Goal: Task Accomplishment & Management: Manage account settings

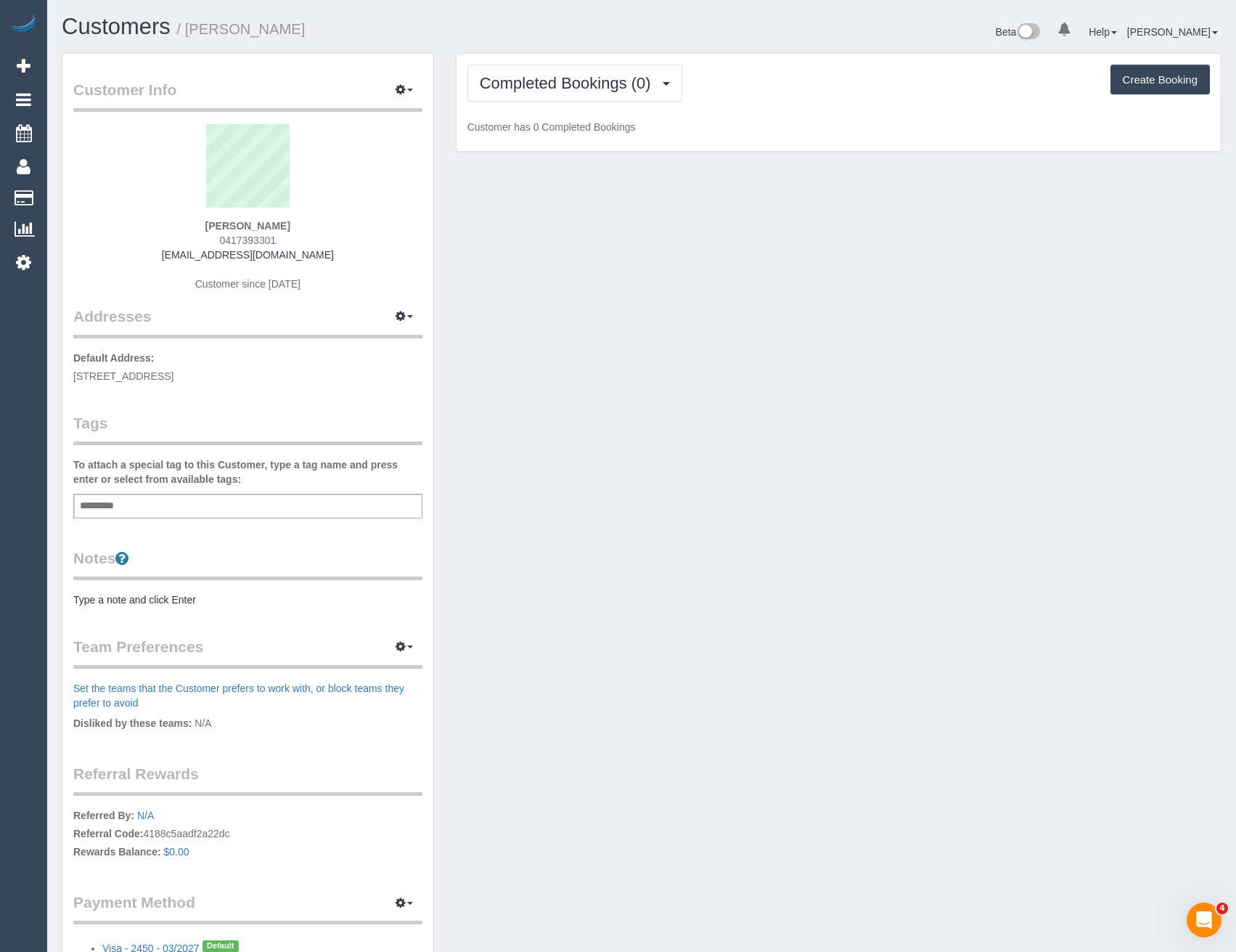
click at [214, 509] on div "Add a tag" at bounding box center [248, 506] width 349 height 24
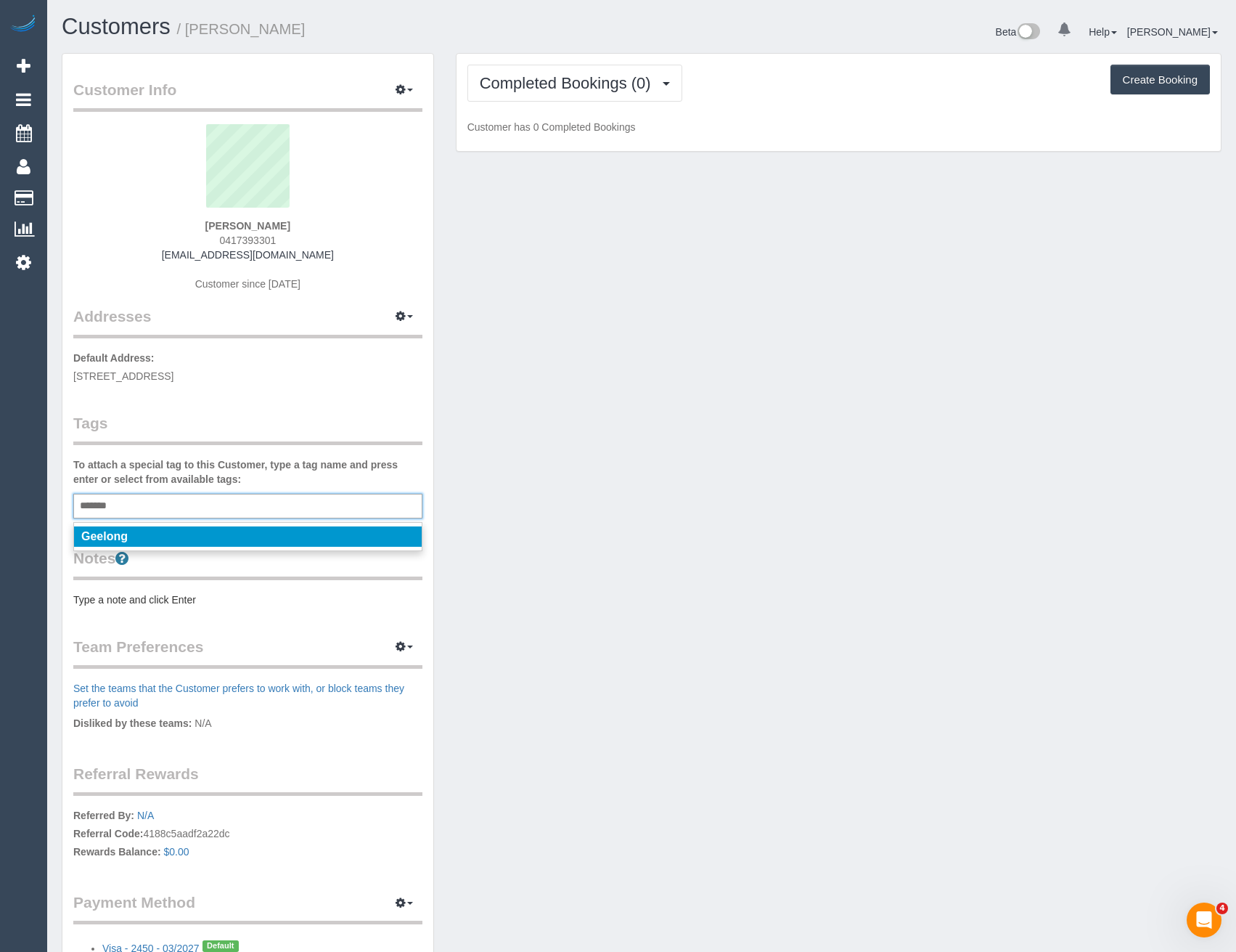
type input "*******"
click at [158, 538] on li "Geelong" at bounding box center [247, 537] width 348 height 20
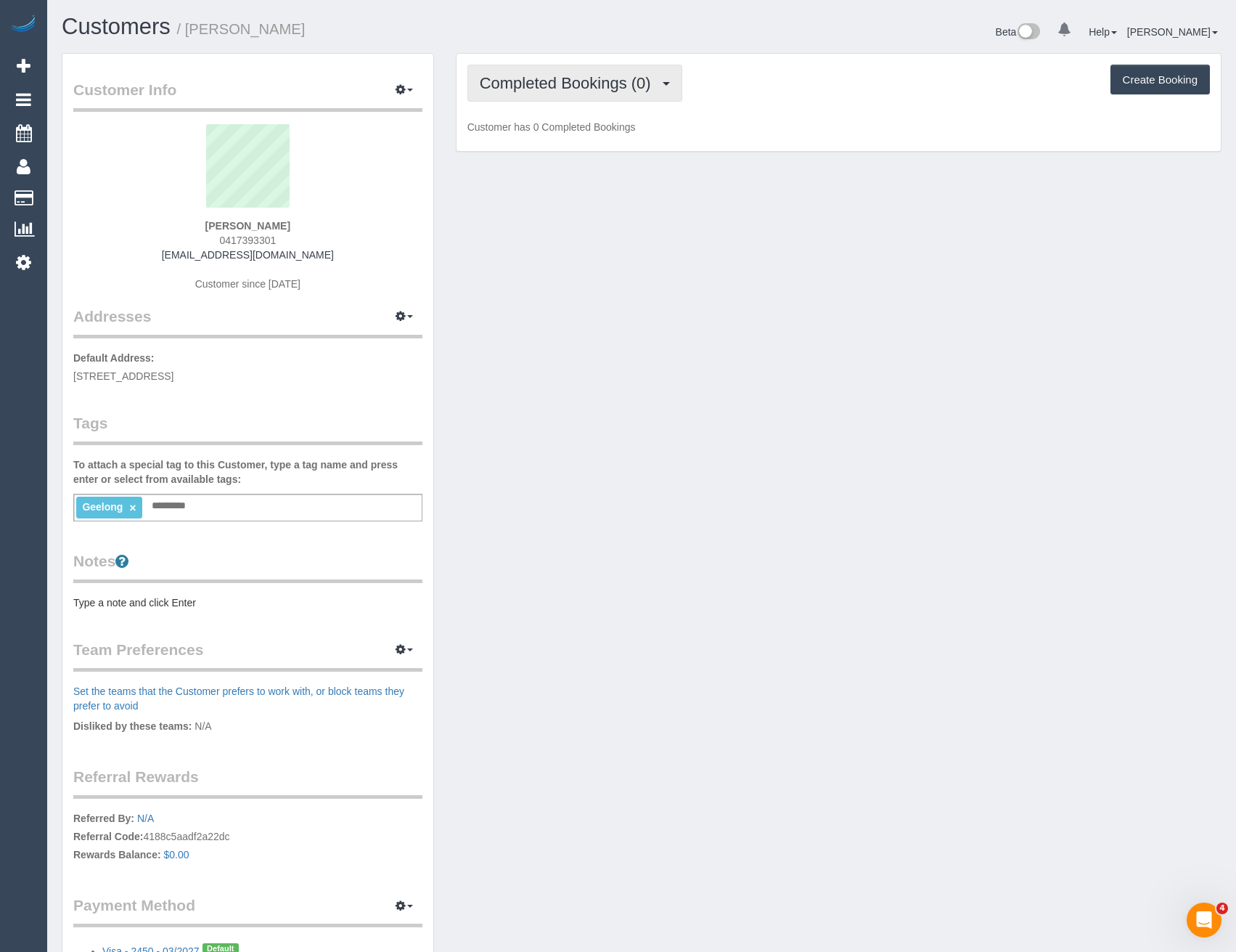
click at [569, 94] on button "Completed Bookings (0)" at bounding box center [574, 83] width 215 height 37
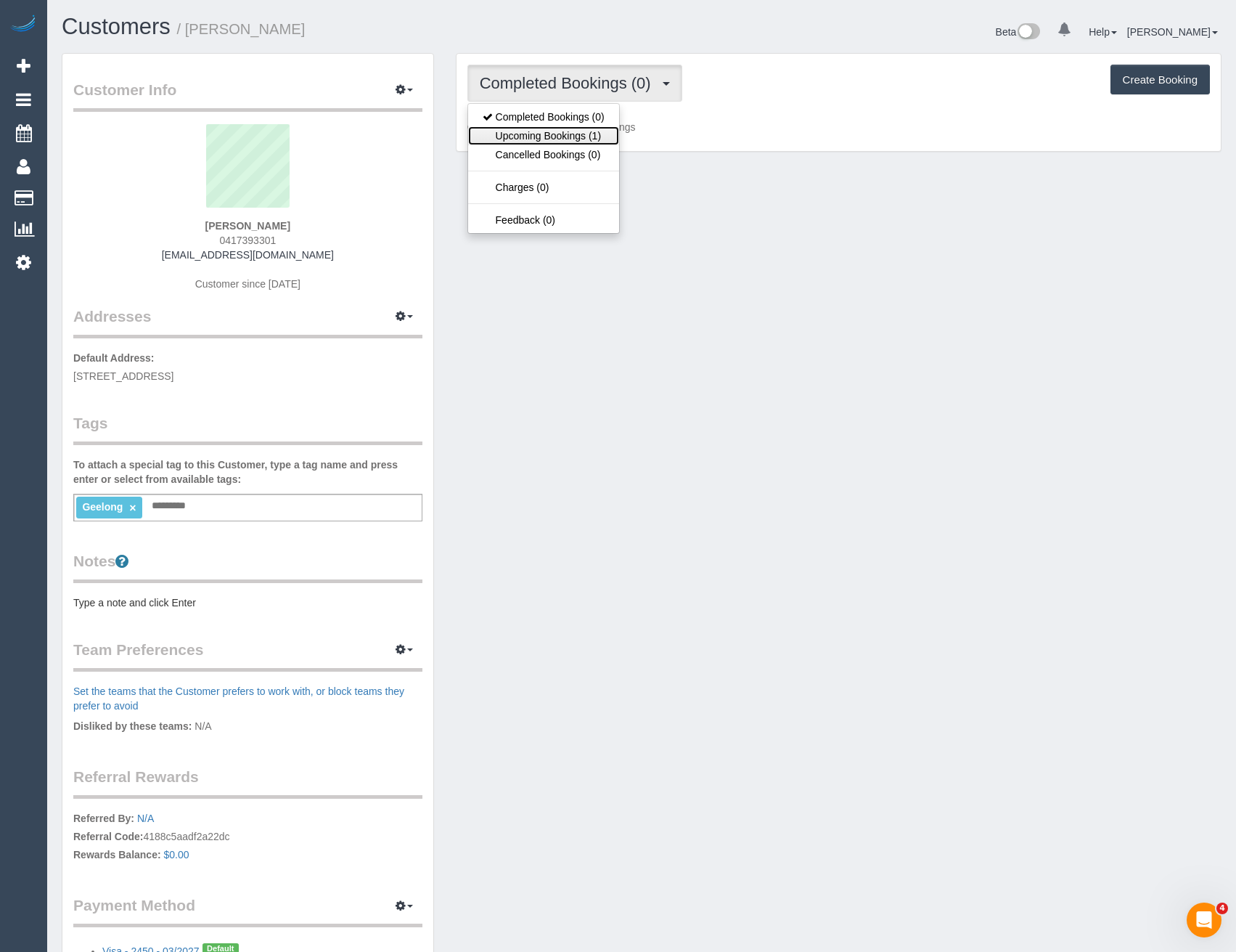
click at [569, 131] on link "Upcoming Bookings (1)" at bounding box center [543, 136] width 151 height 19
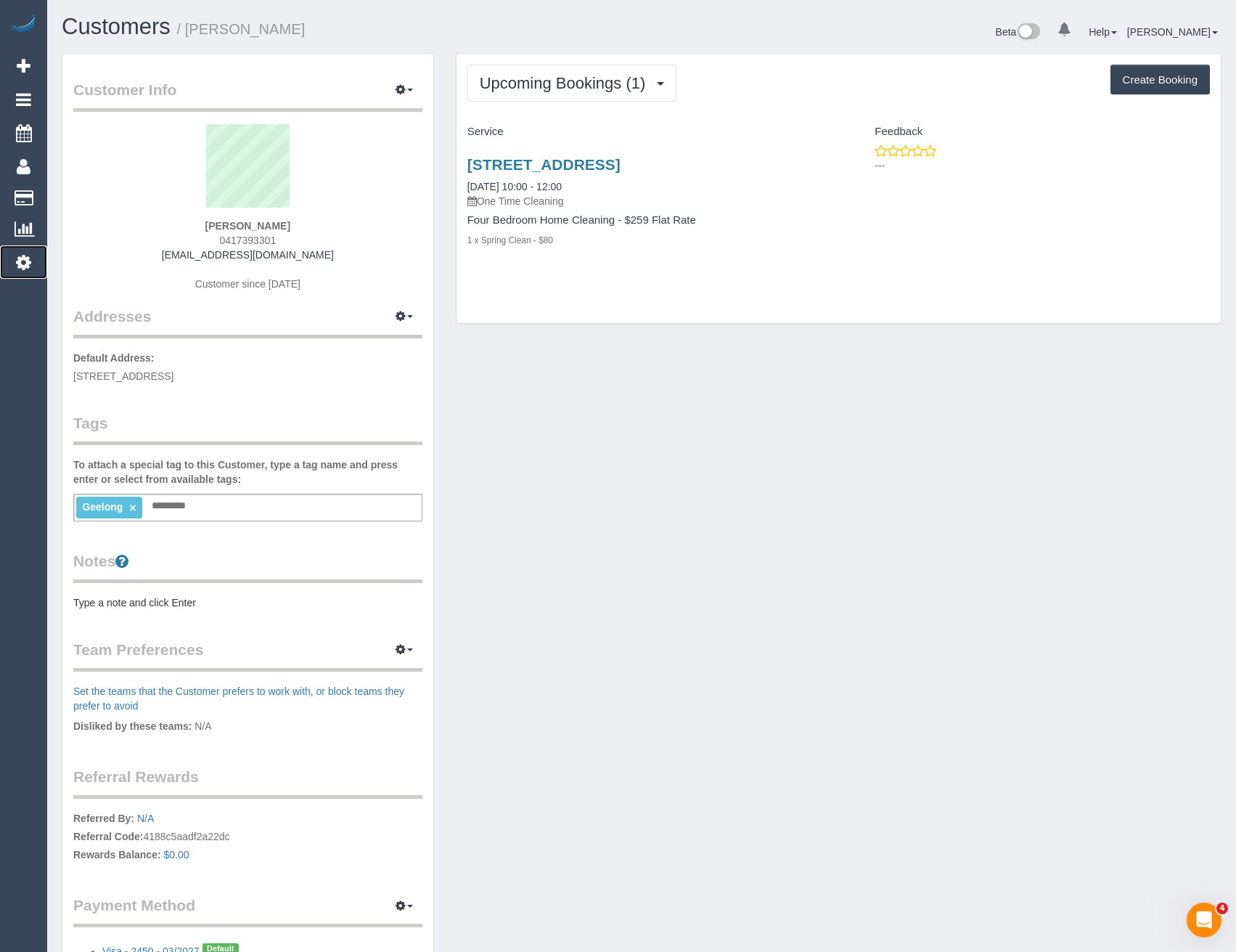
click at [21, 254] on icon at bounding box center [23, 262] width 15 height 18
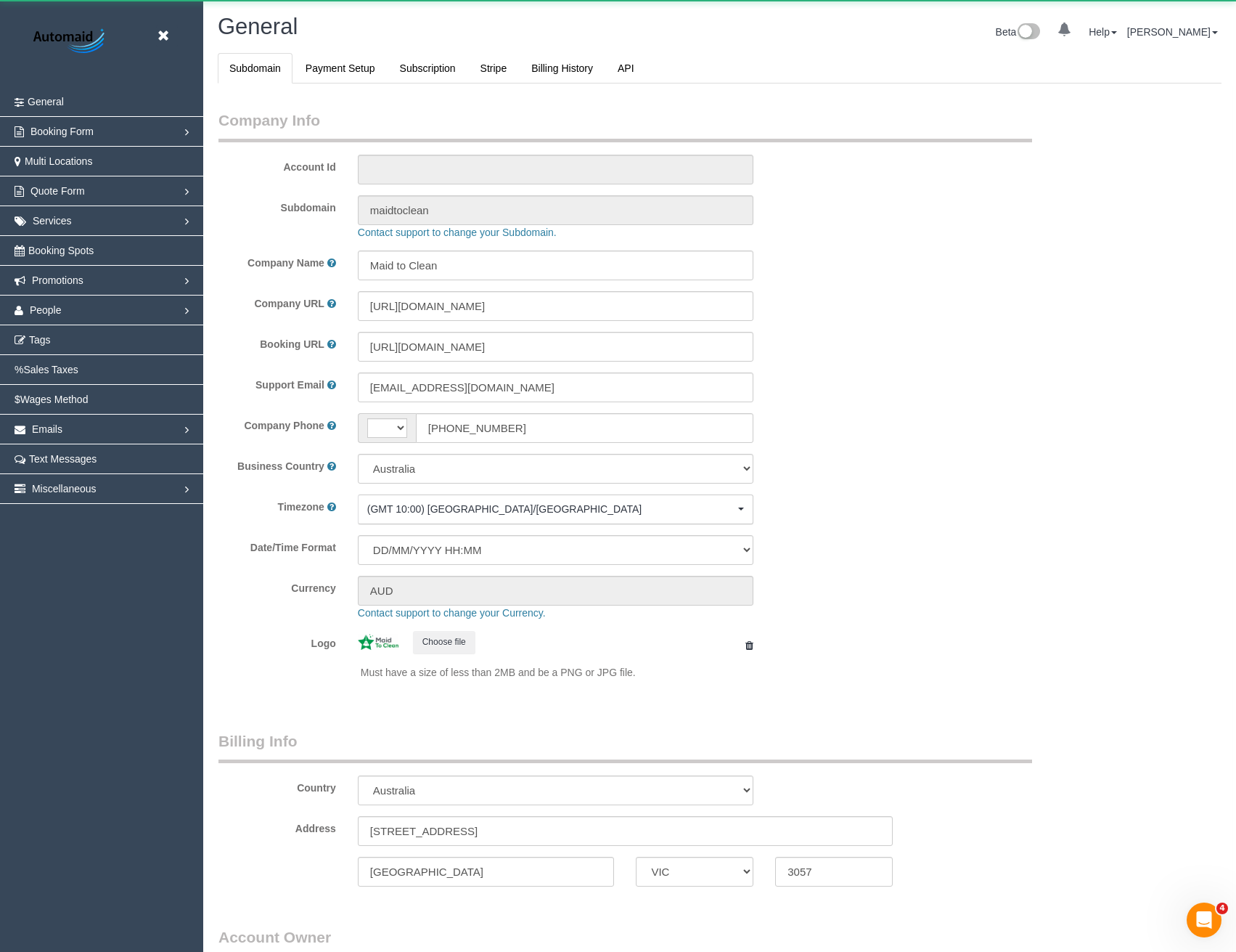
select select "string:AU"
select select "1"
click at [54, 302] on link "People" at bounding box center [101, 310] width 203 height 29
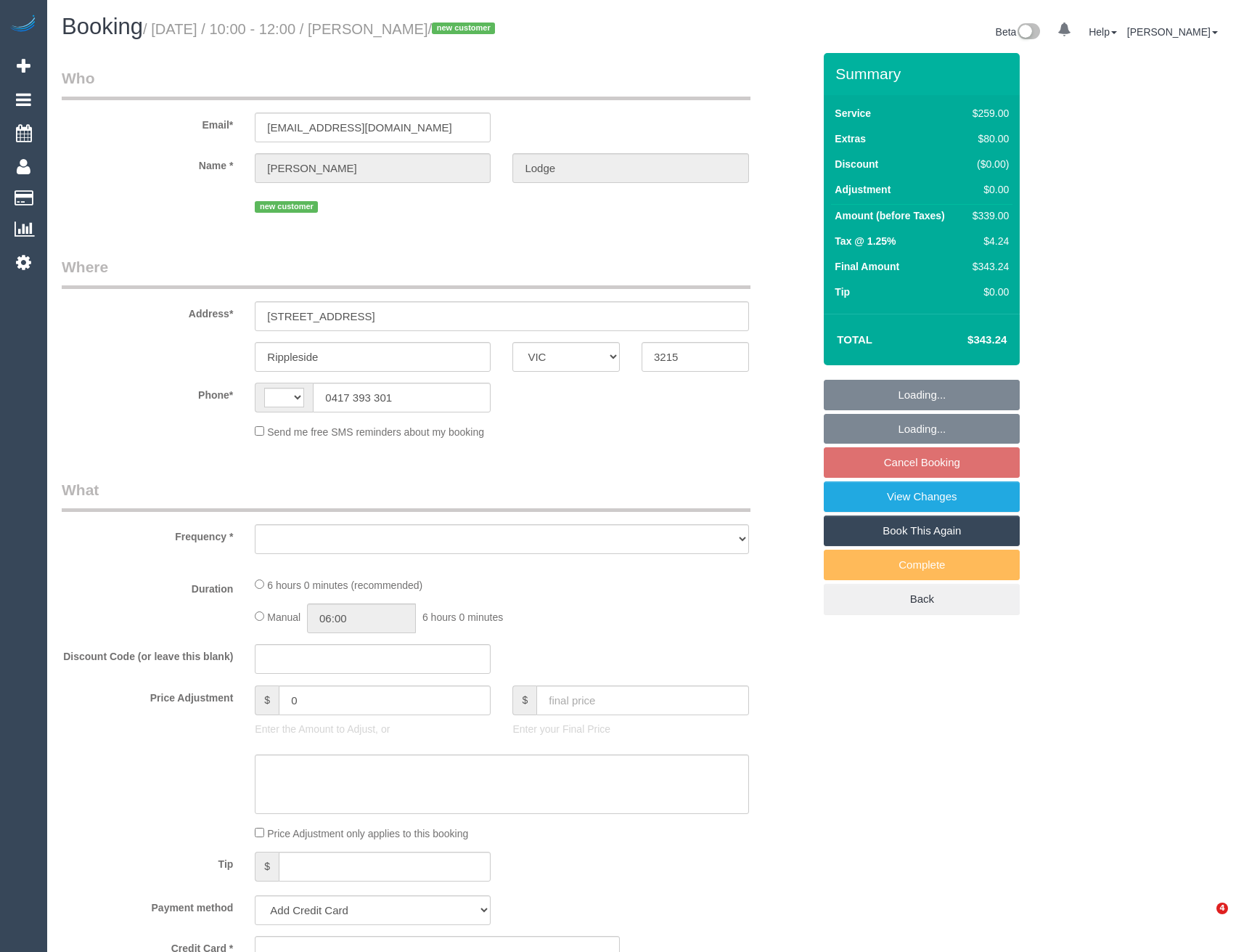
select select "VIC"
select select "spot4"
select select "number:28"
select select "number:14"
select select "number:19"
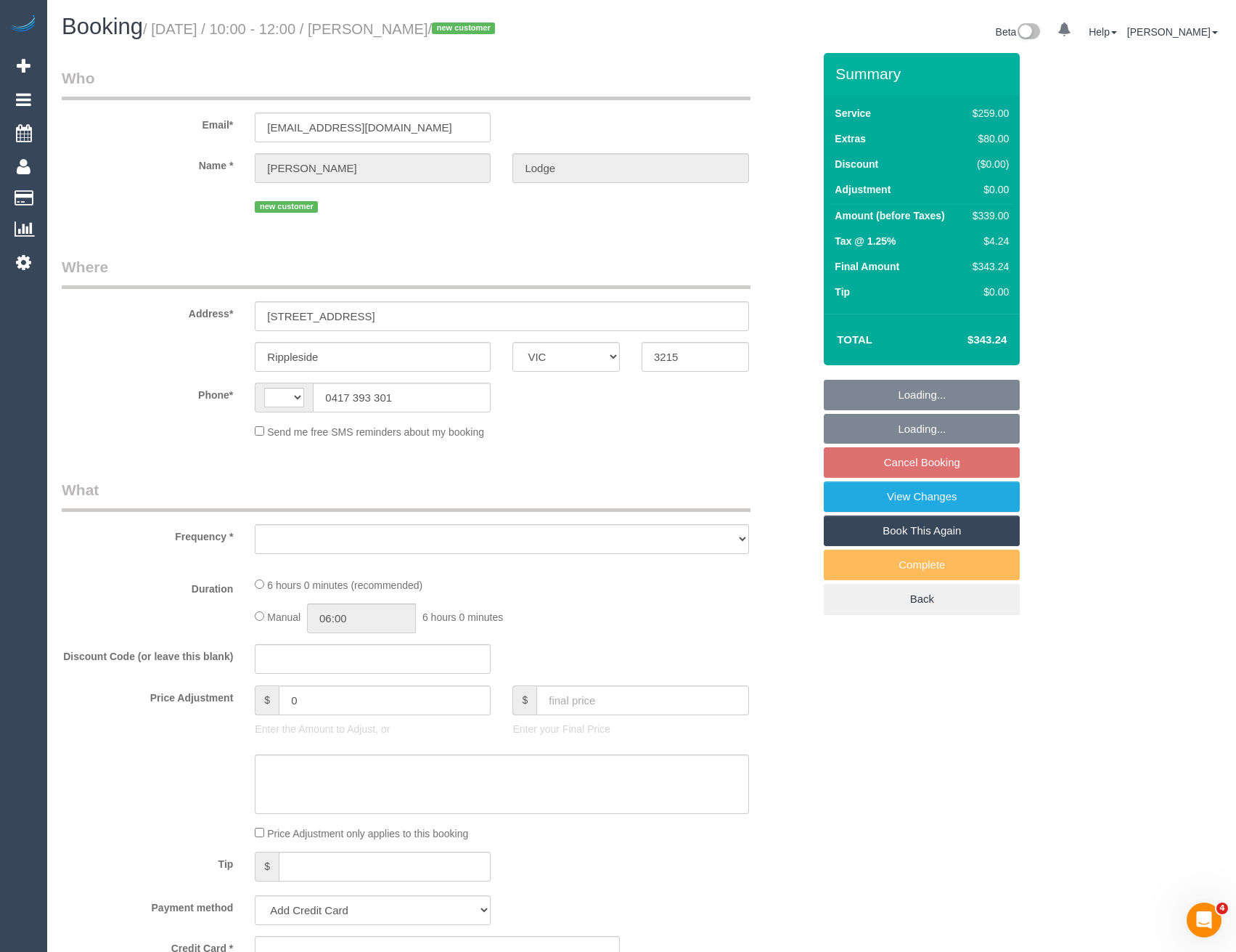
select select "number:22"
select select "number:13"
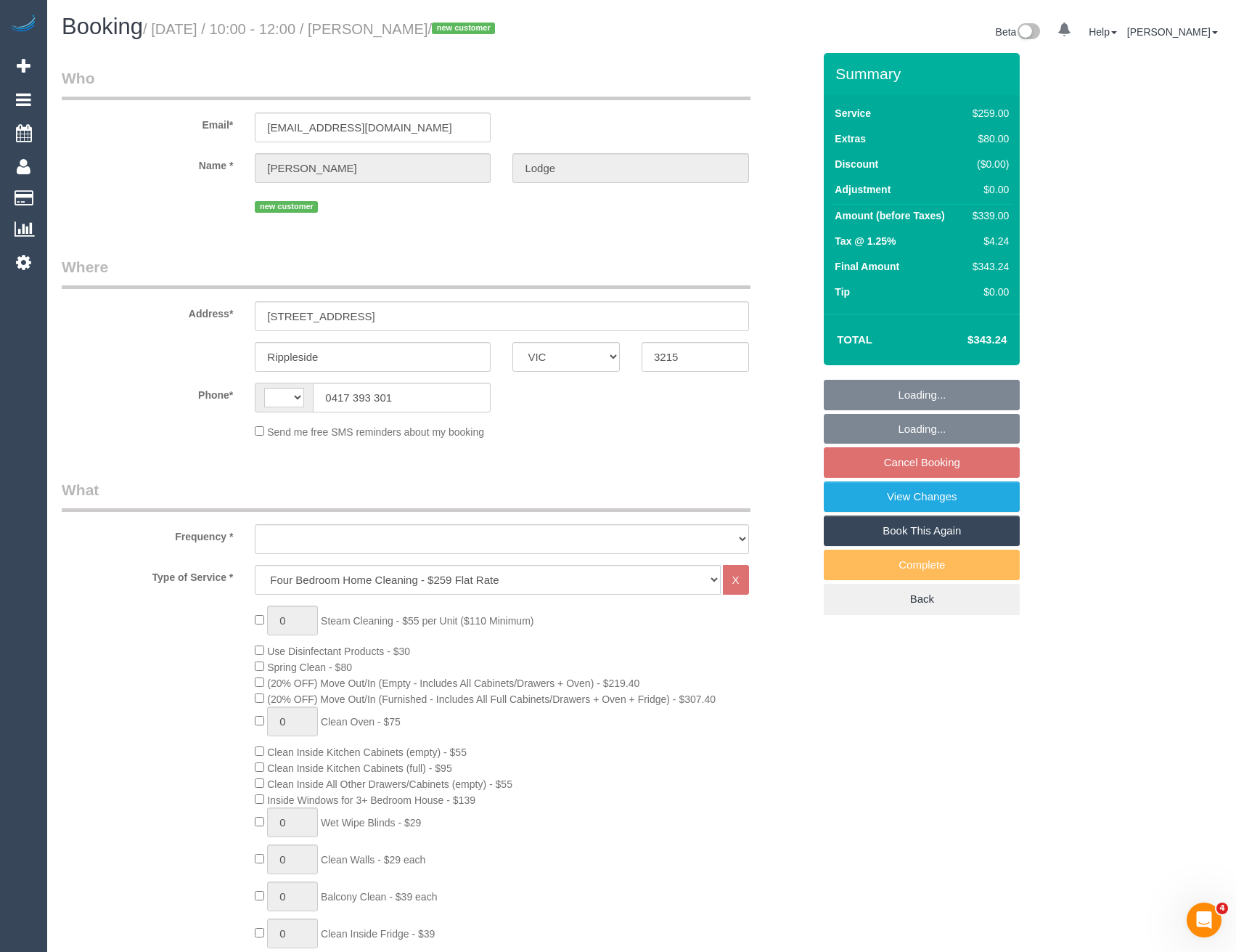
select select "string:stripe-pm_1S79tW2GScqysDRV57QK7RlV"
select select "string:AU"
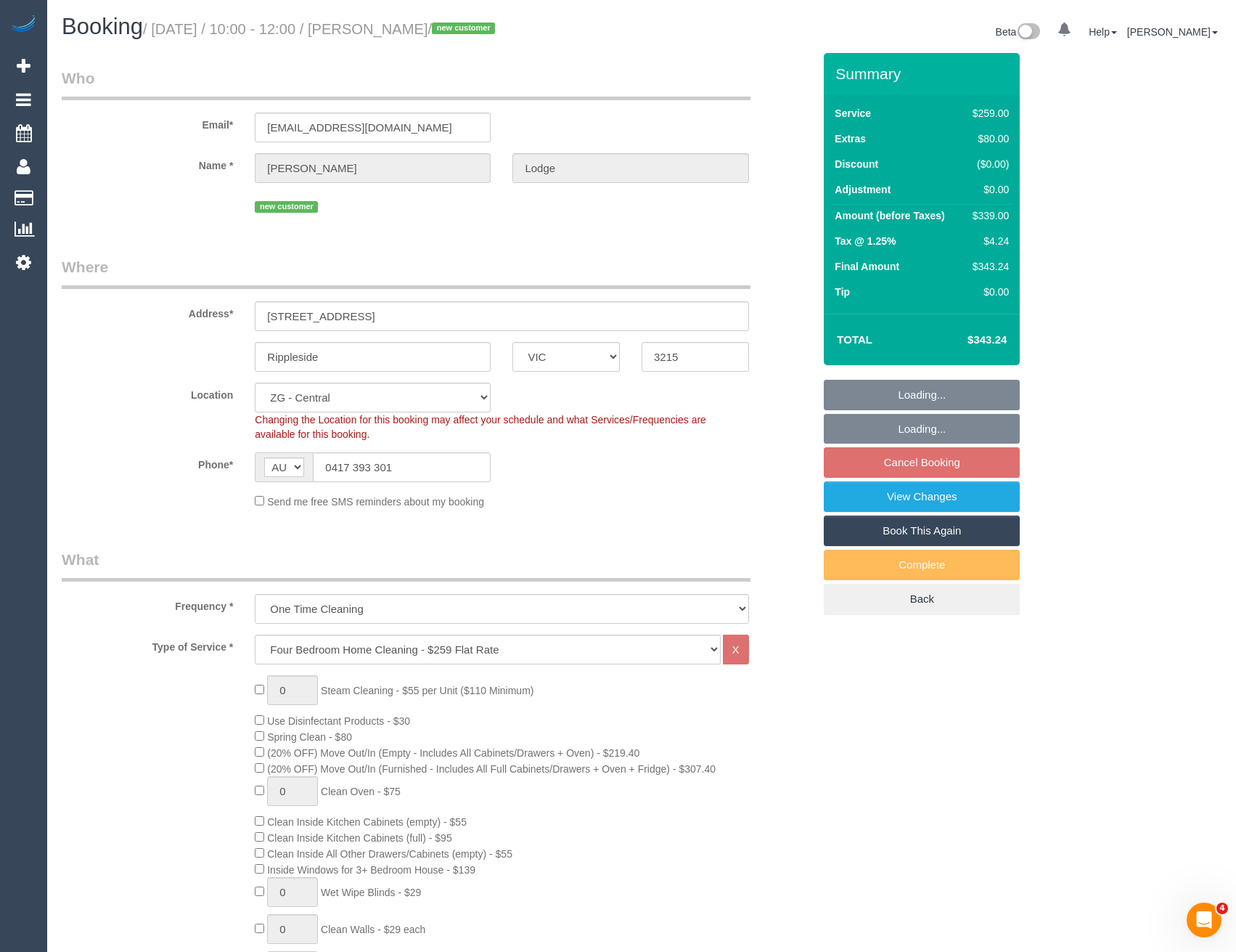
select select "object:846"
select select "spot49"
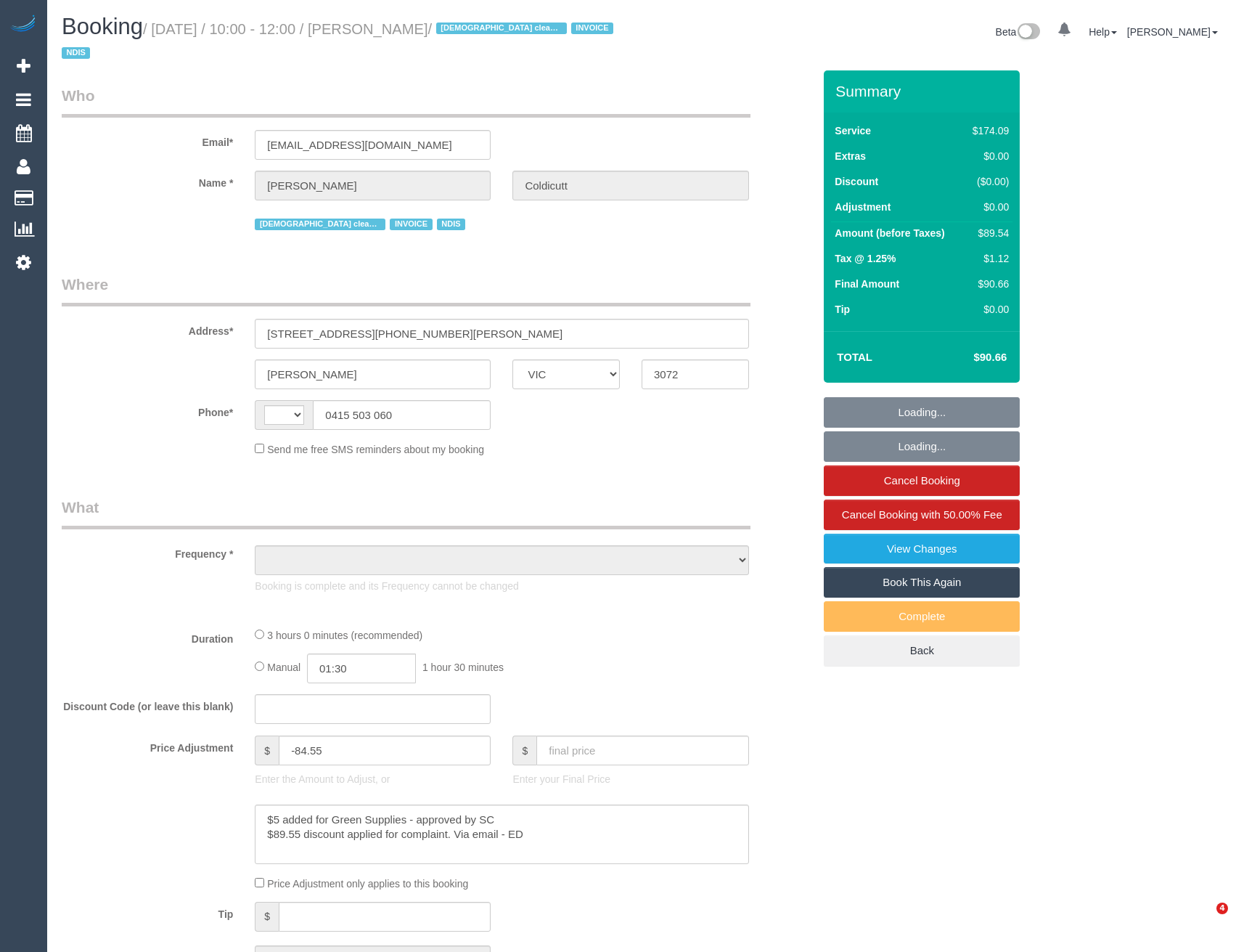
select select "VIC"
select select "string:AU"
select select "object:291"
select select "180"
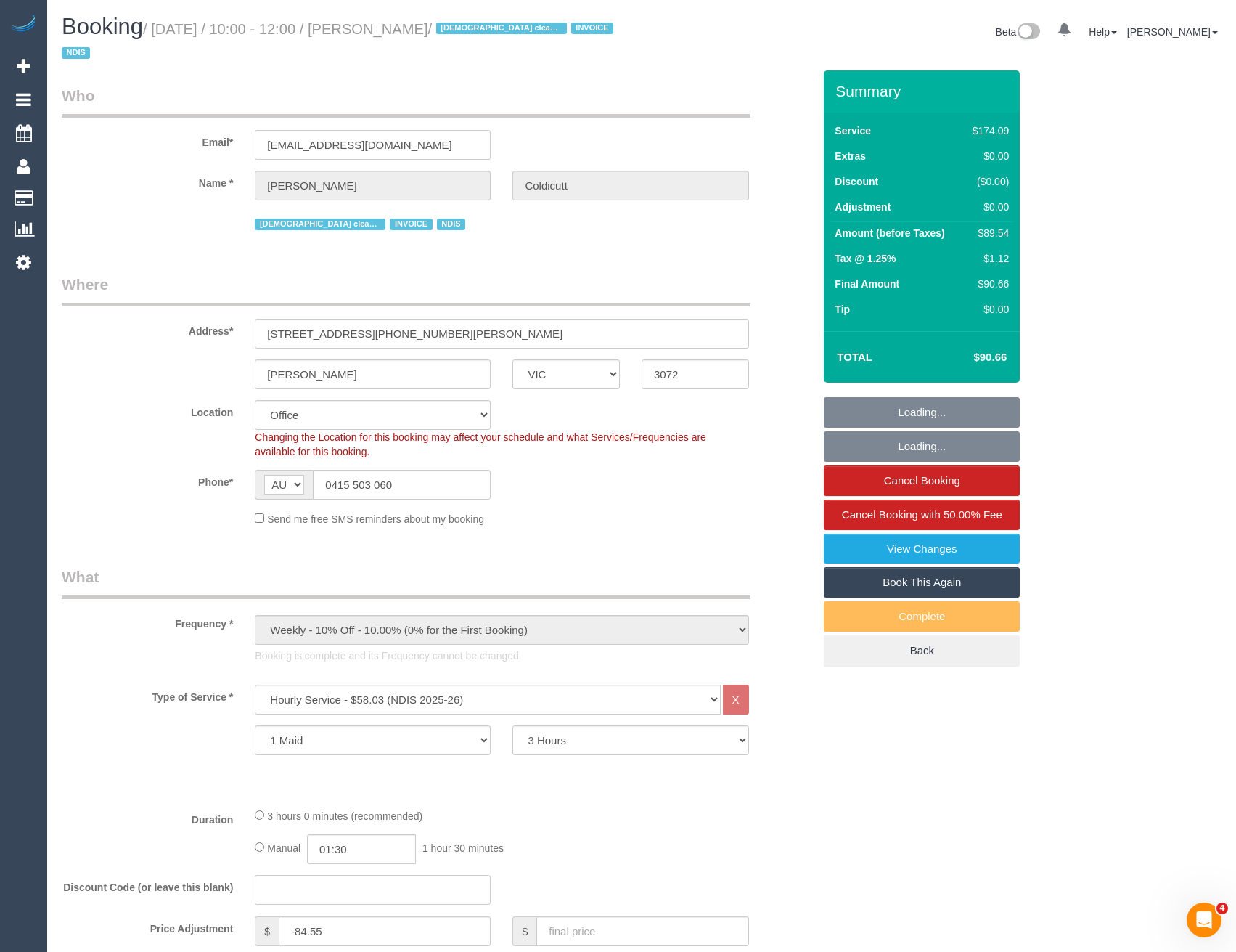
select select "number:28"
select select "number:16"
select select "number:19"
select select "number:36"
select select "number:34"
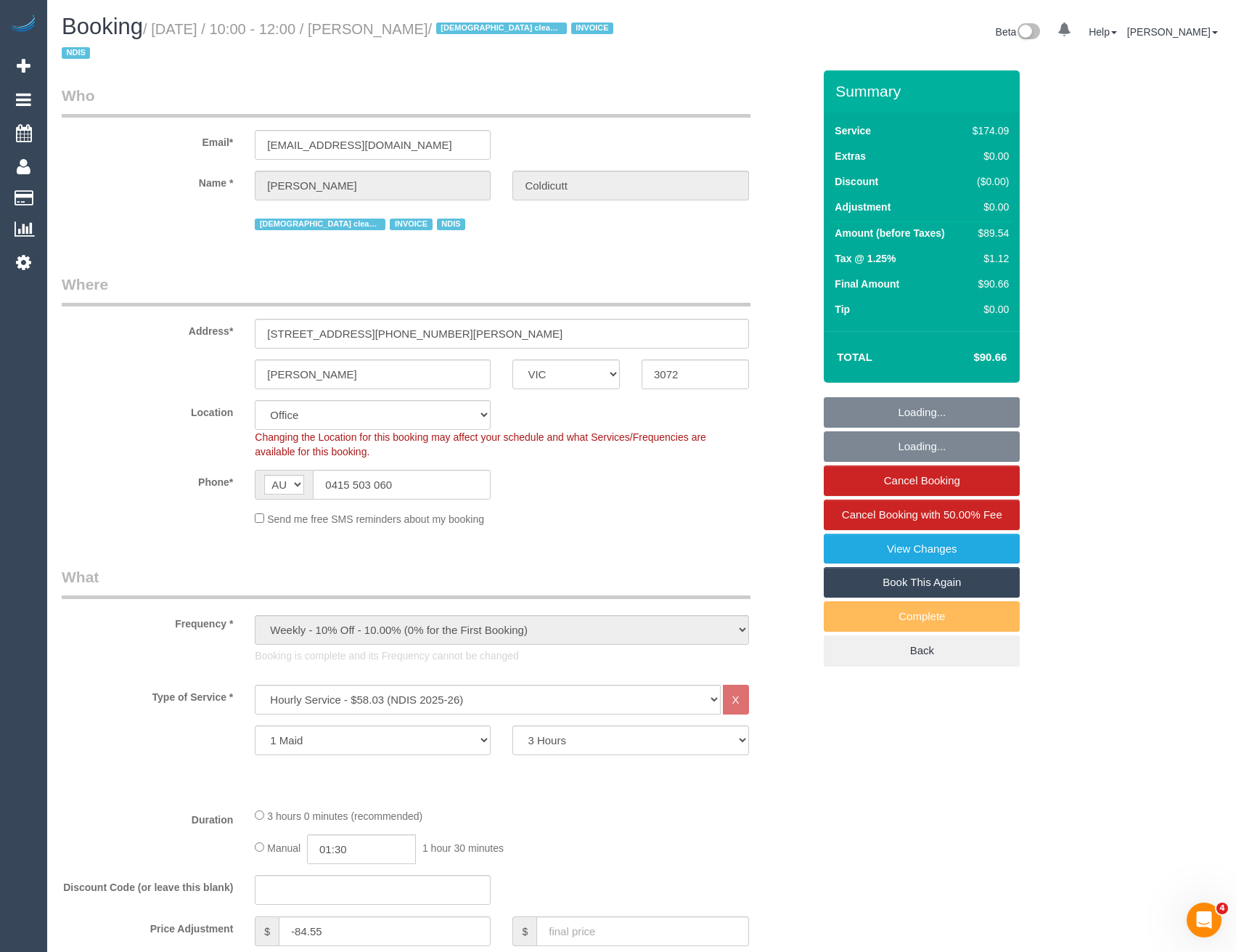
select select "number:11"
select select "object:769"
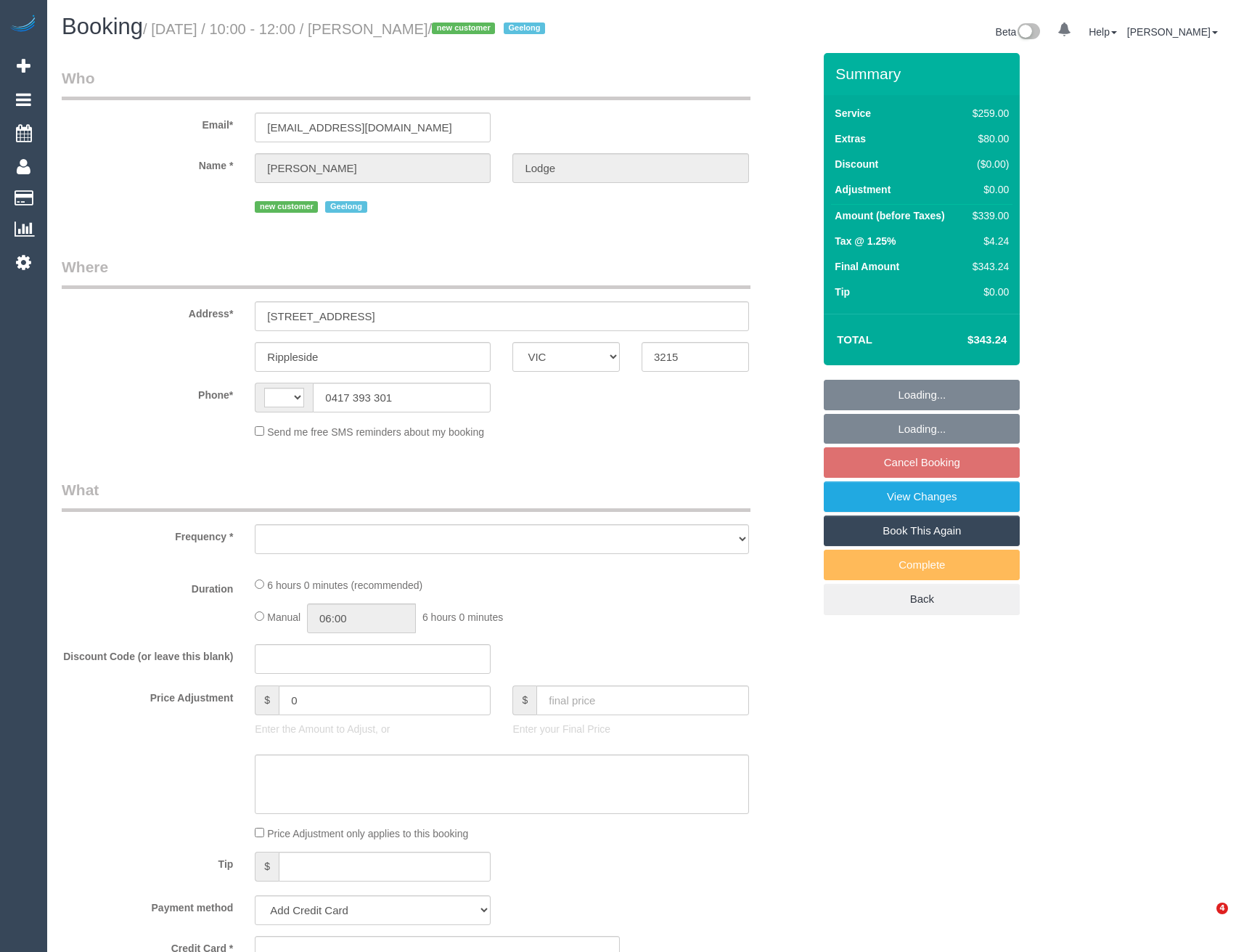
select select "VIC"
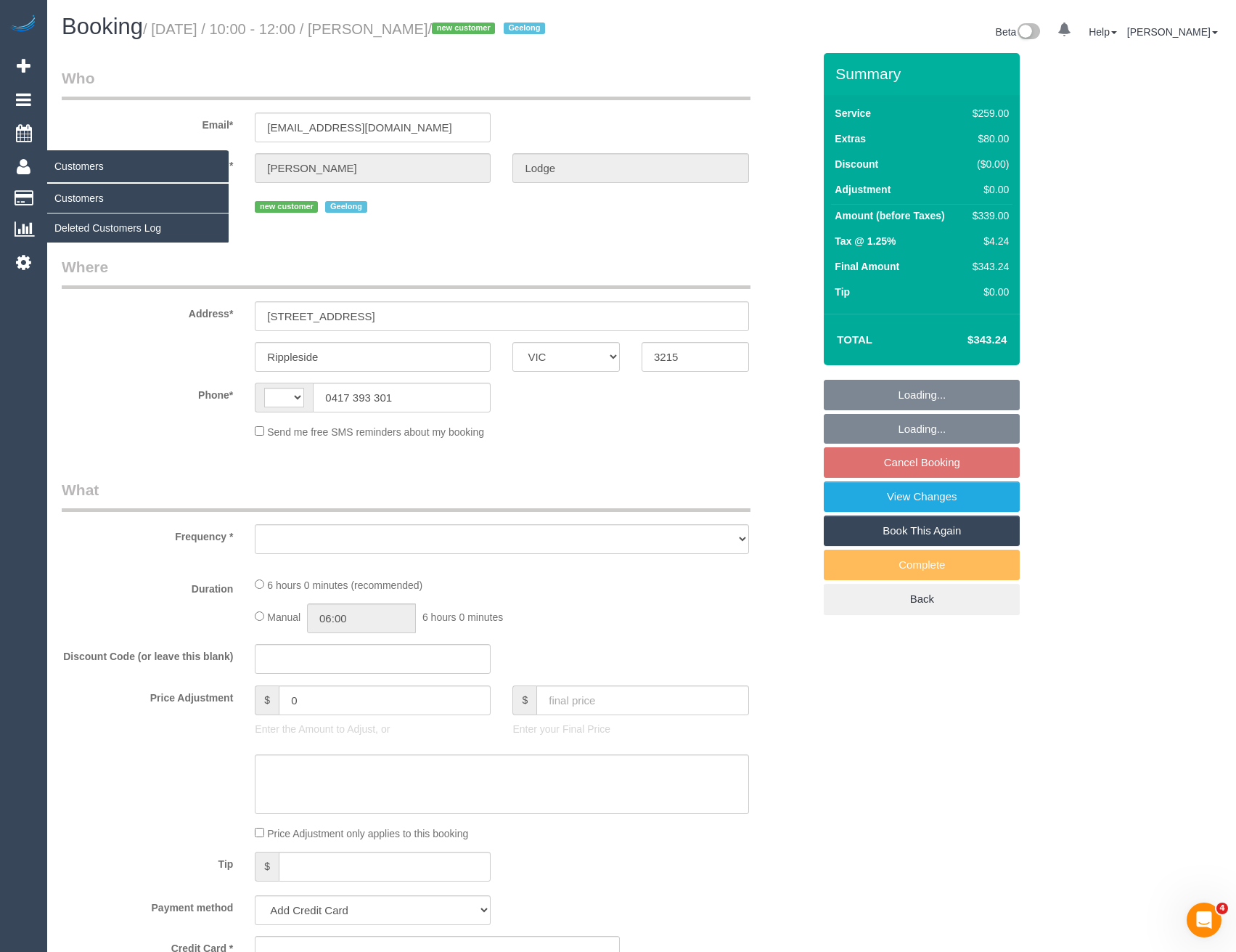
select select "string:AU"
select select "object:535"
click at [69, 198] on link "Customers" at bounding box center [137, 198] width 182 height 29
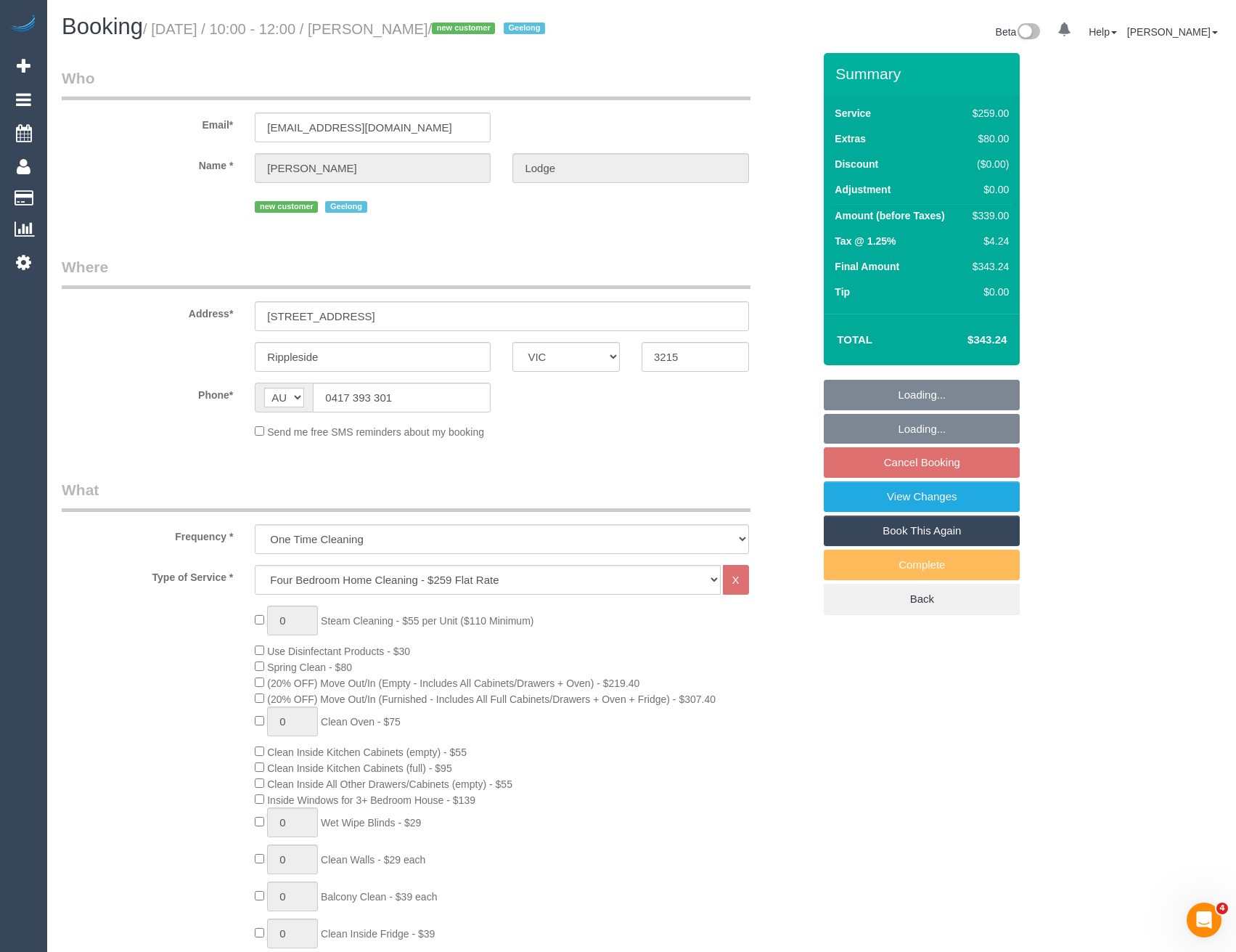
select select "string:stripe-pm_1S79tW2GScqysDRV57QK7RlV"
select select "number:28"
select select "number:14"
select select "number:19"
select select "number:22"
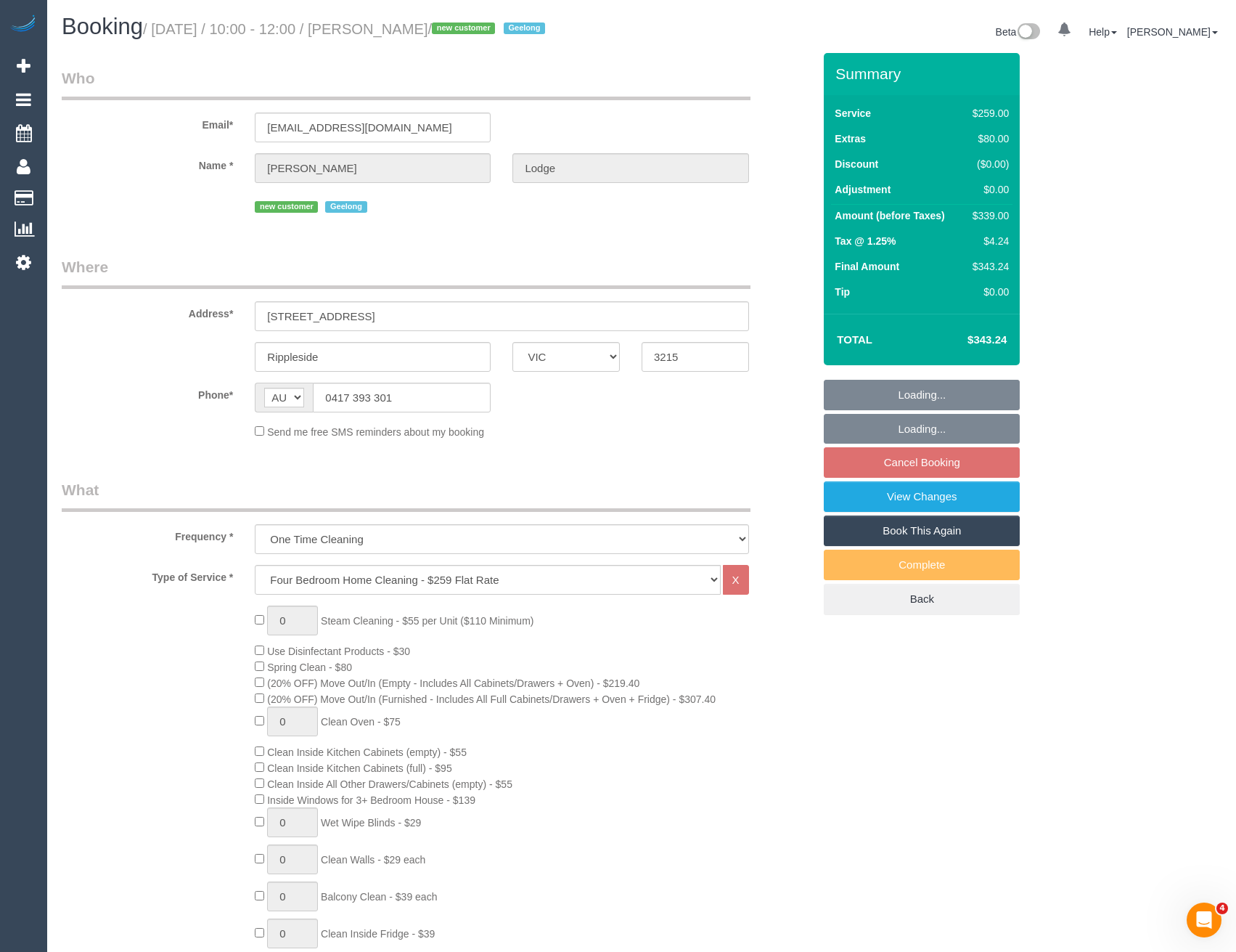
select select "number:13"
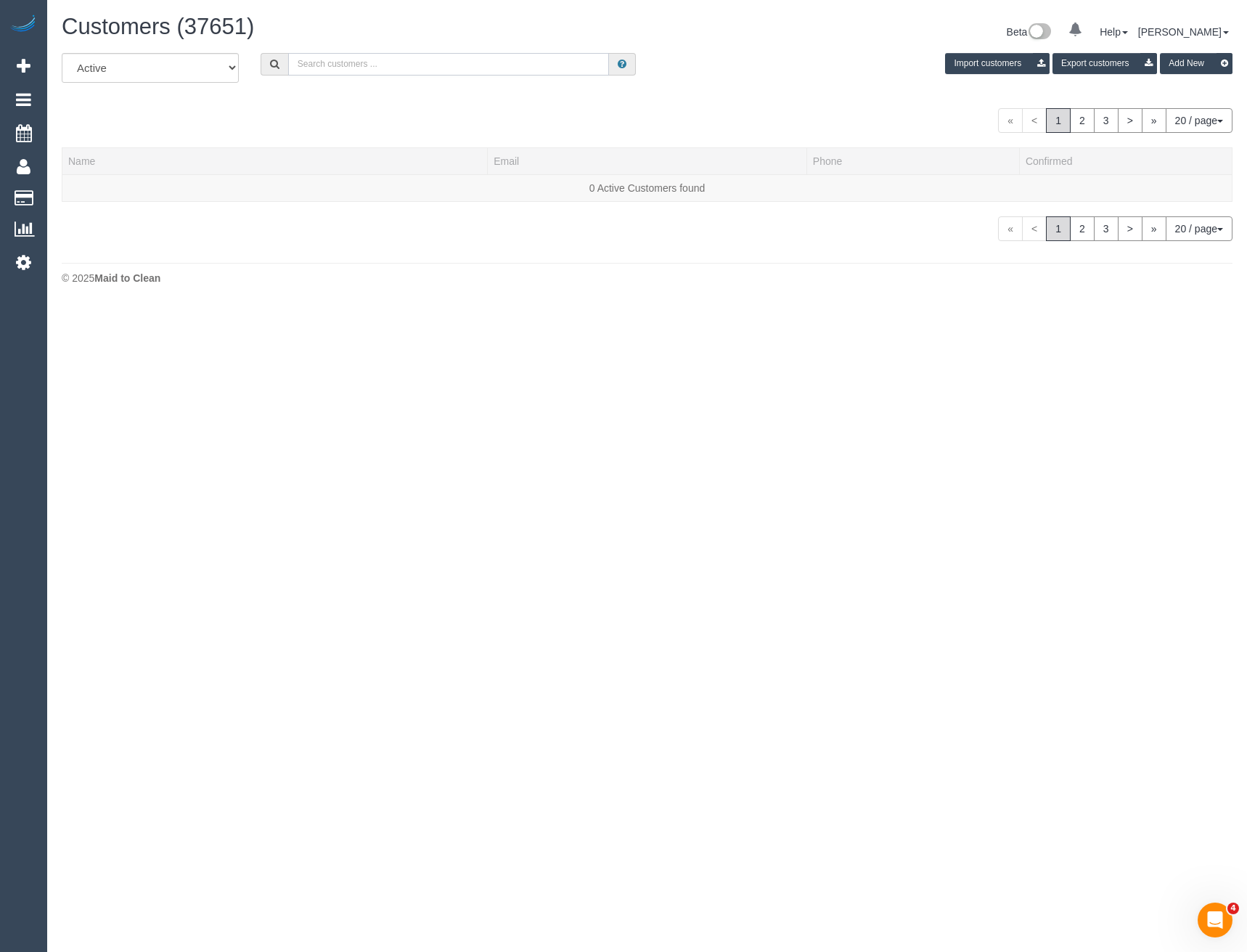
click at [368, 71] on input "text" at bounding box center [449, 64] width 322 height 23
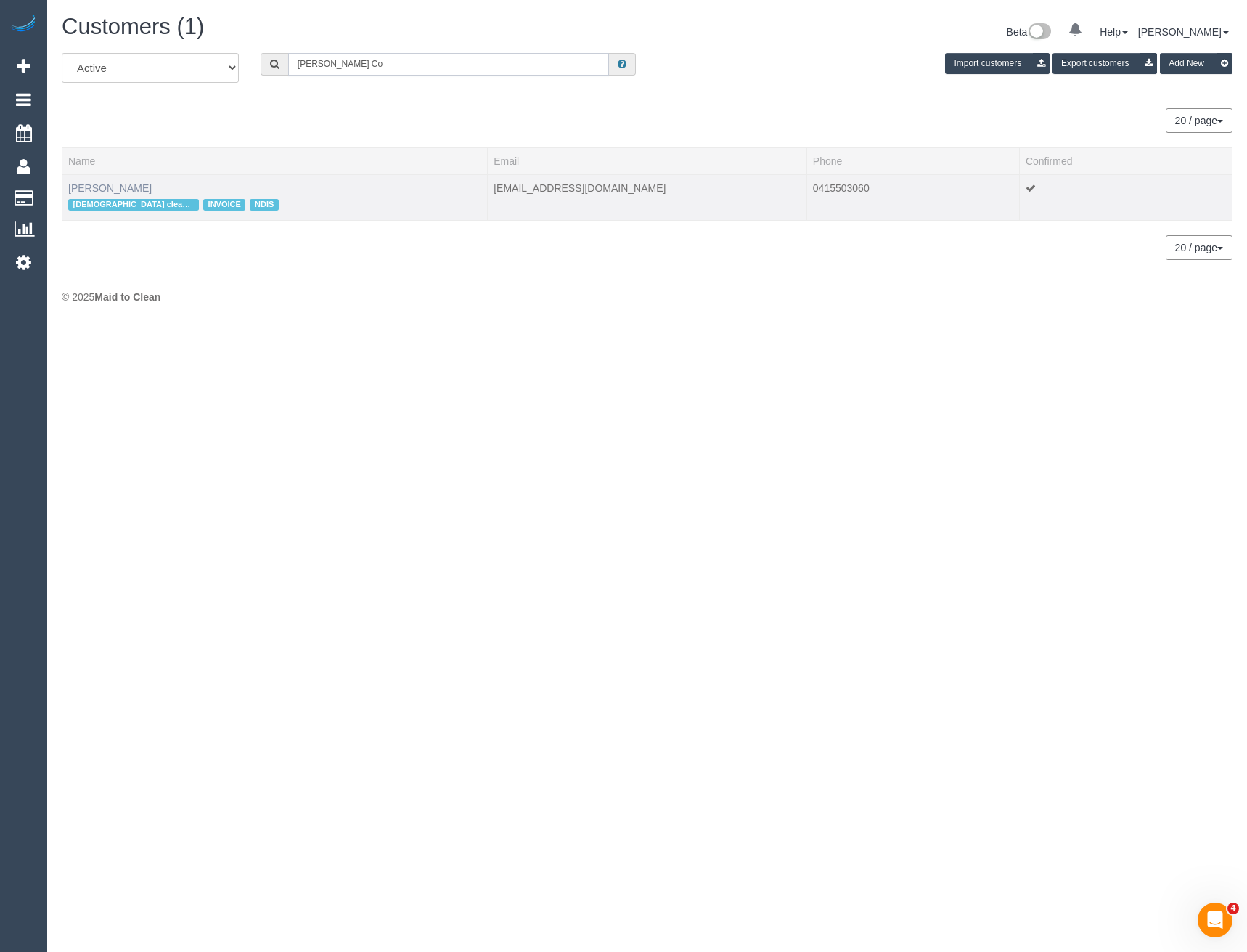
type input "Finn Co"
click at [115, 187] on link "Finn Coldicutt" at bounding box center [110, 188] width 84 height 12
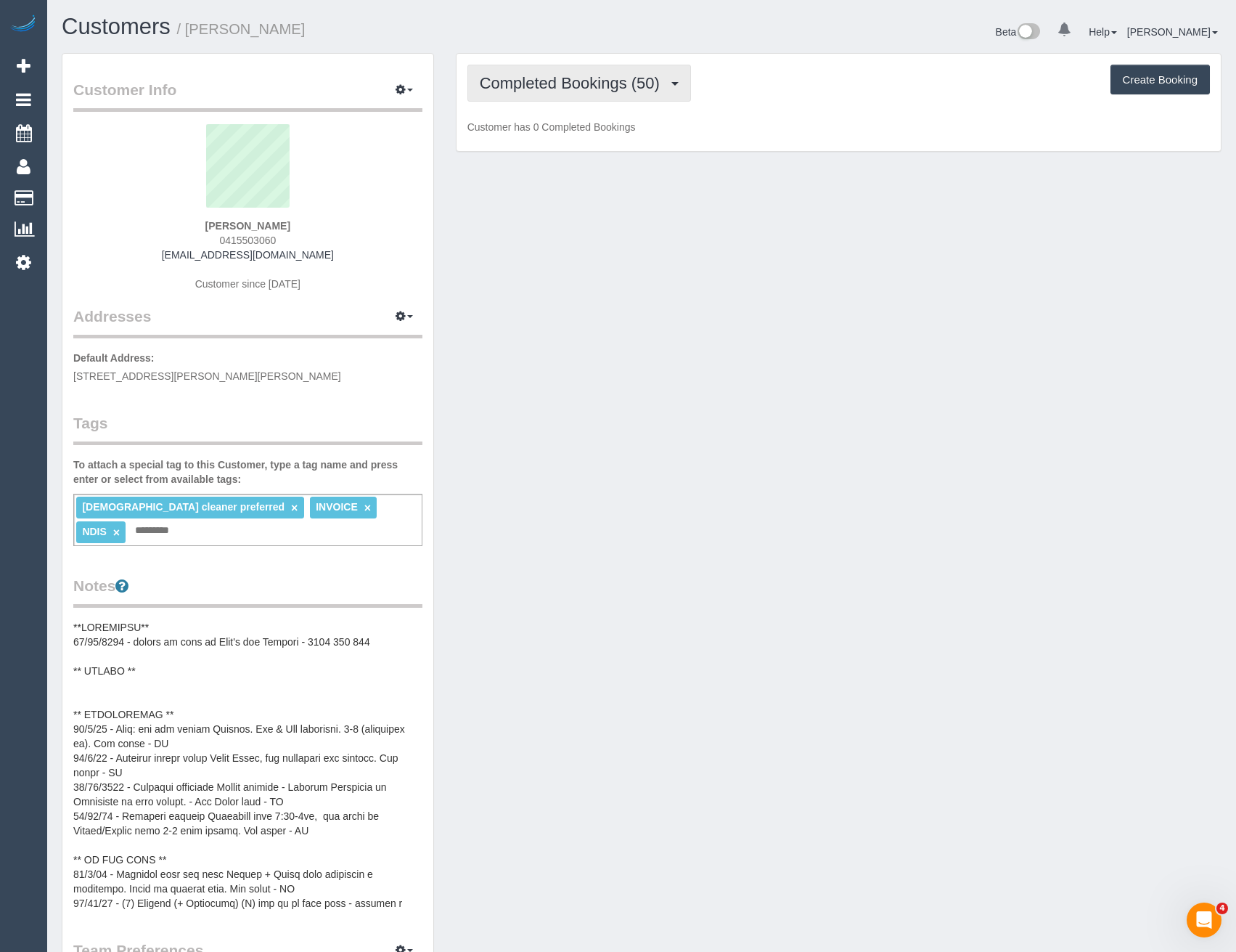
click at [603, 90] on span "Completed Bookings (50)" at bounding box center [574, 83] width 188 height 18
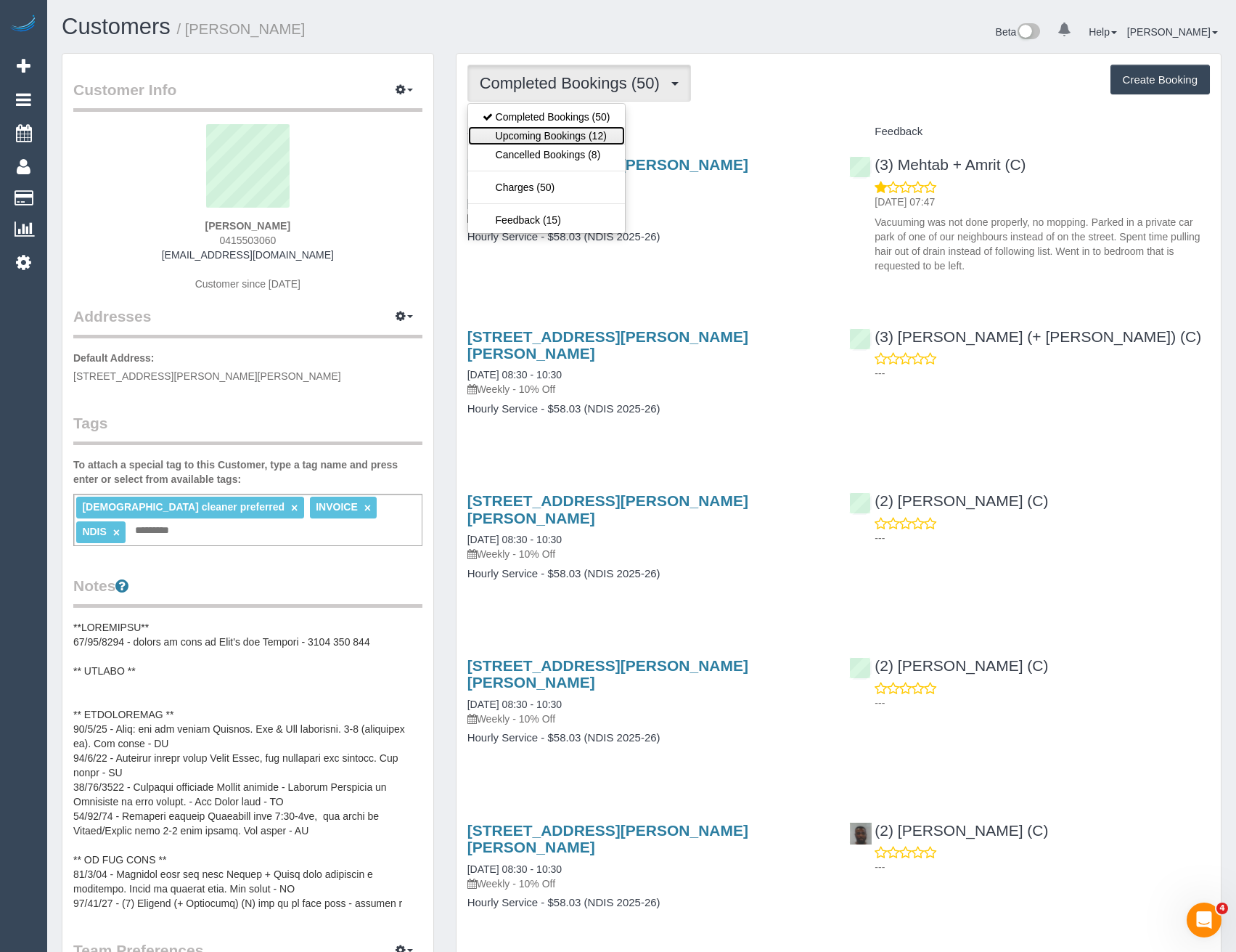
click at [605, 133] on link "Upcoming Bookings (12)" at bounding box center [546, 136] width 157 height 19
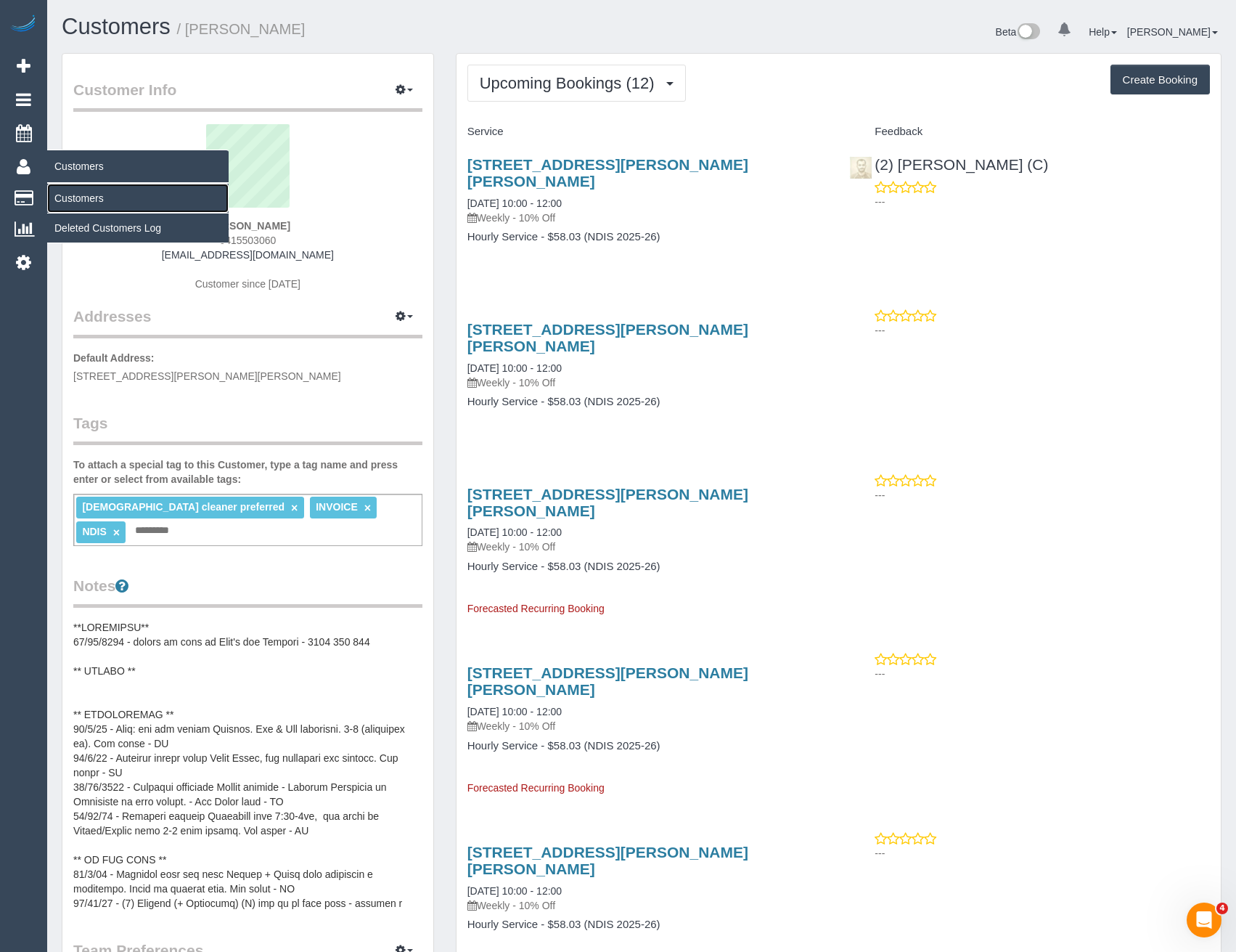
click at [73, 199] on link "Customers" at bounding box center [137, 198] width 182 height 29
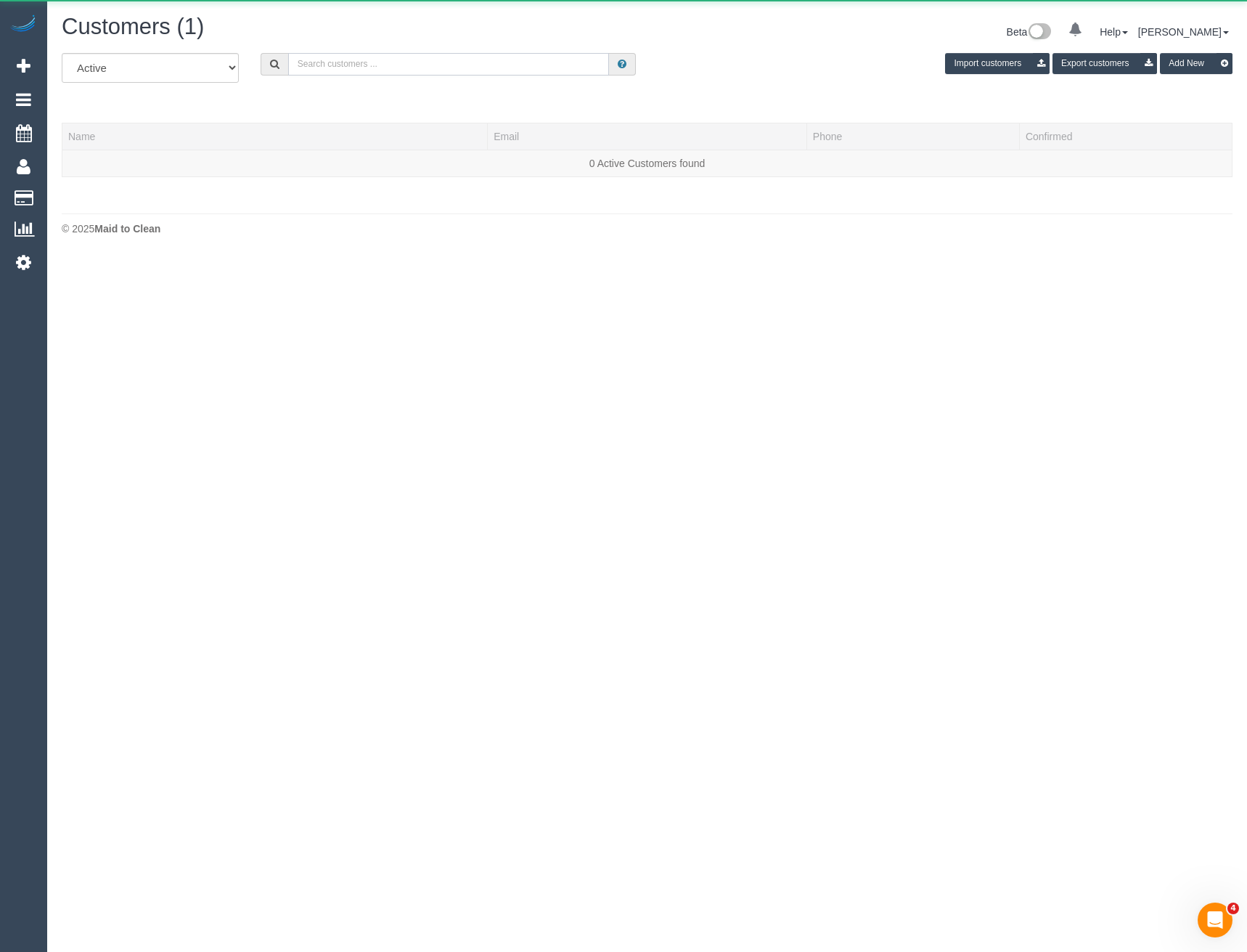
click at [324, 54] on input "text" at bounding box center [449, 64] width 322 height 23
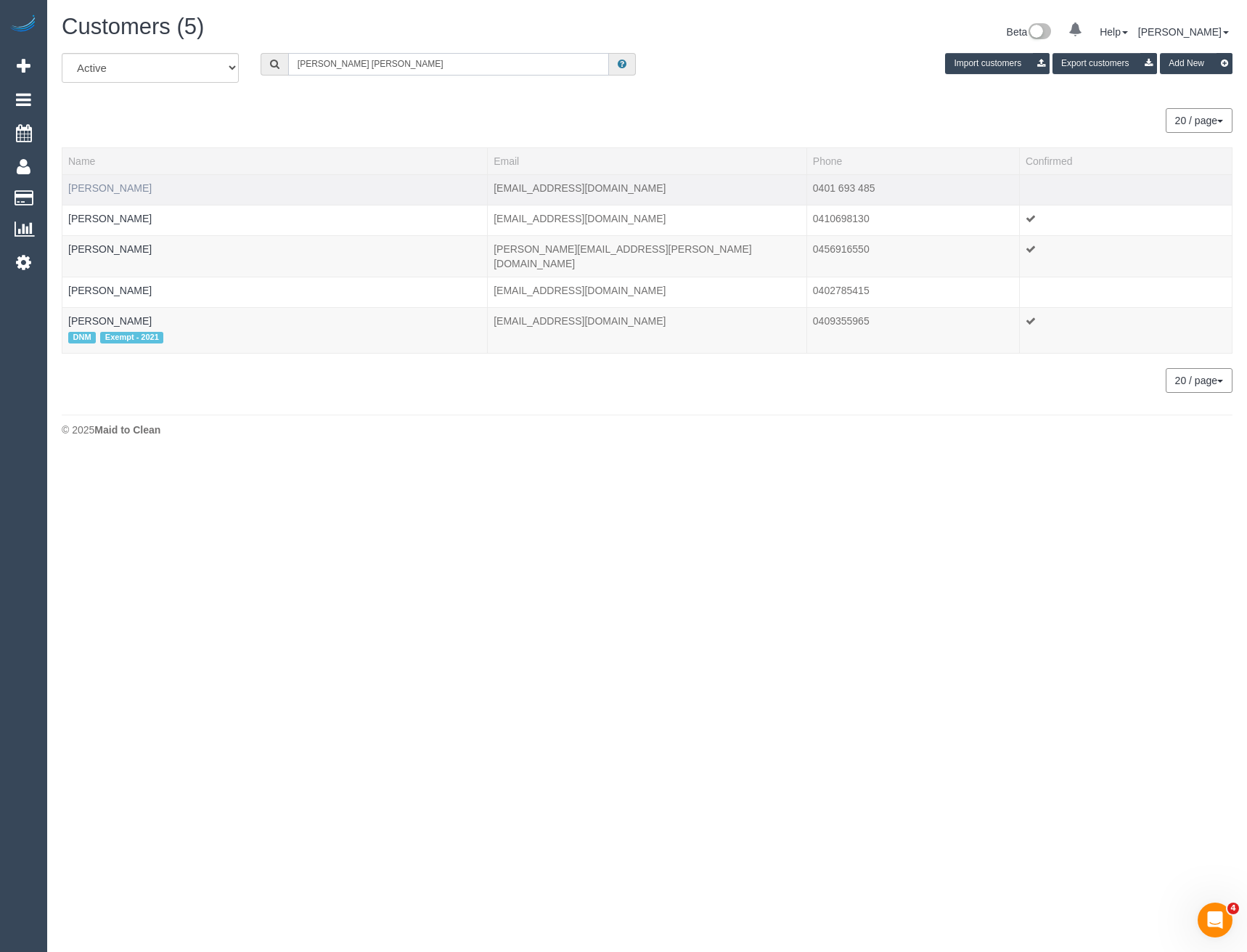
type input "Emma ra"
click at [90, 188] on link "Emma Race" at bounding box center [110, 188] width 84 height 12
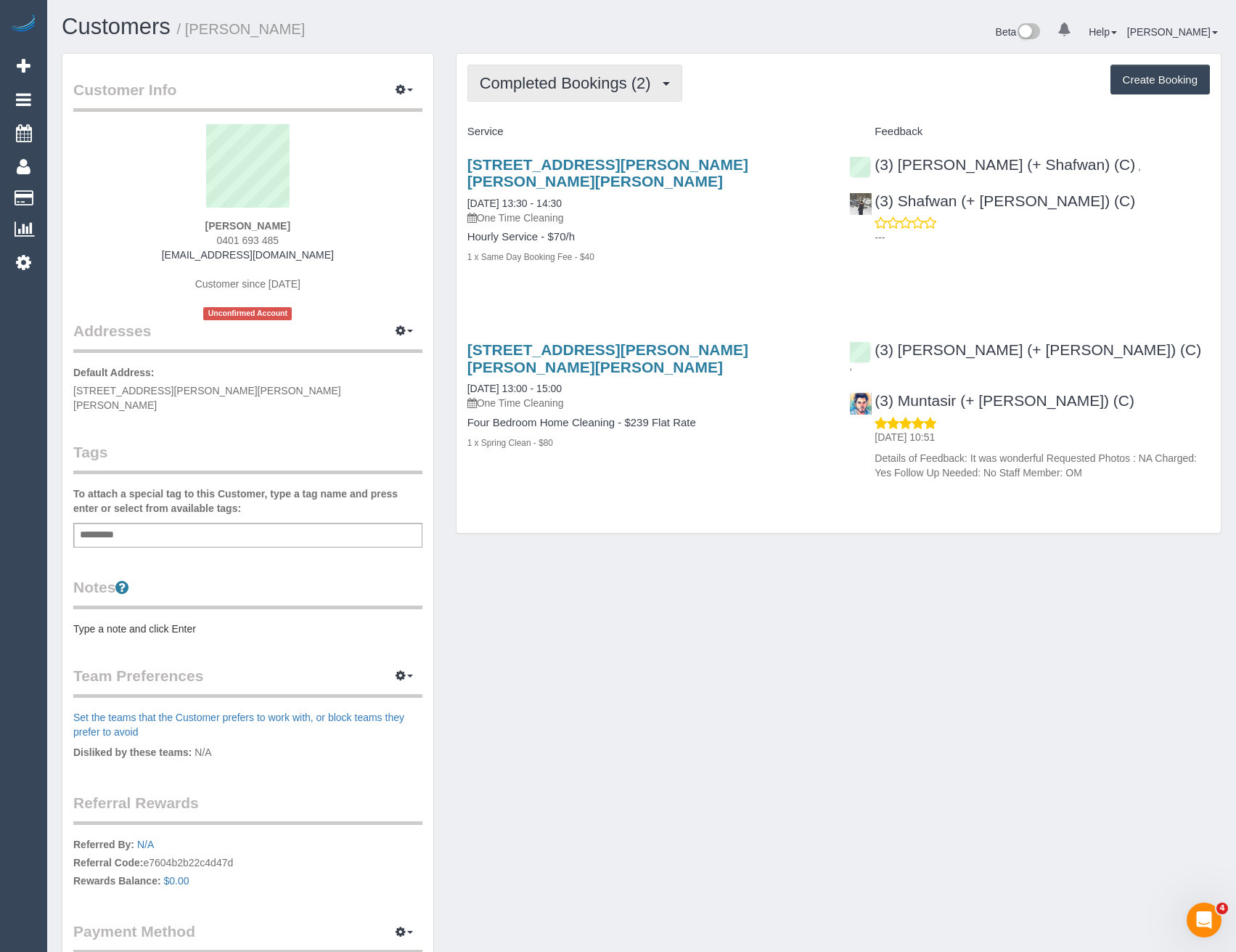
click at [628, 84] on span "Completed Bookings (2)" at bounding box center [569, 83] width 178 height 18
click at [731, 251] on div "1a Ramsden Street, Clifton Hill, VIC 3068 12/09/2025 13:30 - 14:30 One Time Cle…" at bounding box center [647, 219] width 383 height 149
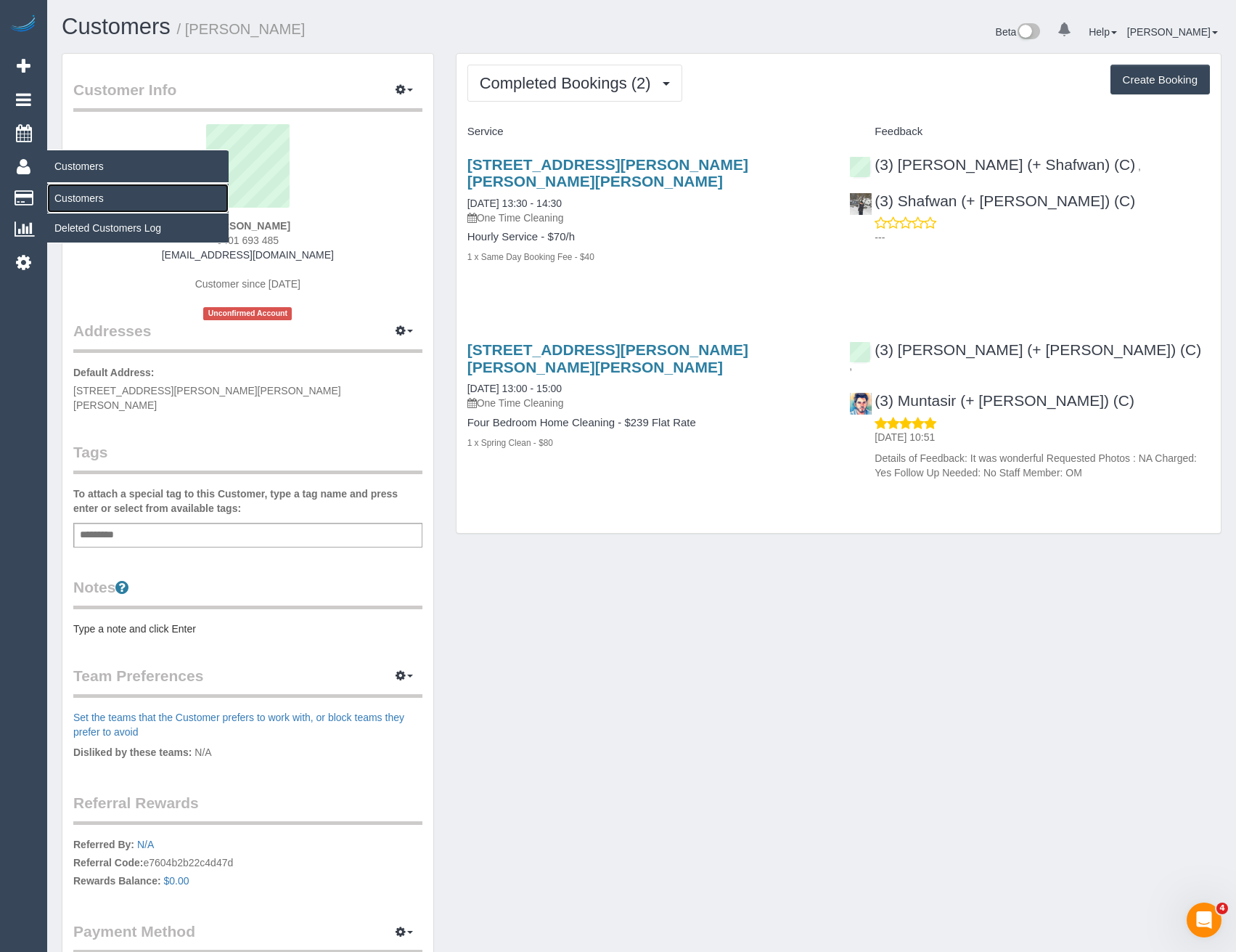
click at [91, 198] on link "Customers" at bounding box center [137, 198] width 182 height 29
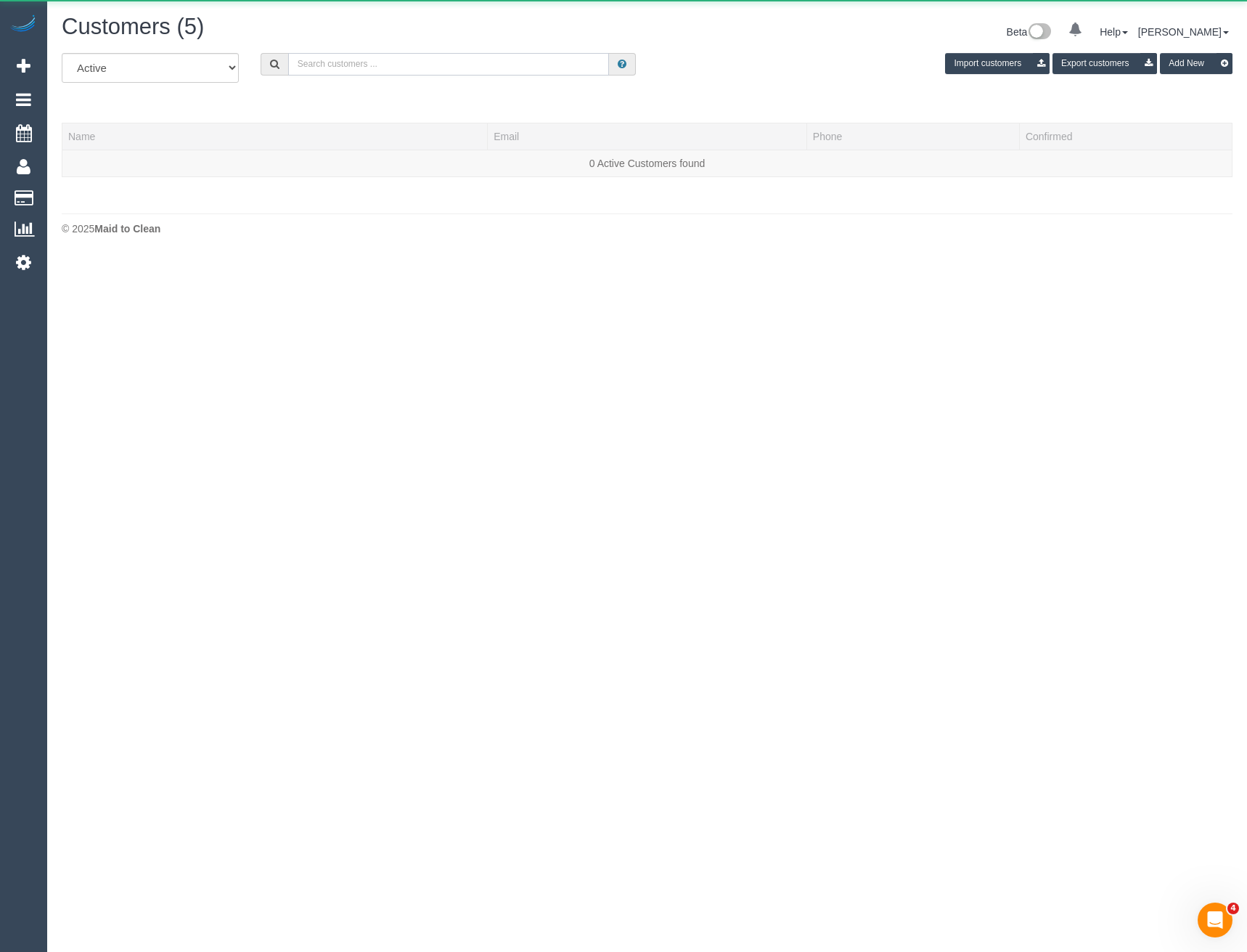
click at [434, 75] on input "text" at bounding box center [449, 64] width 322 height 23
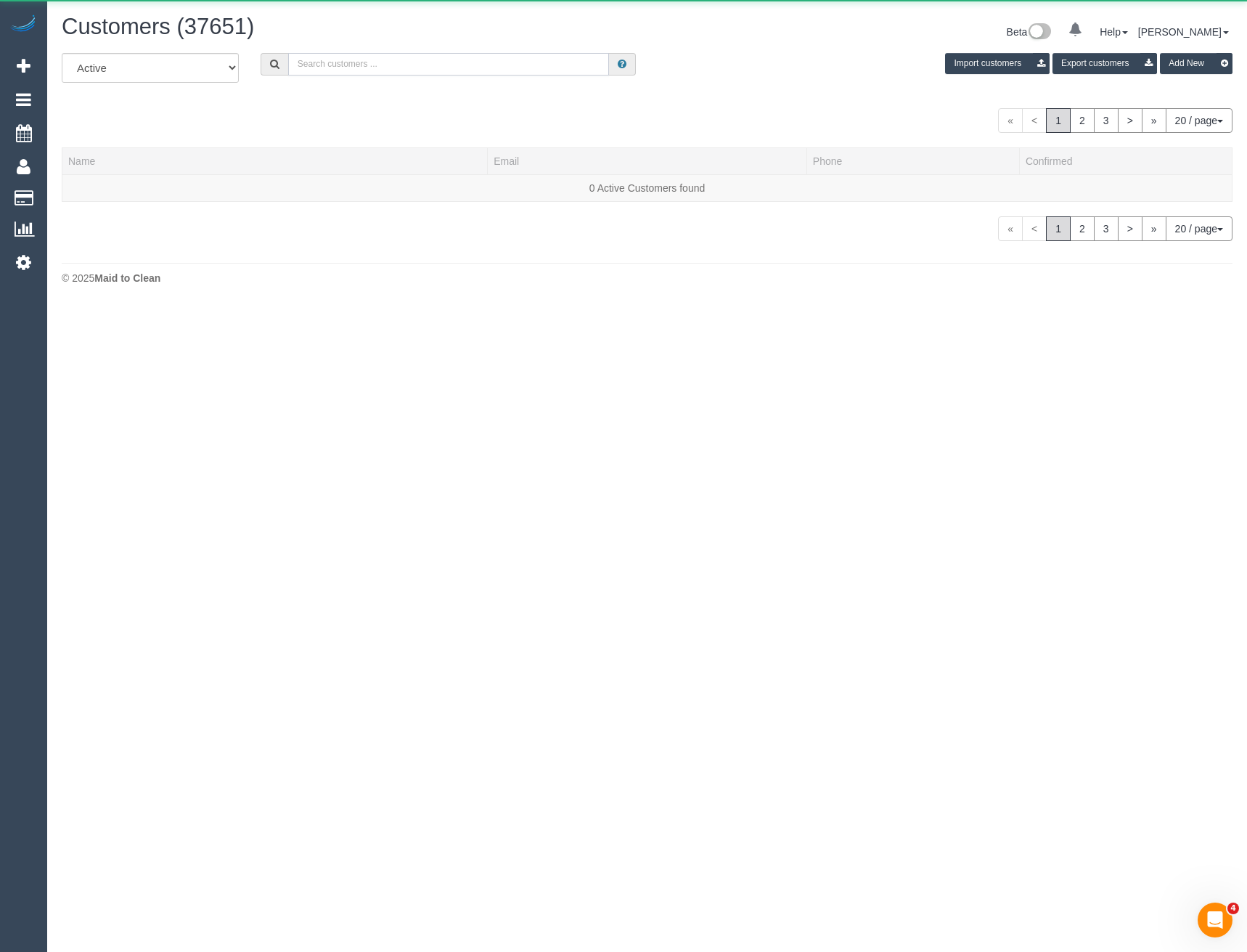
click at [423, 60] on input "text" at bounding box center [449, 64] width 322 height 23
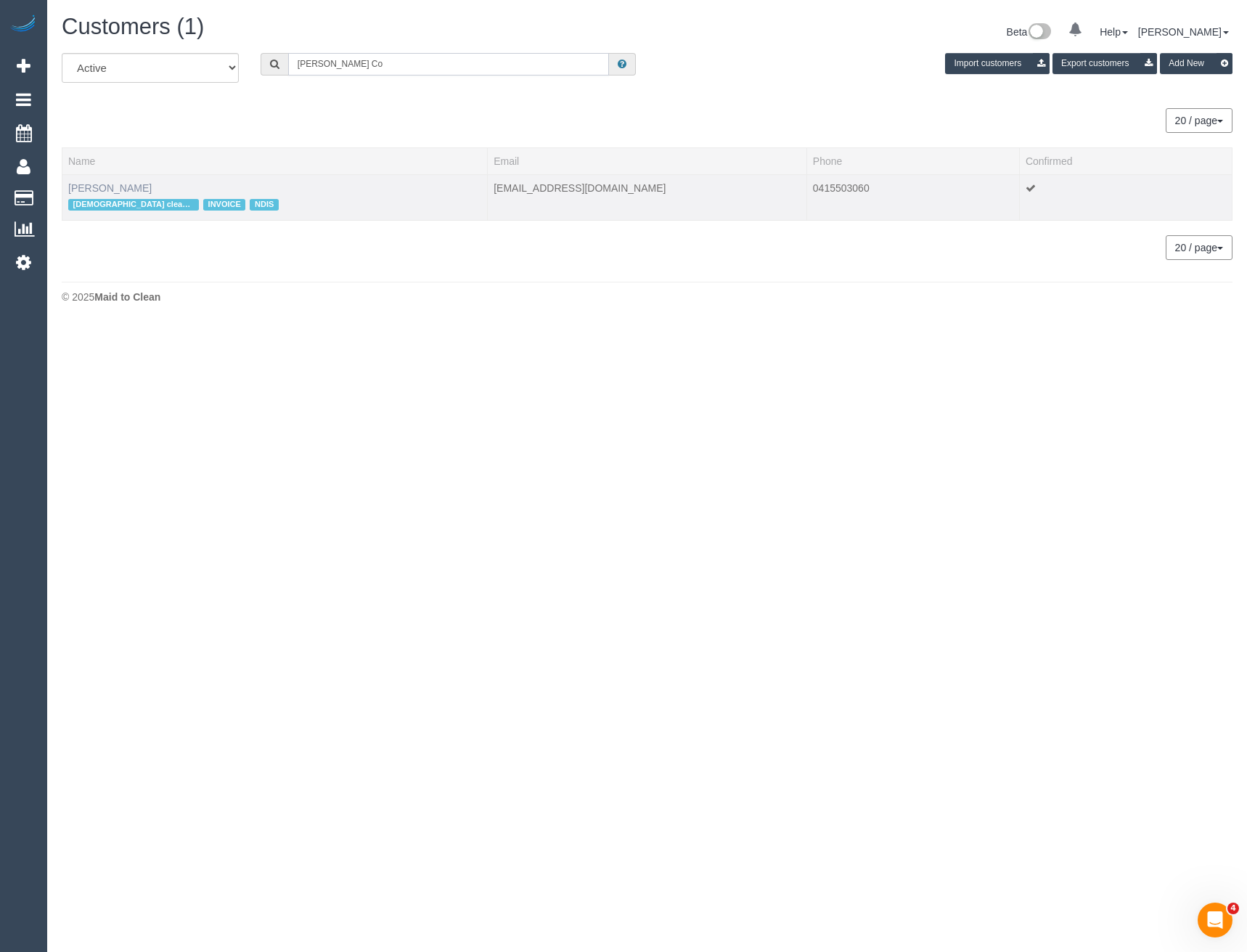
type input "Finn Co"
click at [90, 188] on link "Finn Coldicutt" at bounding box center [110, 188] width 84 height 12
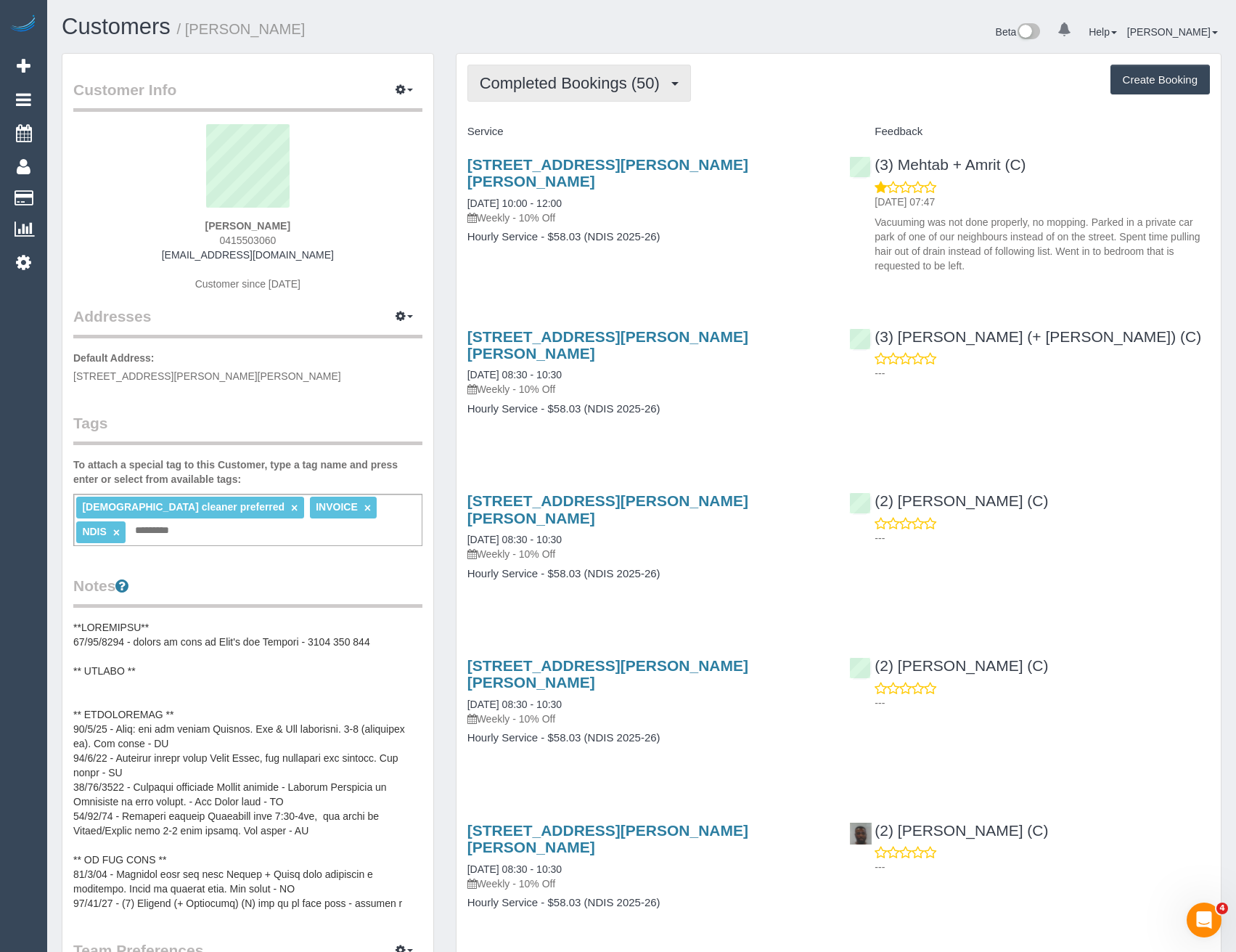
click at [638, 76] on span "Completed Bookings (50)" at bounding box center [574, 83] width 188 height 18
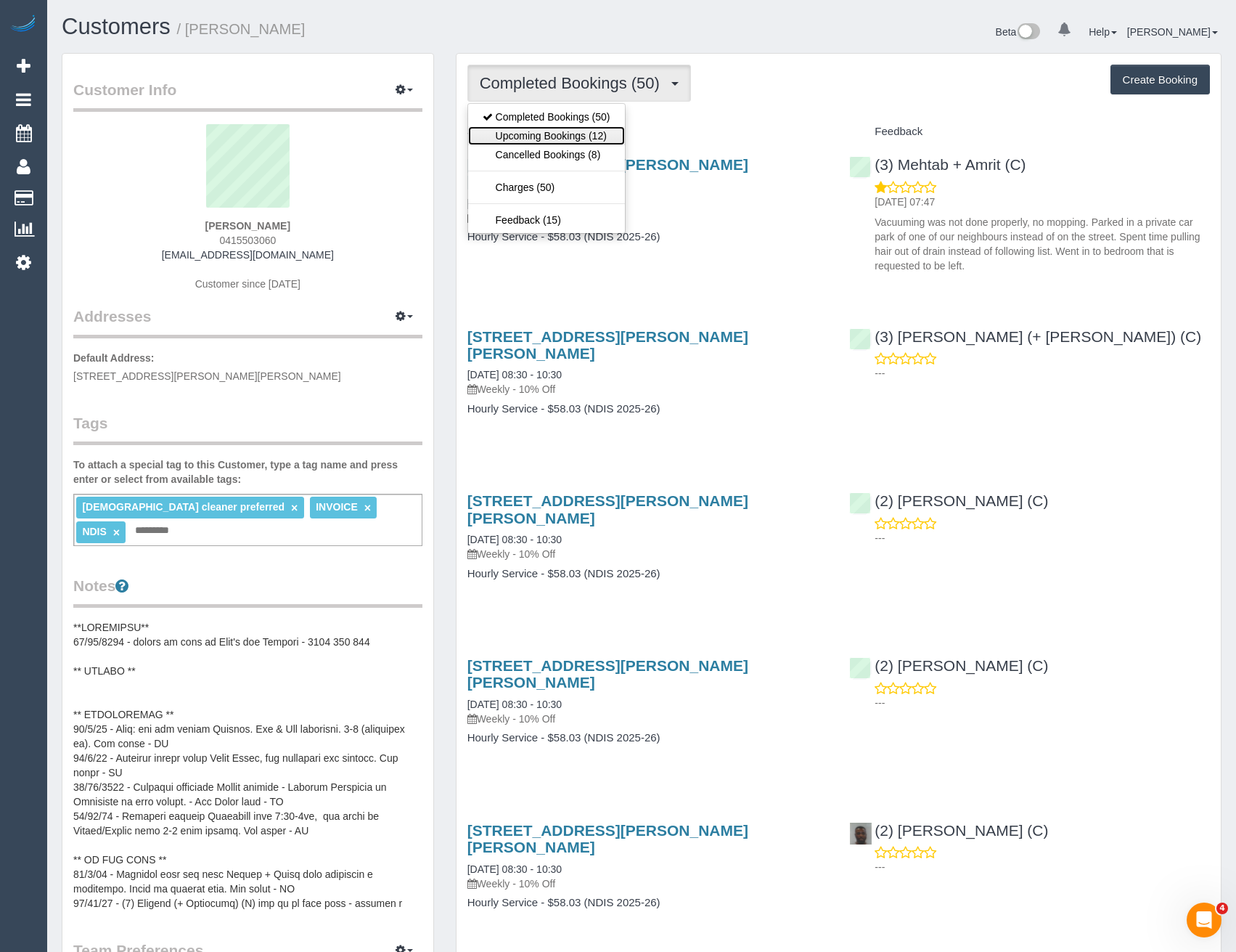
click at [575, 139] on link "Upcoming Bookings (12)" at bounding box center [546, 136] width 157 height 19
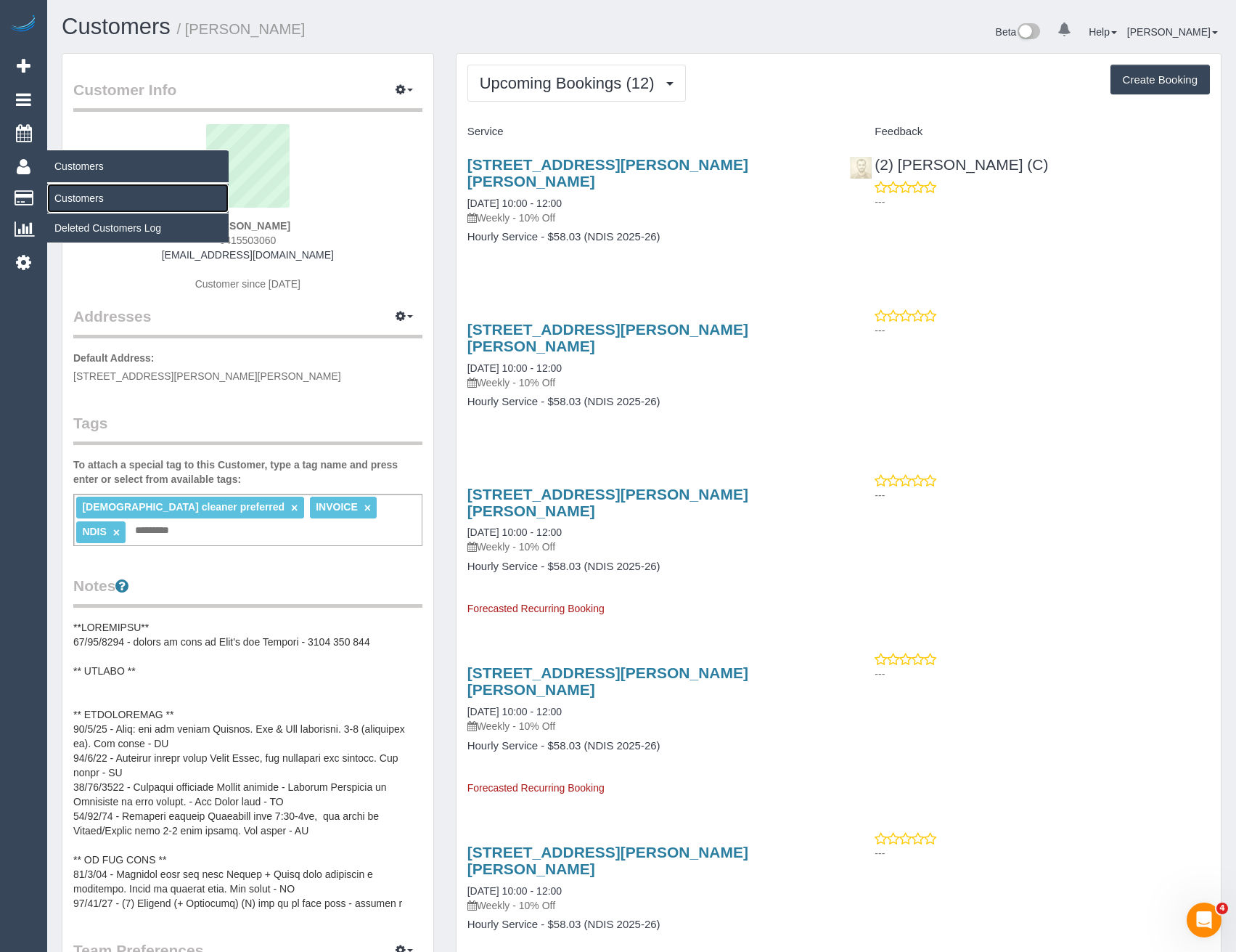
click at [87, 189] on link "Customers" at bounding box center [137, 198] width 182 height 29
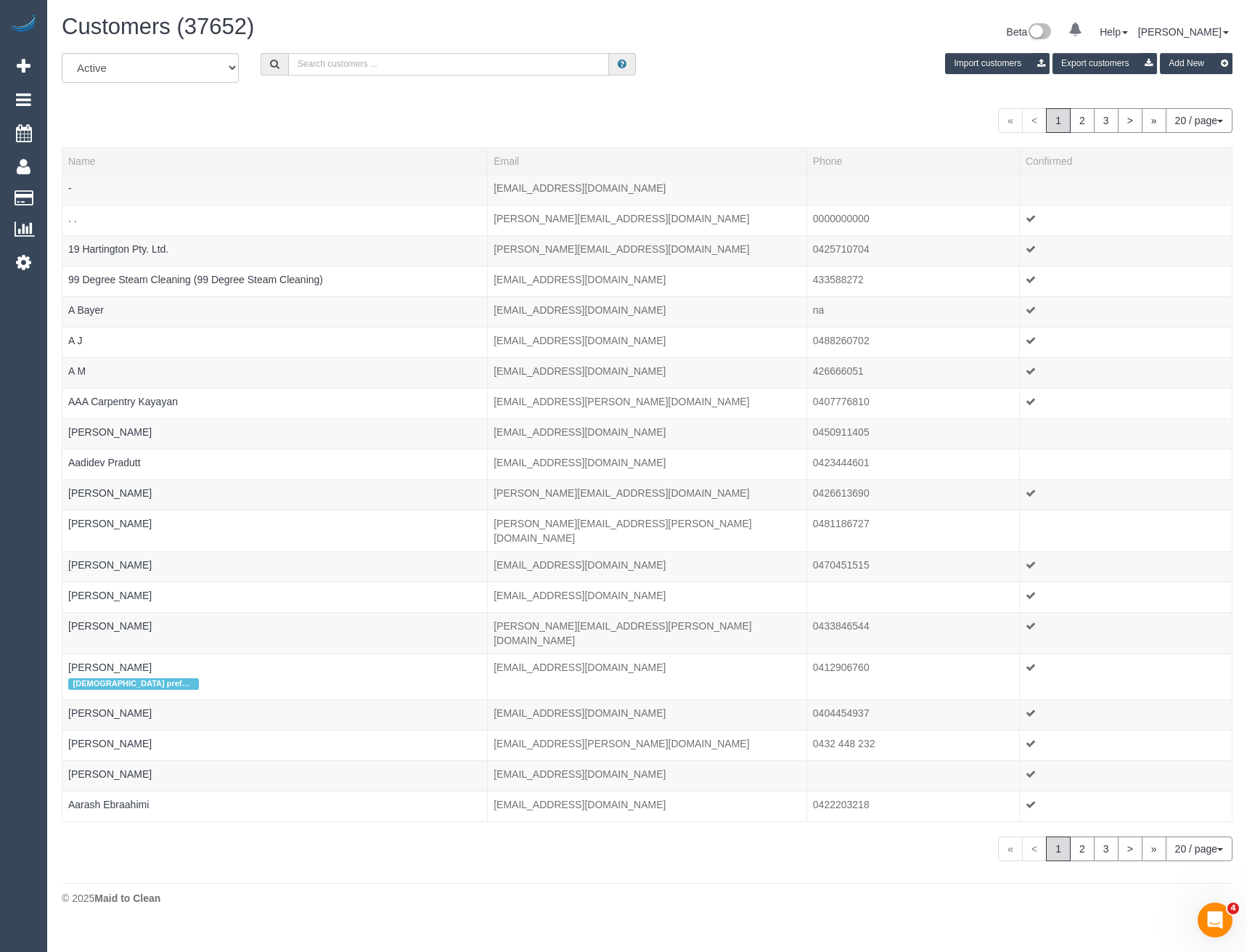
click at [376, 70] on input "text" at bounding box center [449, 64] width 322 height 23
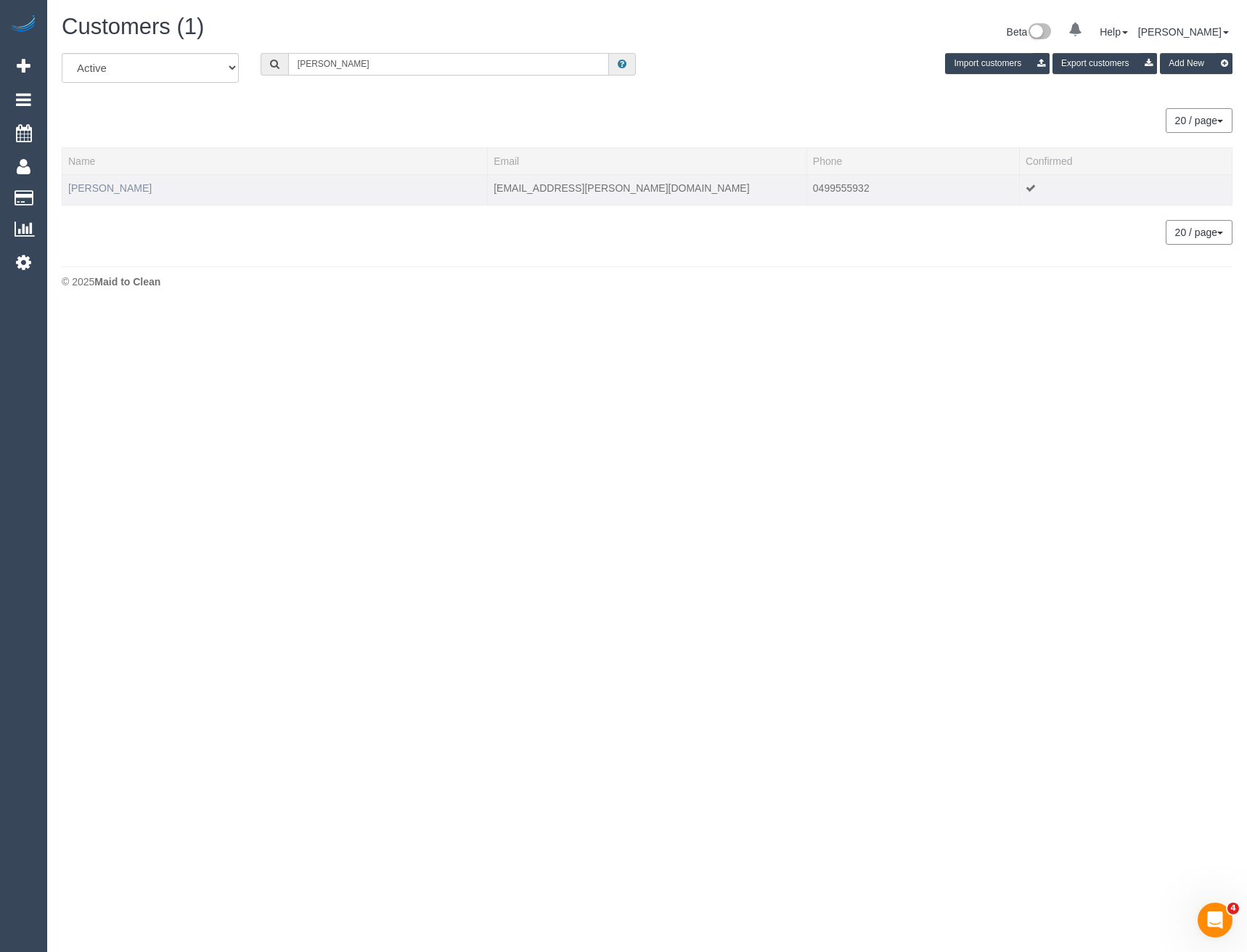
type input "Nikki Stef"
click at [117, 188] on link "Nikki Stefanoff" at bounding box center [110, 188] width 84 height 12
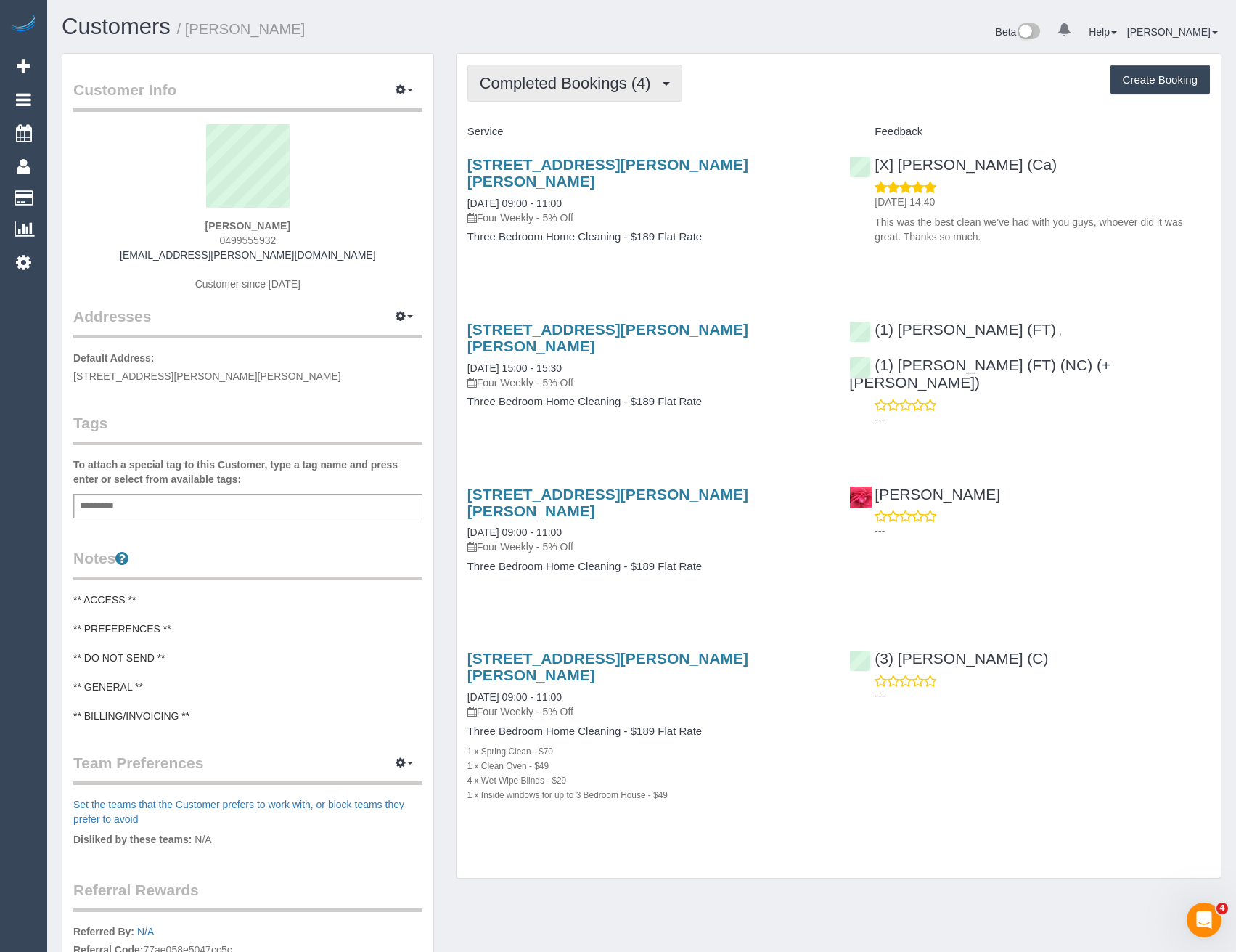
click at [627, 85] on span "Completed Bookings (4)" at bounding box center [569, 83] width 178 height 18
click at [341, 538] on div "Customer Info Edit Contact Info Send Message Email Preferences Special Sales Ta…" at bounding box center [248, 583] width 371 height 1058
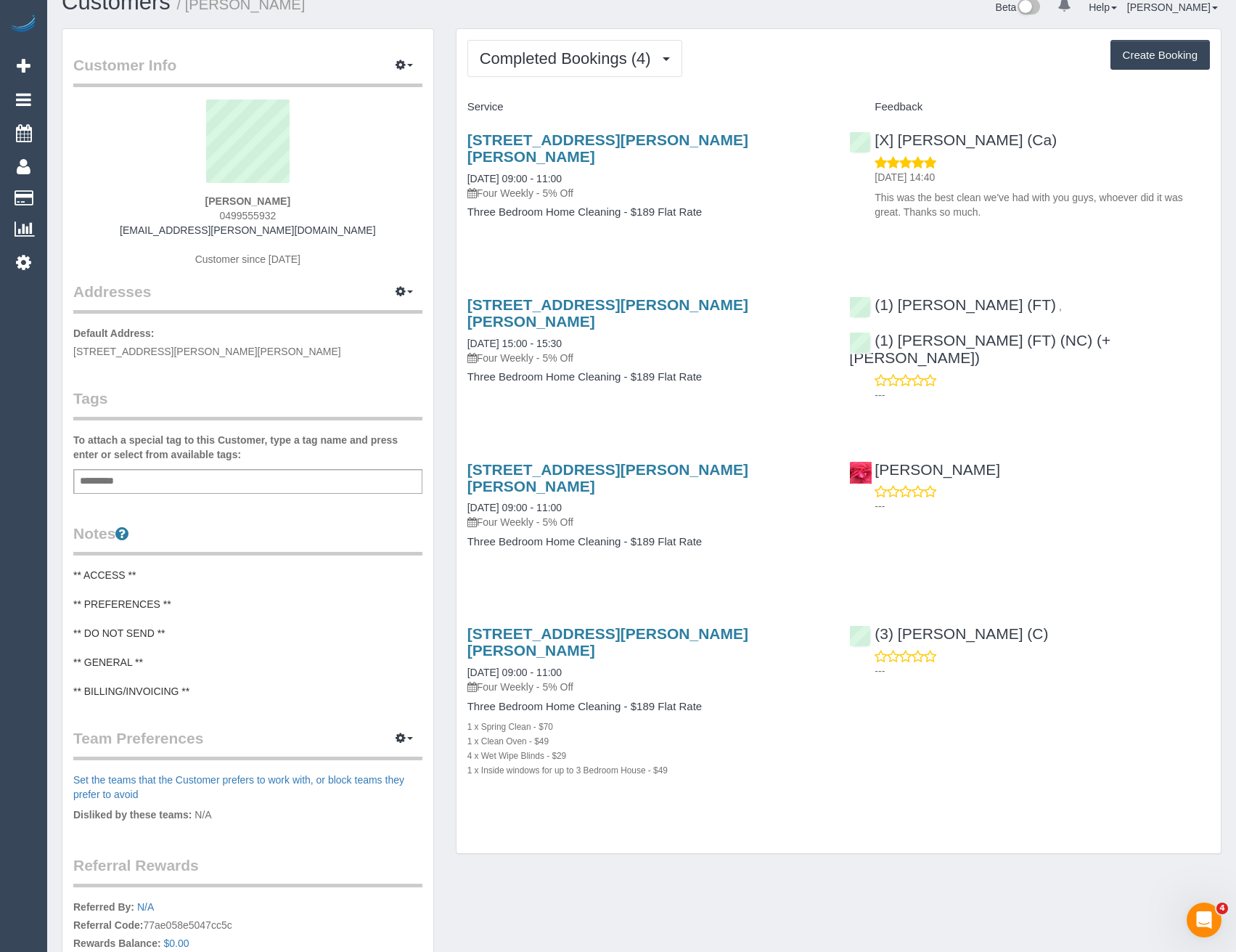
scroll to position [73, 0]
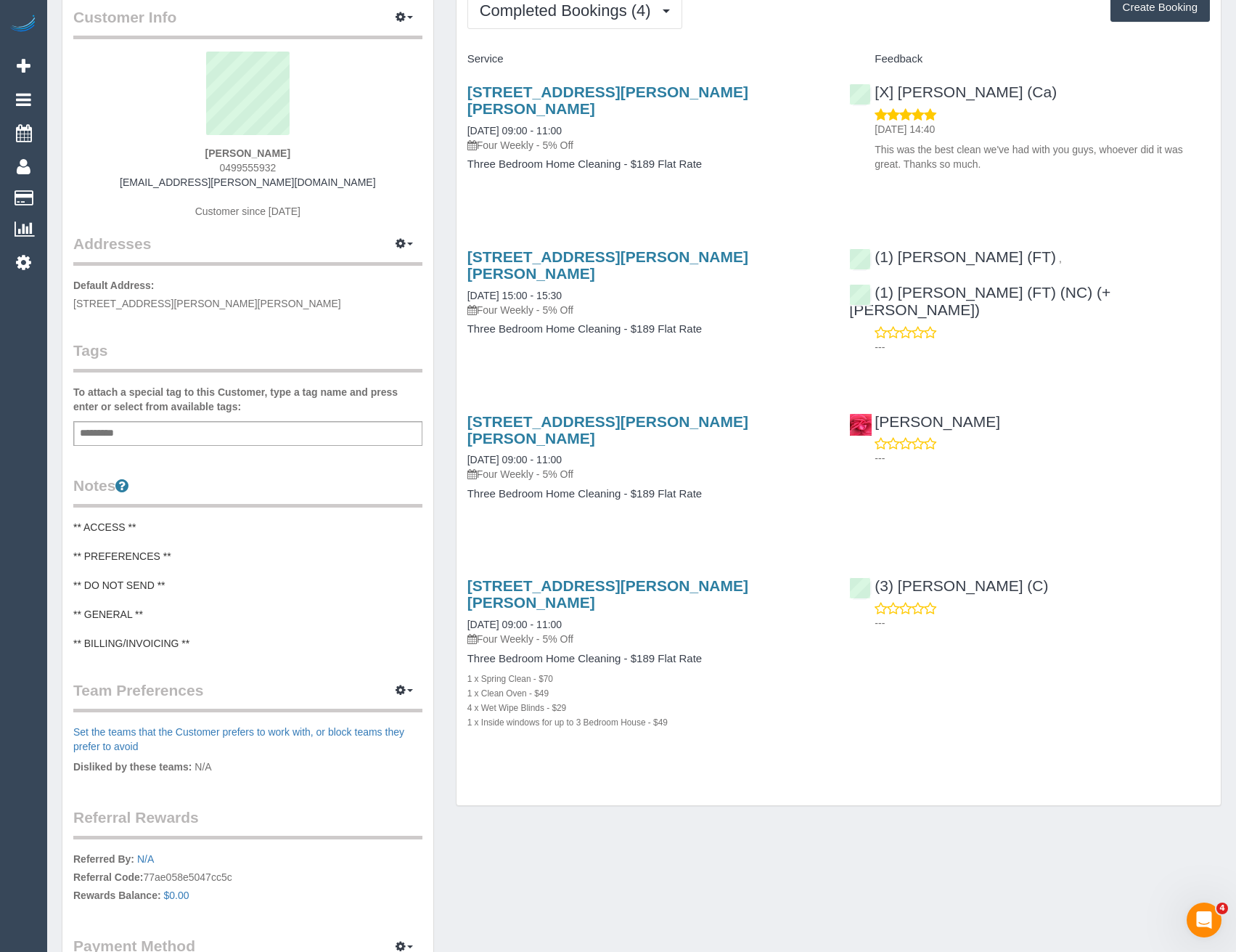
click at [143, 610] on pre "** ACCESS ** ** PREFERENCES ** ** DO NOT SEND ** ** GENERAL ** ** BILLING/INVOI…" at bounding box center [248, 585] width 349 height 131
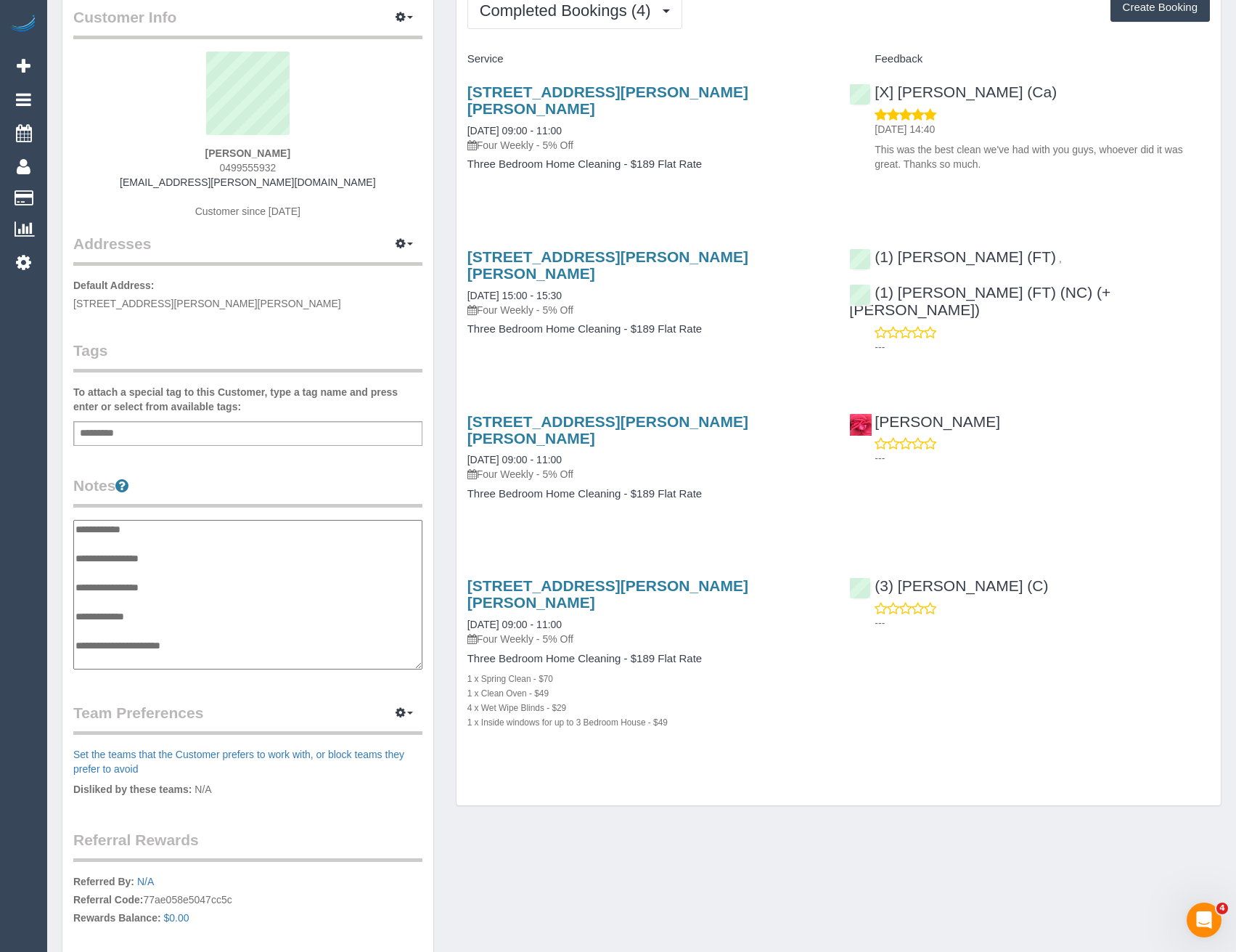
click at [153, 615] on textarea "**********" at bounding box center [248, 594] width 349 height 150
type textarea "**********"
click at [265, 715] on legend "Team Preferences Manage Preferences" at bounding box center [248, 718] width 349 height 33
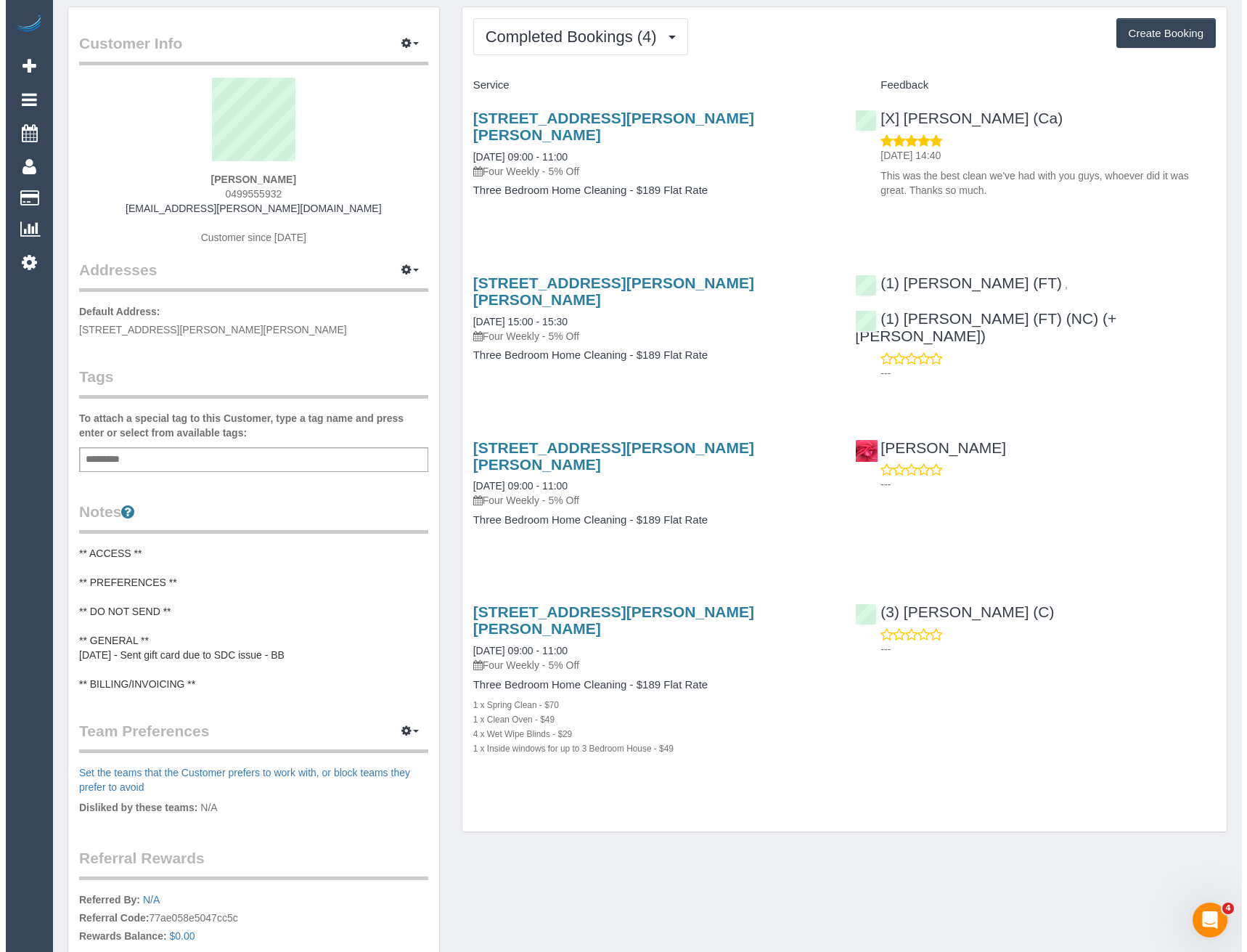
scroll to position [0, 0]
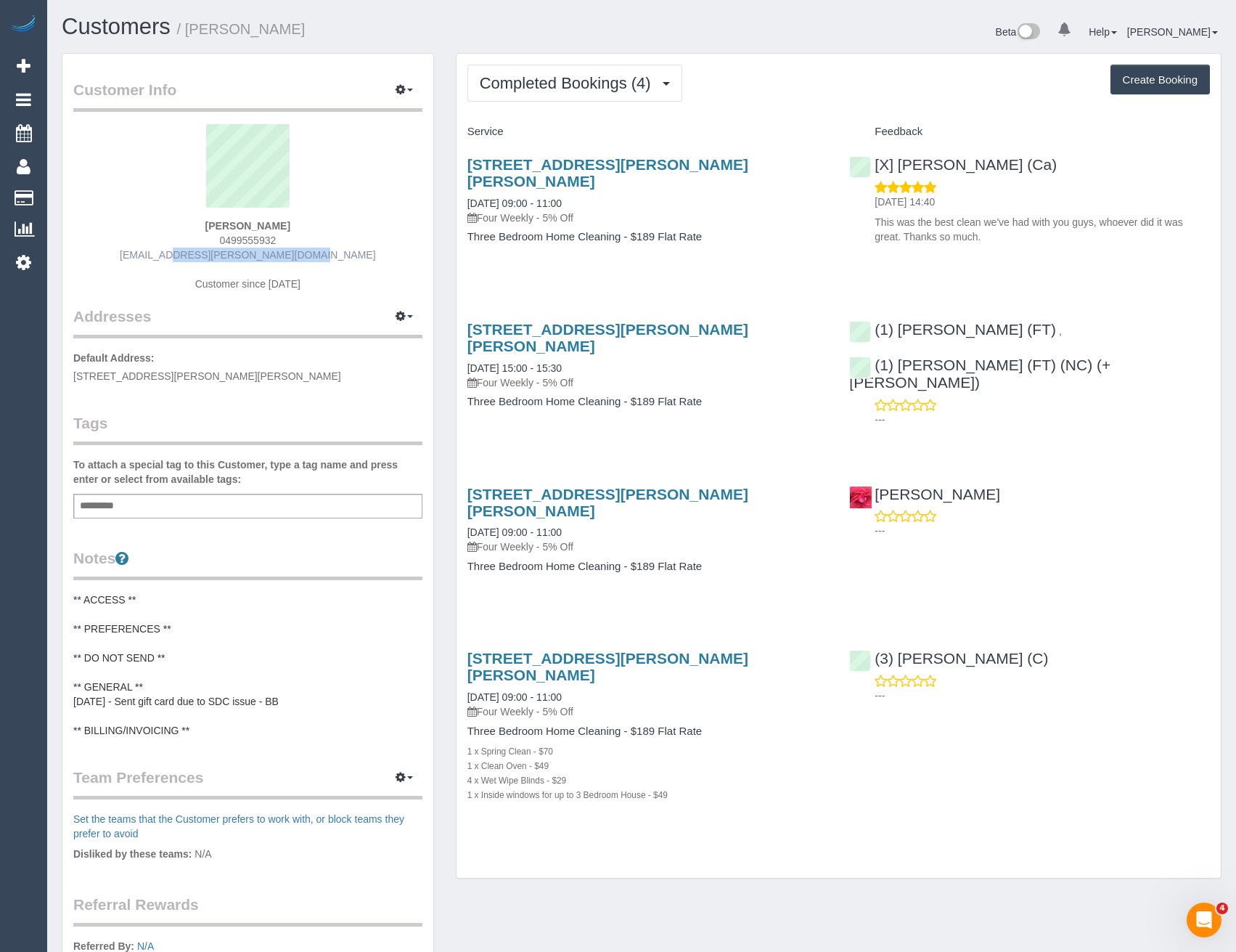
drag, startPoint x: 296, startPoint y: 255, endPoint x: 188, endPoint y: 254, distance: 108.0
click at [188, 254] on div "Nikki Stefanoff 0499555932 nikki.stefanoff@gmail.com Customer since 2022" at bounding box center [248, 214] width 349 height 182
copy link "nikki.stefanoff@gmail.com"
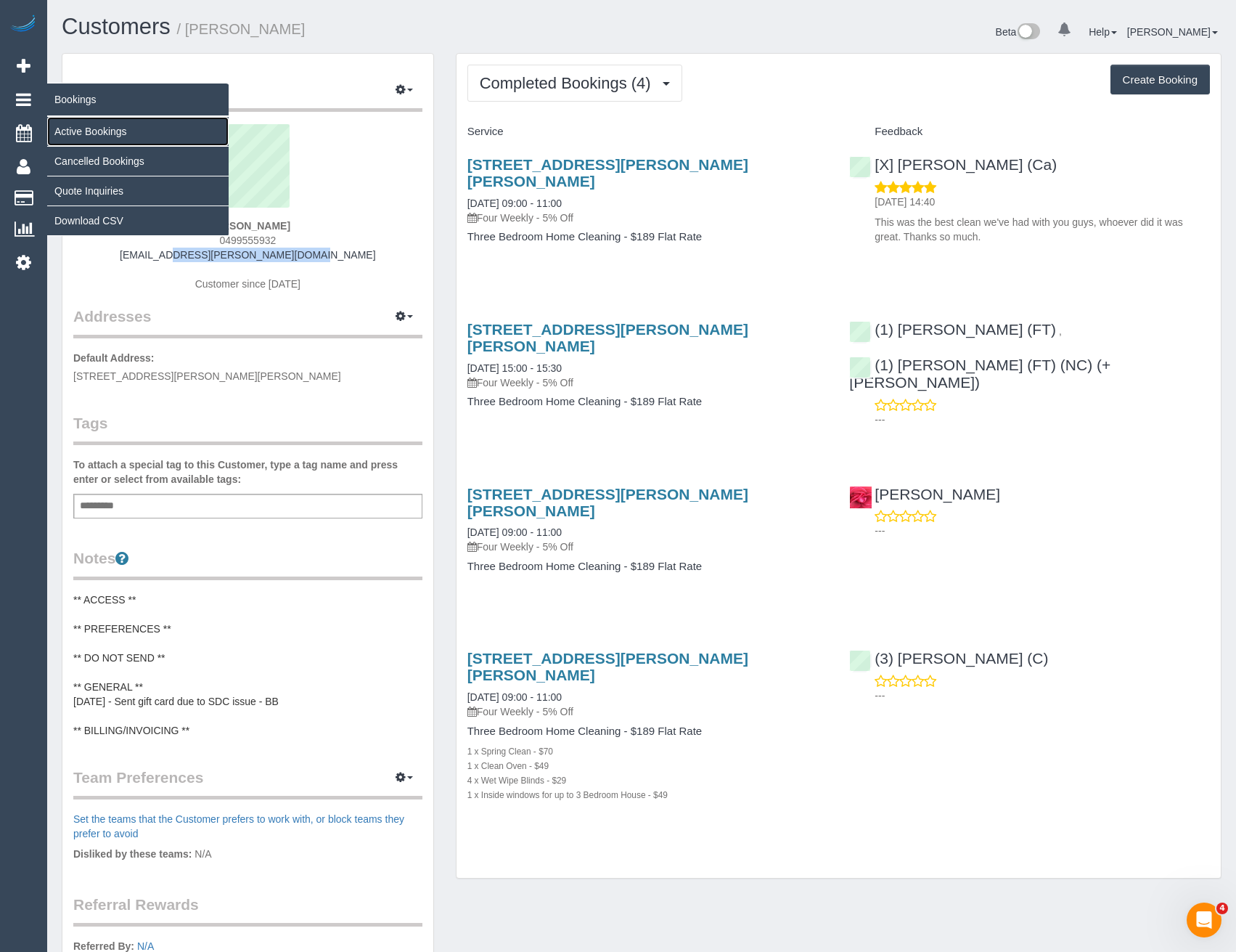
click at [59, 130] on link "Active Bookings" at bounding box center [137, 131] width 182 height 29
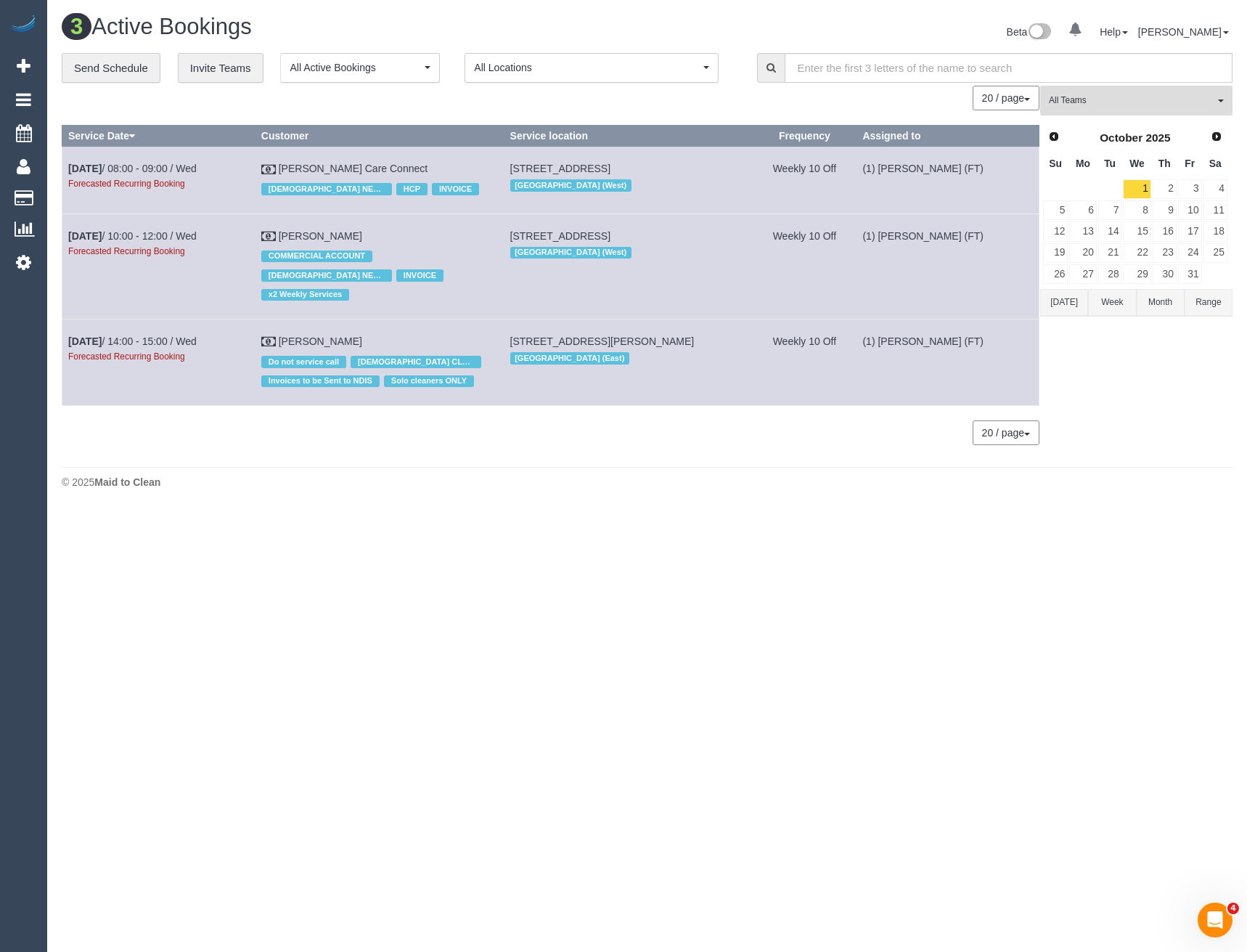
click at [1149, 105] on span "All Teams" at bounding box center [1132, 100] width 166 height 13
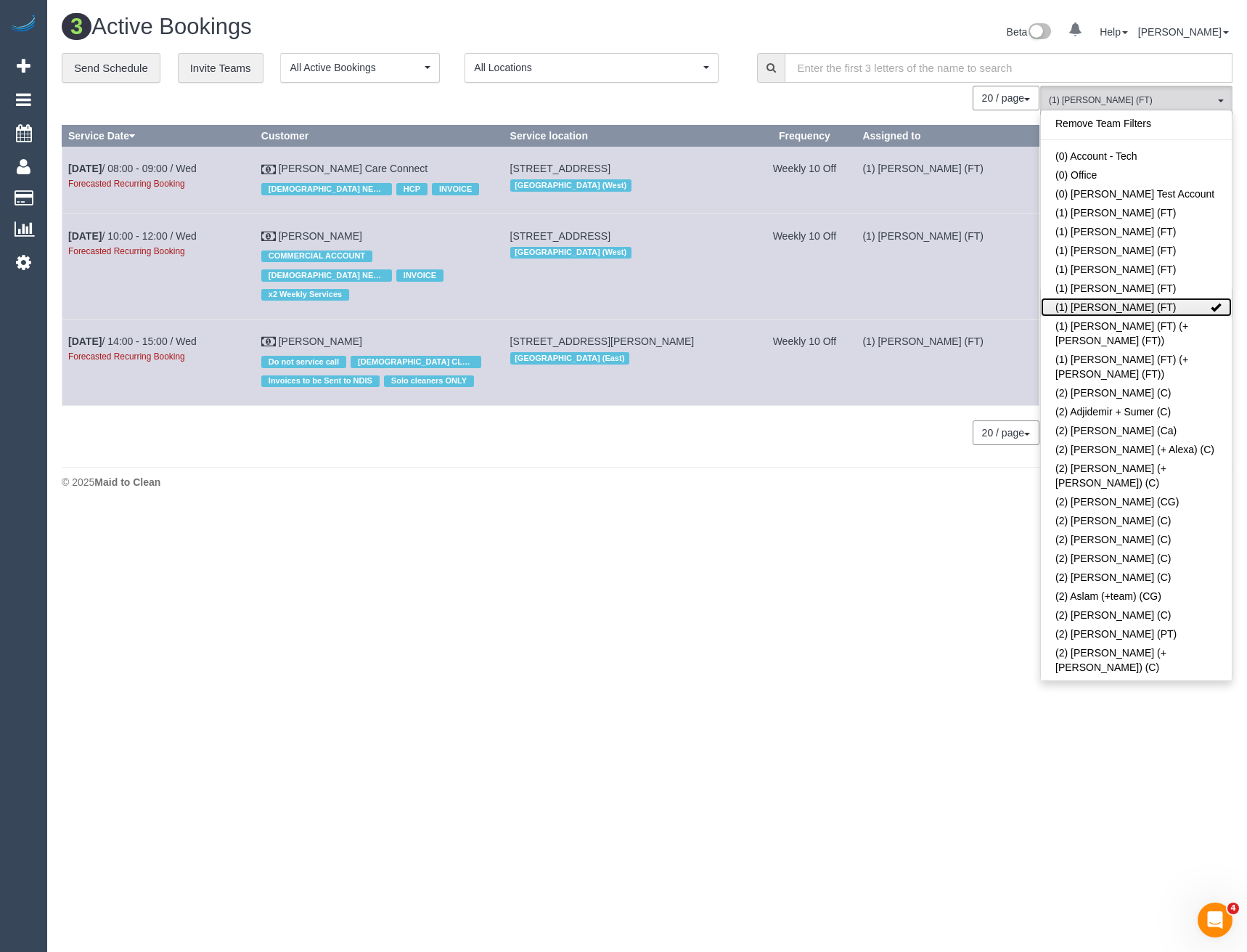
click at [1143, 307] on link "(1) [PERSON_NAME] (FT)" at bounding box center [1136, 306] width 191 height 19
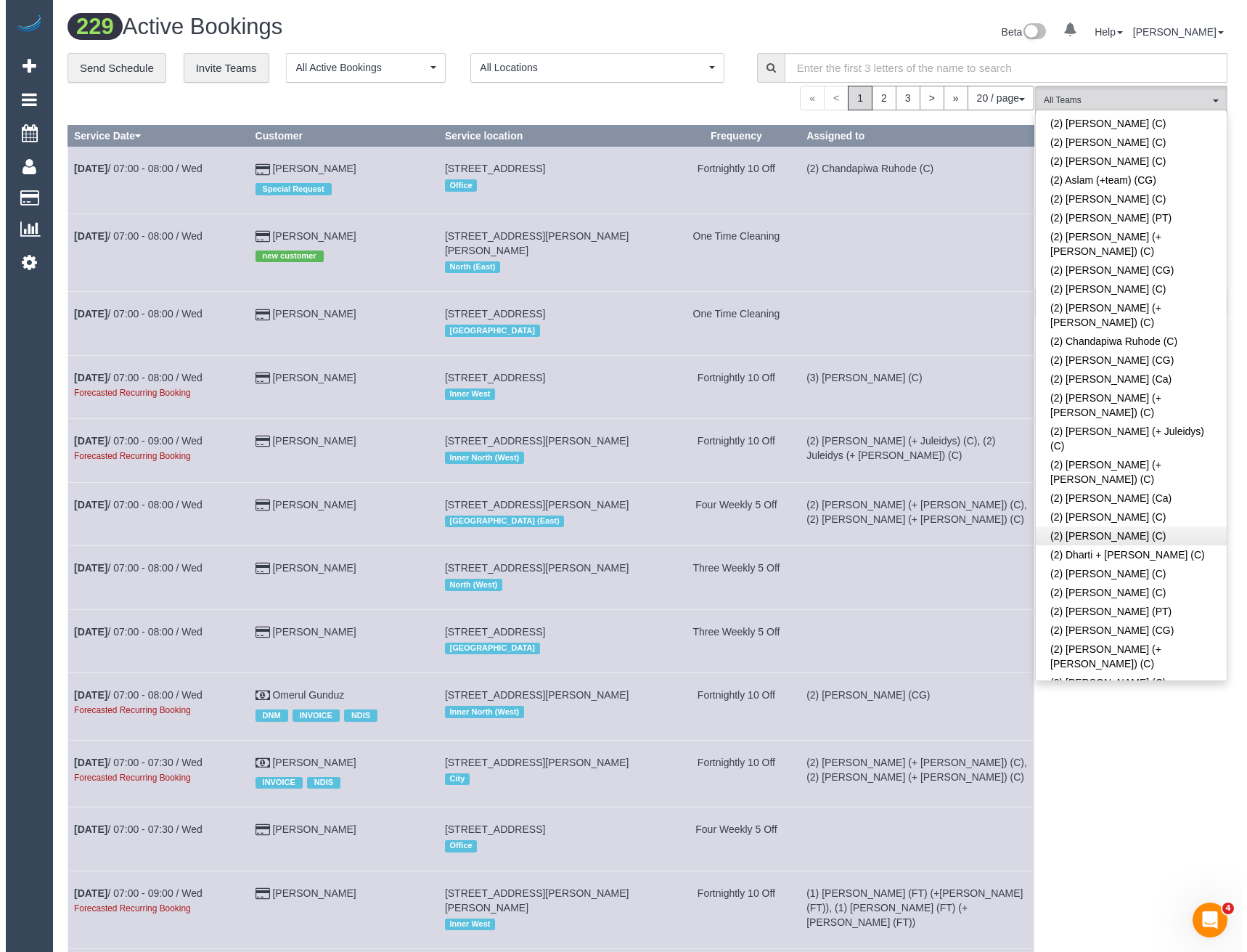
scroll to position [435, 0]
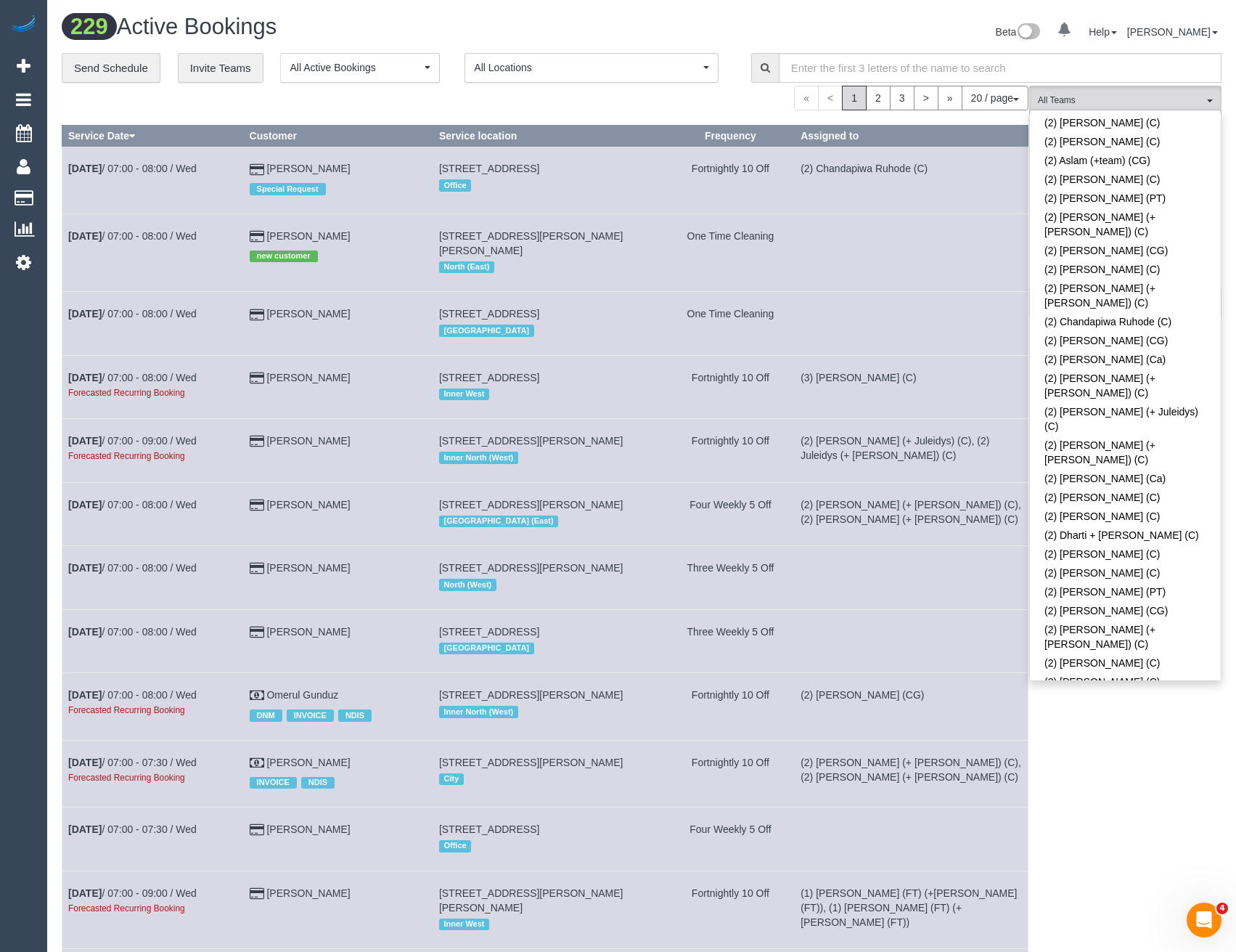
click at [1114, 744] on link "(2) [PERSON_NAME] [PERSON_NAME] (C)" at bounding box center [1125, 760] width 191 height 33
click at [1105, 687] on div "(2) Joel Wei Ong (C) All Teams Remove Team Filters (0) Account - Tech (0) Offic…" at bounding box center [1125, 800] width 193 height 1428
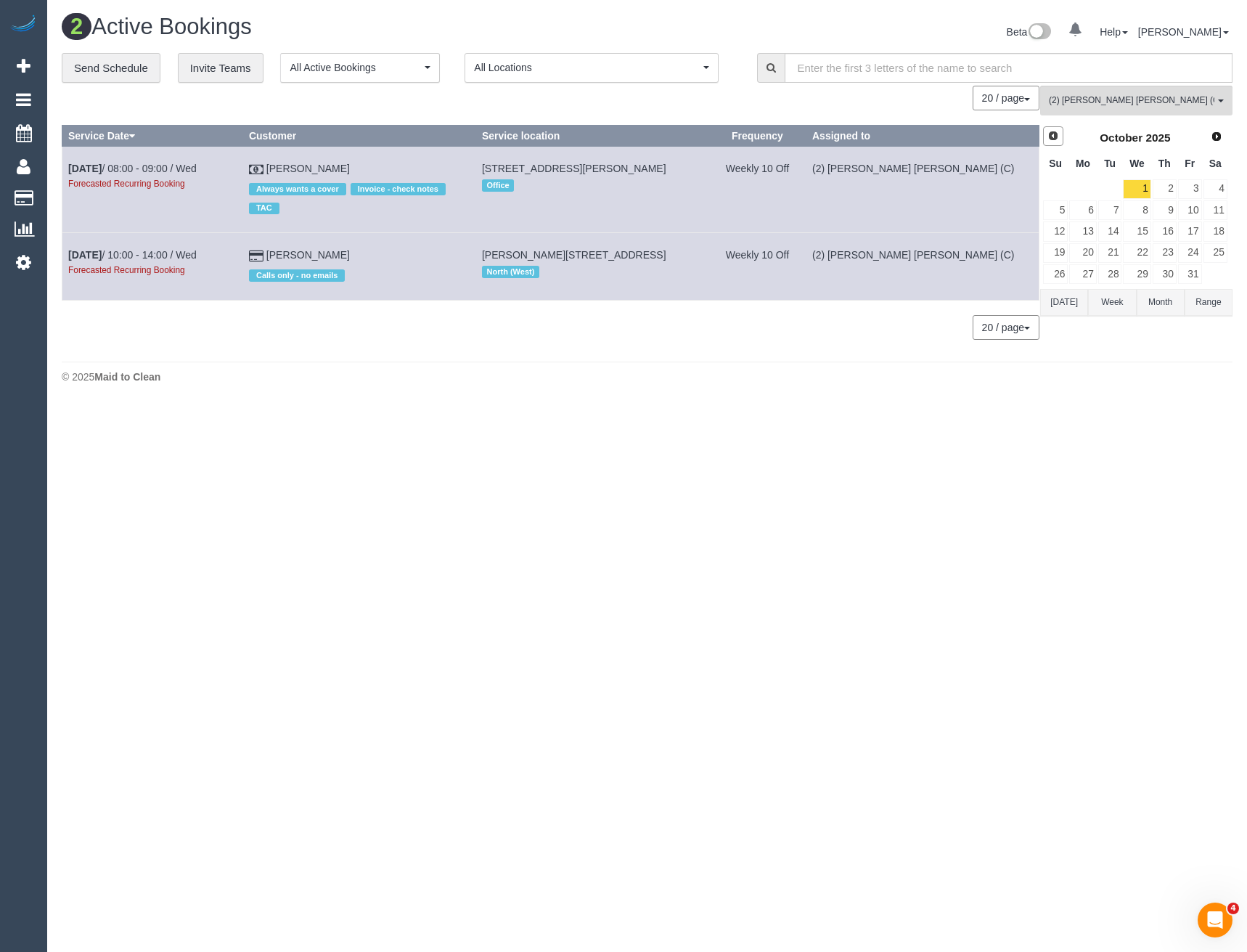
click at [1057, 132] on span "Prev" at bounding box center [1054, 136] width 12 height 12
click at [1167, 232] on link "18" at bounding box center [1165, 230] width 24 height 19
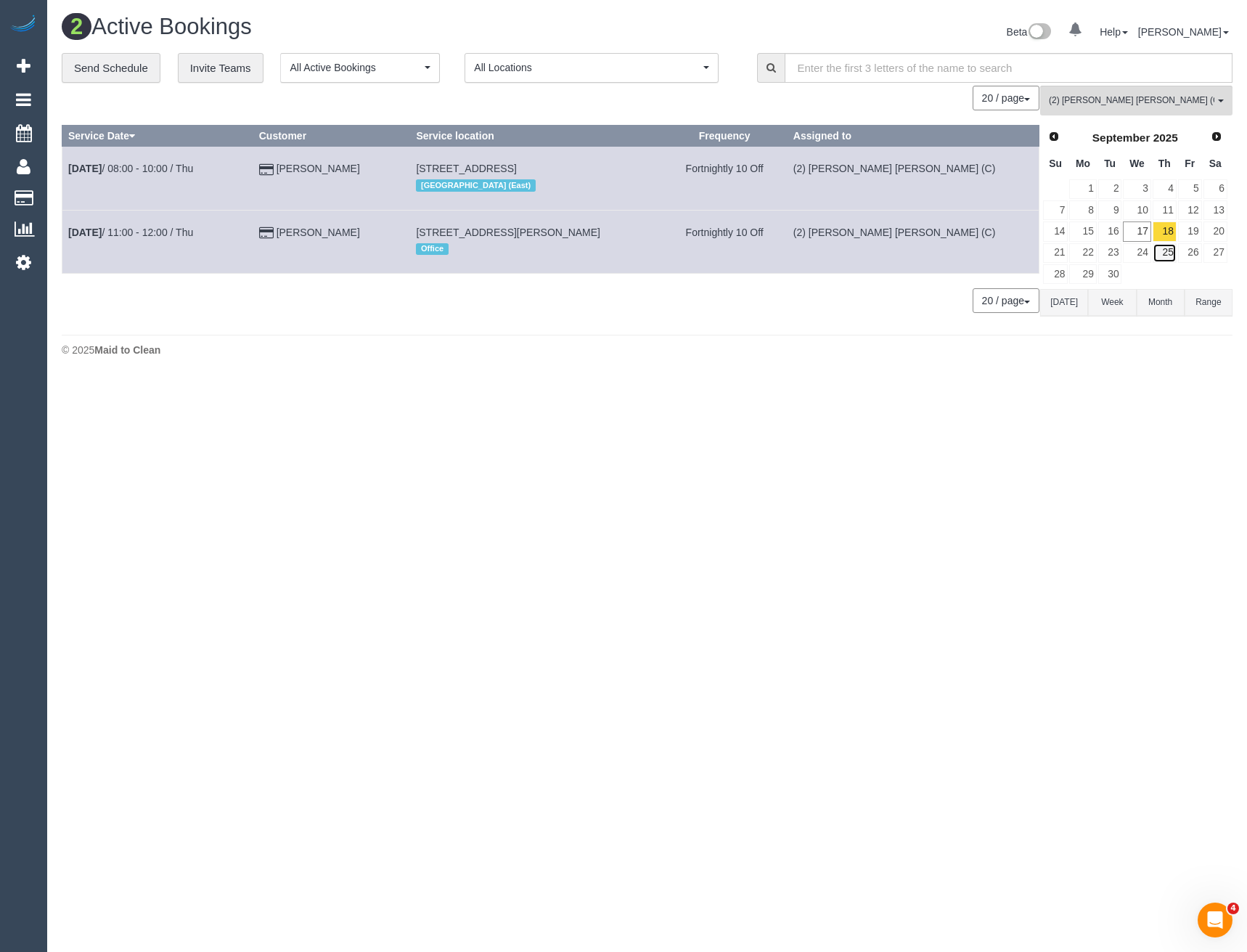
click at [1168, 249] on link "25" at bounding box center [1165, 252] width 24 height 19
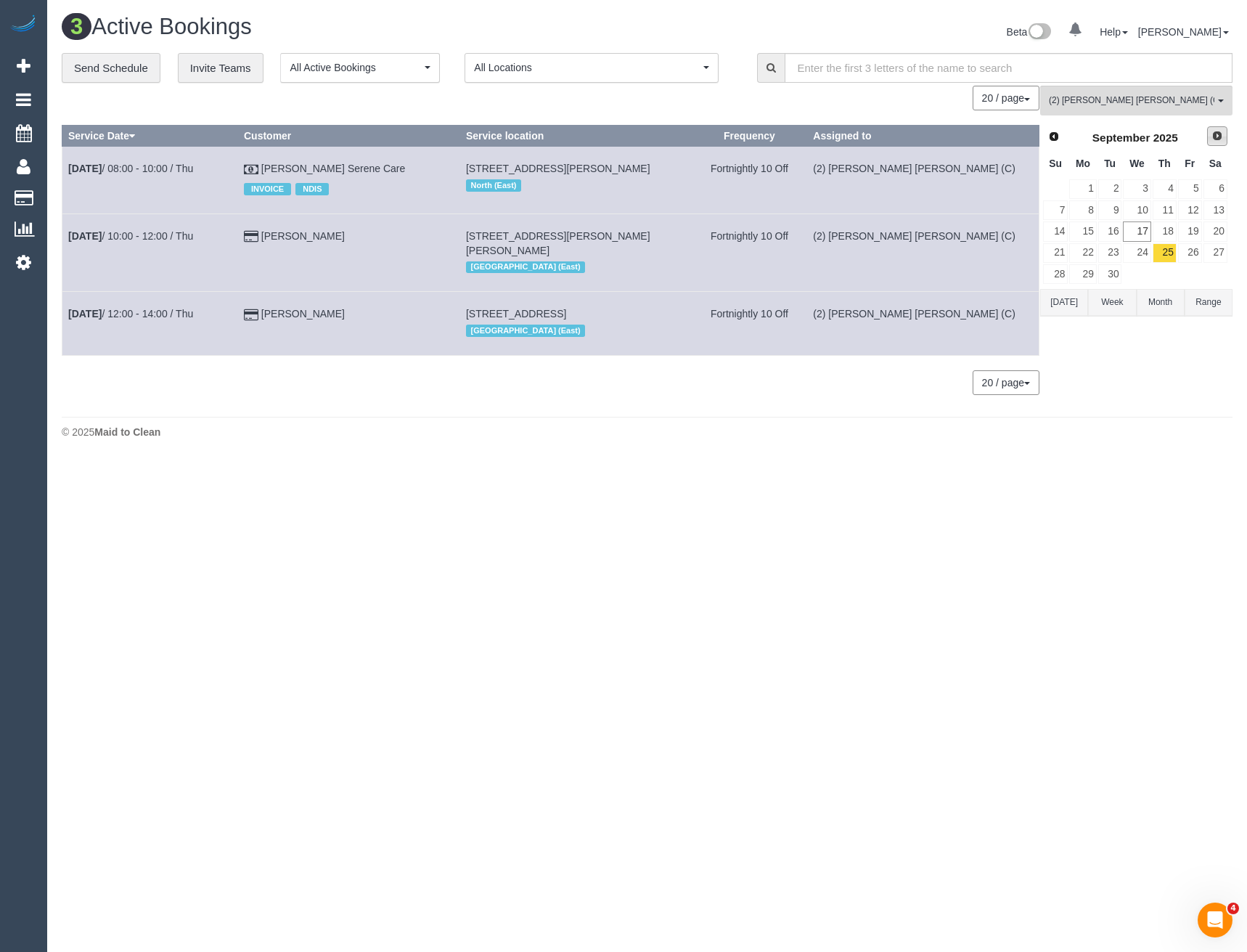
click at [1221, 138] on span "Next" at bounding box center [1218, 136] width 12 height 12
click at [1164, 189] on link "2" at bounding box center [1165, 188] width 24 height 19
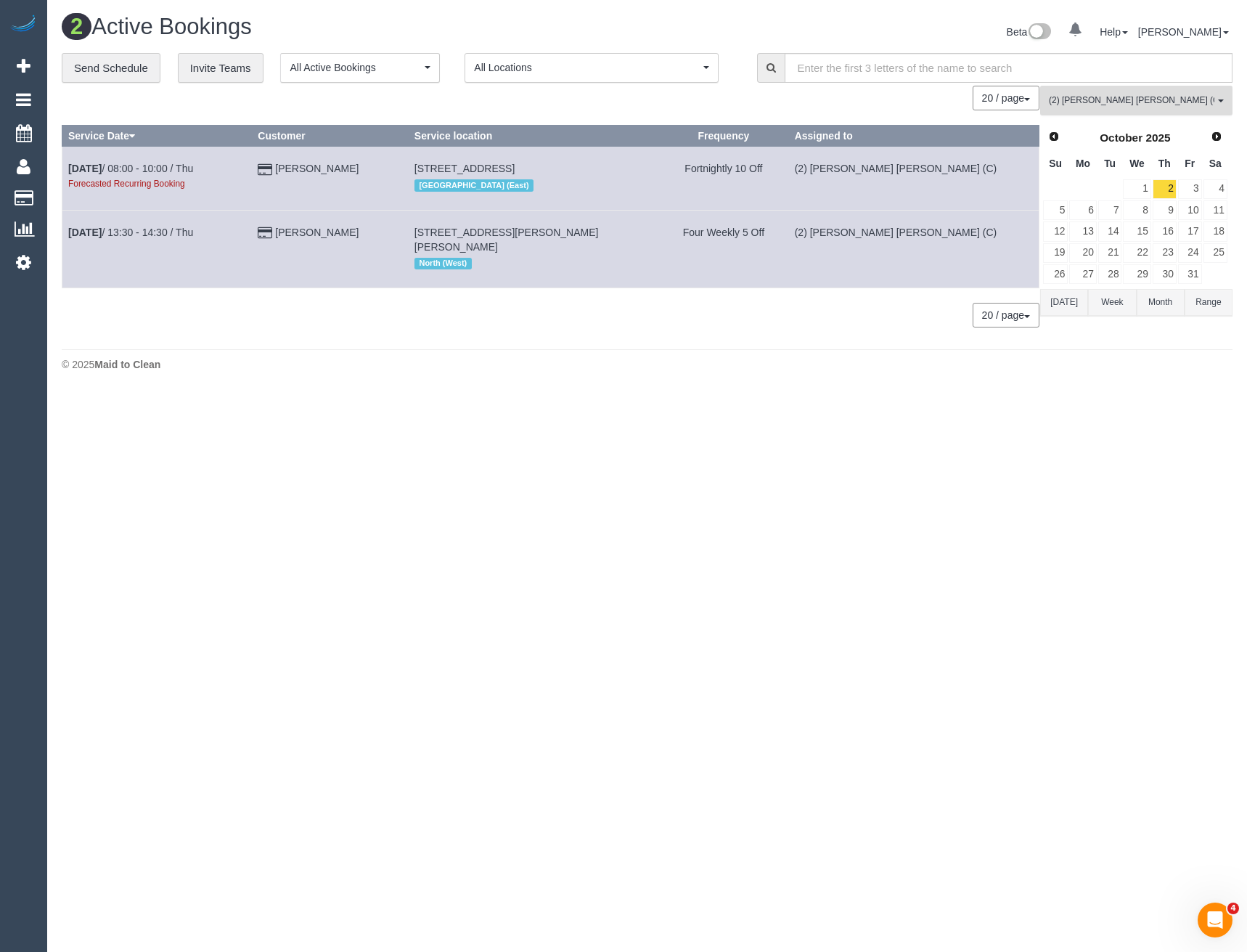
drag, startPoint x: 1097, startPoint y: 105, endPoint x: 1102, endPoint y: 167, distance: 62.2
click at [1096, 105] on span "(2) [PERSON_NAME] [PERSON_NAME] (C)" at bounding box center [1132, 100] width 166 height 13
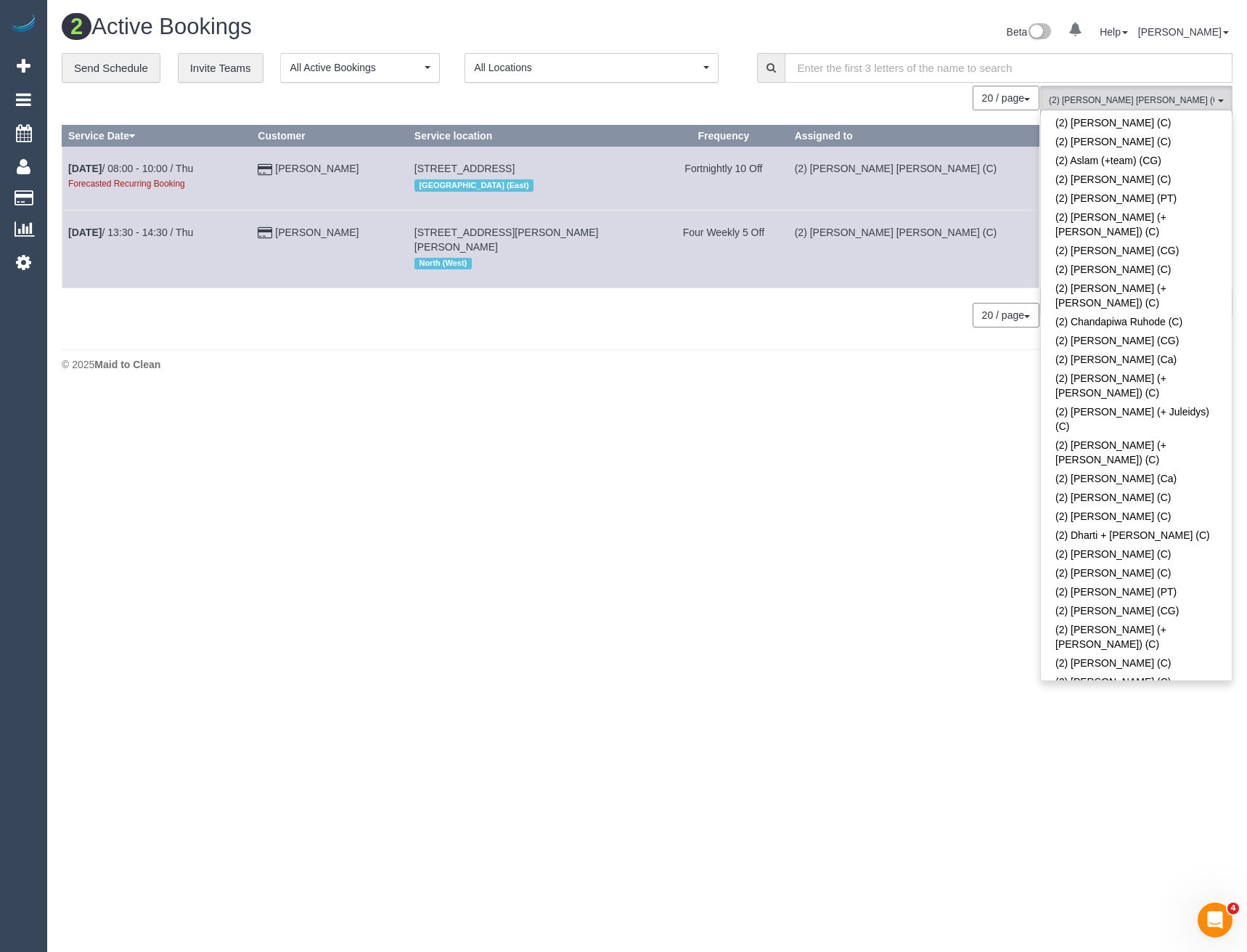
click at [1133, 744] on link "(2) [PERSON_NAME] [PERSON_NAME] (C)" at bounding box center [1136, 760] width 191 height 33
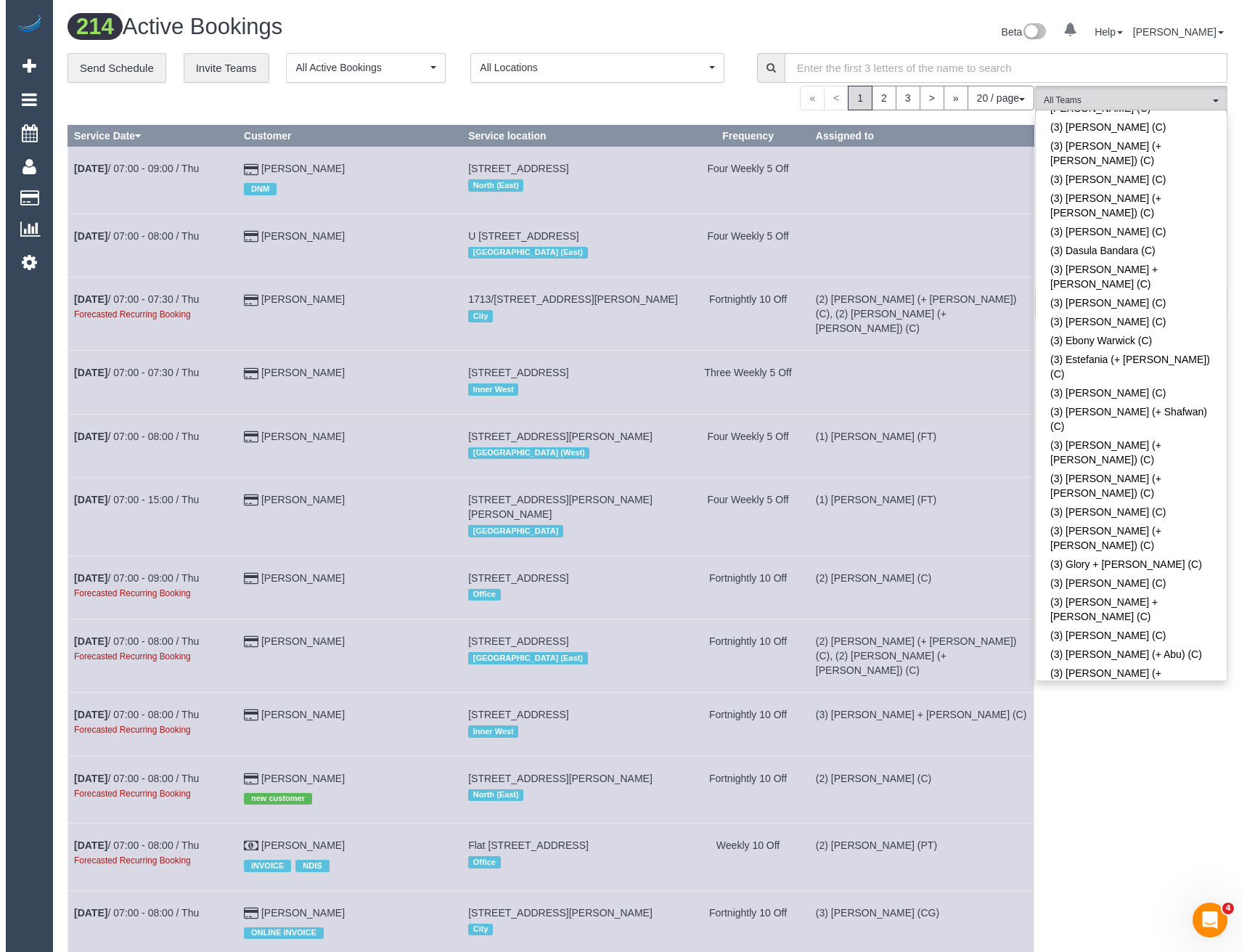
scroll to position [2395, 0]
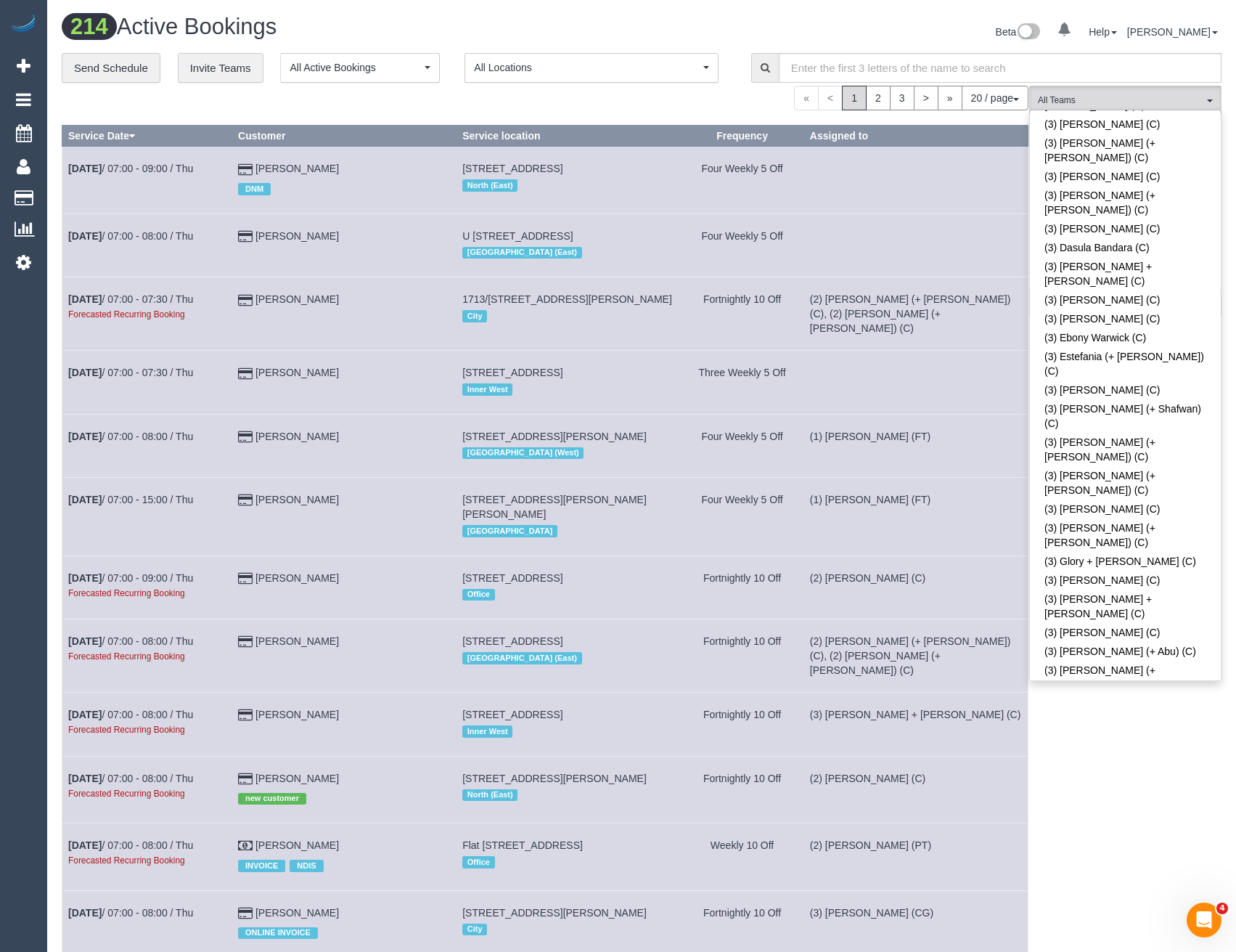
click at [1057, 774] on div "(3) Luke HJ (C) All Teams Remove Team Filters (0) Account - Tech (0) Office (0)…" at bounding box center [1125, 836] width 193 height 1503
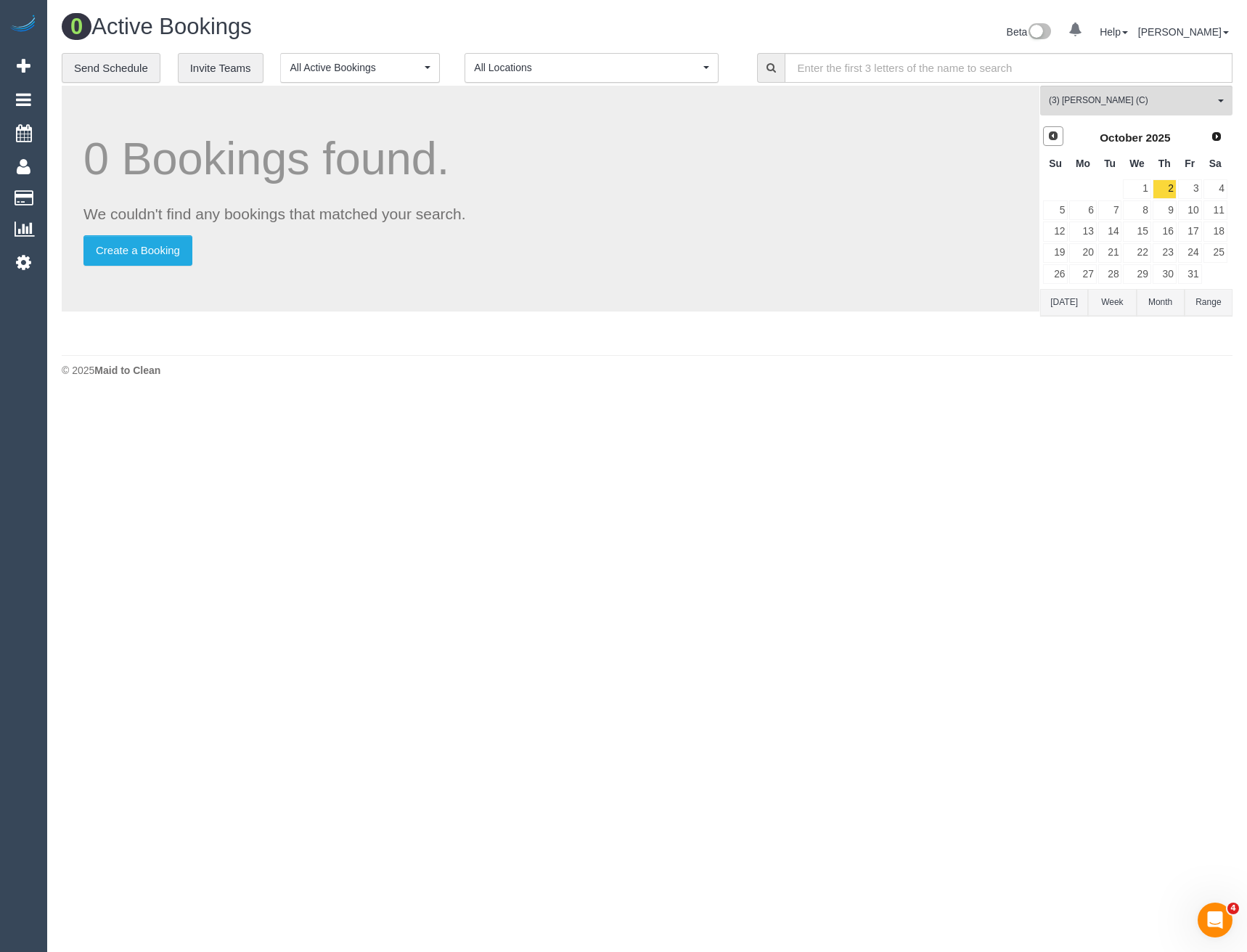
click at [1049, 141] on span "Prev" at bounding box center [1054, 136] width 12 height 12
click at [1159, 236] on link "18" at bounding box center [1165, 230] width 24 height 19
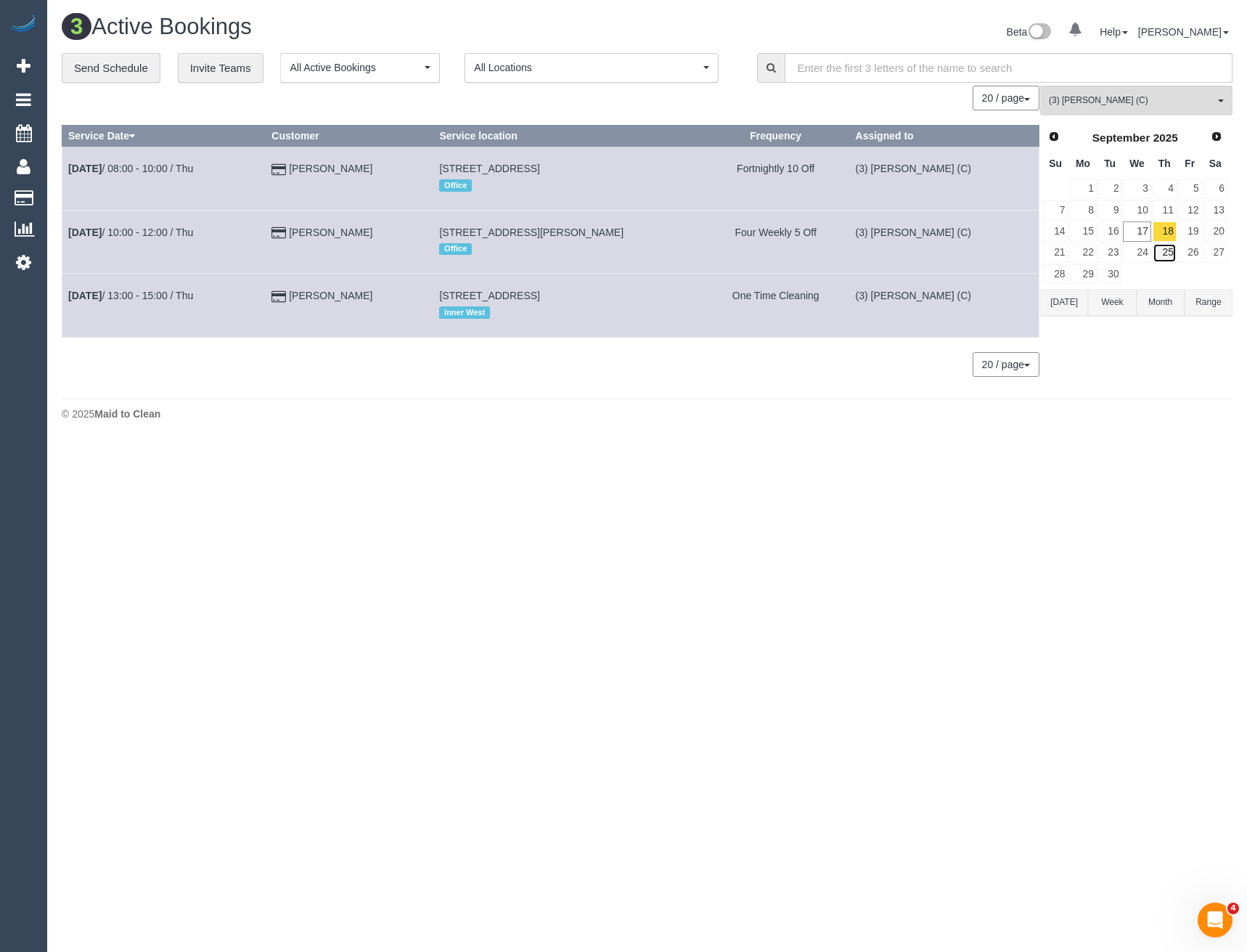
click at [1157, 252] on link "25" at bounding box center [1165, 252] width 24 height 19
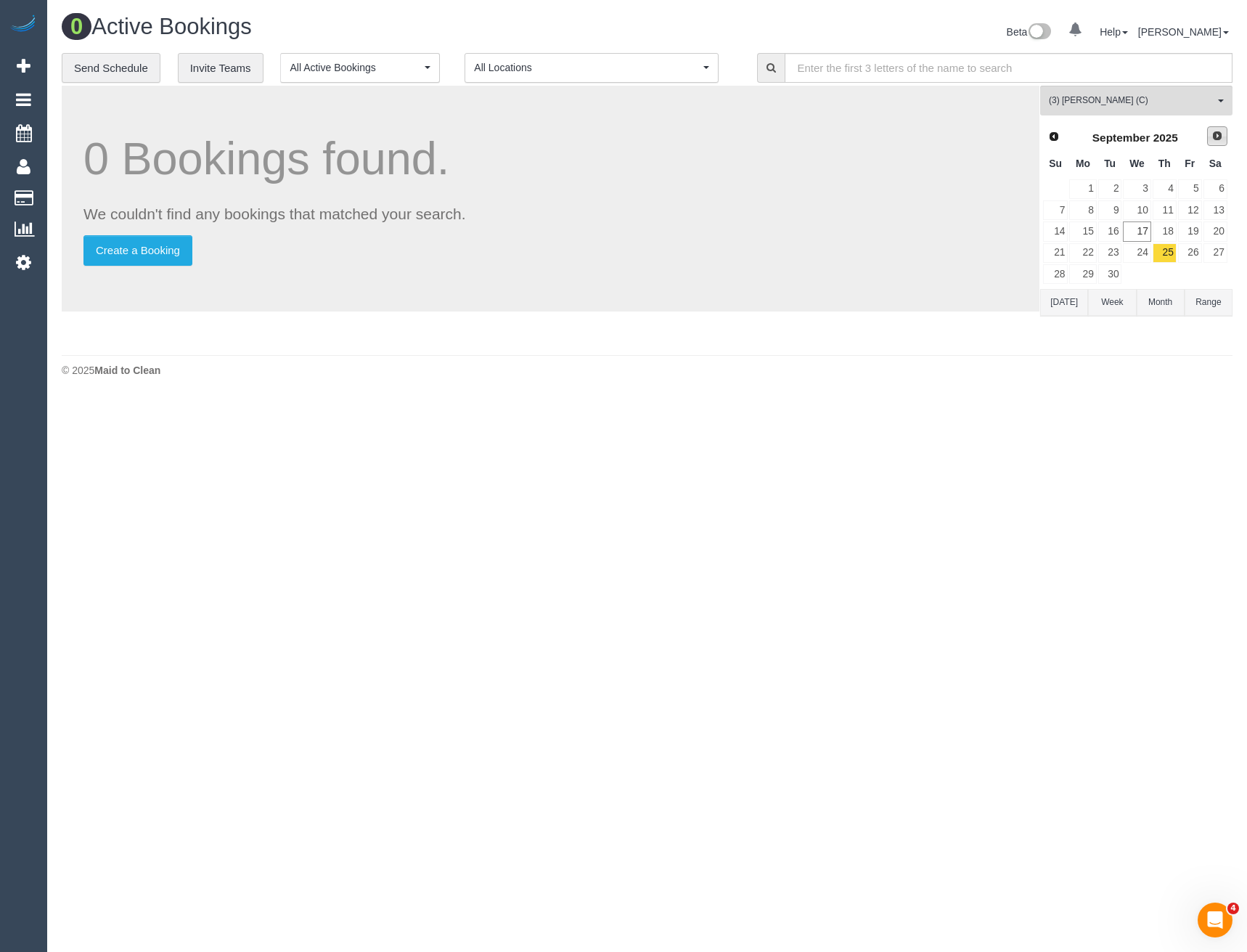
click at [1220, 130] on span "Next" at bounding box center [1218, 136] width 12 height 12
click at [1174, 183] on link "2" at bounding box center [1165, 188] width 24 height 19
click at [1171, 204] on link "9" at bounding box center [1165, 209] width 24 height 19
click at [1074, 91] on button "(3) Luke HJ (C) All Teams" at bounding box center [1136, 100] width 193 height 30
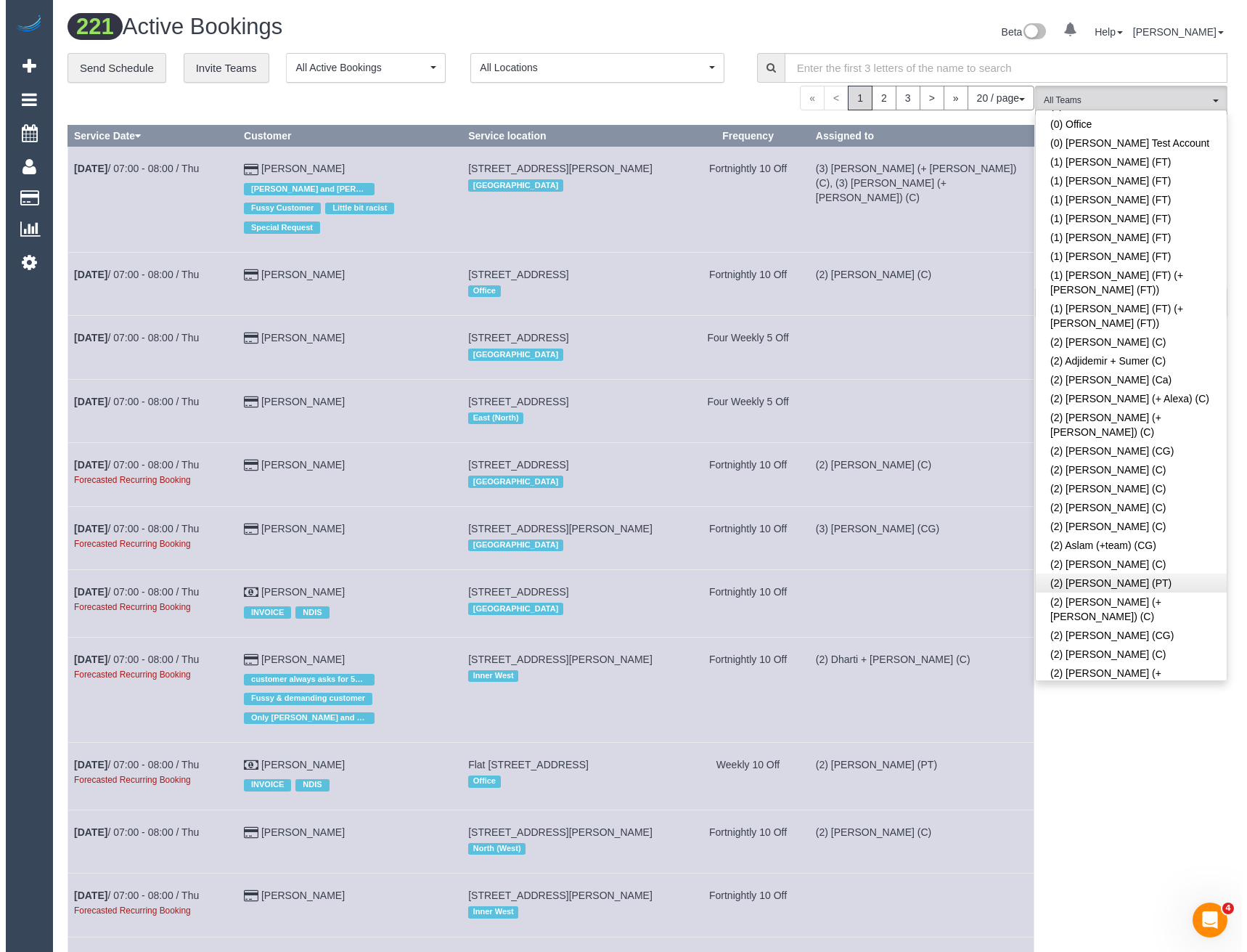
scroll to position [145, 0]
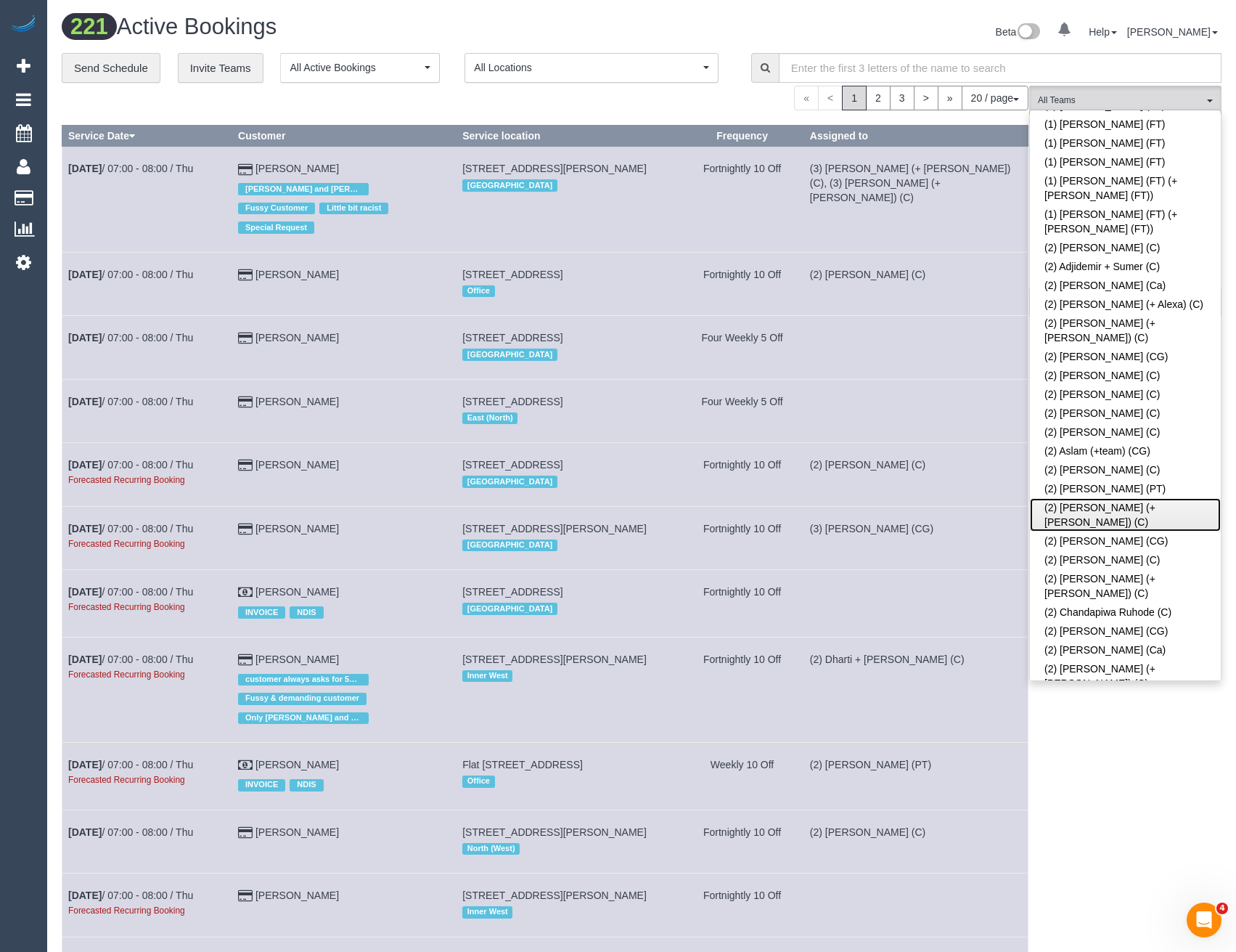
click at [1105, 498] on link "(2) [PERSON_NAME] (+ [PERSON_NAME]) (C)" at bounding box center [1125, 515] width 191 height 33
click at [1053, 766] on div "(2) Barbara (+ Paul) (C) All Teams Remove Team Filters (0) Account - Tech (0) O…" at bounding box center [1125, 856] width 193 height 1541
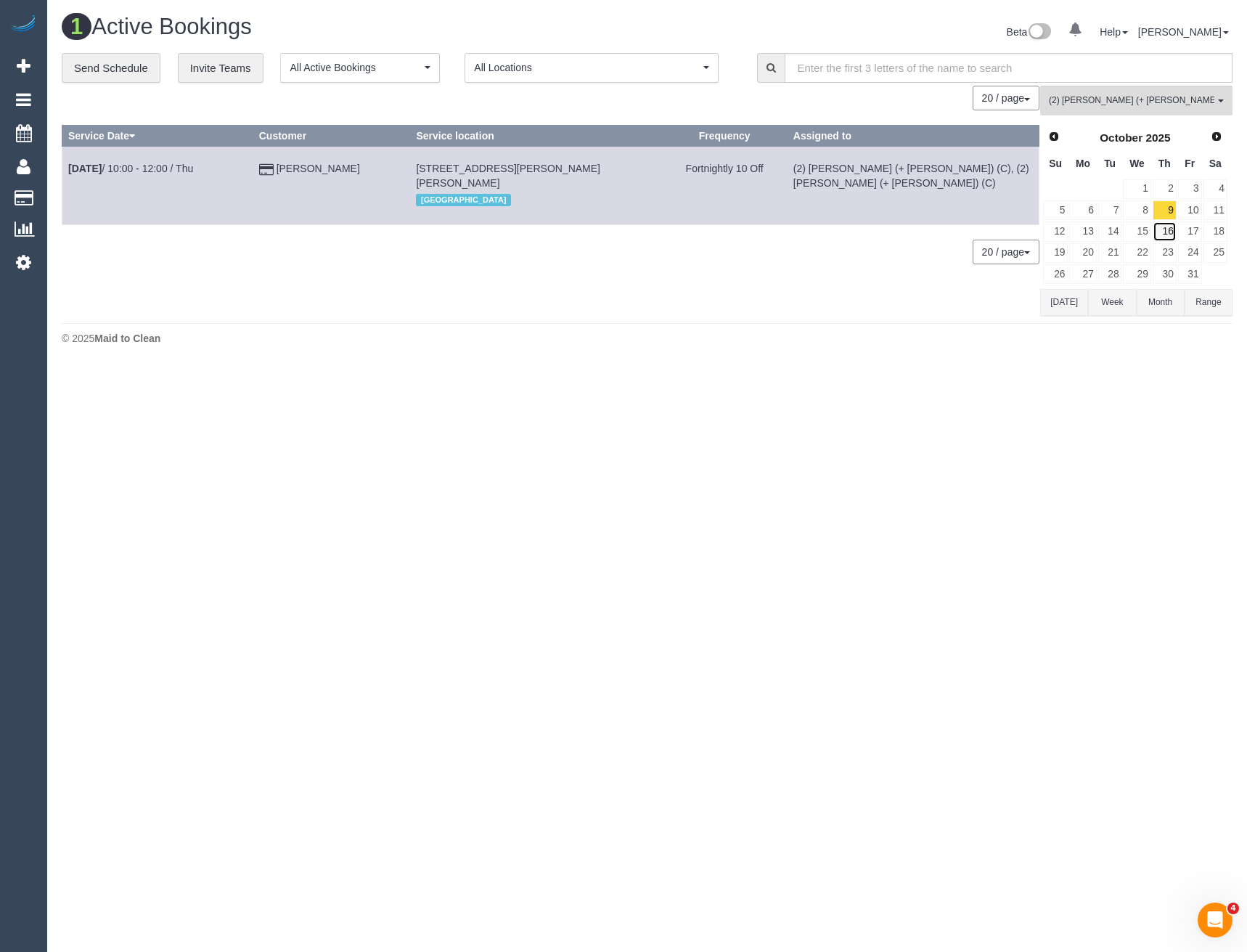
click at [1172, 231] on link "16" at bounding box center [1165, 230] width 24 height 19
click at [1058, 132] on span "Prev" at bounding box center [1054, 136] width 12 height 12
click at [1198, 228] on link "19" at bounding box center [1190, 230] width 24 height 19
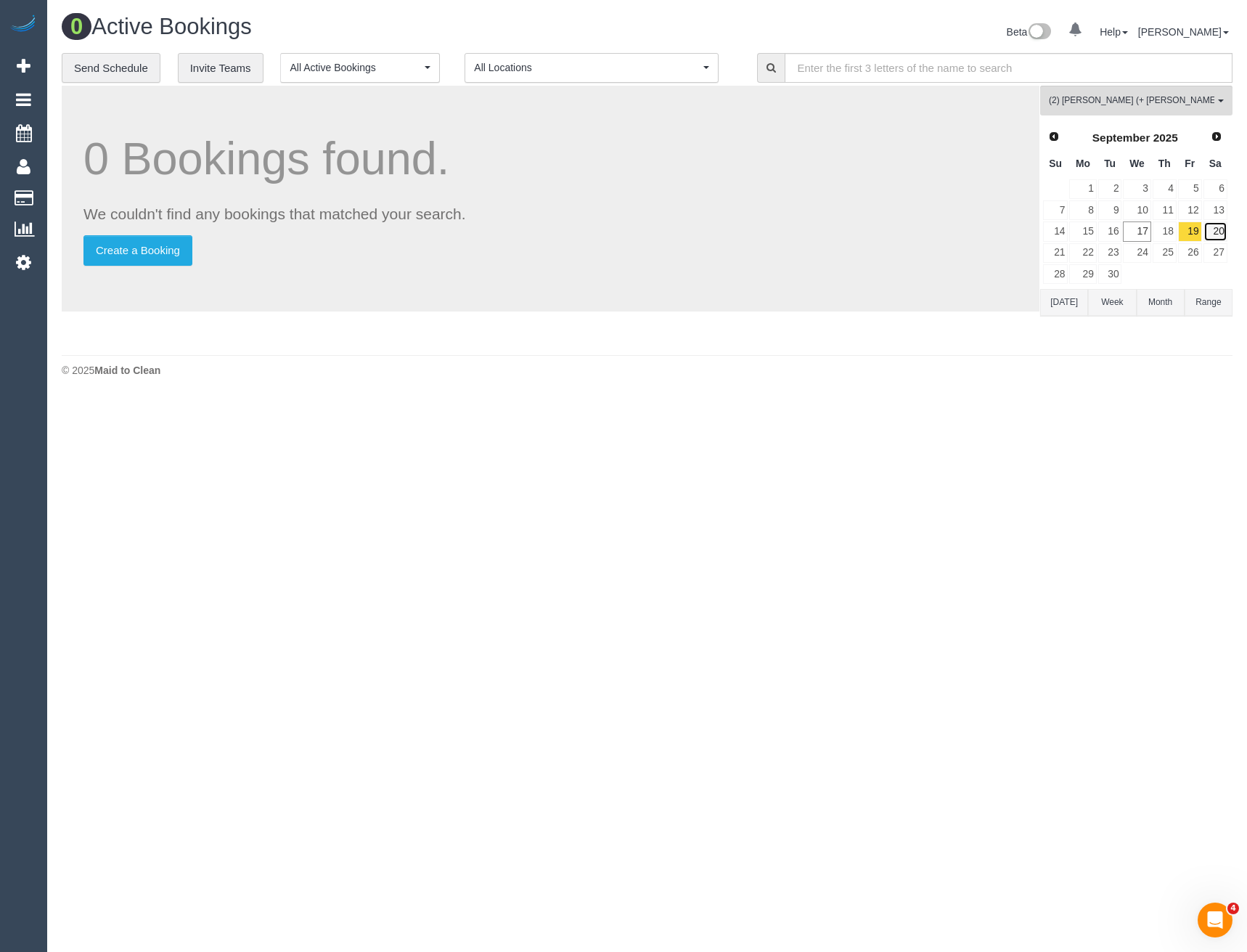
click at [1219, 232] on link "20" at bounding box center [1215, 230] width 24 height 19
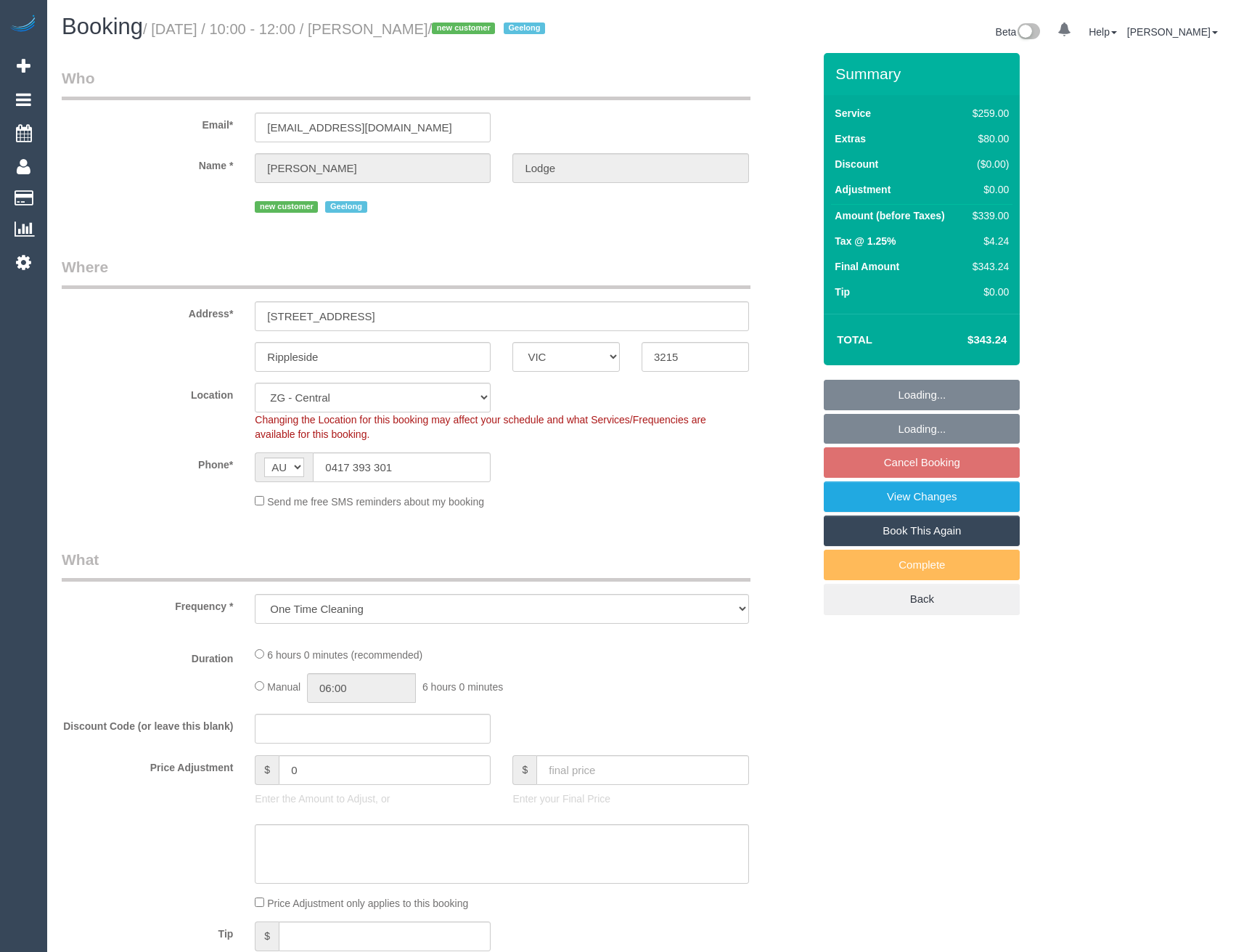
select select "VIC"
select select "number:28"
select select "number:14"
select select "number:19"
select select "number:22"
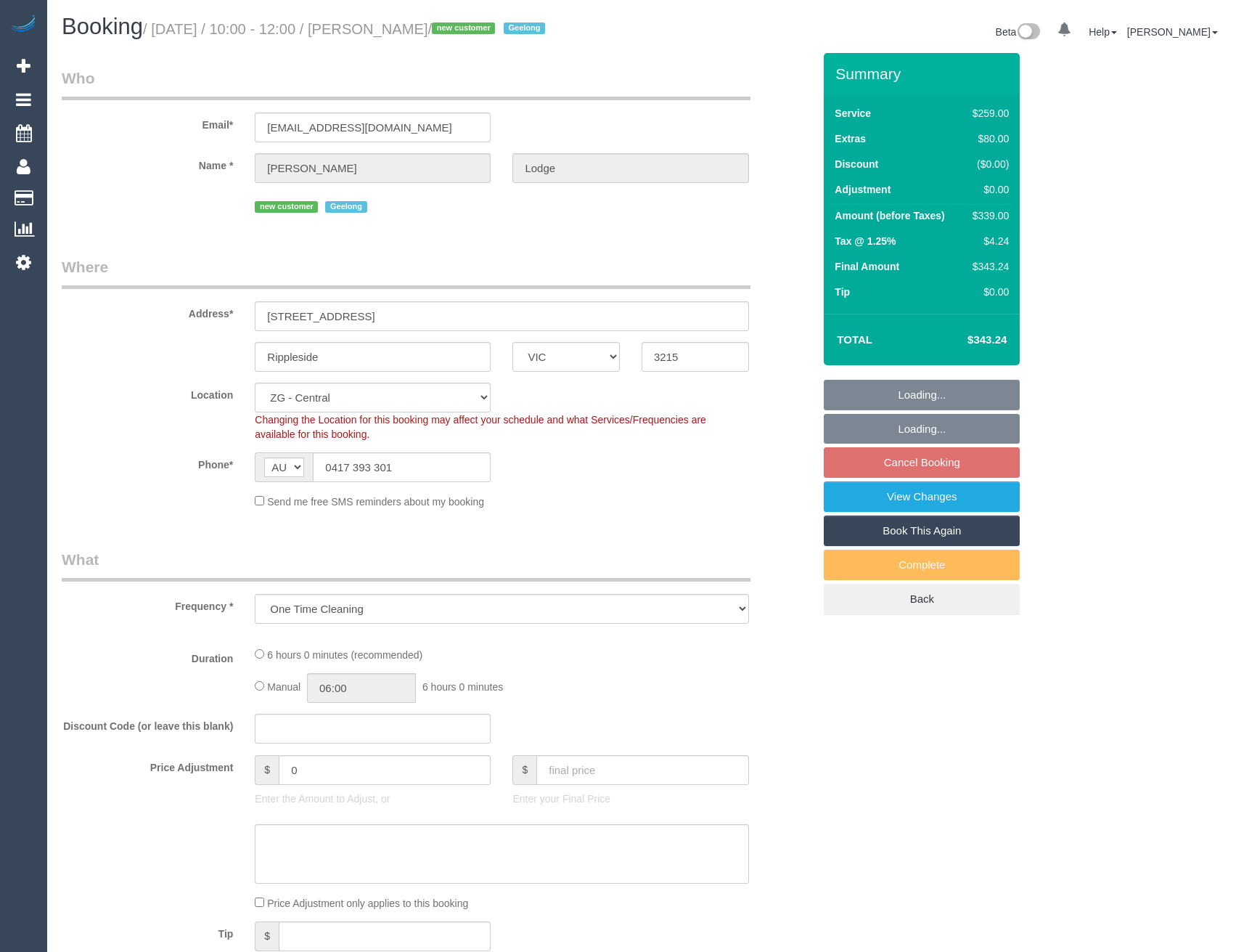
select select "number:13"
select select "object:784"
select select "spot4"
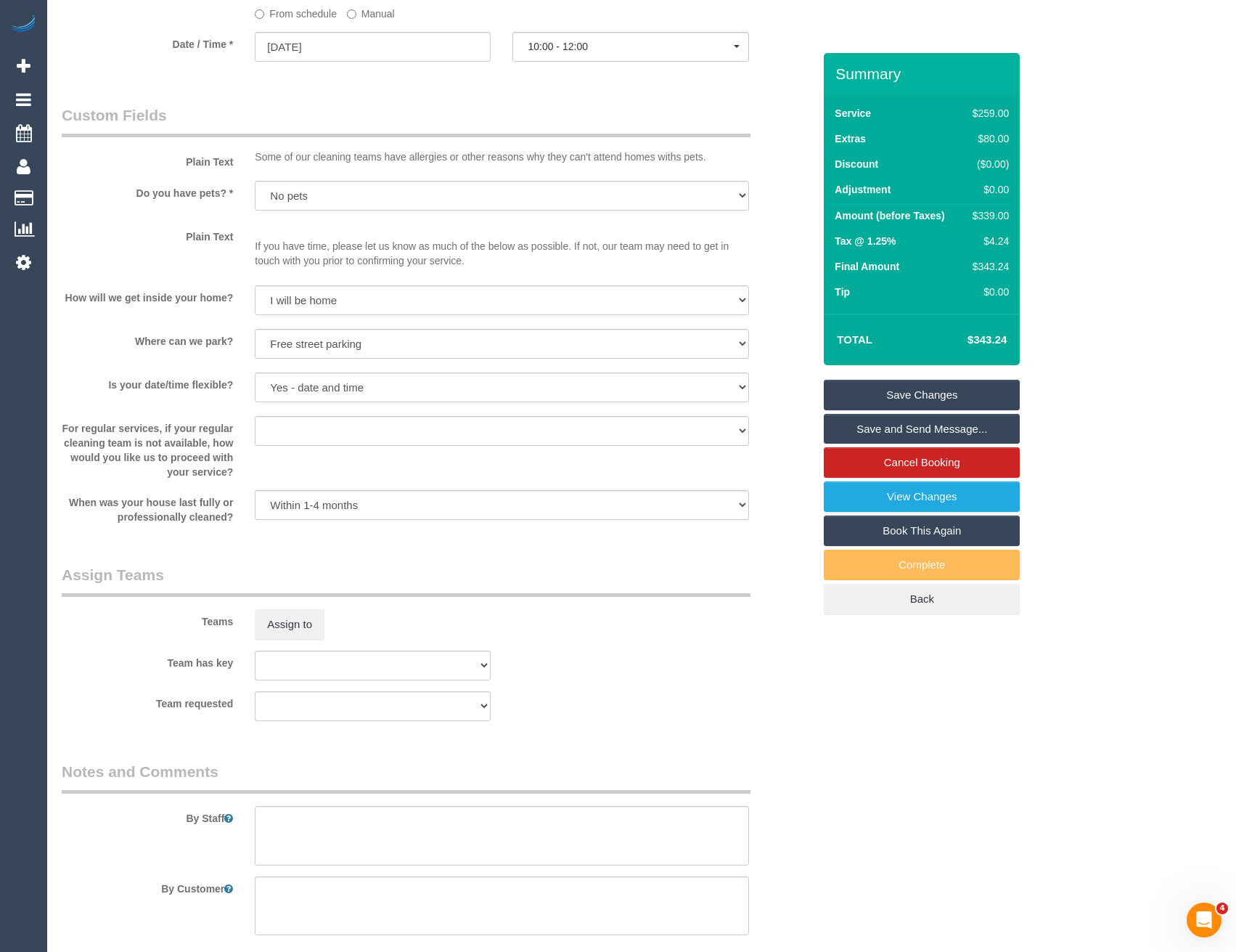
scroll to position [1855, 0]
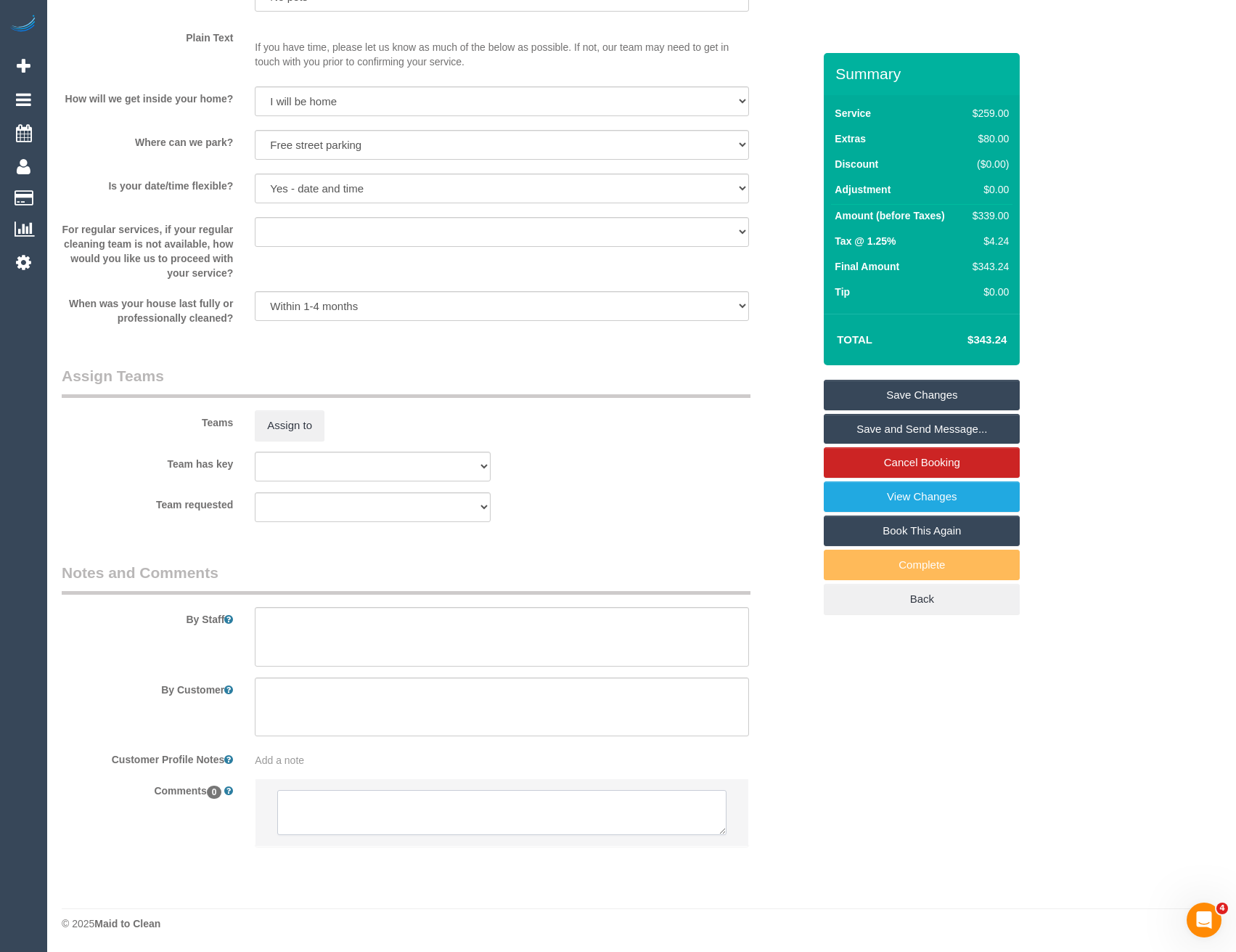
click at [366, 827] on textarea at bounding box center [502, 812] width 449 height 45
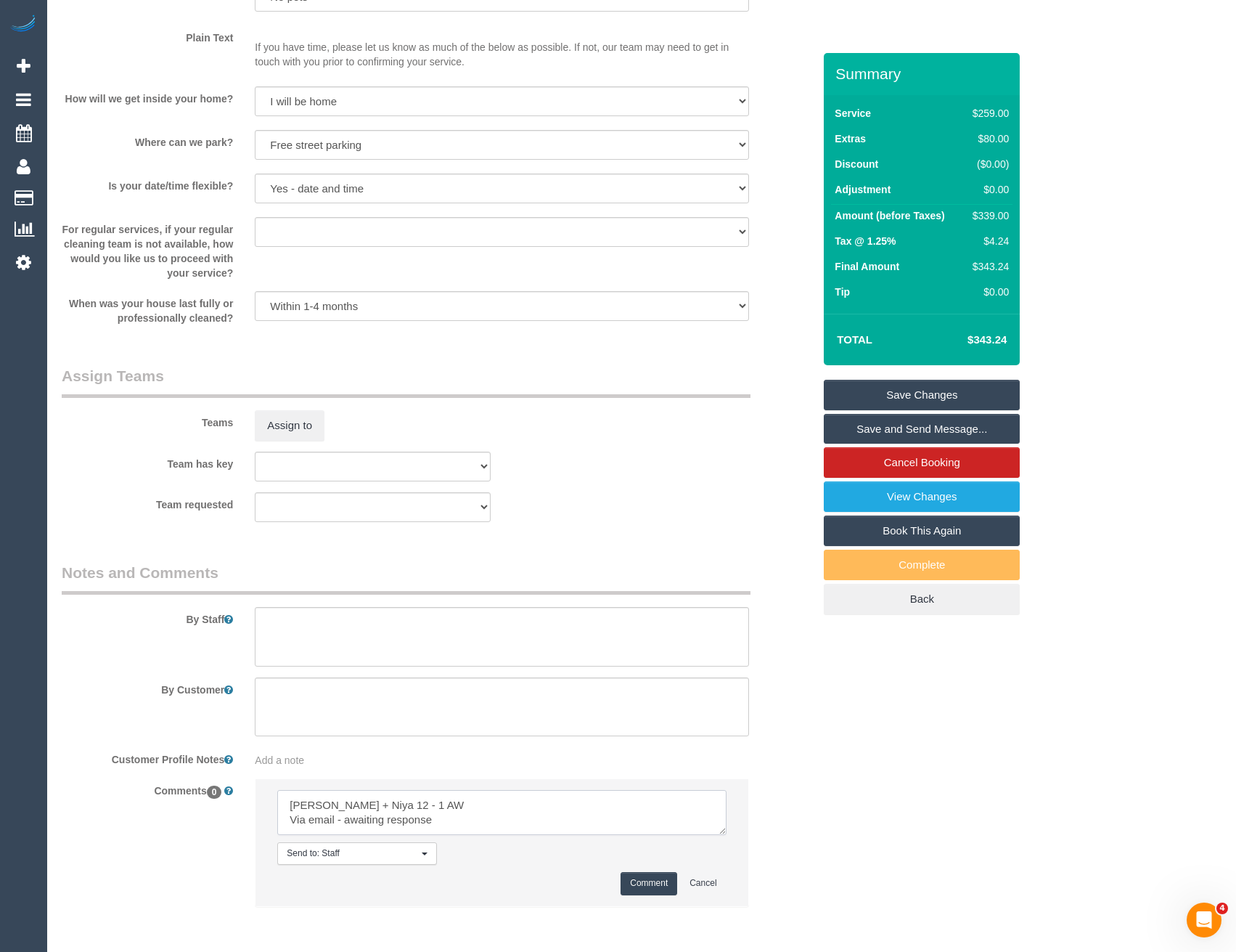
type textarea "Suneeth + Niya 12 - 1 AW Via email - awaiting response"
click at [645, 884] on button "Comment" at bounding box center [649, 883] width 57 height 23
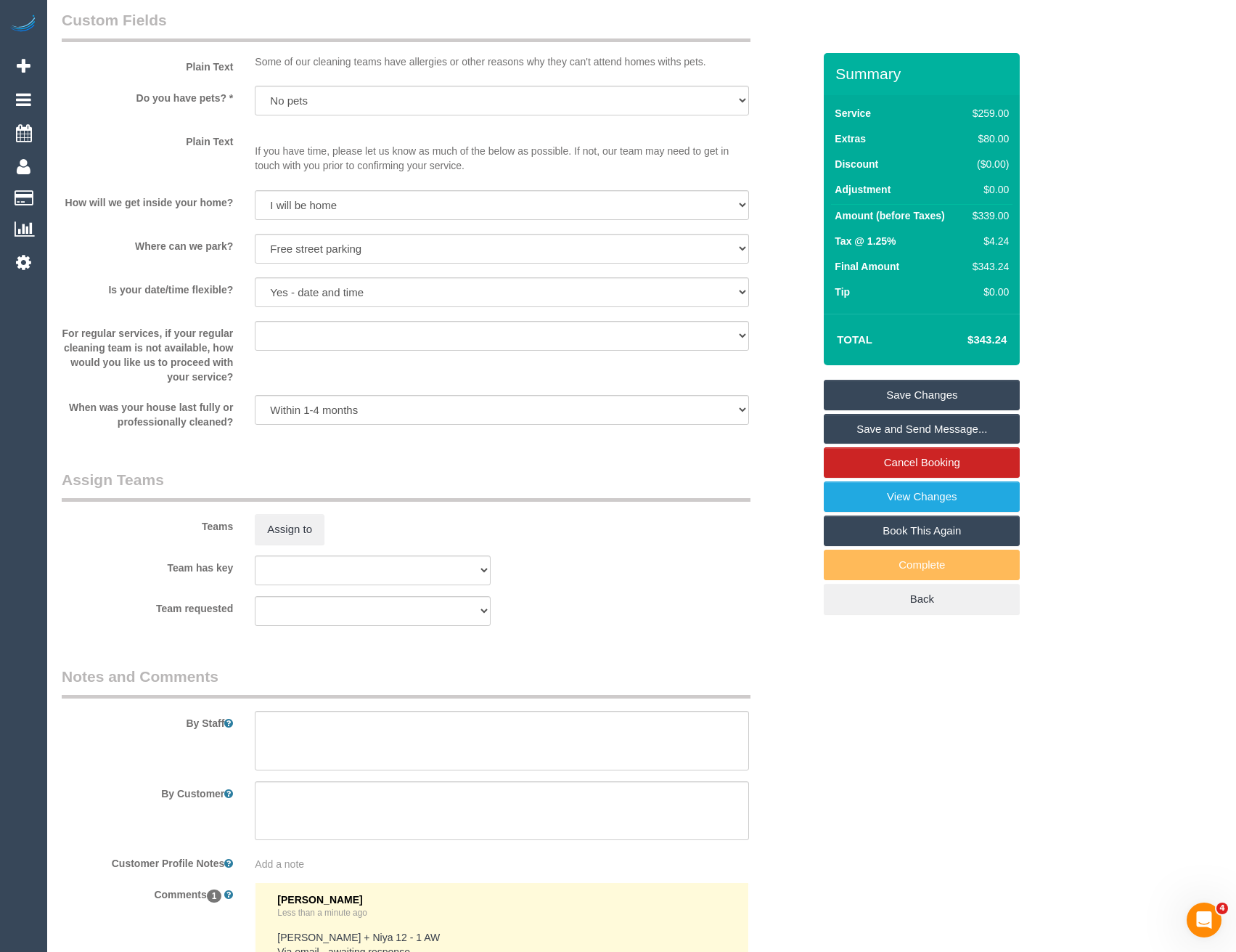
scroll to position [1493, 0]
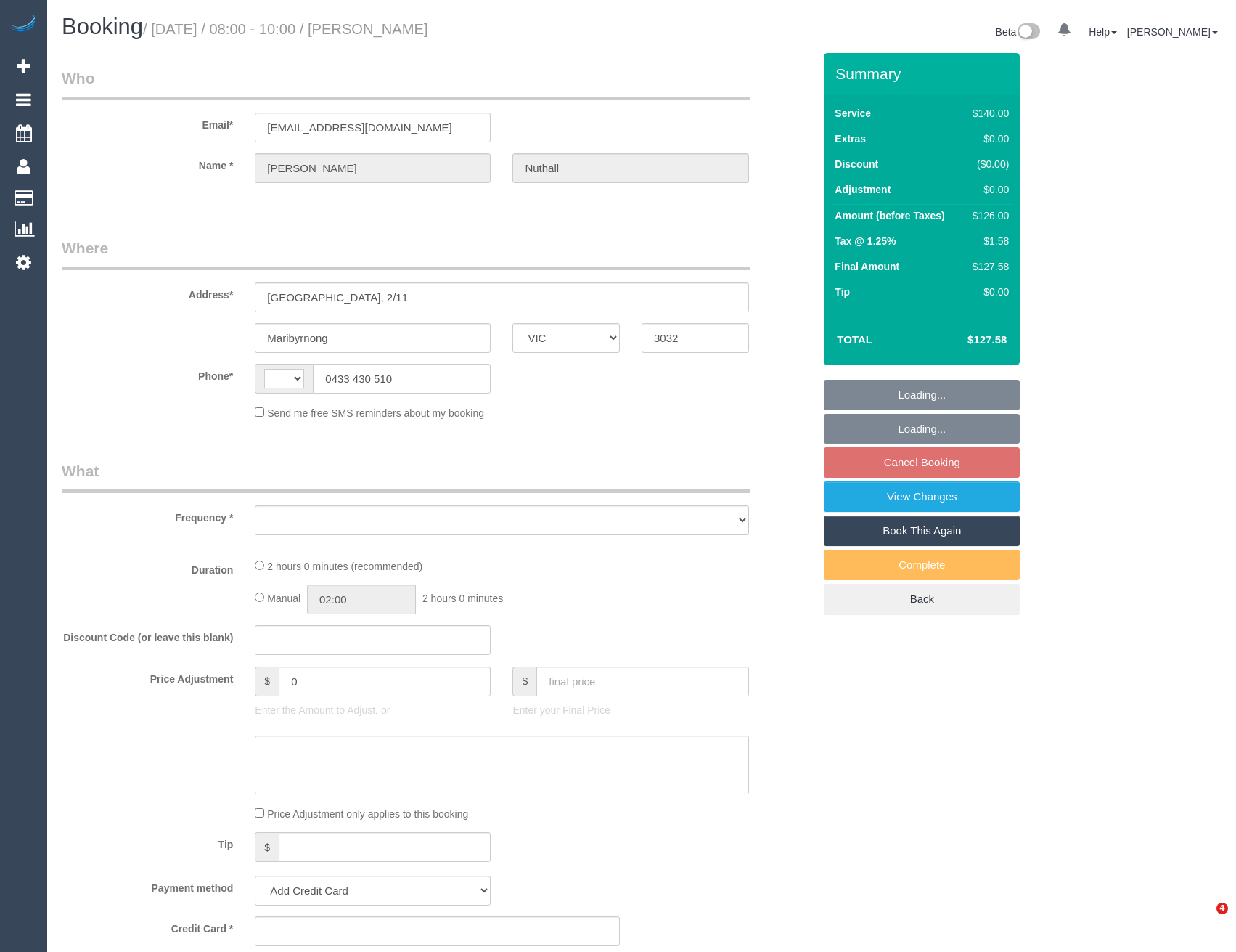
select select "VIC"
select select "string:stripe-pm_1Ra2vC2GScqysDRVo2aEZRzc"
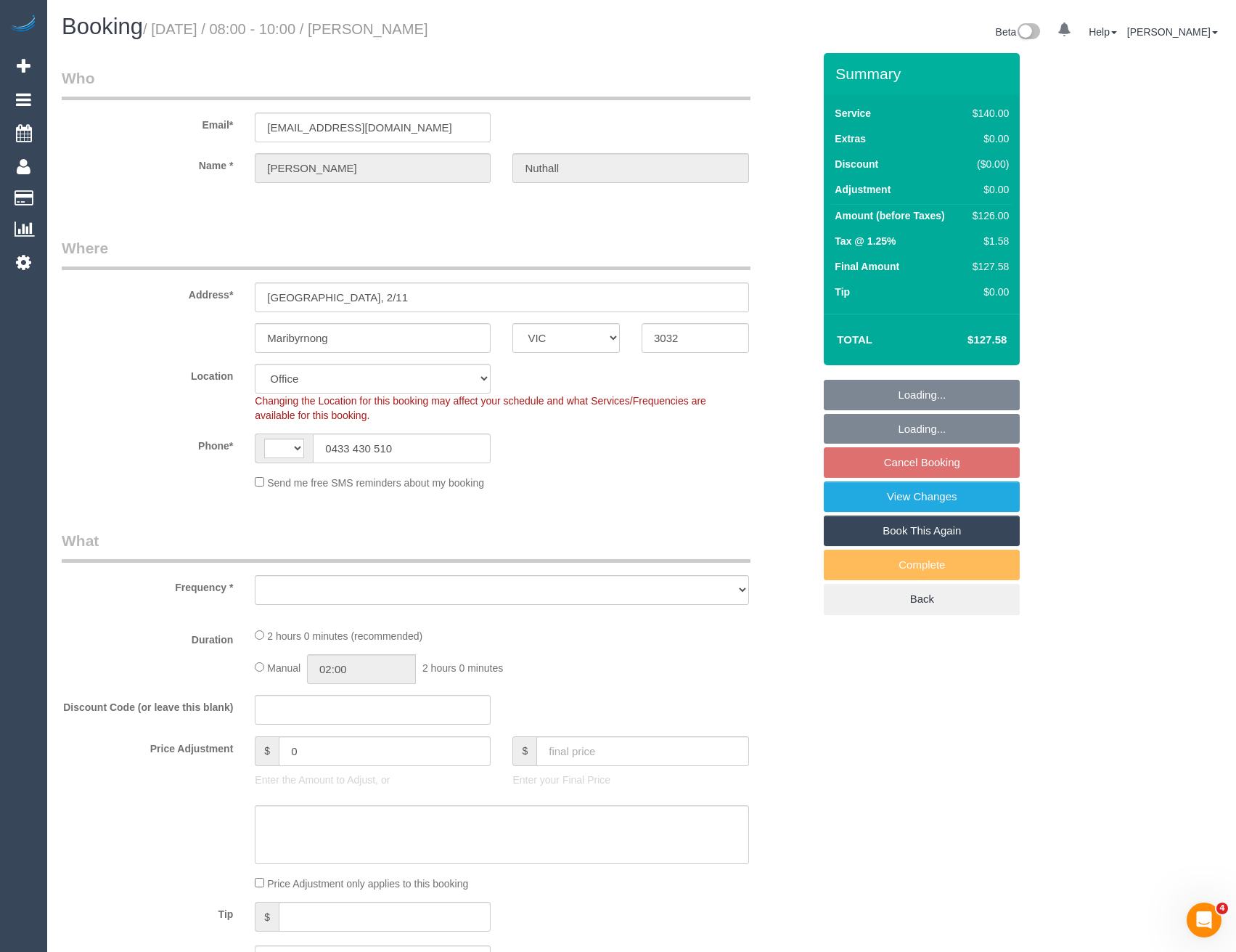
select select "string:AU"
select select "object:551"
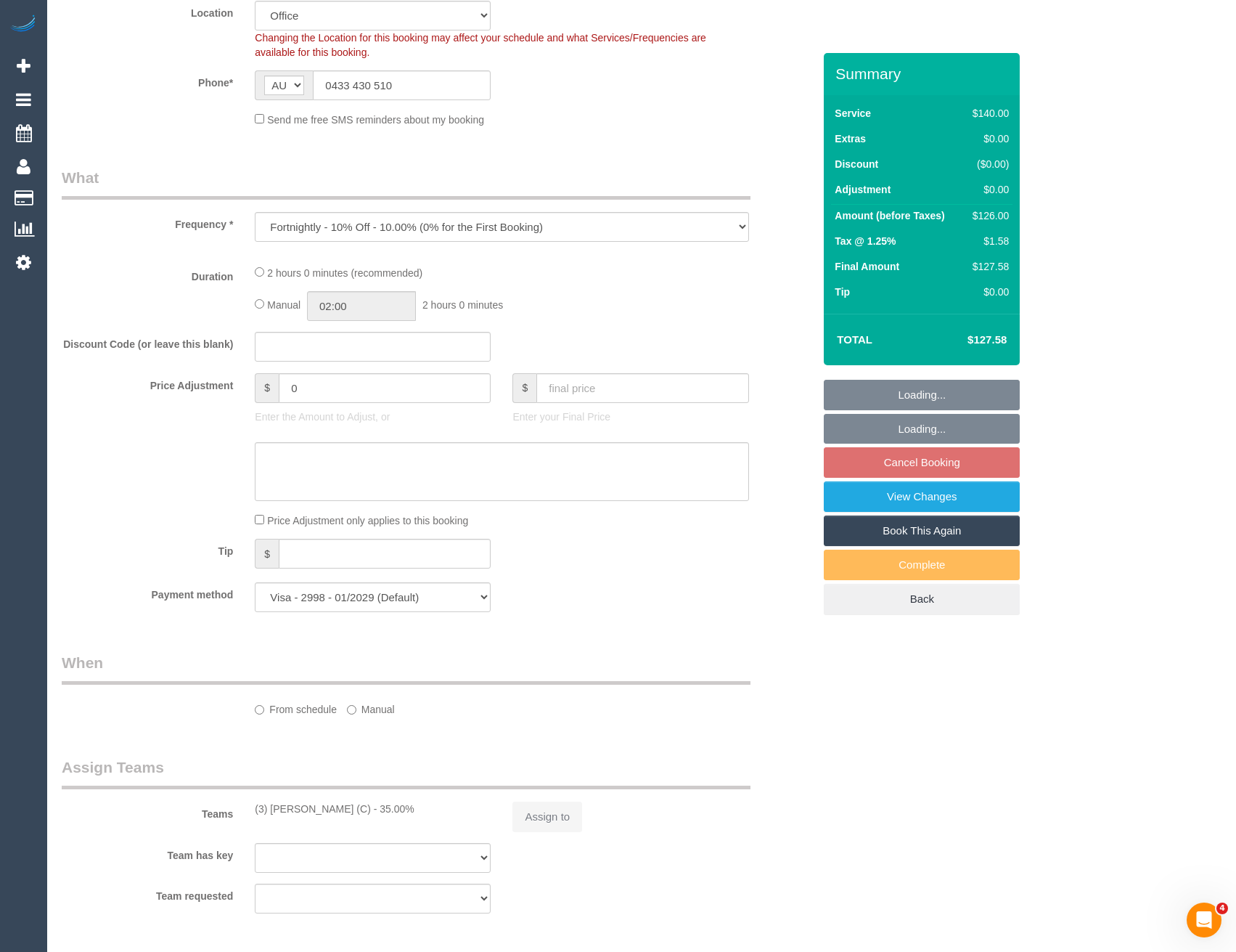
select select "number:30"
select select "number:14"
select select "number:18"
select select "number:22"
select select "number:34"
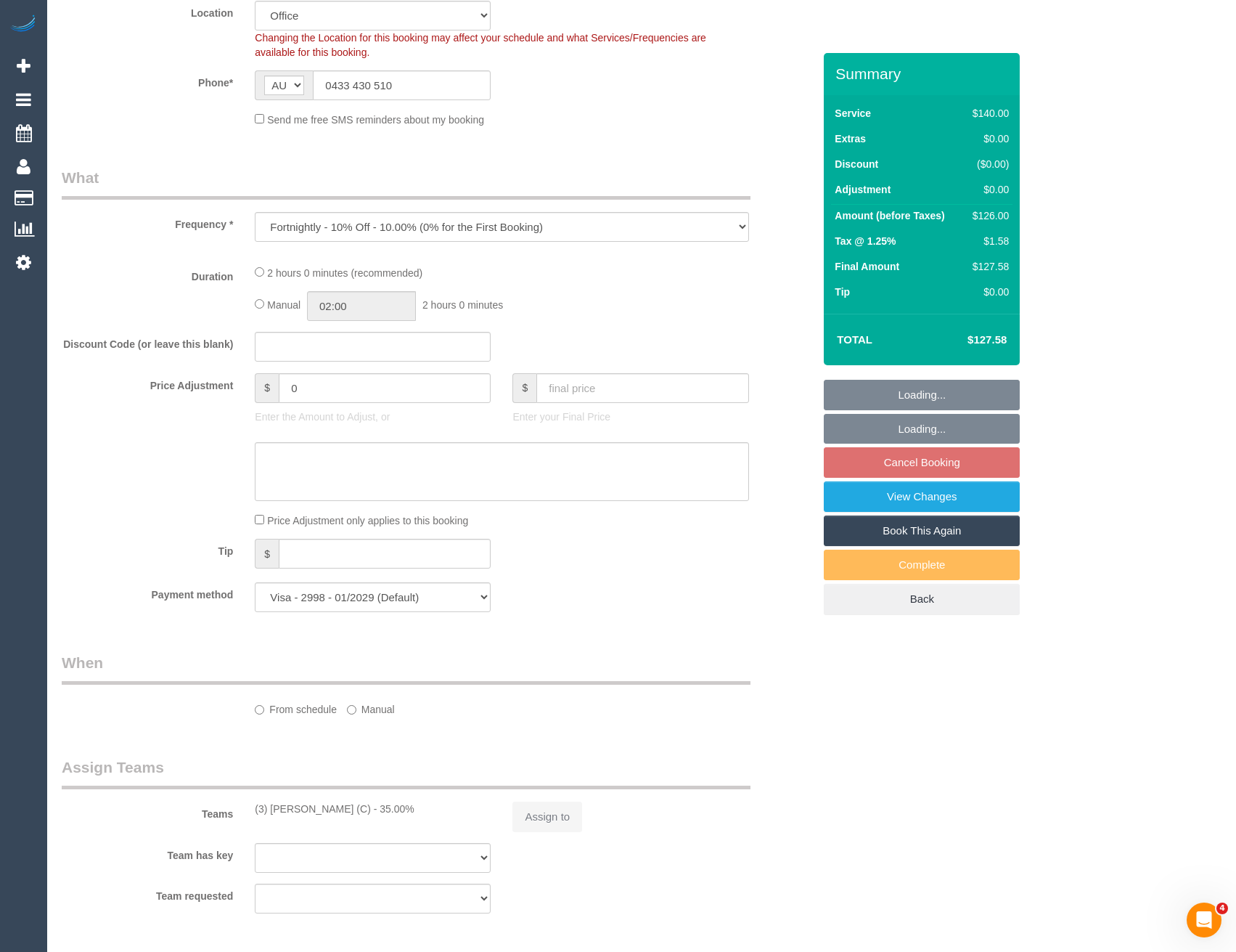
select select "number:11"
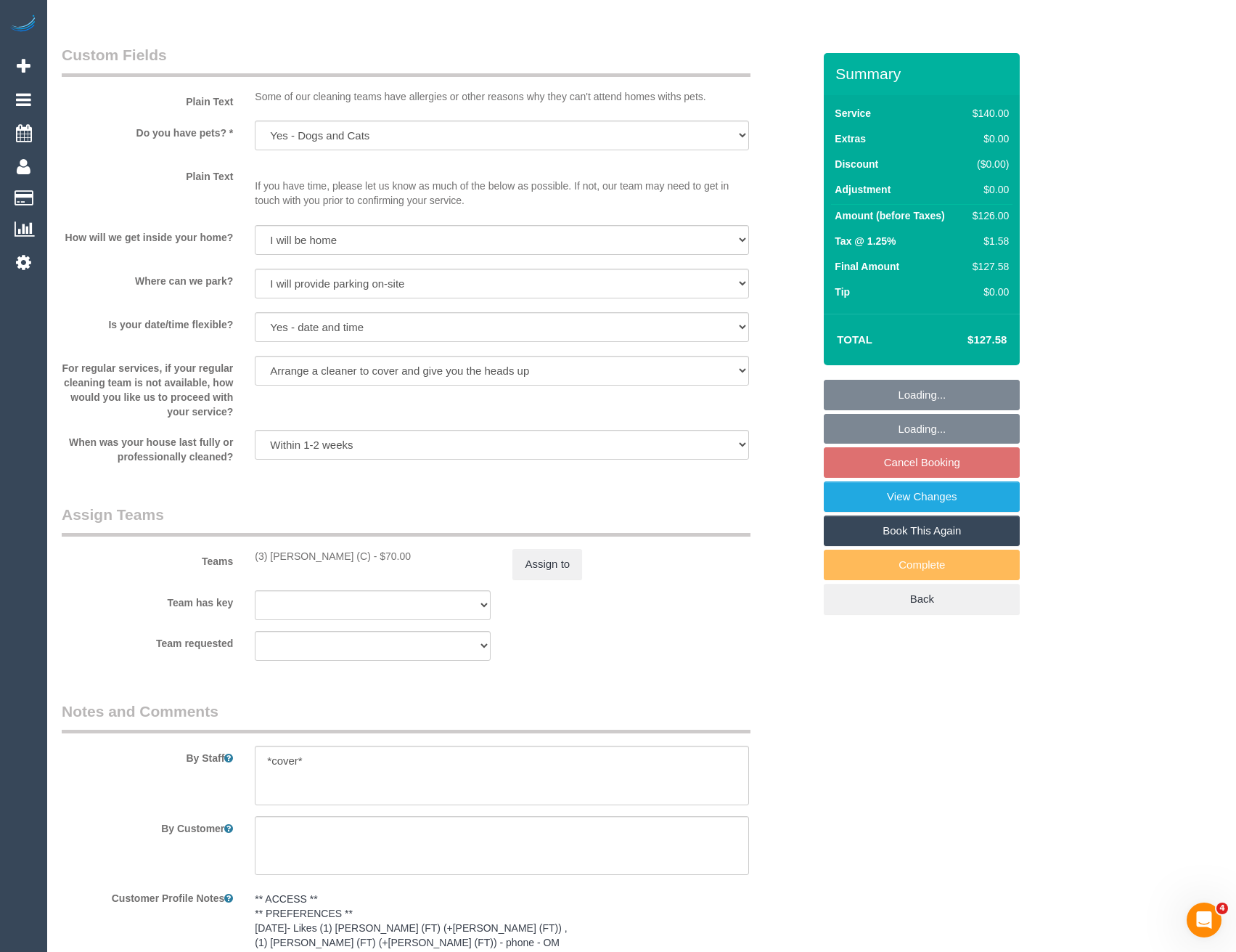
select select "object:2151"
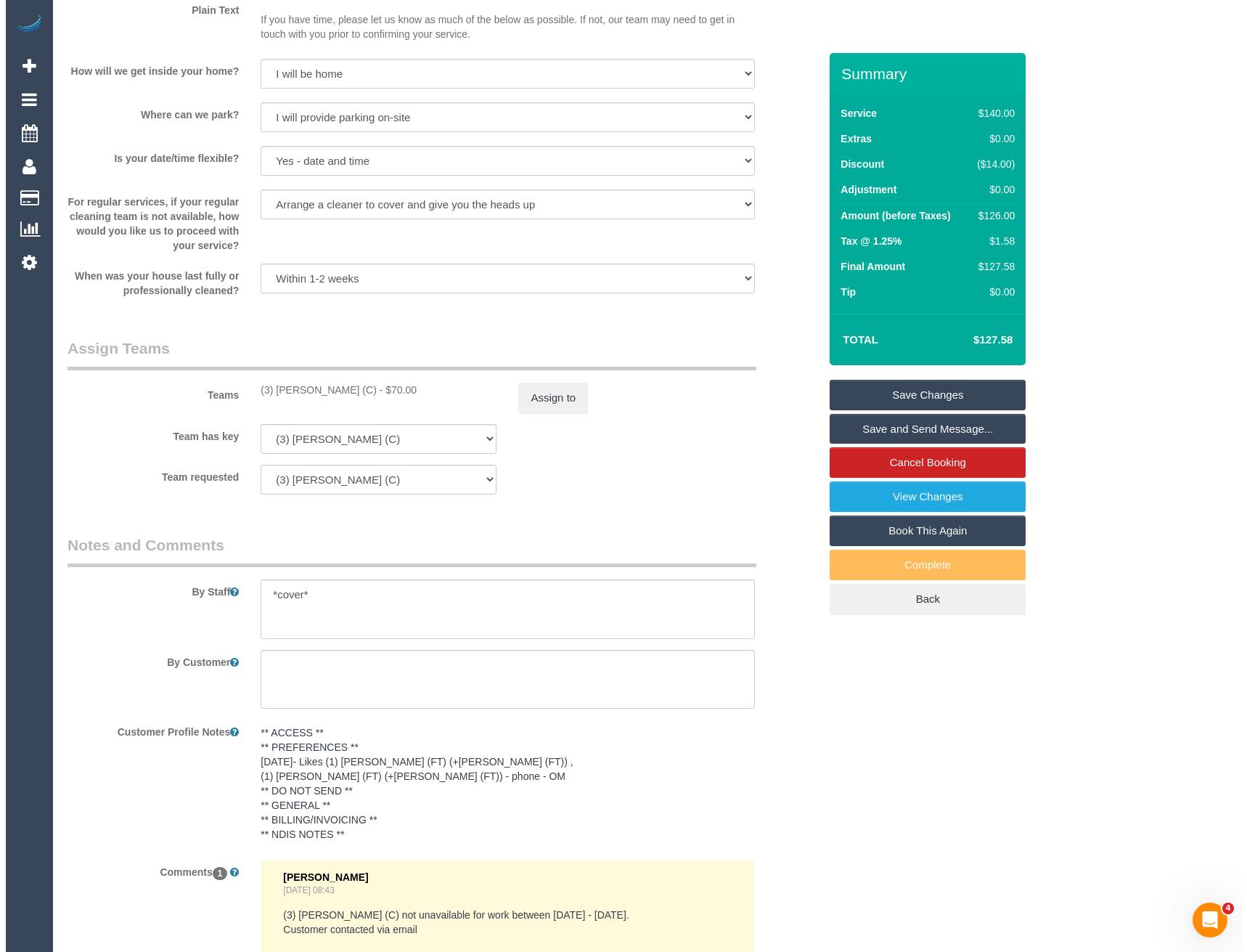
scroll to position [1917, 0]
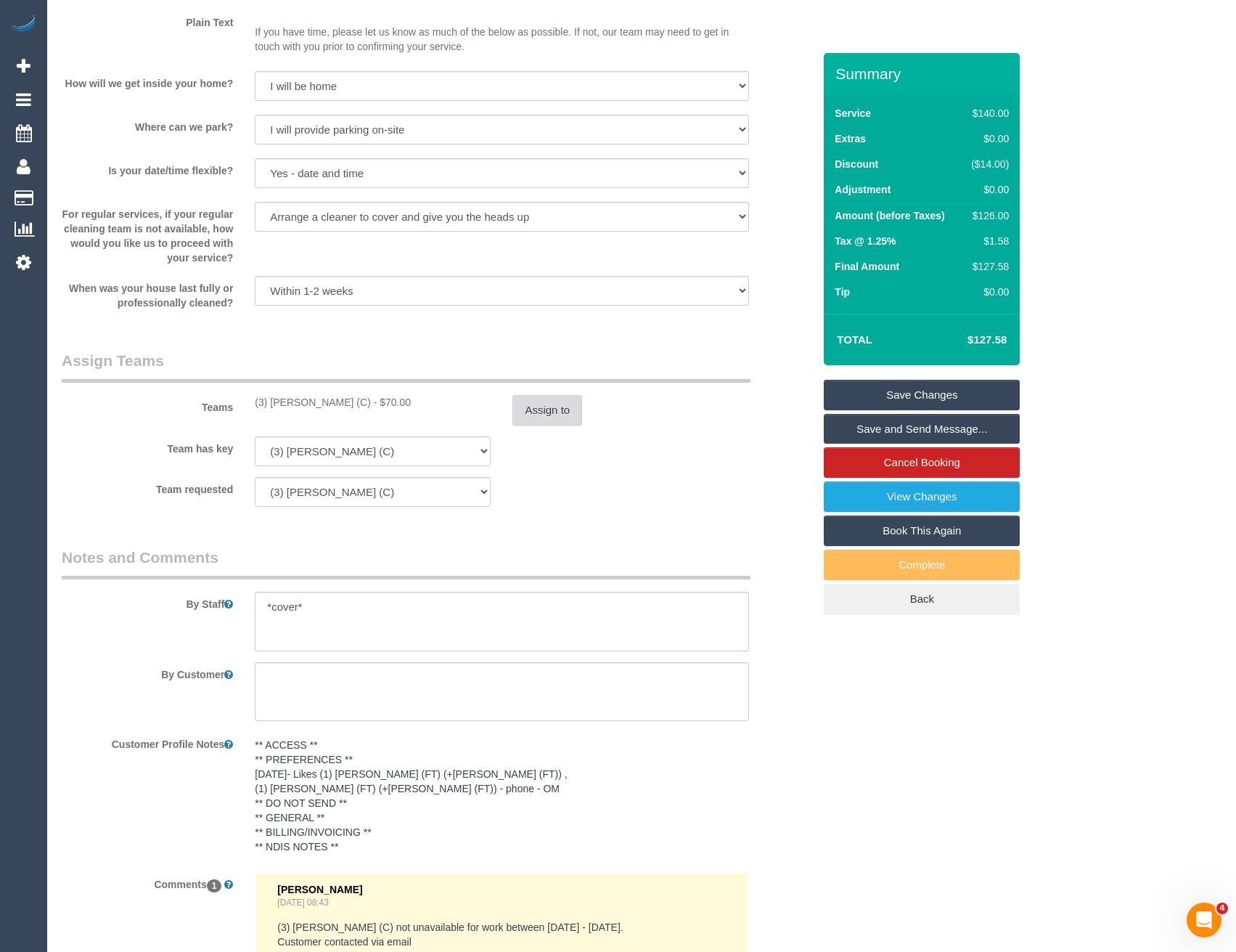
click at [550, 405] on button "Assign to" at bounding box center [547, 410] width 70 height 30
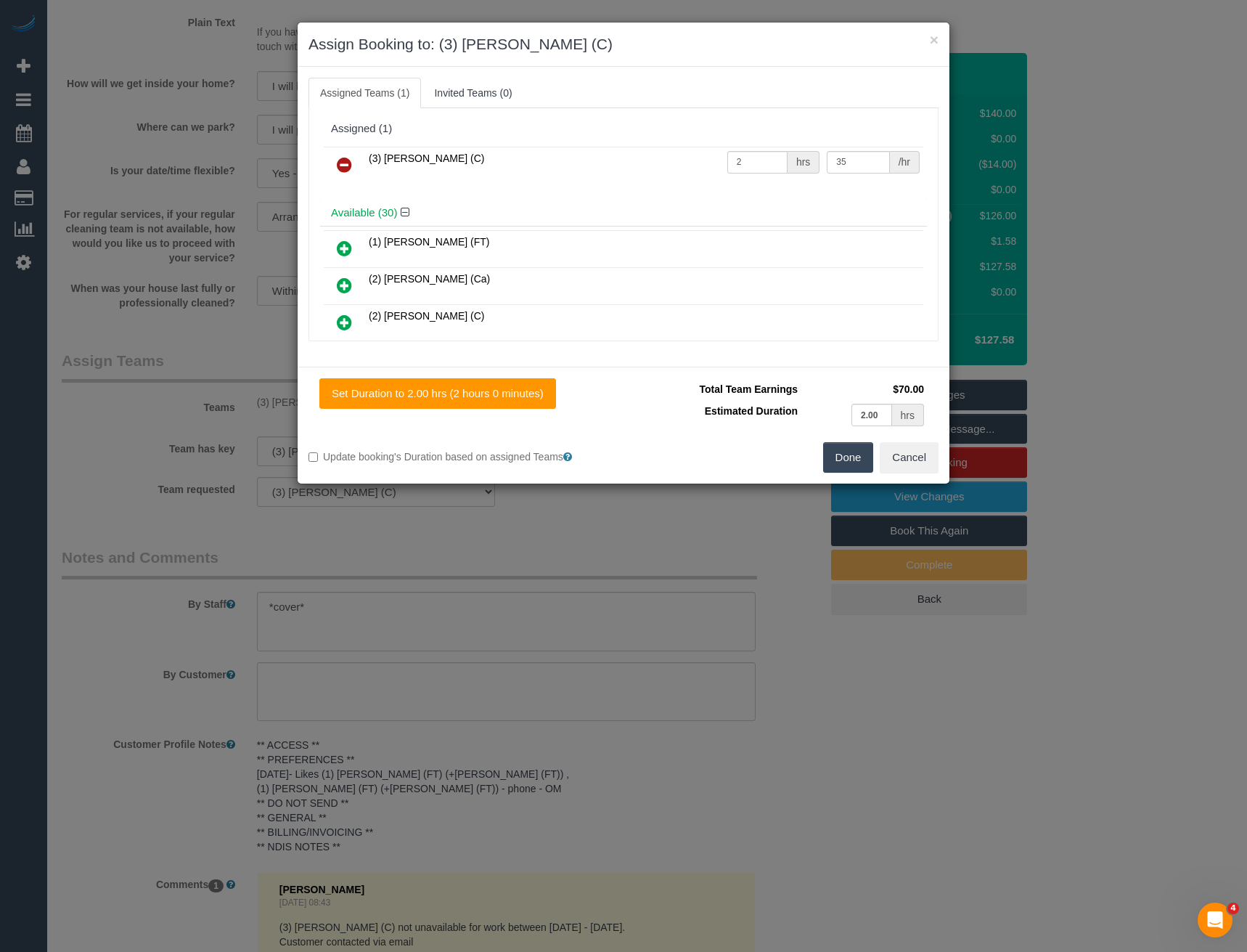
click at [341, 167] on icon at bounding box center [344, 164] width 15 height 18
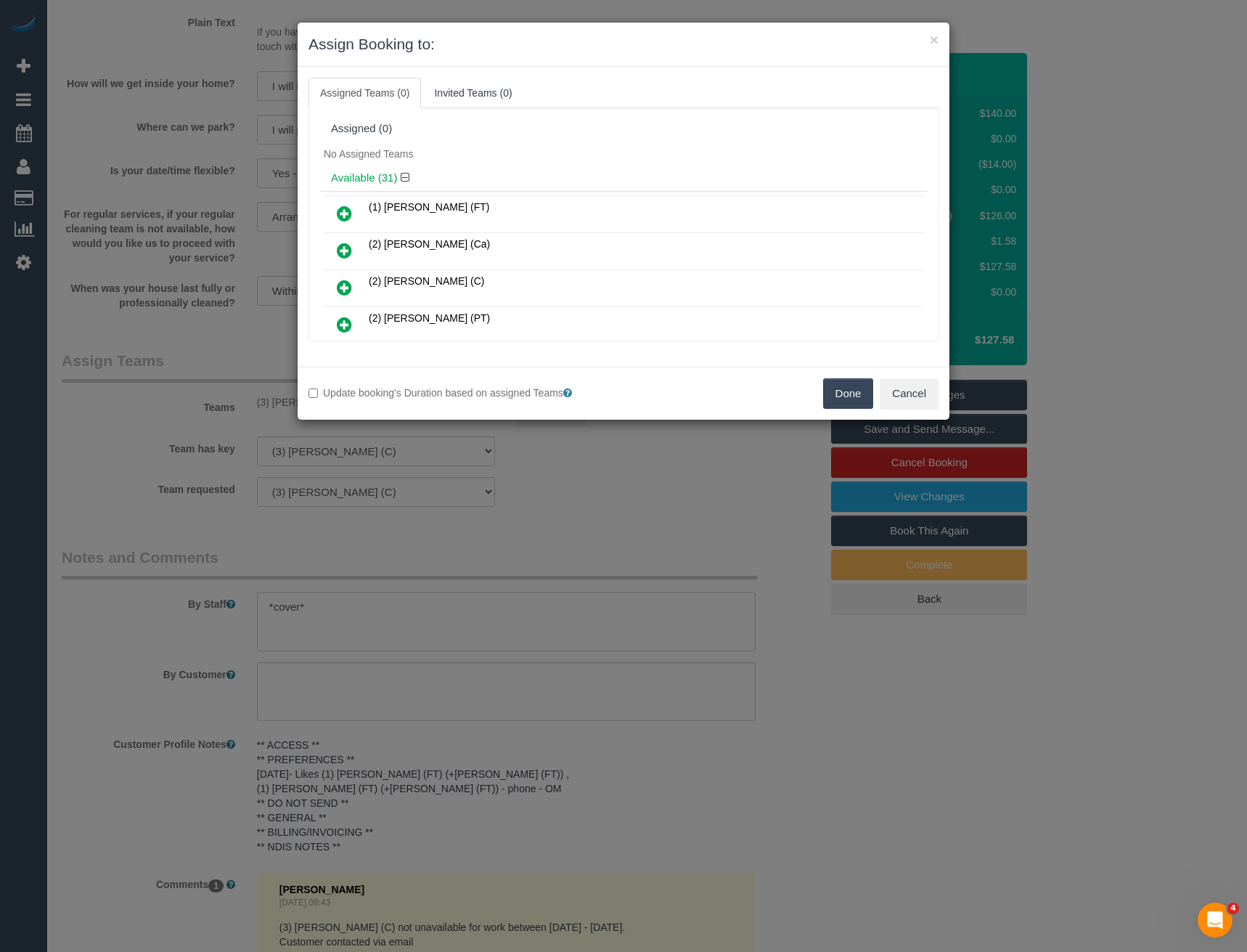
scroll to position [3394, 0]
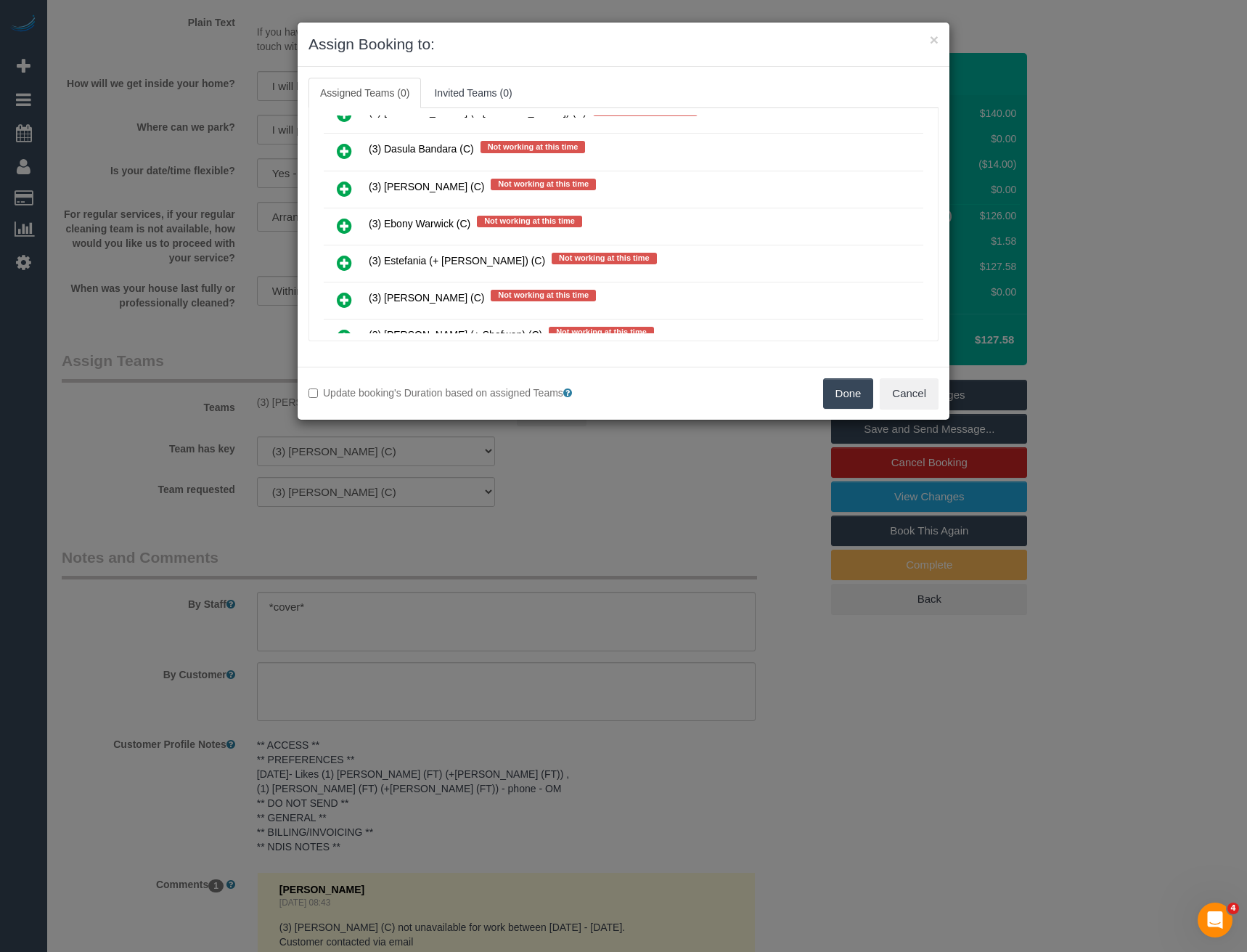
click at [342, 221] on icon at bounding box center [344, 225] width 15 height 18
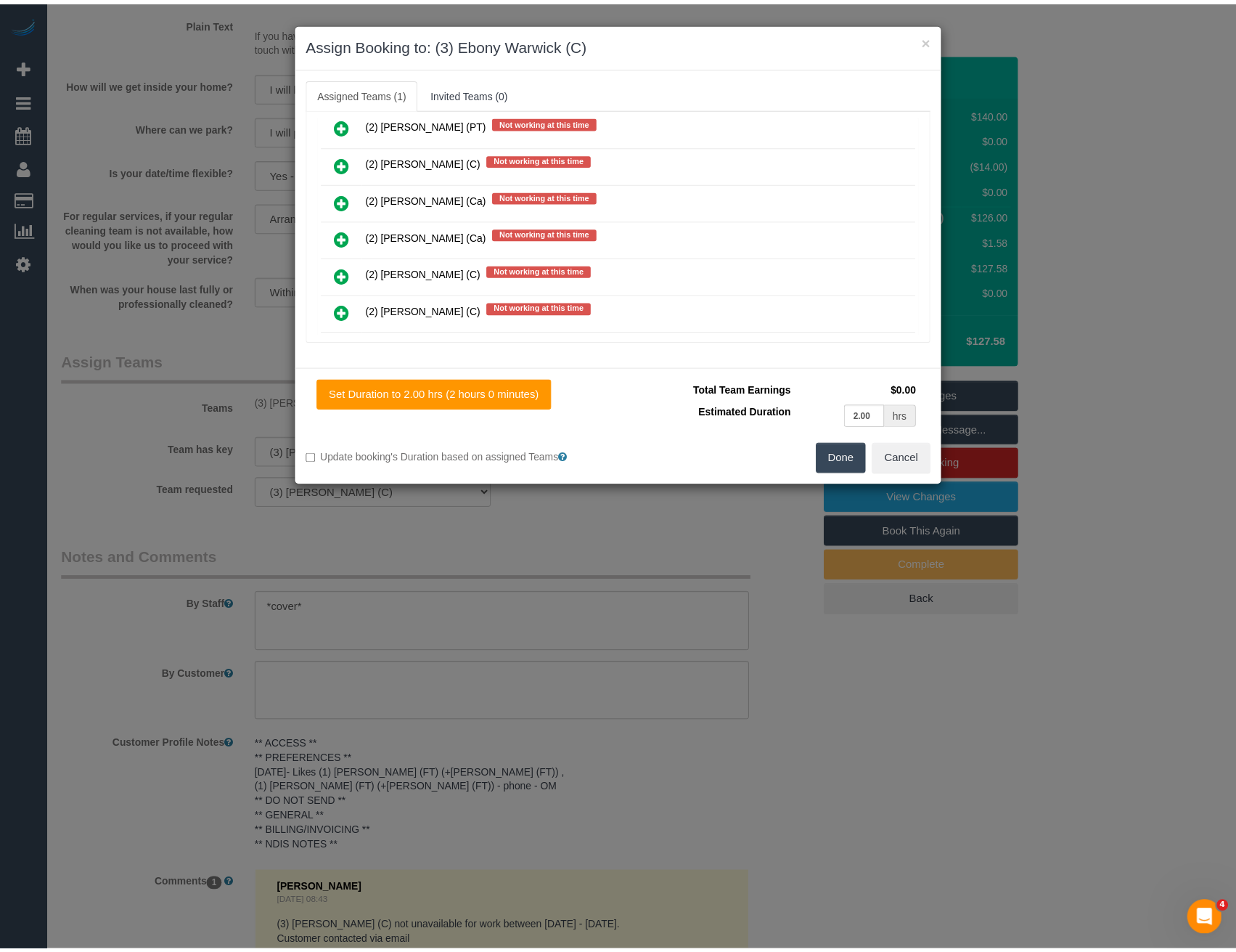
scroll to position [0, 0]
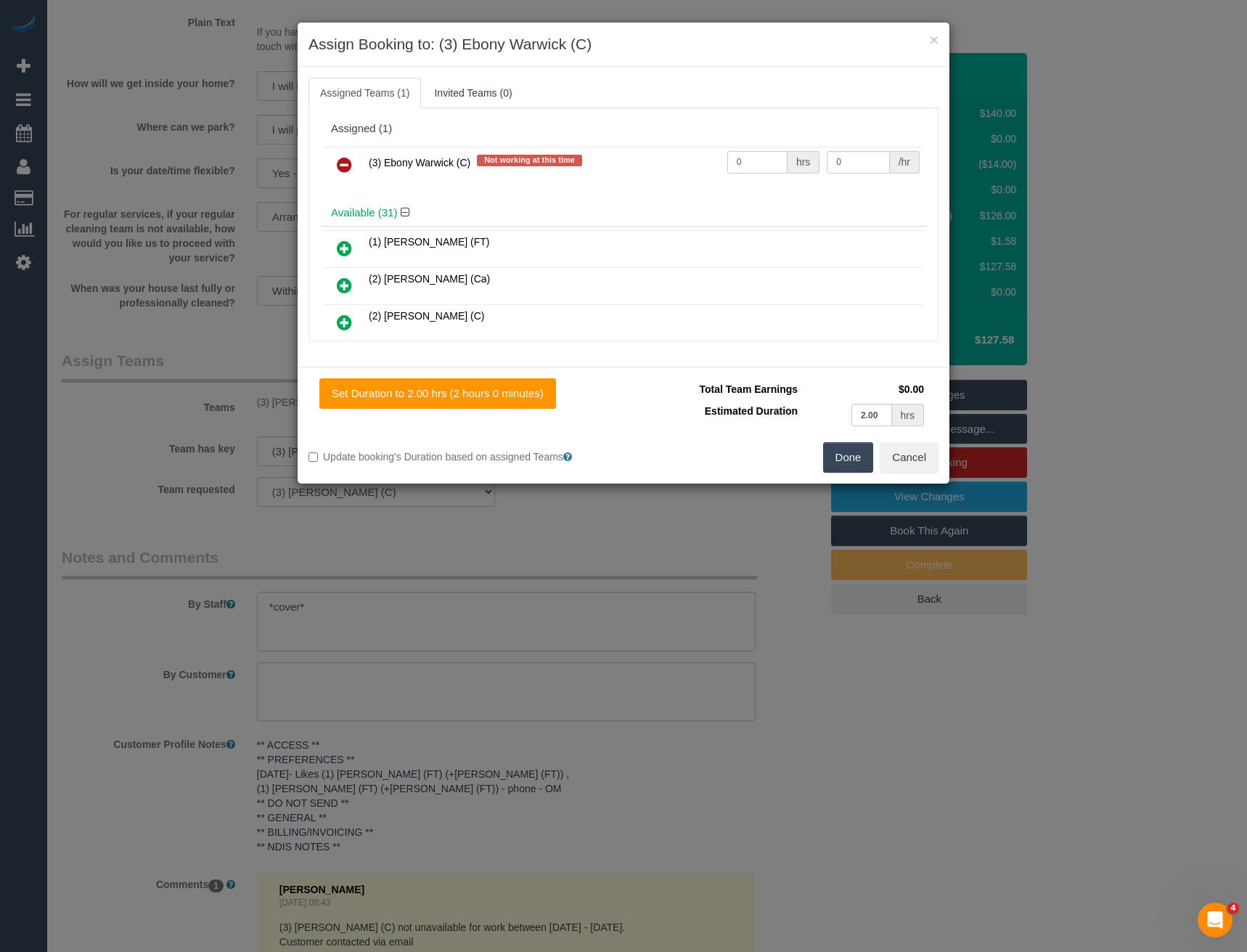
drag, startPoint x: 749, startPoint y: 154, endPoint x: 621, endPoint y: 160, distance: 128.1
click at [672, 158] on tr "(3) Ebony Warwick (C) Not working at this time 0 hrs 0 /hr" at bounding box center [624, 165] width 600 height 37
type input "2"
type input "35"
click at [858, 471] on button "Done" at bounding box center [848, 457] width 51 height 30
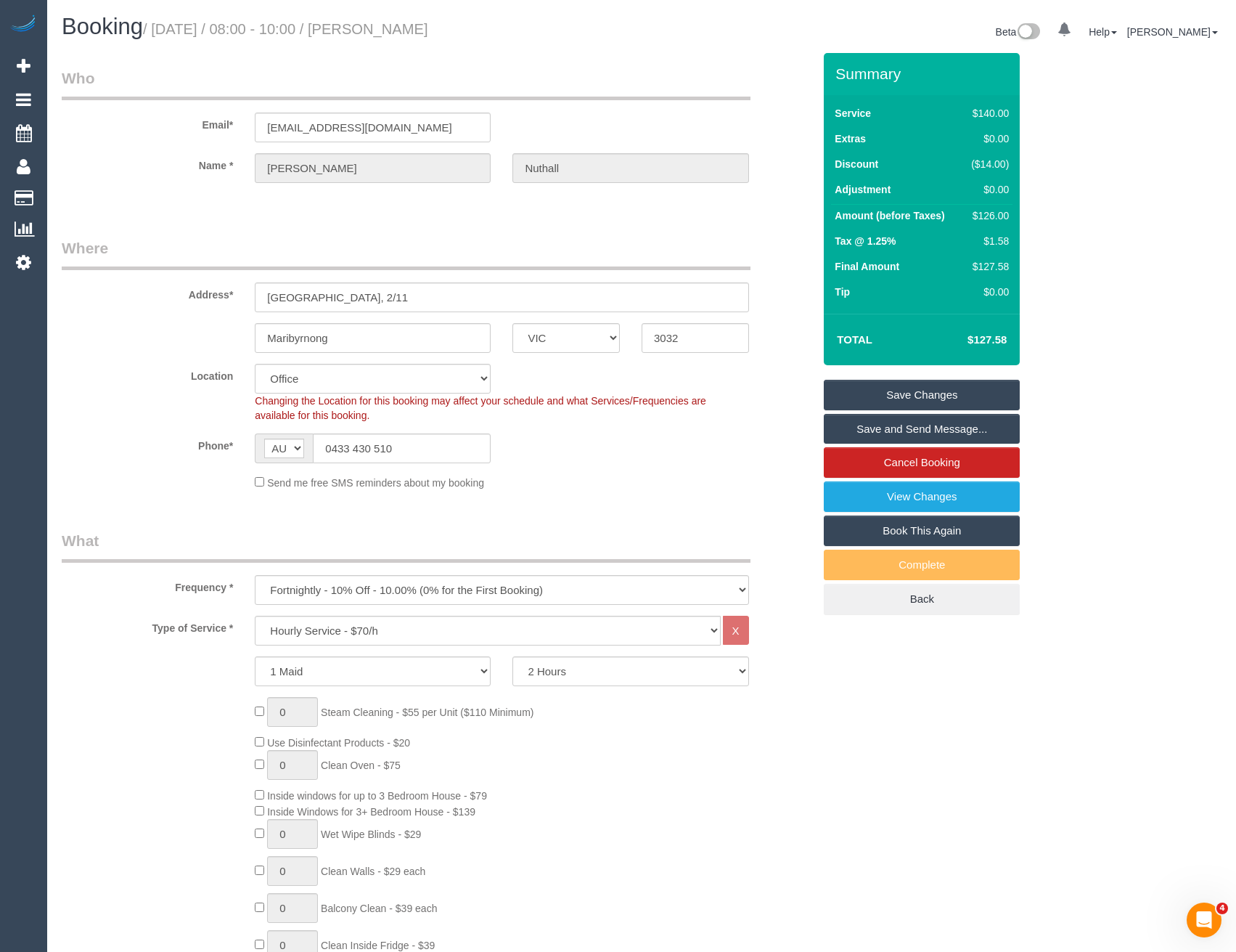
click at [870, 401] on link "Save Changes" at bounding box center [922, 394] width 196 height 30
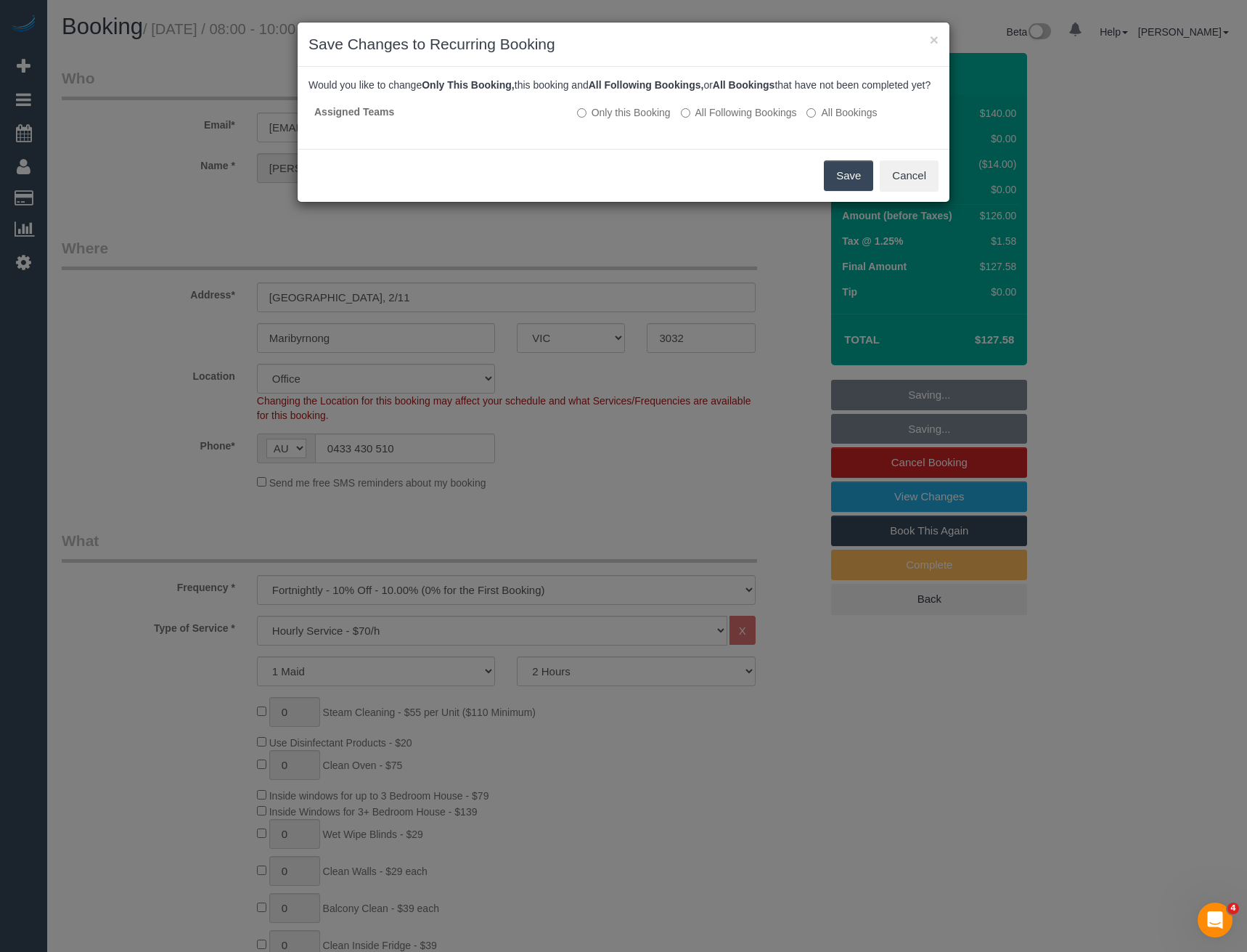
drag, startPoint x: 833, startPoint y: 193, endPoint x: 823, endPoint y: 192, distance: 10.0
click at [833, 191] on button "Save" at bounding box center [848, 176] width 49 height 30
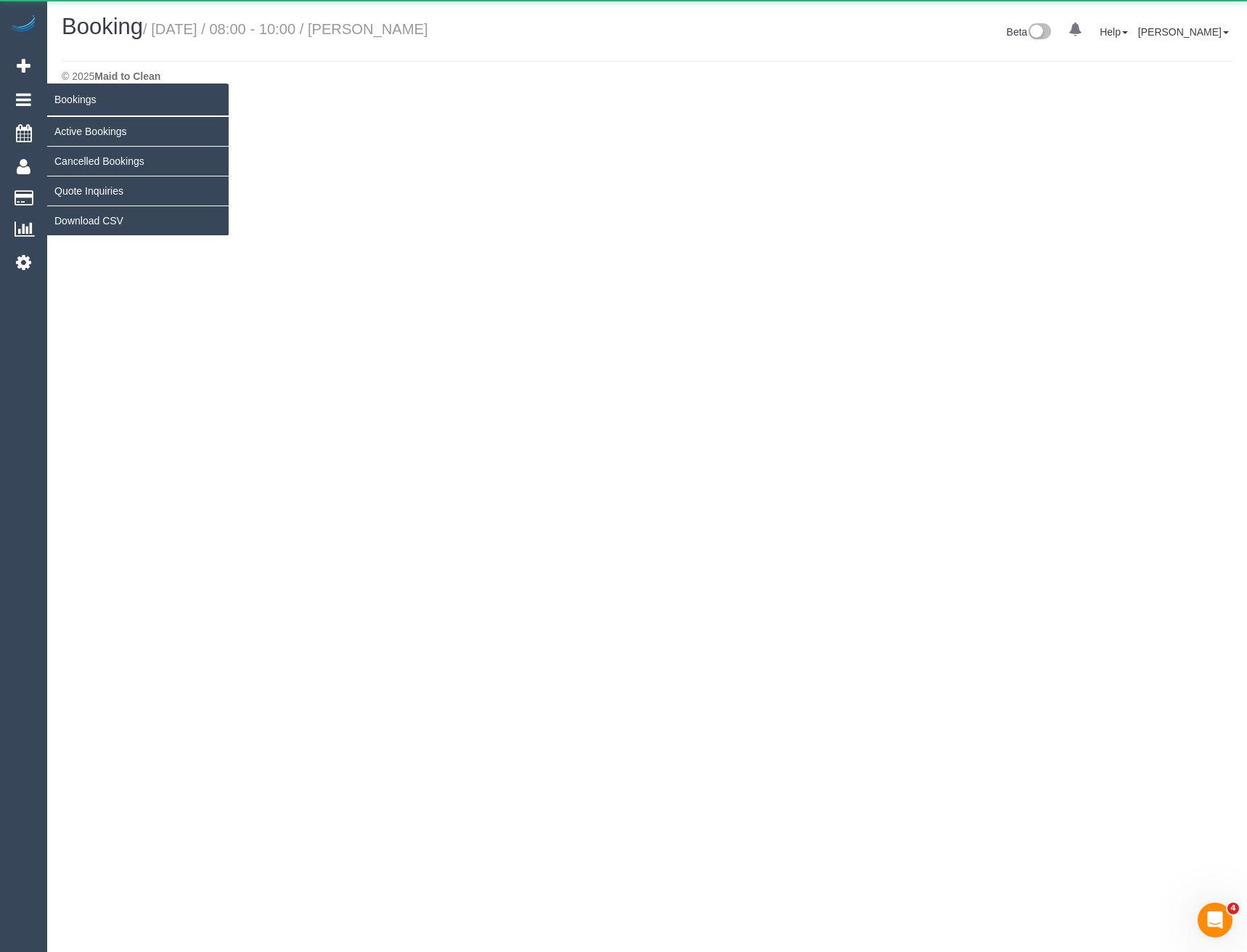
select select "VIC"
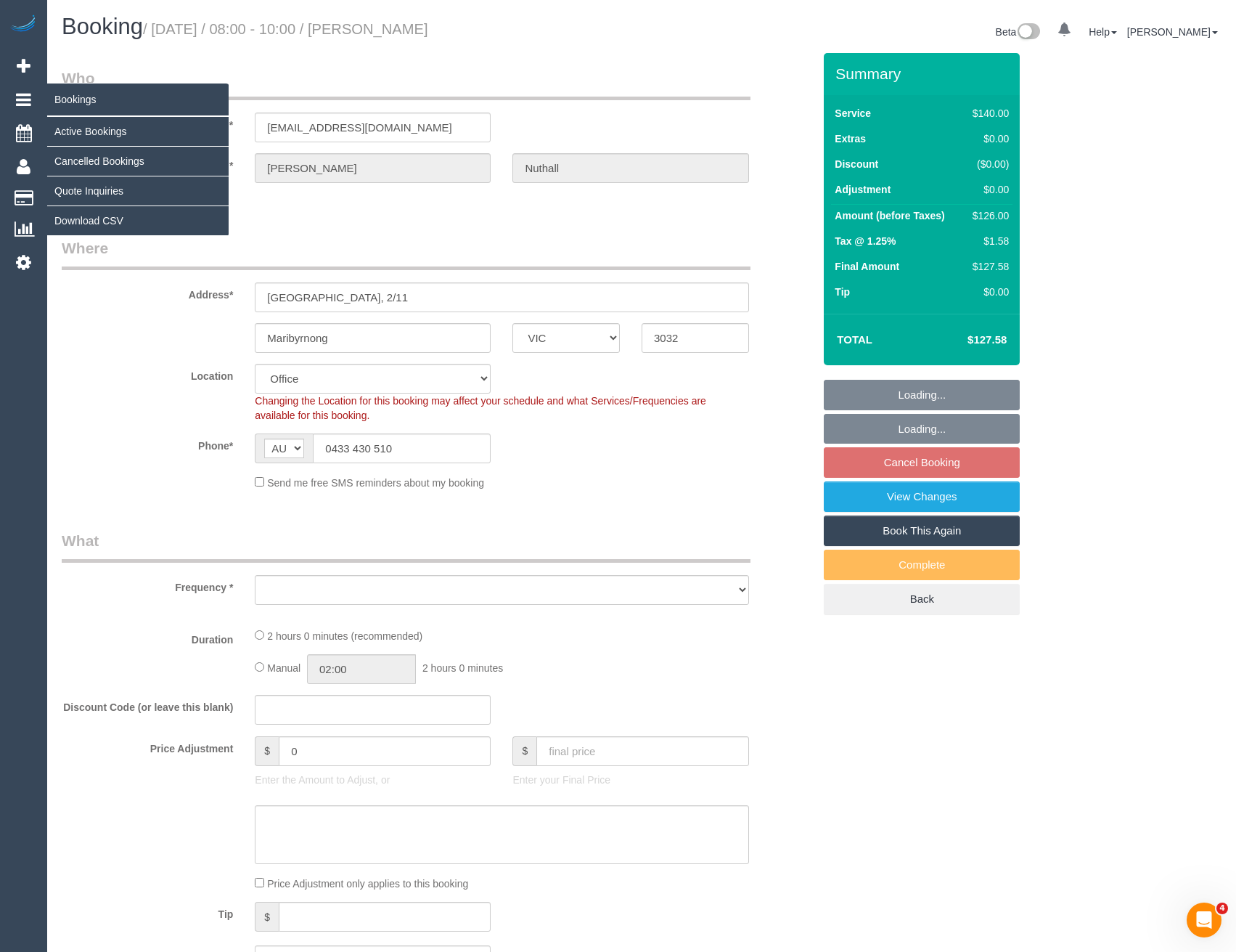
select select "object:8318"
select select "string:stripe-pm_1Ra2vC2GScqysDRVo2aEZRzc"
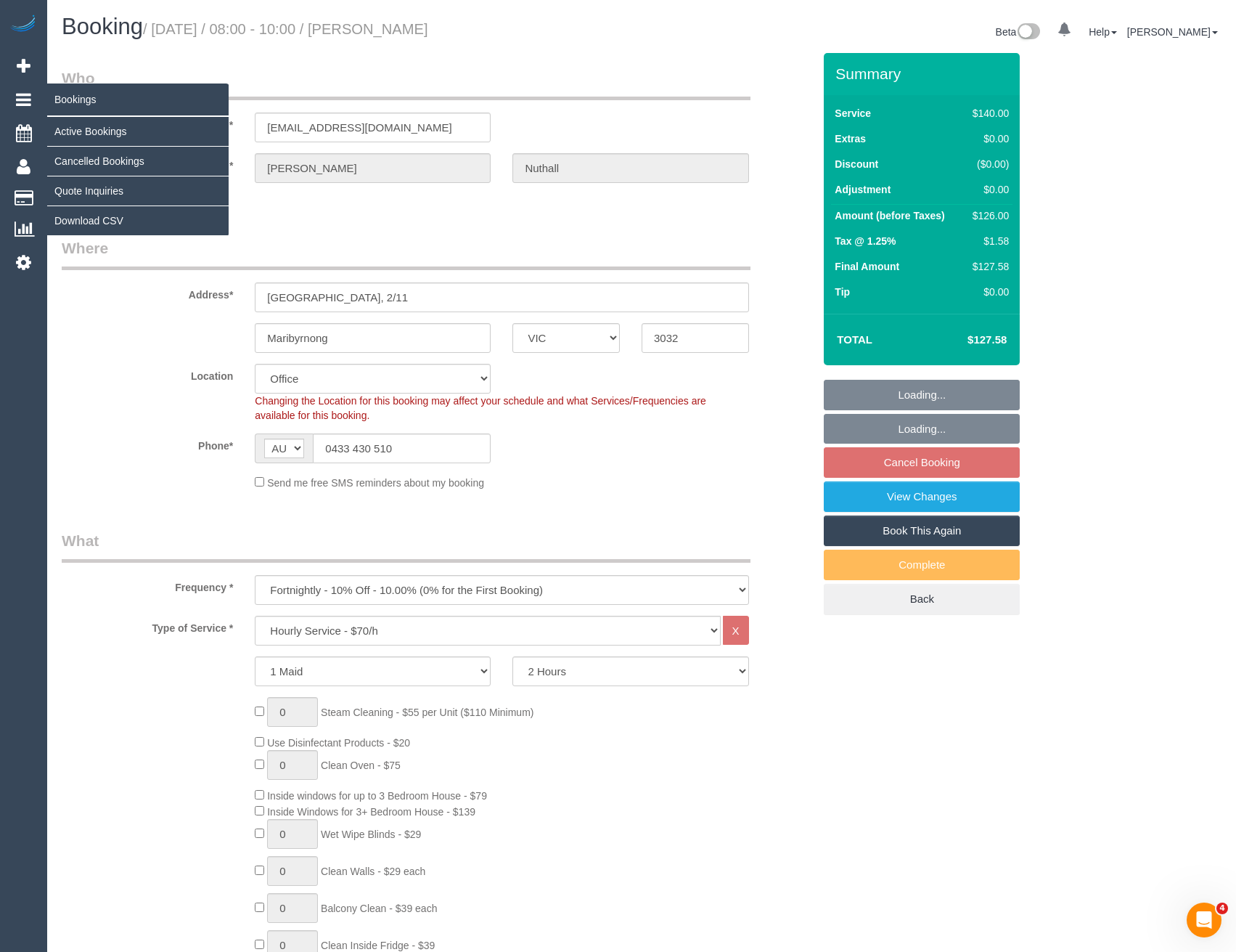
select select "object:8633"
select select "number:30"
select select "number:14"
select select "number:18"
select select "number:22"
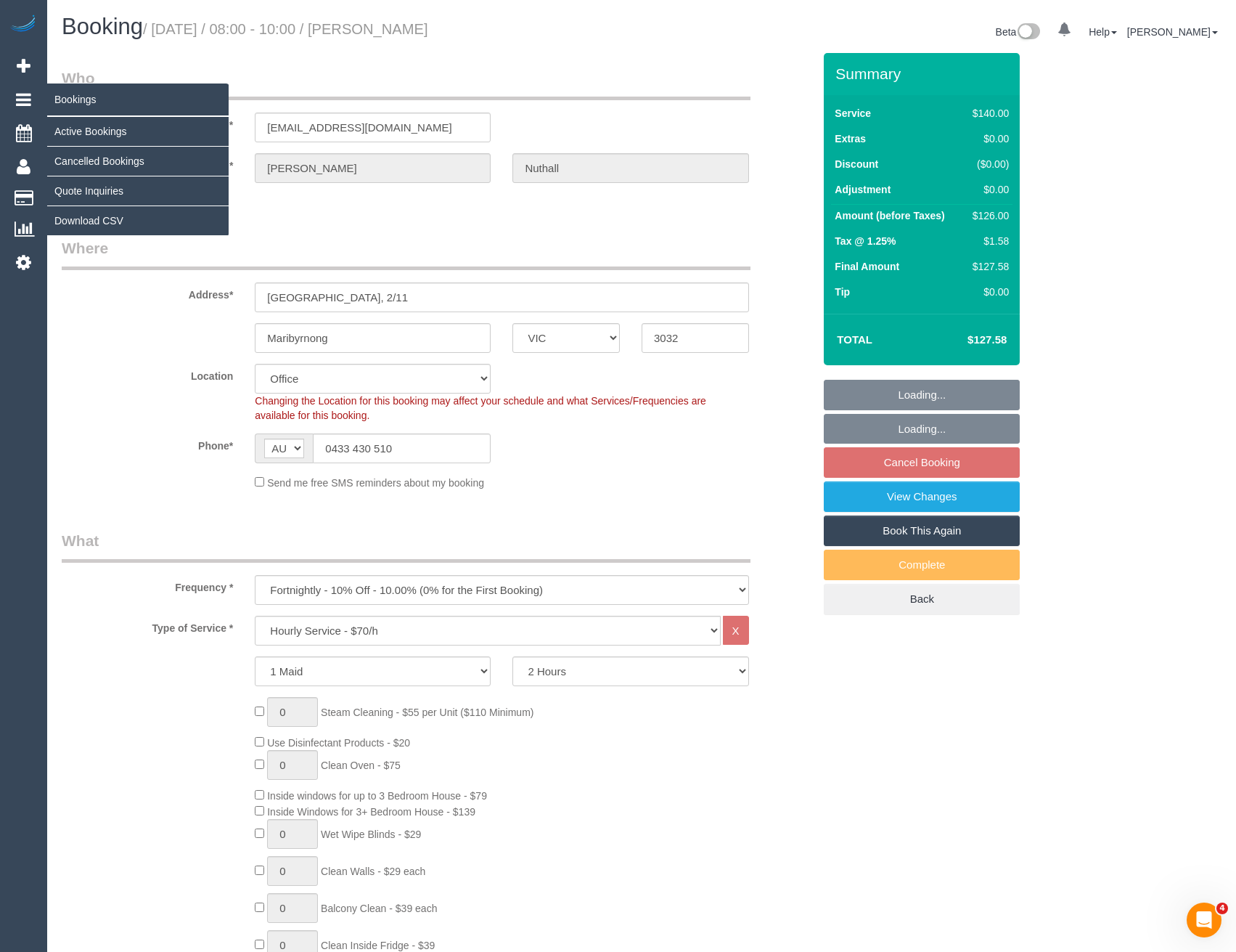
select select "number:34"
select select "number:11"
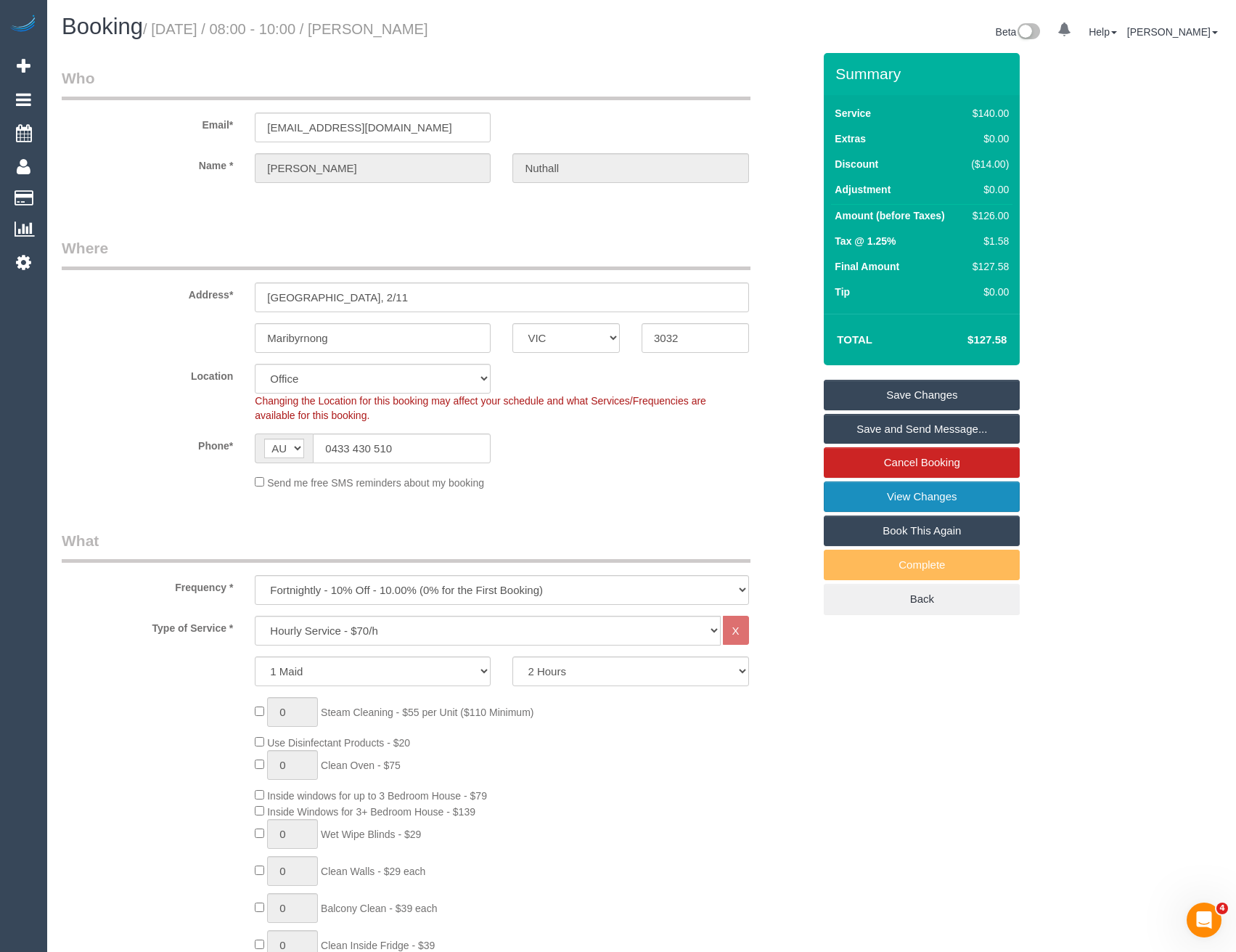
drag, startPoint x: 964, startPoint y: 494, endPoint x: 746, endPoint y: 527, distance: 220.5
click at [964, 494] on link "View Changes" at bounding box center [922, 497] width 196 height 30
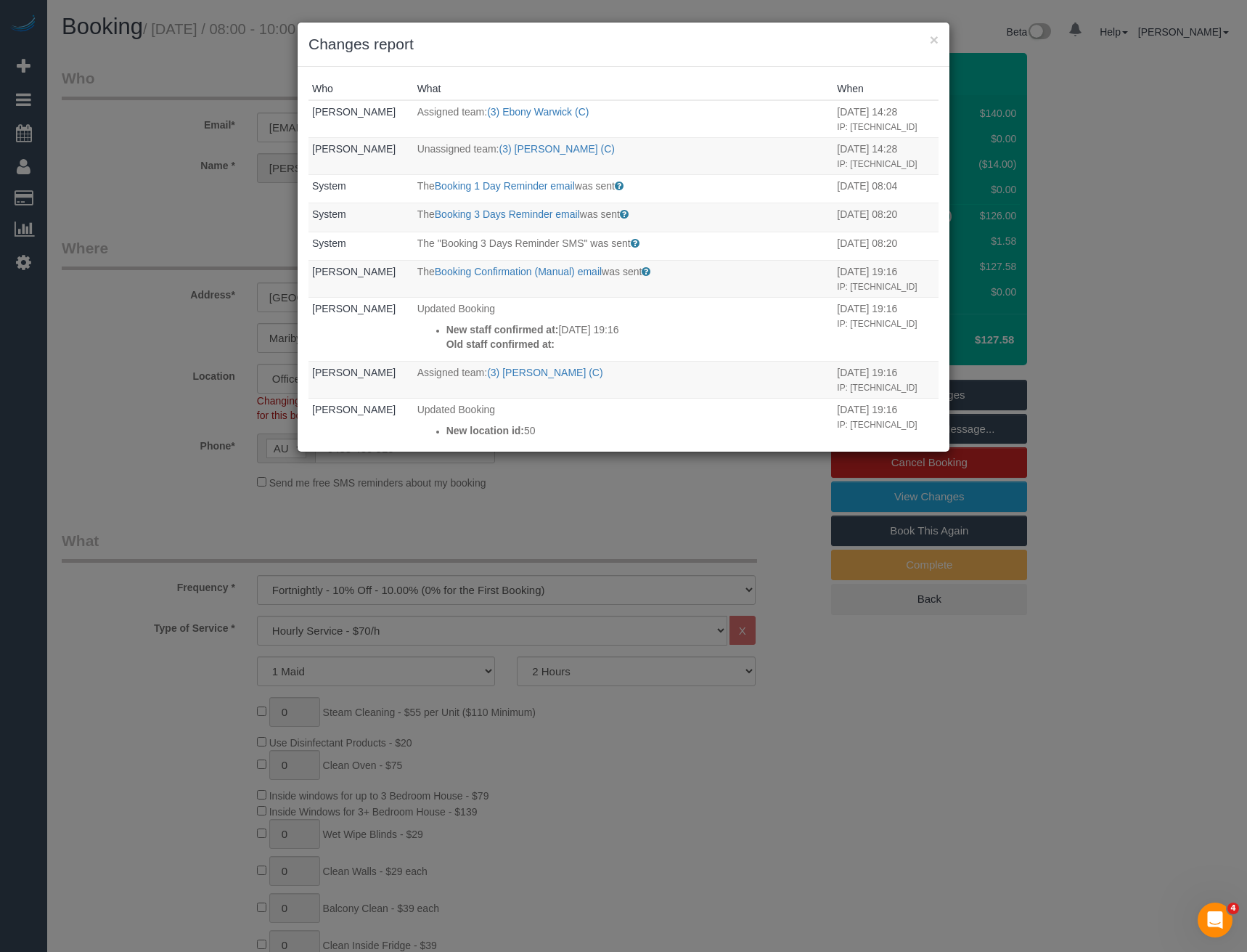
click at [591, 494] on div "× Changes report Who What When Bronie Bryant Assigned team: (3) Ebony Warwick (…" at bounding box center [623, 476] width 1247 height 952
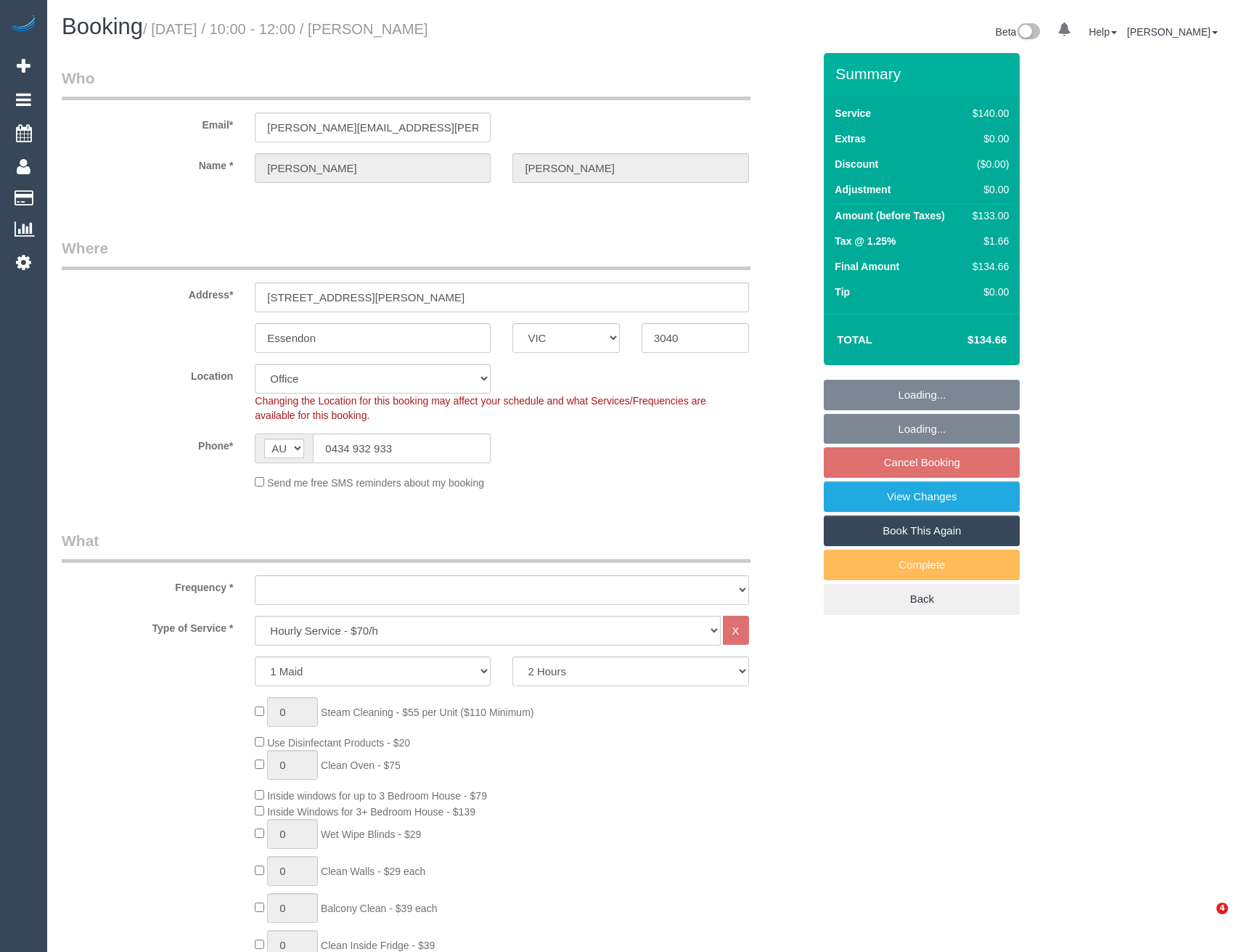
select select "VIC"
select select "number:29"
select select "number:15"
select select "number:19"
select select "number:22"
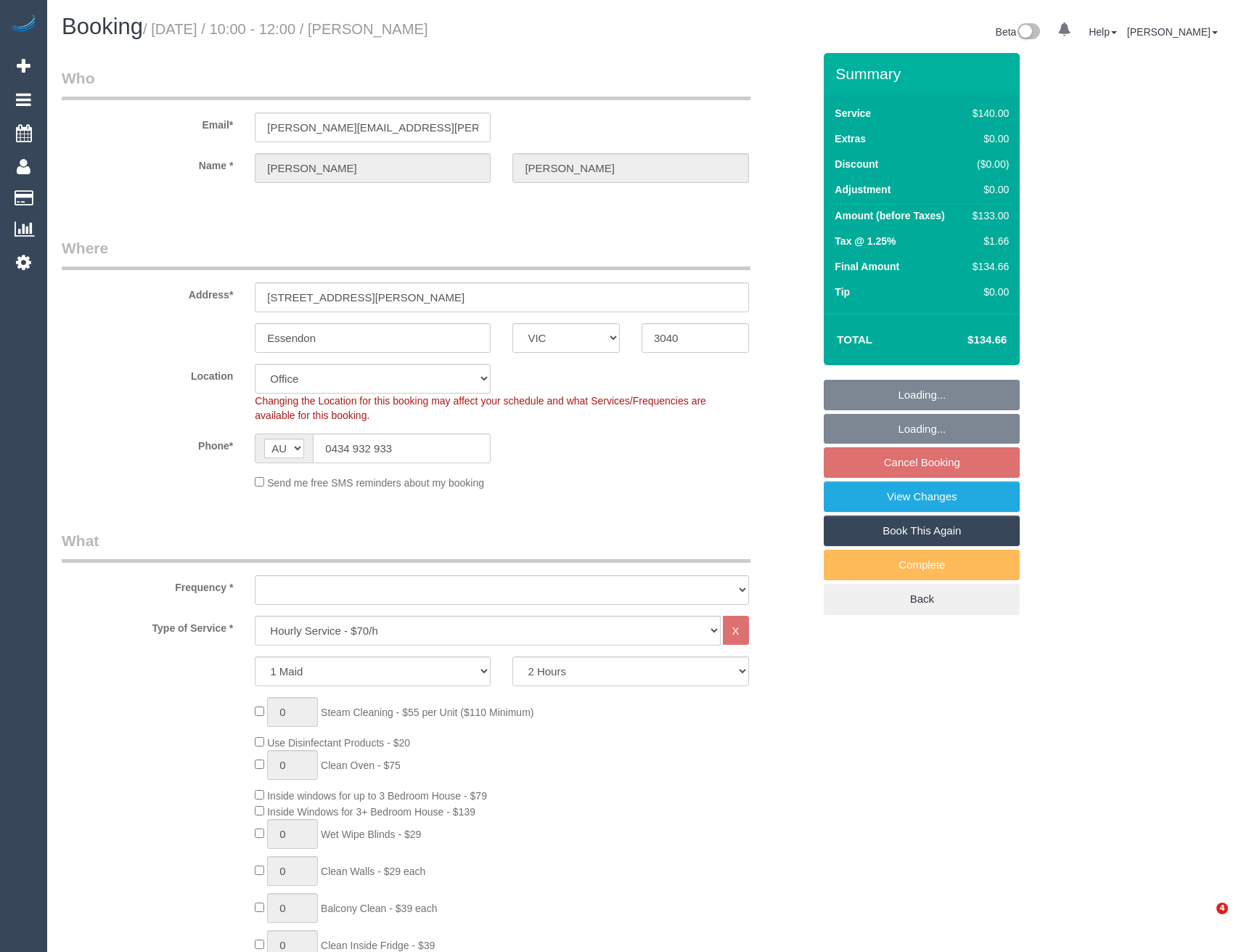
select select "number:34"
select select "number:12"
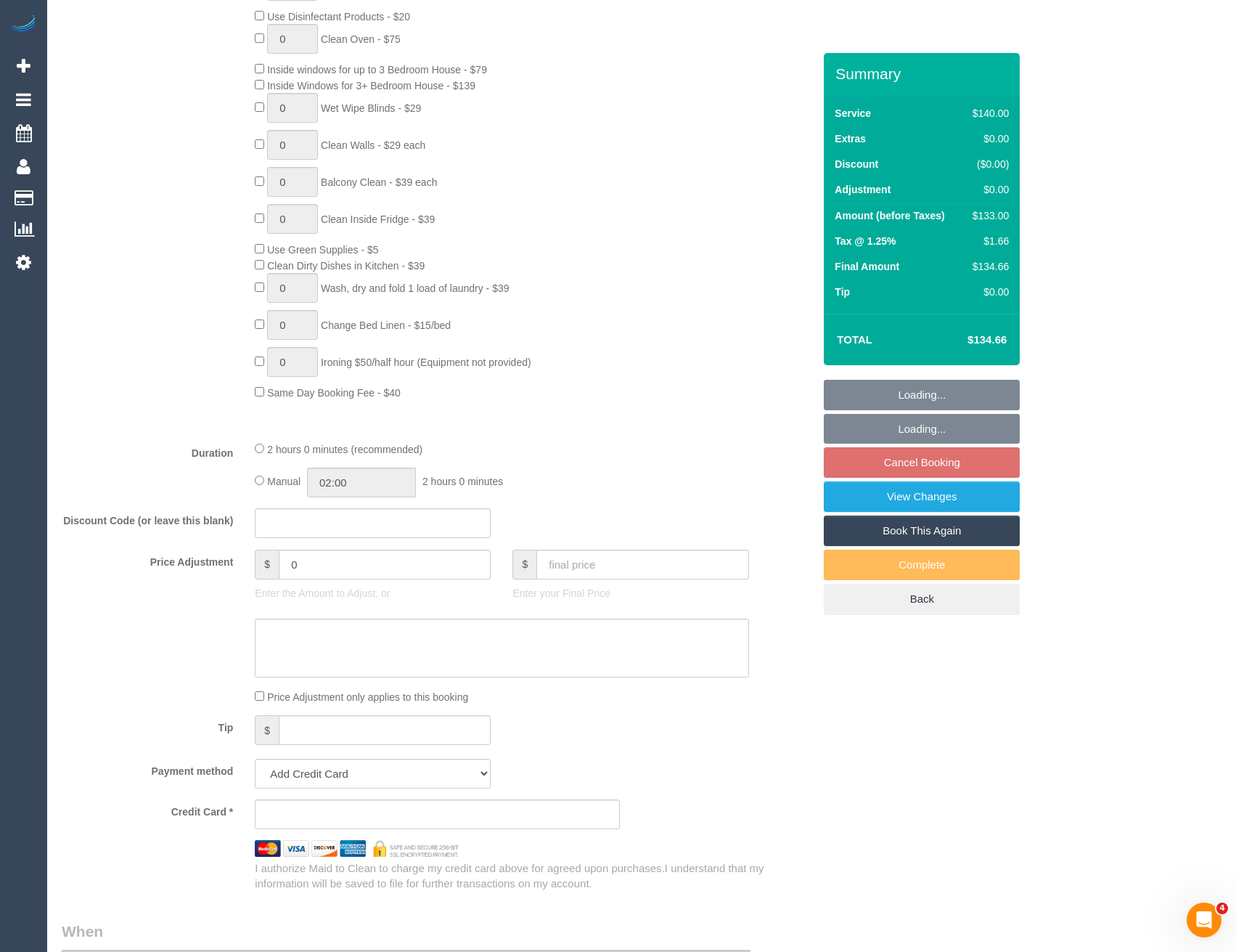
select select "object:2130"
select select "string:stripe-pm_1M4ciu2GScqysDRVfcKovZF3"
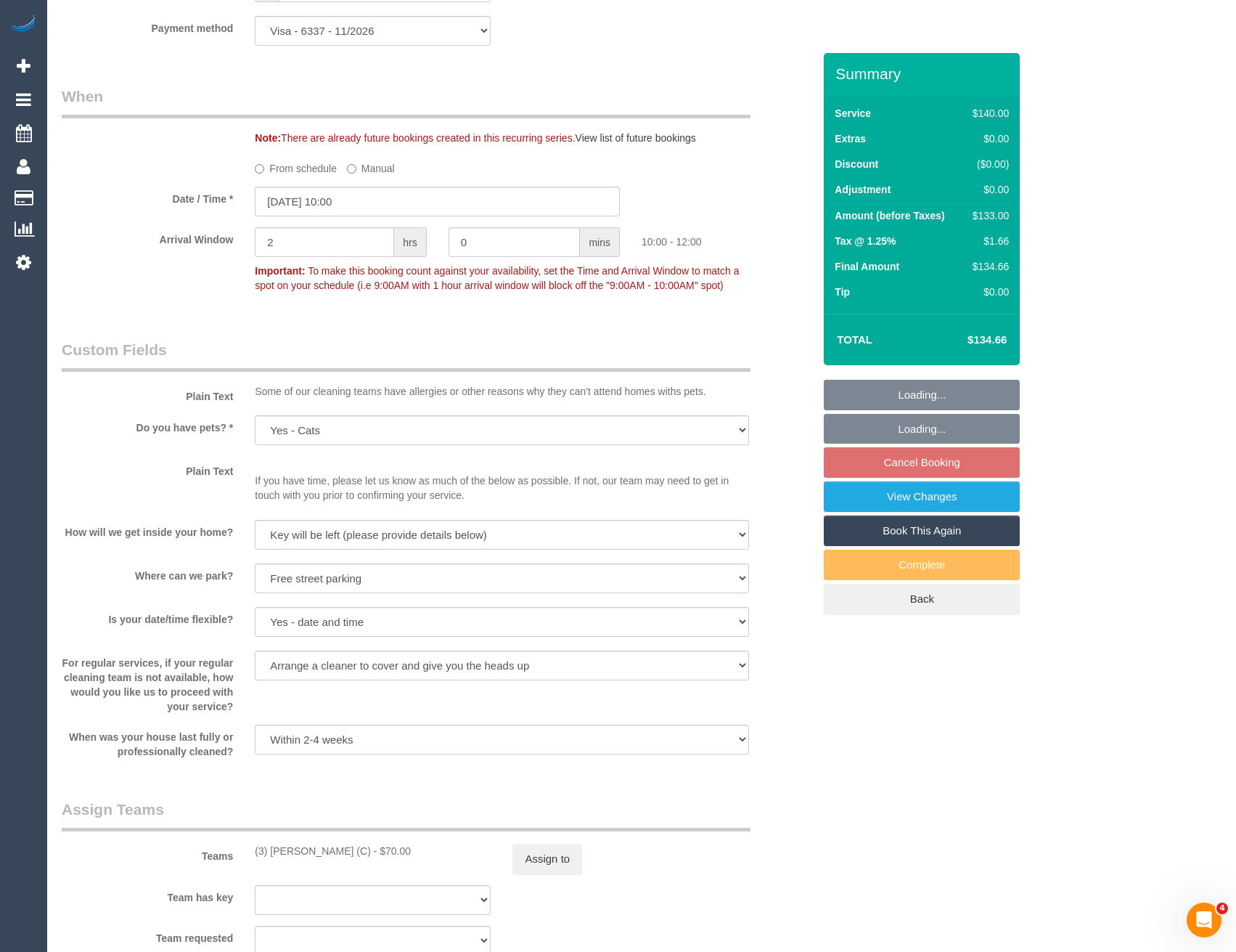
scroll to position [1597, 0]
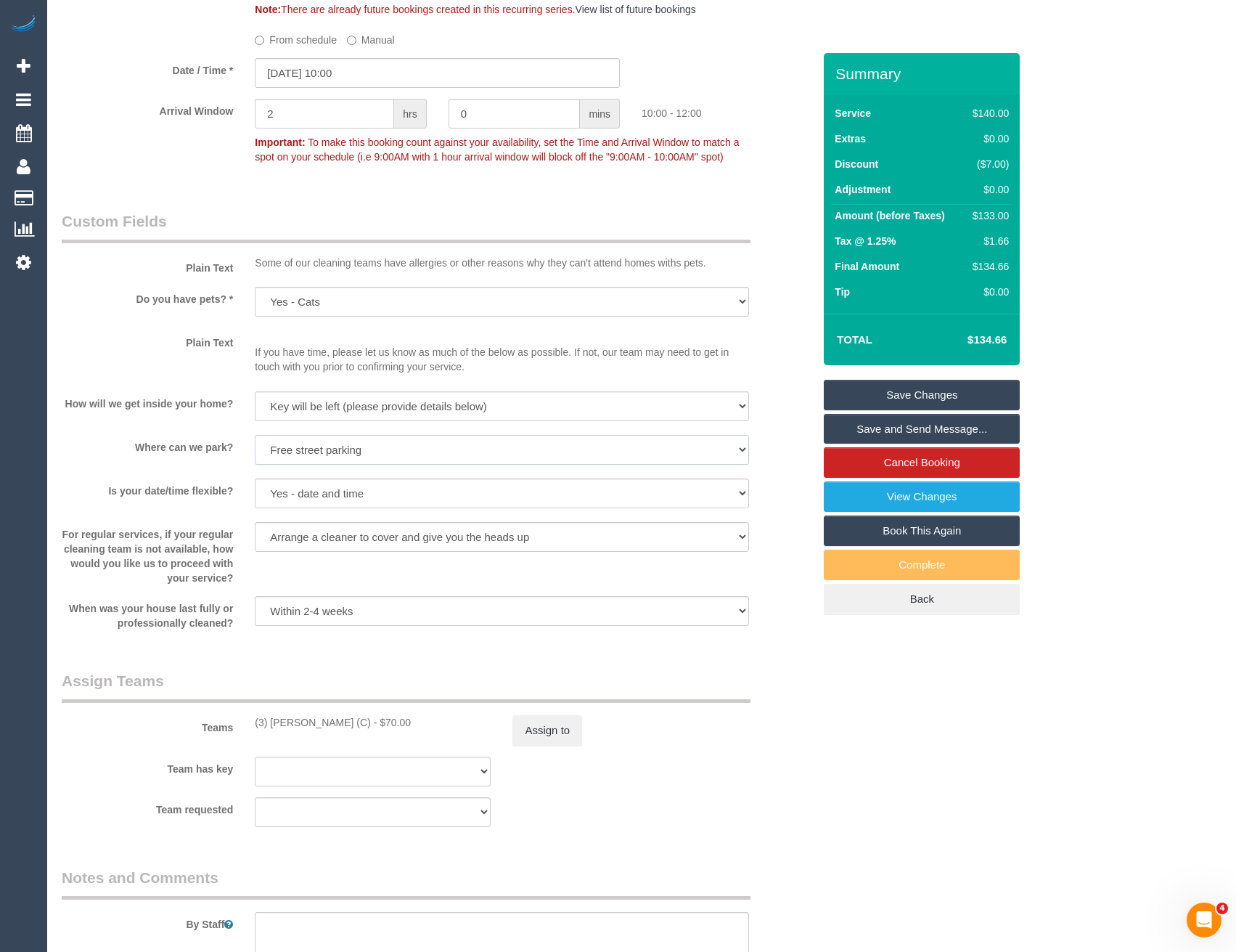
click at [563, 440] on select "I will provide parking on-site Free street parking Paid street parking (cost wi…" at bounding box center [502, 450] width 494 height 30
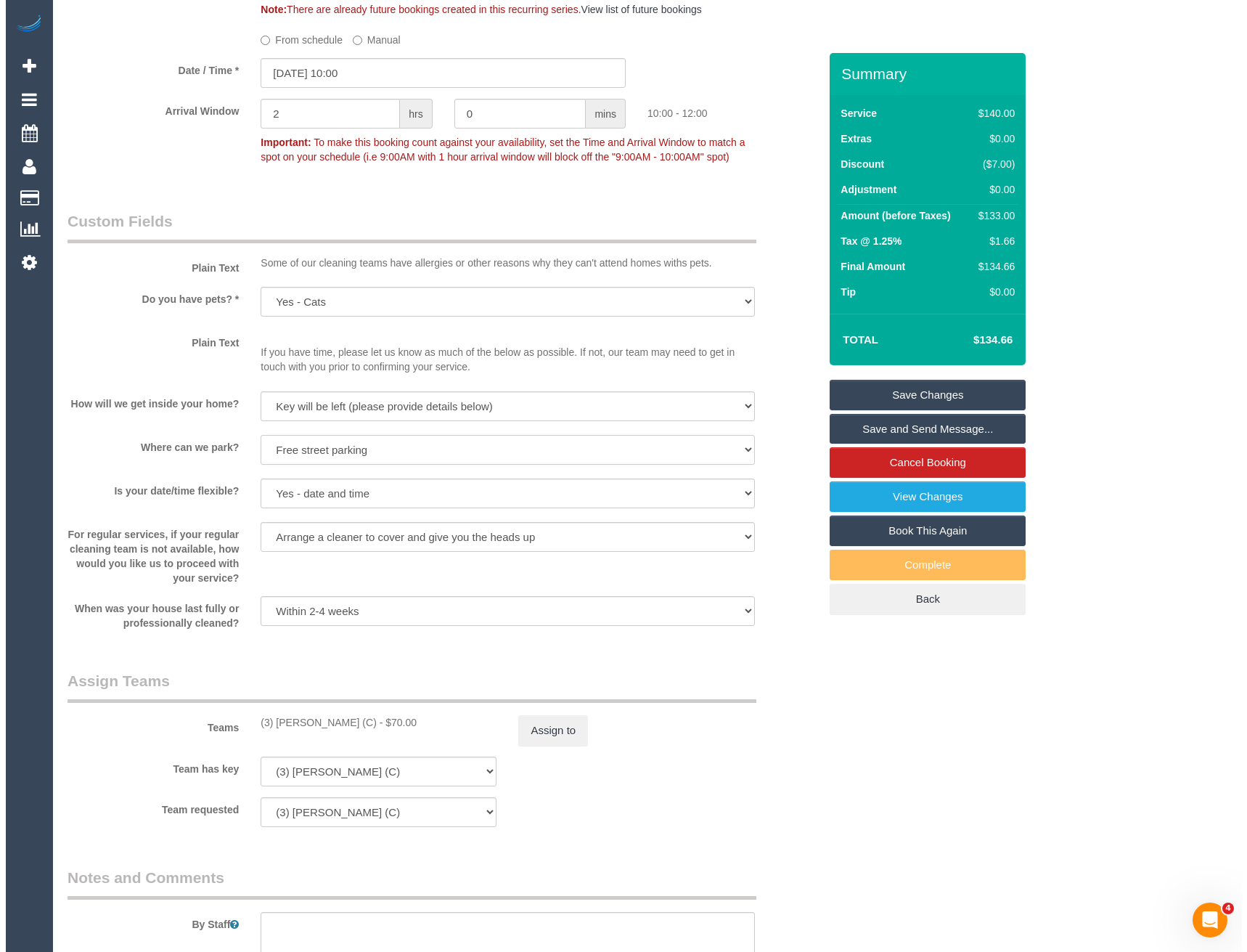
scroll to position [1887, 0]
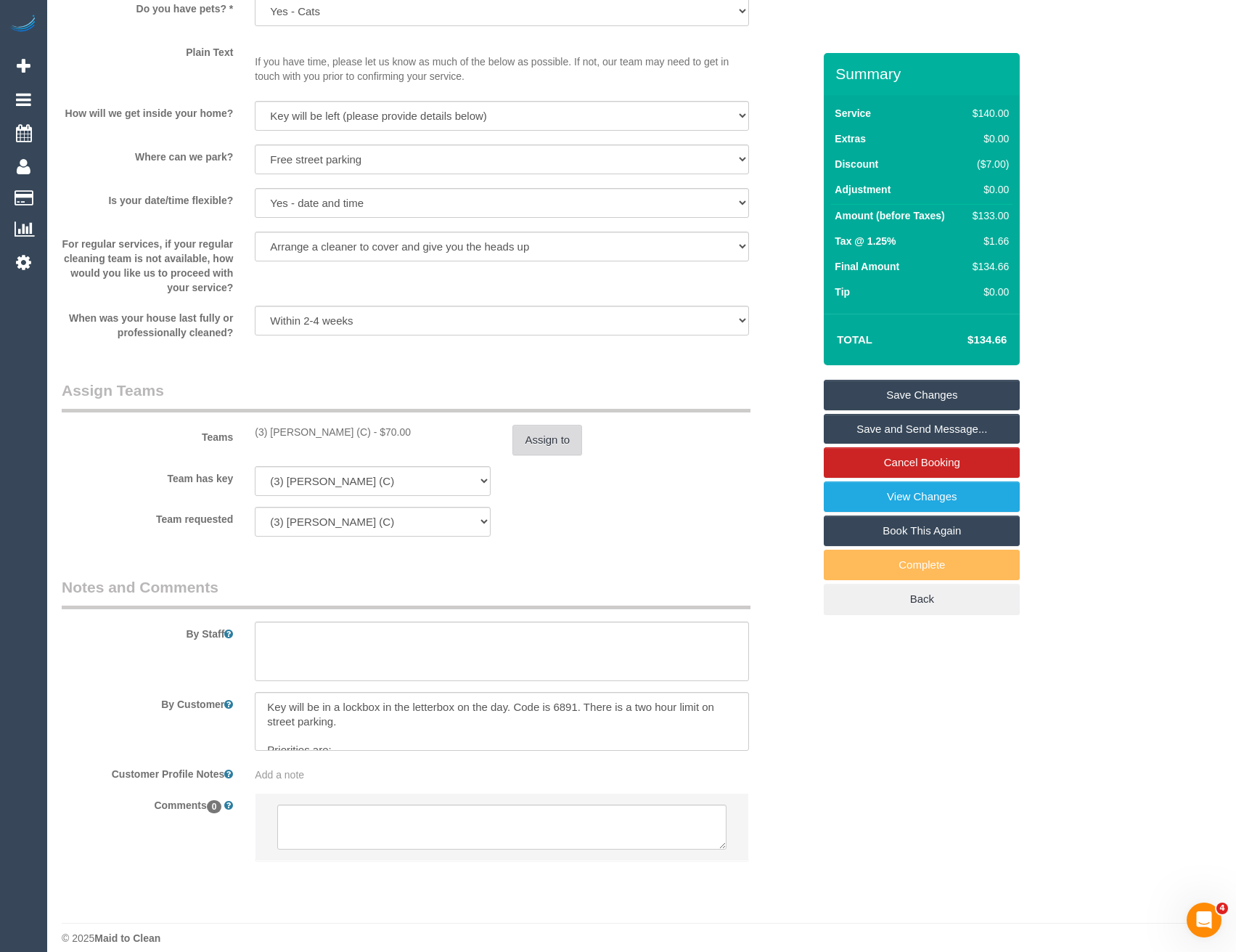
click at [549, 437] on button "Assign to" at bounding box center [547, 440] width 70 height 30
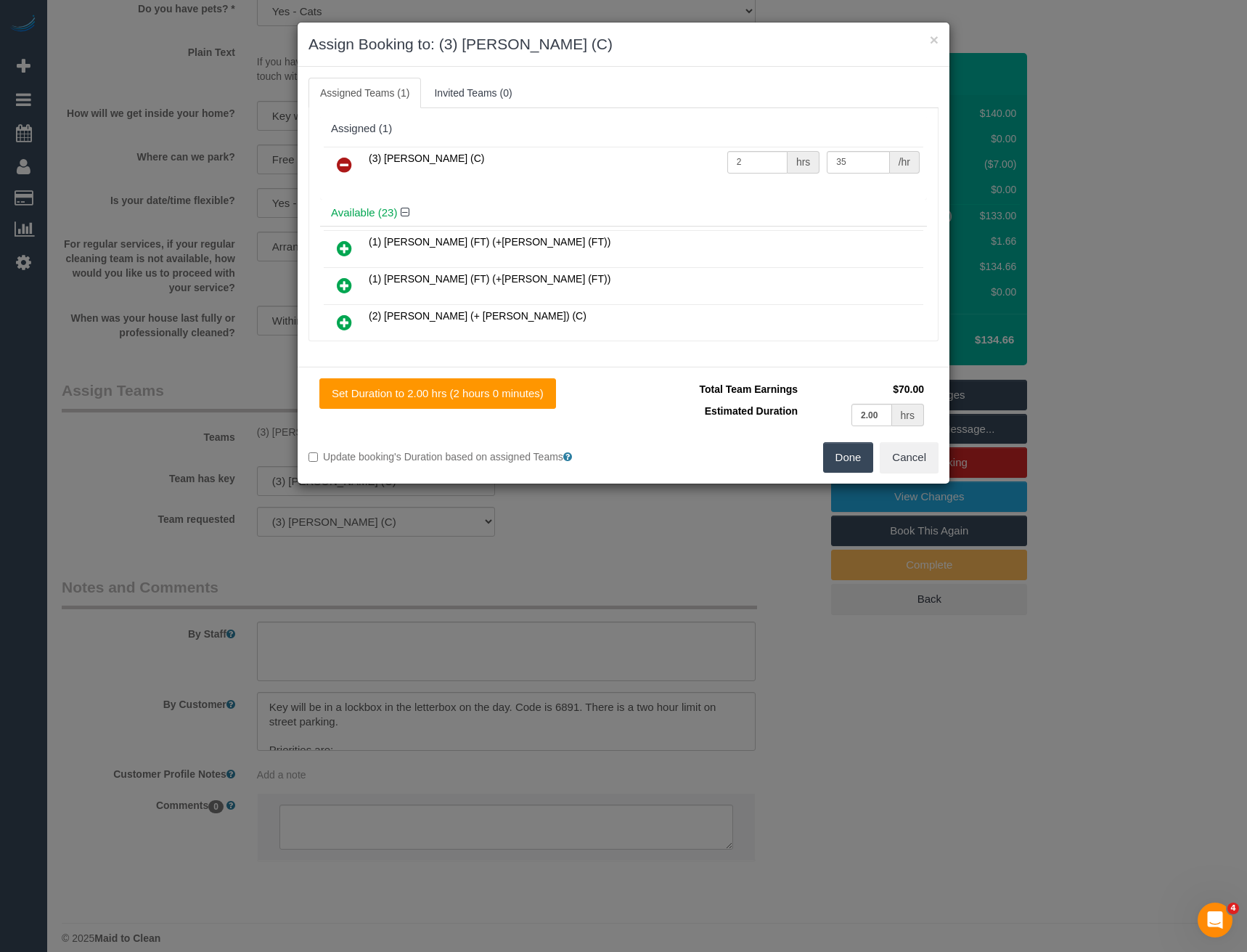
click at [345, 164] on icon at bounding box center [344, 164] width 15 height 18
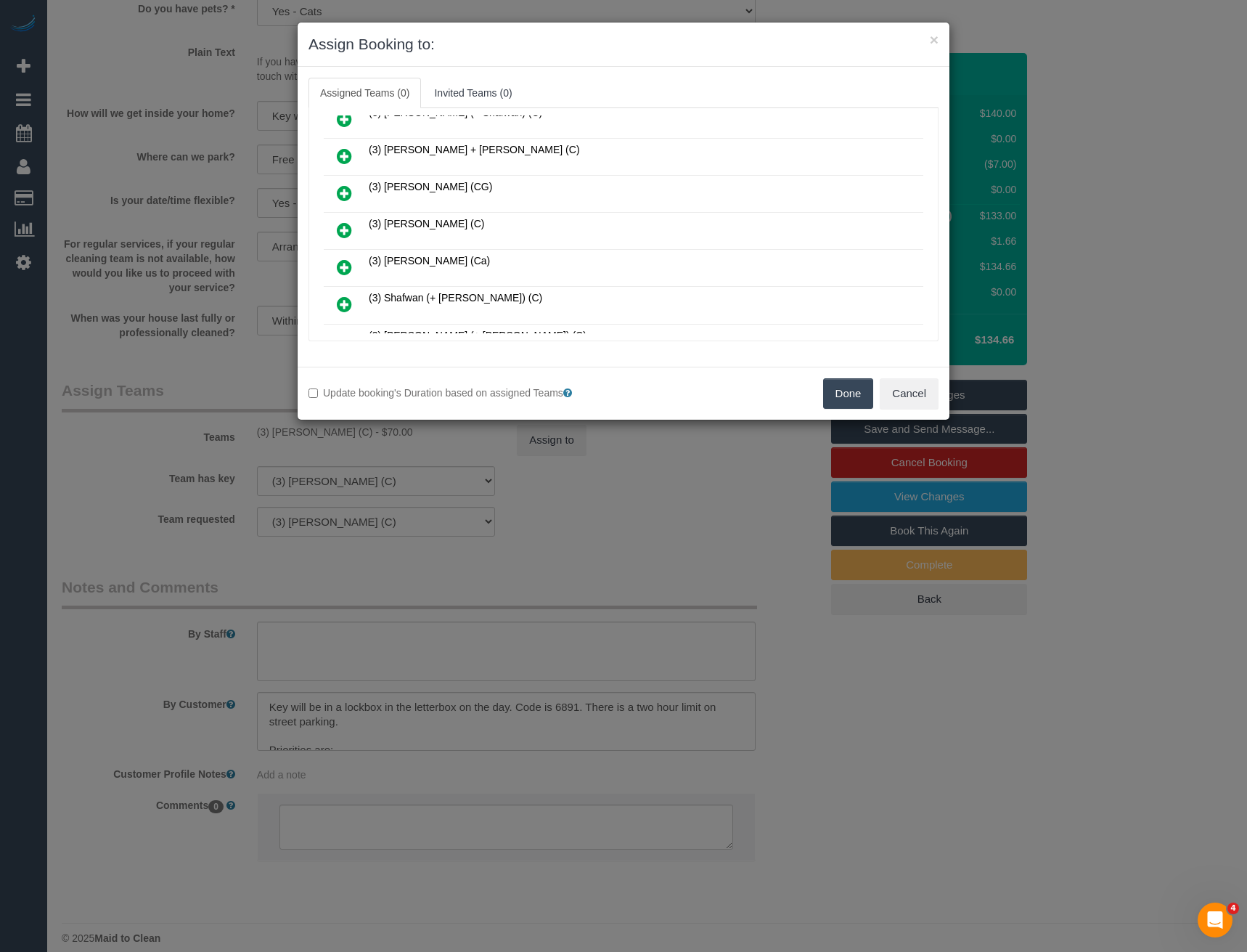
scroll to position [7873, 0]
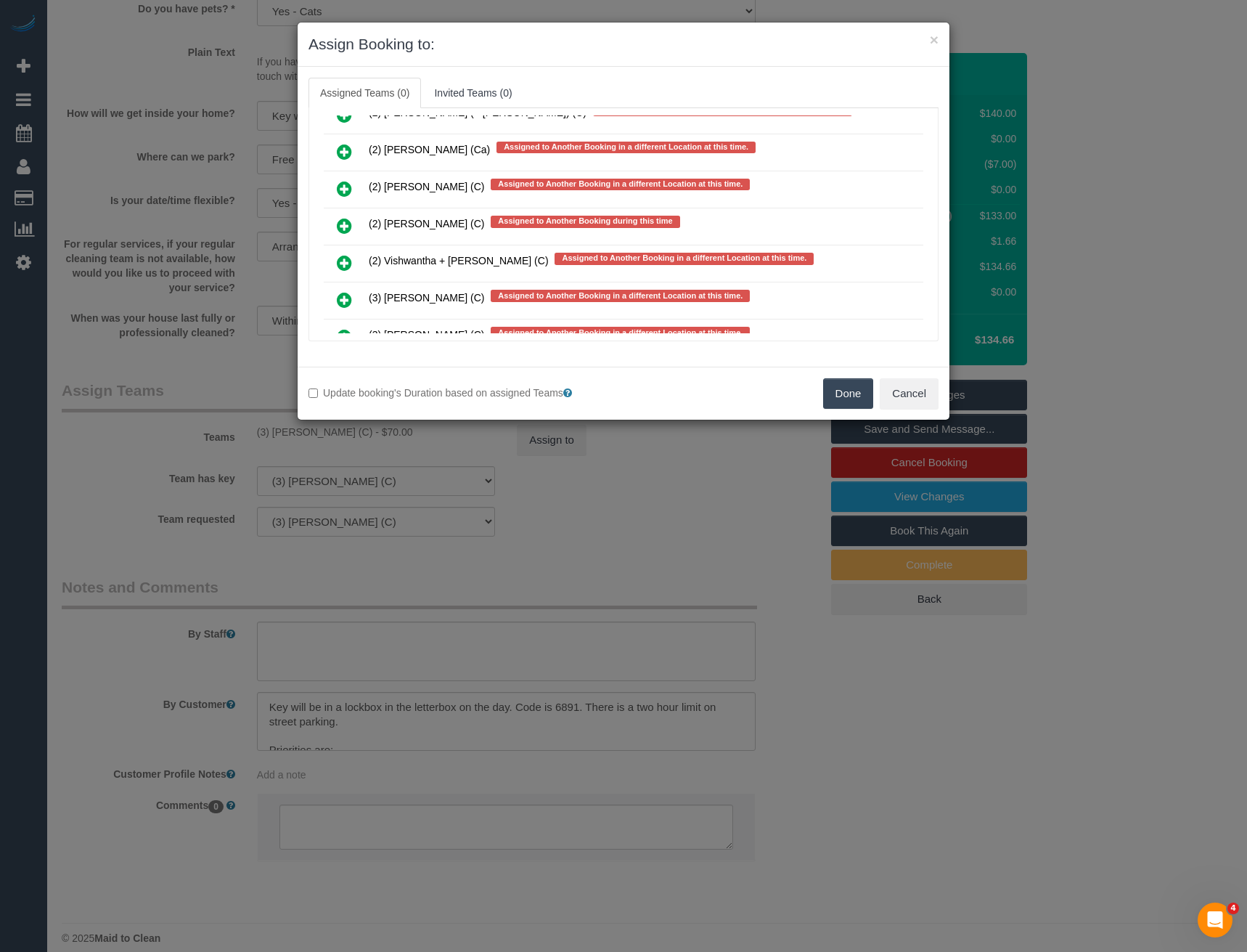
click at [347, 221] on icon at bounding box center [344, 225] width 15 height 18
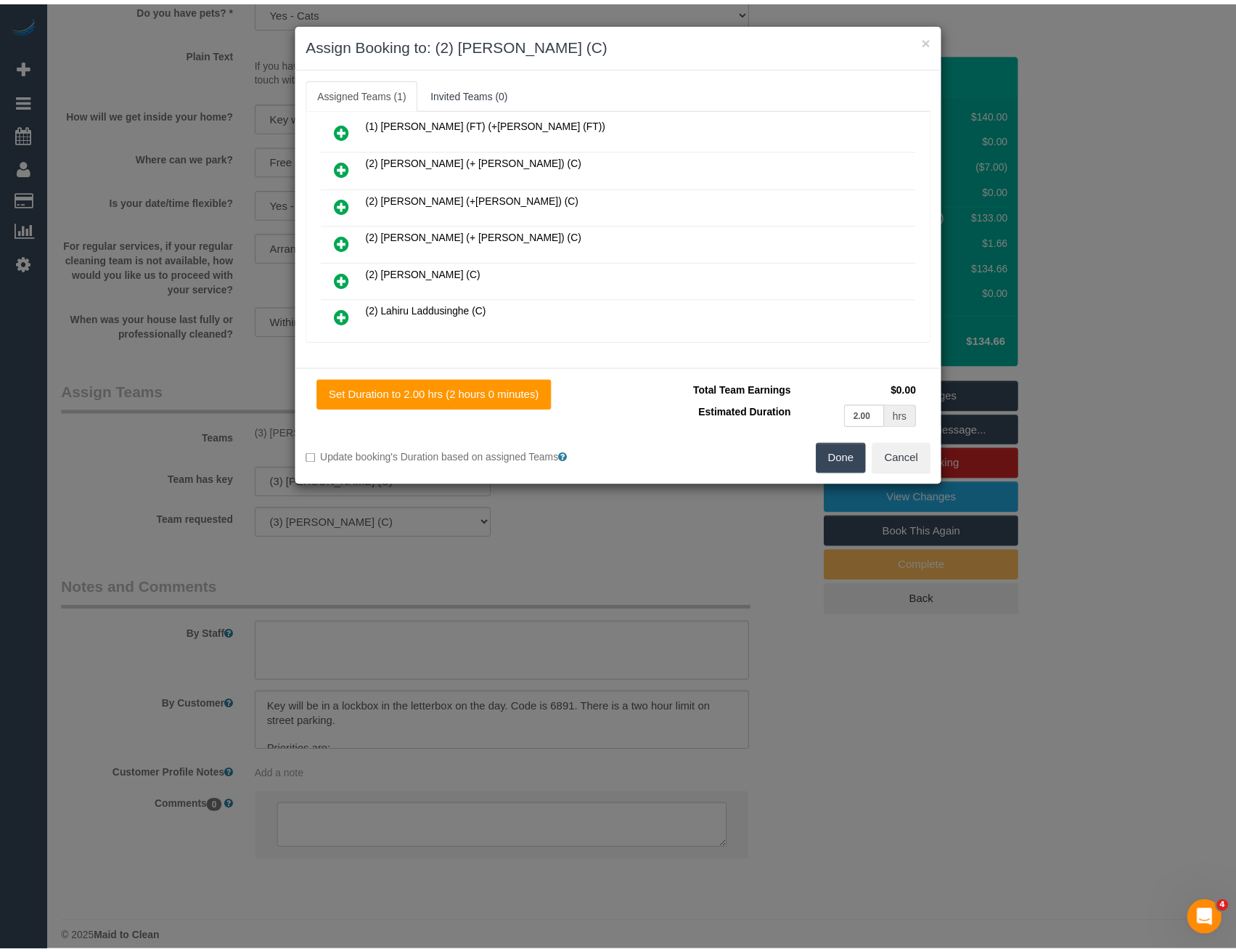
scroll to position [0, 0]
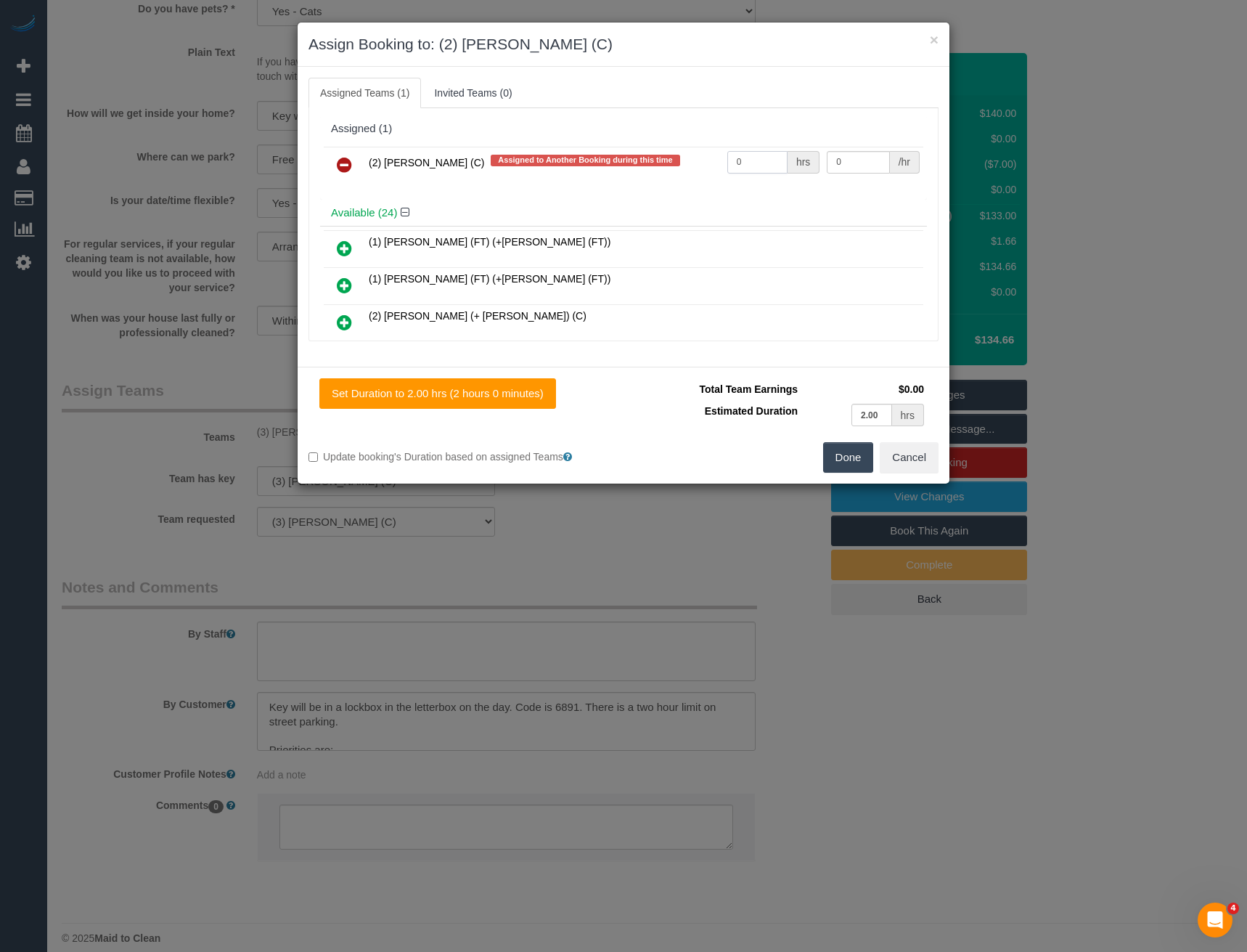
drag, startPoint x: 750, startPoint y: 162, endPoint x: 647, endPoint y: 168, distance: 103.2
click at [652, 171] on tr "(2) [PERSON_NAME] (C) Assigned to Another Booking during this time 0 hrs 0 /hr" at bounding box center [624, 165] width 600 height 37
type input "2"
type input "37.5"
click at [845, 452] on button "Done" at bounding box center [848, 457] width 51 height 30
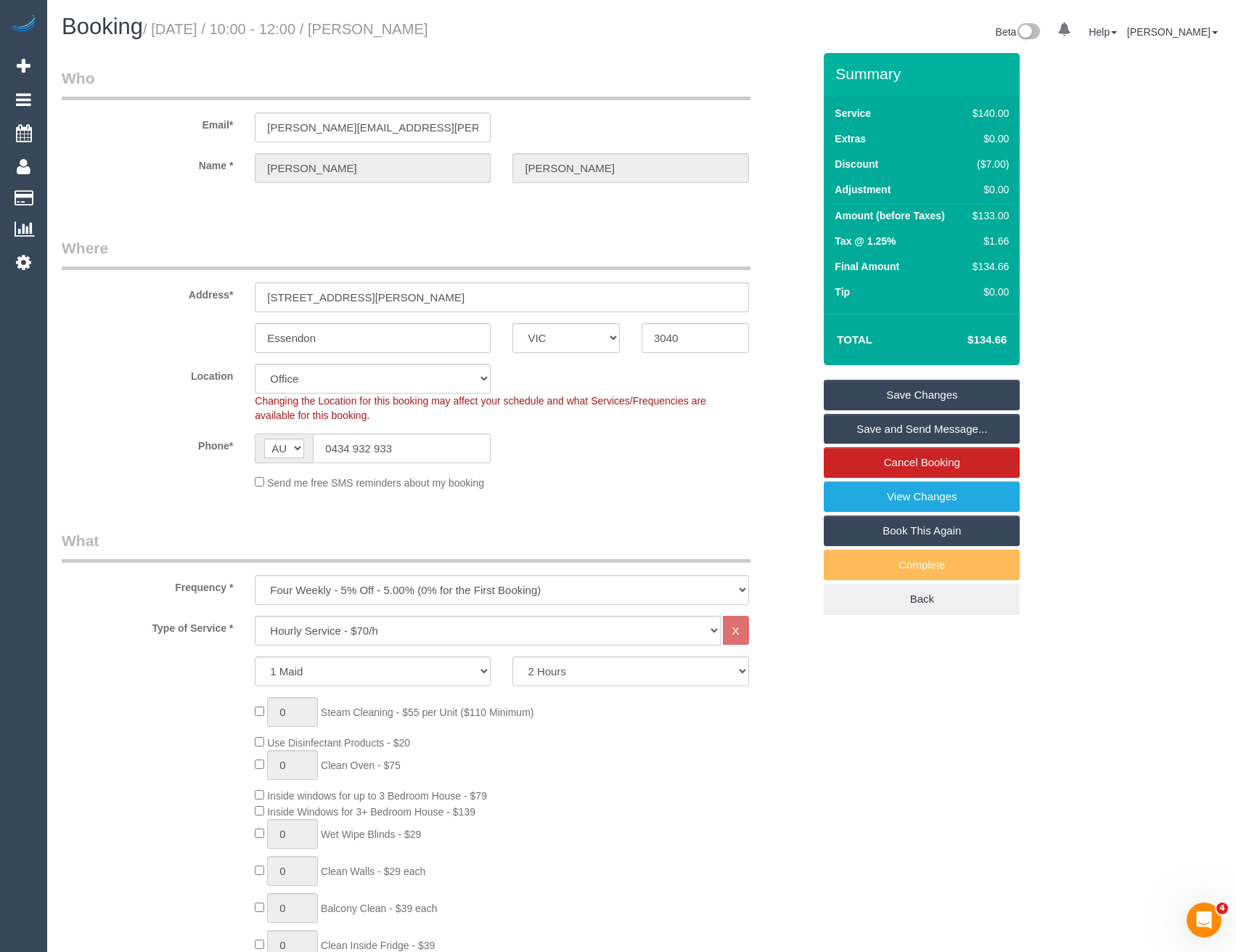
click at [904, 397] on link "Save Changes" at bounding box center [922, 394] width 196 height 30
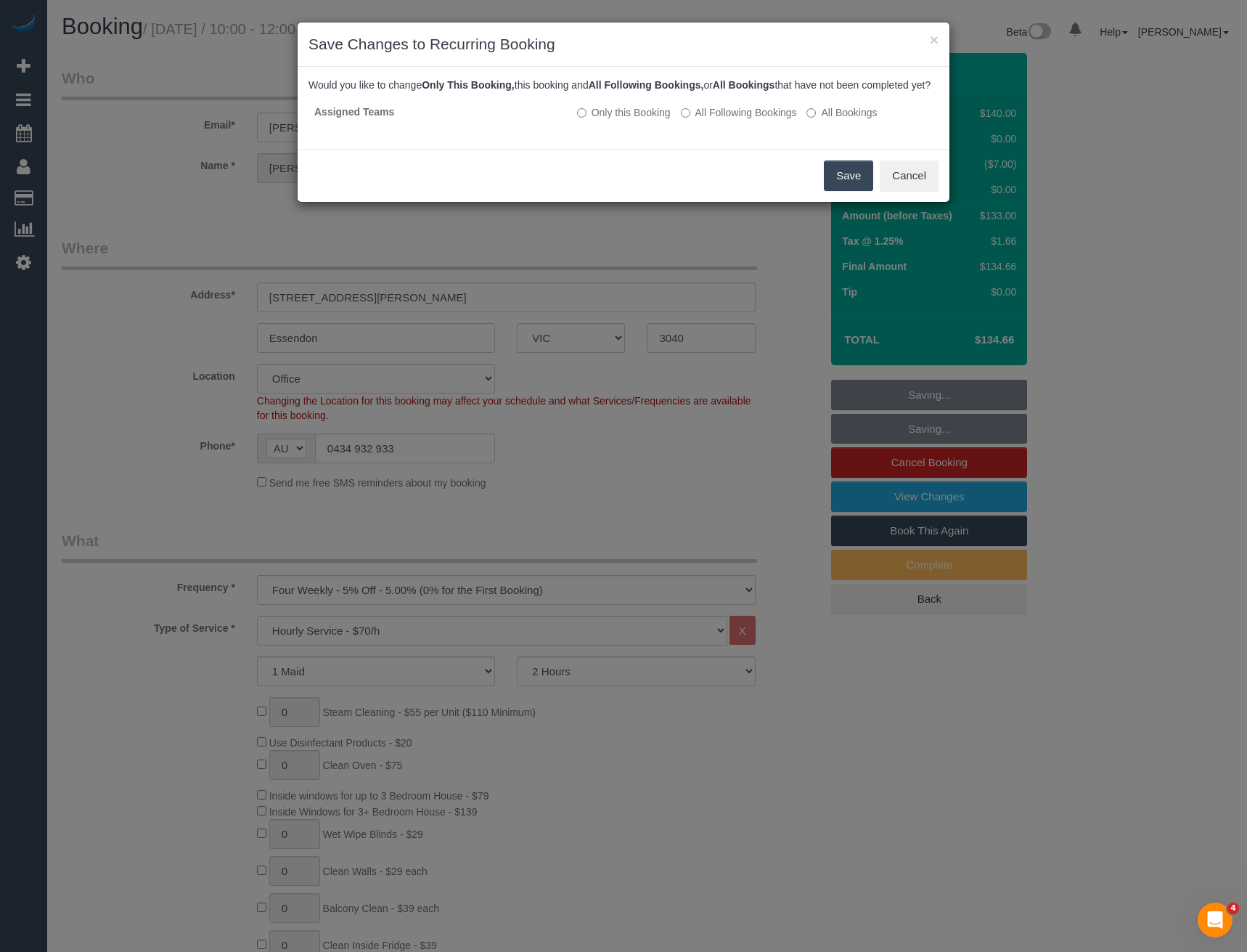
click at [828, 191] on button "Save" at bounding box center [848, 176] width 49 height 30
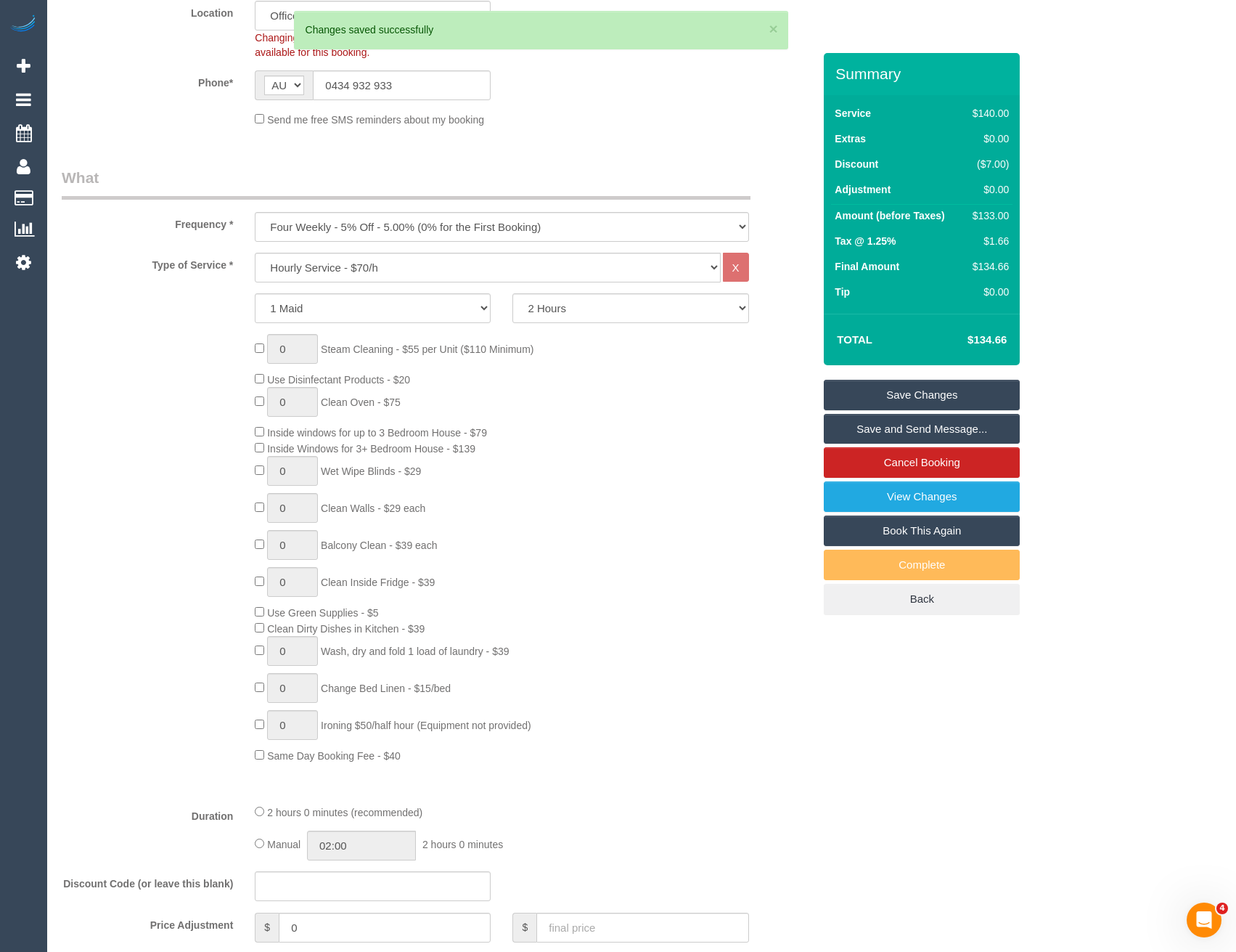
scroll to position [481, 0]
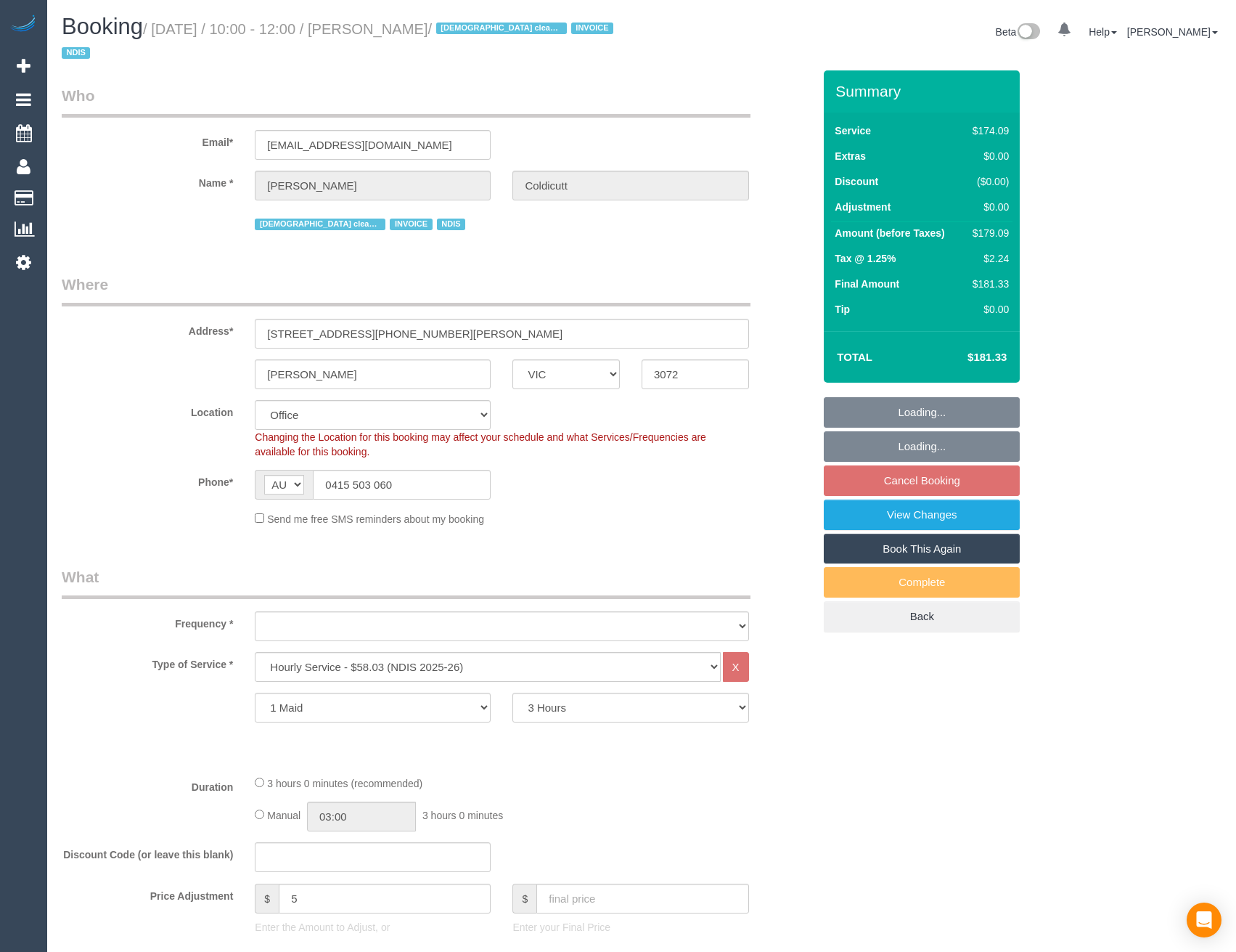
select select "VIC"
select select "180"
select select "string:check"
select select "number:28"
select select "number:16"
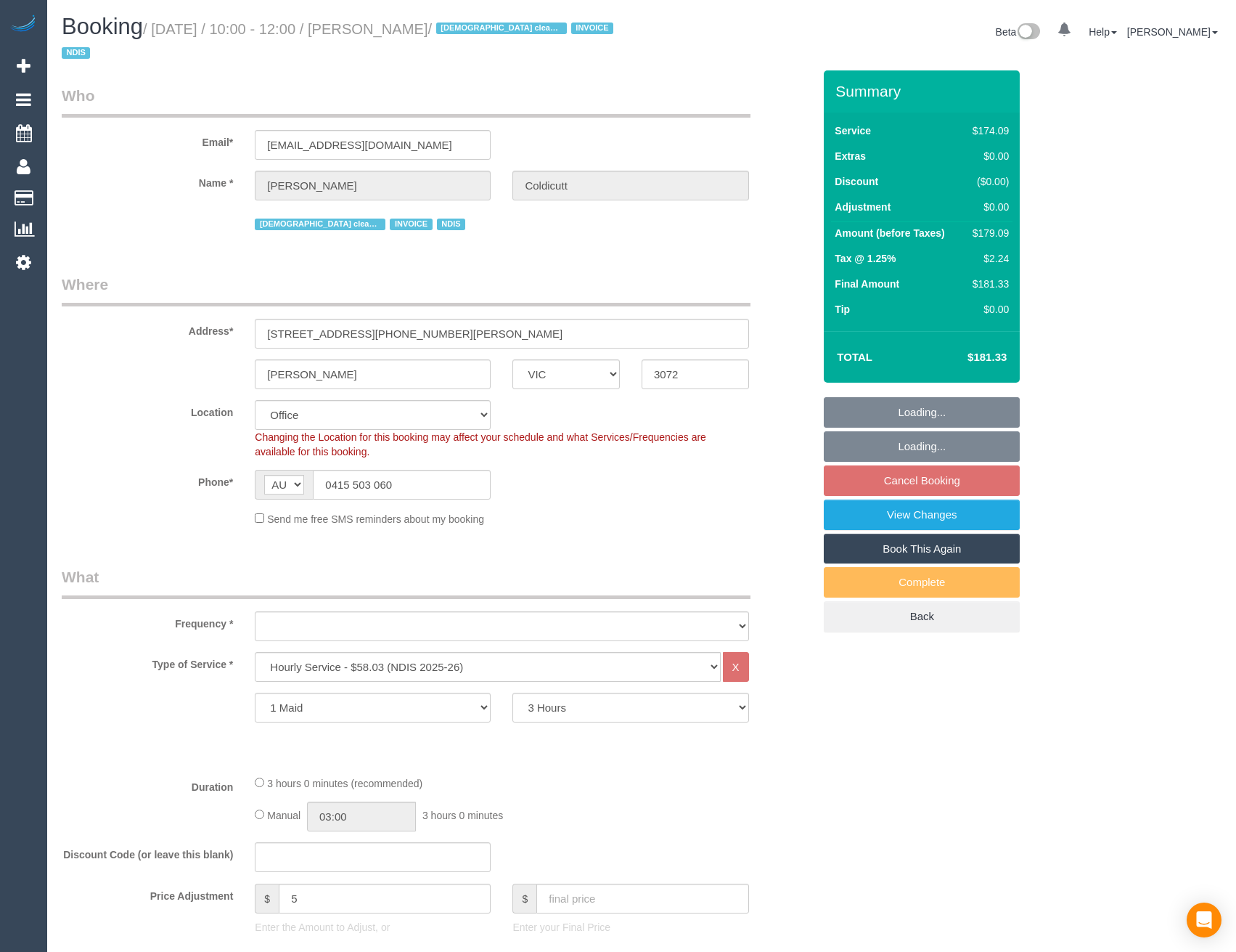
select select "number:19"
select select "number:36"
select select "number:34"
select select "number:11"
select select "object:2065"
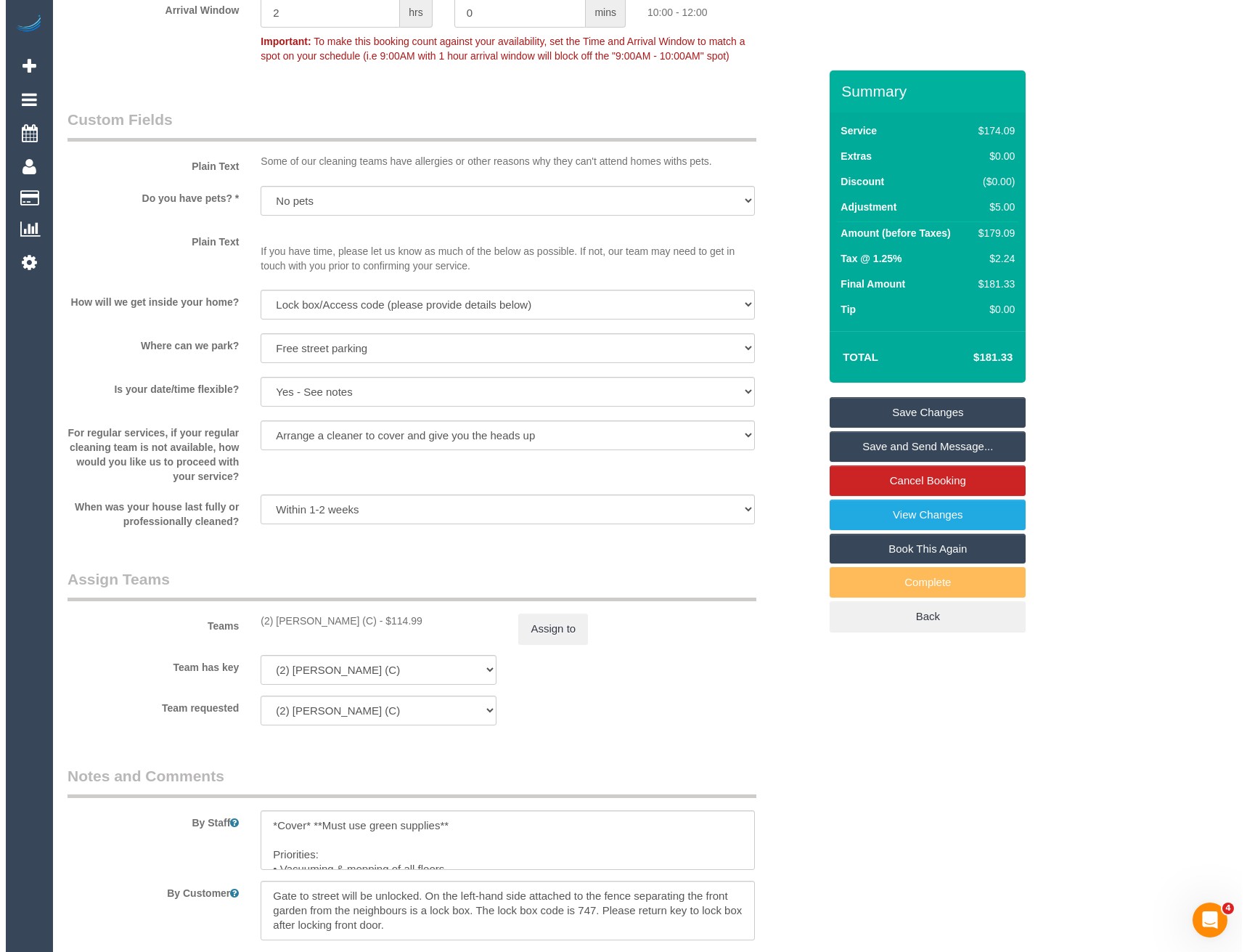
scroll to position [1670, 0]
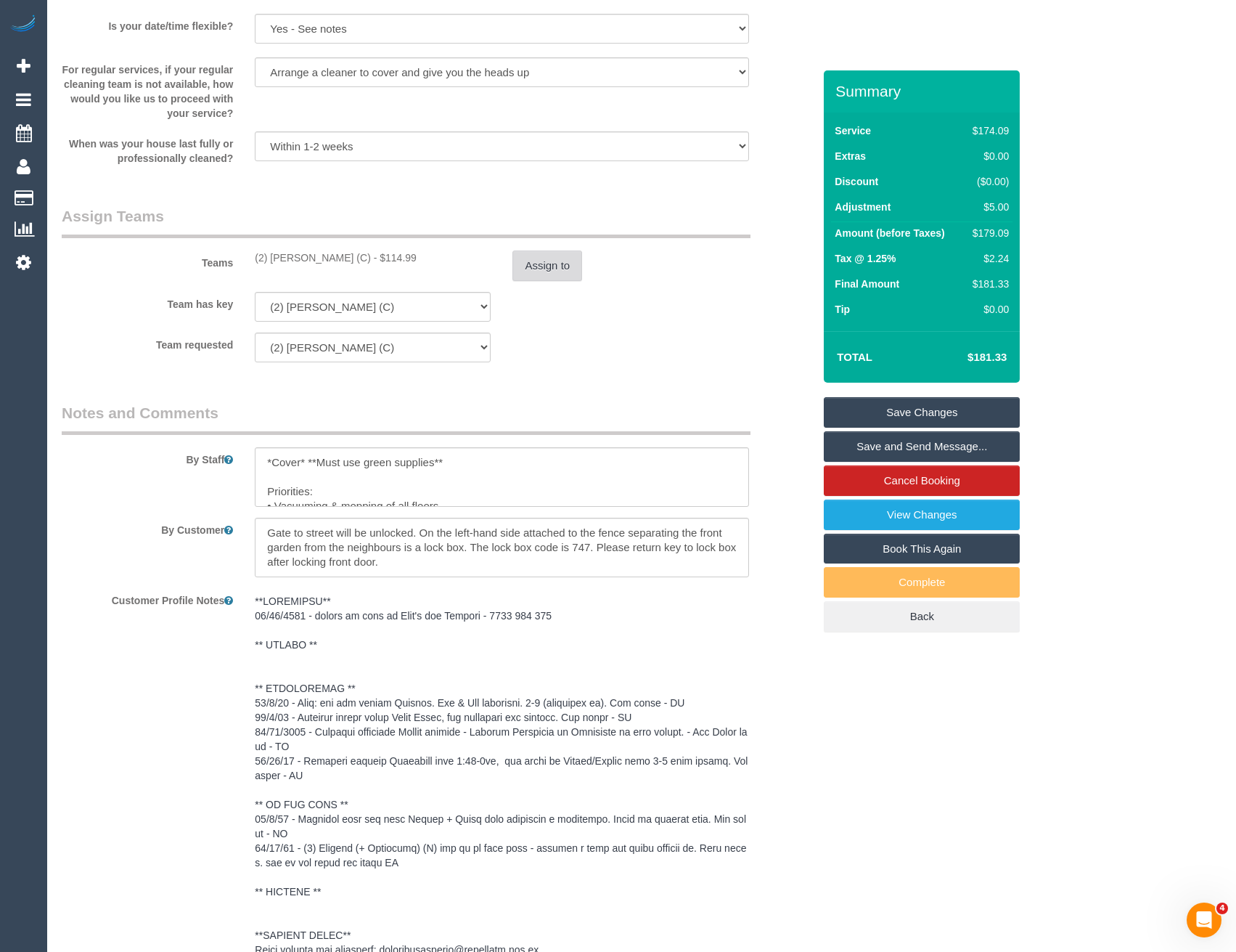
click at [533, 258] on button "Assign to" at bounding box center [547, 265] width 70 height 30
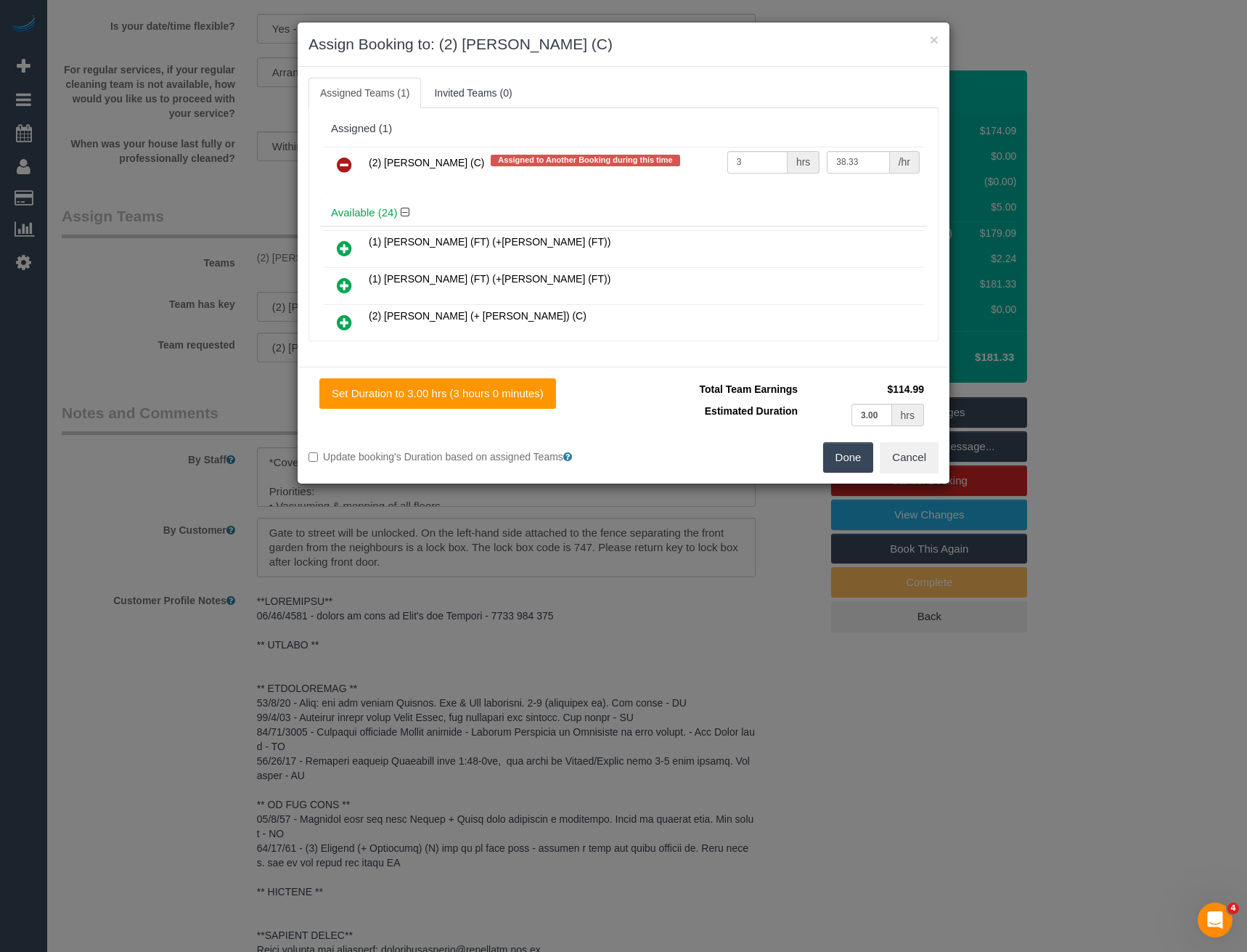
click at [343, 165] on icon at bounding box center [344, 164] width 15 height 18
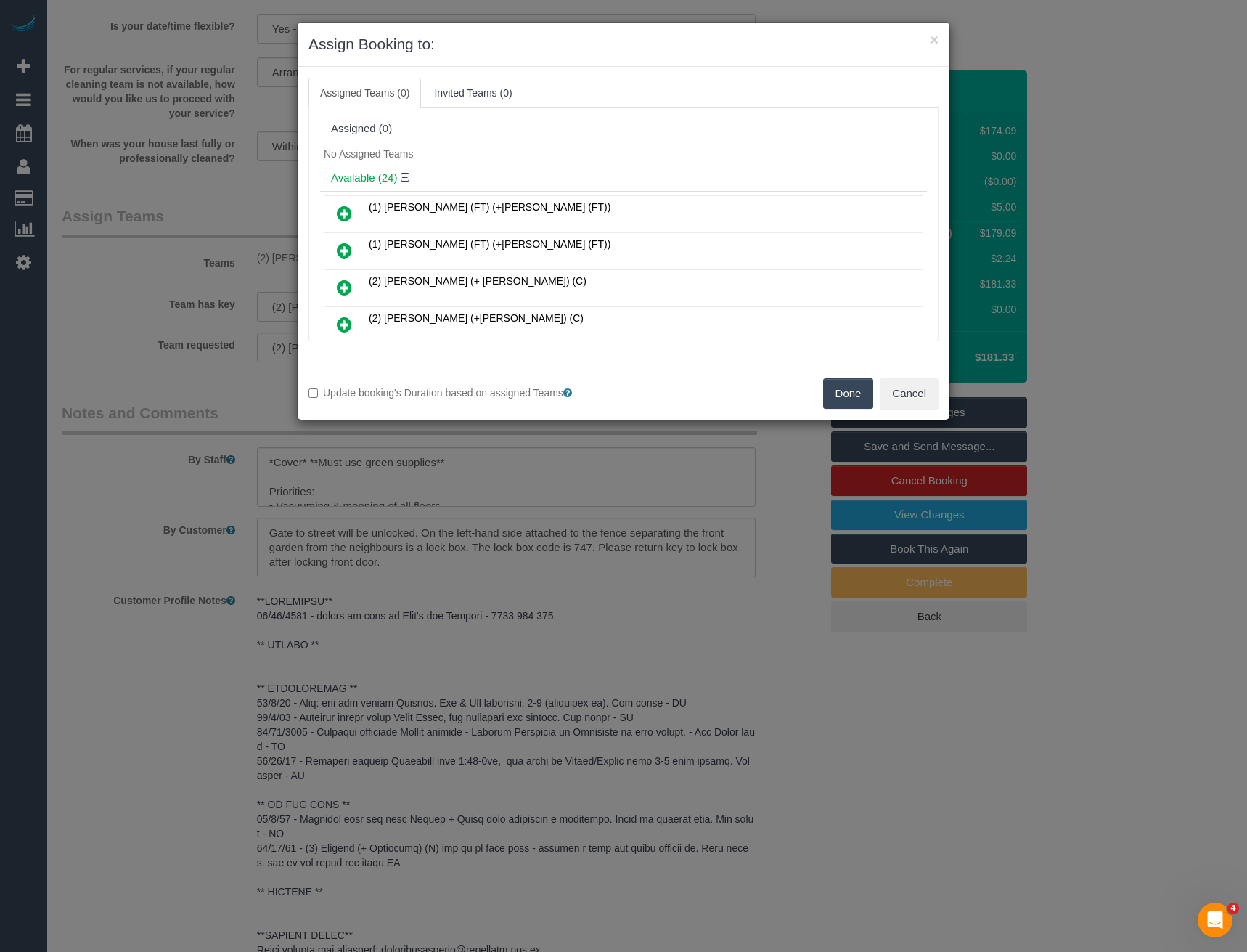
scroll to position [540, 0]
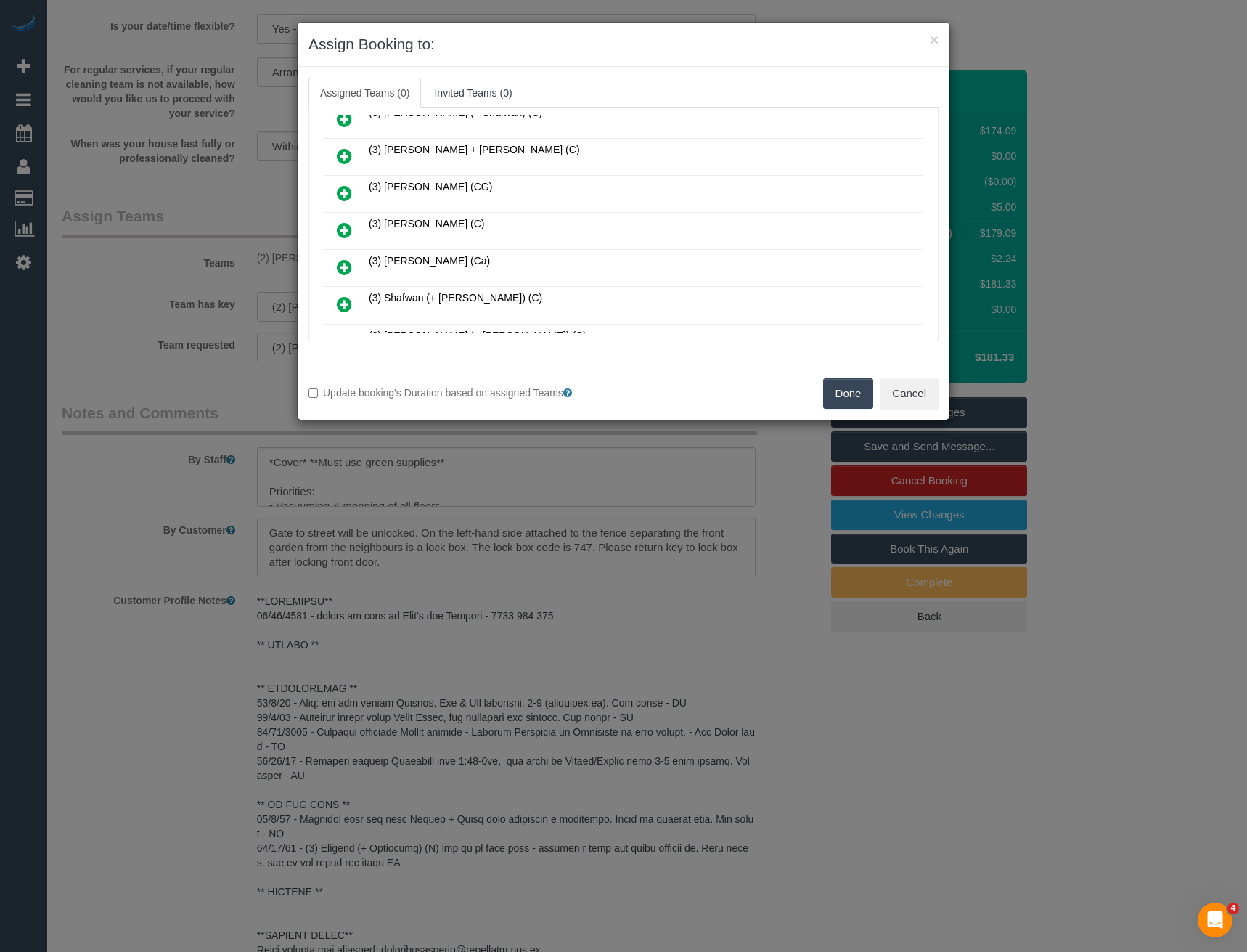
click at [343, 229] on icon at bounding box center [344, 229] width 15 height 18
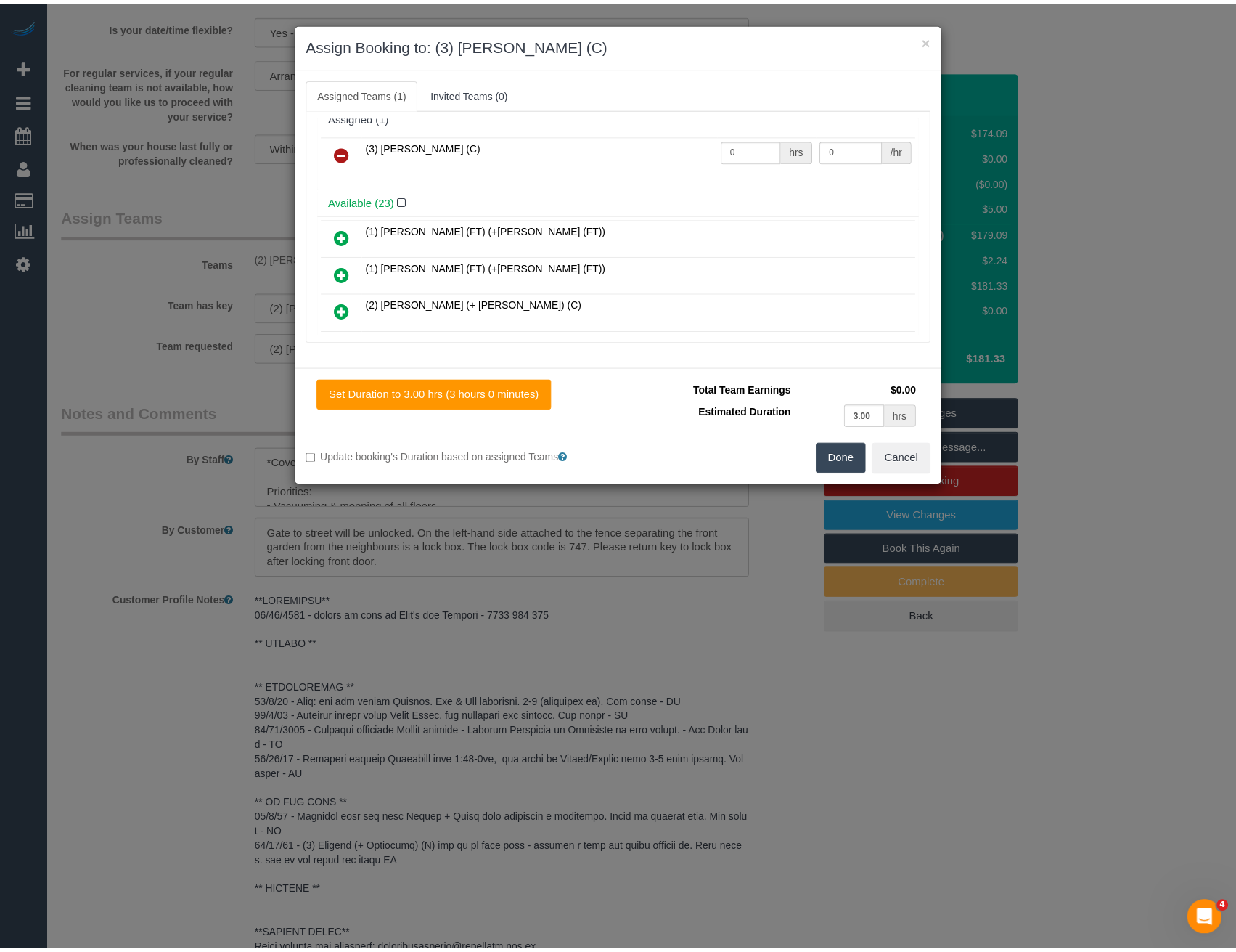
scroll to position [0, 0]
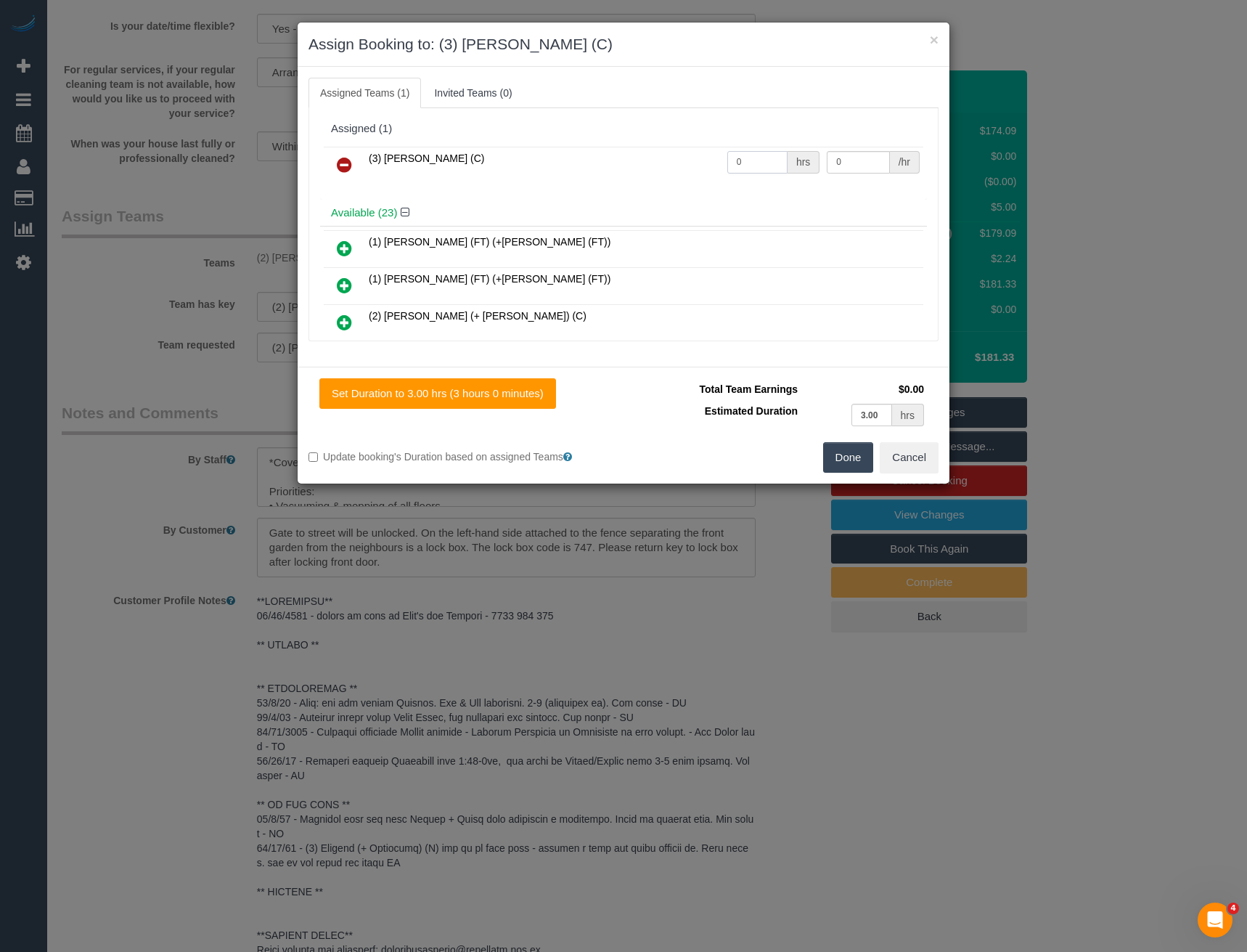
drag, startPoint x: 761, startPoint y: 165, endPoint x: 648, endPoint y: 183, distance: 114.4
click at [654, 187] on div "(3) Luke HJ (C) 0 hrs 0 /hr" at bounding box center [623, 172] width 607 height 57
type input "3"
type input "35.83"
click at [849, 455] on button "Done" at bounding box center [848, 457] width 51 height 30
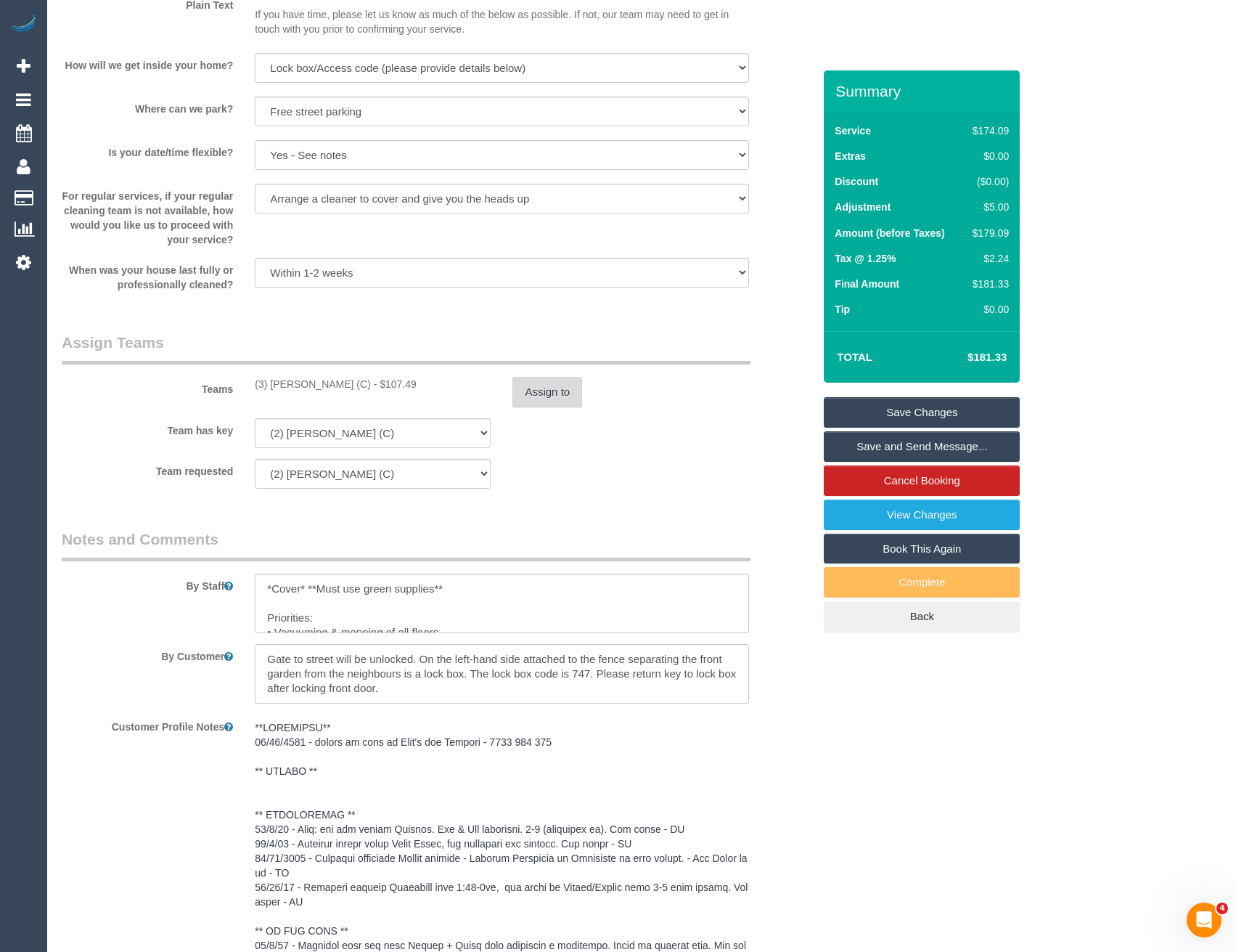
scroll to position [1597, 0]
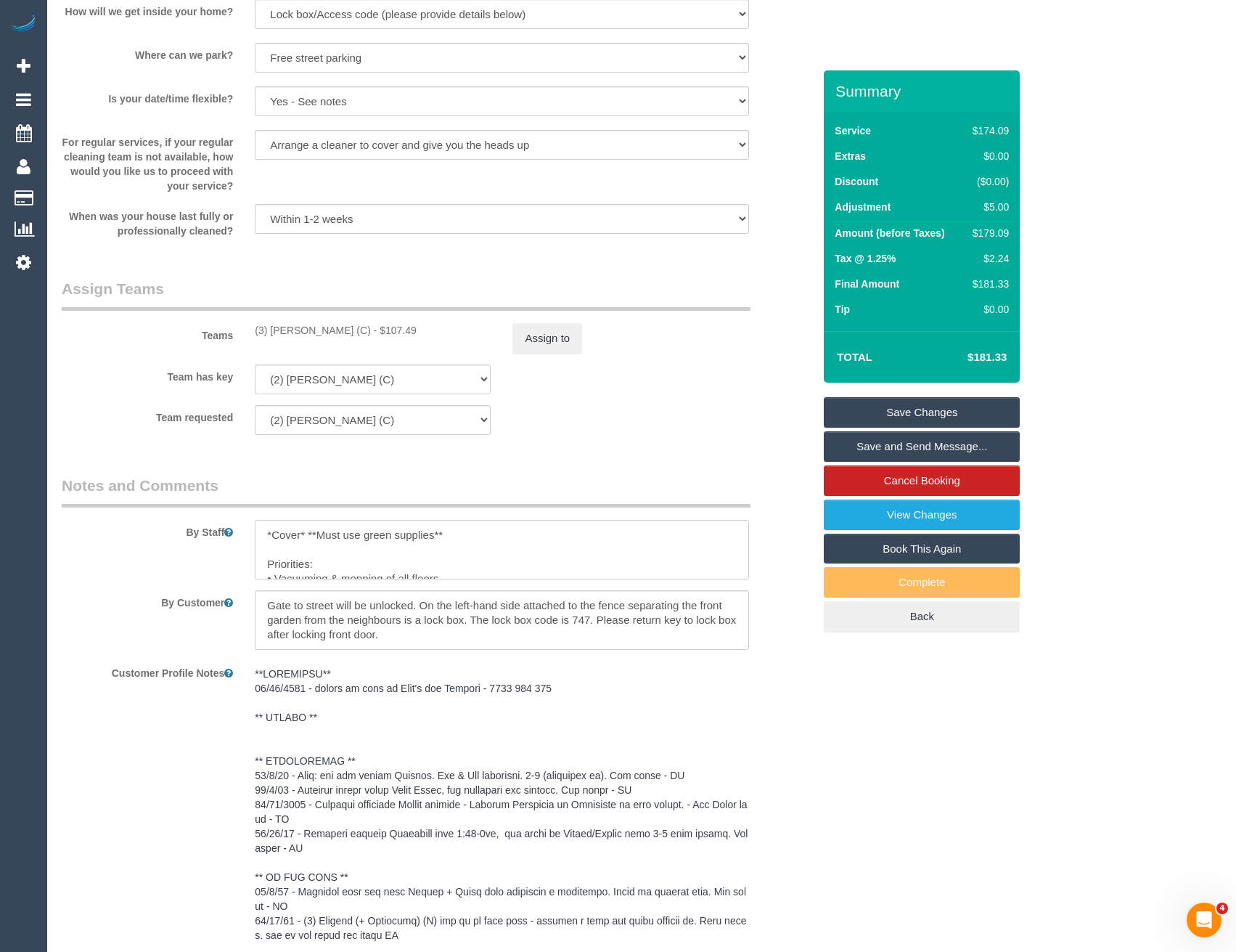
click at [152, 533] on div "By Staff" at bounding box center [437, 527] width 773 height 105
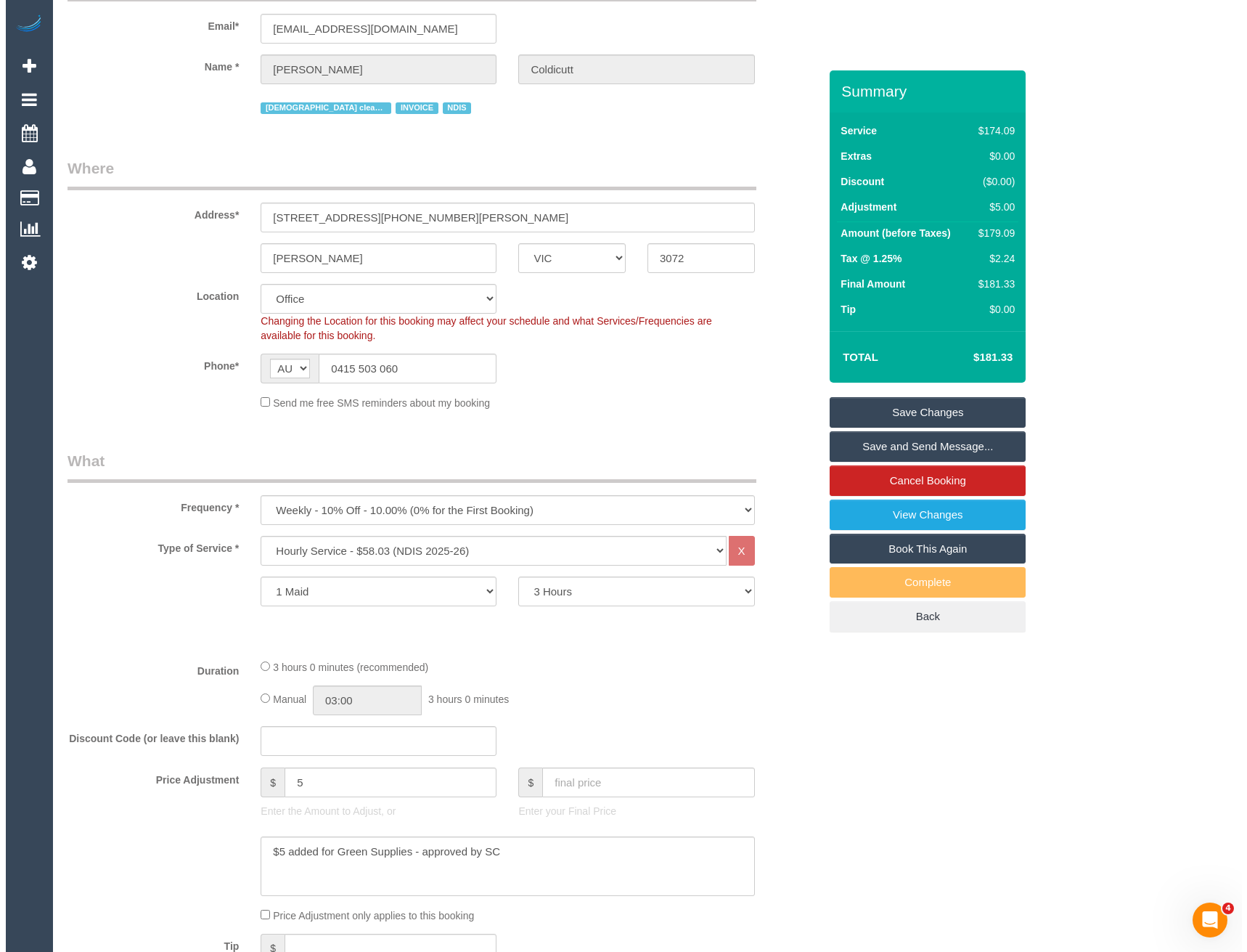
scroll to position [0, 0]
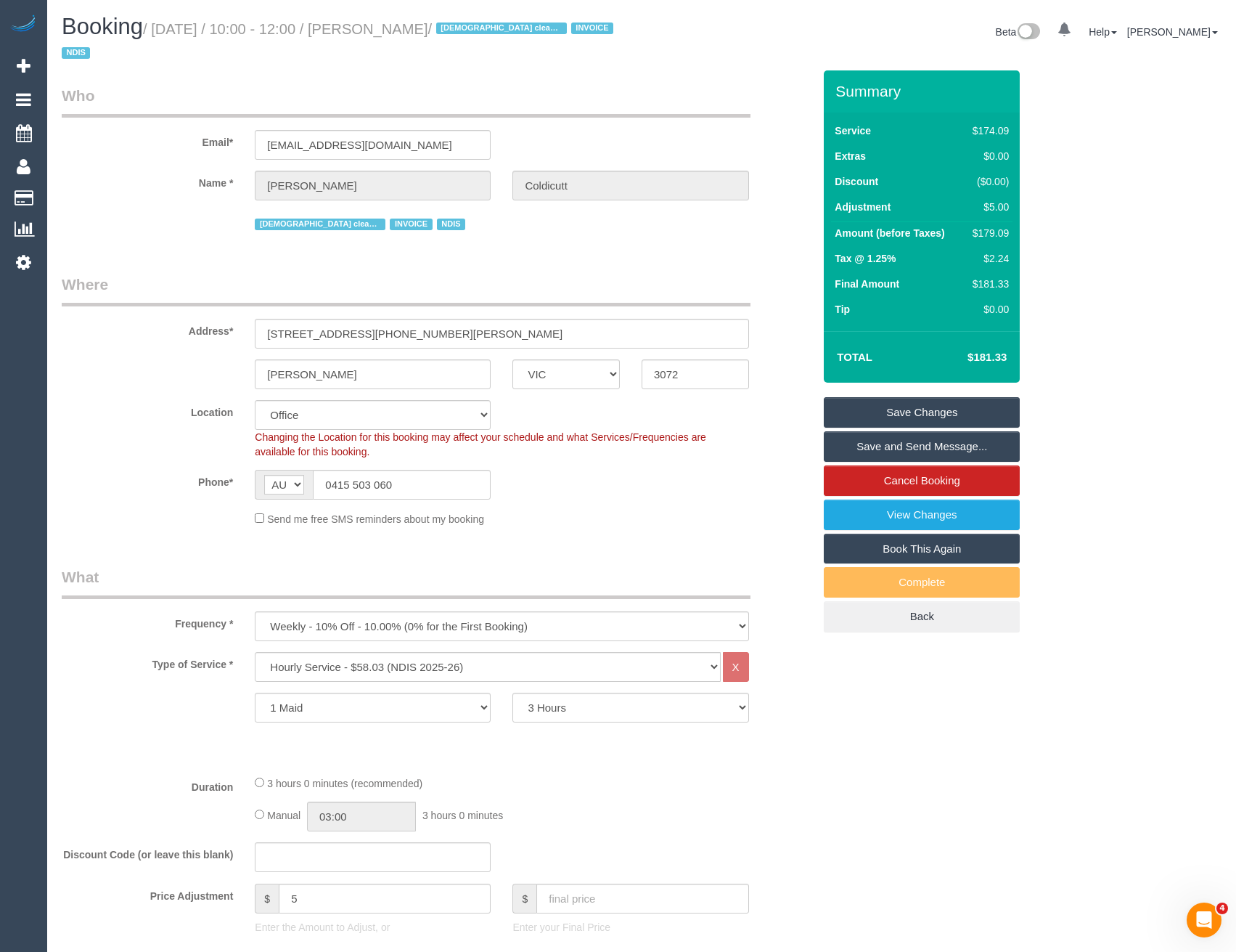
type textarea "**Must use green supplies** Priorities: • Vacuuming & mopping of all floors • K…"
click at [904, 418] on link "Save Changes" at bounding box center [922, 412] width 196 height 30
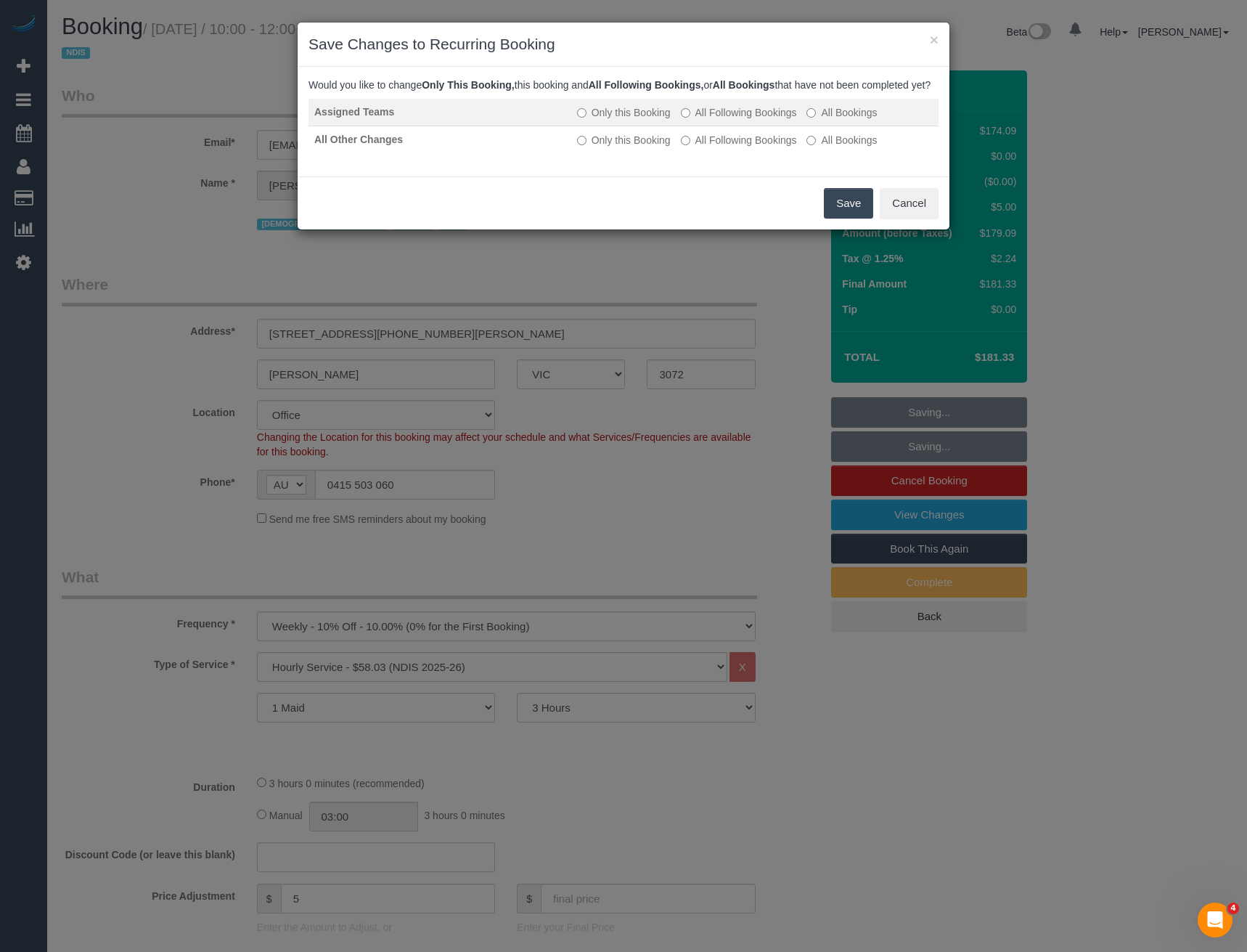
click at [714, 120] on label "All Following Bookings" at bounding box center [739, 112] width 116 height 14
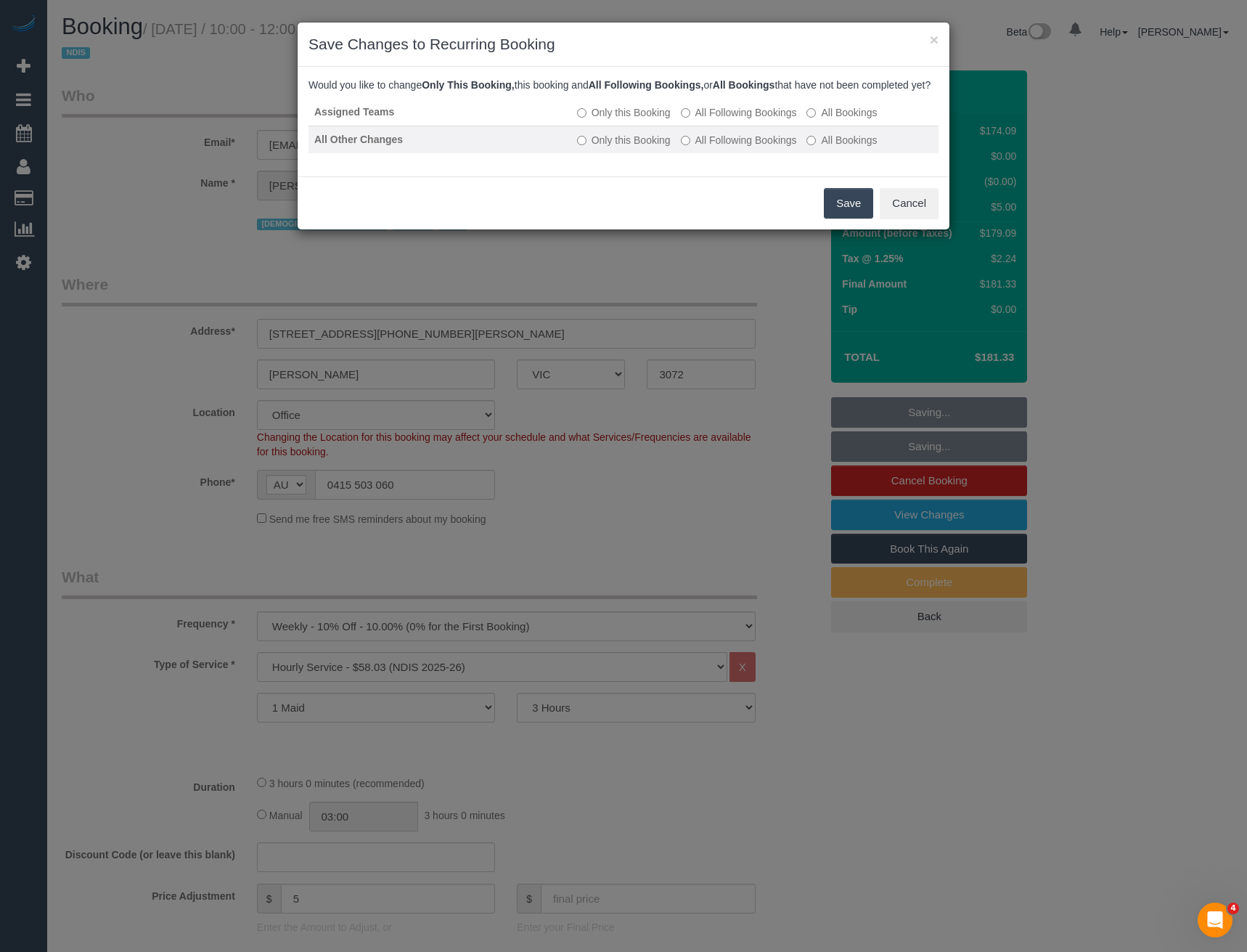
click at [706, 147] on label "All Following Bookings" at bounding box center [739, 140] width 116 height 14
click at [843, 216] on button "Save" at bounding box center [848, 203] width 49 height 30
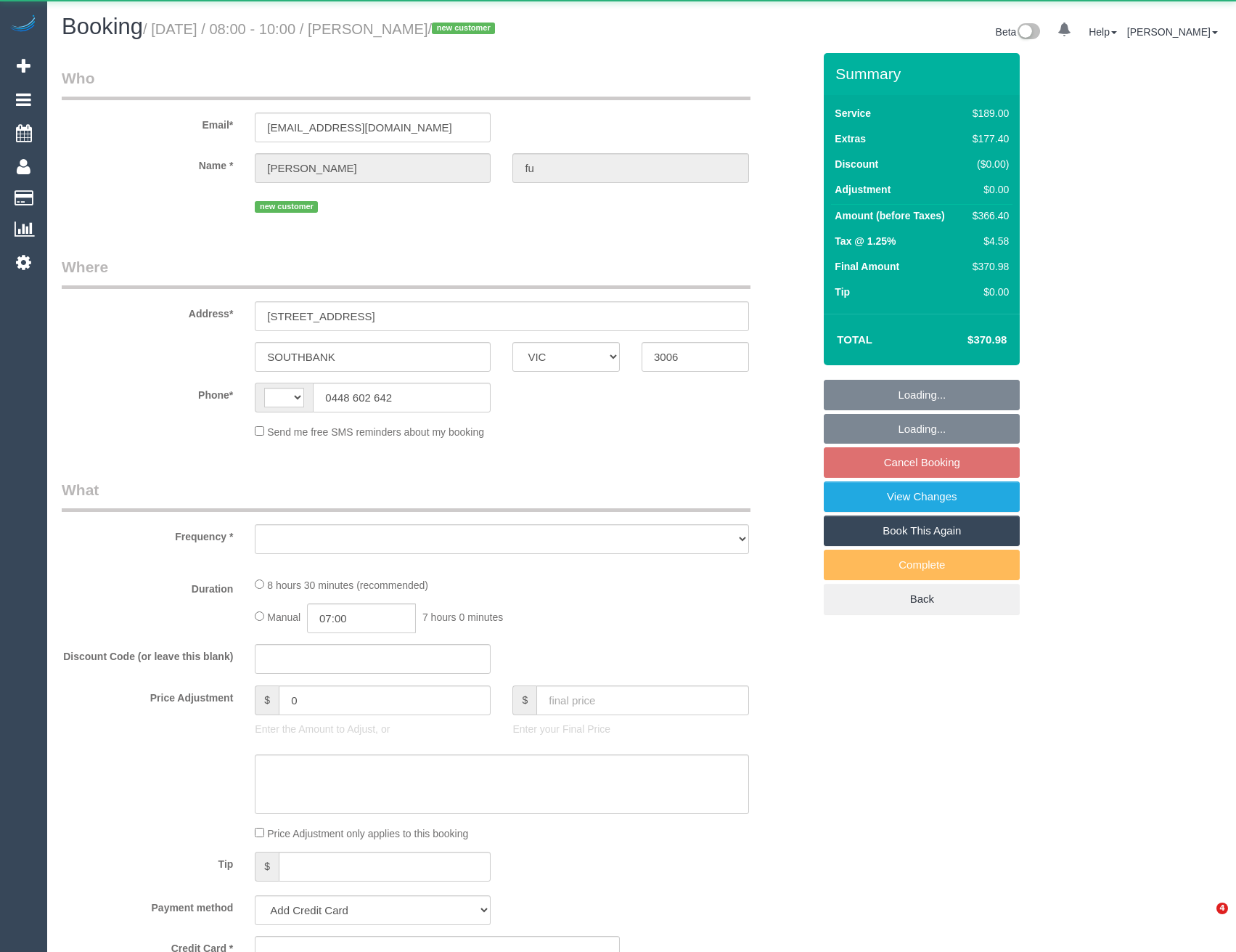
select select "VIC"
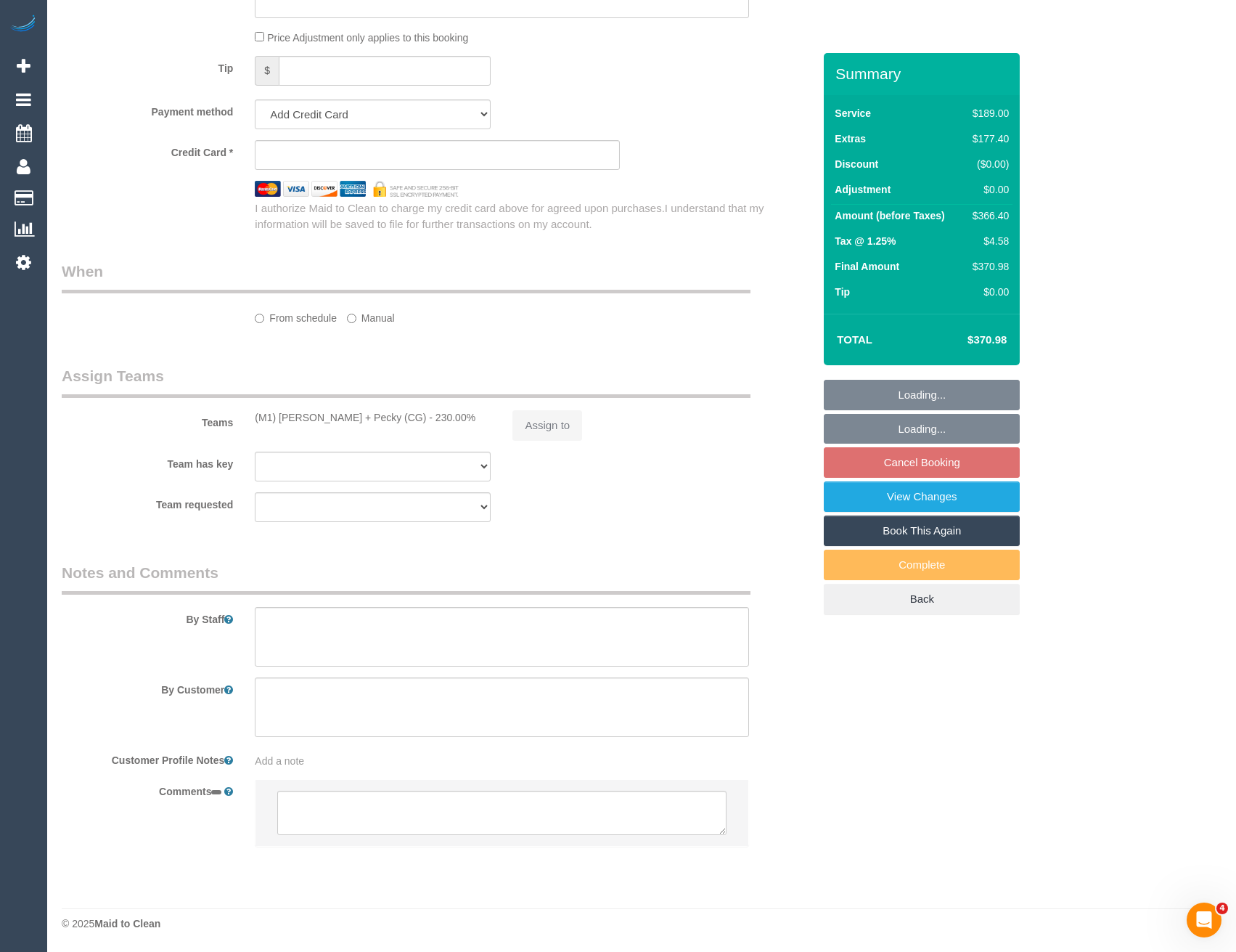
select select "string:AU"
select select "object:537"
select select "string:stripe-pm_1S7rAz2GScqysDRV4ocMCGuN"
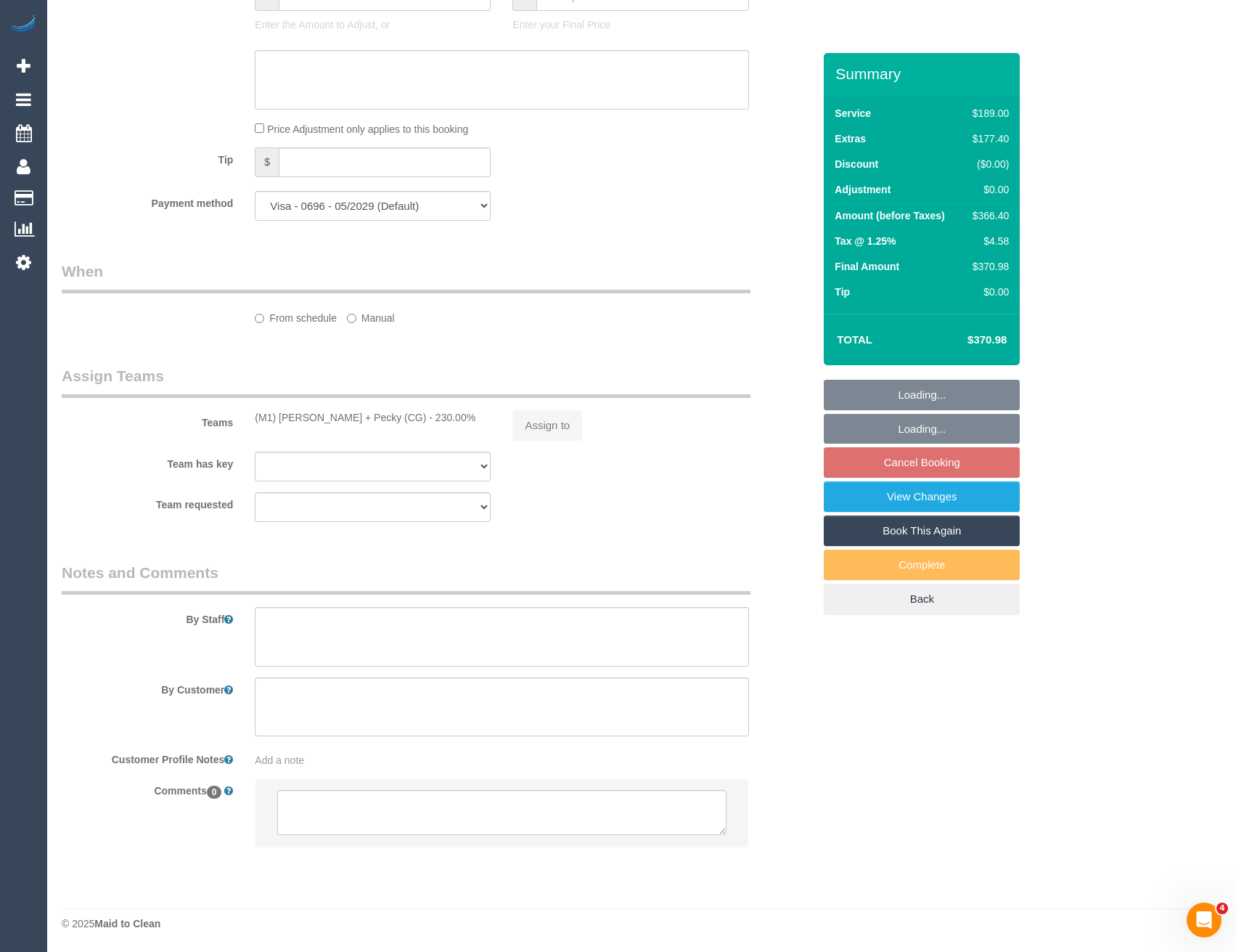
select select "object:1043"
select select "spot2"
select select "number:28"
select select "number:14"
select select "number:20"
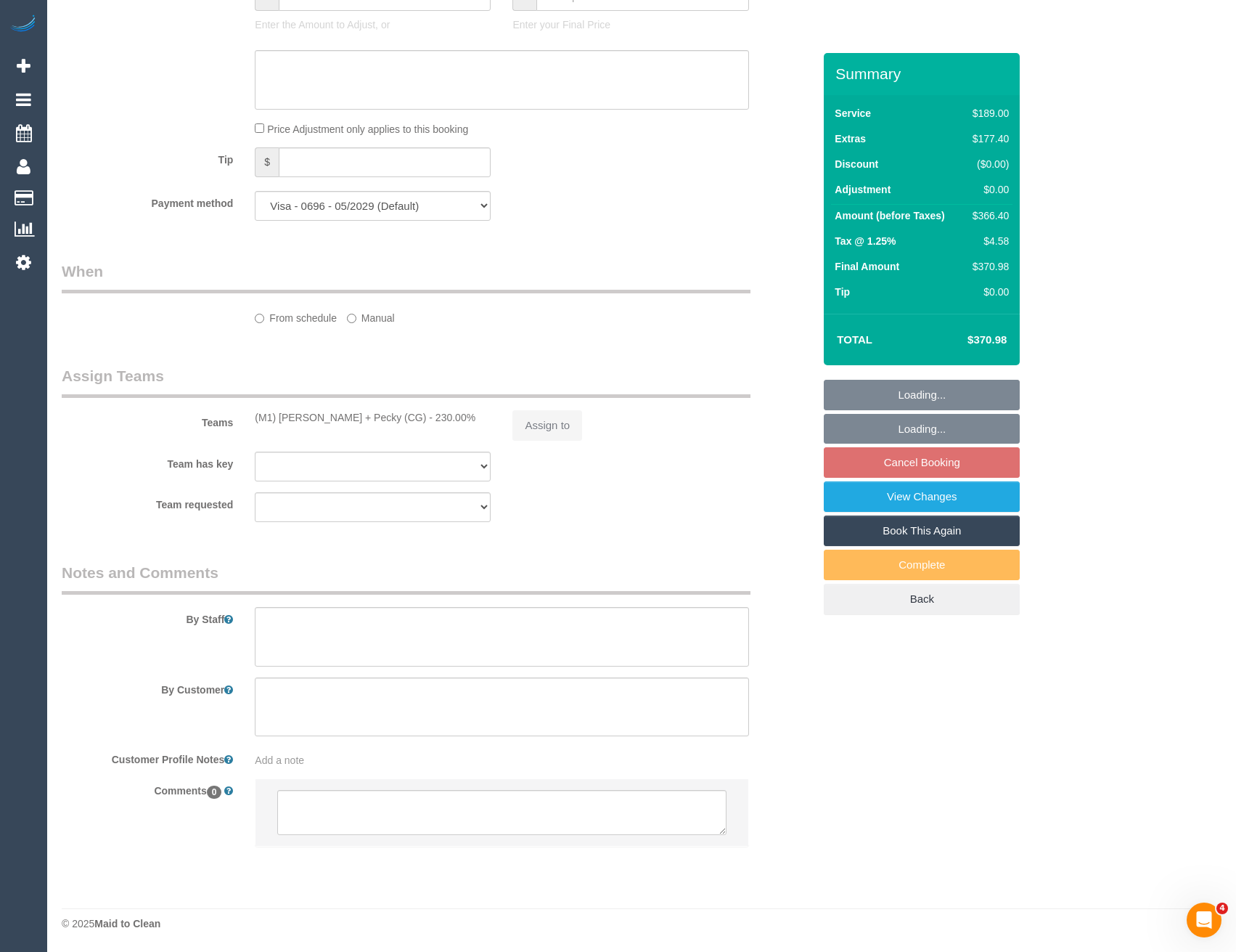
select select "number:24"
select select "number:12"
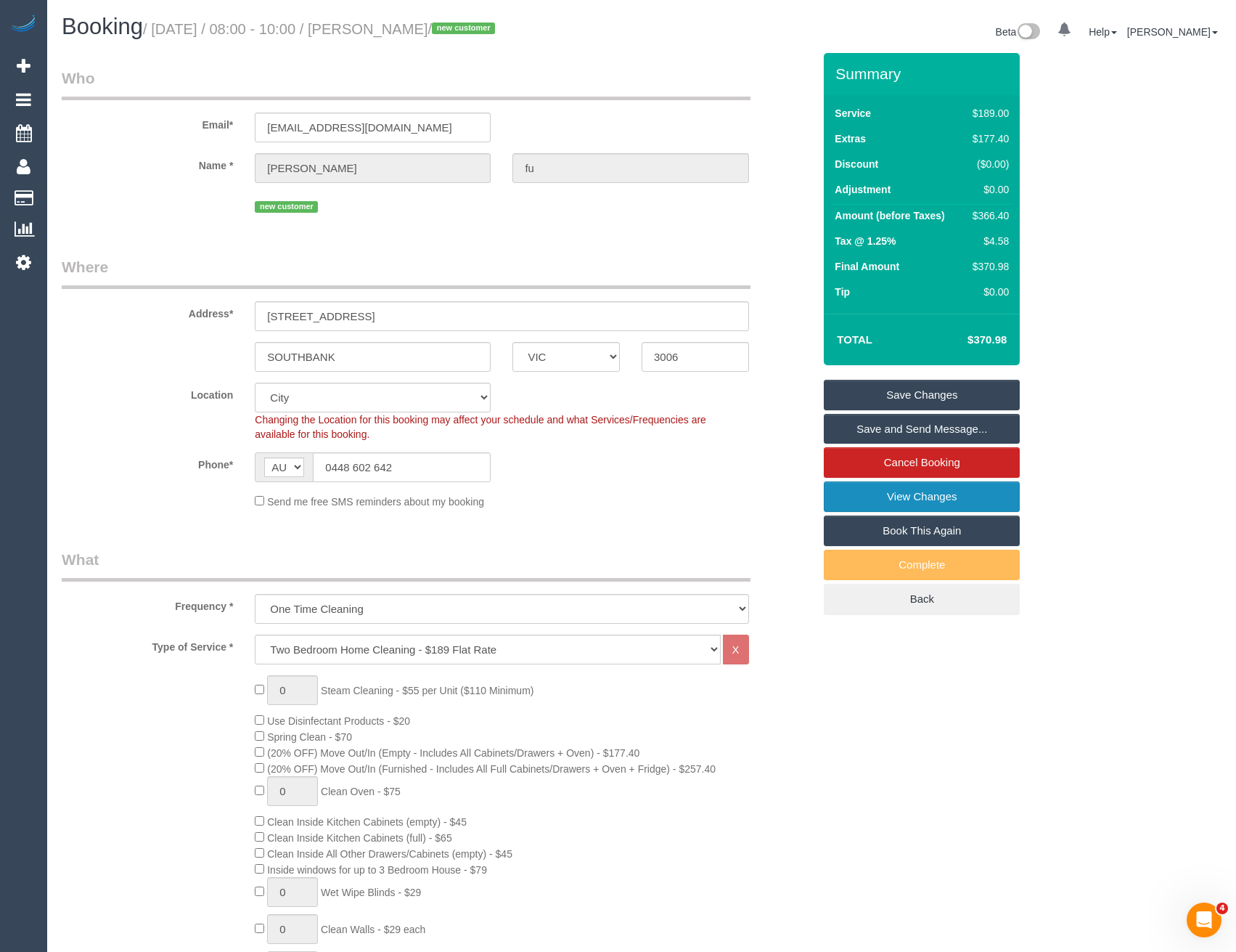
click at [886, 492] on link "View Changes" at bounding box center [922, 497] width 196 height 30
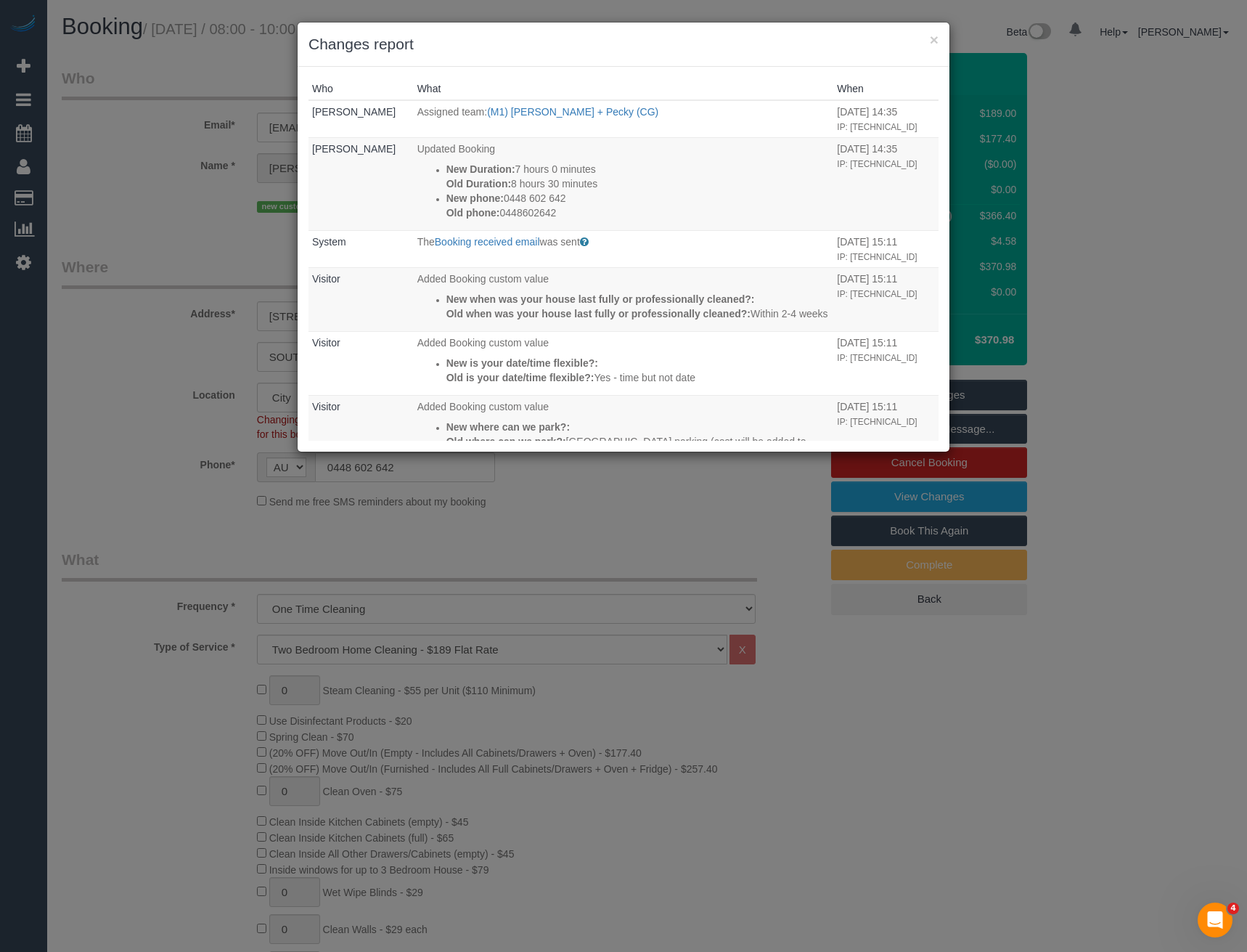
click at [631, 522] on div "× Changes report Who What When Rose Maico Assigned team: (M1) Daniel + Pecky (C…" at bounding box center [623, 476] width 1247 height 952
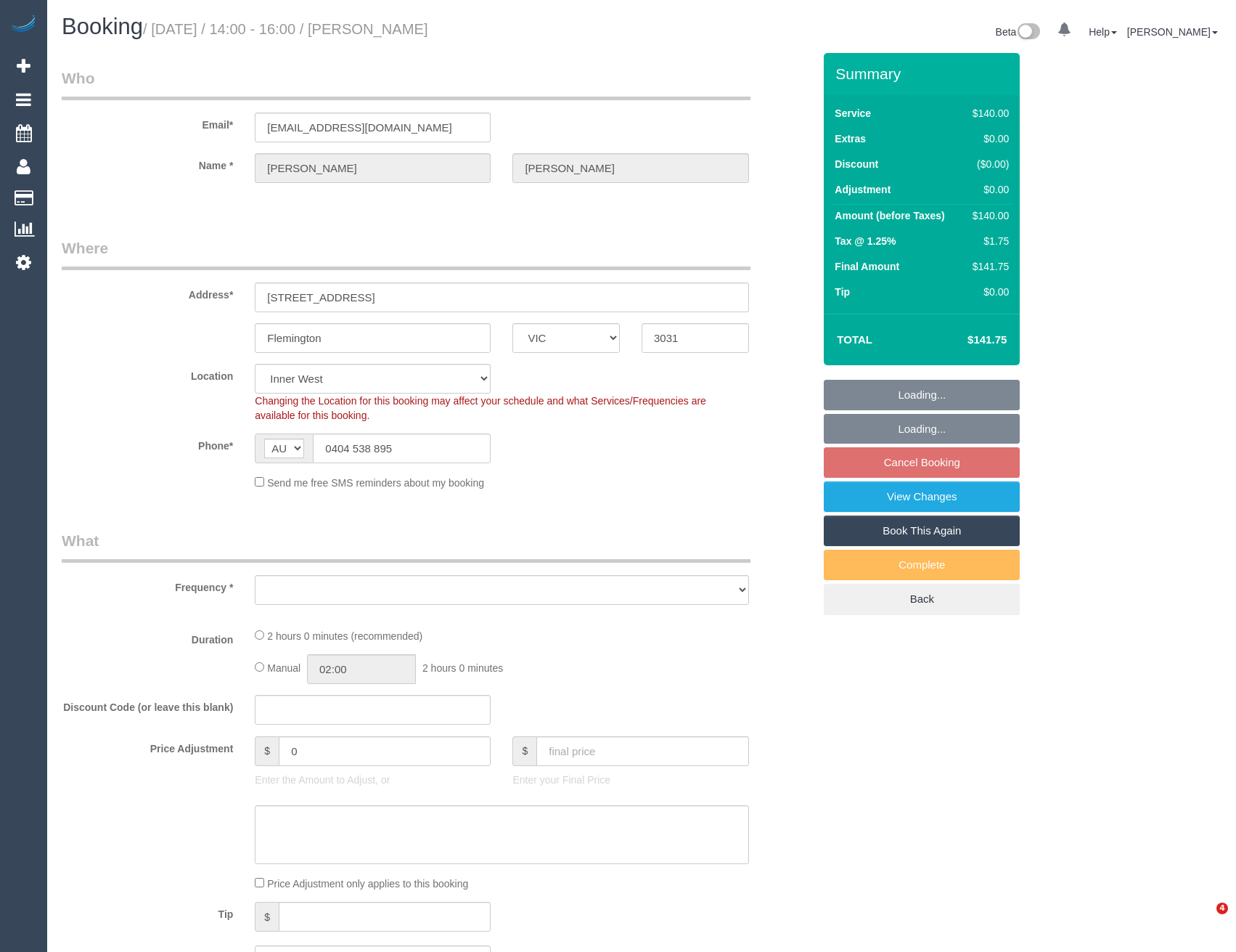
select select "VIC"
select select "string:stripe-pm_1N6u5b2GScqysDRVfSAHIeyH"
select select "number:29"
select select "number:15"
select select "number:19"
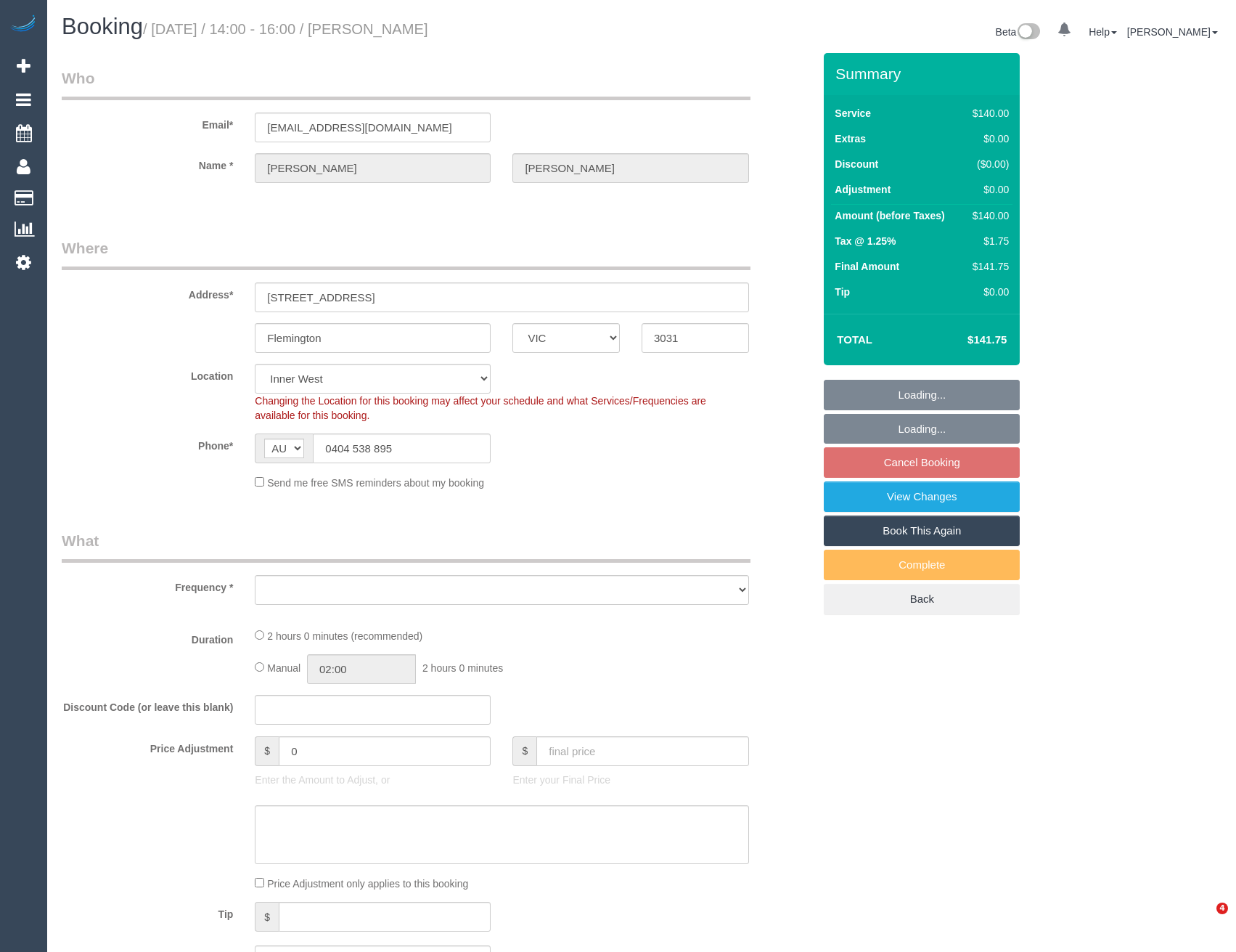
select select "number:22"
select select "number:33"
select select "number:26"
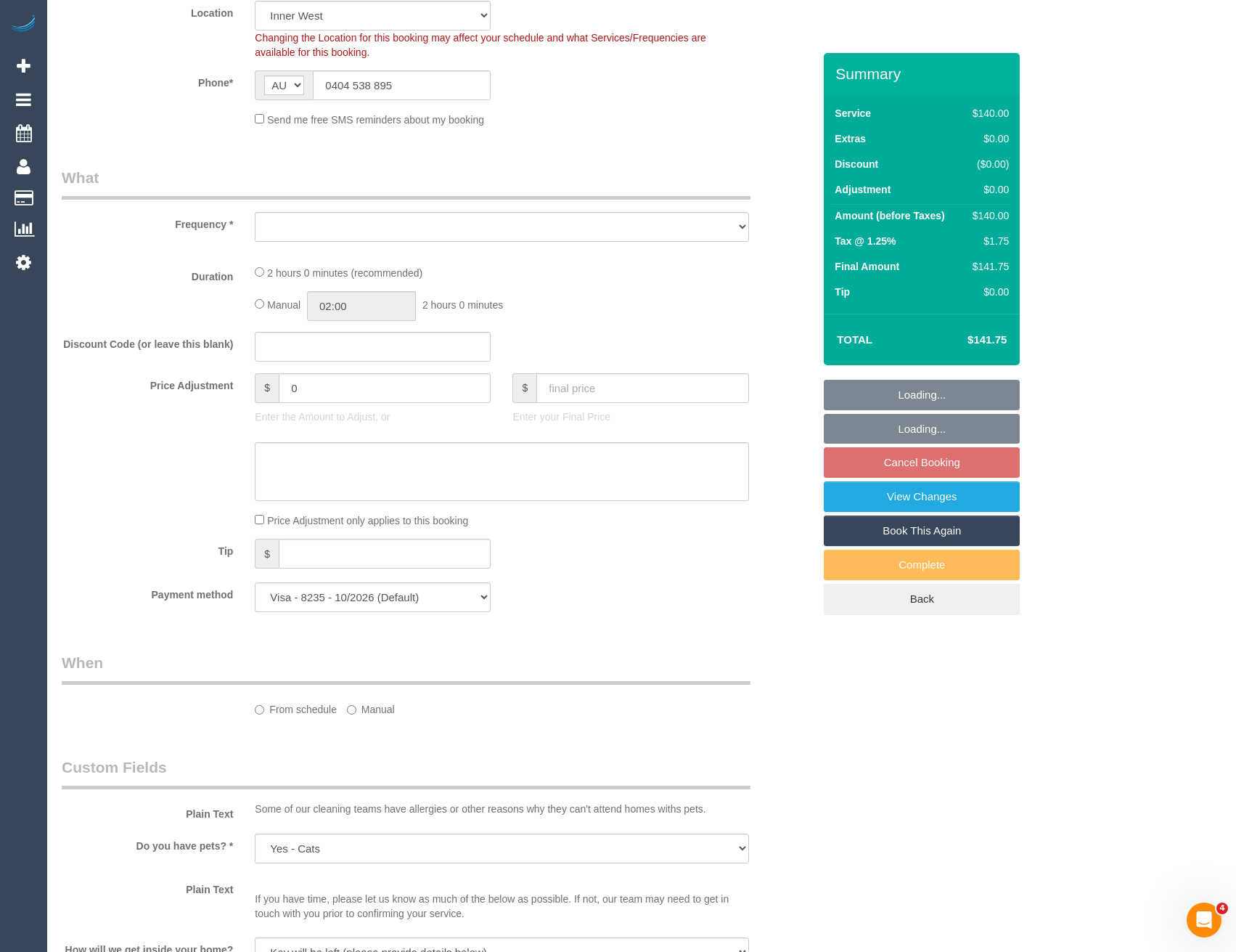
scroll to position [388, 0]
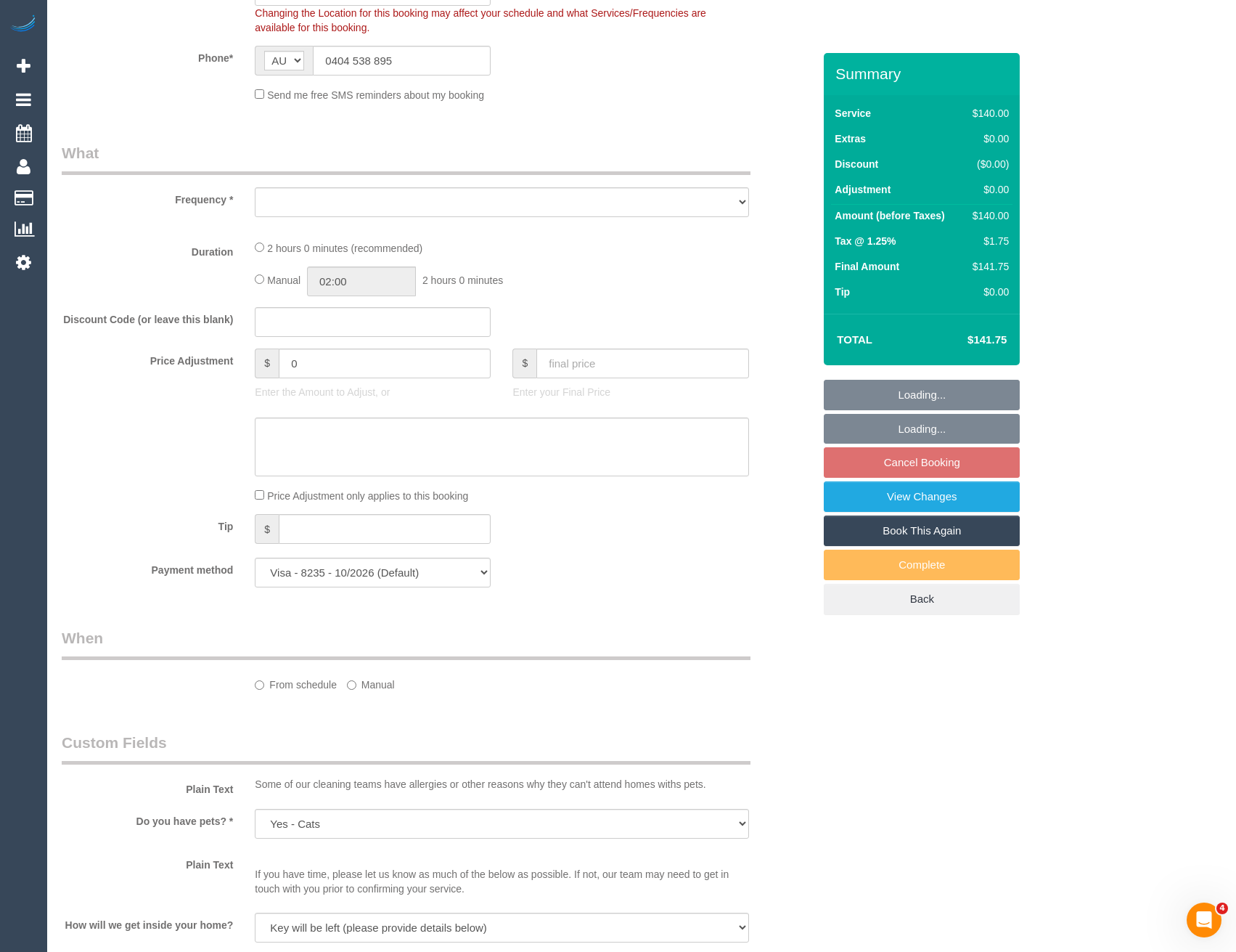
select select "object:865"
select select "spot5"
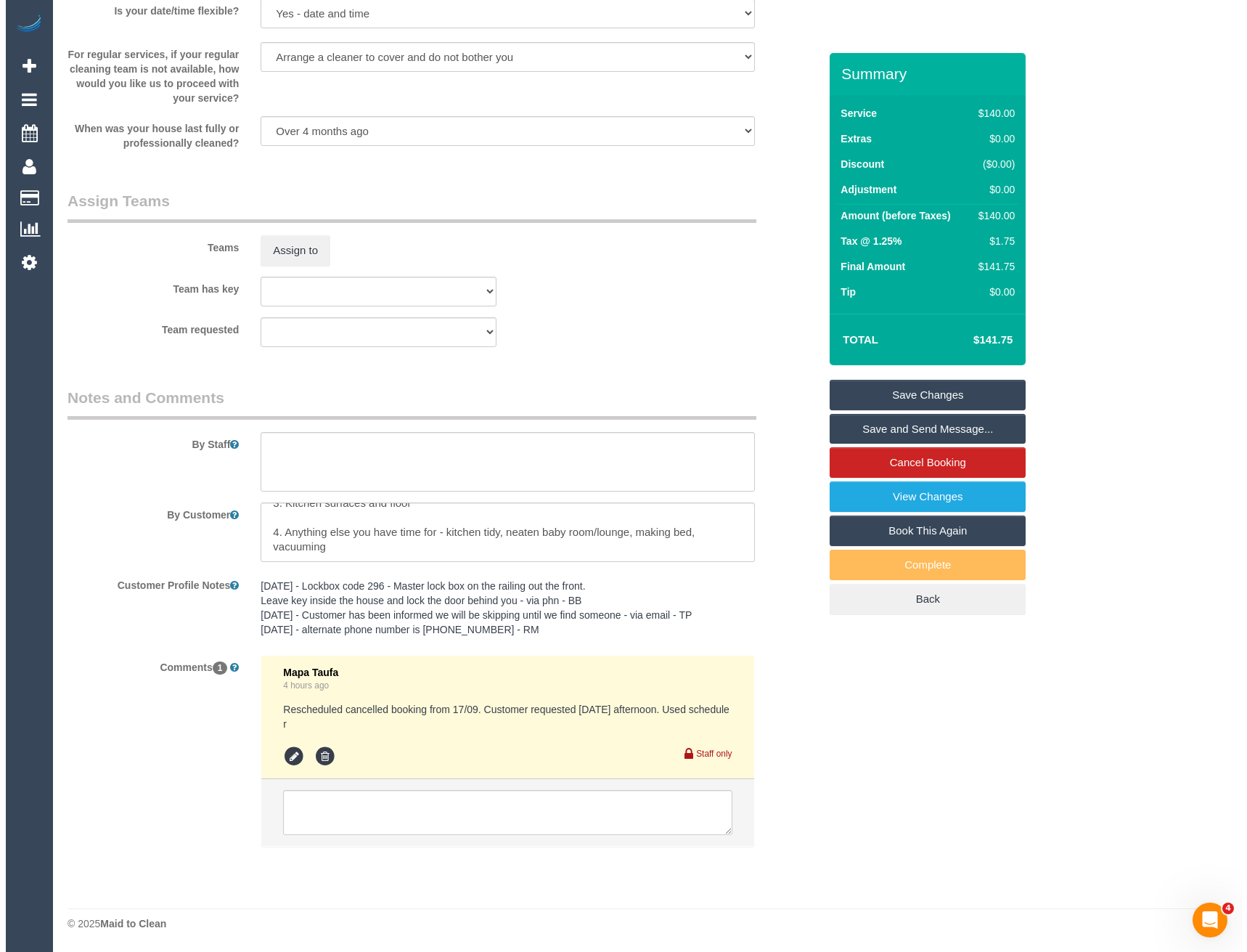
scroll to position [0, 0]
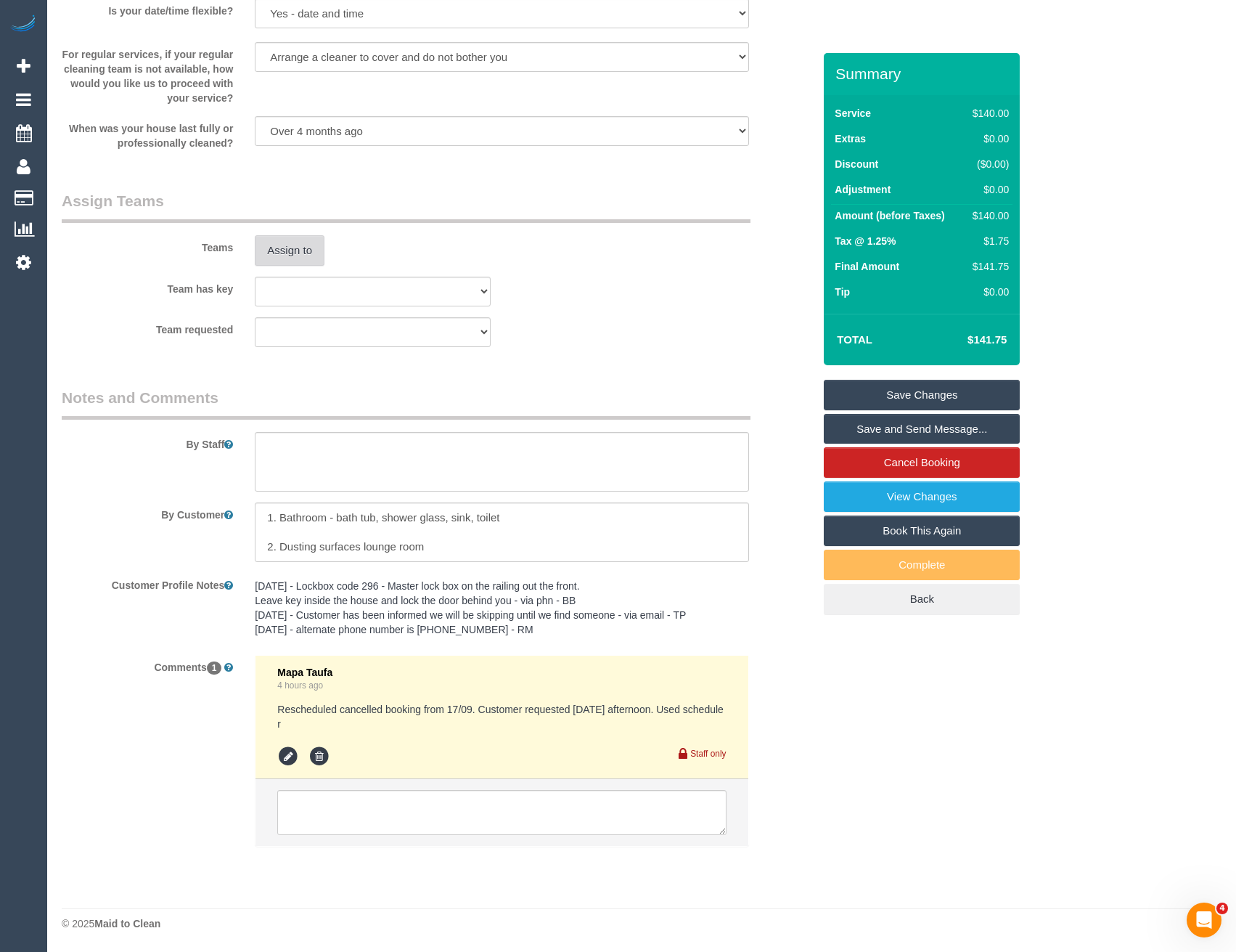
click at [277, 254] on button "Assign to" at bounding box center [289, 250] width 70 height 30
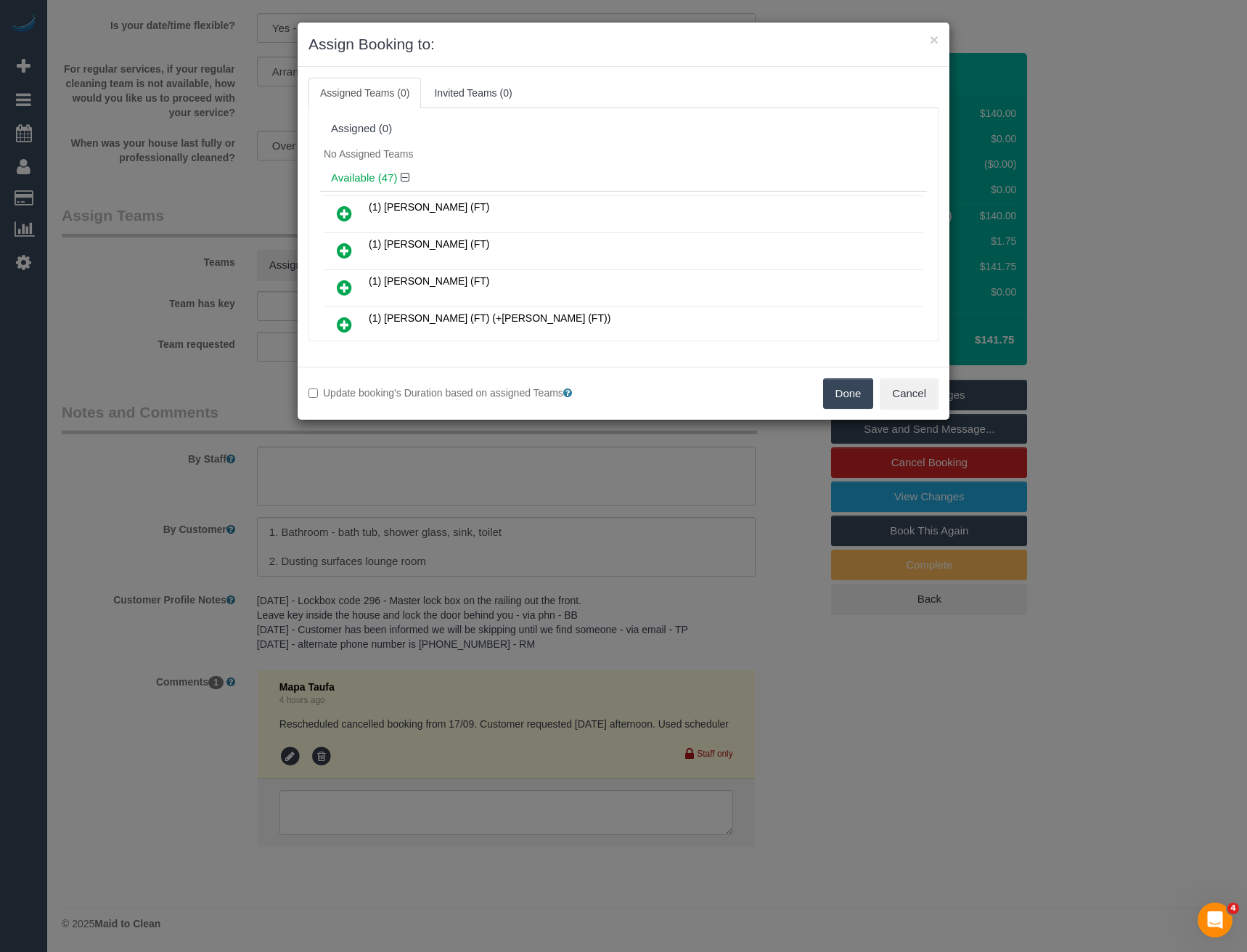
scroll to position [429, 0]
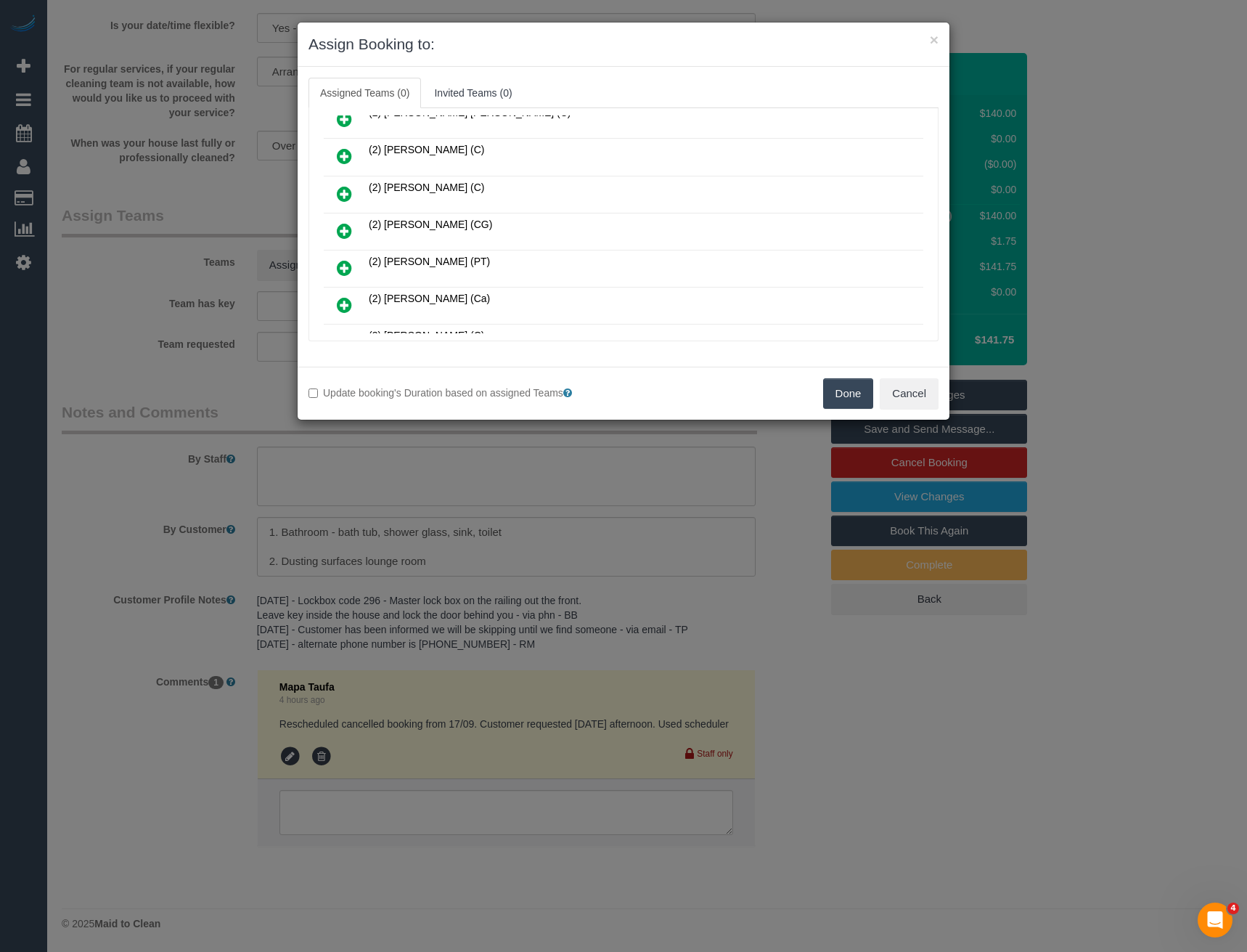
click at [344, 227] on icon at bounding box center [344, 230] width 15 height 18
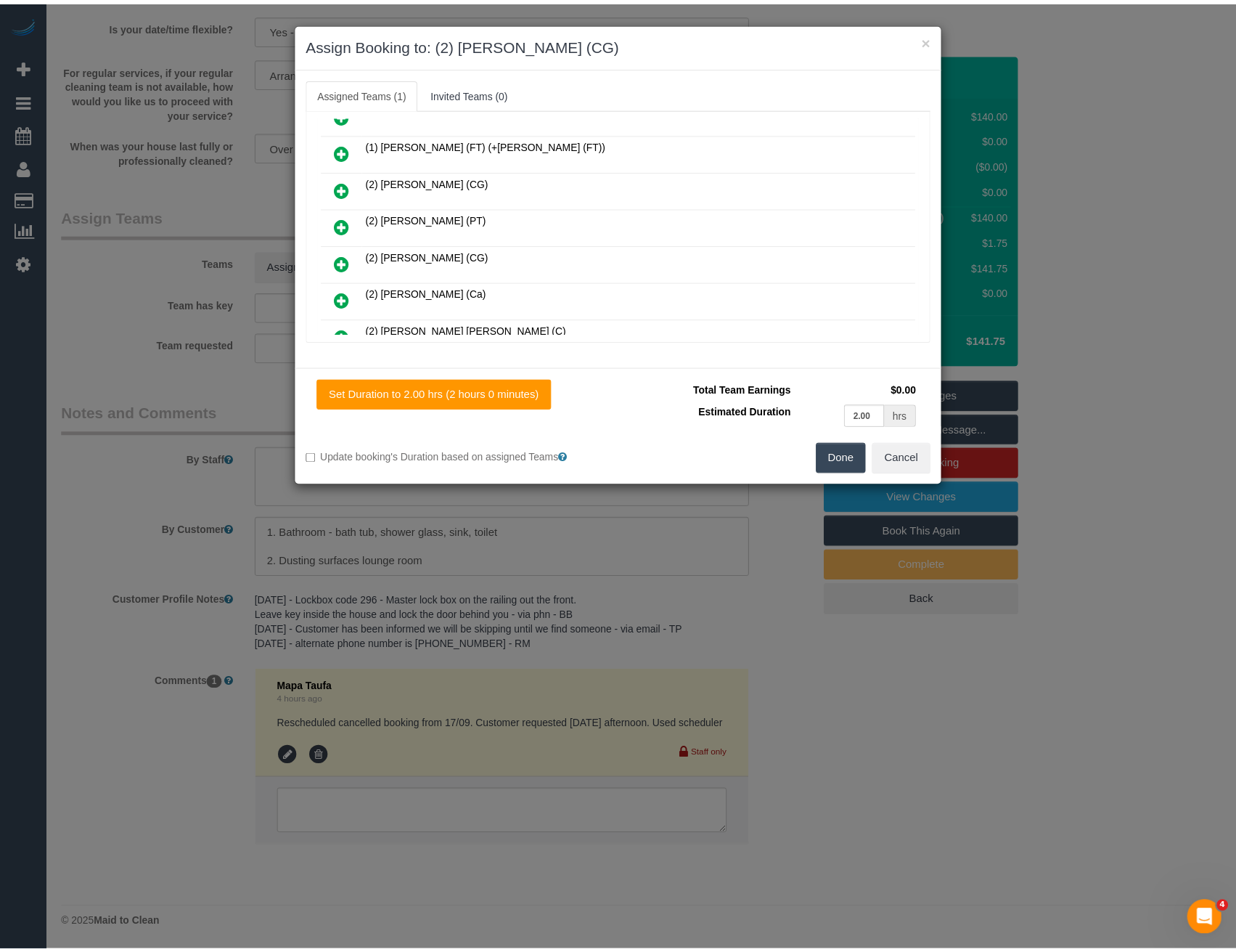
scroll to position [0, 0]
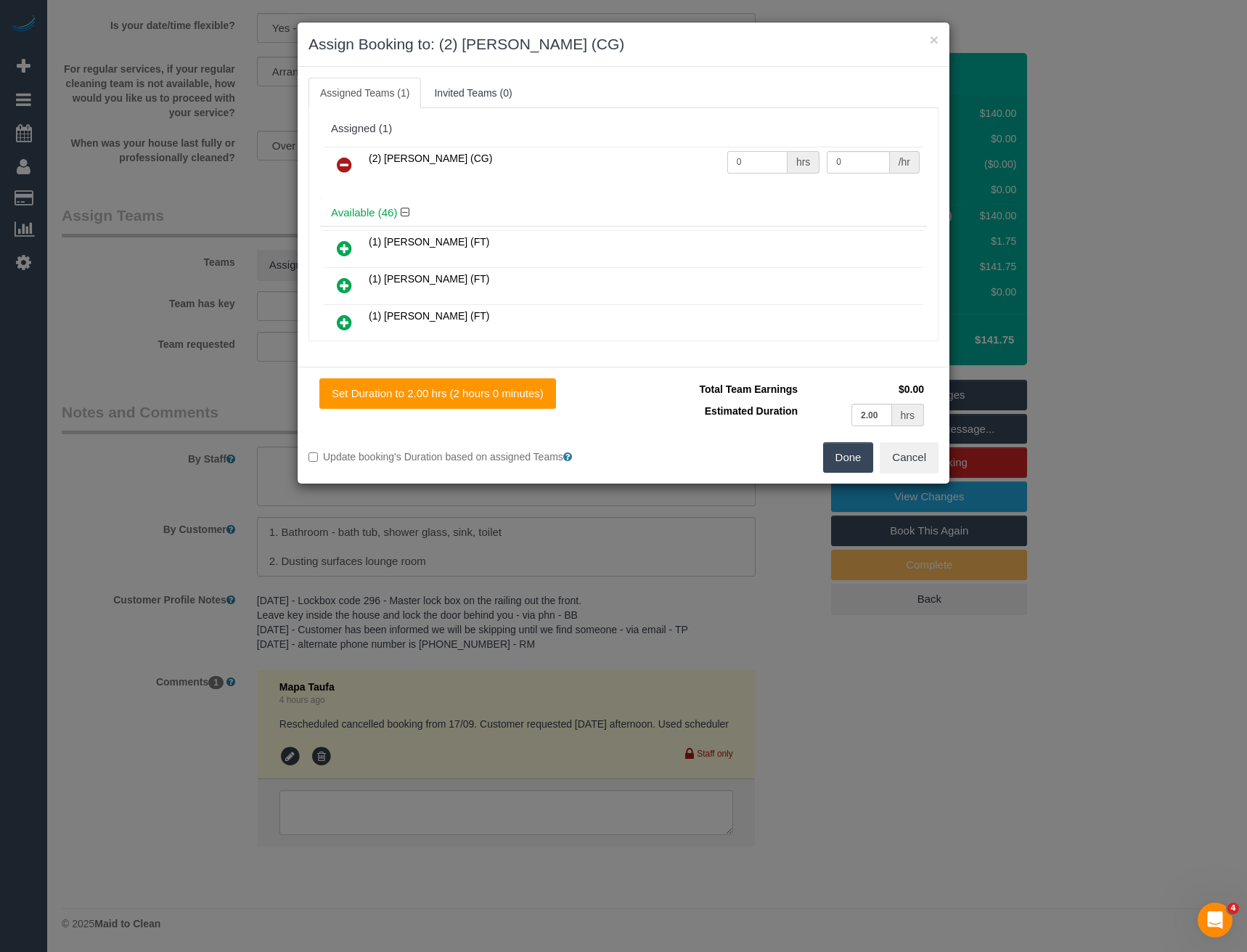
drag, startPoint x: 702, startPoint y: 162, endPoint x: 642, endPoint y: 151, distance: 61.0
click at [651, 162] on tr "(2) Paris Webb (CG) 0 hrs 0 /hr" at bounding box center [624, 165] width 600 height 37
type input "2"
type input "41.25"
click at [848, 450] on button "Done" at bounding box center [848, 457] width 51 height 30
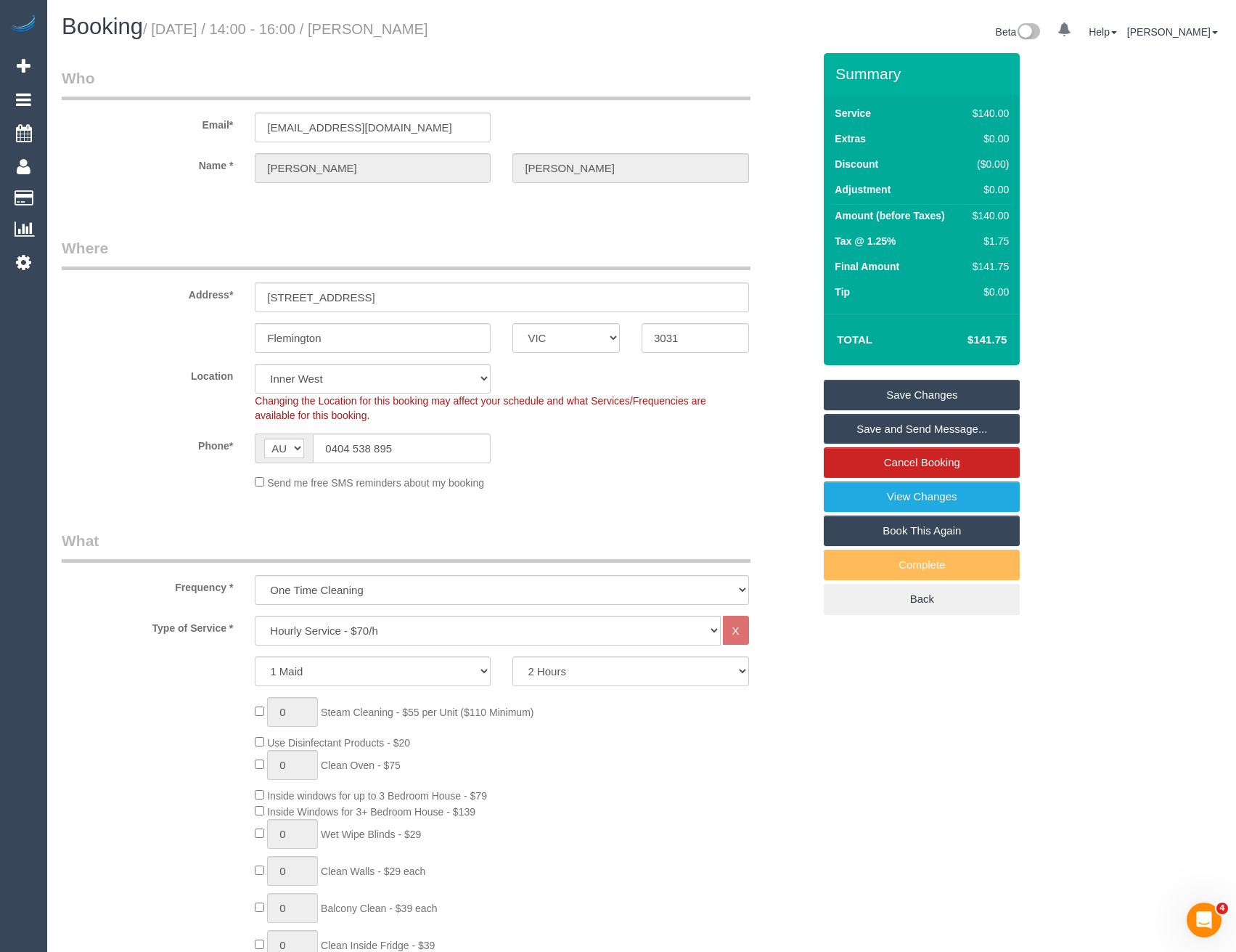
click at [876, 434] on link "Save and Send Message..." at bounding box center [922, 429] width 196 height 30
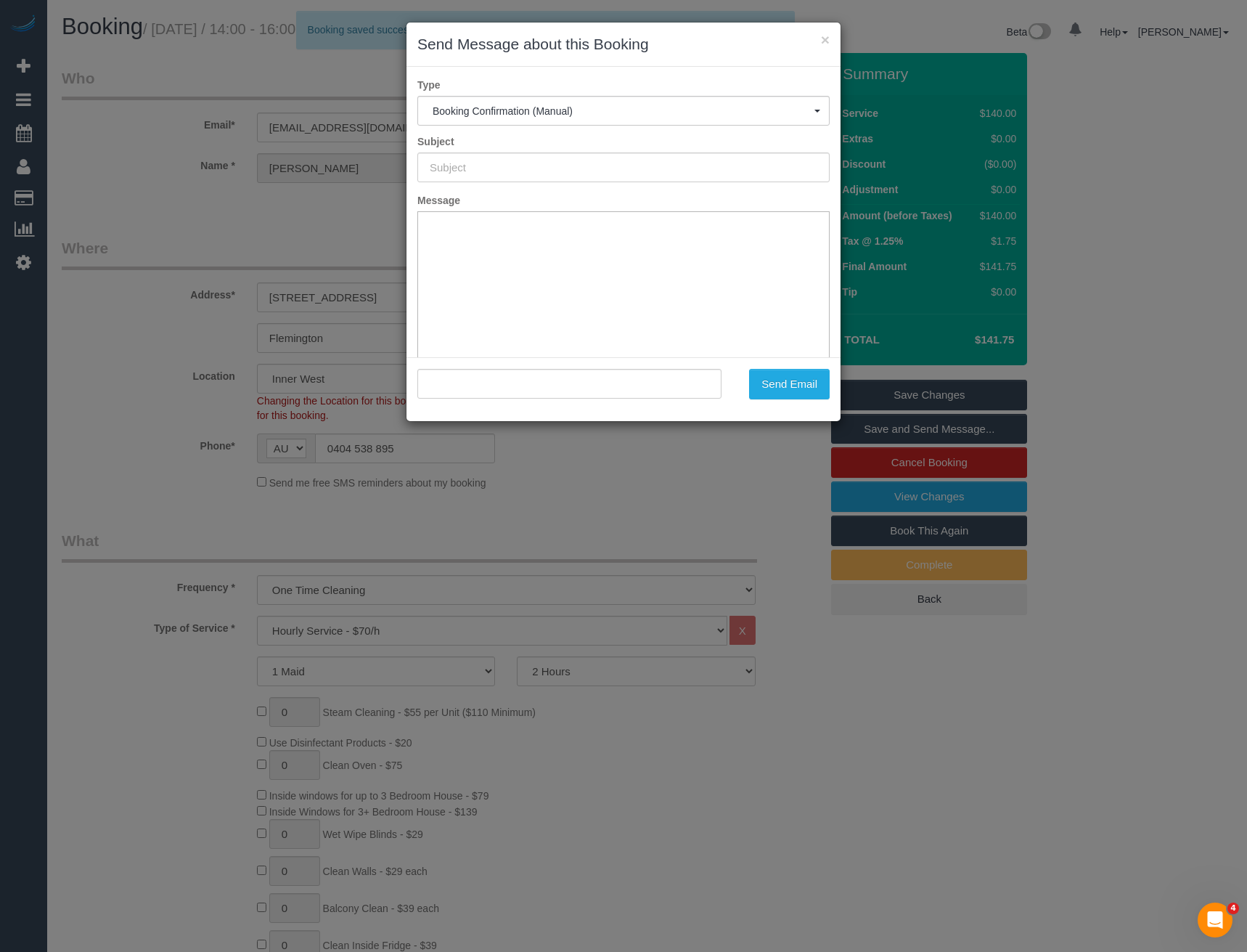
type input "Booking Confirmed"
type input ""Lucinda Miller" <lucindamillerj@gmail.com>"
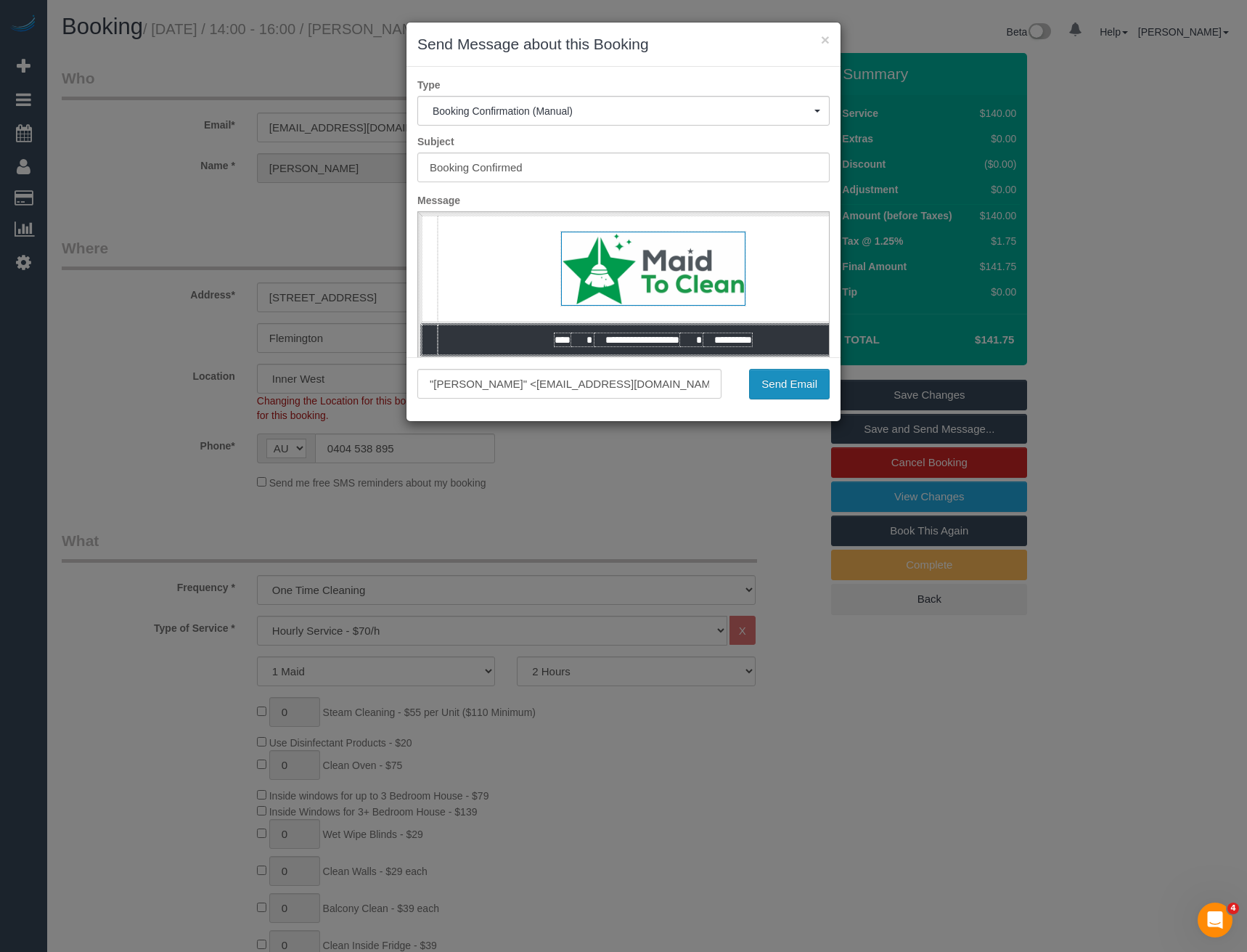
click at [798, 389] on button "Send Email" at bounding box center [790, 383] width 80 height 30
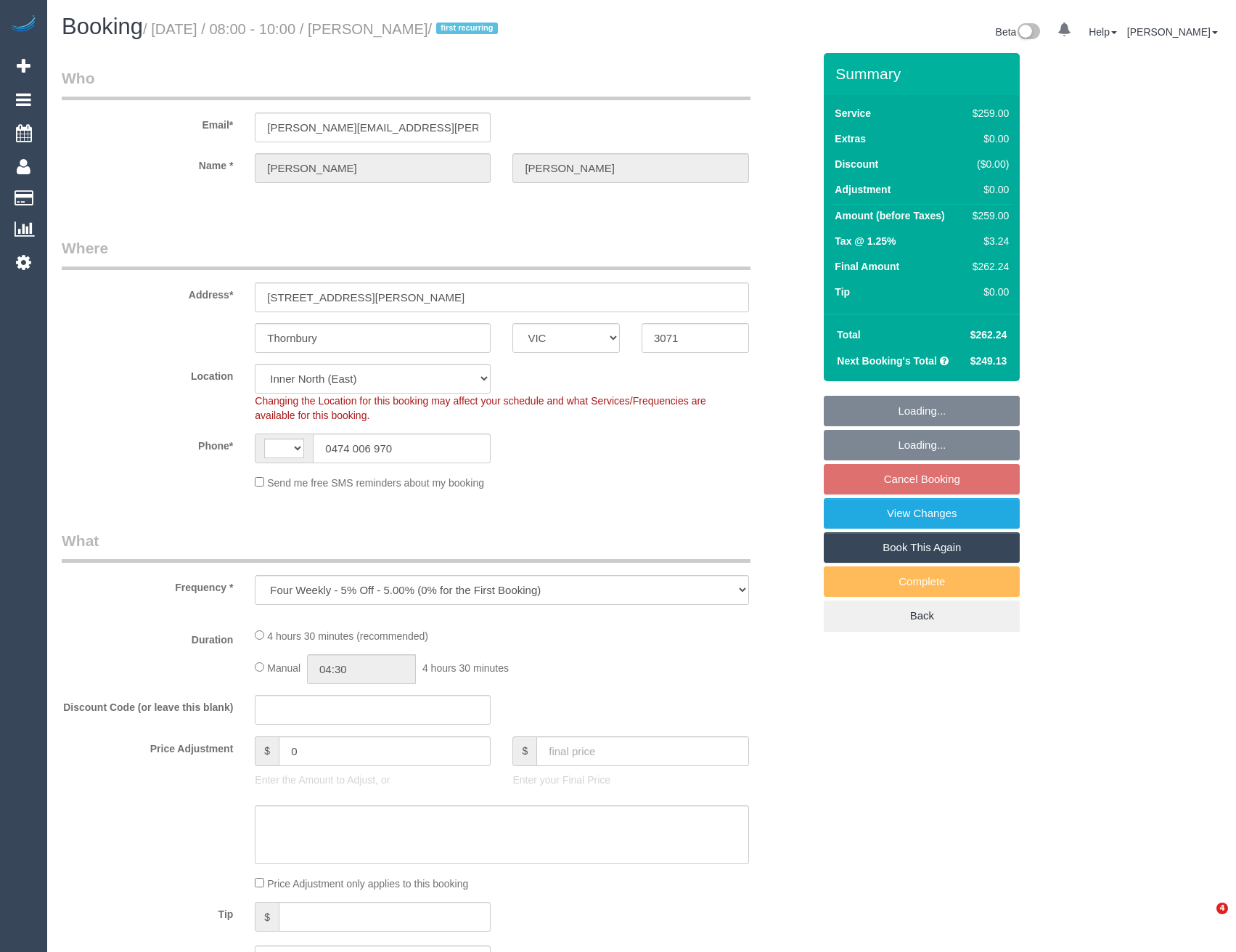
select select "VIC"
select select "object:536"
select select "string:AU"
select select "string:stripe-pm_1S7pJb2GScqysDRVy3UhZ2Y3"
select select "spot2"
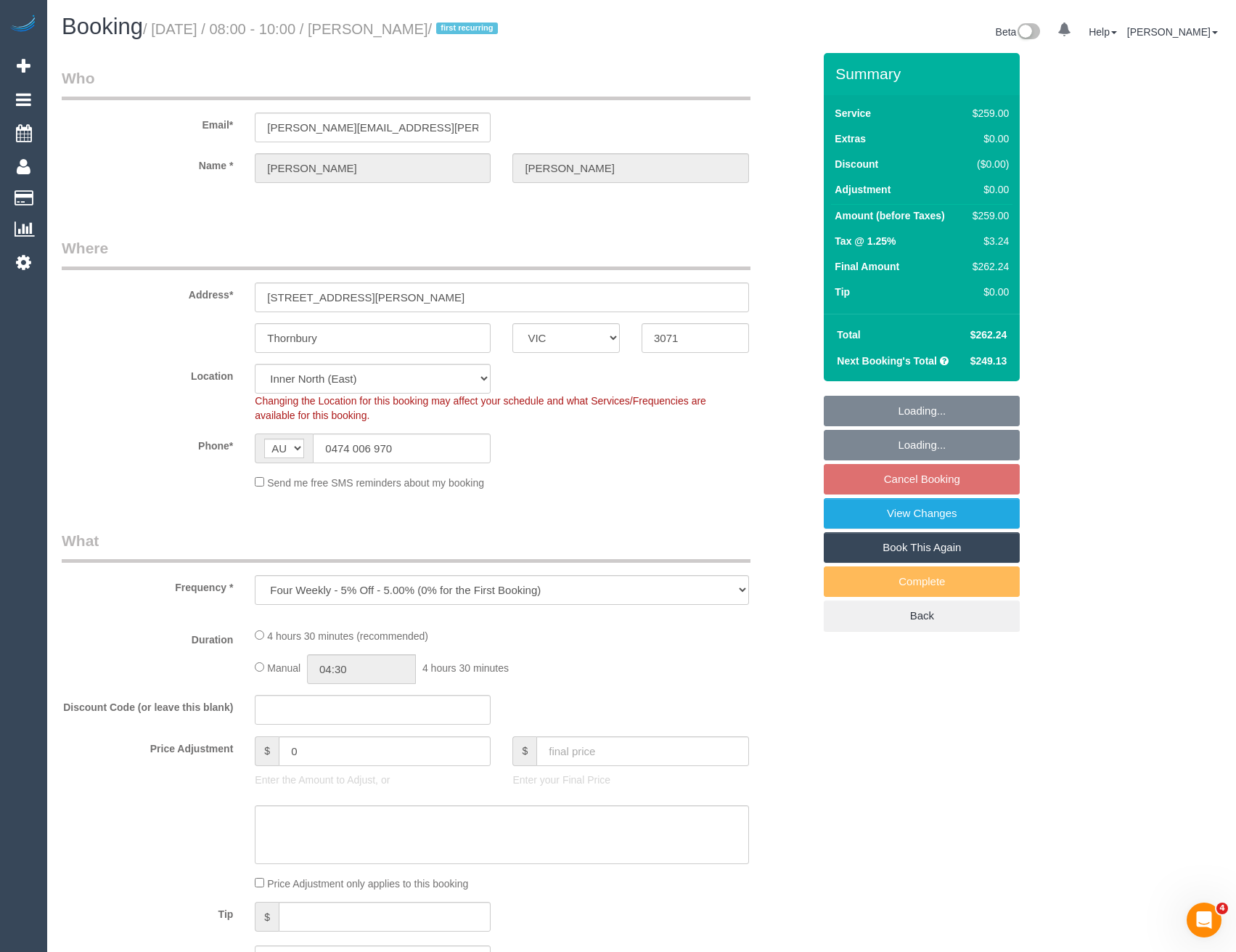
select select "number:27"
select select "number:16"
select select "number:19"
select select "number:24"
select select "number:33"
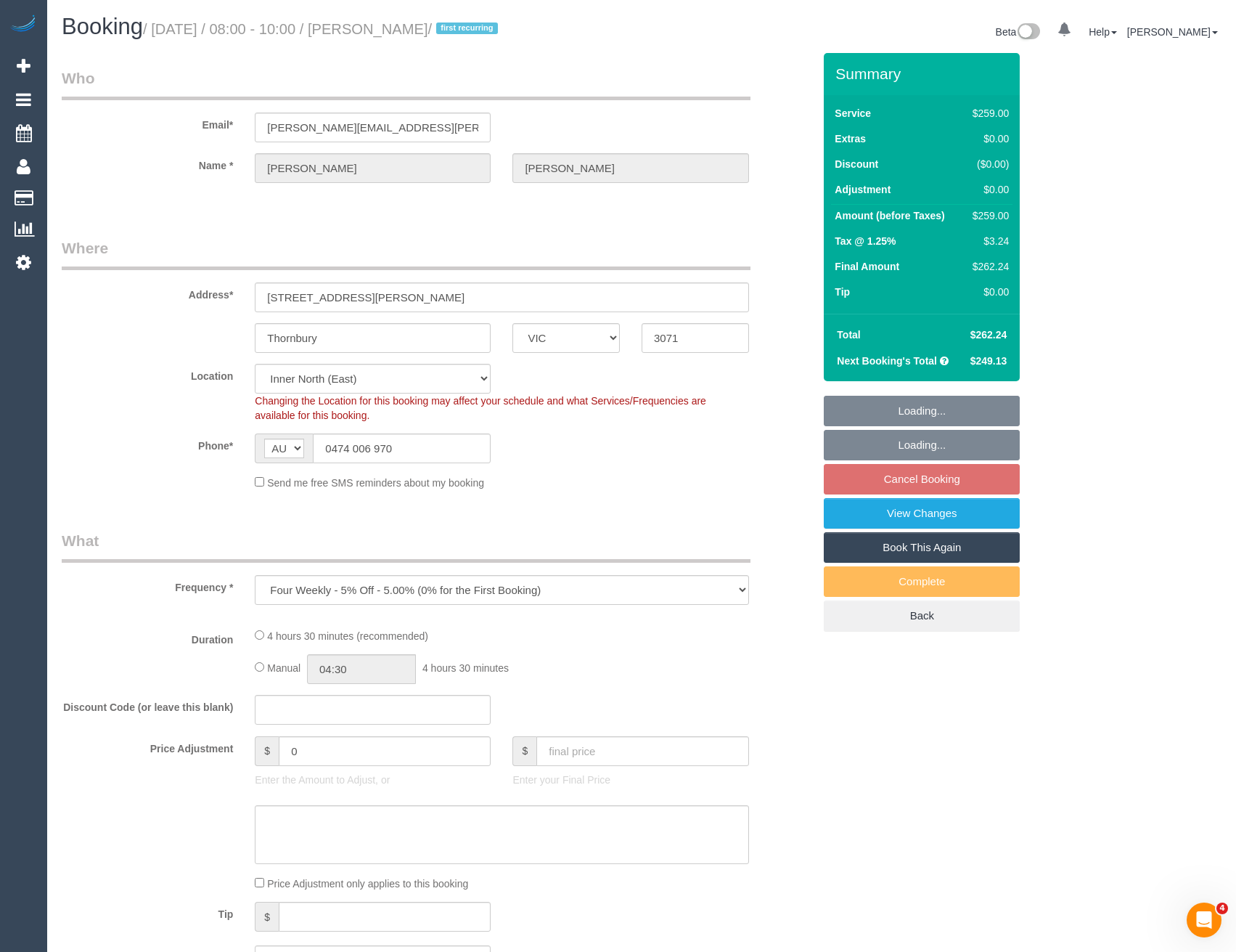
select select "number:12"
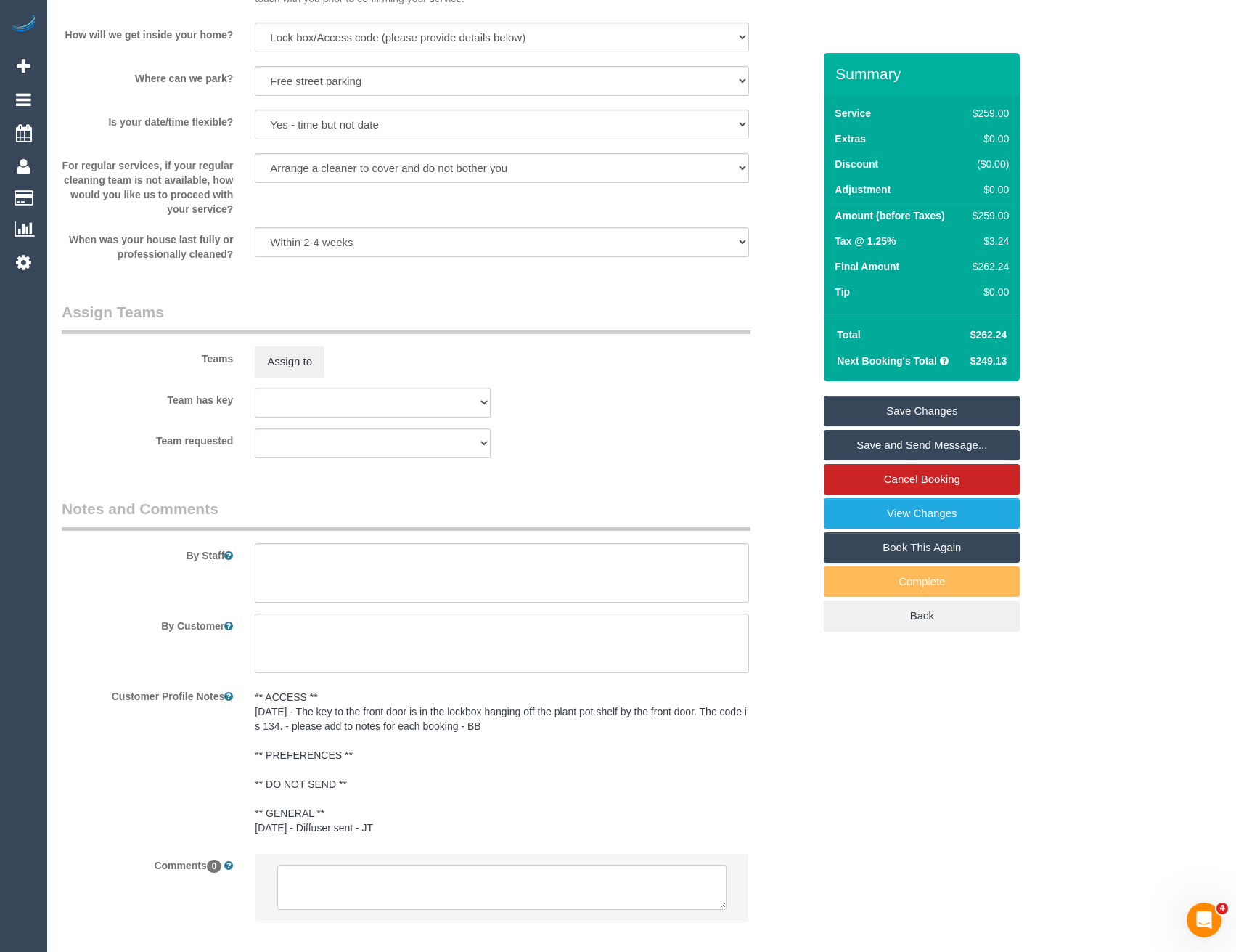
scroll to position [1974, 0]
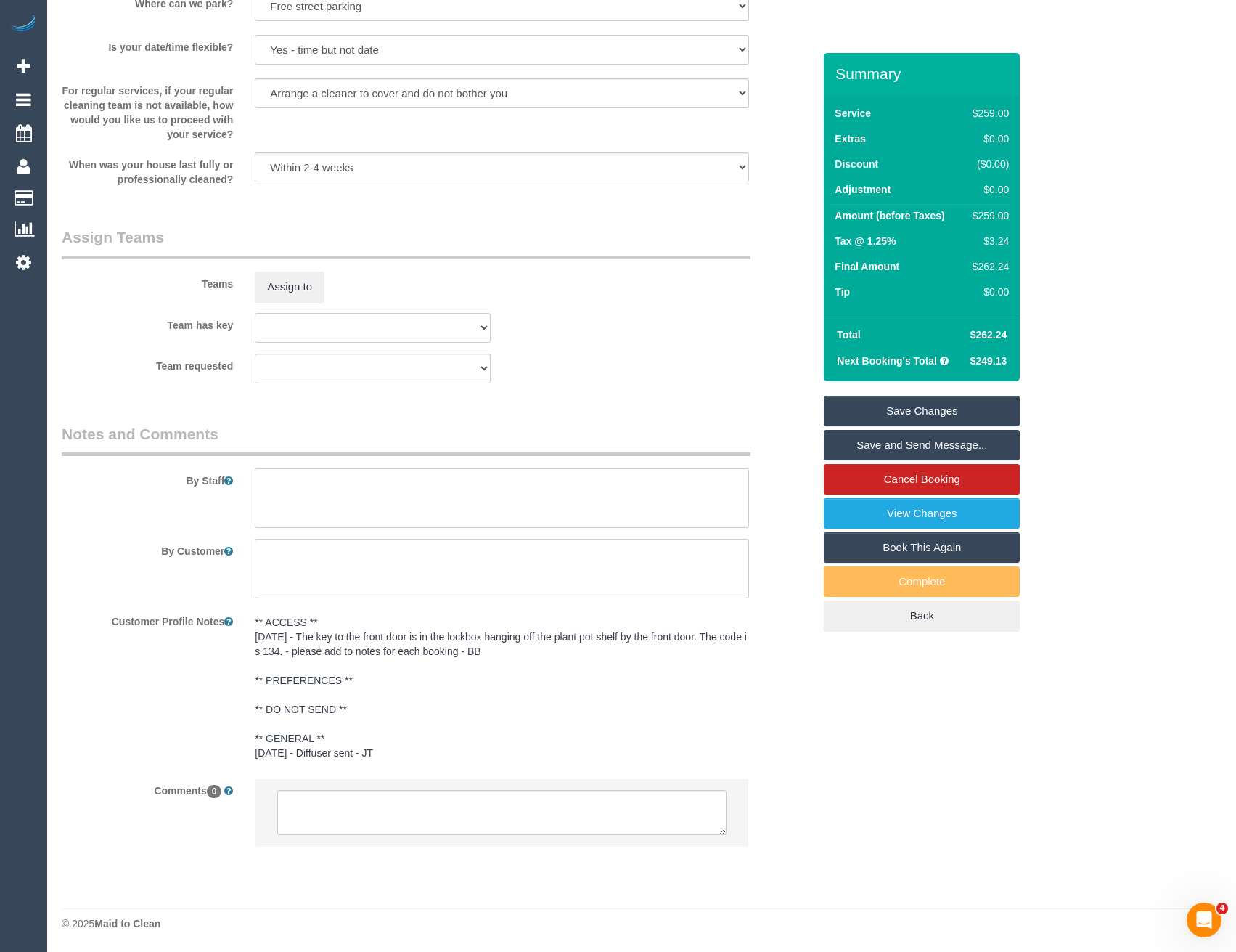
click at [335, 510] on textarea at bounding box center [502, 497] width 494 height 59
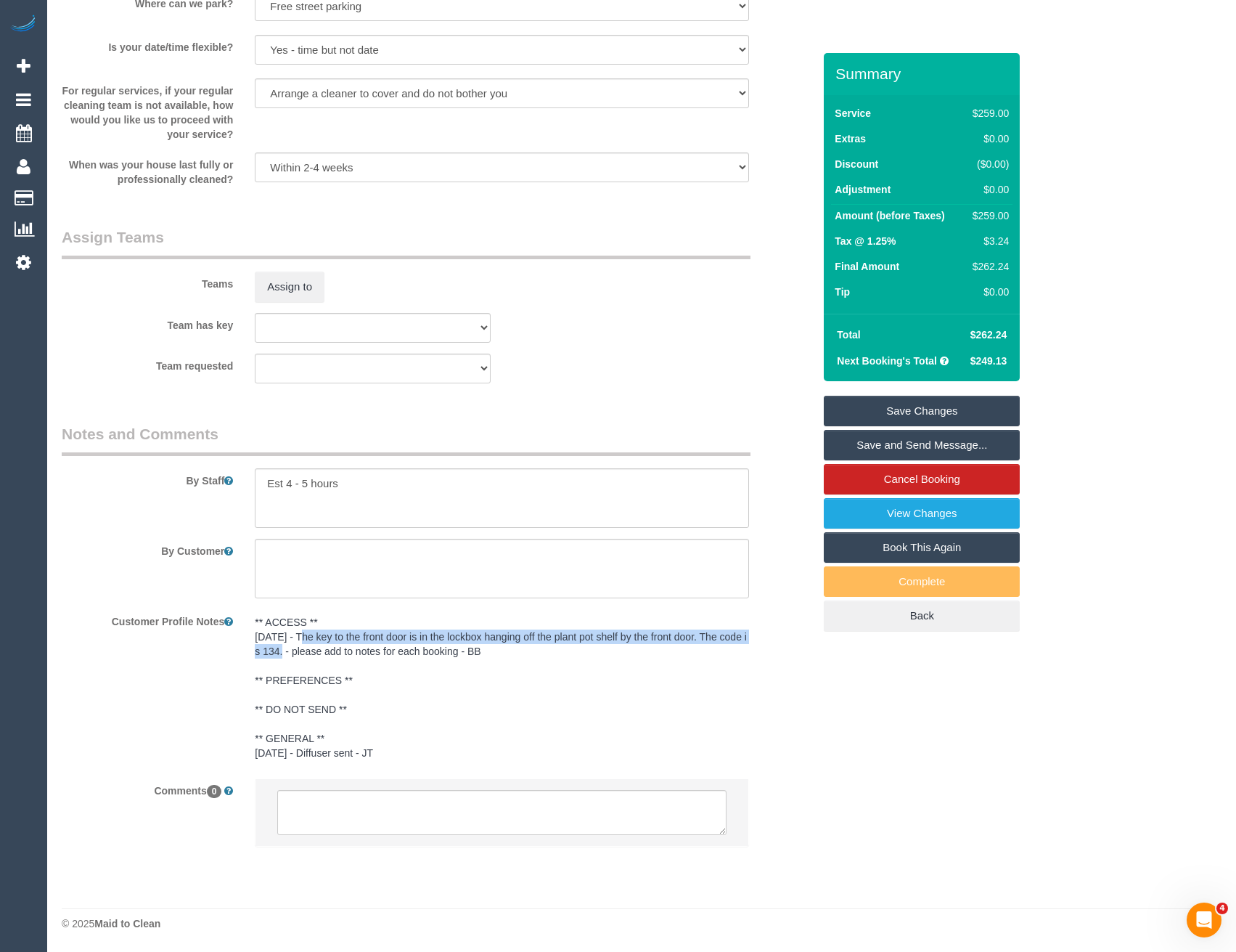
drag, startPoint x: 279, startPoint y: 649, endPoint x: 298, endPoint y: 631, distance: 26.2
click at [298, 631] on pre "** ACCESS ** 25/8/25 - The key to the front door is in the lockbox hanging off …" at bounding box center [502, 687] width 494 height 145
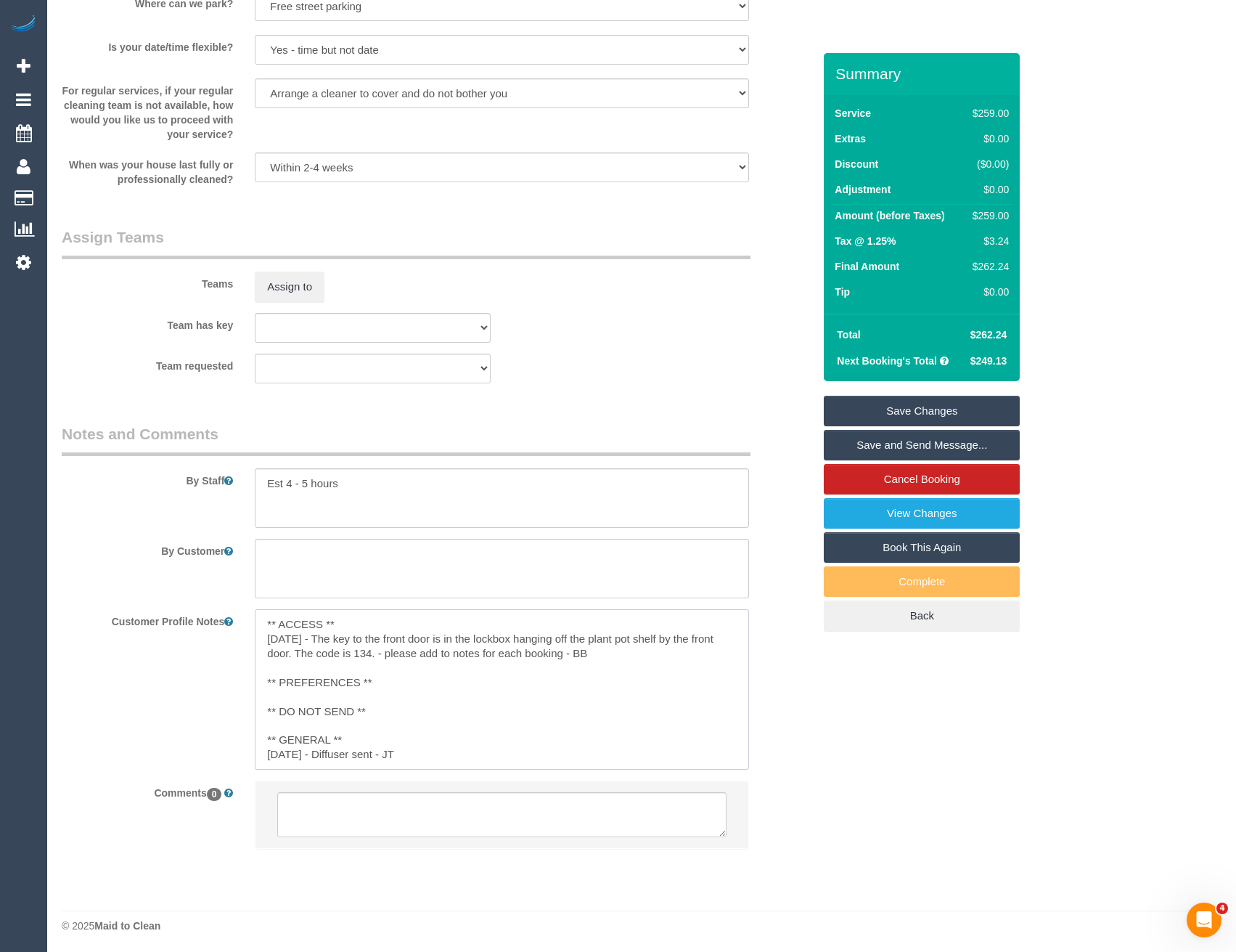
drag, startPoint x: 306, startPoint y: 632, endPoint x: 330, endPoint y: 646, distance: 27.8
click at [330, 646] on textarea "** ACCESS ** 25/8/25 - The key to the front door is in the lockbox hanging off …" at bounding box center [502, 689] width 494 height 161
drag, startPoint x: 373, startPoint y: 652, endPoint x: 314, endPoint y: 635, distance: 61.4
click at [314, 635] on textarea "** ACCESS ** 25/8/25 - The key to the front door is in the lockbox hanging off …" at bounding box center [502, 689] width 494 height 161
click at [361, 485] on textarea at bounding box center [502, 497] width 494 height 59
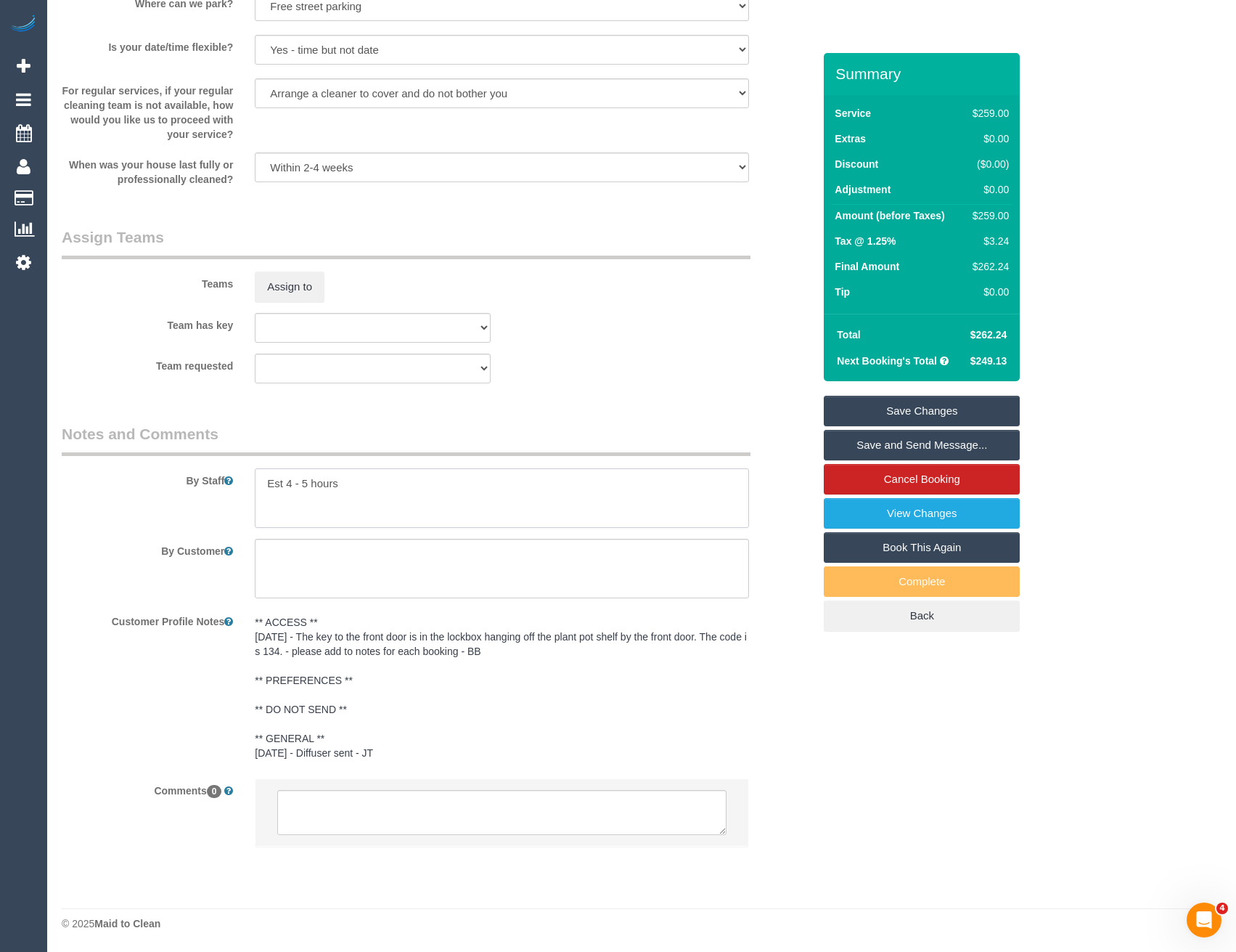
paste textarea "The key to the front door is in the lockbox hanging off the plant pot shelf by …"
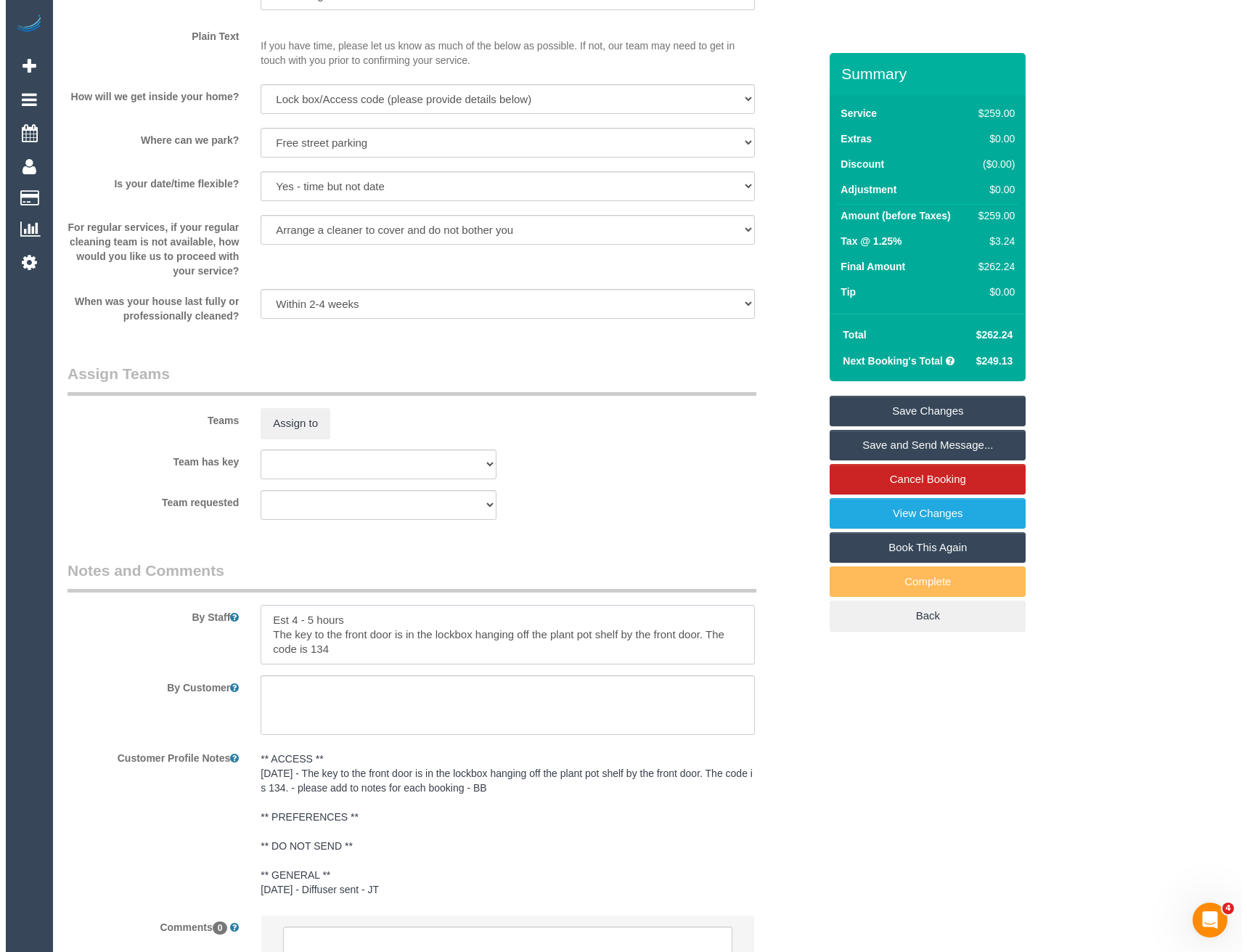
scroll to position [1684, 0]
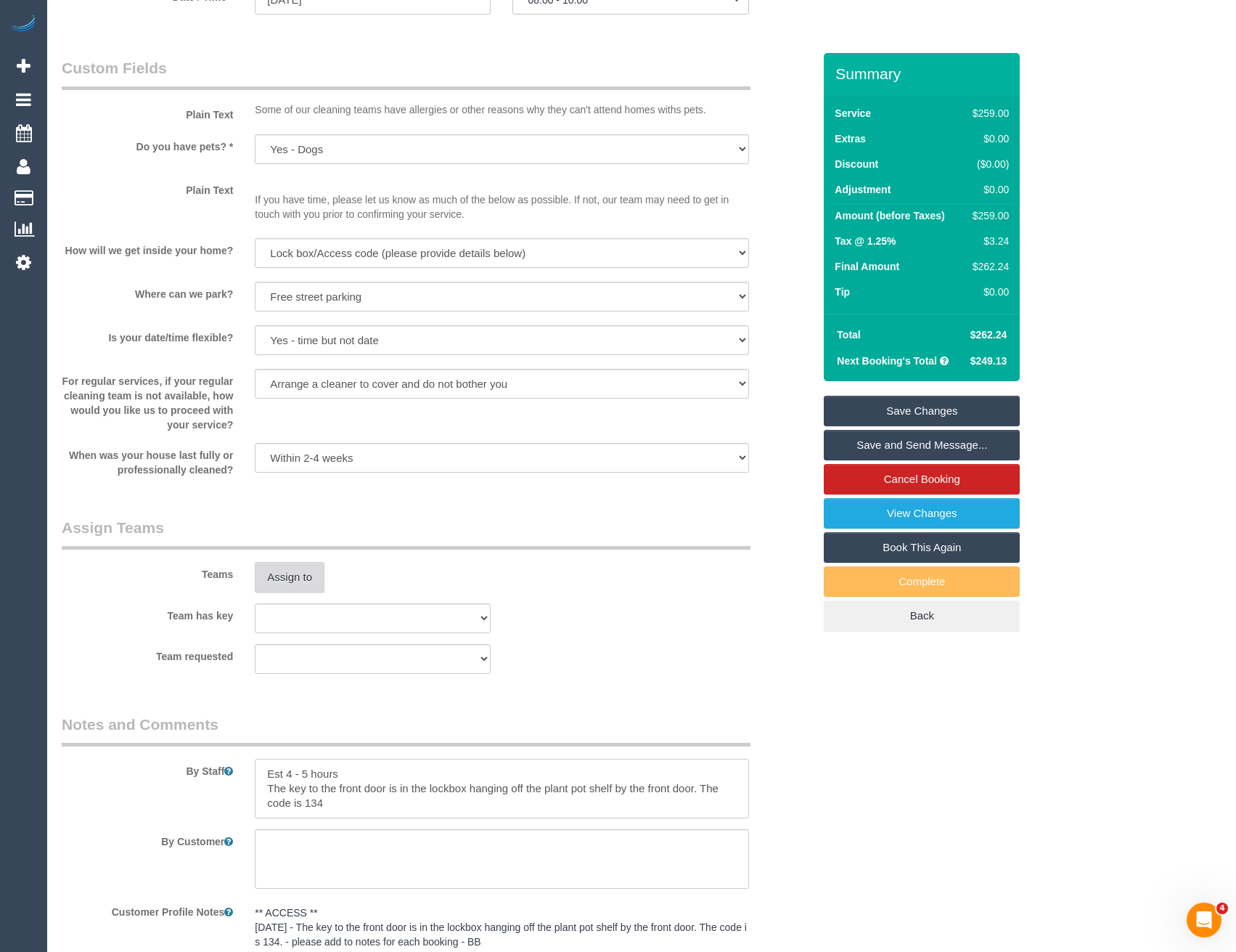
type textarea "Est 4 - 5 hours The key to the front door is in the lockbox hanging off the pla…"
click at [286, 583] on button "Assign to" at bounding box center [289, 577] width 70 height 30
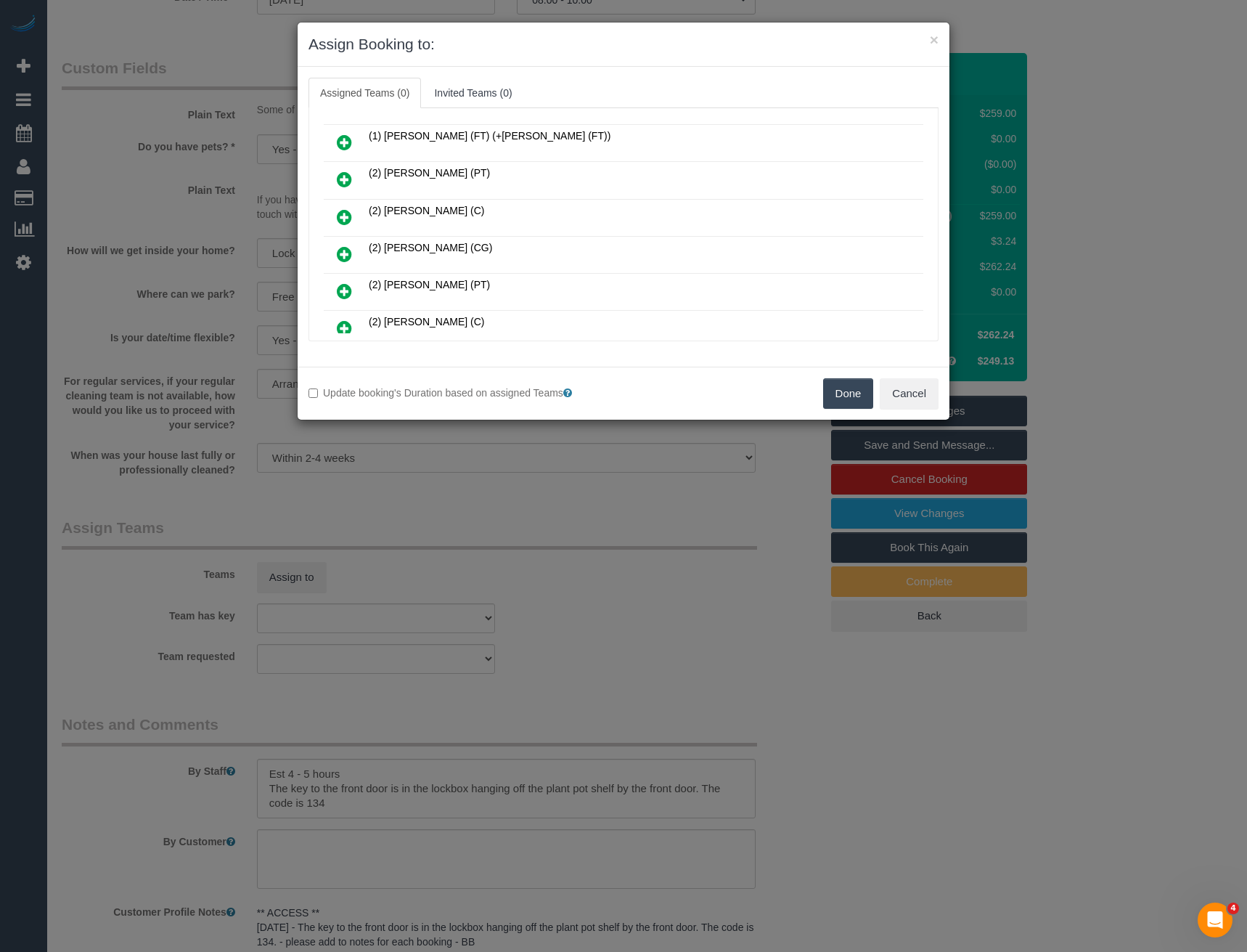
scroll to position [1649, 0]
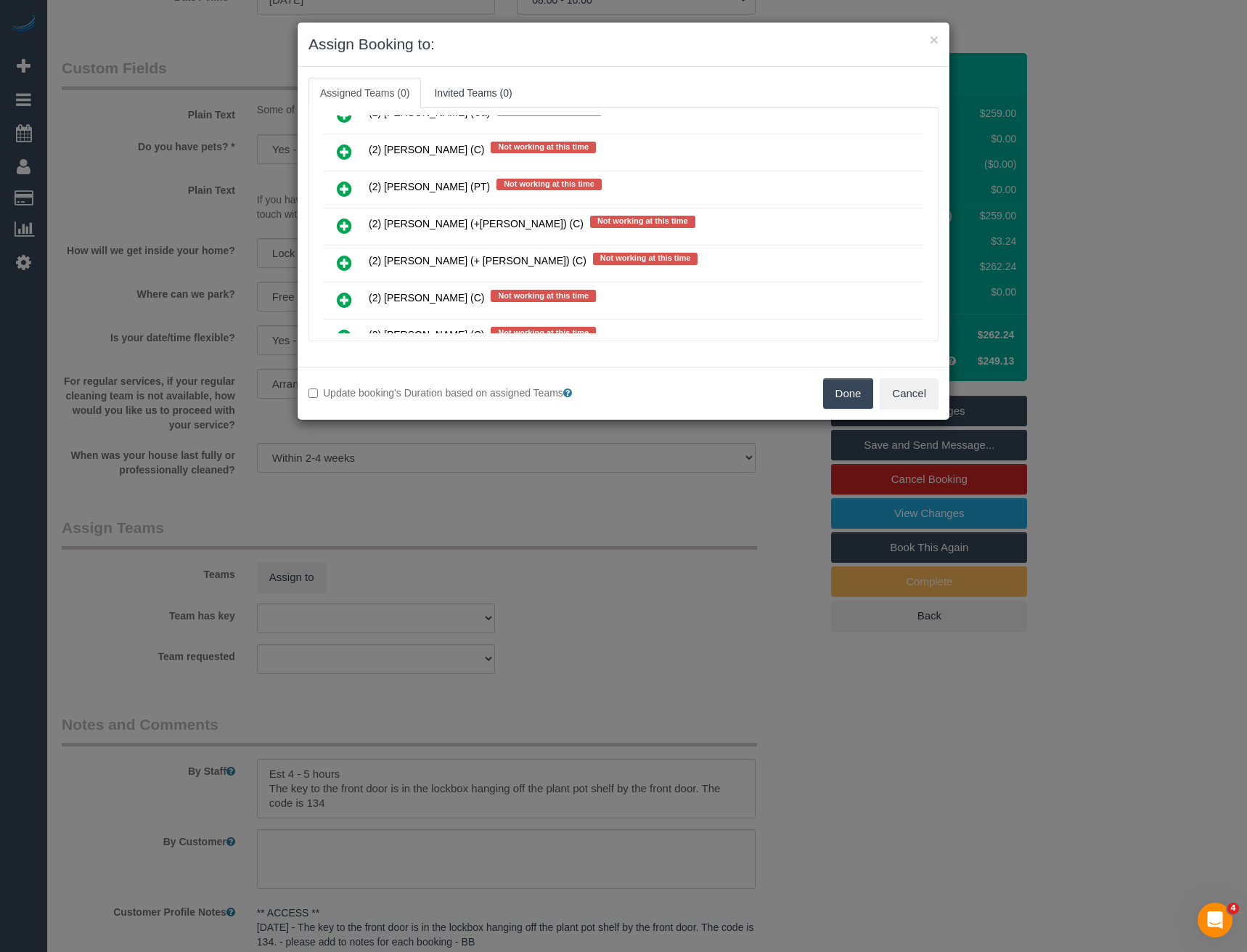
click at [344, 227] on icon at bounding box center [344, 225] width 15 height 18
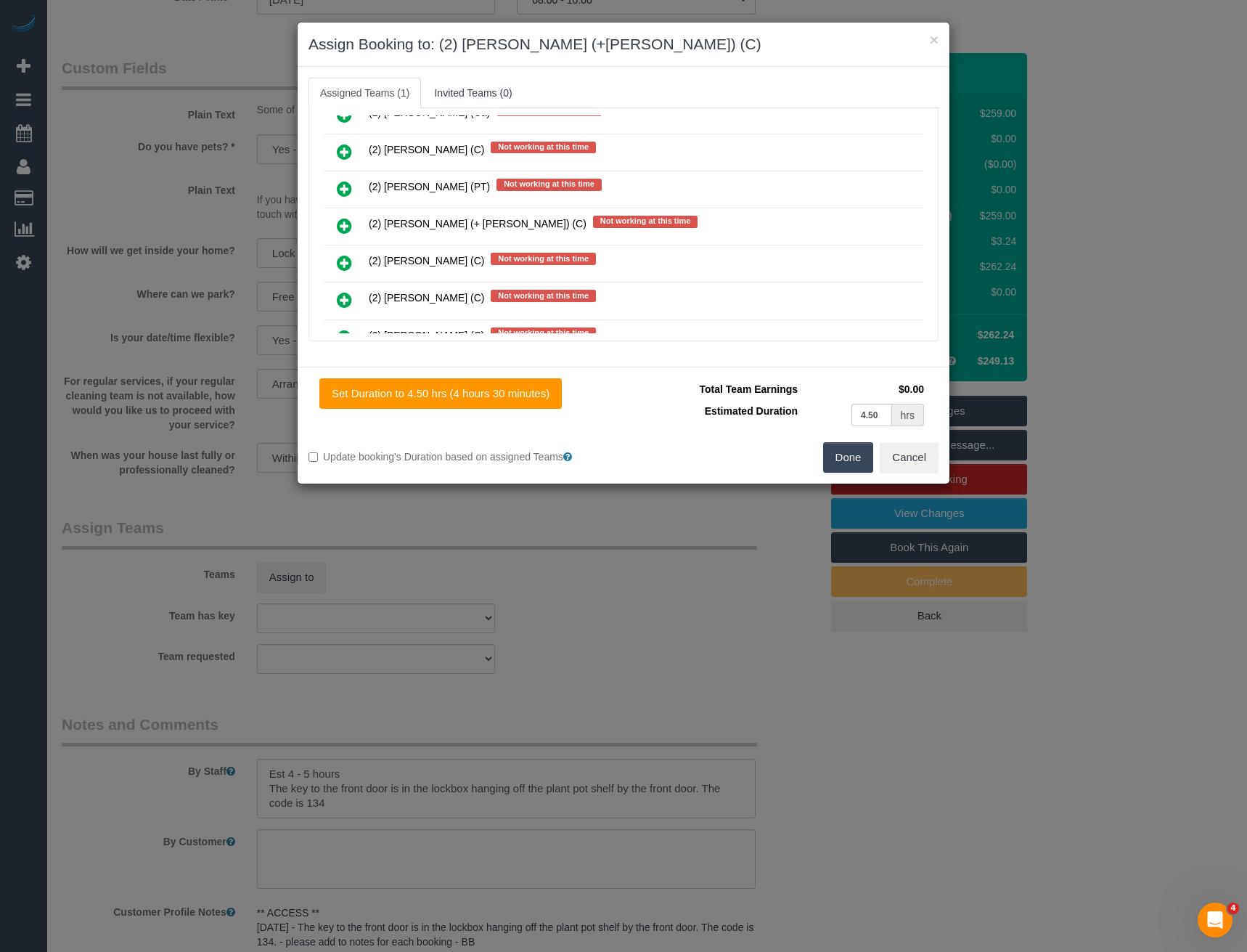
click at [344, 227] on icon at bounding box center [344, 225] width 15 height 18
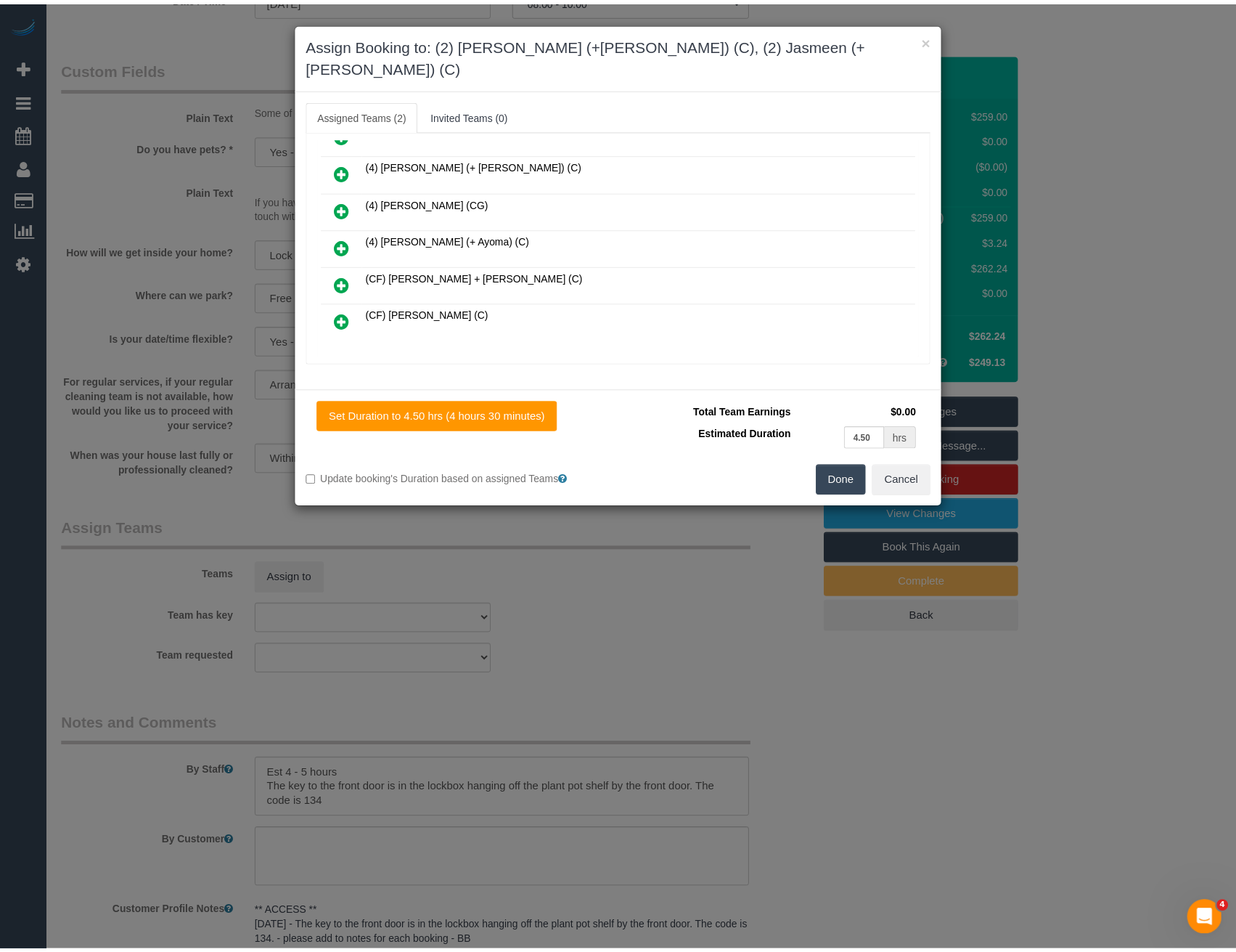
scroll to position [0, 0]
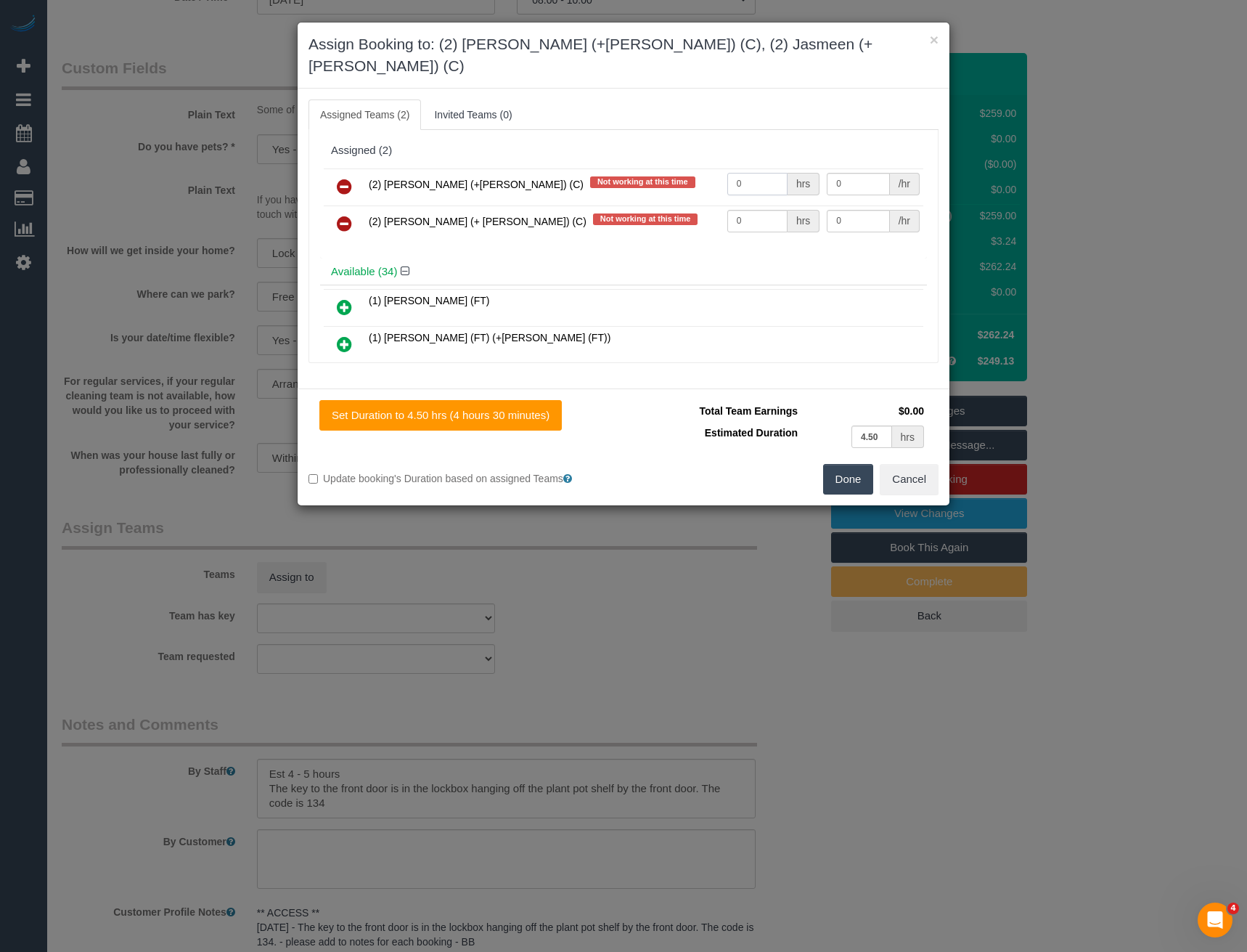
drag, startPoint x: 736, startPoint y: 161, endPoint x: 590, endPoint y: 168, distance: 146.2
click at [601, 175] on tr "(2) Harpreet (+Jasmeen) (C) Not working at this time 0 hrs 0 /hr" at bounding box center [624, 187] width 600 height 37
type input "1"
type input "82.5"
drag, startPoint x: 757, startPoint y: 199, endPoint x: 621, endPoint y: 206, distance: 136.2
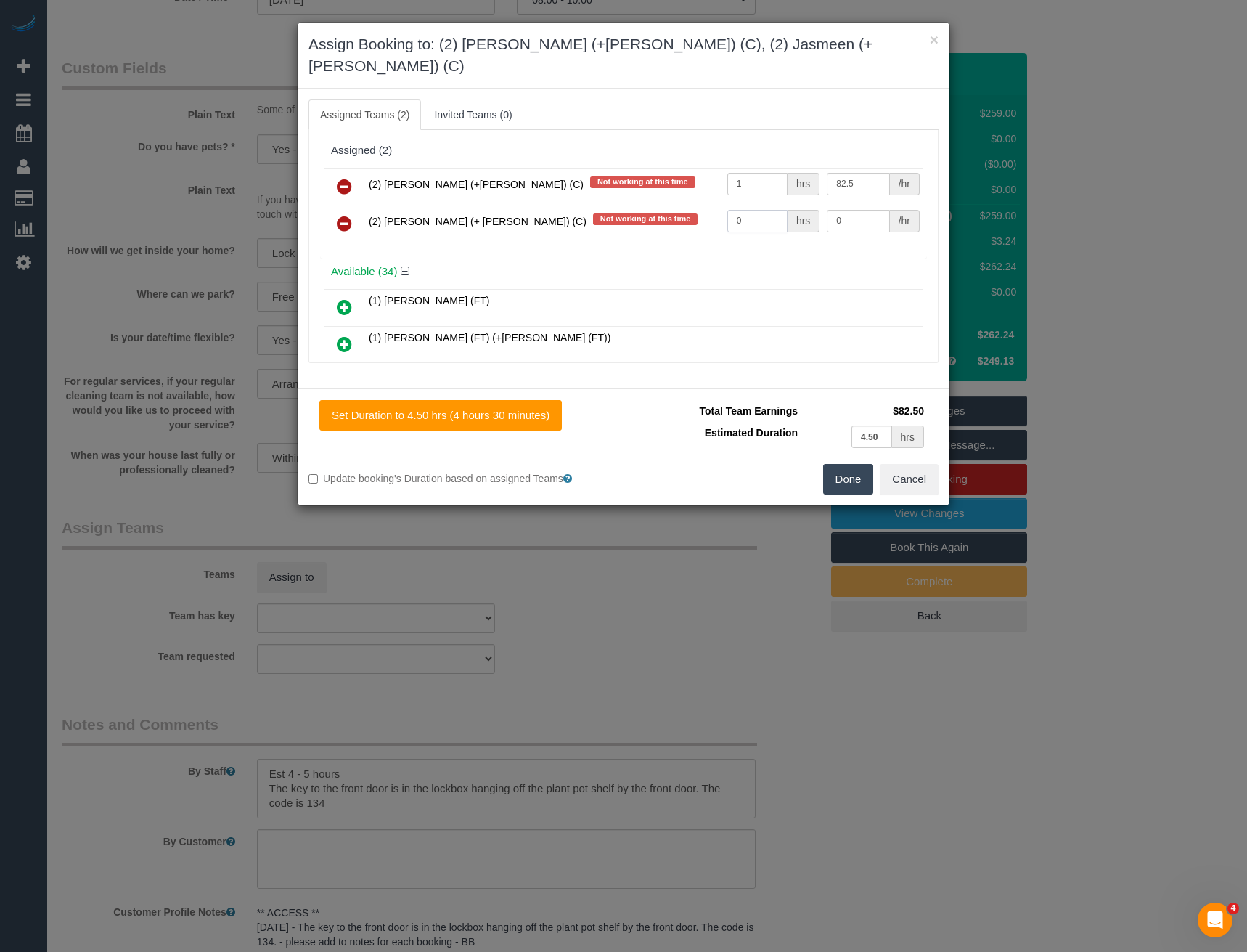
click at [631, 205] on tr "(2) Jasmeen (+ Harpreet) (C) Not working at this time 0 hrs 0 /hr" at bounding box center [624, 224] width 600 height 37
type input "1"
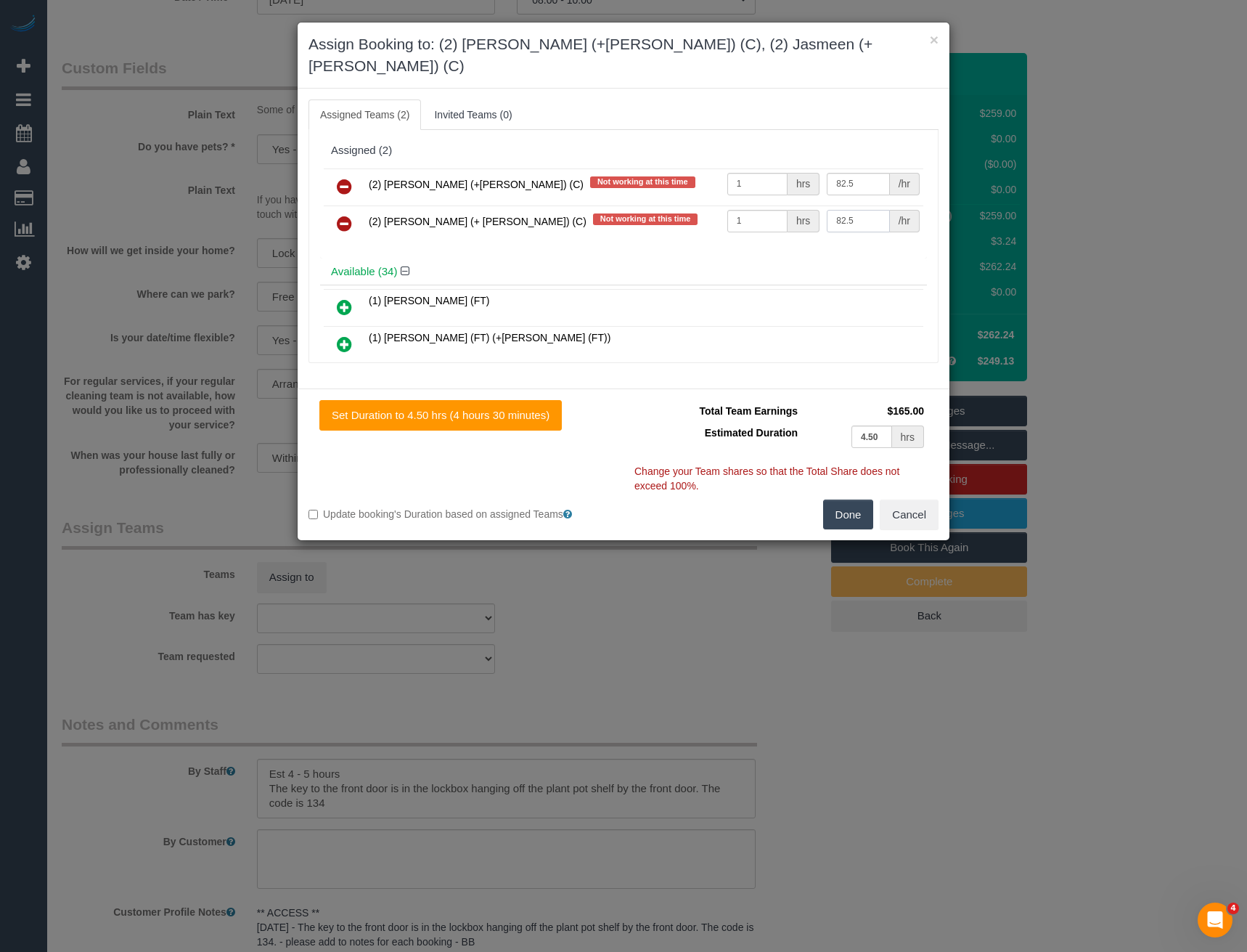
type input "82.5"
click at [860, 499] on button "Done" at bounding box center [848, 514] width 51 height 30
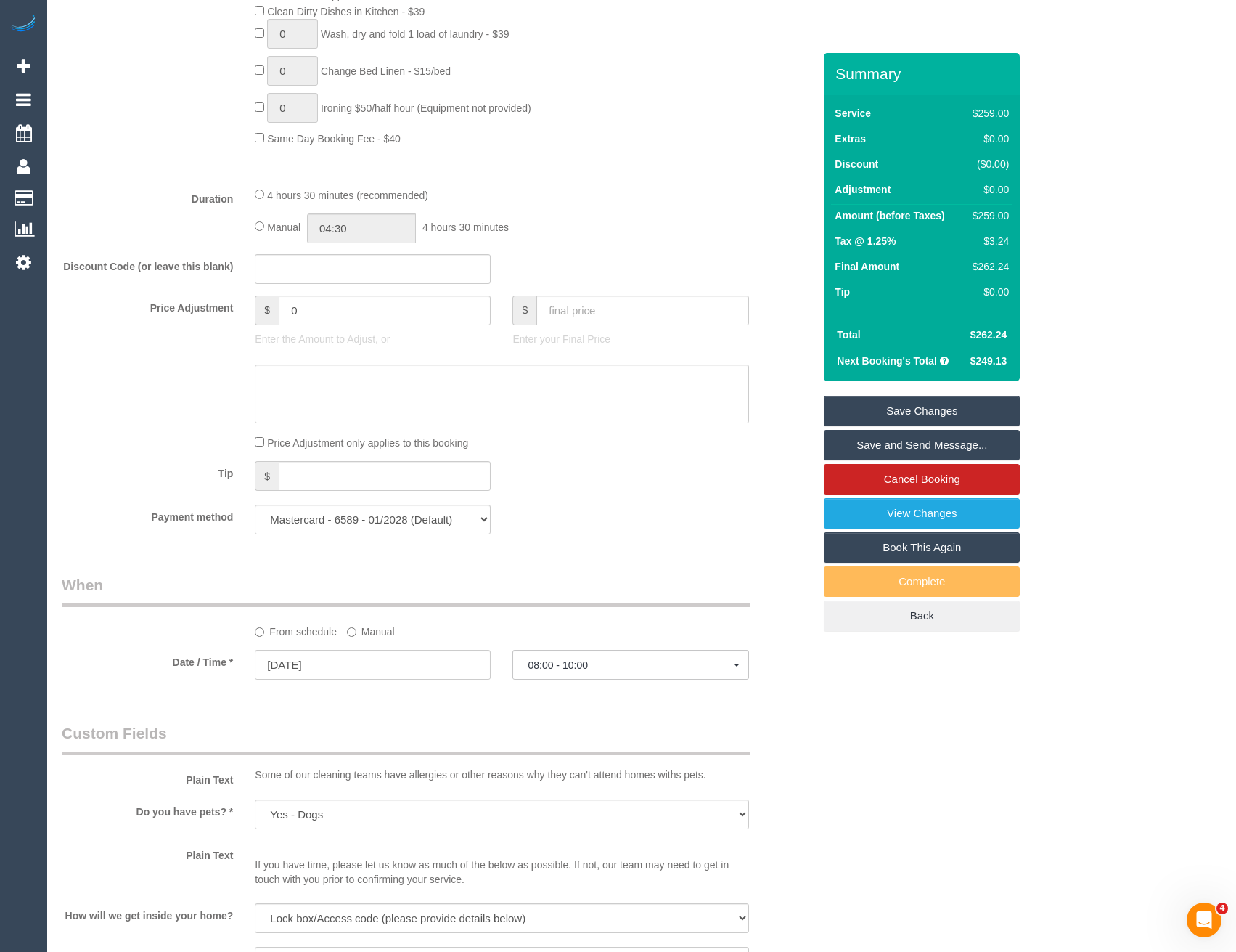
scroll to position [958, 0]
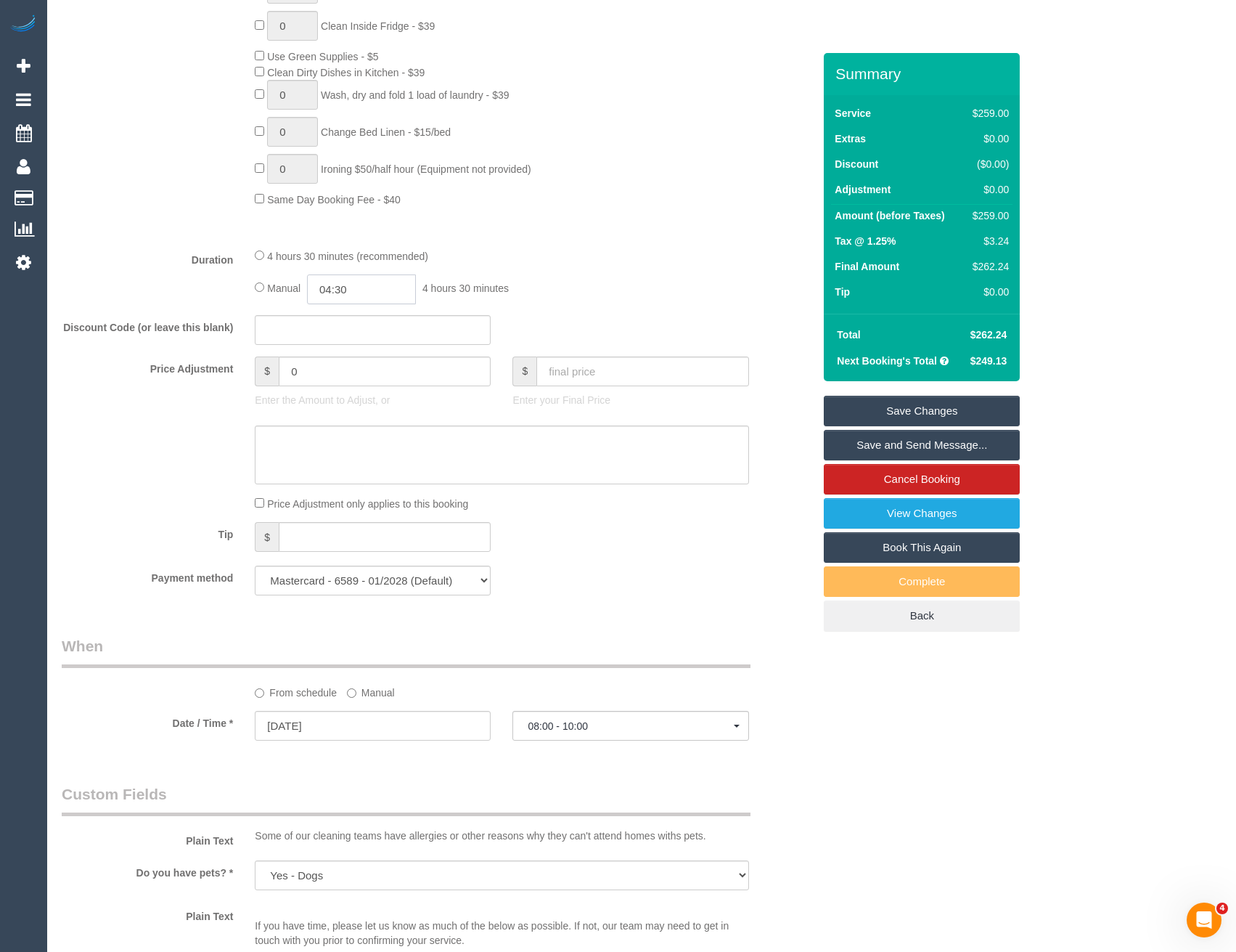
click at [391, 290] on input "04:30" at bounding box center [362, 290] width 109 height 30
type input "02:30"
click at [337, 372] on li "02:30" at bounding box center [346, 373] width 64 height 19
click at [520, 292] on div "Manual 02:30 2 hours 30 minutes" at bounding box center [502, 290] width 494 height 30
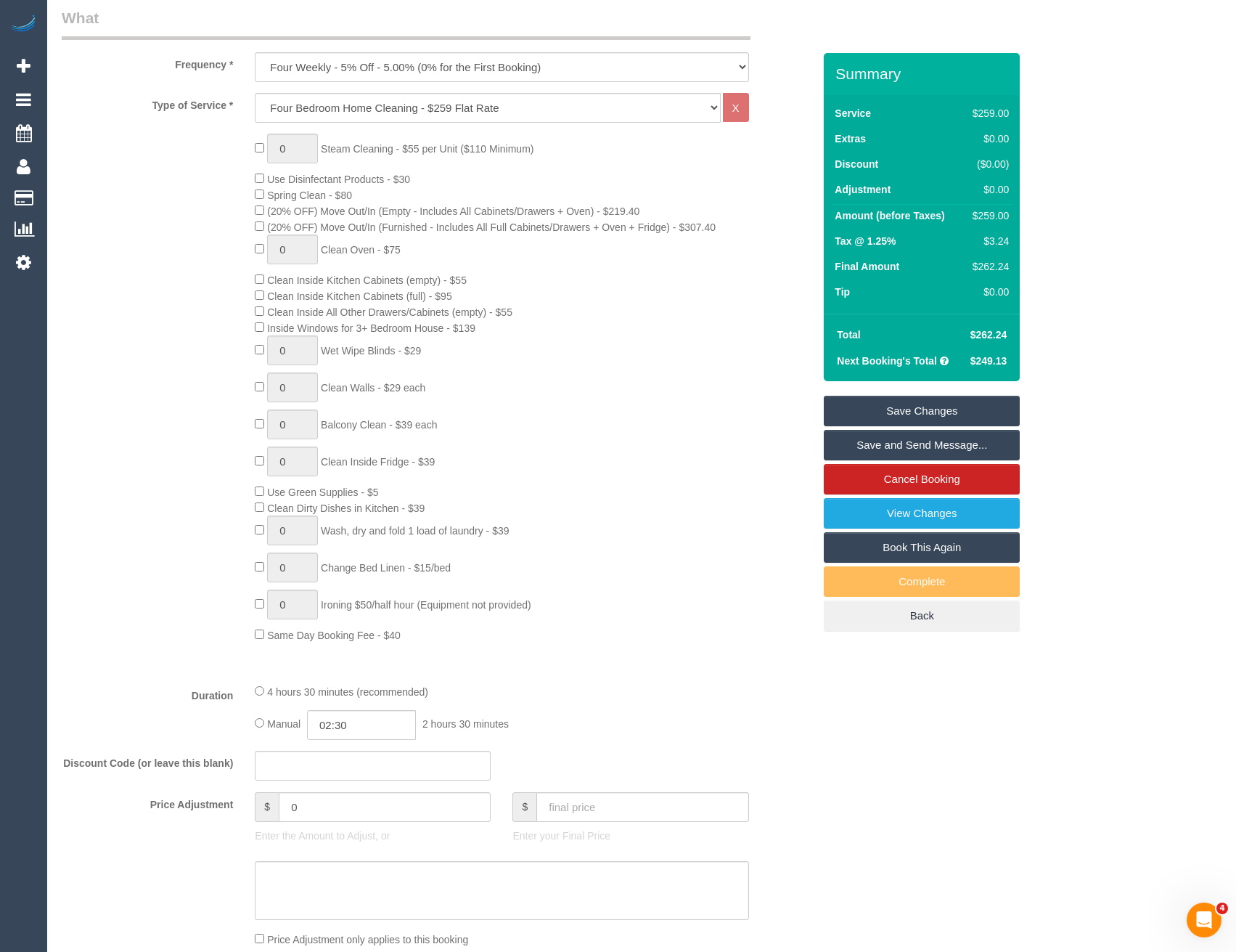
select select "spot15"
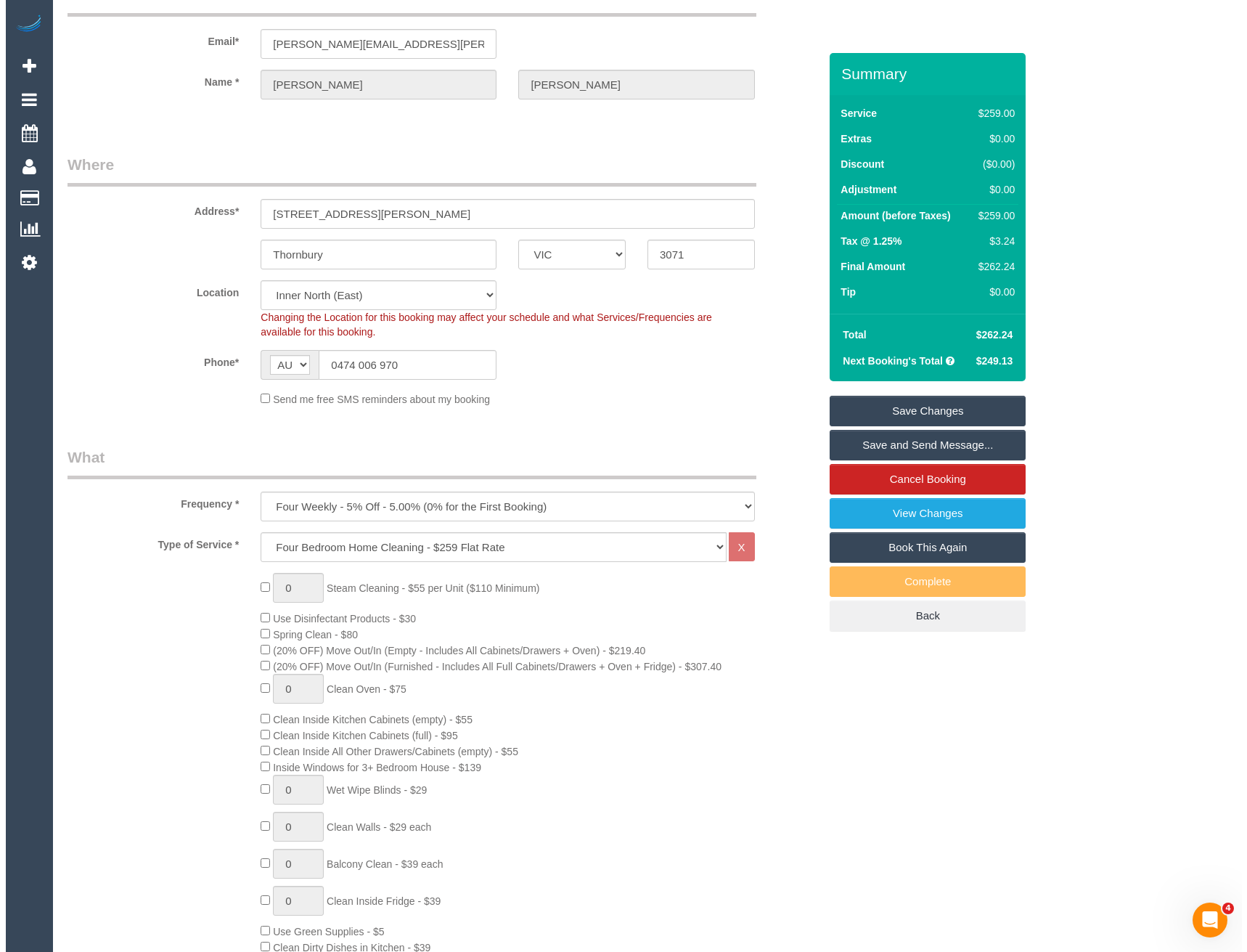
scroll to position [0, 0]
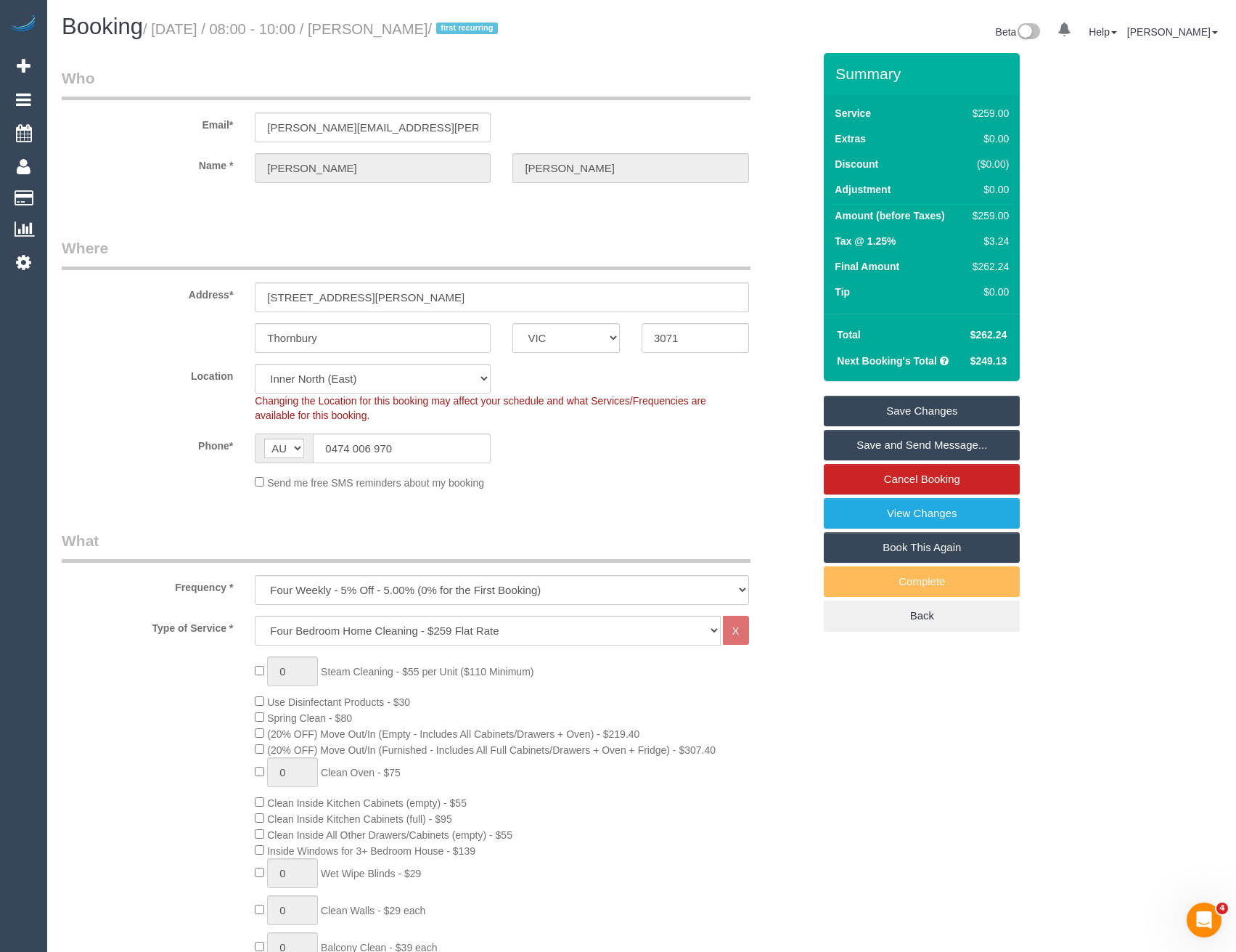
click at [878, 445] on link "Save and Send Message..." at bounding box center [922, 445] width 196 height 30
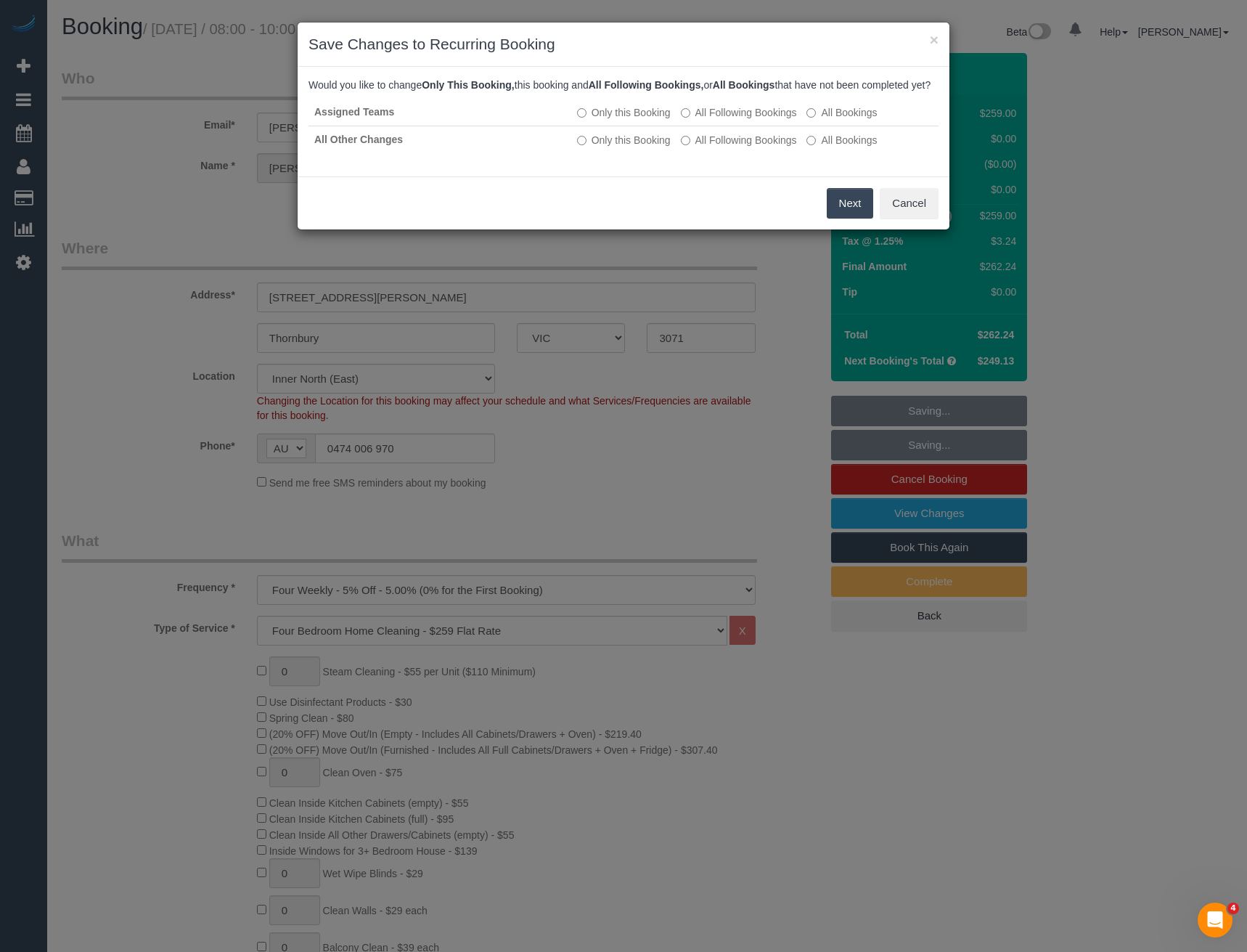
drag, startPoint x: 833, startPoint y: 215, endPoint x: 792, endPoint y: 203, distance: 42.7
click at [833, 215] on button "Next" at bounding box center [851, 203] width 47 height 30
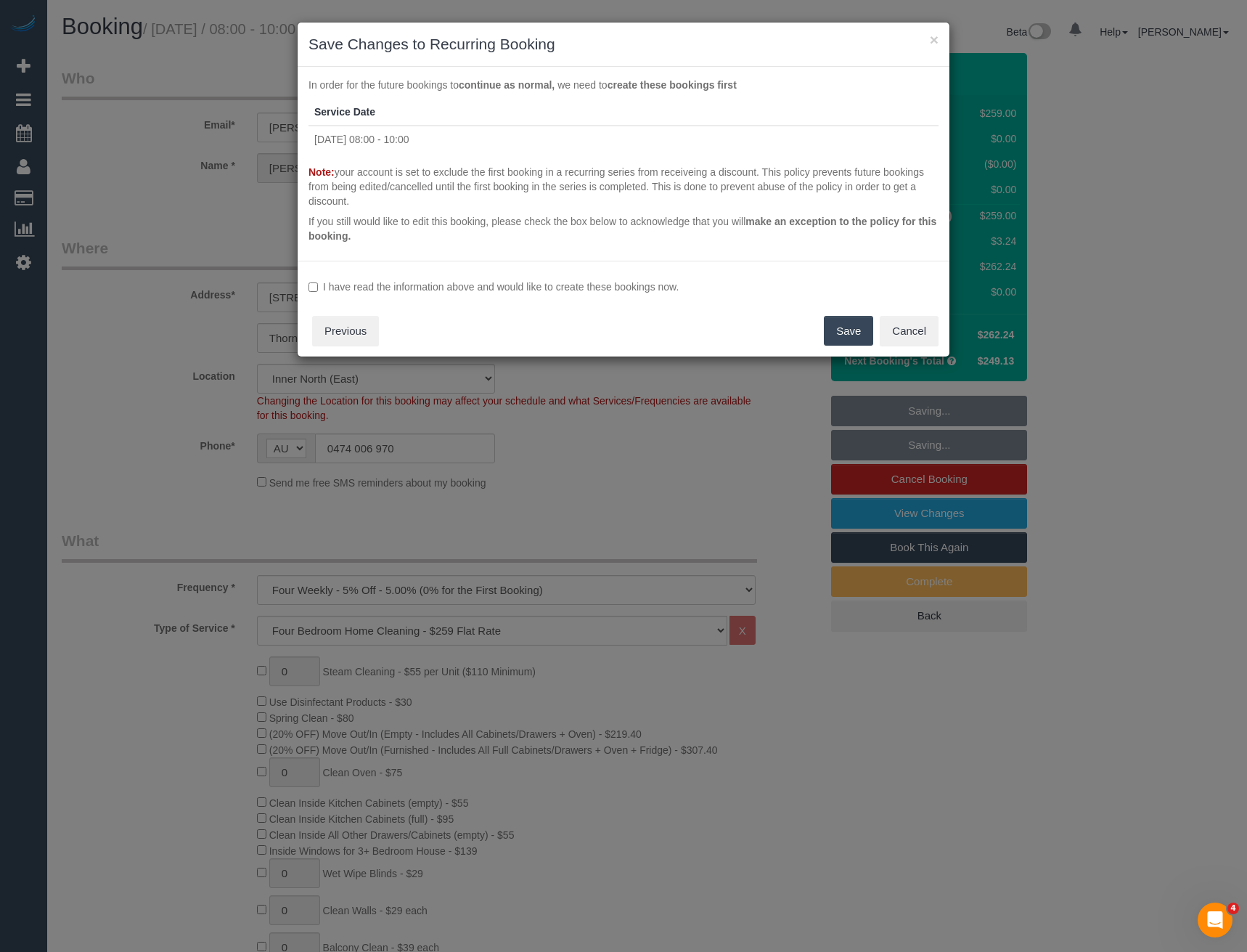
click at [420, 280] on label "I have read the information above and would like to create these bookings now." at bounding box center [623, 286] width 631 height 14
click at [848, 329] on button "Save" at bounding box center [848, 331] width 49 height 30
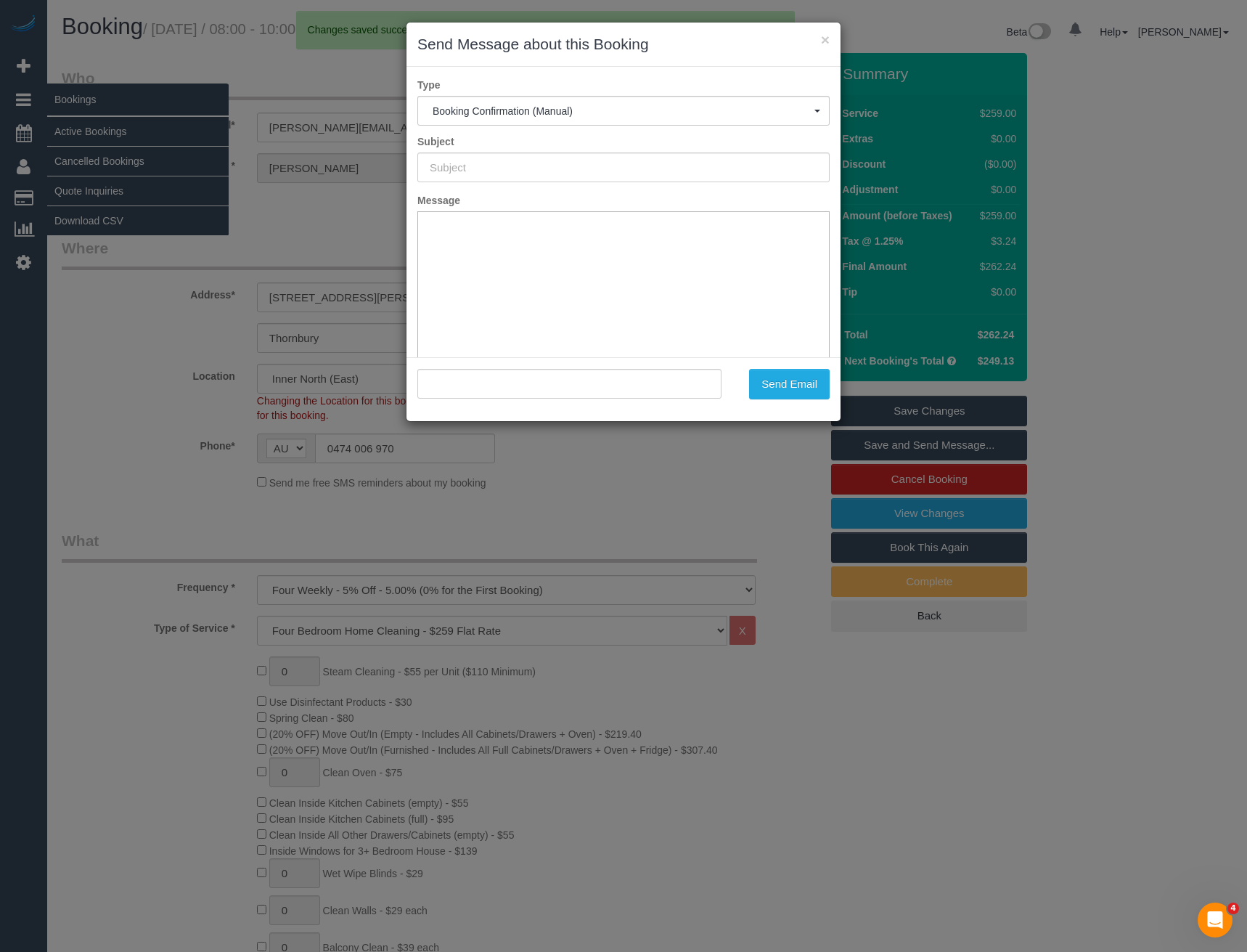
type input "Booking Confirmed"
type input ""Natalie Clarke" <natalie.r.clarke@gmail.com>"
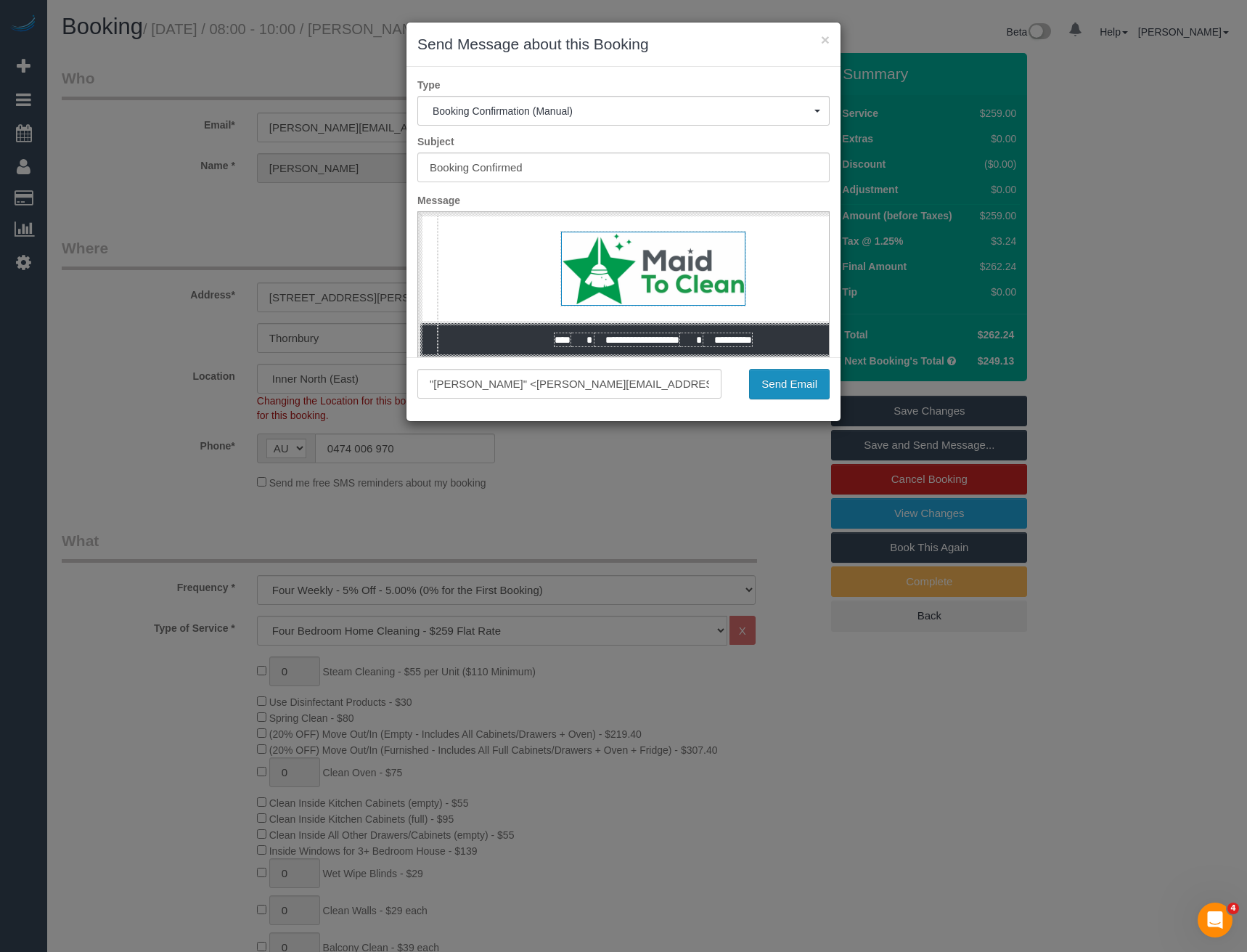
click at [806, 388] on button "Send Email" at bounding box center [790, 383] width 80 height 30
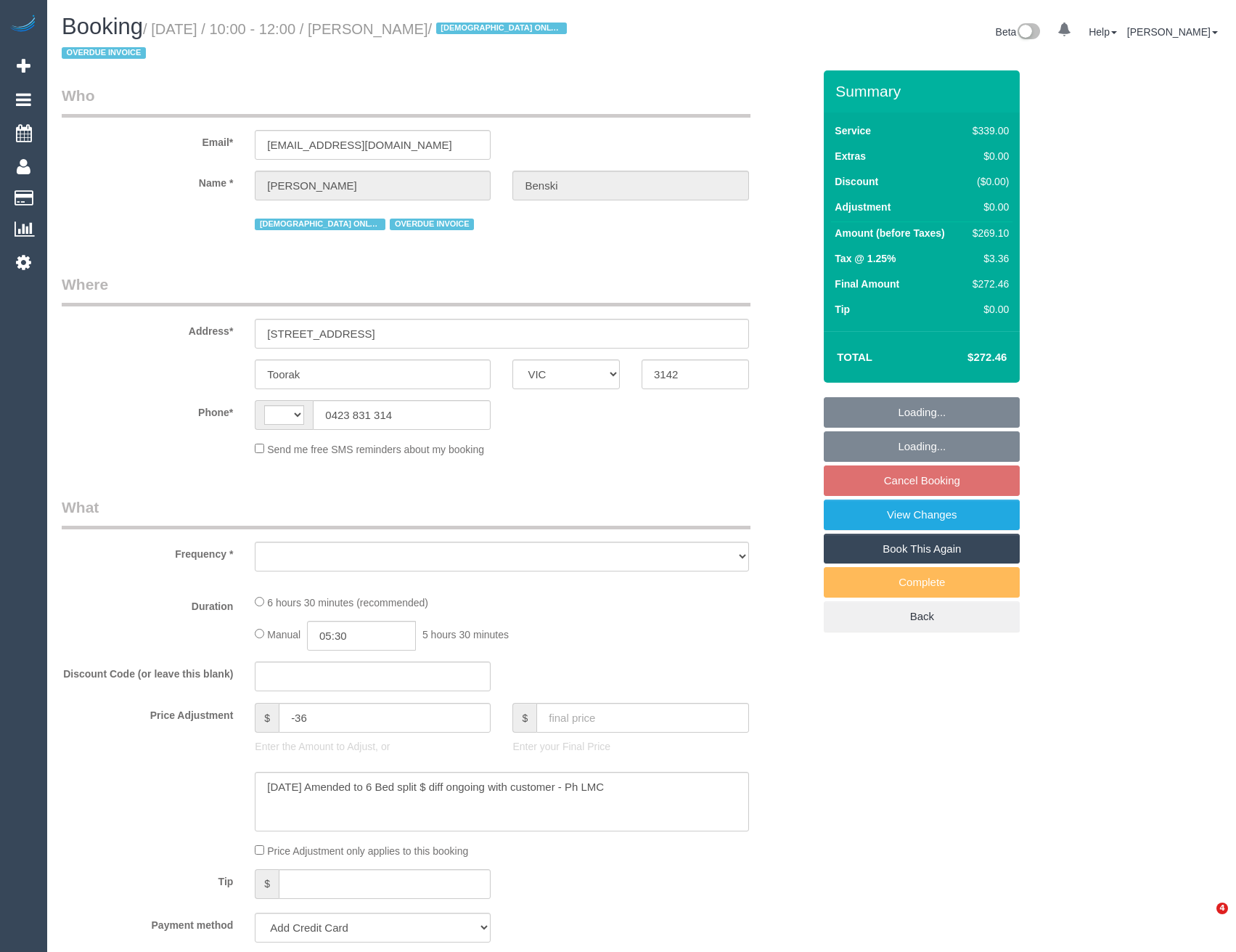
select select "VIC"
select select "string:stripe-pm_1Nanxg2GScqysDRVTXuBTE9w"
select select "string:AU"
select select "object:541"
select select "spot3"
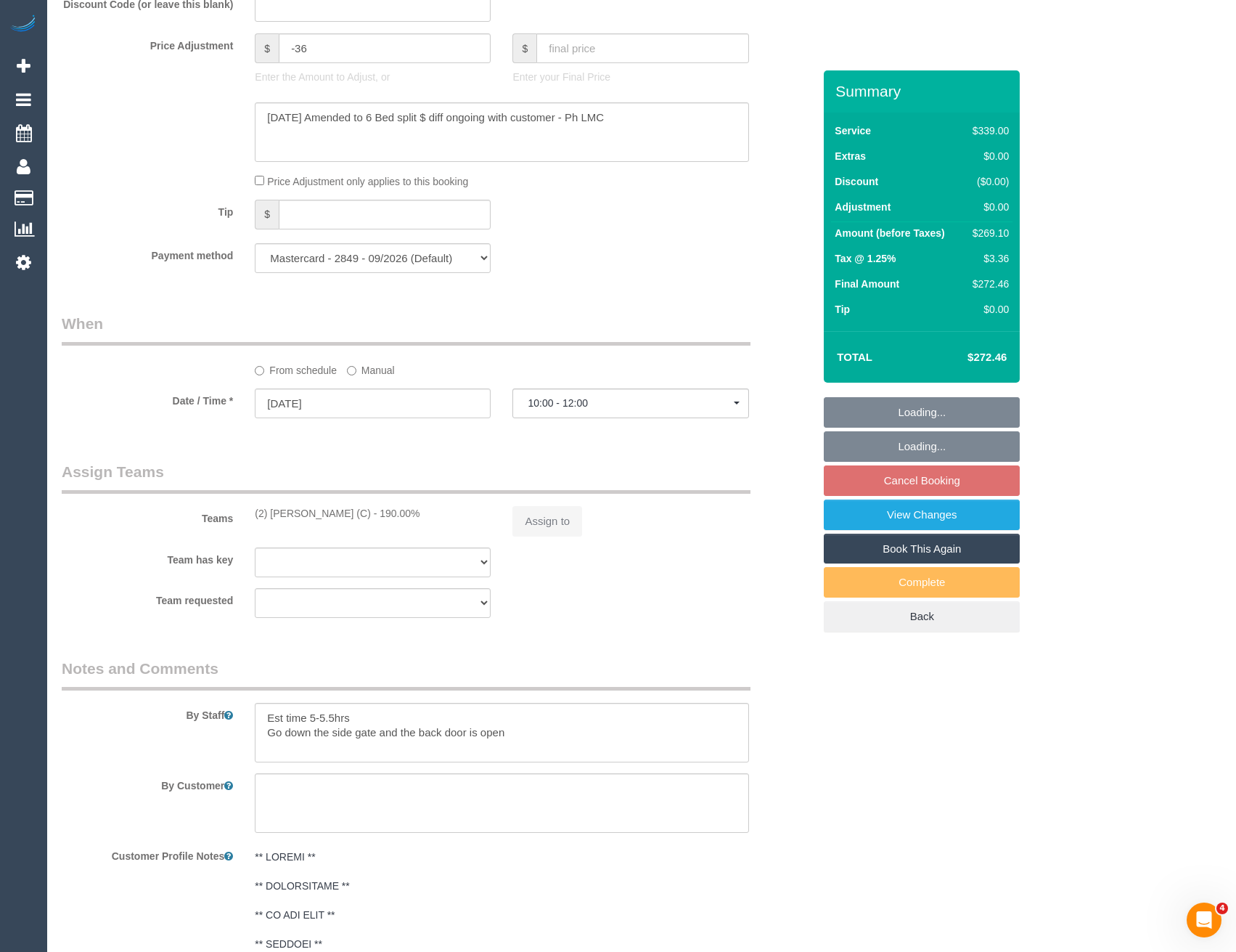
select select "number:28"
select select "number:14"
select select "number:19"
select select "number:23"
select select "number:35"
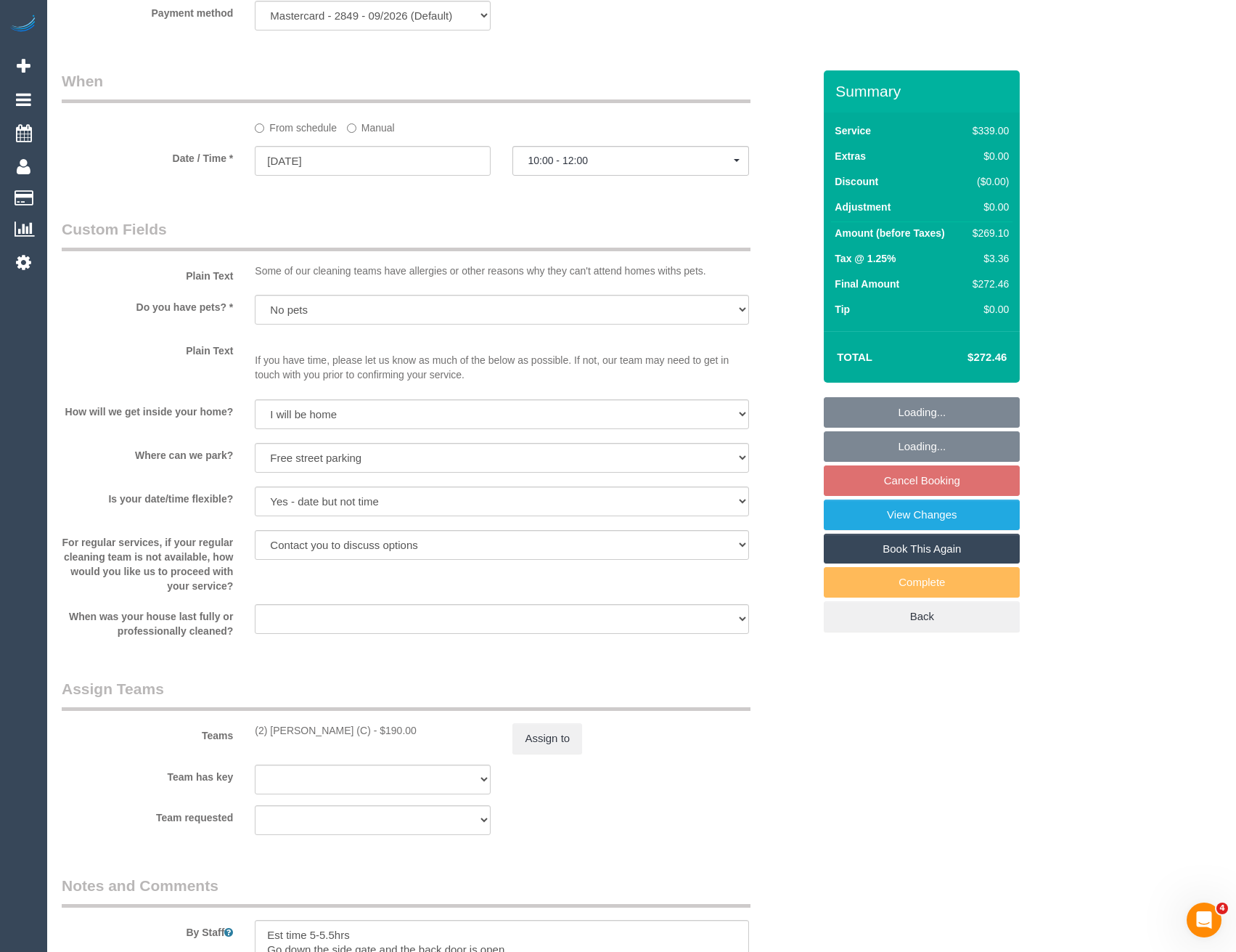
select select "spot15"
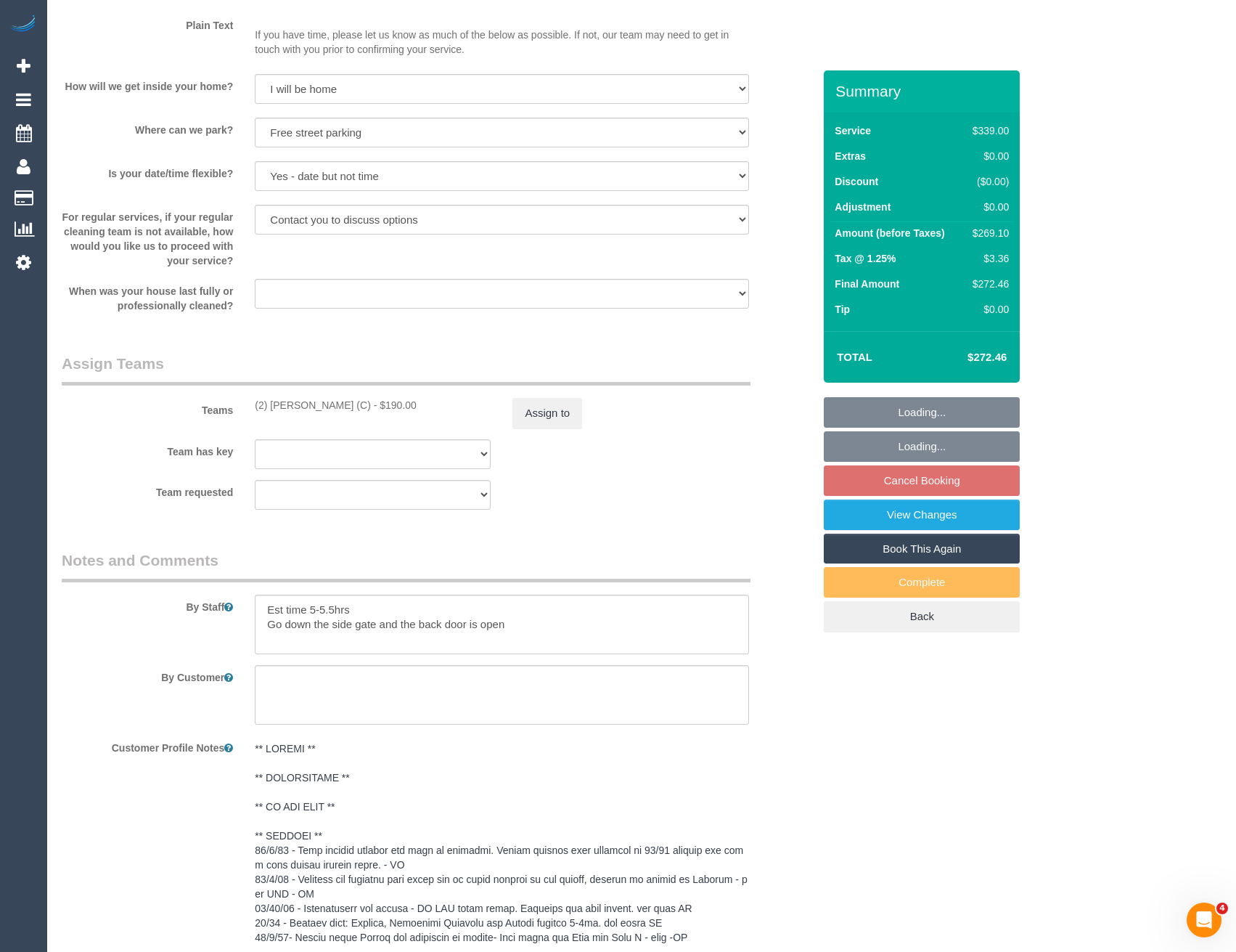
select select "object:1366"
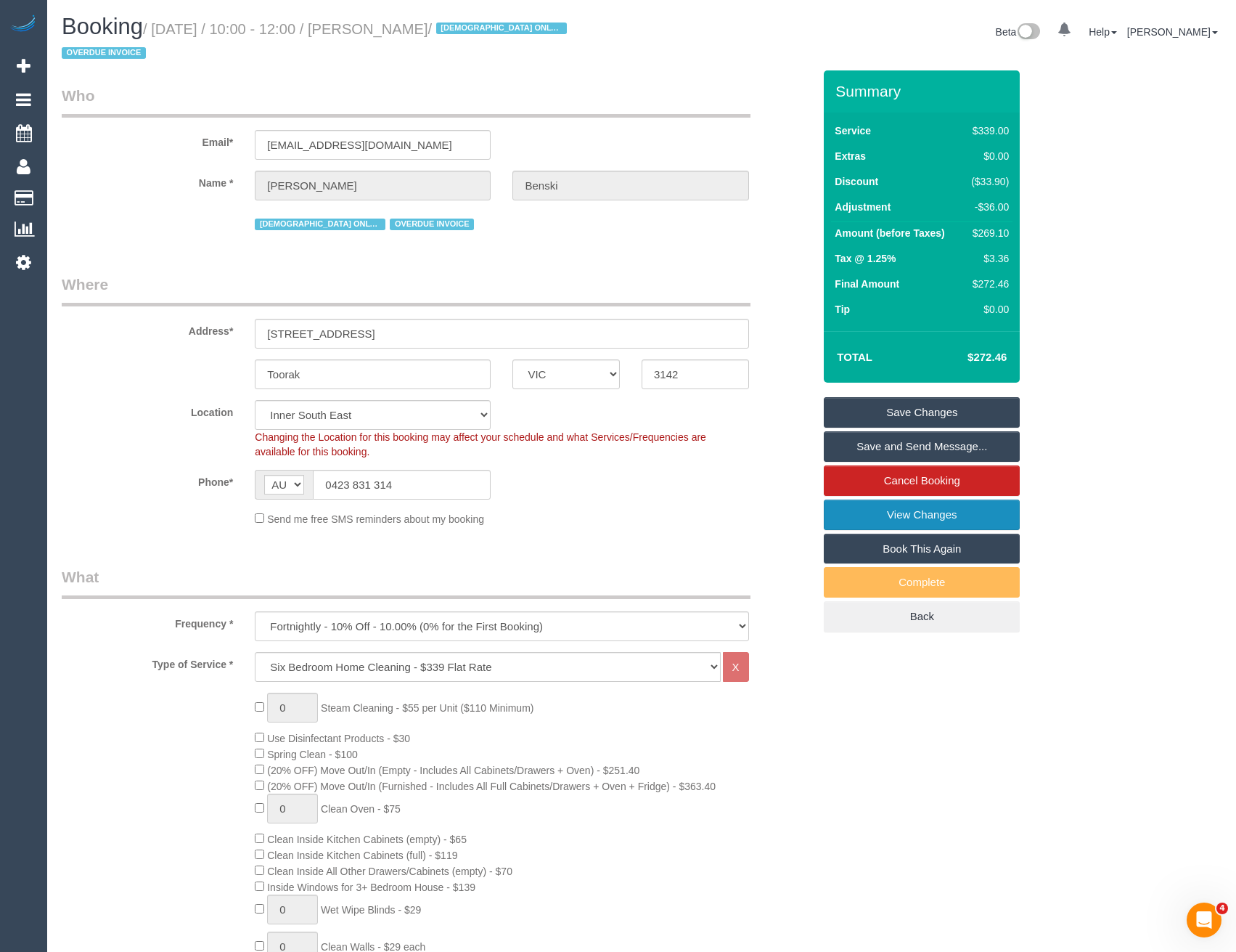
click at [888, 517] on link "View Changes" at bounding box center [922, 514] width 196 height 30
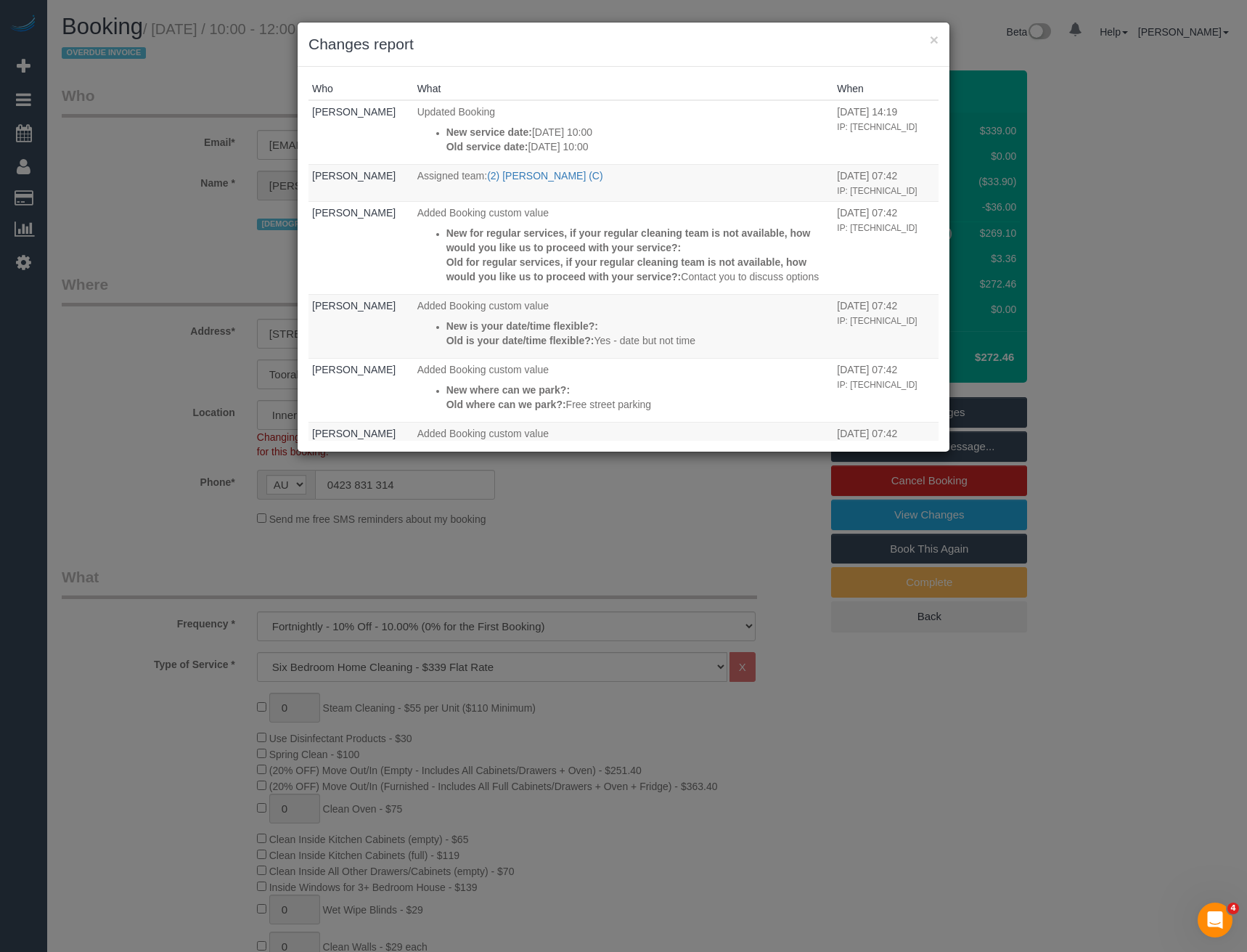
click at [479, 538] on div "× Changes report Who What When [PERSON_NAME] Updated Booking New service date: …" at bounding box center [623, 476] width 1247 height 952
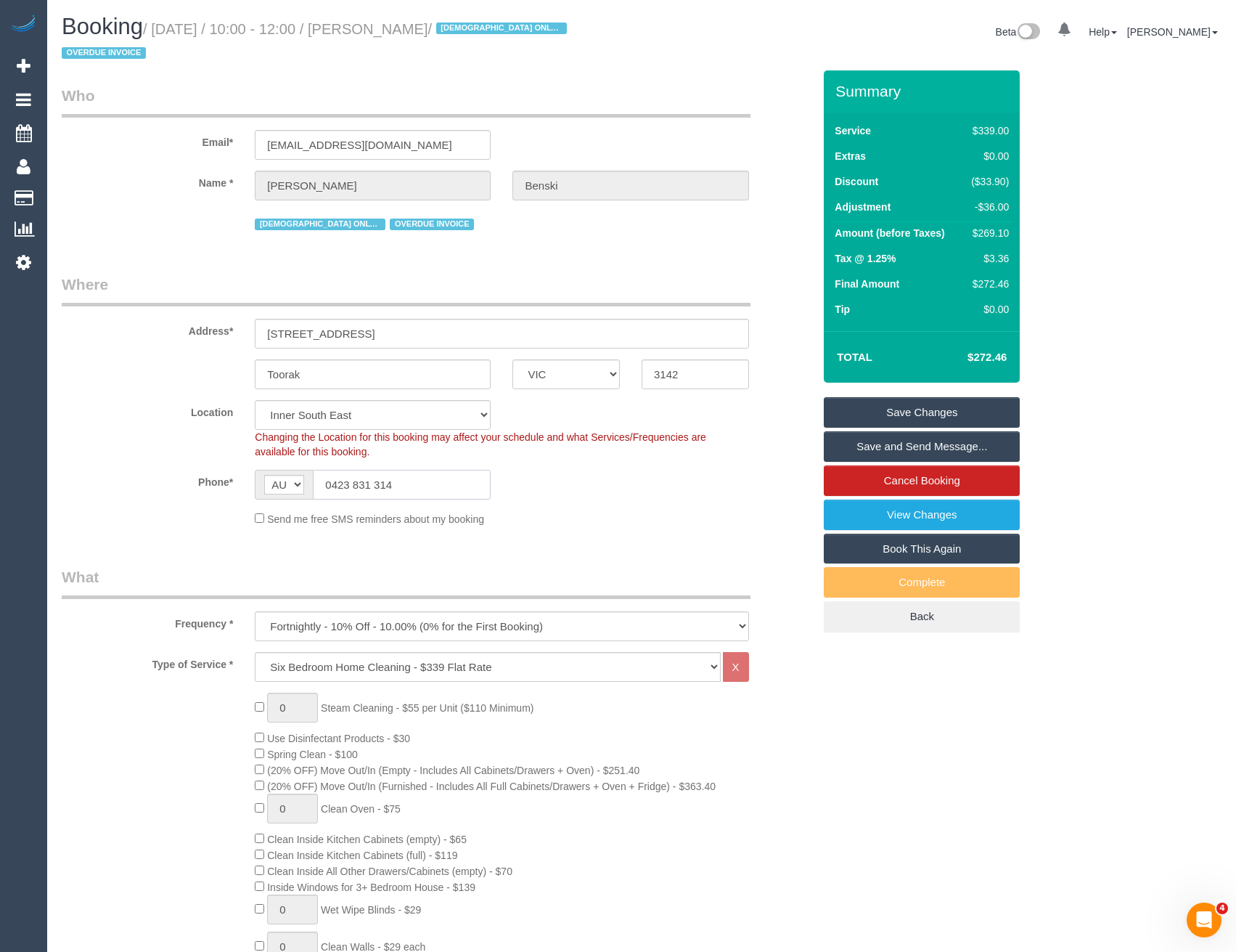
drag, startPoint x: 399, startPoint y: 489, endPoint x: 332, endPoint y: 488, distance: 67.0
click at [332, 488] on input "0423 831 314" at bounding box center [402, 485] width 178 height 30
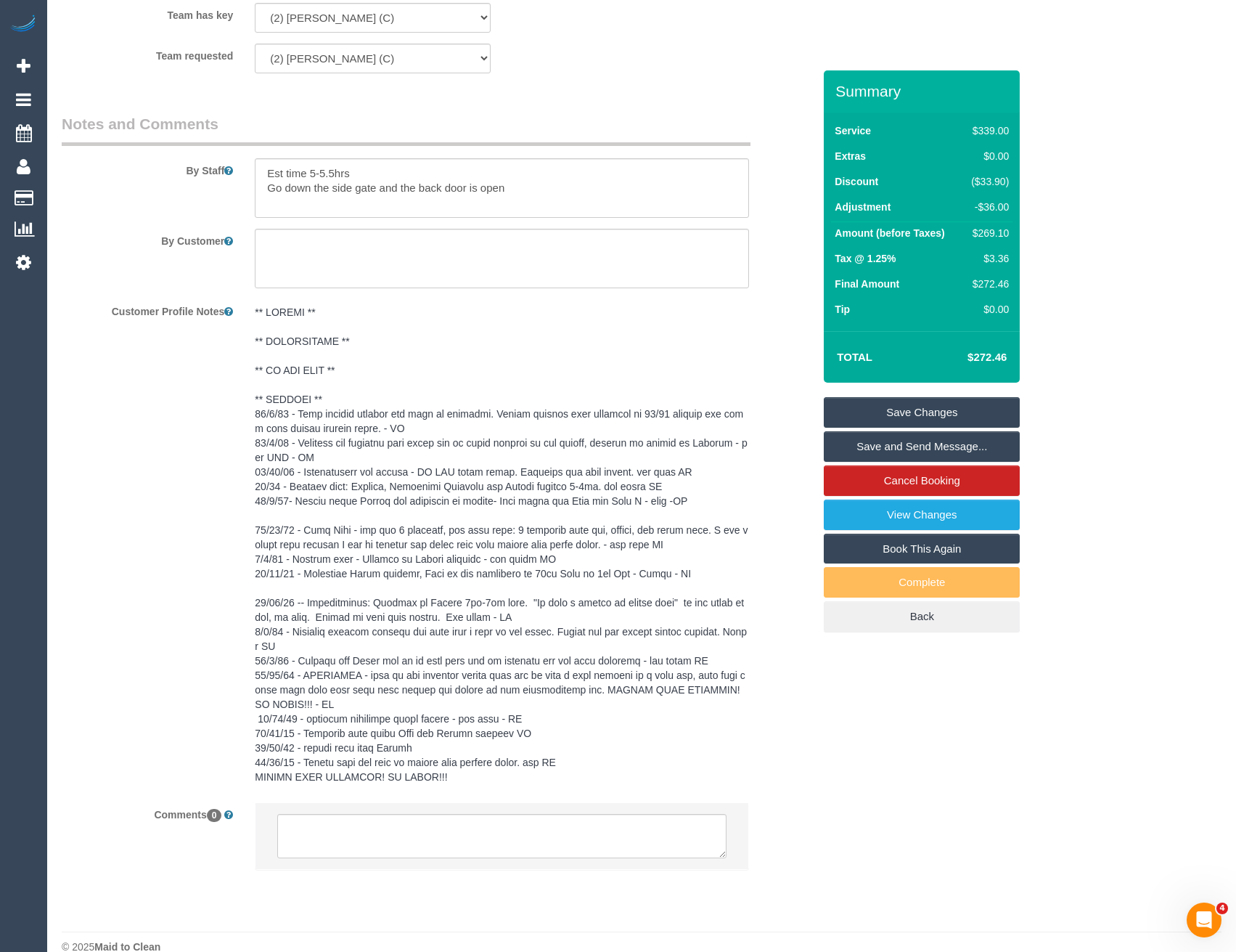
scroll to position [2370, 0]
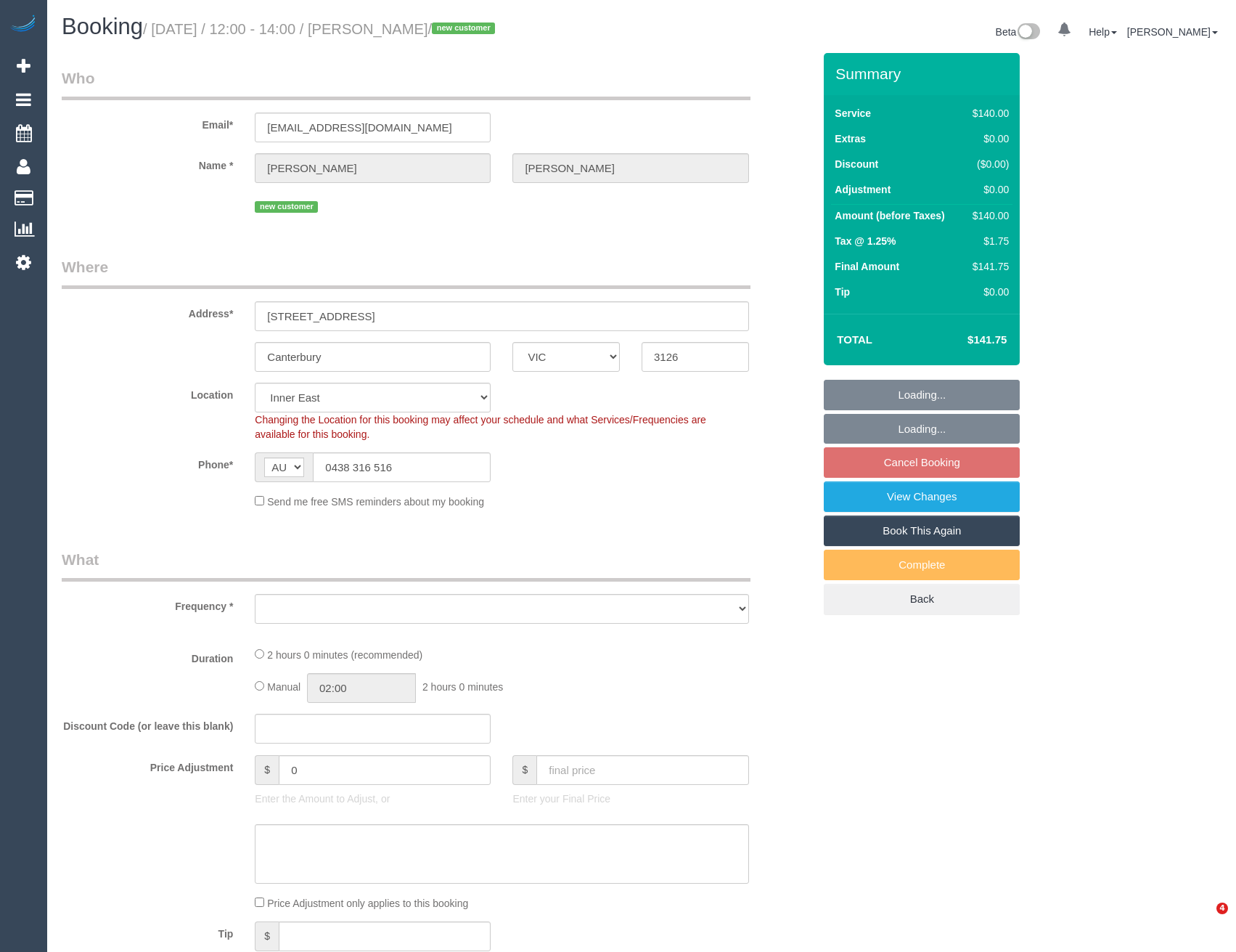
select select "VIC"
select select "number:28"
select select "number:14"
select select "number:19"
select select "number:25"
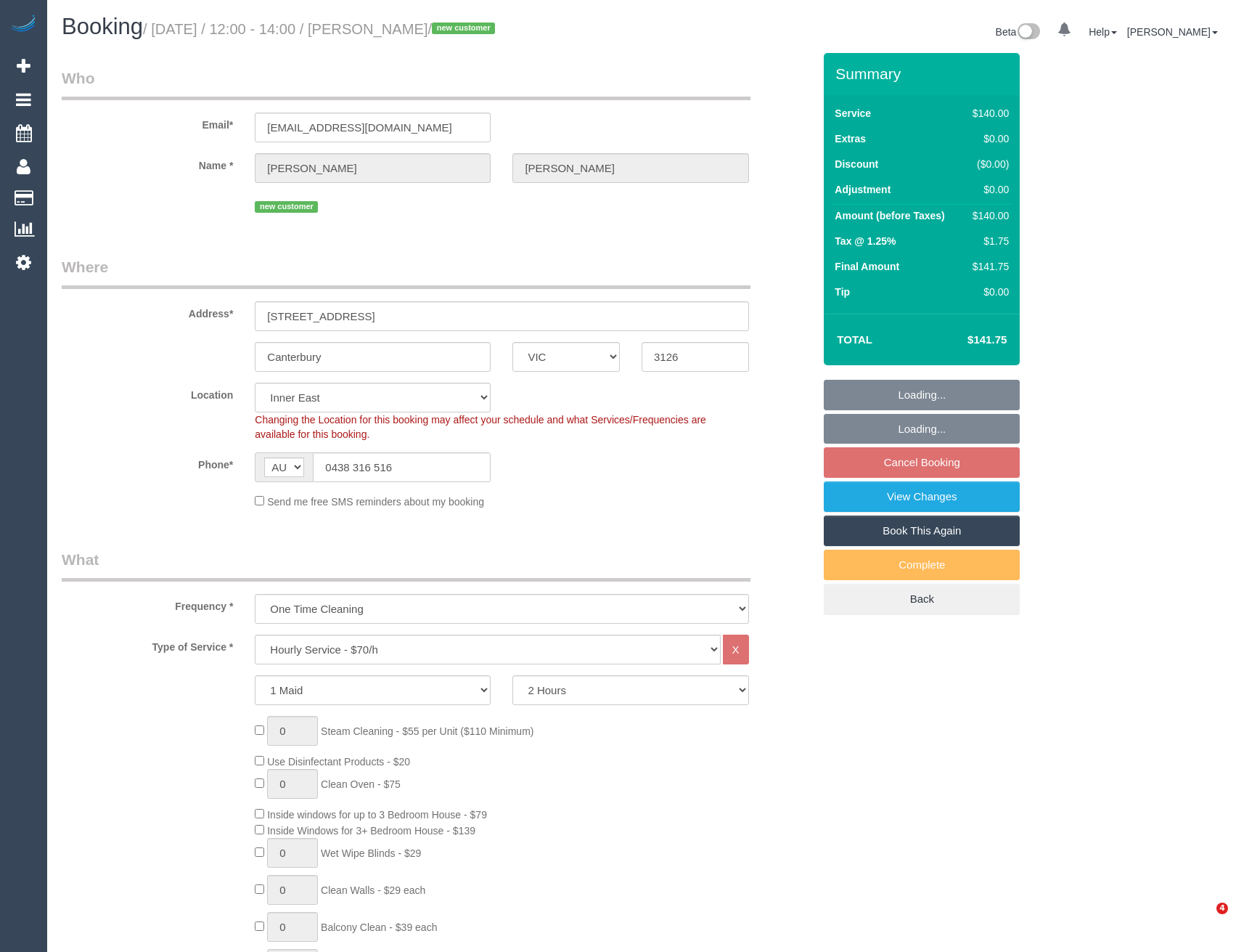
select select "object:1470"
select select "string:stripe-pm_1S8CyY2GScqysDRVjVgp4sy1"
select select "object:1480"
select select "spot4"
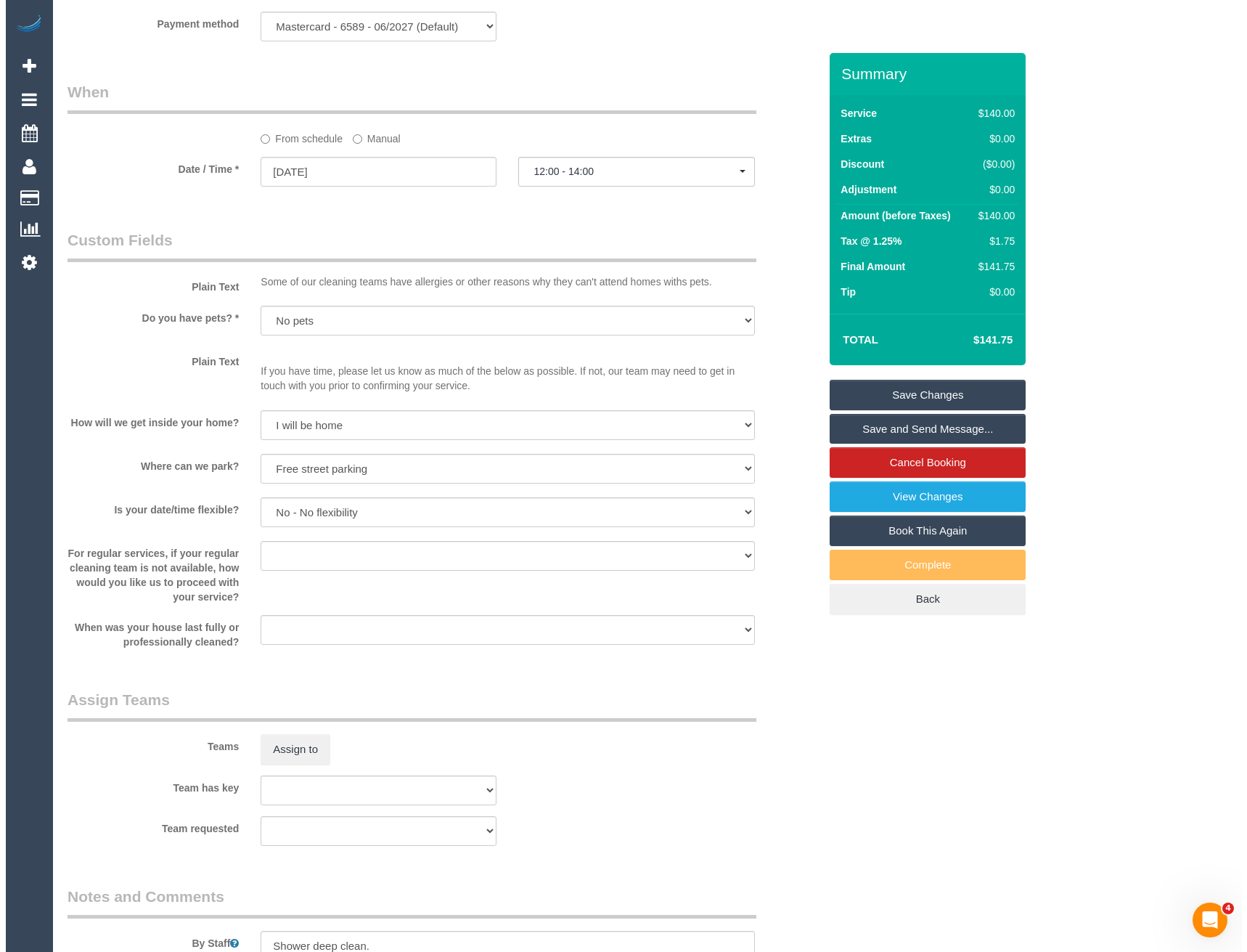
scroll to position [1597, 0]
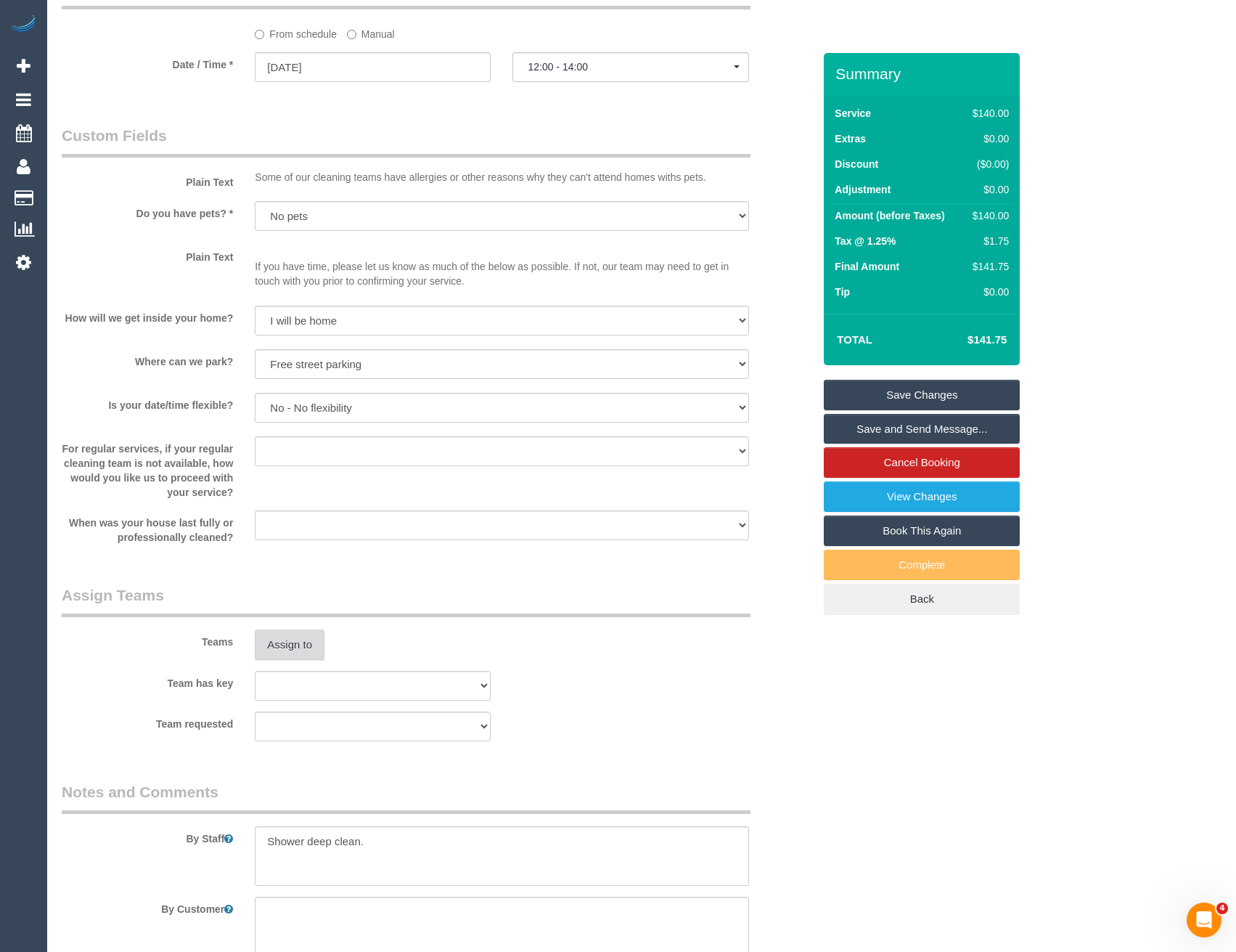
click at [308, 640] on button "Assign to" at bounding box center [289, 645] width 70 height 30
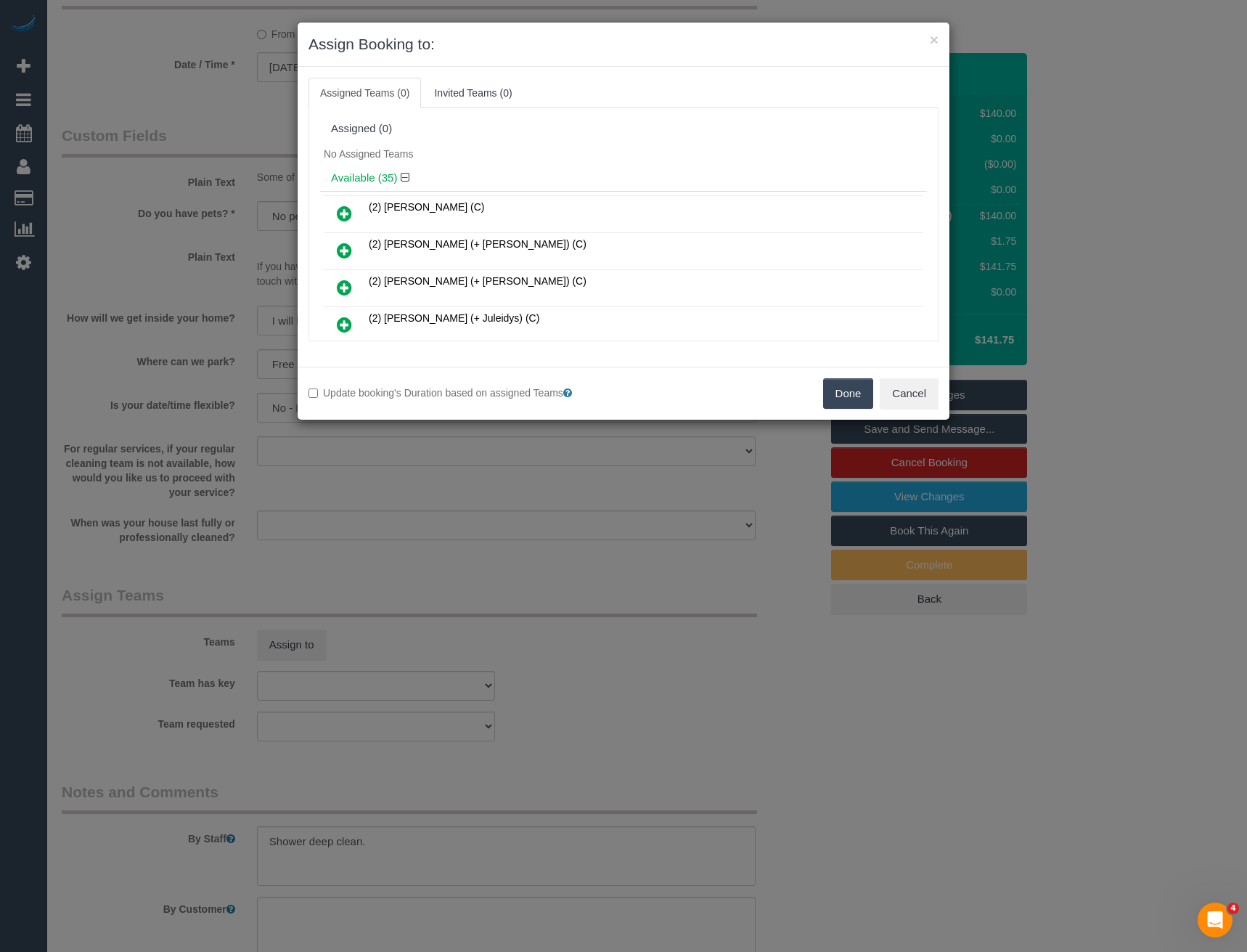
scroll to position [1171, 0]
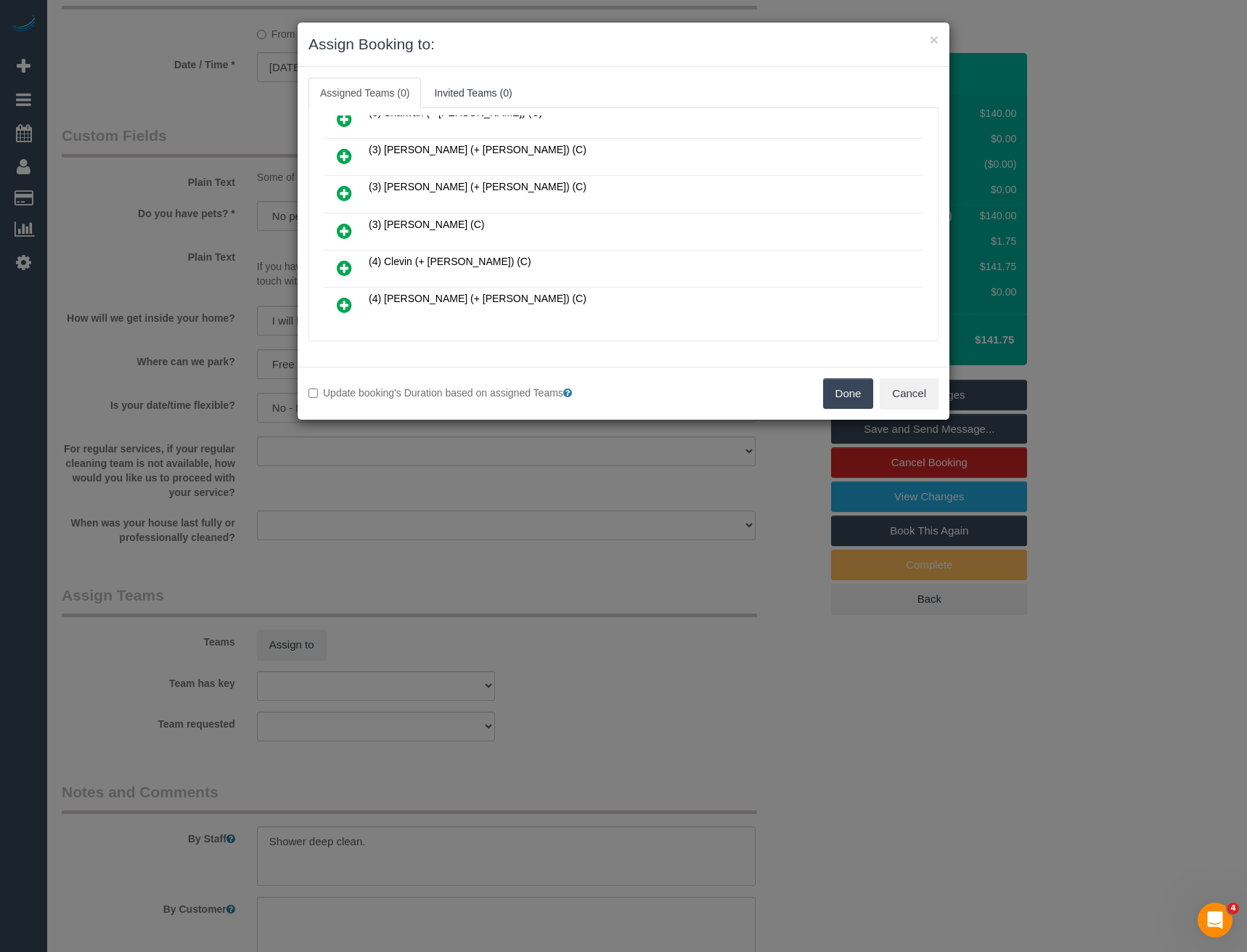
click at [340, 230] on icon at bounding box center [344, 230] width 15 height 18
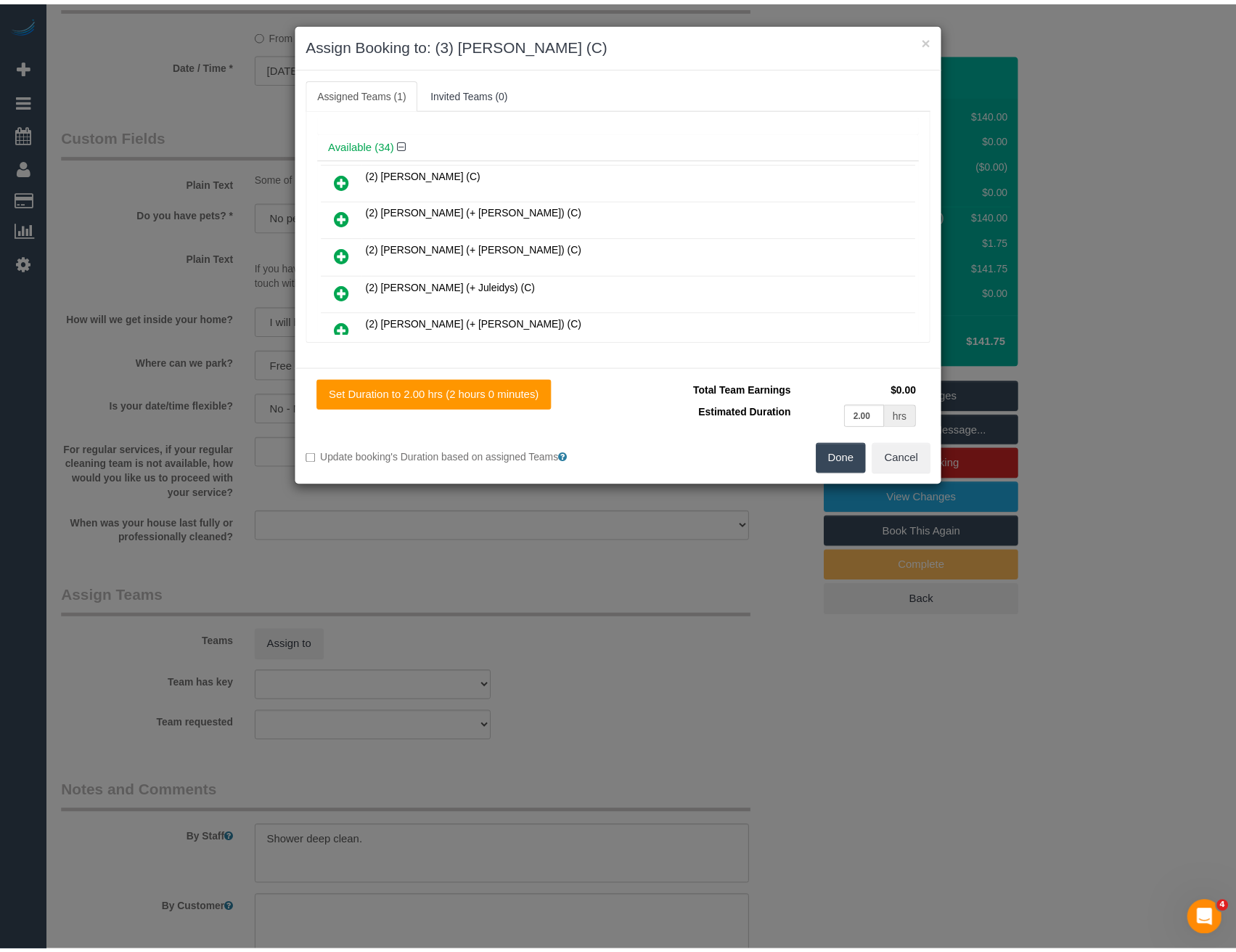
scroll to position [0, 0]
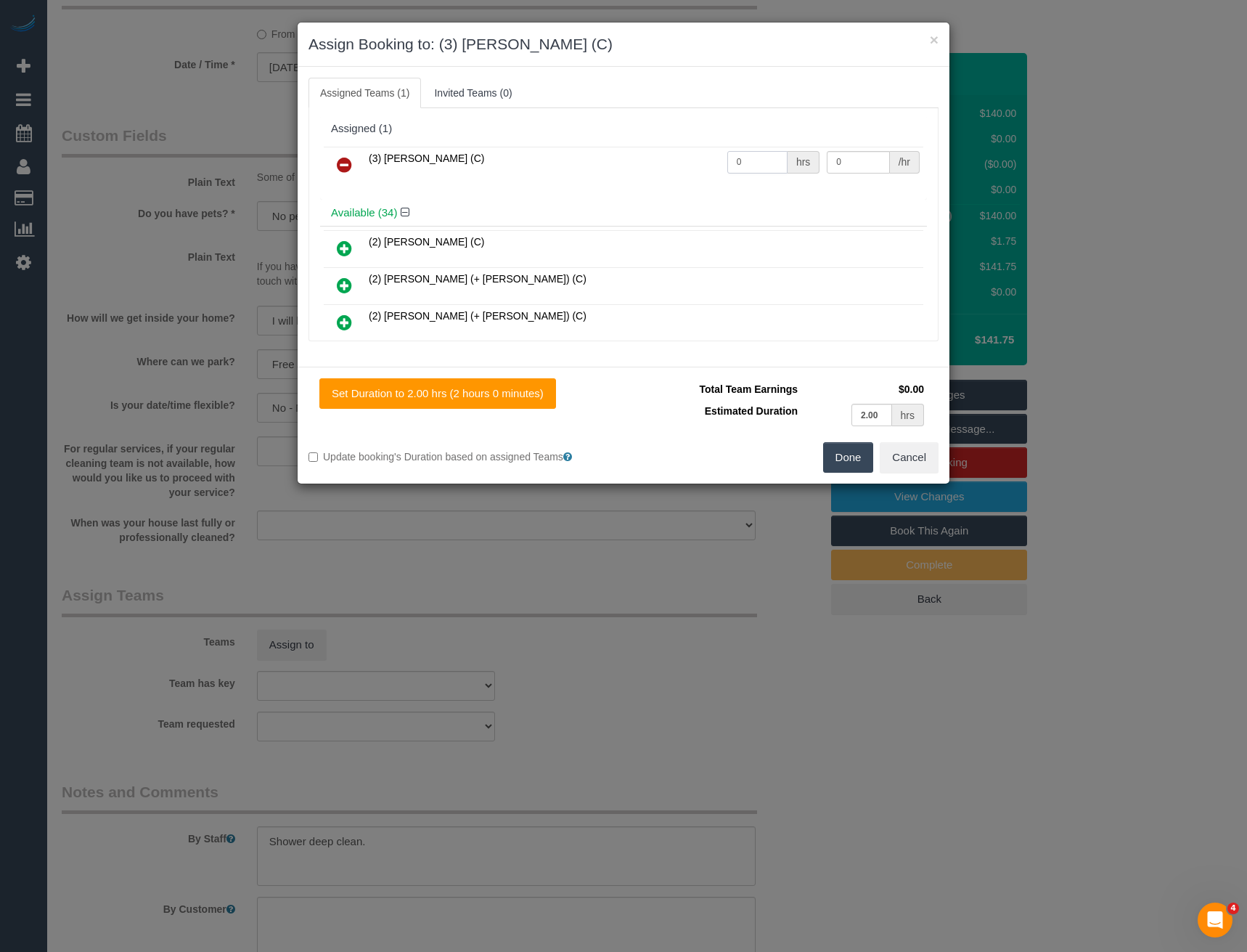
drag, startPoint x: 747, startPoint y: 162, endPoint x: 608, endPoint y: 143, distance: 140.3
click at [689, 163] on tr "(3) [PERSON_NAME] (C) 0 hrs 0 /hr" at bounding box center [624, 165] width 600 height 37
type input "2"
type input "35"
click at [864, 461] on button "Done" at bounding box center [848, 457] width 51 height 30
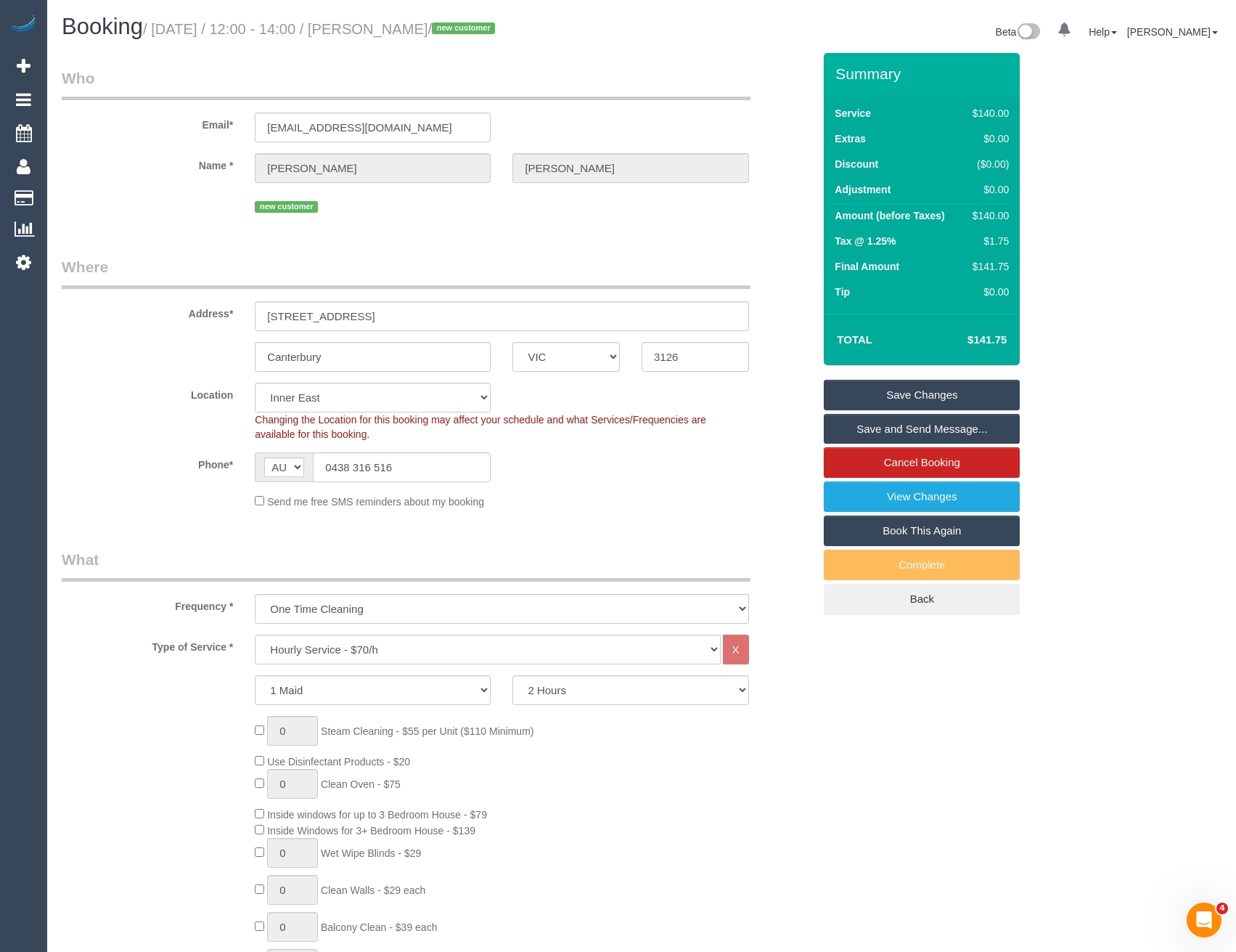
click at [908, 423] on link "Save and Send Message..." at bounding box center [922, 429] width 196 height 30
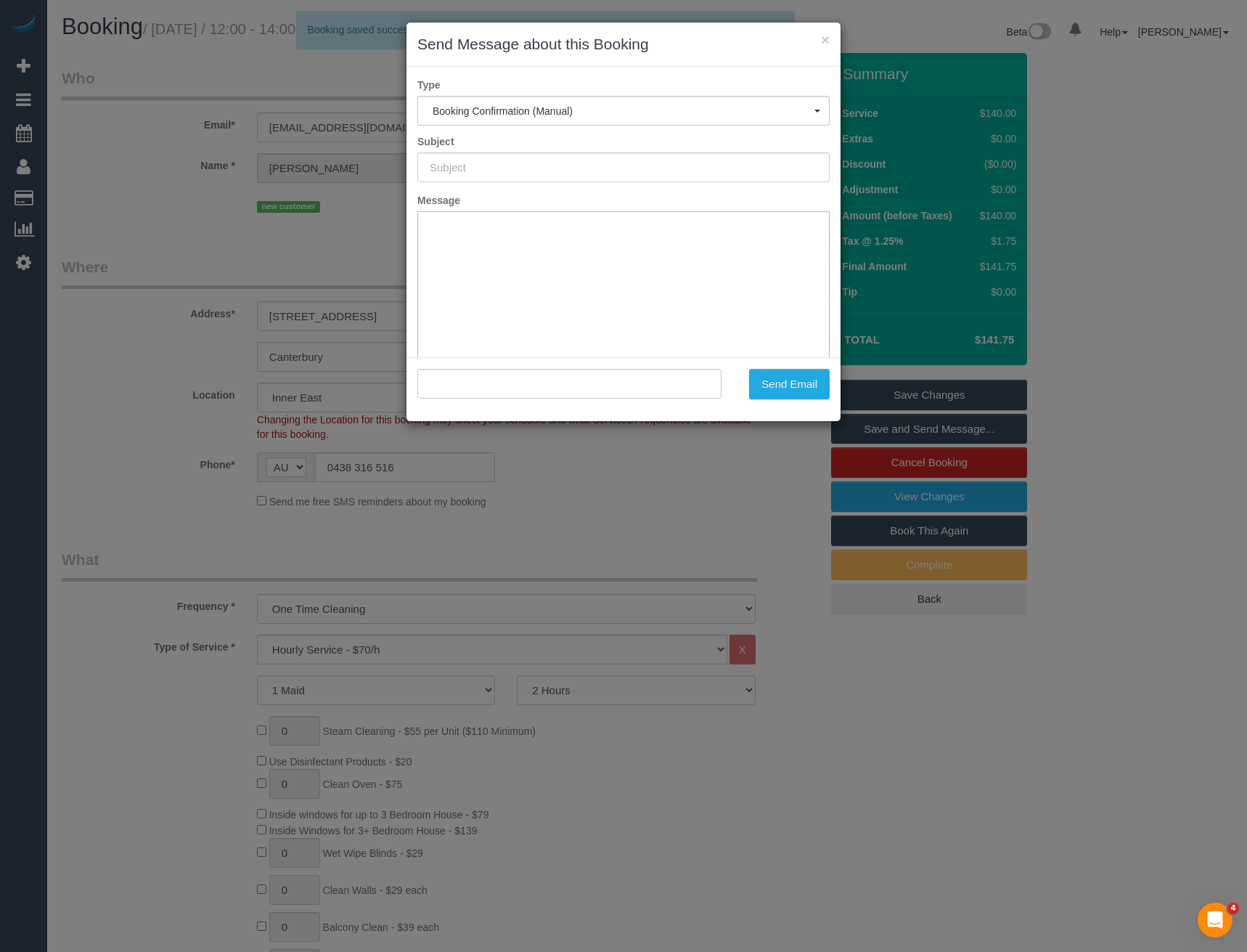
type input "Booking Confirmed"
type input ""[PERSON_NAME]" <[EMAIL_ADDRESS][DOMAIN_NAME]>"
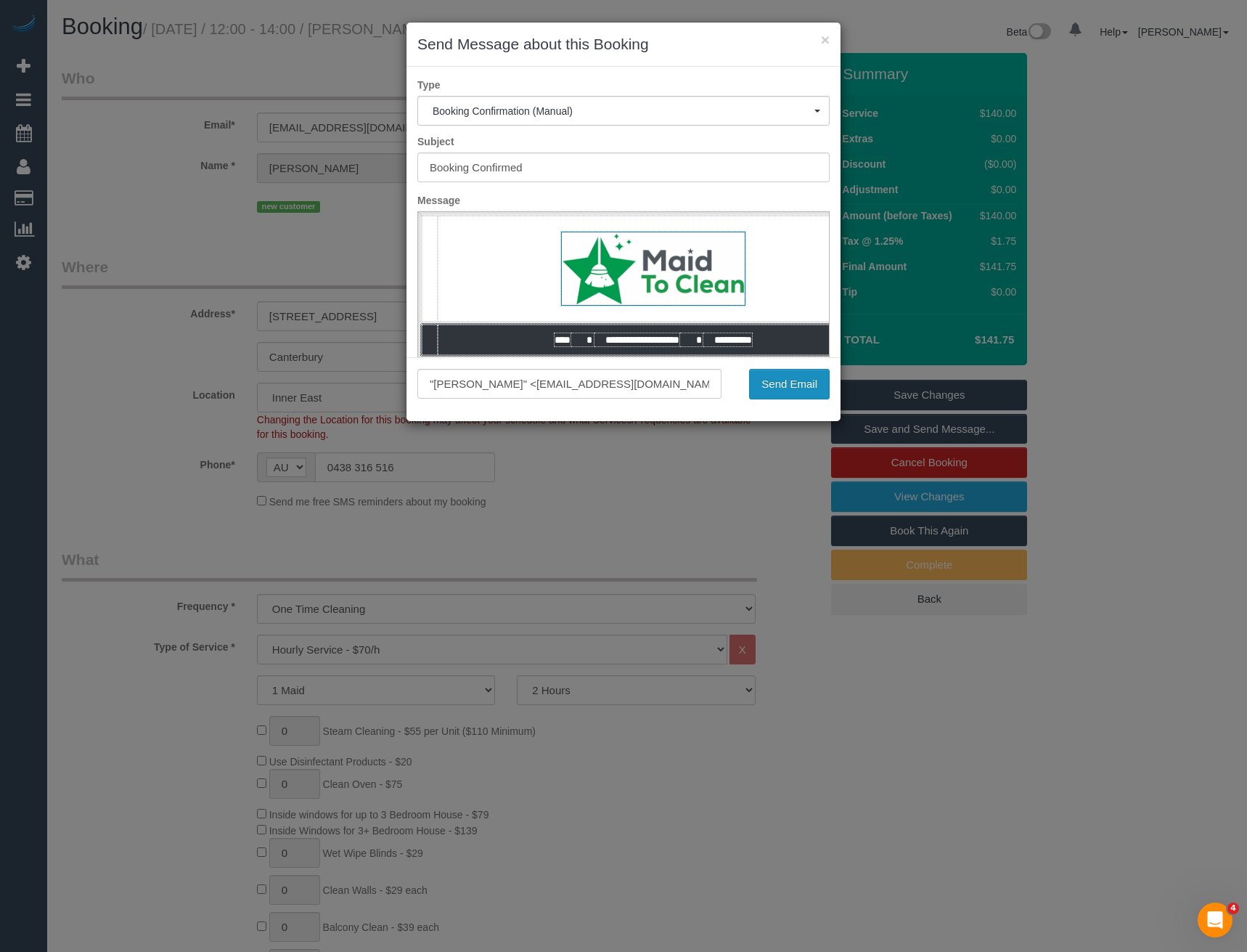
click at [774, 383] on button "Send Email" at bounding box center [790, 383] width 80 height 30
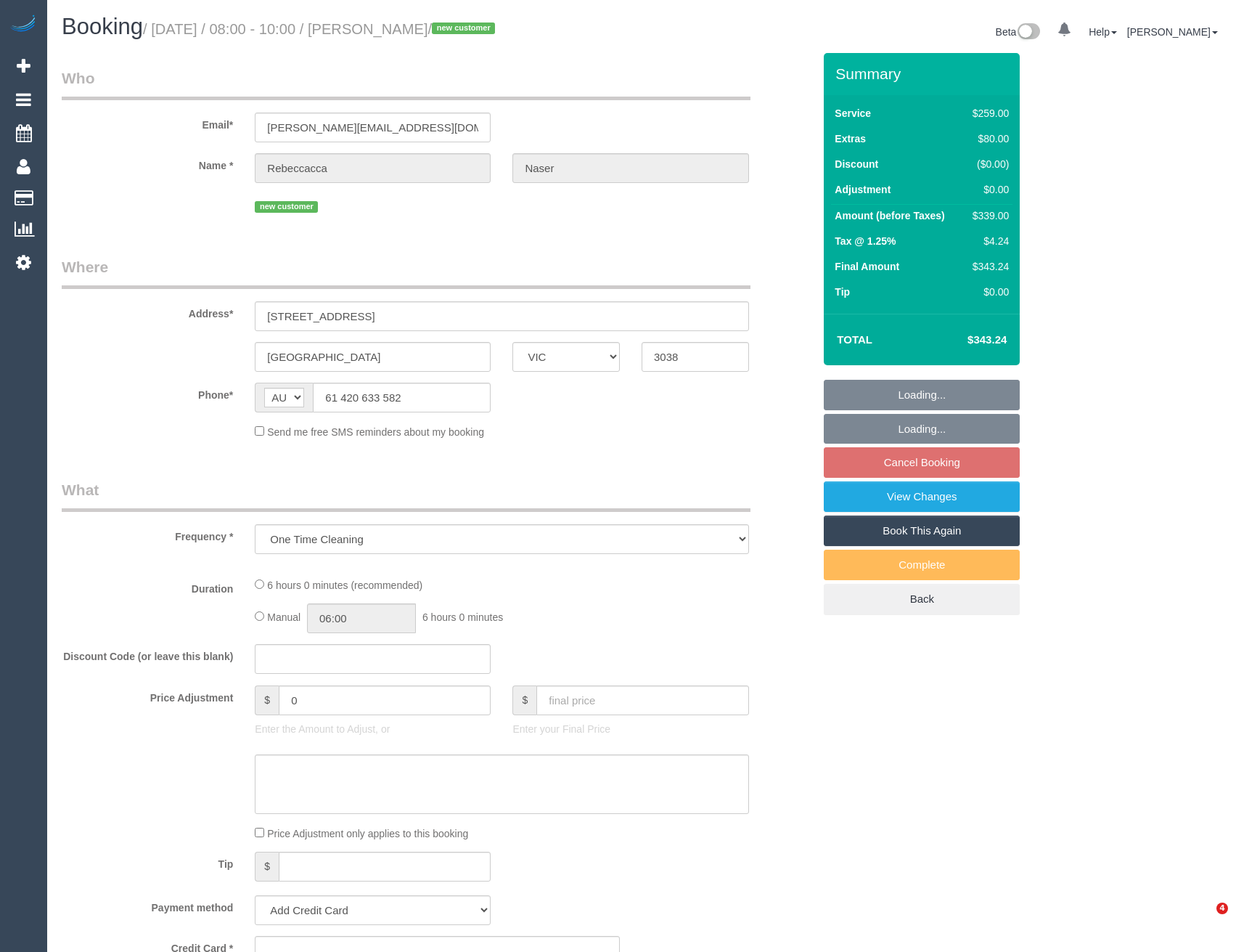
select select "VIC"
select select "string:stripe-pm_1S8Cl62GScqysDRV0fhkle3R"
select select "number:28"
select select "number:14"
select select "number:19"
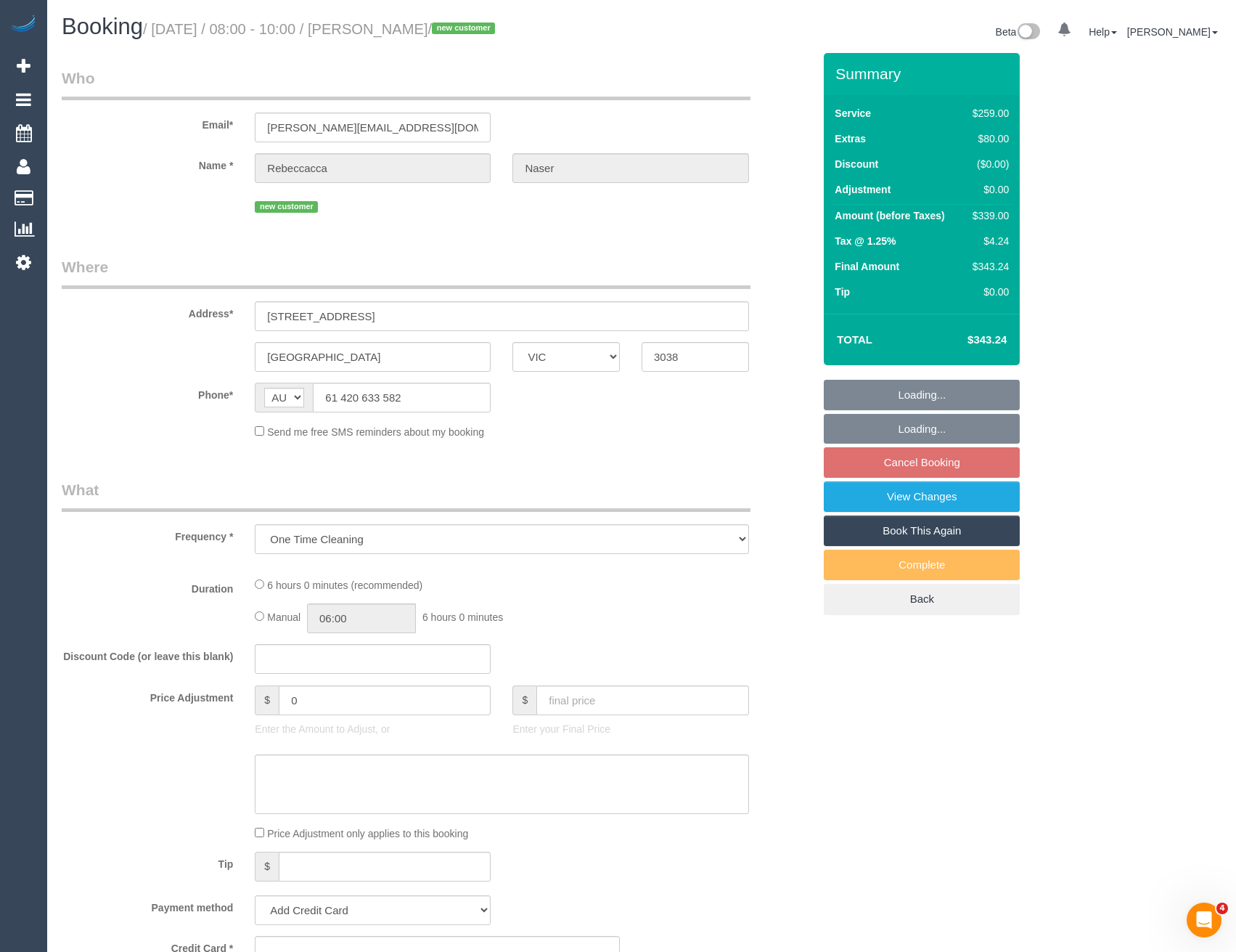
select select "number:25"
select select "number:12"
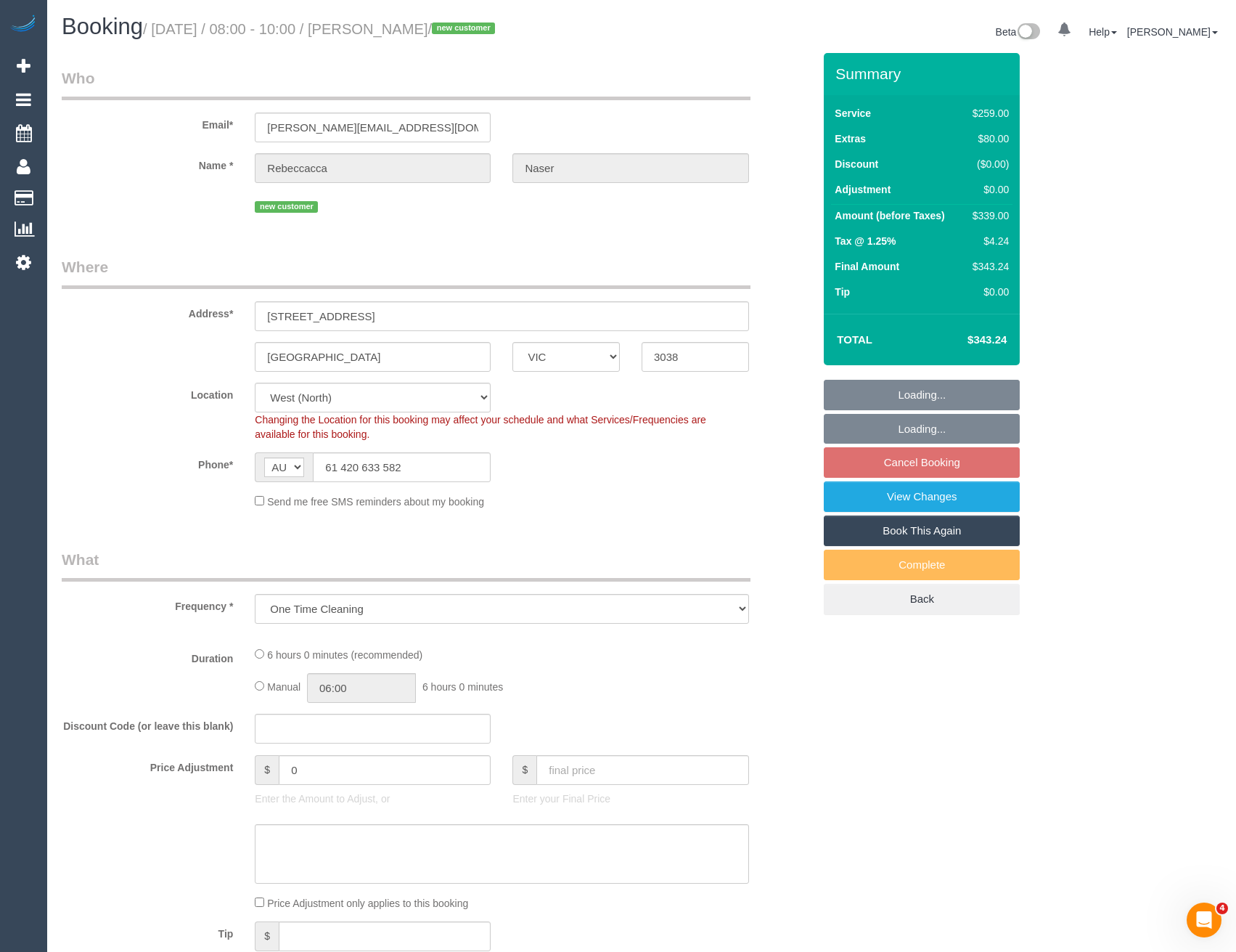
select select "object:684"
select select "spot2"
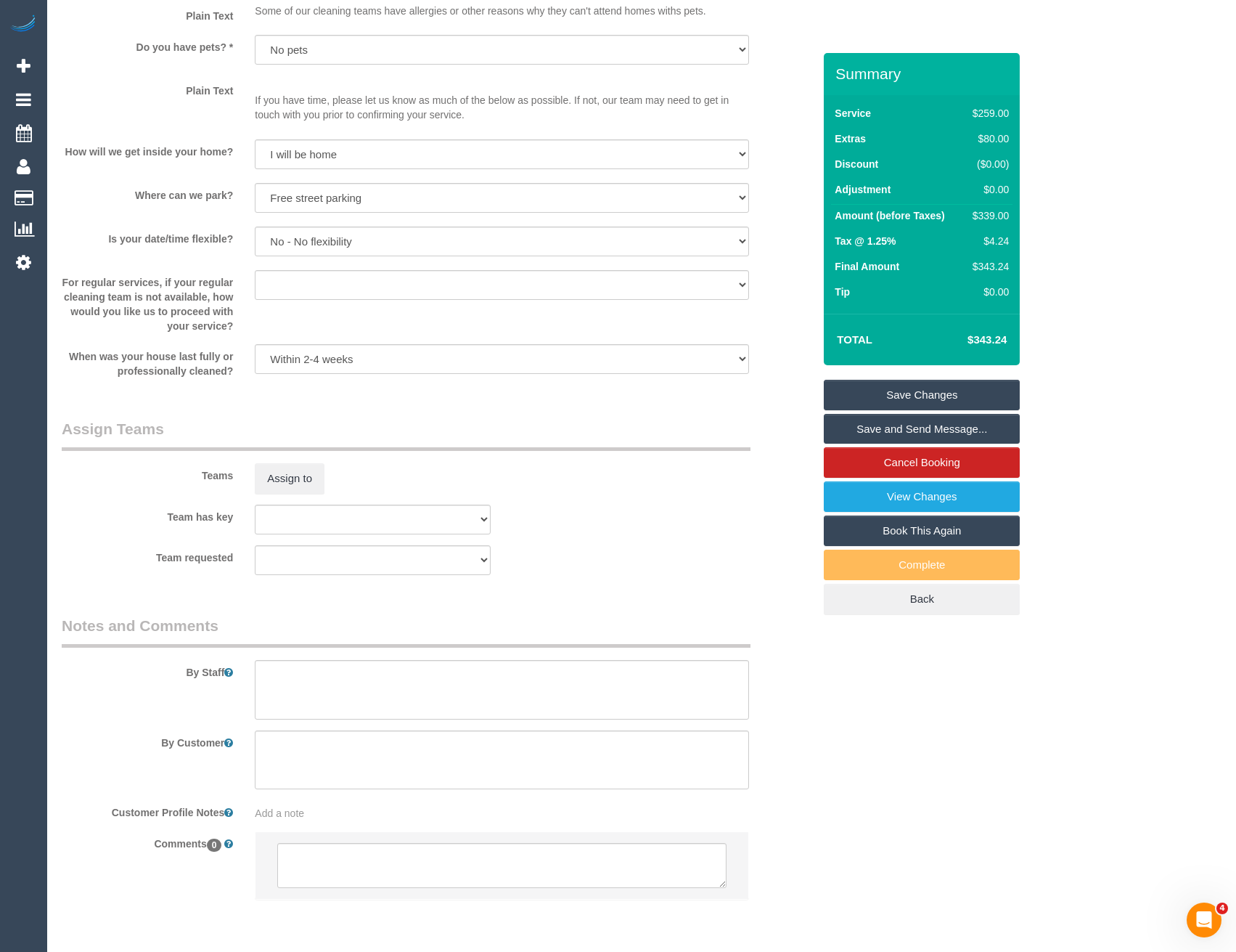
scroll to position [1855, 0]
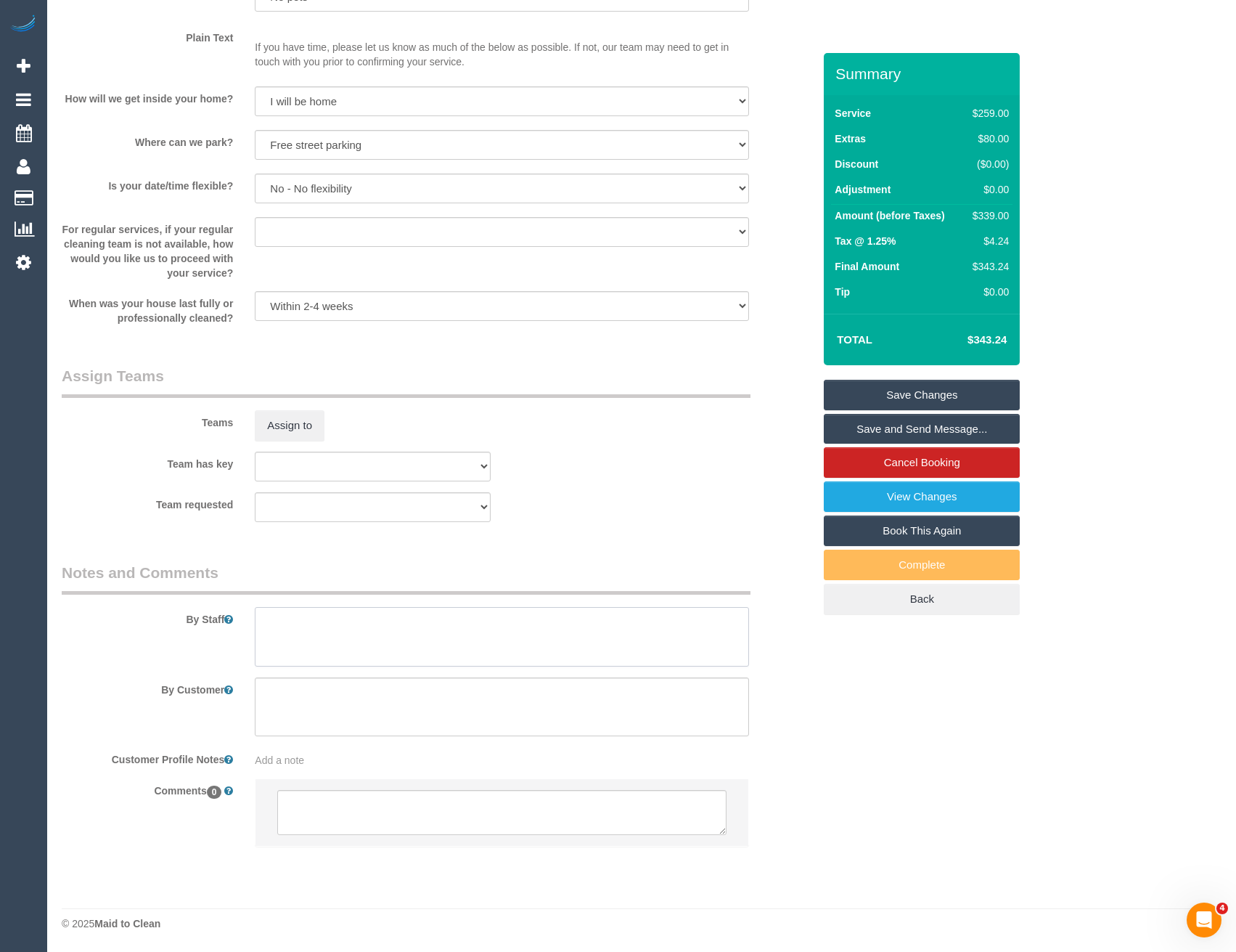
click at [308, 635] on textarea at bounding box center [502, 636] width 494 height 59
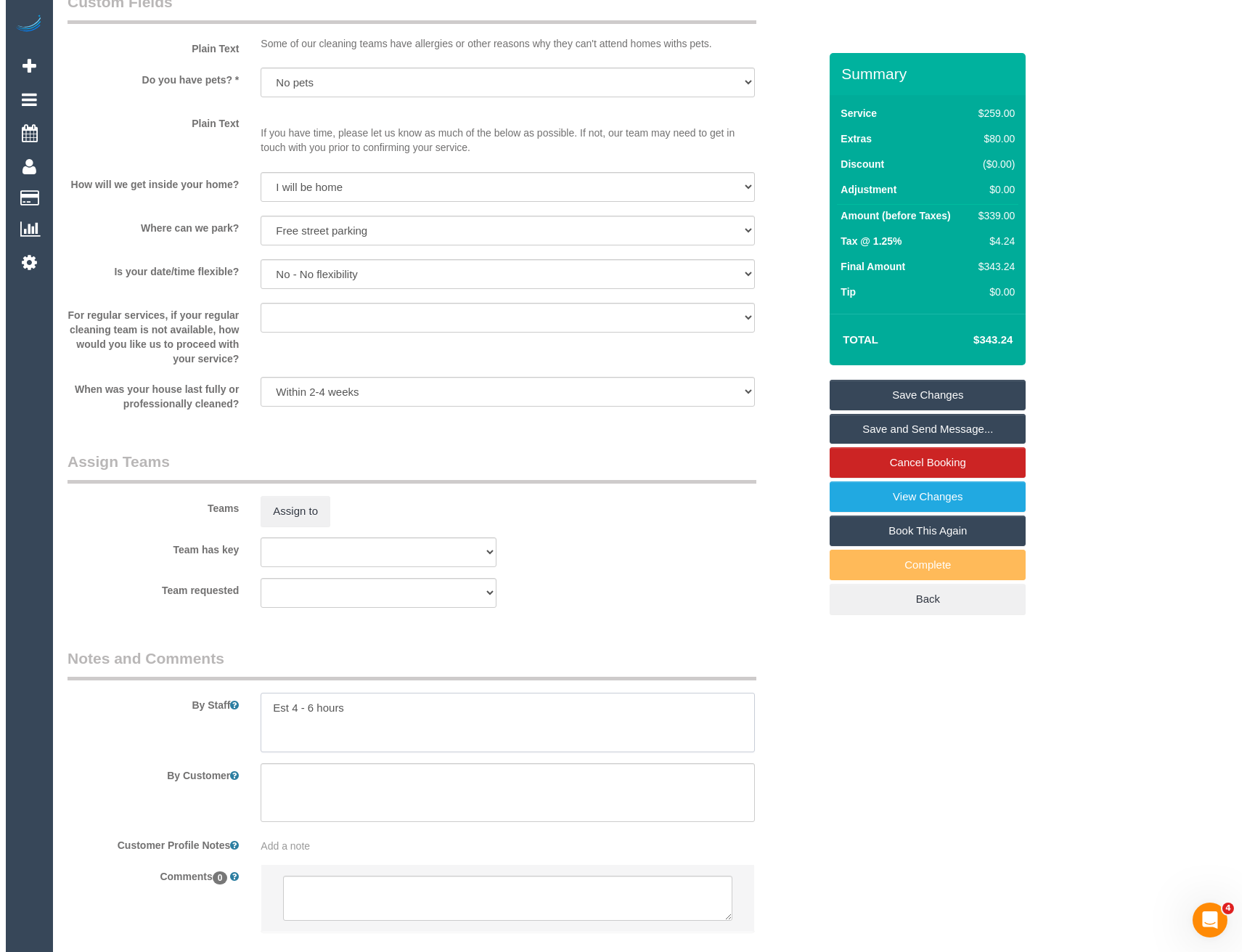
scroll to position [1638, 0]
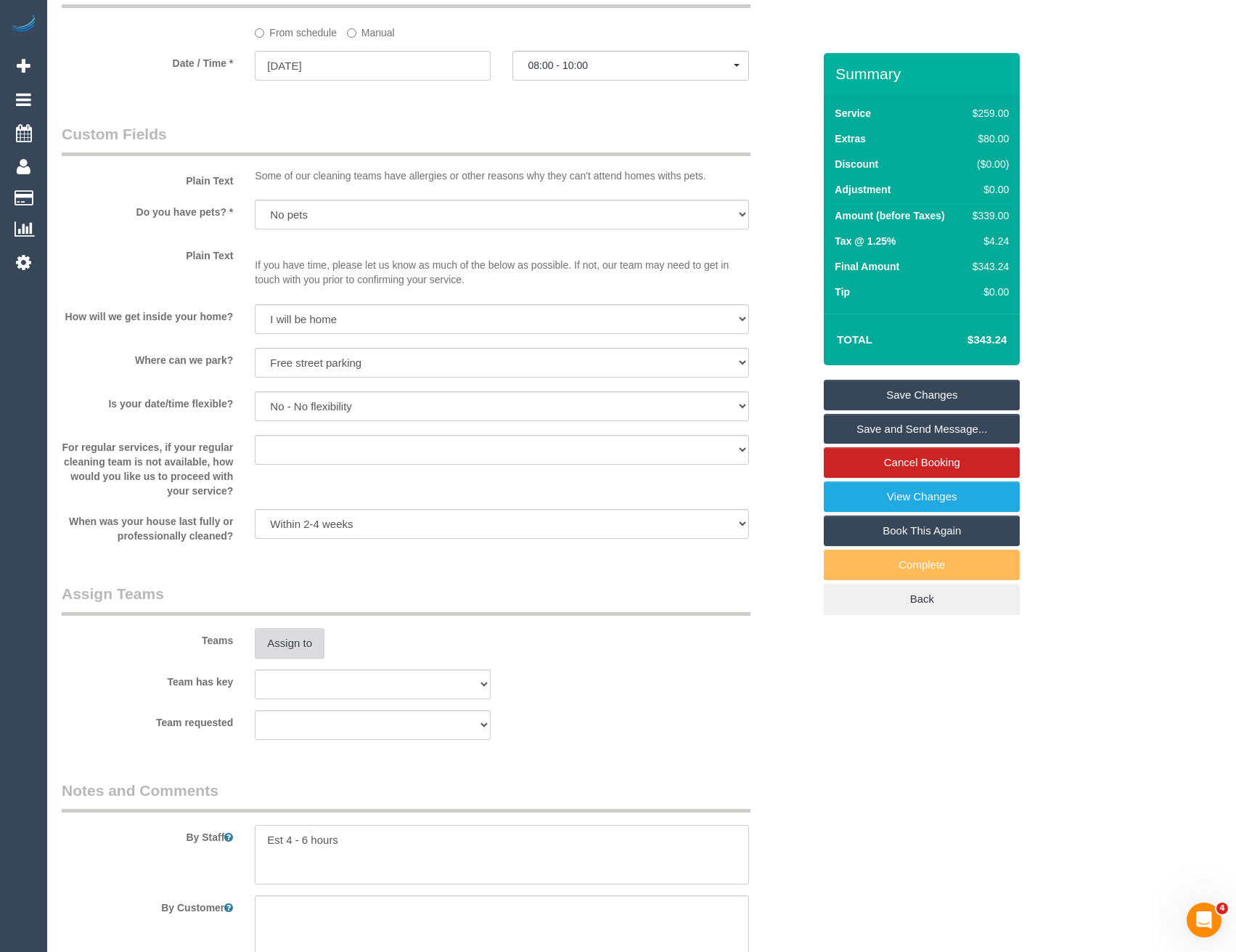
type textarea "Est 4 - 6 hours"
click at [306, 640] on button "Assign to" at bounding box center [289, 643] width 70 height 30
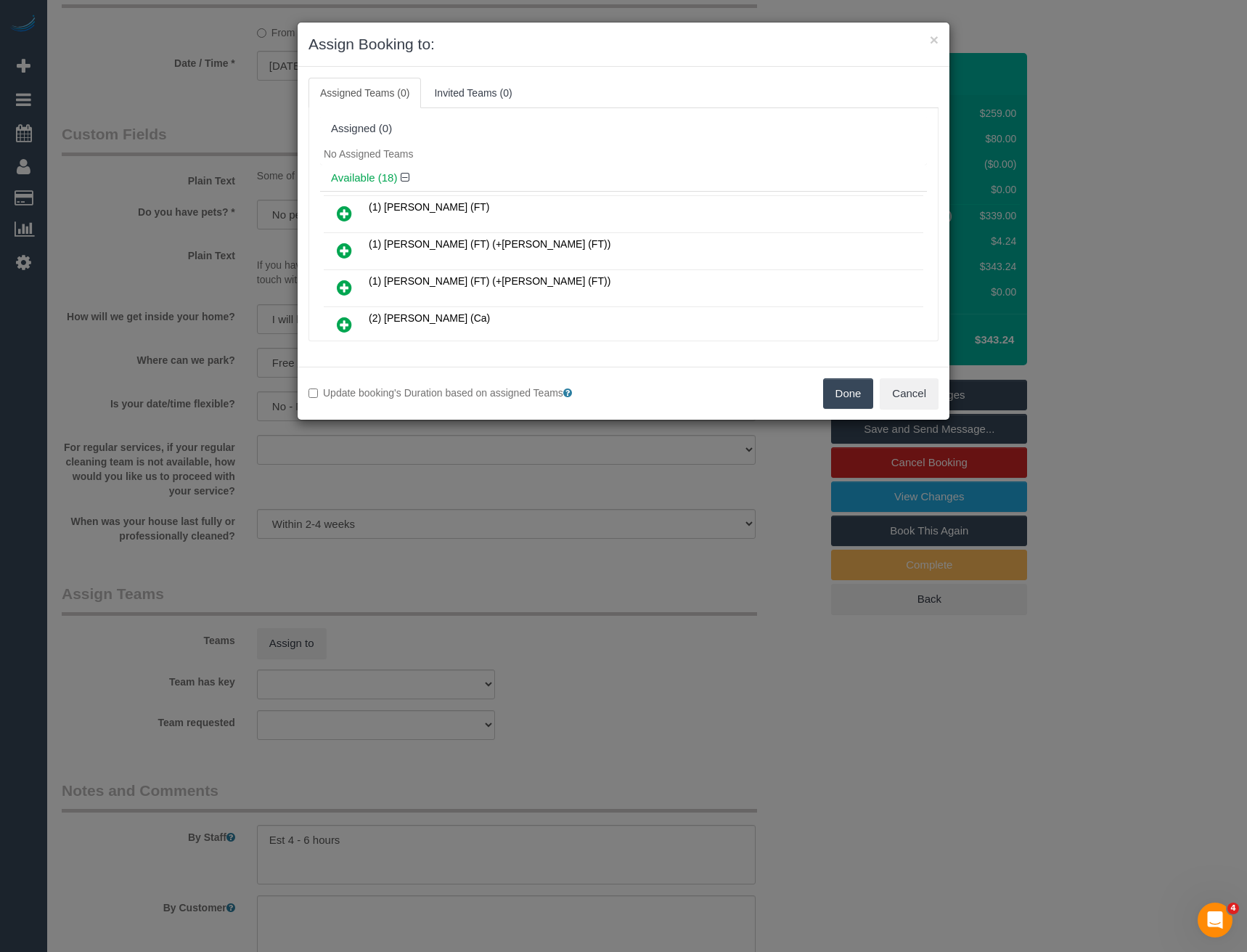
scroll to position [577, 0]
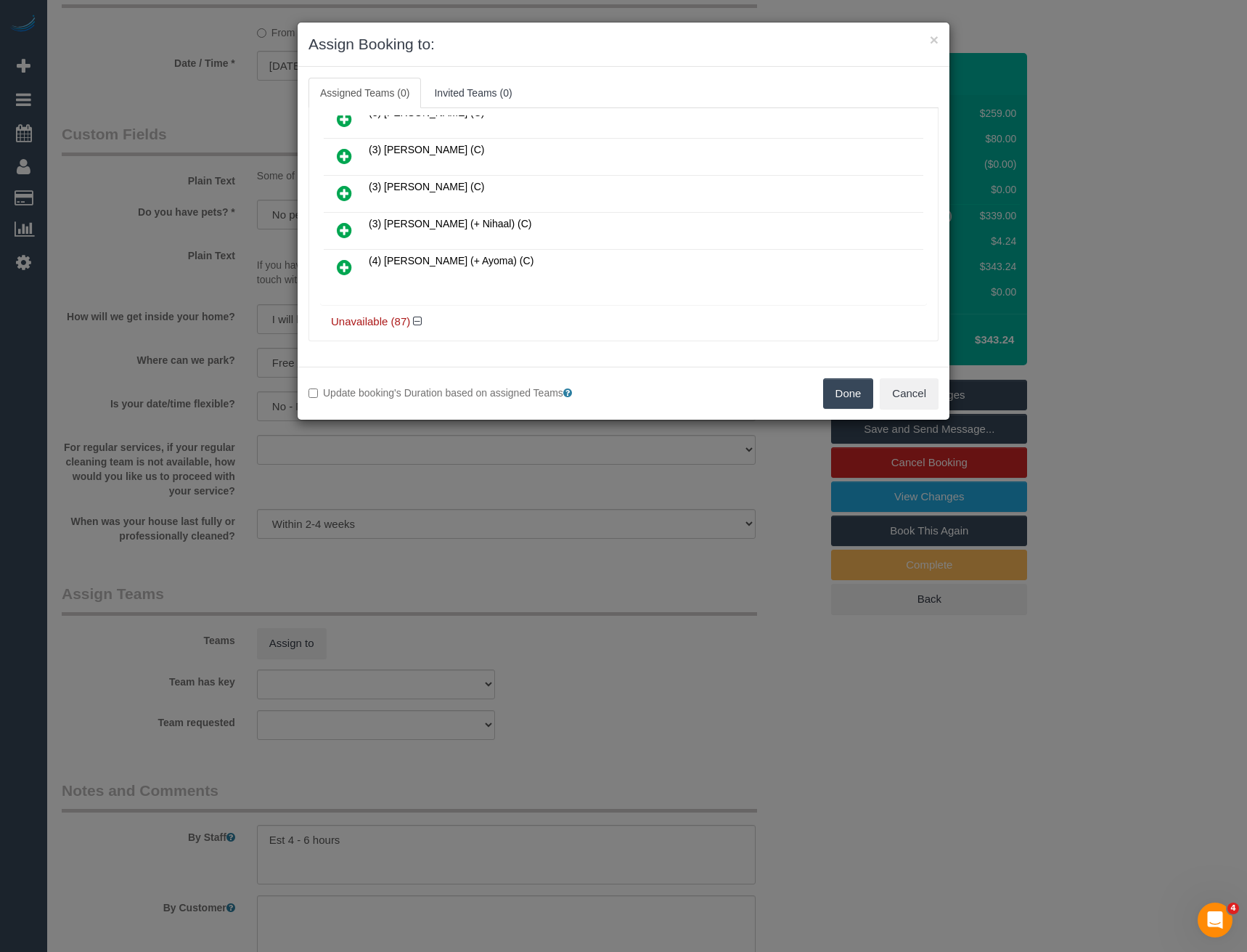
click at [338, 224] on icon at bounding box center [344, 229] width 15 height 18
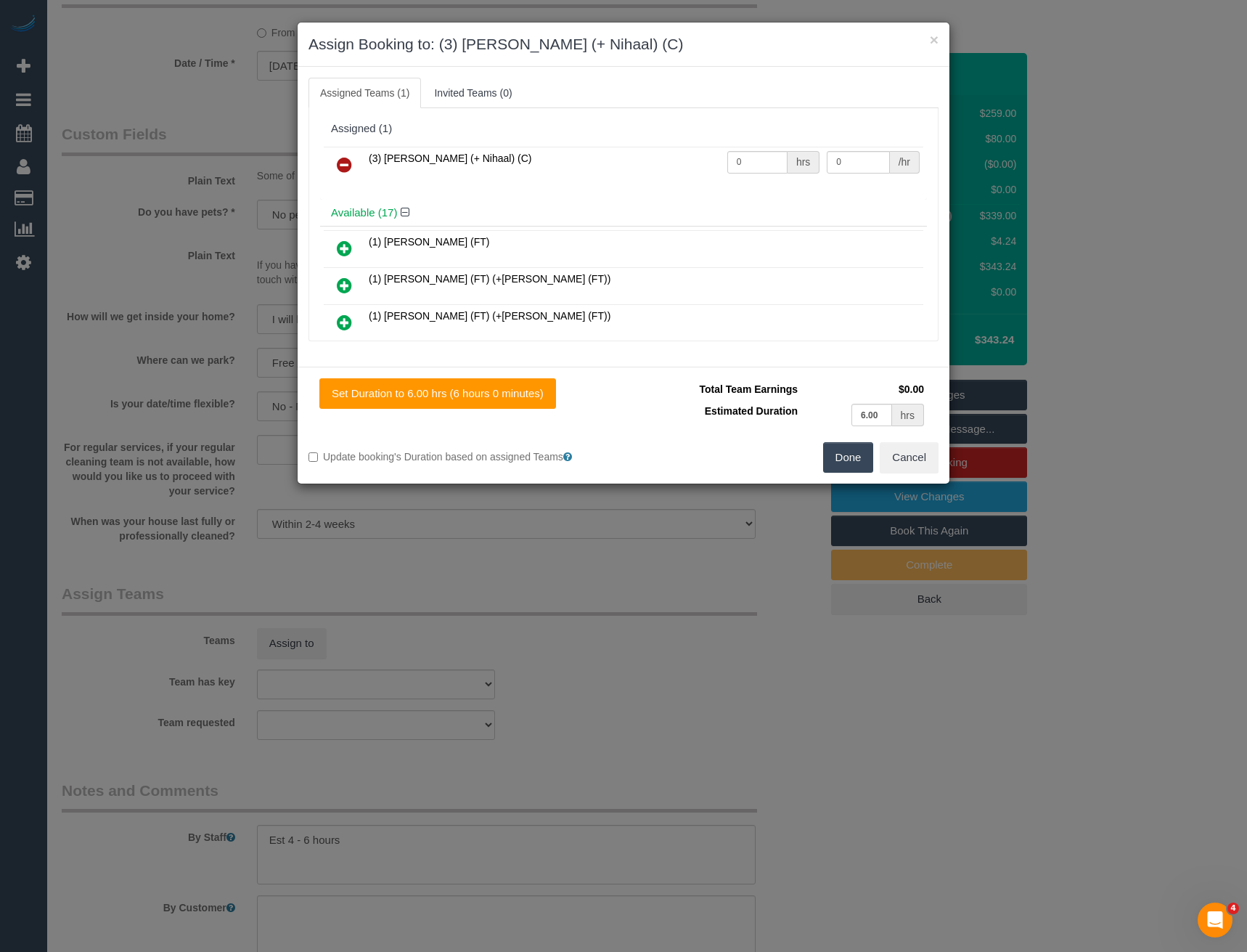
scroll to position [3877, 0]
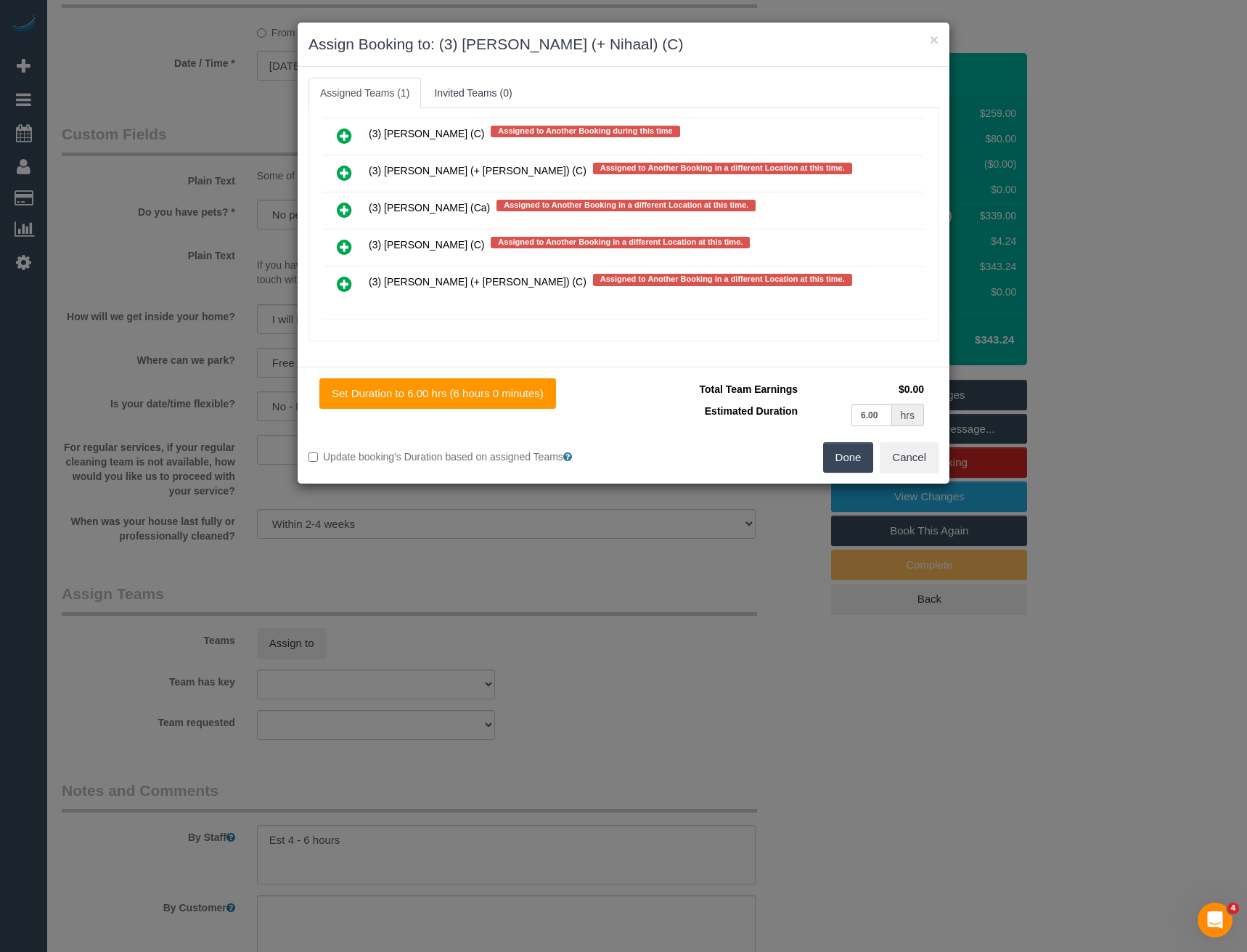
click at [341, 286] on icon at bounding box center [344, 284] width 15 height 18
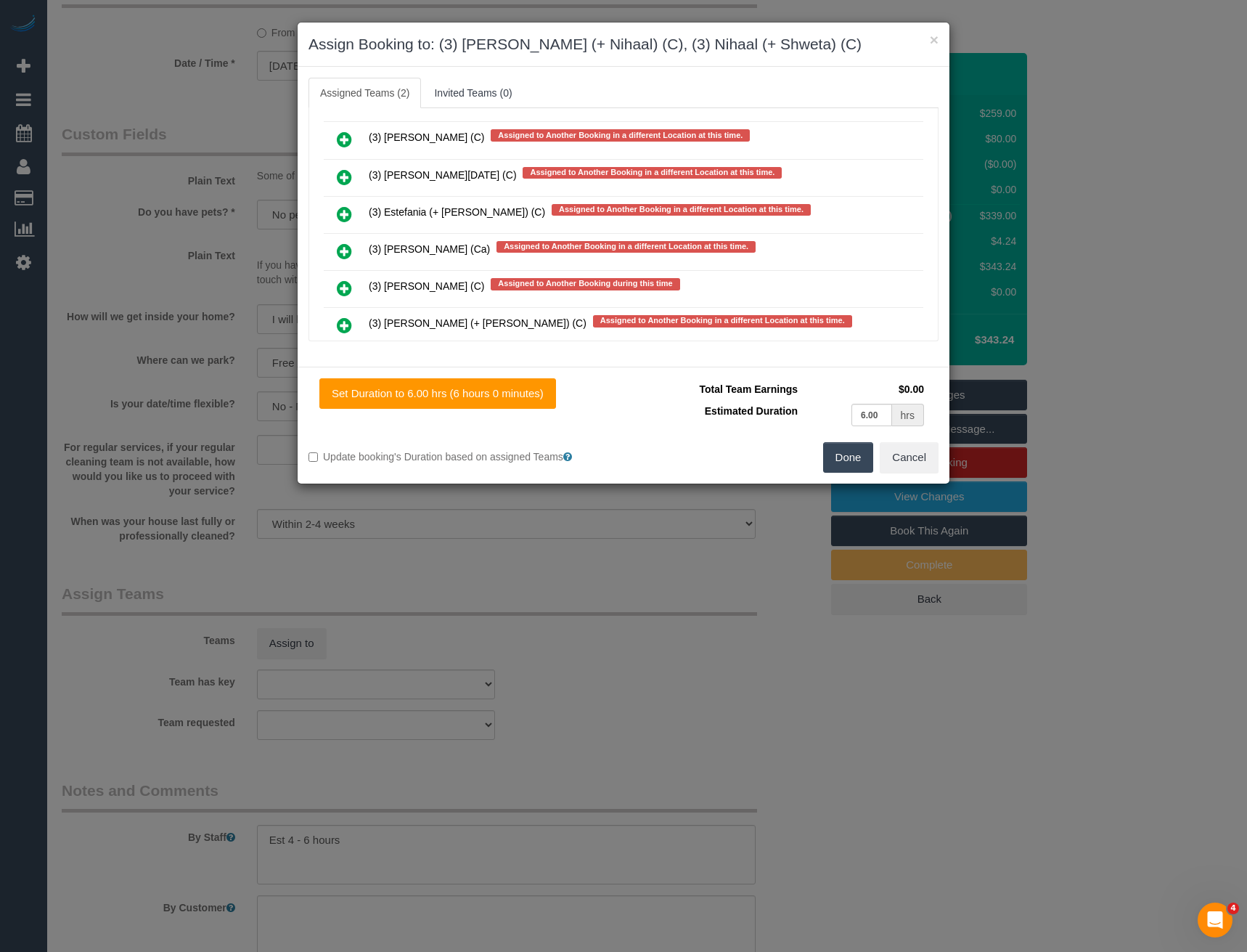
scroll to position [3737, 0]
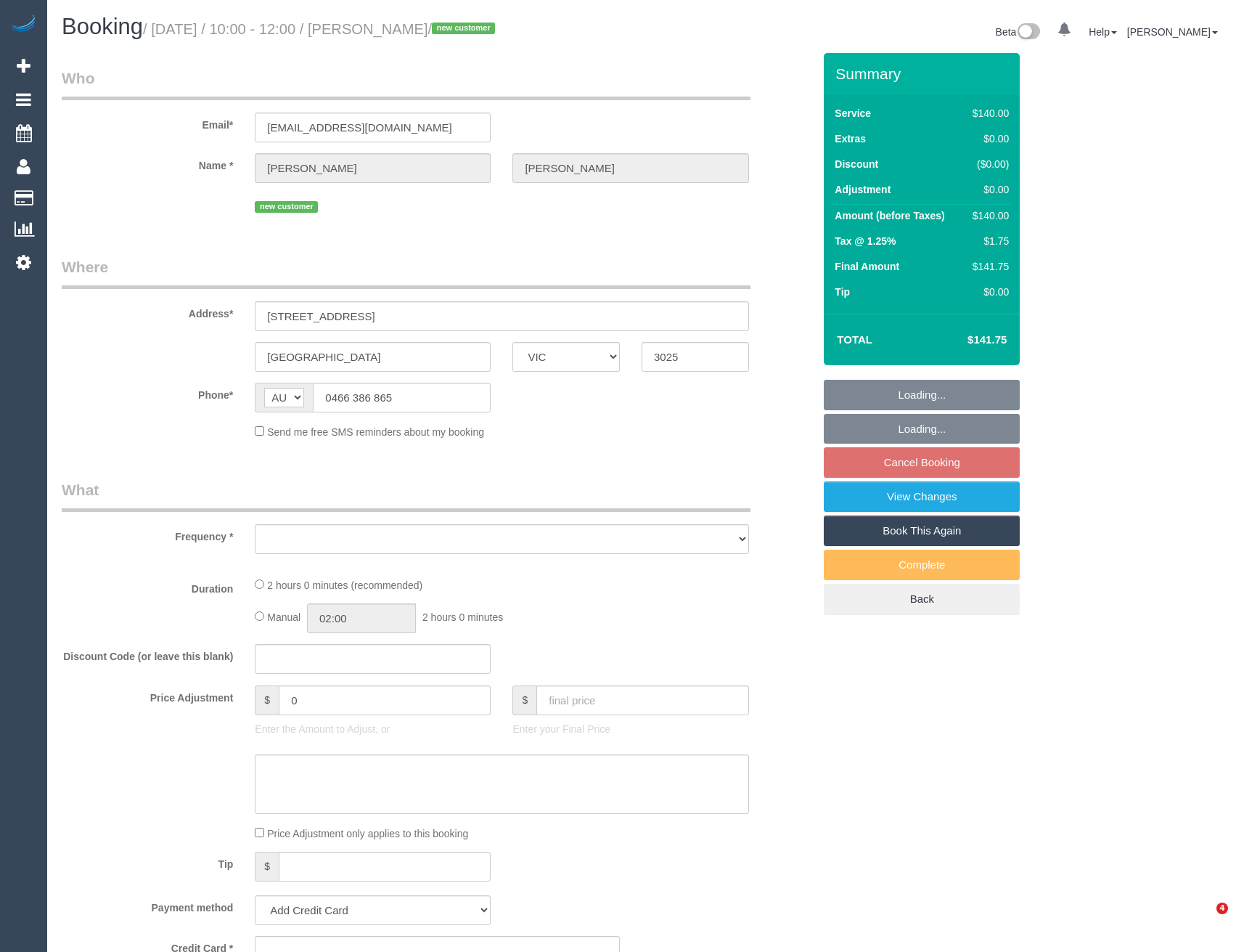
select select "VIC"
select select "string:stripe-pm_1S7W0o2GScqysDRV6DaGydwn"
select select "number:28"
select select "number:14"
select select "number:18"
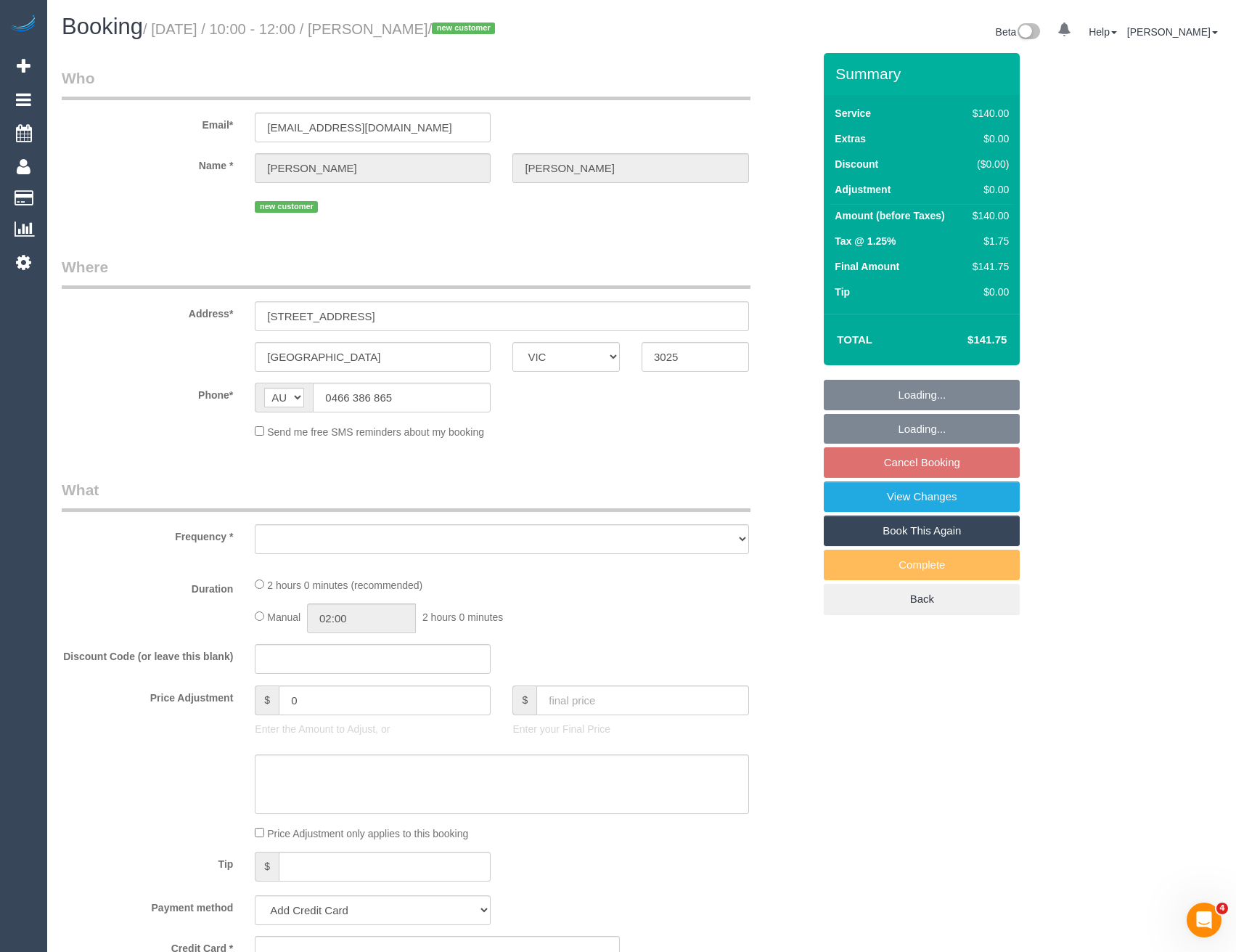
select select "number:25"
select select "number:35"
select select "number:26"
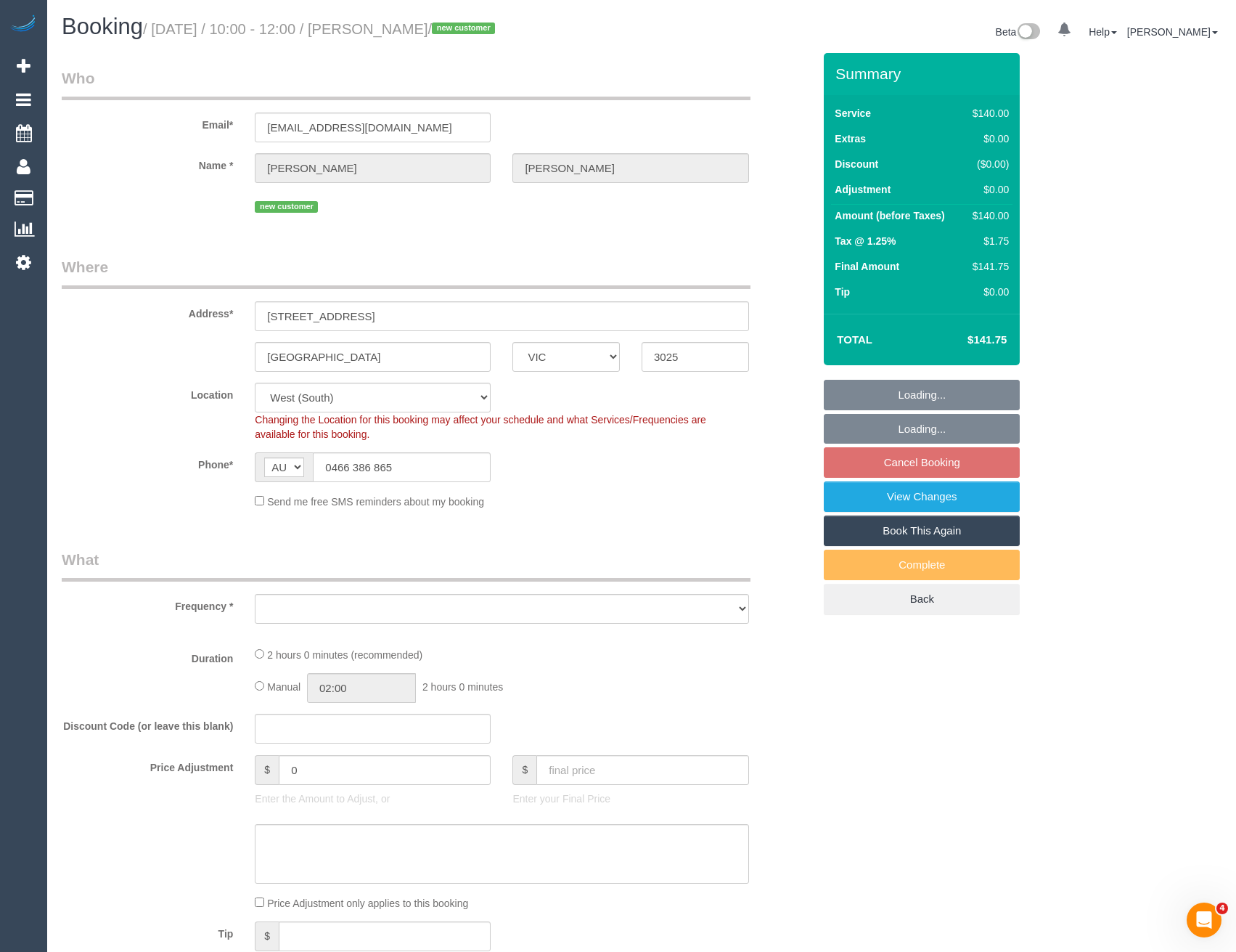
select select "object:869"
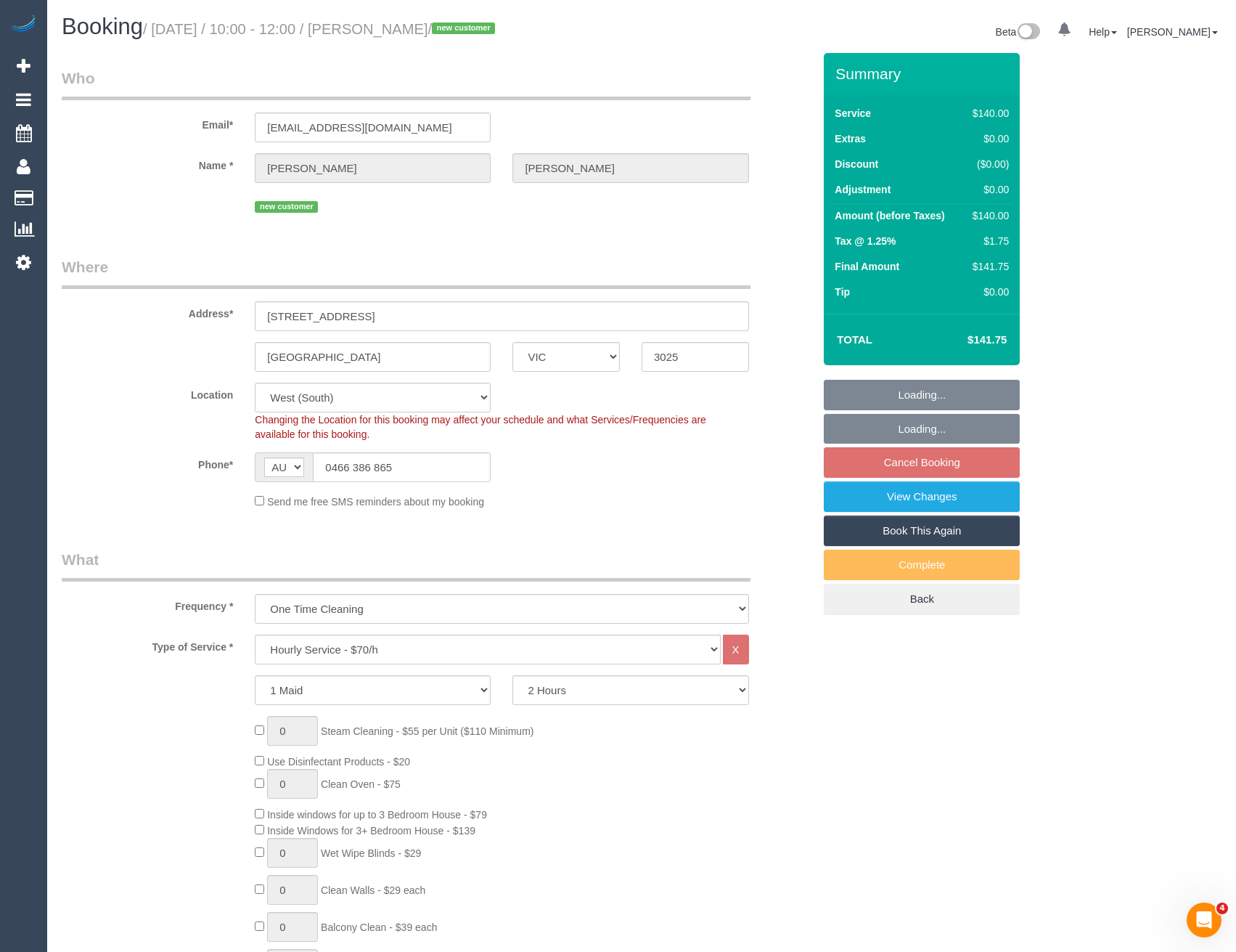
select select "spot3"
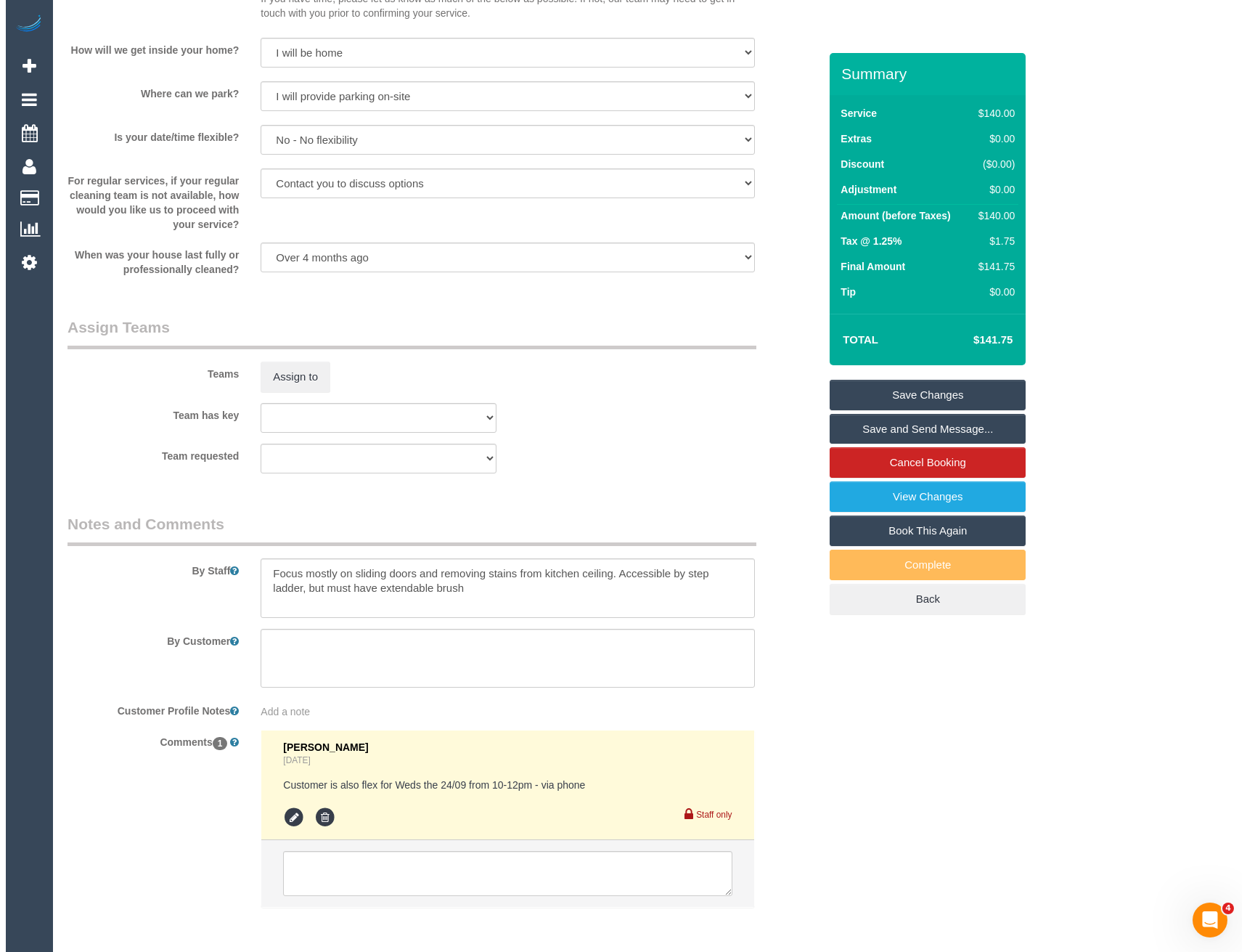
scroll to position [1926, 0]
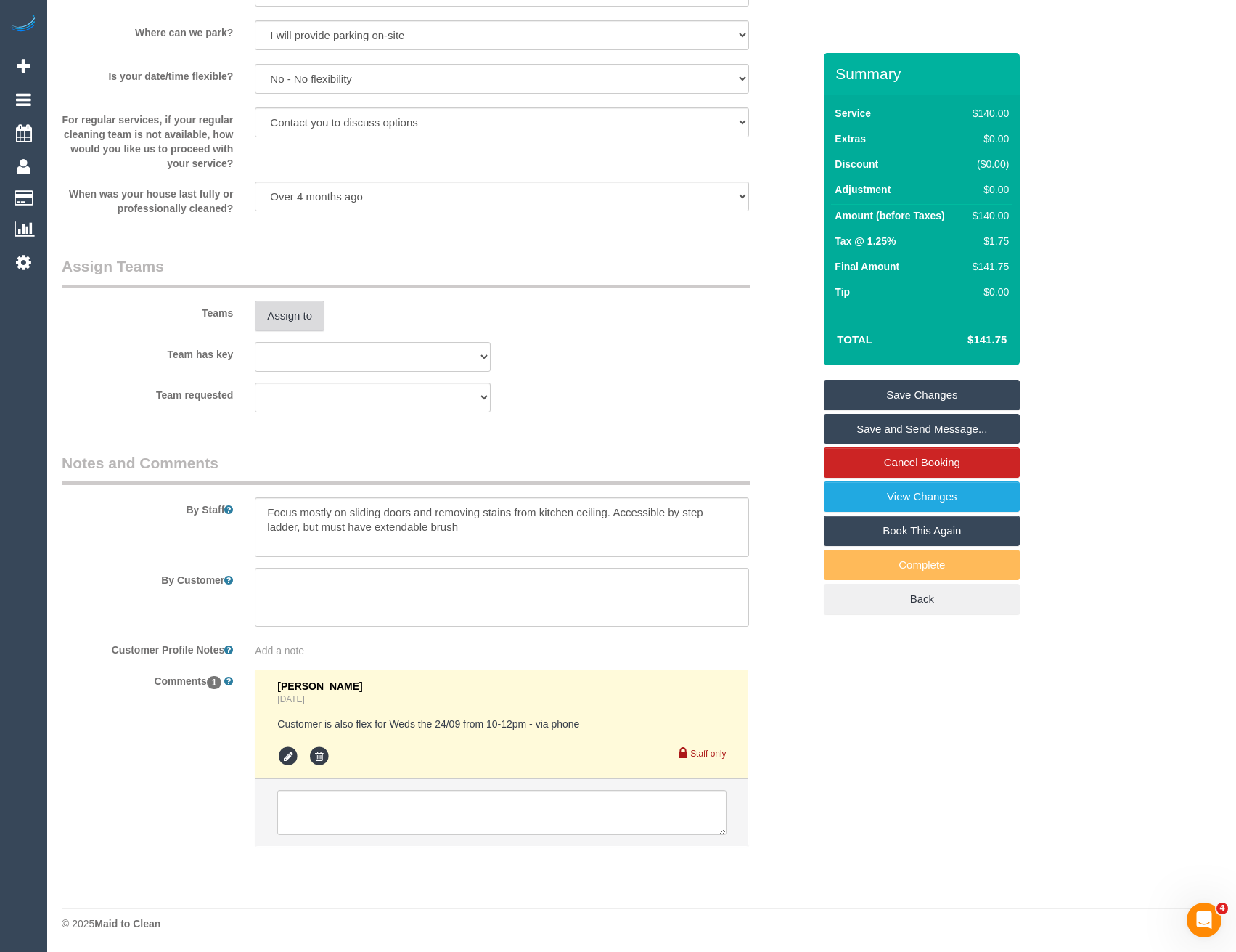
click at [281, 313] on button "Assign to" at bounding box center [289, 316] width 70 height 30
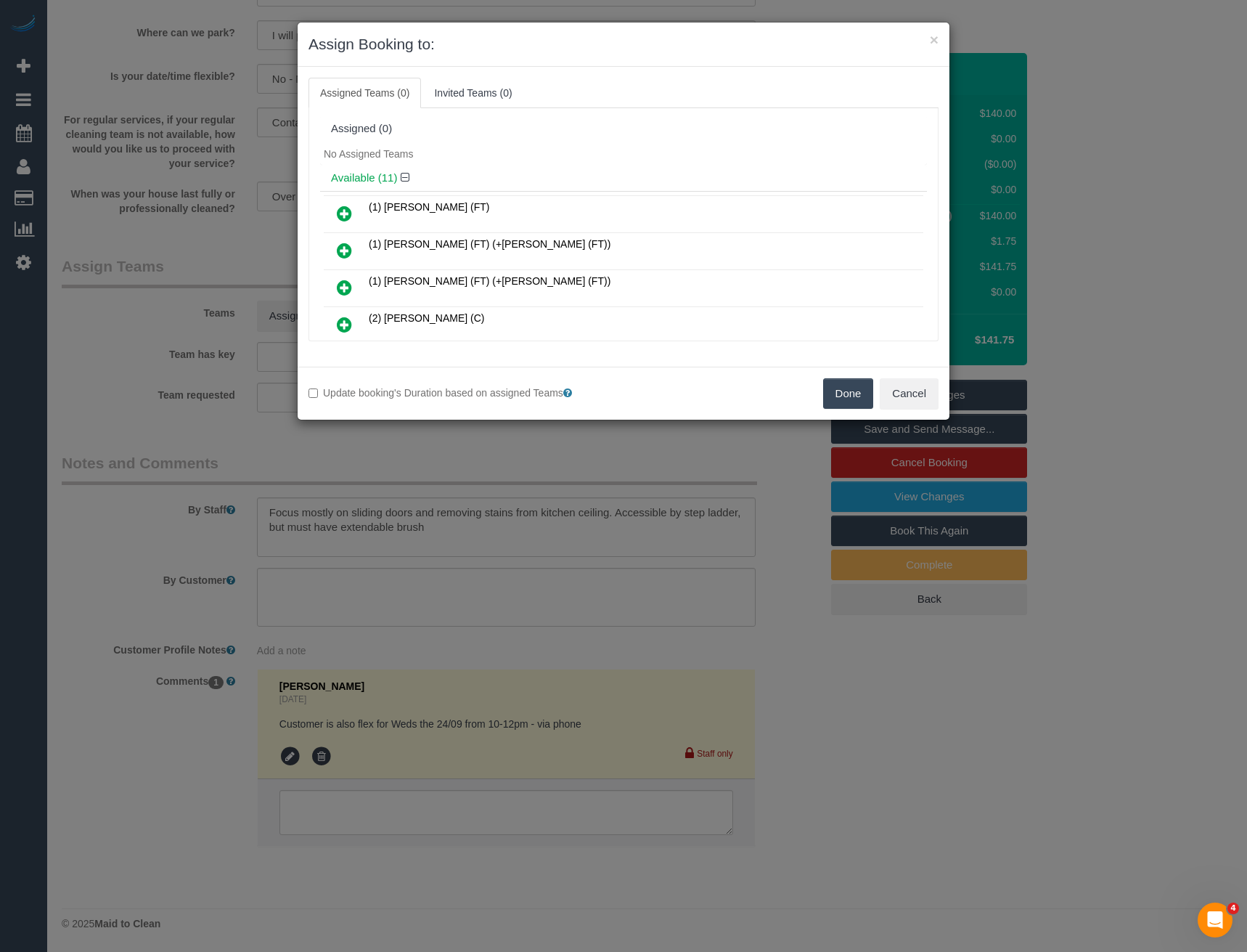
scroll to position [317, 0]
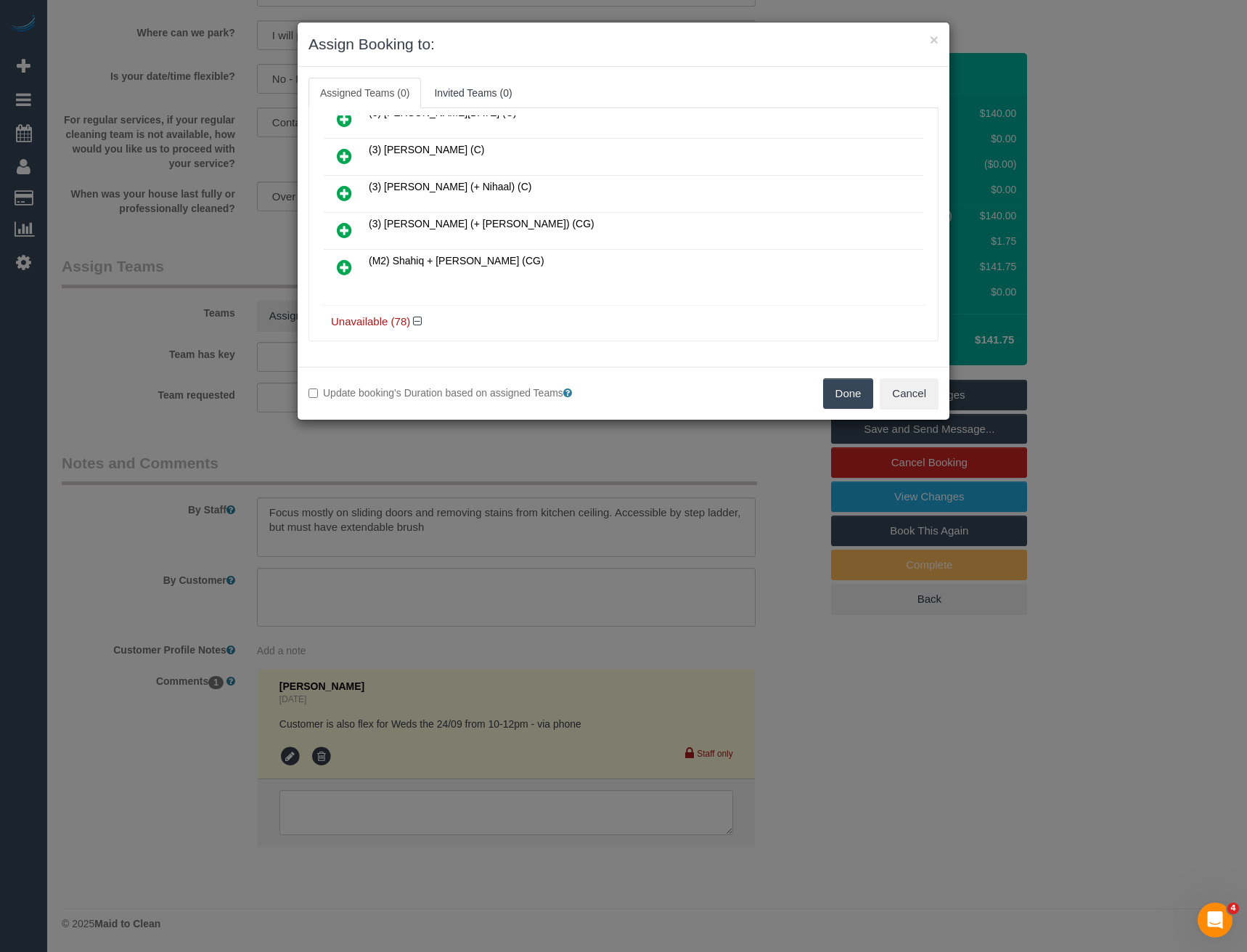
click at [346, 229] on icon at bounding box center [344, 229] width 15 height 18
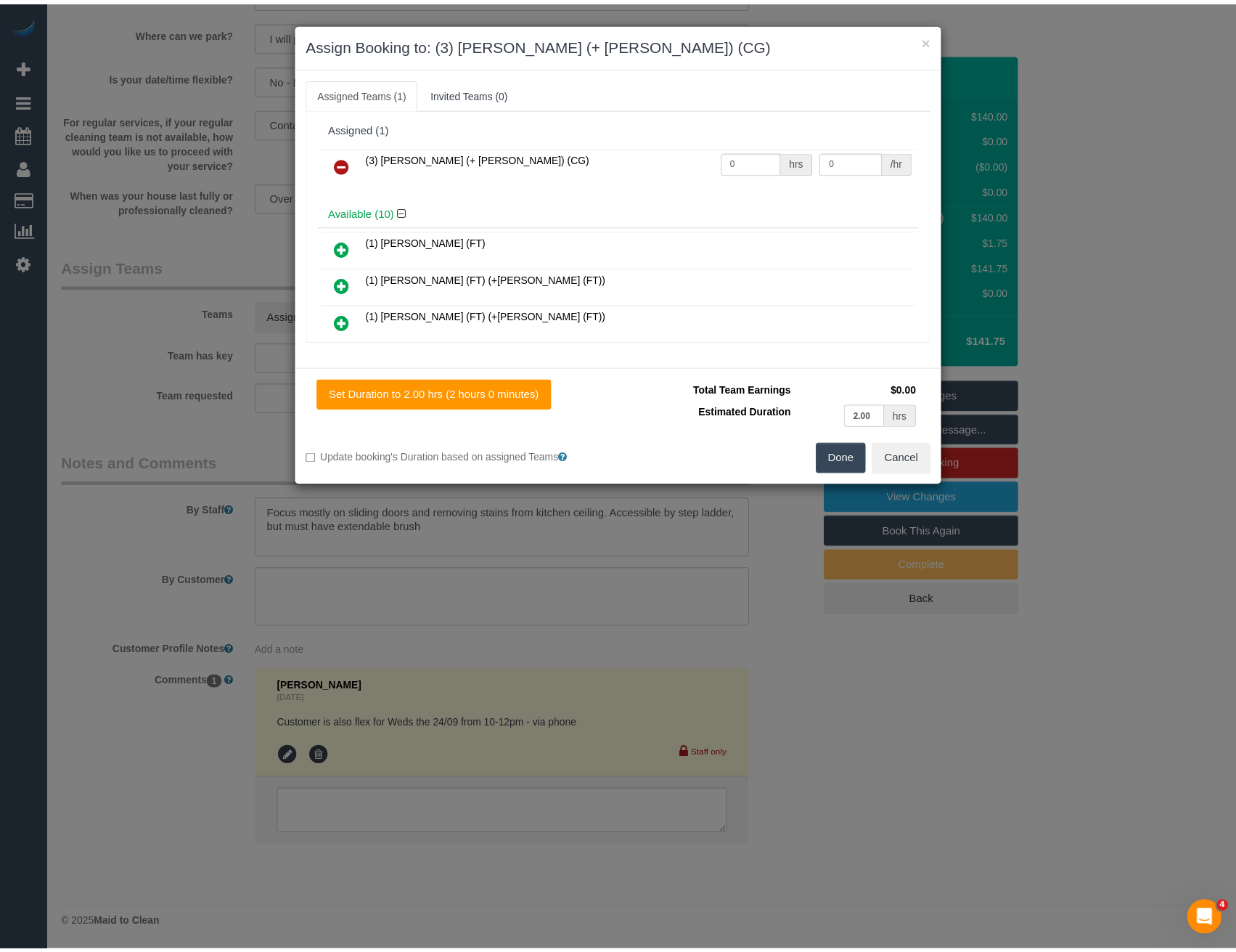
scroll to position [0, 0]
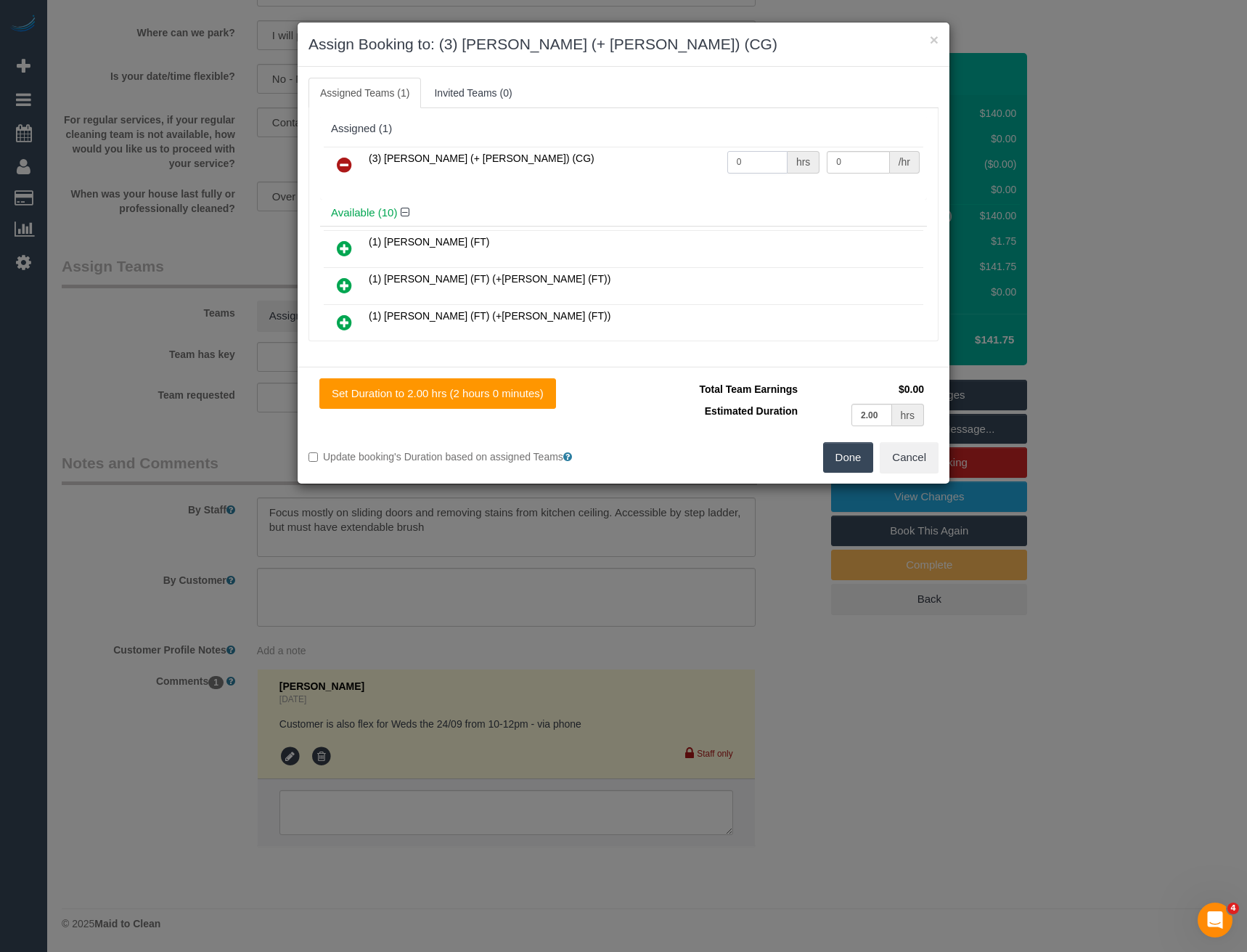
drag, startPoint x: 754, startPoint y: 160, endPoint x: 703, endPoint y: 169, distance: 51.8
click at [703, 168] on tr "(3) [PERSON_NAME] (+ [PERSON_NAME]) (CG) 0 hrs 0 /hr" at bounding box center [624, 165] width 600 height 37
type input "2"
drag, startPoint x: 841, startPoint y: 163, endPoint x: 770, endPoint y: 144, distance: 73.5
click at [794, 160] on tr "(3) [PERSON_NAME] (+ [PERSON_NAME]) (CG) 2 hrs 0 /hr" at bounding box center [624, 165] width 600 height 37
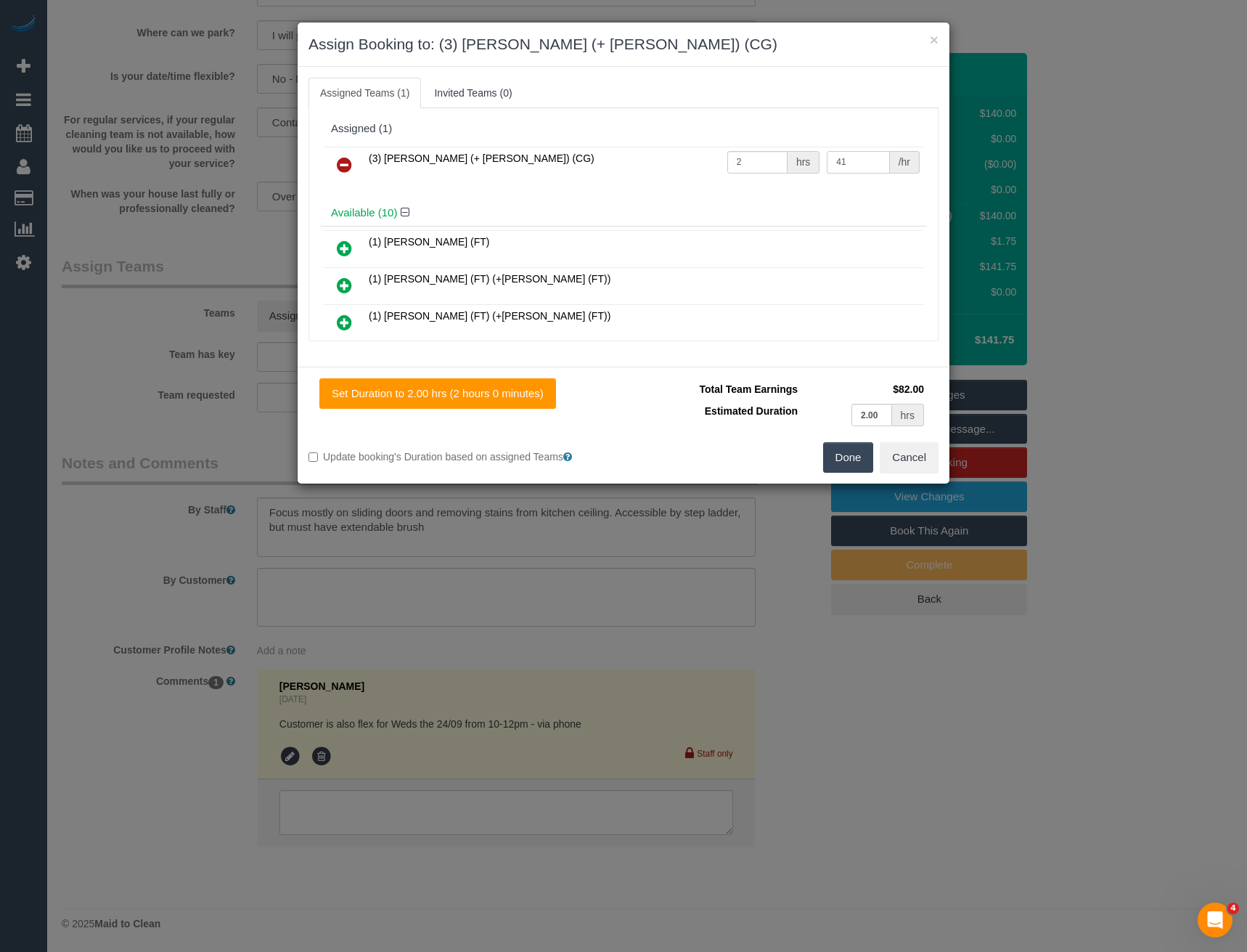
type input "4"
type input "38.5"
click at [842, 461] on button "Done" at bounding box center [848, 457] width 51 height 30
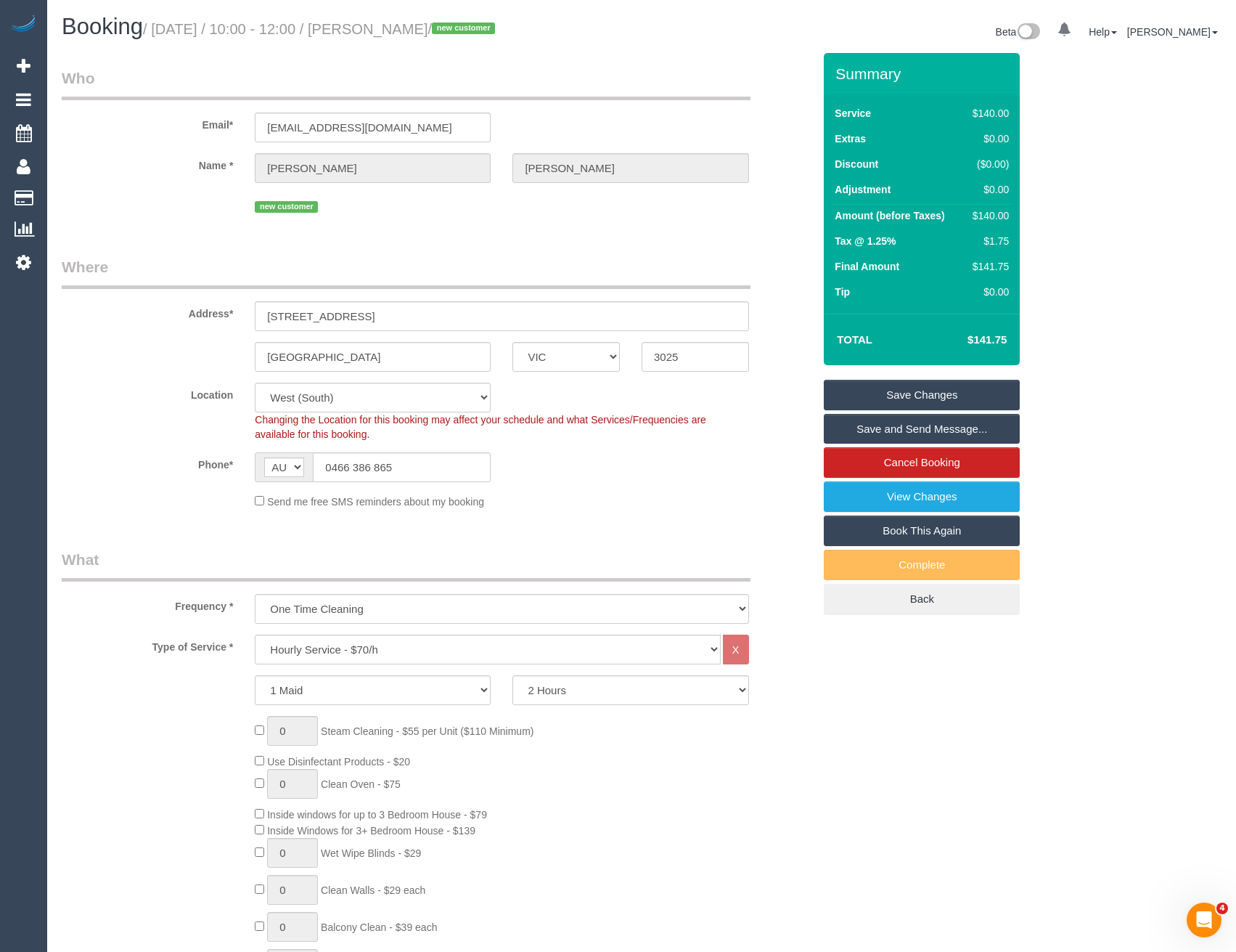
click at [865, 435] on link "Save and Send Message..." at bounding box center [922, 429] width 196 height 30
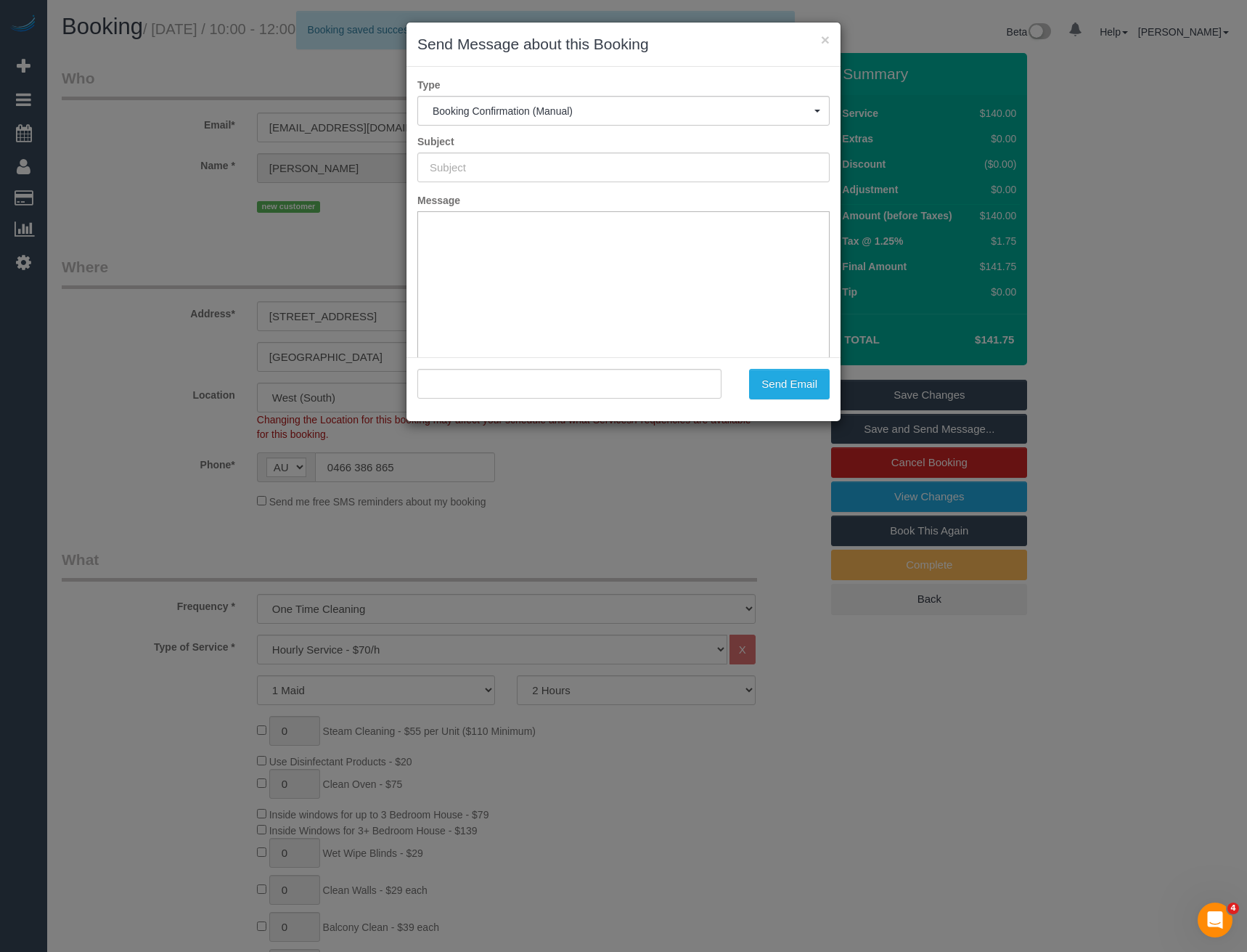
type input "Booking Confirmed"
type input ""[PERSON_NAME]" <[EMAIL_ADDRESS][DOMAIN_NAME]>"
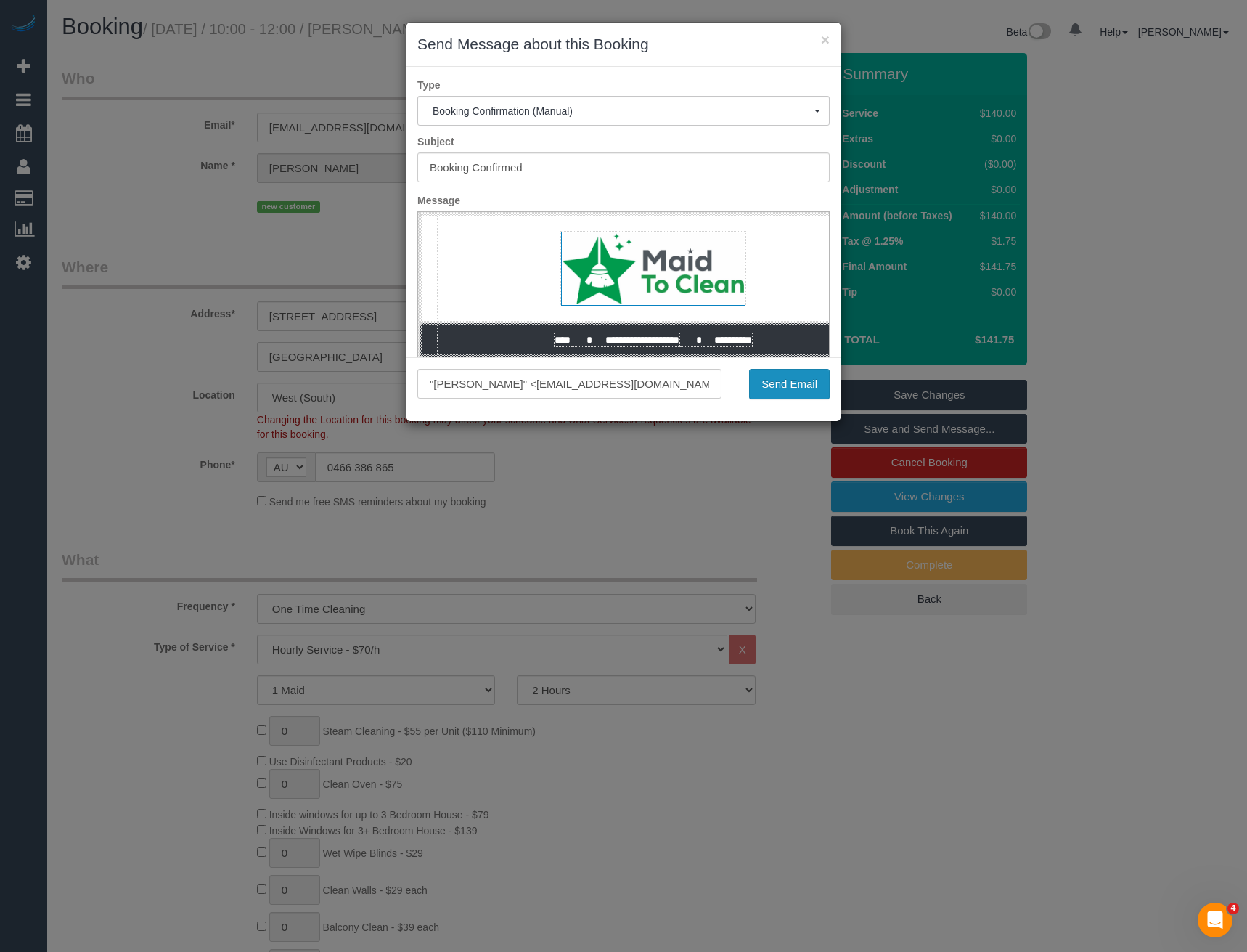
drag, startPoint x: 776, startPoint y: 397, endPoint x: 778, endPoint y: 390, distance: 7.3
click at [776, 396] on button "Send Email" at bounding box center [790, 383] width 80 height 30
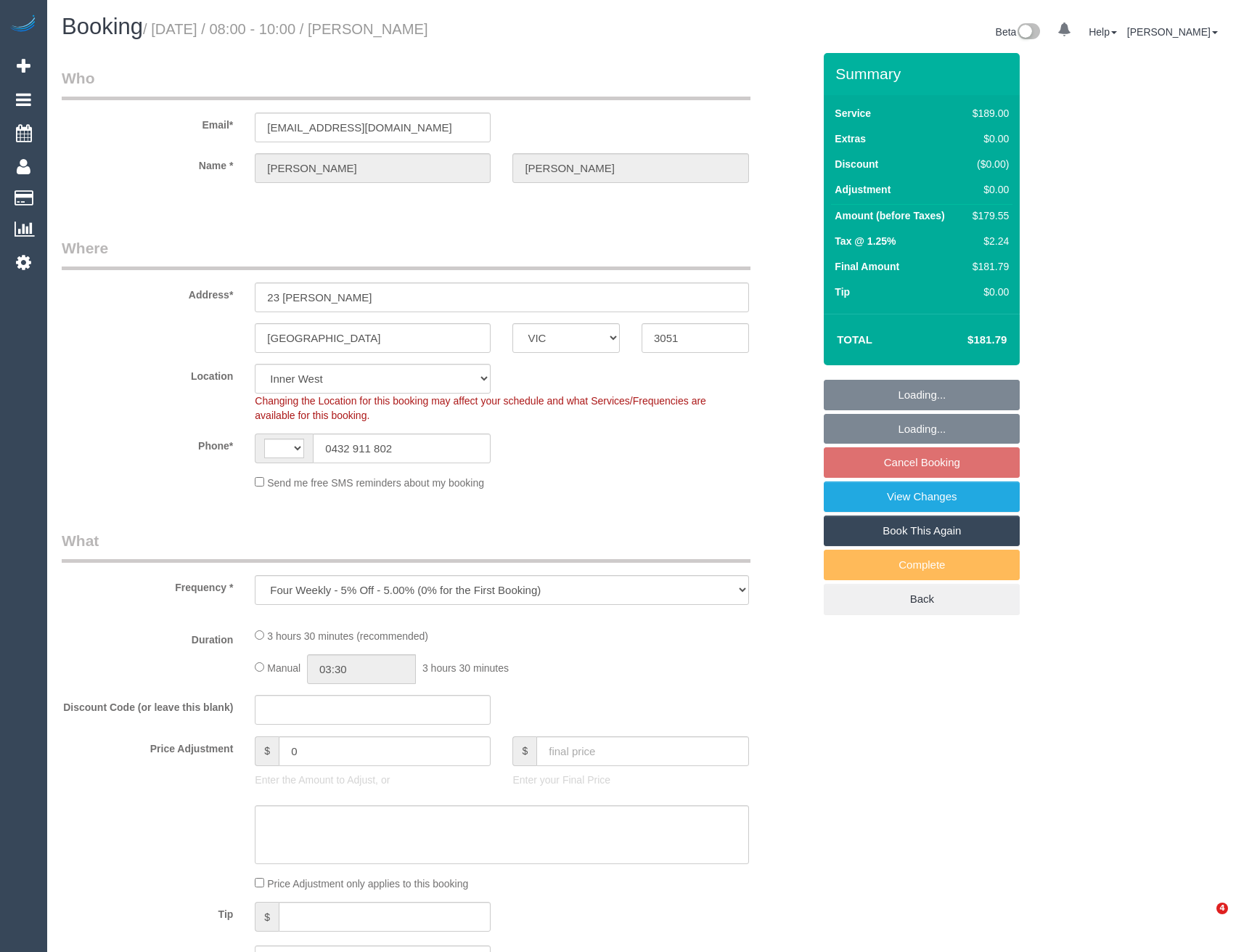
select select "VIC"
select select "object:449"
select select "string:AU"
select select "string:stripe-pm_1RwYBW2GScqysDRVAZLZzlDU"
select select "number:29"
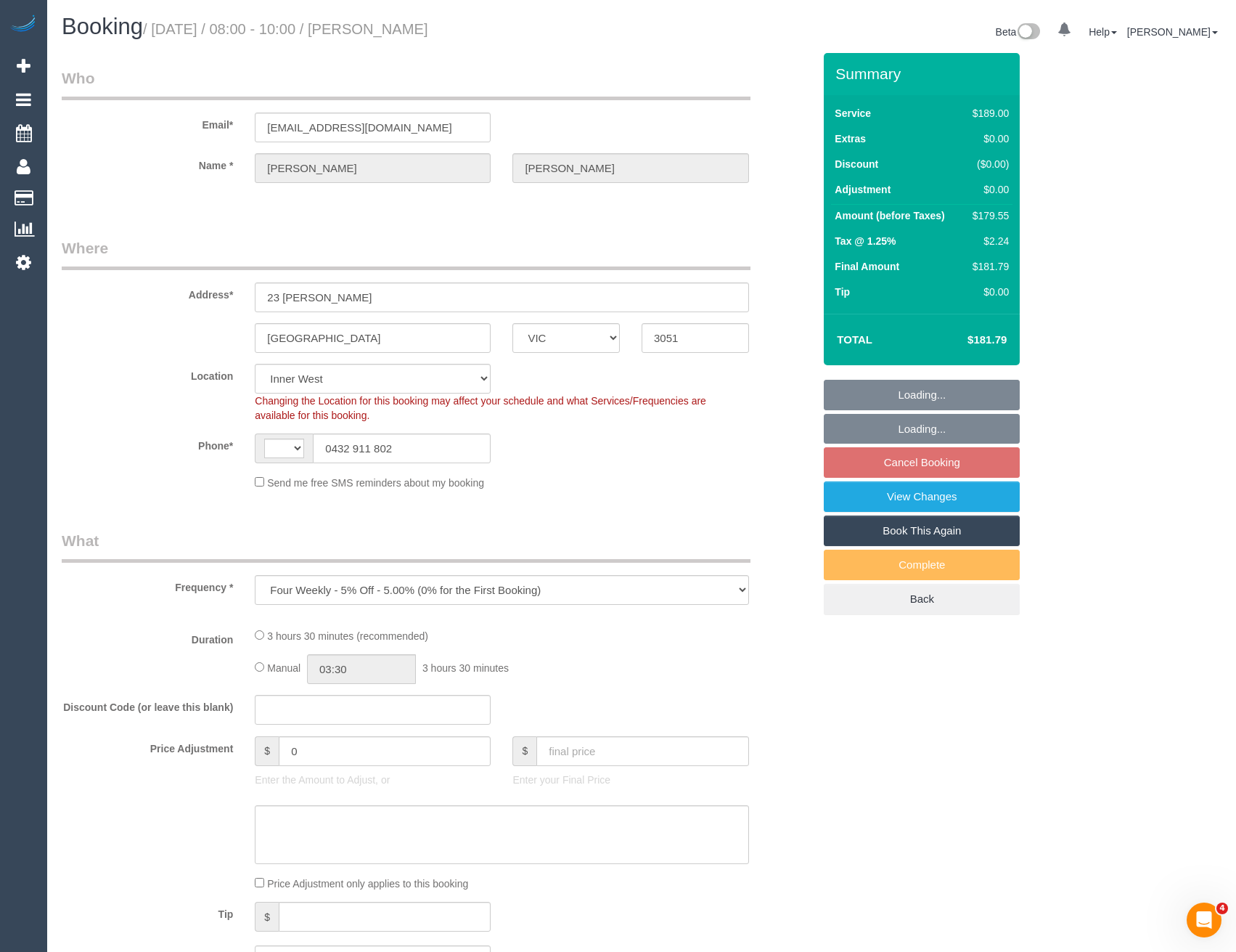
select select "number:14"
select select "number:19"
select select "number:24"
select select "number:33"
select select "number:26"
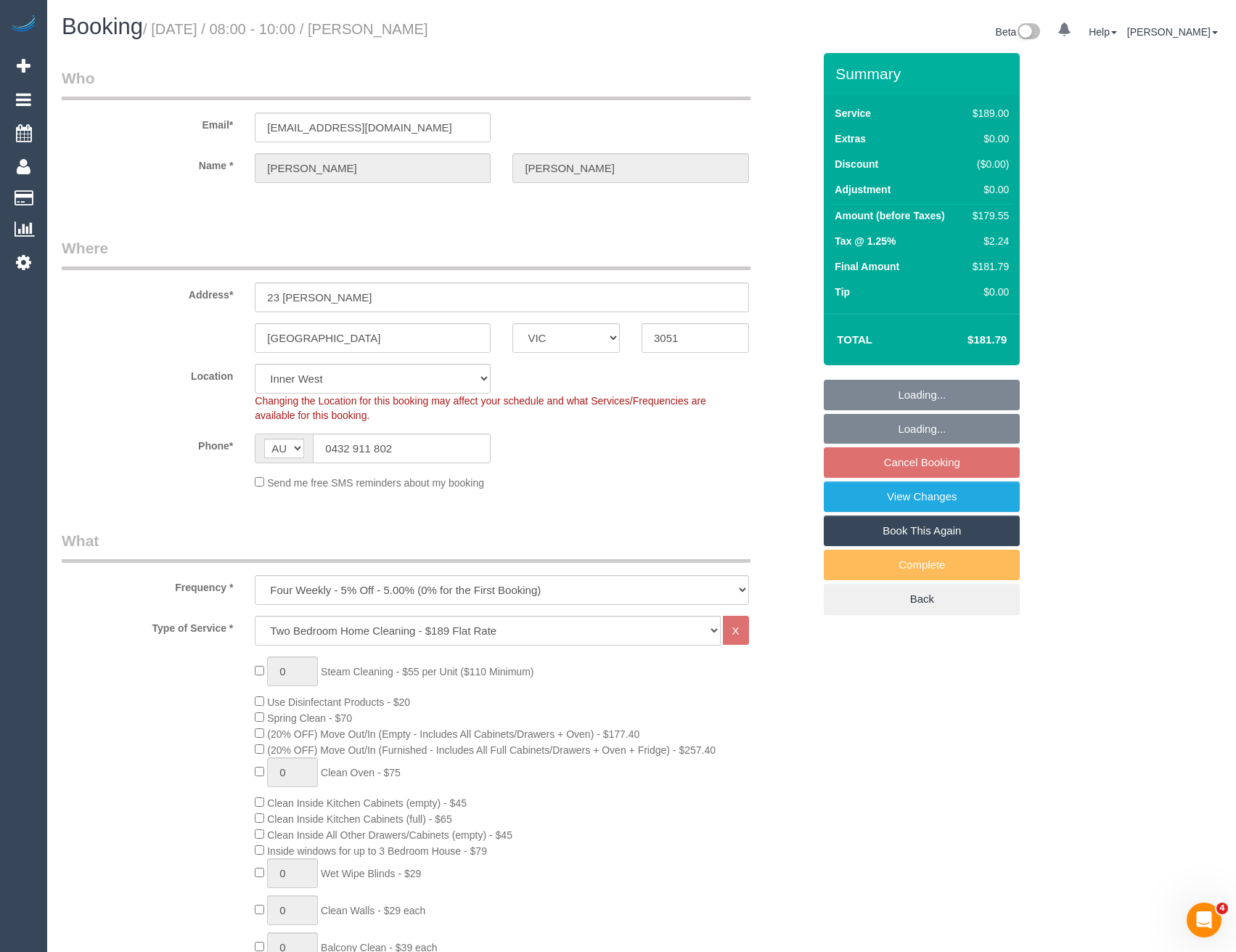
select select "spot2"
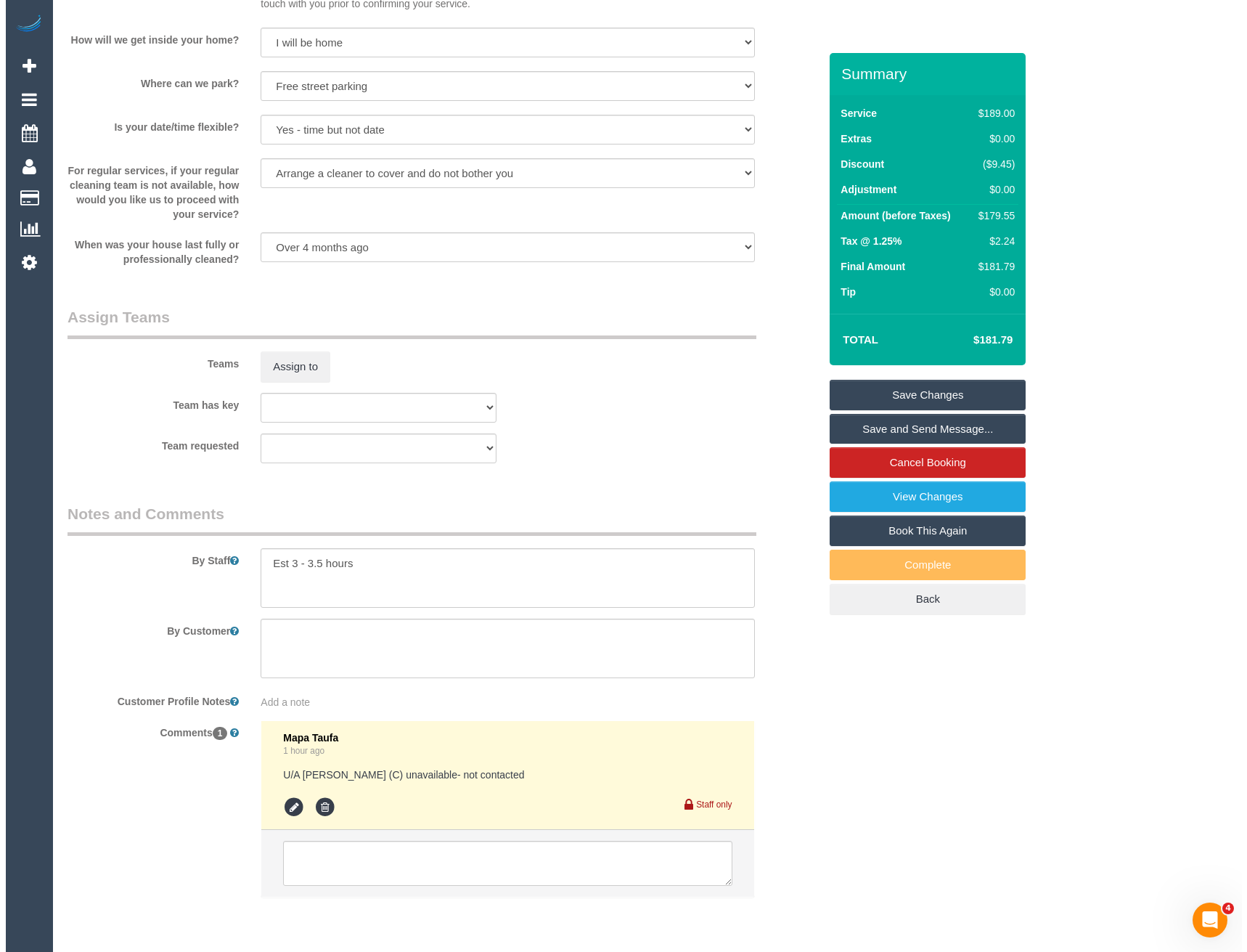
scroll to position [1898, 0]
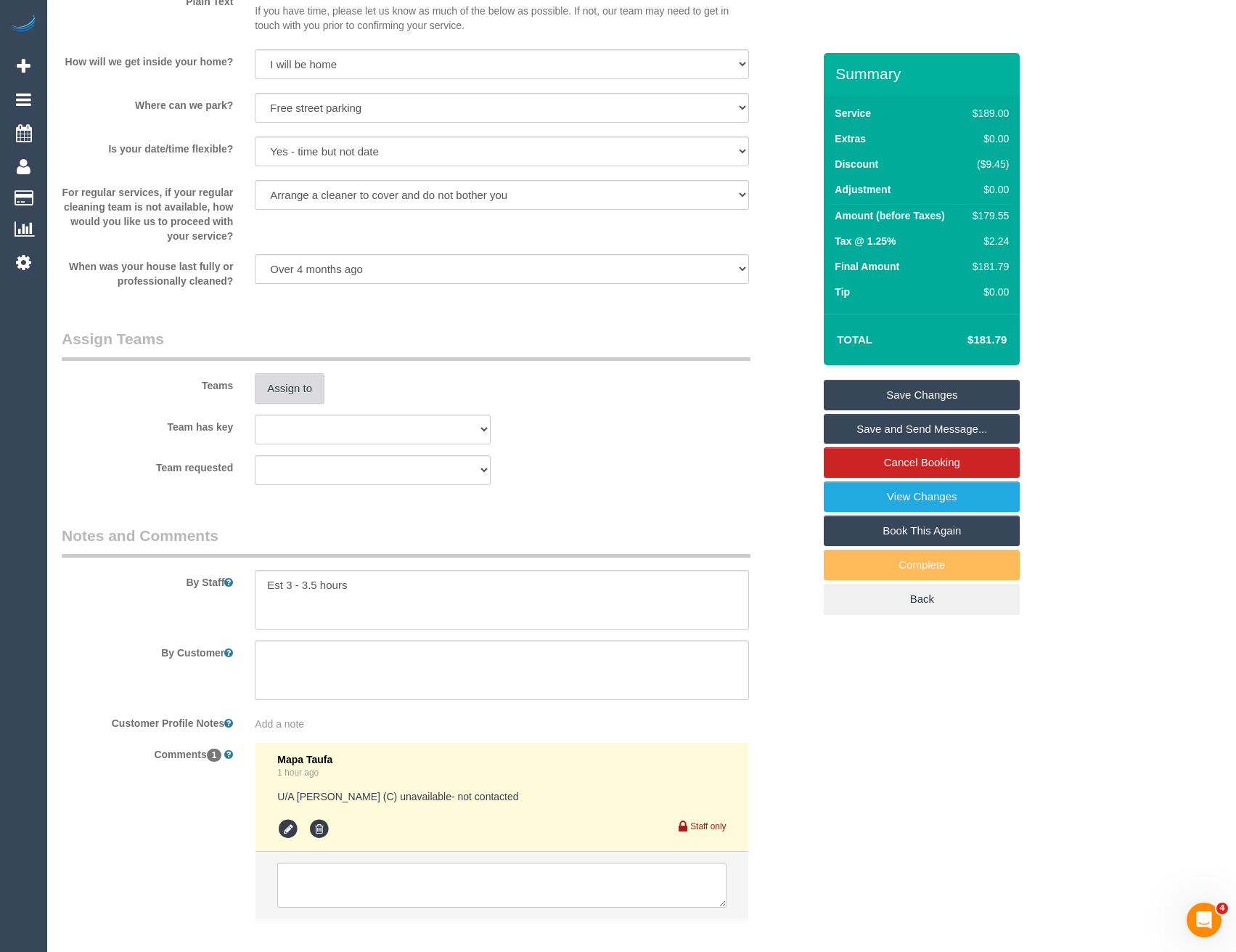
click at [297, 389] on button "Assign to" at bounding box center [289, 389] width 70 height 30
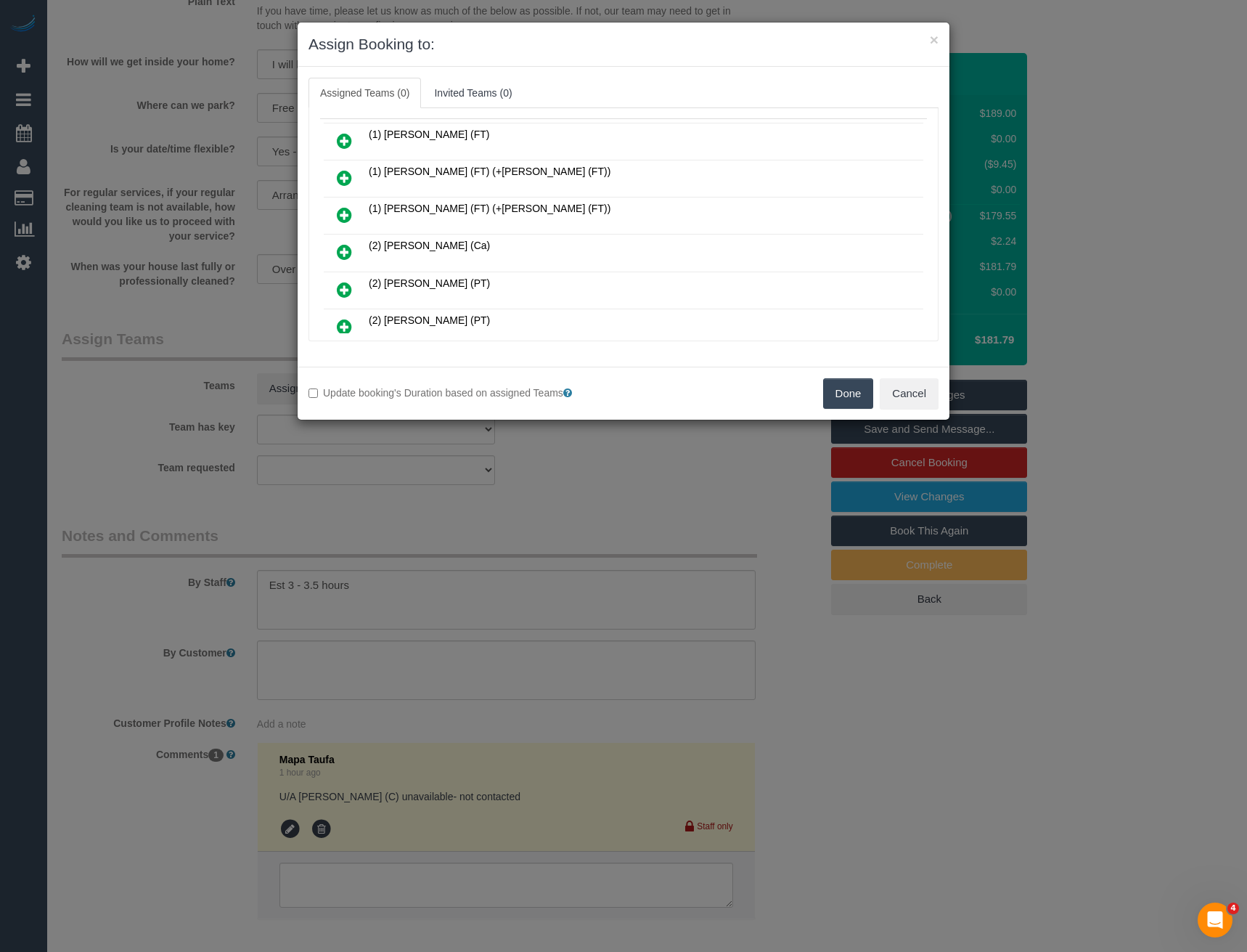
scroll to position [577, 0]
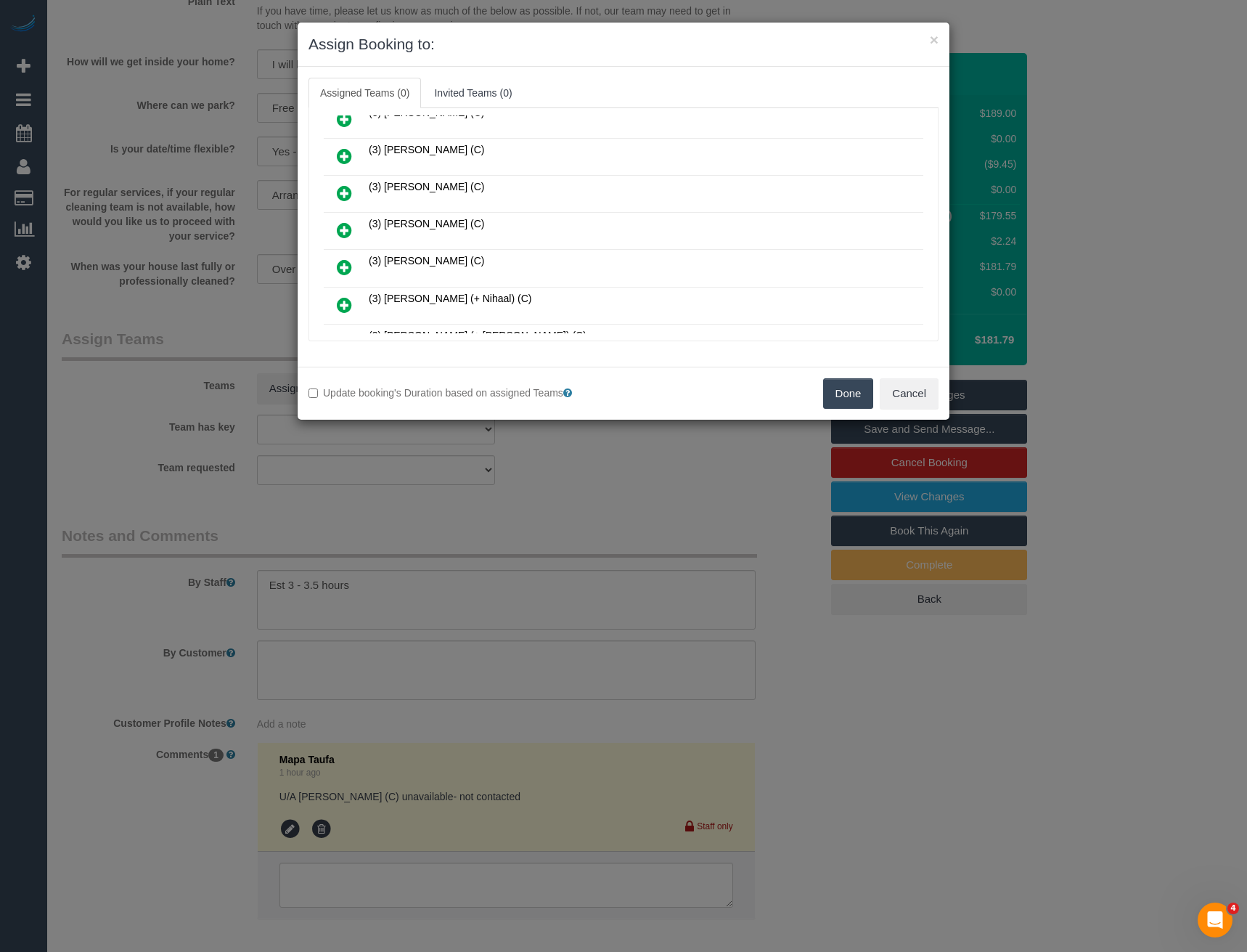
click at [347, 227] on icon at bounding box center [344, 229] width 15 height 18
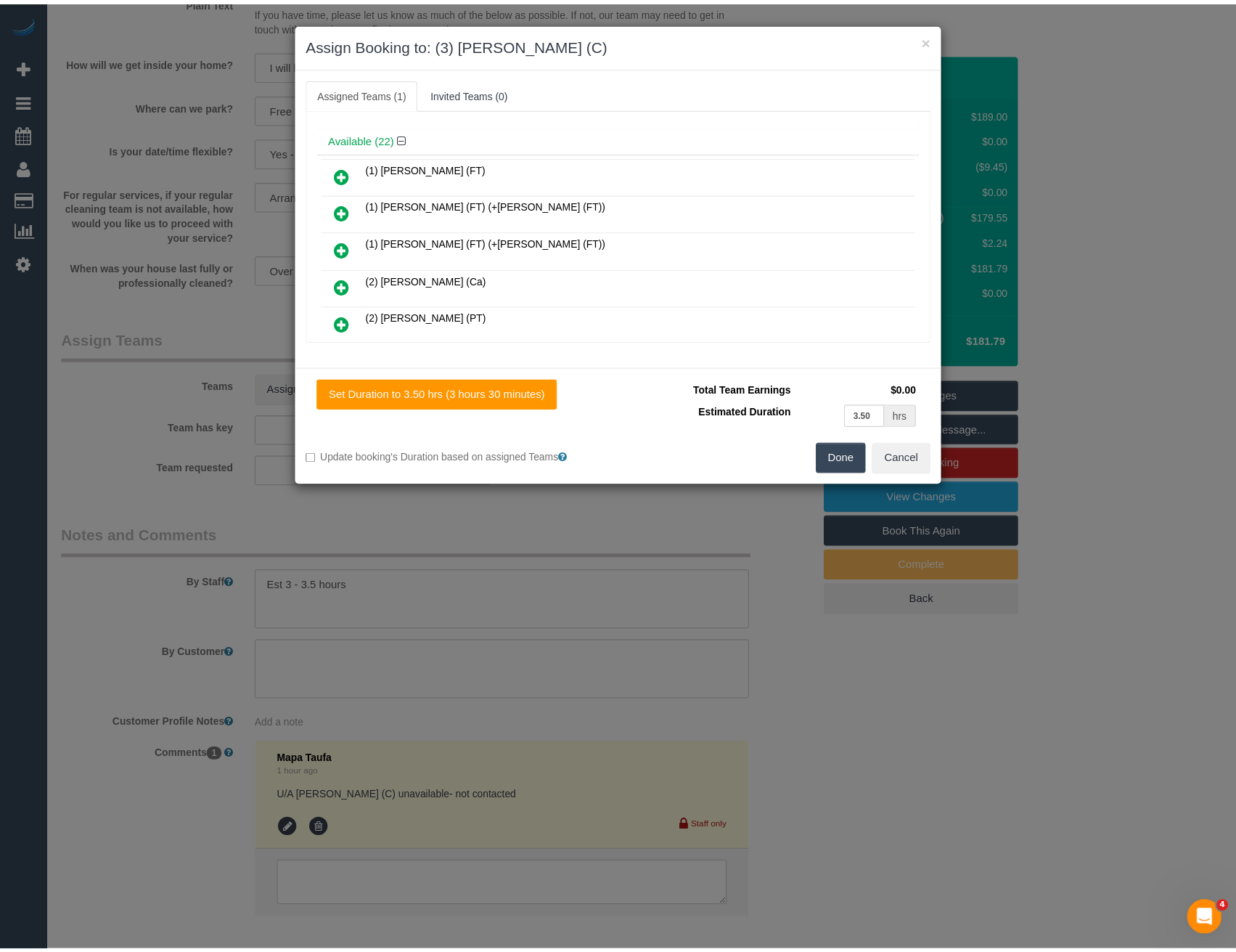
scroll to position [0, 0]
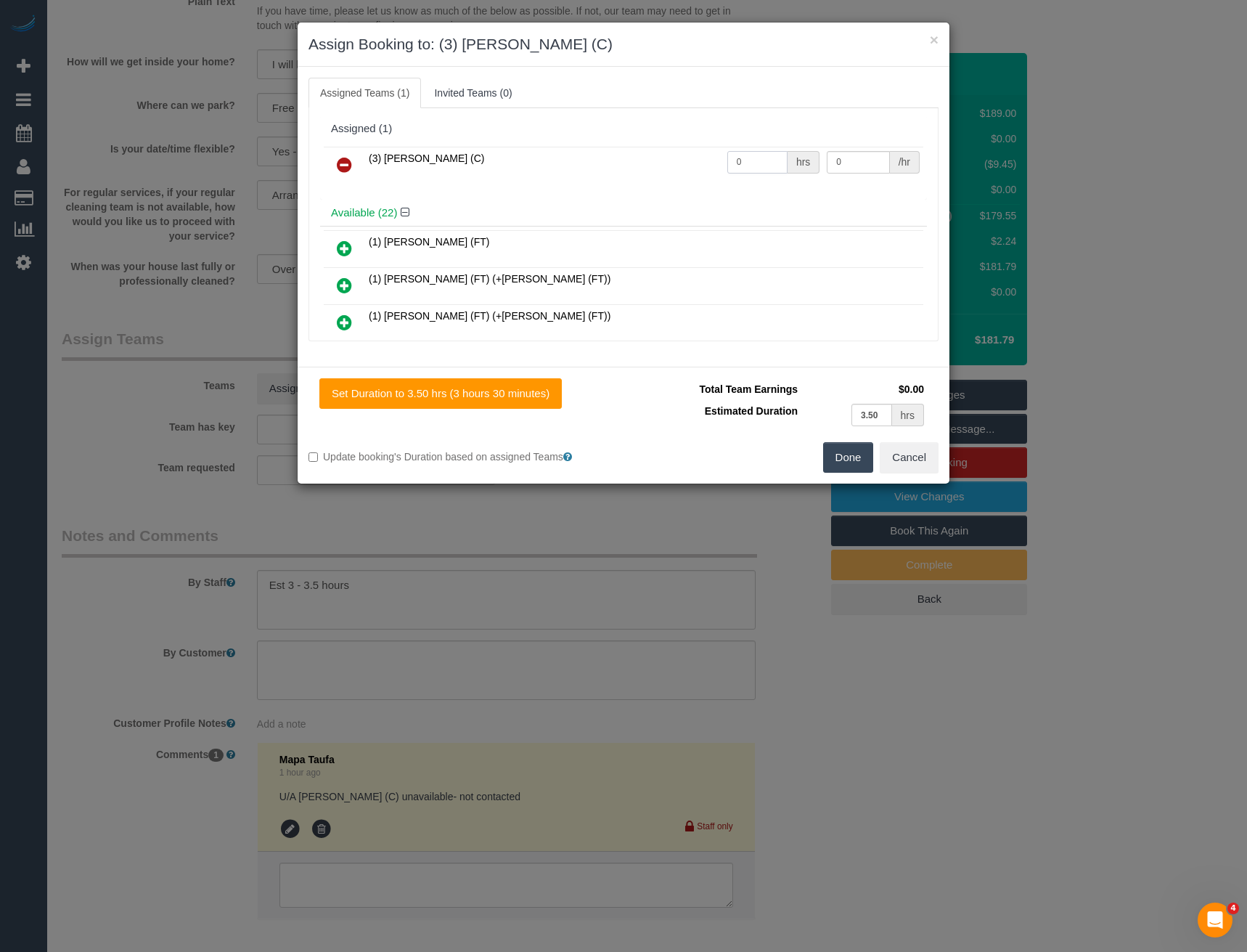
drag, startPoint x: 755, startPoint y: 152, endPoint x: 636, endPoint y: 167, distance: 119.9
click at [650, 167] on tr "(3) Raj Suram (C) 0 hrs 0 /hr" at bounding box center [624, 165] width 600 height 37
type input "1"
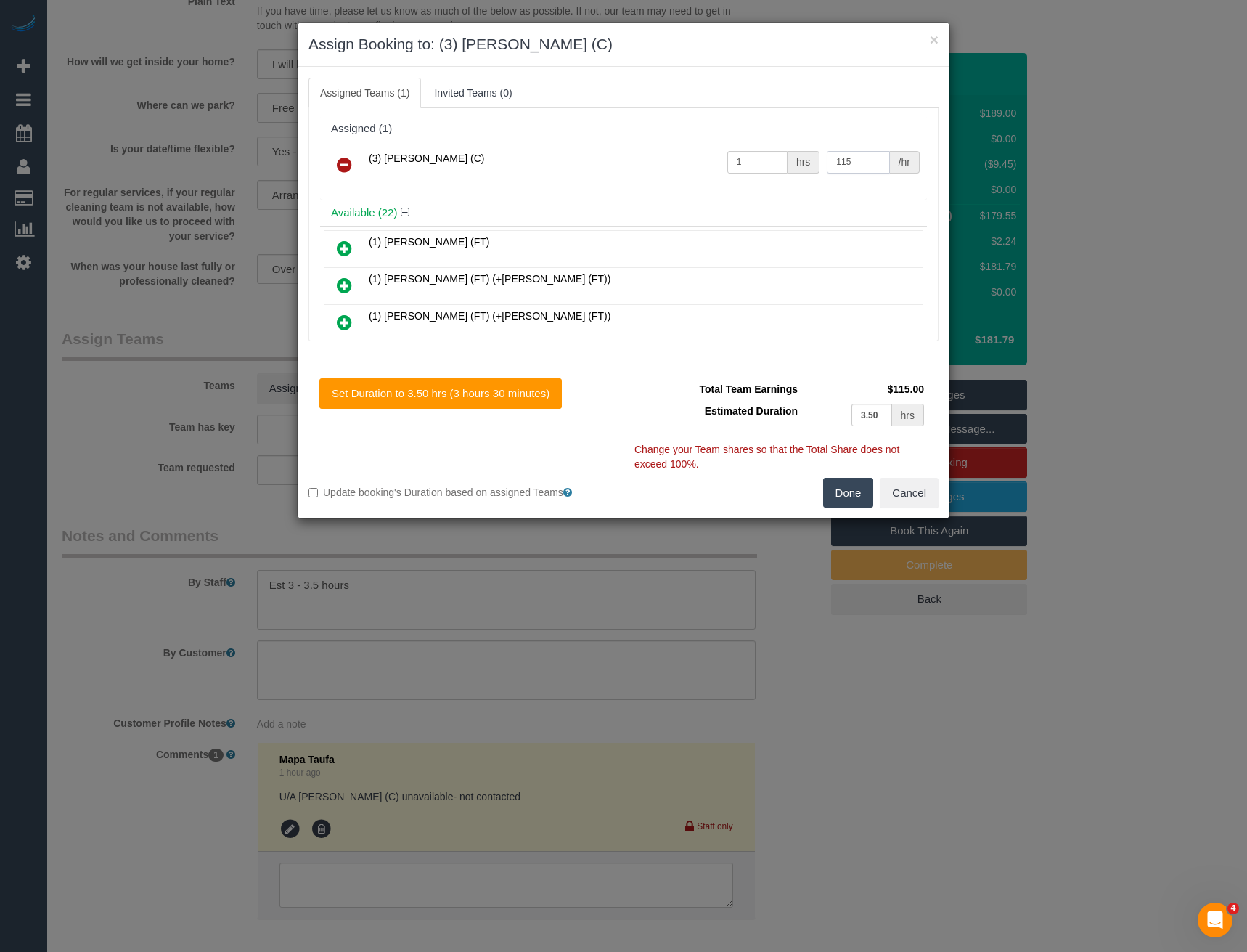
type input "115"
click at [845, 488] on button "Done" at bounding box center [848, 492] width 51 height 30
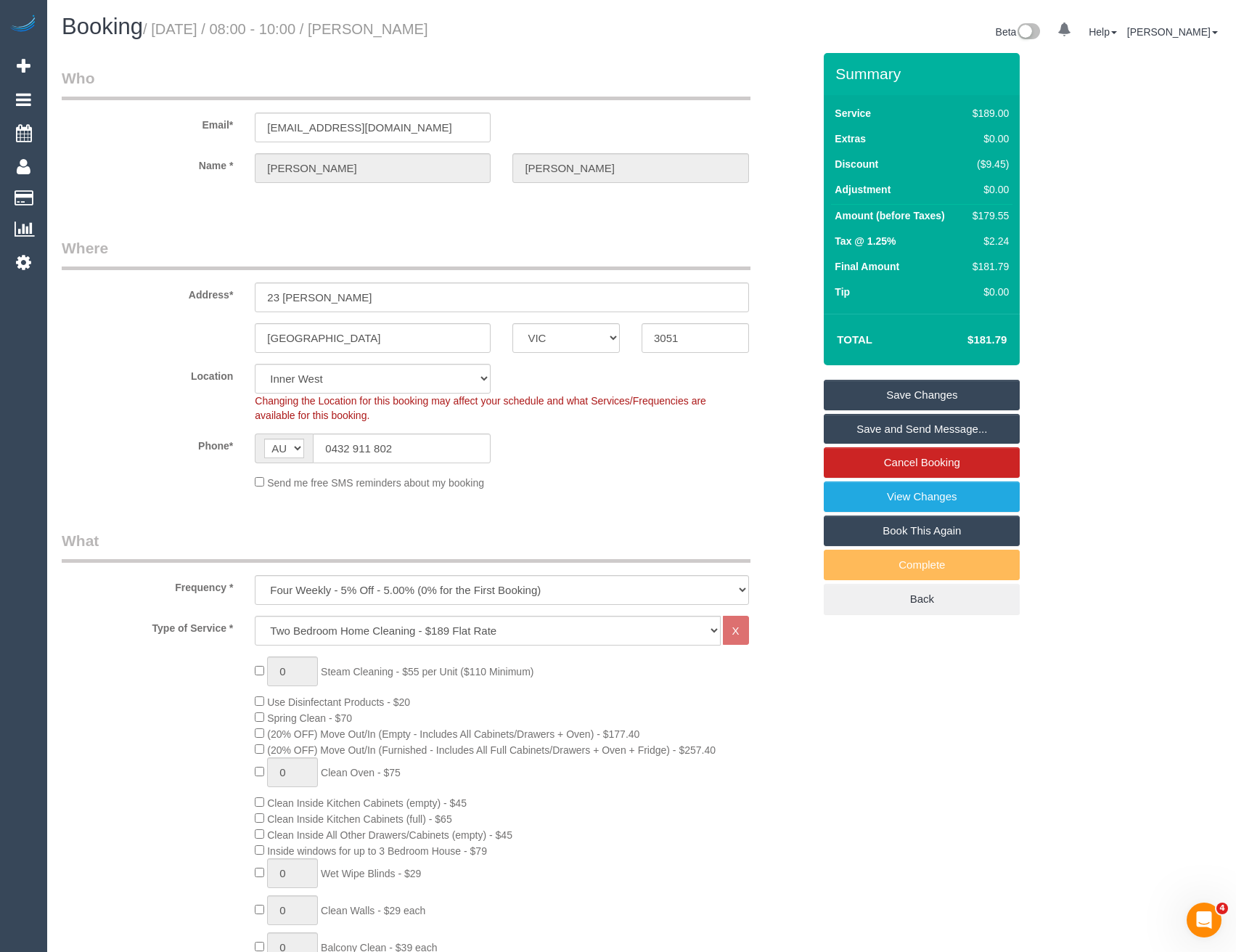
click at [882, 390] on link "Save Changes" at bounding box center [922, 394] width 196 height 30
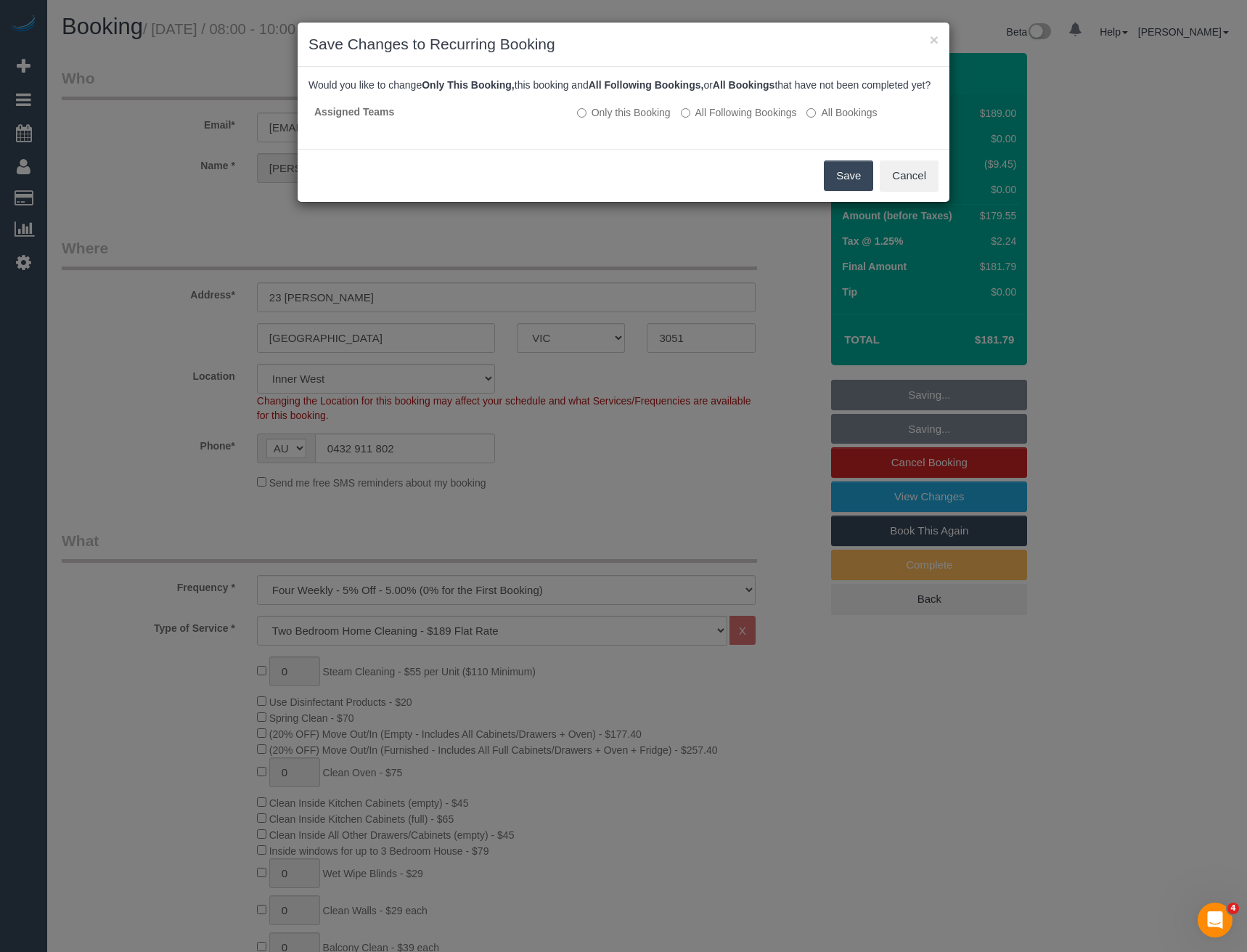
click at [858, 191] on button "Save" at bounding box center [848, 176] width 49 height 30
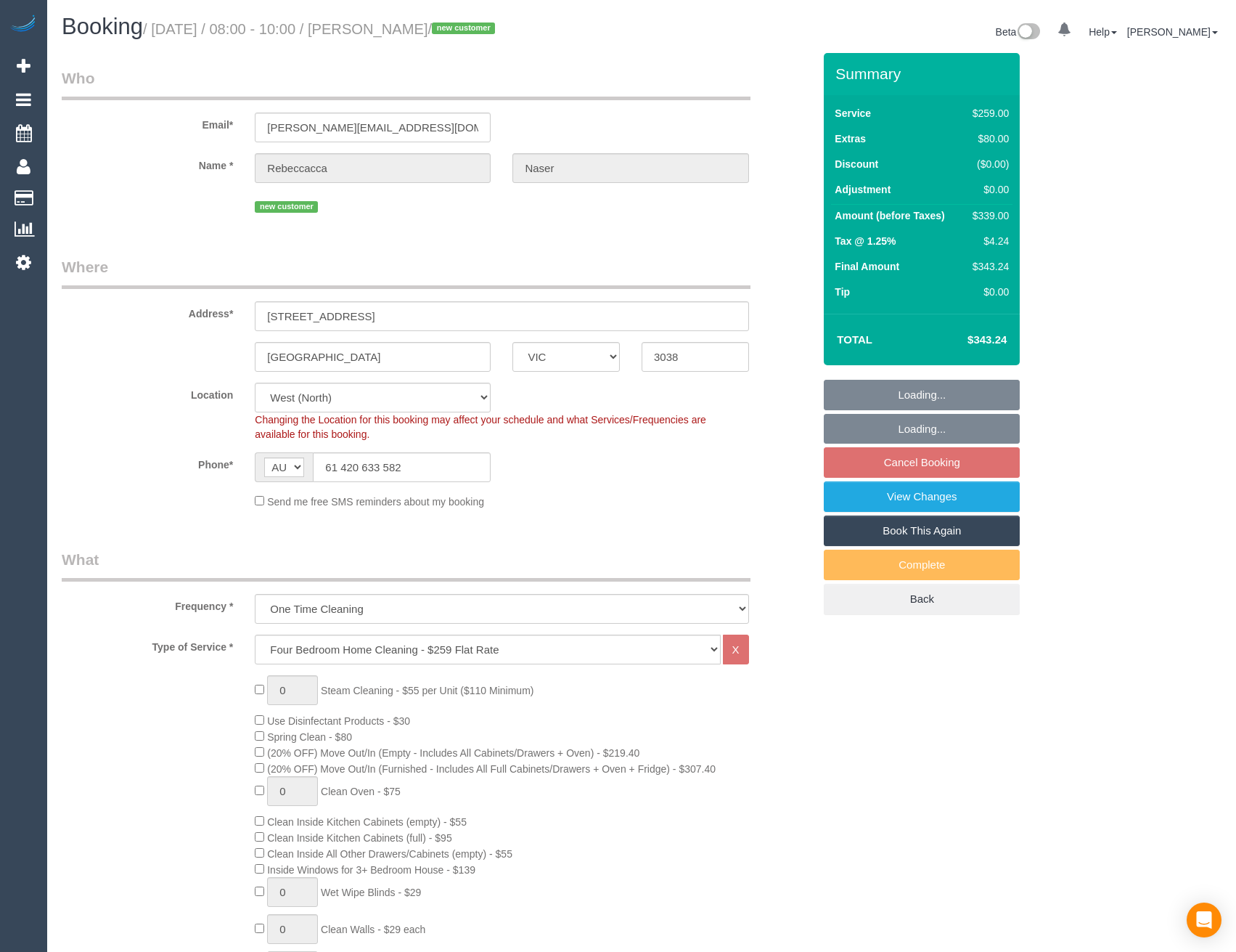
select select "VIC"
select select "spot2"
select select "number:28"
select select "number:14"
select select "number:19"
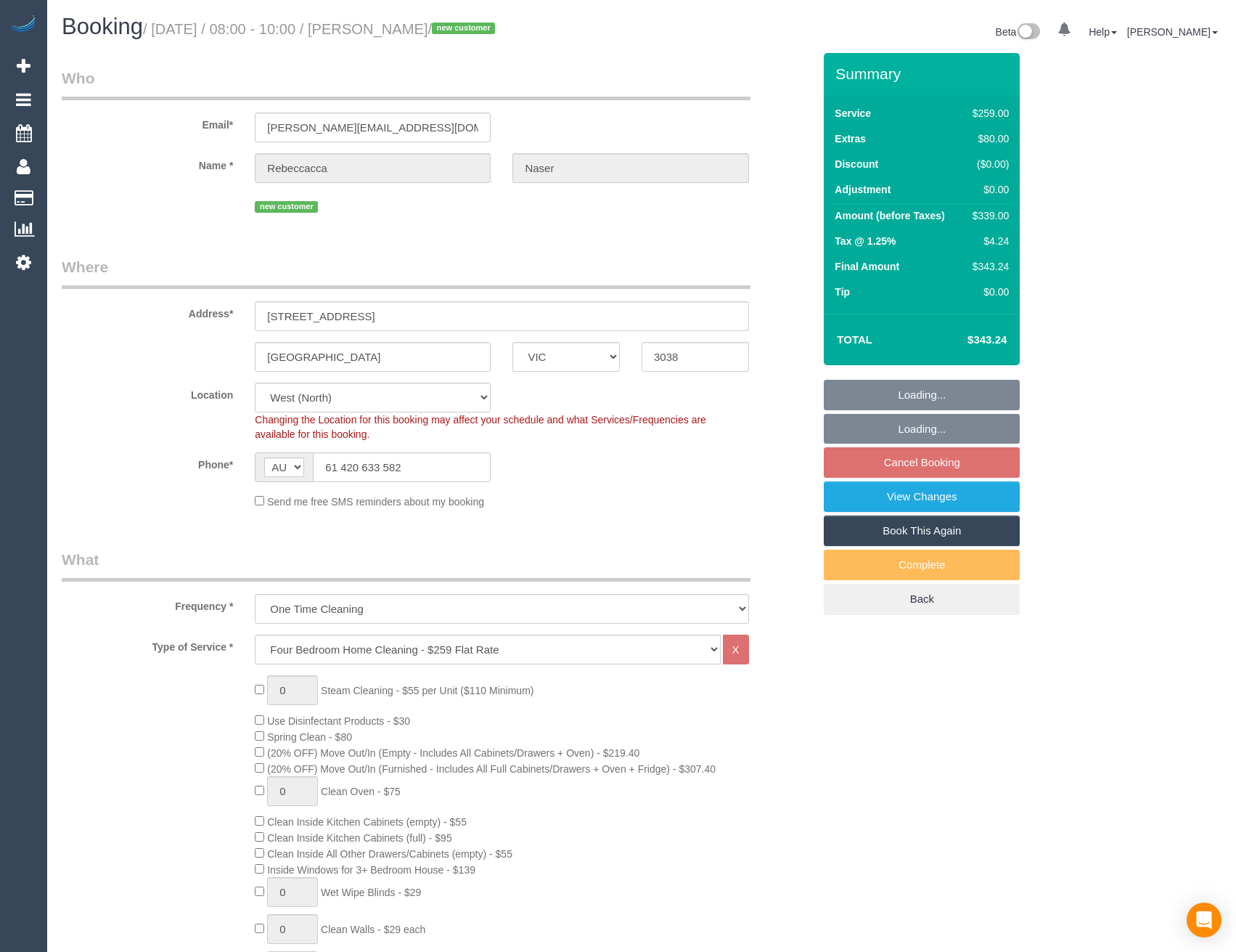
select select "number:25"
select select "number:12"
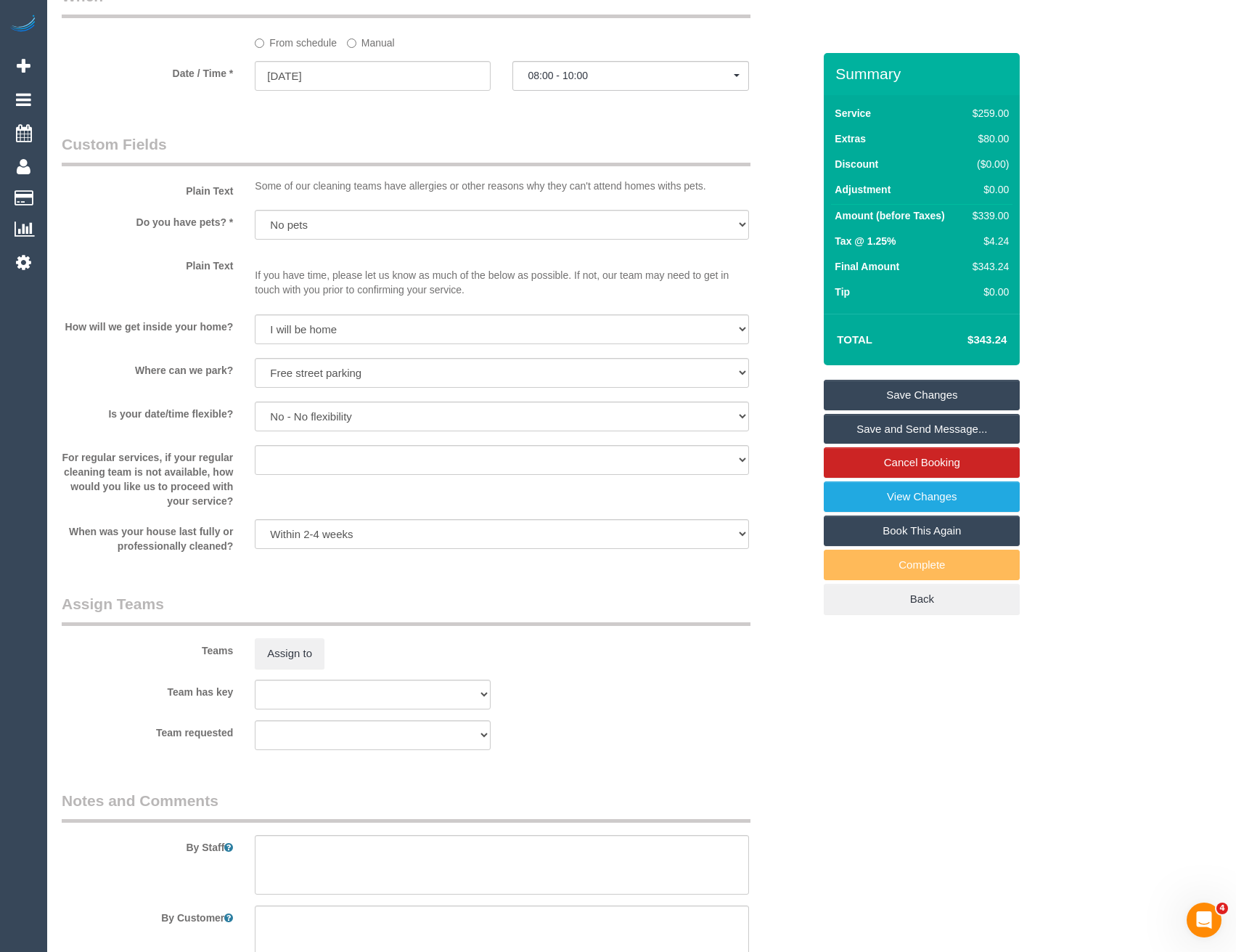
scroll to position [1814, 0]
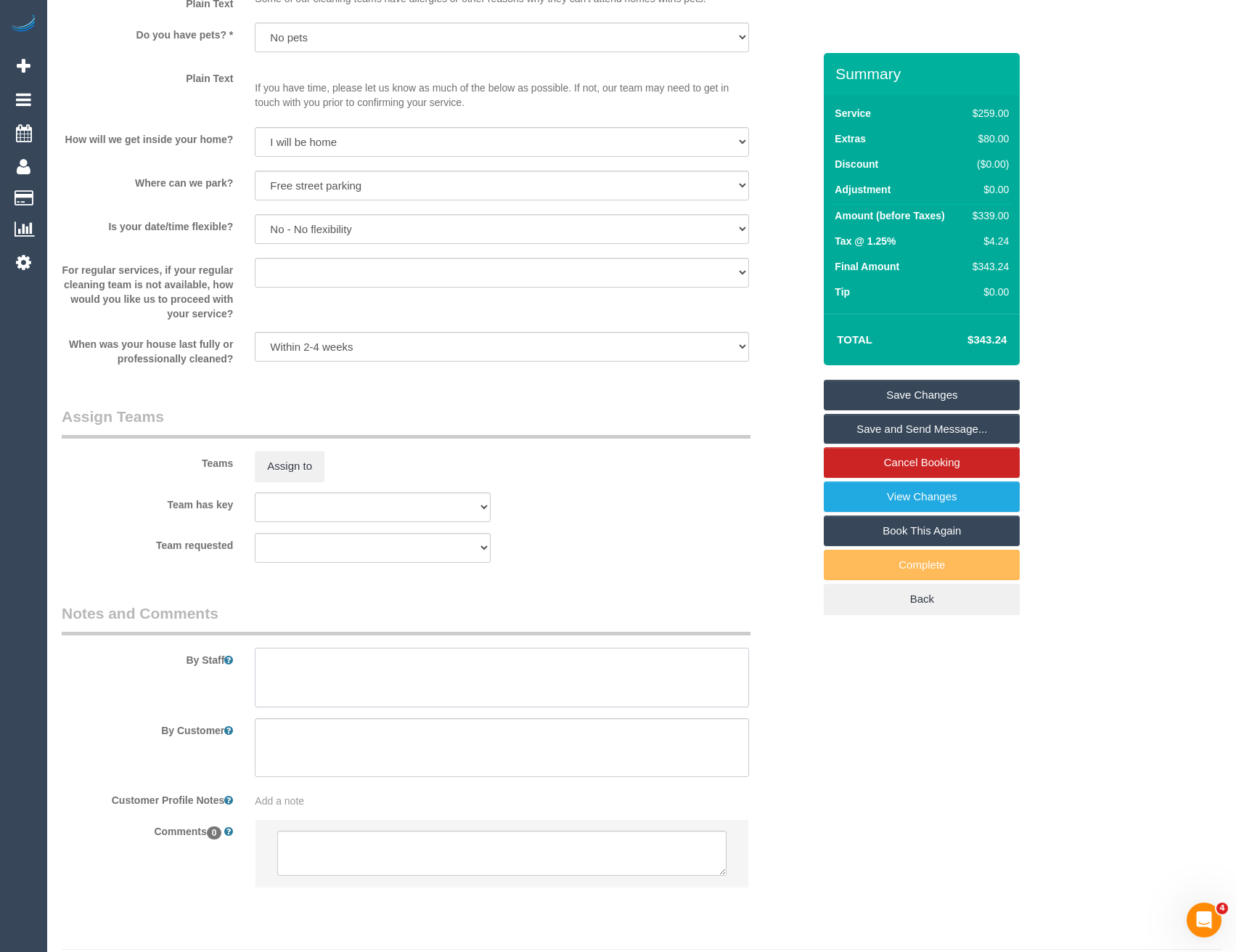
click at [314, 672] on textarea at bounding box center [502, 677] width 494 height 59
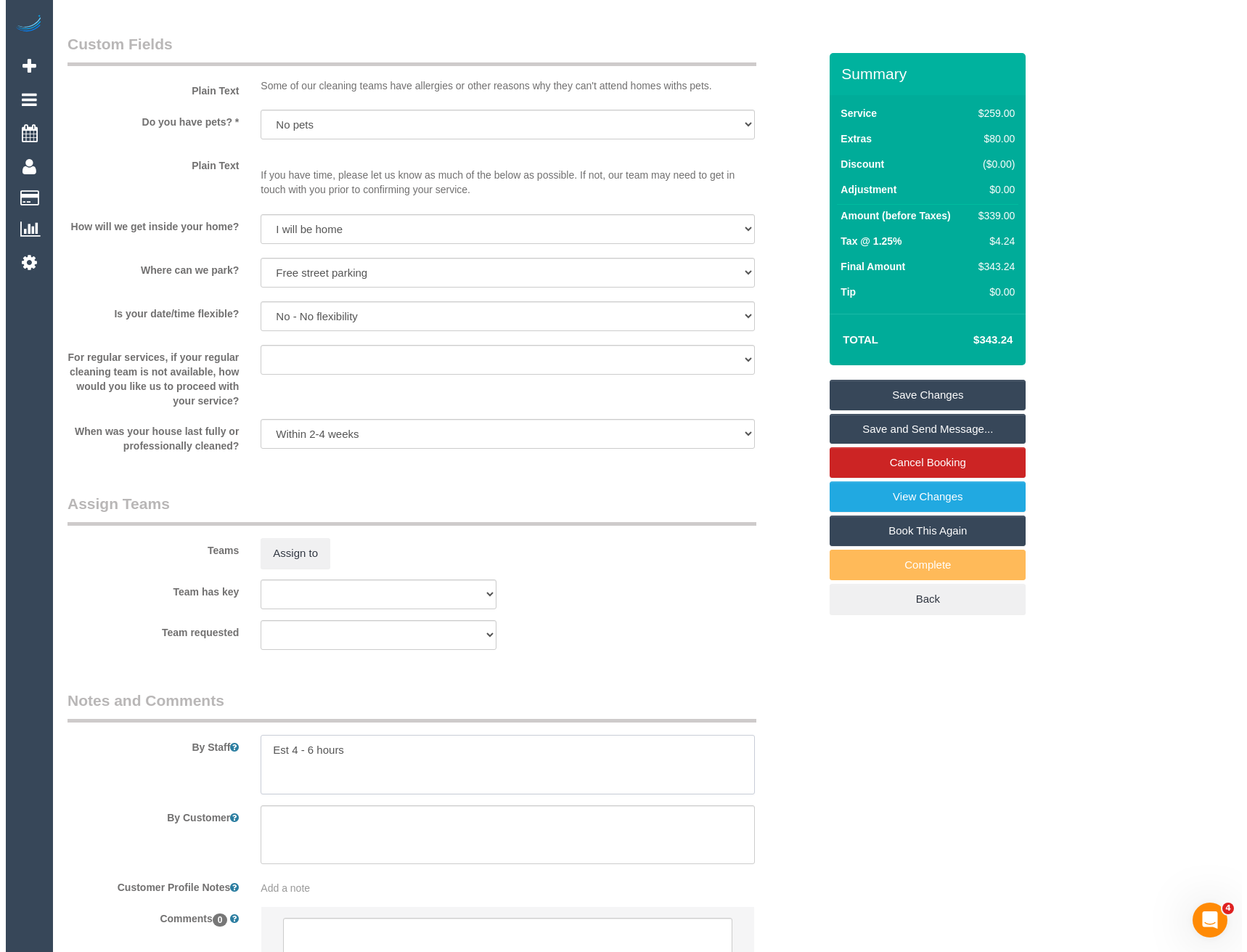
scroll to position [1597, 0]
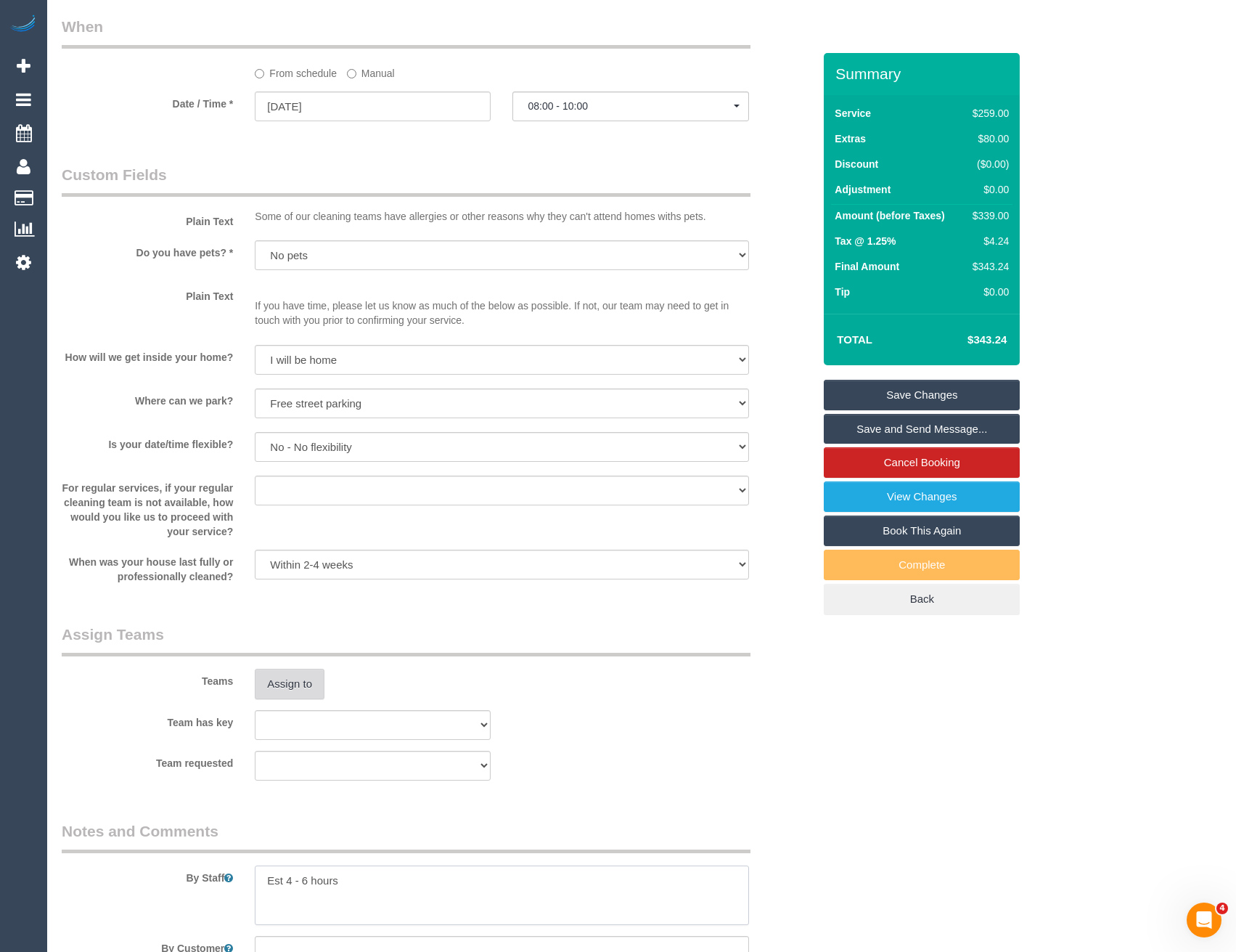
type textarea "Est 4 - 6 hours"
click at [277, 687] on button "Assign to" at bounding box center [289, 683] width 70 height 30
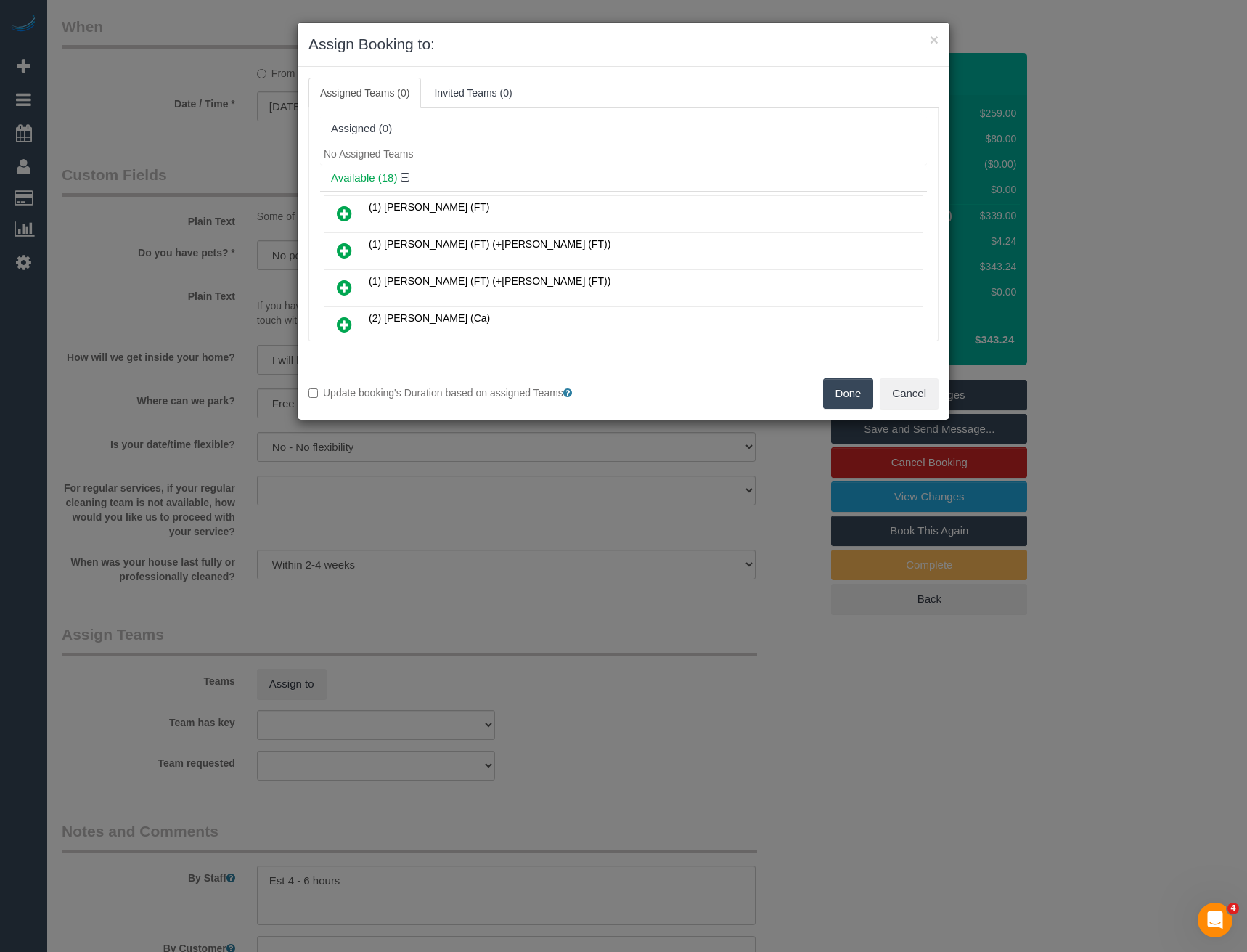
scroll to position [1835, 0]
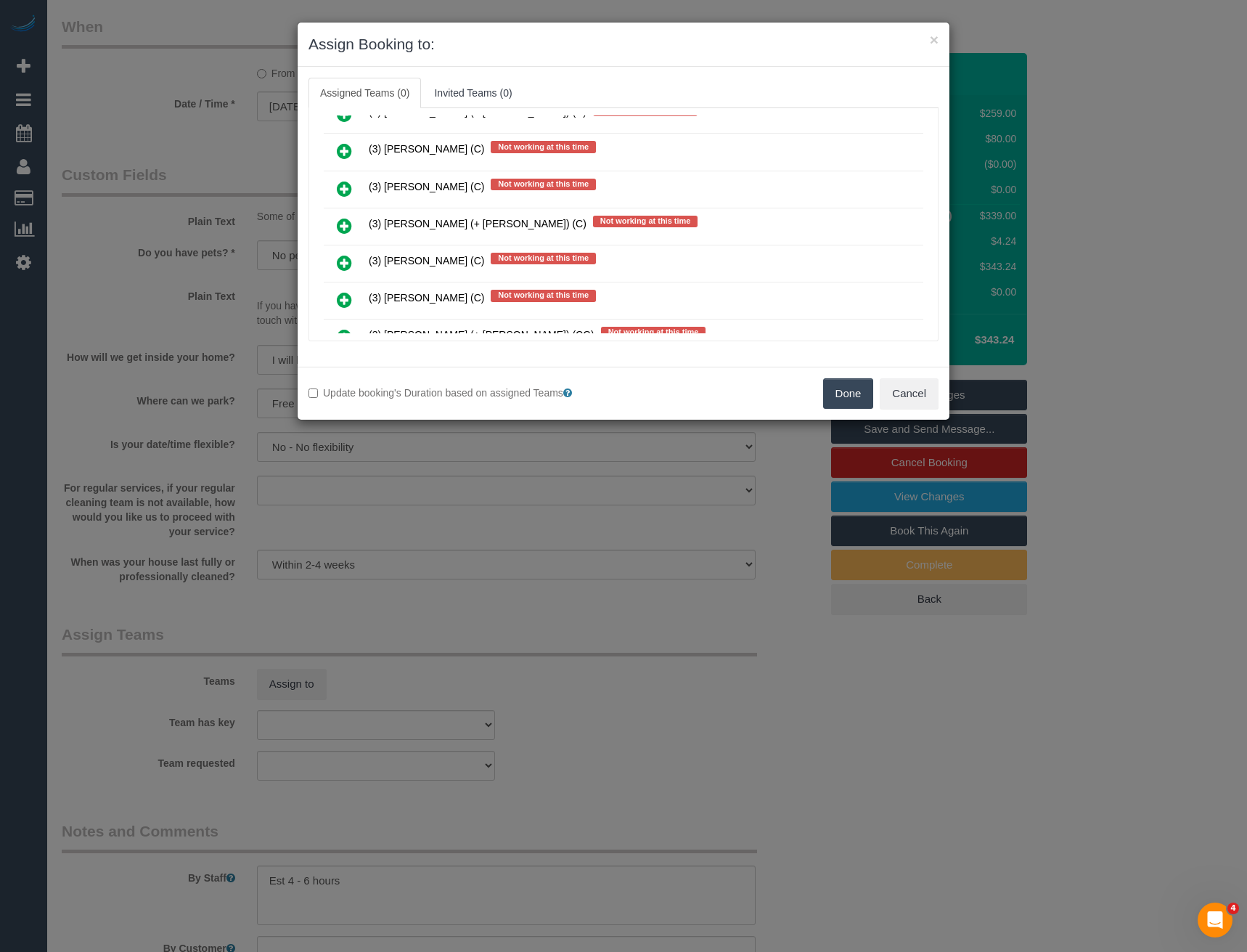
click at [346, 219] on icon at bounding box center [344, 225] width 15 height 18
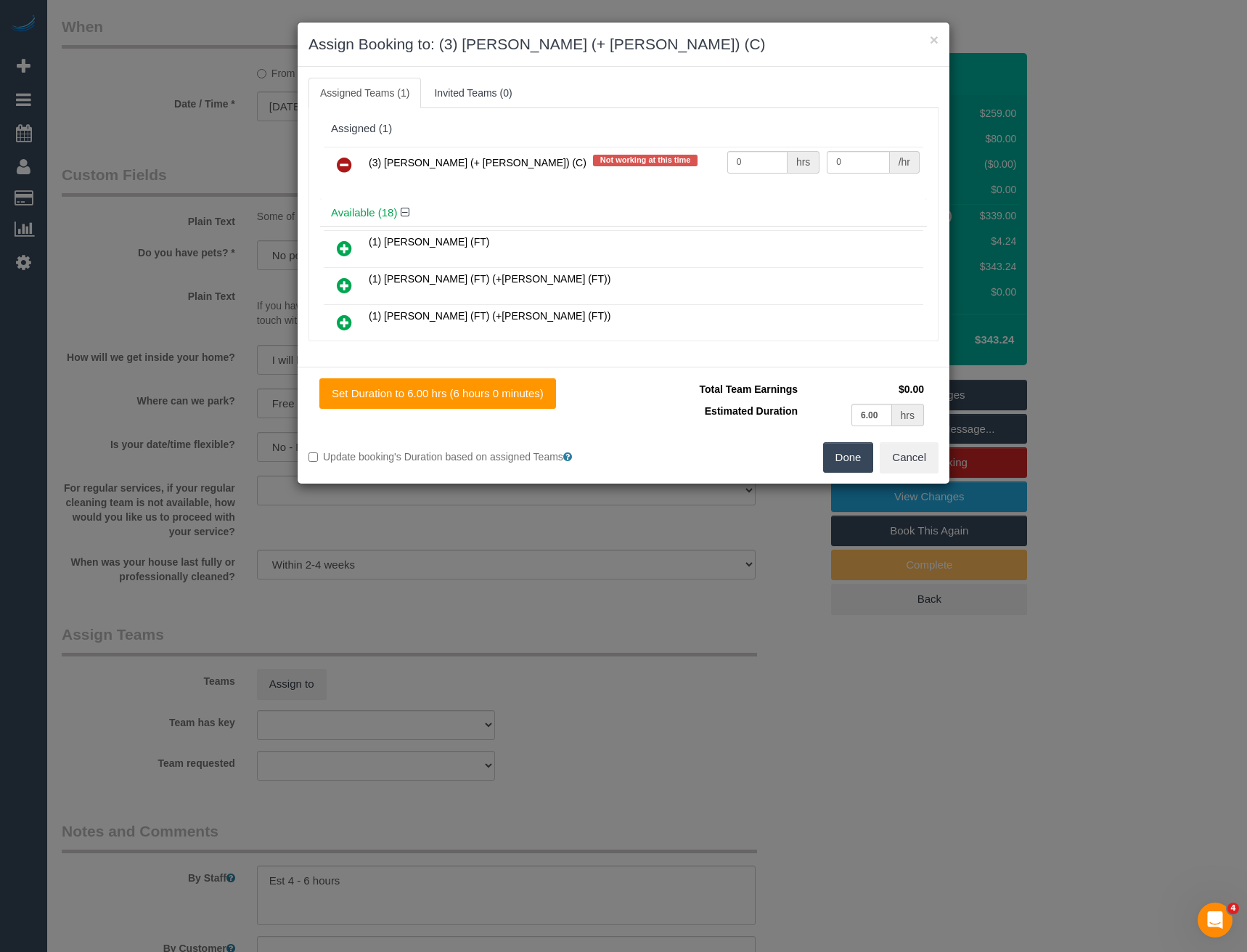
scroll to position [2166, 0]
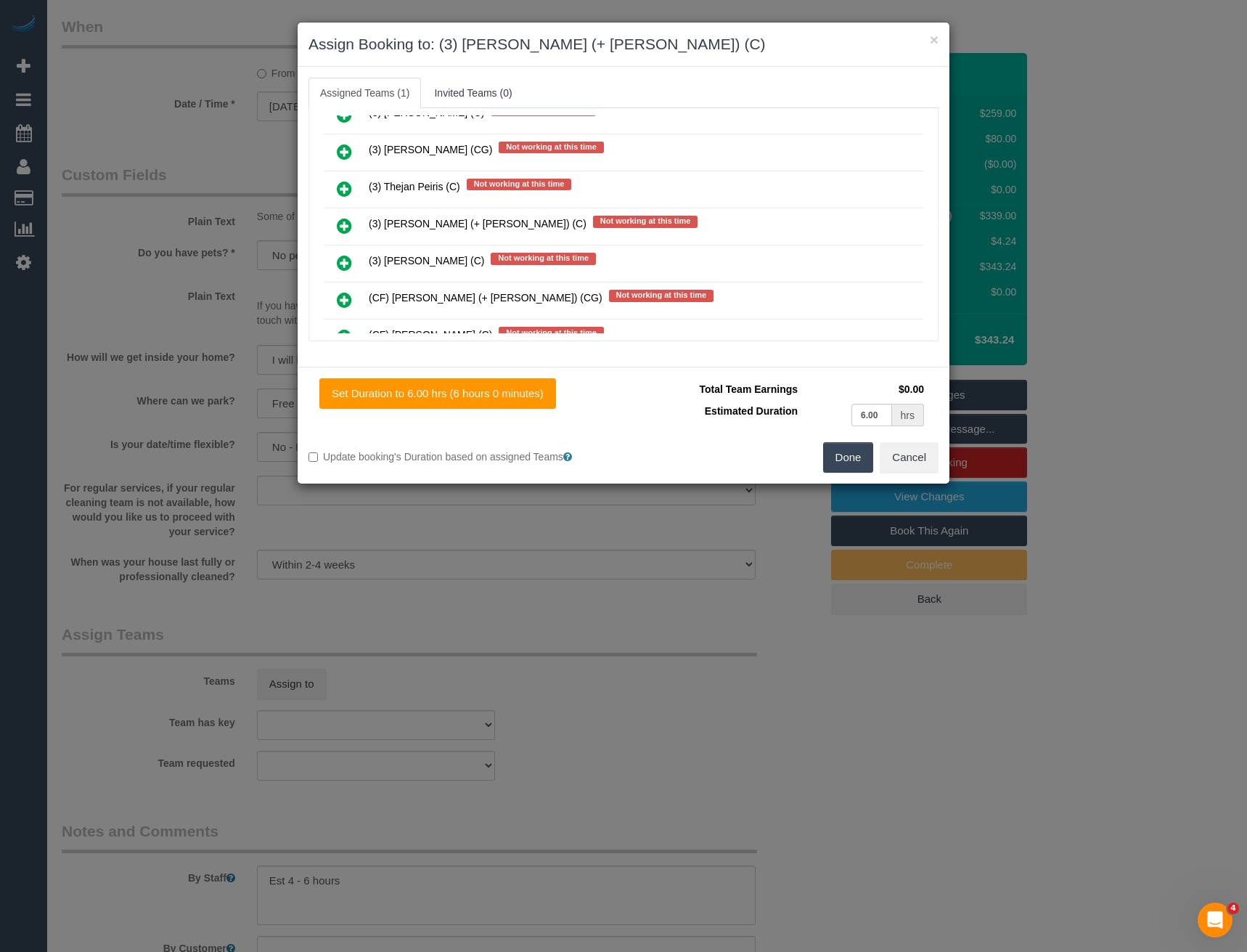
click at [341, 225] on icon at bounding box center [344, 225] width 15 height 18
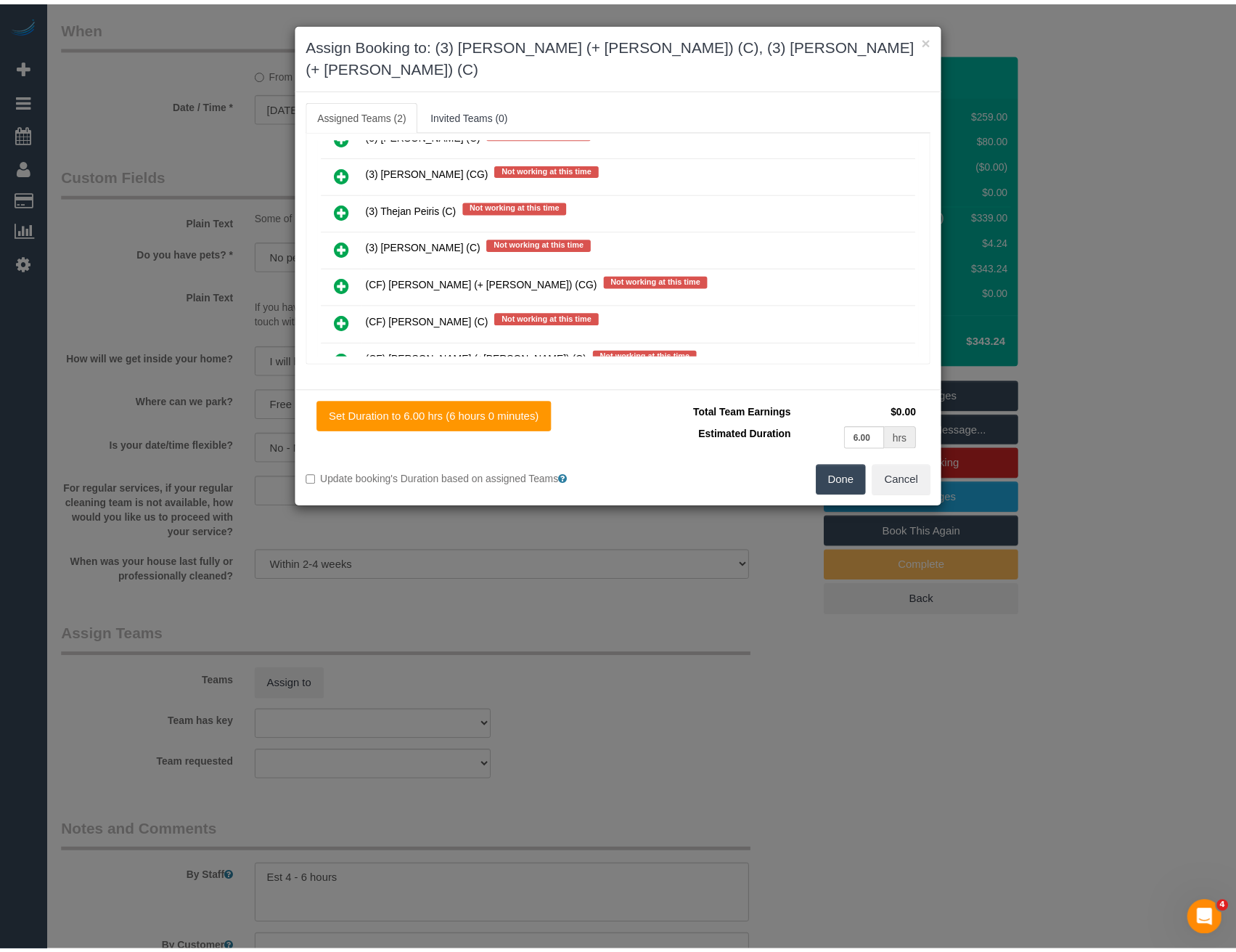
scroll to position [0, 0]
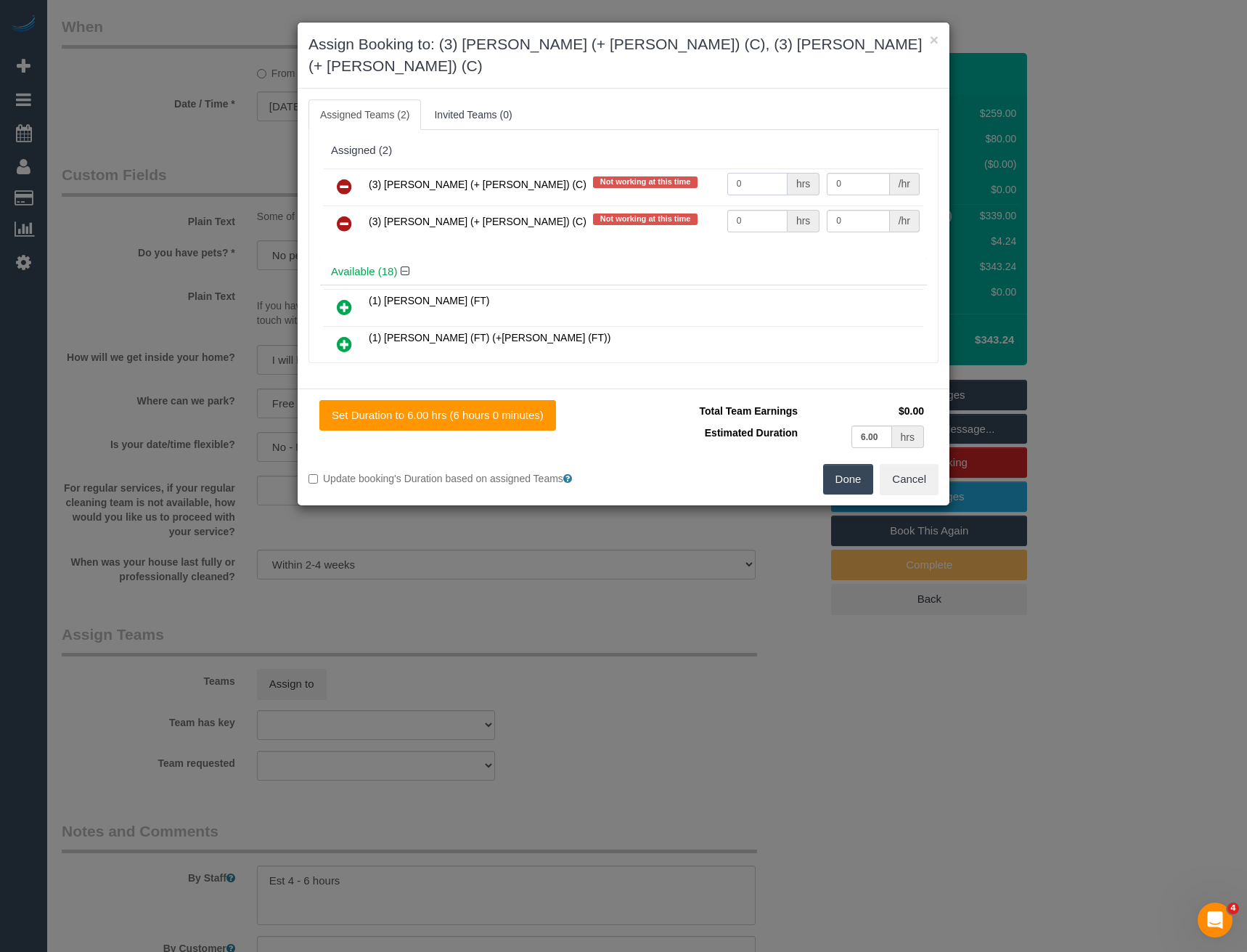
drag, startPoint x: 743, startPoint y: 158, endPoint x: 671, endPoint y: 165, distance: 72.3
click at [679, 168] on tr "(3) Liz (+ Tony) (C) Not working at this time 0 hrs 0 /hr" at bounding box center [624, 187] width 600 height 37
type input "1"
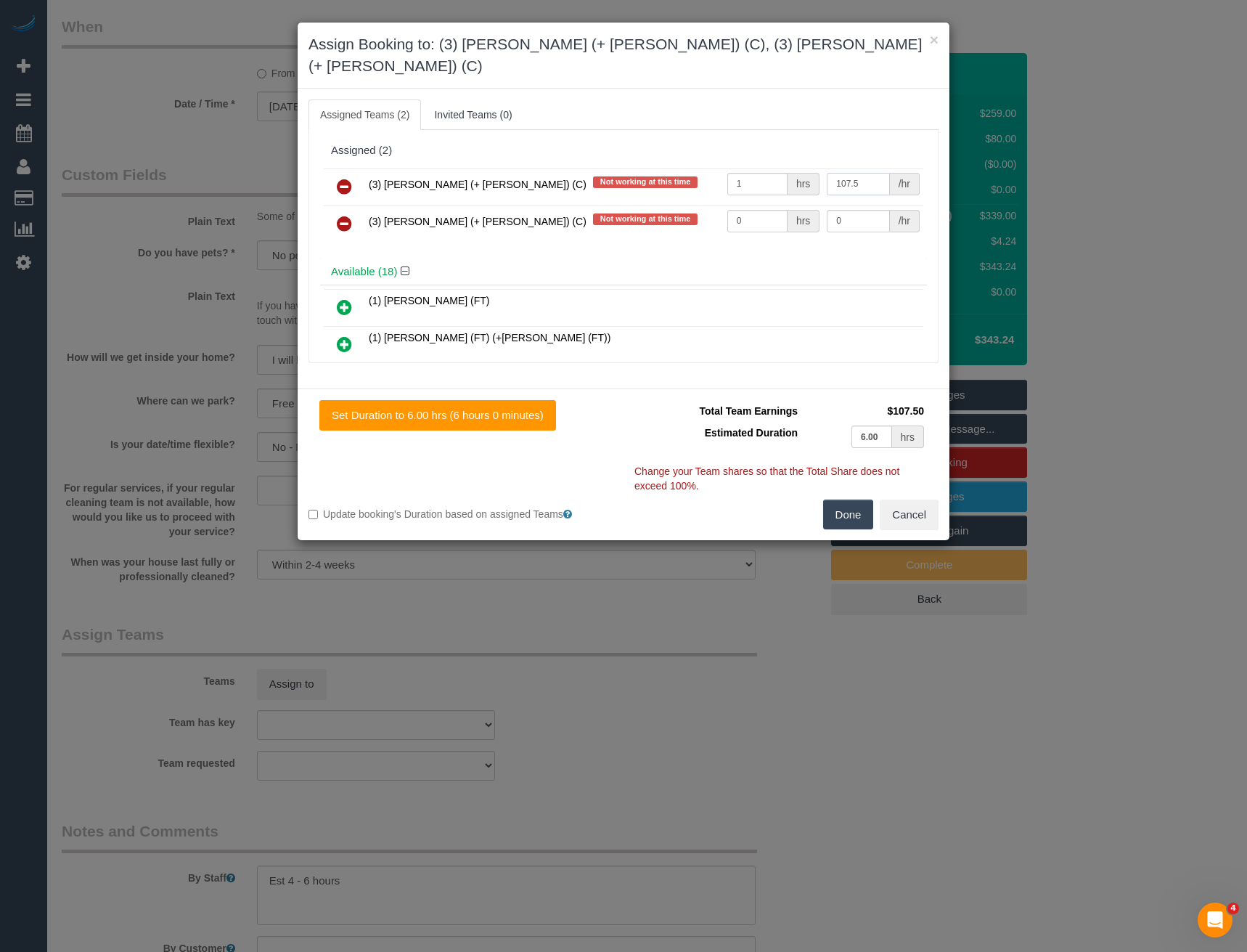
type input "107.5"
drag, startPoint x: 746, startPoint y: 196, endPoint x: 656, endPoint y: 200, distance: 90.1
click at [667, 205] on tr "(3) Tony (+ Liz) (C) Not working at this time 0 hrs 0 /hr" at bounding box center [624, 224] width 600 height 37
type input "1"
type input "107.5"
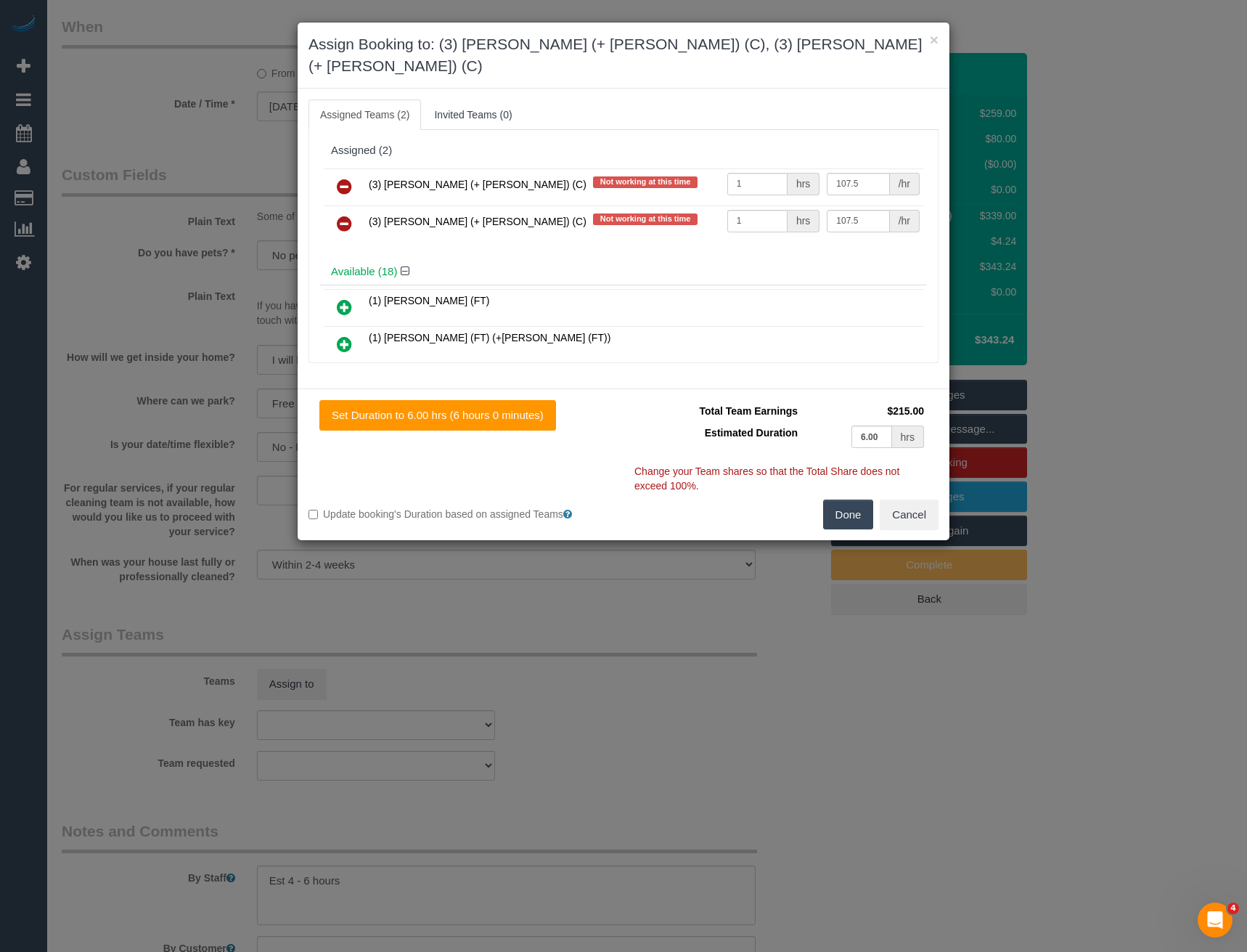
click at [855, 505] on button "Done" at bounding box center [848, 514] width 51 height 30
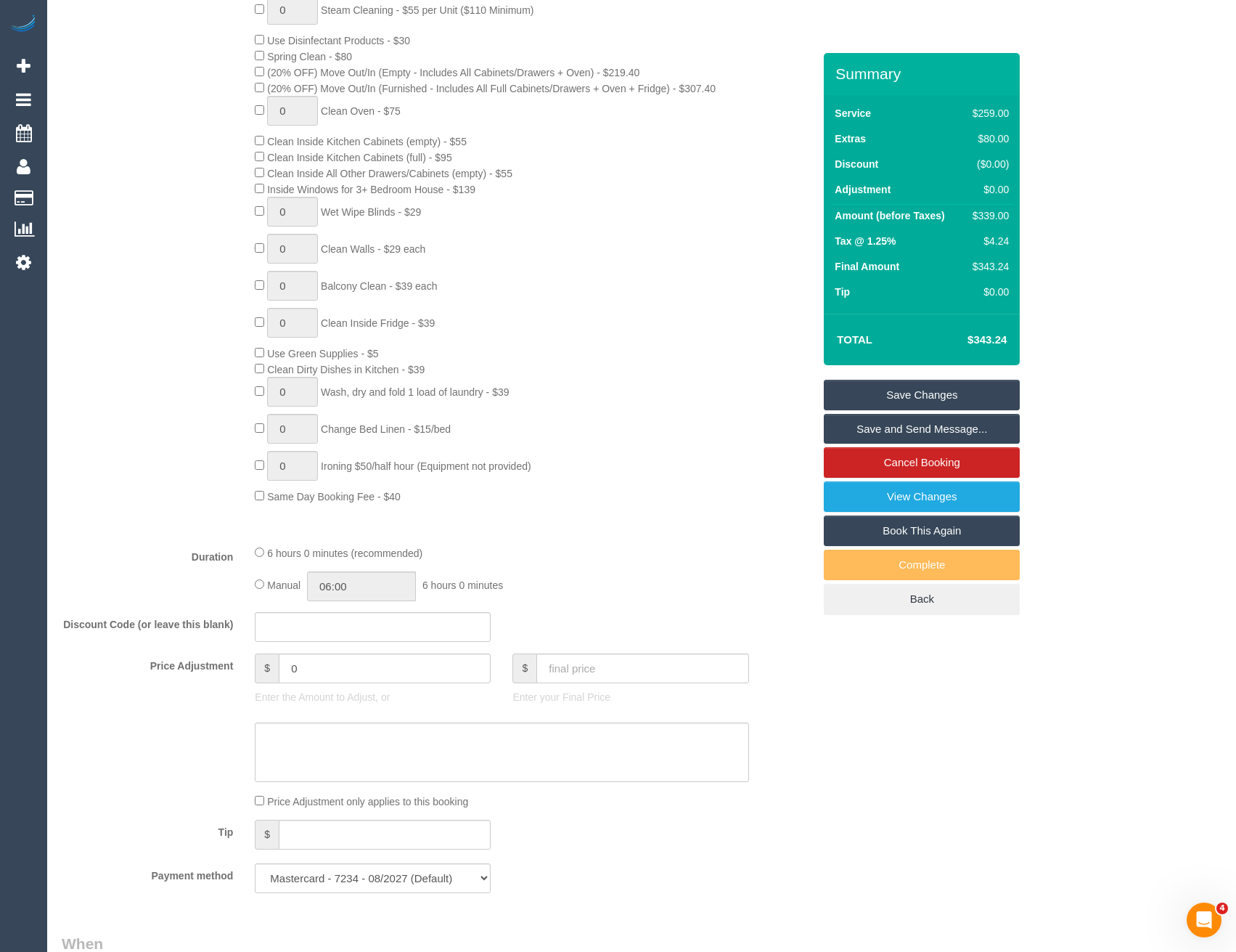
scroll to position [621, 0]
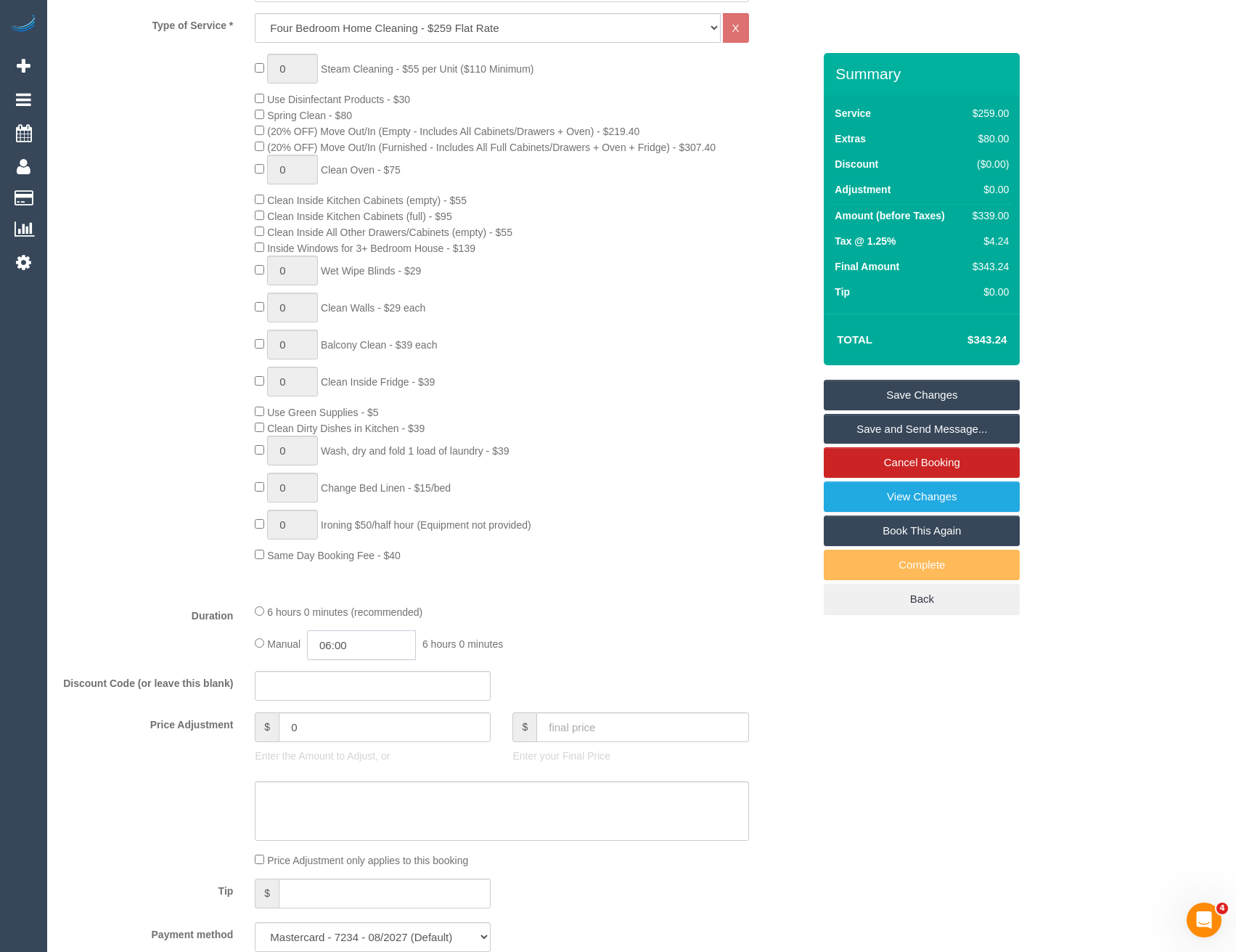
click at [358, 645] on input "06:00" at bounding box center [362, 646] width 109 height 30
type input "03:00"
click at [355, 667] on li "03:00" at bounding box center [346, 662] width 64 height 19
click at [614, 631] on div "Manual 03:00 3 hours 0 minutes" at bounding box center [502, 646] width 494 height 30
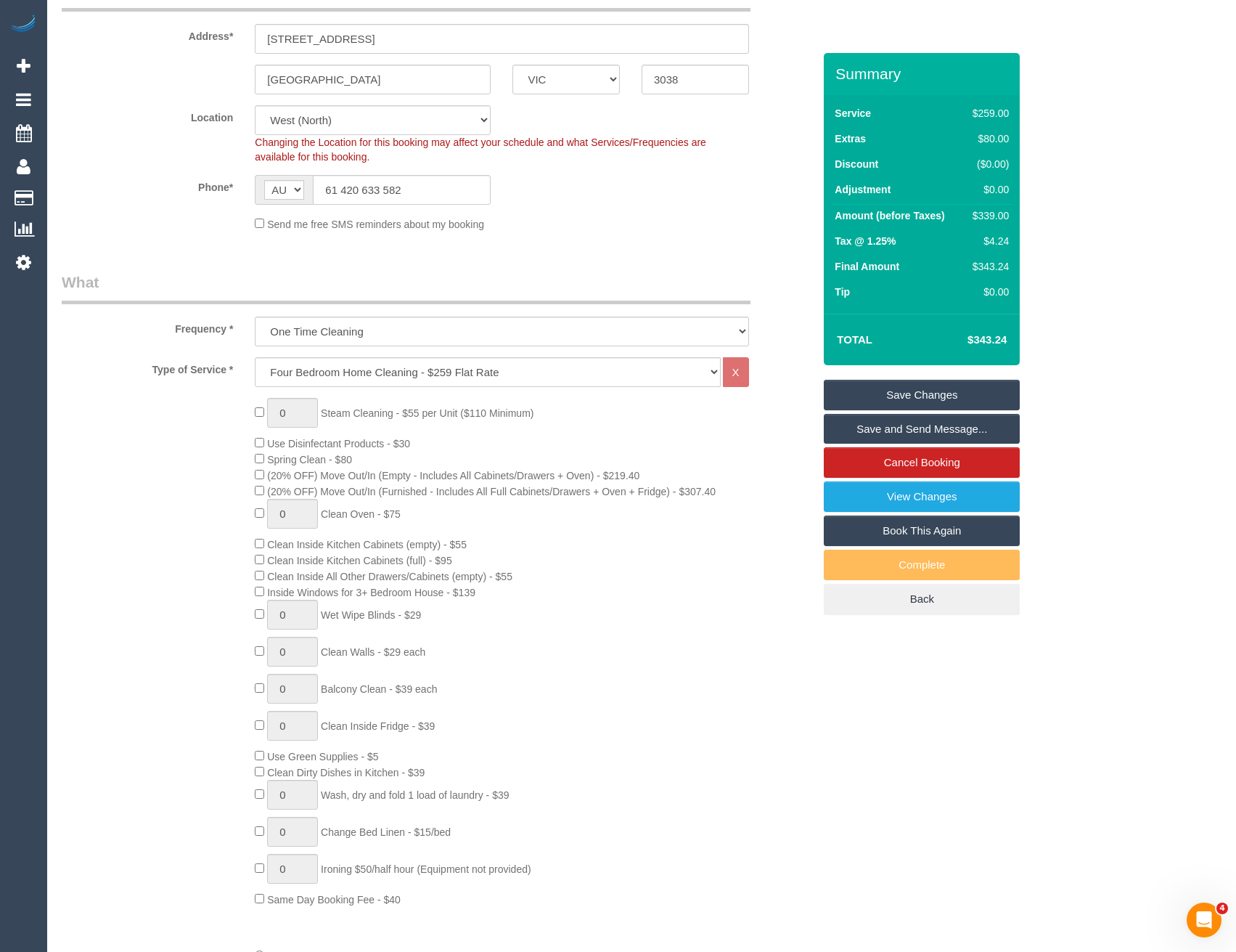
select select "spot19"
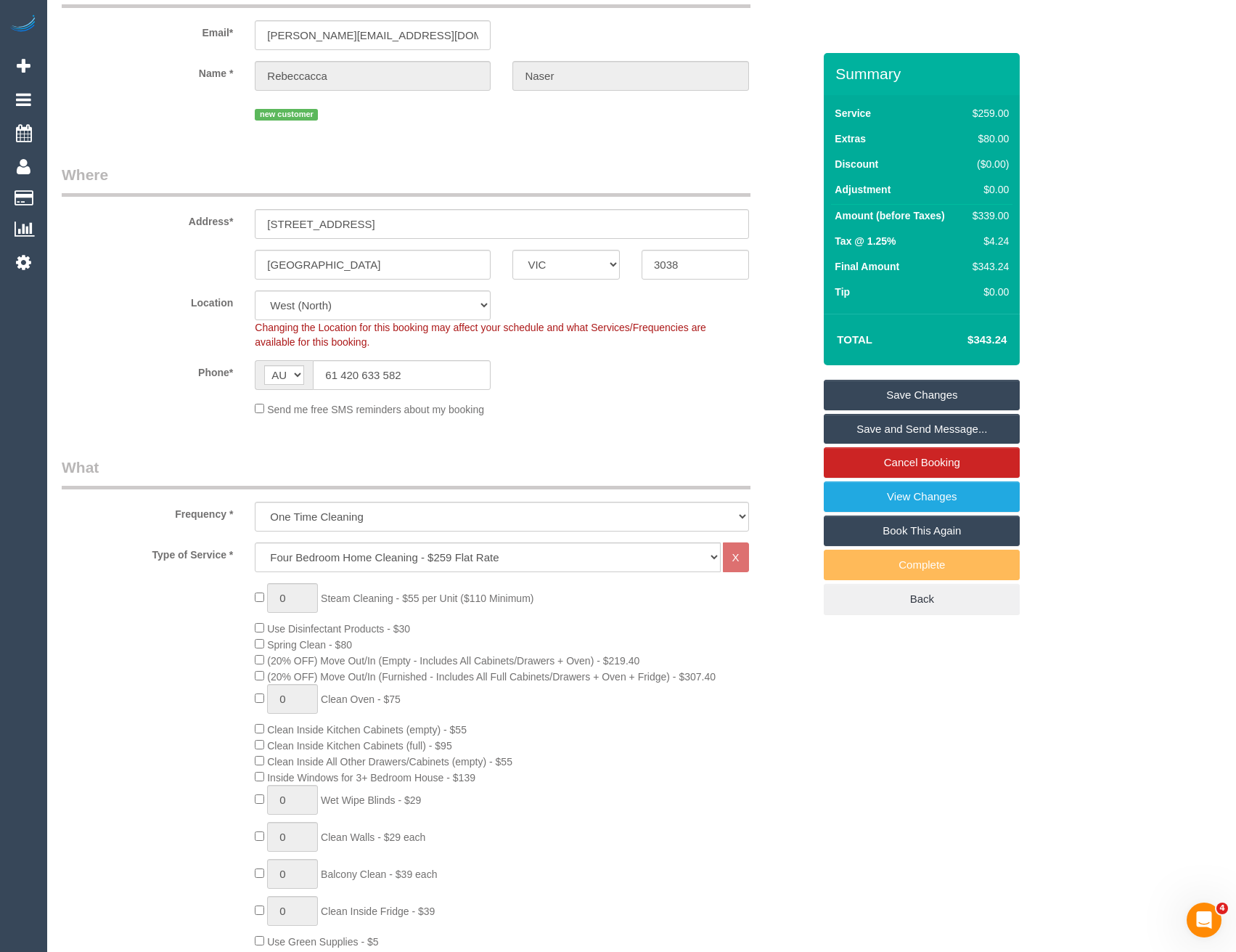
scroll to position [0, 0]
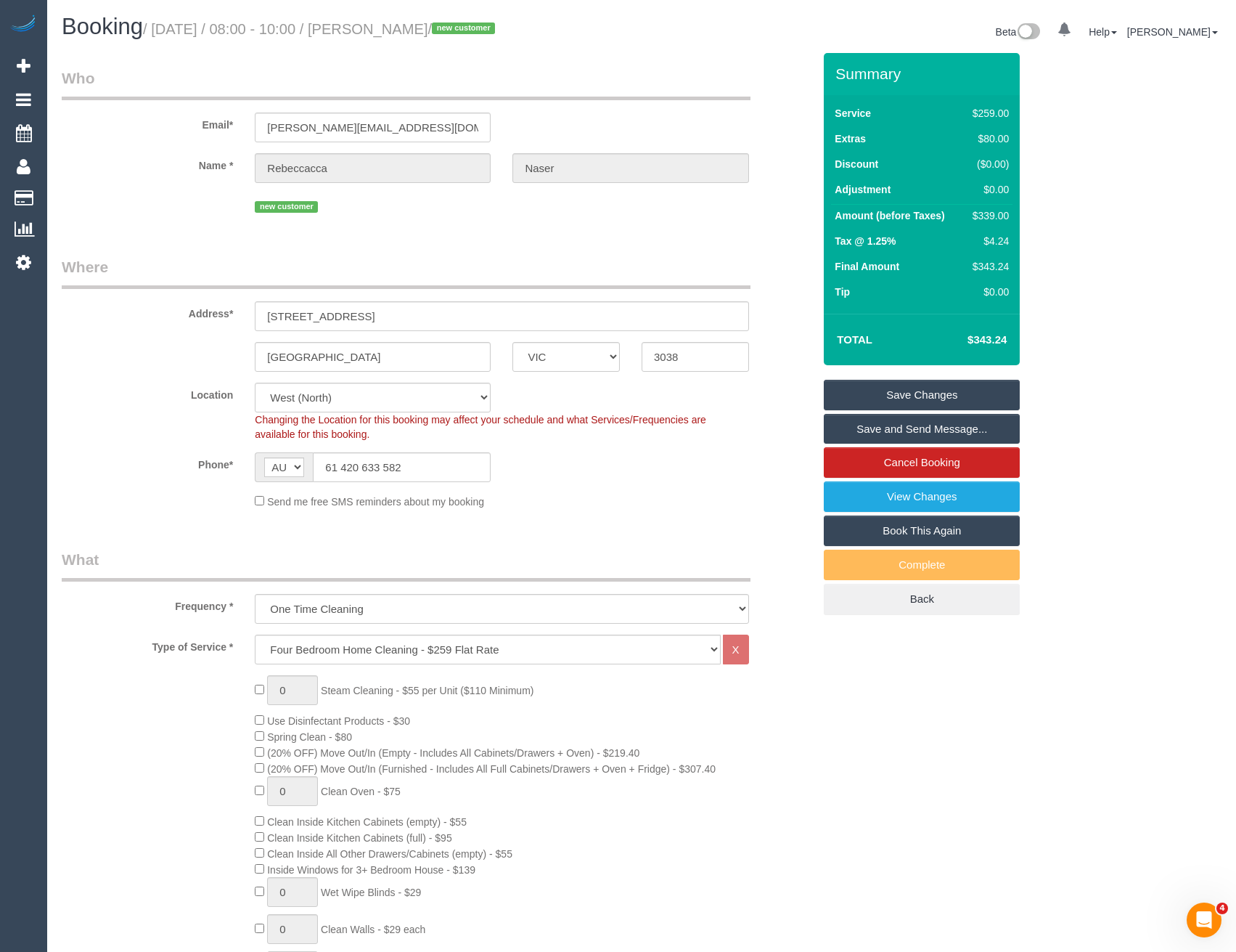
click at [925, 435] on link "Save and Send Message..." at bounding box center [922, 429] width 196 height 30
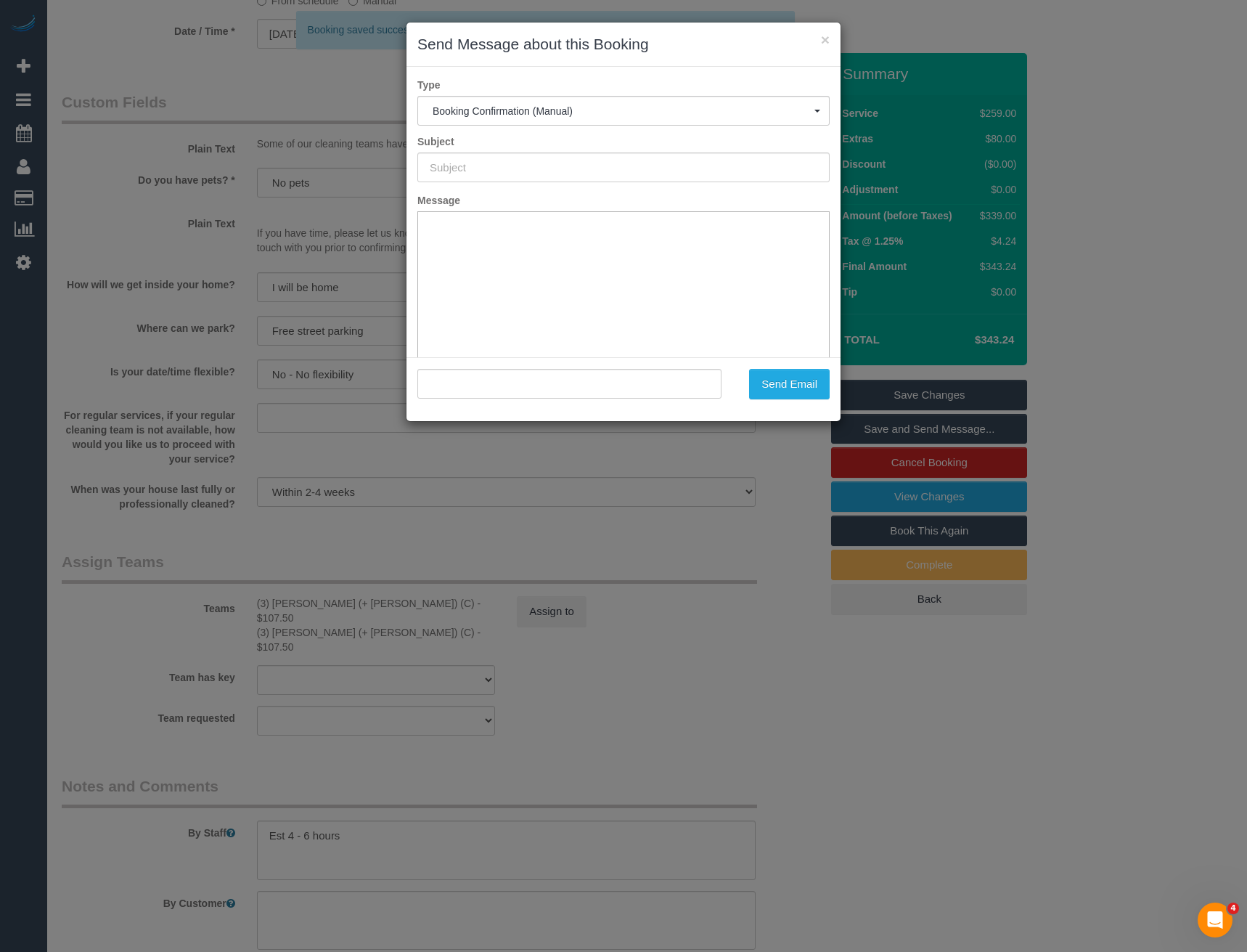
type input "Booking Confirmed"
type input ""Rebeccacca Naser" <r.spong@outlook.com>"
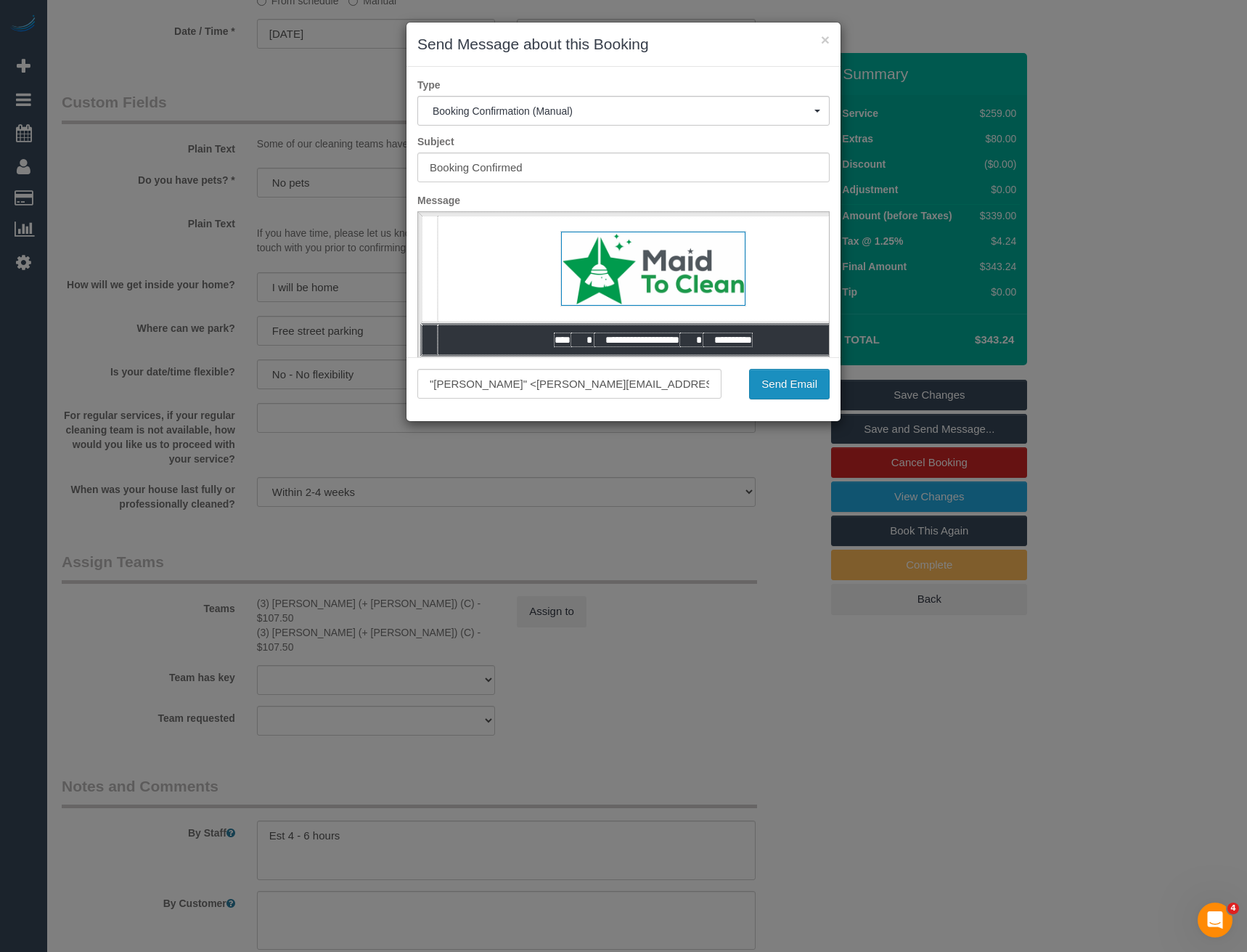
click at [770, 385] on button "Send Email" at bounding box center [790, 383] width 80 height 30
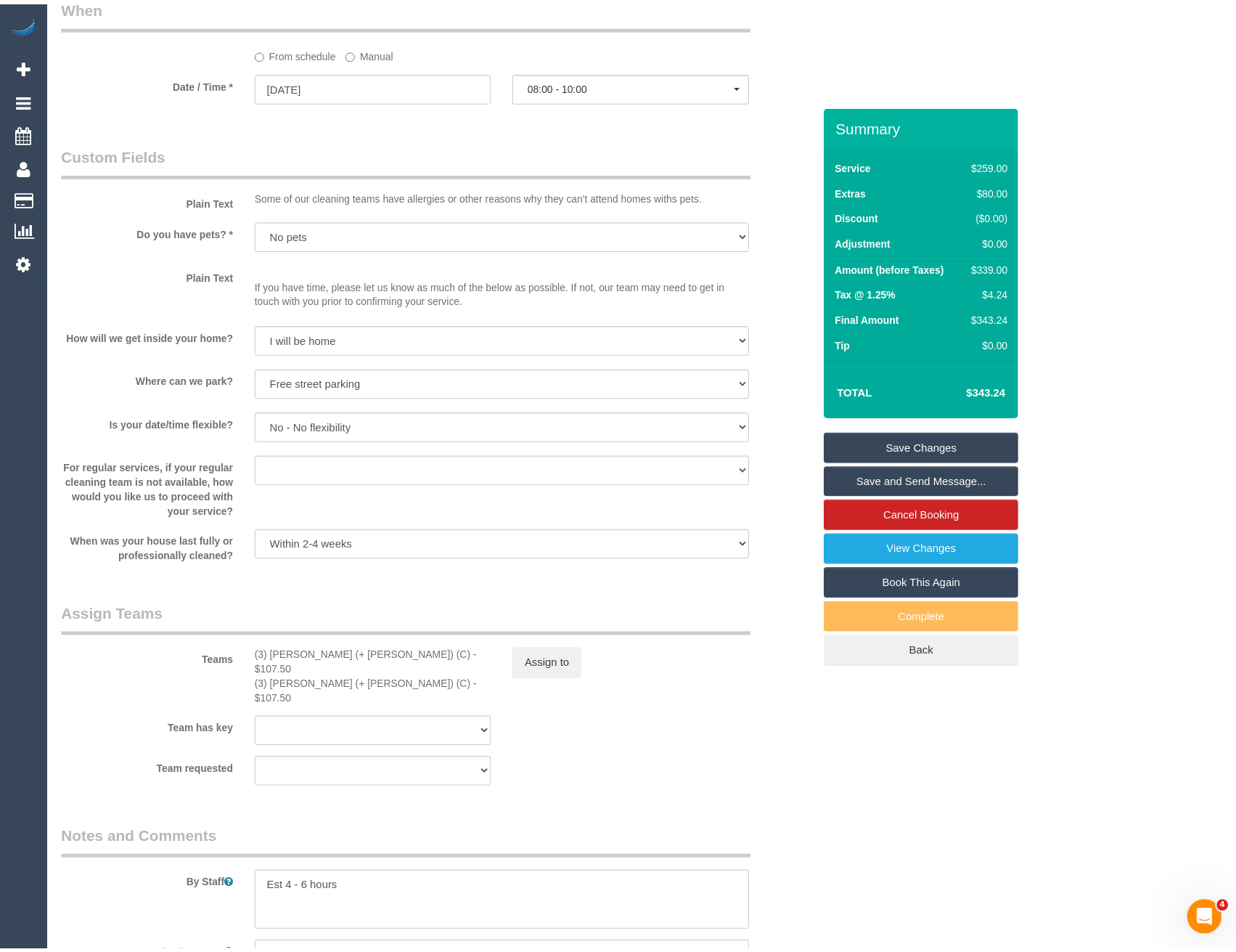
scroll to position [1722, 0]
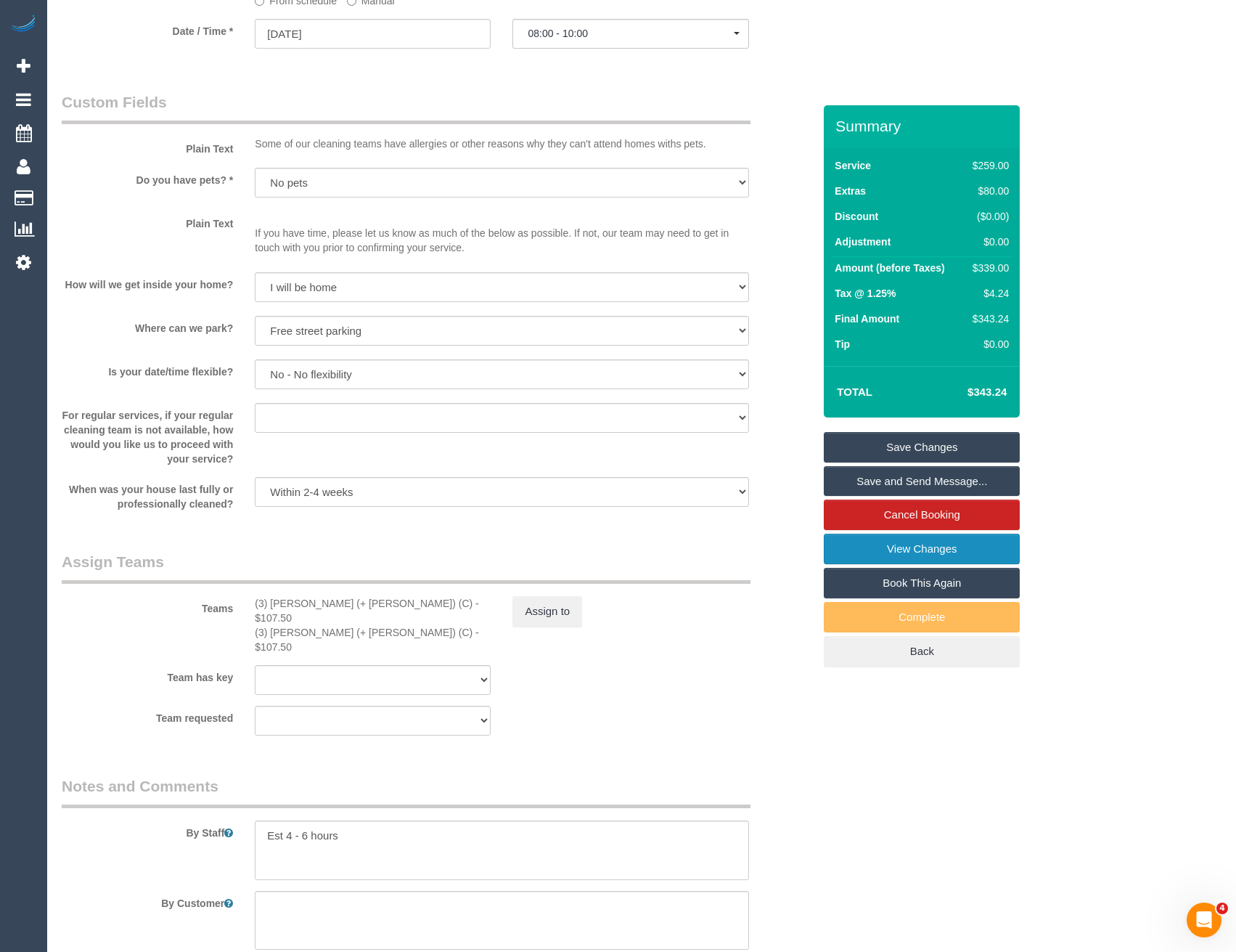
click at [925, 548] on link "View Changes" at bounding box center [922, 548] width 196 height 30
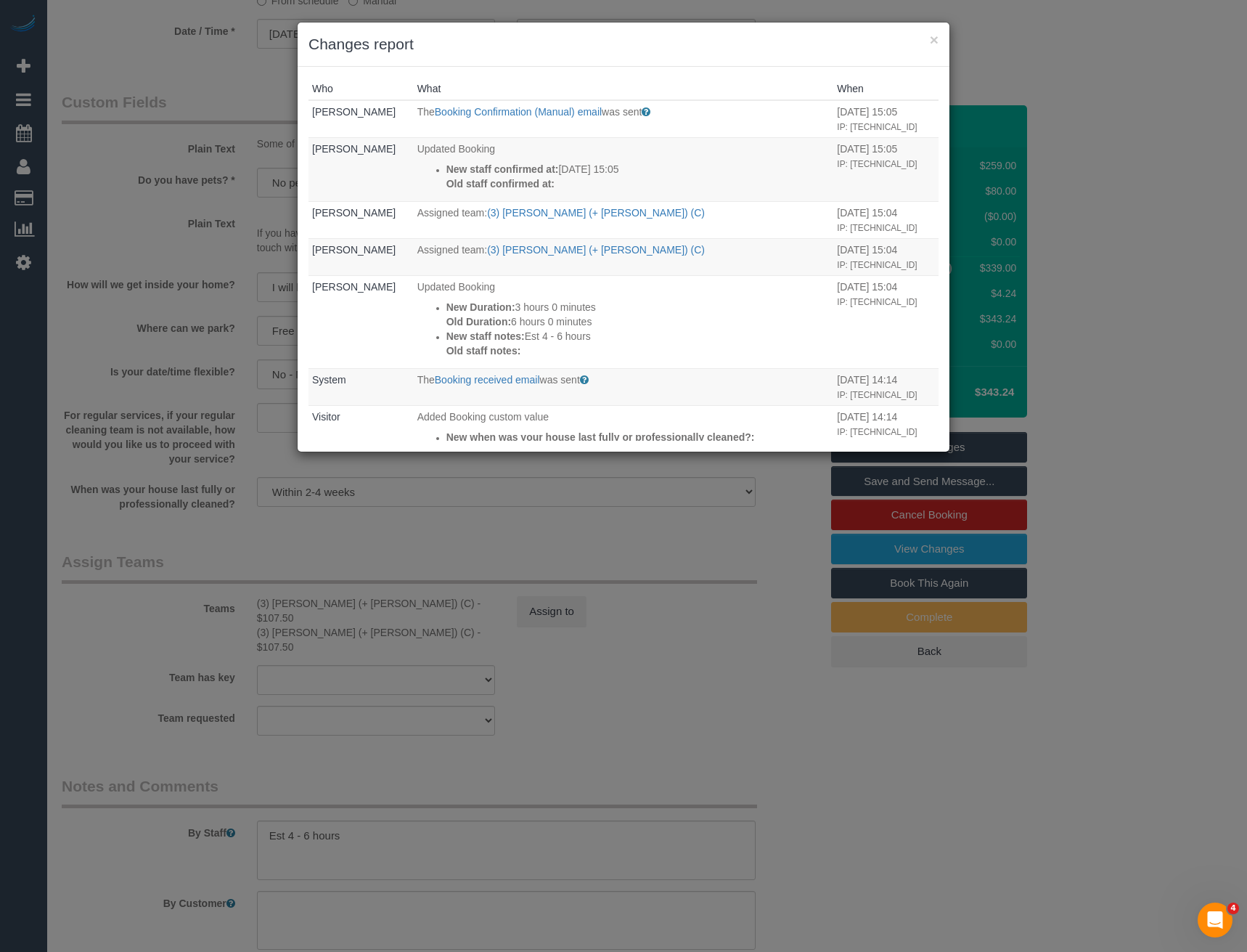
click at [642, 729] on div "× Changes report Who What When Bronie Bryant The Booking Confirmation (Manual) …" at bounding box center [623, 476] width 1247 height 952
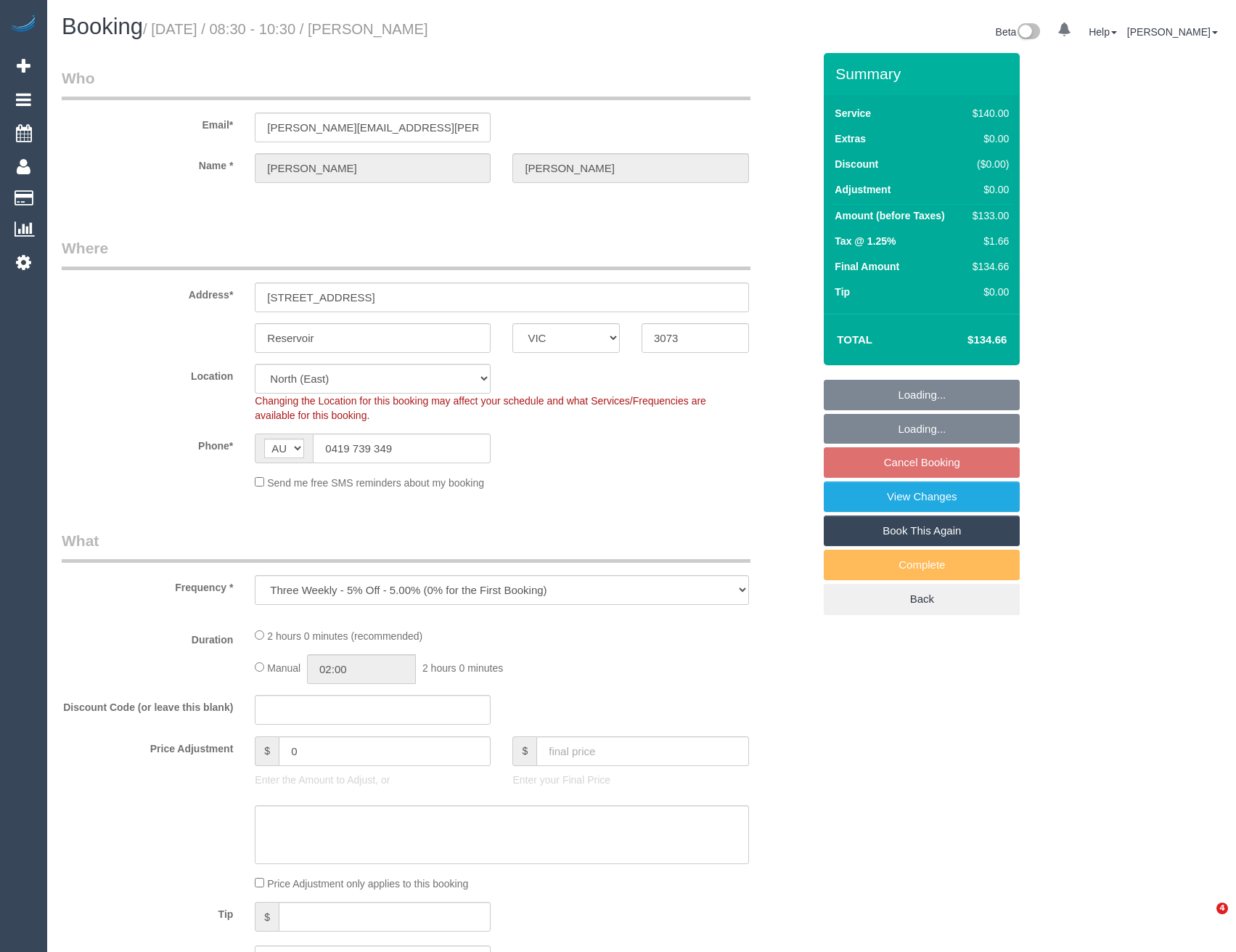
select select "VIC"
select select "number:28"
select select "number:15"
select select "number:19"
select select "number:23"
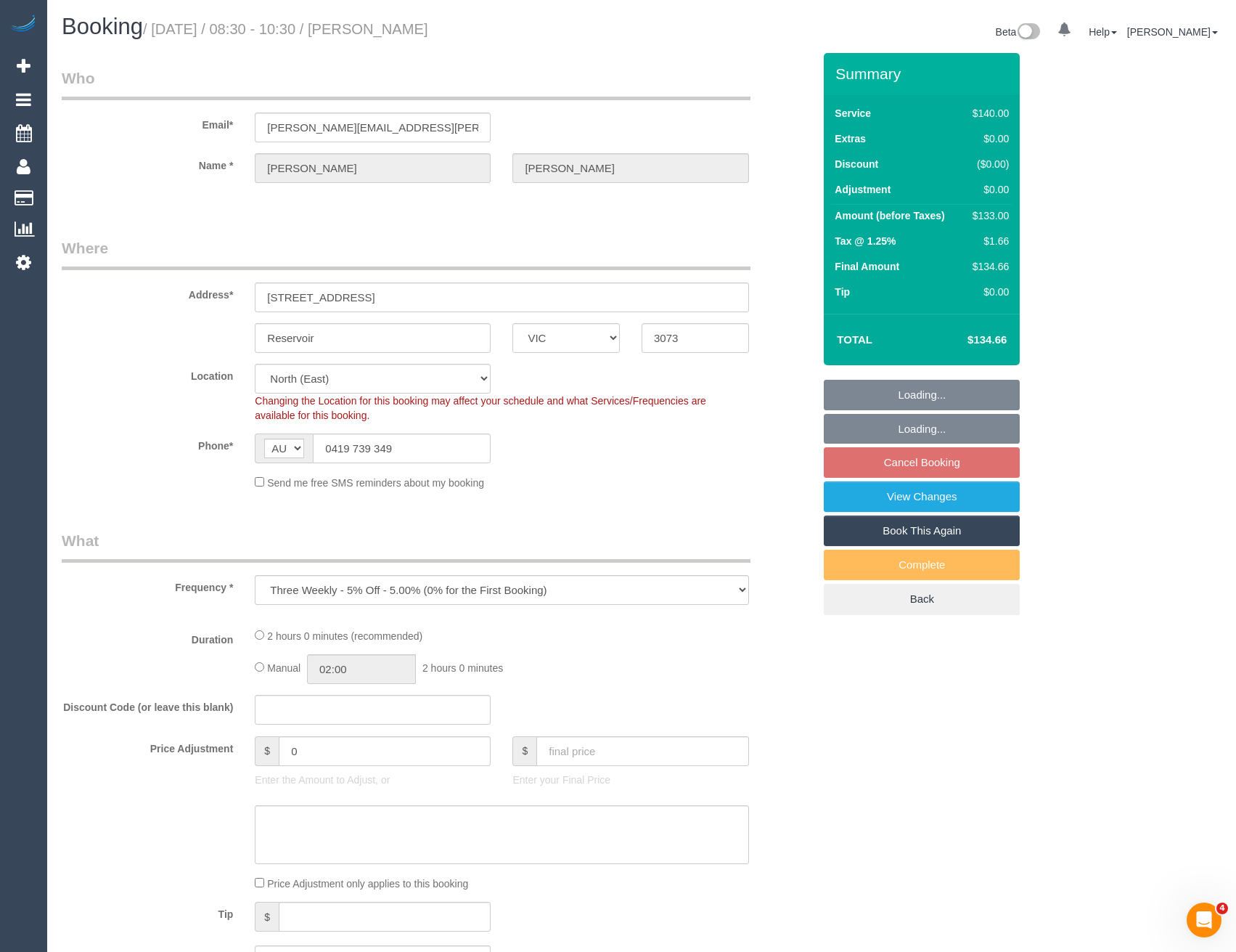
select select "object:1155"
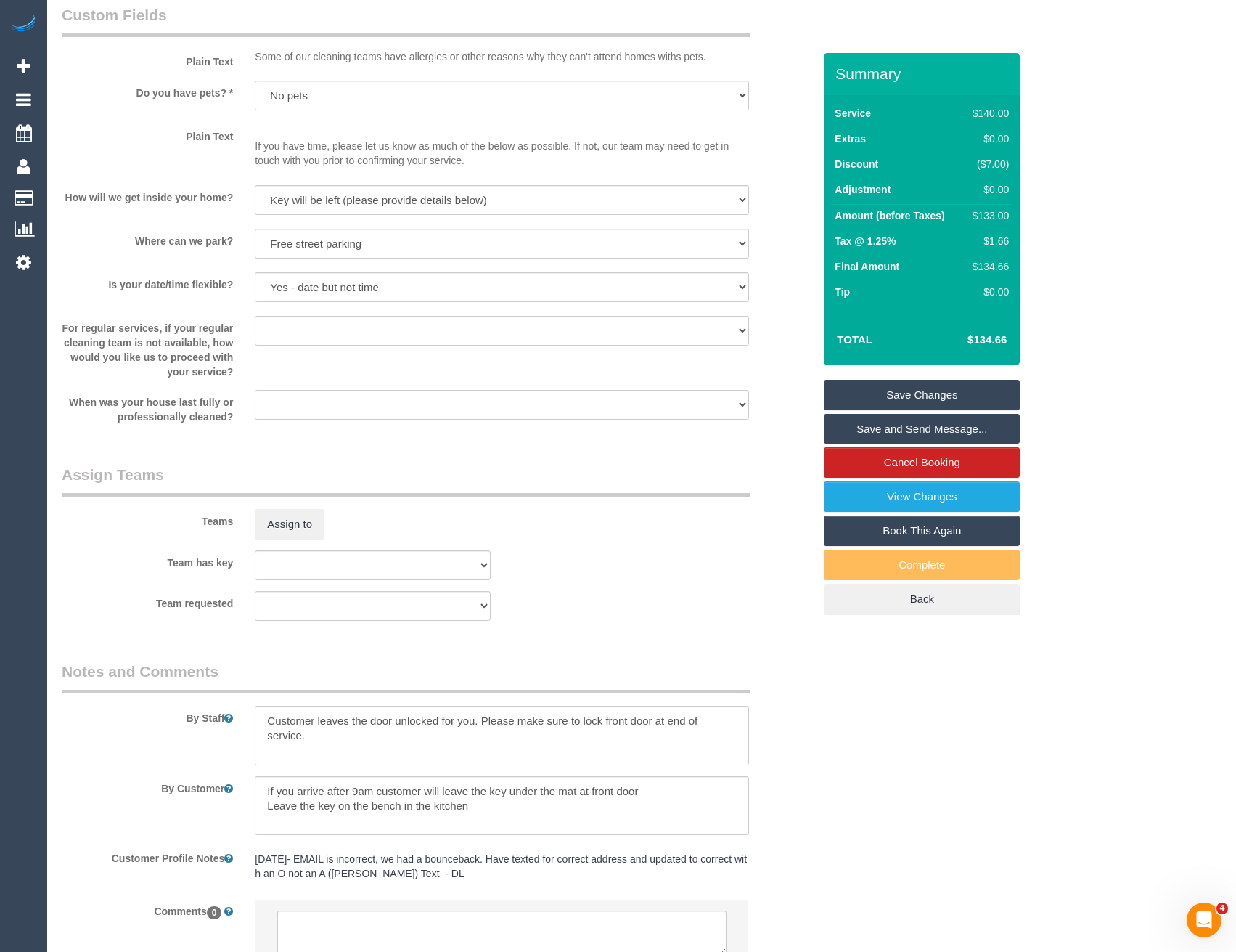
scroll to position [1887, 0]
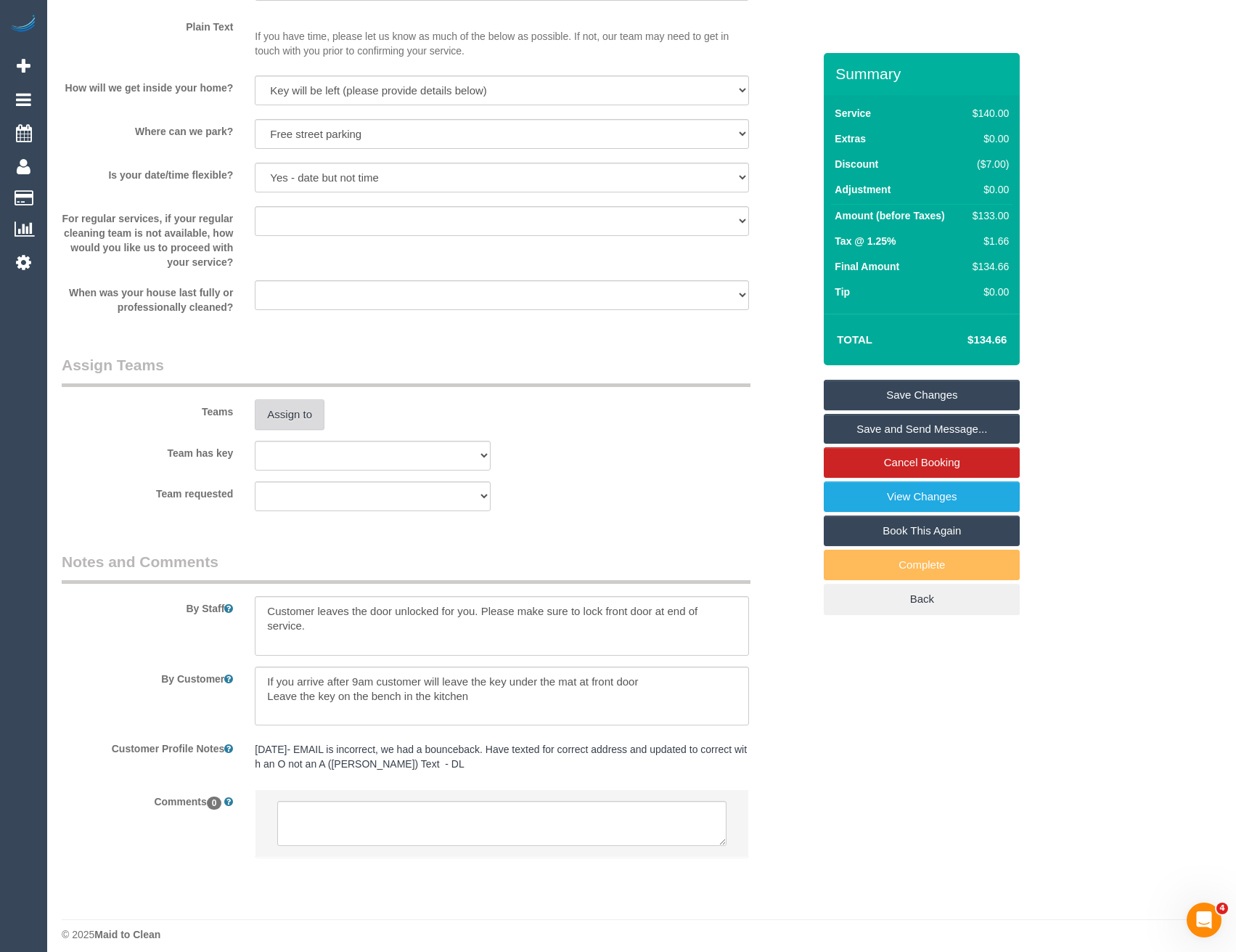
click at [285, 414] on button "Assign to" at bounding box center [289, 414] width 70 height 30
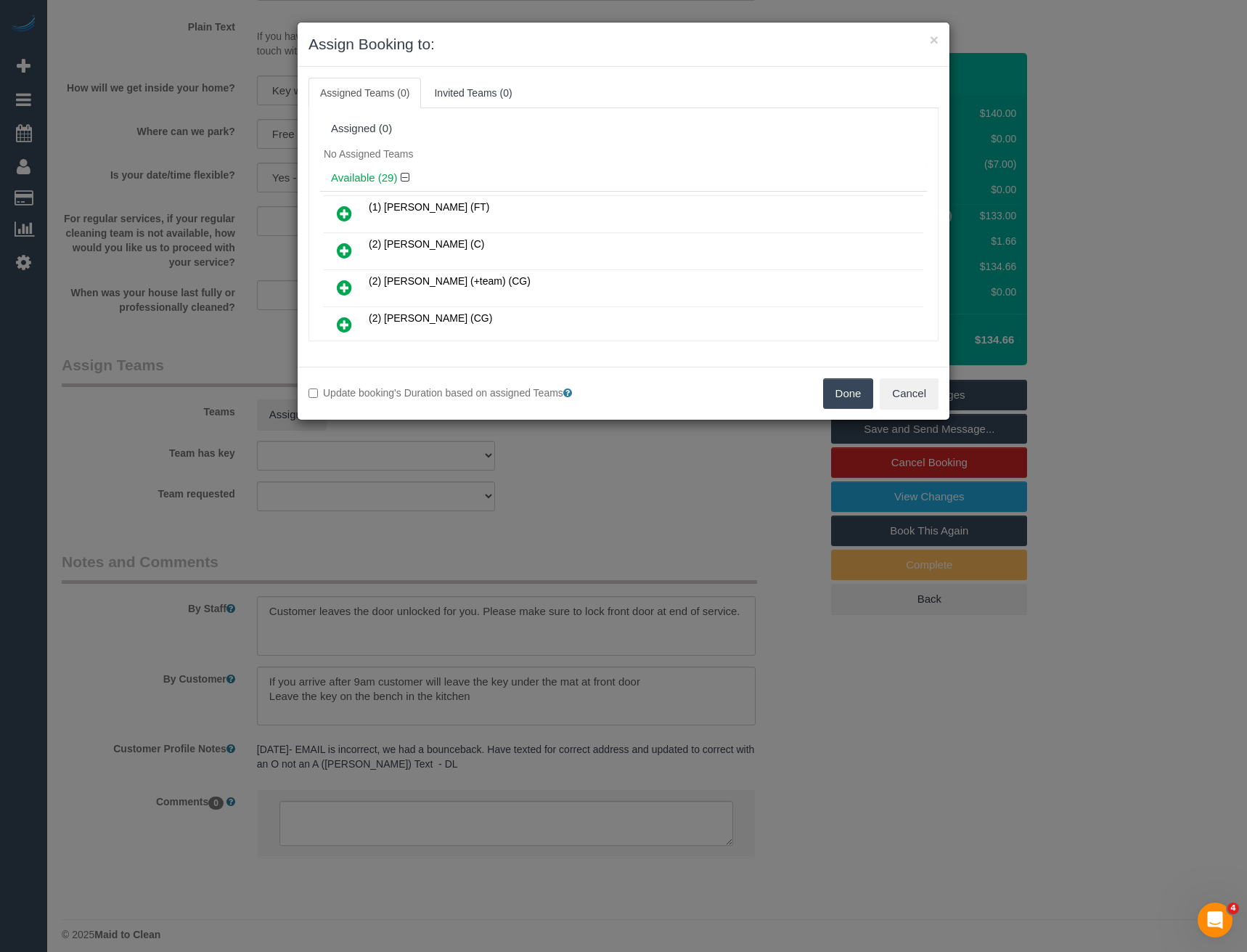
click at [339, 212] on icon at bounding box center [344, 213] width 15 height 18
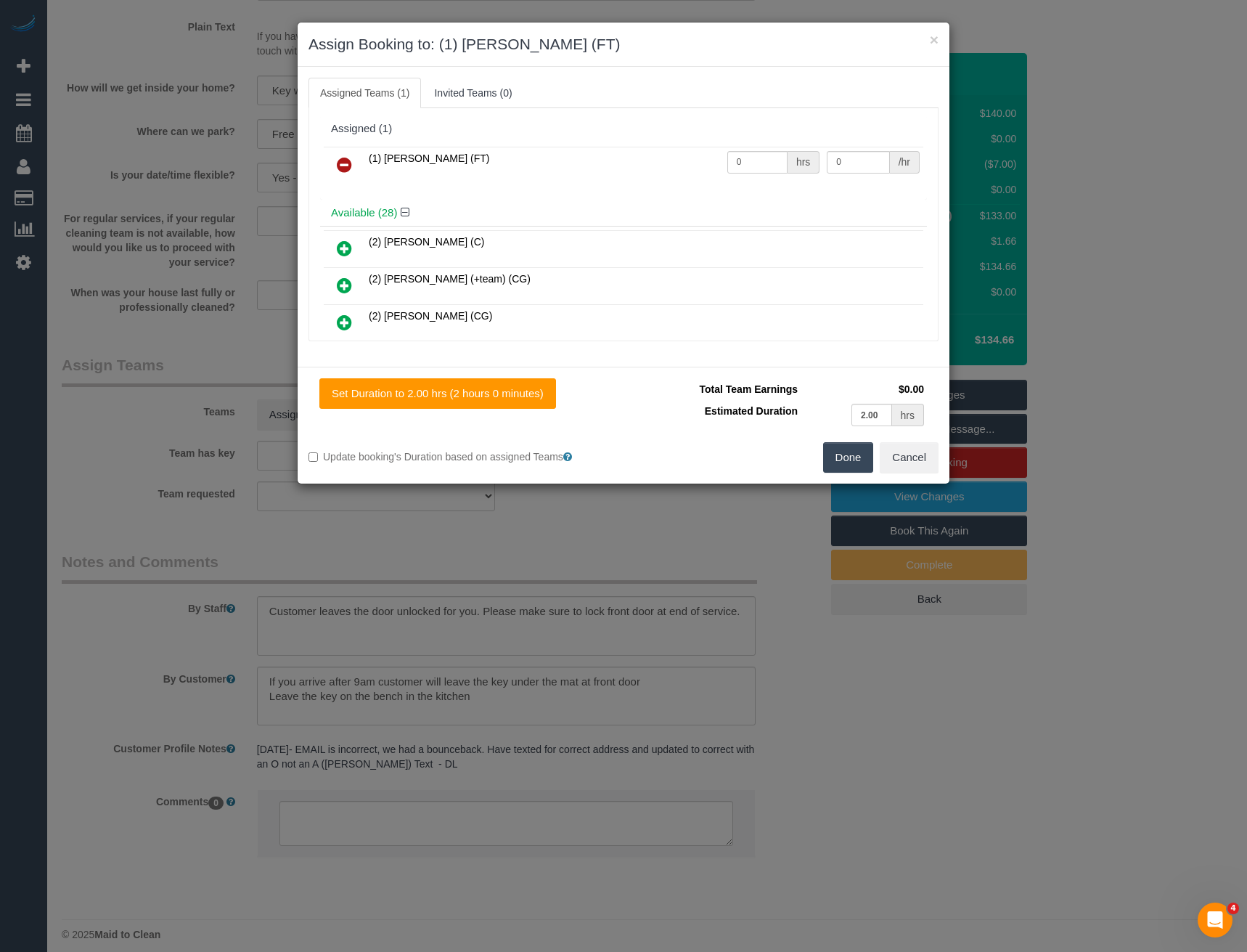
click at [838, 462] on button "Done" at bounding box center [848, 457] width 51 height 30
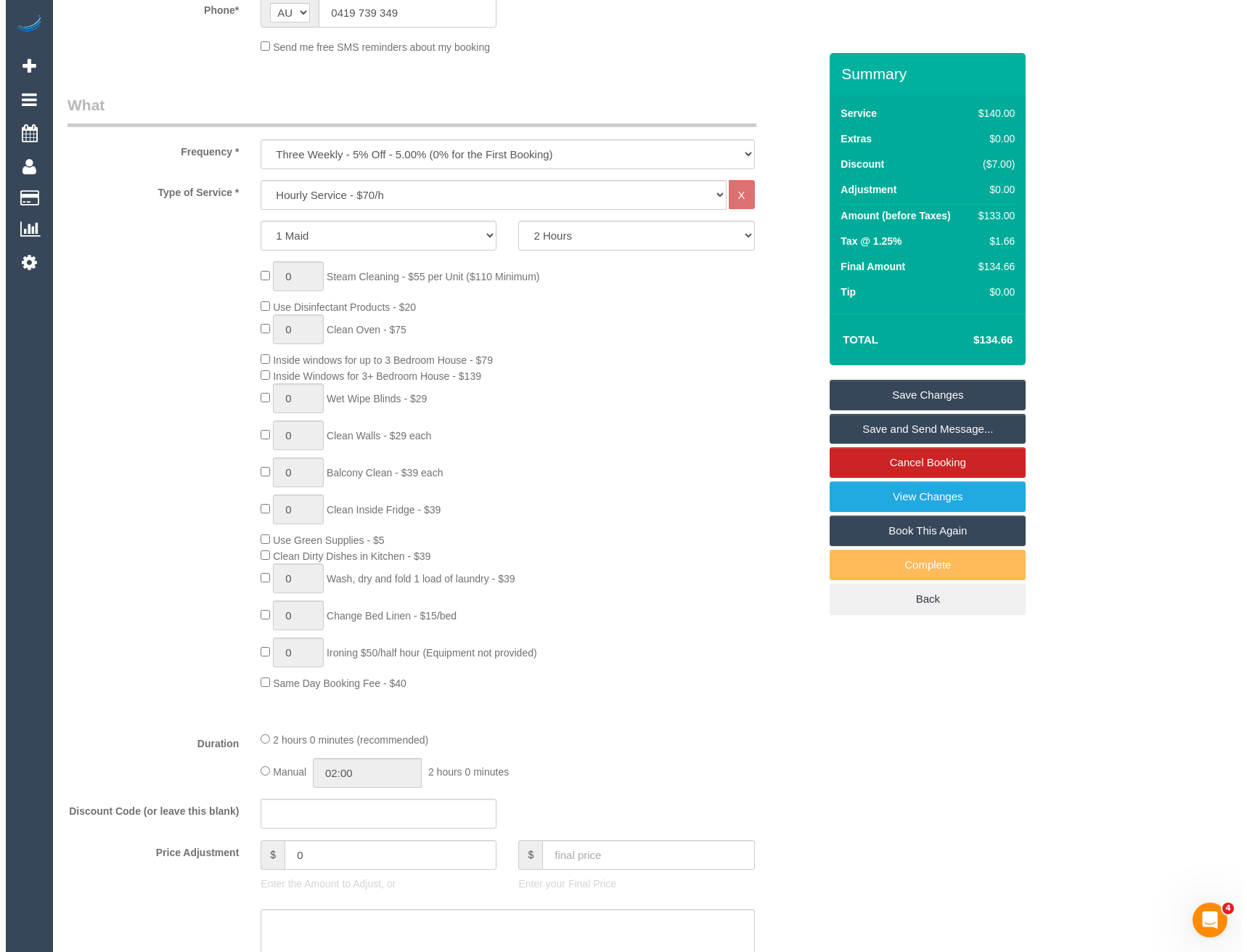
scroll to position [0, 0]
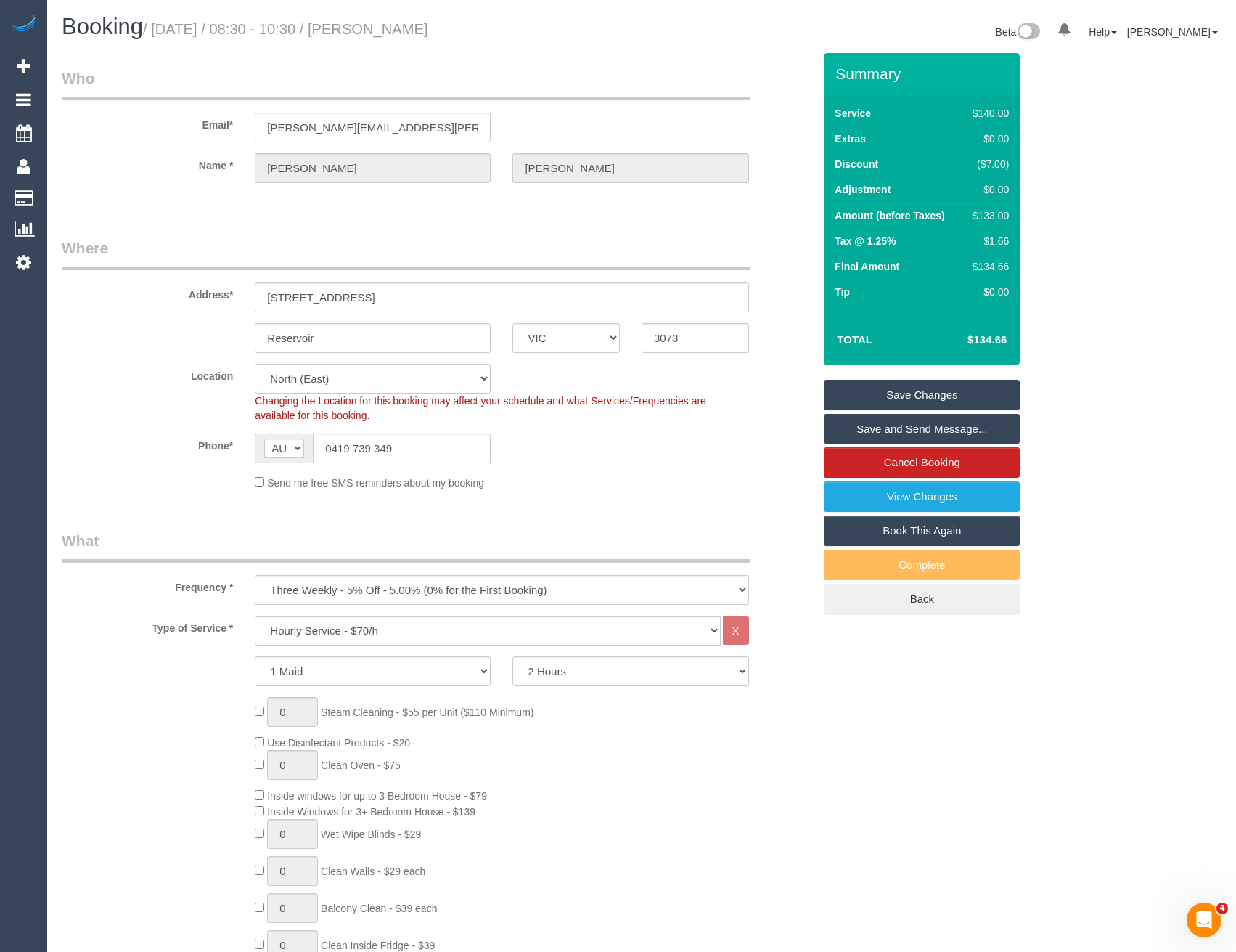
click at [876, 425] on link "Save and Send Message..." at bounding box center [922, 429] width 196 height 30
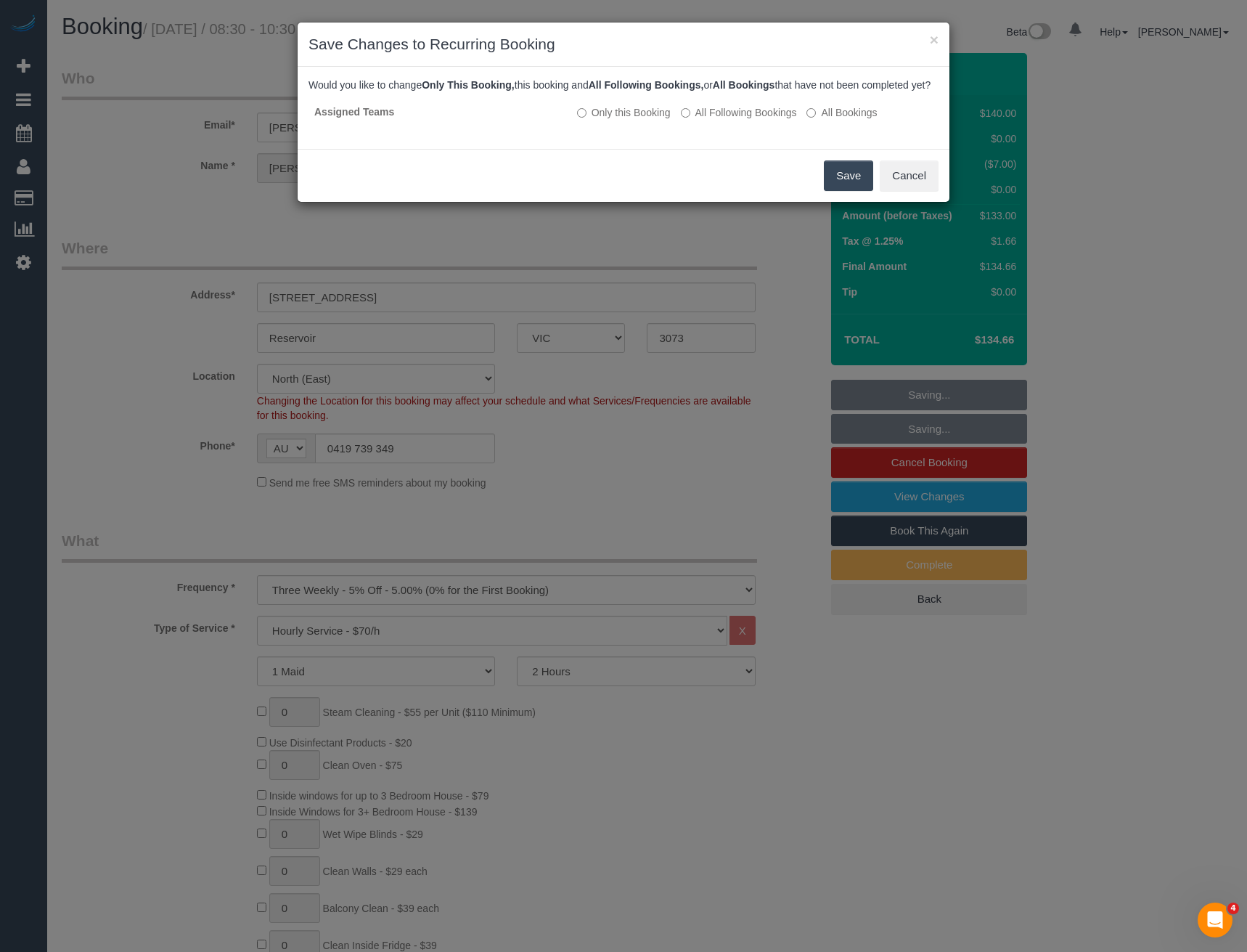
click at [845, 187] on button "Save" at bounding box center [848, 176] width 49 height 30
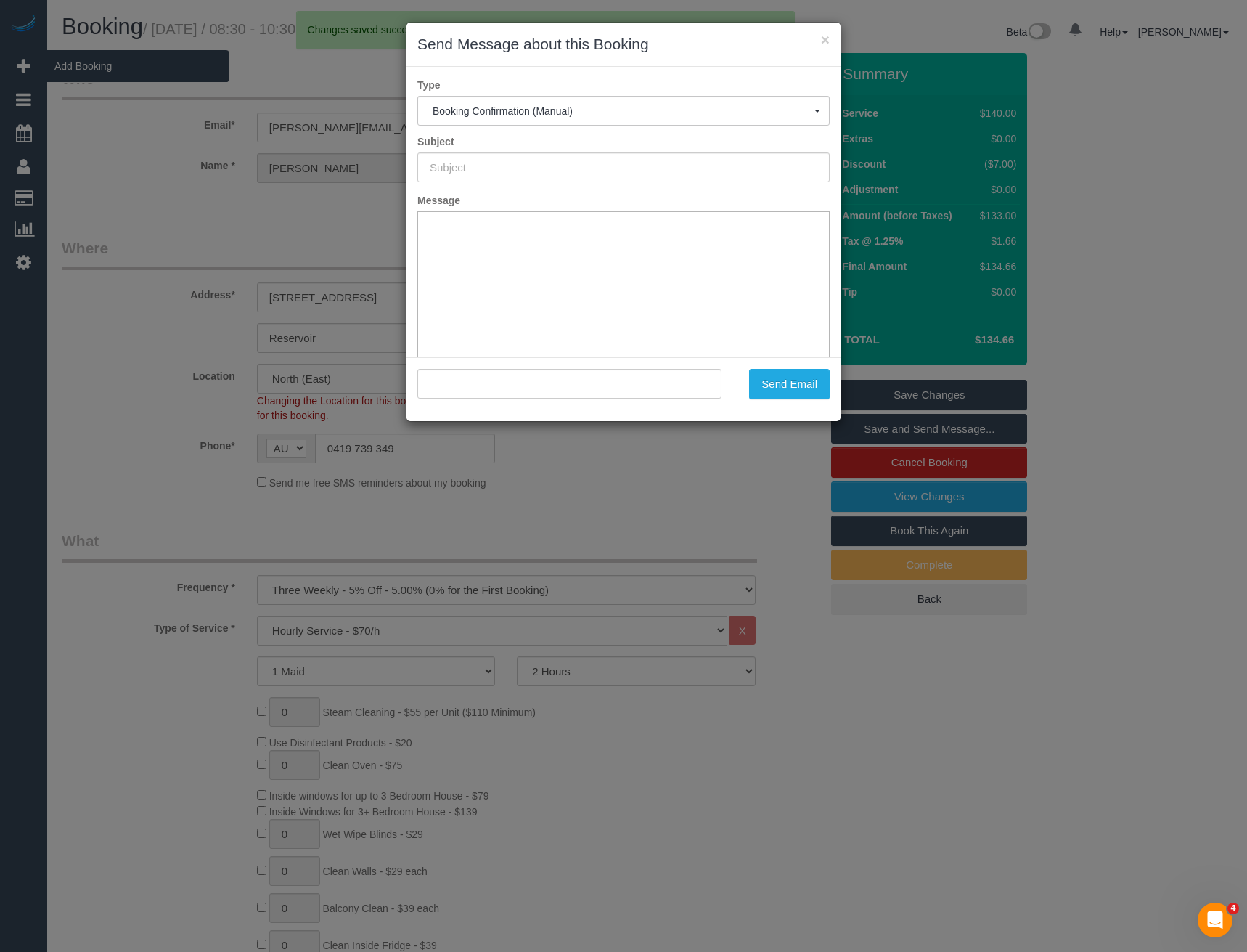
type input "Booking Confirmed"
type input ""[PERSON_NAME]" <[PERSON_NAME][EMAIL_ADDRESS][PERSON_NAME][DOMAIN_NAME]>"
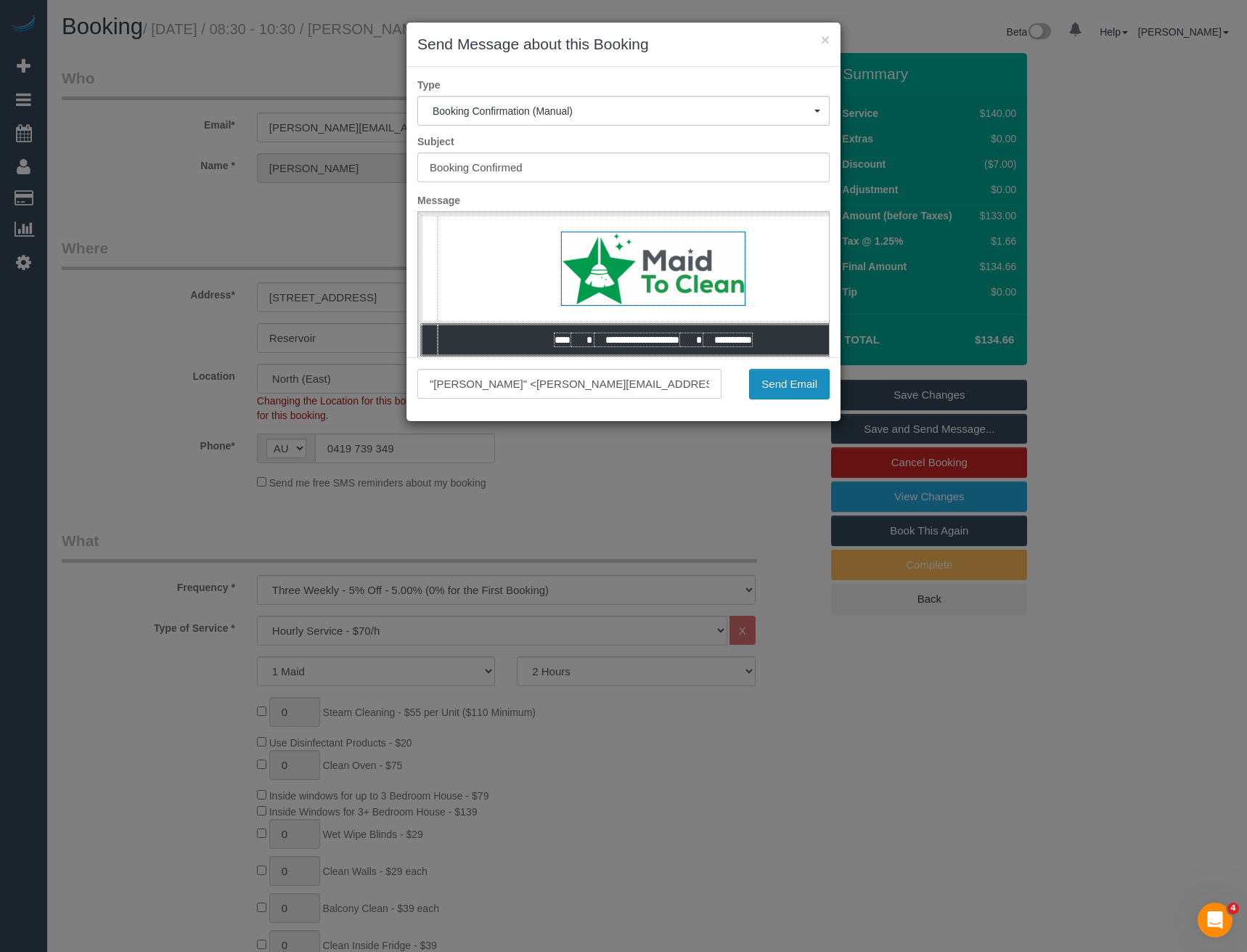
click at [785, 382] on button "Send Email" at bounding box center [790, 383] width 80 height 30
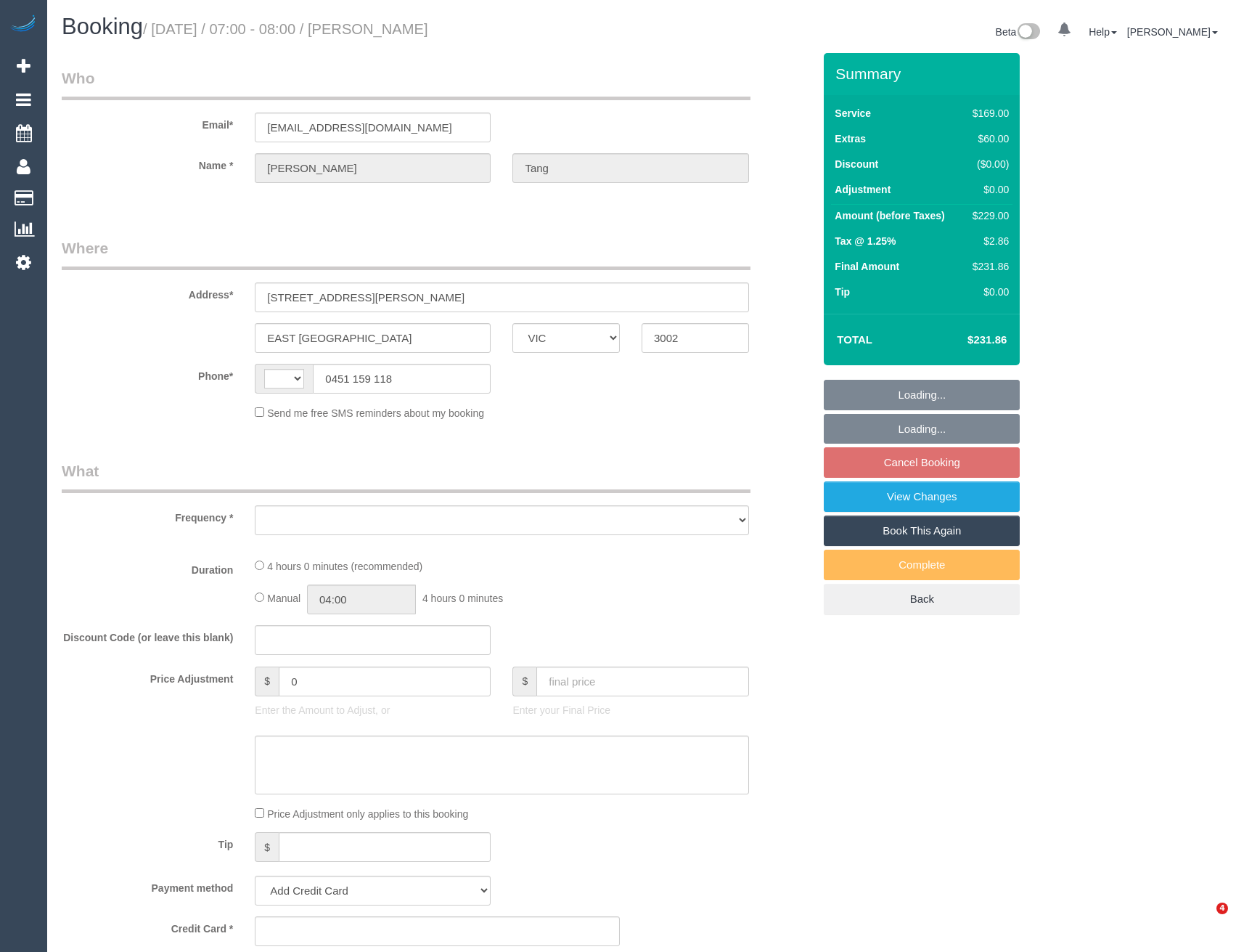
select select "VIC"
select select "string:AU"
select select "object:522"
select select "spot1"
select select "number:28"
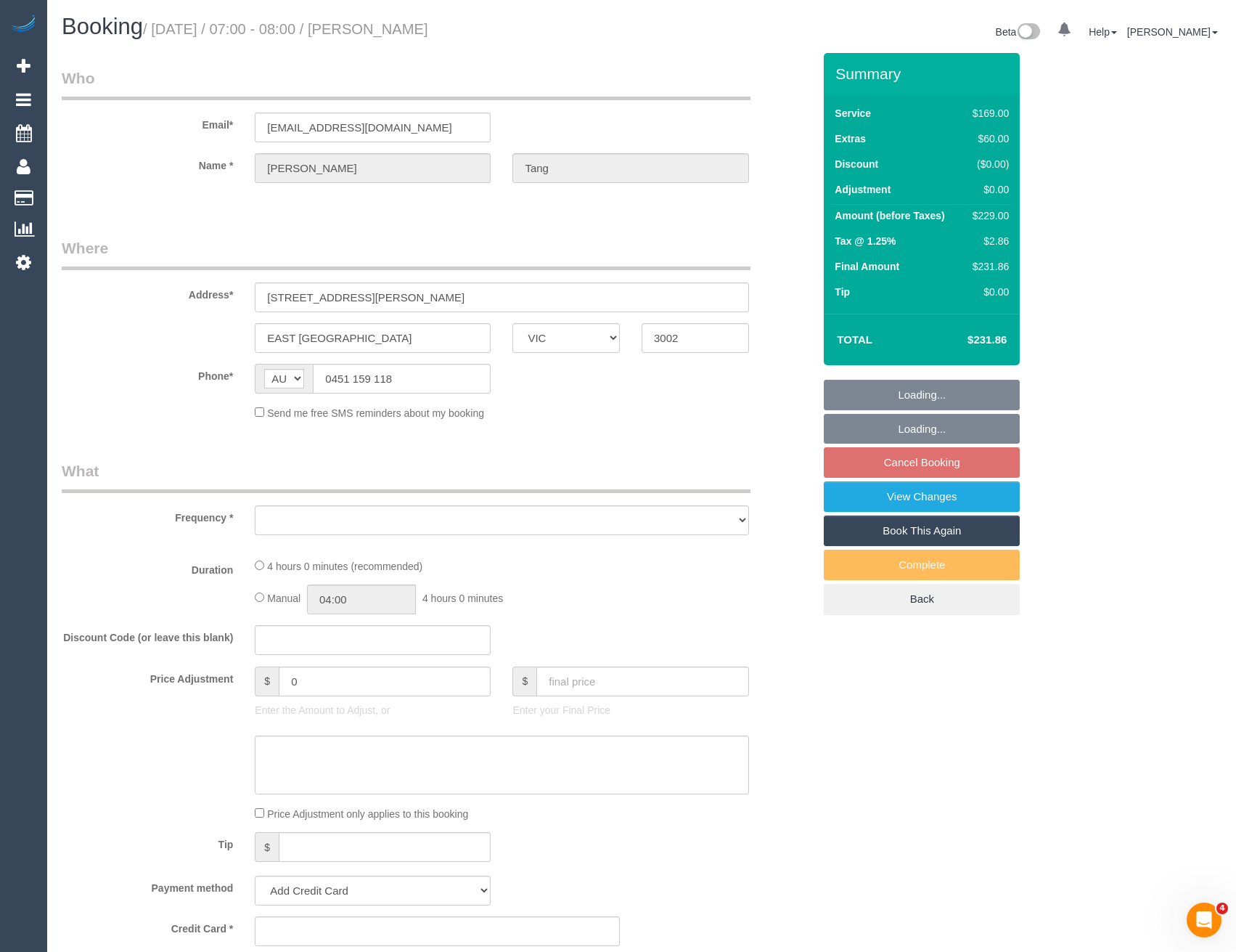
select select "number:14"
select select "number:18"
select select "number:25"
select select "number:35"
select select "number:13"
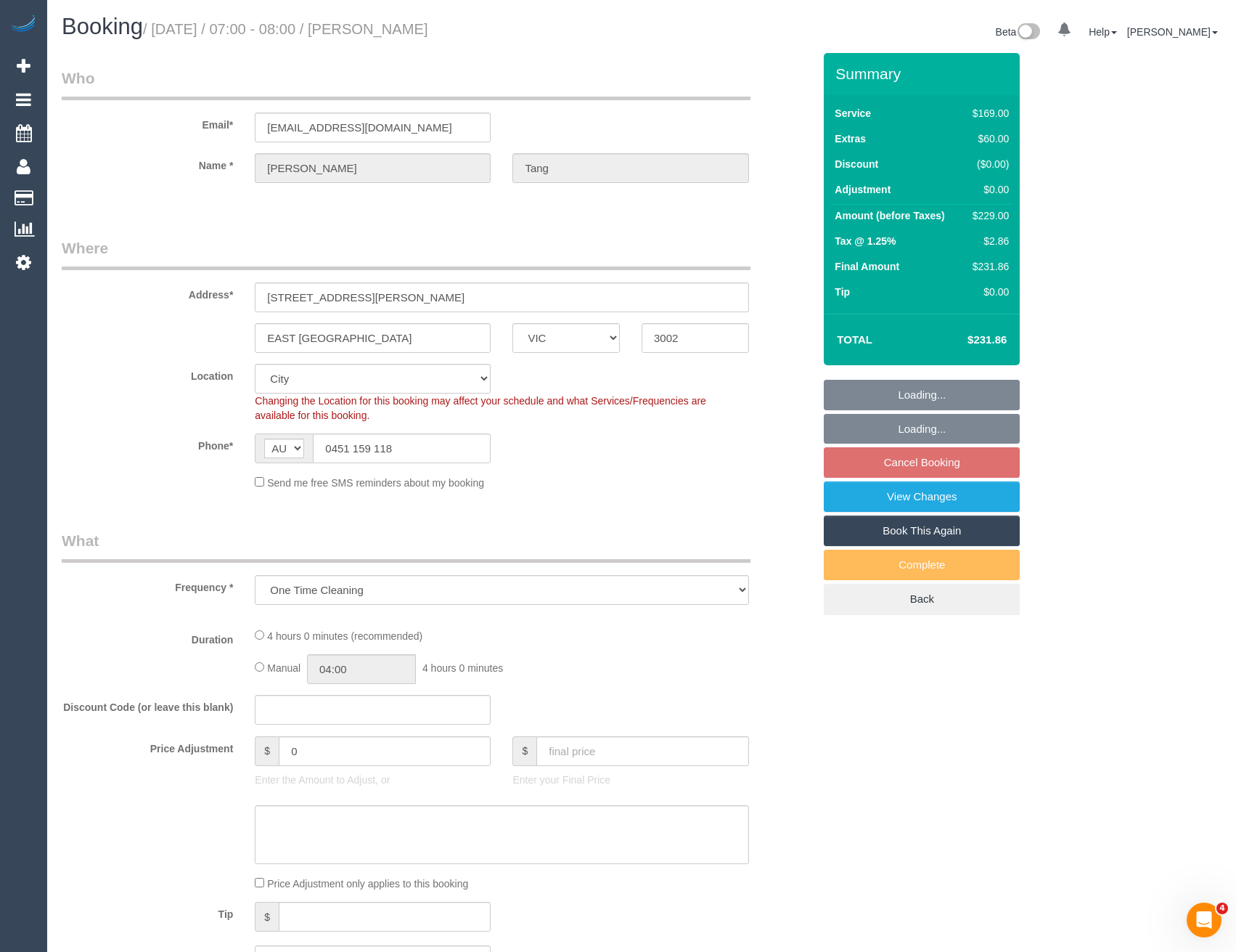
select select "string:stripe-pm_1RVrUf2GScqysDRVNNazyTSU"
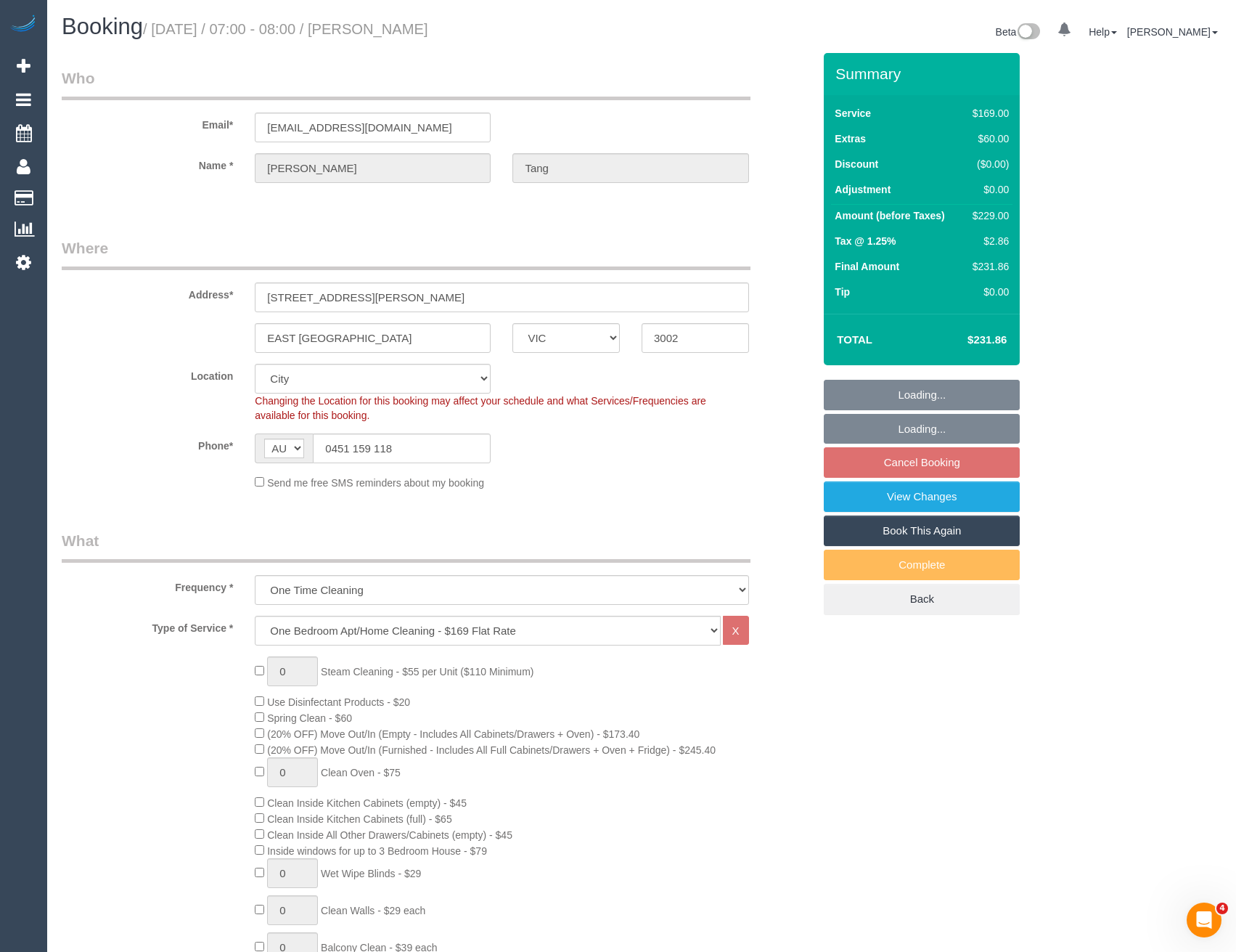
select select "object:1177"
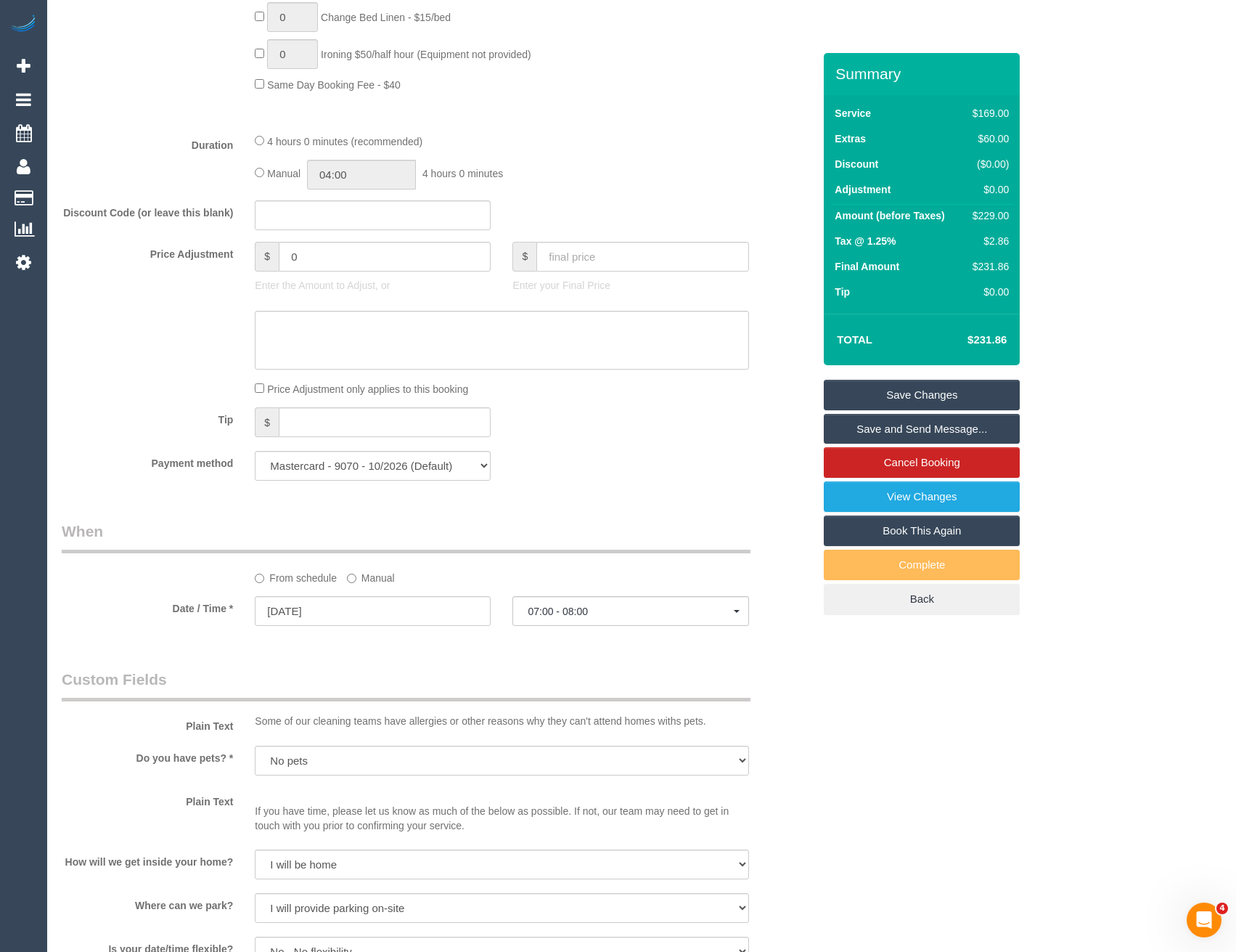
scroll to position [1307, 0]
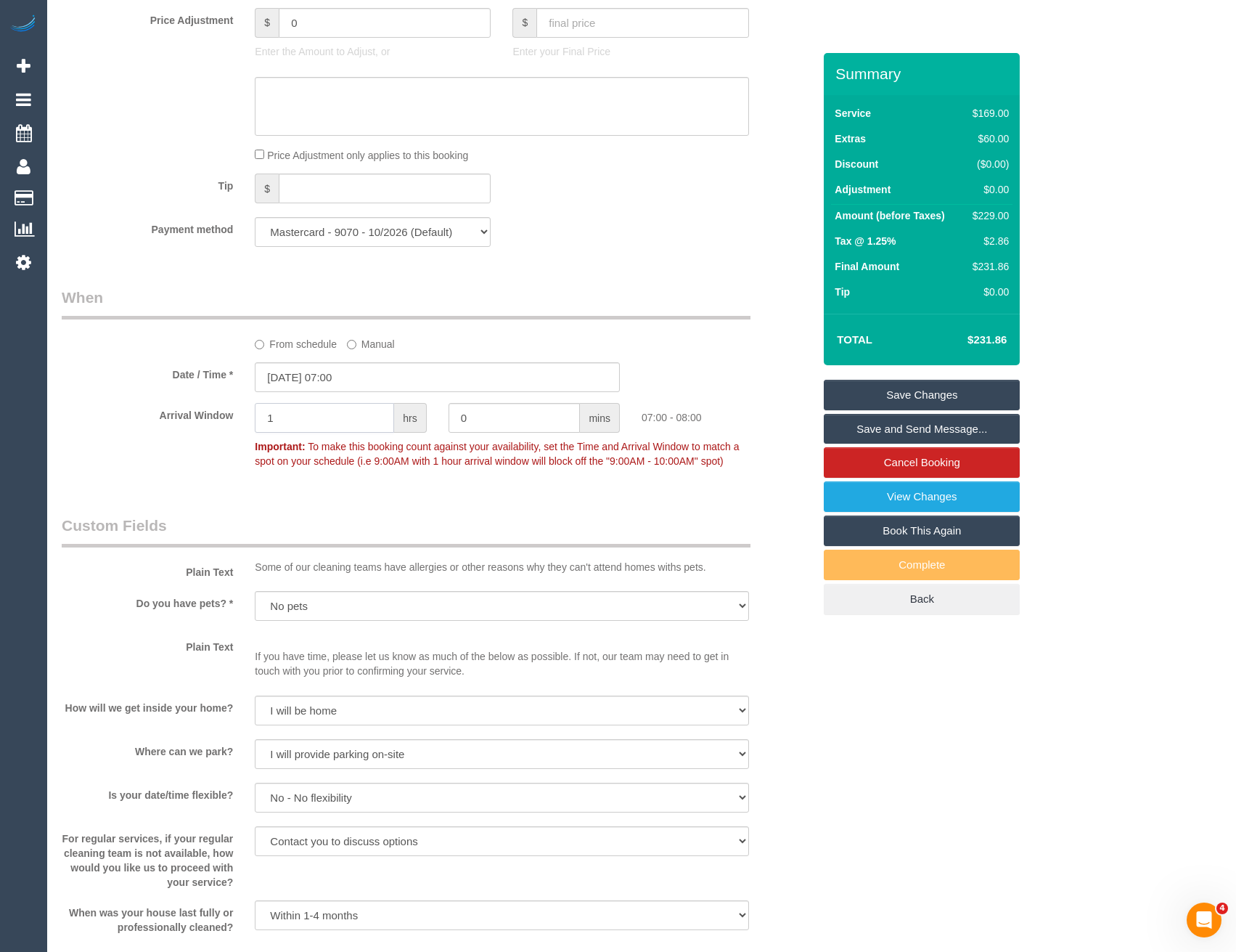
click at [338, 423] on input "1" at bounding box center [324, 418] width 139 height 30
drag, startPoint x: 322, startPoint y: 420, endPoint x: 213, endPoint y: 413, distance: 109.2
click at [215, 414] on div "Arrival Window 1 hrs 0 mins 07:00 - 08:00 Important: To make this booking count…" at bounding box center [437, 439] width 773 height 72
type input "0"
type input "30"
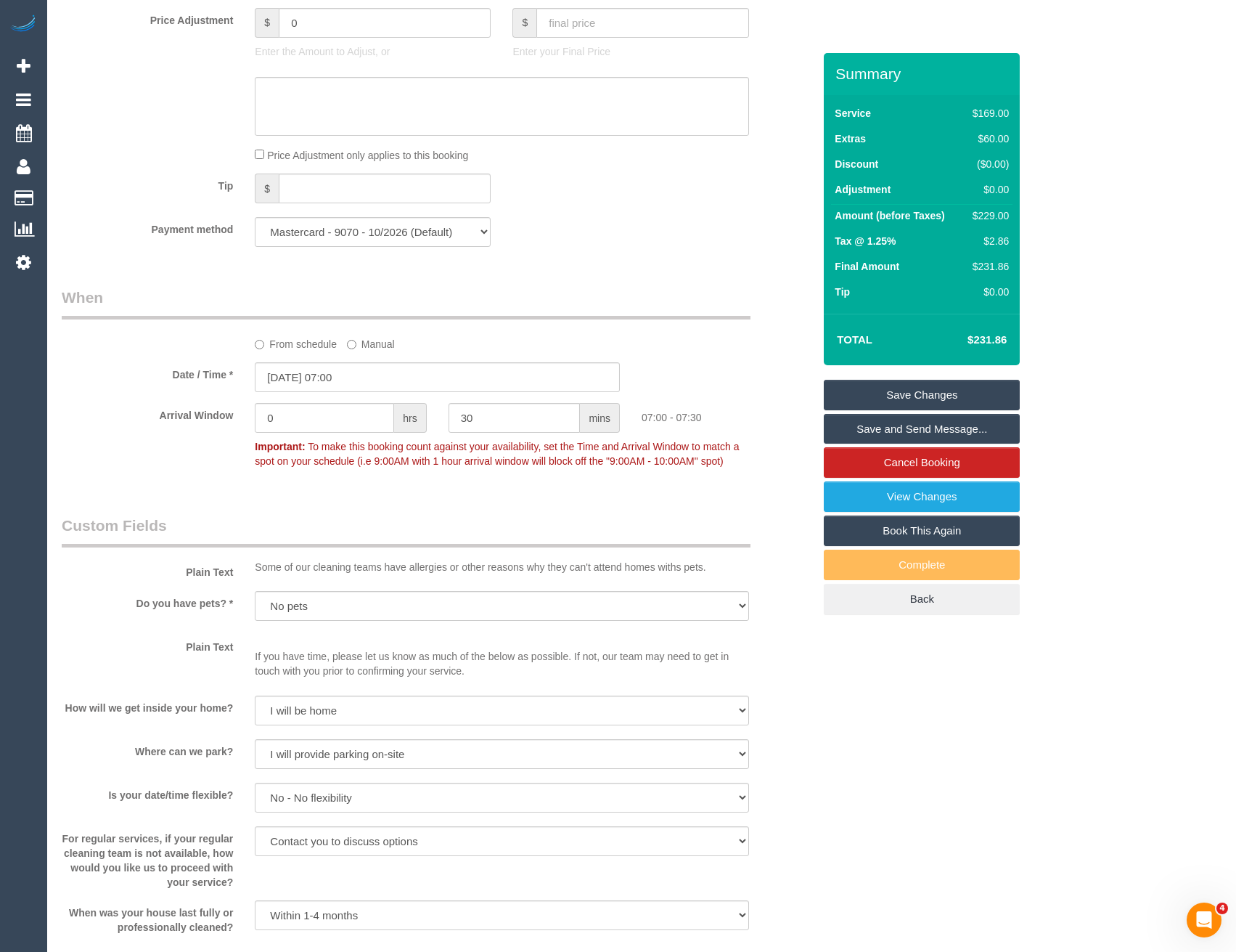
click at [543, 502] on div "Who Email* ttangsocial@gmail.com Name * Toan Tang Where Address* Unit 15/187 Ge…" at bounding box center [437, 129] width 773 height 2765
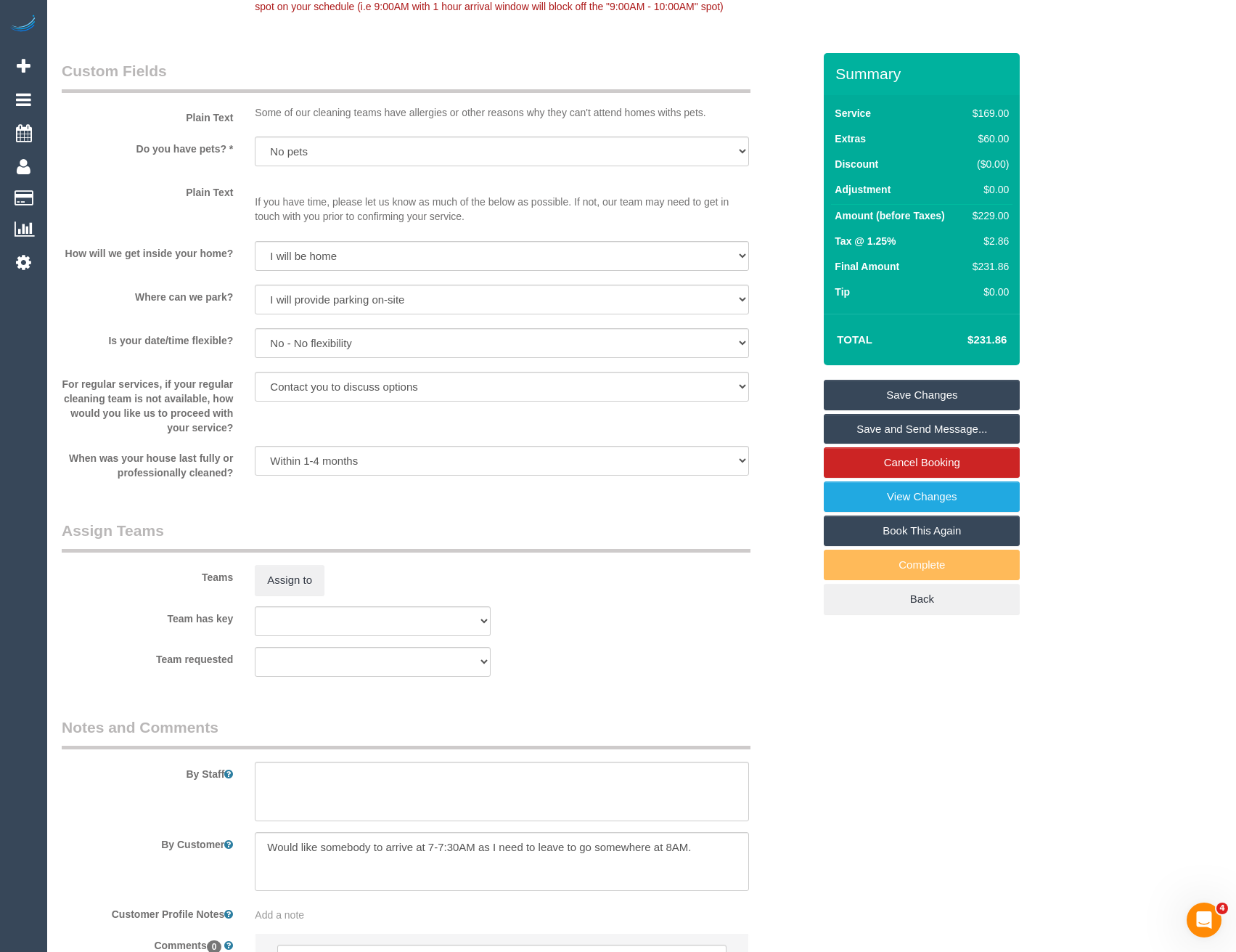
scroll to position [1916, 0]
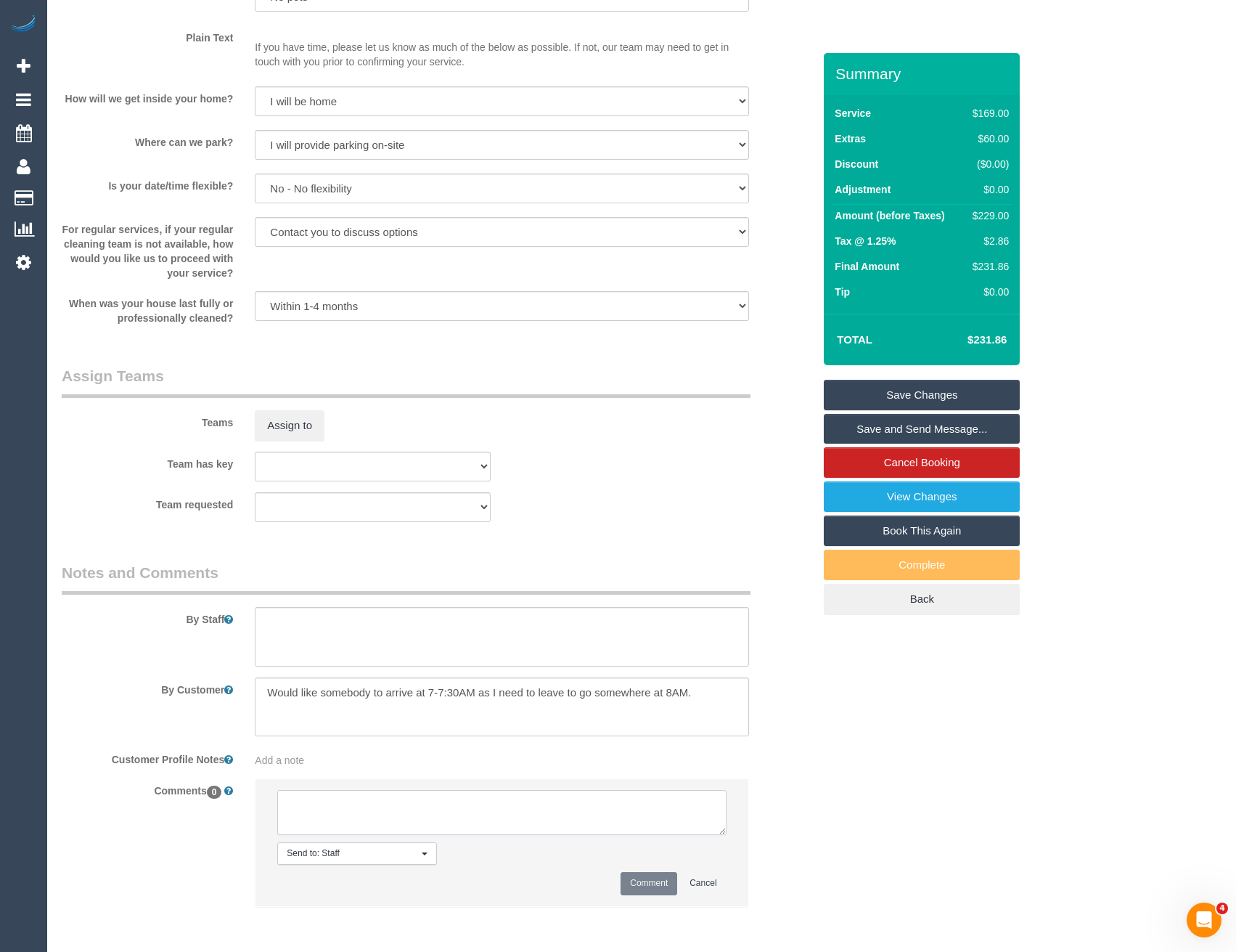
click at [403, 821] on textarea at bounding box center [502, 812] width 449 height 45
type textarea "Closed AW to 7-7.30 as per notes above"
click at [646, 884] on button "Comment" at bounding box center [649, 883] width 57 height 23
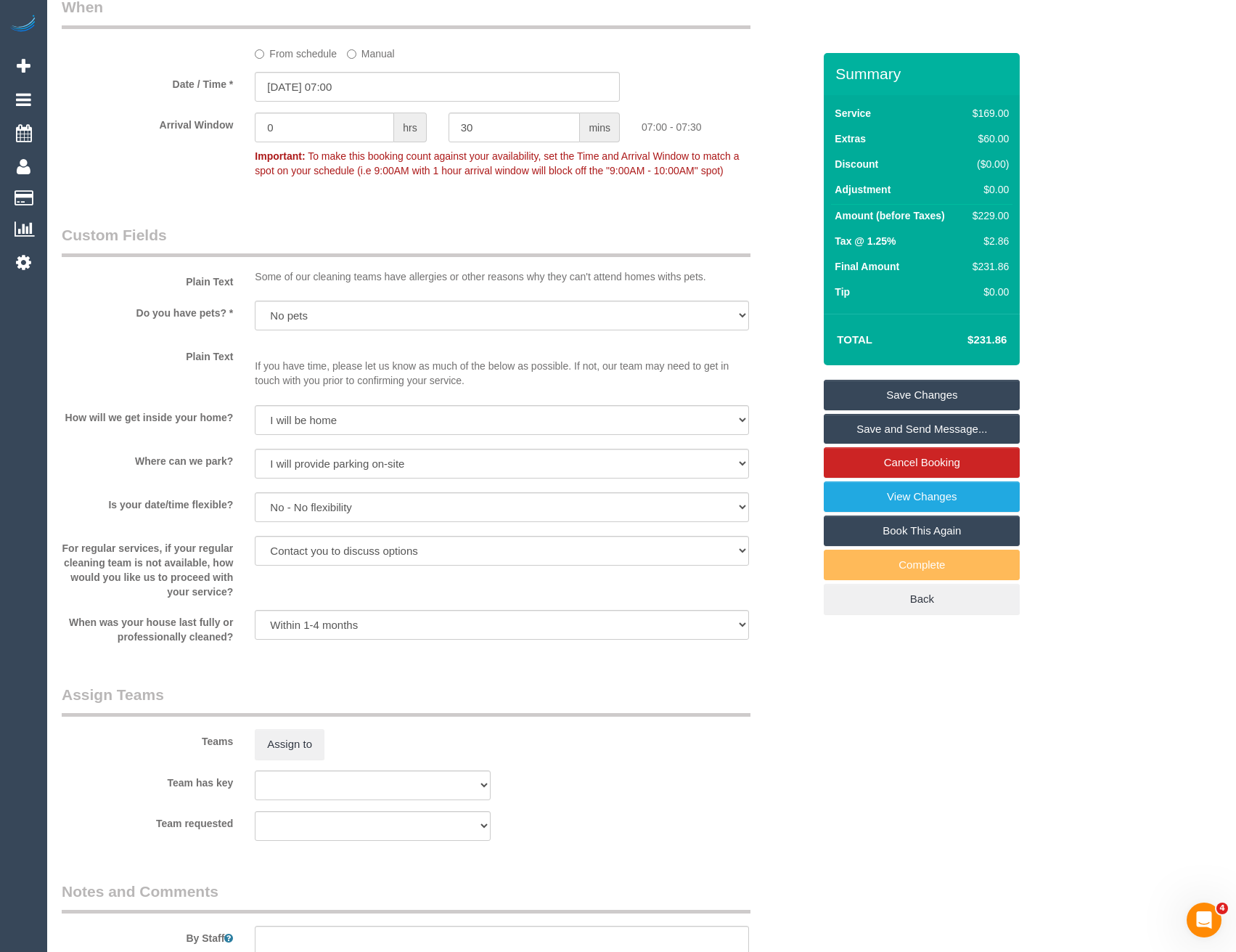
scroll to position [1814, 0]
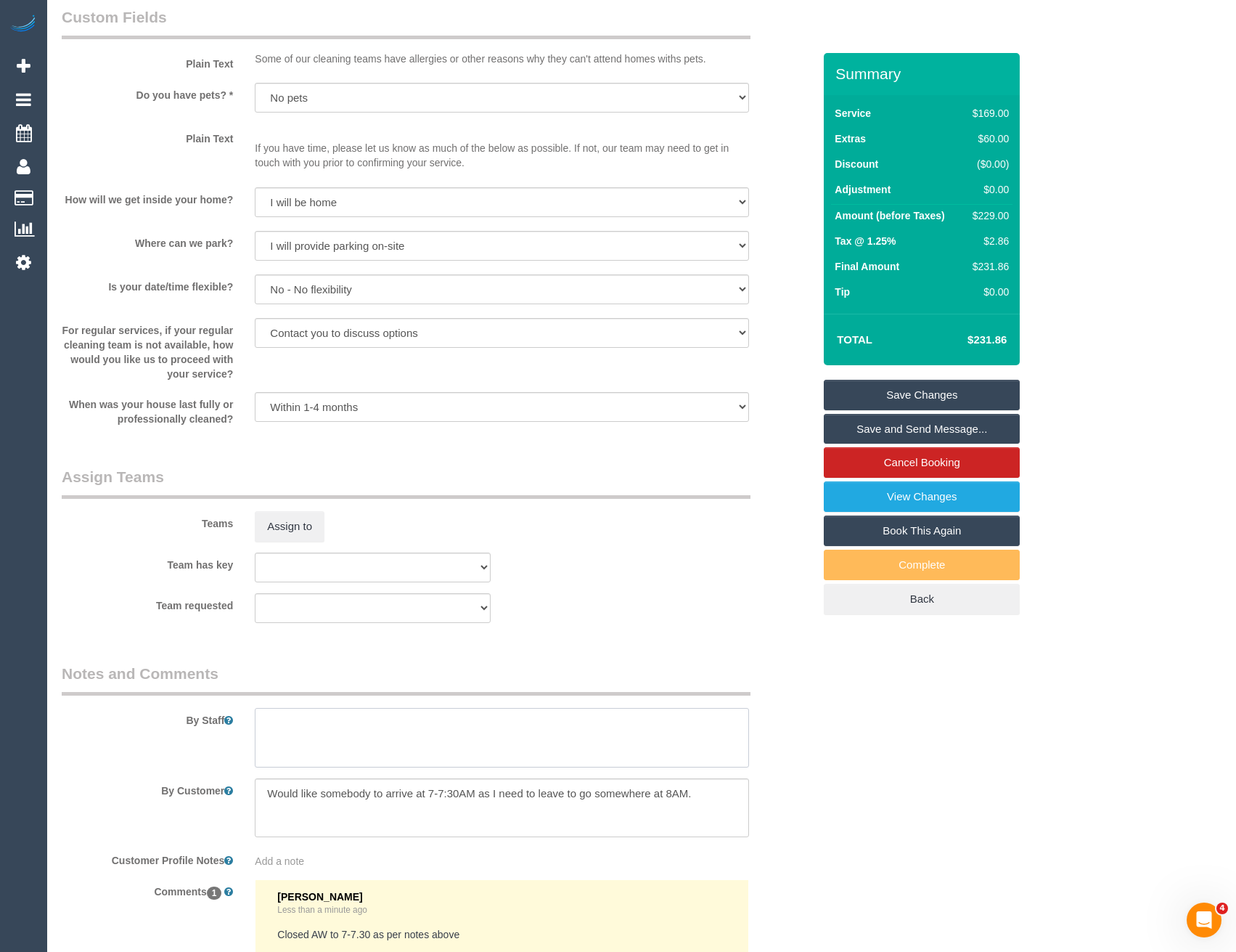
click at [286, 749] on textarea at bounding box center [502, 737] width 494 height 59
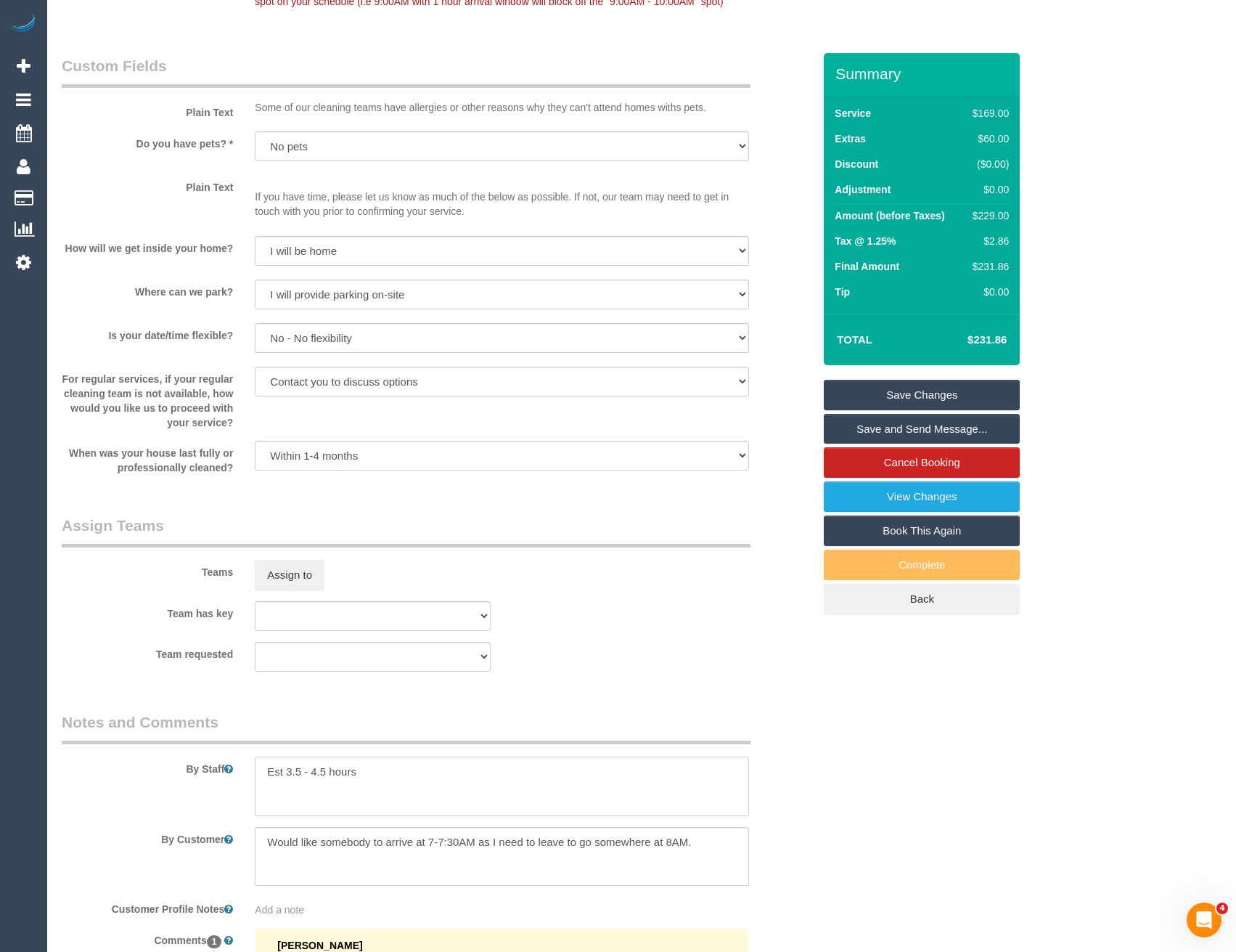
scroll to position [1742, 0]
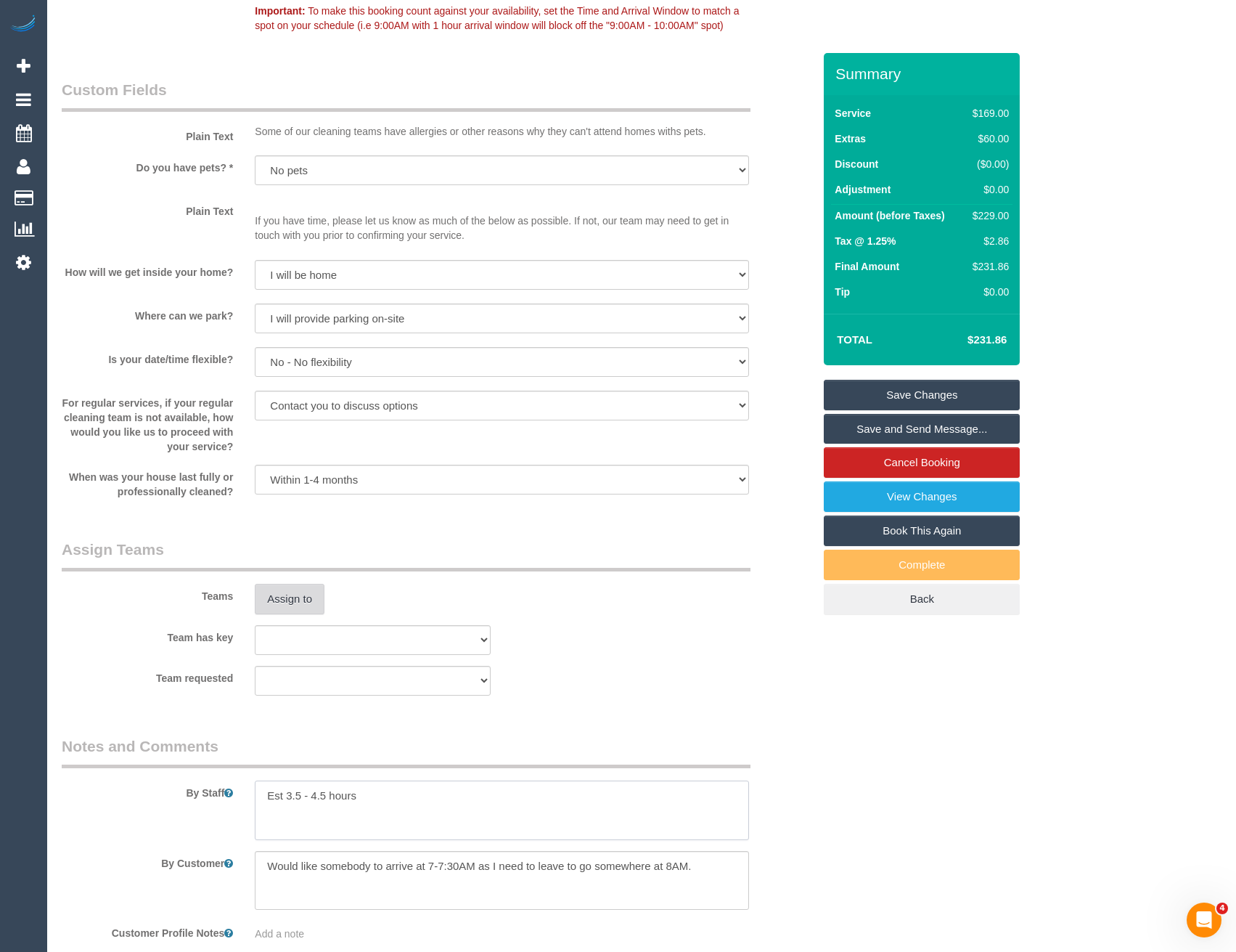
type textarea "Est 3.5 - 4.5 hours"
click at [283, 608] on button "Assign to" at bounding box center [289, 599] width 70 height 30
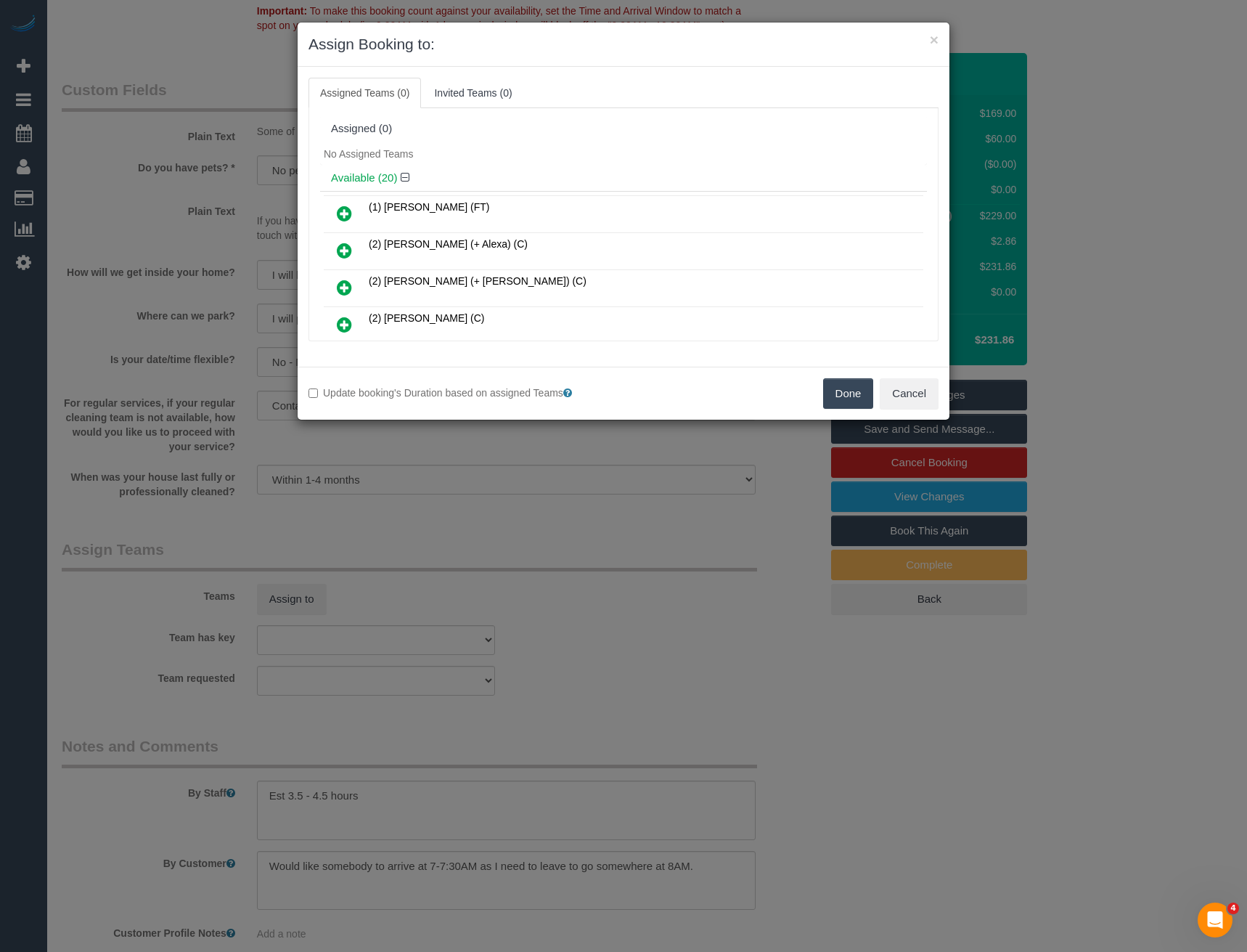
click at [343, 245] on icon at bounding box center [344, 250] width 15 height 18
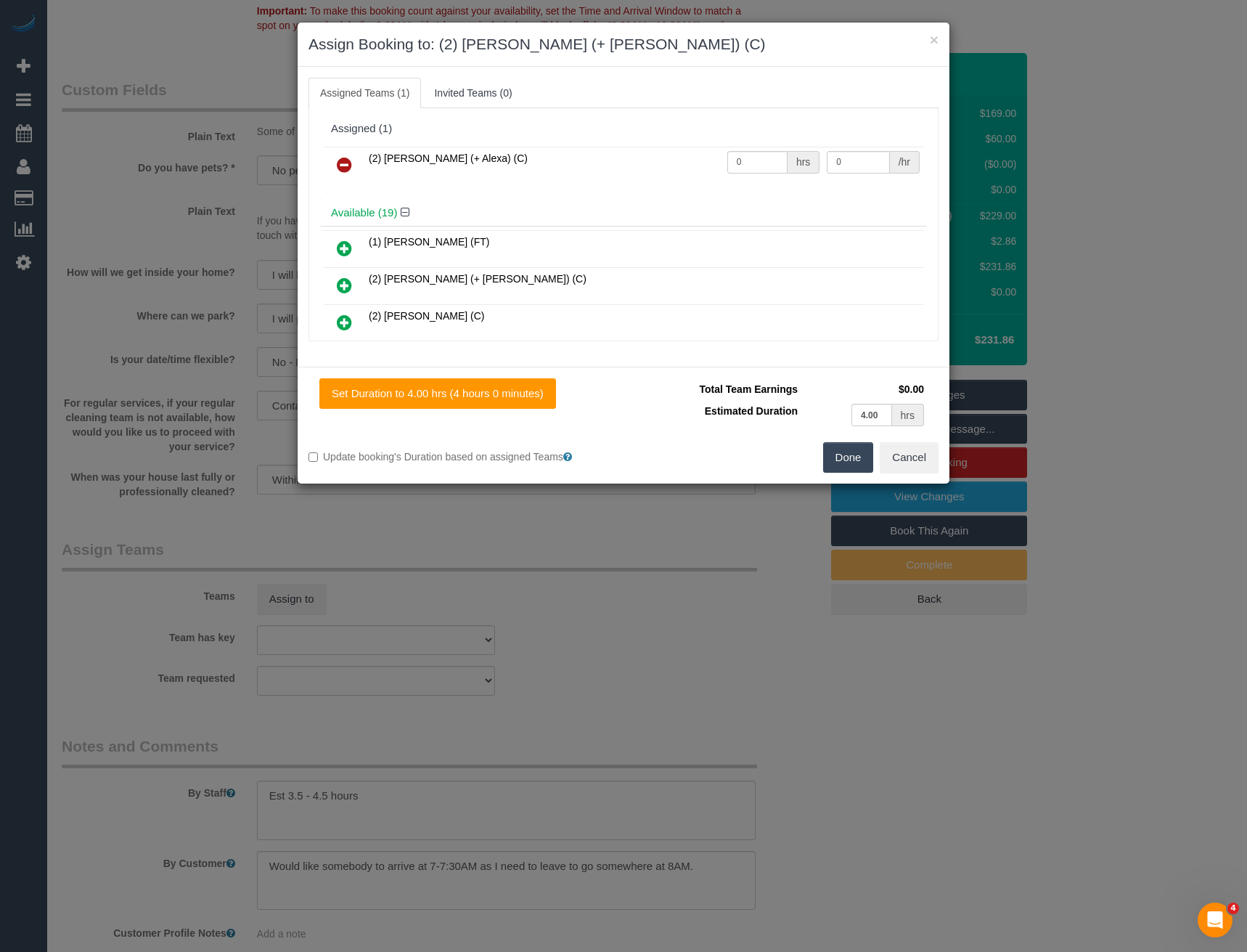
click at [346, 286] on icon at bounding box center [344, 285] width 15 height 18
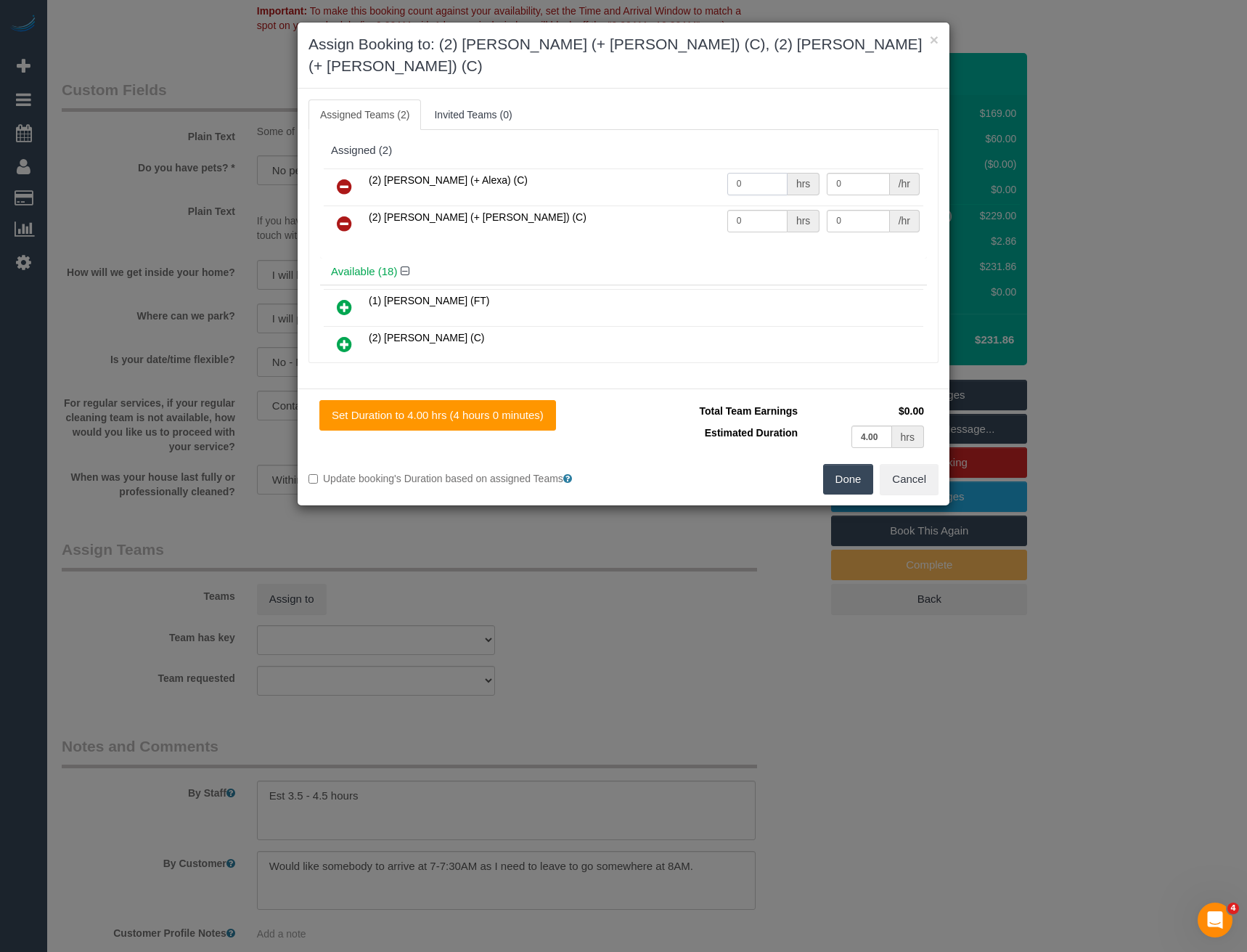
drag, startPoint x: 744, startPoint y: 152, endPoint x: 683, endPoint y: 158, distance: 61.3
click at [693, 168] on tr "(2) Alejandro (+ Alexa) (C) 0 hrs 0 /hr" at bounding box center [624, 187] width 600 height 37
type input "1"
type input "72.5"
drag, startPoint x: 748, startPoint y: 198, endPoint x: 601, endPoint y: 199, distance: 147.0
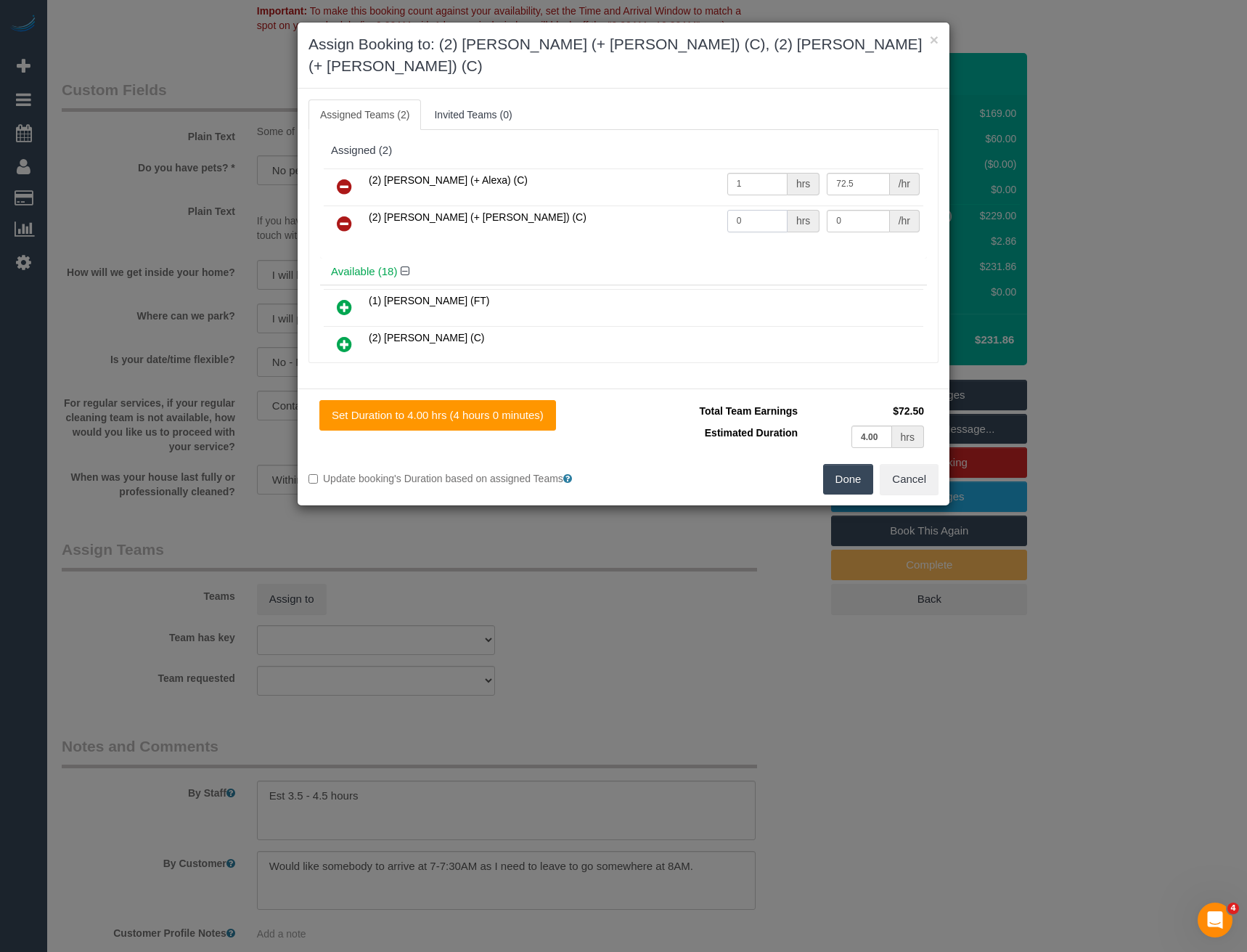
click at [611, 205] on tr "(2) Alexa (+ Alejandro) (C) 0 hrs 0 /hr" at bounding box center [624, 224] width 600 height 37
type input "1"
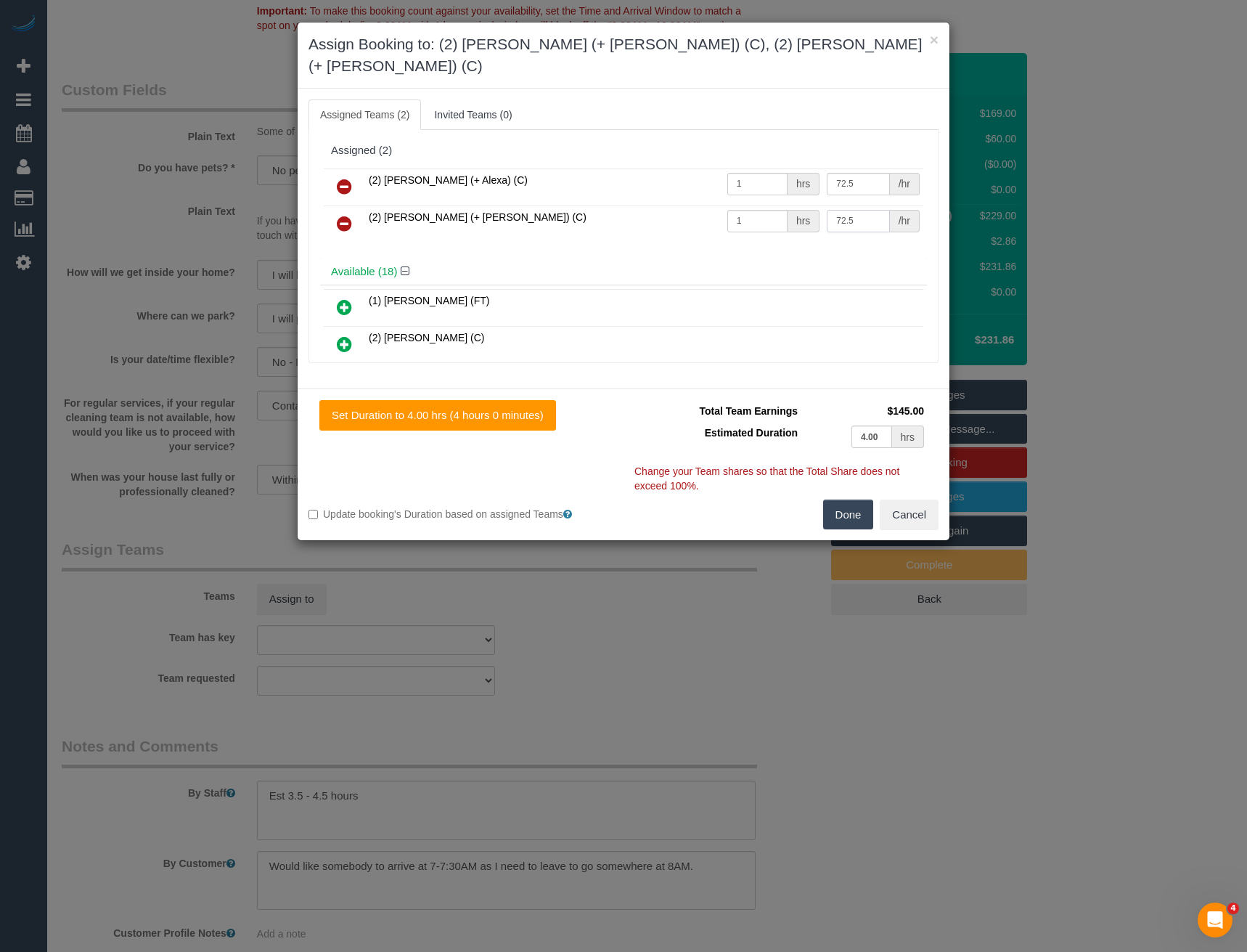
type input "72.5"
click at [849, 499] on button "Done" at bounding box center [848, 514] width 51 height 30
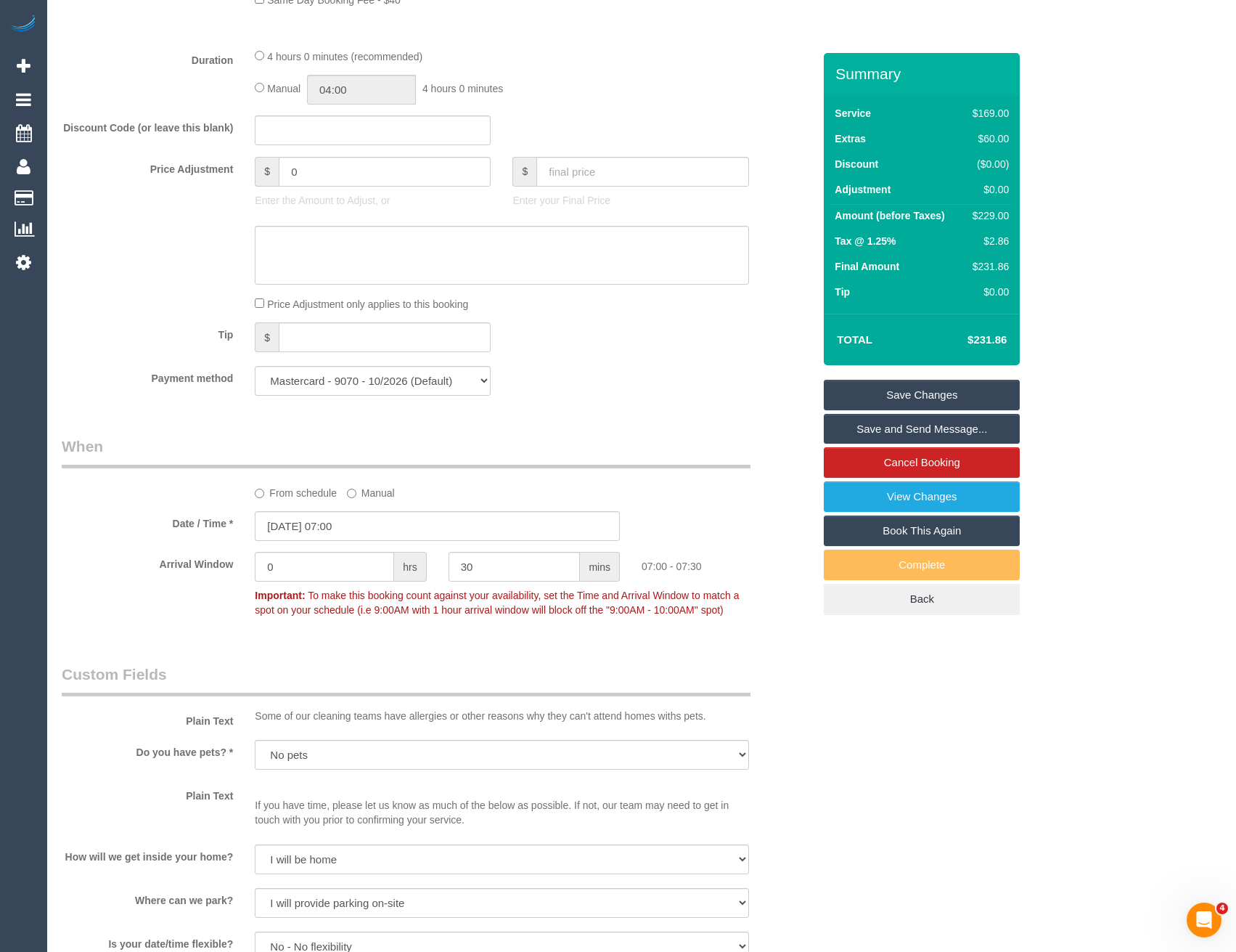
scroll to position [1009, 0]
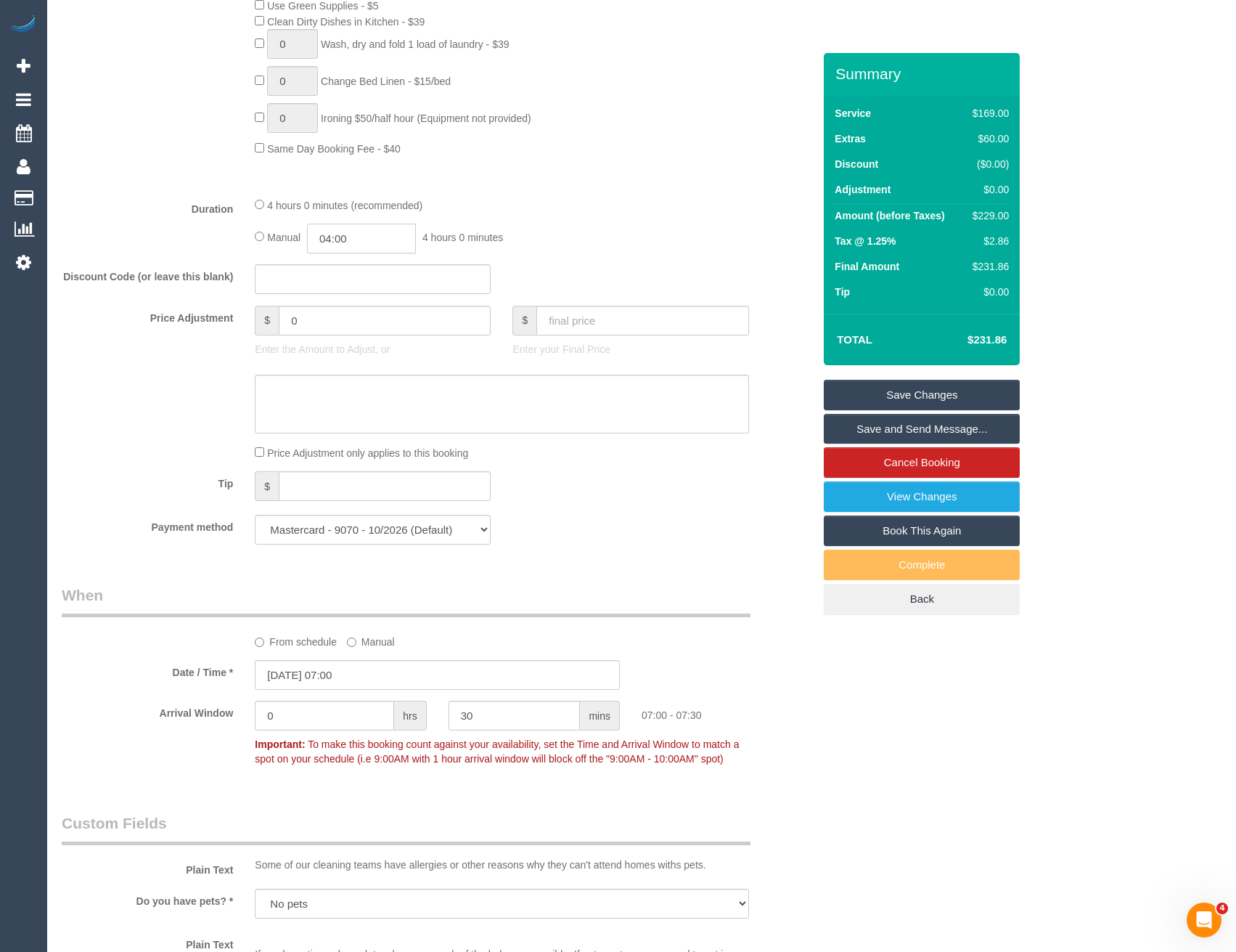
click at [368, 229] on input "04:00" at bounding box center [362, 239] width 109 height 30
click at [343, 297] on li "02:00" at bounding box center [346, 294] width 64 height 19
click at [364, 239] on input "02:00" at bounding box center [362, 239] width 109 height 30
type input "02:15"
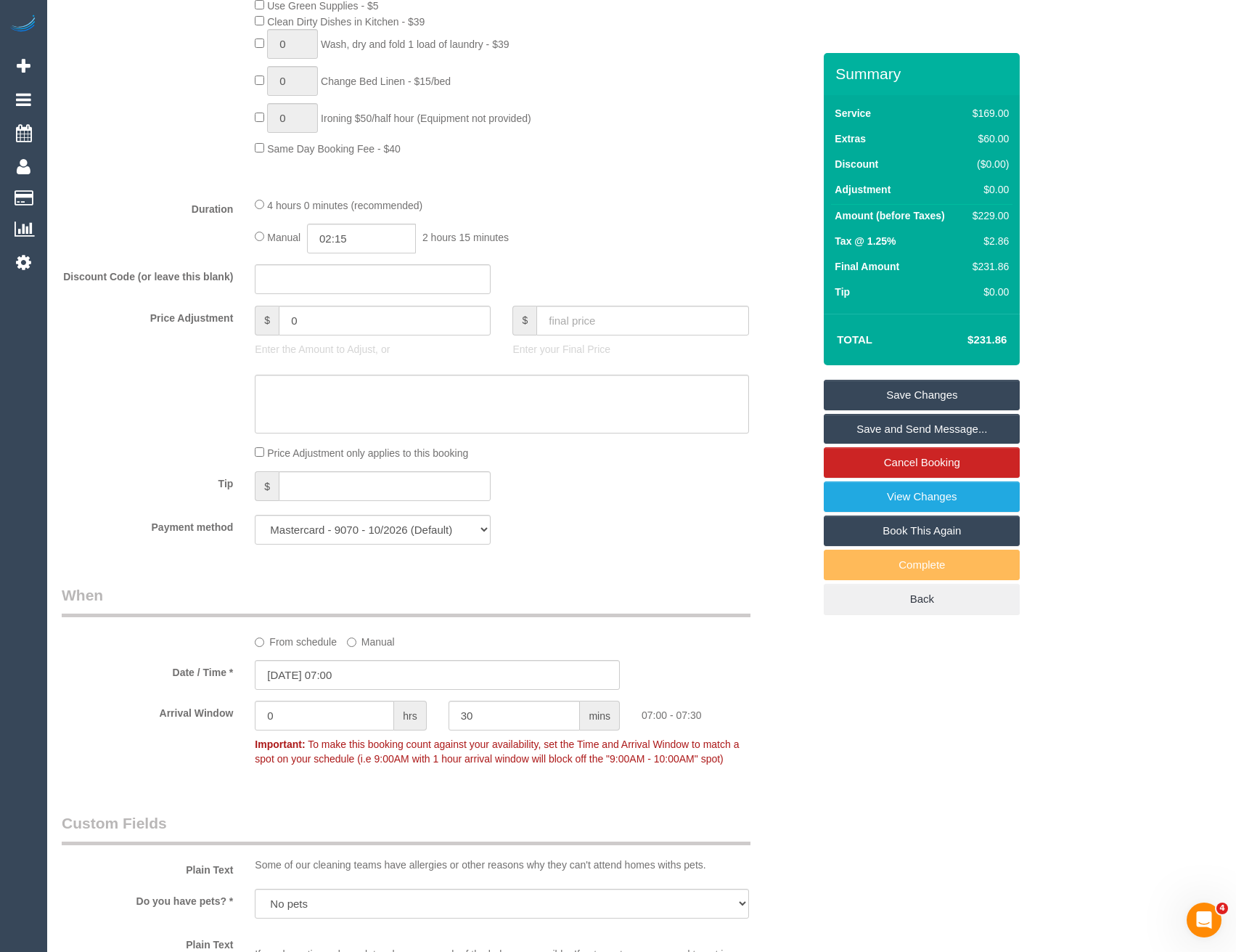
click at [579, 239] on div "Manual 02:15 2 hours 15 minutes" at bounding box center [502, 239] width 494 height 30
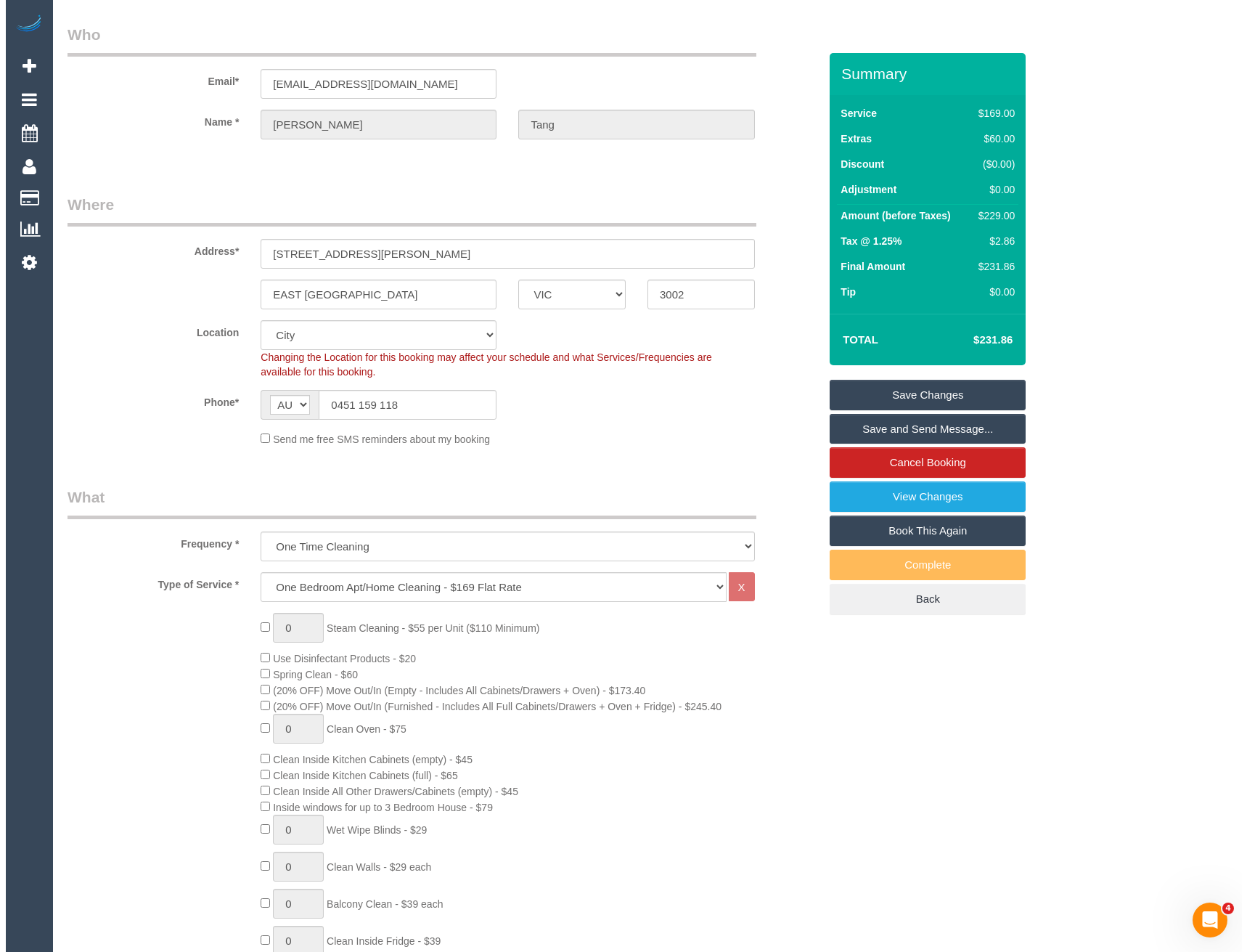
scroll to position [0, 0]
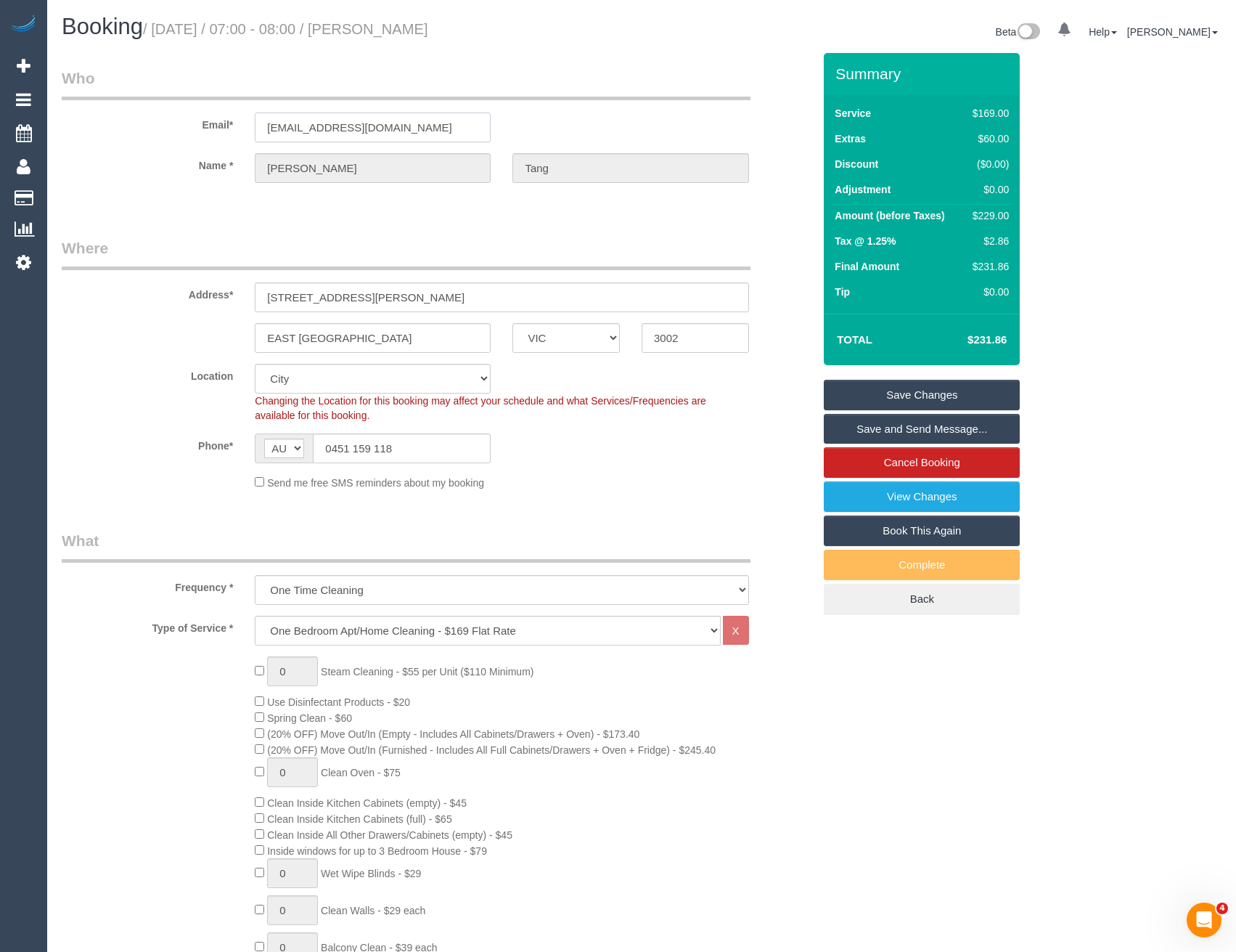
drag, startPoint x: 392, startPoint y: 128, endPoint x: 282, endPoint y: 125, distance: 110.0
click at [249, 125] on div "[EMAIL_ADDRESS][DOMAIN_NAME]" at bounding box center [373, 127] width 258 height 30
click at [871, 427] on link "Save and Send Message..." at bounding box center [922, 429] width 196 height 30
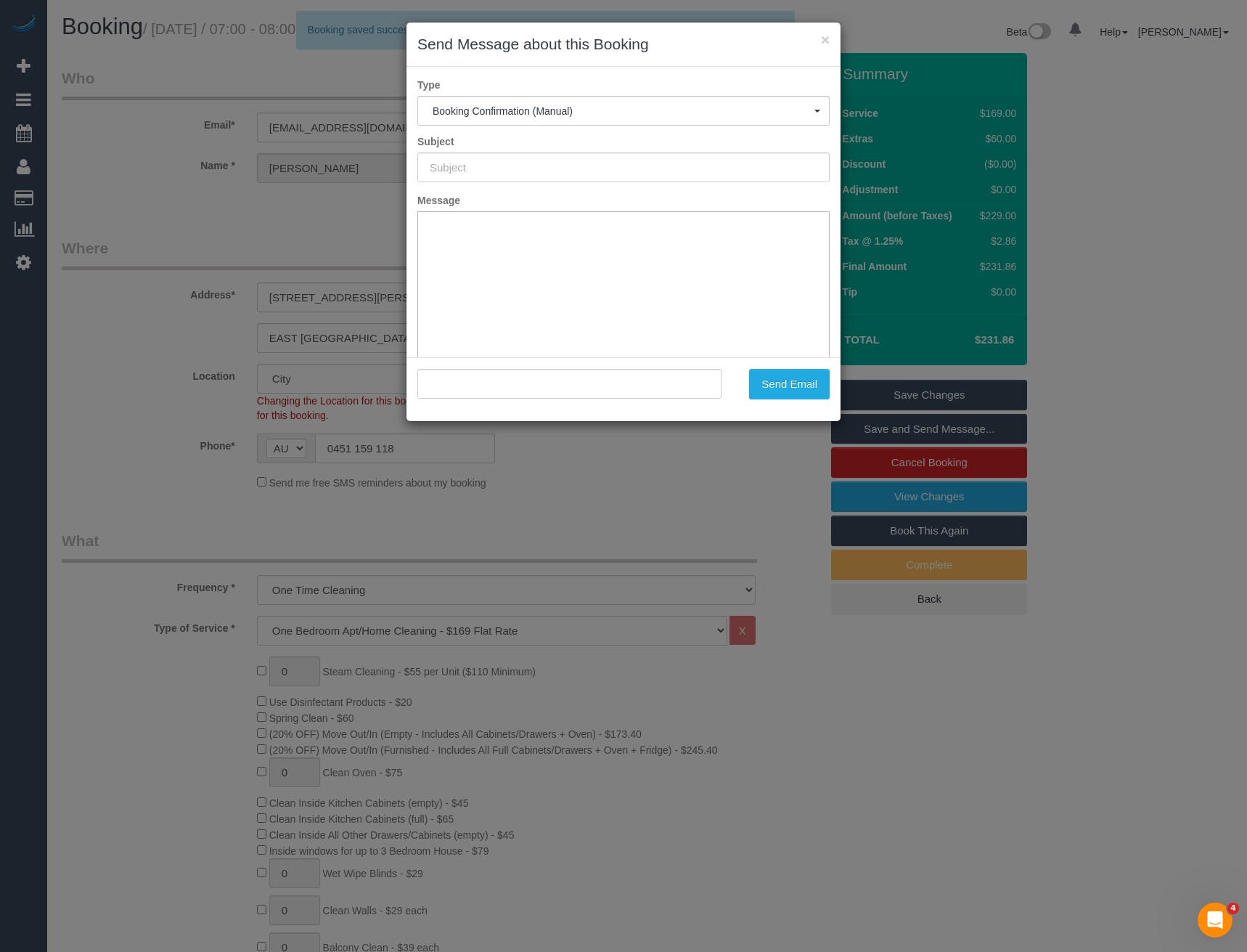
type input "Booking Confirmed"
type input ""Toan Tang" <ttangsocial@gmail.com>"
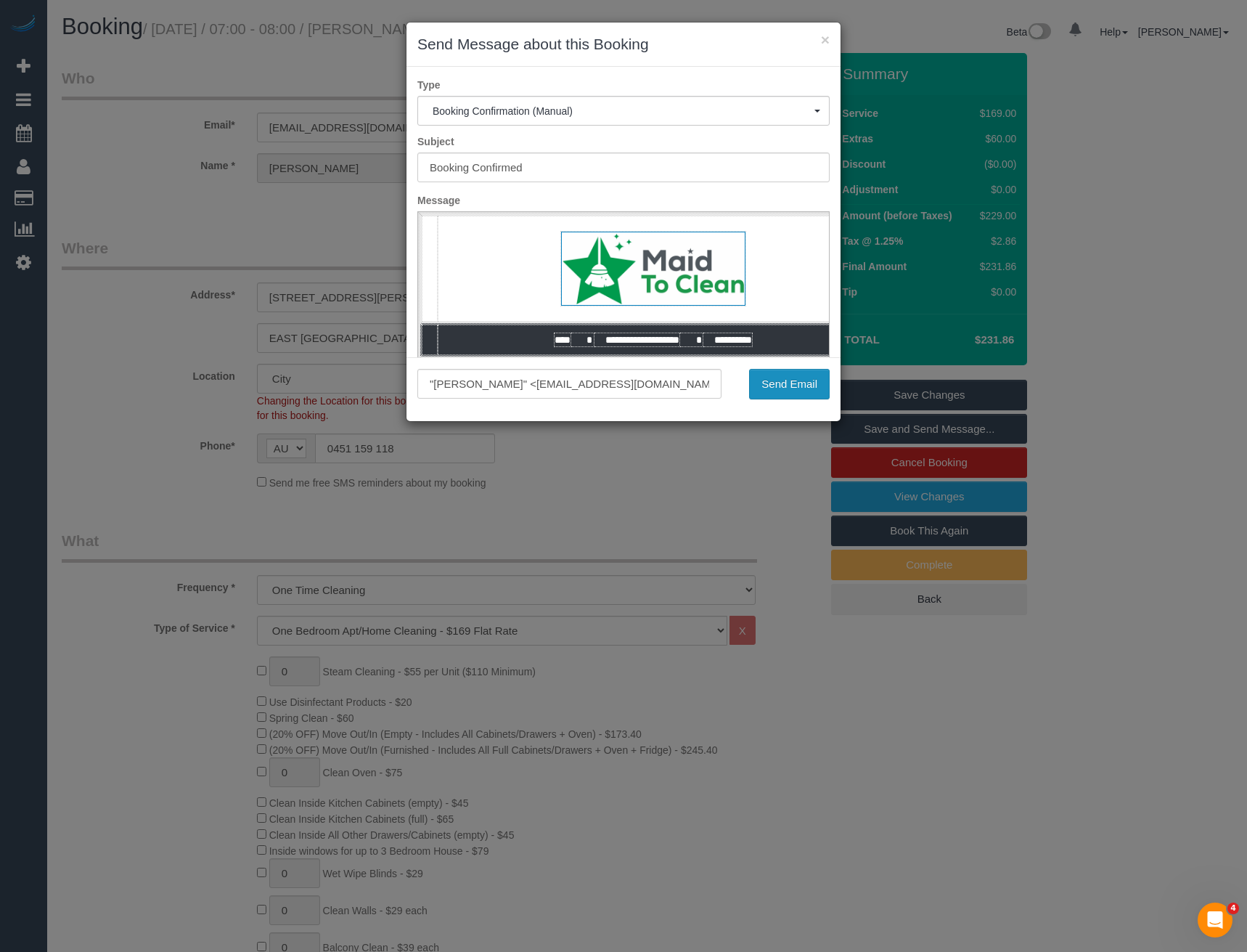
drag, startPoint x: 780, startPoint y: 384, endPoint x: 778, endPoint y: 376, distance: 8.2
click at [780, 384] on button "Send Email" at bounding box center [790, 383] width 80 height 30
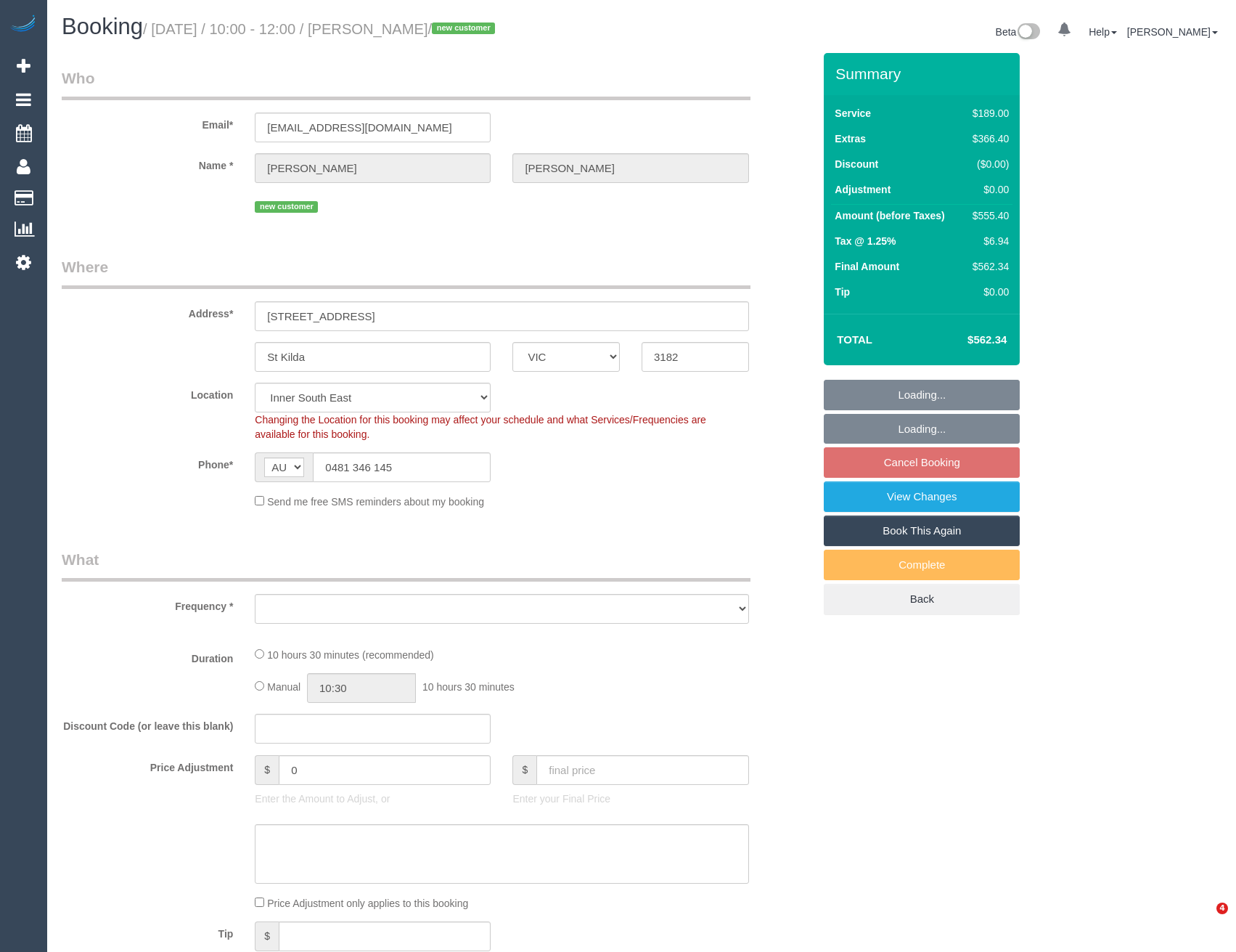
select select "VIC"
select select "object:533"
select select "string:stripe-pm_1S3wdR2GScqysDRV2Uf2uewg"
select select "object:1104"
select select "number:28"
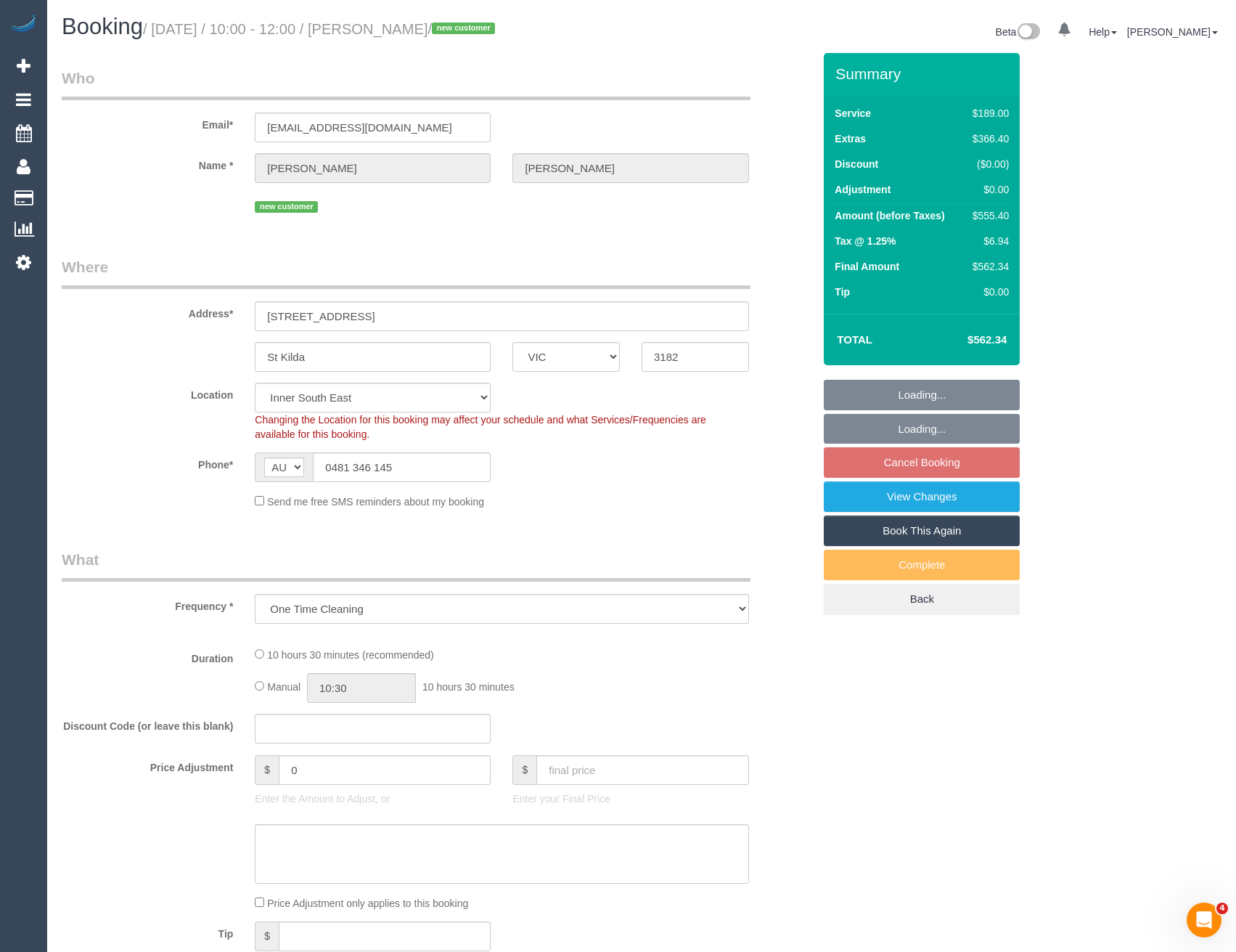
select select "number:14"
select select "number:18"
select select "number:24"
select select "number:33"
select select "number:11"
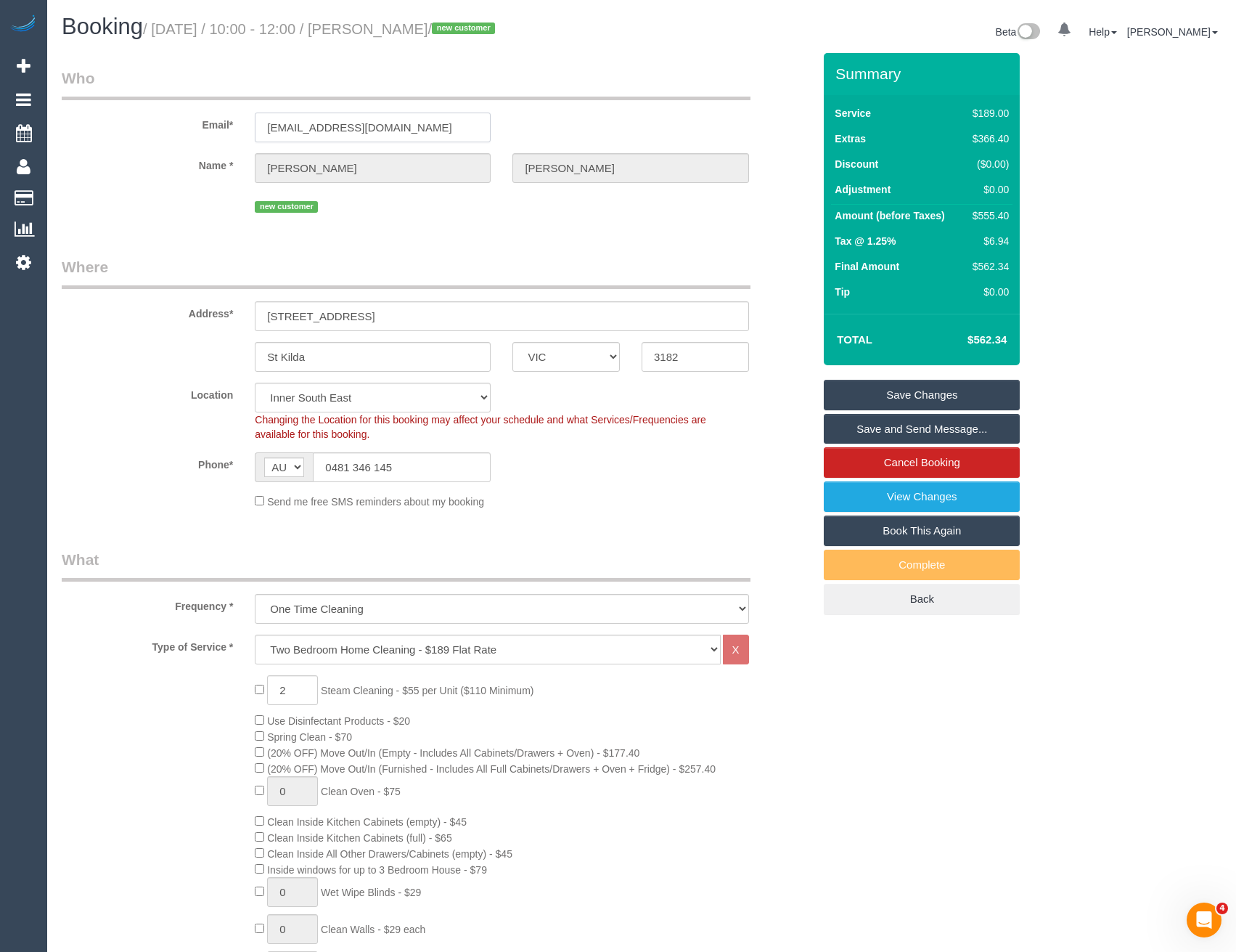
drag, startPoint x: 407, startPoint y: 126, endPoint x: 242, endPoint y: 116, distance: 165.3
click at [242, 116] on div "Email* [EMAIL_ADDRESS][DOMAIN_NAME]" at bounding box center [437, 105] width 773 height 75
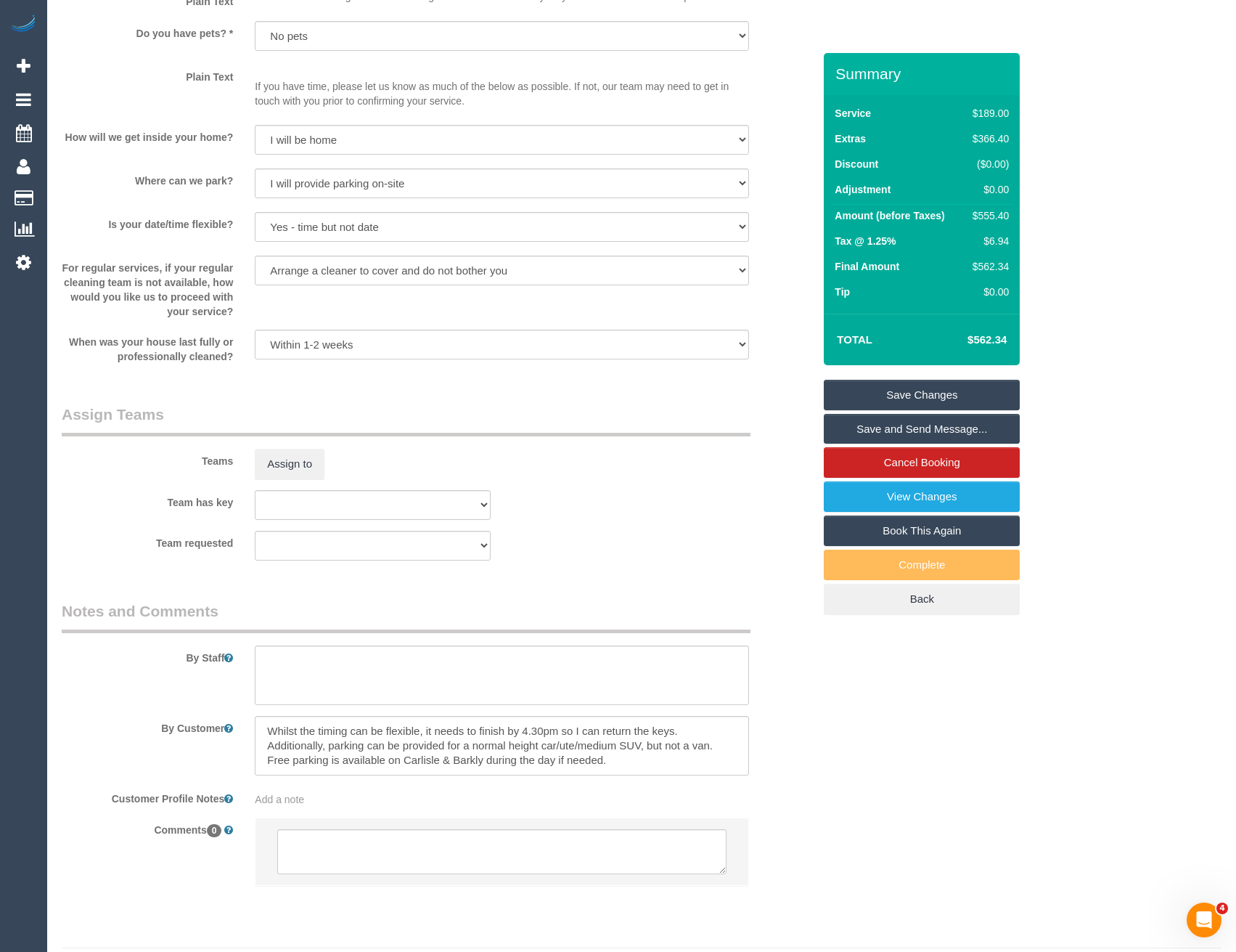
scroll to position [1935, 0]
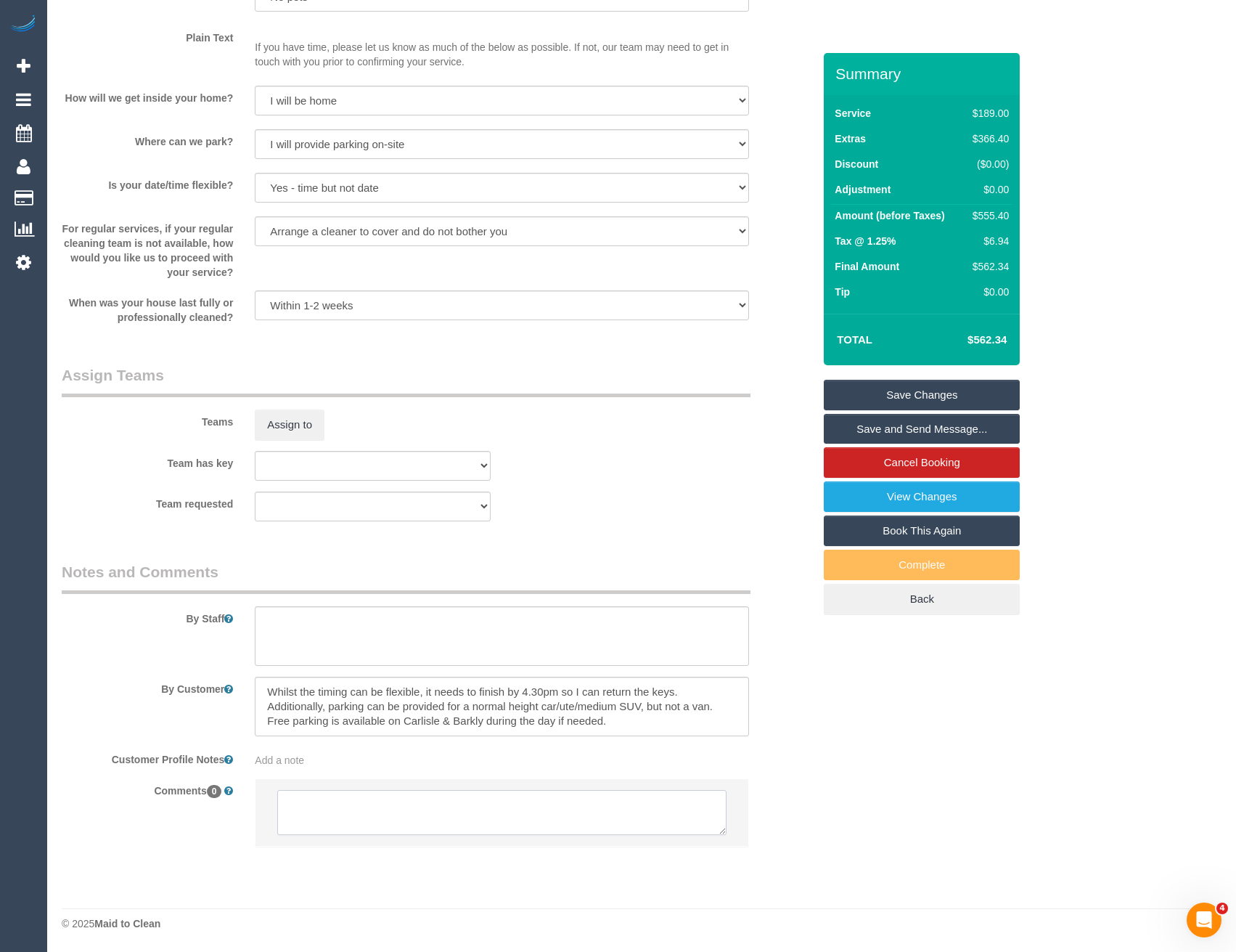
click at [423, 813] on textarea at bounding box center [502, 812] width 449 height 45
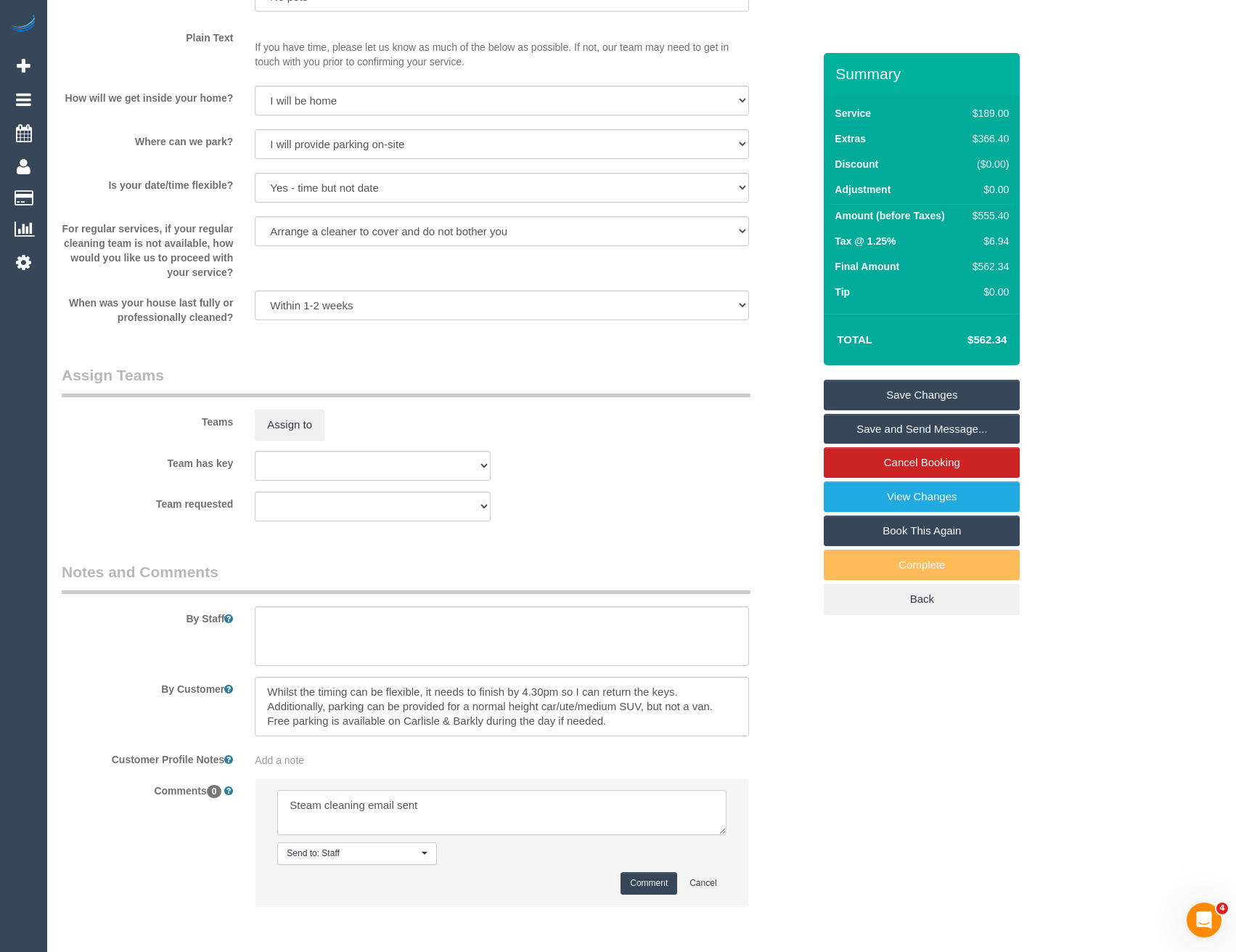
type textarea "Steam cleaning email sent"
click at [664, 887] on button "Comment" at bounding box center [649, 883] width 57 height 23
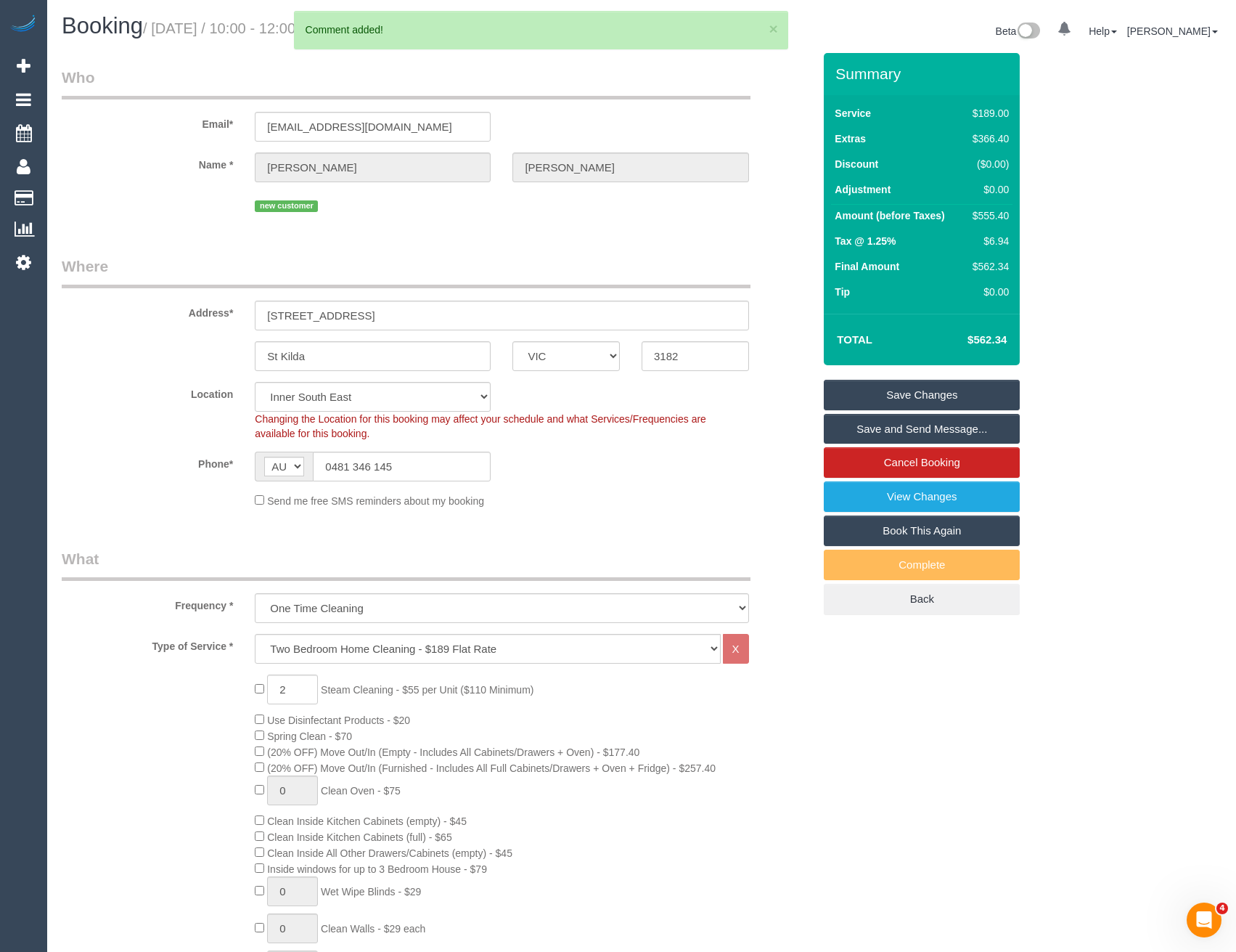
scroll to position [0, 0]
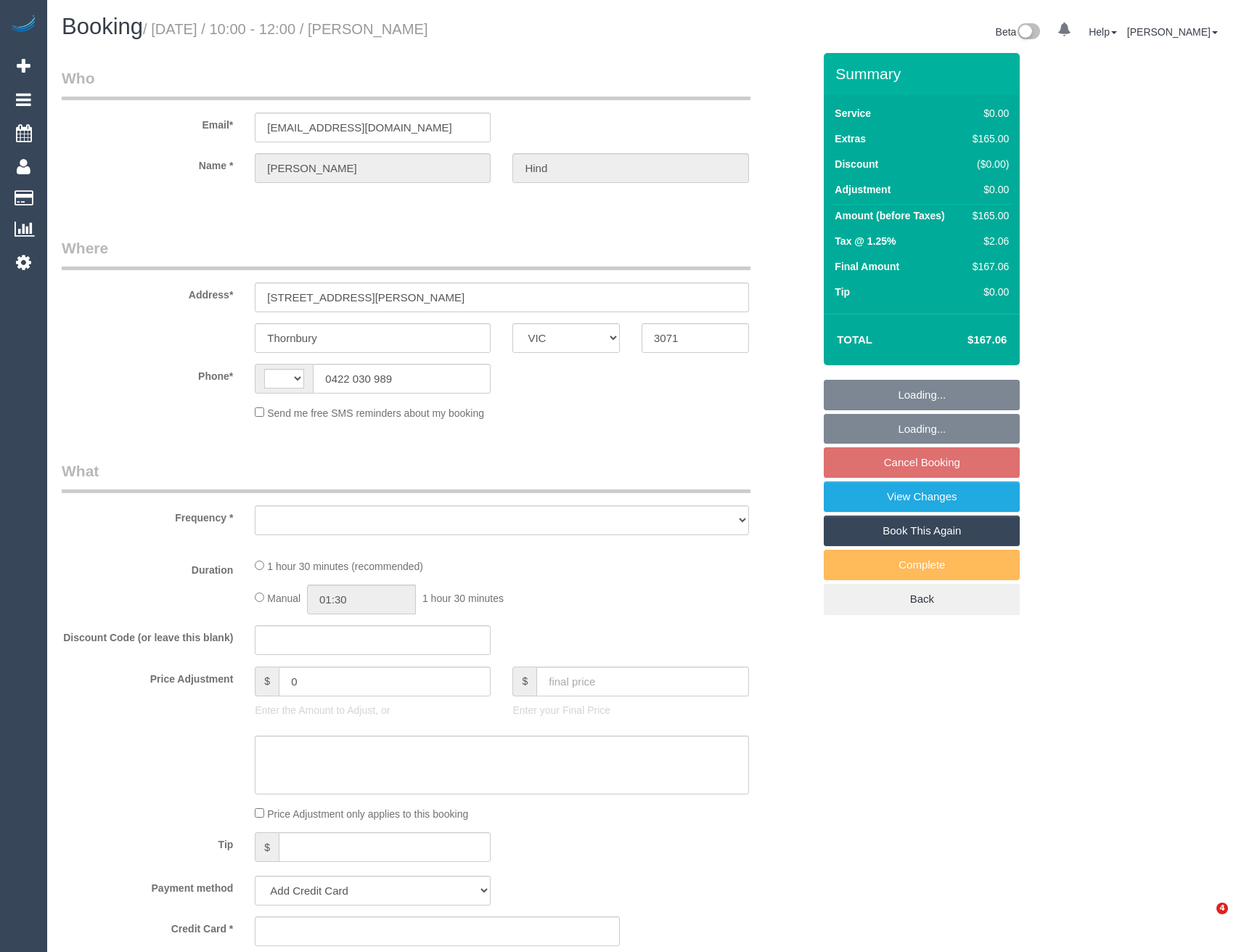
select select "VIC"
select select "string:stripe-pm_1GeYj52GScqysDRVPifWcqg0"
select select "number:28"
select select "number:14"
select select "number:18"
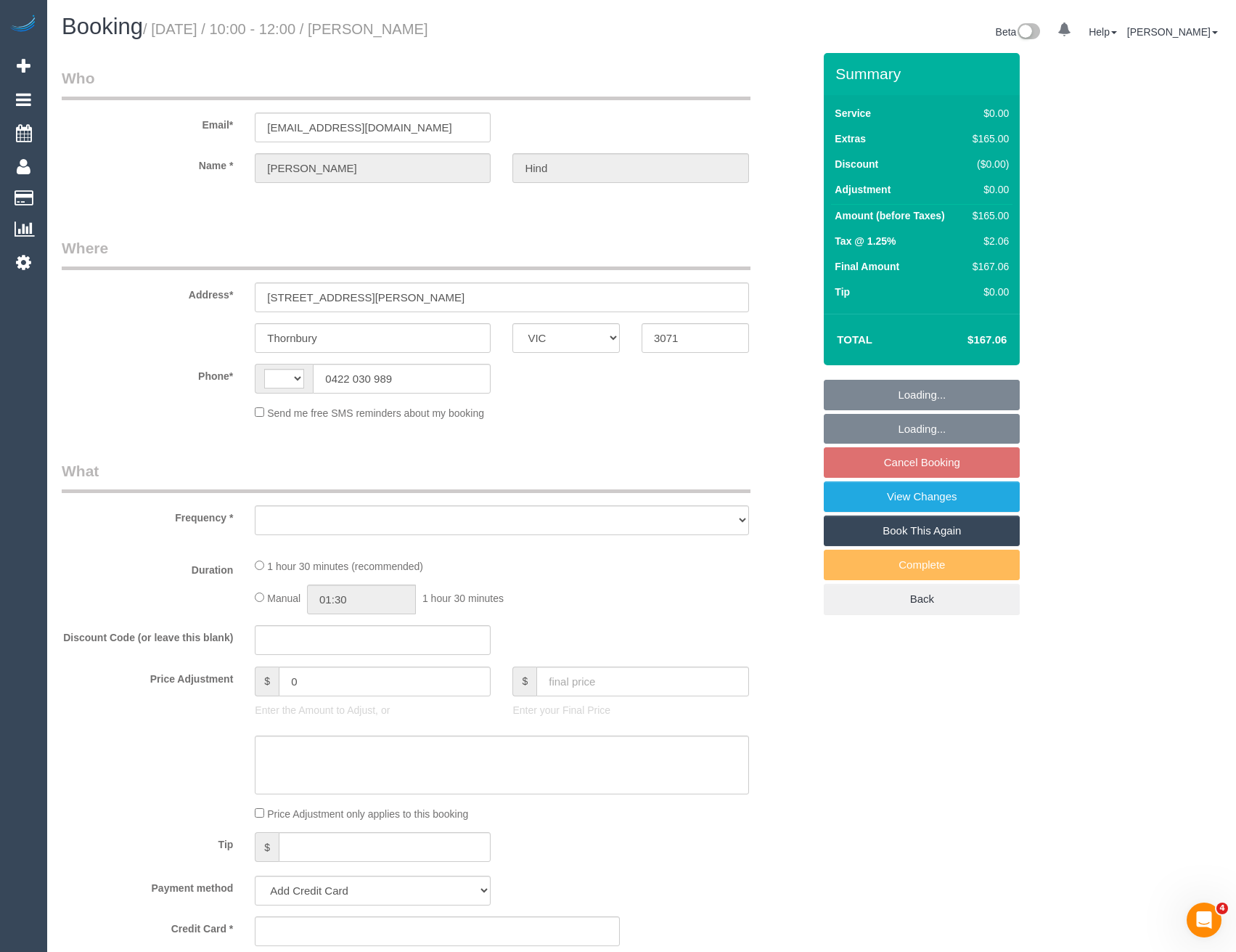
select select "number:22"
select select "number:11"
select select "string:AU"
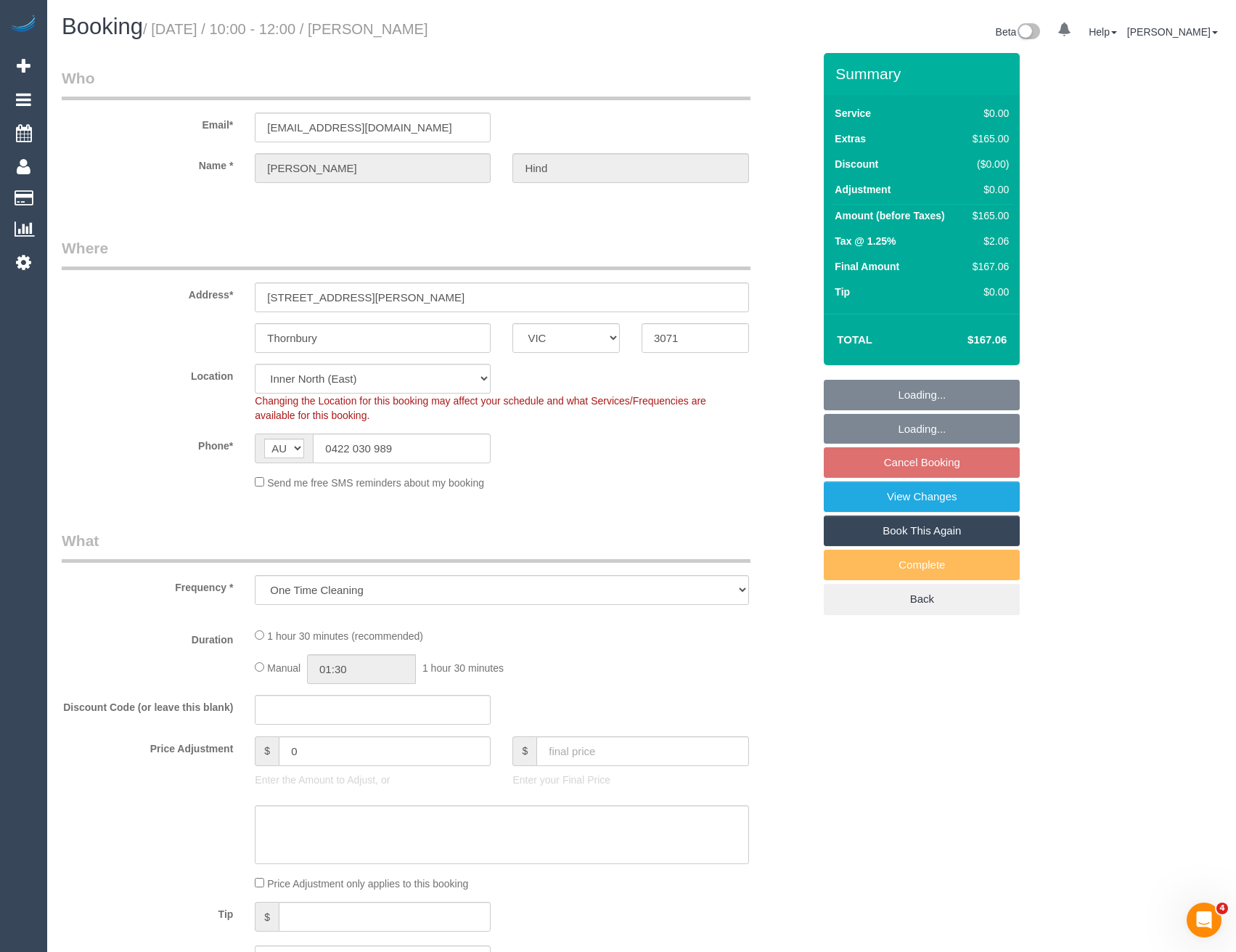
select select "object:698"
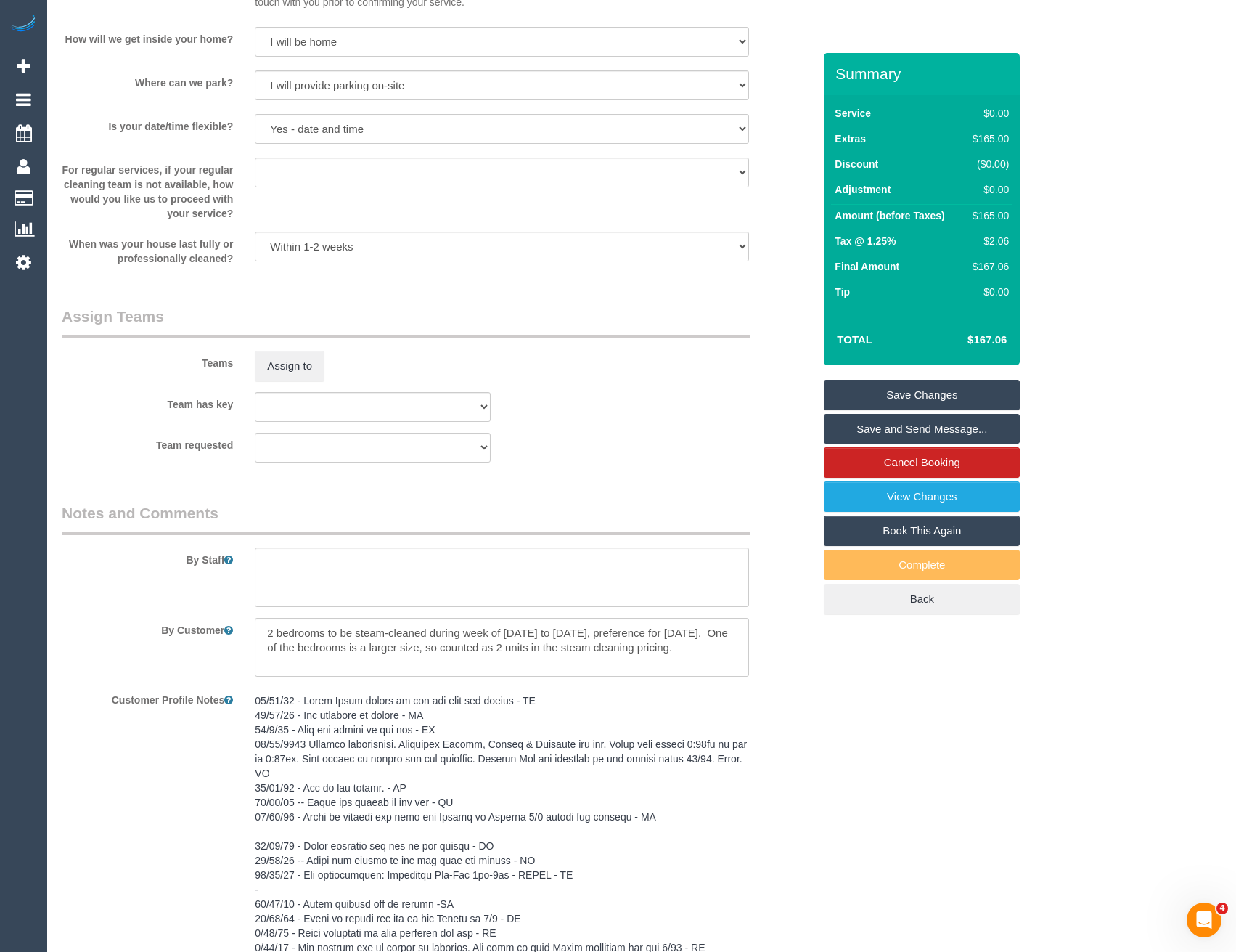
scroll to position [1597, 0]
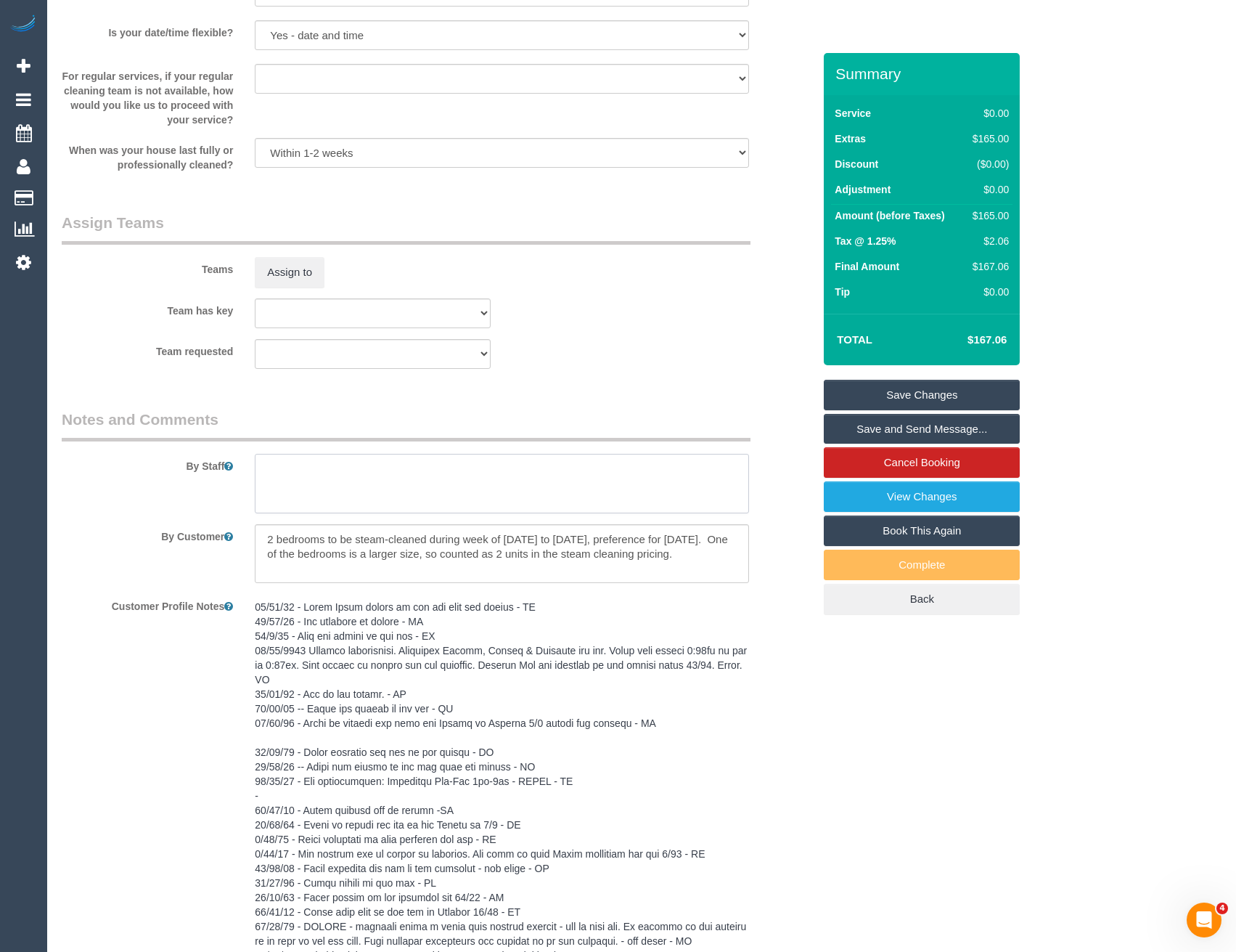
click at [317, 490] on textarea at bounding box center [502, 483] width 494 height 59
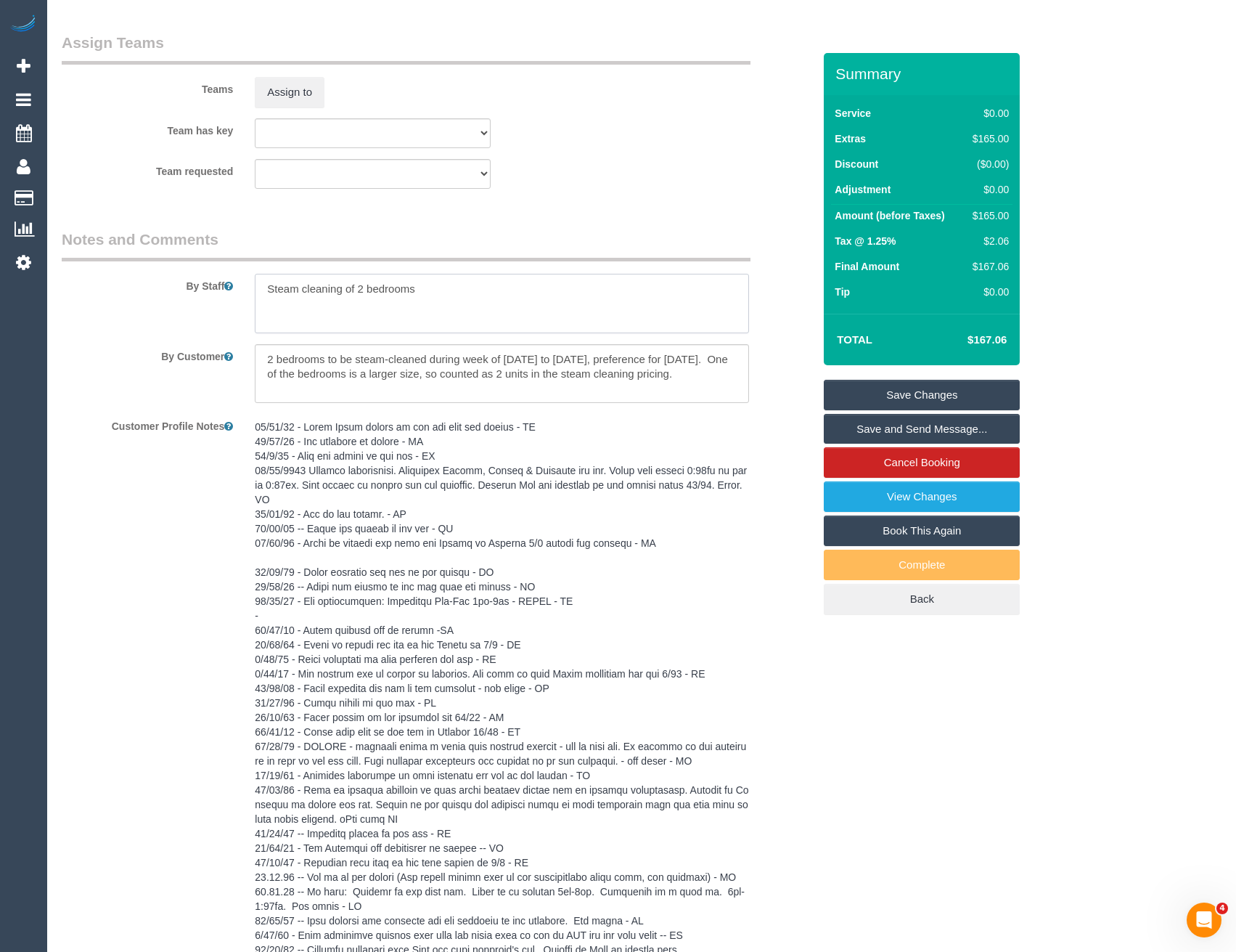
scroll to position [2003, 0]
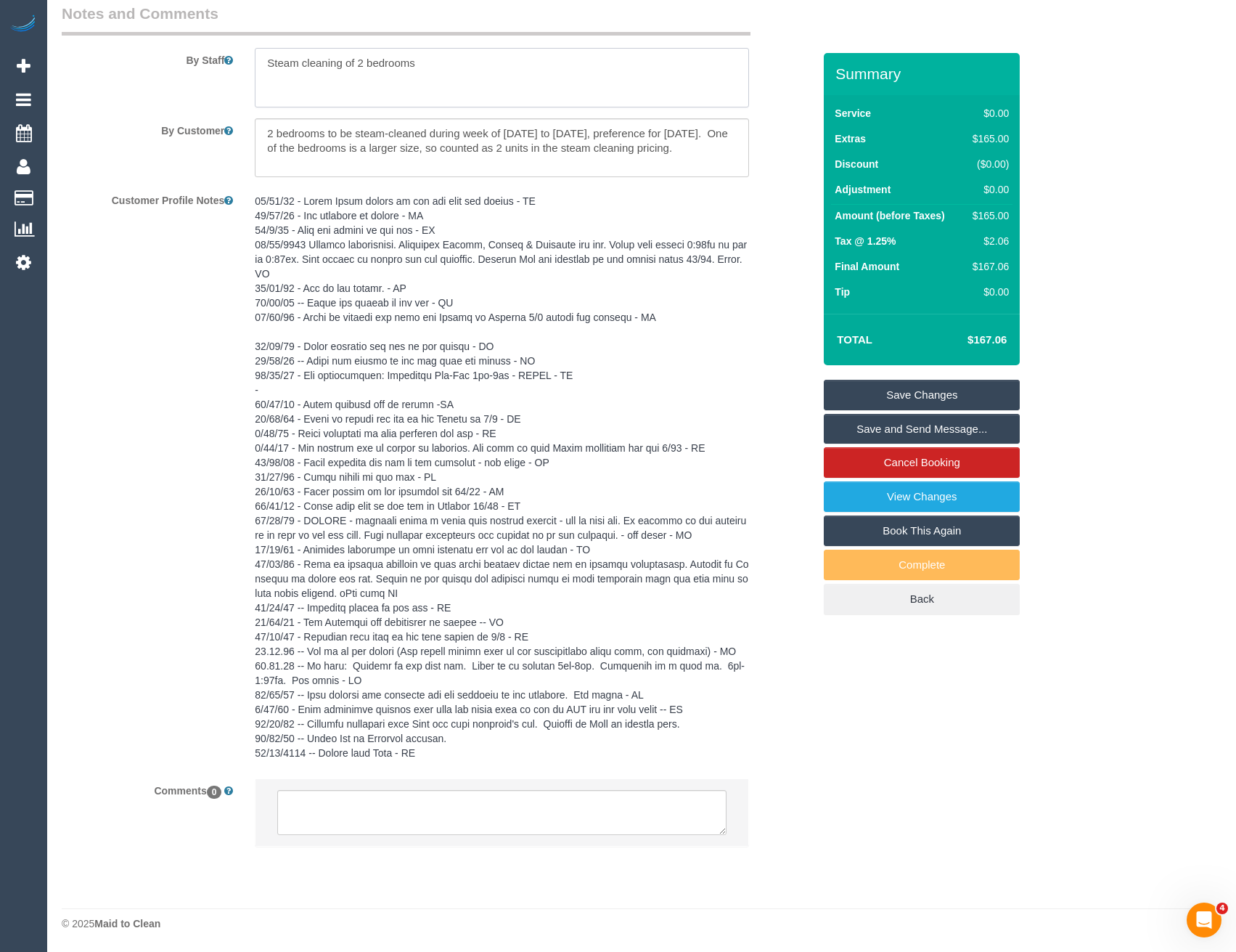
type textarea "Steam cleaning of 2 bedrooms"
click at [368, 811] on textarea at bounding box center [502, 812] width 449 height 45
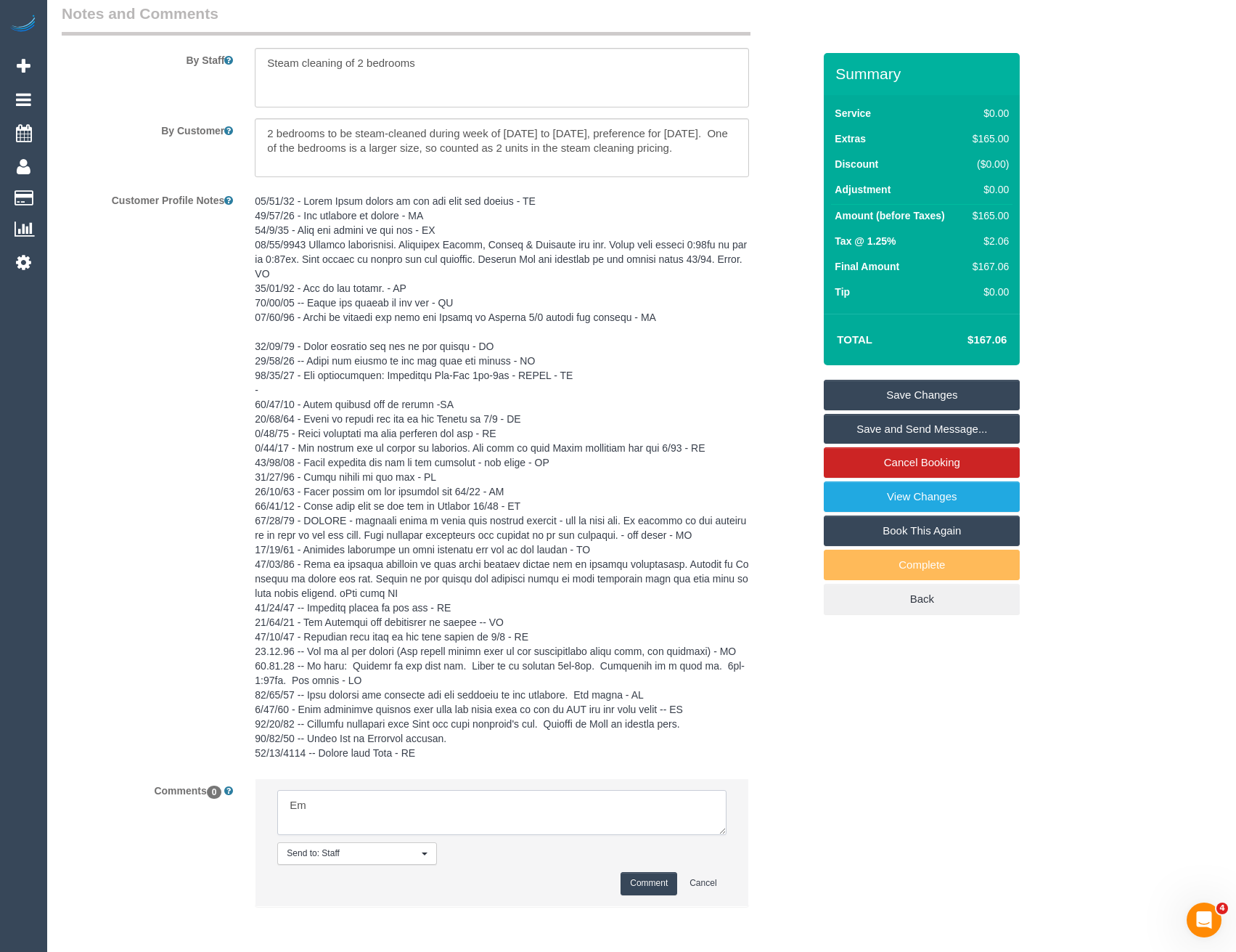
type textarea "E"
type textarea "[PERSON_NAME] agreed via SMS"
click at [646, 886] on button "Comment" at bounding box center [649, 883] width 57 height 23
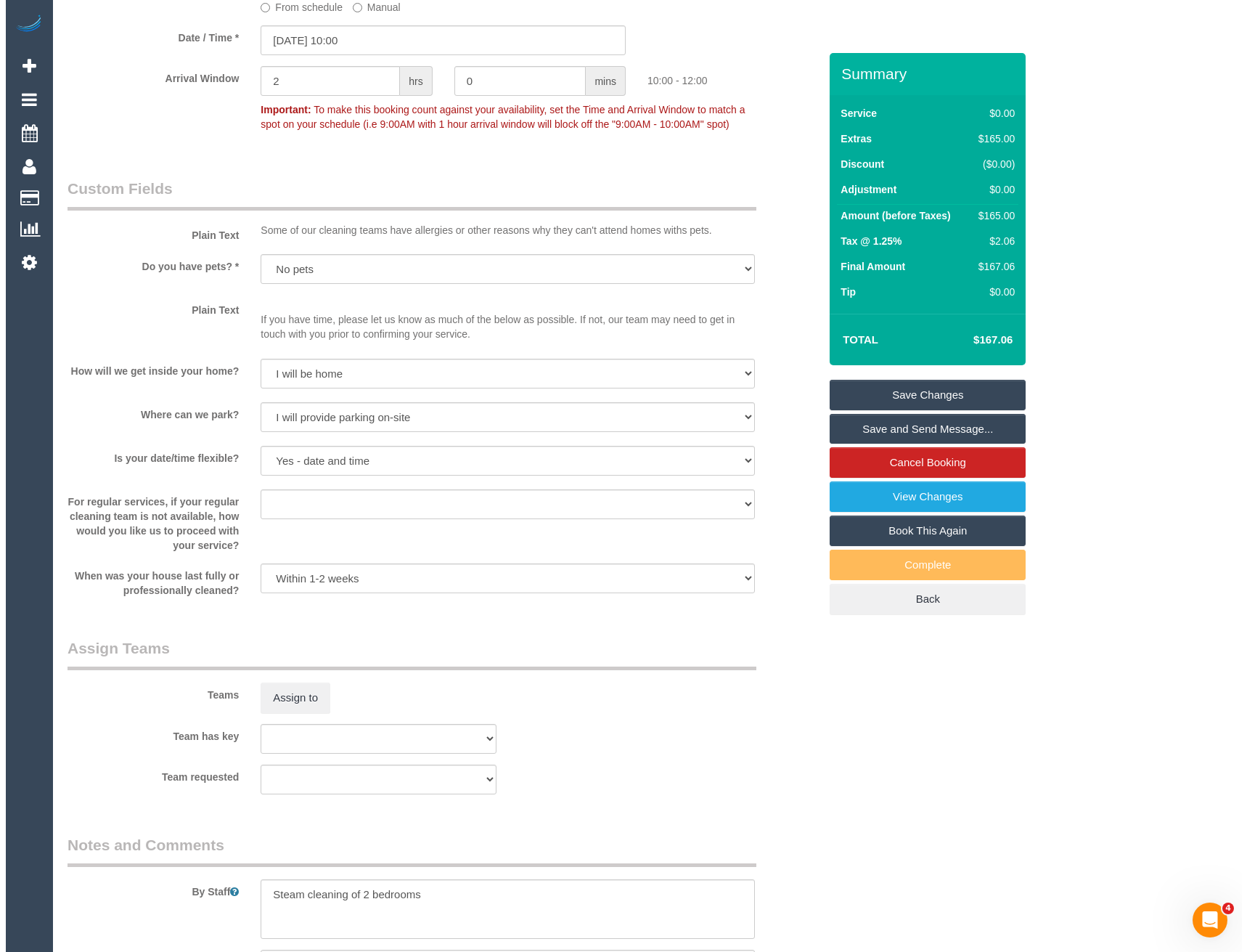
scroll to position [1059, 0]
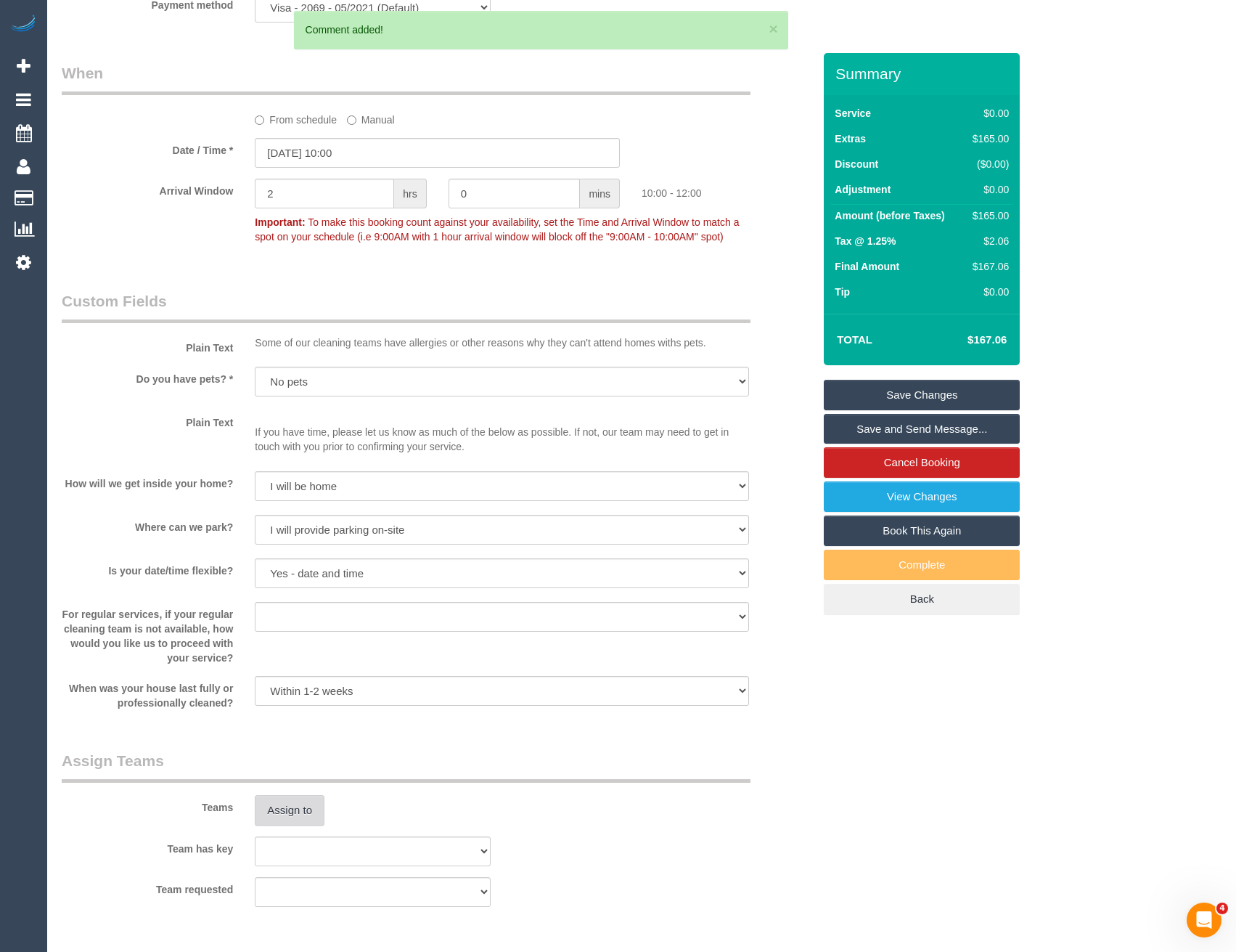
click at [304, 818] on button "Assign to" at bounding box center [289, 810] width 70 height 30
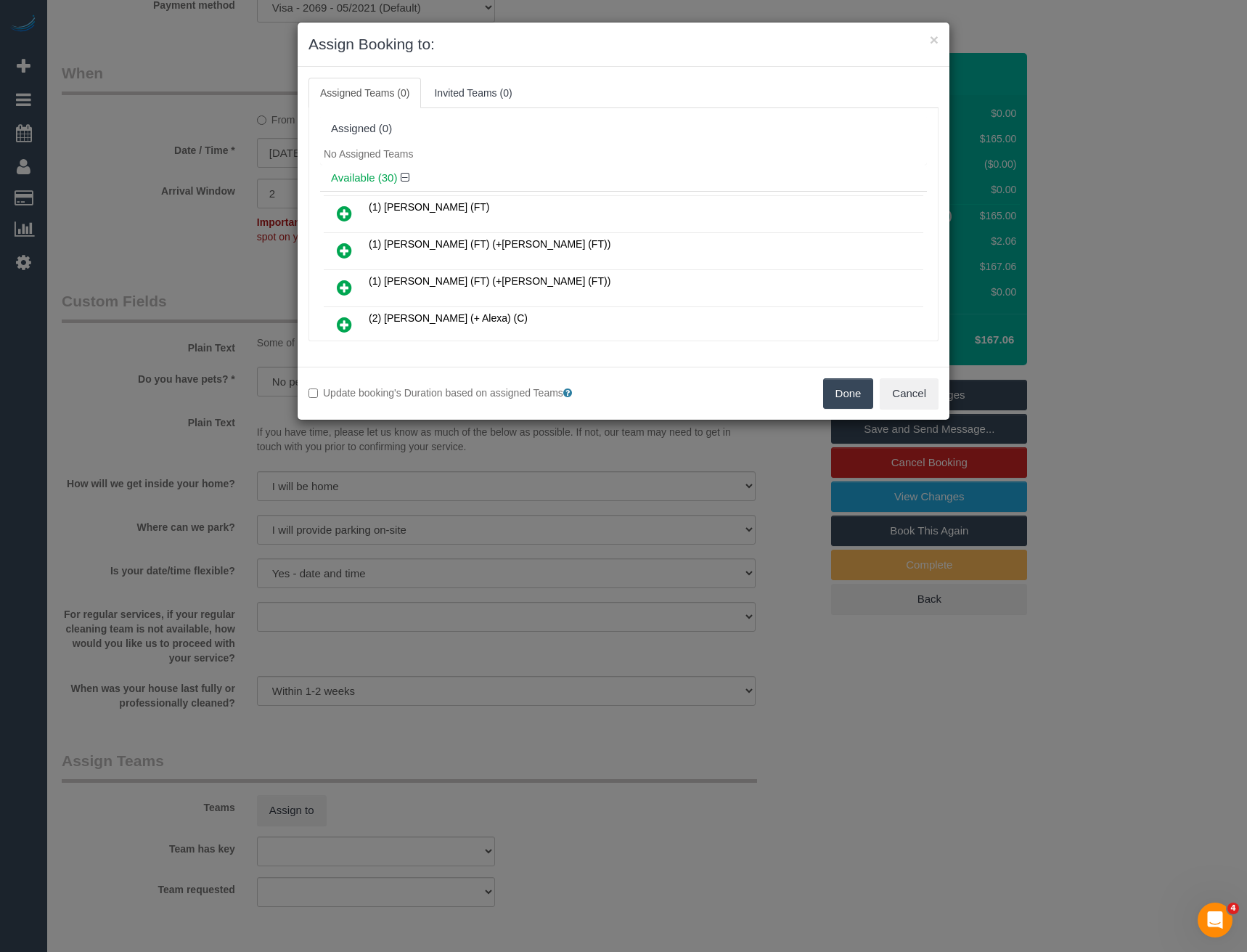
scroll to position [3691, 0]
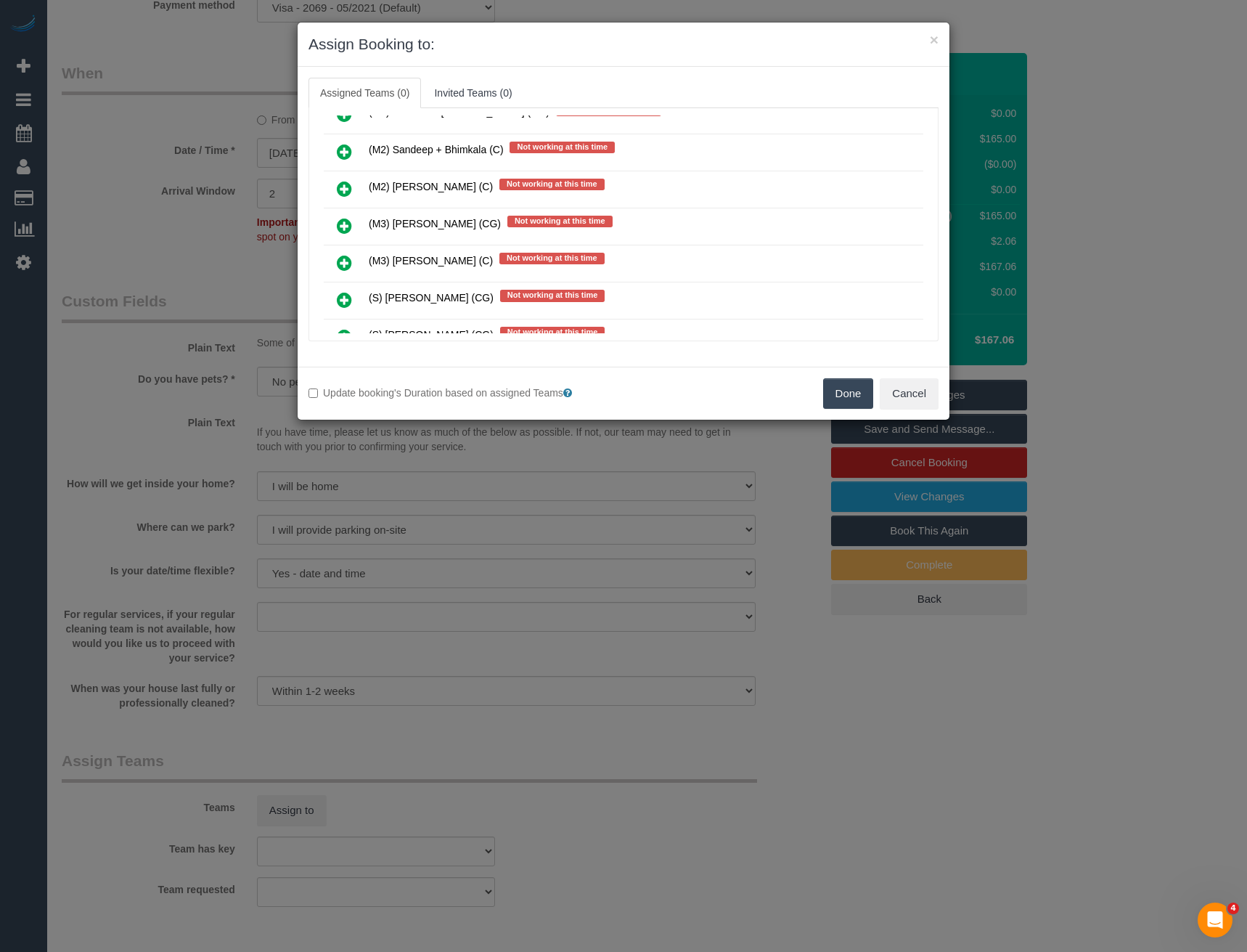
click at [343, 229] on icon at bounding box center [344, 225] width 15 height 18
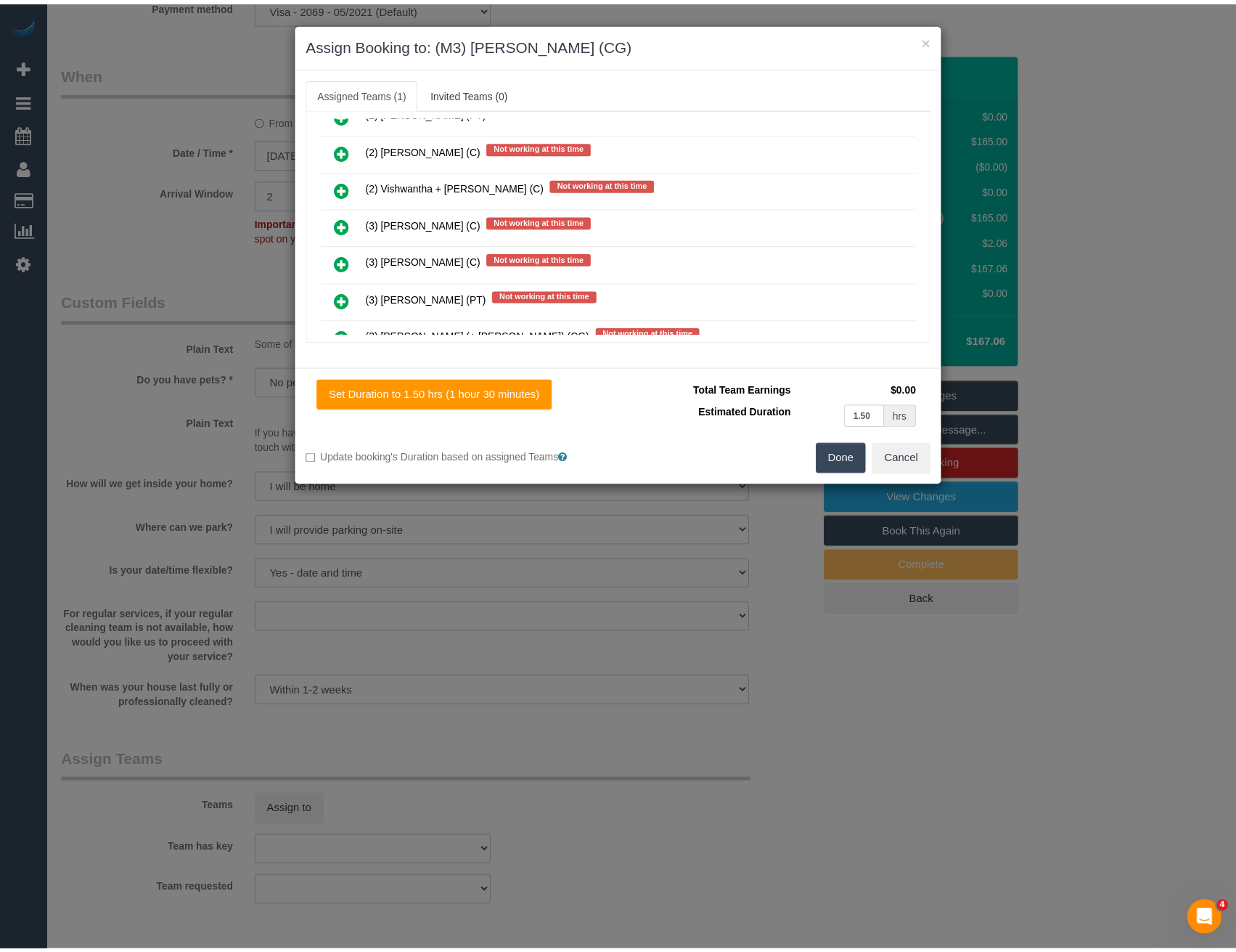
scroll to position [0, 0]
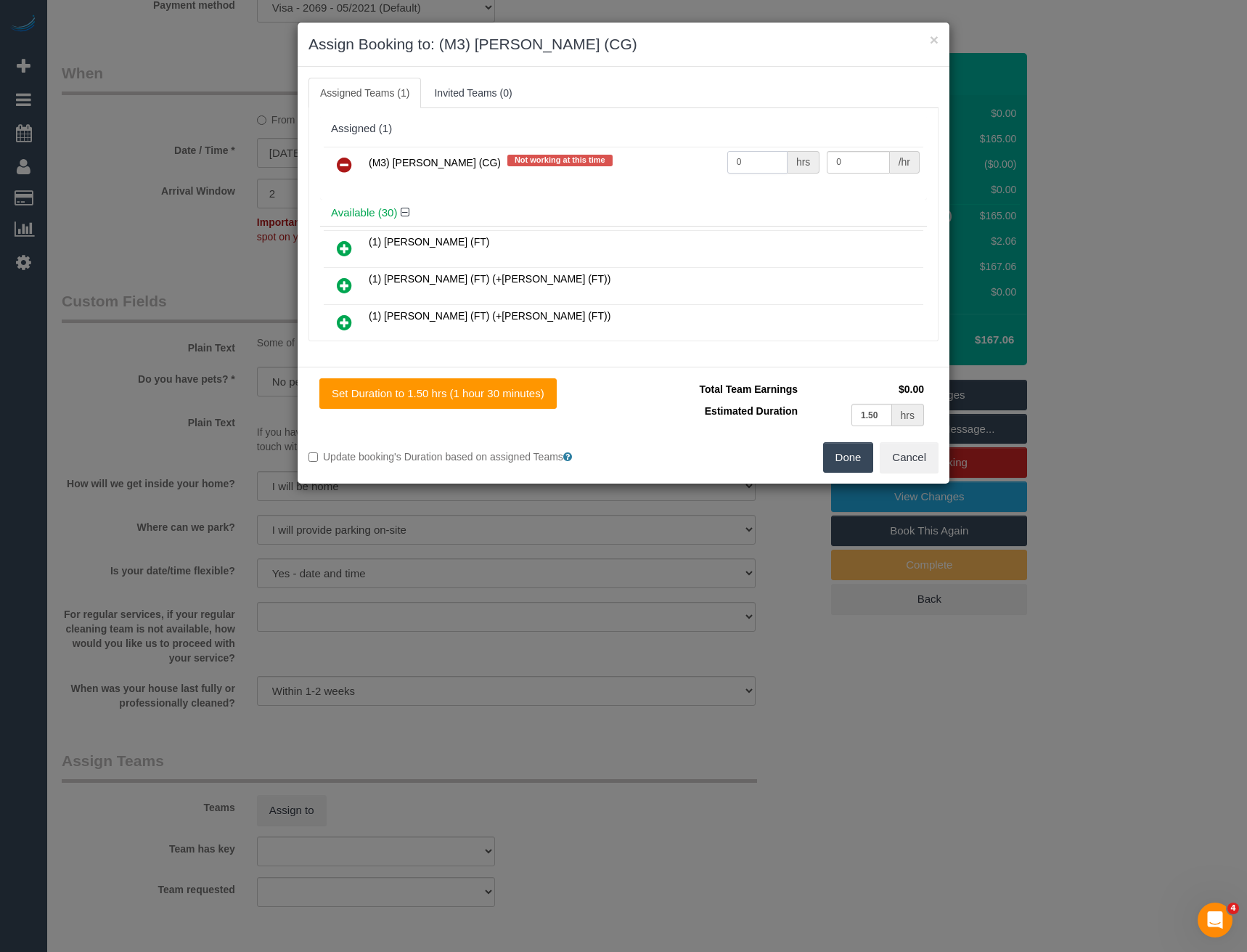
drag, startPoint x: 750, startPoint y: 157, endPoint x: 576, endPoint y: 150, distance: 174.1
click at [600, 158] on tr "(M3) [PERSON_NAME] (CG) Not working at this time 0 hrs 0 /hr" at bounding box center [624, 165] width 600 height 37
type input "1"
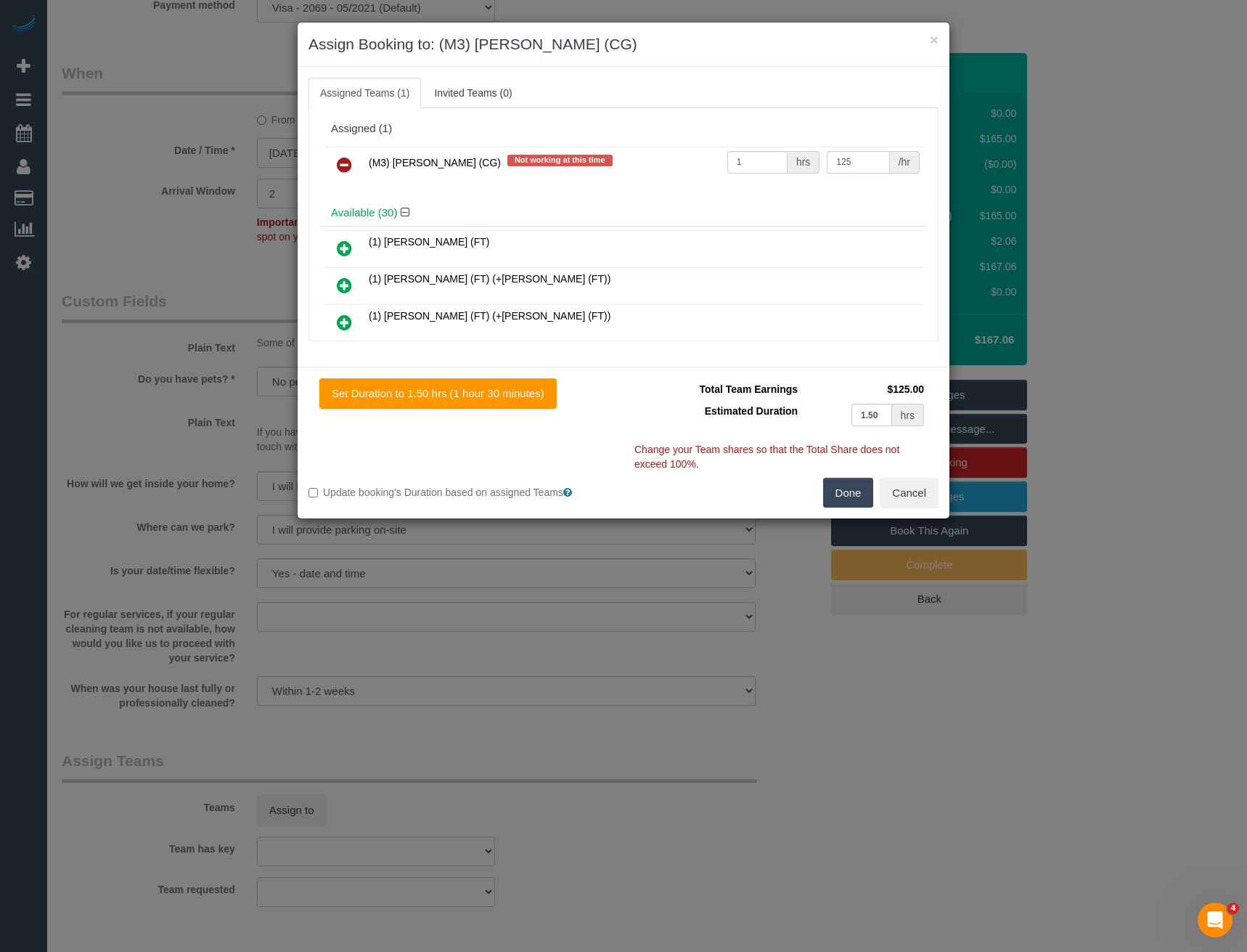
type input "125"
click at [843, 491] on button "Done" at bounding box center [848, 492] width 51 height 30
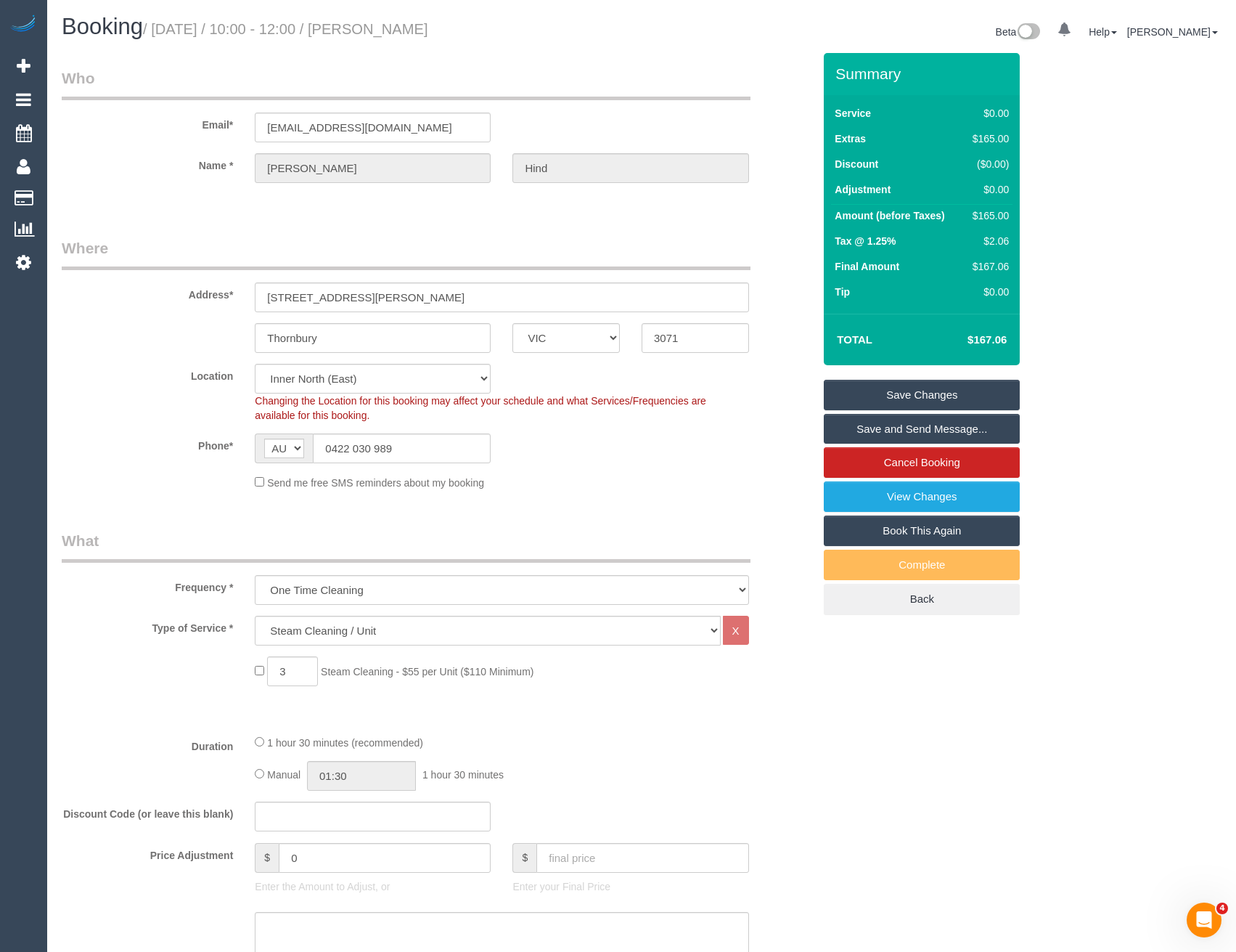
click at [884, 421] on link "Save and Send Message..." at bounding box center [922, 429] width 196 height 30
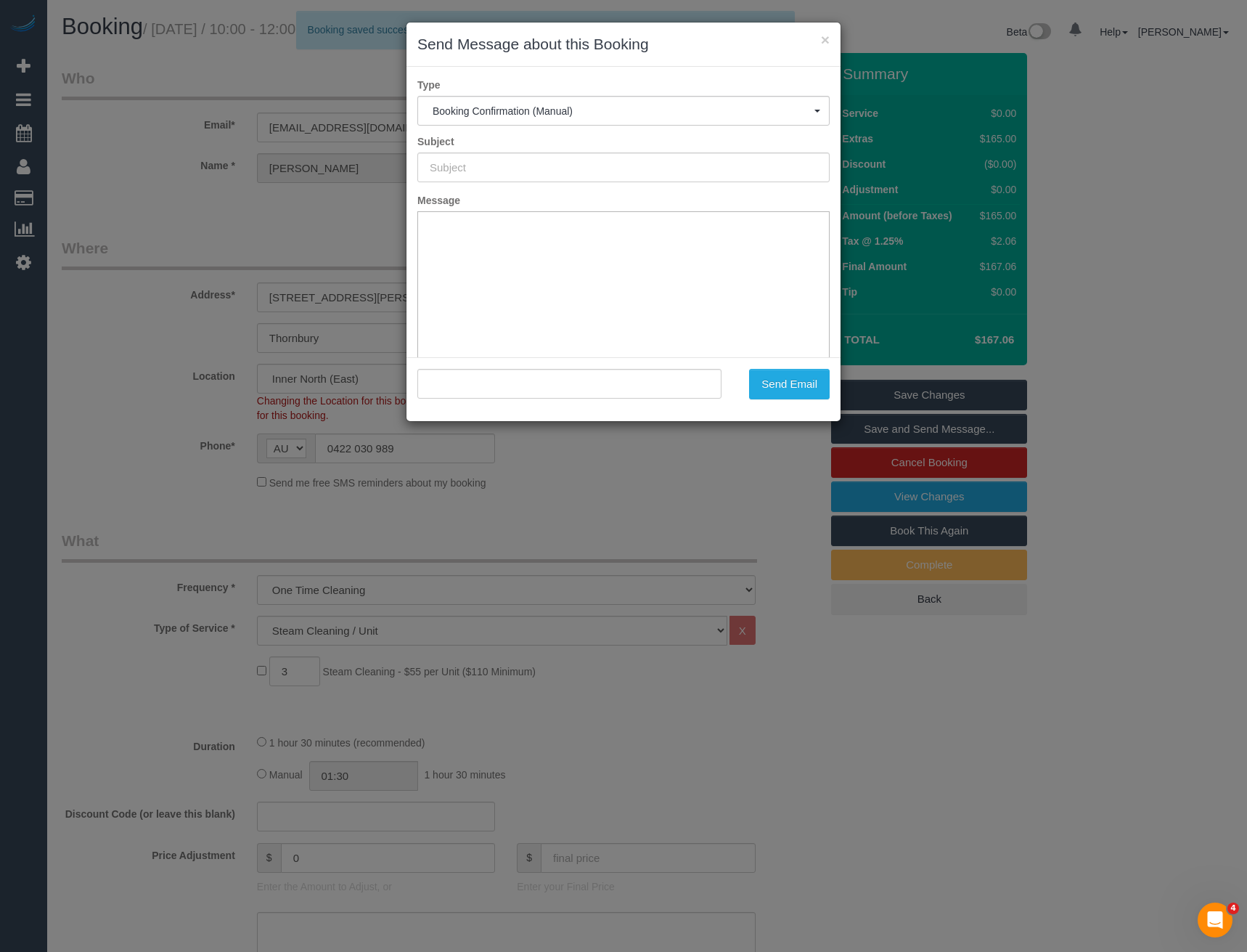
type input "Booking Confirmed"
type input ""[PERSON_NAME]" <[EMAIL_ADDRESS][DOMAIN_NAME]>"
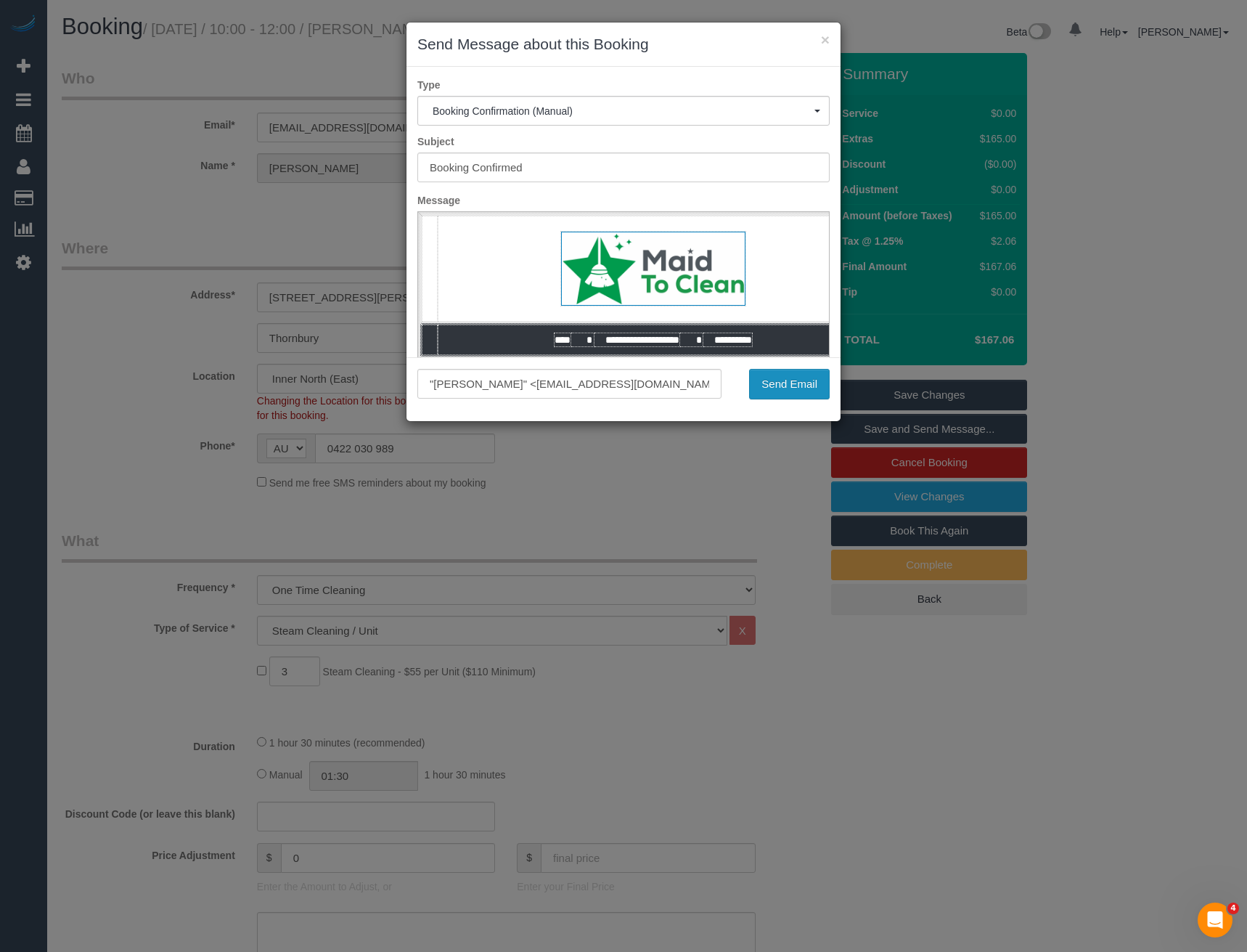
click at [771, 388] on button "Send Email" at bounding box center [790, 383] width 80 height 30
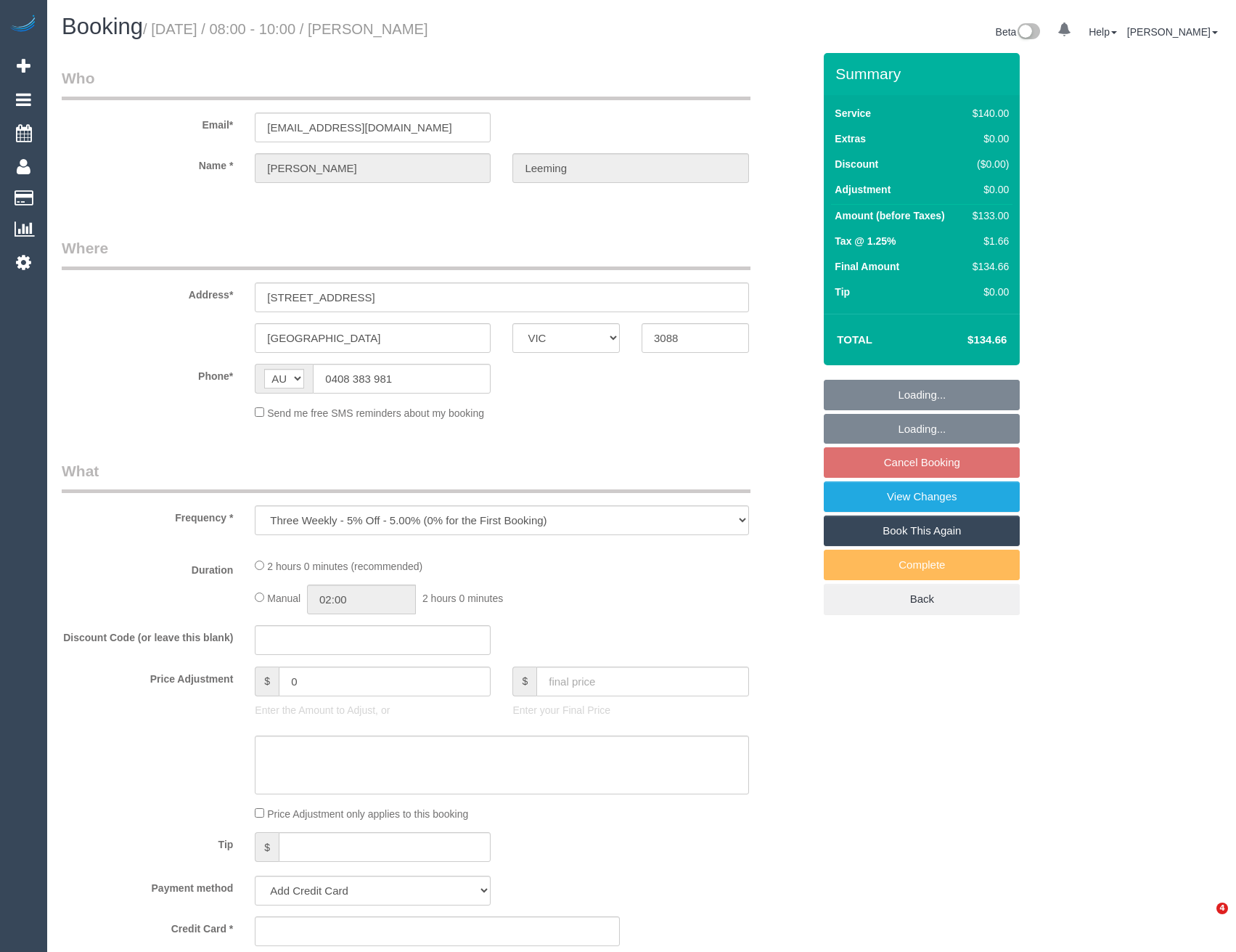
select select "VIC"
select select "string:stripe-pm_1PJlmA2GScqysDRVa5spVrWj"
select select "number:28"
select select "number:14"
select select "number:18"
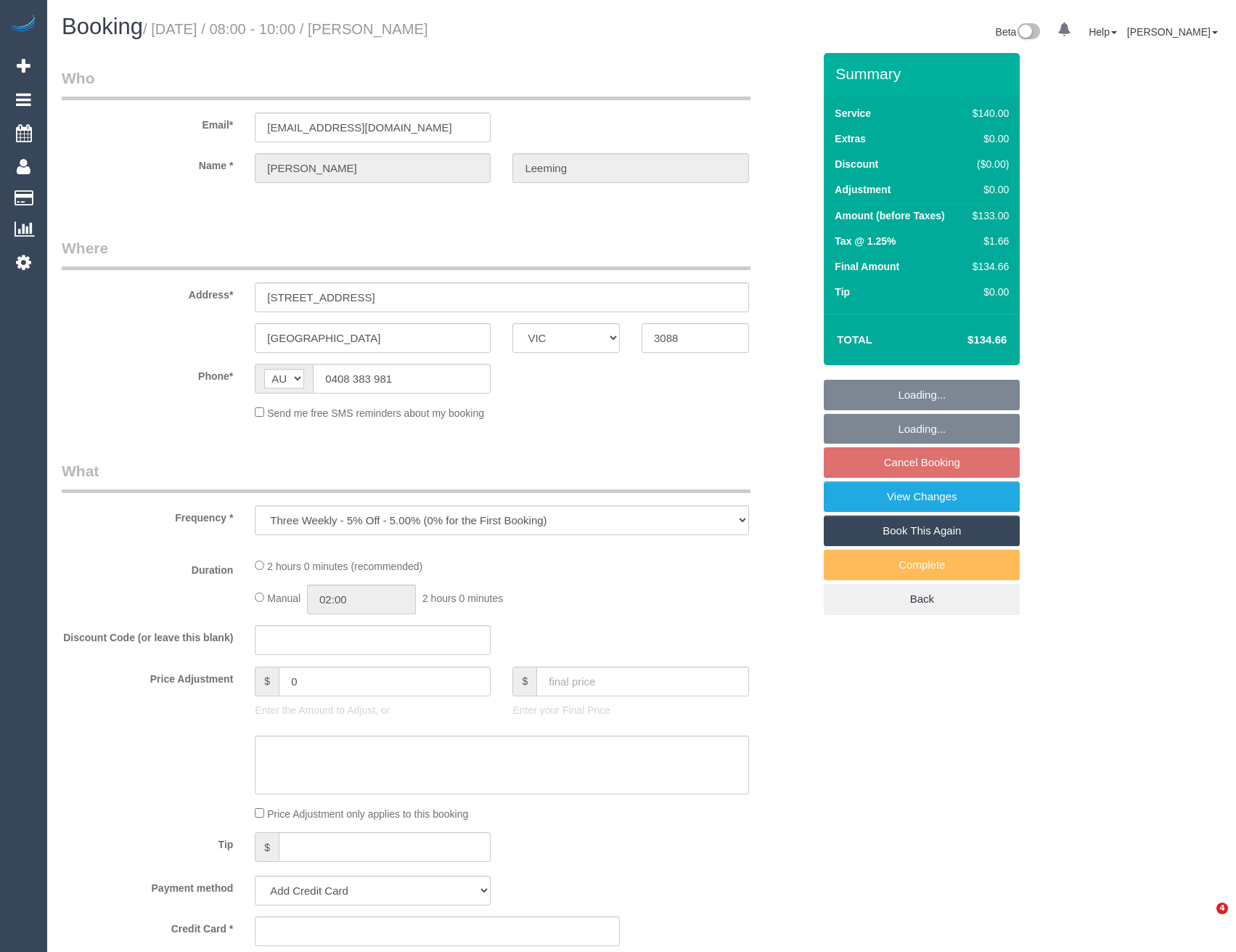
select select "number:36"
select select "number:34"
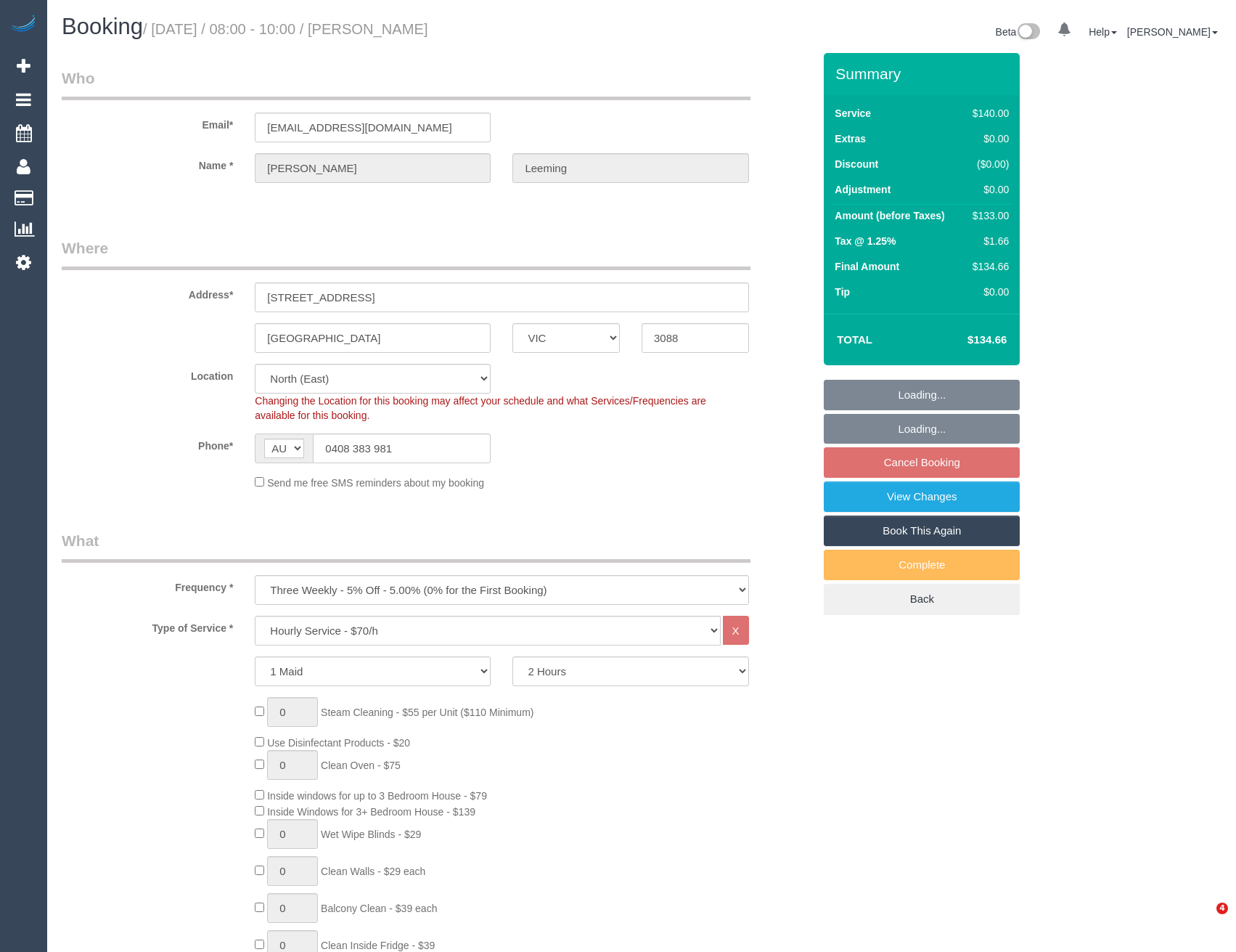
select select "object:1503"
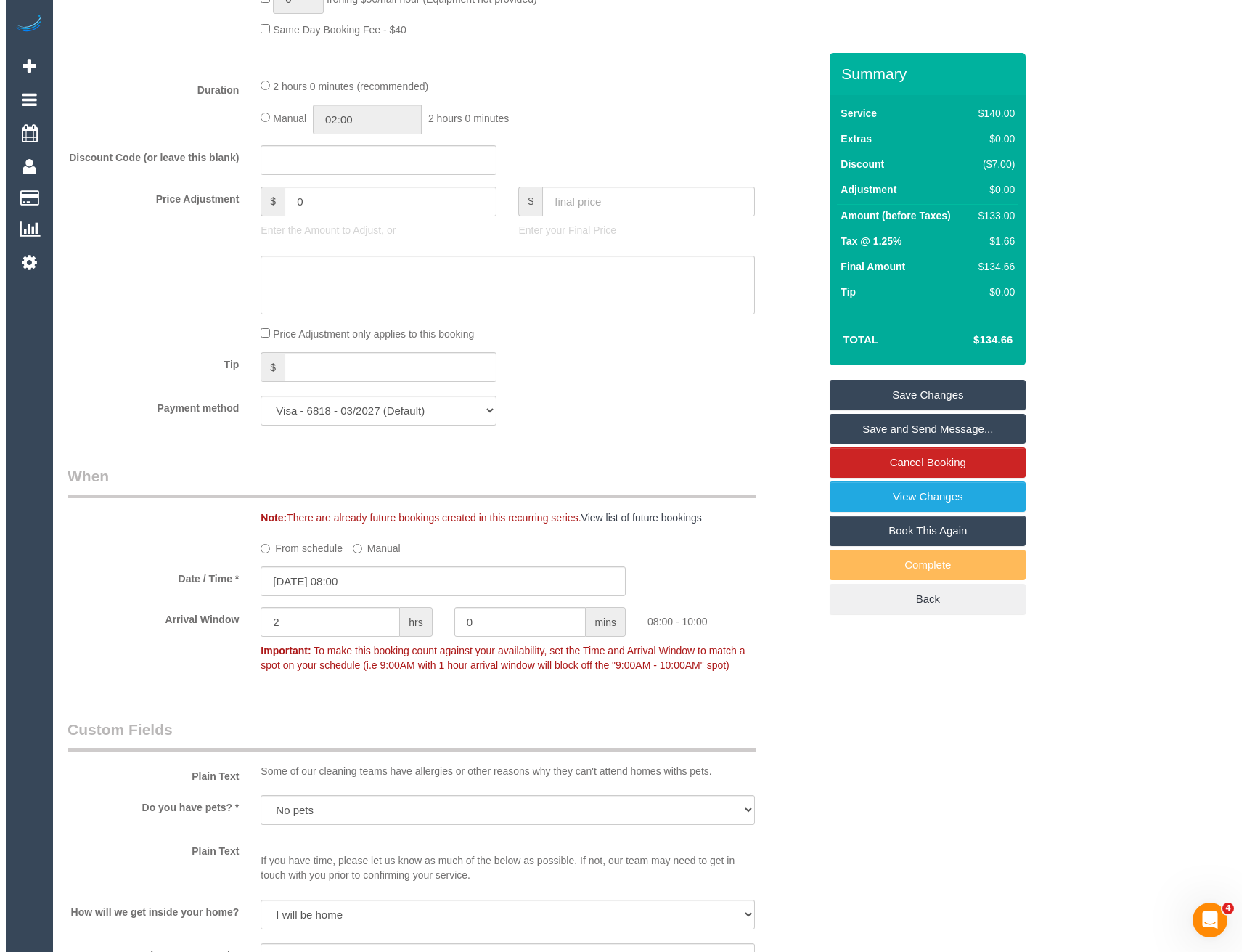
scroll to position [1887, 0]
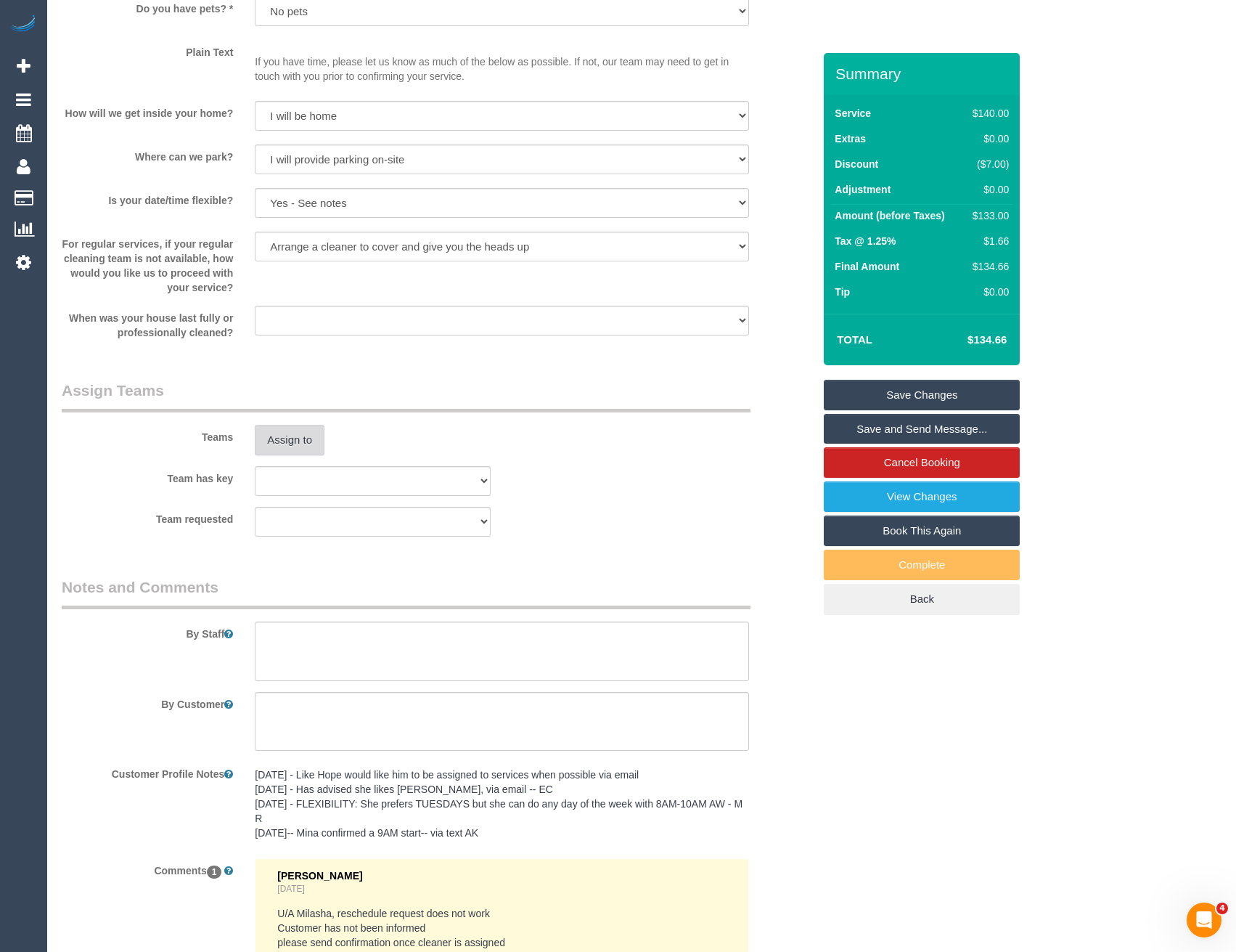
click at [291, 447] on button "Assign to" at bounding box center [289, 440] width 70 height 30
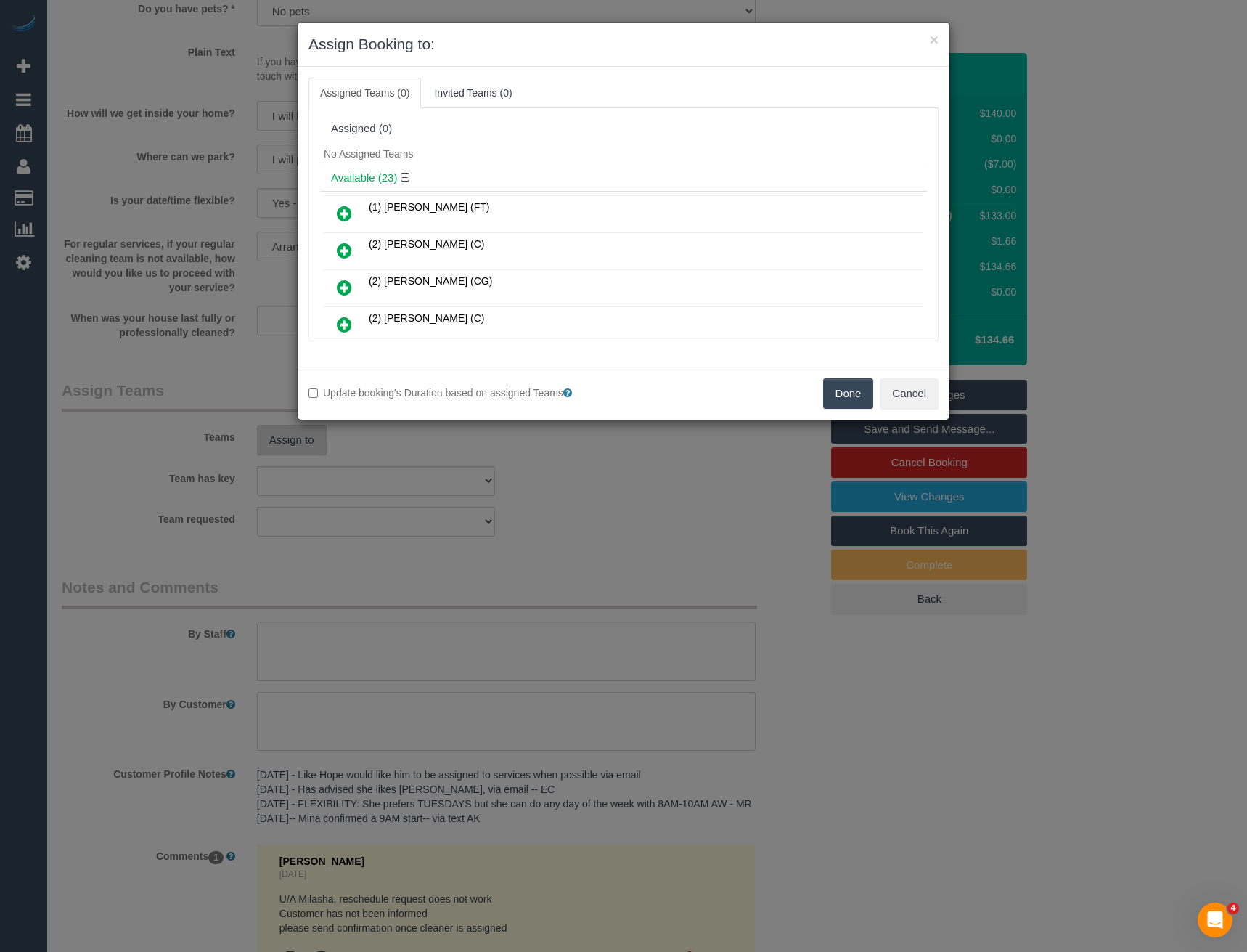
scroll to position [429, 0]
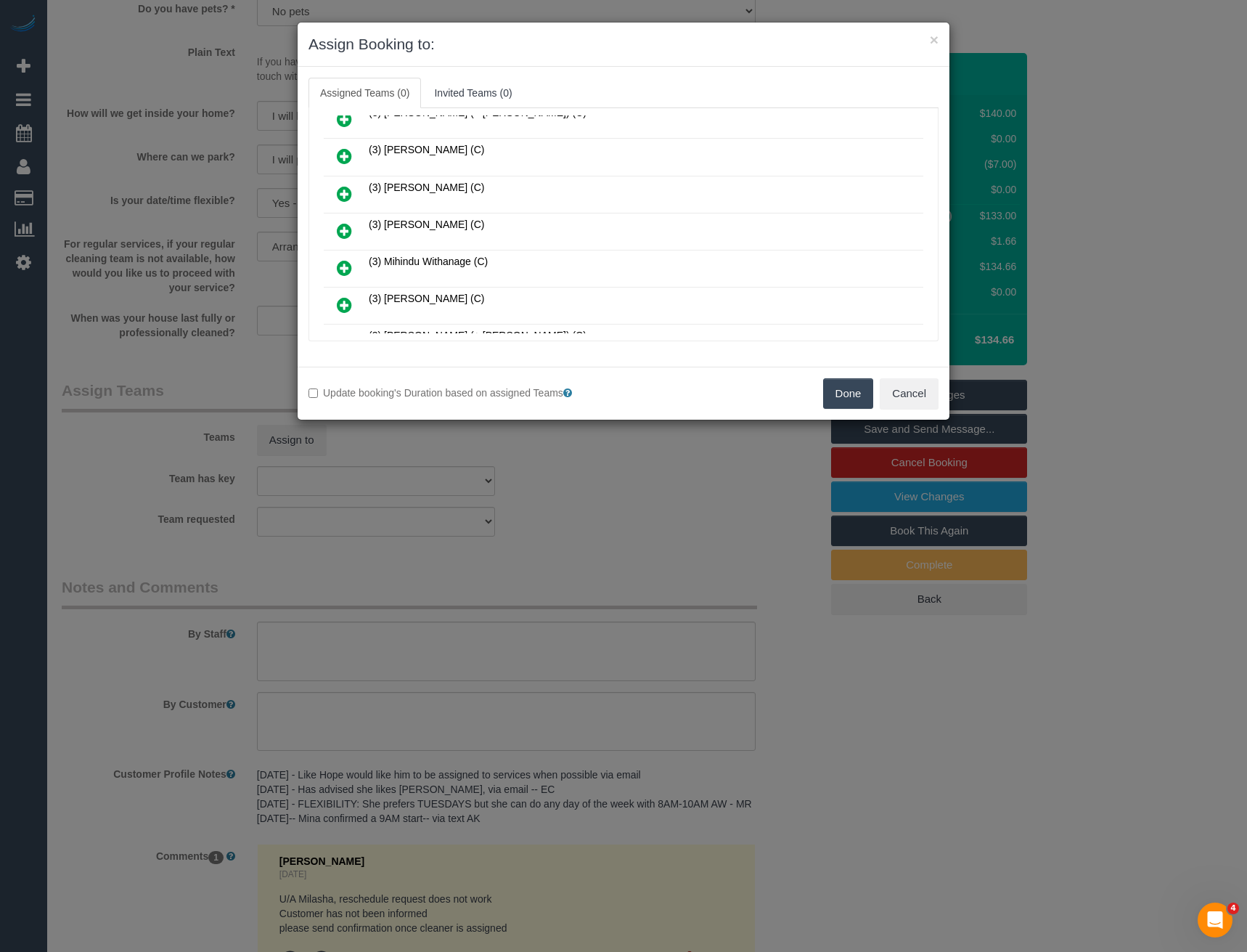
click at [344, 234] on icon at bounding box center [344, 230] width 15 height 18
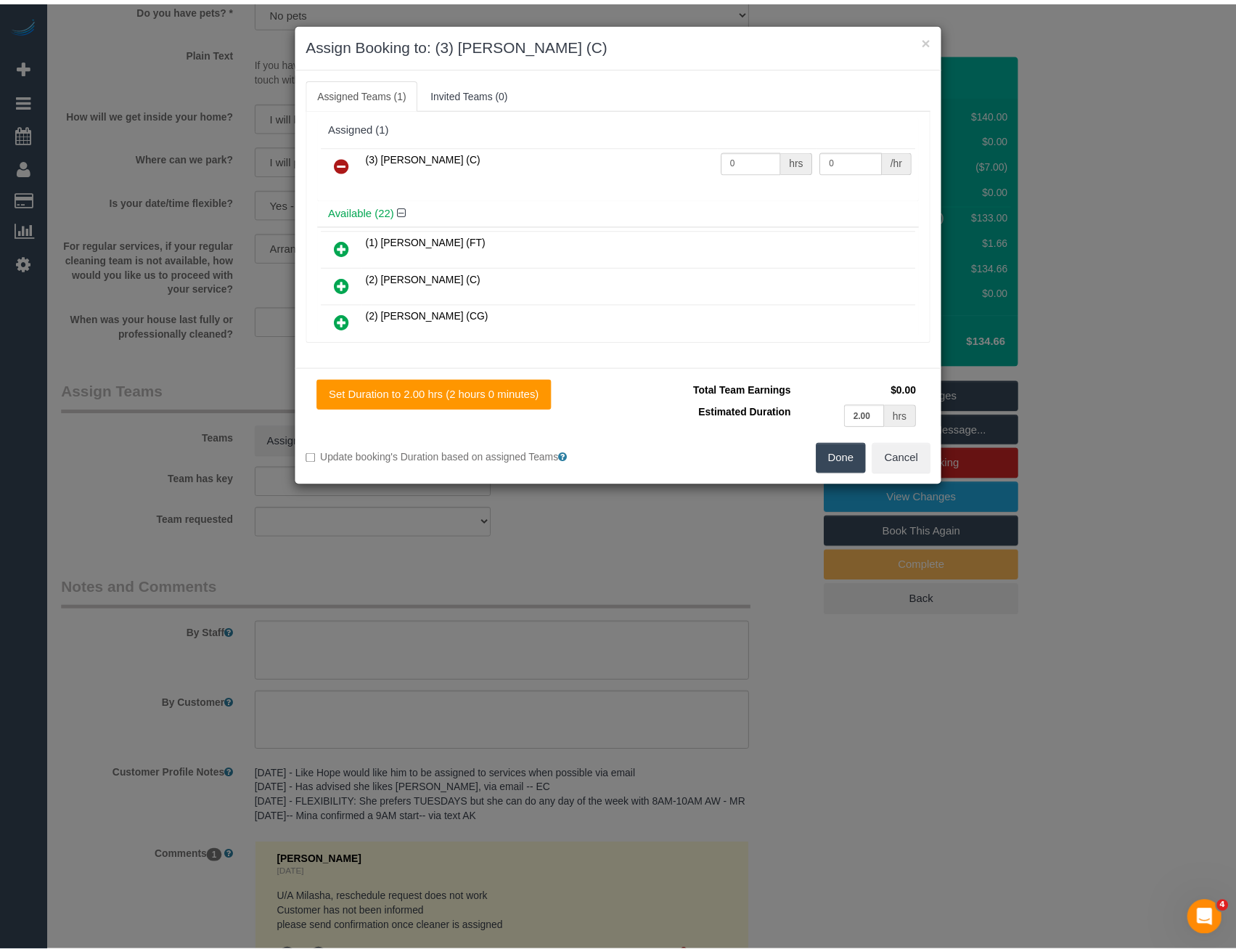
scroll to position [0, 0]
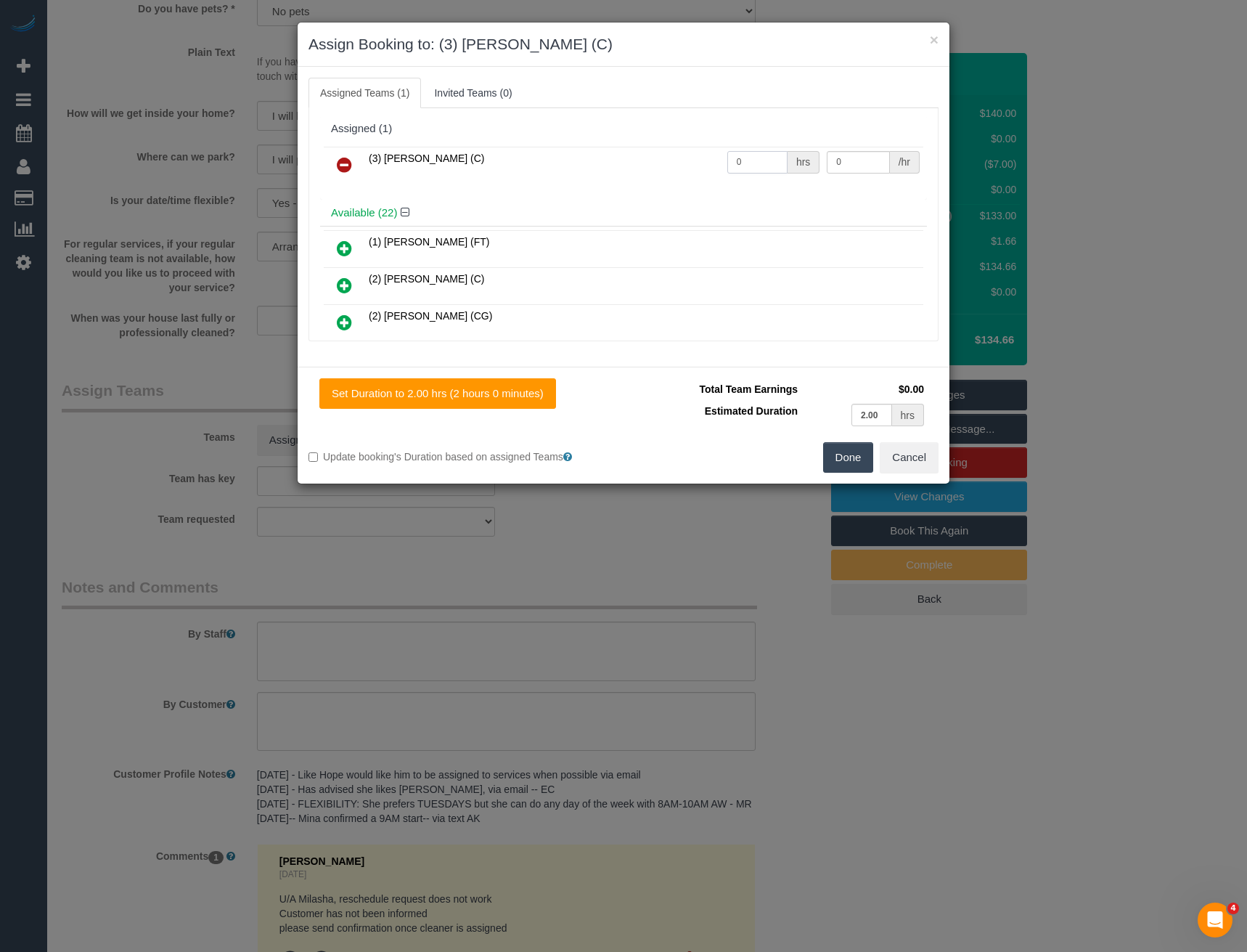
drag, startPoint x: 765, startPoint y: 157, endPoint x: 630, endPoint y: 178, distance: 136.6
click at [649, 176] on tr "(3) Luke HJ (C) 0 hrs 0 /hr" at bounding box center [624, 165] width 600 height 37
type input "2"
type input "35"
click at [842, 458] on button "Done" at bounding box center [848, 457] width 51 height 30
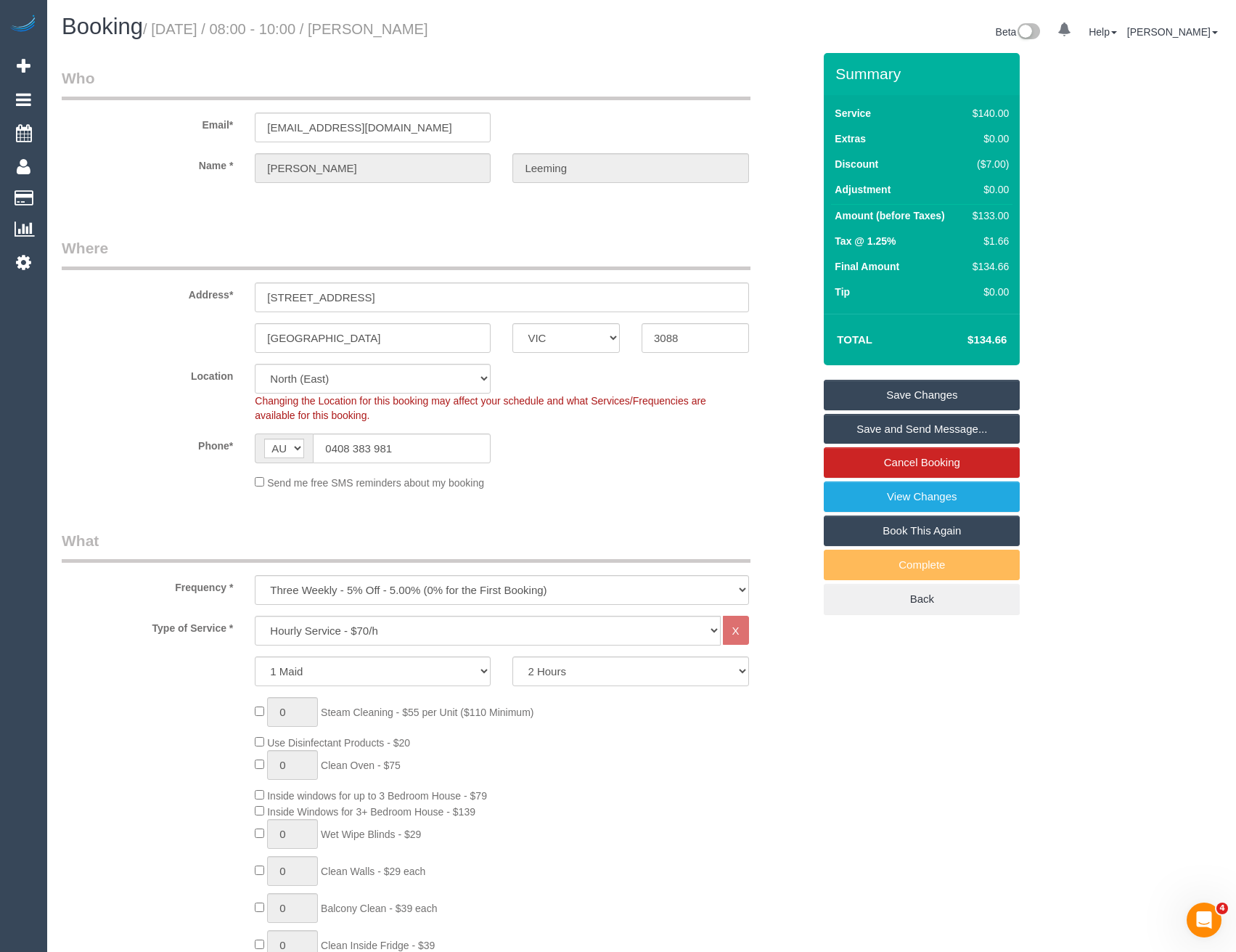
click at [966, 395] on link "Save Changes" at bounding box center [922, 394] width 196 height 30
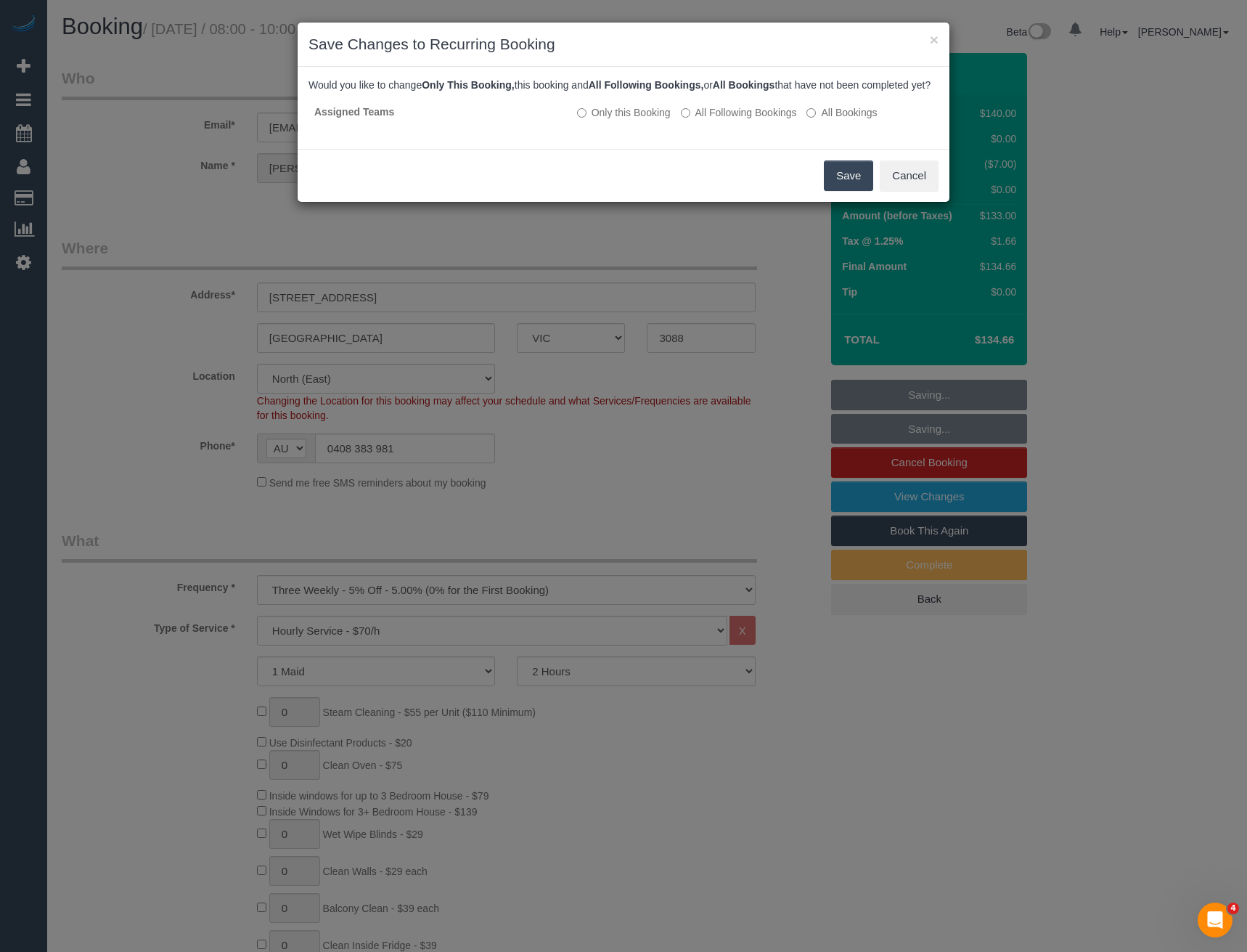
click at [853, 191] on button "Save" at bounding box center [848, 176] width 49 height 30
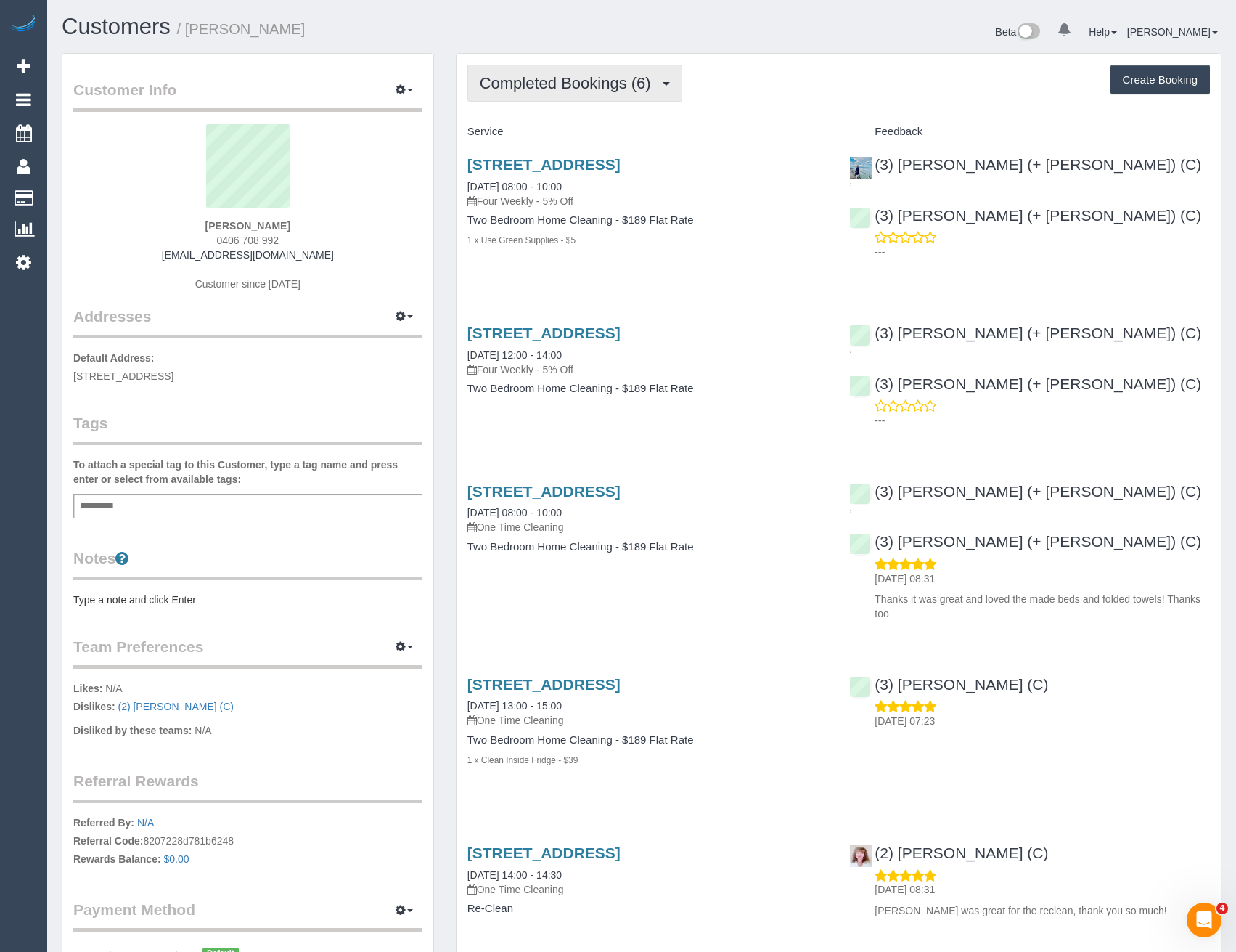
click at [614, 82] on span "Completed Bookings (6)" at bounding box center [569, 83] width 178 height 18
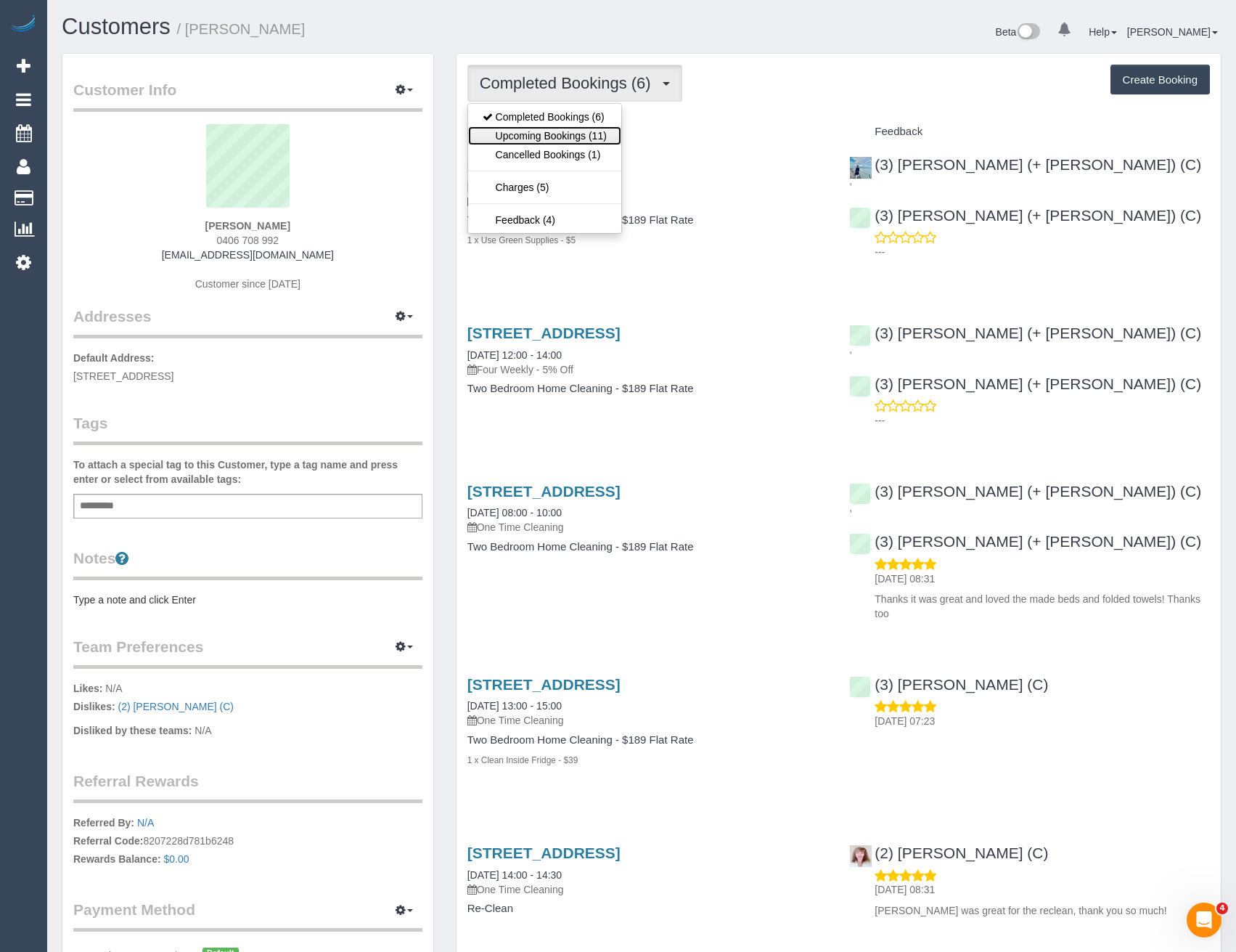
click at [594, 132] on link "Upcoming Bookings (11)" at bounding box center [544, 136] width 153 height 19
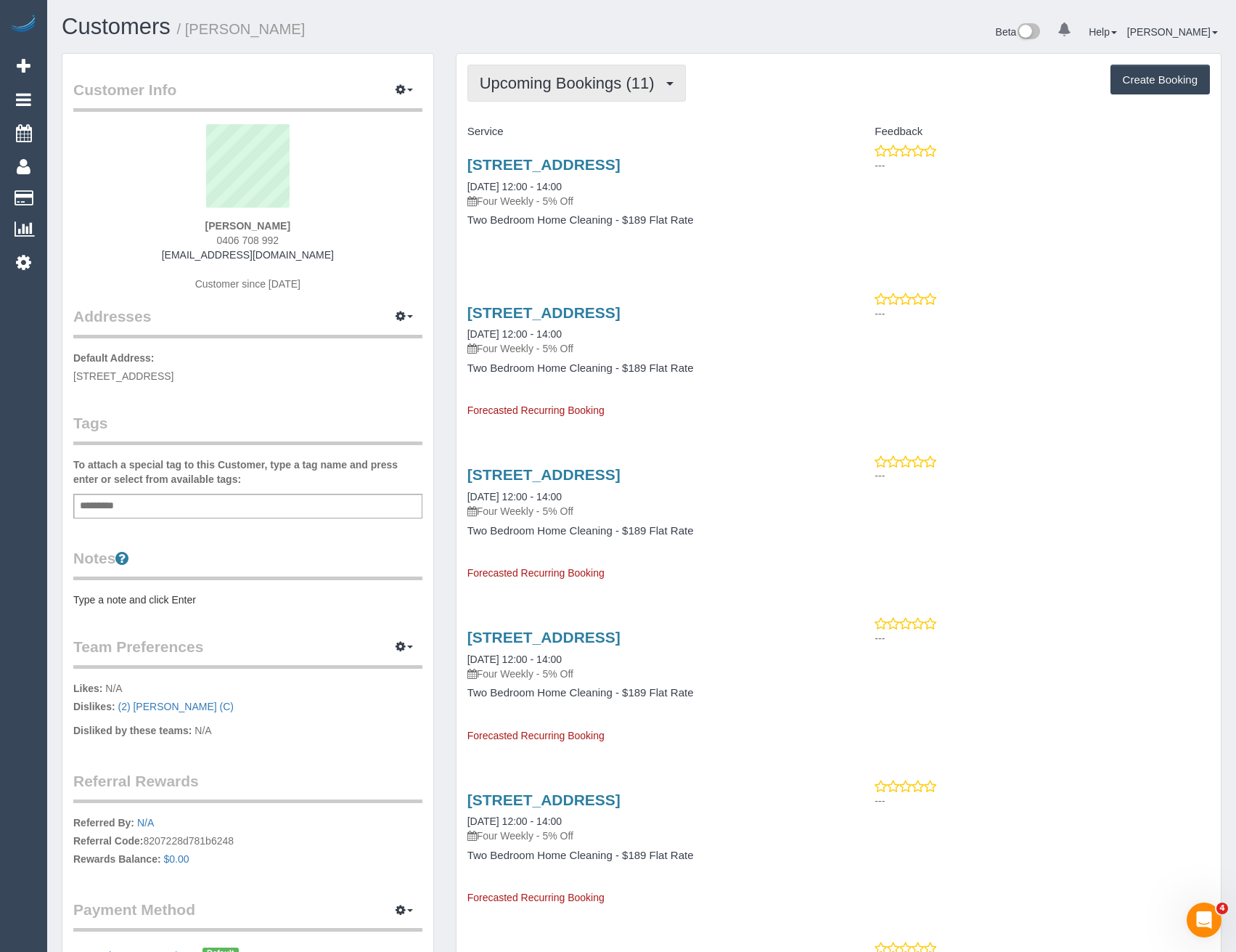
click at [557, 89] on span "Upcoming Bookings (11)" at bounding box center [571, 83] width 183 height 18
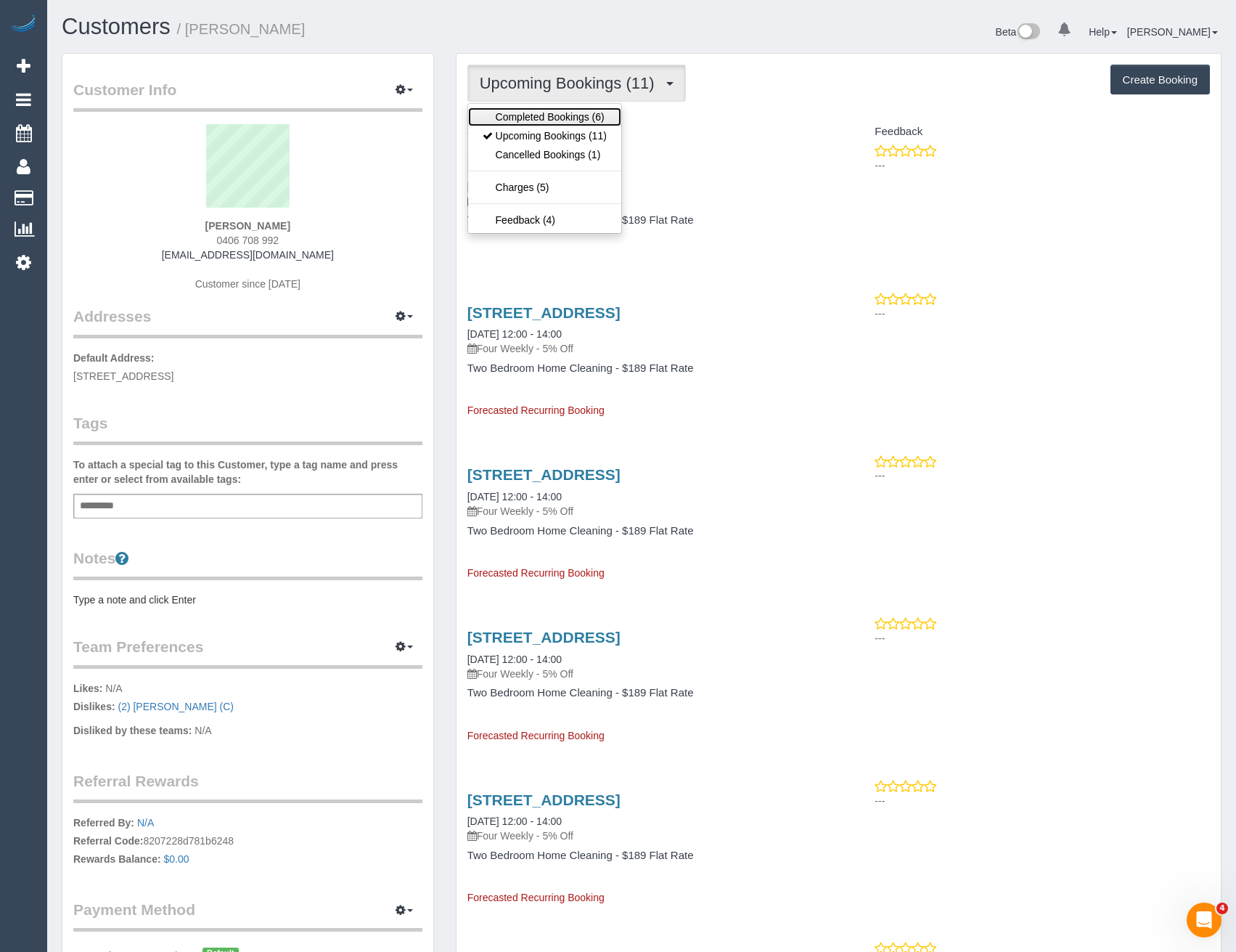
click at [546, 111] on link "Completed Bookings (6)" at bounding box center [544, 116] width 153 height 19
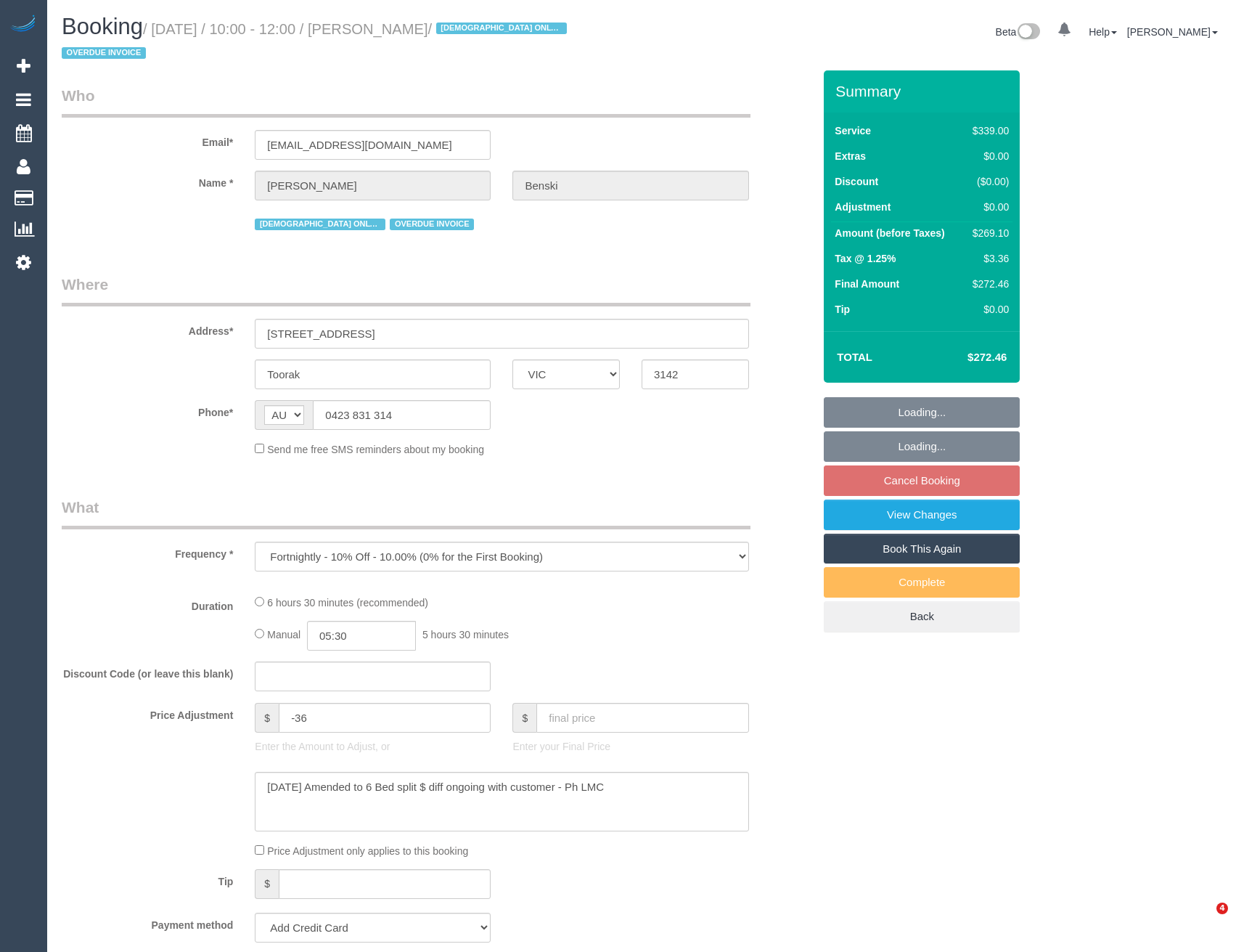
select select "VIC"
select select "string:stripe-pm_1Nanxg2GScqysDRVTXuBTE9w"
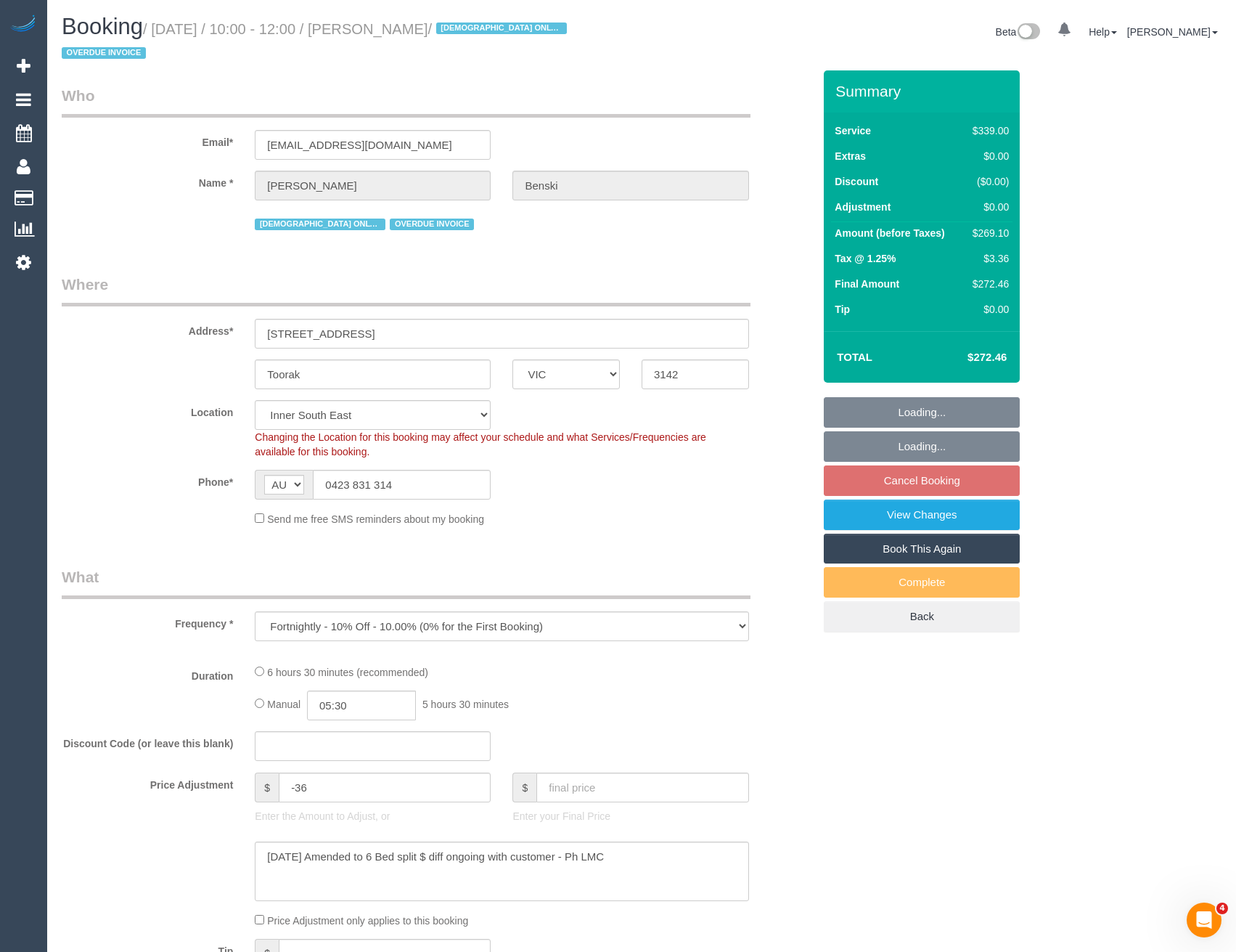
select select "object:709"
select select "number:28"
select select "number:14"
select select "number:19"
select select "number:23"
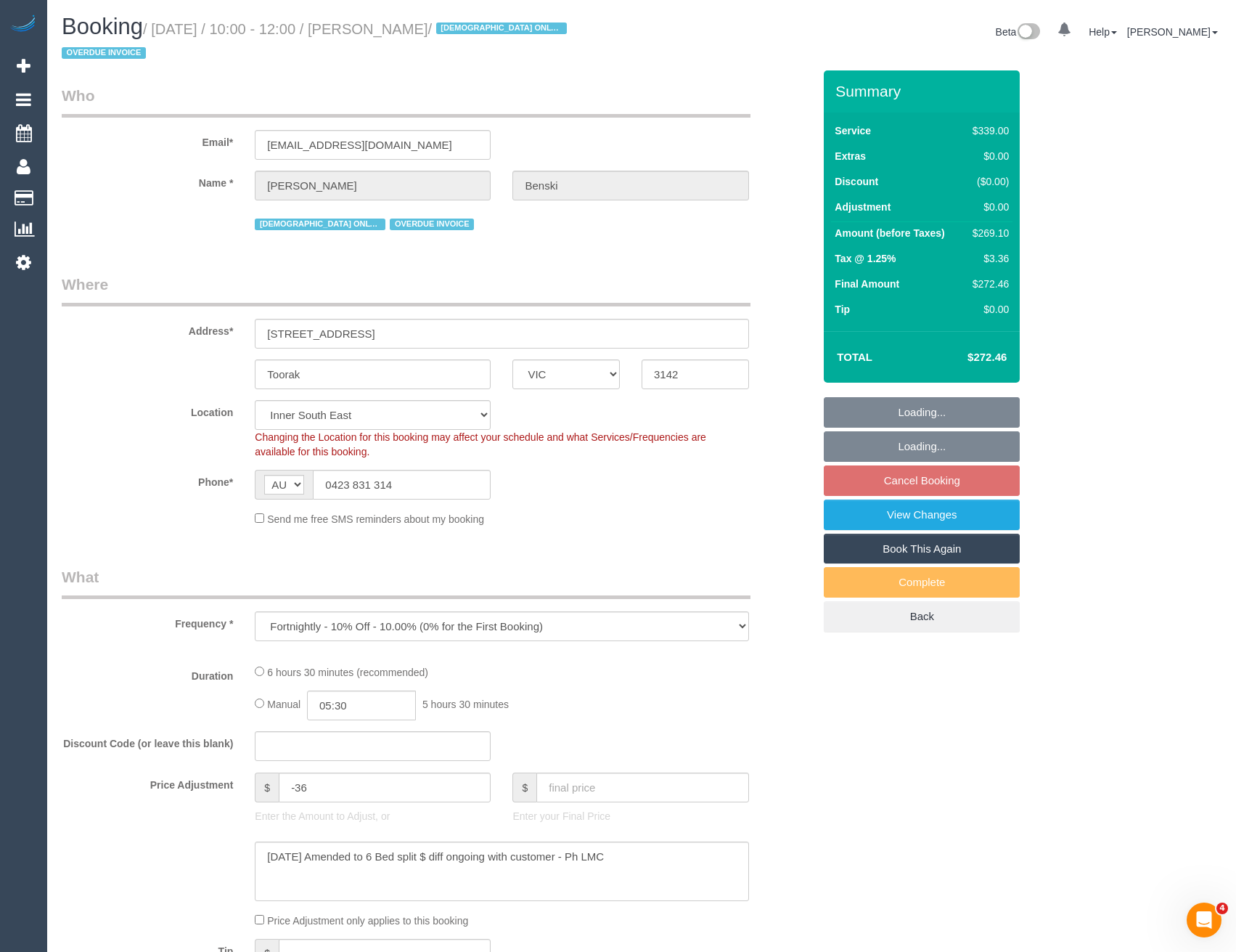
select select "number:35"
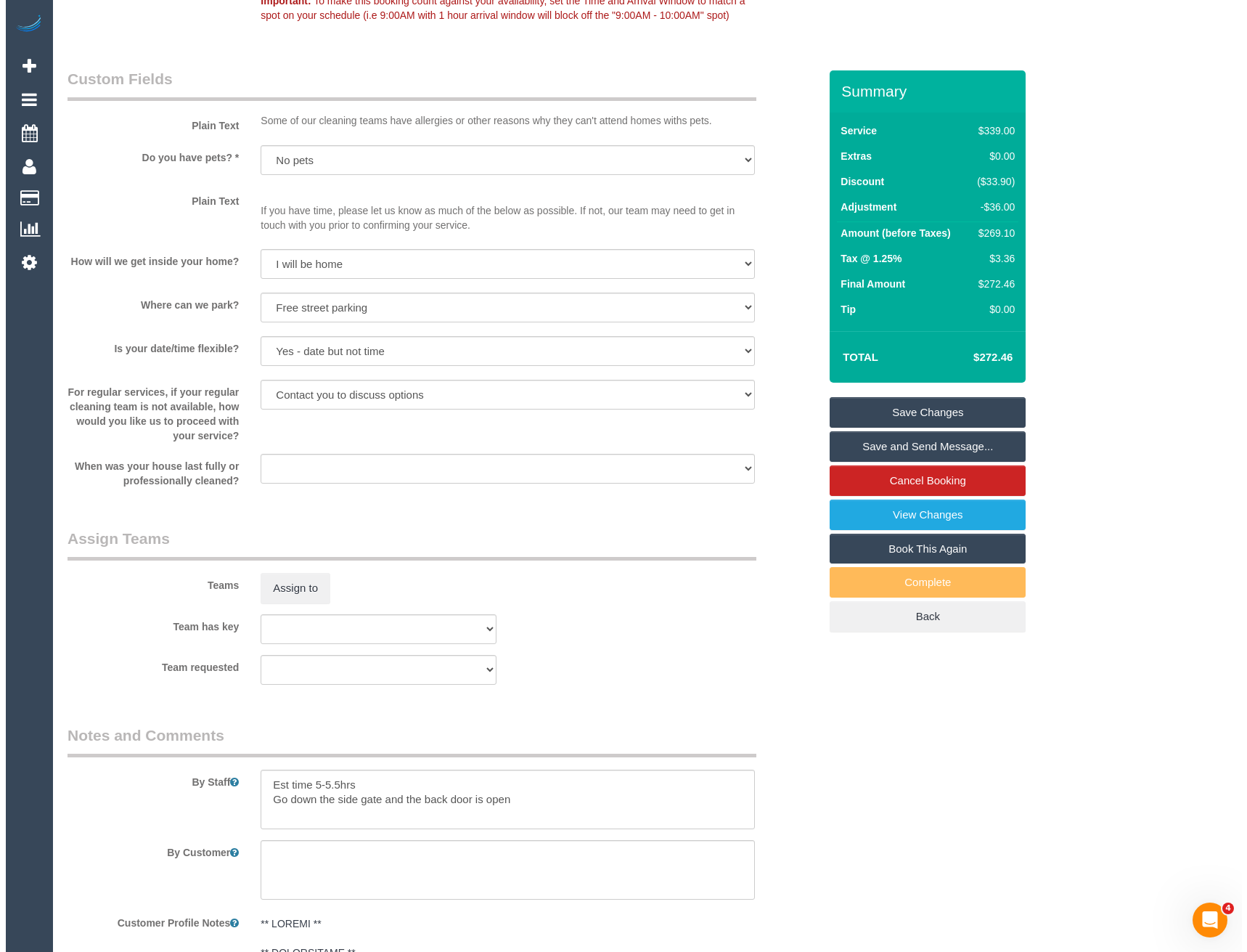
scroll to position [2033, 0]
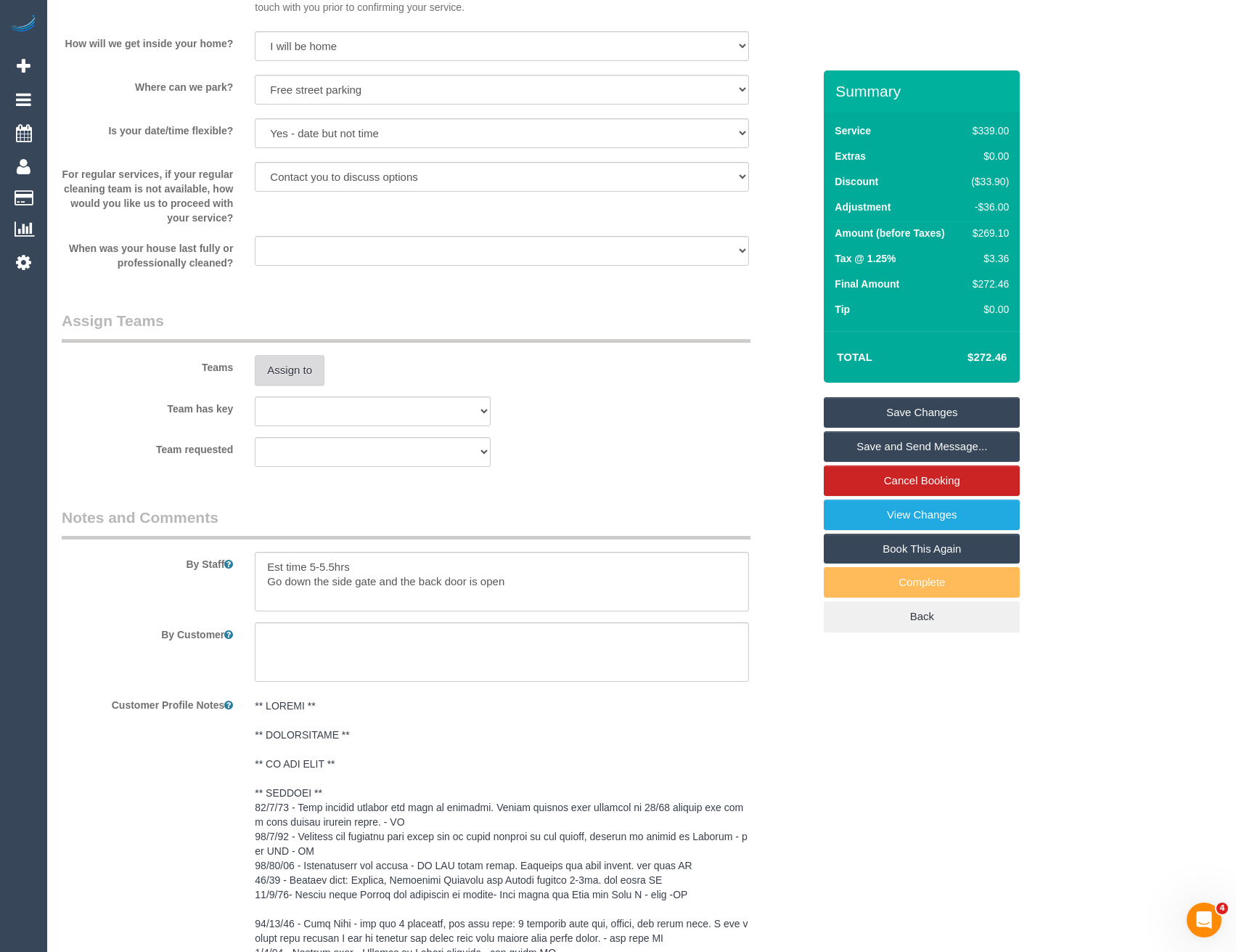
click at [288, 369] on button "Assign to" at bounding box center [289, 370] width 70 height 30
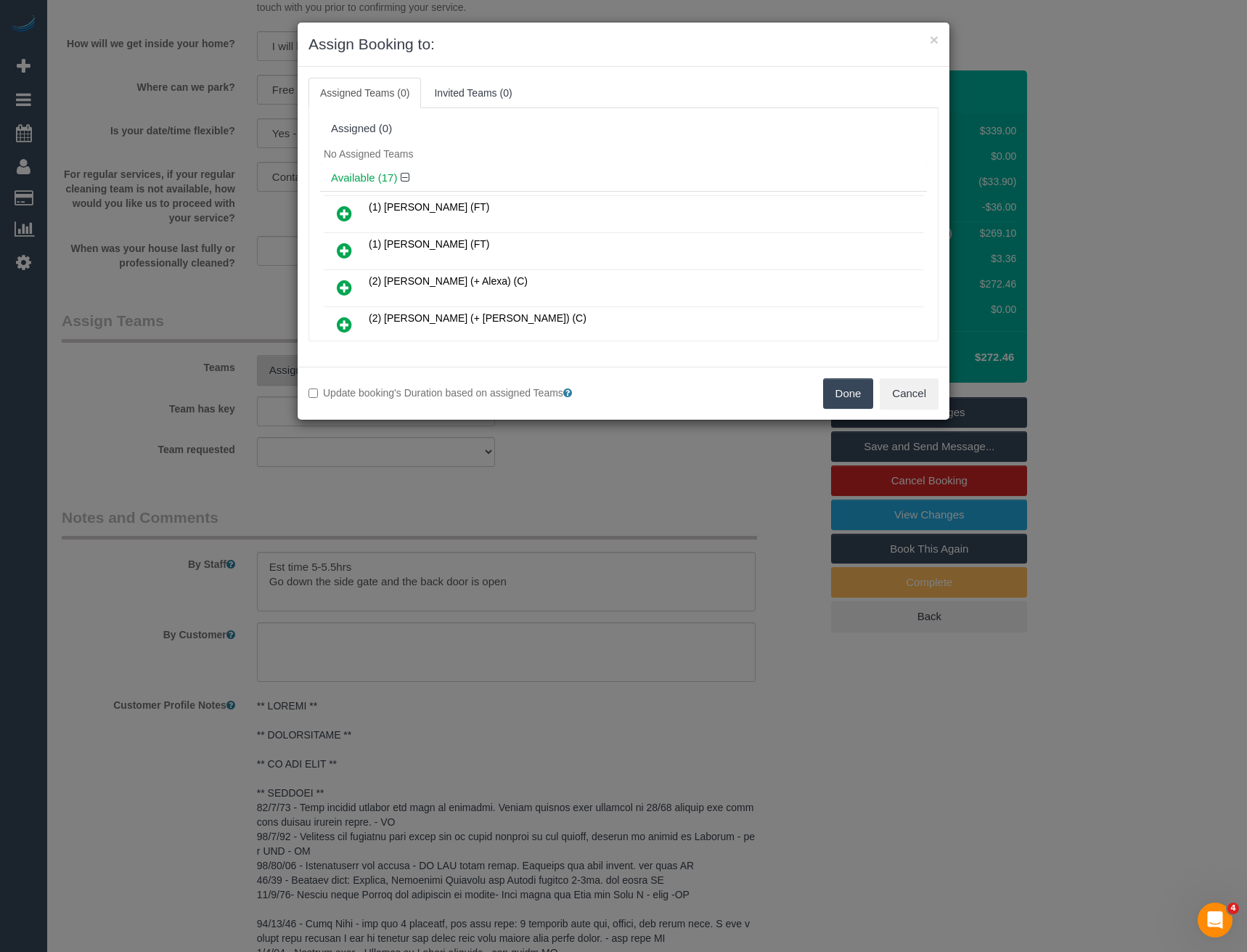
scroll to position [391, 0]
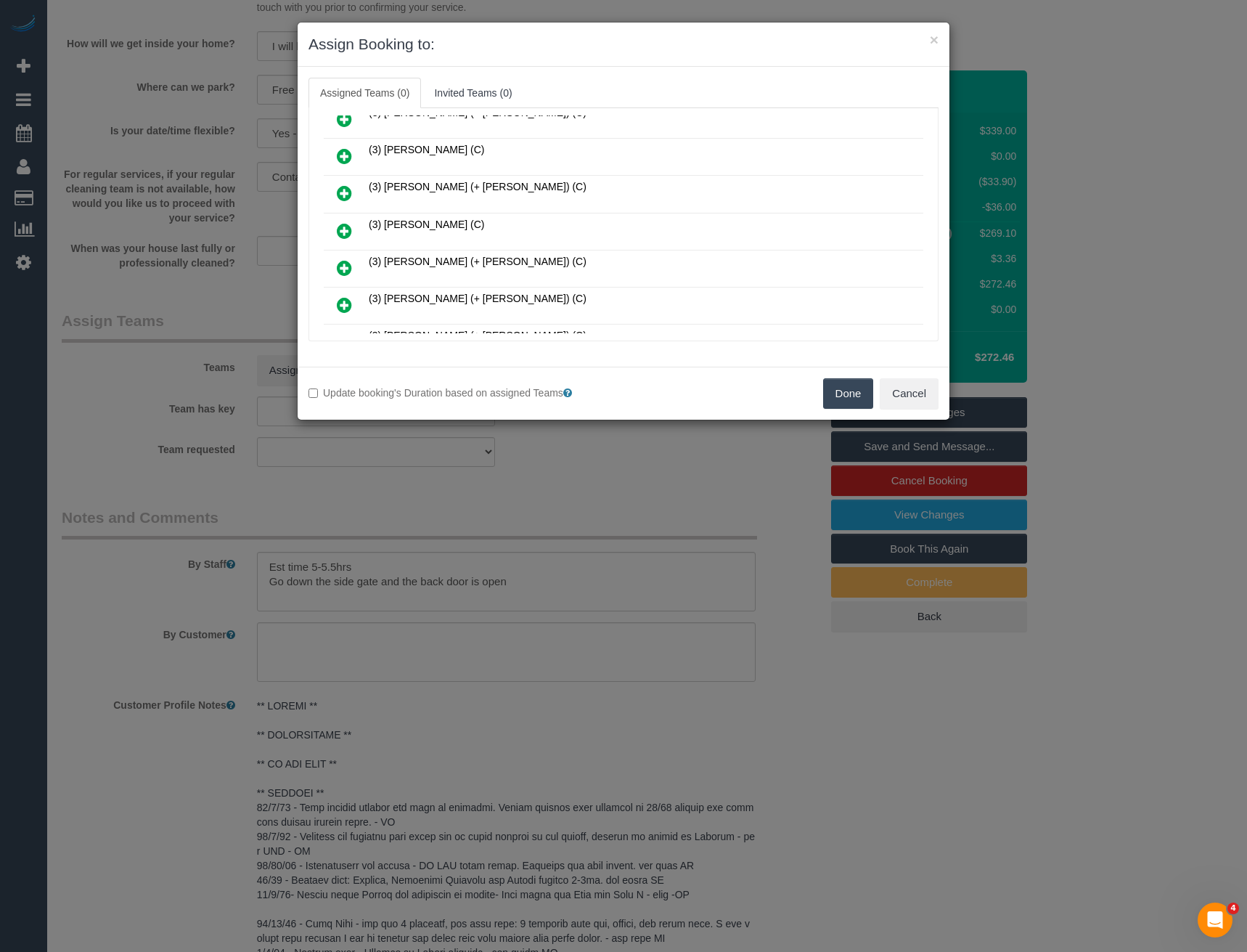
click at [346, 226] on icon at bounding box center [344, 230] width 15 height 18
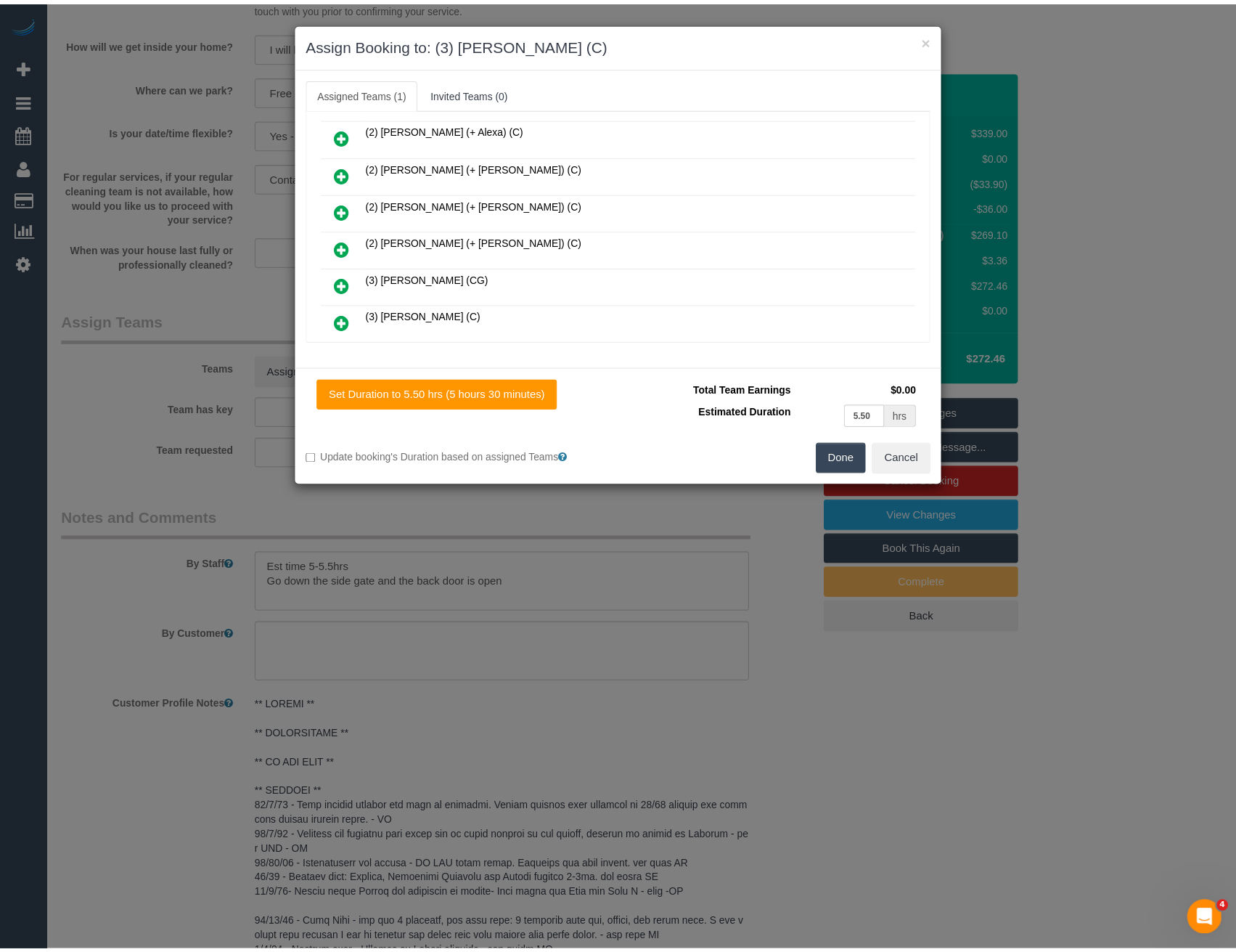
scroll to position [0, 0]
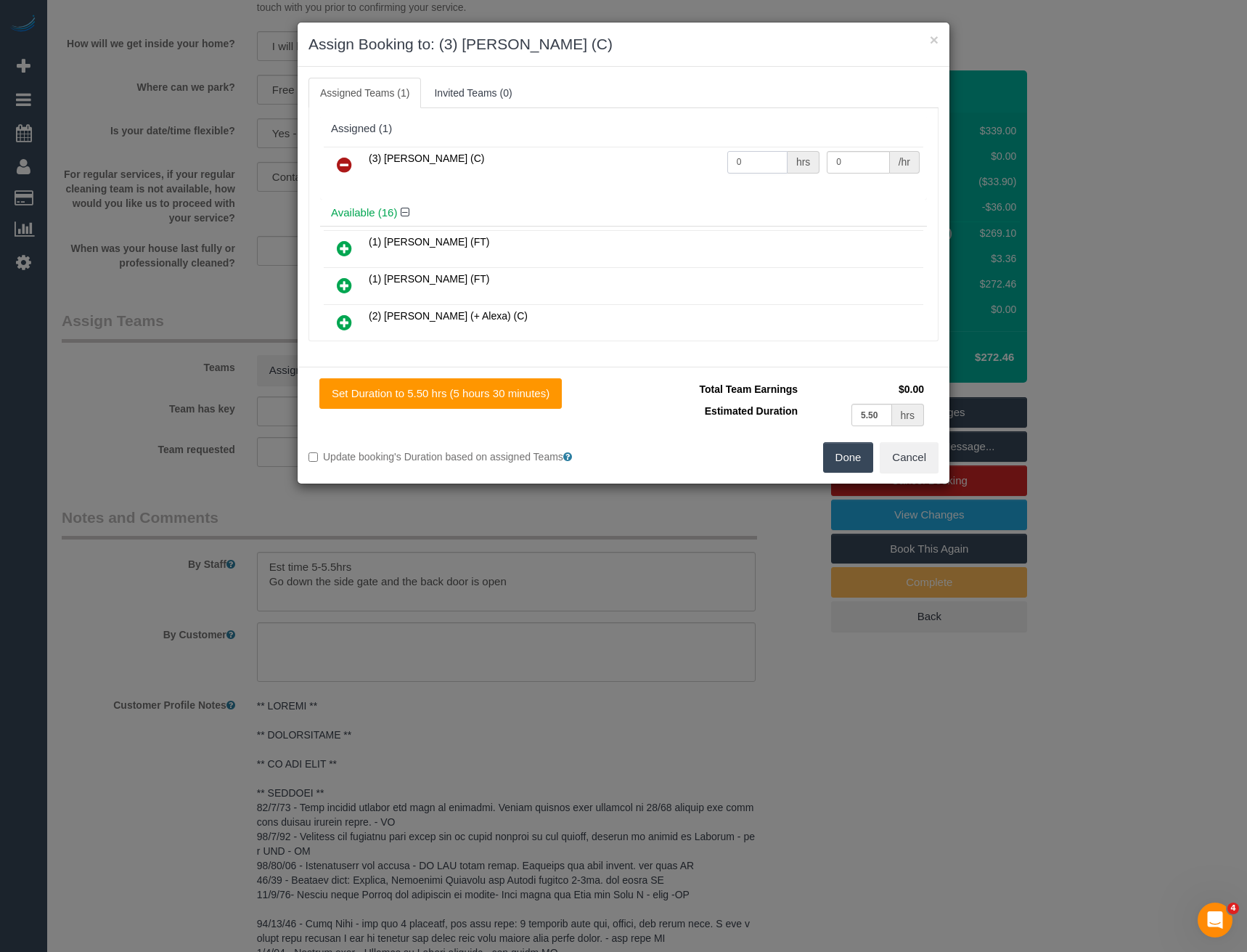
drag, startPoint x: 734, startPoint y: 162, endPoint x: 554, endPoint y: 167, distance: 180.1
click at [582, 162] on tr "(3) Nethaki Fernando (C) 0 hrs 0 /hr" at bounding box center [624, 165] width 600 height 37
type input "1"
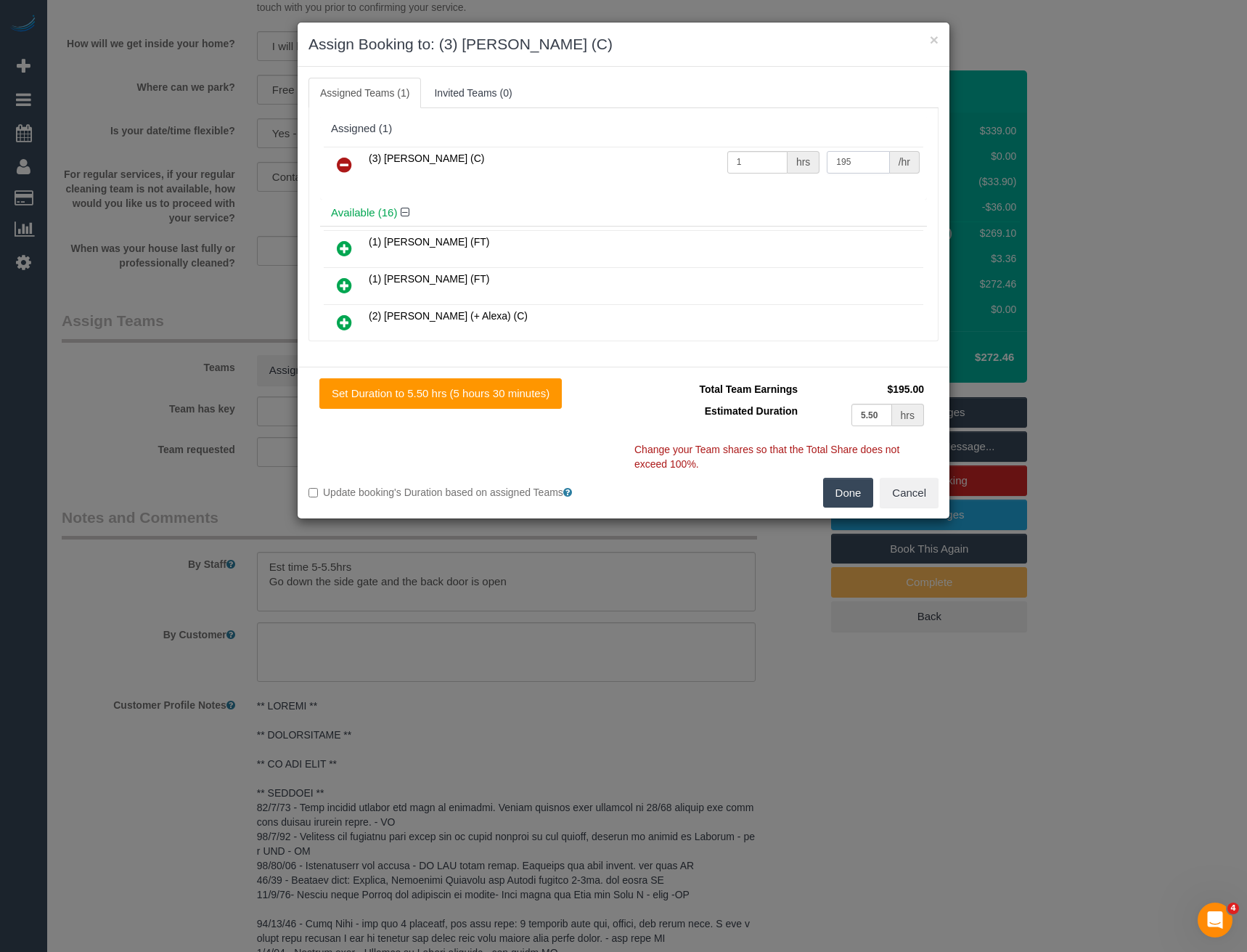
type input "195"
click at [843, 491] on button "Done" at bounding box center [848, 492] width 51 height 30
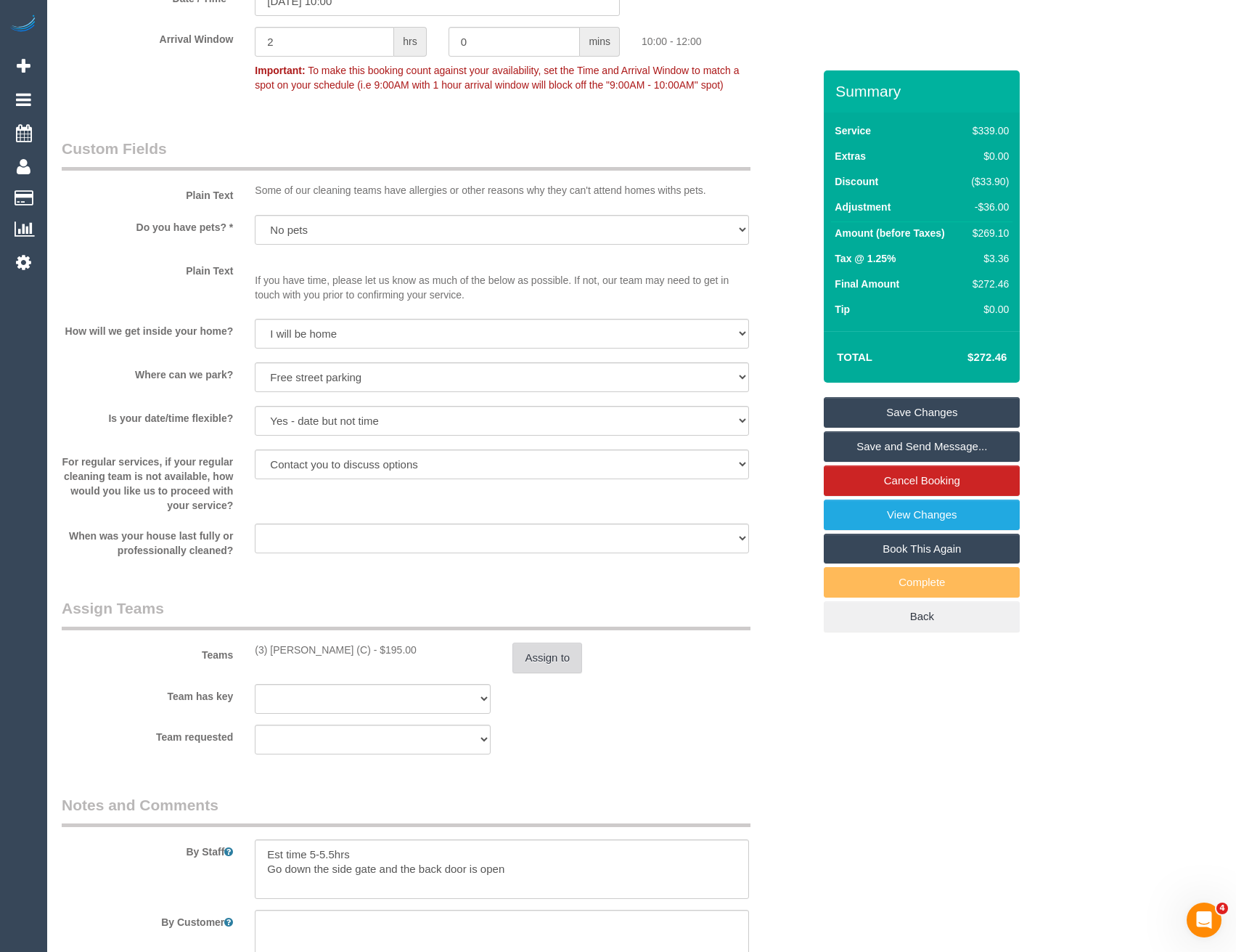
scroll to position [1814, 0]
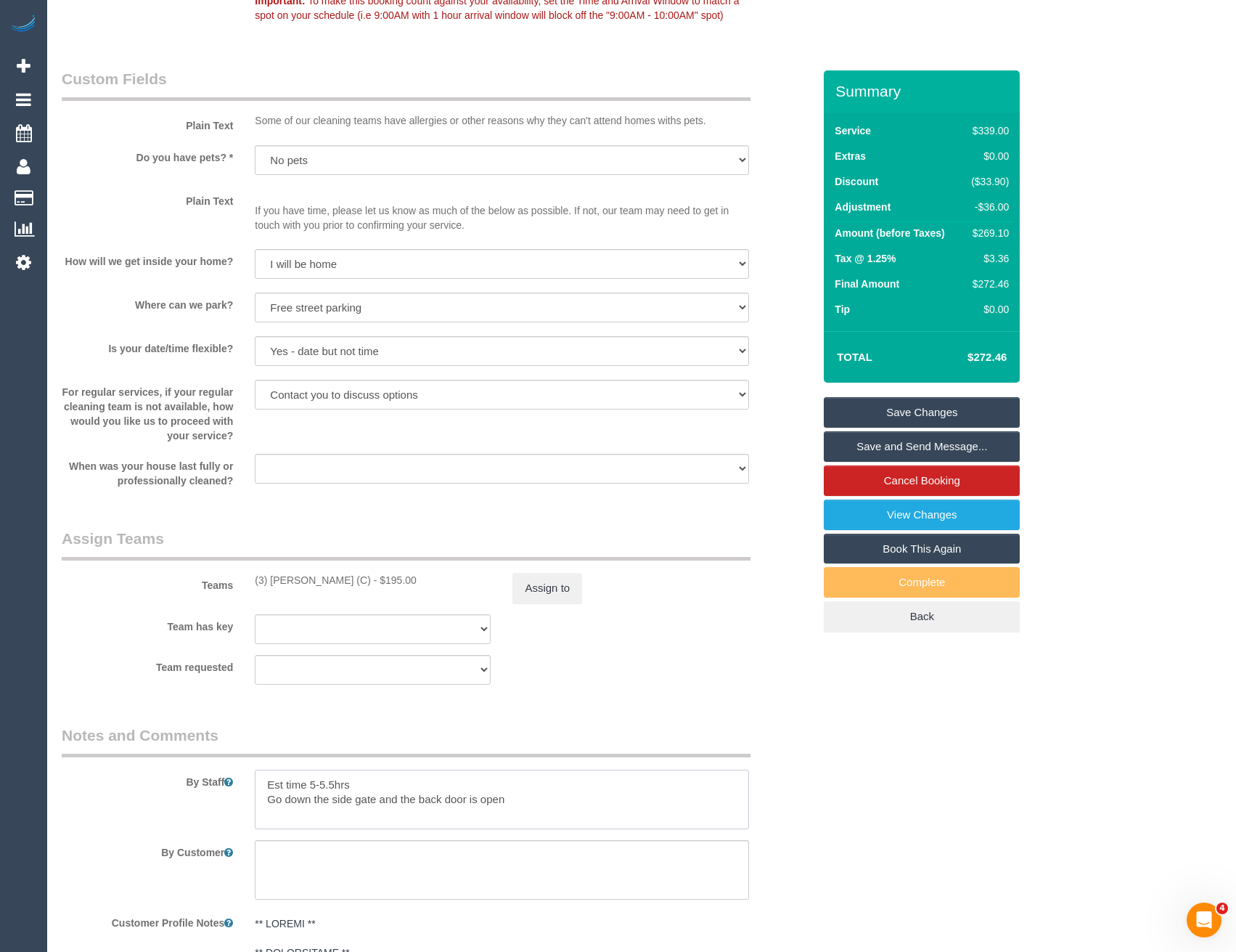
click at [265, 783] on textarea at bounding box center [502, 799] width 494 height 59
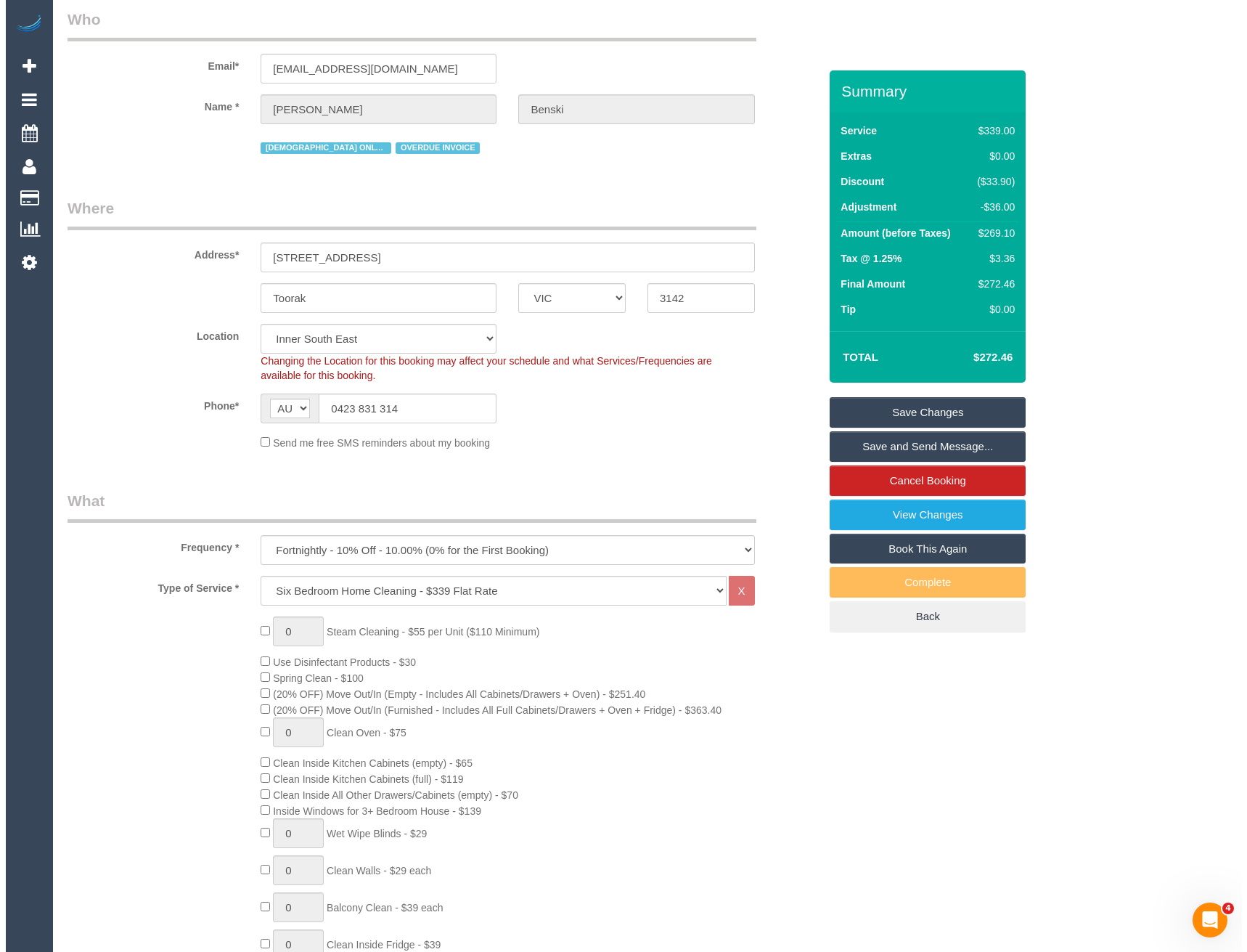
scroll to position [0, 0]
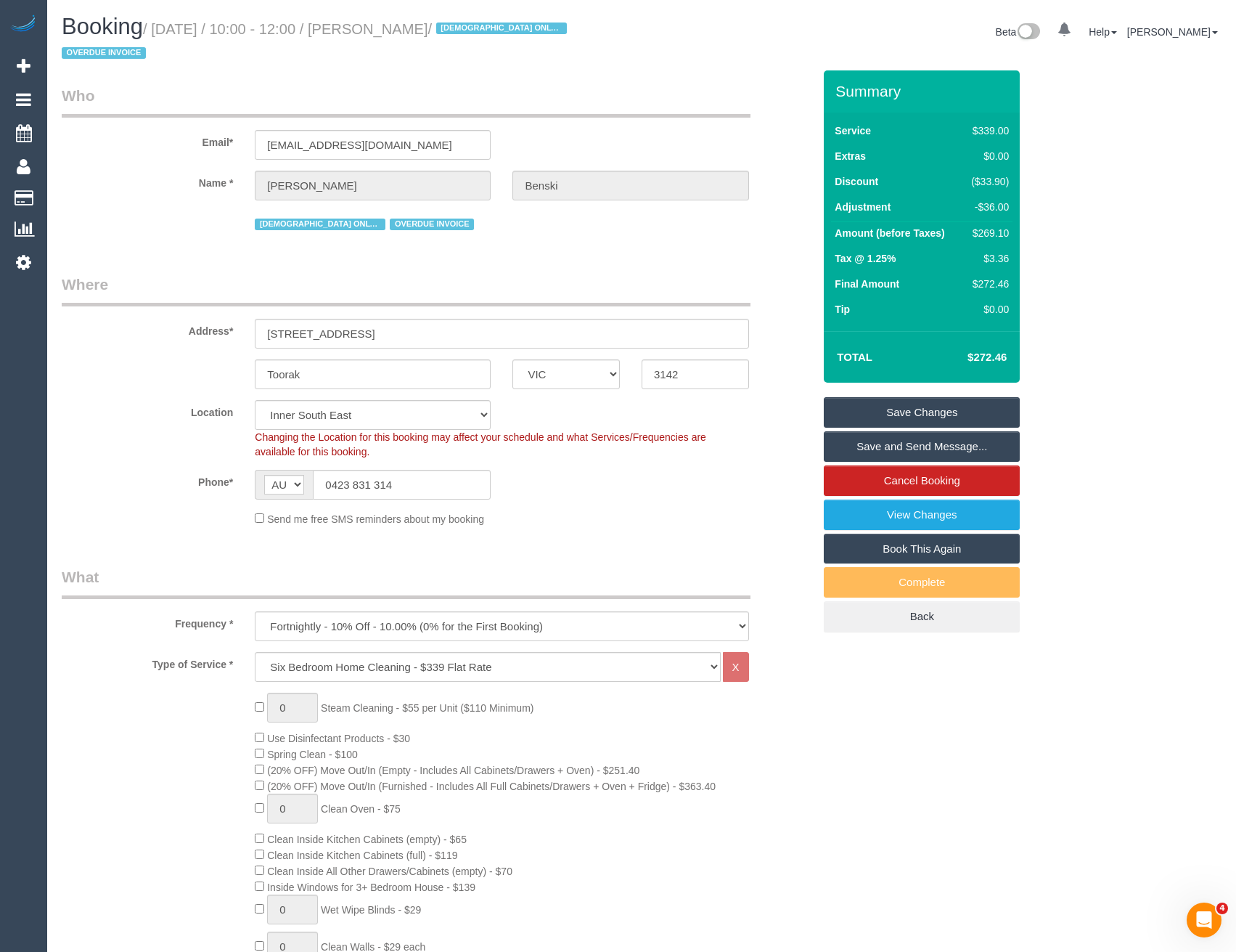
type textarea "*cover* Est time 5-5.5hrs Go down the side gate and the back door is open"
click at [876, 453] on link "Save and Send Message..." at bounding box center [922, 446] width 196 height 30
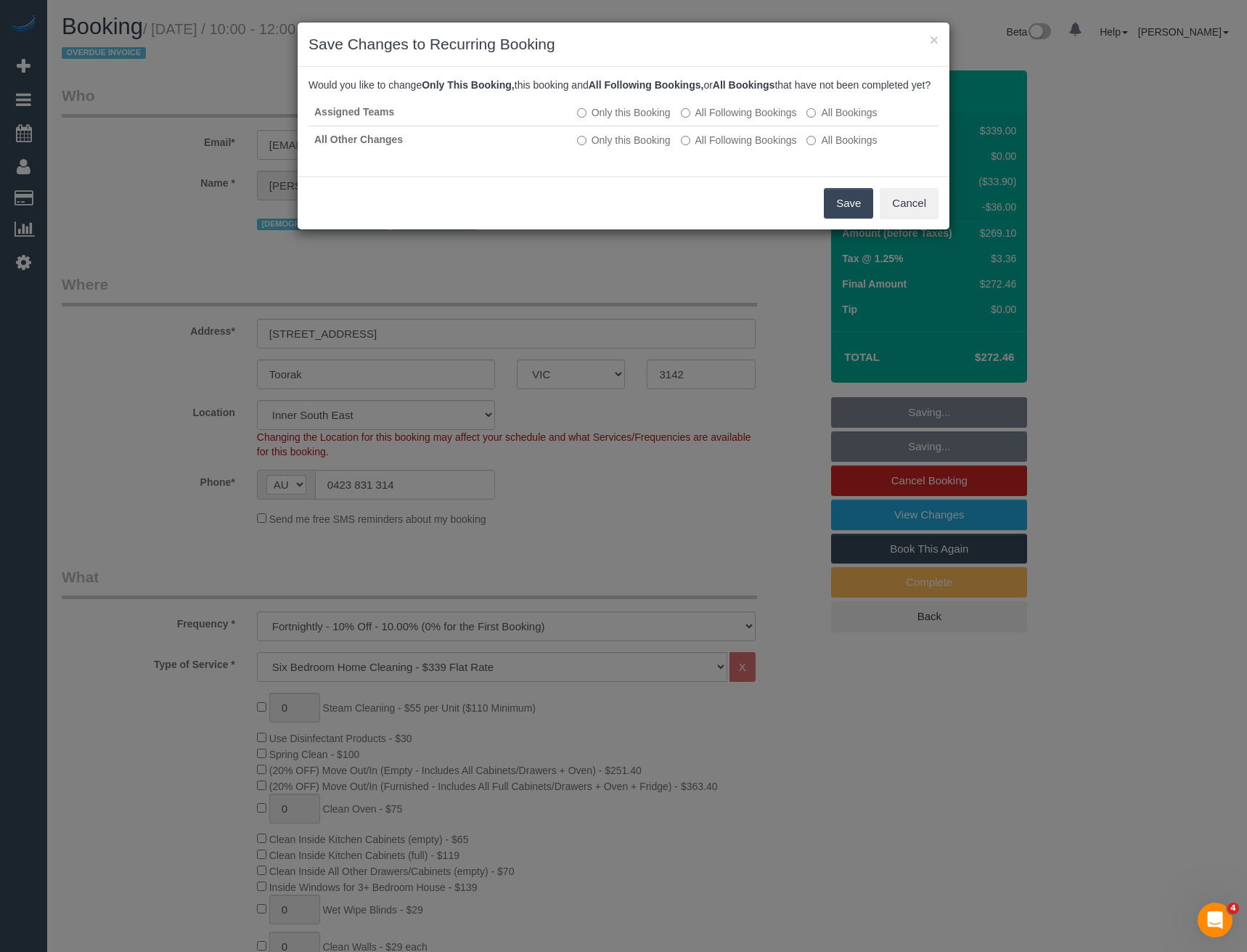
click at [840, 219] on button "Save" at bounding box center [848, 203] width 49 height 30
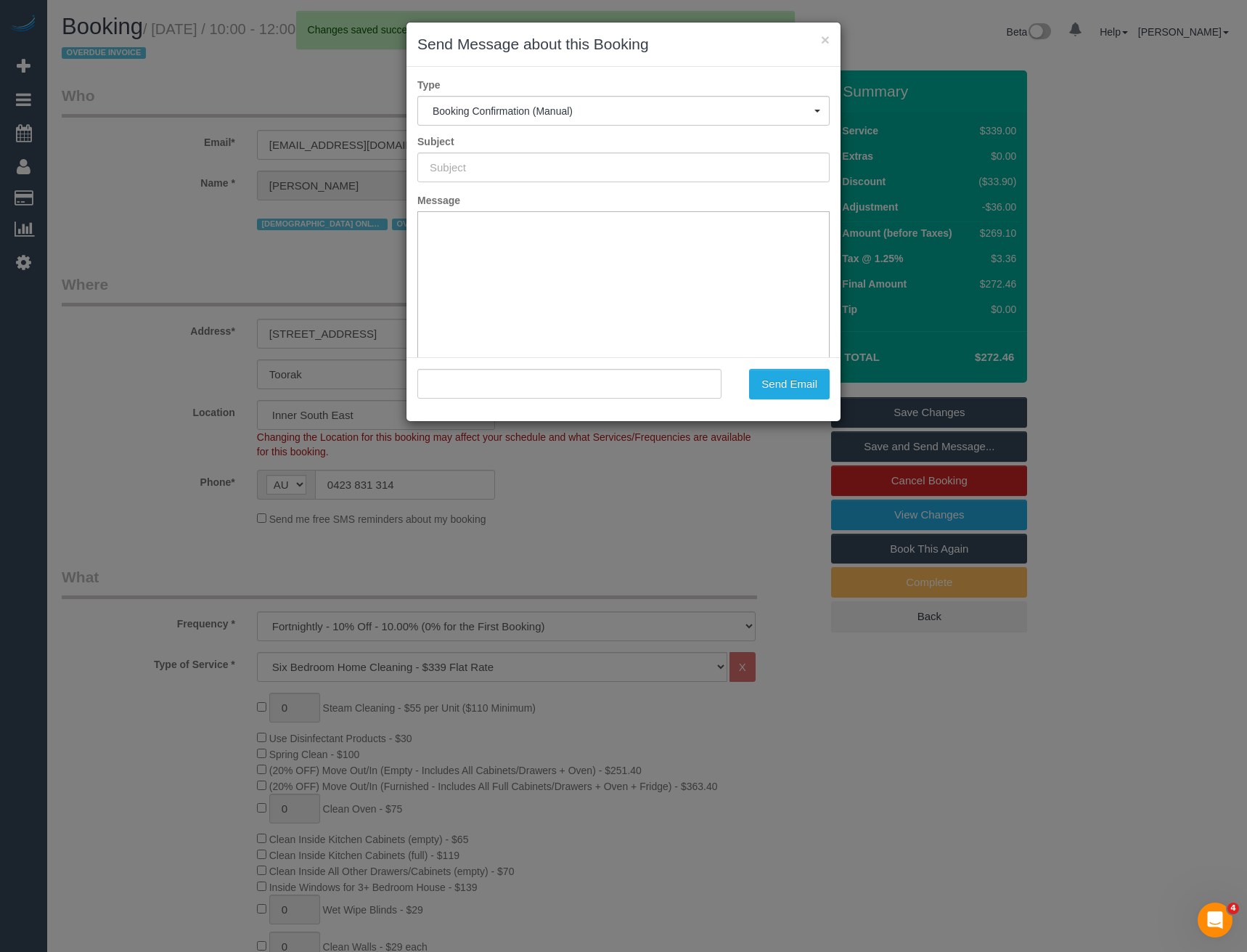
type input "Booking Confirmed"
type input ""Alex Benski" <abenski86@gmail.com>"
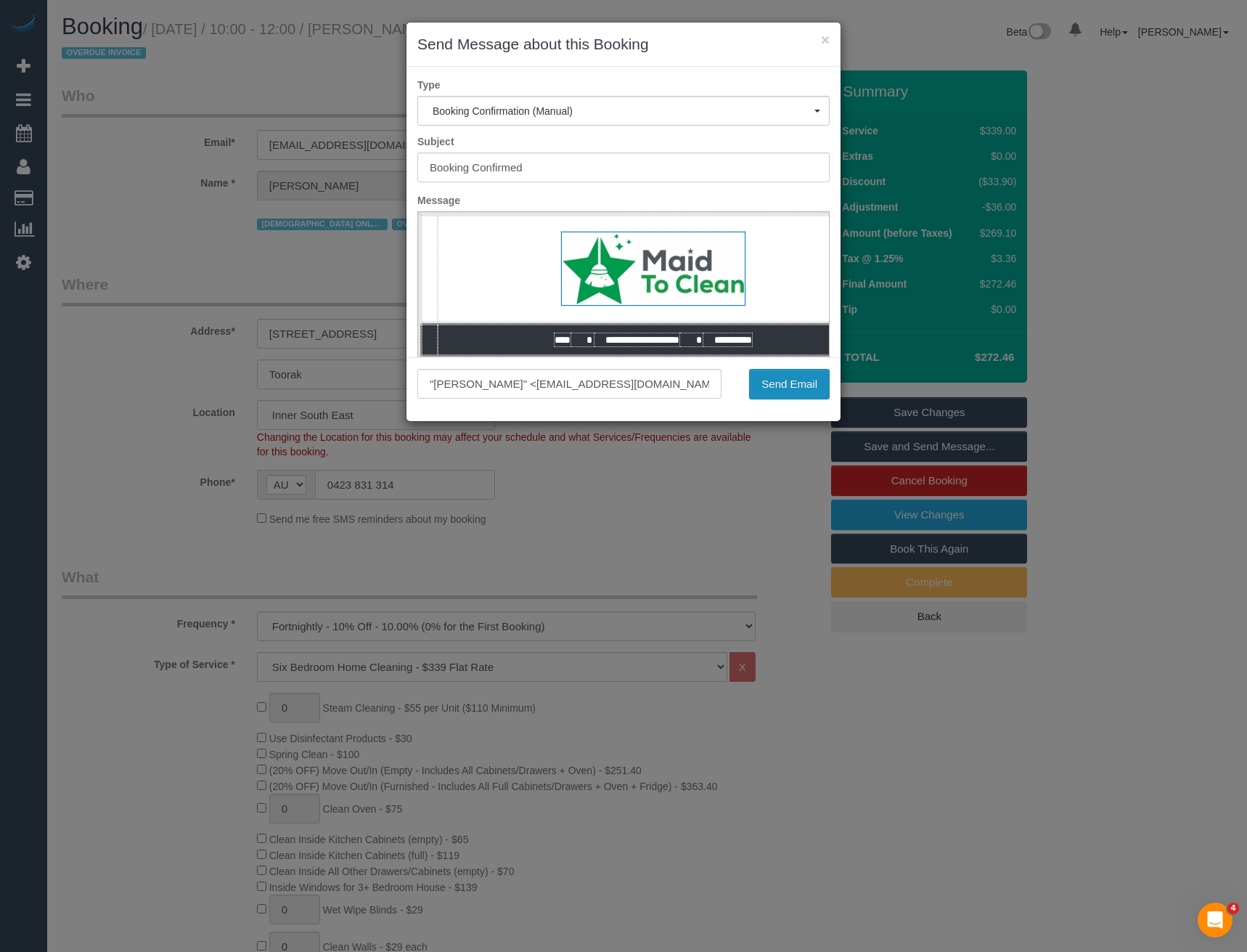
click at [788, 377] on button "Send Email" at bounding box center [790, 383] width 80 height 30
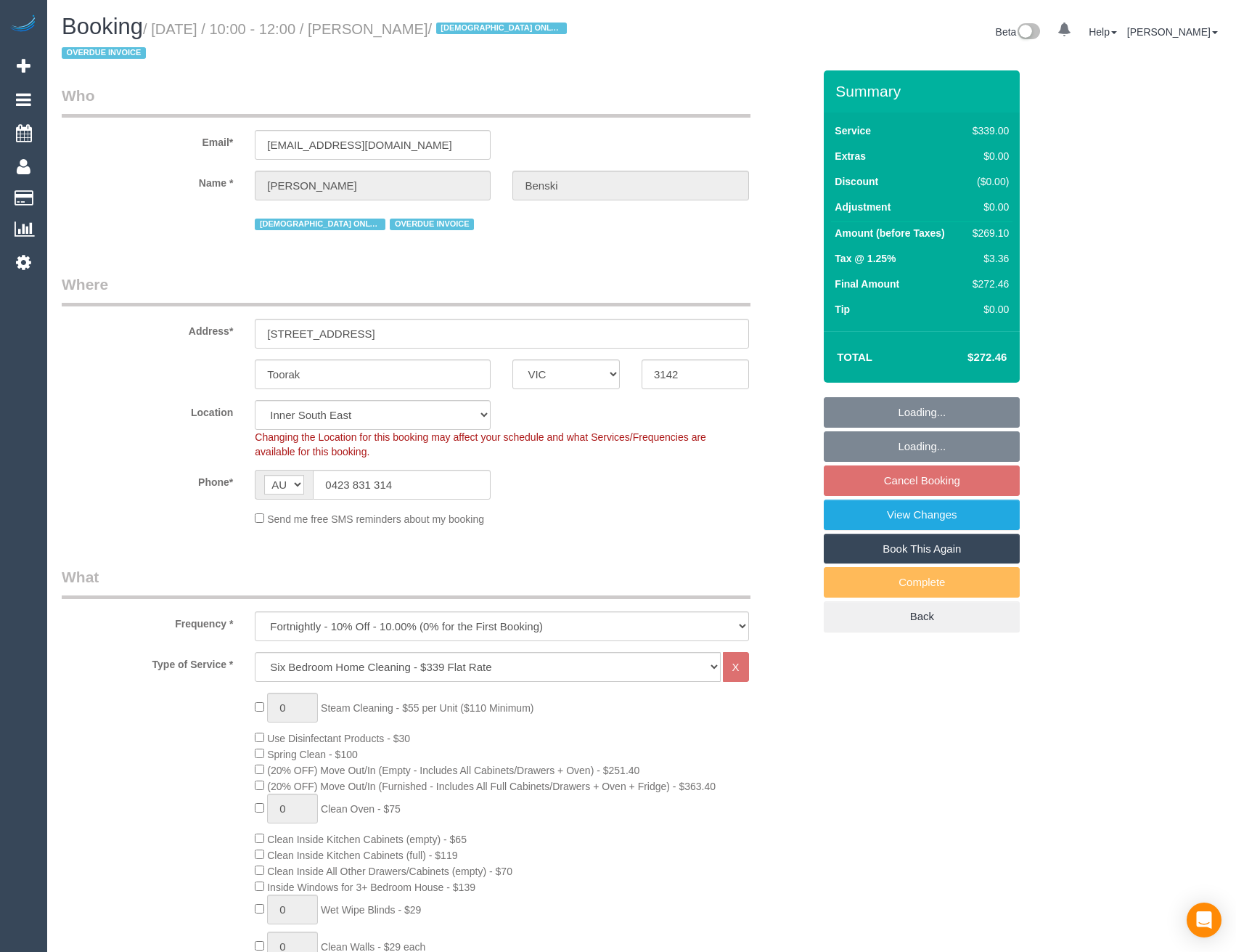
select select "VIC"
select select "number:28"
select select "number:14"
select select "number:19"
select select "number:23"
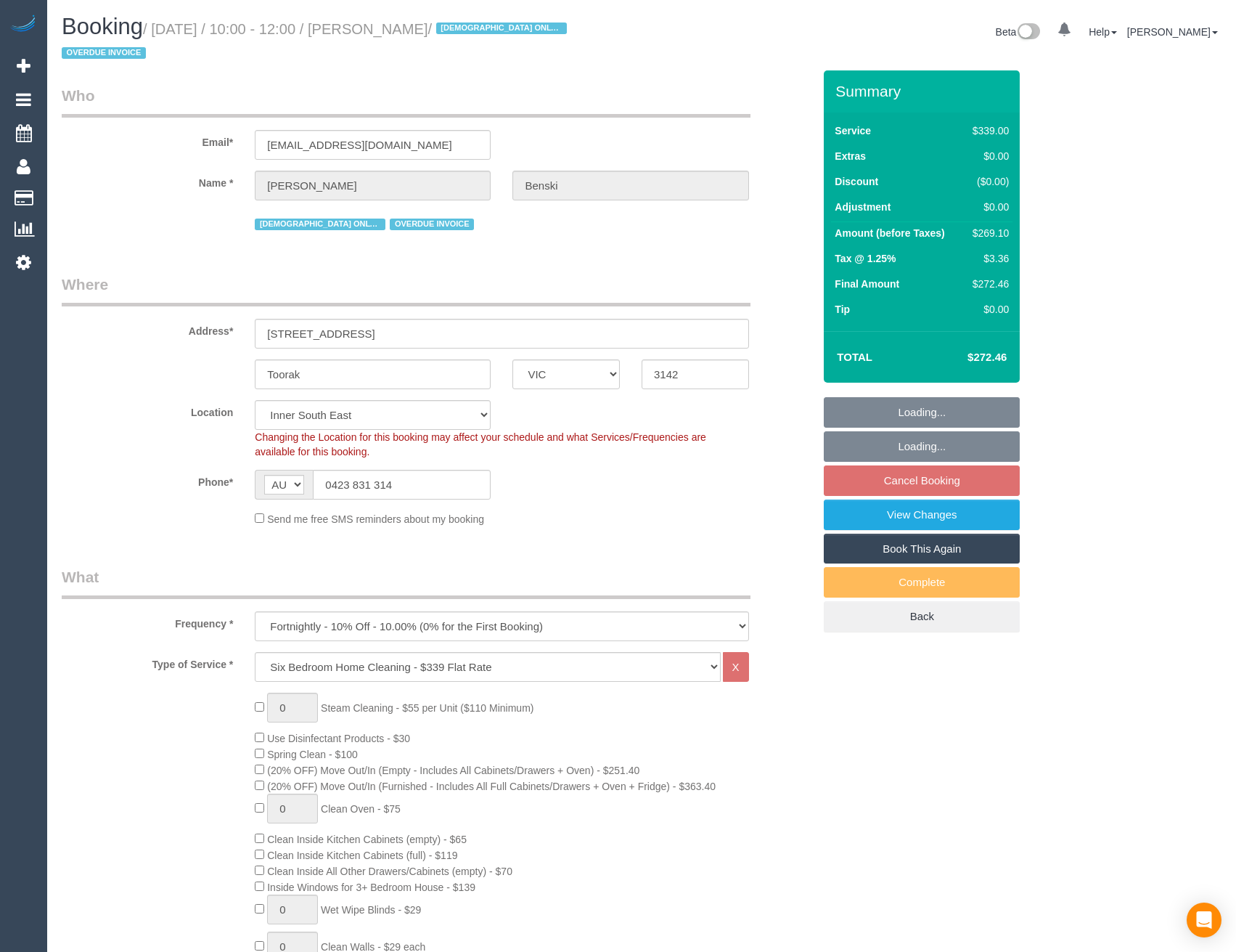
select select "number:35"
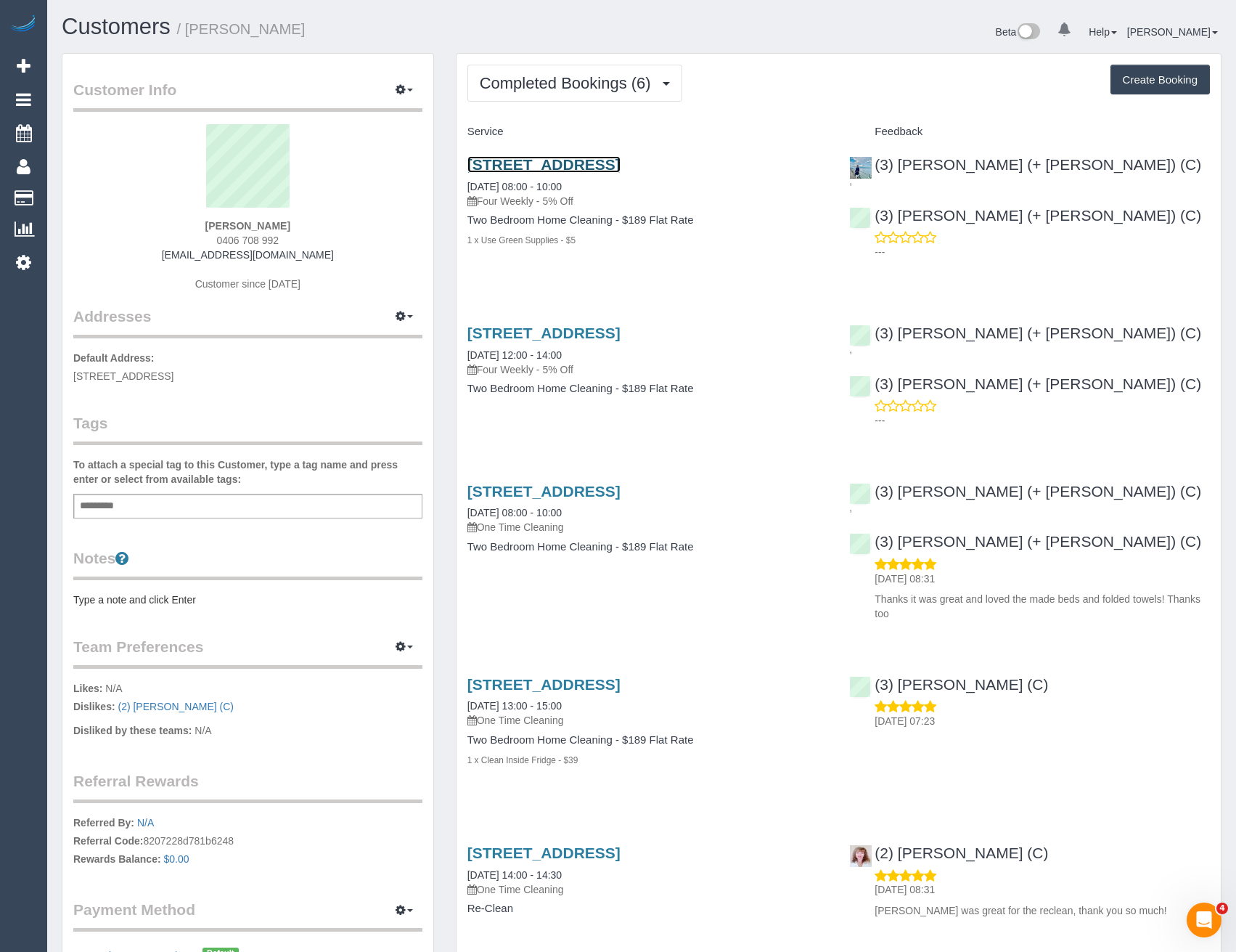
click at [596, 167] on link "203/38 Albermarle Street, Kensington, VIC 3031" at bounding box center [543, 164] width 153 height 17
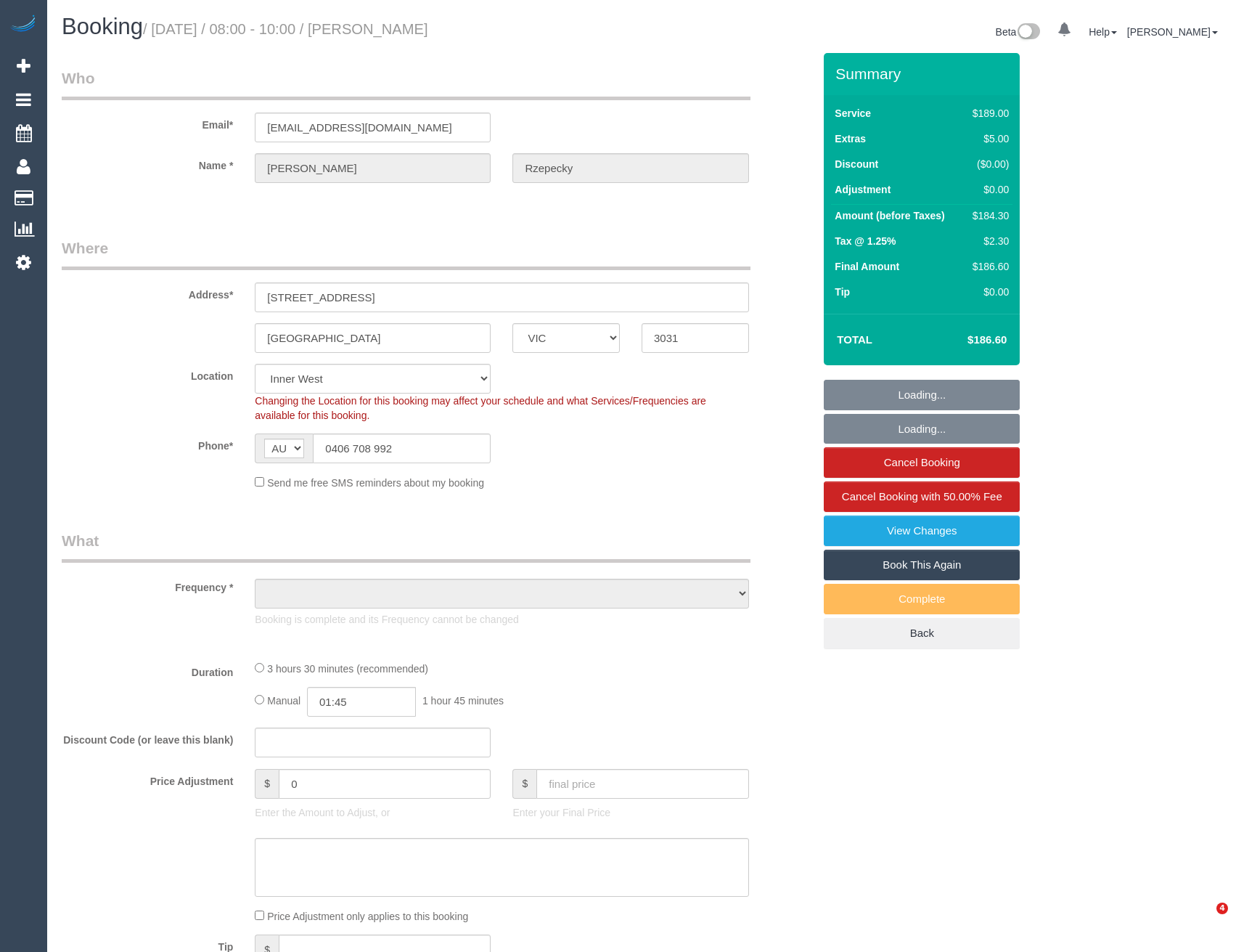
select select "VIC"
select select "string:stripe-pm_1RlTsT2GScqysDRVyqZPsYGa"
select select "number:28"
select select "number:14"
select select "number:19"
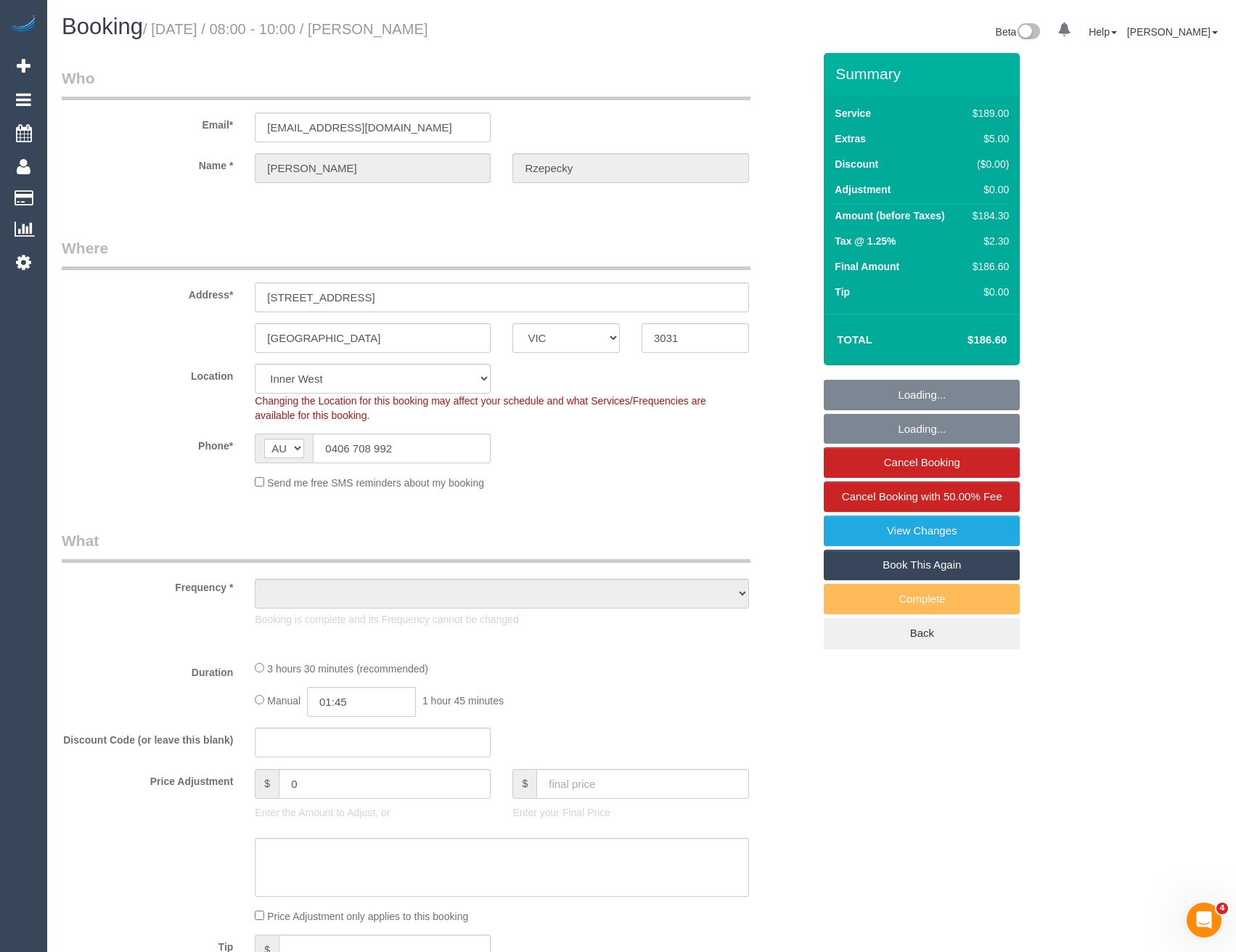
select select "number:25"
select select "number:33"
select select "number:13"
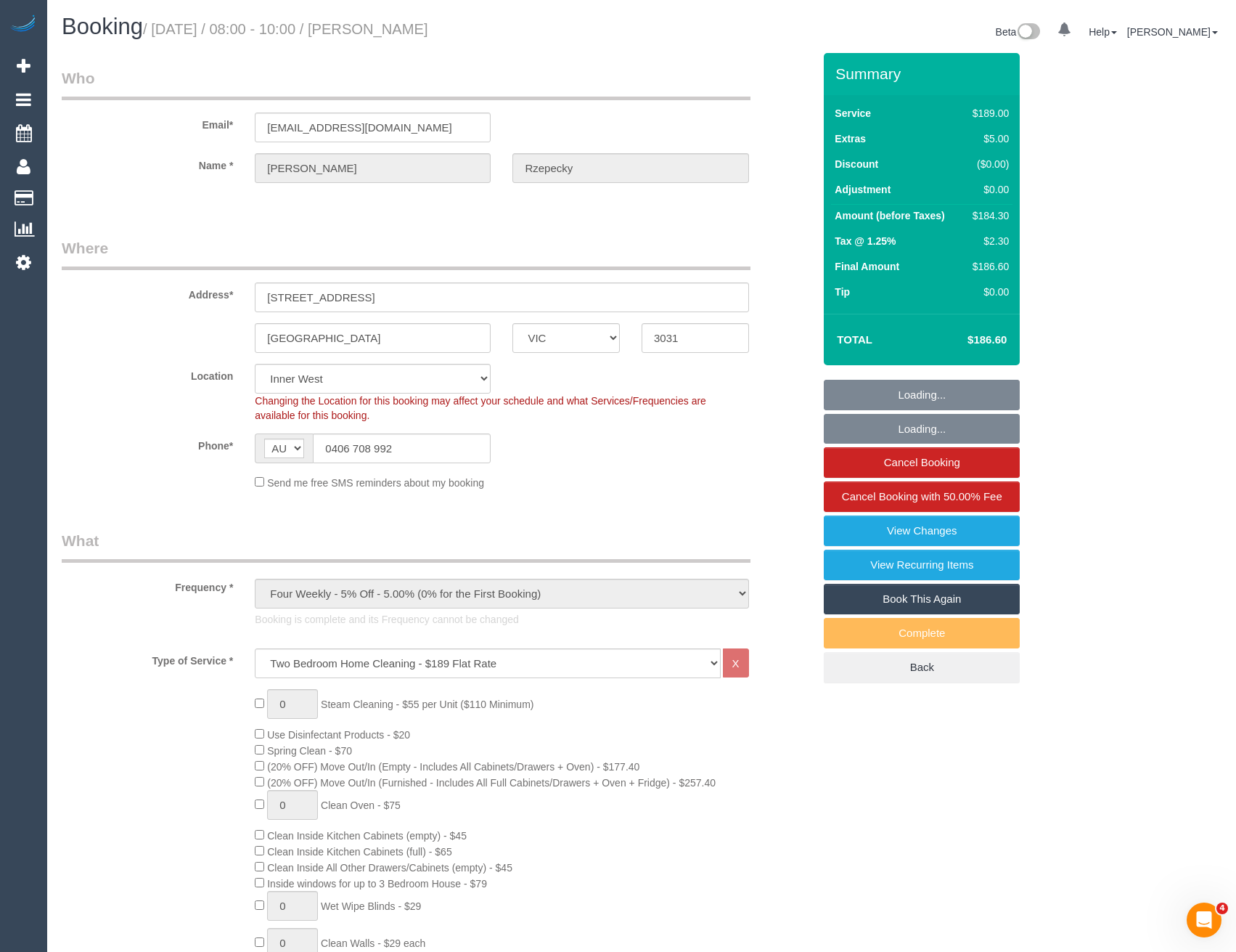
select select "object:1467"
select select "spot1"
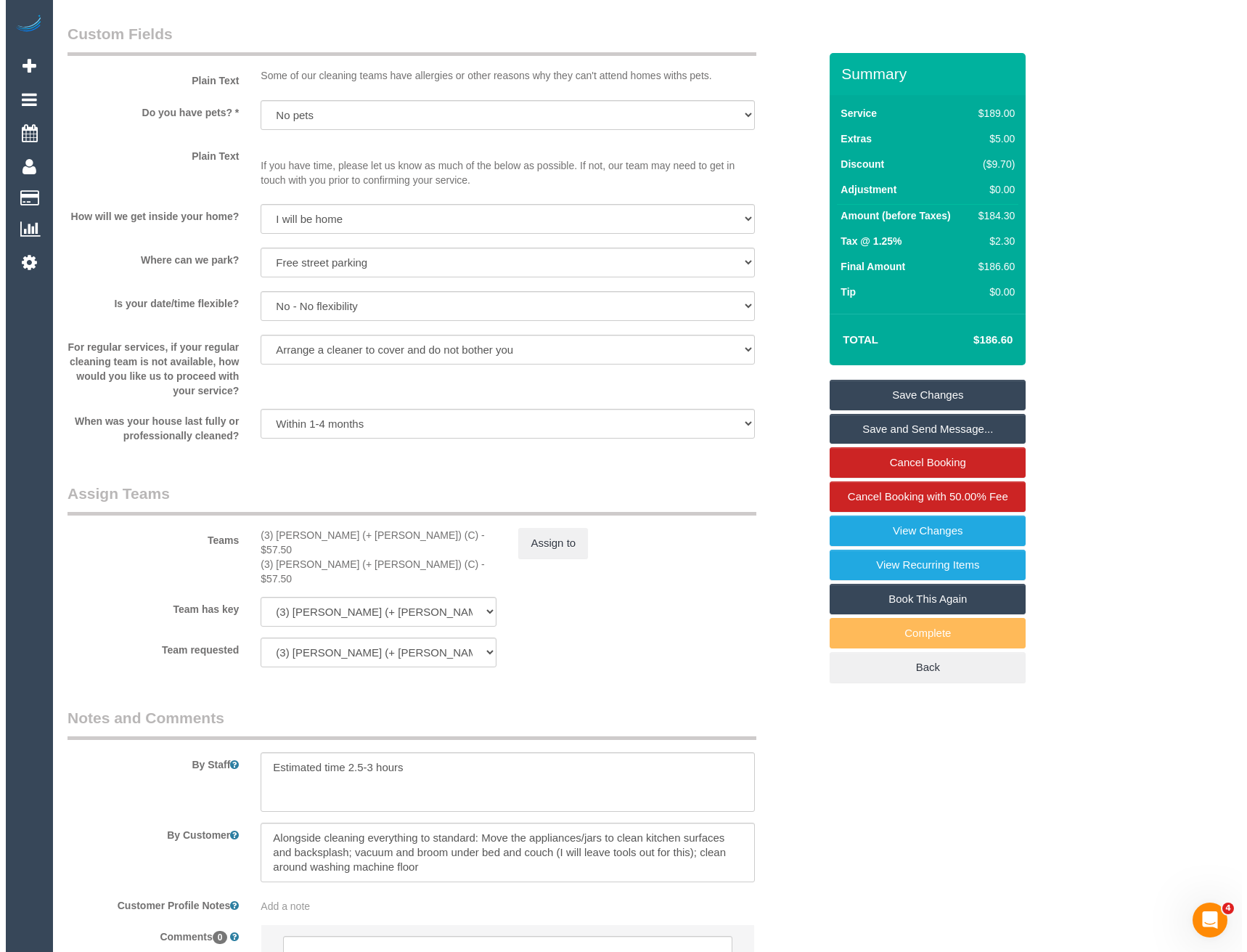
scroll to position [1920, 0]
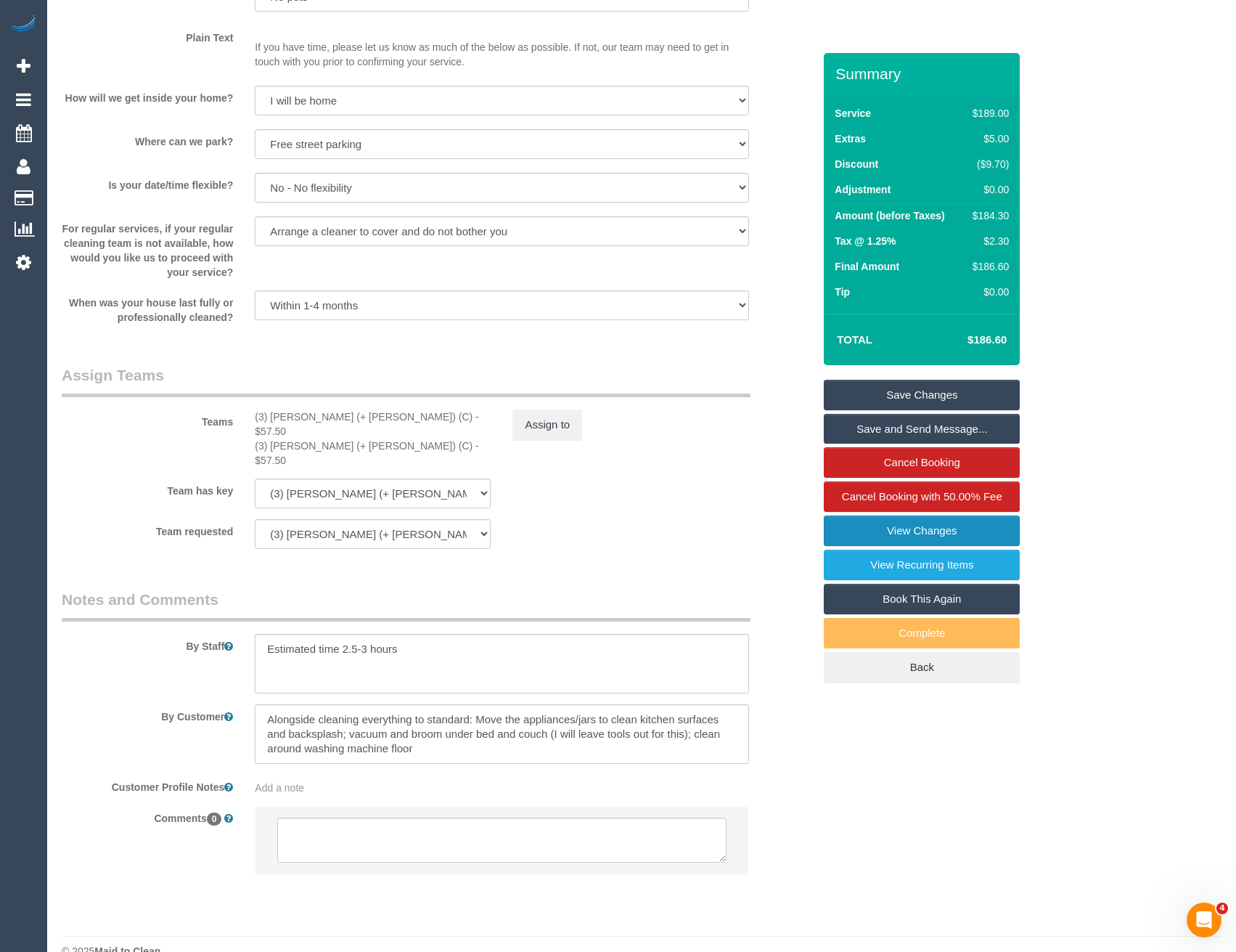
click at [876, 534] on link "View Changes" at bounding box center [922, 531] width 196 height 30
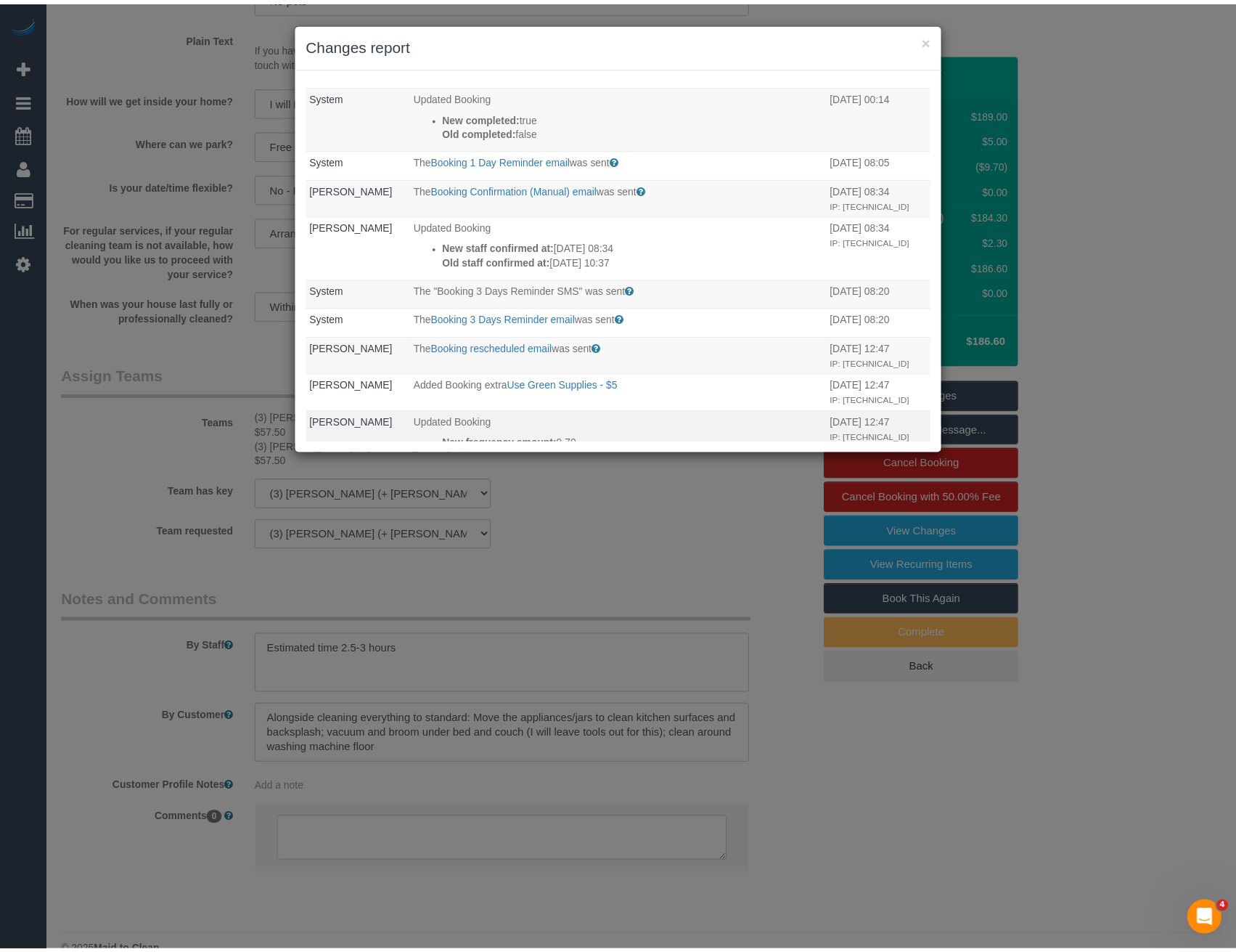
scroll to position [581, 0]
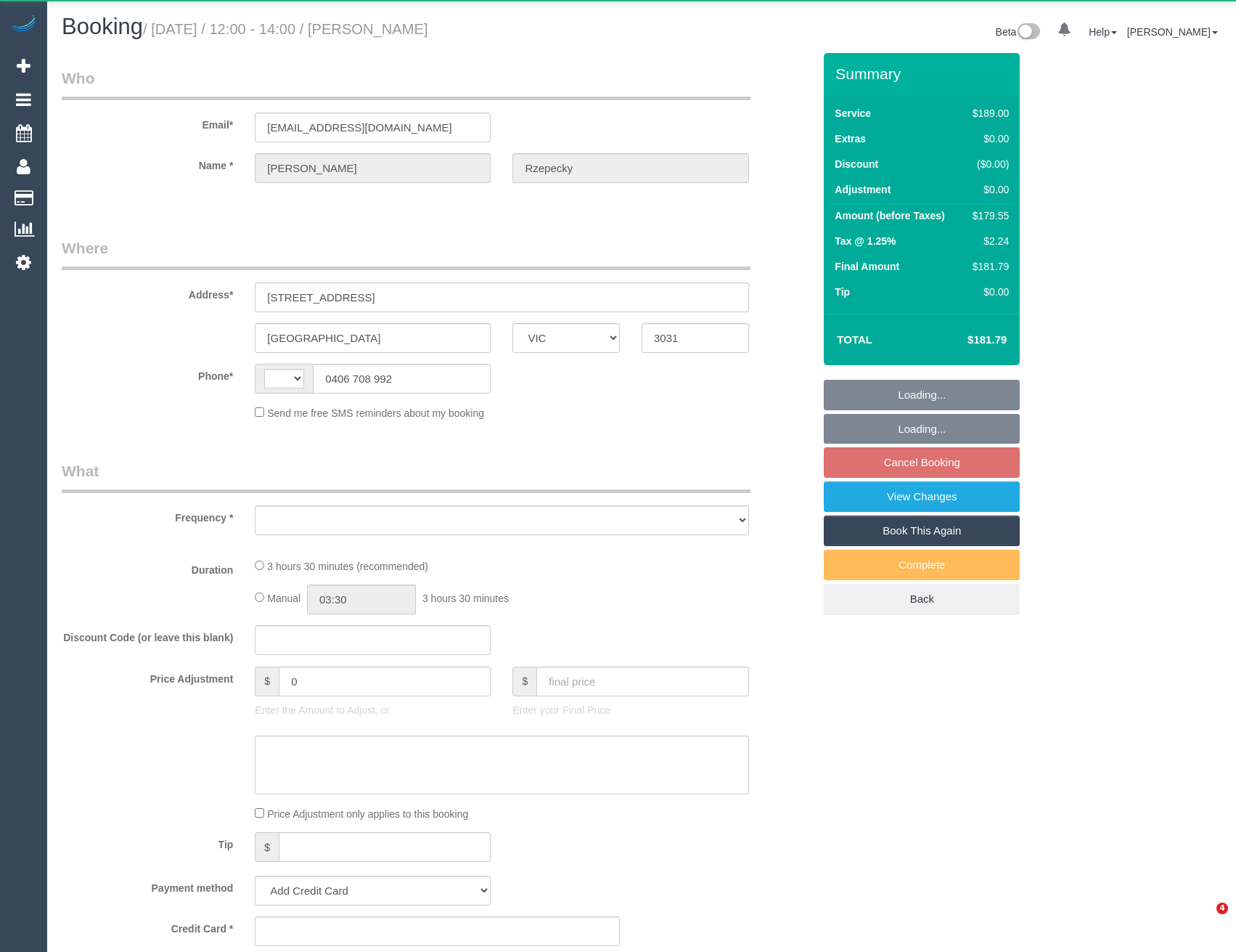
select select "VIC"
select select "string:AU"
select select "object:522"
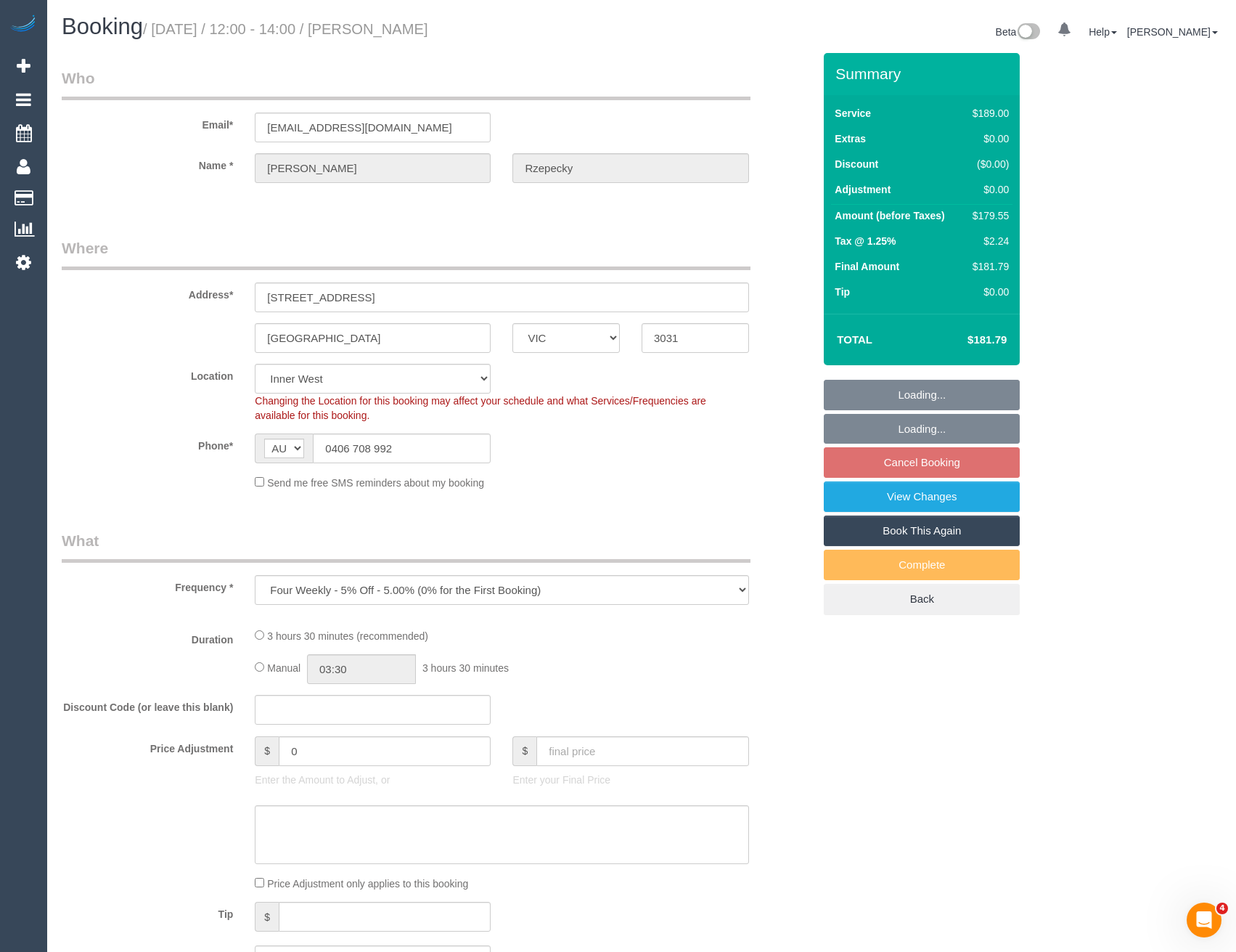
select select "string:stripe-pm_1RlTsT2GScqysDRVyqZPsYGa"
select select "number:28"
select select "number:14"
select select "number:19"
select select "number:25"
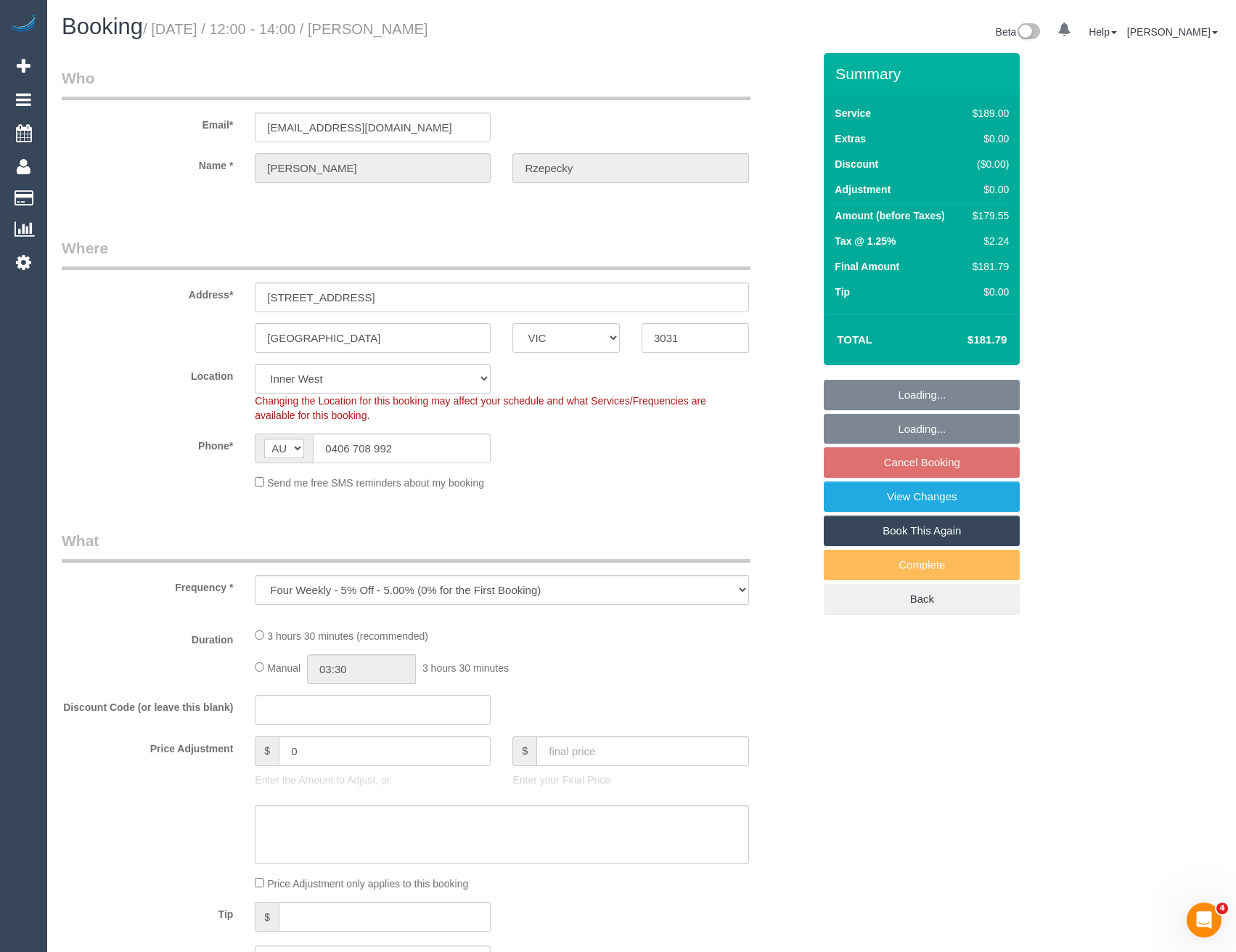
select select "number:33"
select select "number:13"
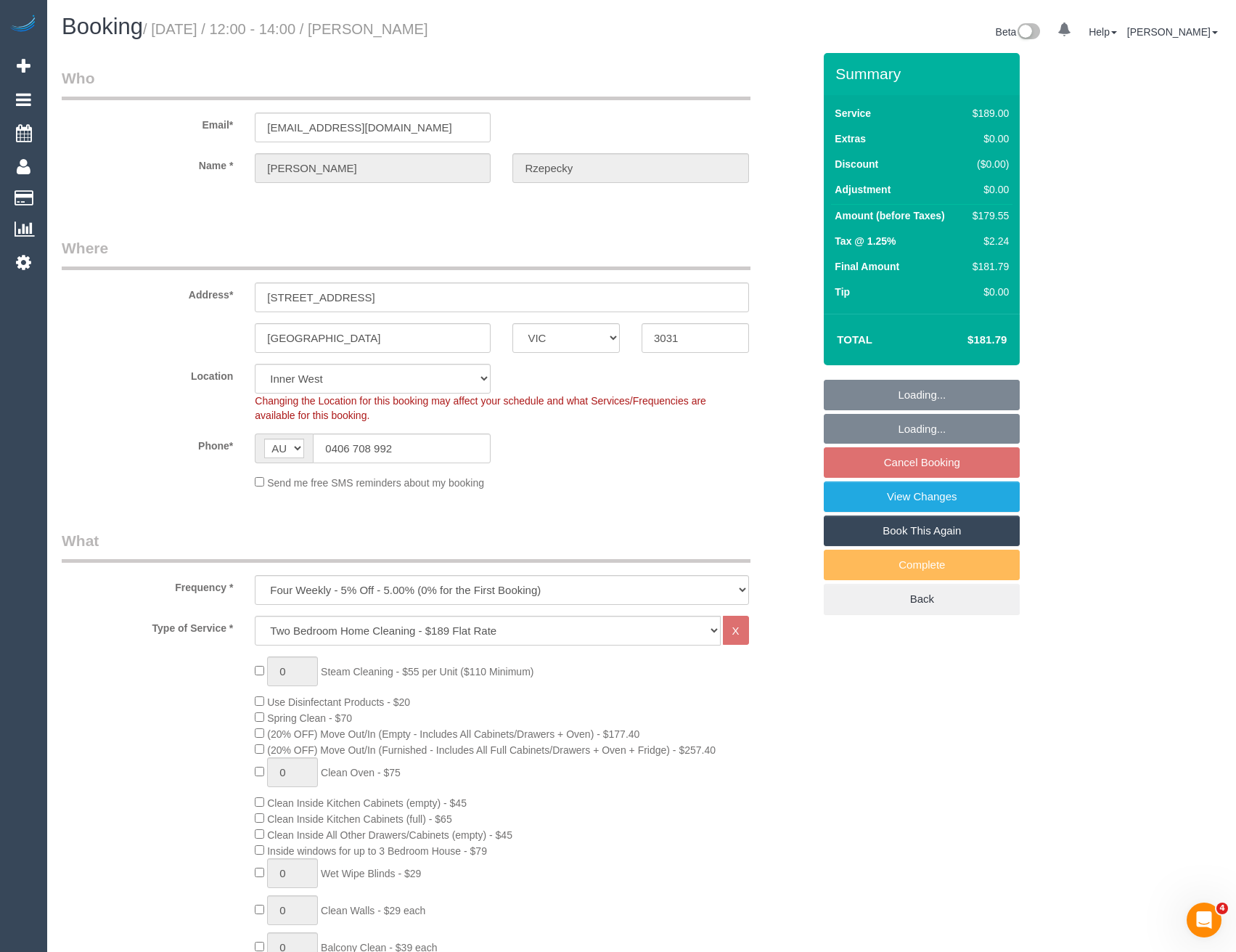
select select "object:639"
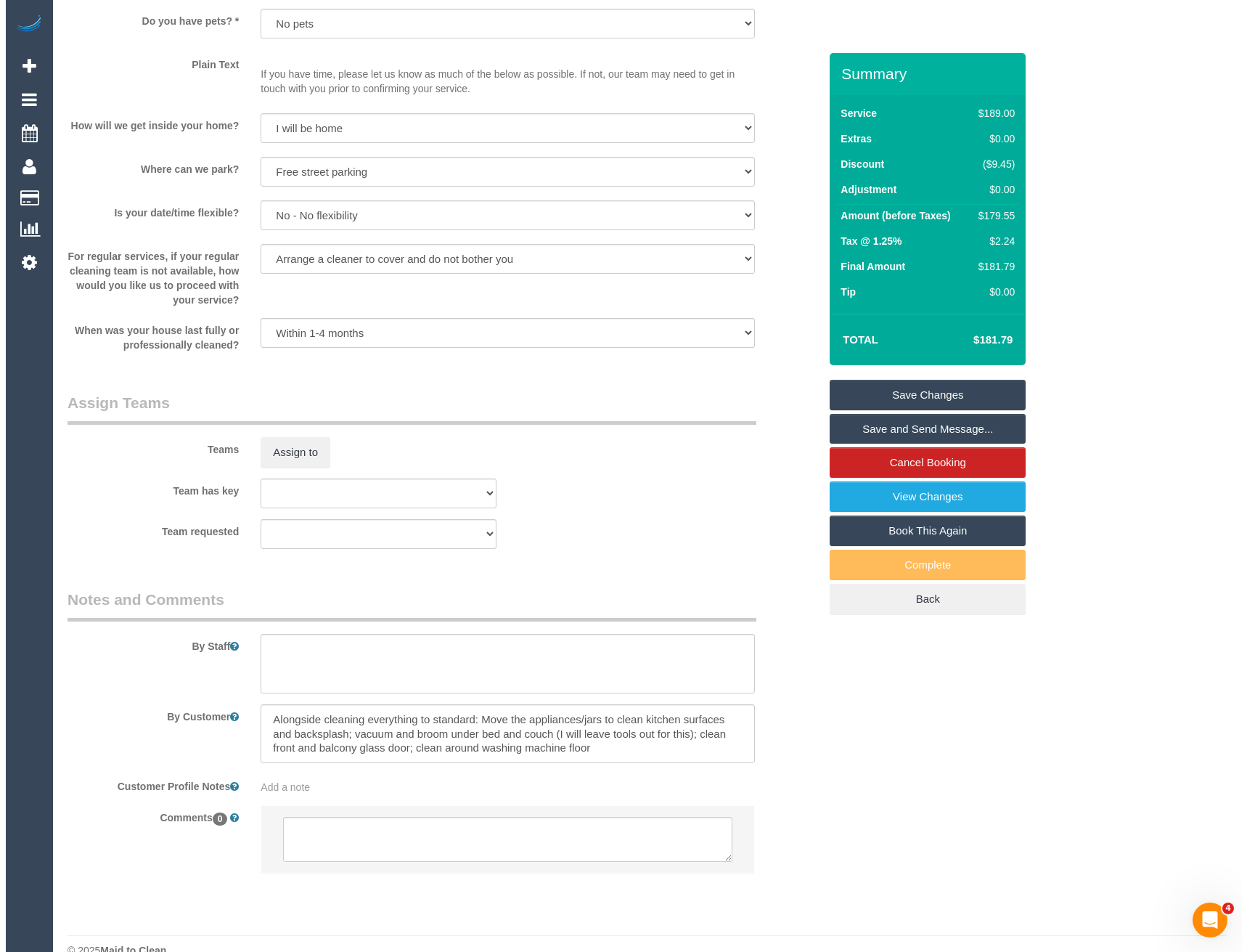
scroll to position [1916, 0]
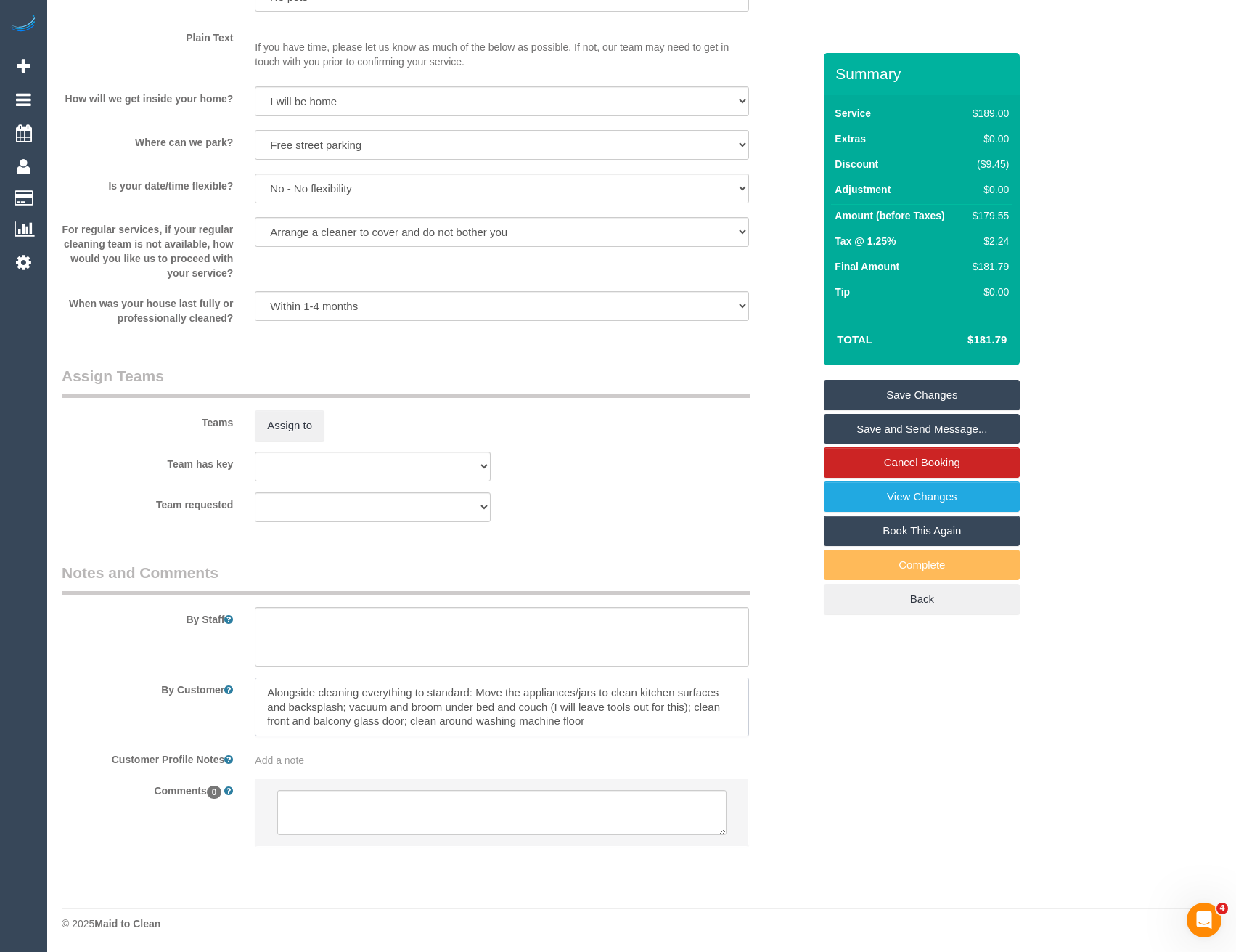
drag, startPoint x: 403, startPoint y: 723, endPoint x: 689, endPoint y: 709, distance: 286.3
click at [689, 709] on textarea at bounding box center [502, 707] width 494 height 59
type textarea "Alongside cleaning everything to standard: Move the appliances/jars to clean ki…"
click at [300, 442] on sui-booking-teams "Teams Assign to Team has key (0) Office (1) [PERSON_NAME] (FT) (1) [PERSON_NAME…" at bounding box center [437, 443] width 751 height 157
click at [305, 431] on button "Assign to" at bounding box center [289, 425] width 70 height 30
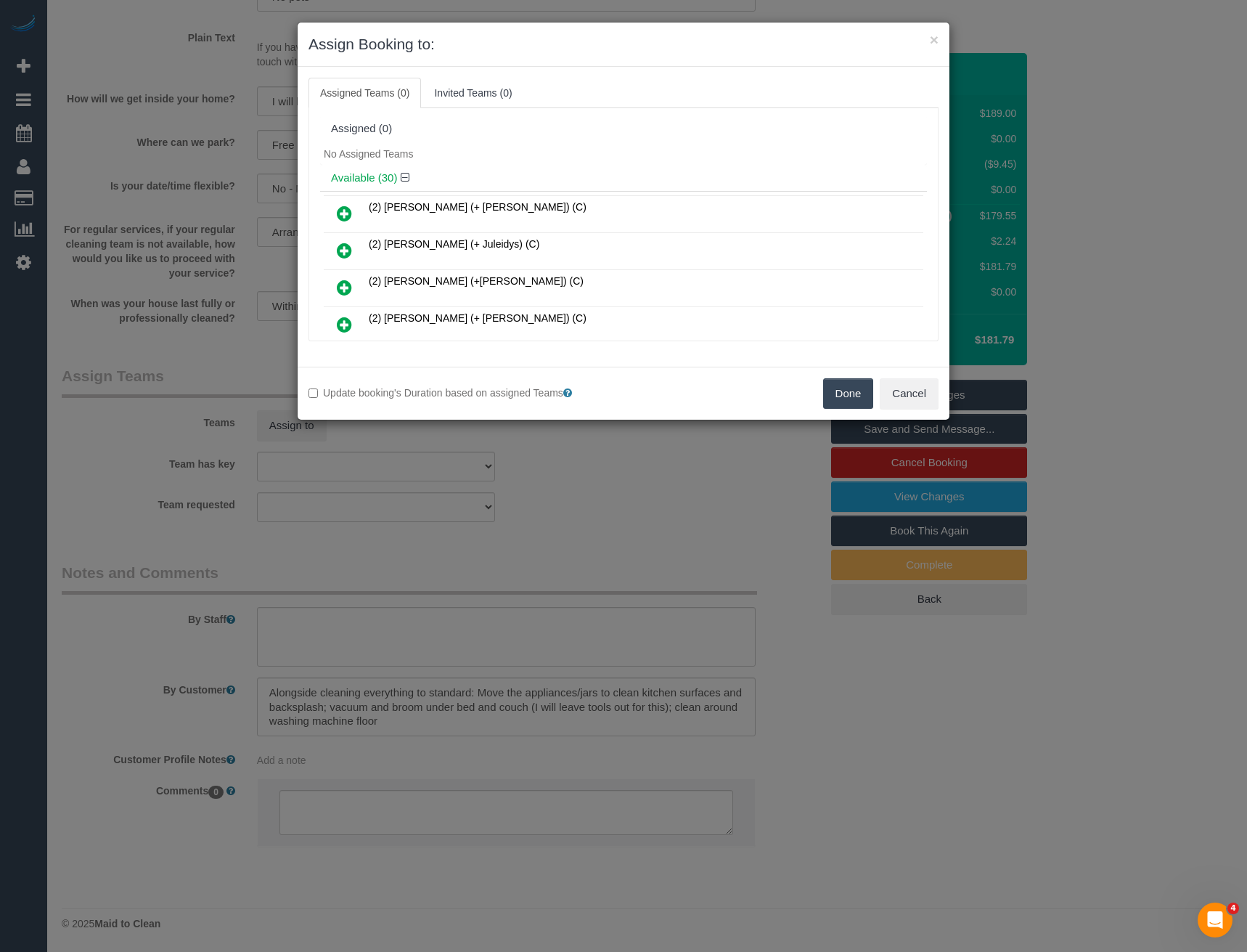
scroll to position [3900, 0]
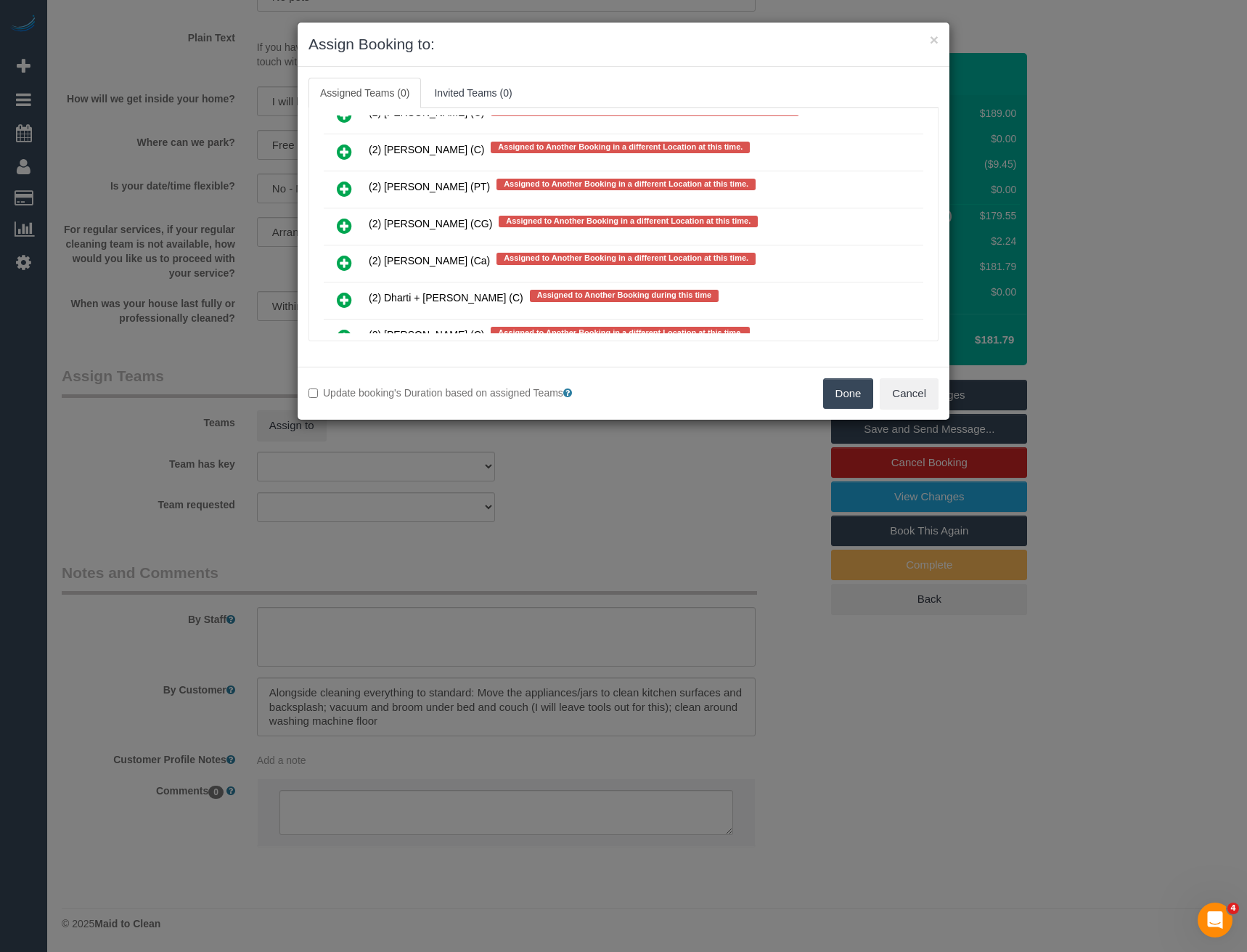
click at [344, 226] on icon at bounding box center [344, 225] width 15 height 18
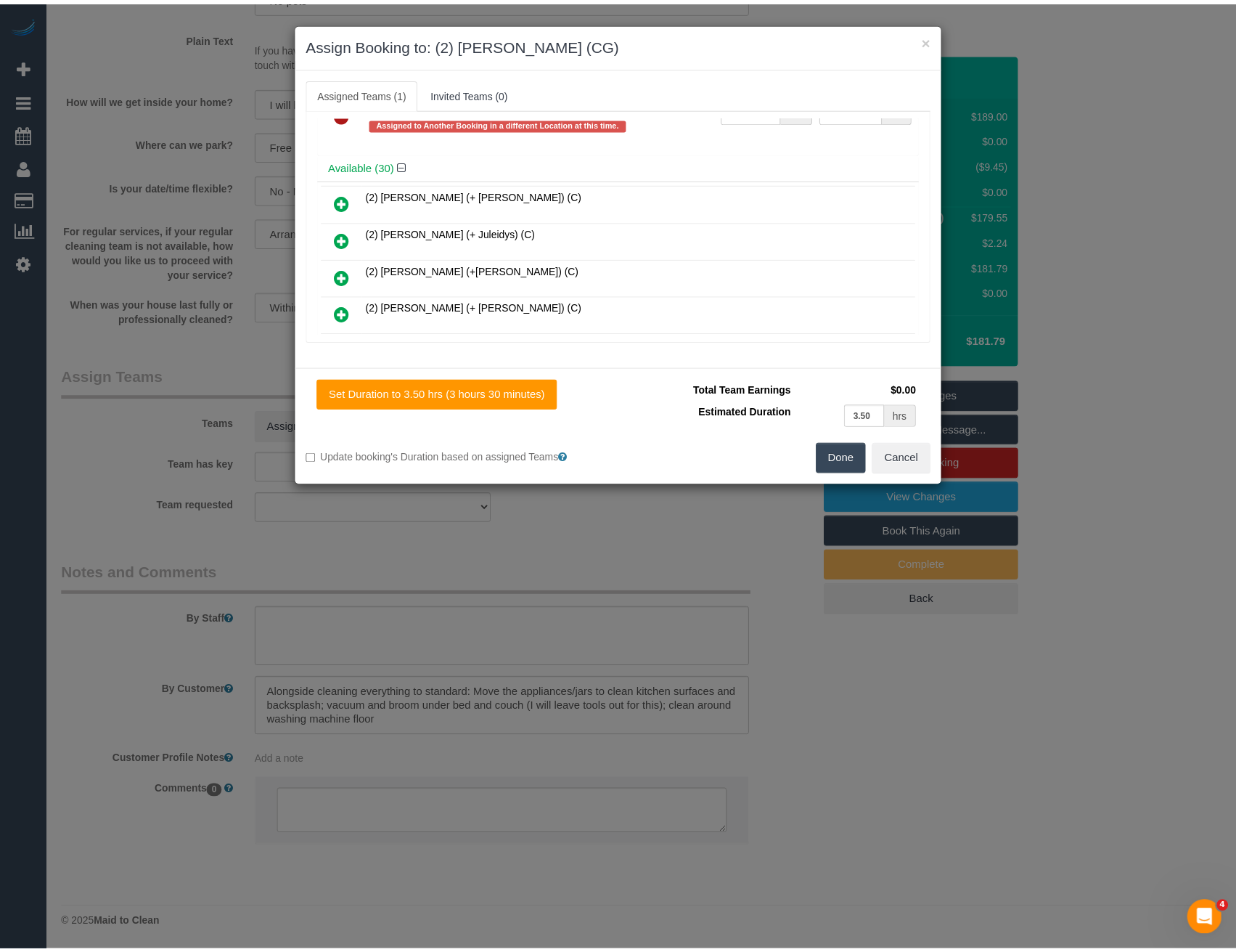
scroll to position [0, 0]
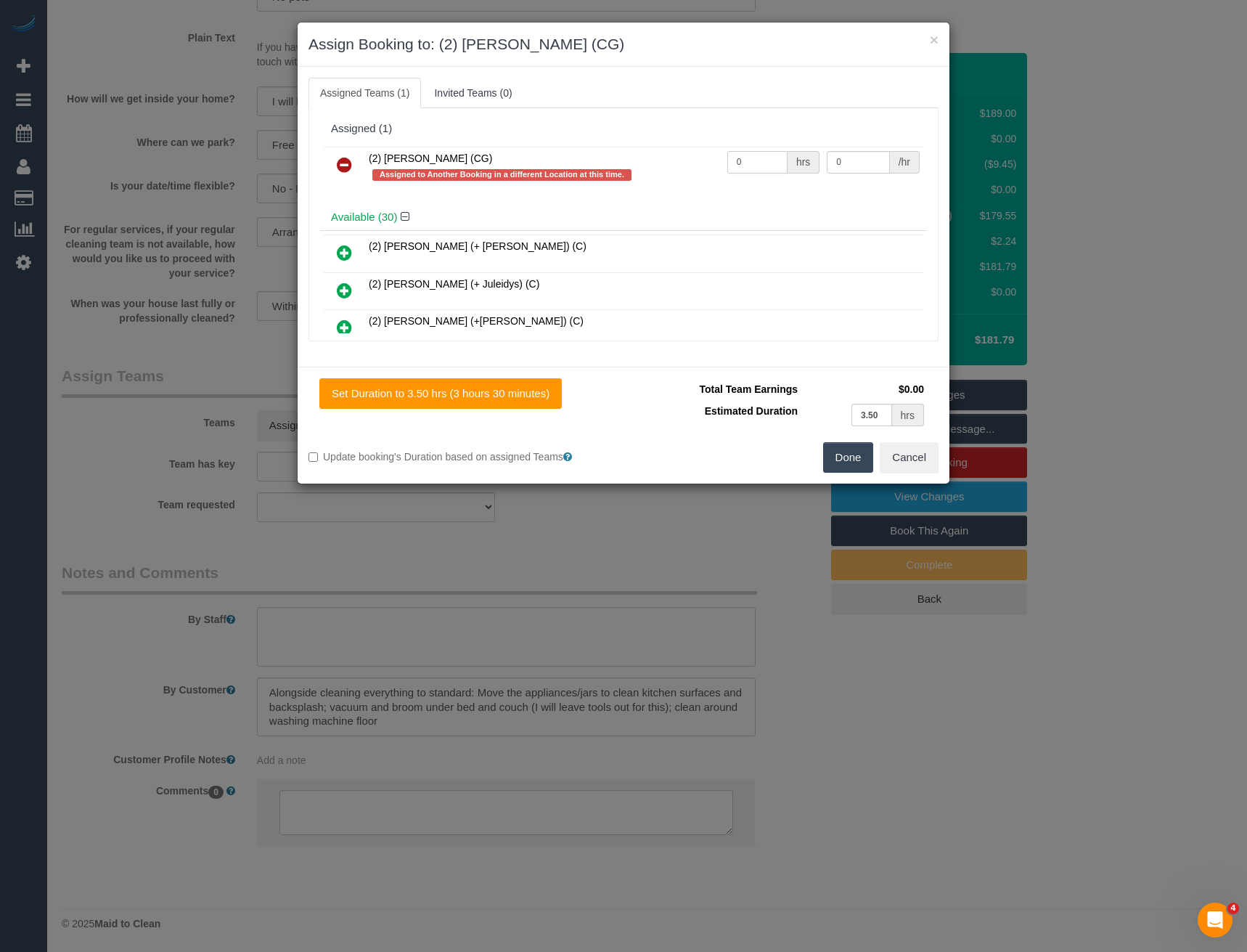
drag, startPoint x: 735, startPoint y: 167, endPoint x: 568, endPoint y: 152, distance: 167.7
click at [636, 160] on tr "(2) [PERSON_NAME] (CG) Assigned to Another Booking in a different Location at t…" at bounding box center [624, 167] width 600 height 41
type input "1"
click at [853, 167] on input "0" at bounding box center [858, 162] width 63 height 23
drag, startPoint x: 837, startPoint y: 161, endPoint x: 775, endPoint y: 159, distance: 62.0
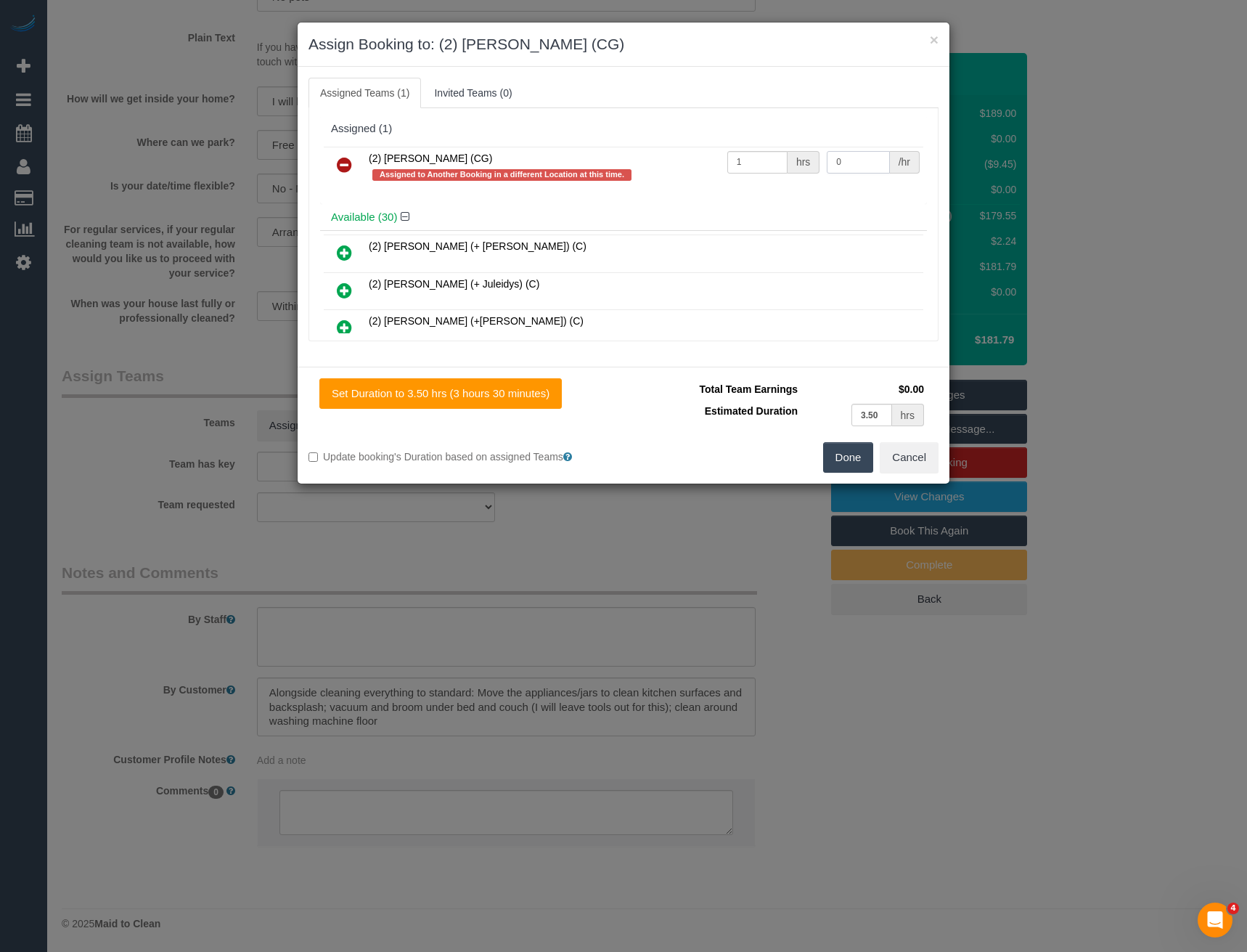
click at [776, 160] on tr "(2) [PERSON_NAME] (CG) Assigned to Another Booking in a different Location at t…" at bounding box center [624, 167] width 600 height 41
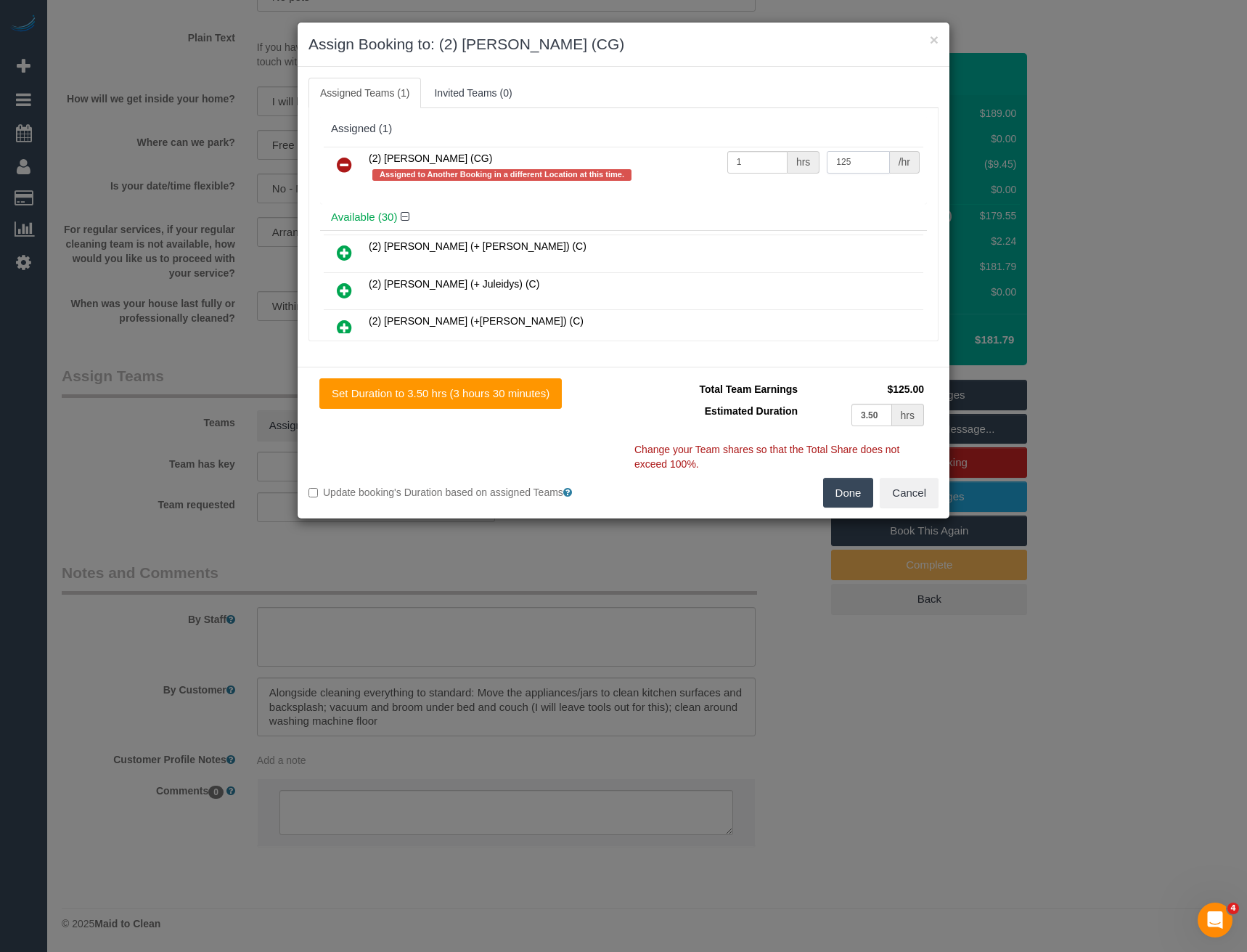
type input "125"
click at [852, 495] on button "Done" at bounding box center [848, 492] width 51 height 30
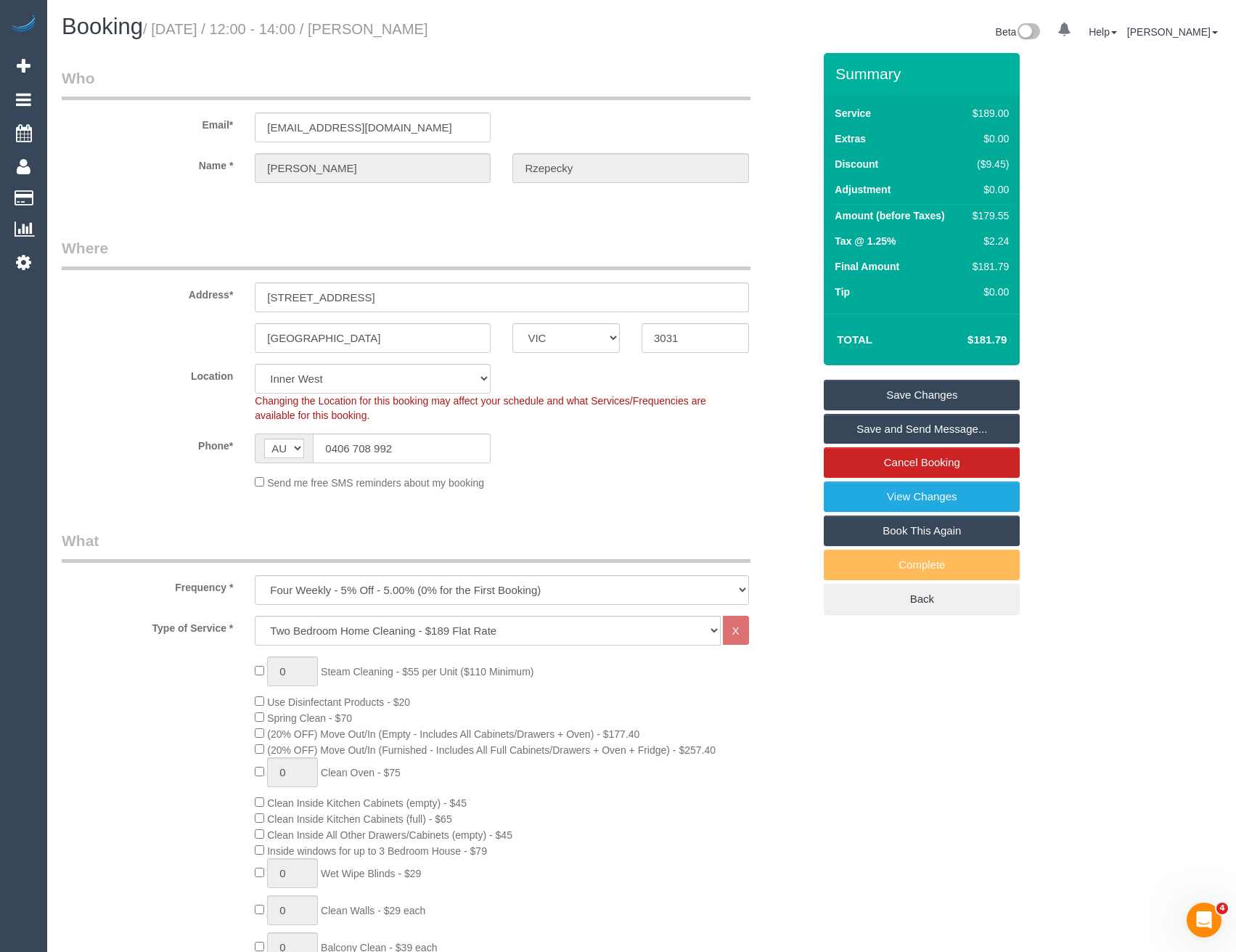
click at [859, 429] on link "Save and Send Message..." at bounding box center [922, 429] width 196 height 30
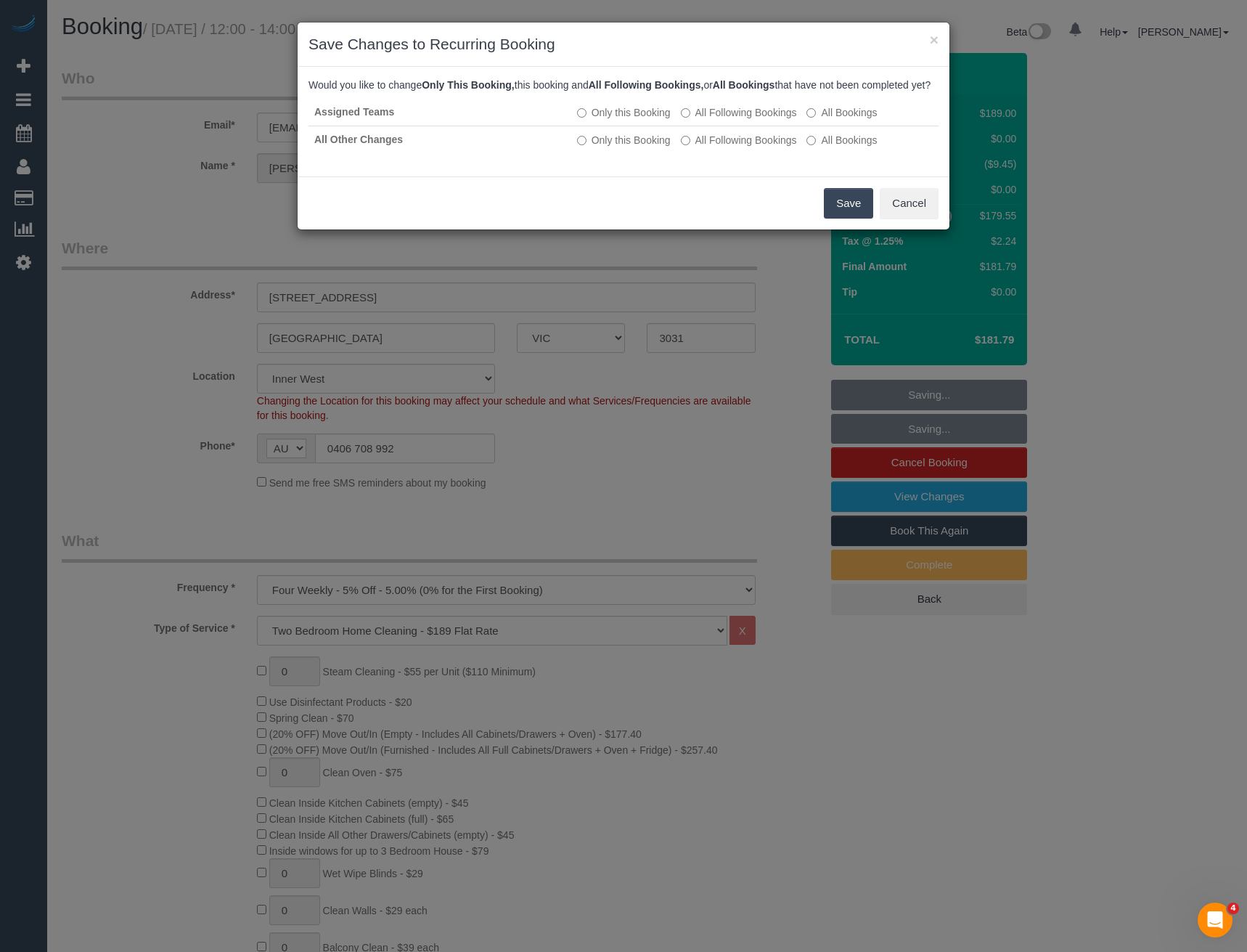
drag, startPoint x: 837, startPoint y: 216, endPoint x: 858, endPoint y: 236, distance: 29.0
click at [837, 216] on button "Save" at bounding box center [848, 203] width 49 height 30
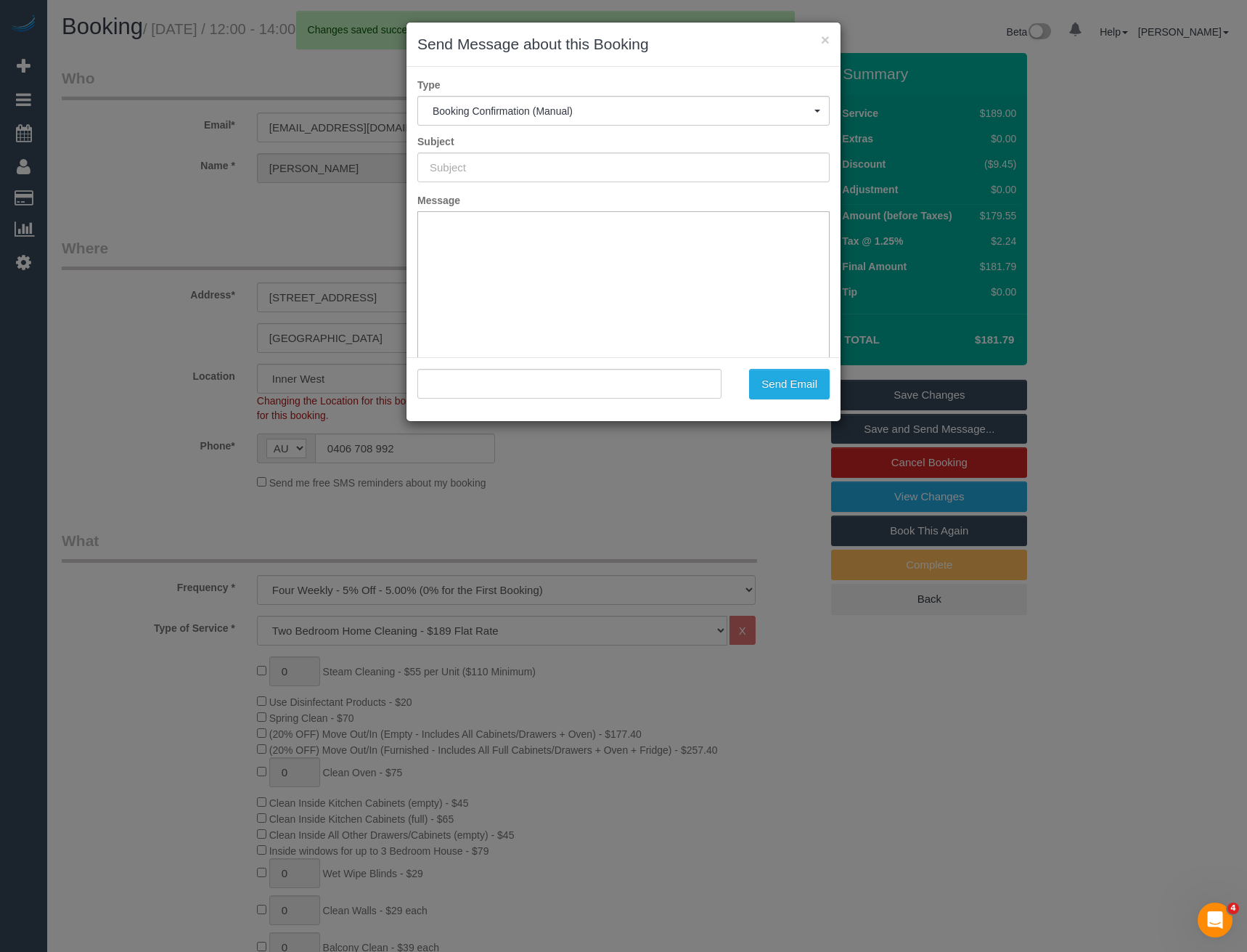
type input "Booking Confirmed"
type input ""Sophie Rzepecky" <sophrz@gmail.com>"
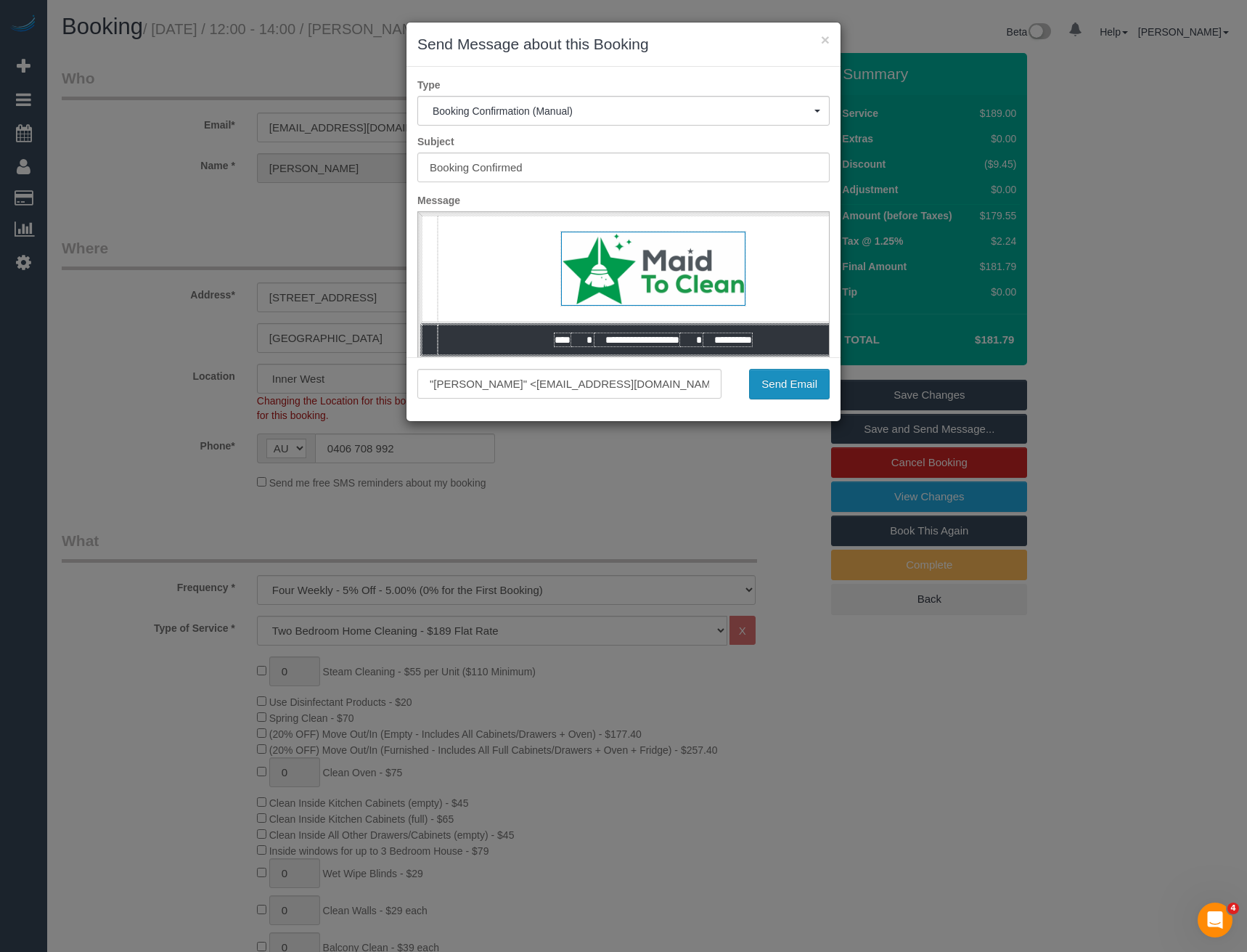
click at [790, 381] on button "Send Email" at bounding box center [790, 383] width 80 height 30
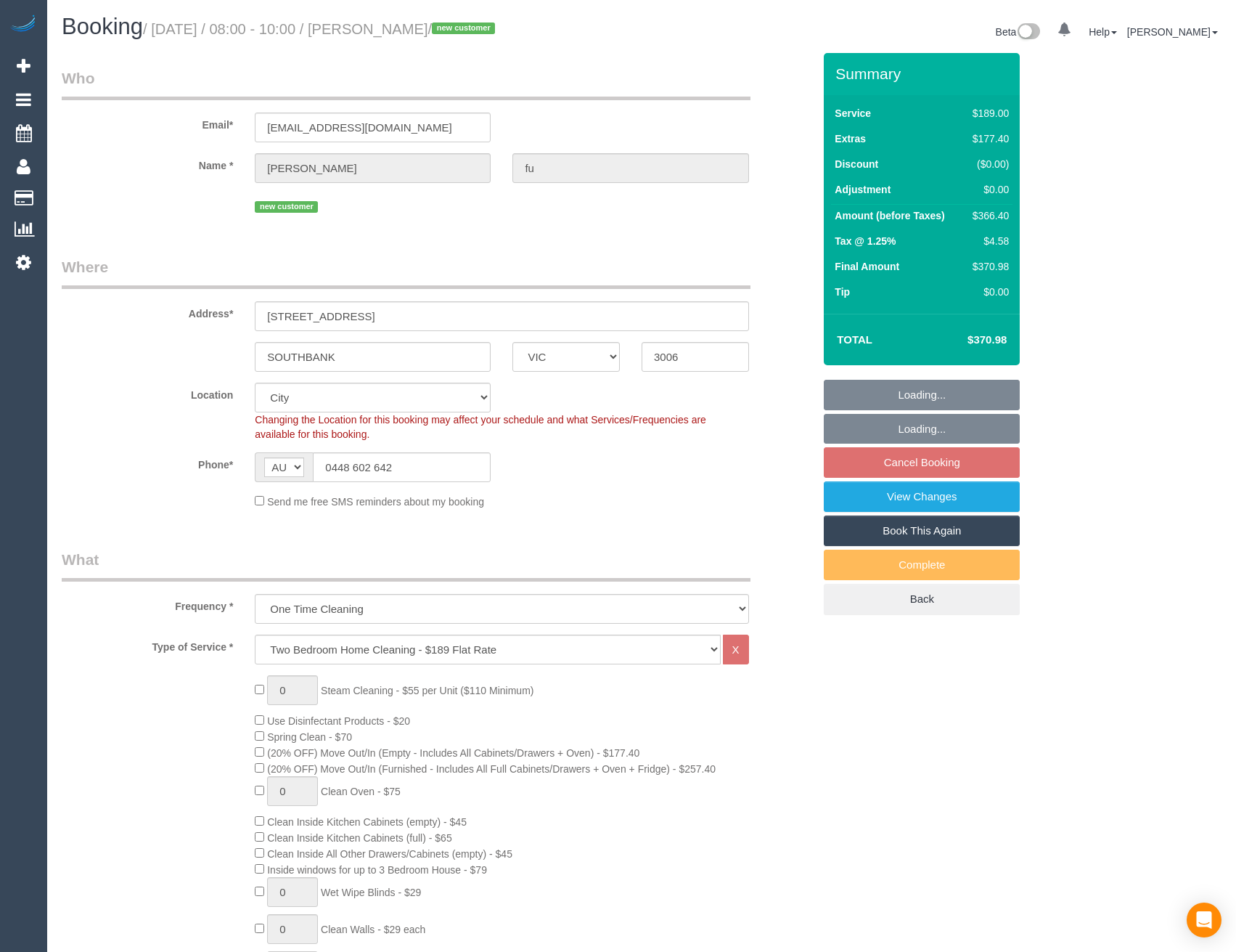
select select "VIC"
select select "number:28"
select select "number:14"
select select "number:20"
select select "number:24"
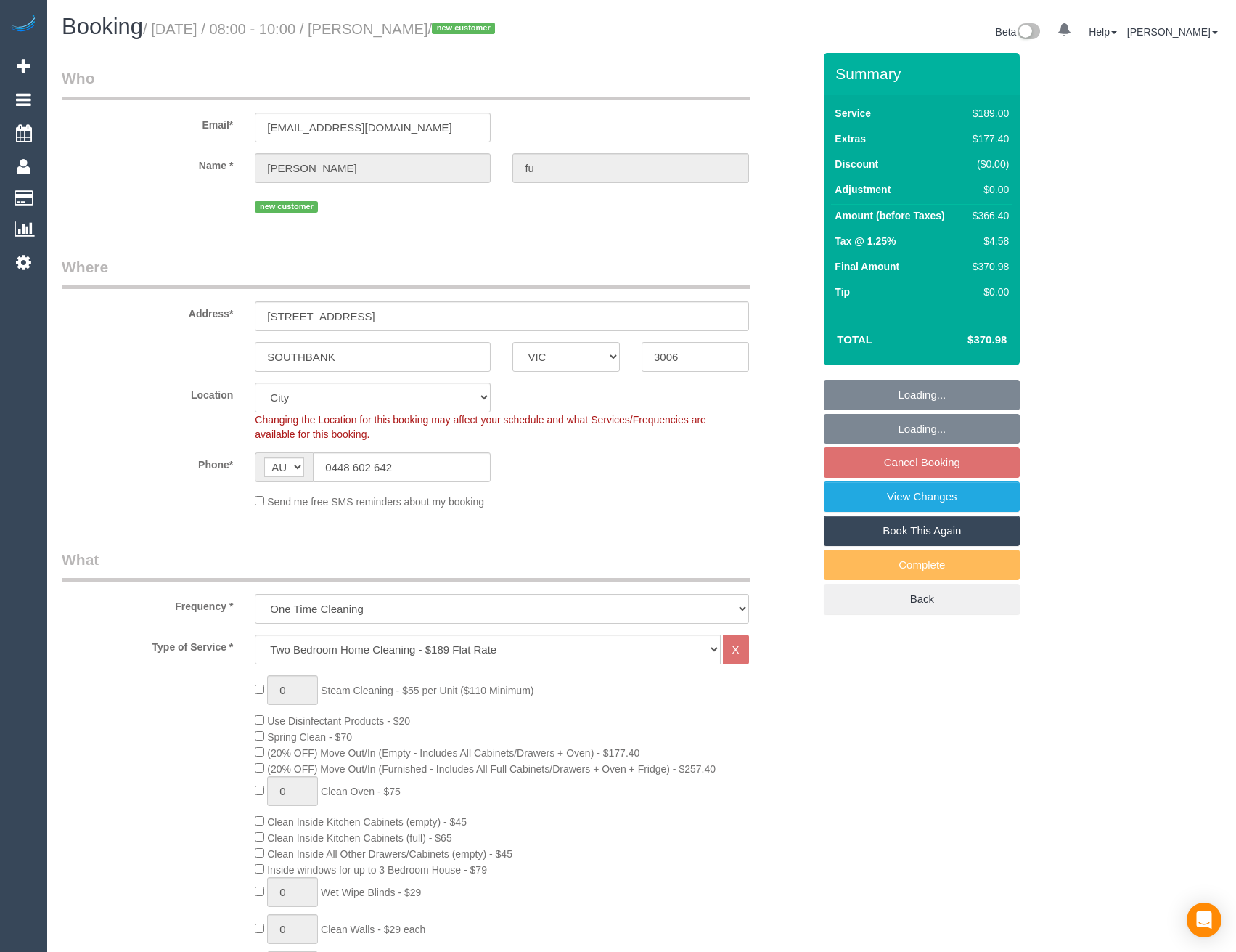
select select "number:12"
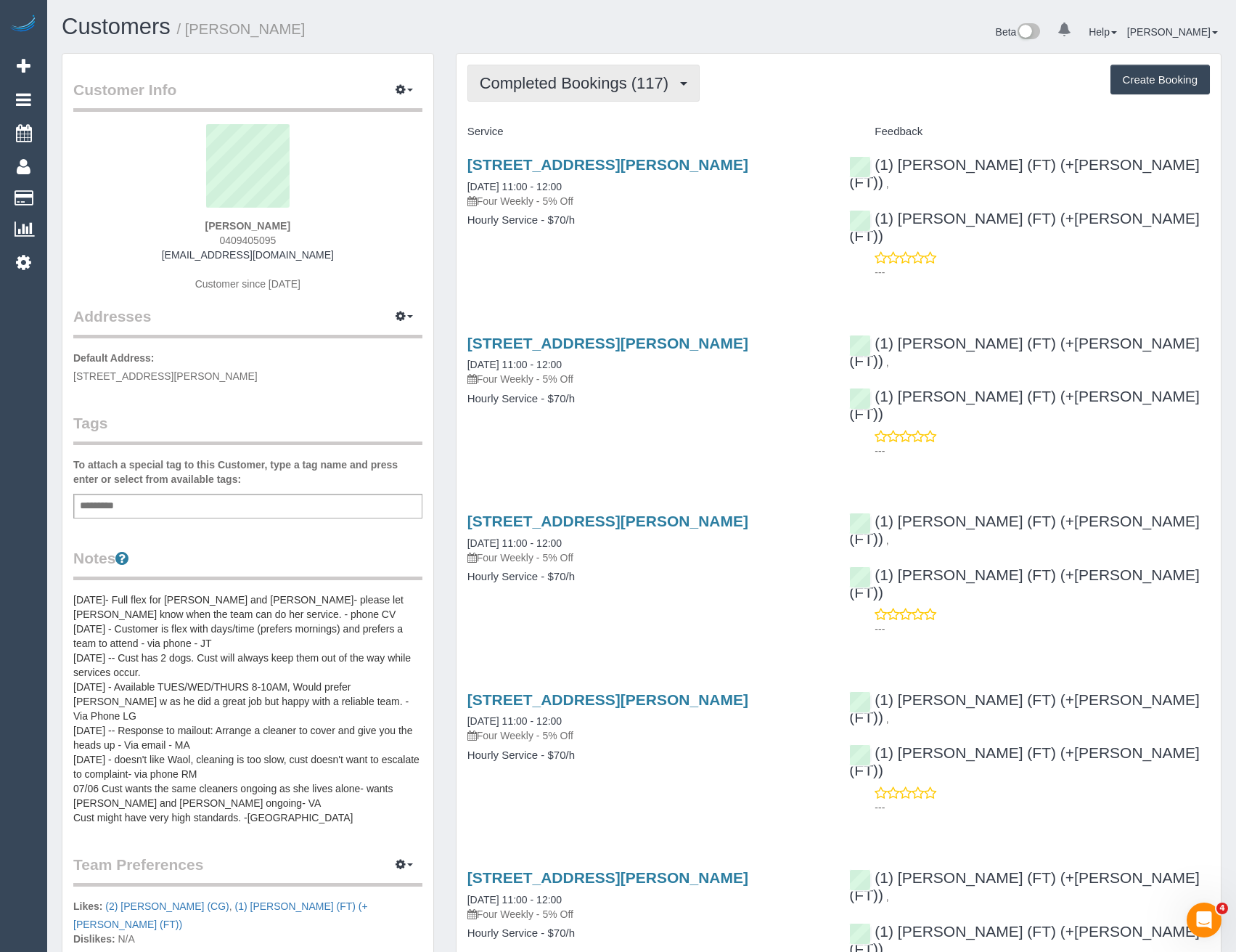
click at [609, 85] on span "Completed Bookings (117)" at bounding box center [578, 83] width 196 height 18
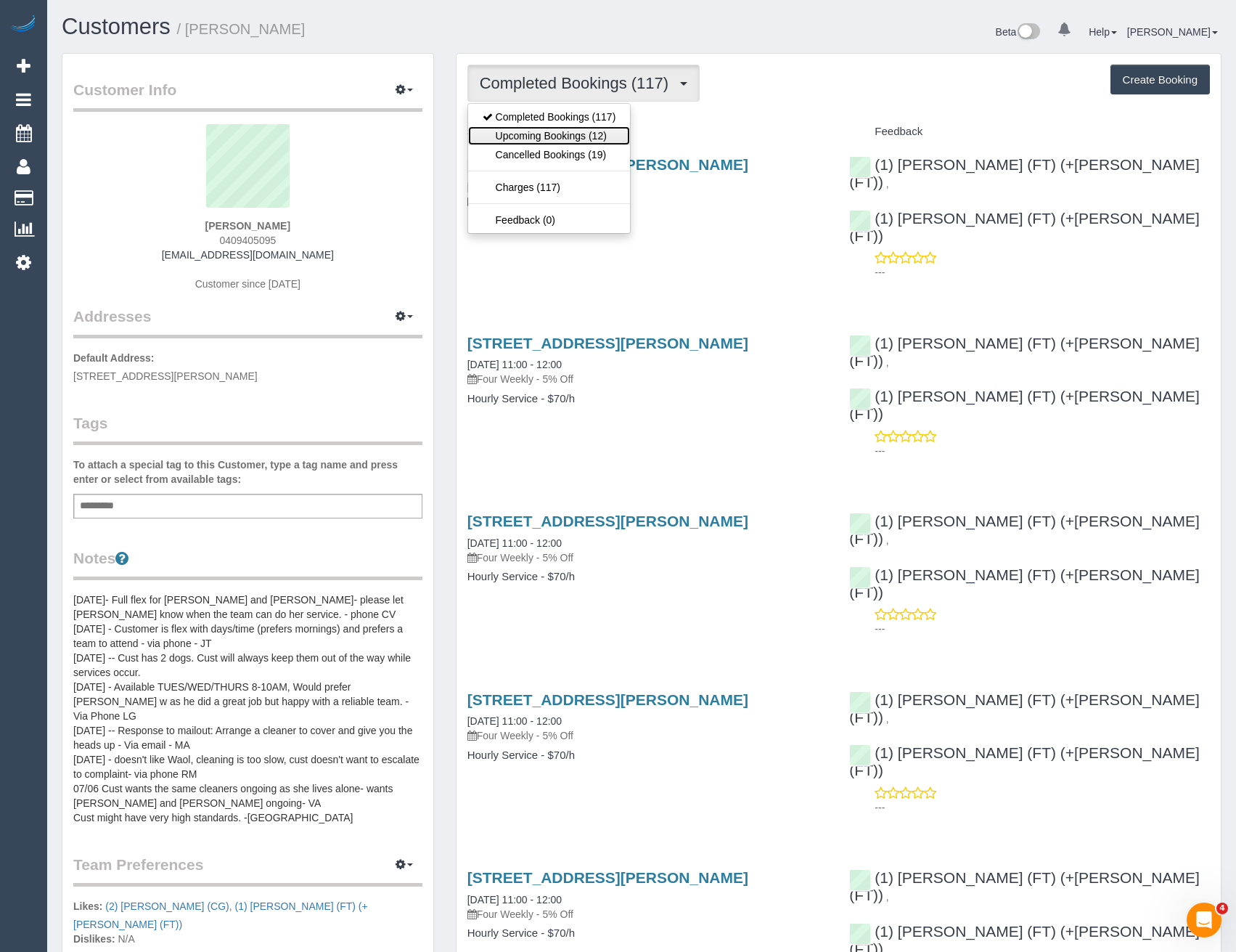
click at [570, 134] on link "Upcoming Bookings (12)" at bounding box center [549, 136] width 162 height 19
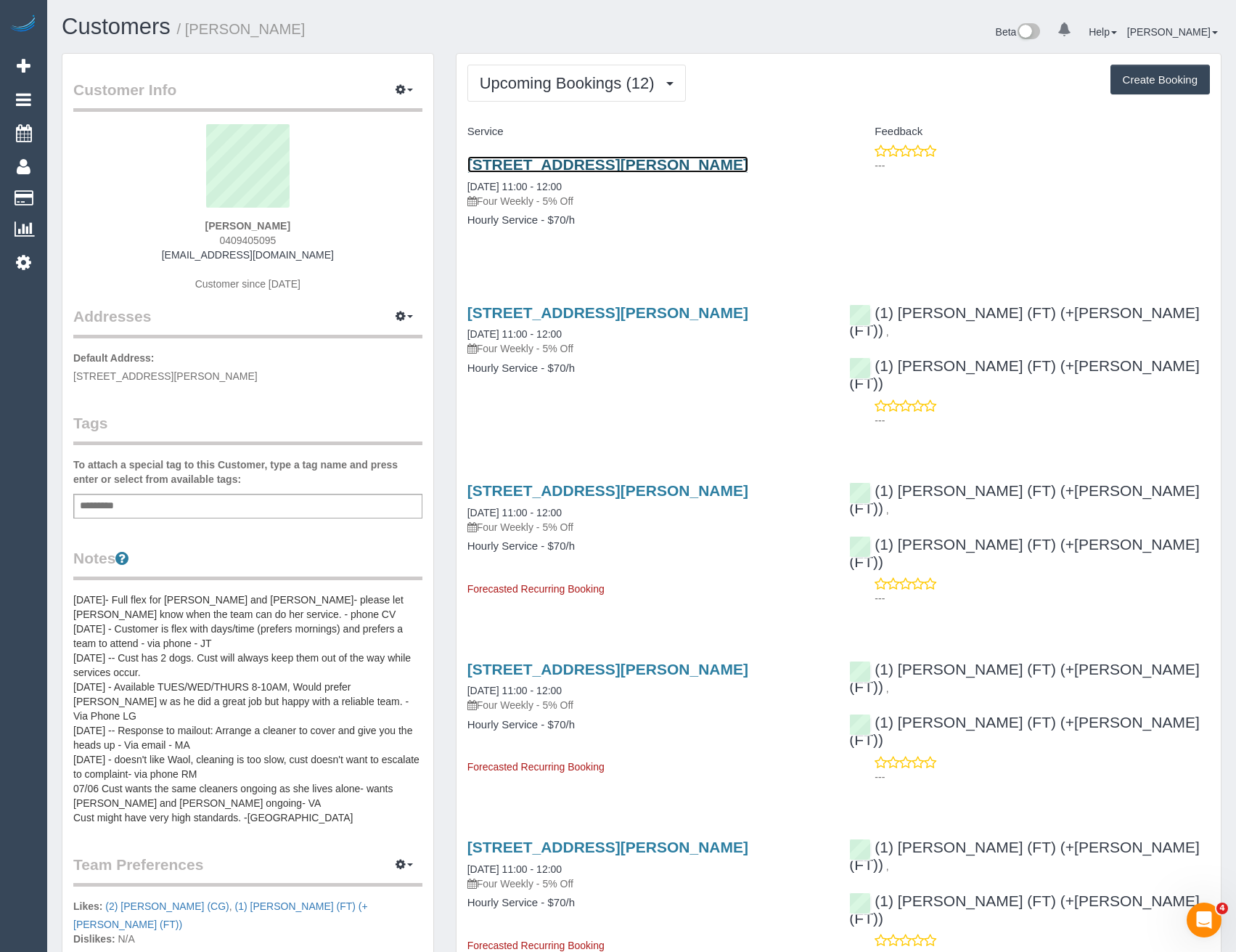
click at [602, 167] on link "11/51 Verdon Street, Williamstown, VIC 3016" at bounding box center [608, 164] width 281 height 17
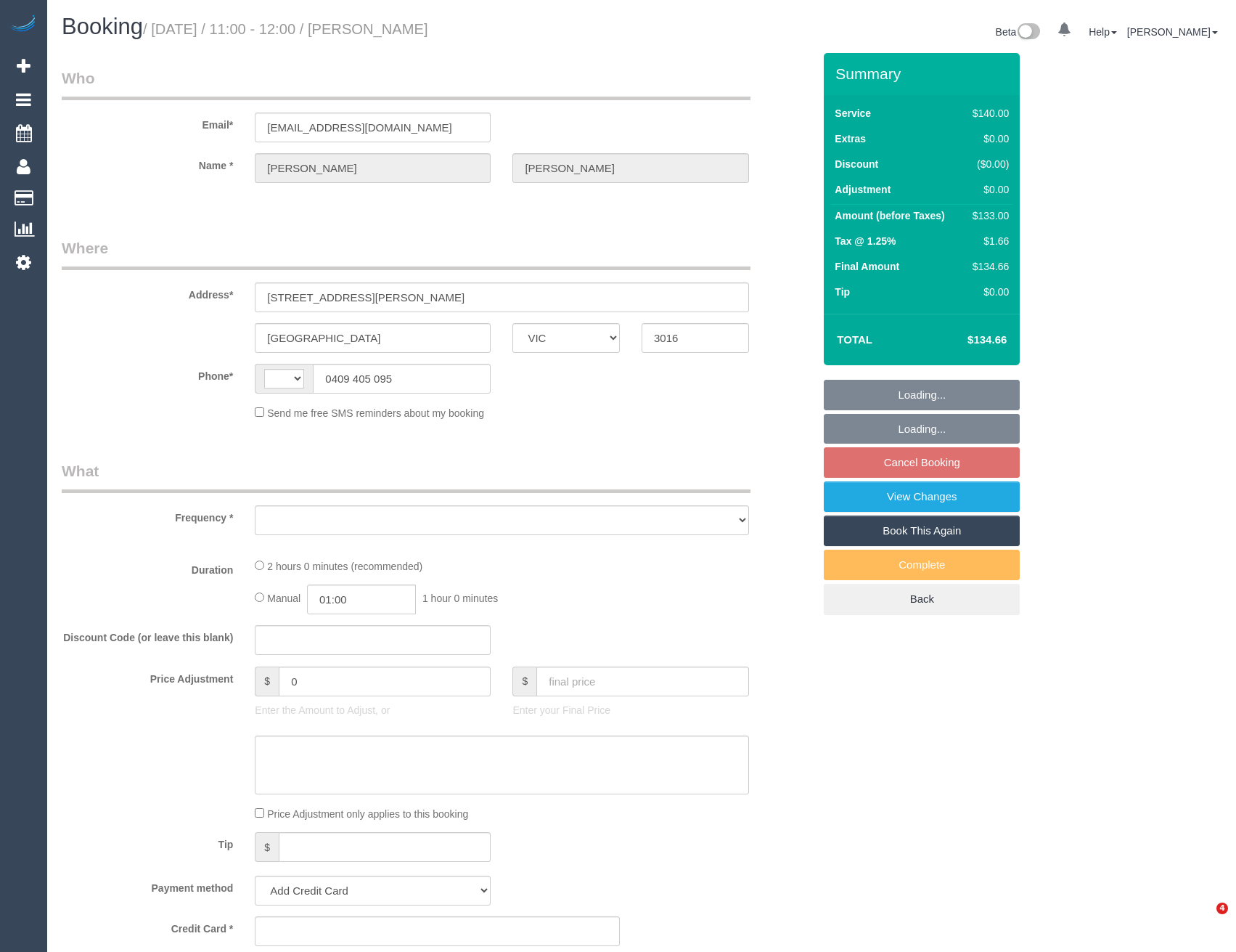
select select "VIC"
select select "string:AU"
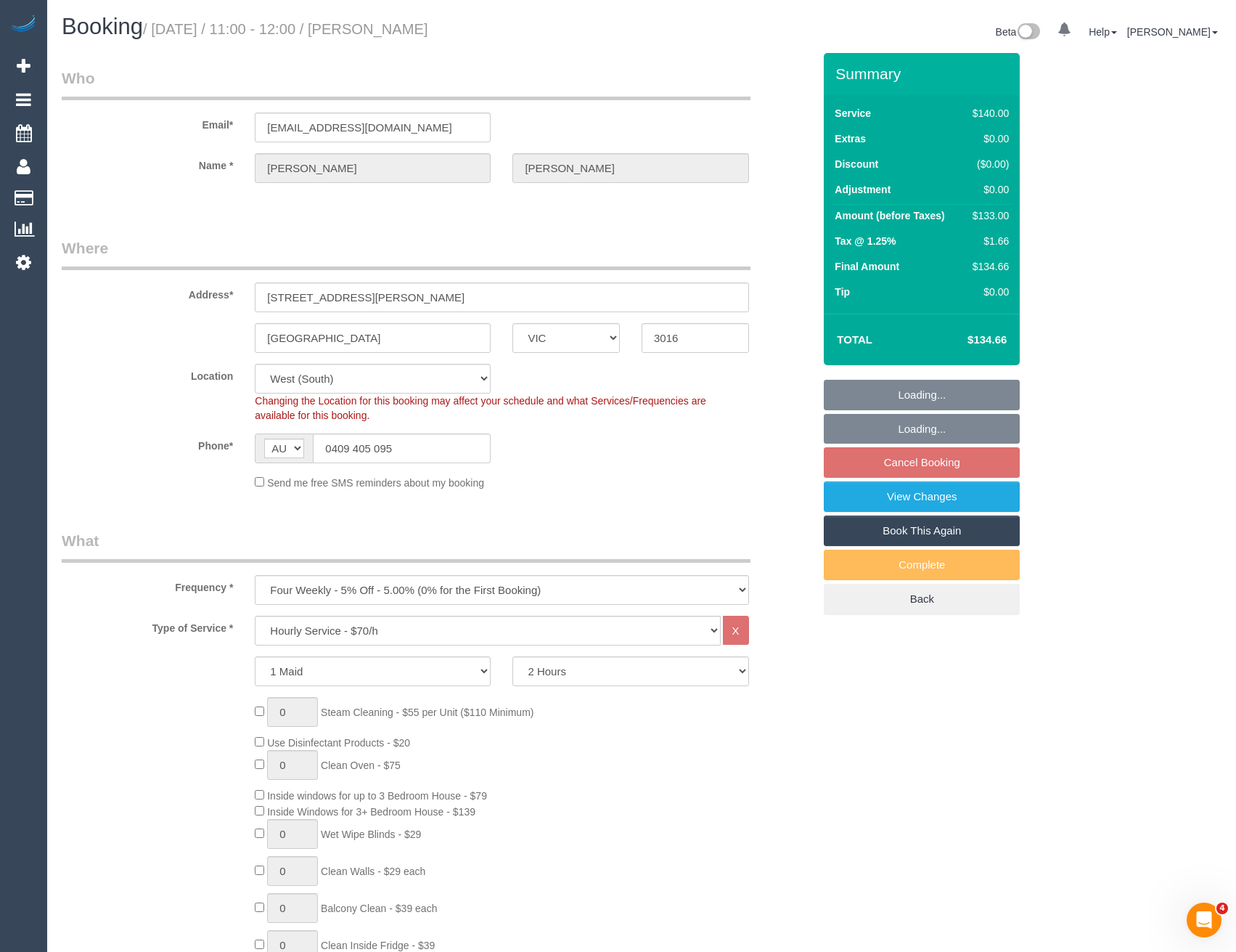
select select "object:714"
select select "string:stripe-pm_1MhQp22GScqysDRVjI4ymGkD"
select select "number:27"
select select "number:14"
select select "number:19"
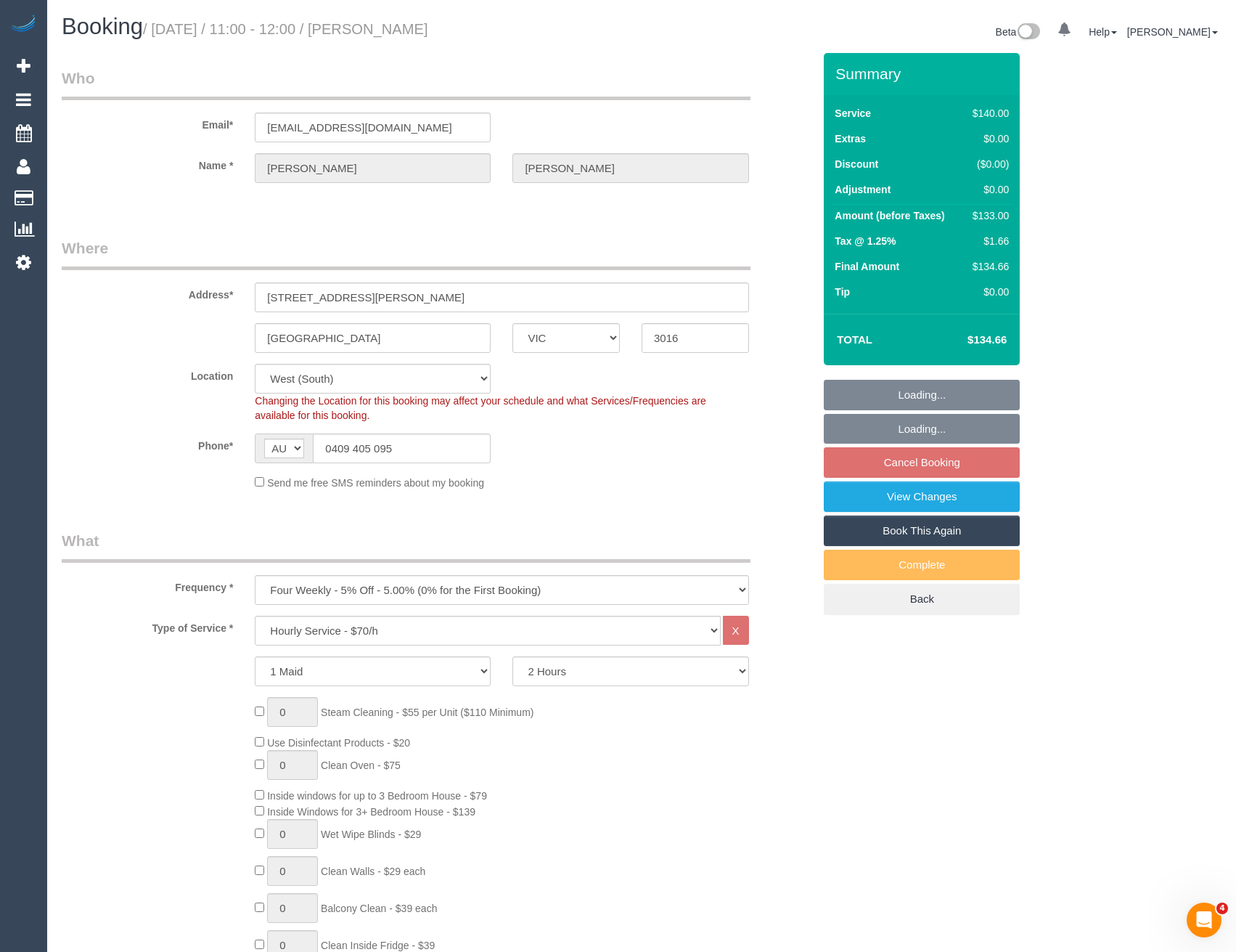
select select "number:22"
select select "number:34"
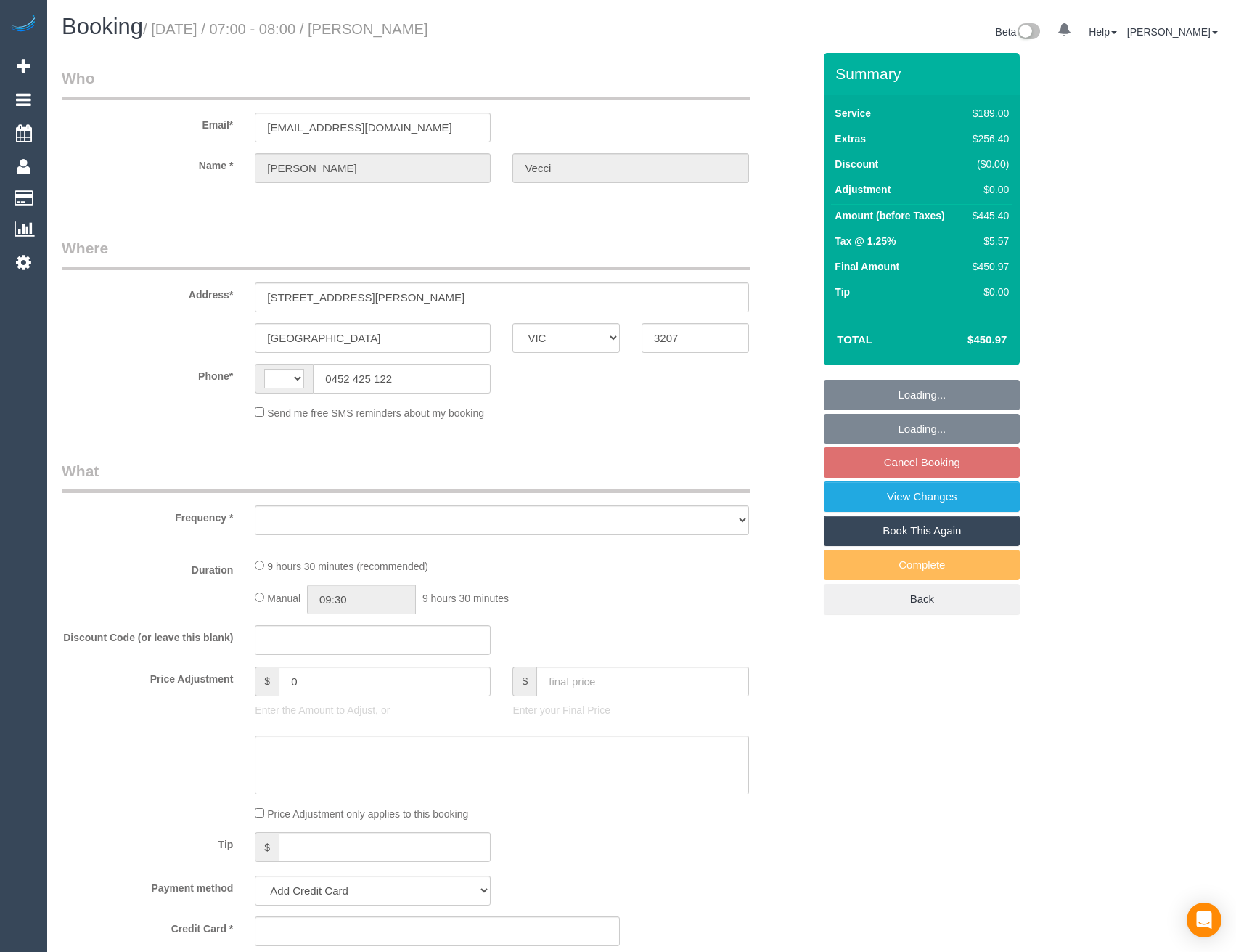
select select "VIC"
select select "string:AU"
select select "object:543"
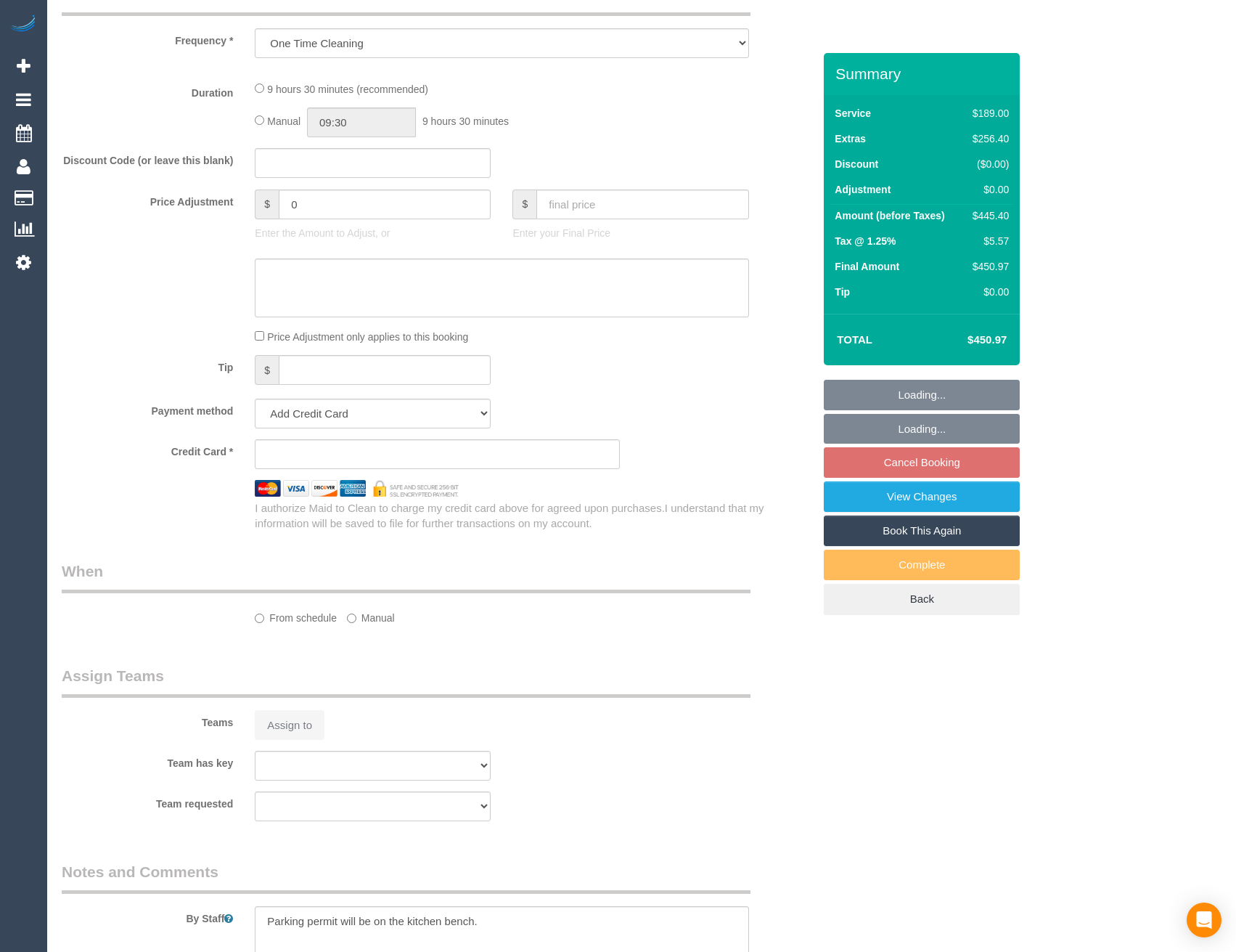
select select "string:stripe-pm_1RpznP2GScqysDRVsVQ0khCB"
select select "number:28"
select select "number:15"
select select "number:19"
select select "number:36"
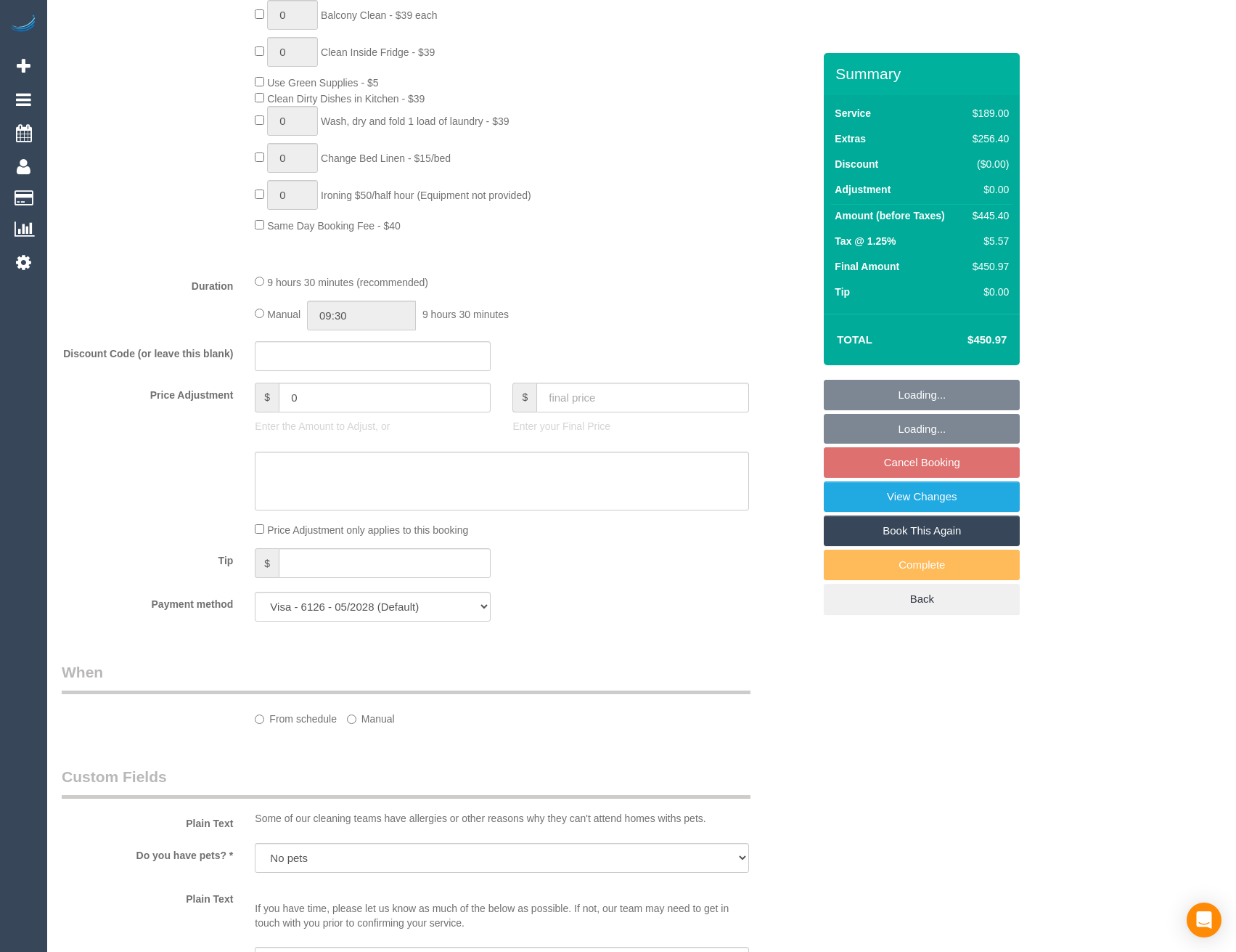
select select "object:792"
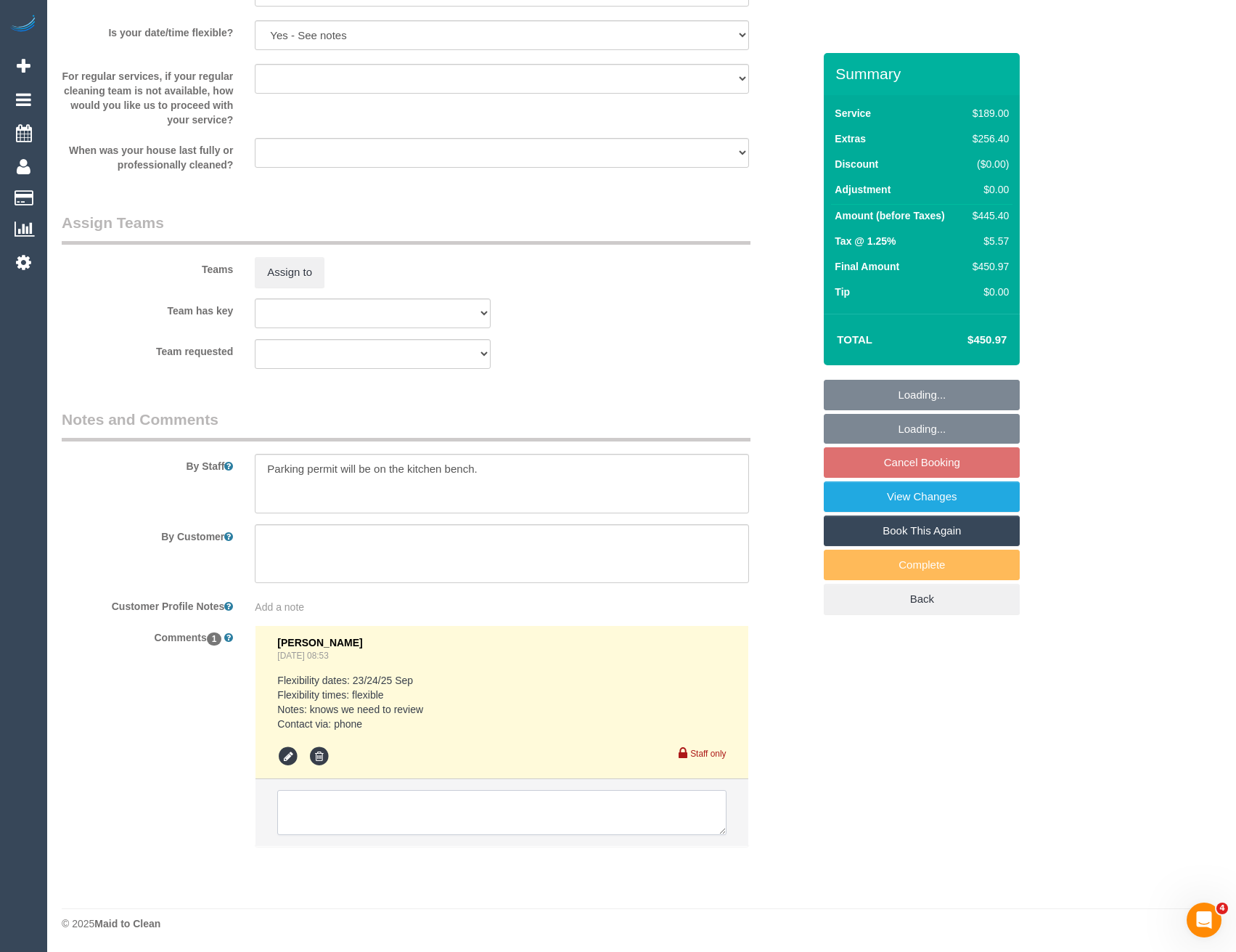
click at [423, 816] on textarea at bounding box center [502, 812] width 449 height 45
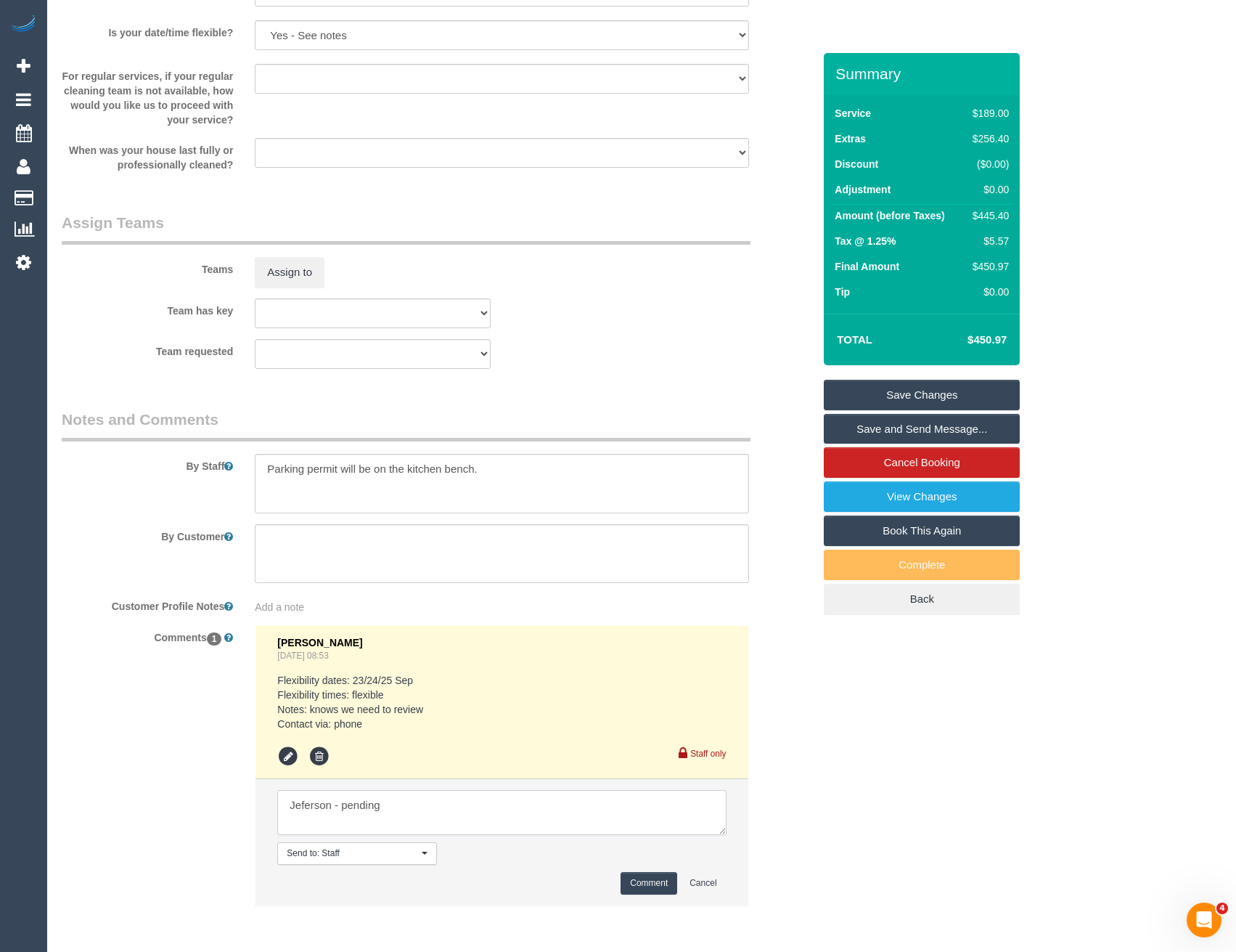
type textarea "Jeferson - pending"
click at [649, 882] on button "Comment" at bounding box center [649, 883] width 57 height 23
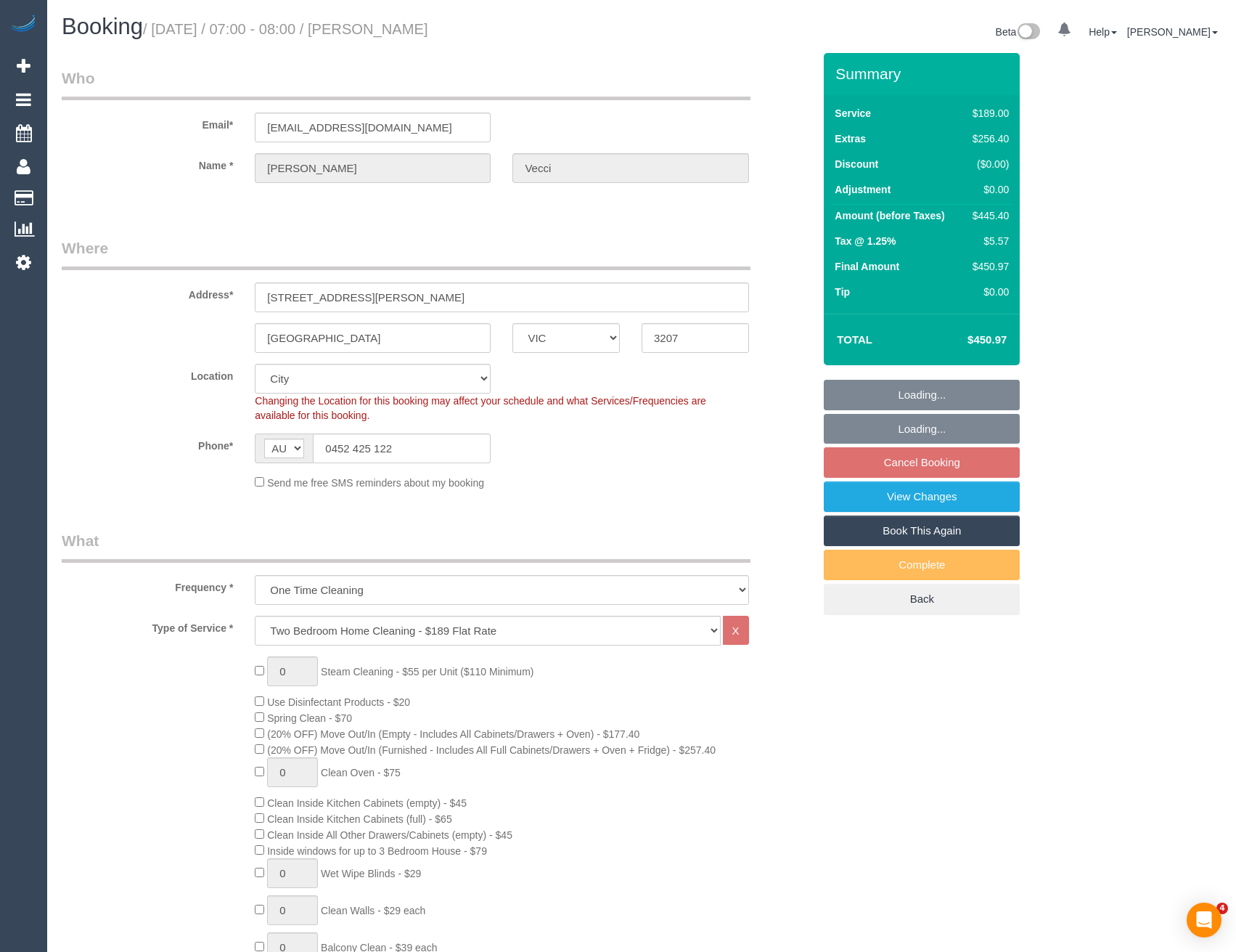
select select "VIC"
select select "number:28"
select select "number:15"
select select "number:19"
select select "number:36"
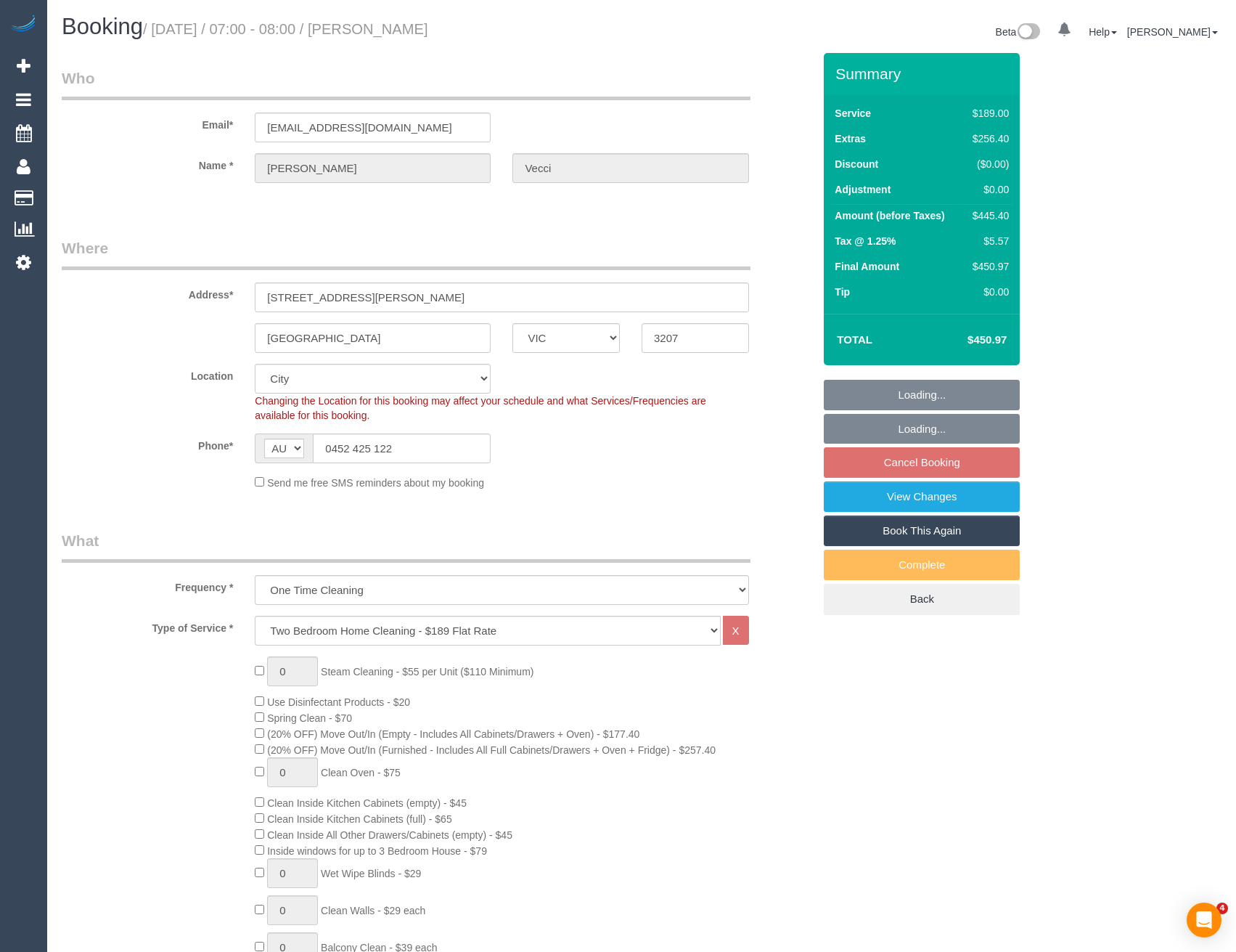
select select "object:1225"
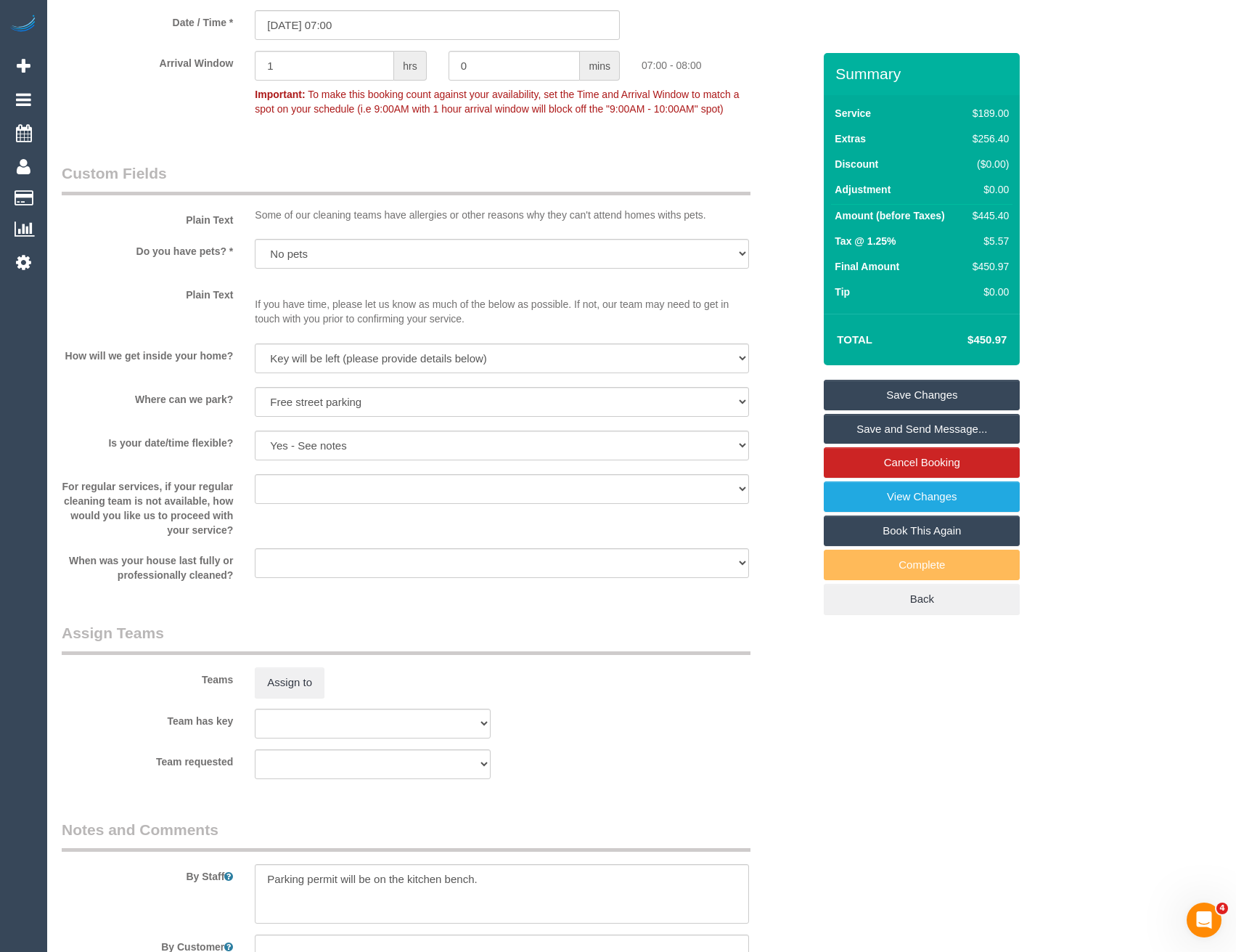
scroll to position [1814, 0]
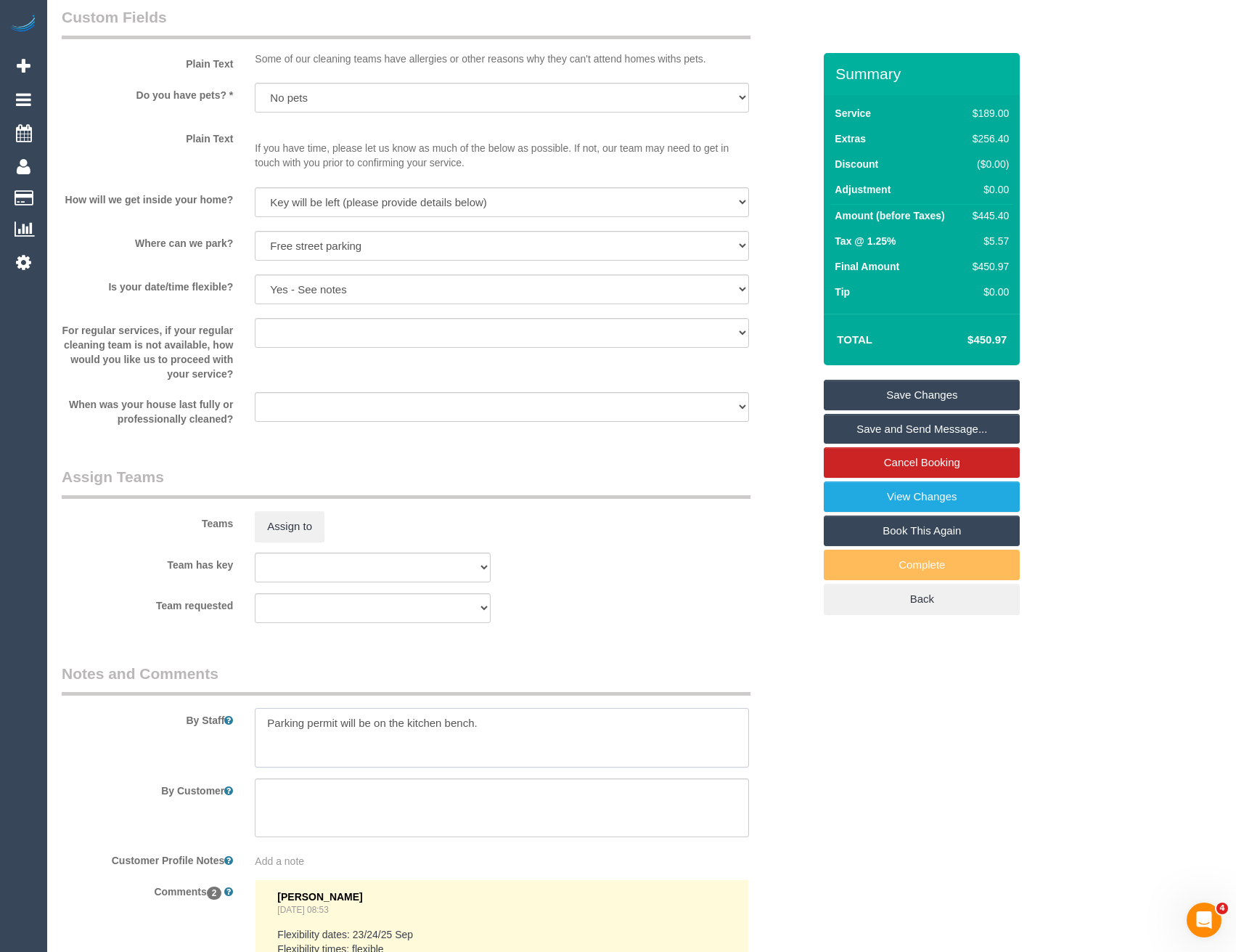
click at [265, 721] on textarea at bounding box center [502, 737] width 494 height 59
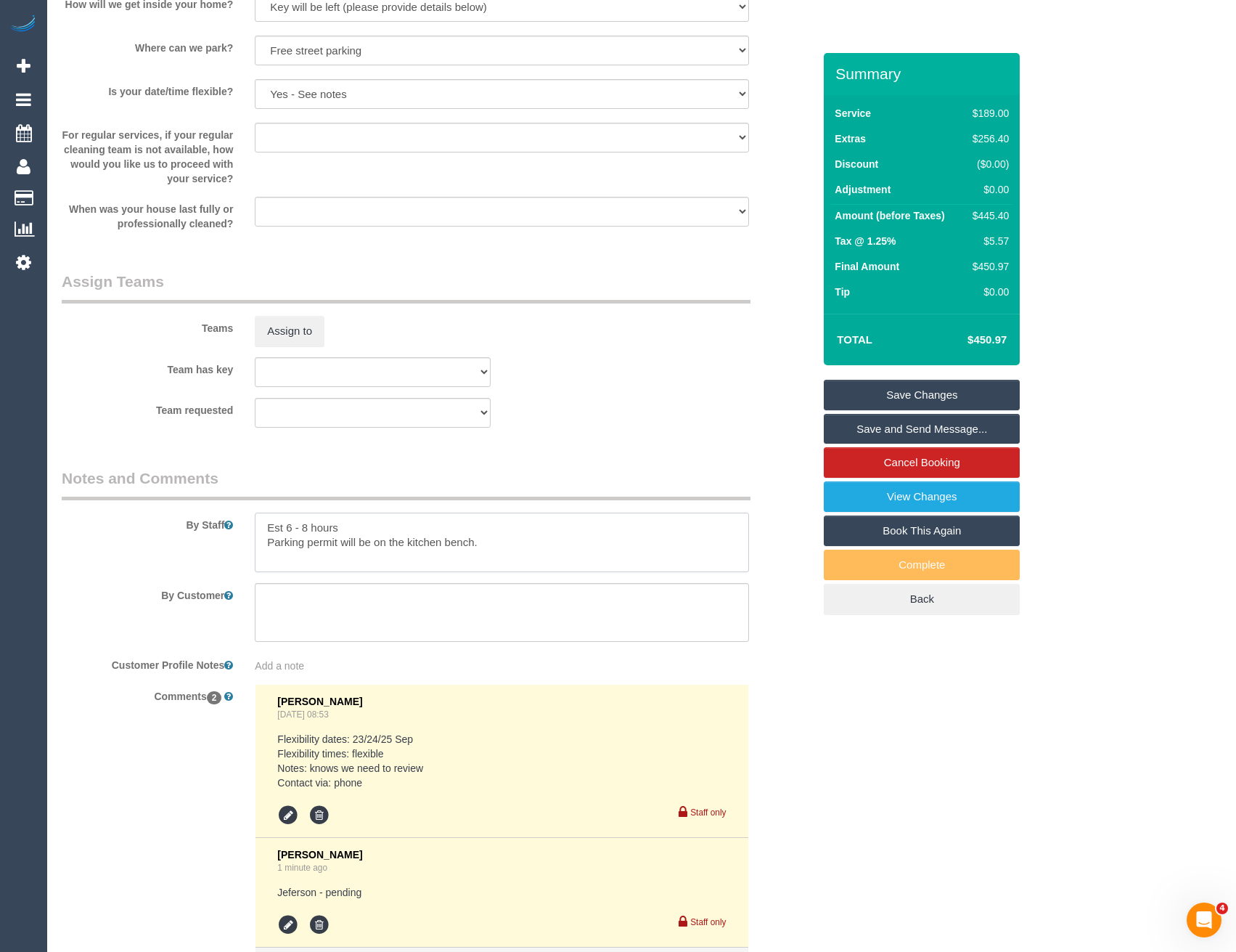
scroll to position [2178, 0]
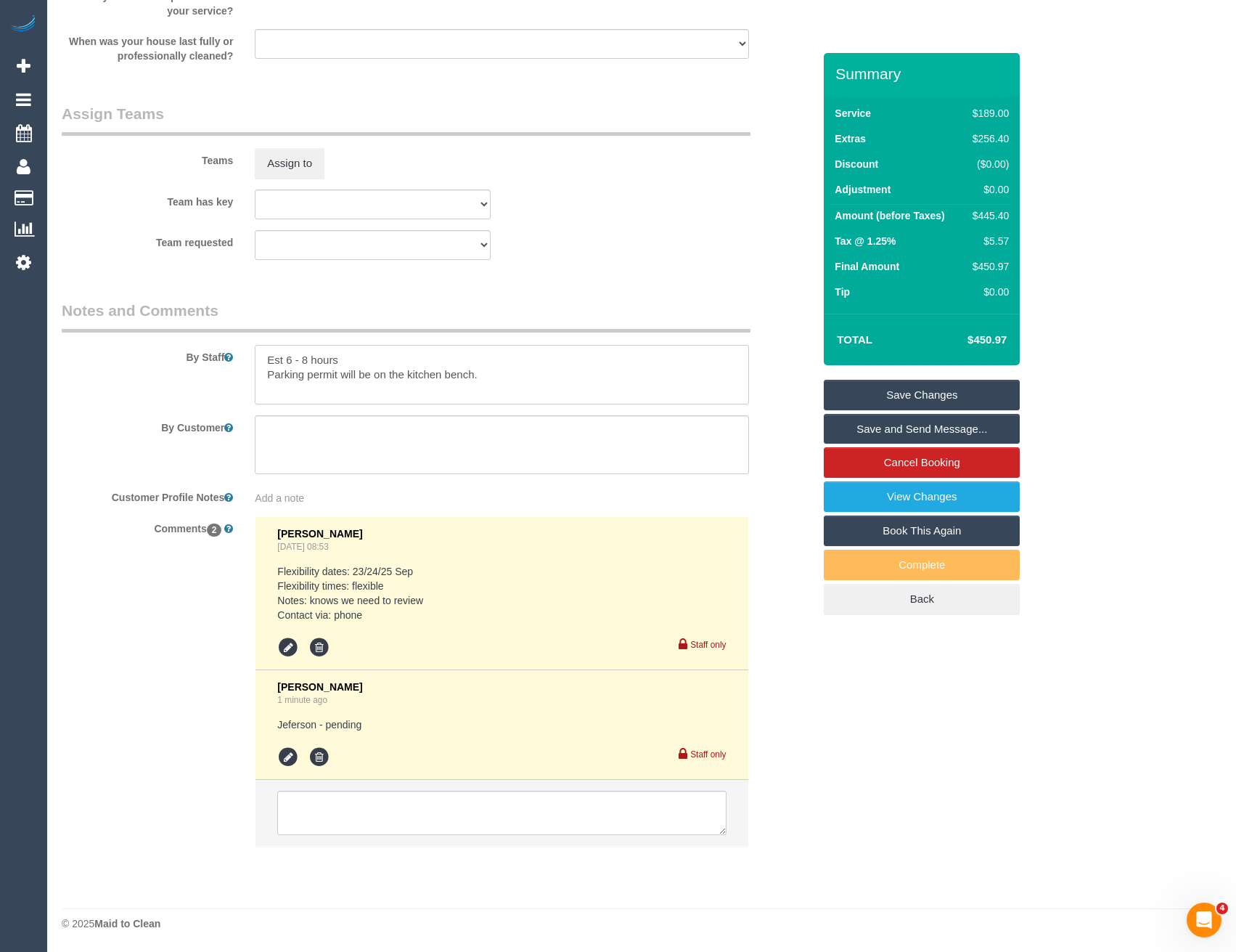
type textarea "Est 6 - 8 hours Parking permit will be on the kitchen bench."
click at [283, 759] on icon at bounding box center [288, 757] width 22 height 22
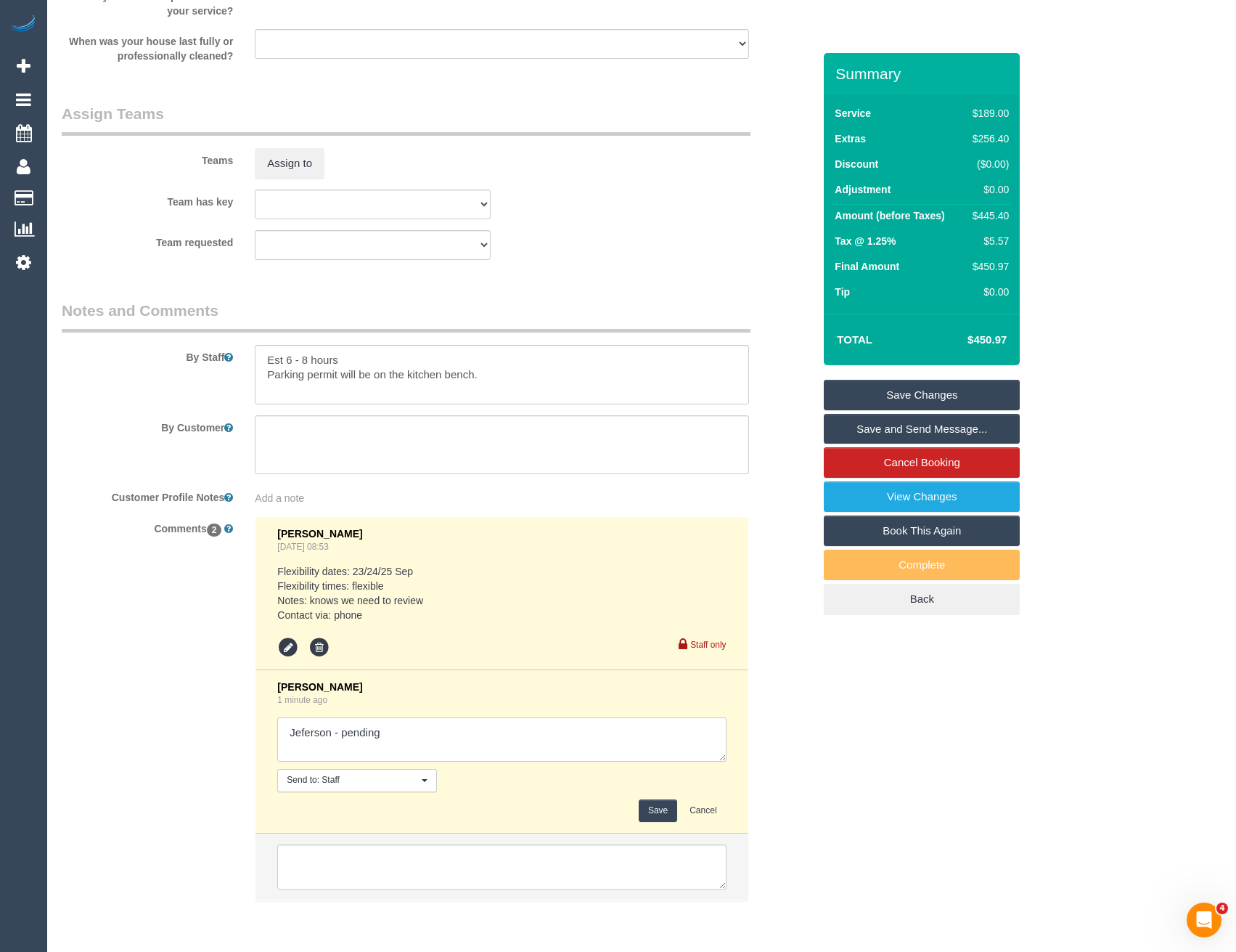
click at [462, 734] on textarea at bounding box center [502, 740] width 449 height 45
type textarea "Jeferson - pending // conf via SMS"
click at [664, 812] on button "Save" at bounding box center [658, 810] width 39 height 23
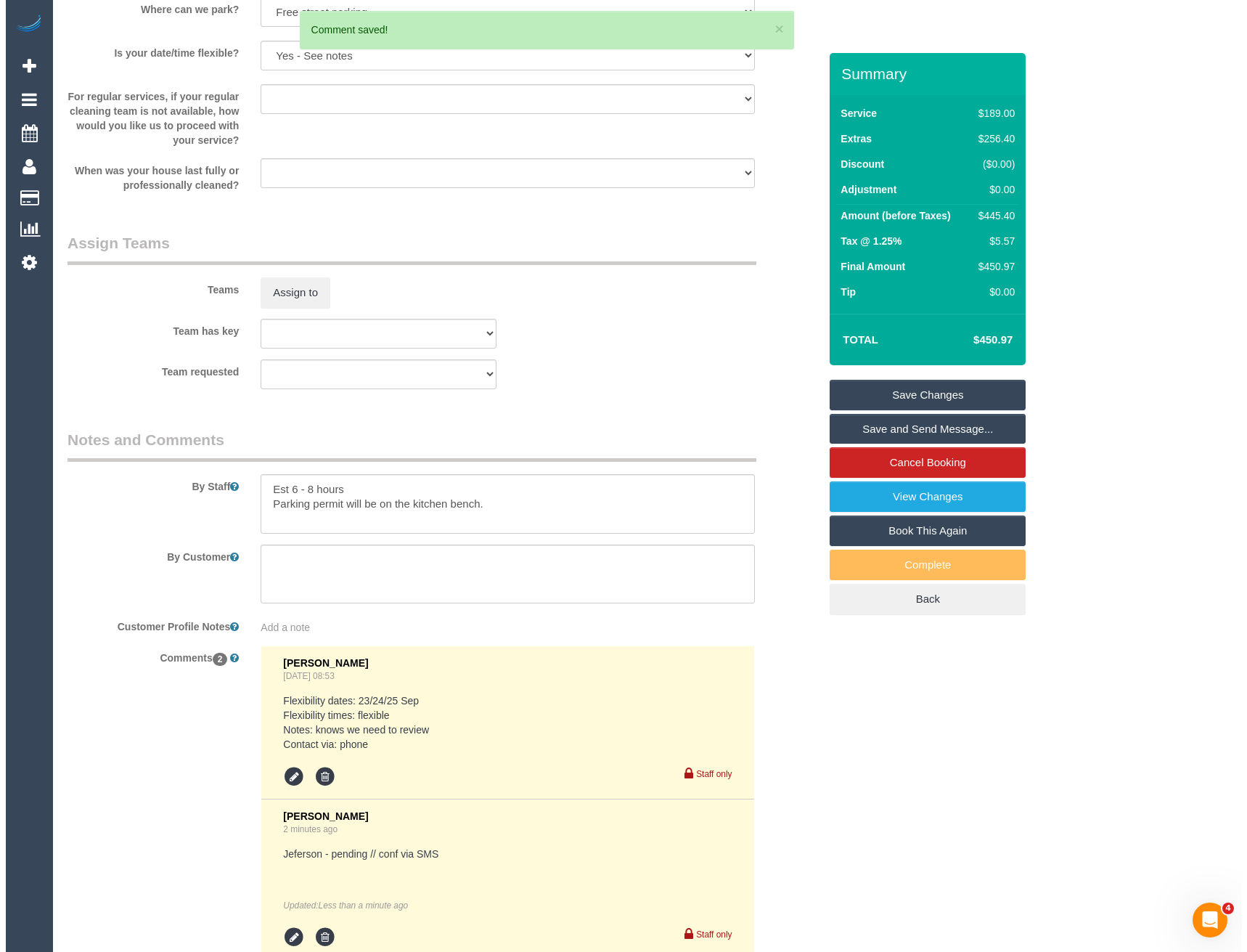
scroll to position [1887, 0]
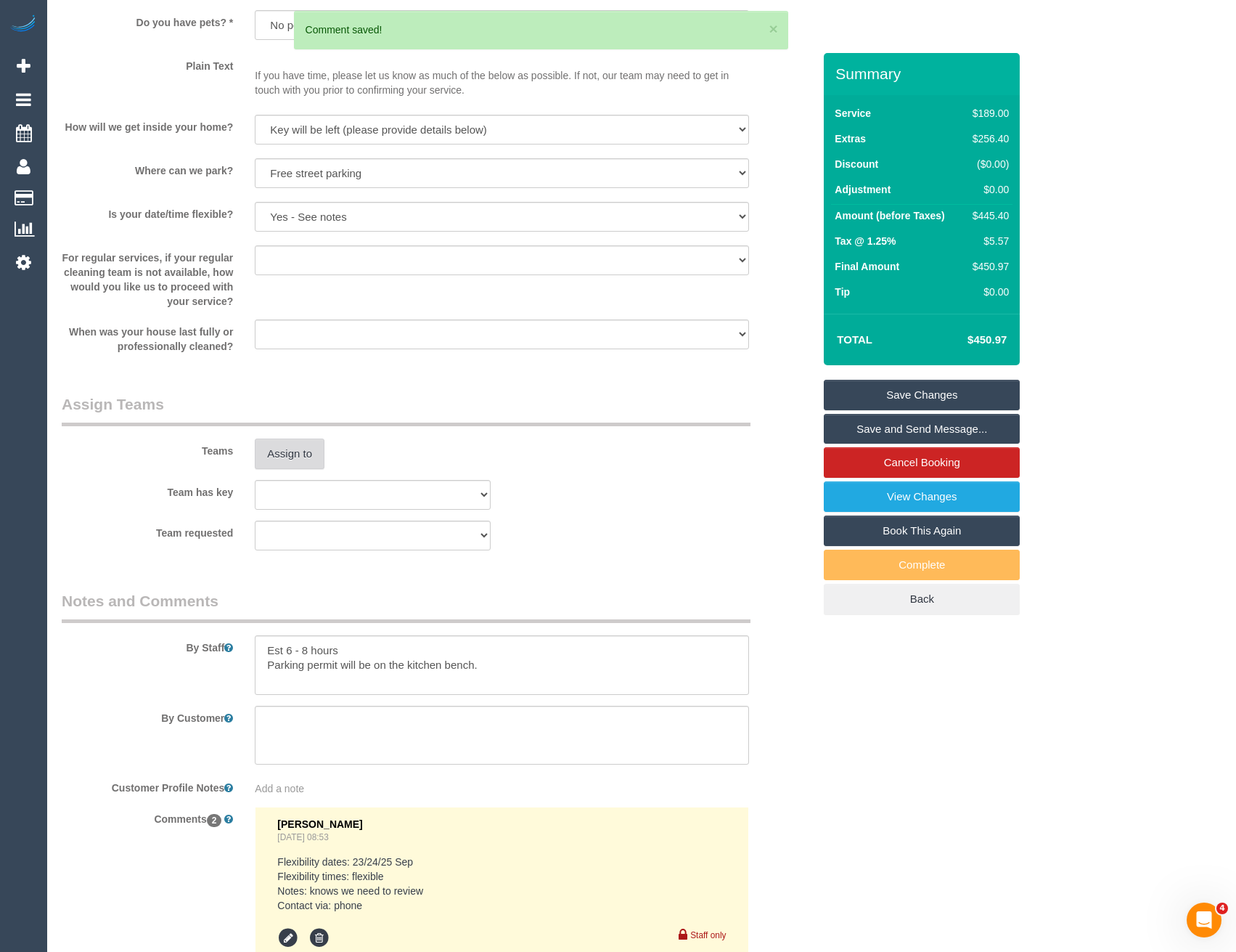
click at [318, 455] on button "Assign to" at bounding box center [289, 454] width 70 height 30
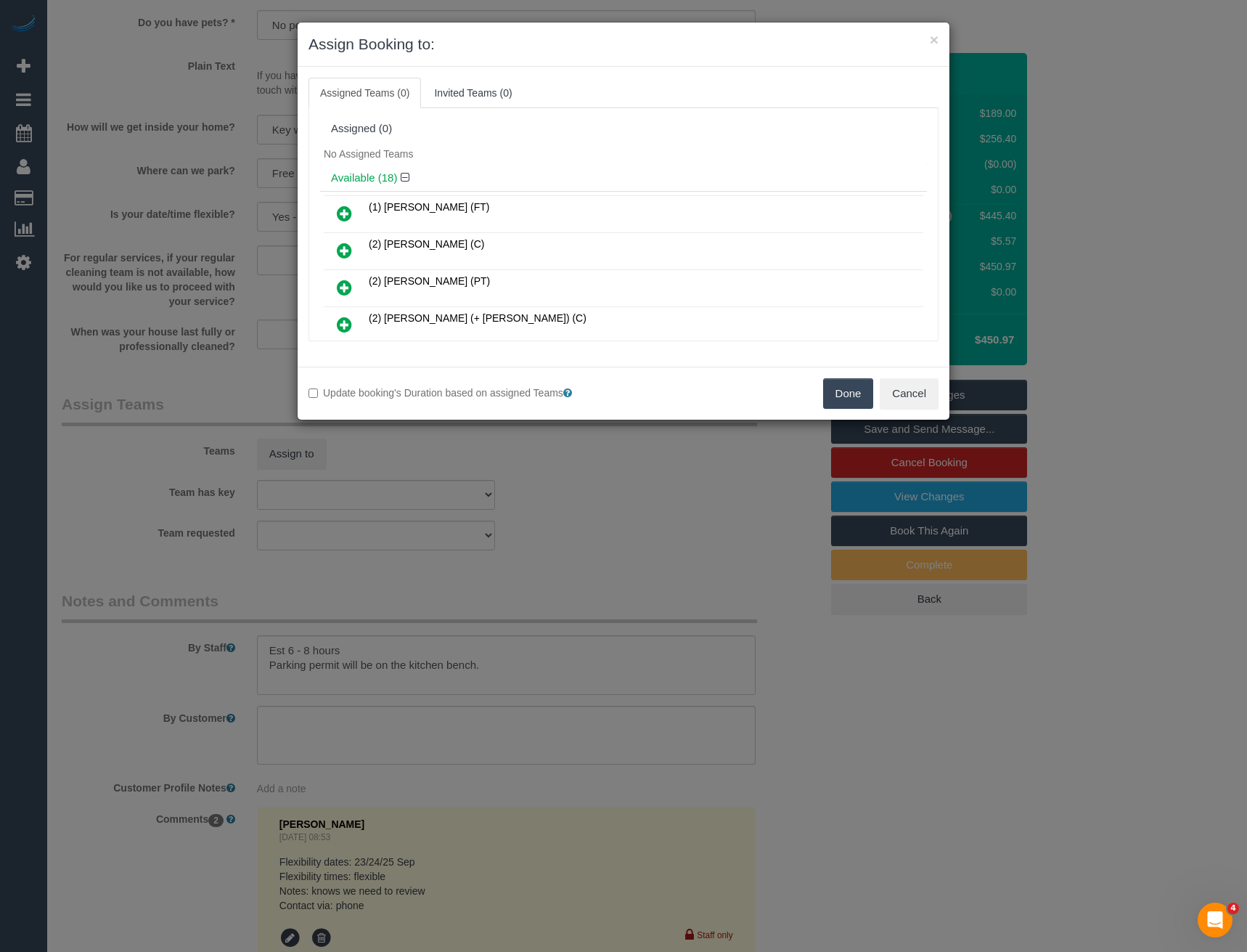
scroll to position [2057, 0]
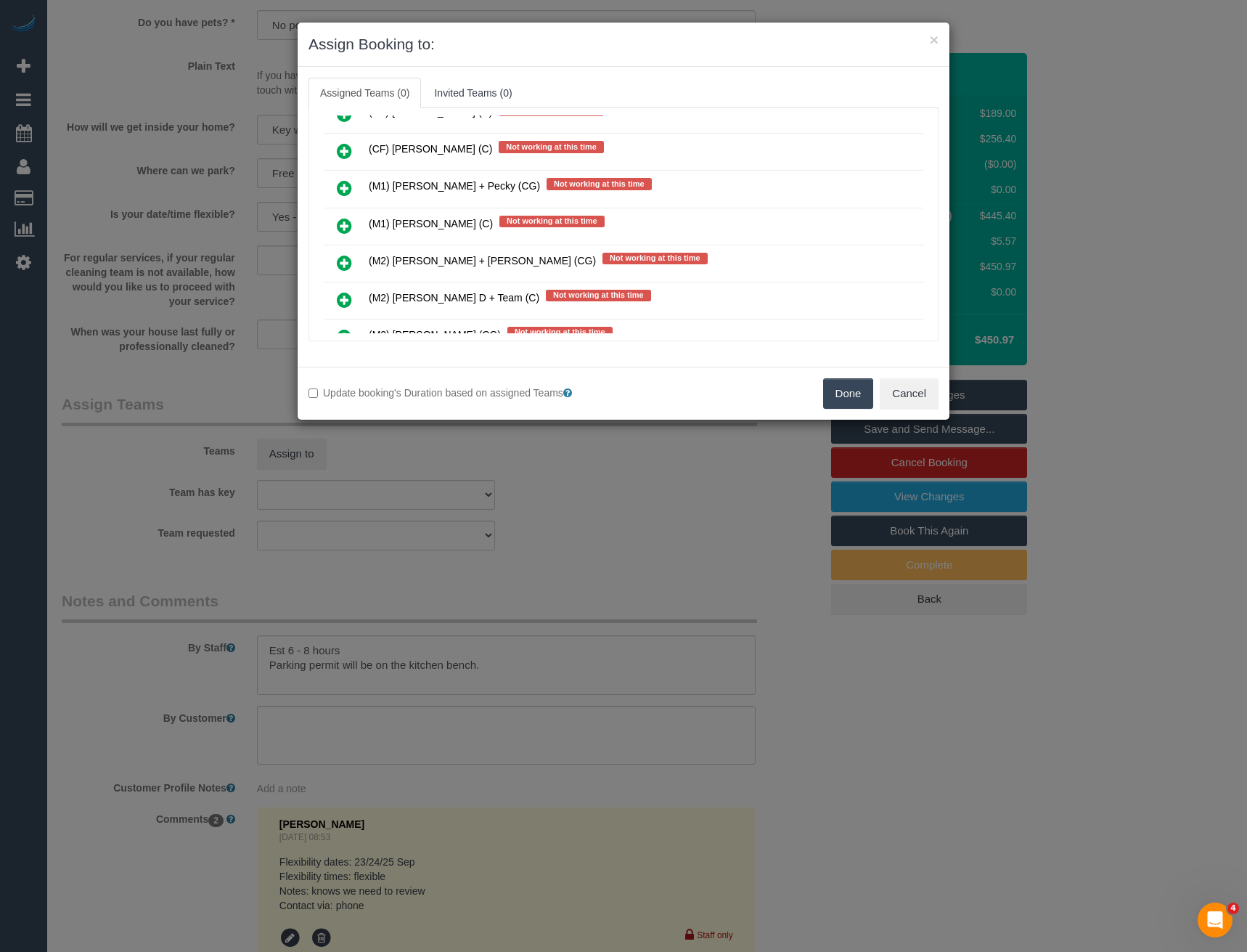
click at [345, 229] on icon at bounding box center [344, 225] width 15 height 18
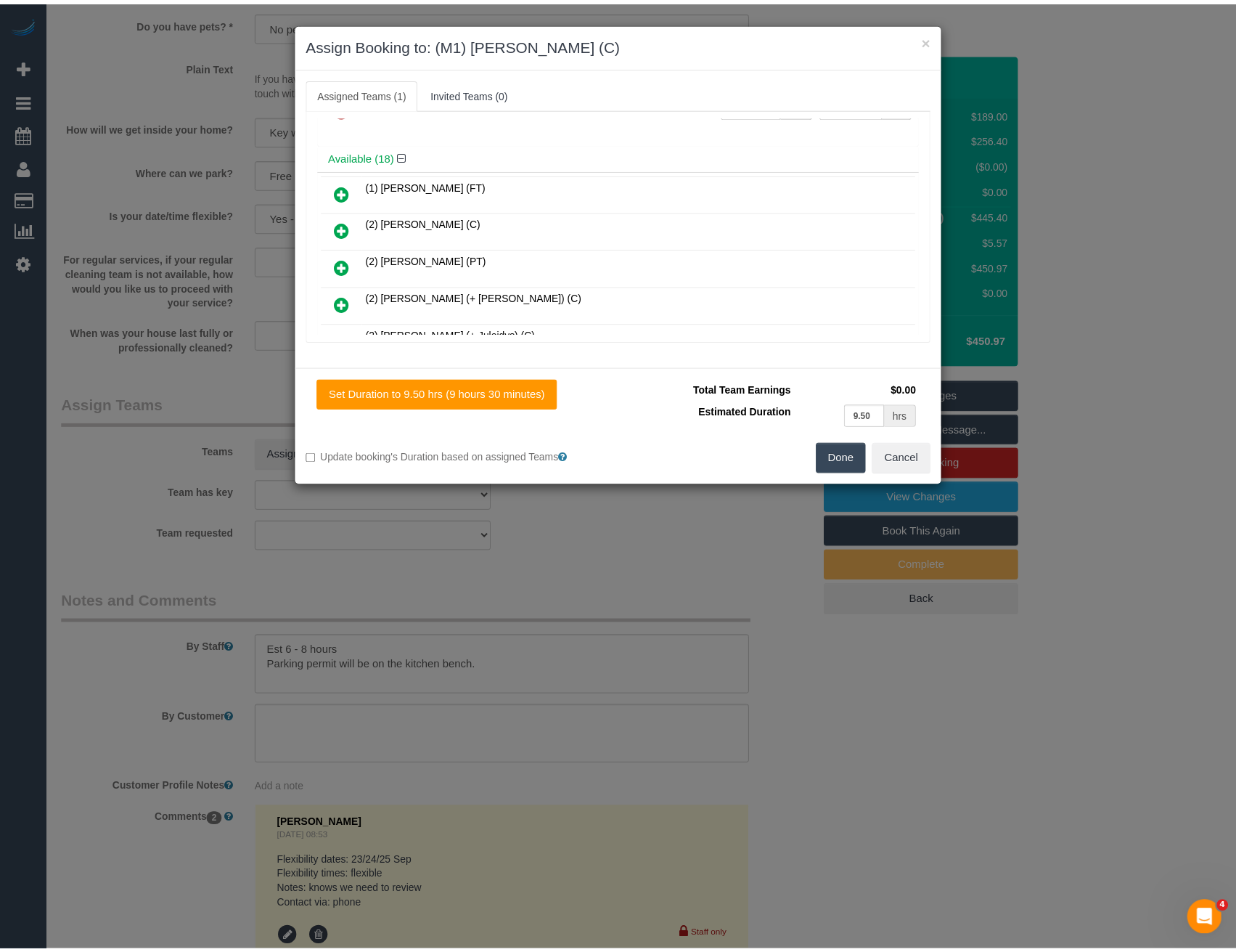
scroll to position [0, 0]
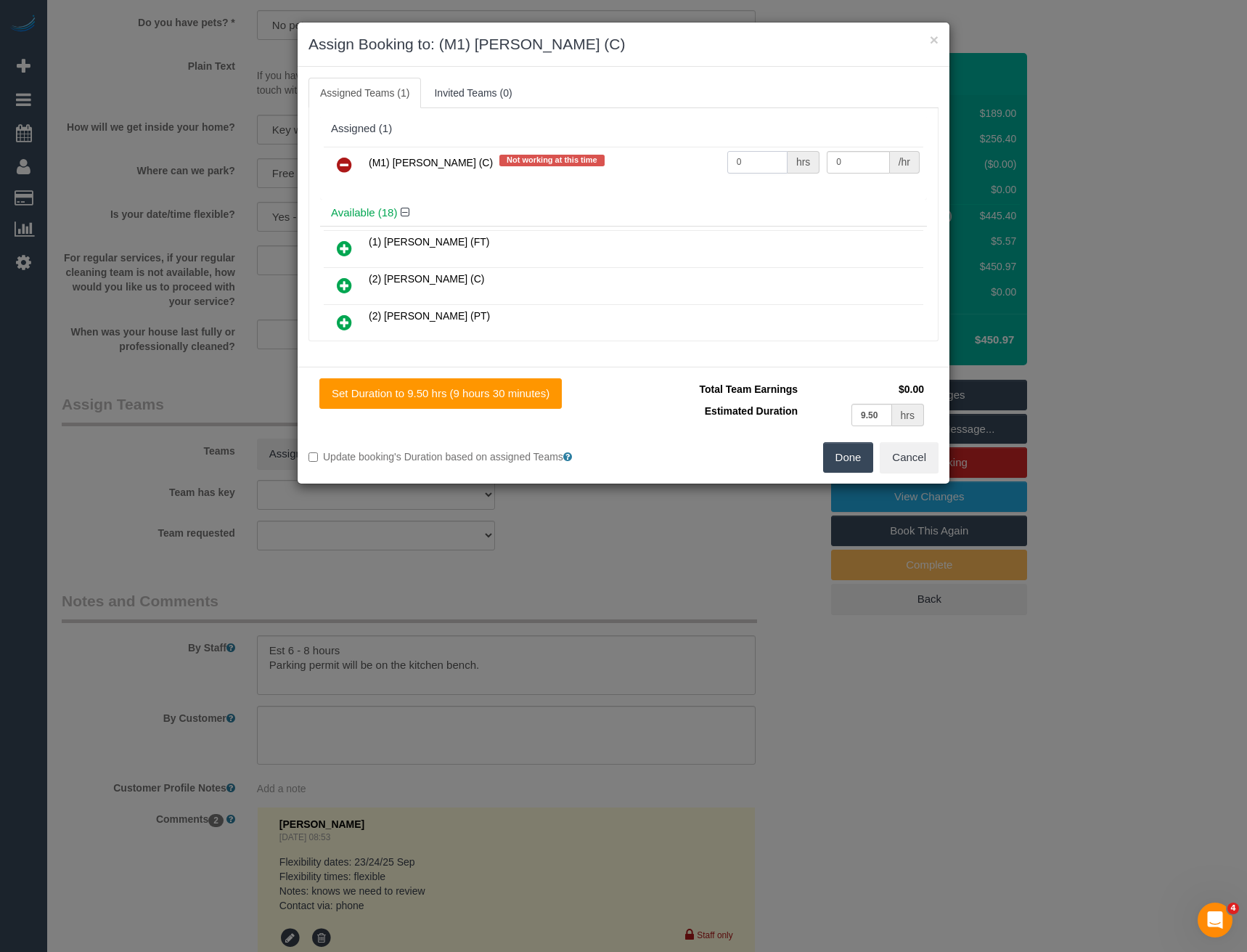
drag, startPoint x: 749, startPoint y: 157, endPoint x: 620, endPoint y: 167, distance: 129.4
click at [634, 156] on tr "(M1) Jeferson Ortiz (C) Not working at this time 0 hrs 0 /hr" at bounding box center [624, 165] width 600 height 37
type input "1"
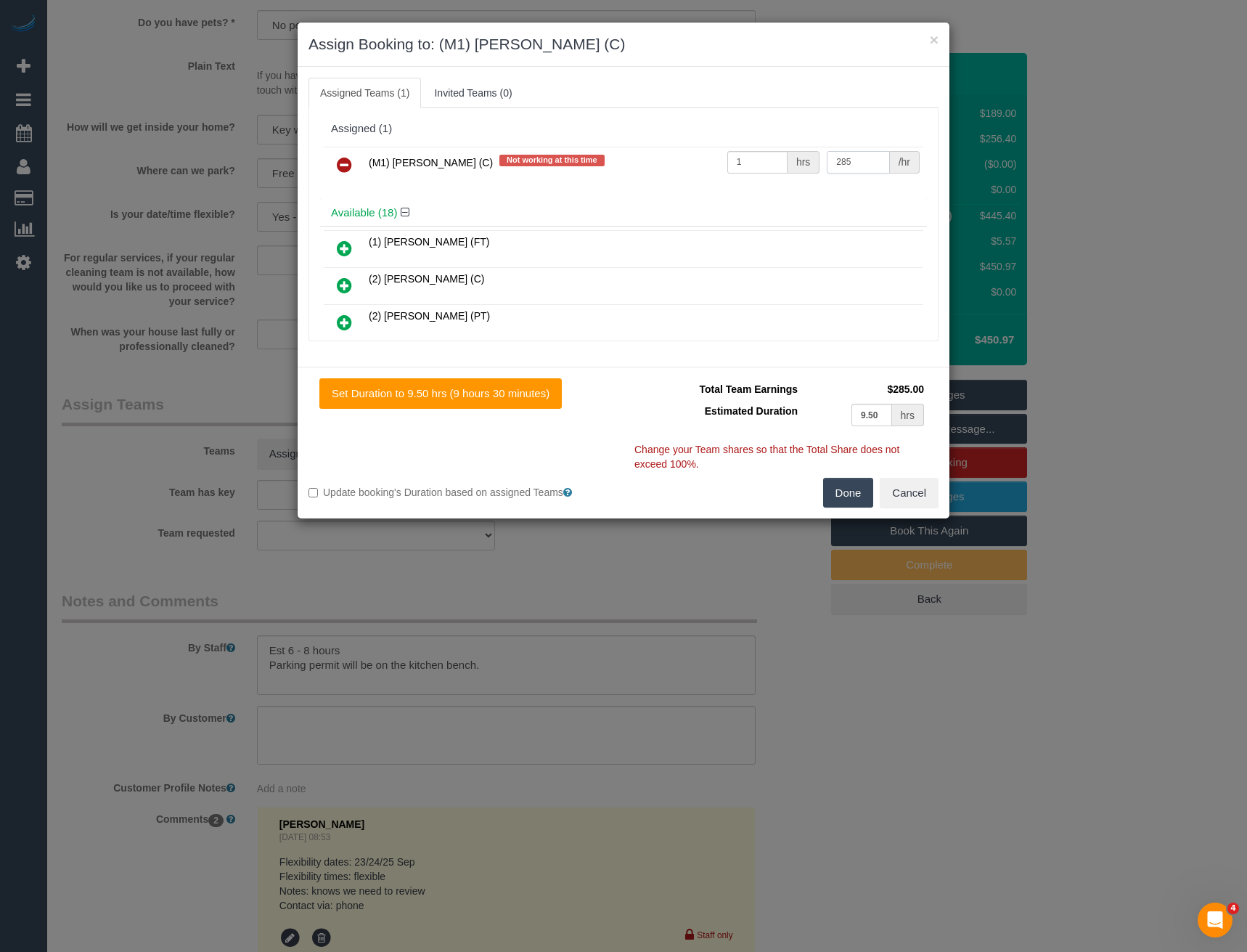
type input "285"
click at [843, 491] on button "Done" at bounding box center [848, 492] width 51 height 30
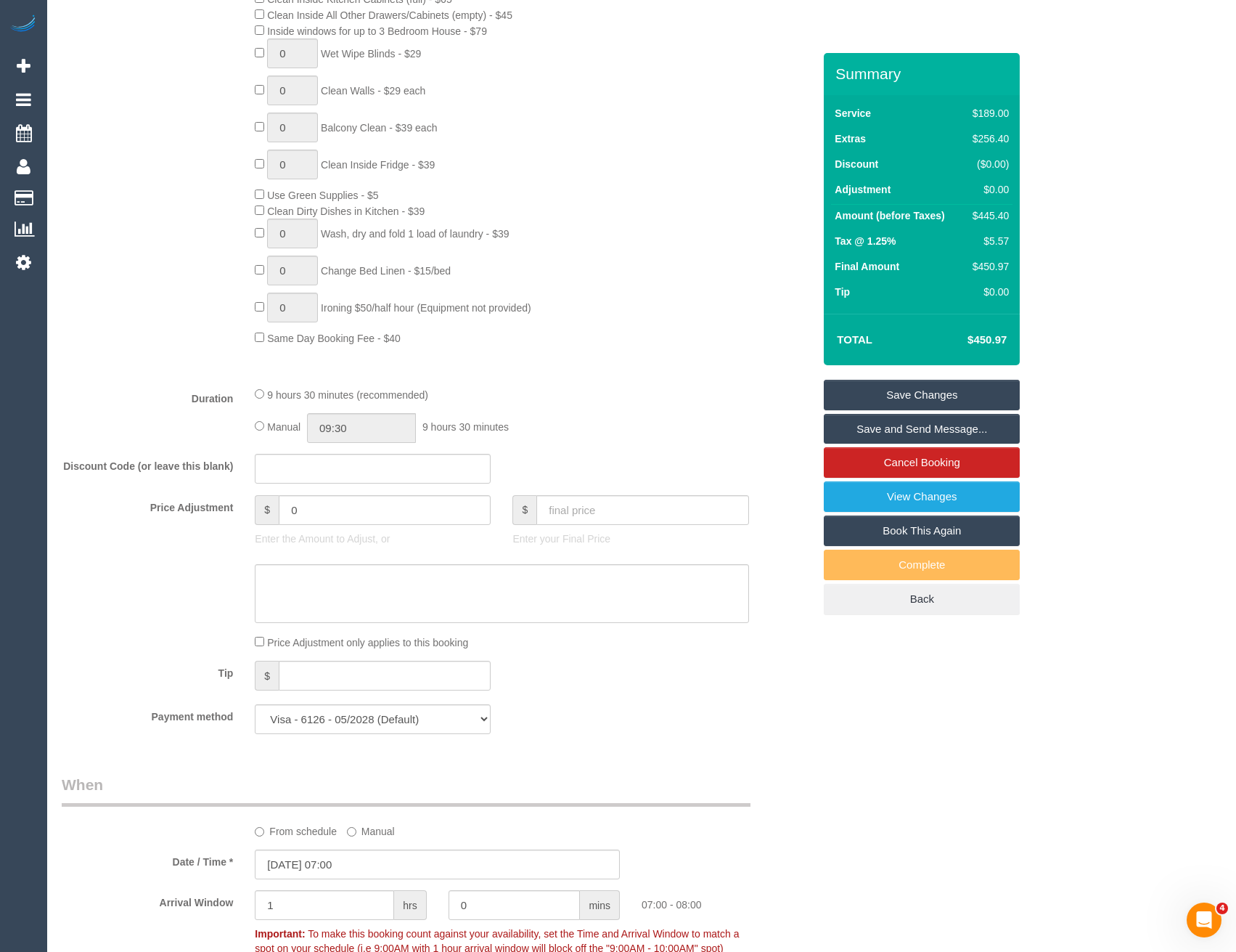
scroll to position [726, 0]
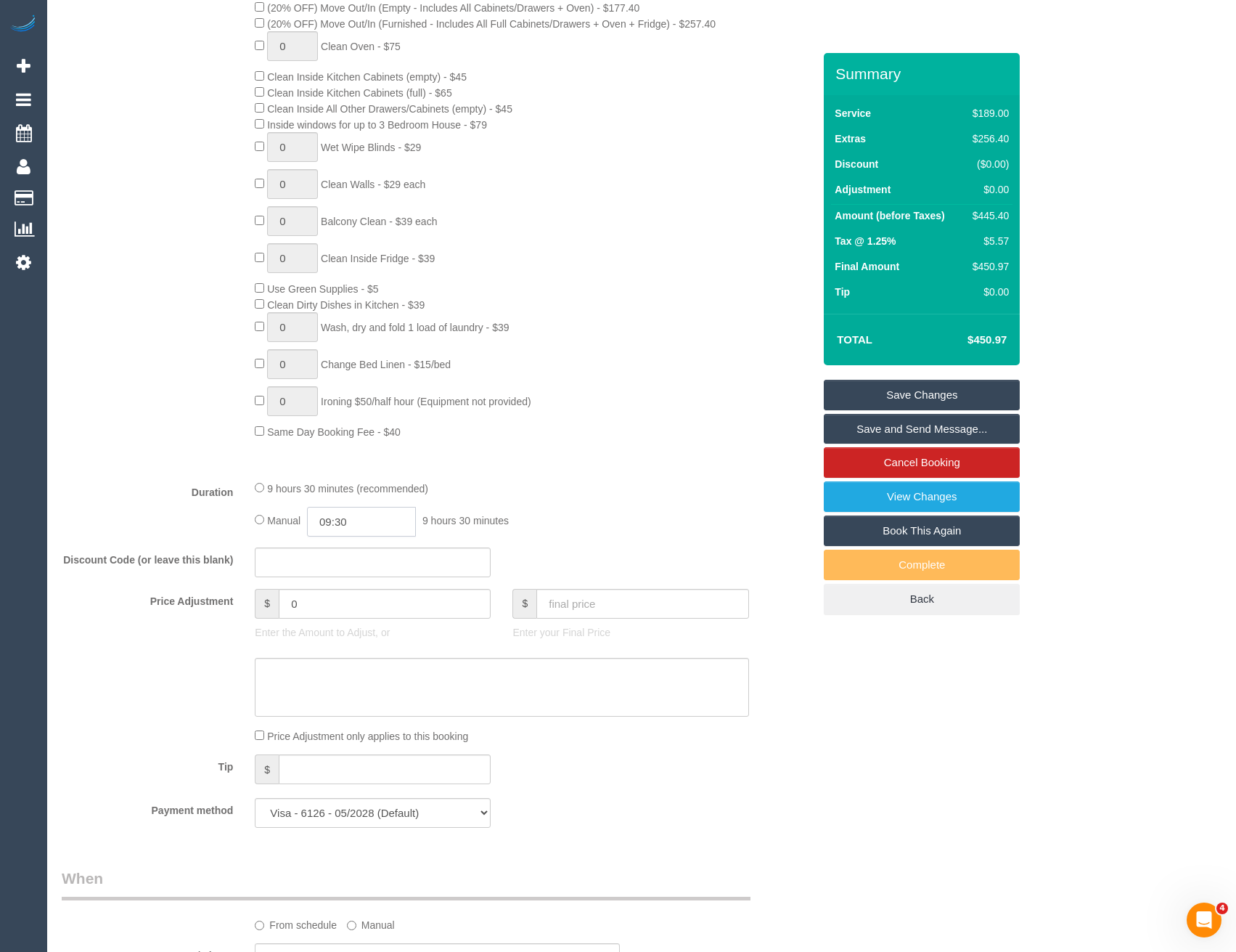
click at [366, 521] on input "09:30" at bounding box center [362, 522] width 109 height 30
type input "08:00"
click at [350, 605] on li "08:00" at bounding box center [346, 602] width 64 height 19
click at [570, 510] on div "Manual 08:00 8 hours 0 minutes" at bounding box center [502, 522] width 494 height 30
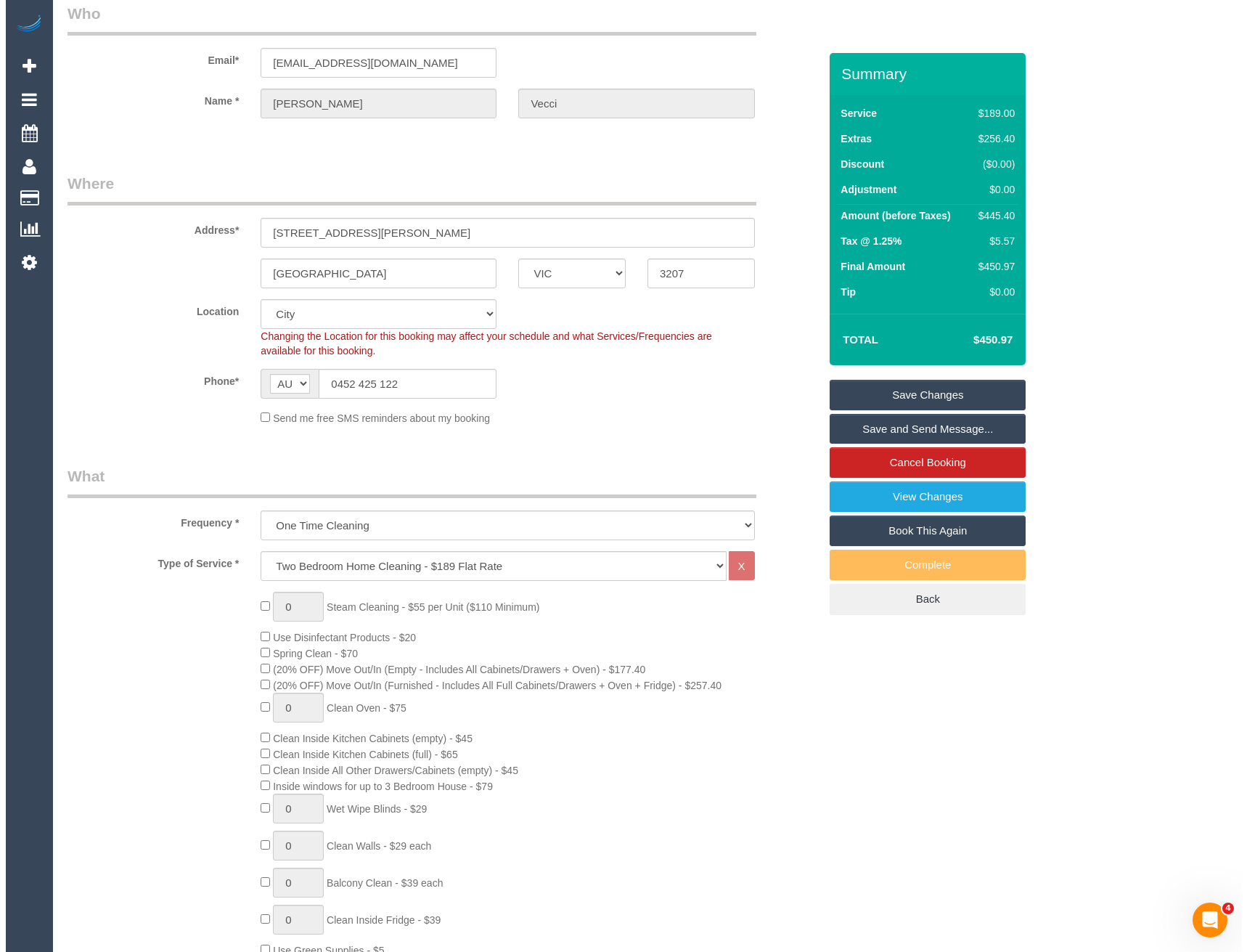
scroll to position [0, 0]
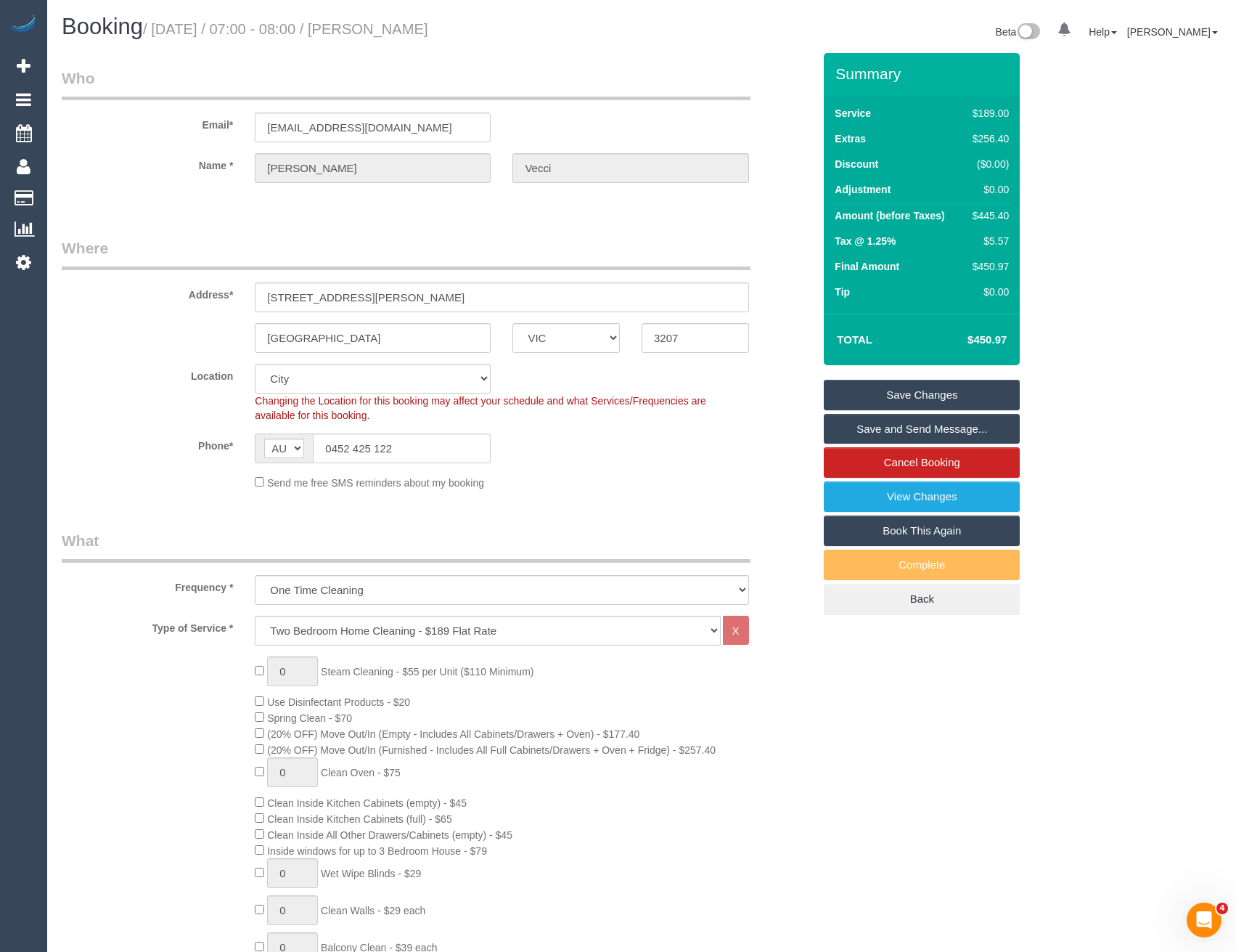
click at [852, 437] on link "Save and Send Message..." at bounding box center [922, 429] width 196 height 30
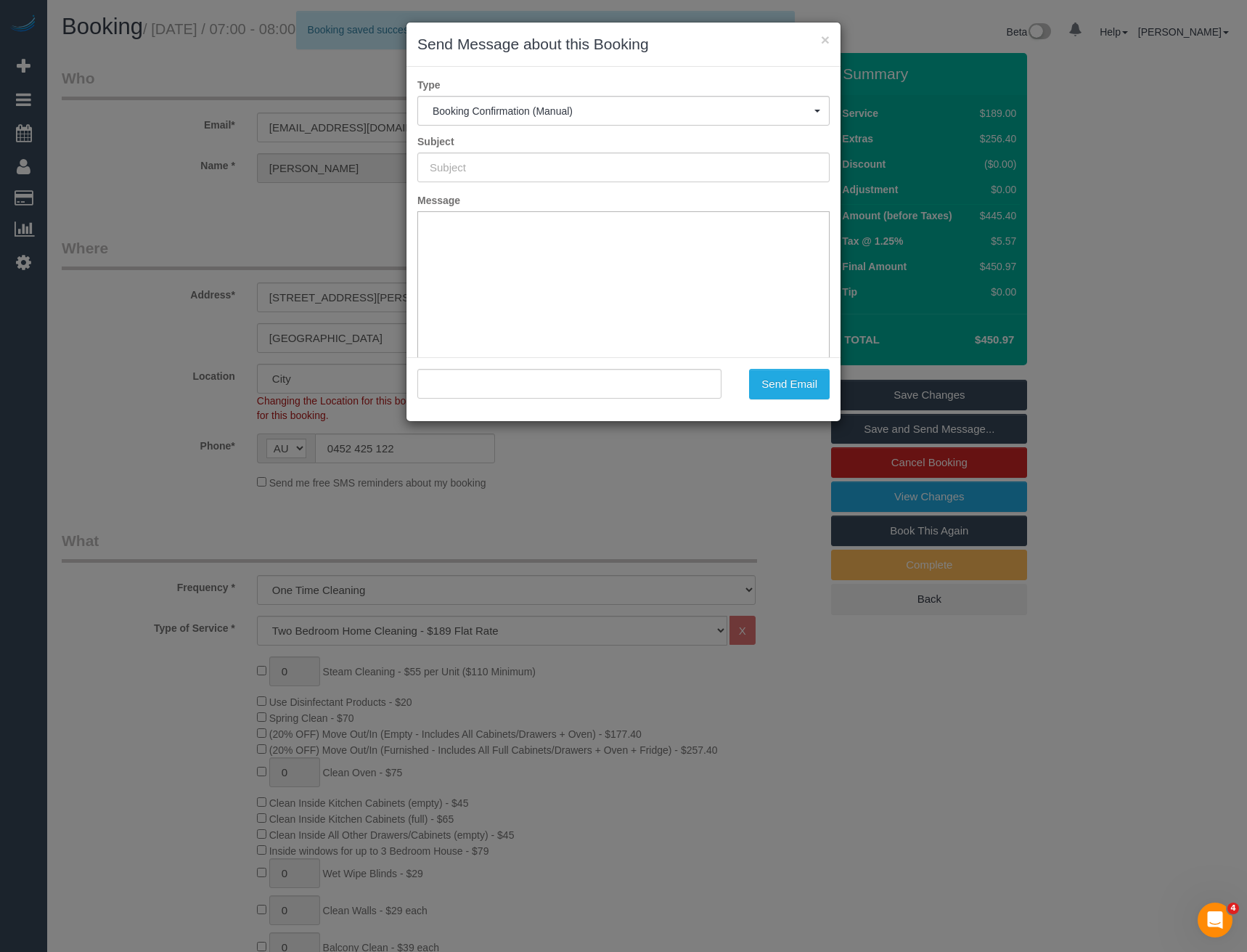
type input "Booking Confirmed"
type input ""Nicholas Vecci" <nicholasvecci@gmail.com>"
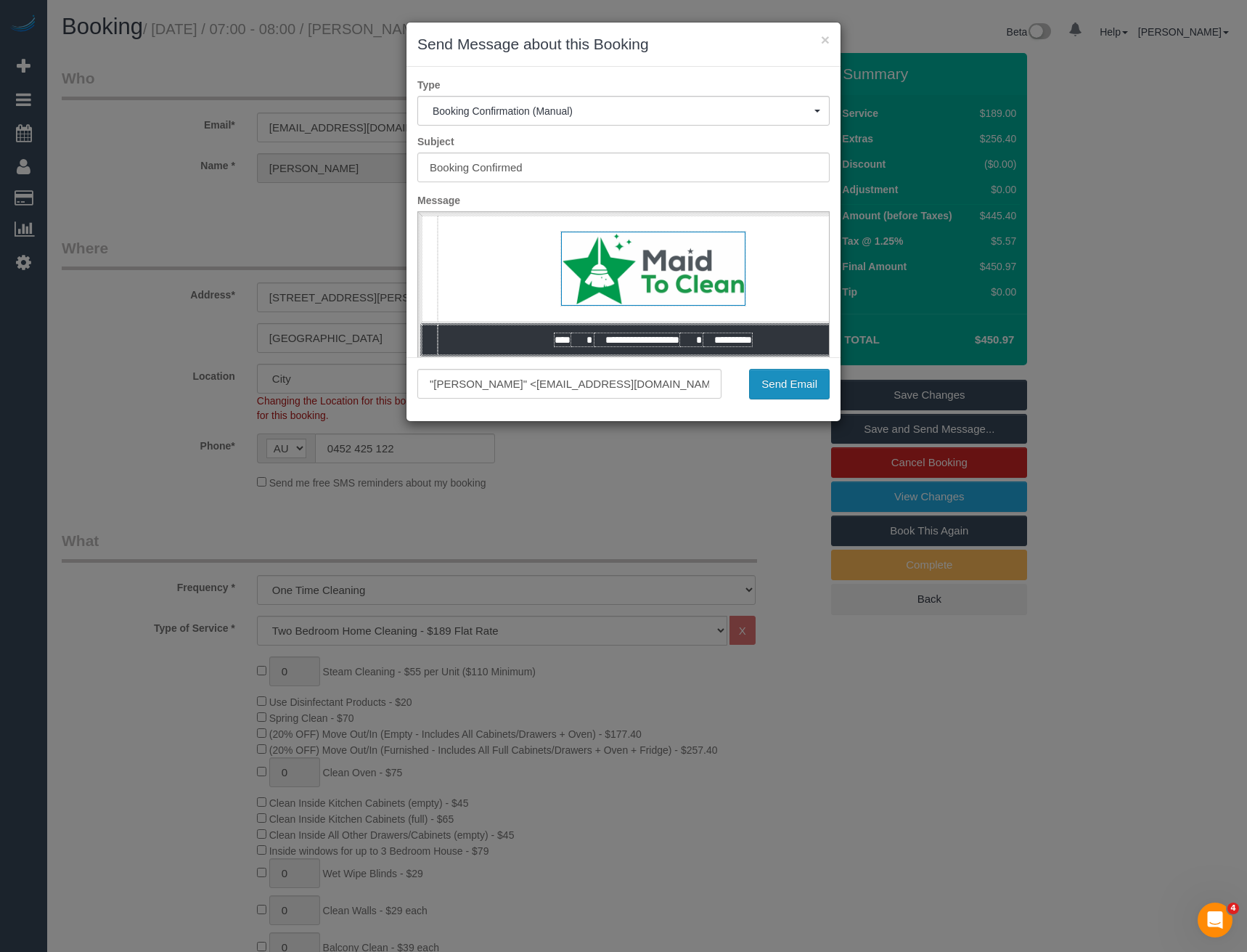
click at [795, 381] on button "Send Email" at bounding box center [790, 383] width 80 height 30
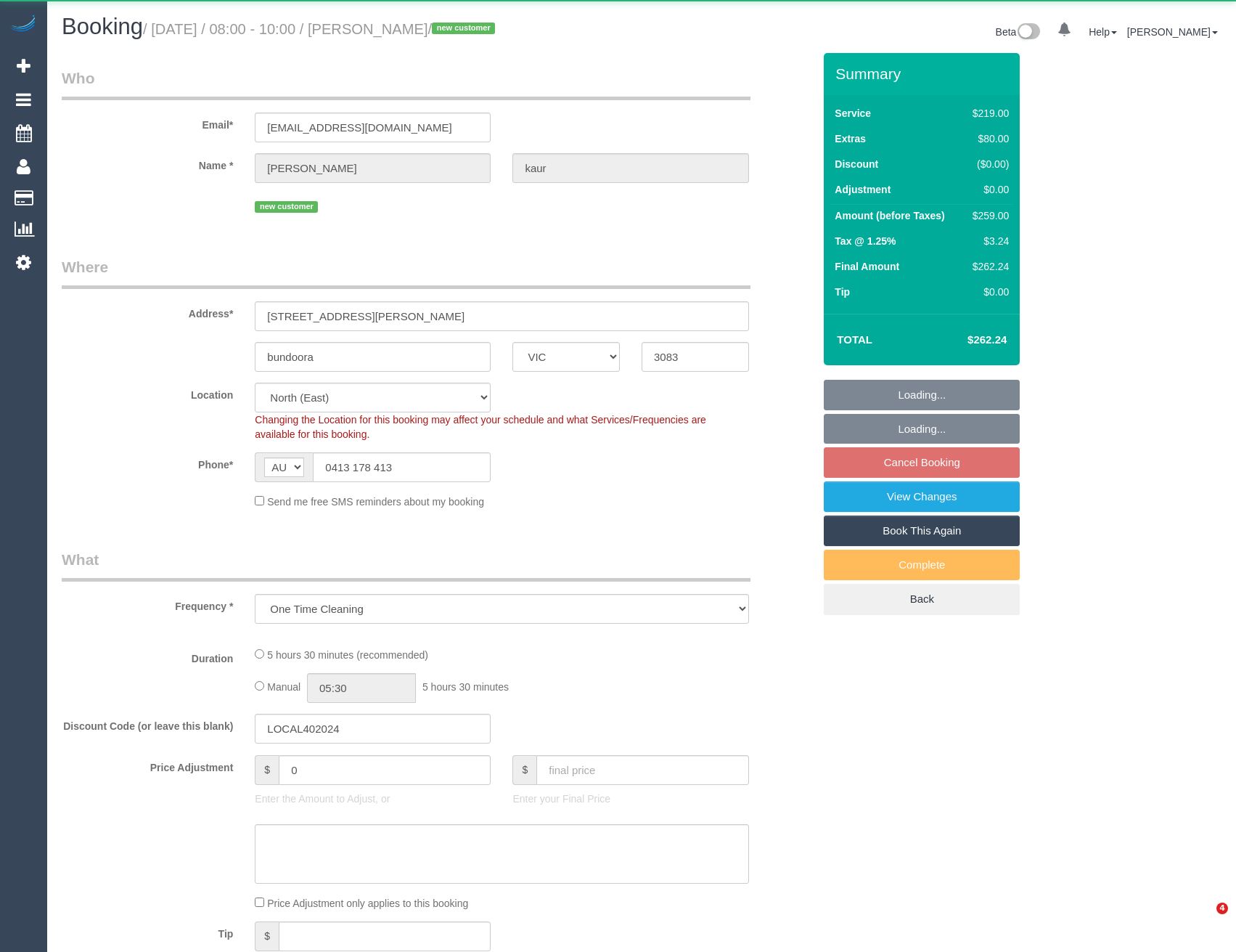
select select "VIC"
select select "spot1"
select select "number:27"
select select "number:14"
select select "number:19"
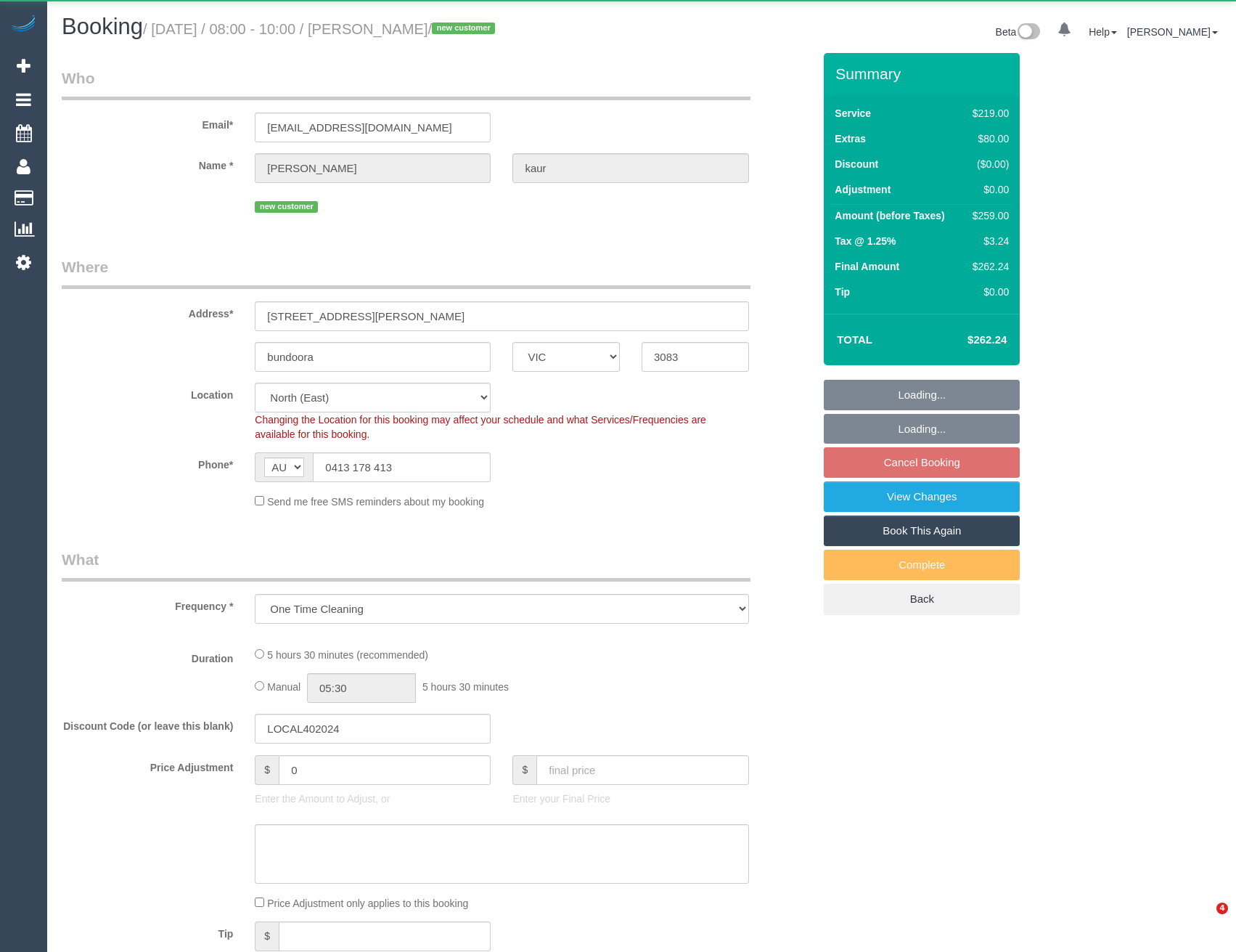
select select "number:23"
select select "number:35"
select select "number:13"
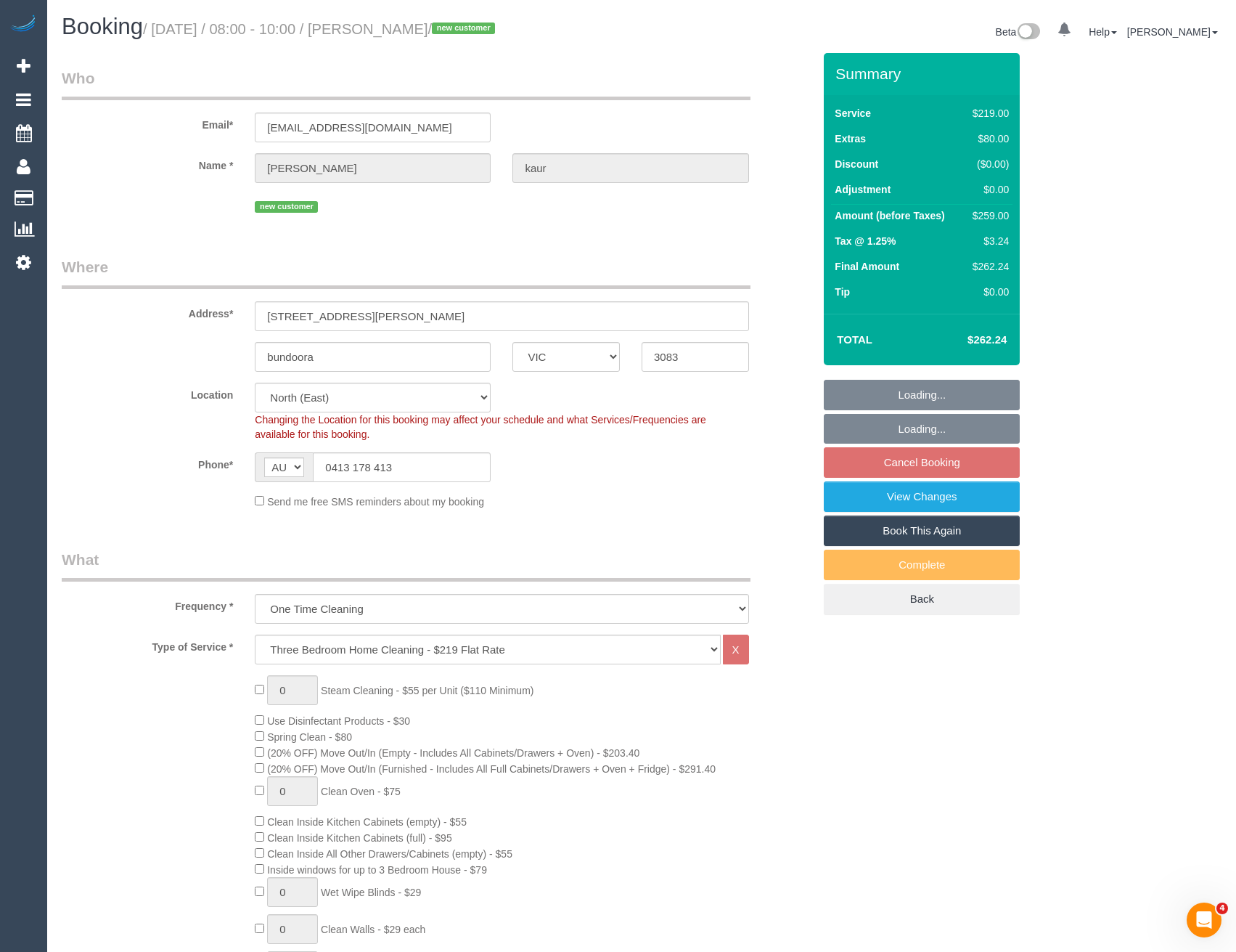
select select "object:815"
select select "string:stripe-pm_1S8BIV2GScqysDRVMLXrNj6A"
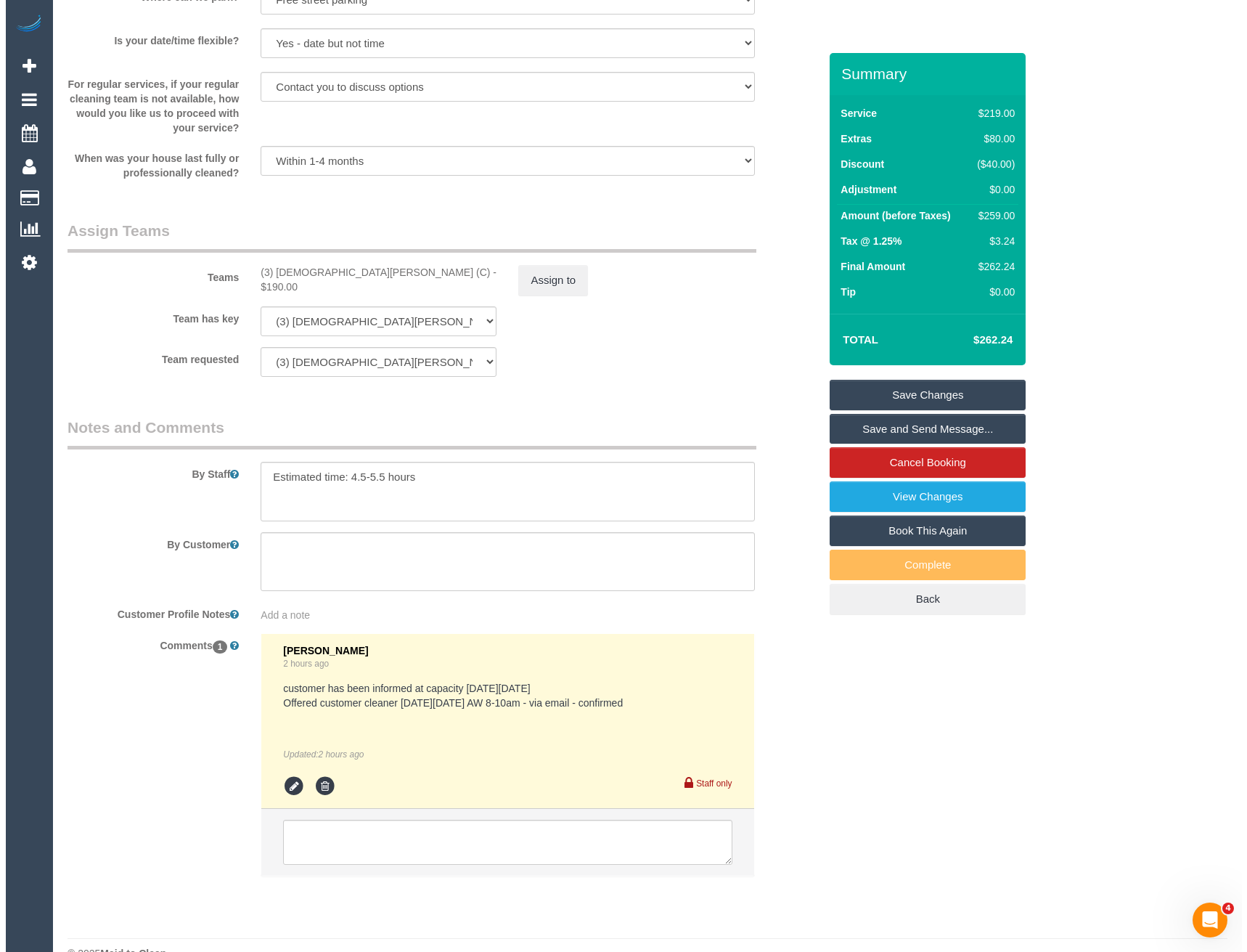
scroll to position [2030, 0]
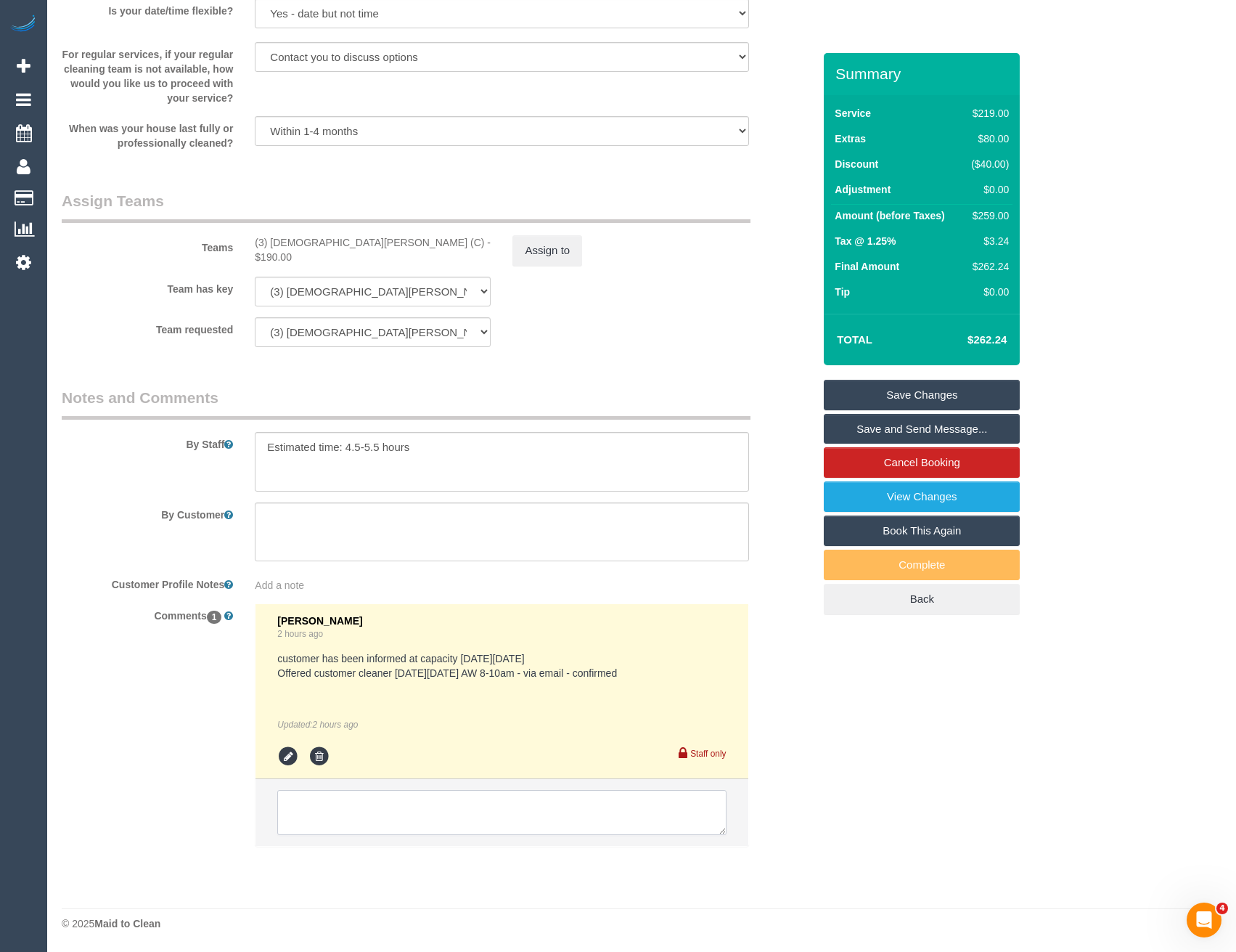
click at [398, 823] on textarea at bounding box center [502, 812] width 449 height 45
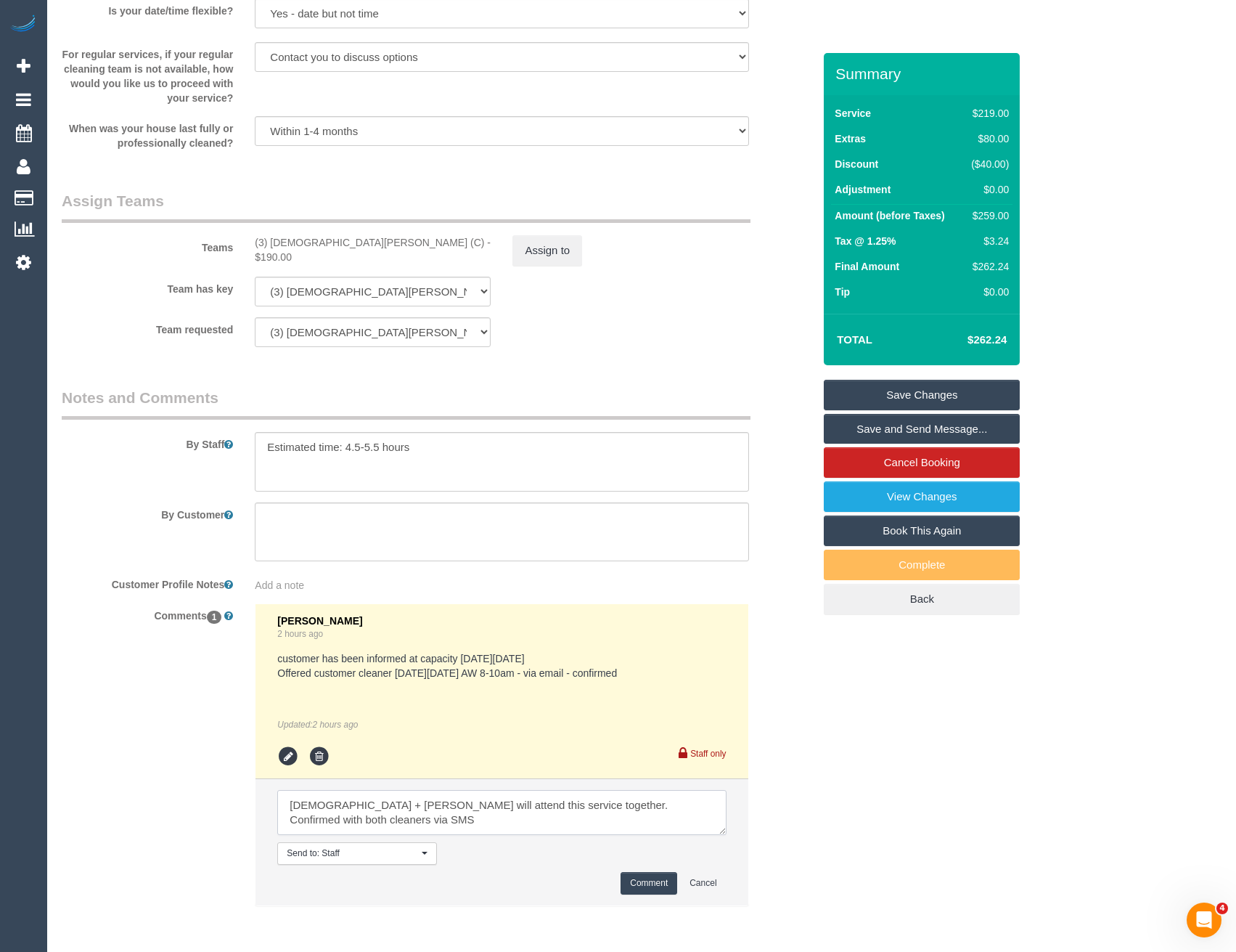
type textarea "[DEMOGRAPHIC_DATA] + [PERSON_NAME] will attend this service together. Confirmed…"
click at [649, 887] on button "Comment" at bounding box center [649, 883] width 57 height 23
click at [551, 254] on button "Assign to" at bounding box center [547, 250] width 70 height 30
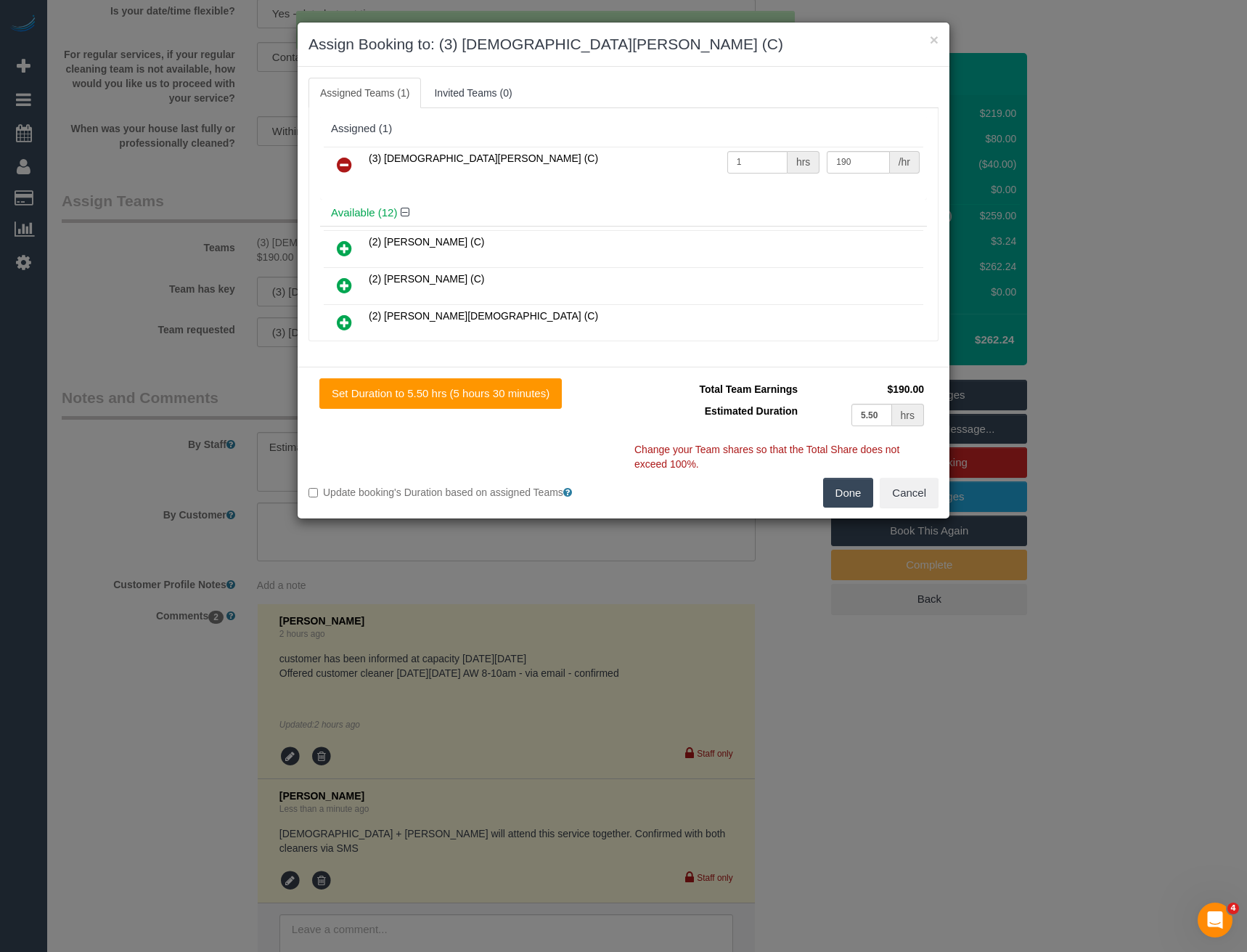
scroll to position [3466, 0]
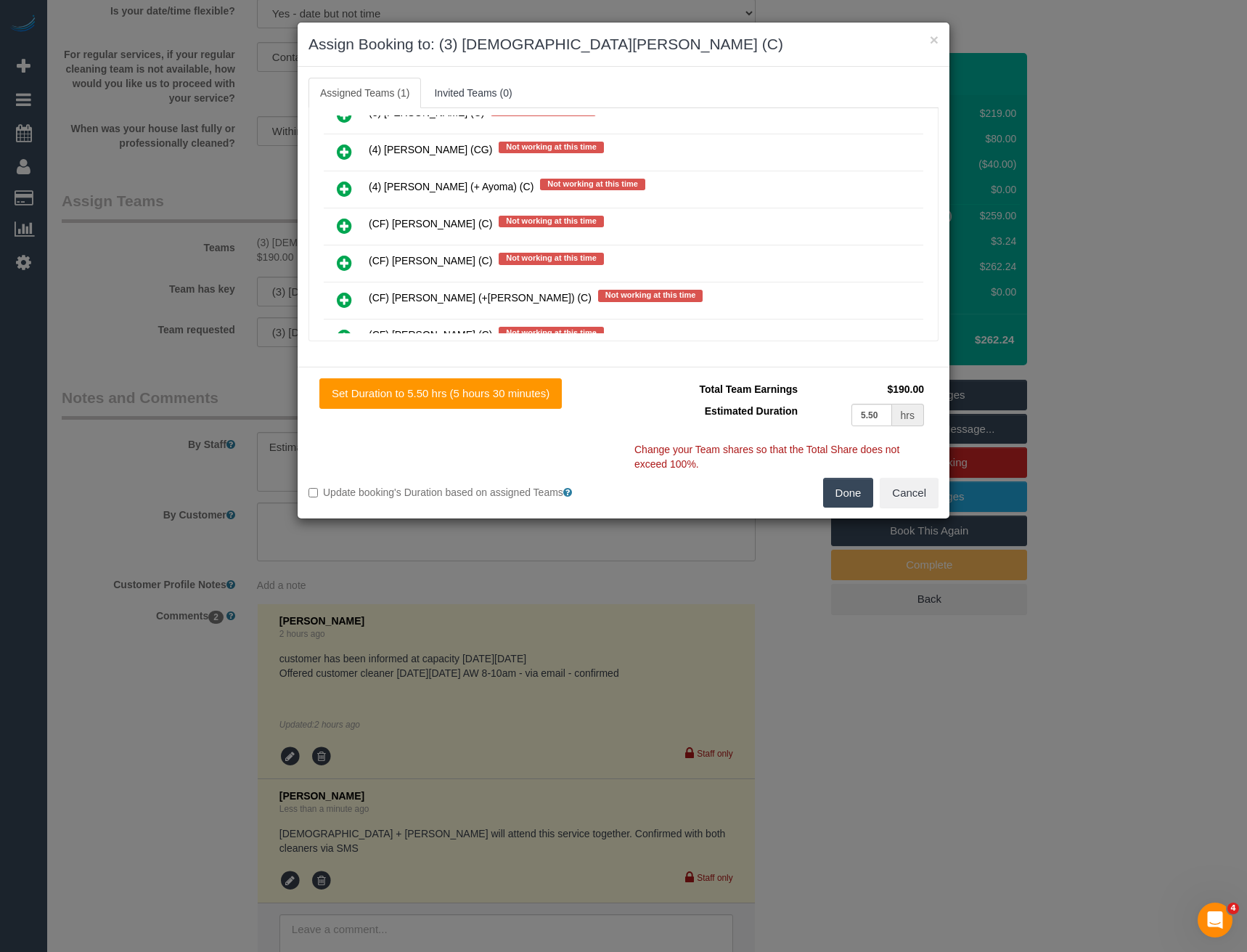
click at [354, 221] on link at bounding box center [344, 226] width 34 height 29
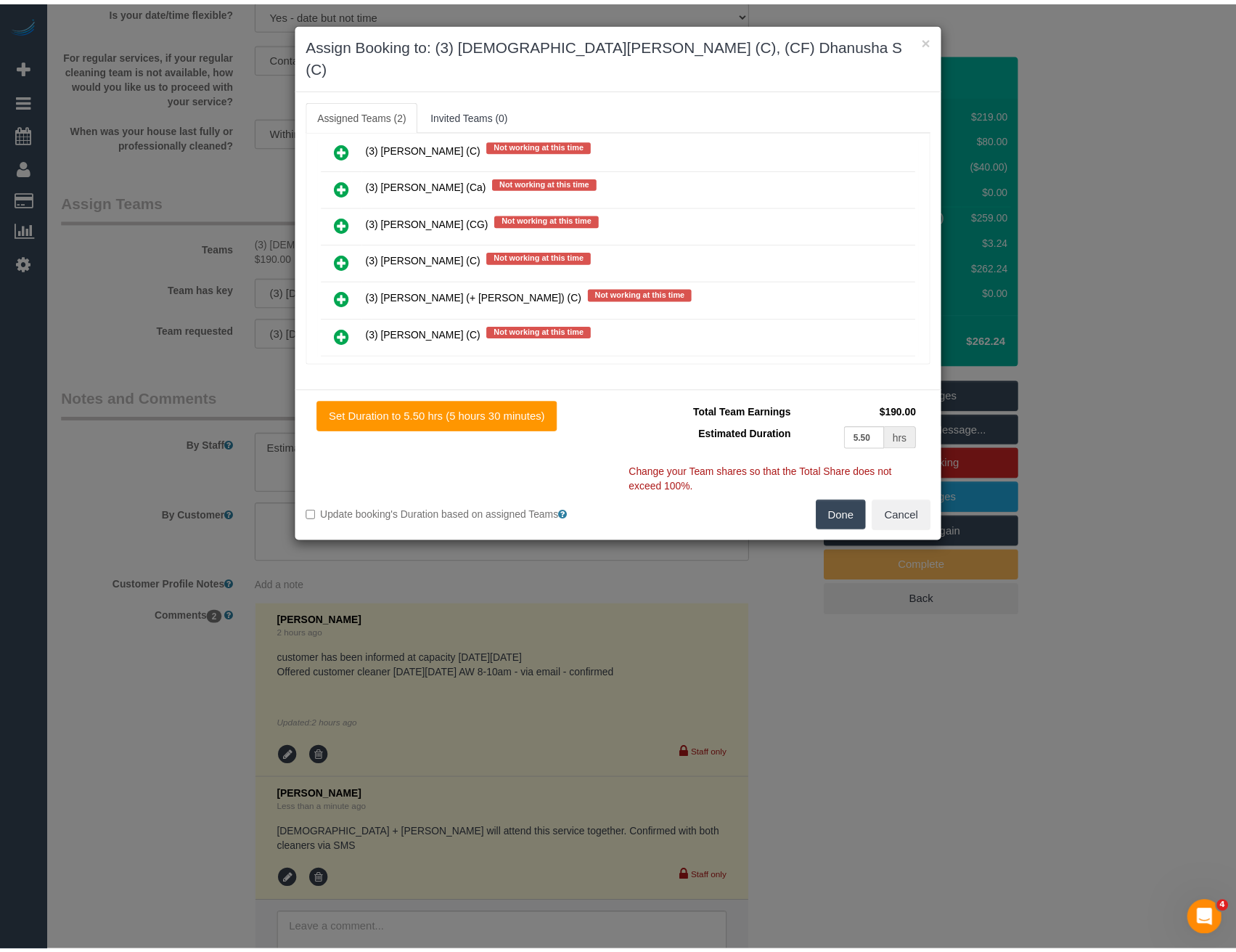
scroll to position [0, 0]
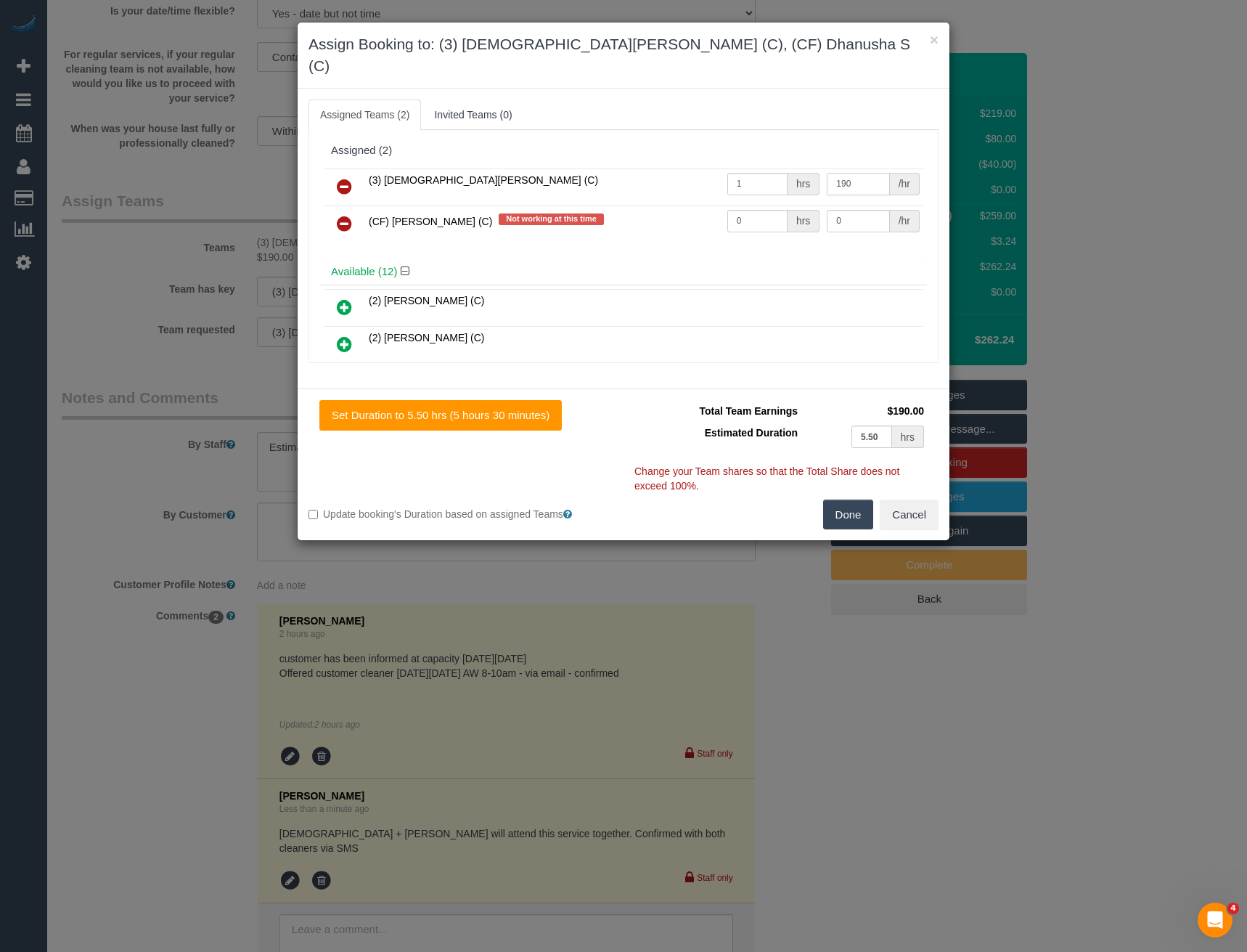
drag, startPoint x: 849, startPoint y: 165, endPoint x: 759, endPoint y: 172, distance: 90.3
click at [759, 172] on tr "(3) [DEMOGRAPHIC_DATA][PERSON_NAME] (C) 1 hrs 190 /hr" at bounding box center [624, 187] width 600 height 37
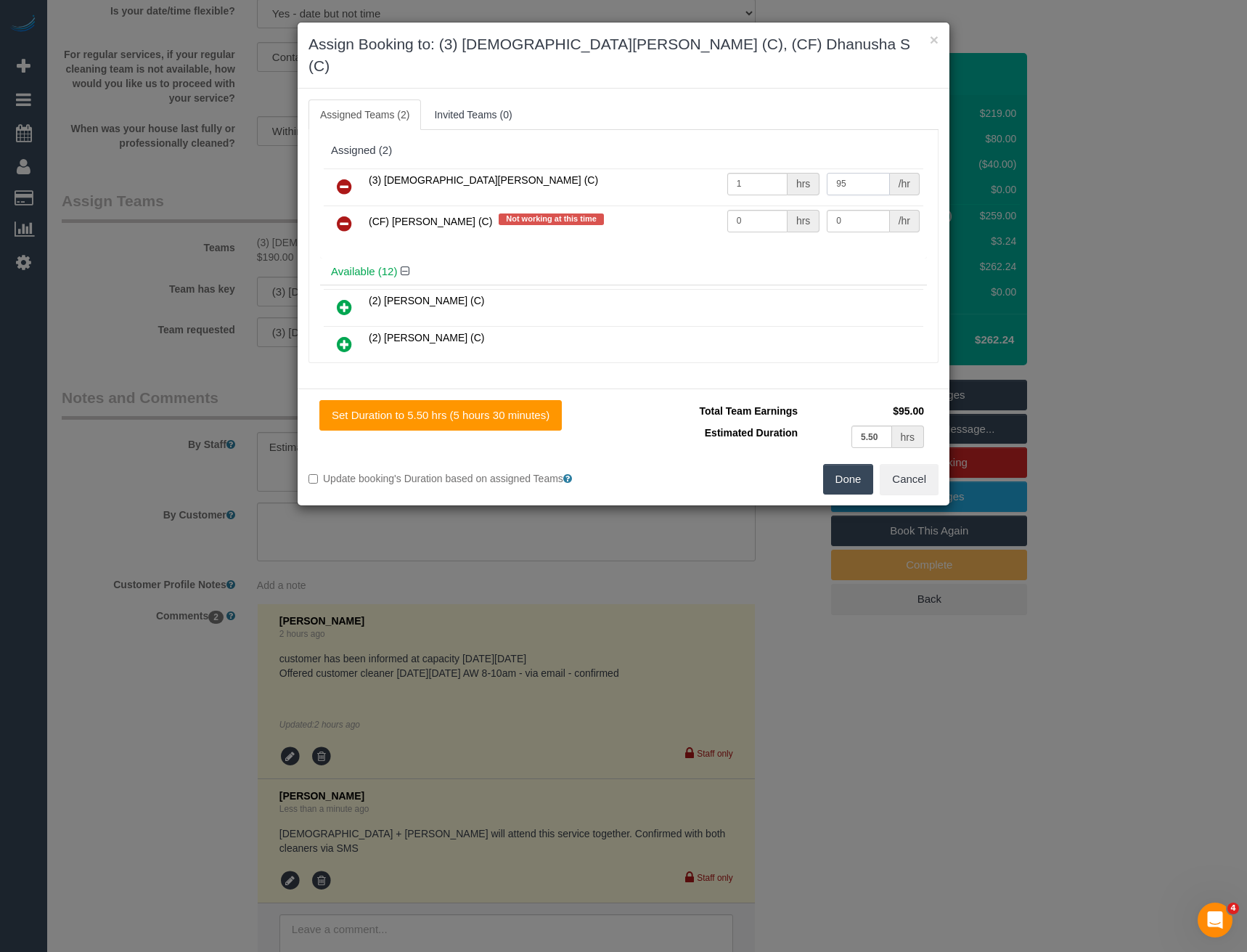
type input "95"
drag, startPoint x: 764, startPoint y: 199, endPoint x: 659, endPoint y: 203, distance: 105.1
click at [668, 206] on tr "(CF) [PERSON_NAME] (C) Not working at this time 0 hrs 0 /hr" at bounding box center [624, 224] width 600 height 37
type input "1"
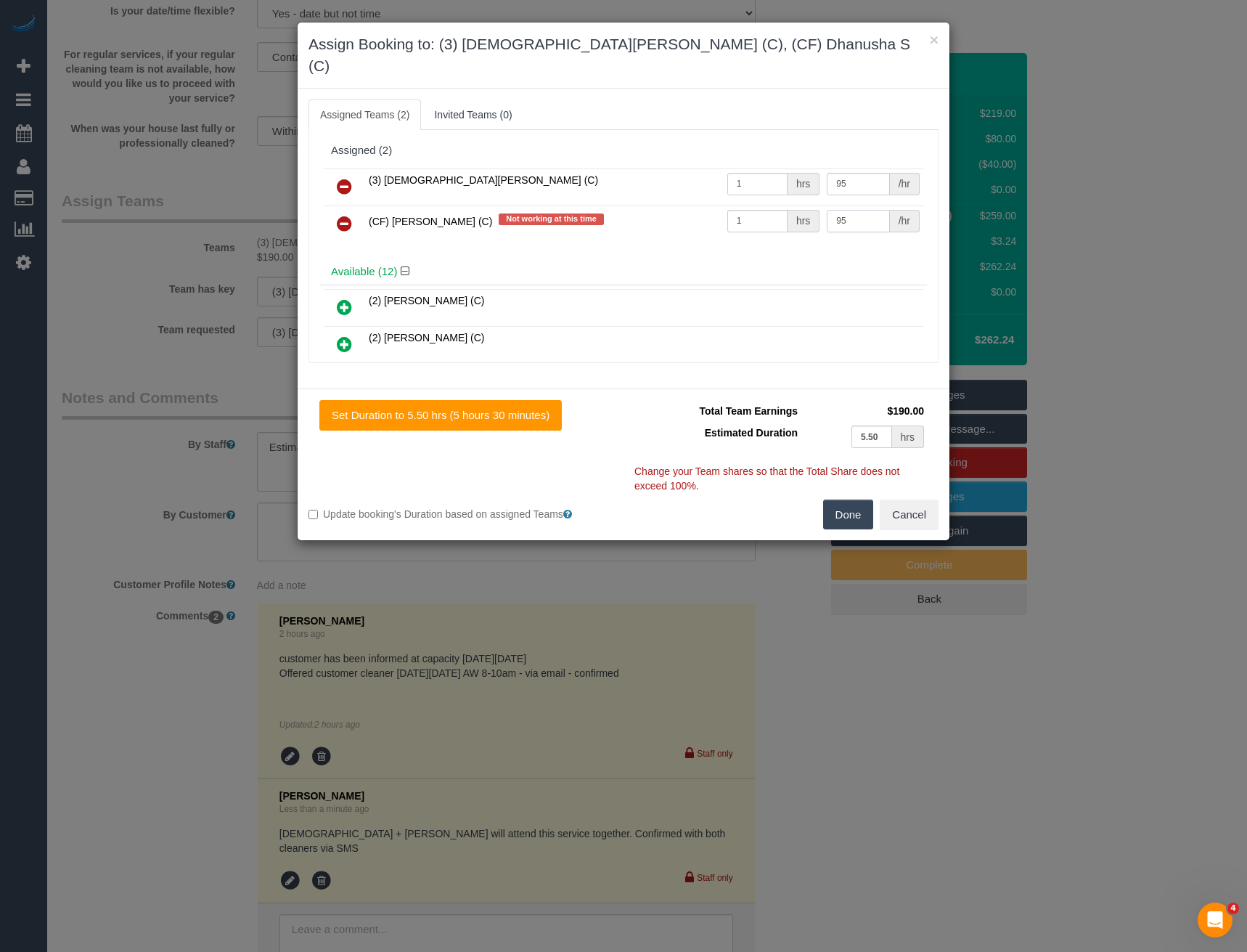
type input "95"
click at [845, 499] on button "Done" at bounding box center [848, 514] width 51 height 30
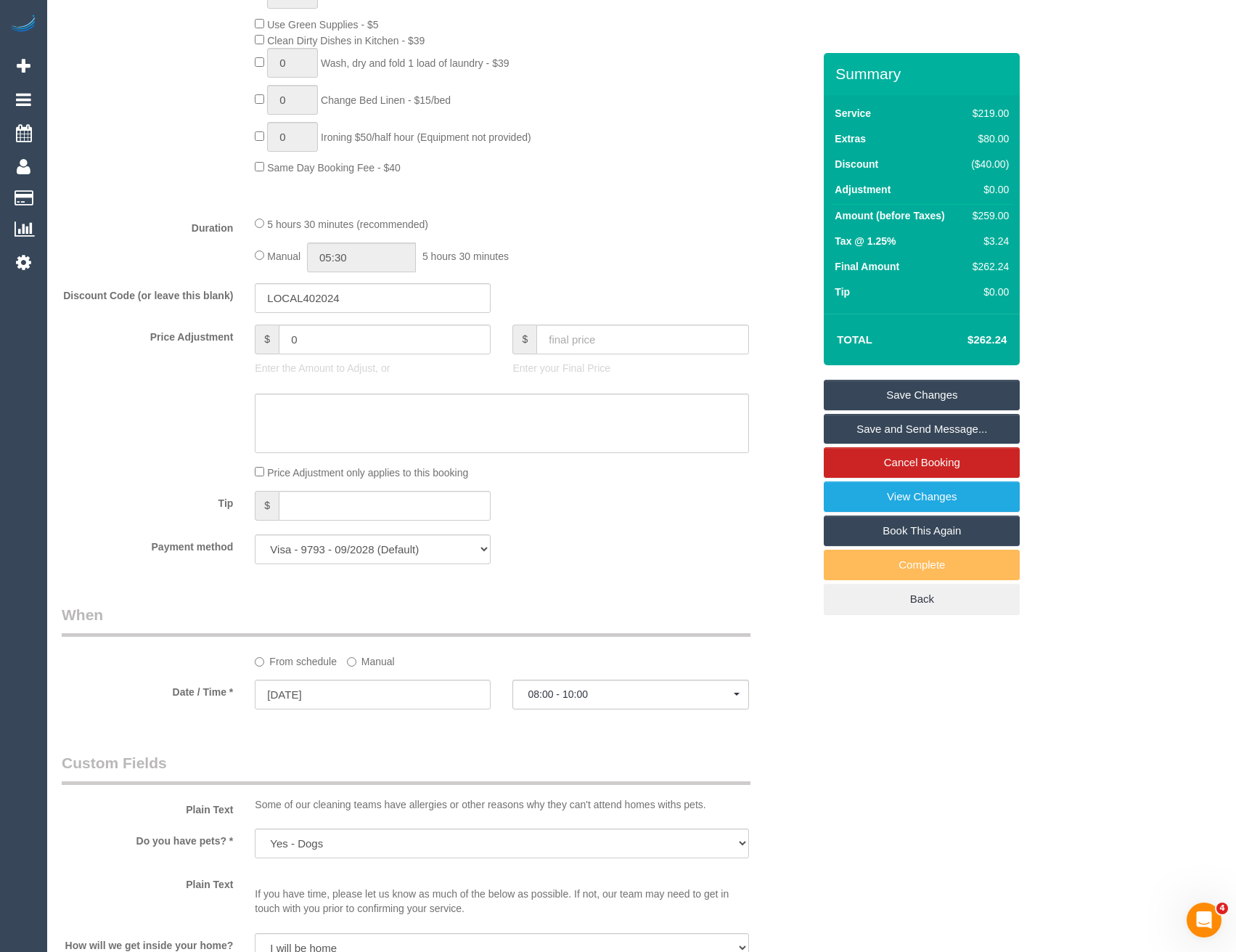
scroll to position [832, 0]
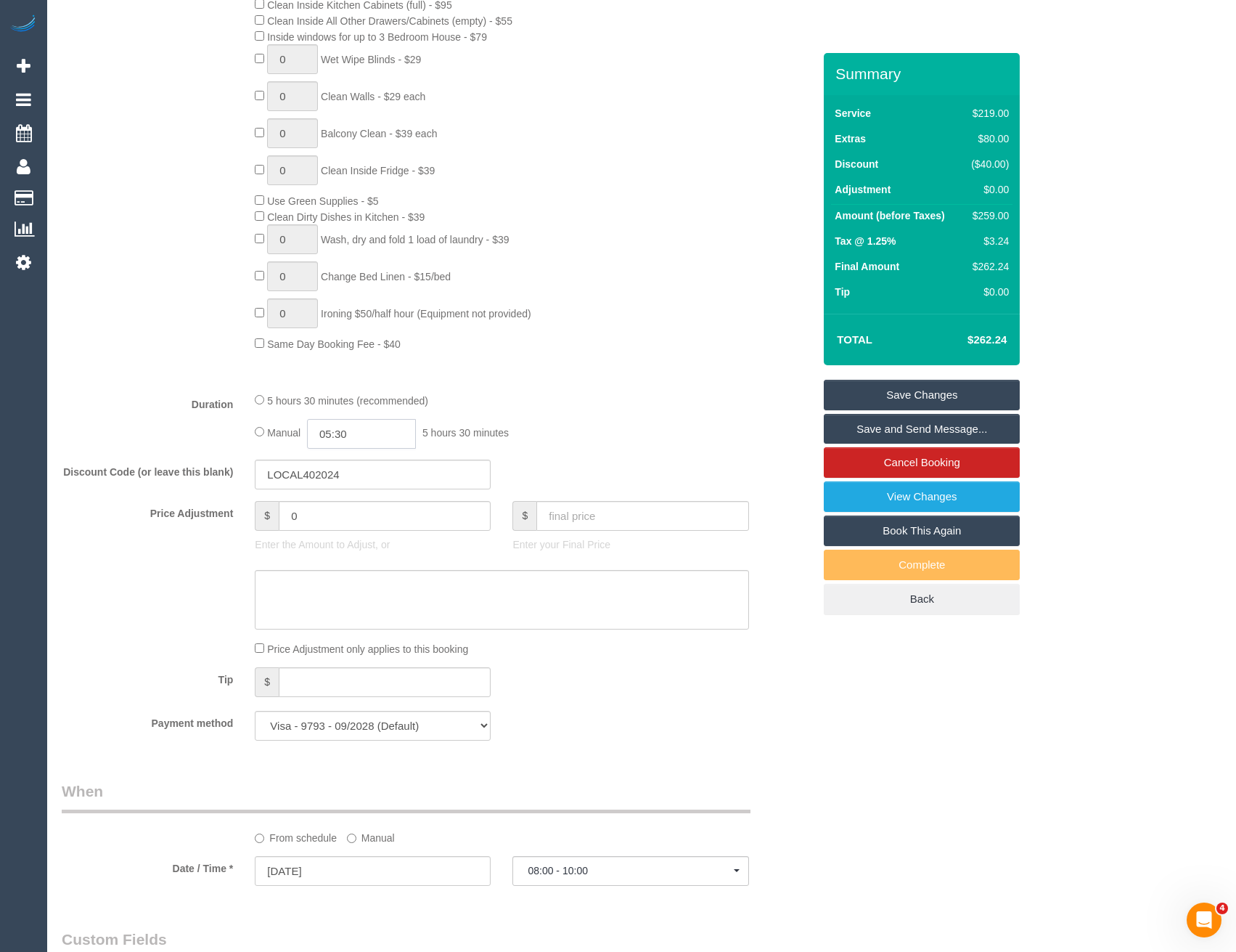
click at [404, 436] on input "05:30" at bounding box center [362, 434] width 109 height 30
type input "02:30"
click at [342, 505] on li "02:30" at bounding box center [346, 509] width 64 height 19
click at [368, 431] on input "02:30" at bounding box center [362, 434] width 109 height 30
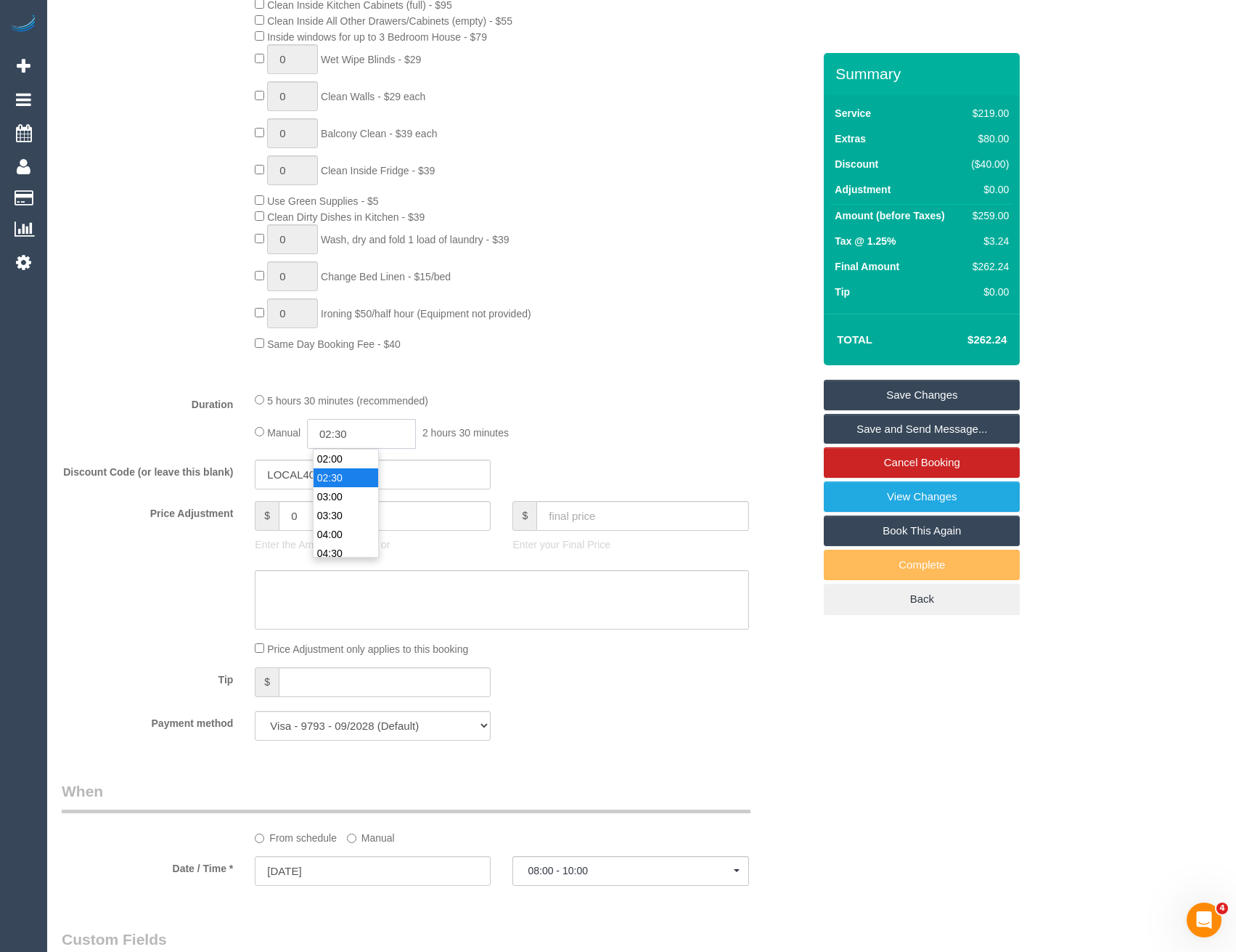
select select "spot6"
type input "02:45"
select select "spot16"
type input "02:45"
click at [657, 381] on fieldset "What Frequency * One Time Cleaning Weekly - 10% Off - 10.00% (0% for the First …" at bounding box center [437, 234] width 751 height 1035
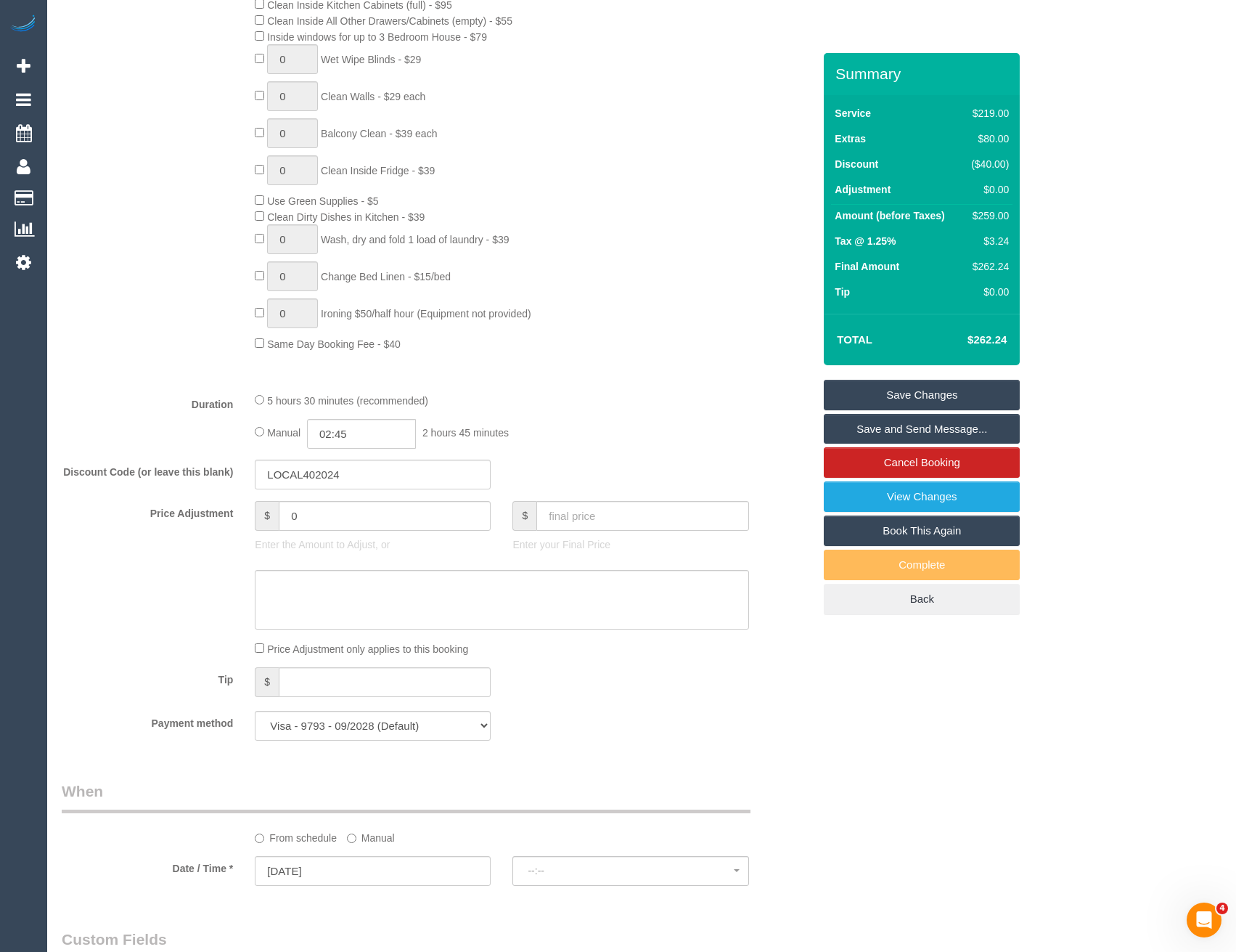
select select "spot26"
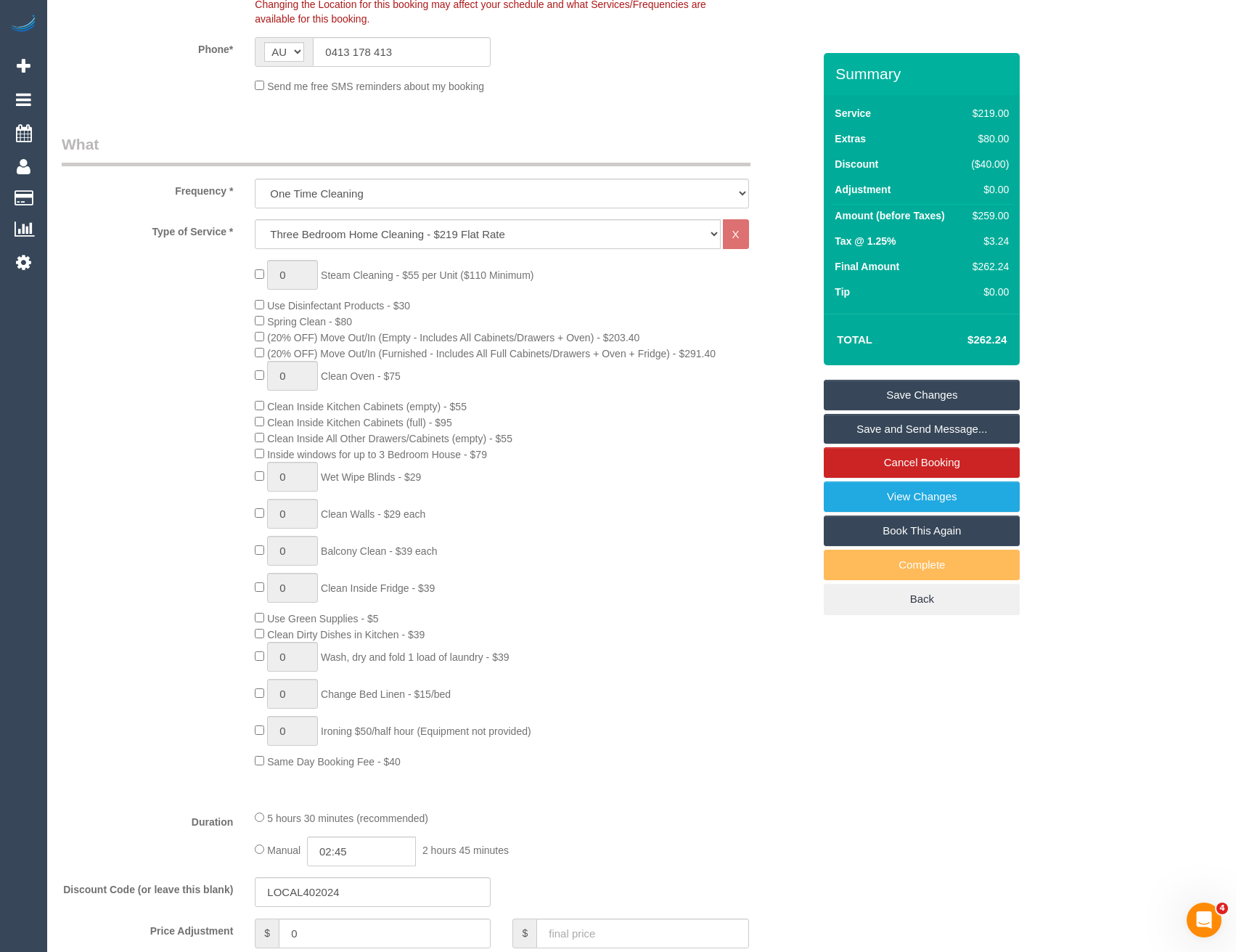
scroll to position [0, 0]
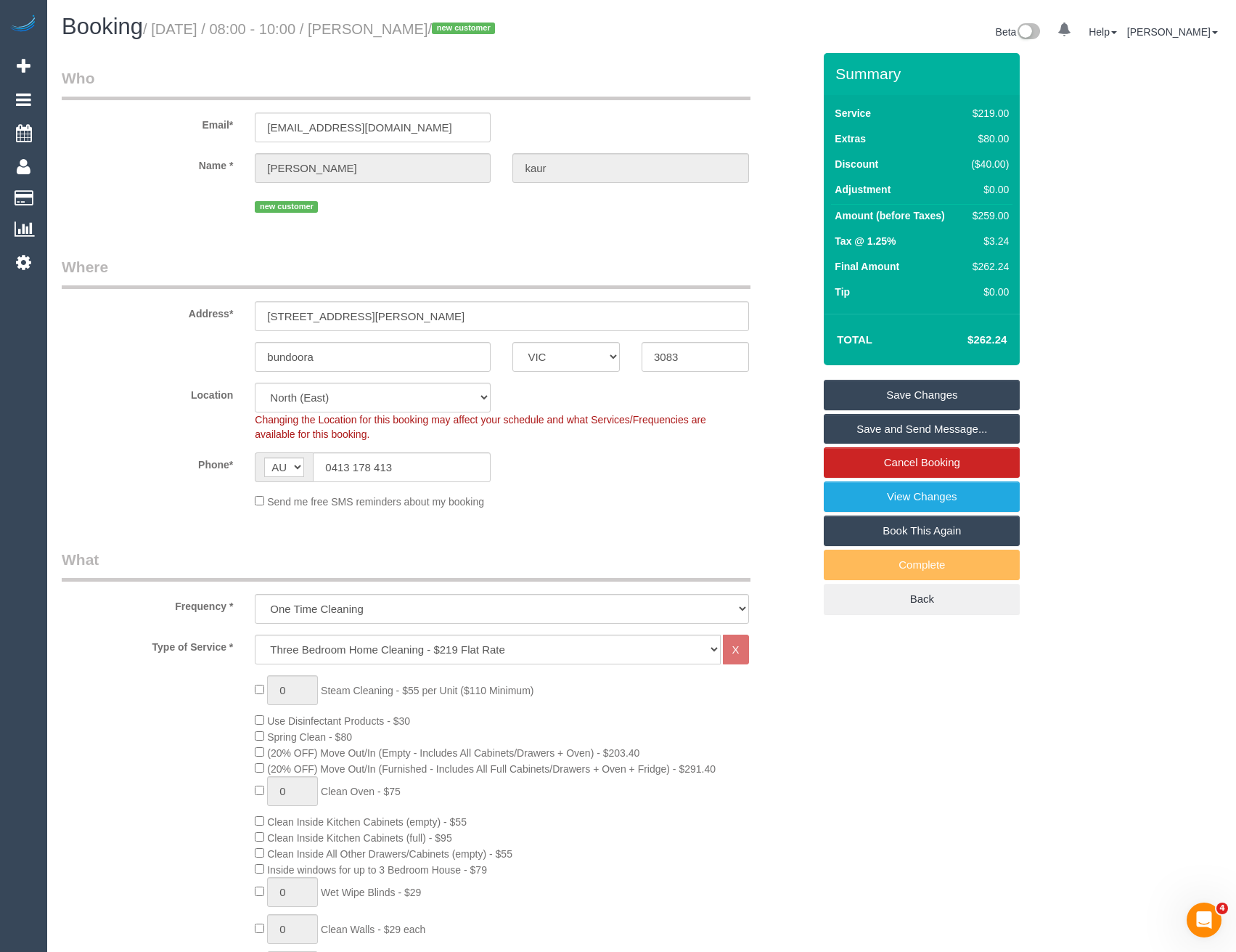
drag, startPoint x: 874, startPoint y: 388, endPoint x: 862, endPoint y: 392, distance: 12.6
click at [874, 389] on link "Save Changes" at bounding box center [922, 394] width 196 height 30
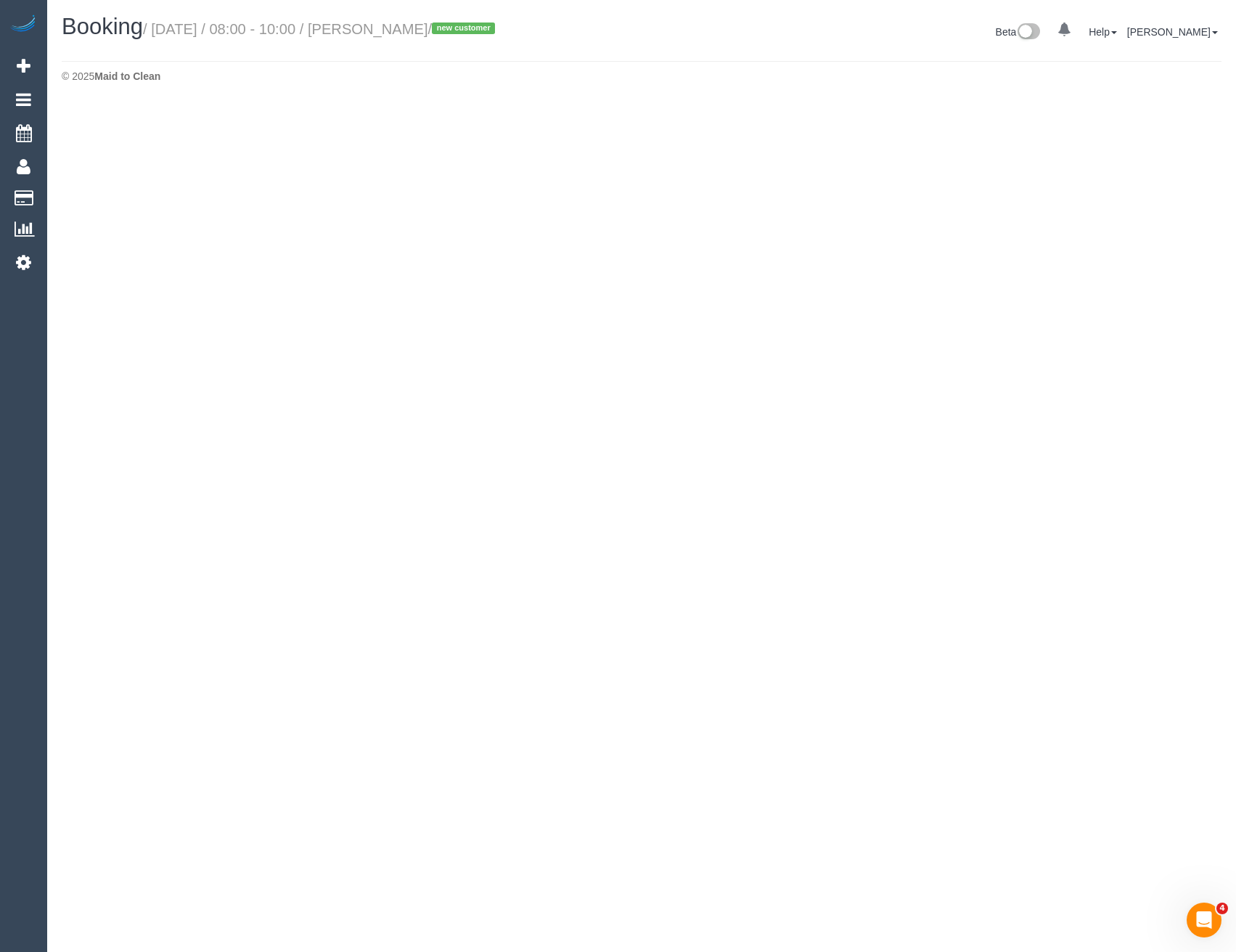
select select "VIC"
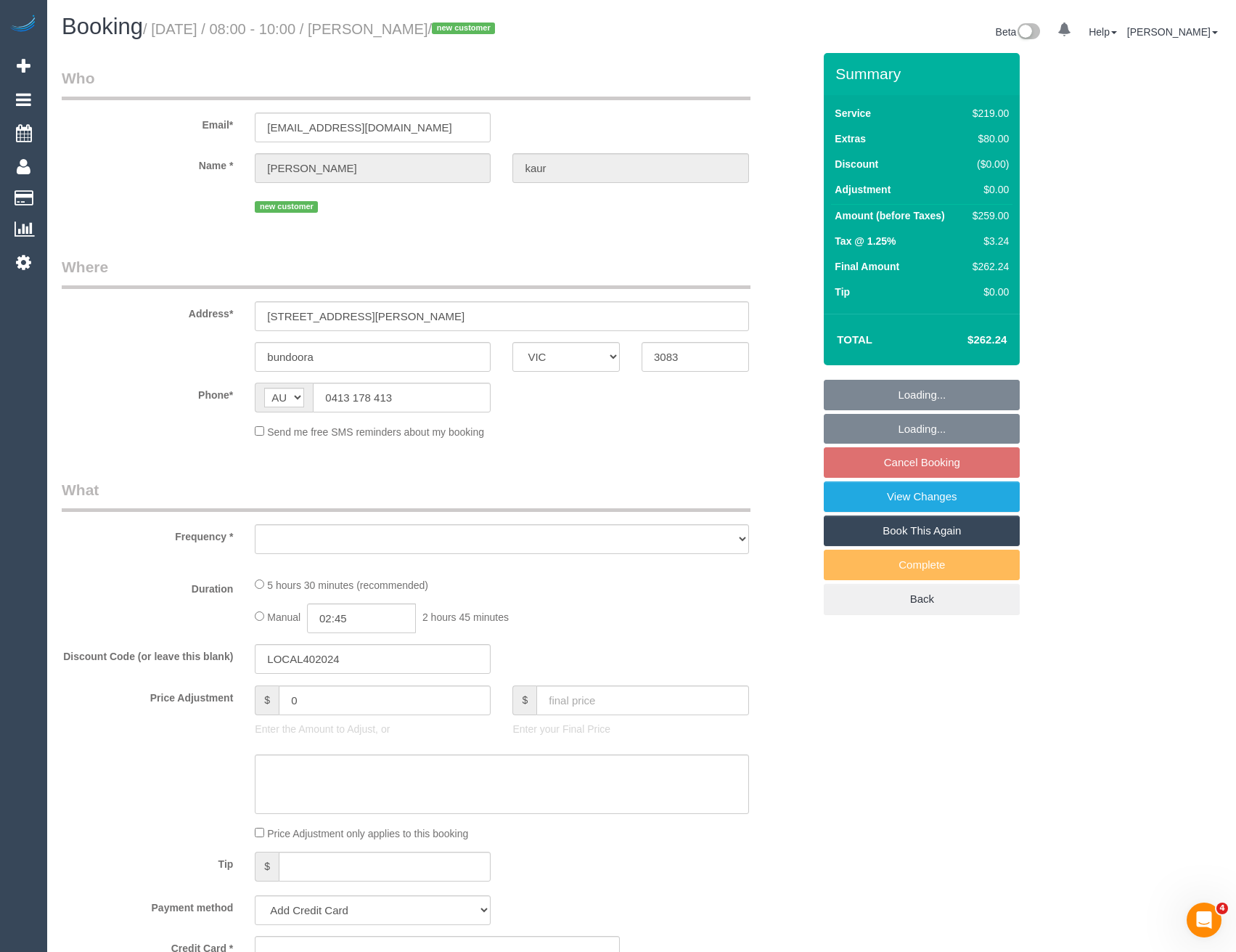
select select "object:6296"
select select "string:stripe-pm_1S8BIV2GScqysDRVMLXrNj6A"
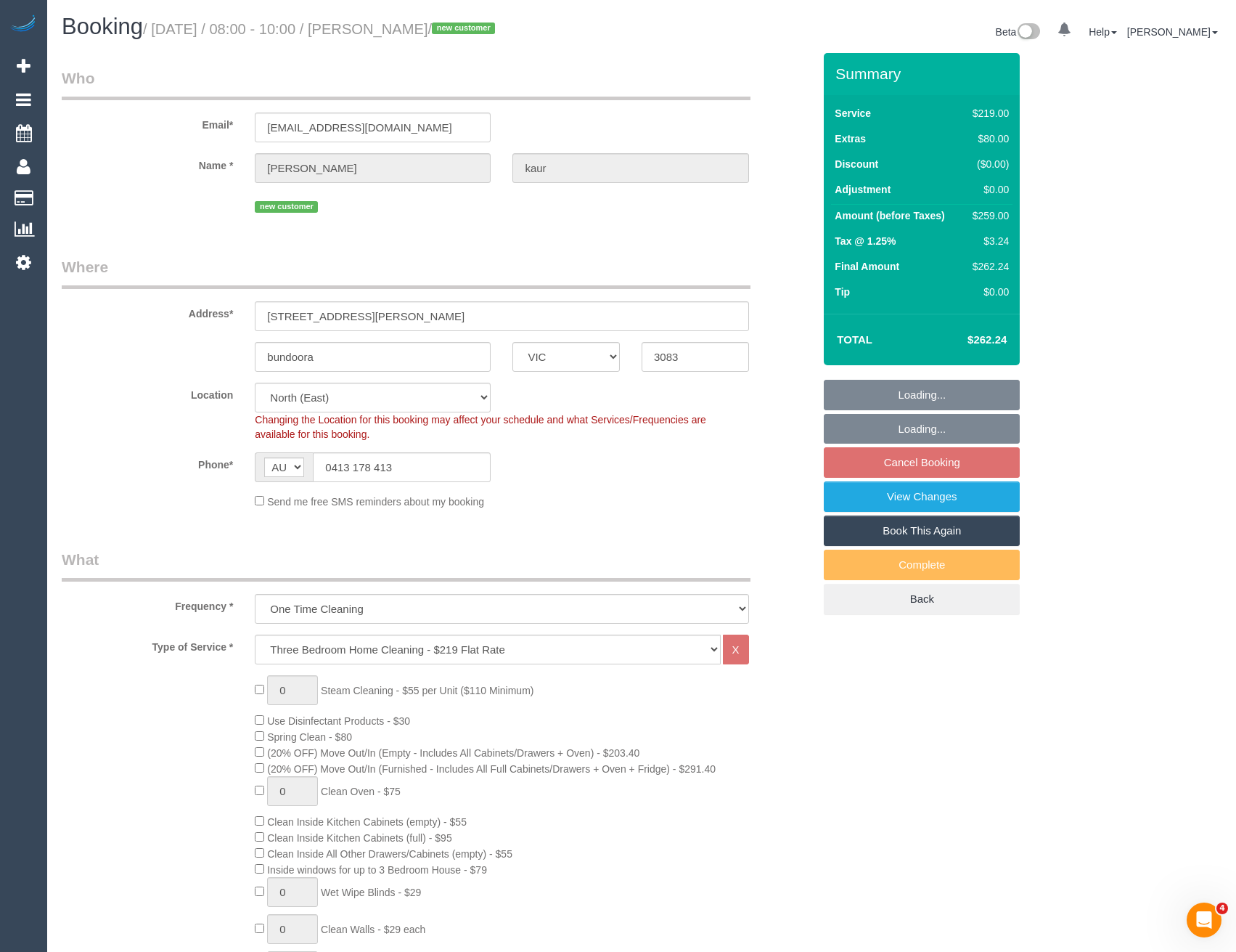
select select "number:27"
select select "number:14"
select select "number:19"
select select "number:23"
select select "number:35"
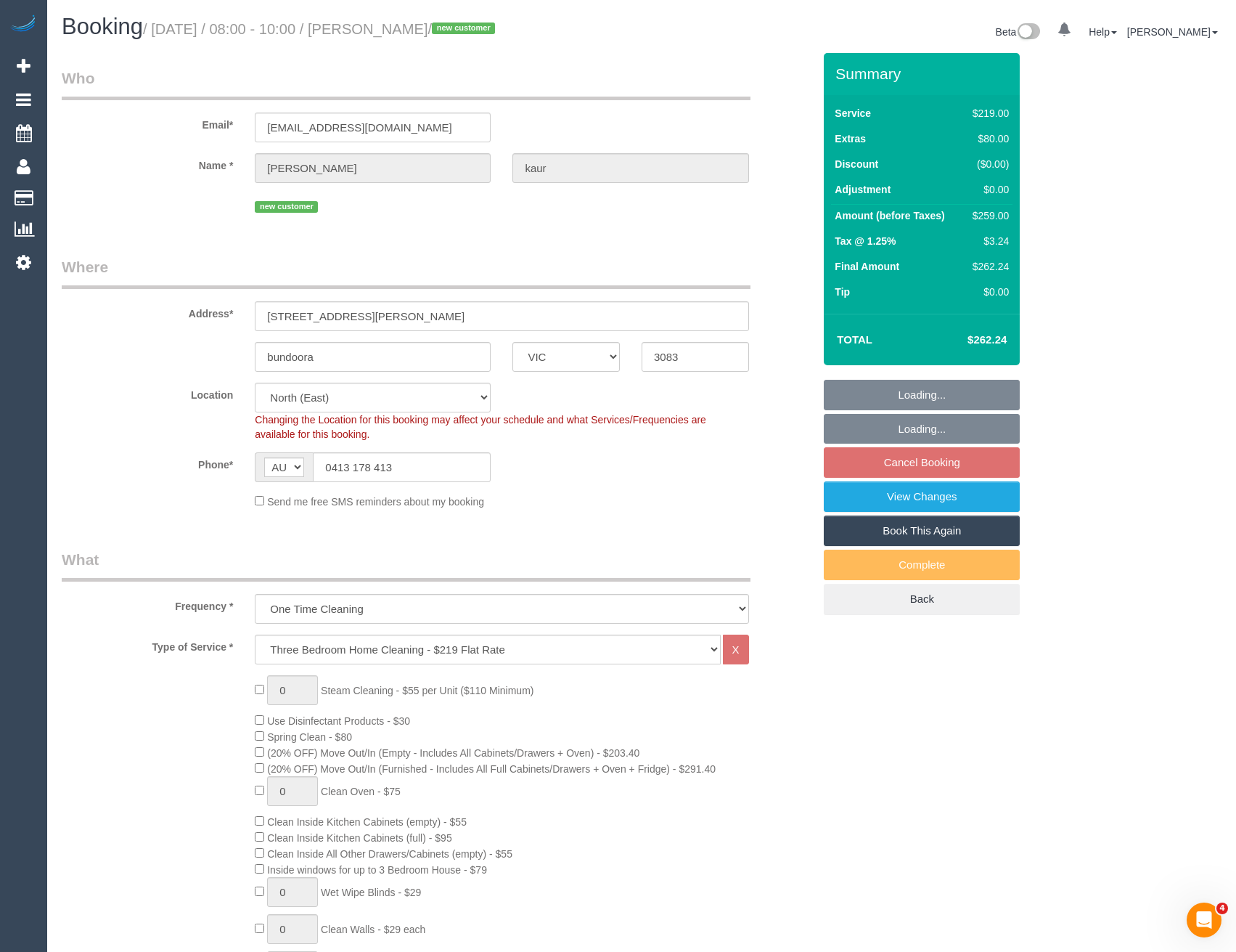
select select "number:13"
select select "object:7222"
select select "spot31"
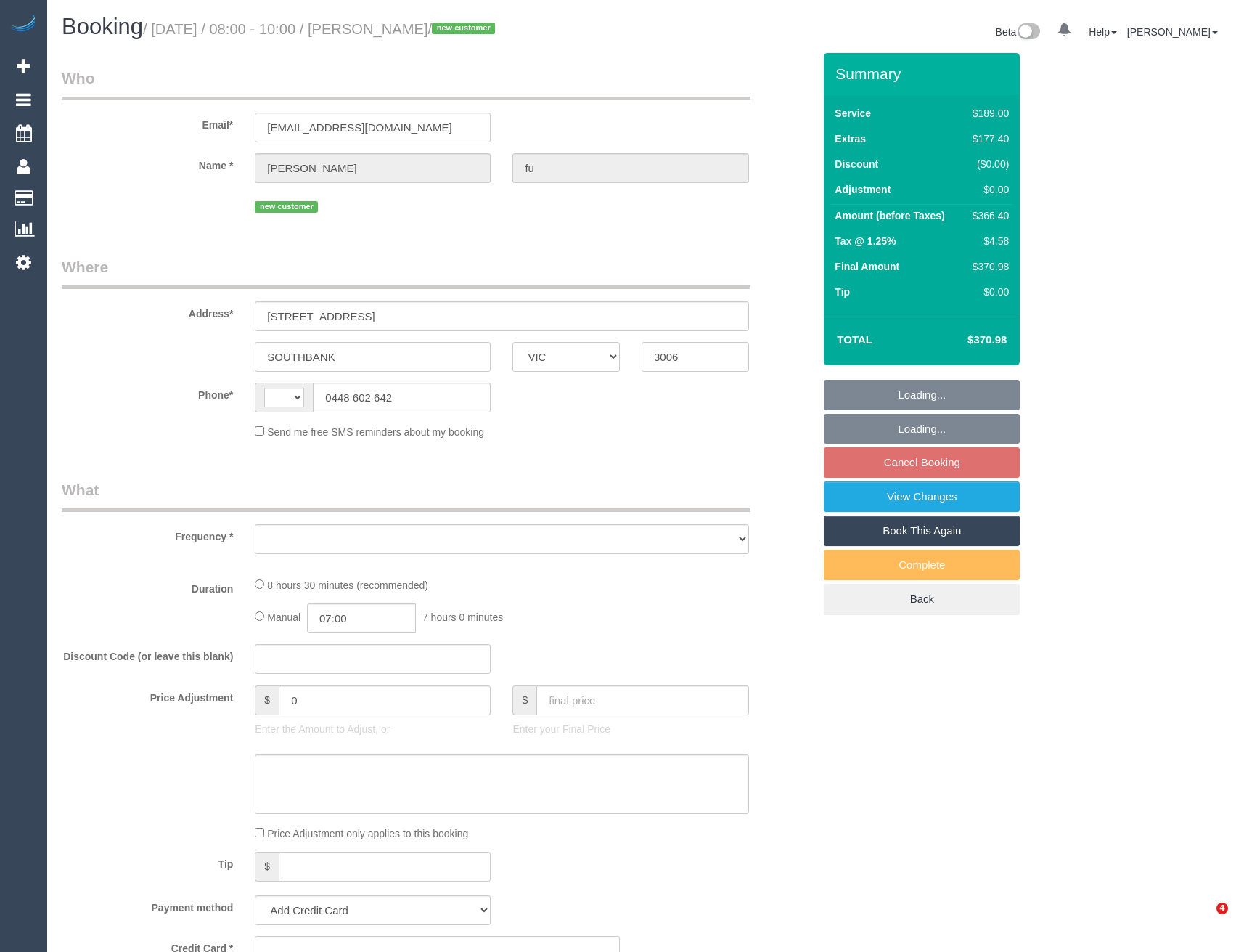
select select "VIC"
select select "string:AU"
select select "object:290"
select select "string:stripe-pm_1S7rAz2GScqysDRV4ocMCGuN"
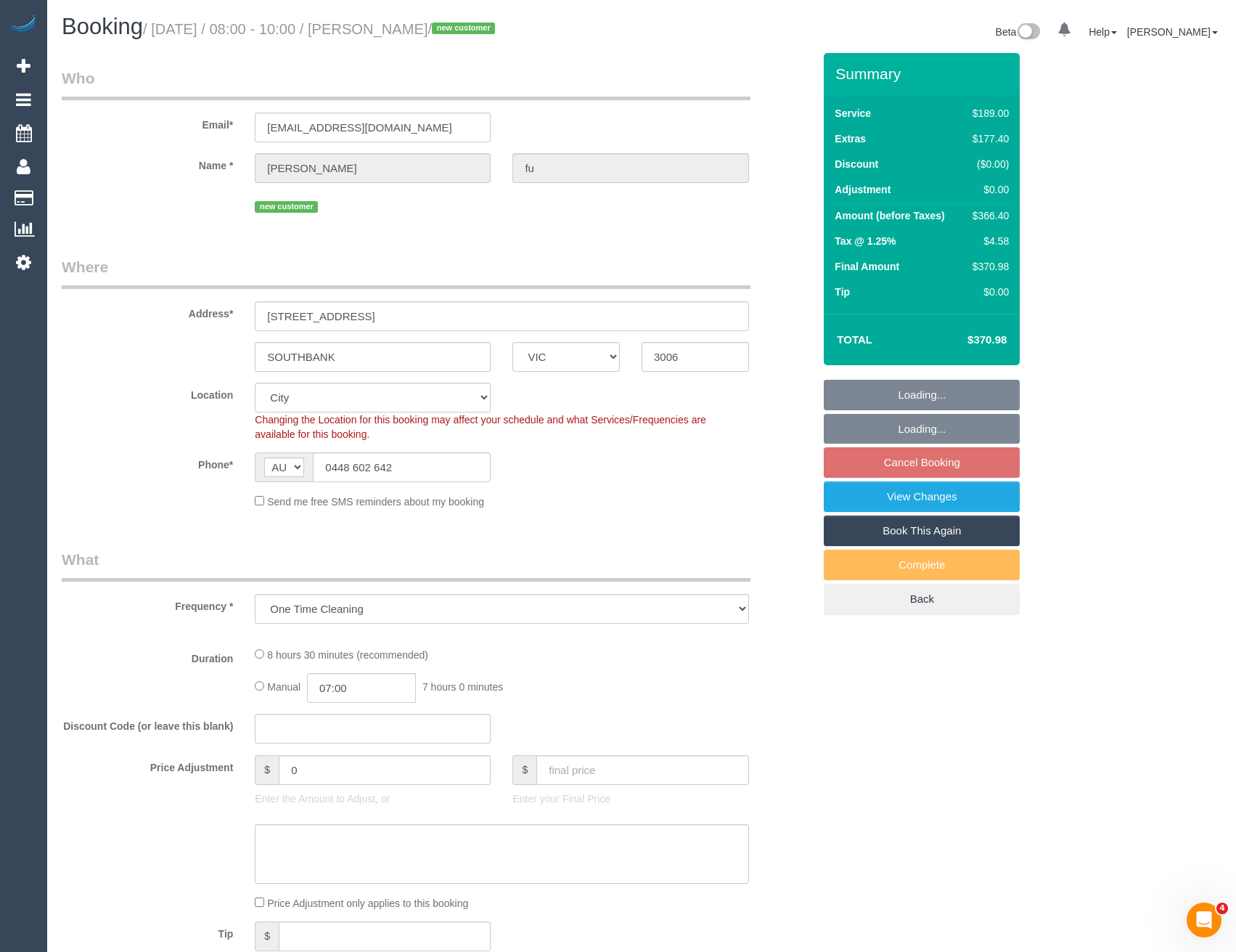
select select "number:28"
select select "number:14"
select select "number:20"
select select "number:24"
select select "number:12"
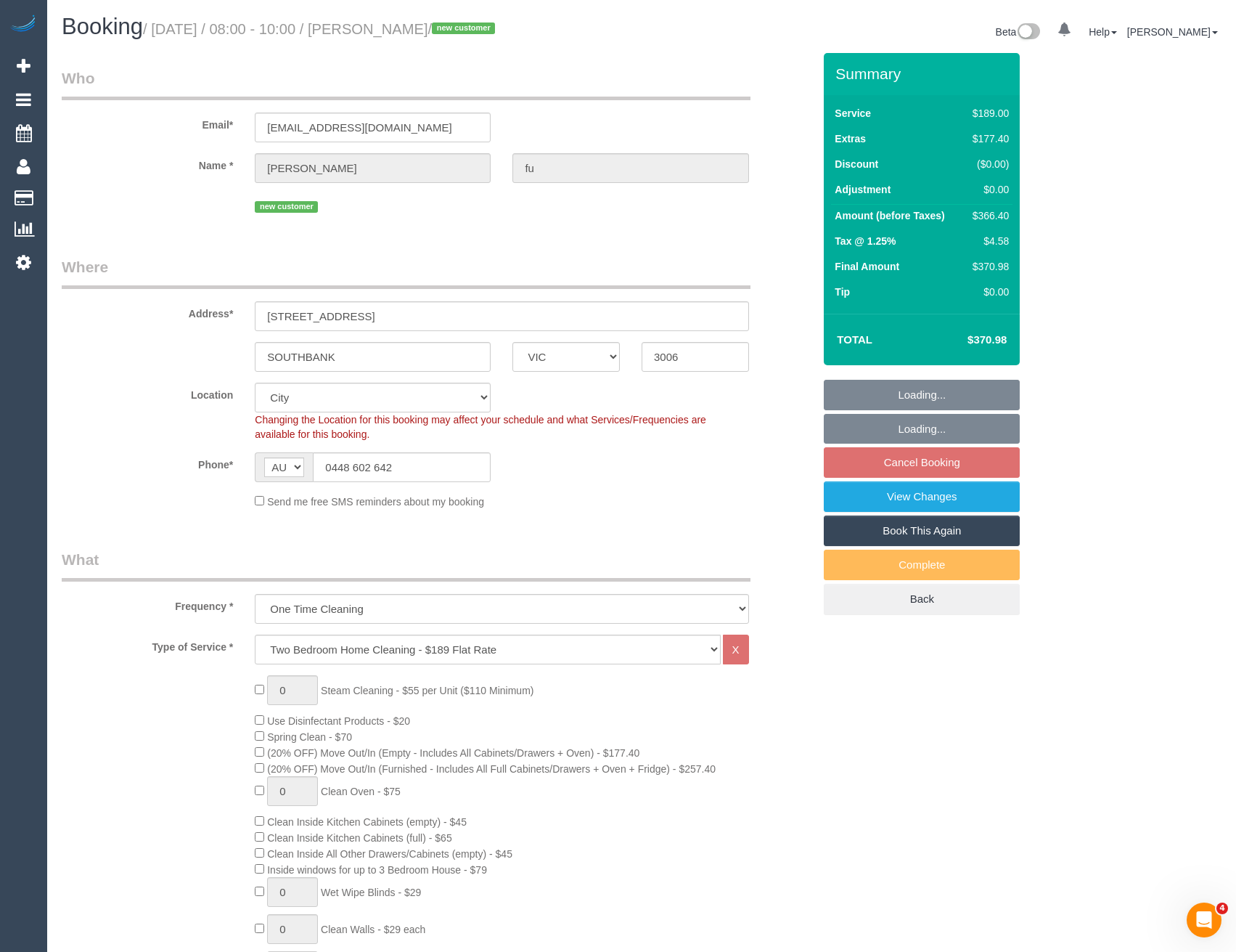
select select "object:807"
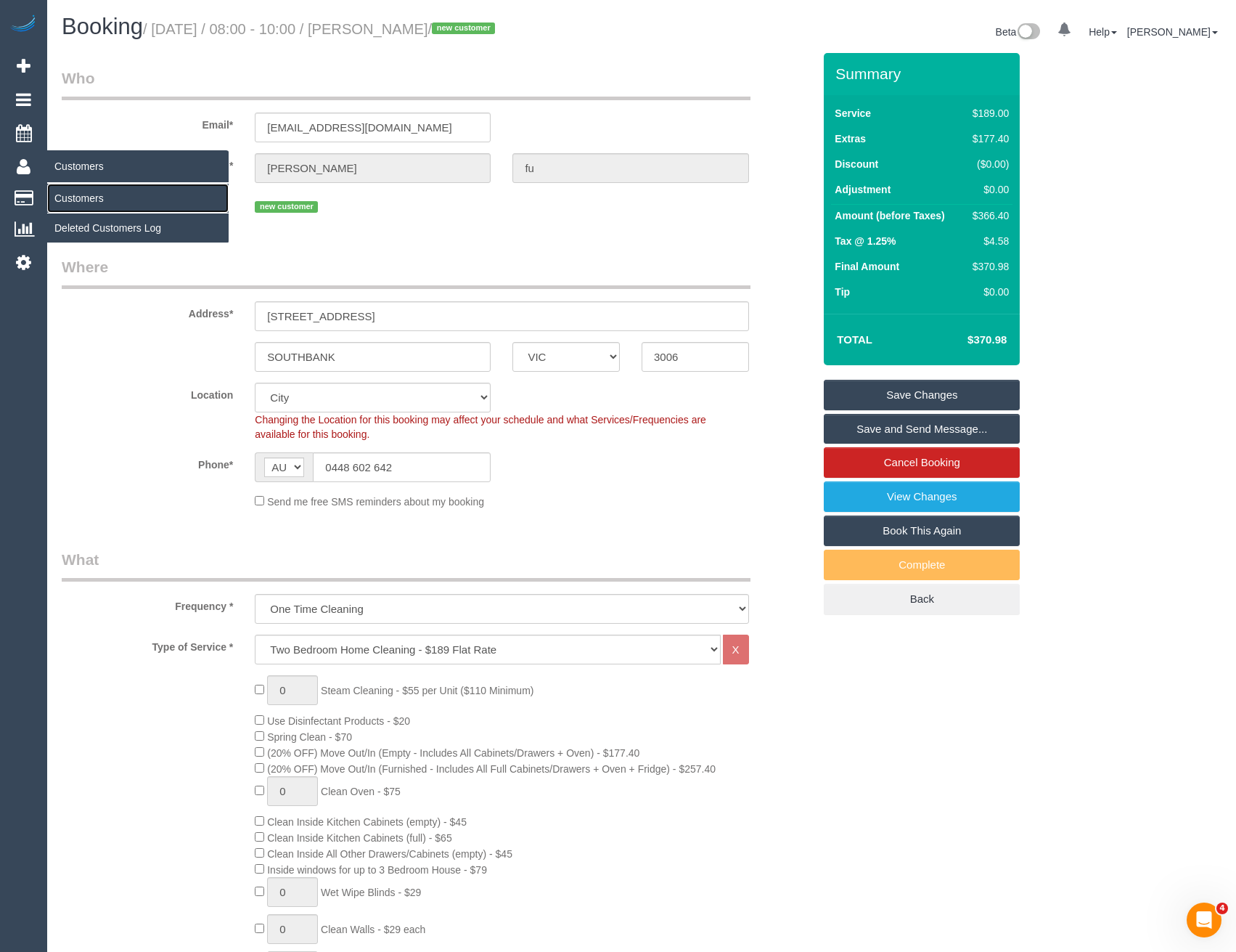
click at [80, 195] on link "Customers" at bounding box center [137, 198] width 182 height 29
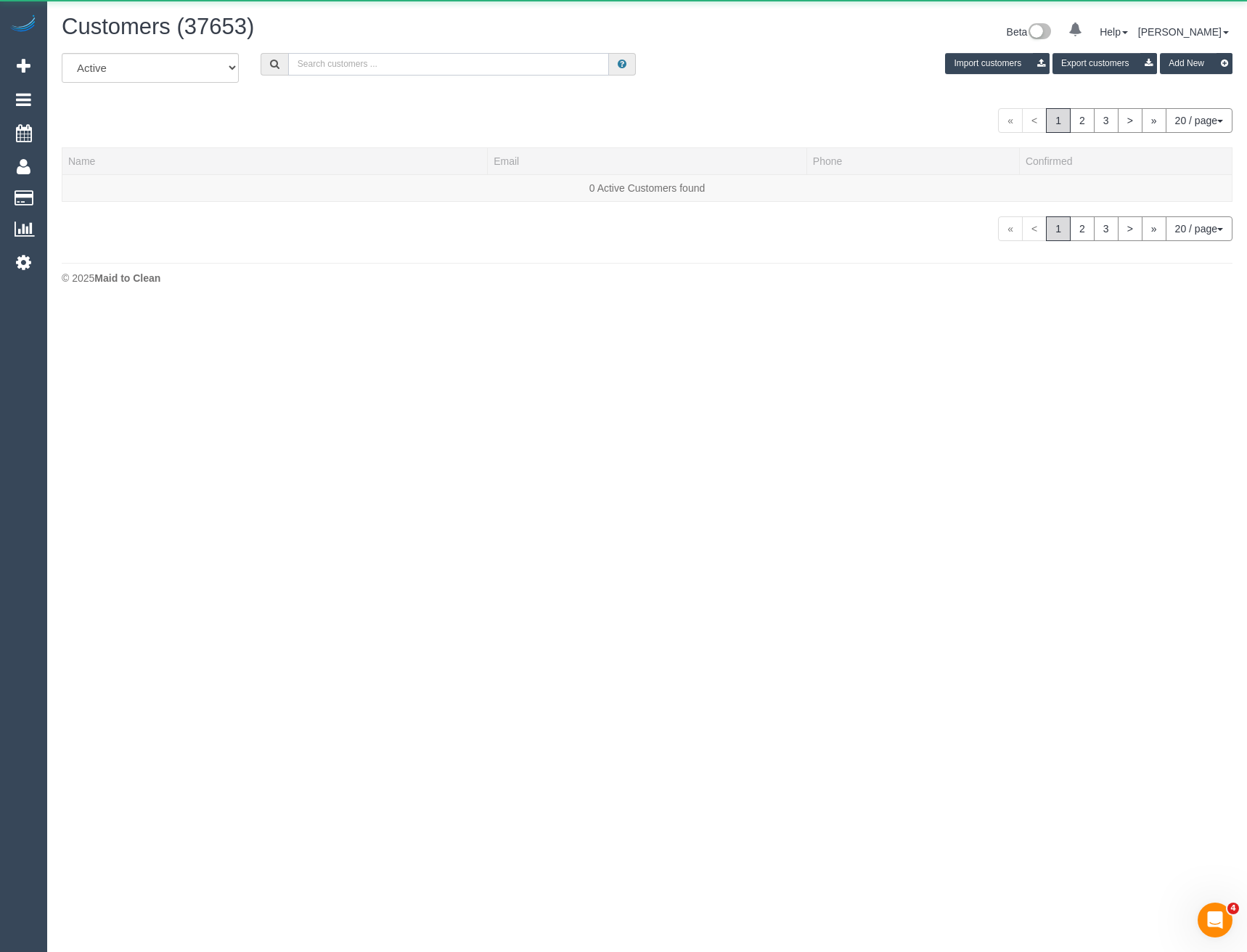
click at [363, 59] on input "text" at bounding box center [449, 64] width 322 height 23
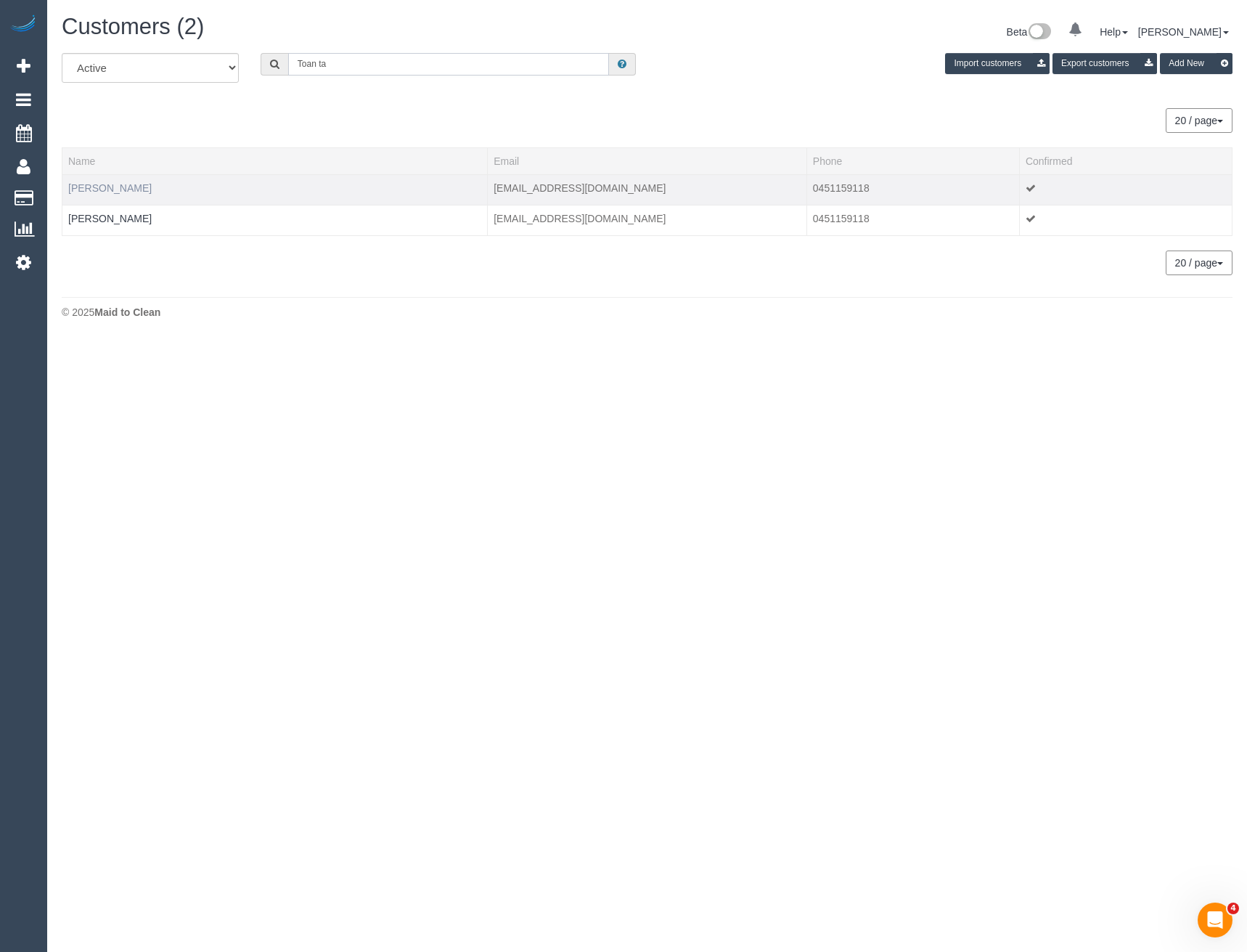
type input "Toan ta"
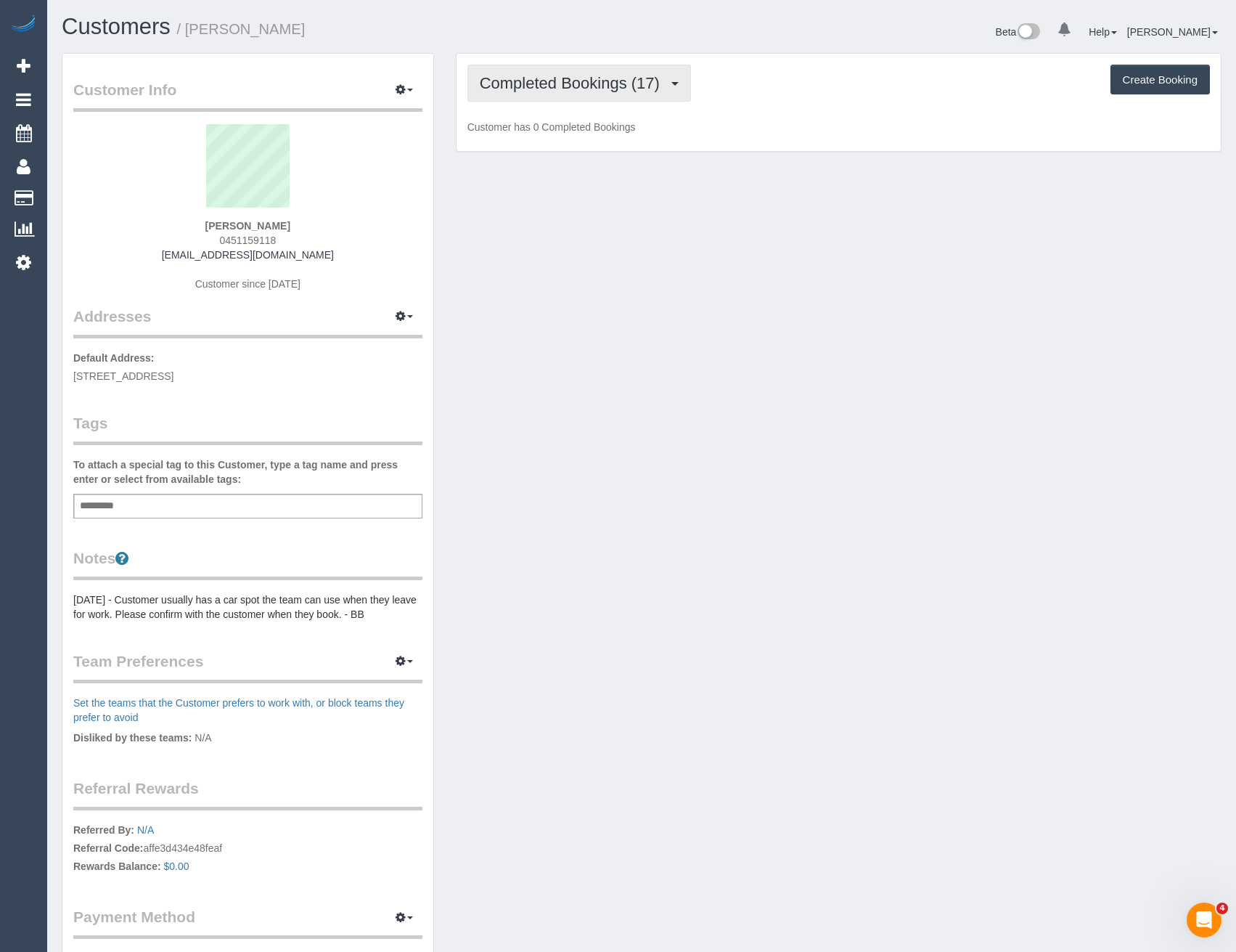
click at [592, 85] on span "Completed Bookings (17)" at bounding box center [574, 83] width 188 height 18
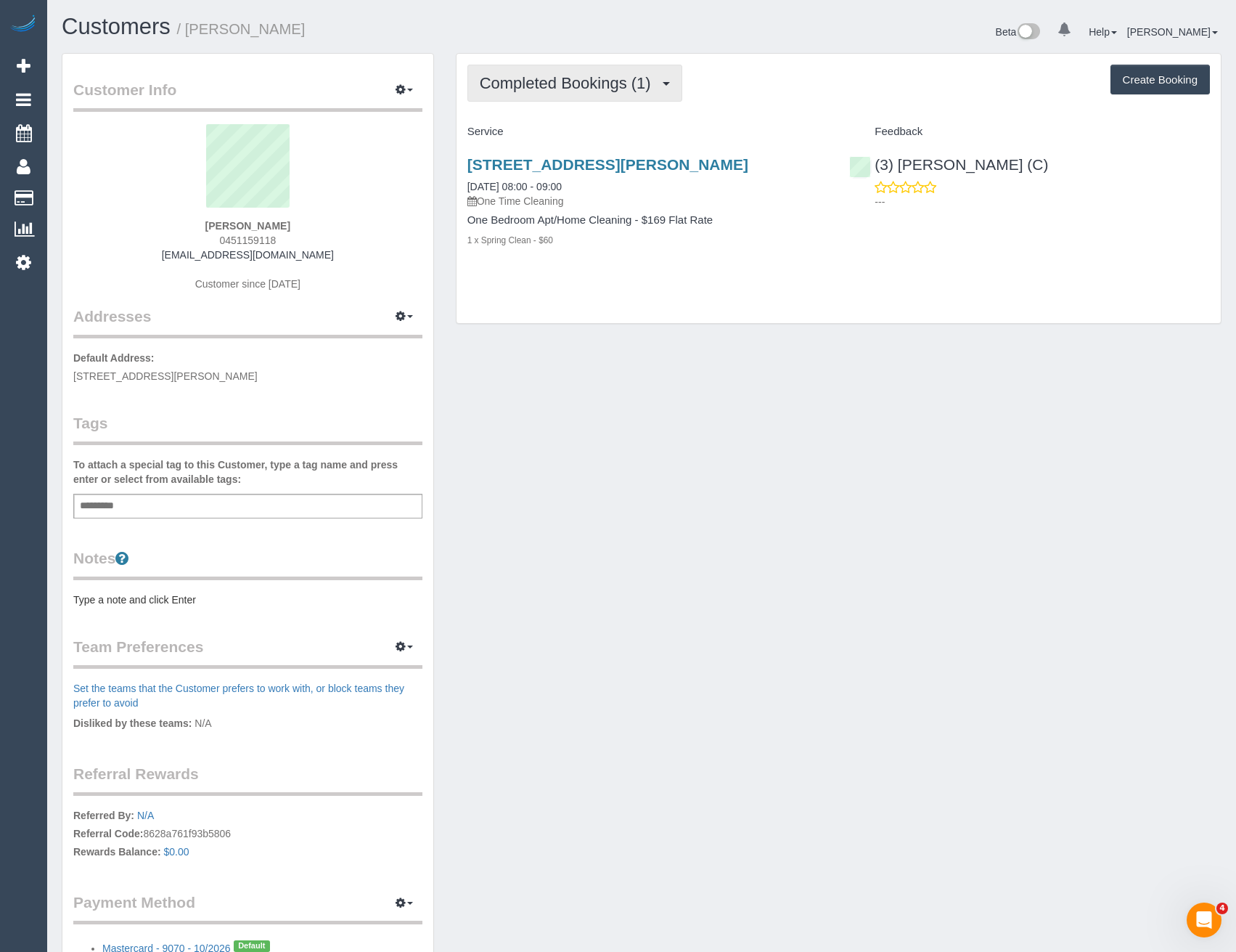
click at [592, 90] on span "Completed Bookings (1)" at bounding box center [569, 83] width 178 height 18
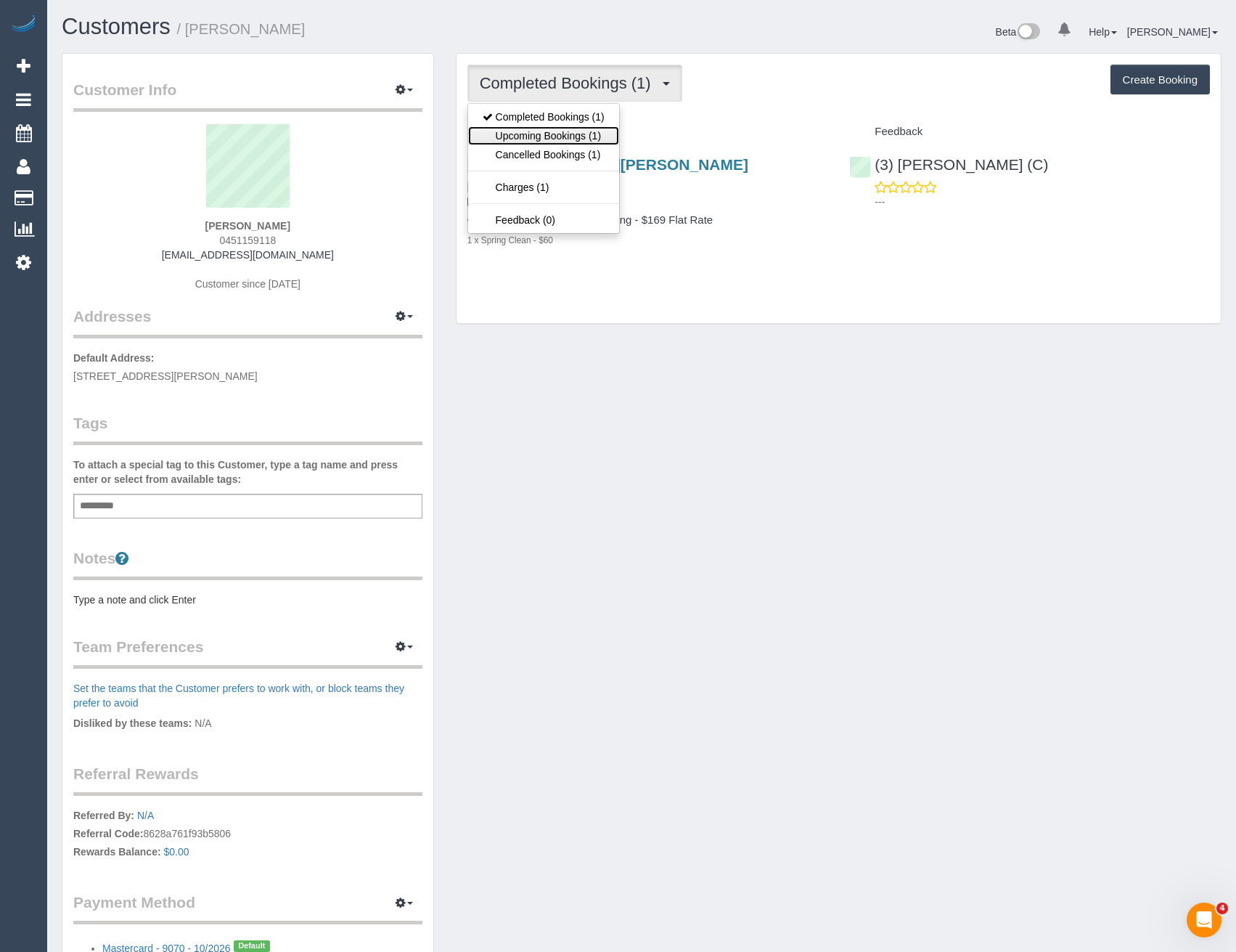
click at [592, 133] on link "Upcoming Bookings (1)" at bounding box center [543, 136] width 151 height 19
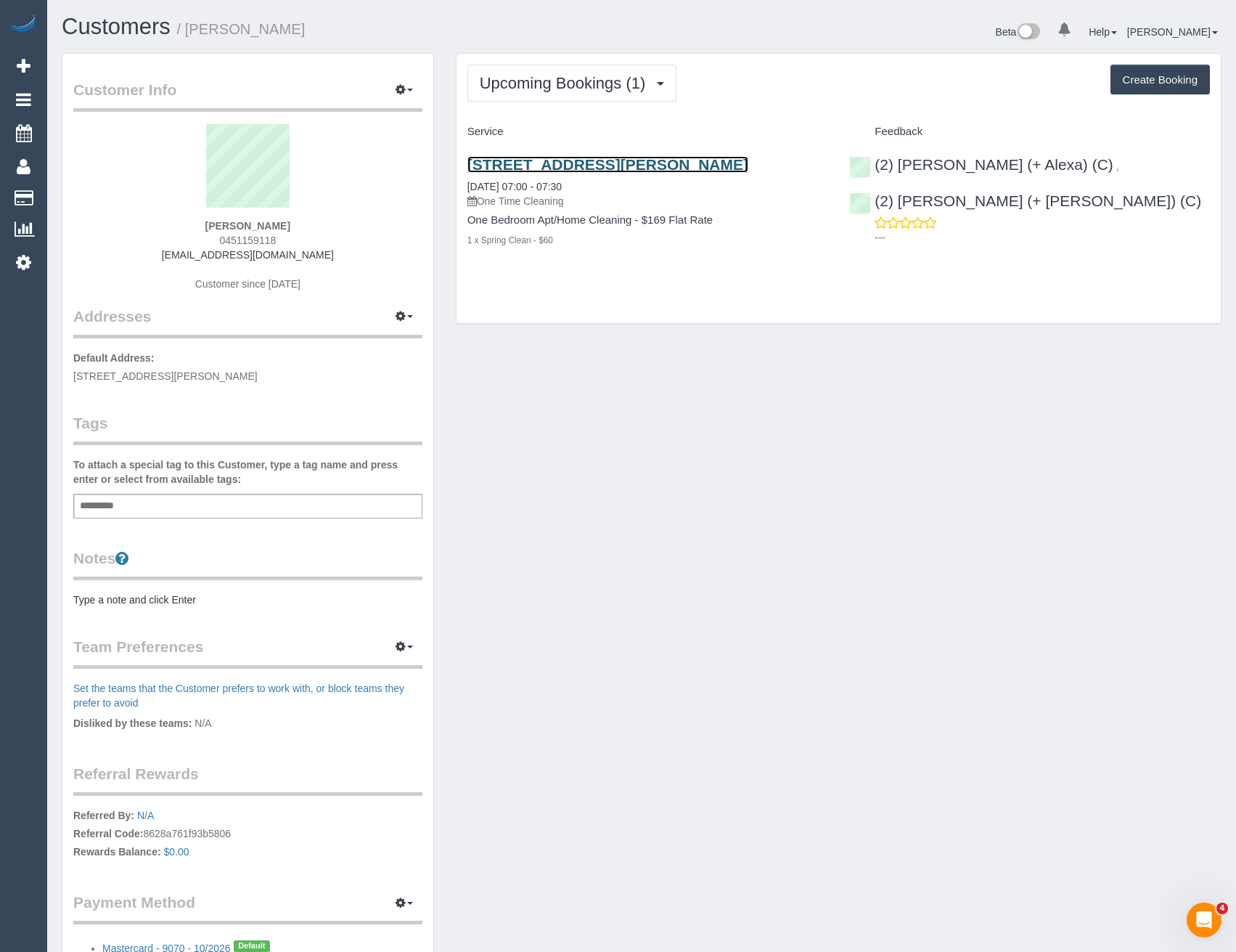
click at [723, 162] on link "[STREET_ADDRESS][PERSON_NAME]" at bounding box center [608, 164] width 281 height 17
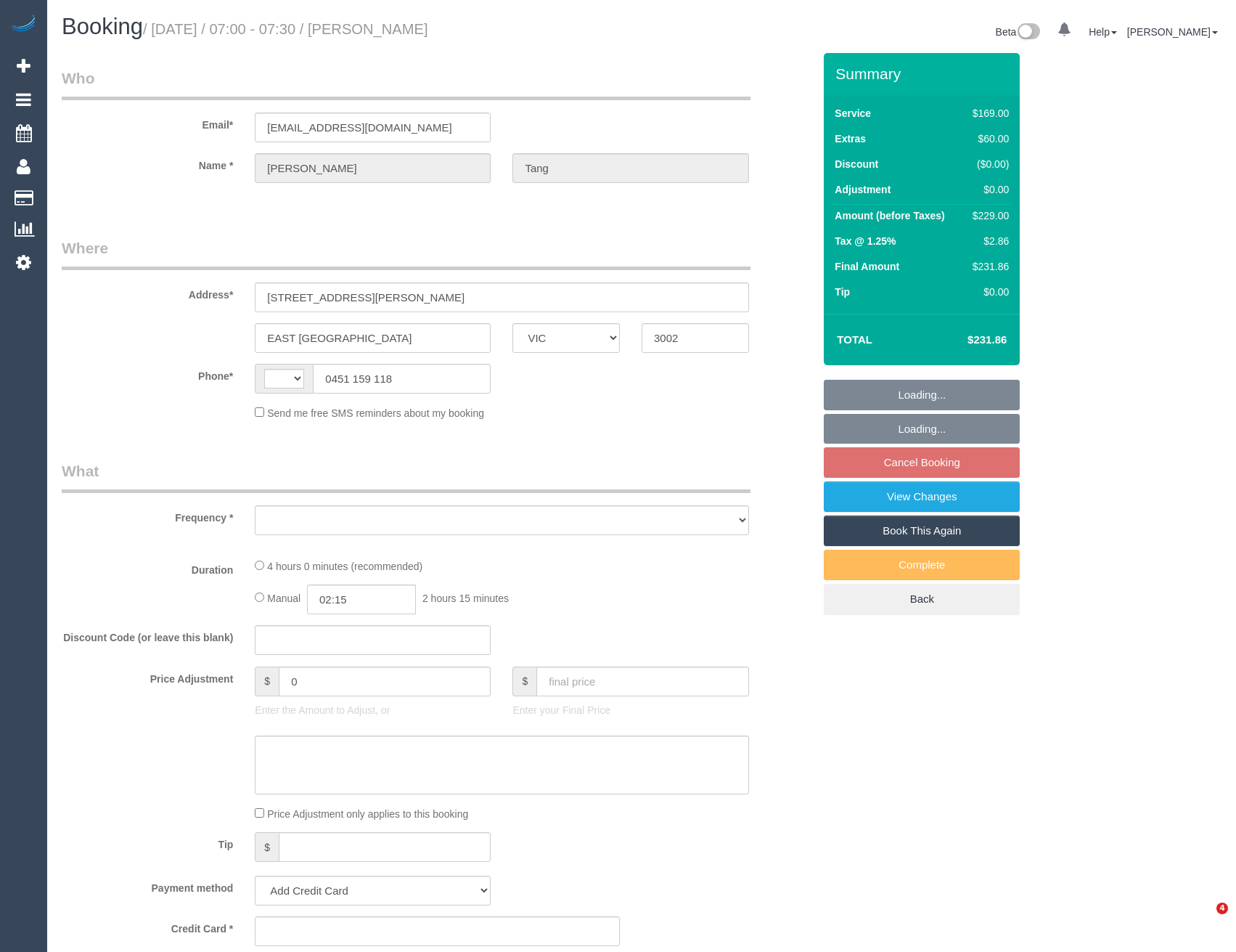
select select "VIC"
select select "string:AU"
select select "string:stripe-pm_1RVrUf2GScqysDRVNNazyTSU"
select select "object:553"
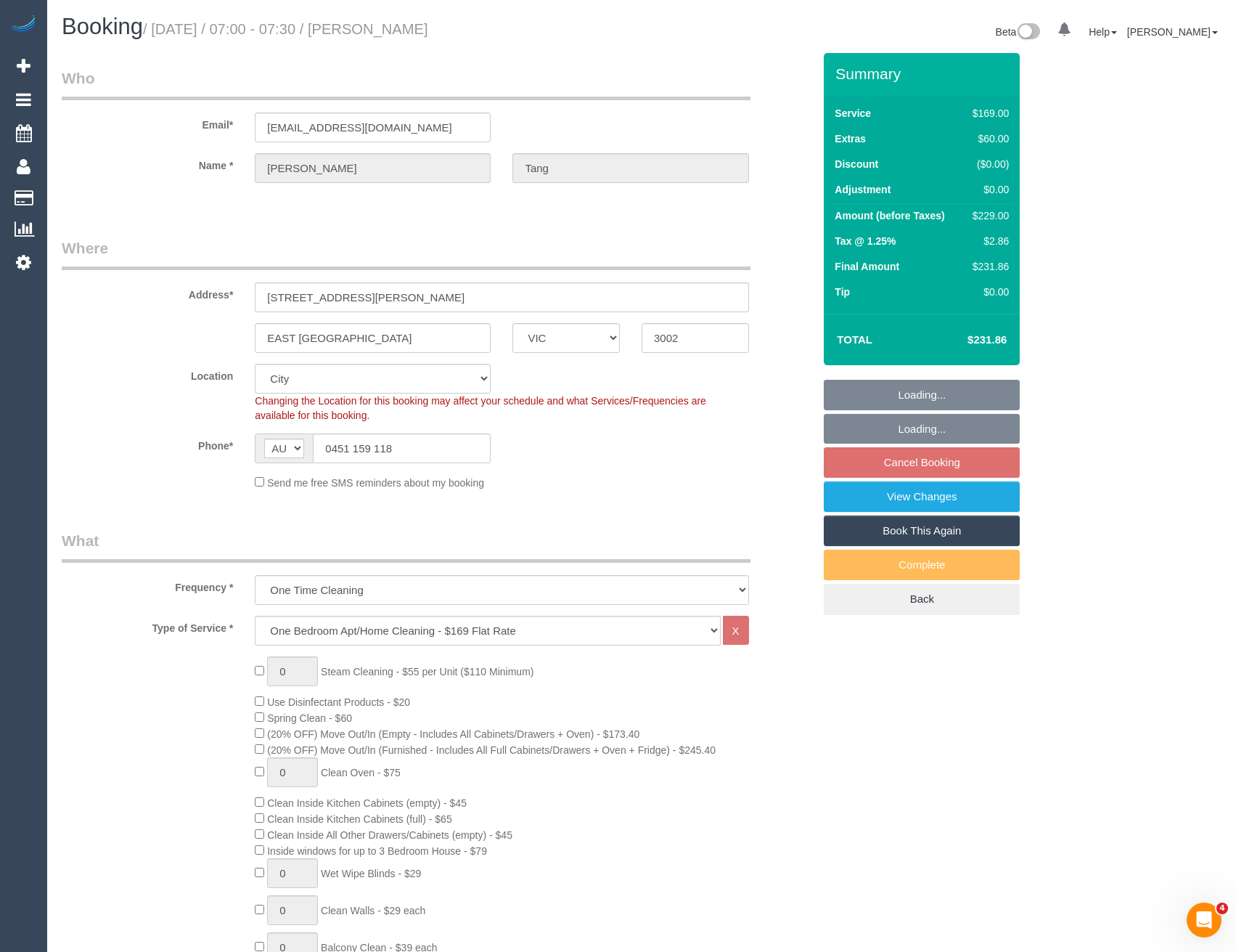
select select "number:28"
select select "number:14"
select select "number:18"
select select "number:25"
select select "number:35"
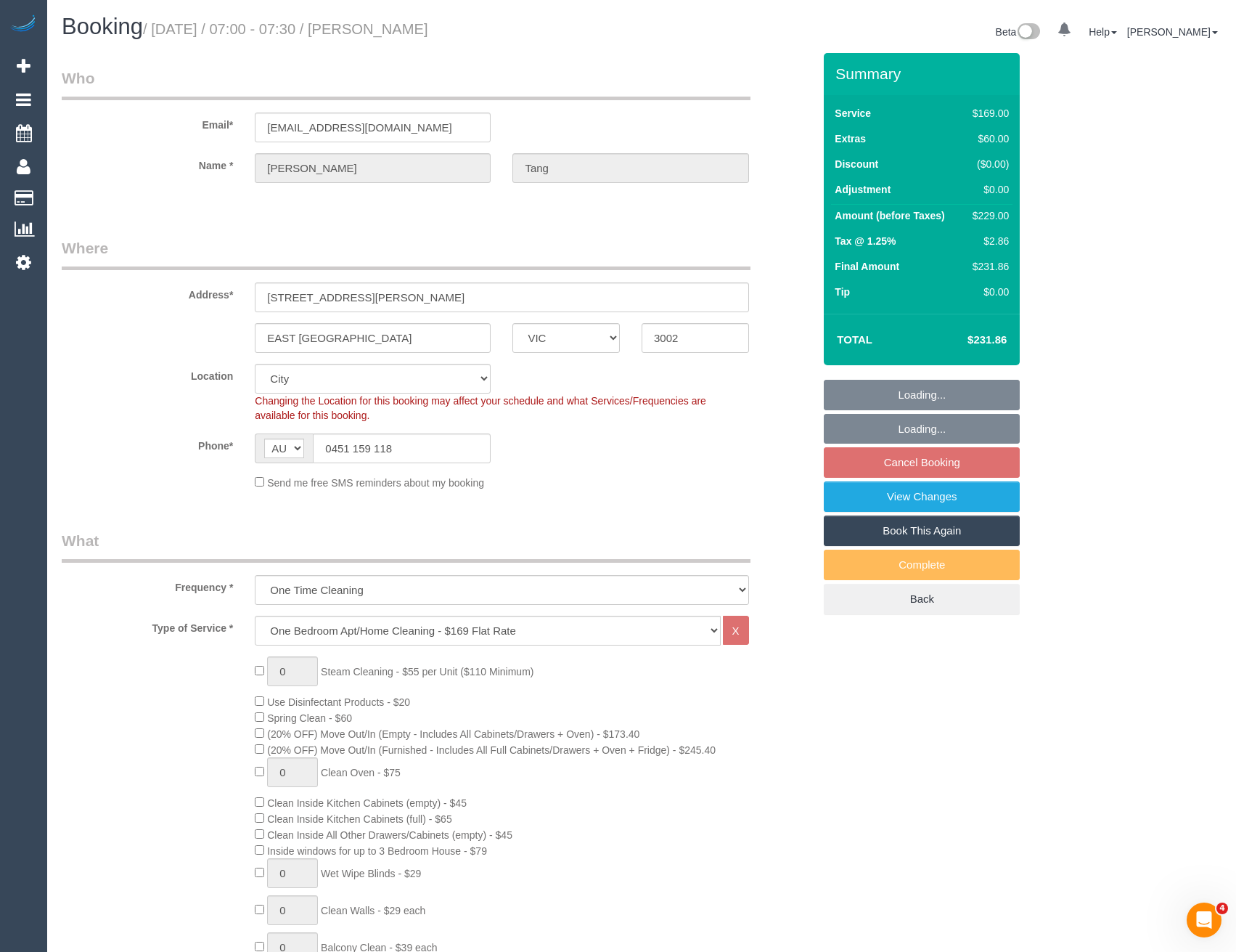
select select "number:13"
select select "object:1207"
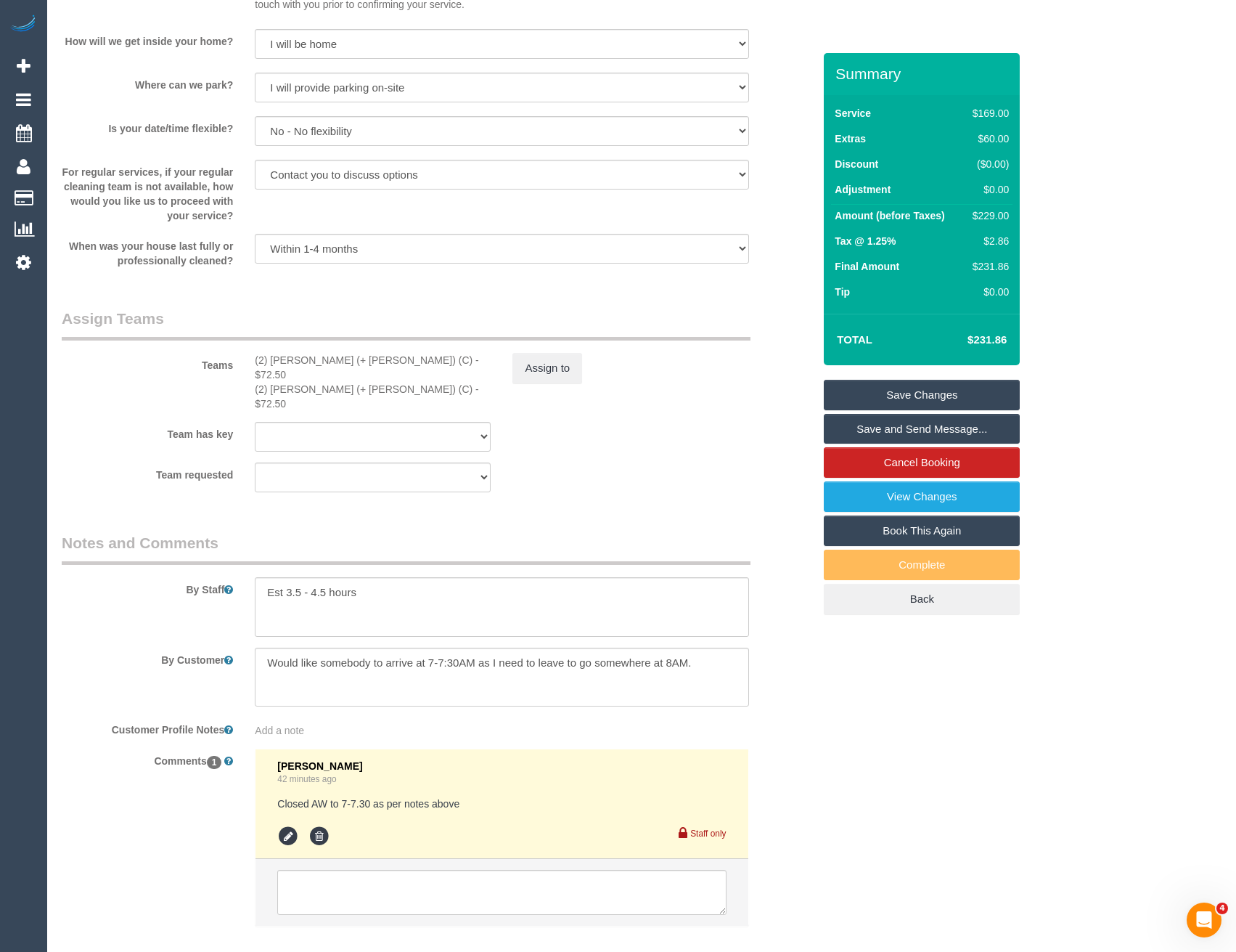
scroll to position [2025, 0]
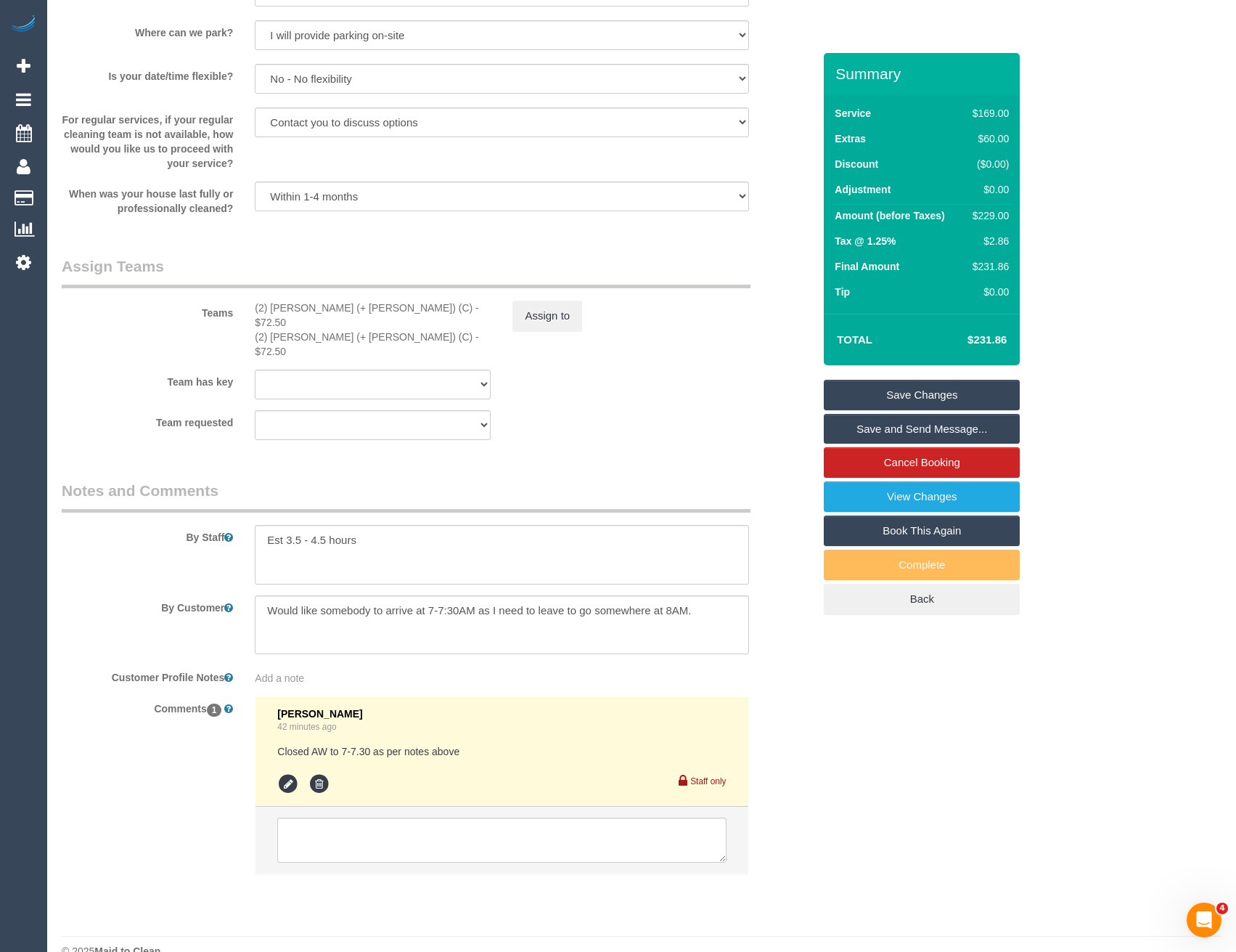
click at [299, 661] on sui-booking-comments "By Staff By Customer Customer Profile Notes Add a note Comments 1 [PERSON_NAME]…" at bounding box center [437, 684] width 751 height 409
click at [301, 672] on span "Add a note" at bounding box center [279, 678] width 49 height 12
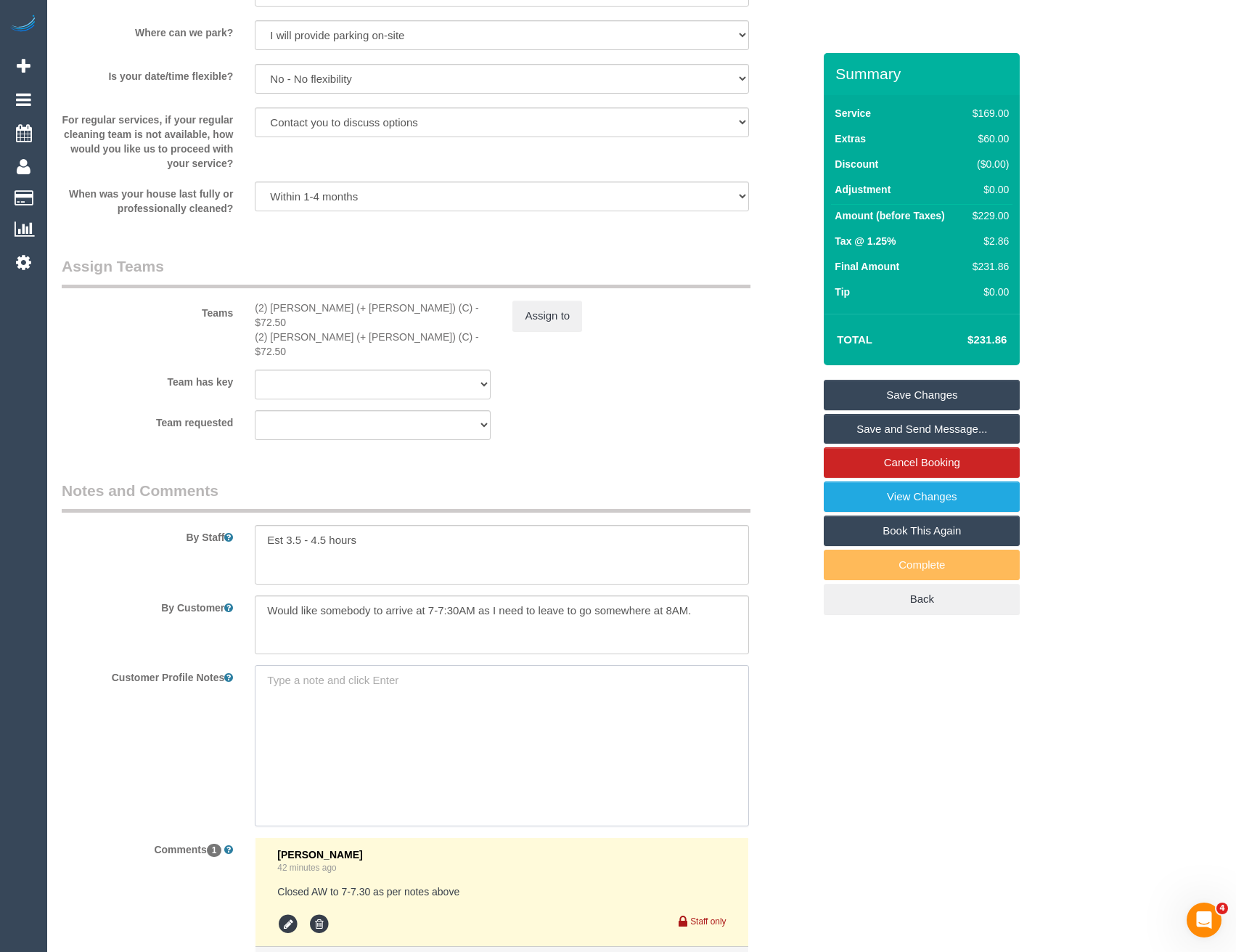
paste textarea "** ACCESS ** ** PREFERENCES ** ** DO NOT SEND ** ** GENERAL **"
click at [369, 665] on textarea "** ACCESS ** ** PREFERENCES ** ** DO NOT SEND ** ** GENERAL **" at bounding box center [502, 745] width 494 height 161
click at [390, 674] on textarea "** ACCESS ** ** PREFERENCES ** ** DO NOT SEND ** ** GENERAL **" at bounding box center [502, 745] width 494 height 161
click at [386, 676] on textarea "** ACCESS ** ** PREFERENCES ** ** DO NOT SEND ** ** GENERAL **" at bounding box center [502, 745] width 494 height 161
click at [378, 712] on textarea "** ACCESS ** ** PREFERENCES ** ** DO NOT SEND ** ** GENERAL **" at bounding box center [502, 745] width 494 height 161
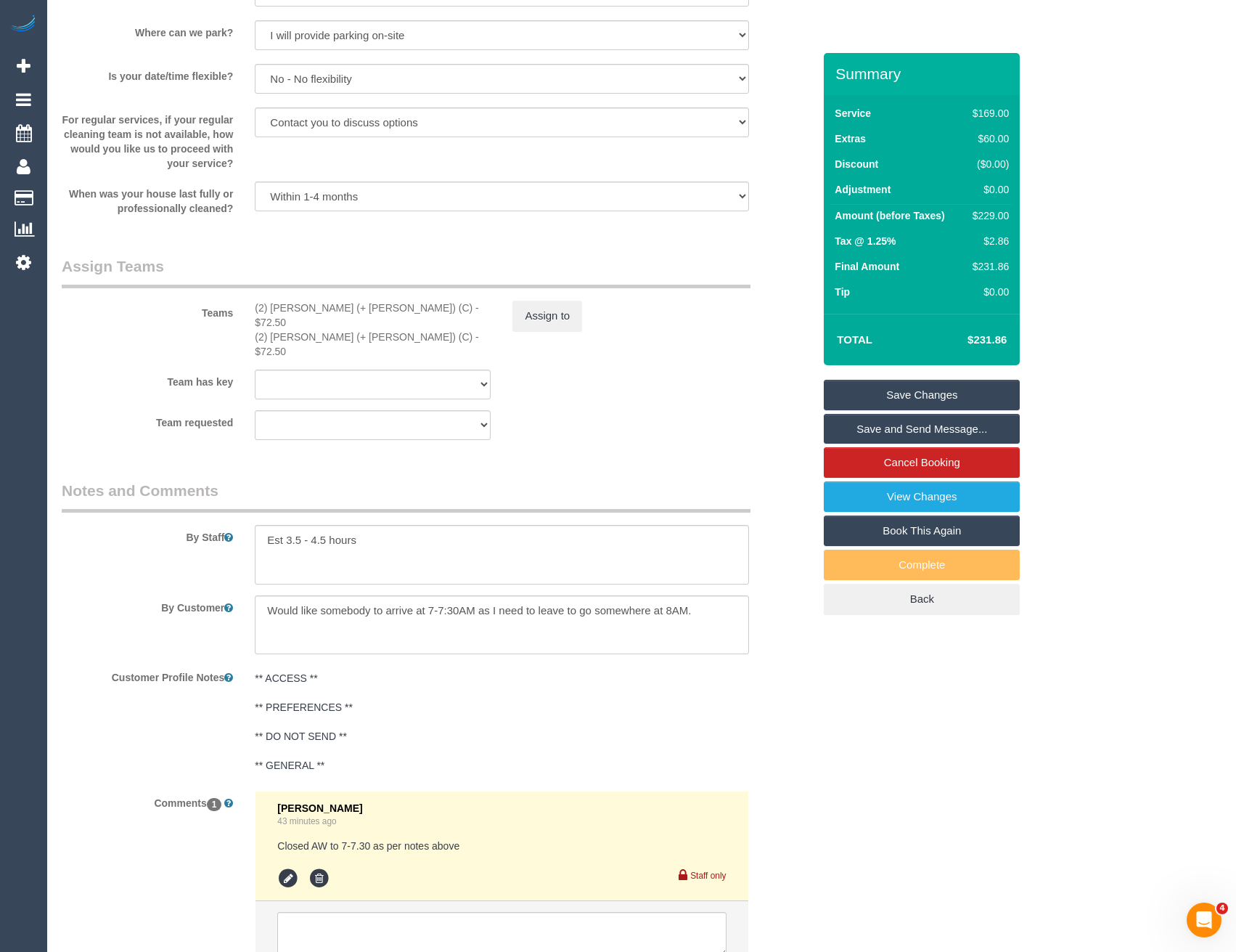
click at [358, 634] on sui-booking-comments "By Staff By Customer Customer Profile Notes ** ACCESS ** ** PREFERENCES ** ** D…" at bounding box center [437, 731] width 751 height 503
click at [333, 671] on pre "** ACCESS ** ** PREFERENCES ** ** DO NOT SEND ** ** GENERAL **" at bounding box center [502, 721] width 494 height 101
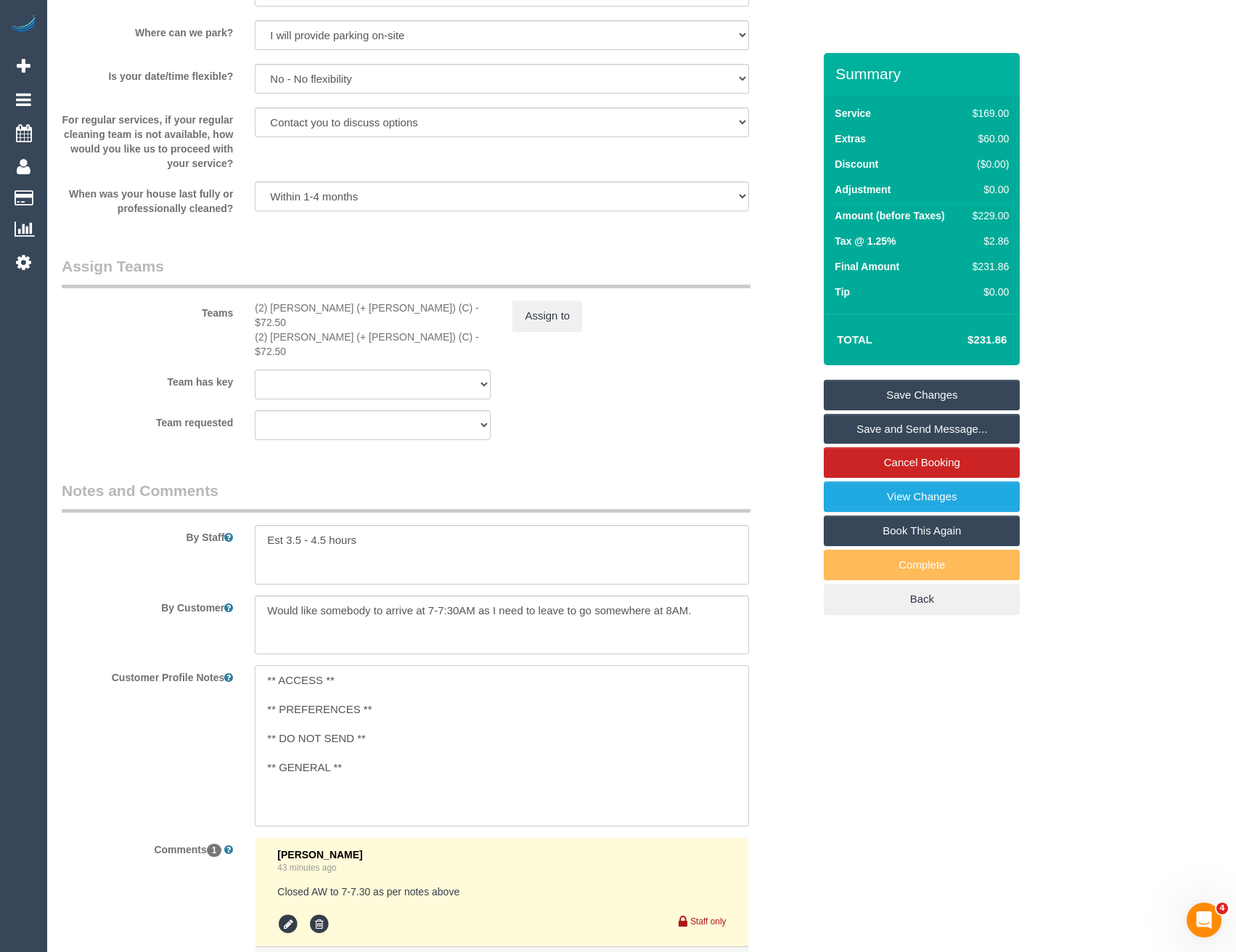
click at [341, 665] on textarea "** ACCESS ** ** PREFERENCES ** ** DO NOT SEND ** ** GENERAL **" at bounding box center [502, 745] width 494 height 161
type textarea "** ACCESS ** 17/9/25 - Parking email sent - BB ** PREFERENCES ** ** DO NOT SEND…"
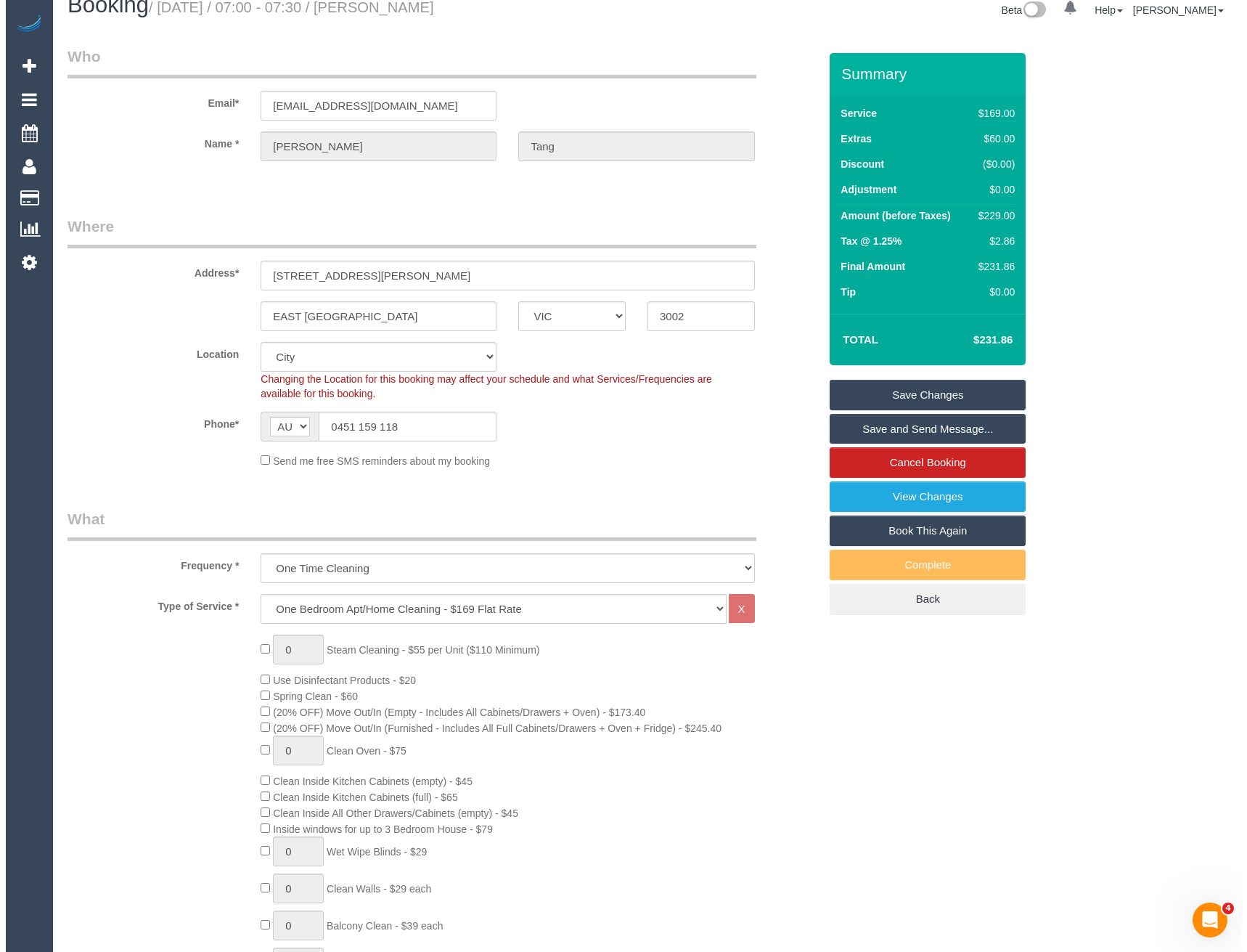
scroll to position [0, 0]
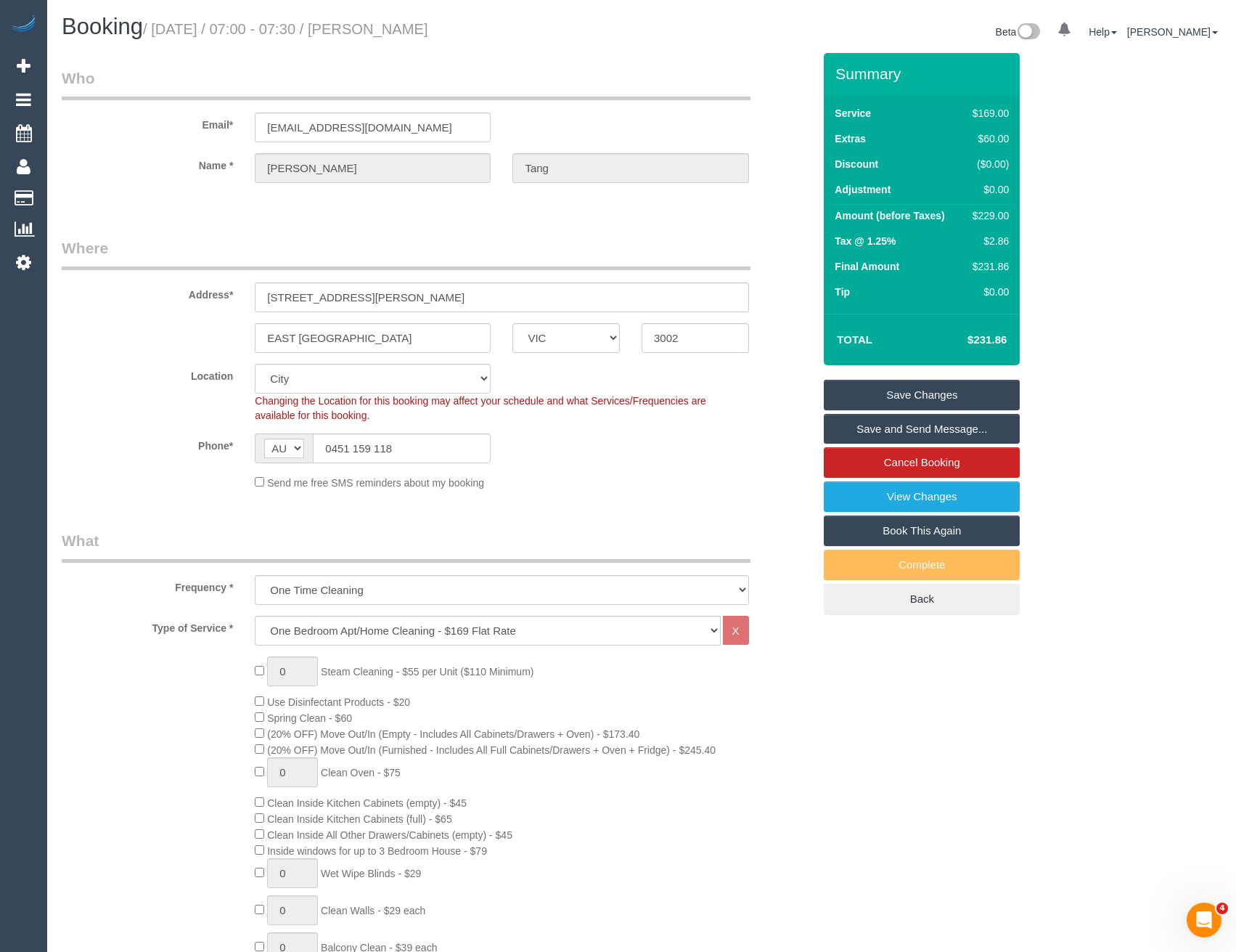
click at [867, 396] on link "Save Changes" at bounding box center [922, 394] width 196 height 30
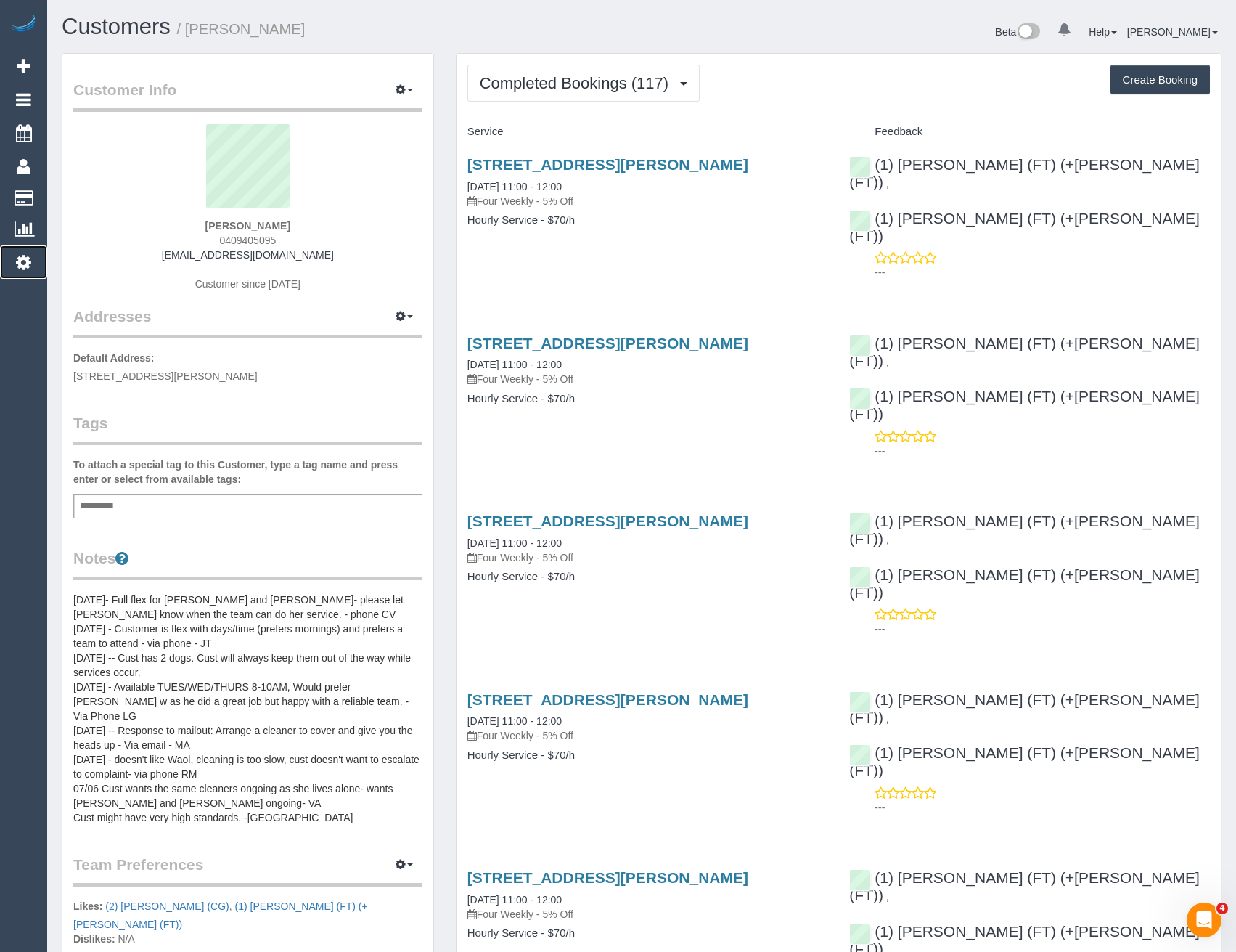
click at [28, 265] on icon at bounding box center [23, 262] width 15 height 18
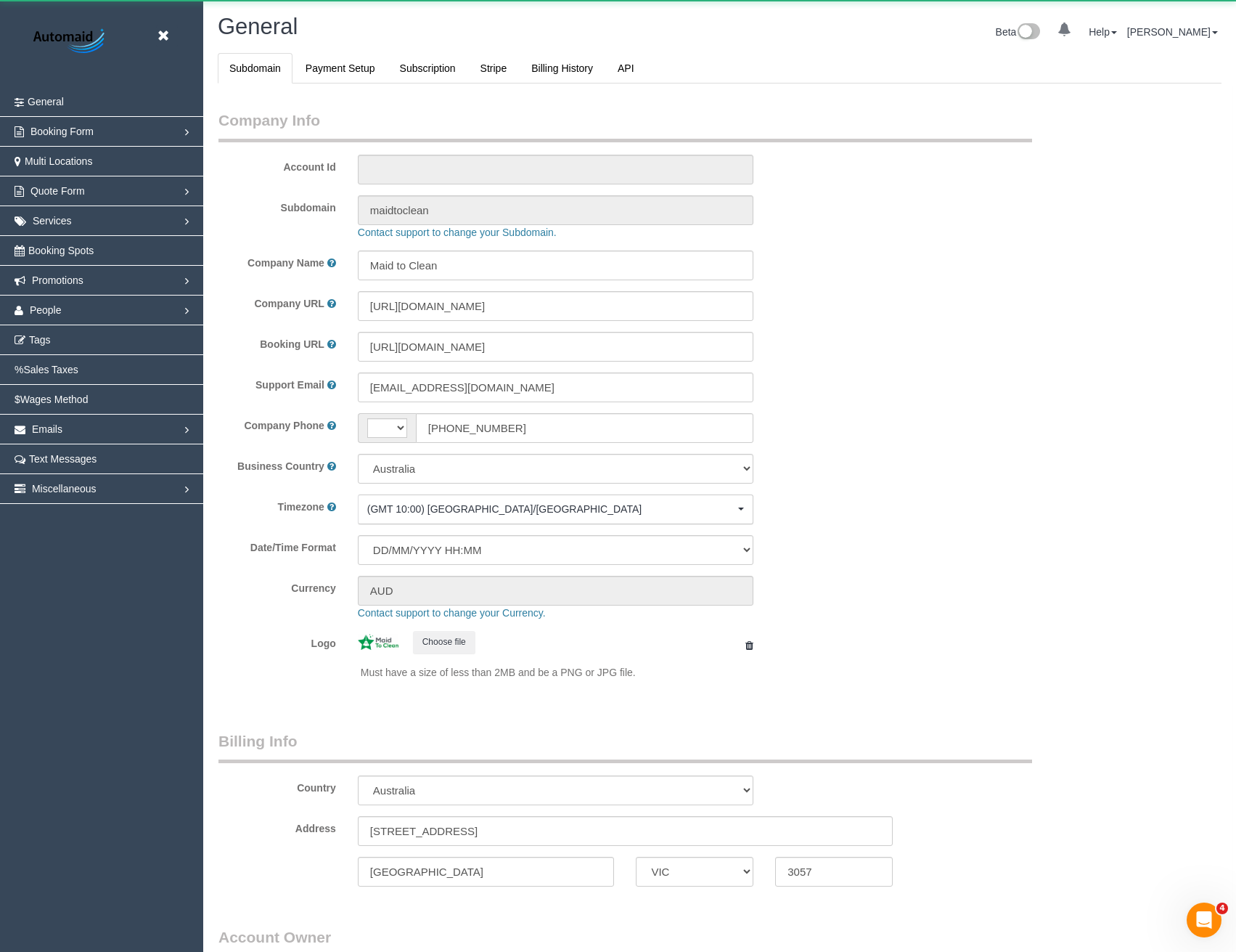
select select "string:AU"
select select "1"
click at [63, 255] on span "Booking Spots" at bounding box center [61, 250] width 65 height 12
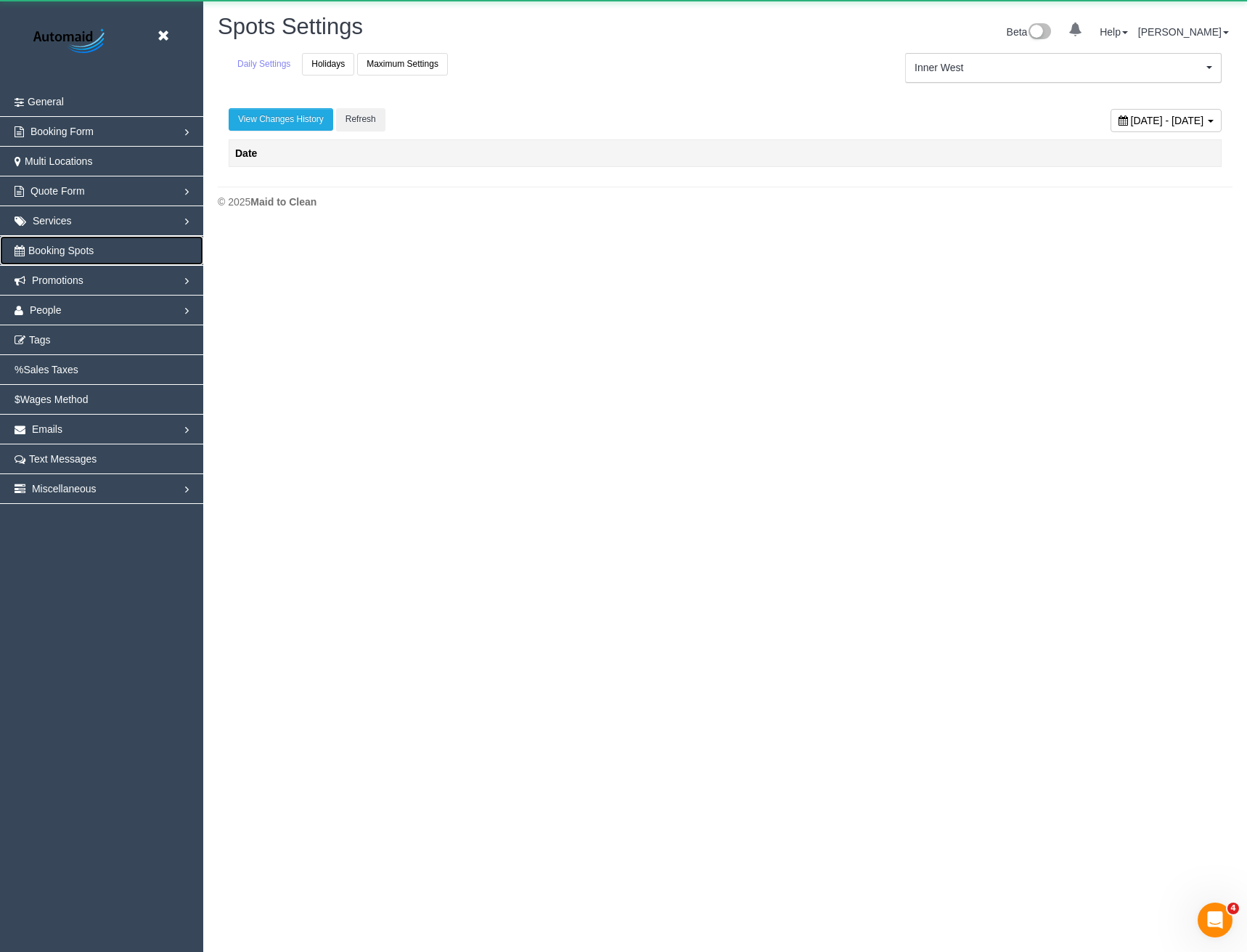
scroll to position [229, 1247]
click at [327, 57] on link "Holidays" at bounding box center [328, 64] width 52 height 23
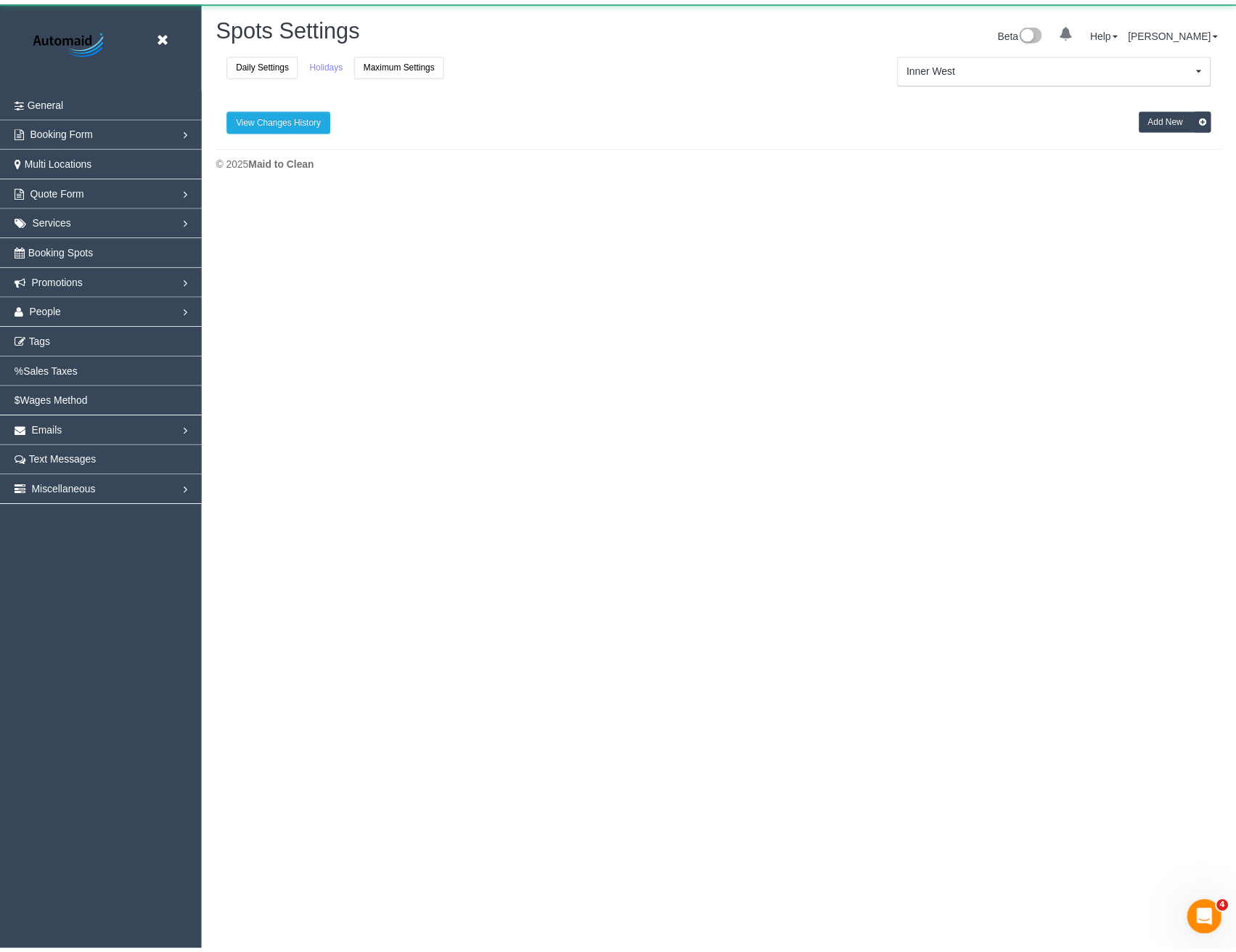
scroll to position [188, 1247]
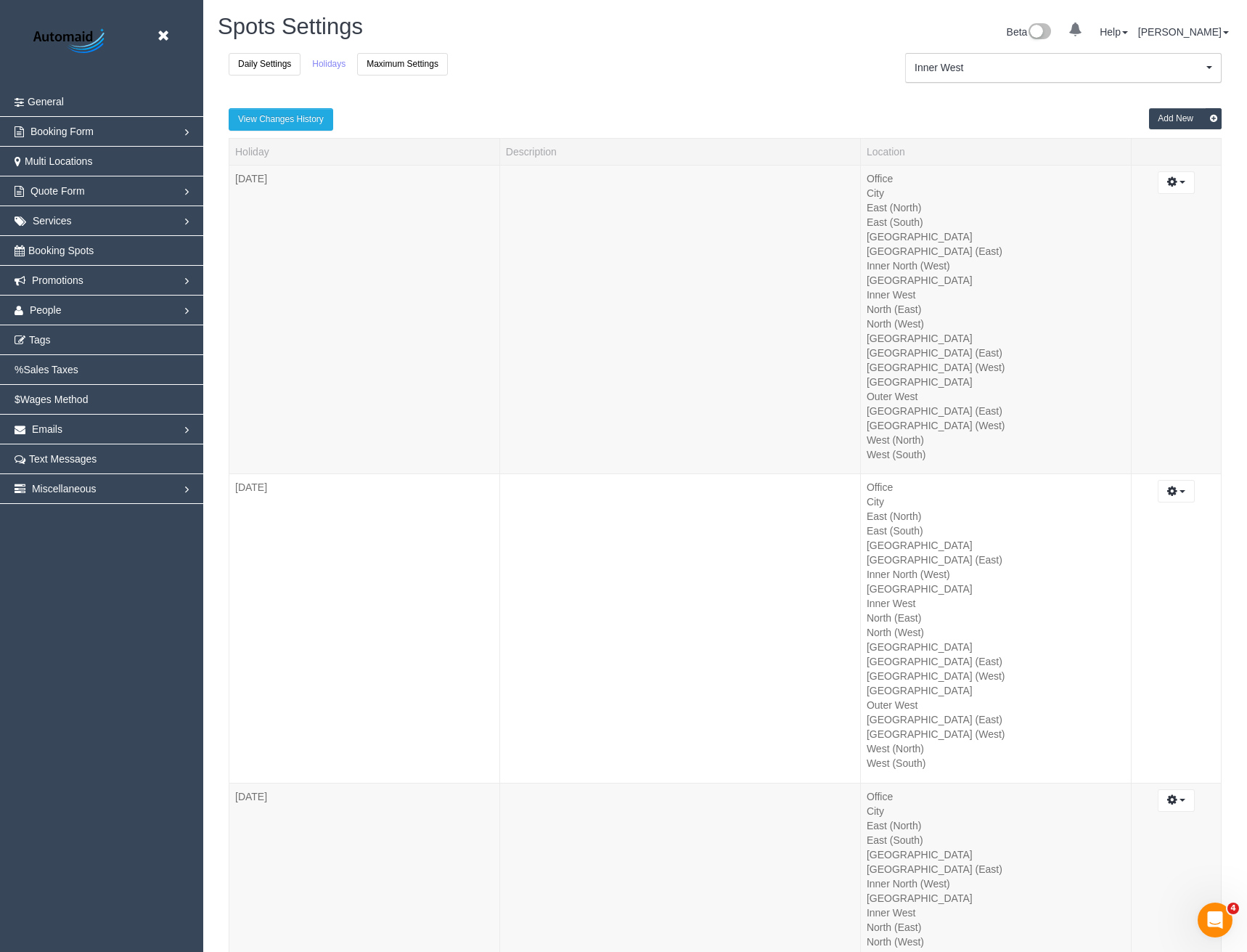
click at [1167, 113] on button "Add New" at bounding box center [1185, 118] width 73 height 21
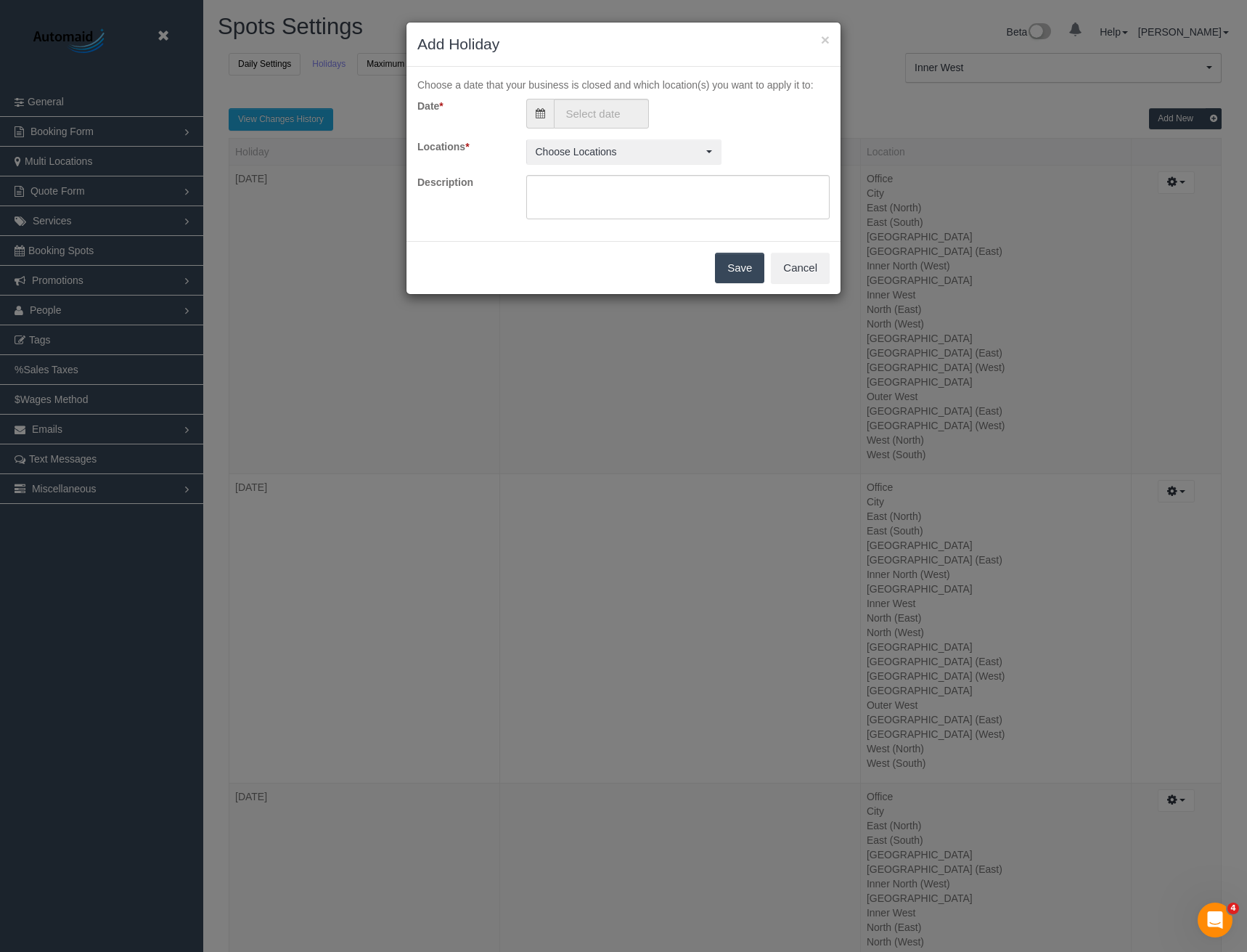
scroll to position [5651, 1247]
click at [626, 106] on input "text" at bounding box center [602, 114] width 95 height 30
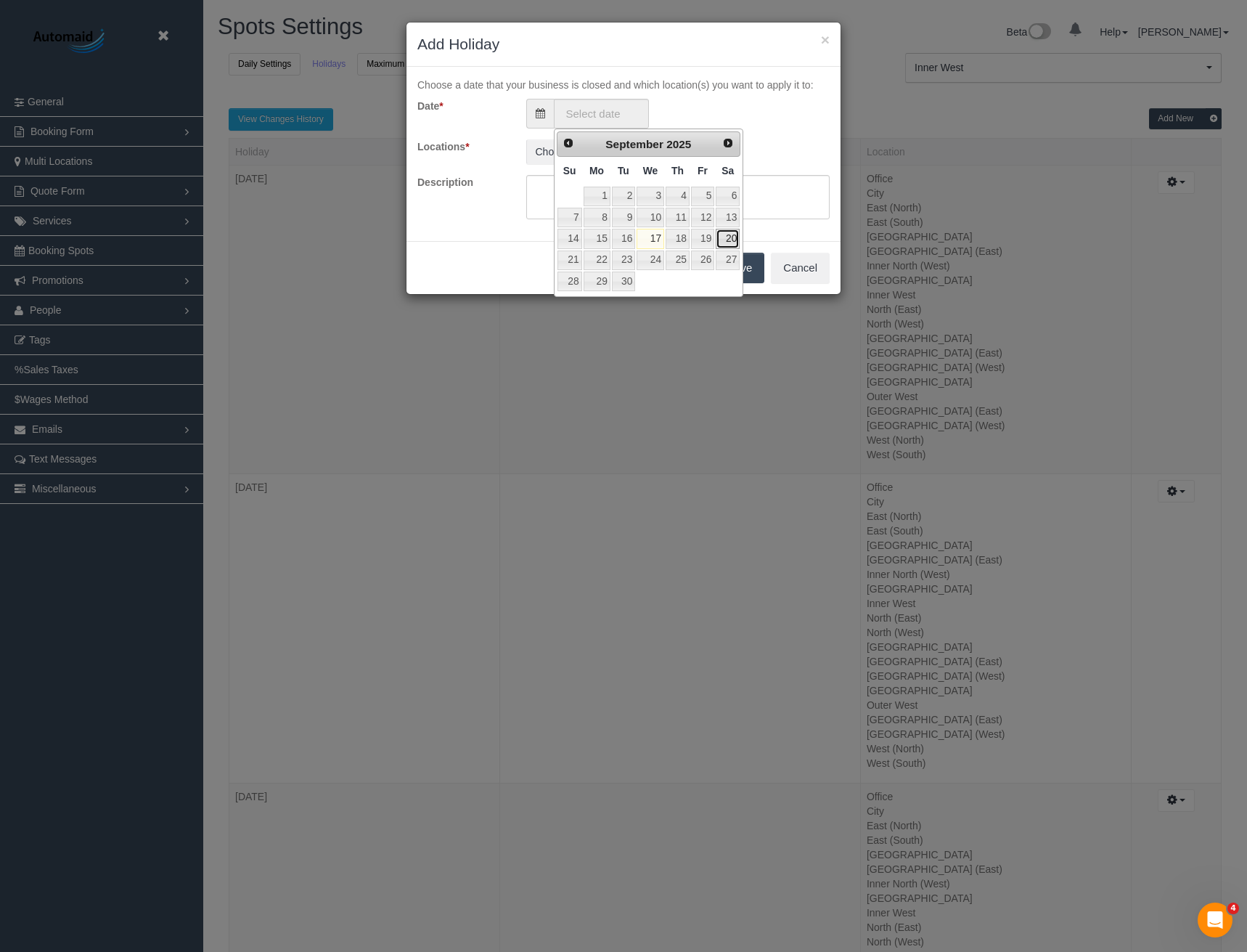
click at [729, 234] on link "20" at bounding box center [728, 238] width 24 height 19
type input "20/09/2025"
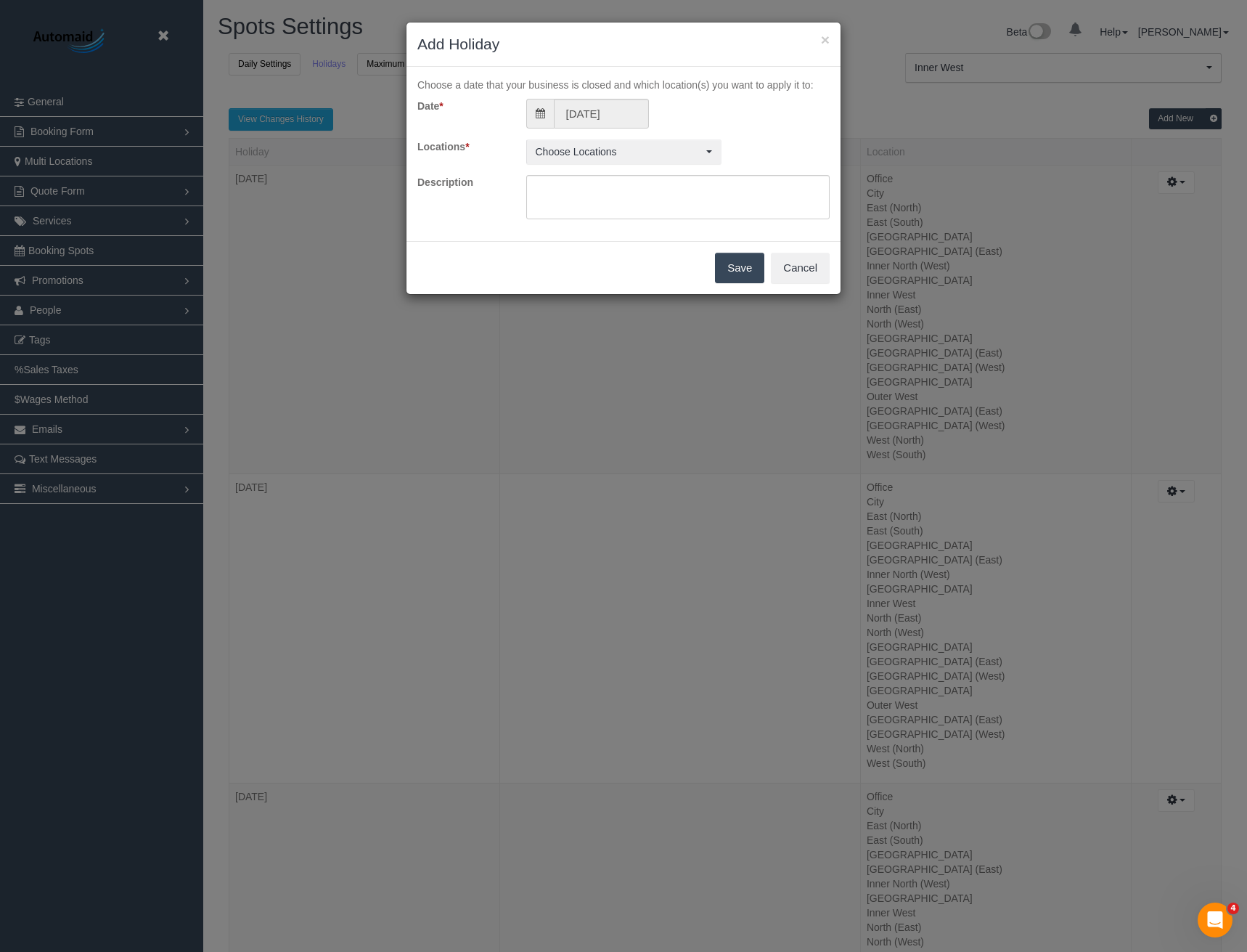
click at [634, 137] on div "Date * 20/09/2025 Locations * Choose Locations Select All Deselect All Active L…" at bounding box center [624, 159] width 412 height 121
click at [633, 149] on span "Choose Locations" at bounding box center [619, 152] width 167 height 14
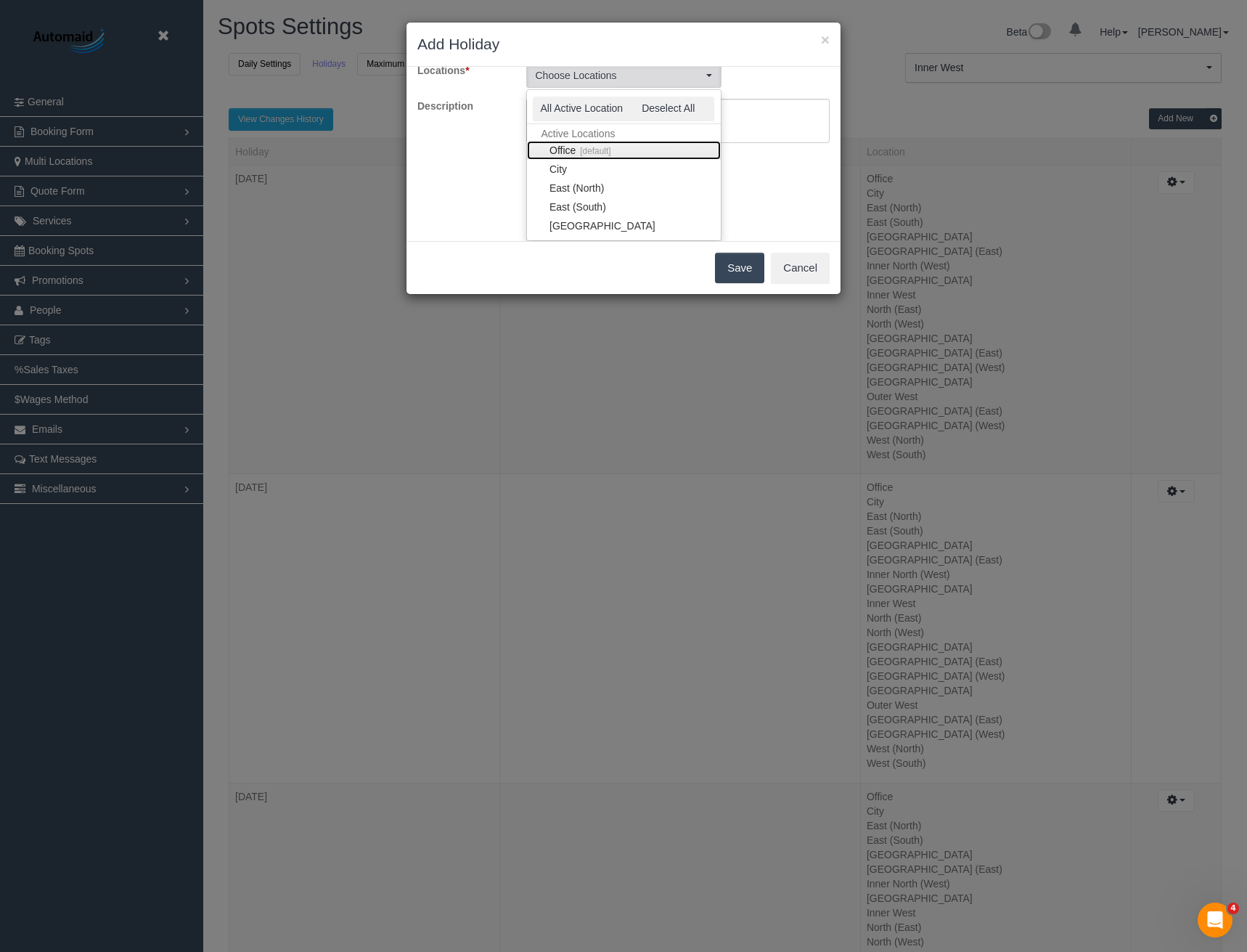
scroll to position [73, 0]
click at [598, 208] on link "[GEOGRAPHIC_DATA]" at bounding box center [623, 209] width 193 height 19
click at [586, 152] on link "[GEOGRAPHIC_DATA]" at bounding box center [623, 153] width 193 height 19
click at [595, 169] on link "City" at bounding box center [623, 169] width 193 height 19
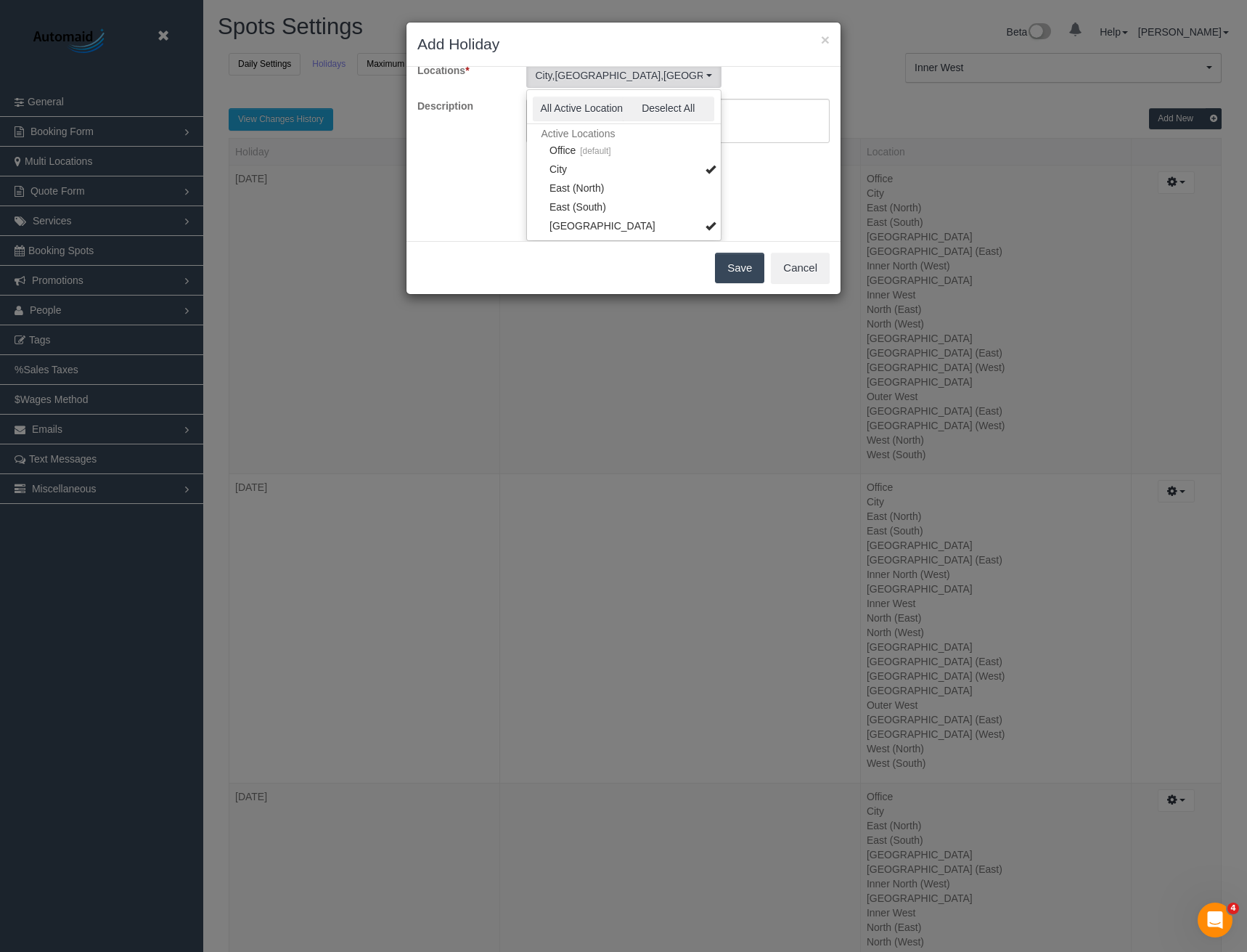
click at [778, 181] on div "Choose a date that your business is closed and which location(s) you want to ap…" at bounding box center [624, 154] width 434 height 174
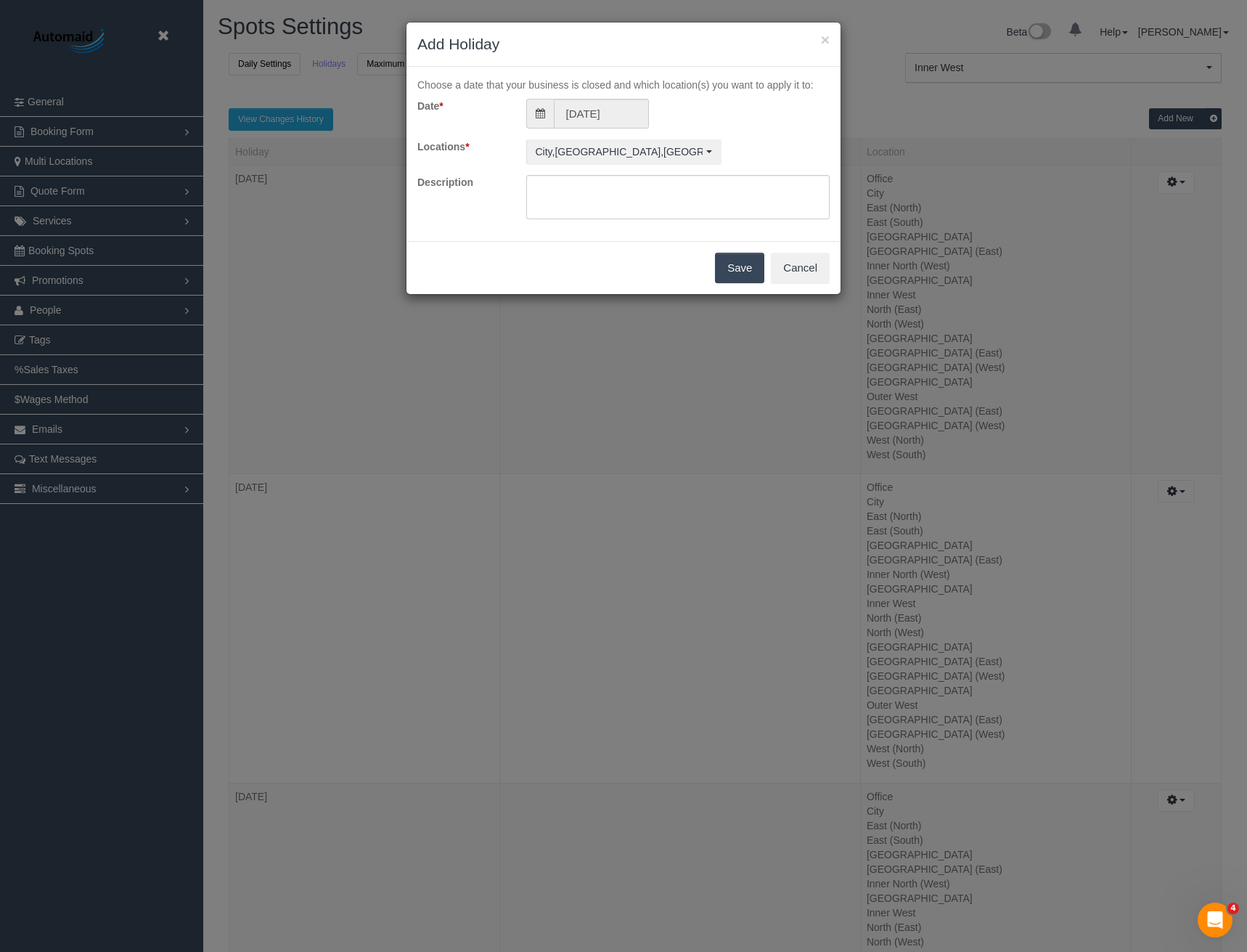
click at [742, 270] on button "Save" at bounding box center [739, 268] width 49 height 30
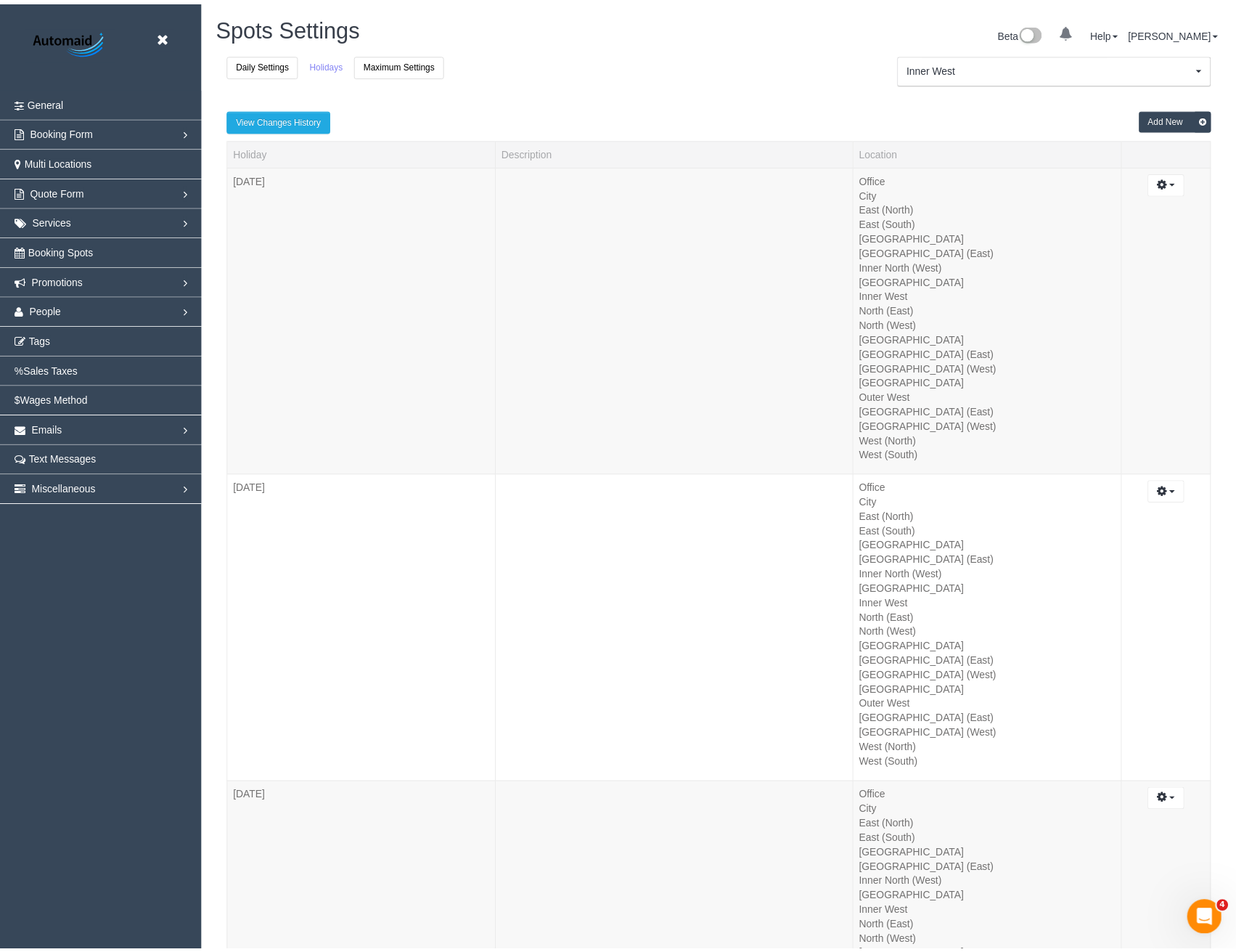
scroll to position [66941, 71366]
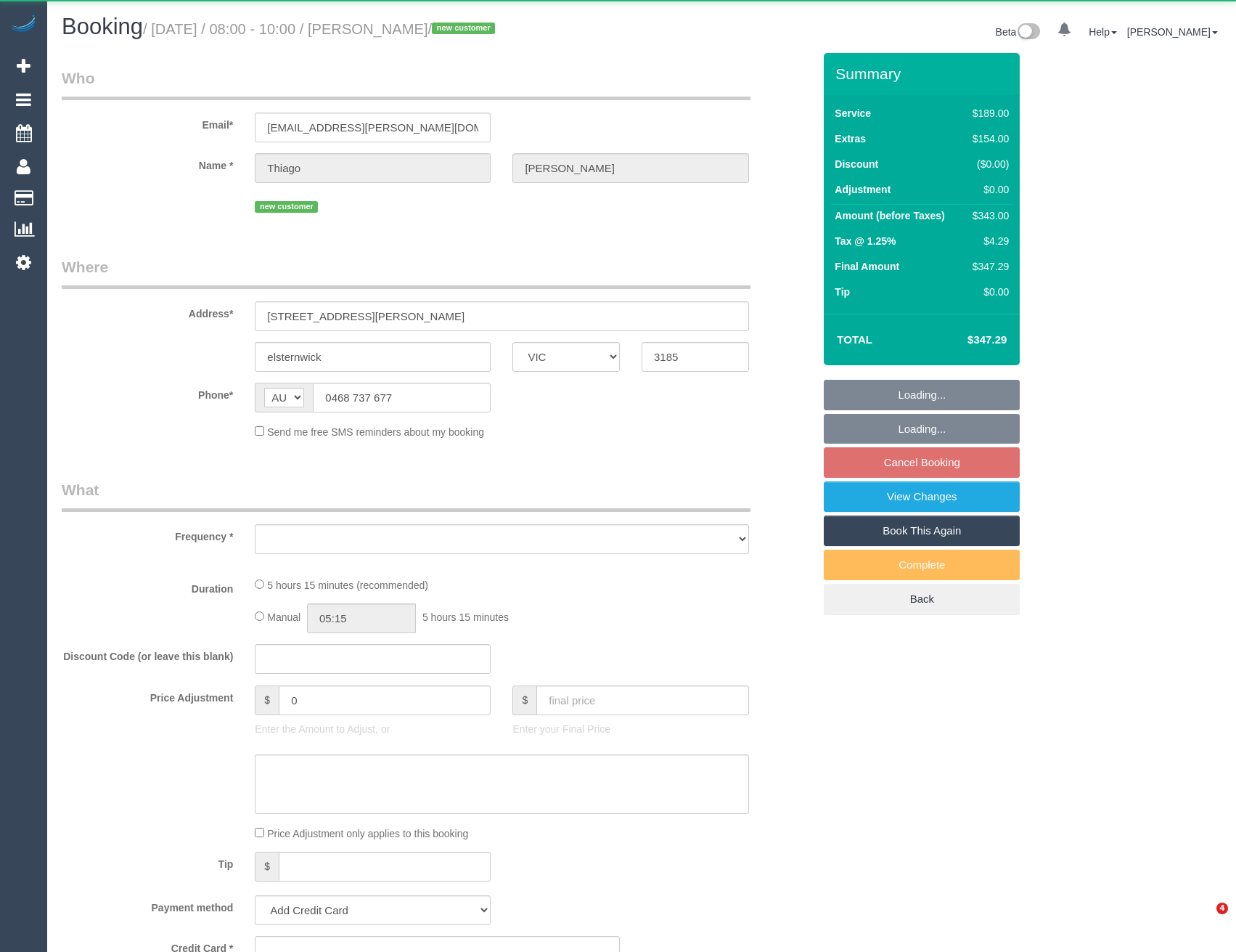
select select "VIC"
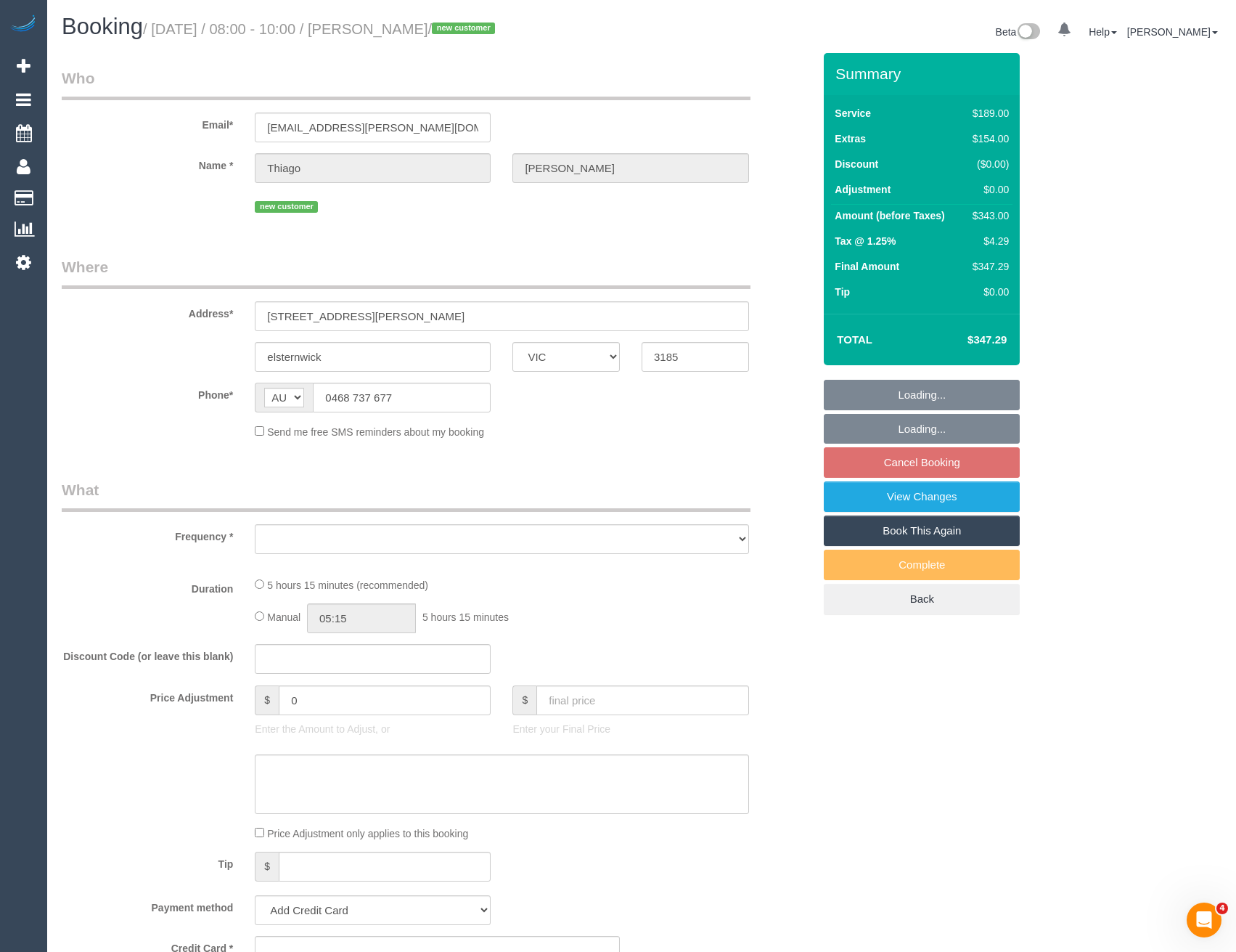
select select "object:679"
select select "number:28"
select select "number:14"
select select "number:19"
select select "number:24"
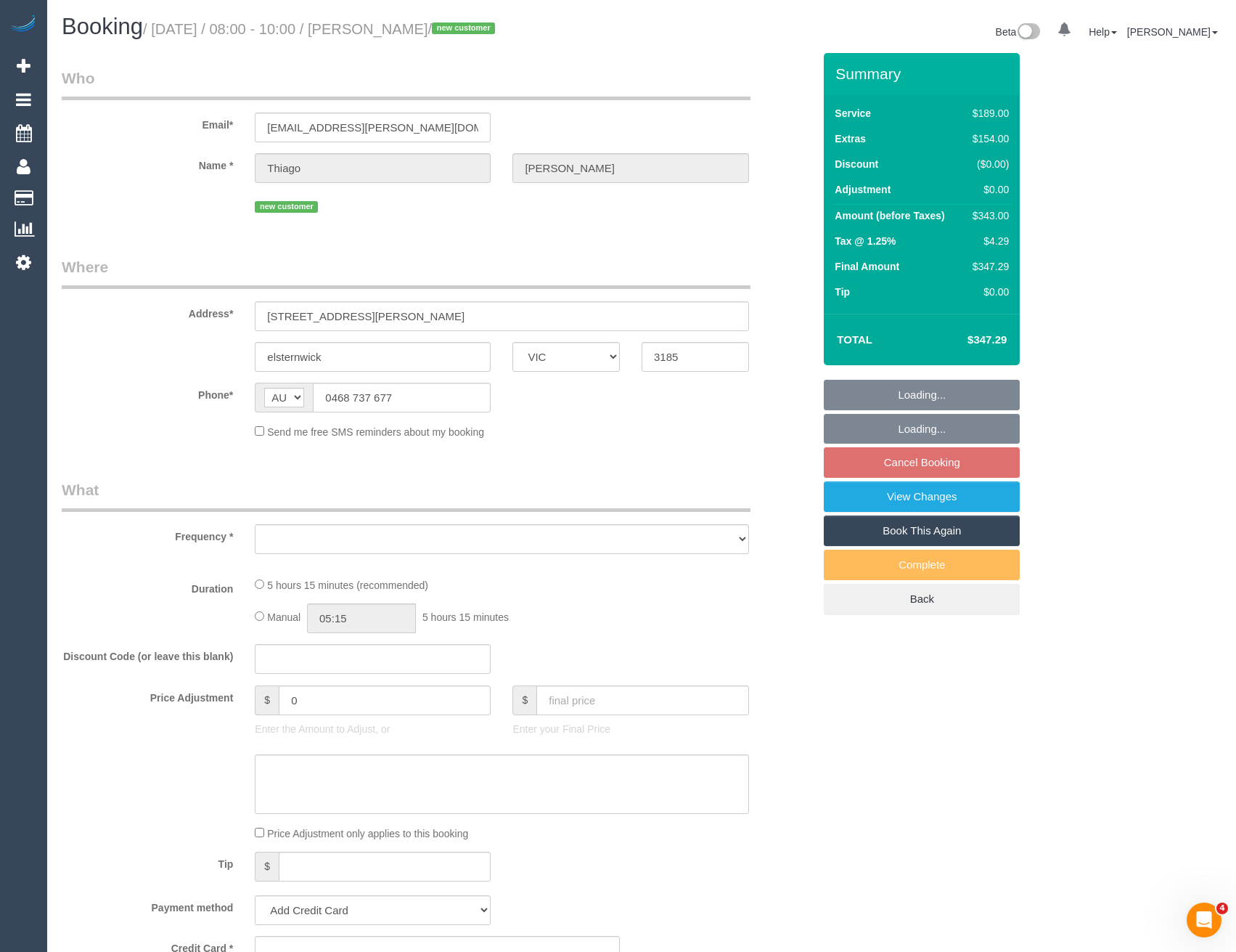
select select "number:35"
select select "number:26"
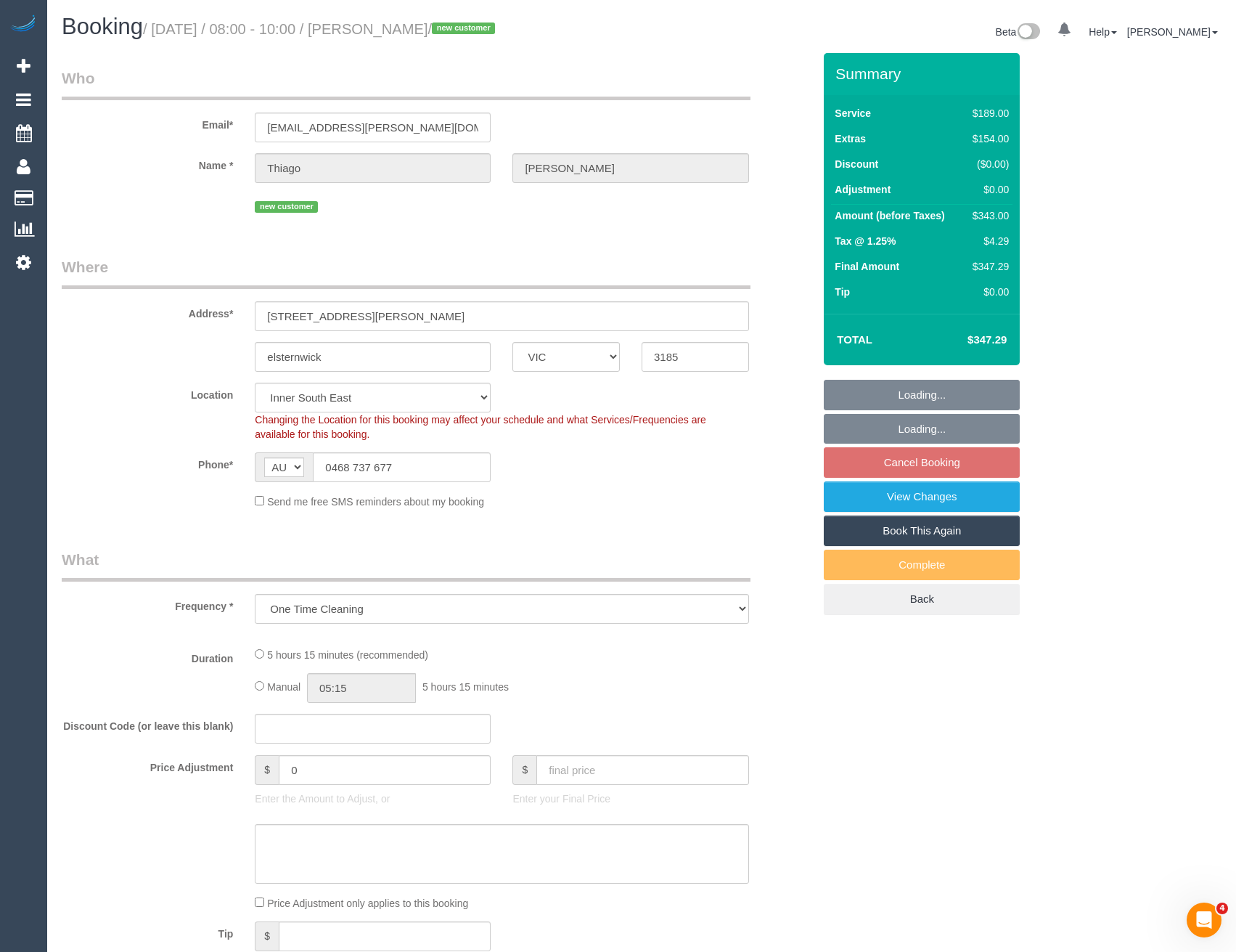
select select "object:780"
select select "string:stripe-pm_1S8Bhn2GScqysDRVQD4fhXjf"
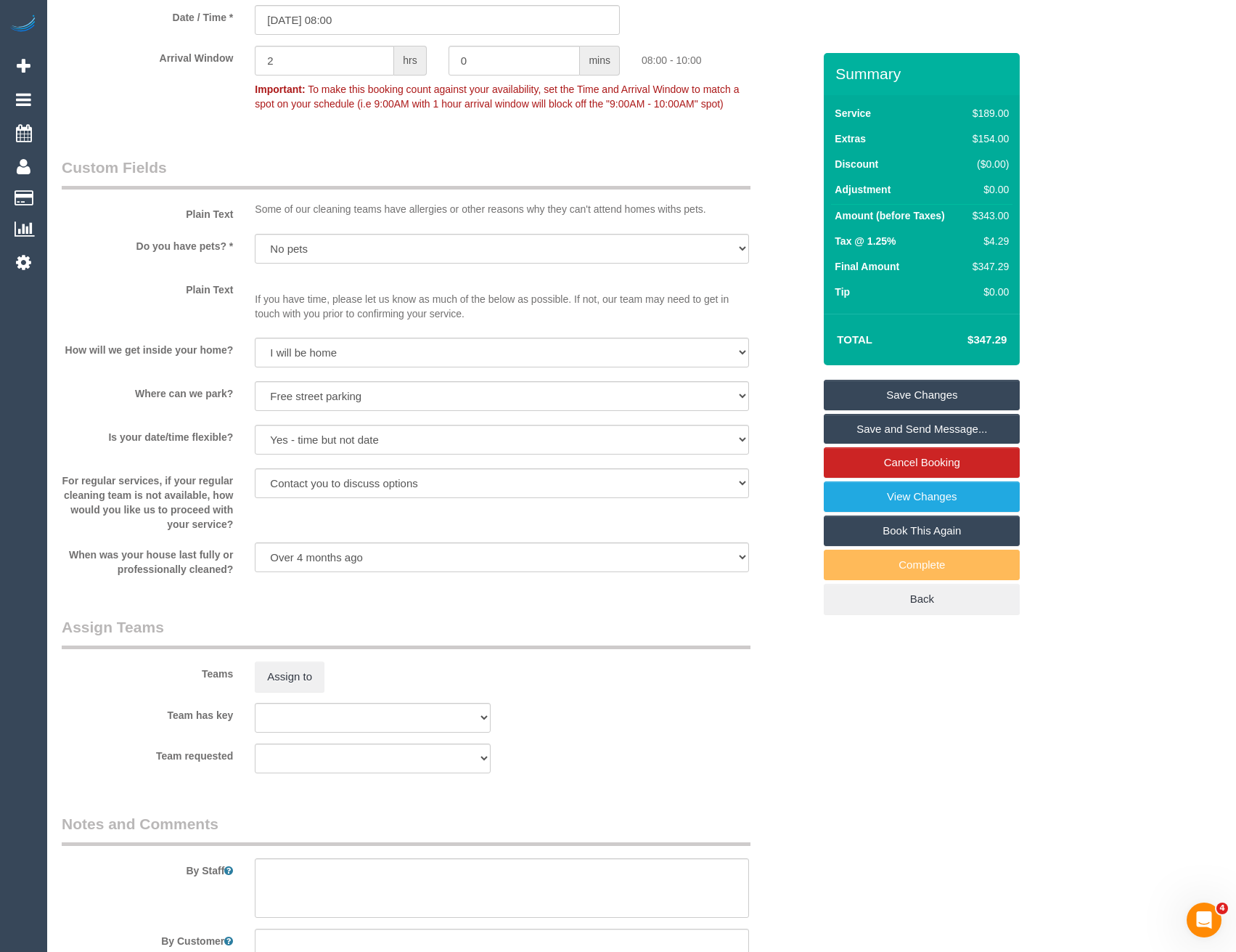
scroll to position [1814, 0]
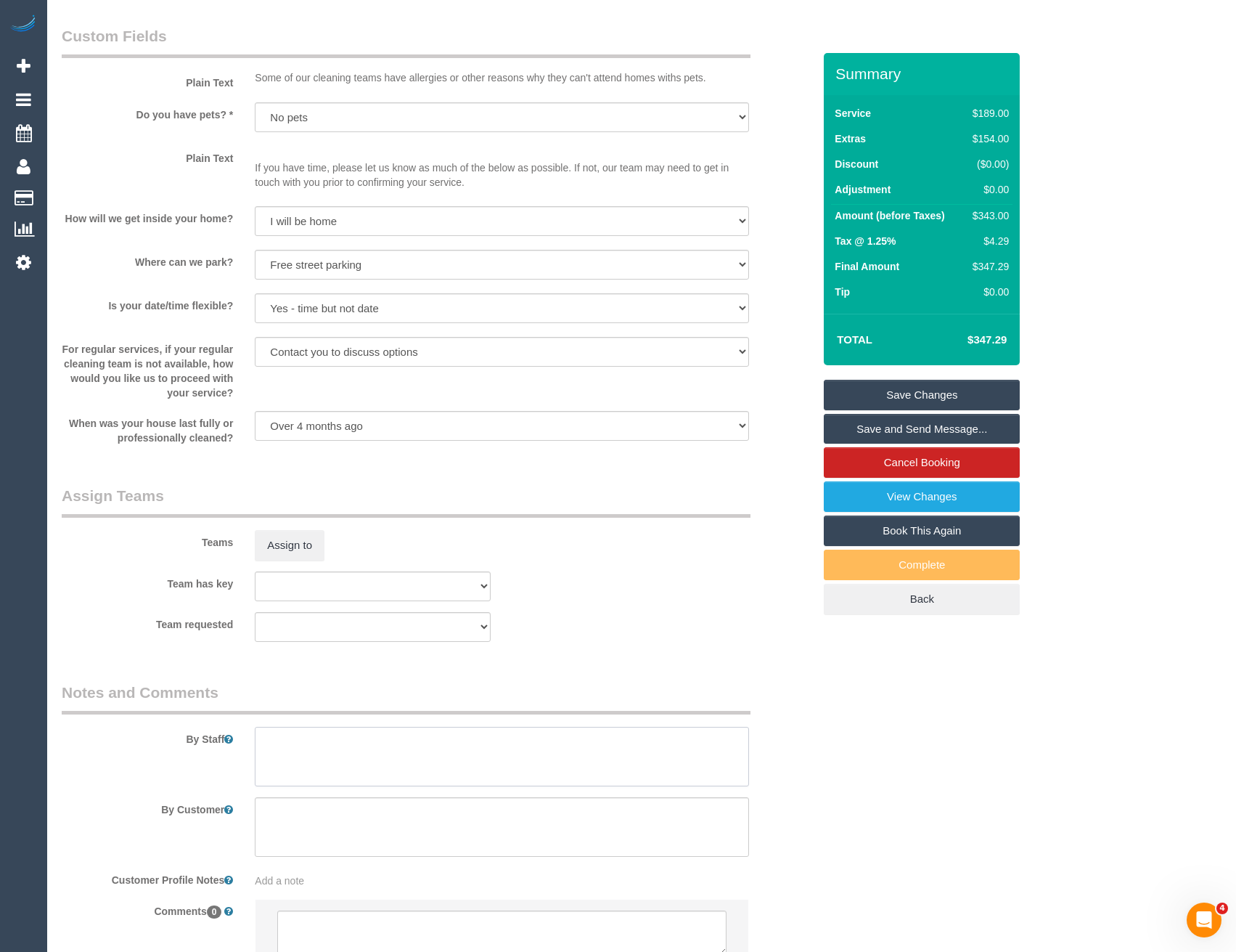
click at [320, 754] on textarea at bounding box center [502, 756] width 494 height 59
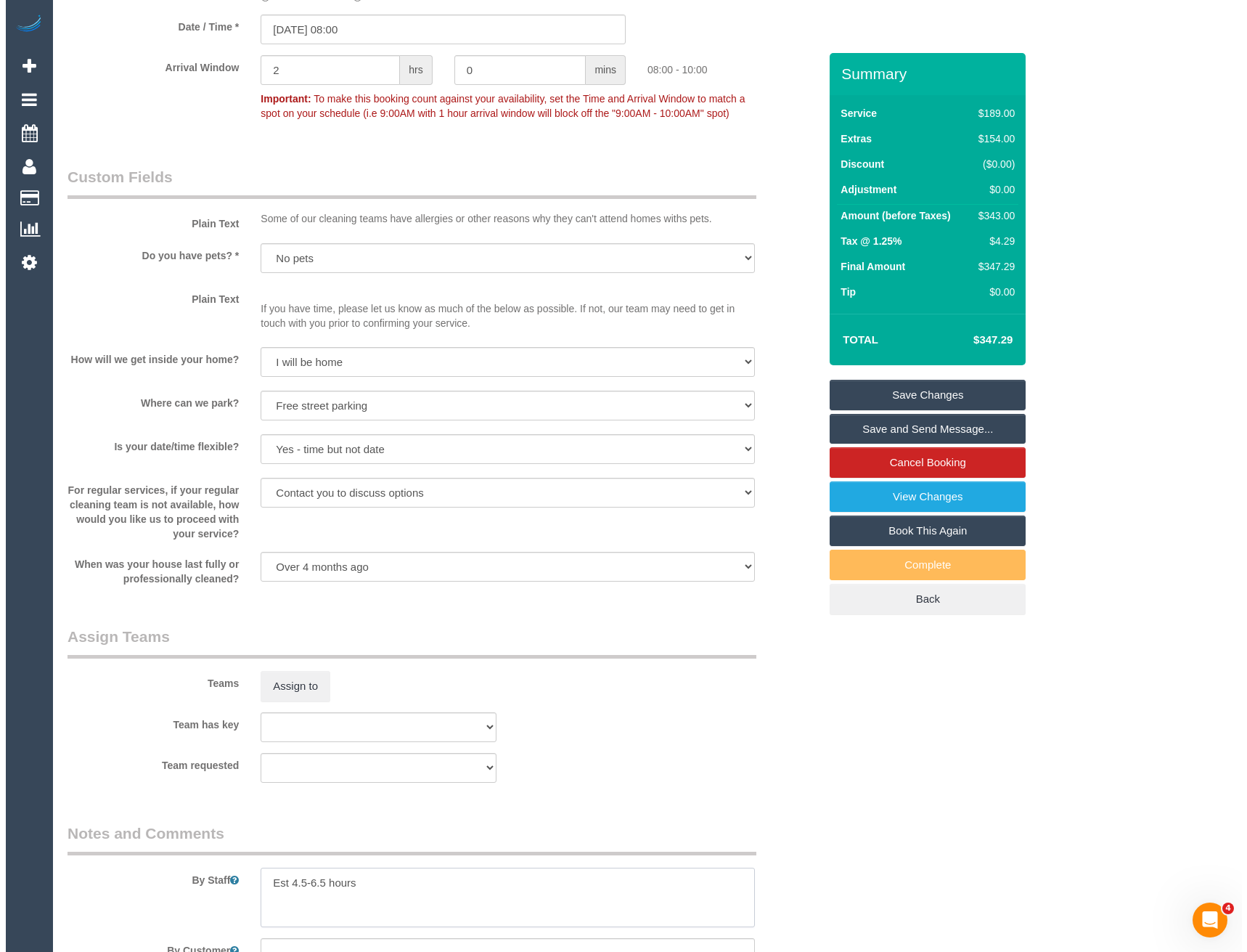
scroll to position [1670, 0]
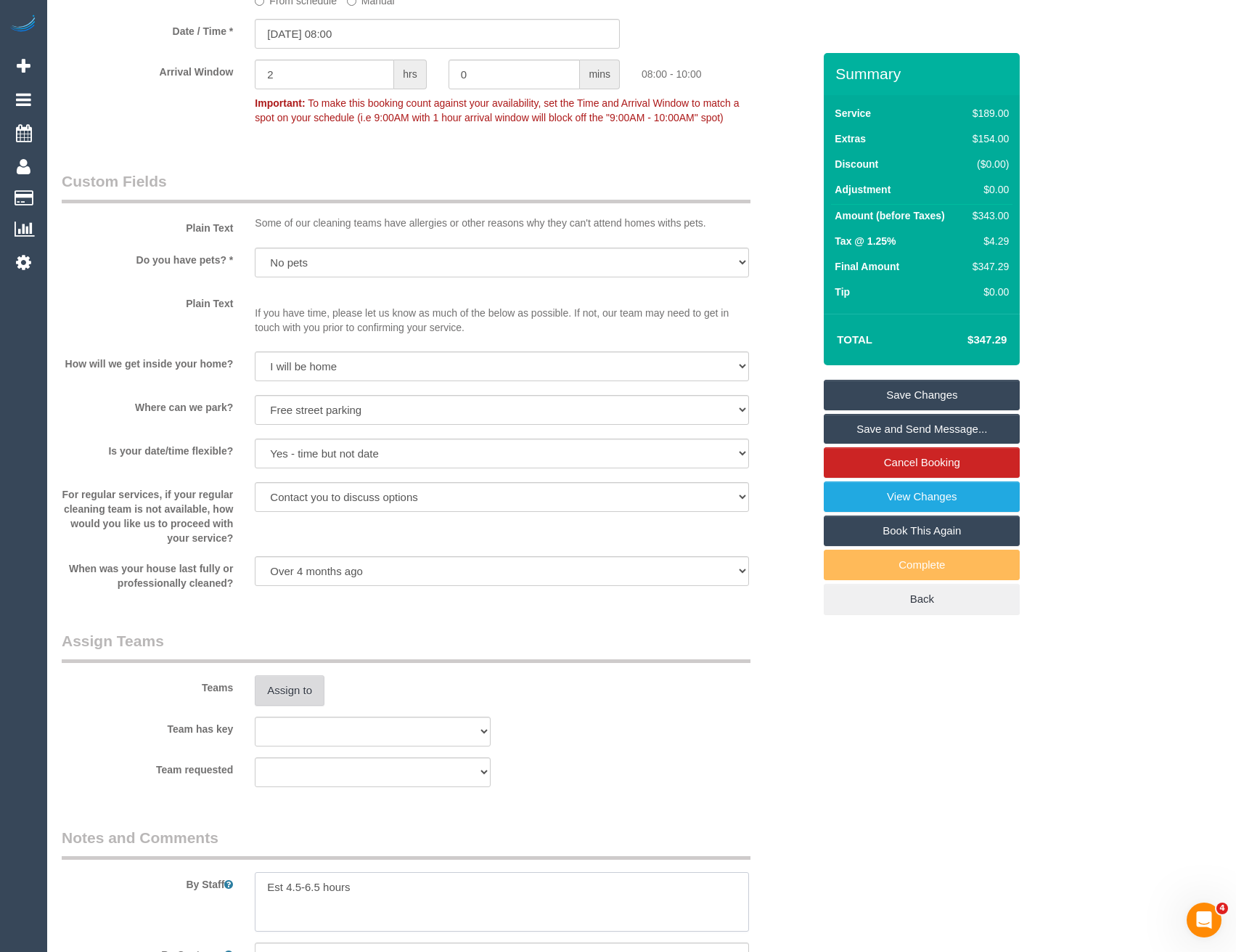
type textarea "Est 4.5-6.5 hours"
click at [302, 703] on button "Assign to" at bounding box center [289, 690] width 70 height 30
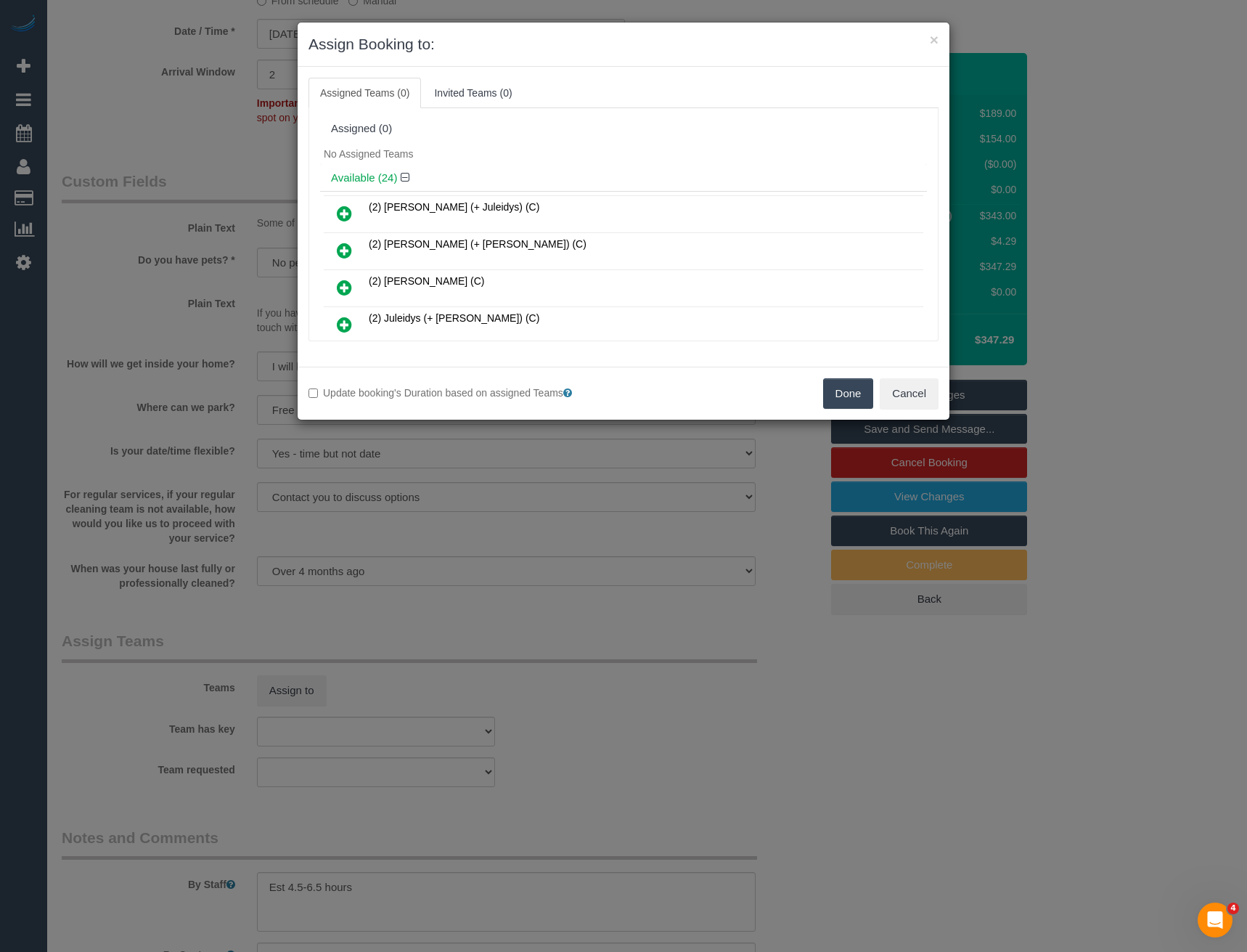
scroll to position [354, 0]
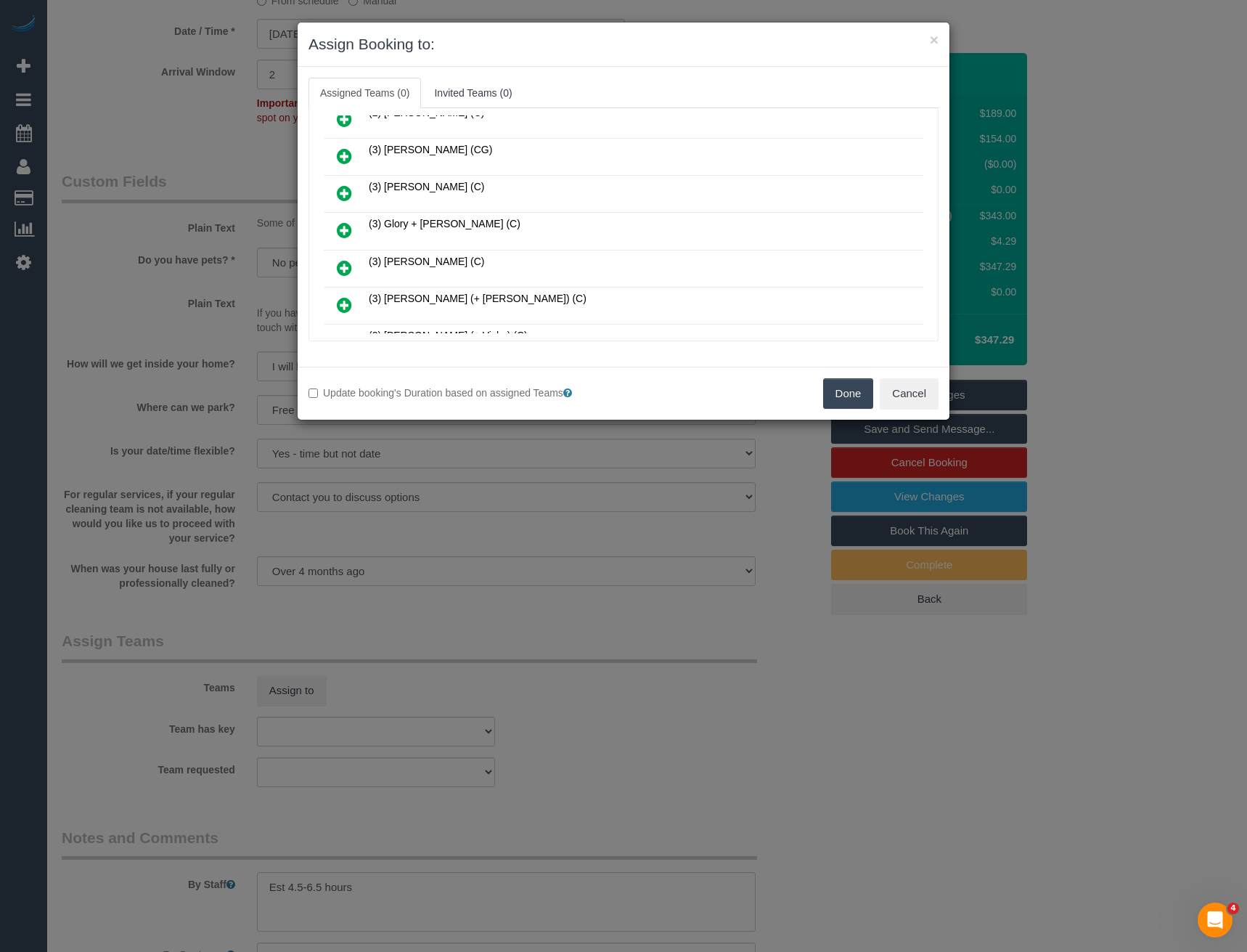
click at [343, 228] on icon at bounding box center [344, 229] width 15 height 18
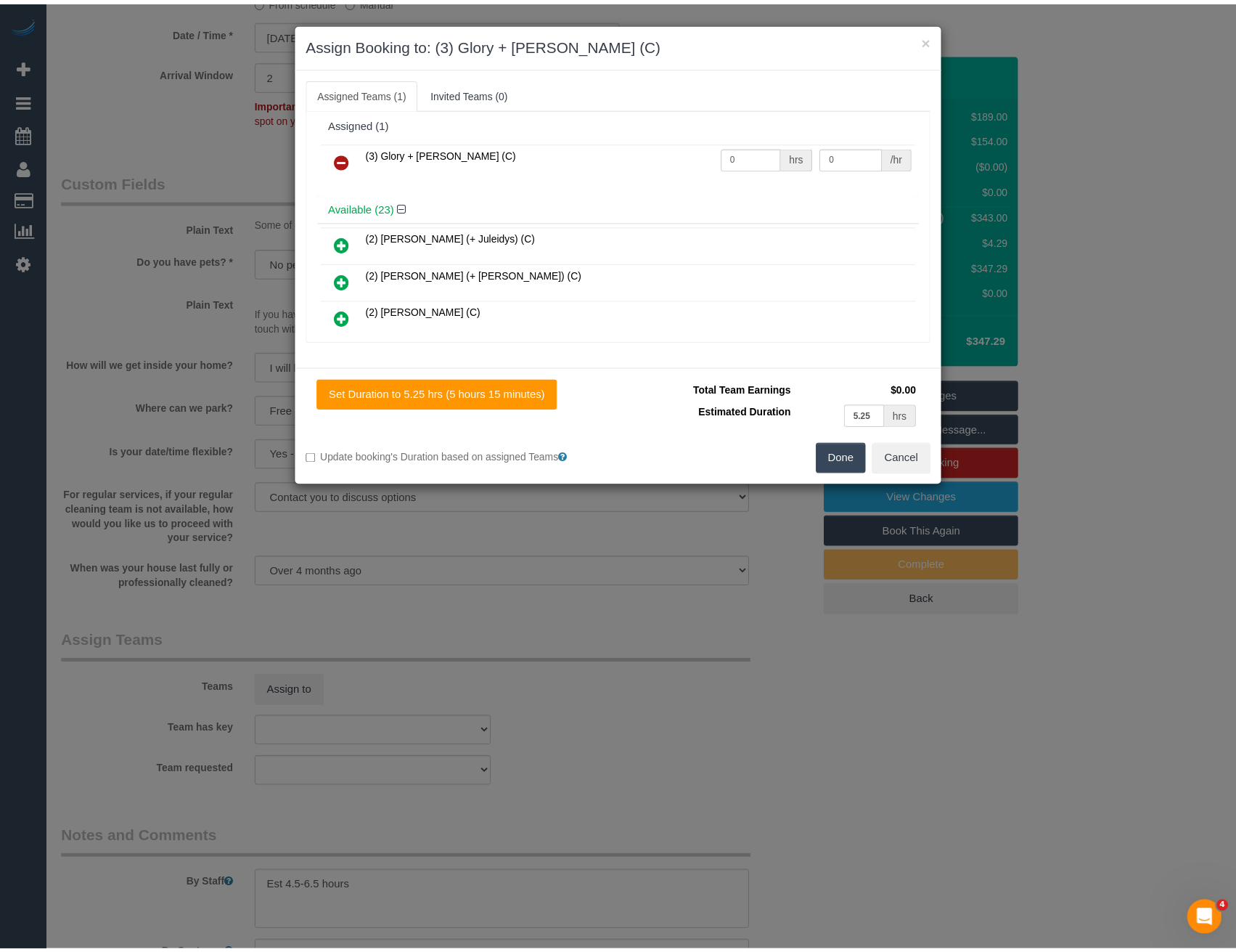
scroll to position [0, 0]
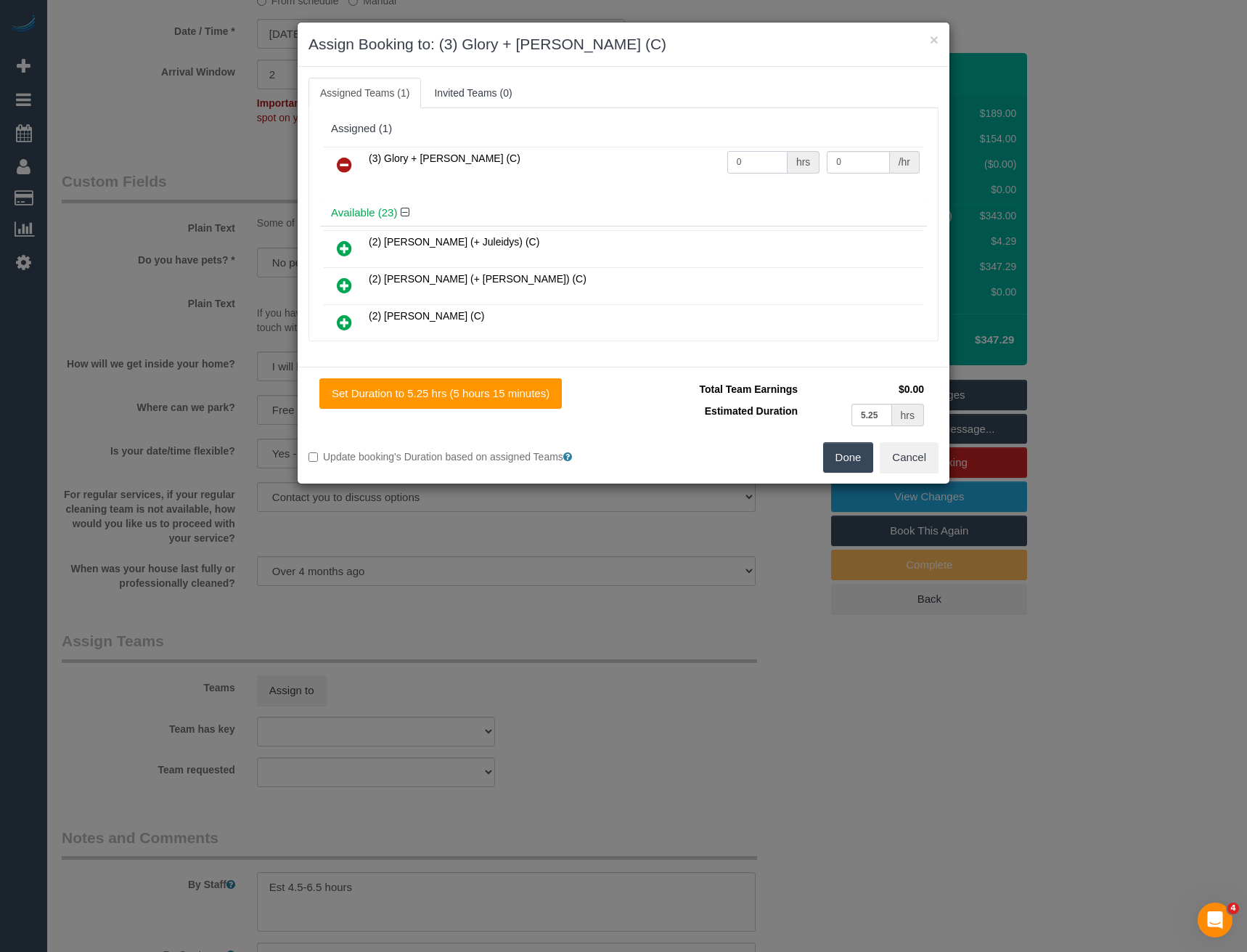
drag, startPoint x: 746, startPoint y: 166, endPoint x: 624, endPoint y: 168, distance: 122.0
click at [631, 164] on tr "(3) Glory + Mary (C) 0 hrs 0 /hr" at bounding box center [624, 165] width 600 height 37
type input "1"
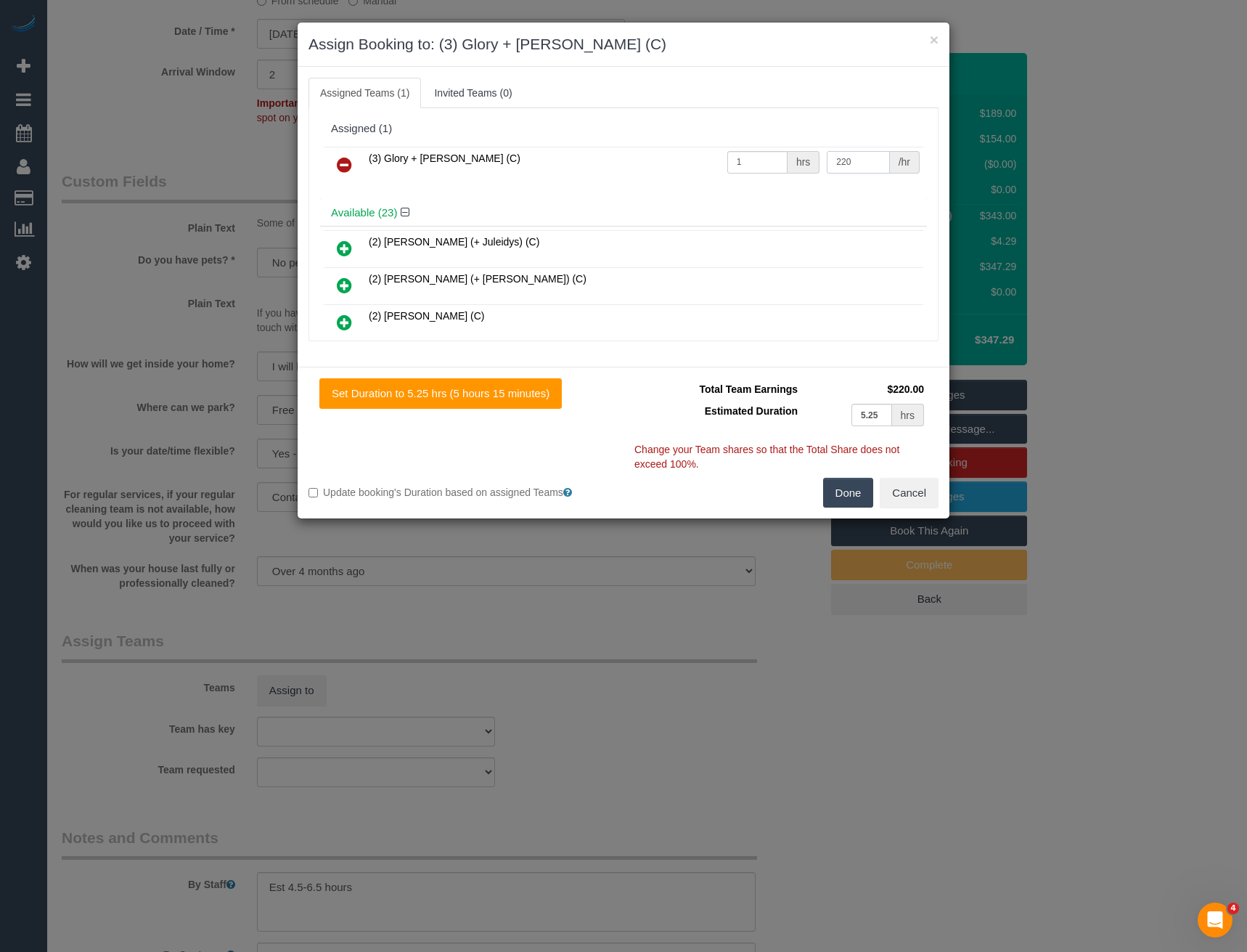
type input "220"
click at [853, 492] on button "Done" at bounding box center [848, 492] width 51 height 30
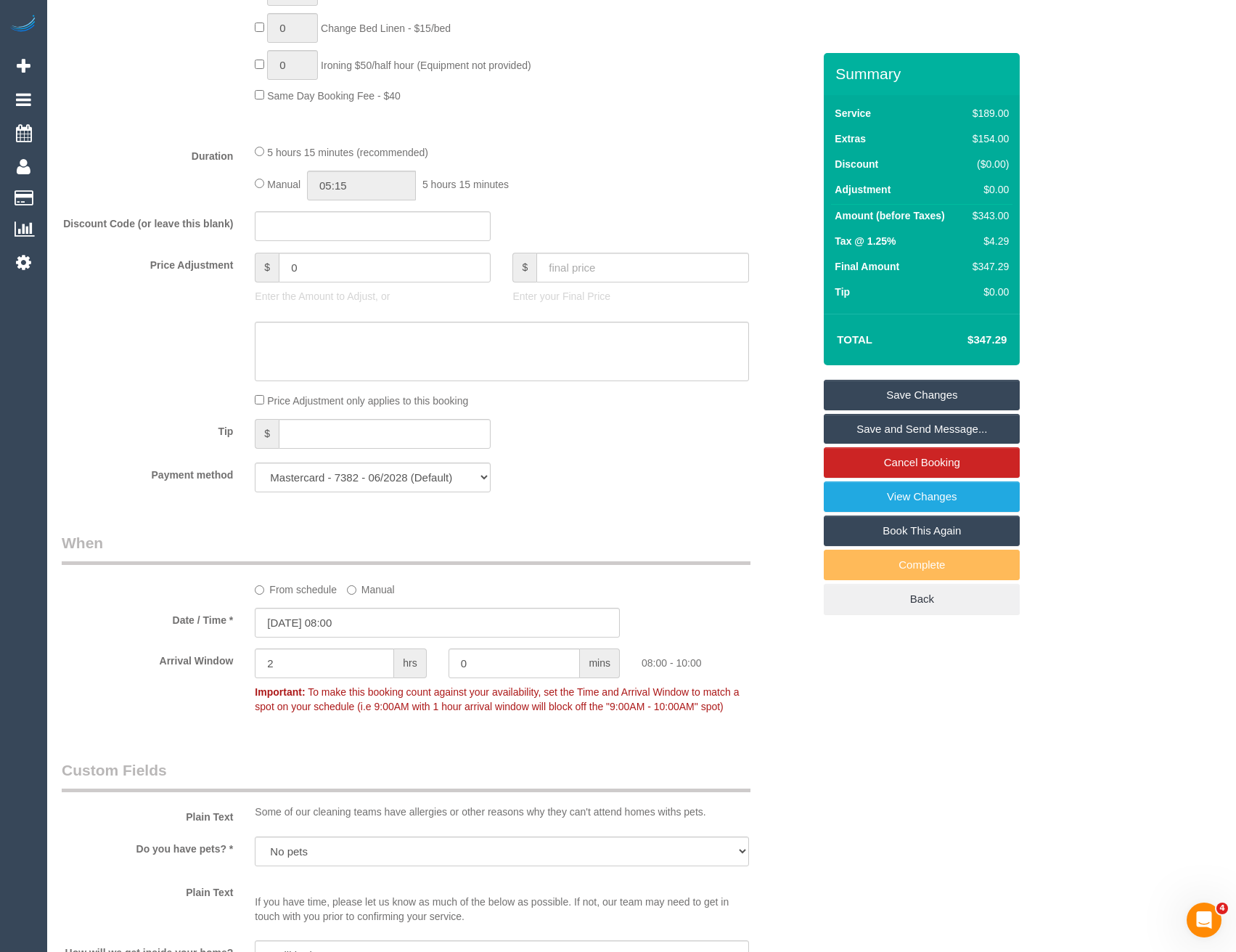
scroll to position [871, 0]
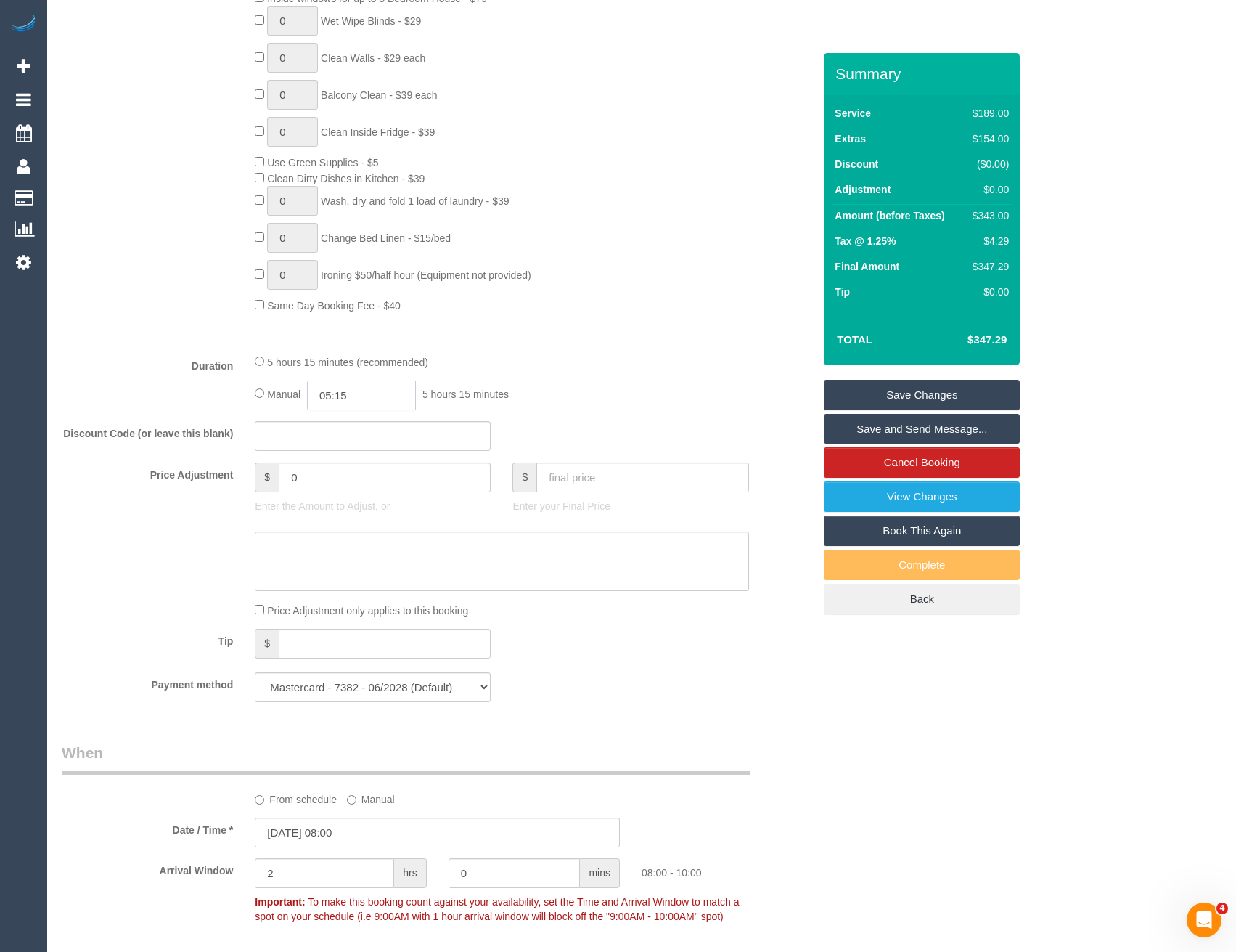
click at [378, 403] on input "05:15" at bounding box center [362, 395] width 109 height 30
click at [342, 479] on li "03:00" at bounding box center [346, 476] width 64 height 19
click at [358, 393] on input "03:00" at bounding box center [362, 395] width 109 height 30
type input "03:15"
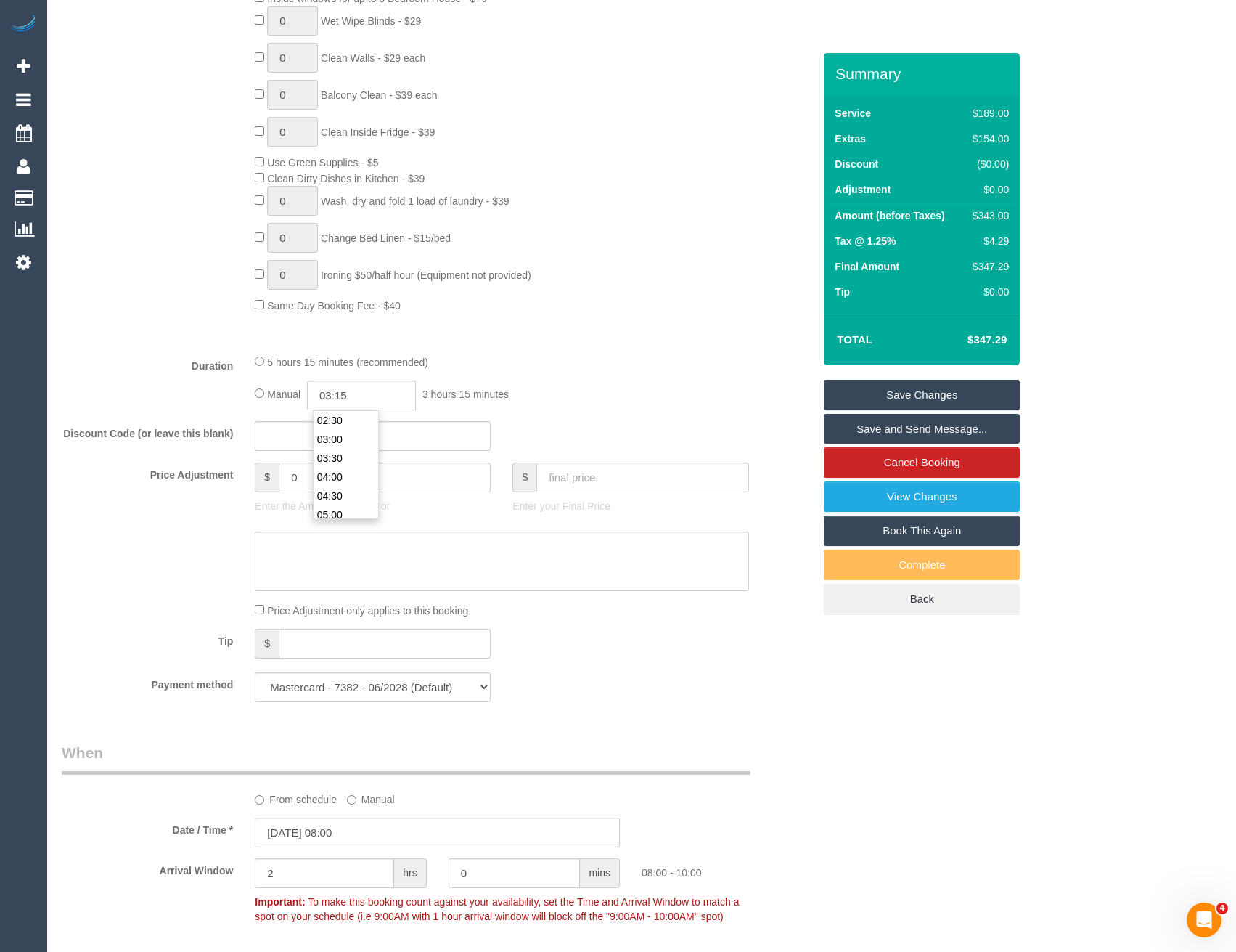
click at [535, 356] on div "5 hours 15 minutes (recommended)" at bounding box center [502, 361] width 494 height 16
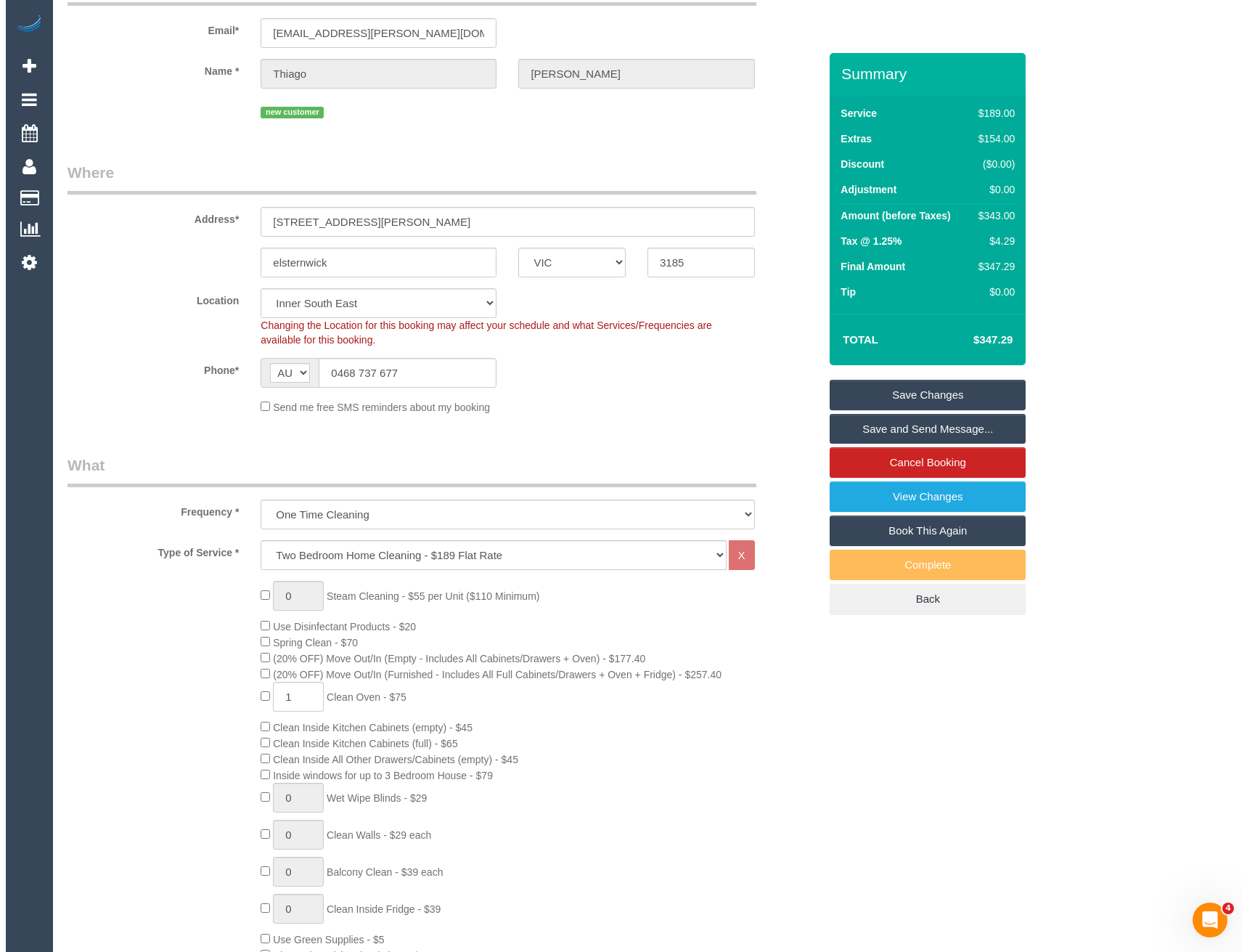
scroll to position [0, 0]
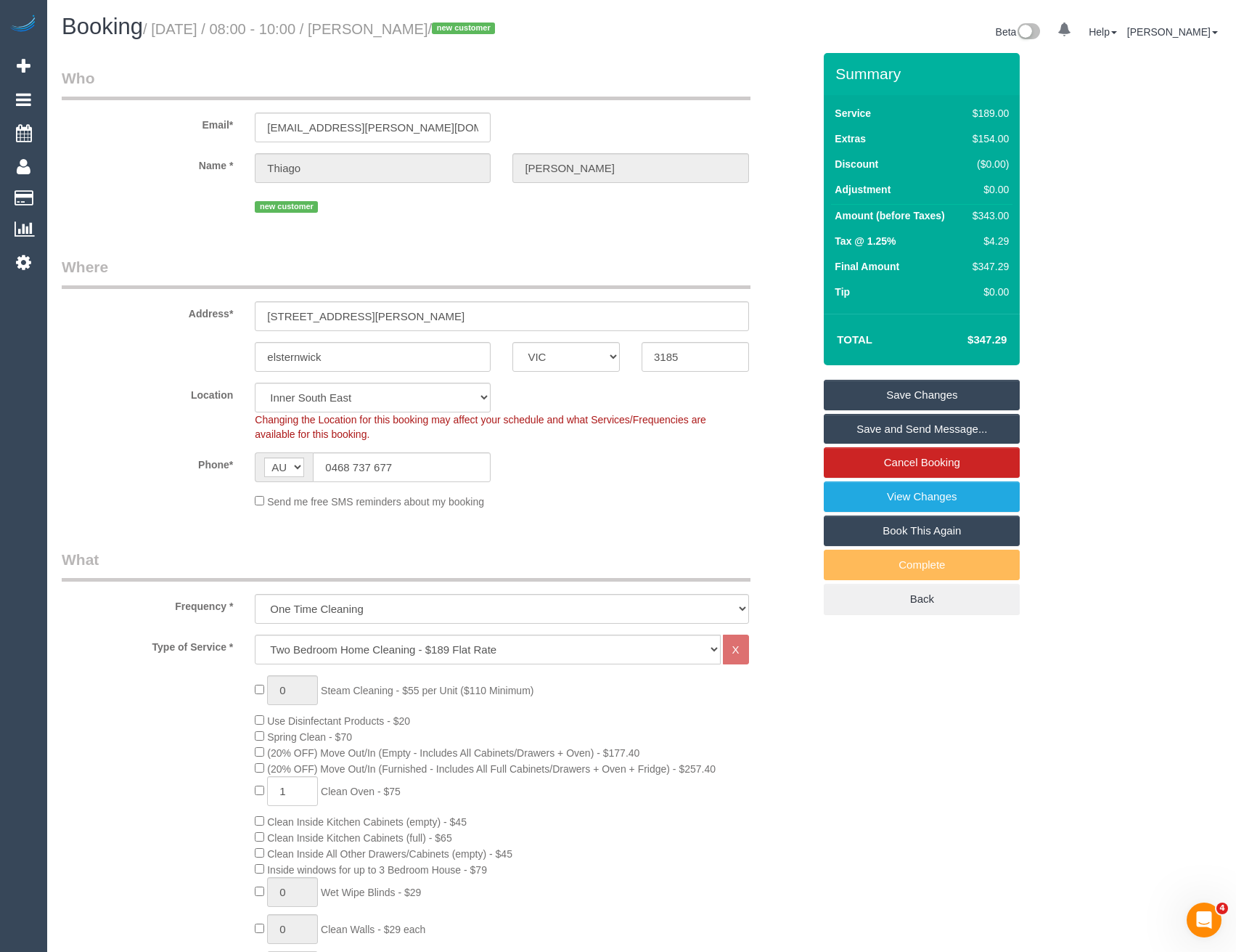
click at [886, 430] on link "Save and Send Message..." at bounding box center [922, 429] width 196 height 30
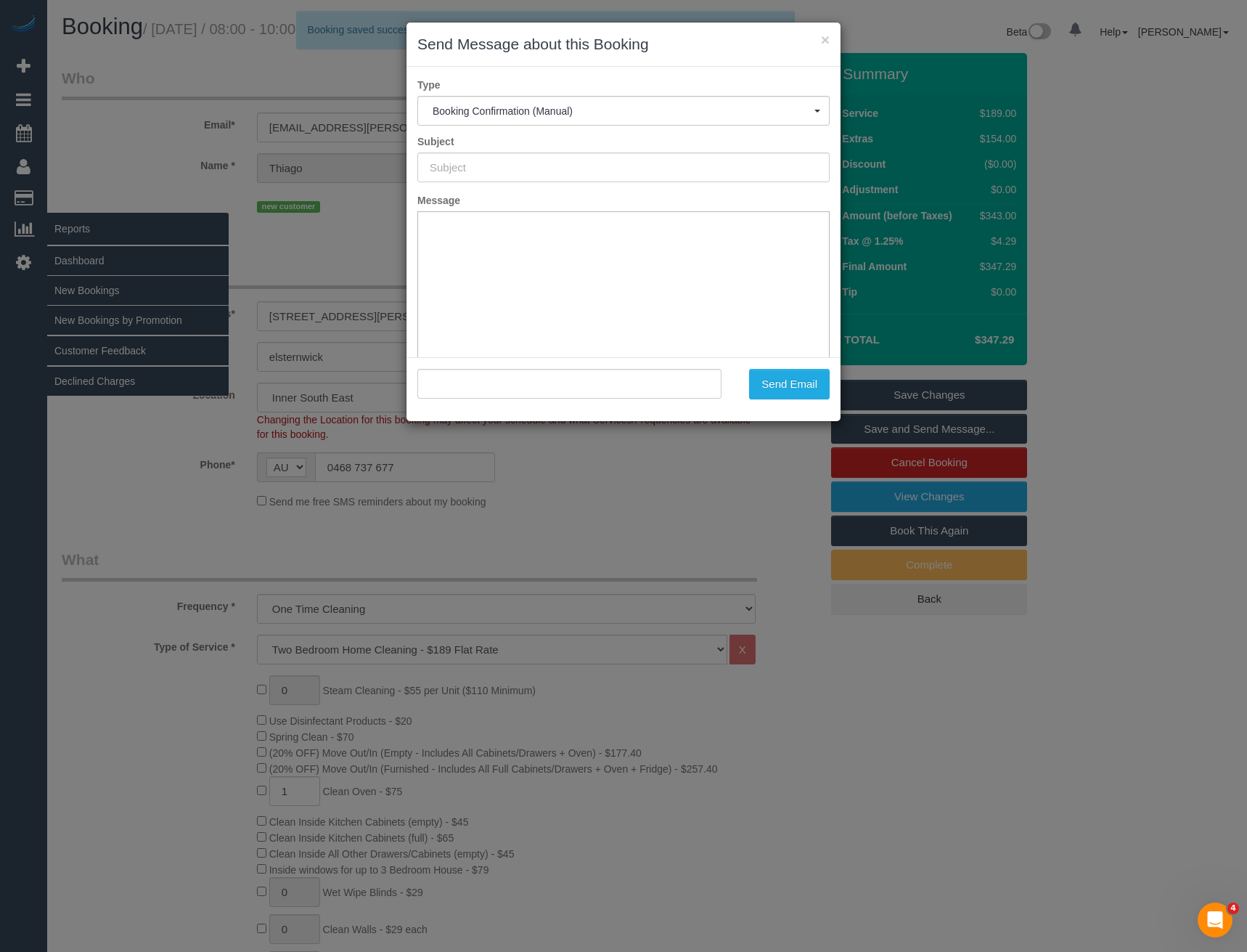
type input "Booking Confirmed"
type input ""Thiago Silva" <thiago.lilla.silva@gmail.com>"
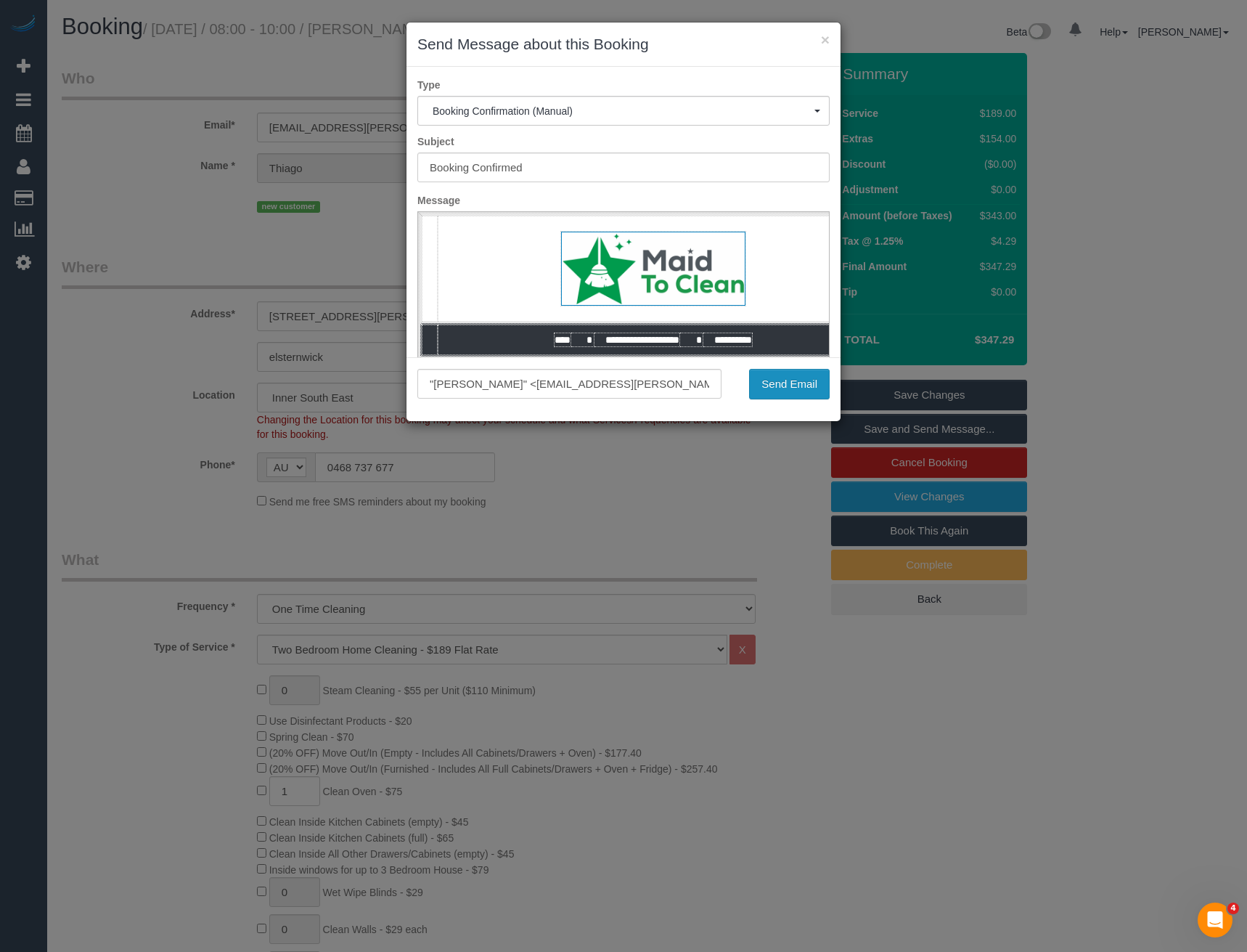
click at [776, 379] on button "Send Email" at bounding box center [790, 383] width 80 height 30
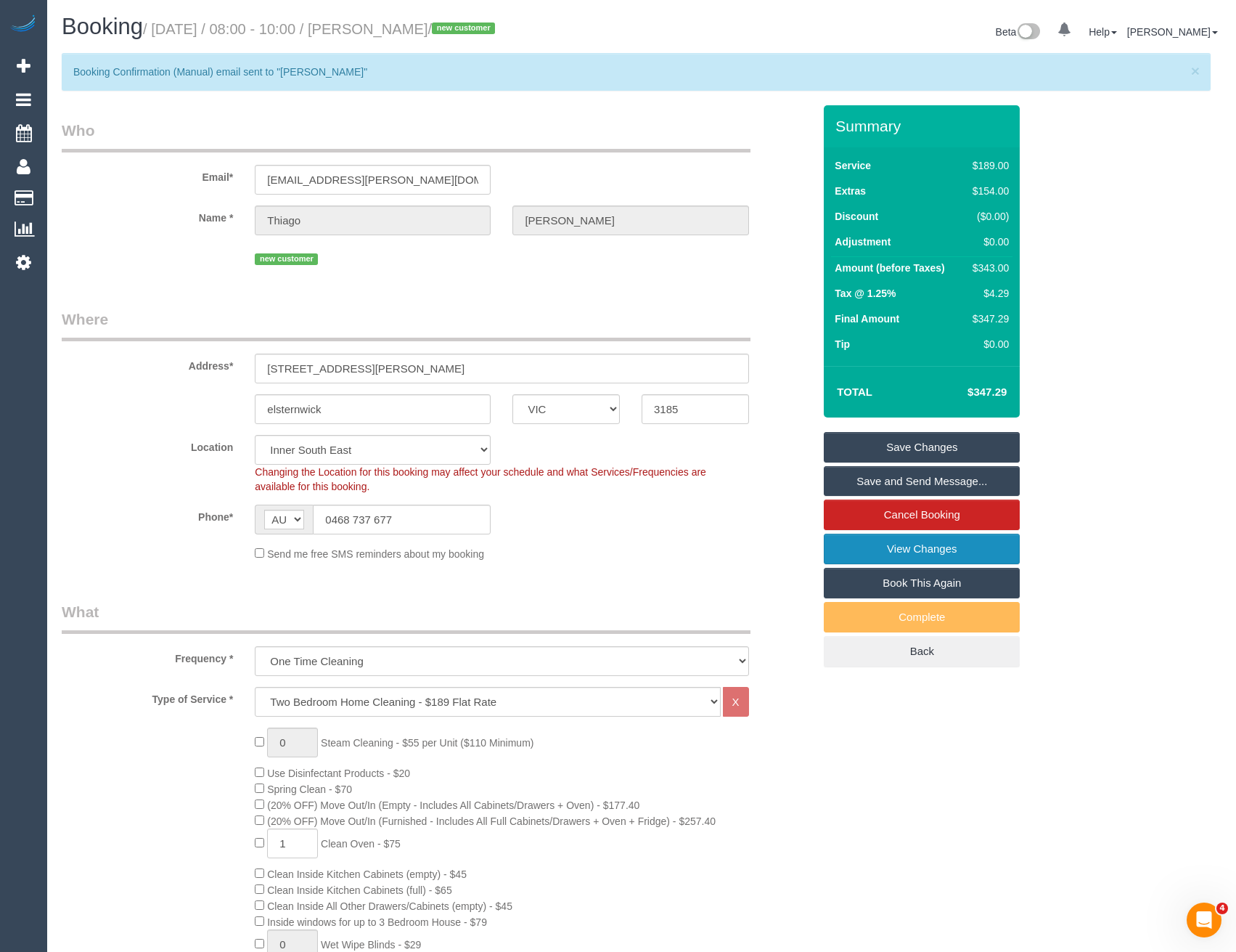
click at [894, 546] on link "View Changes" at bounding box center [922, 548] width 196 height 30
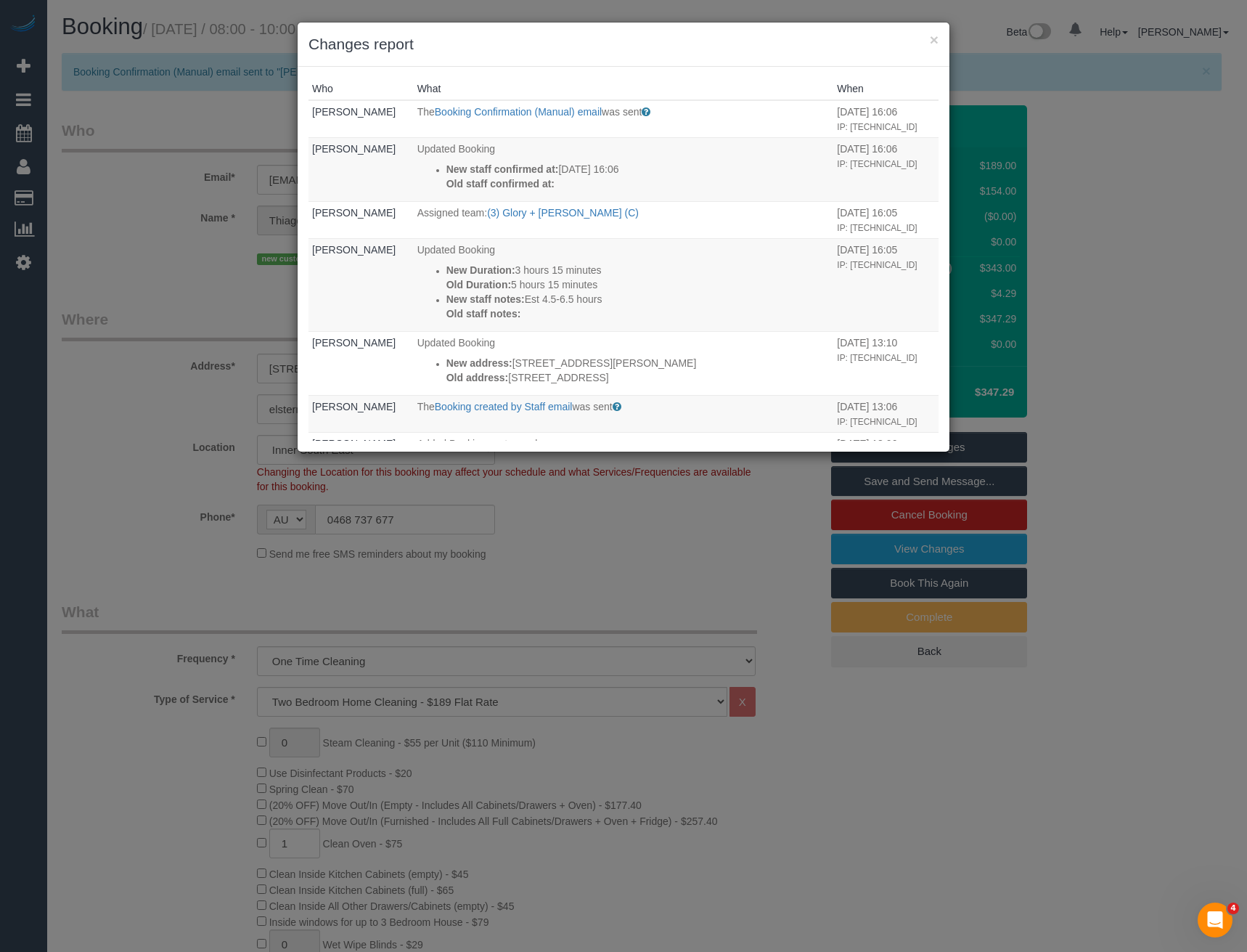
click at [683, 563] on div "× Changes report Who What When Bronie Bryant The Booking Confirmation (Manual) …" at bounding box center [623, 476] width 1247 height 952
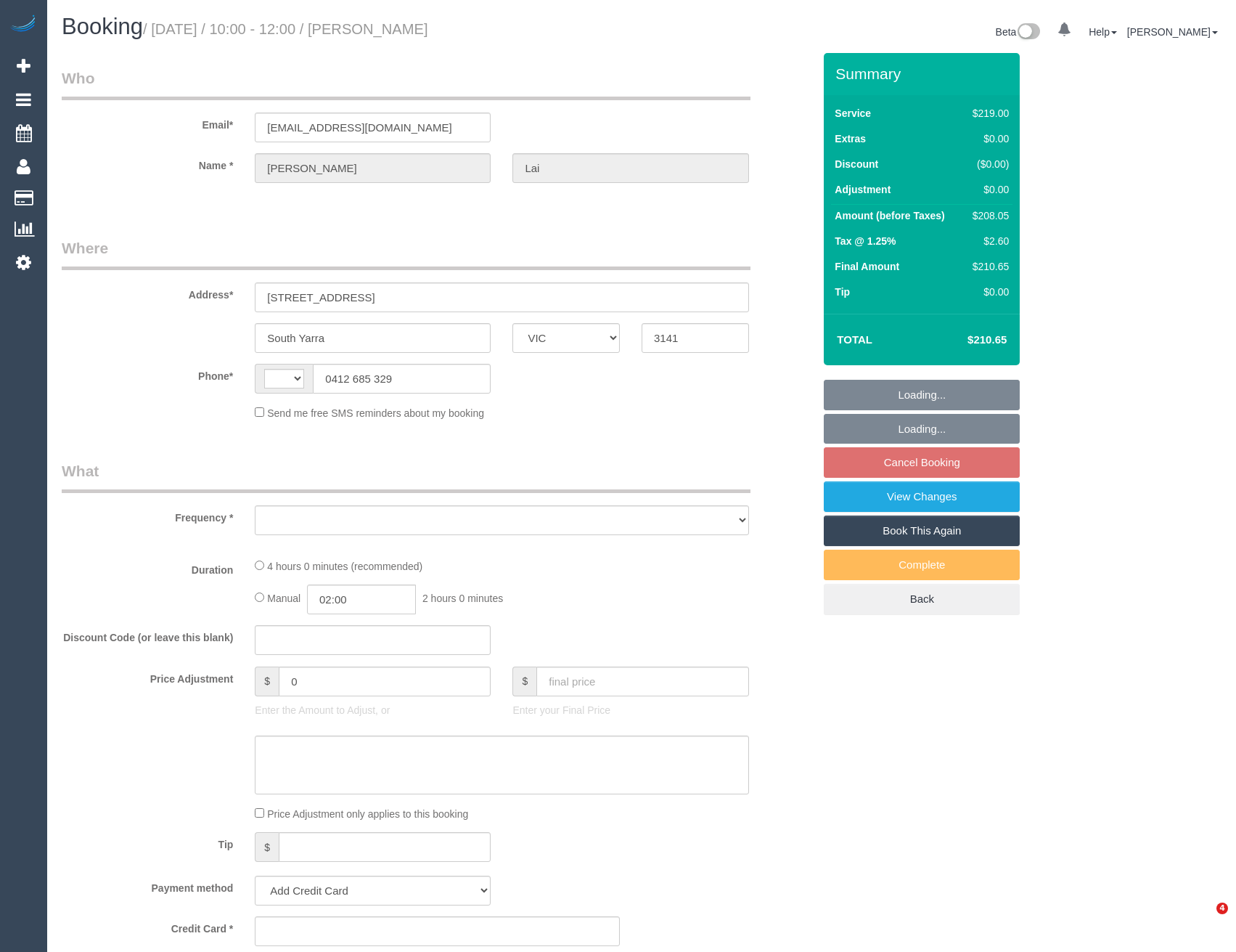
select select "VIC"
select select "string:AU"
select select "object:543"
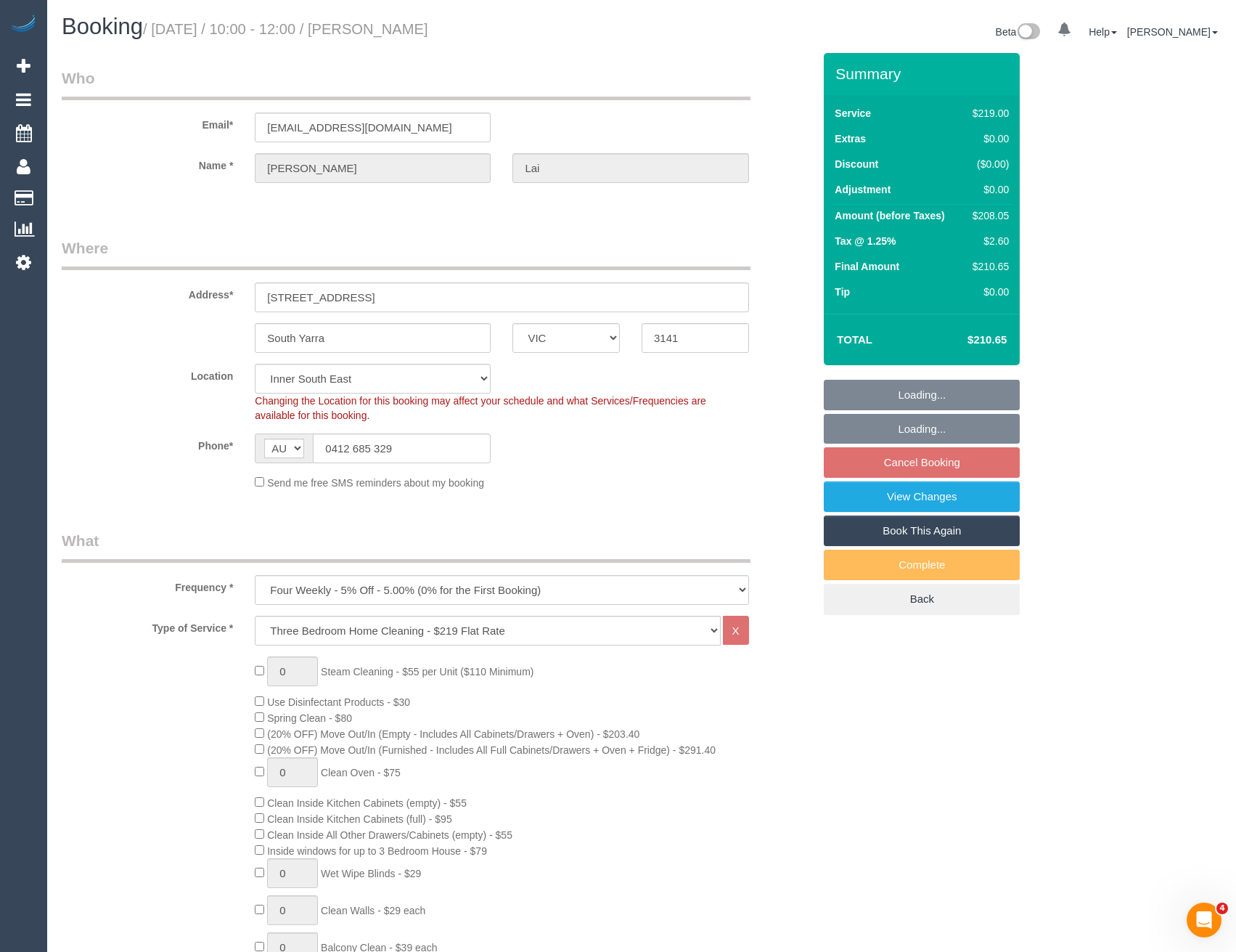
select select "string:stripe-pm_1MnYJT2GScqysDRVNRQdAddP"
select select "number:27"
select select "number:14"
select select "number:19"
select select "number:36"
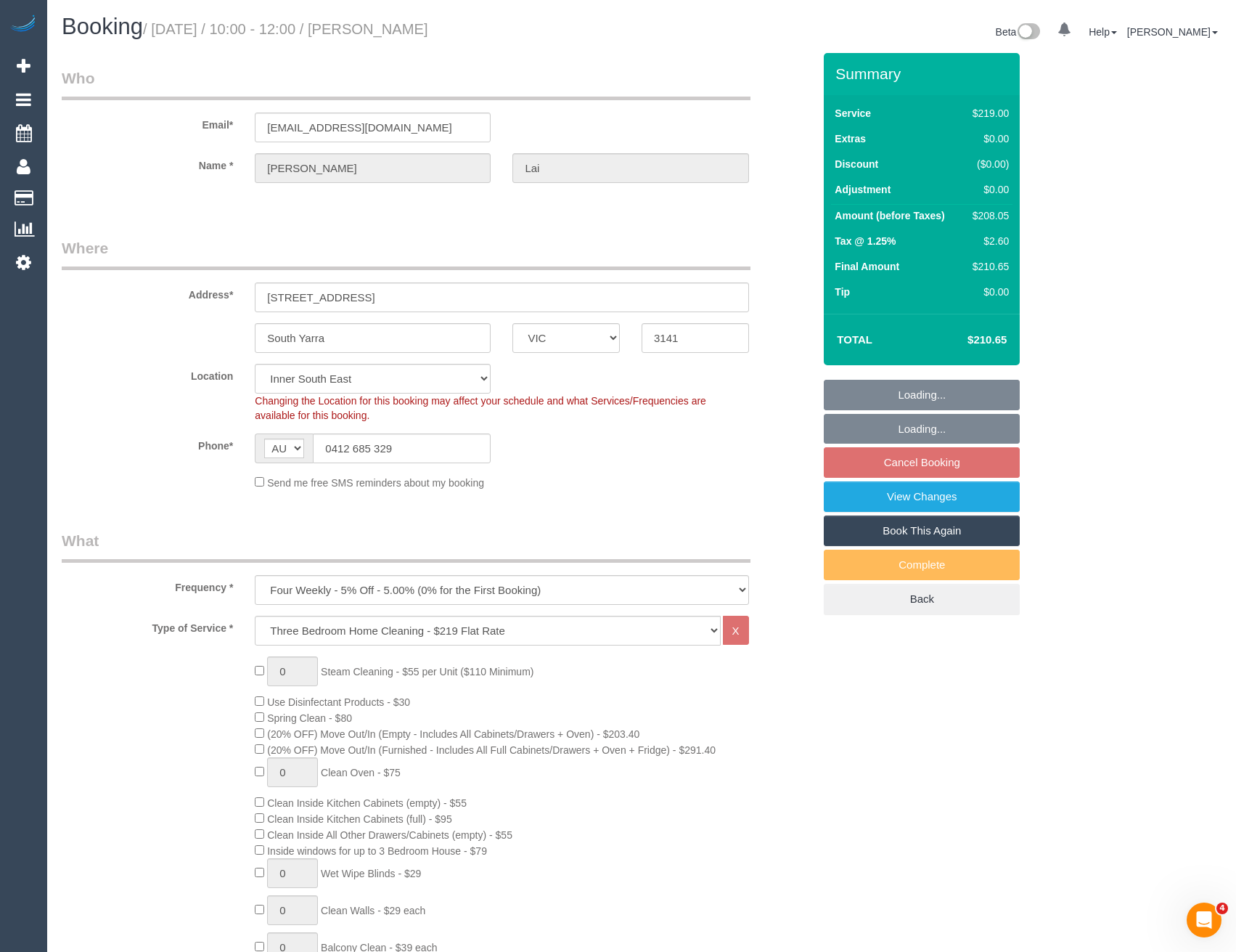
select select "object:796"
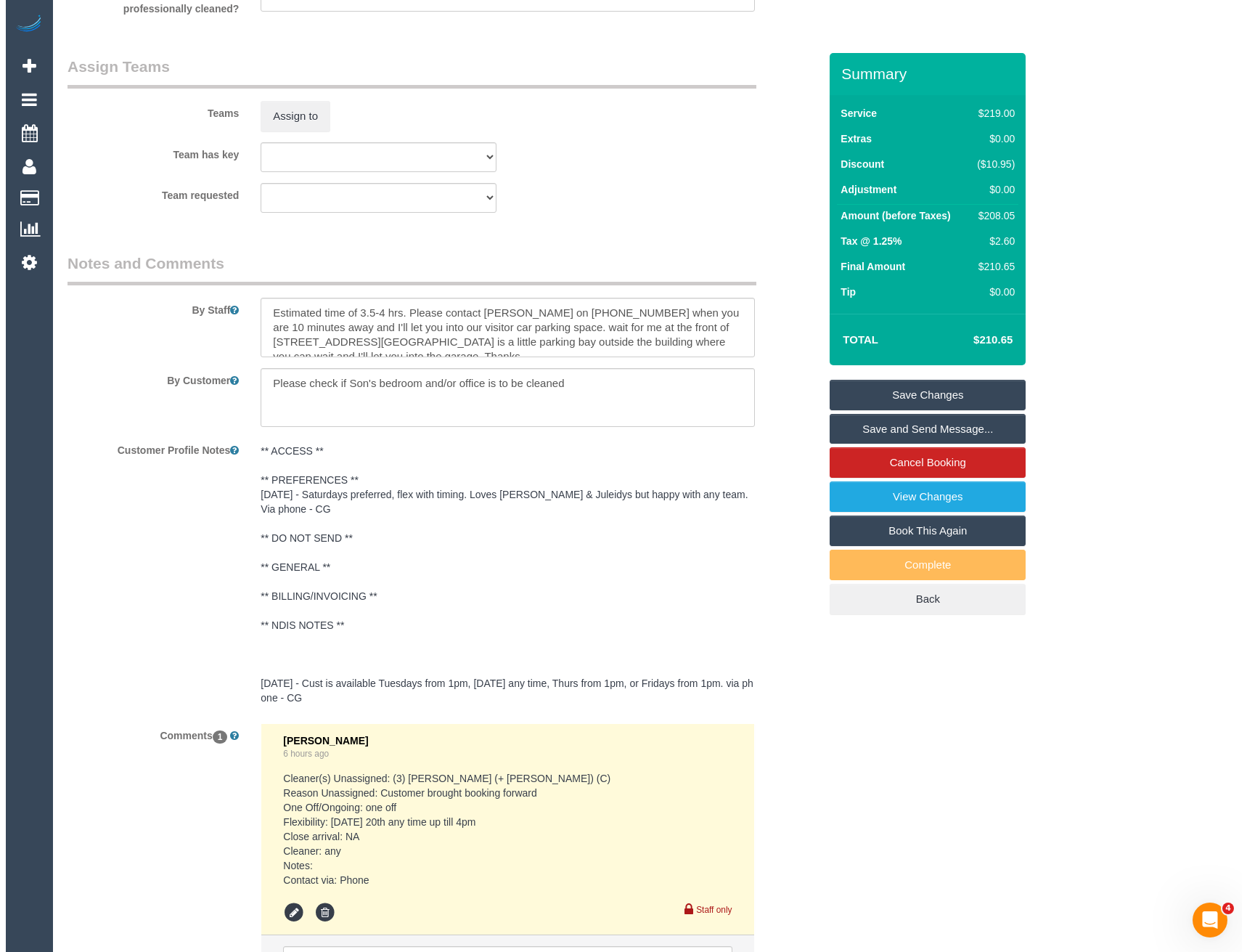
scroll to position [1960, 0]
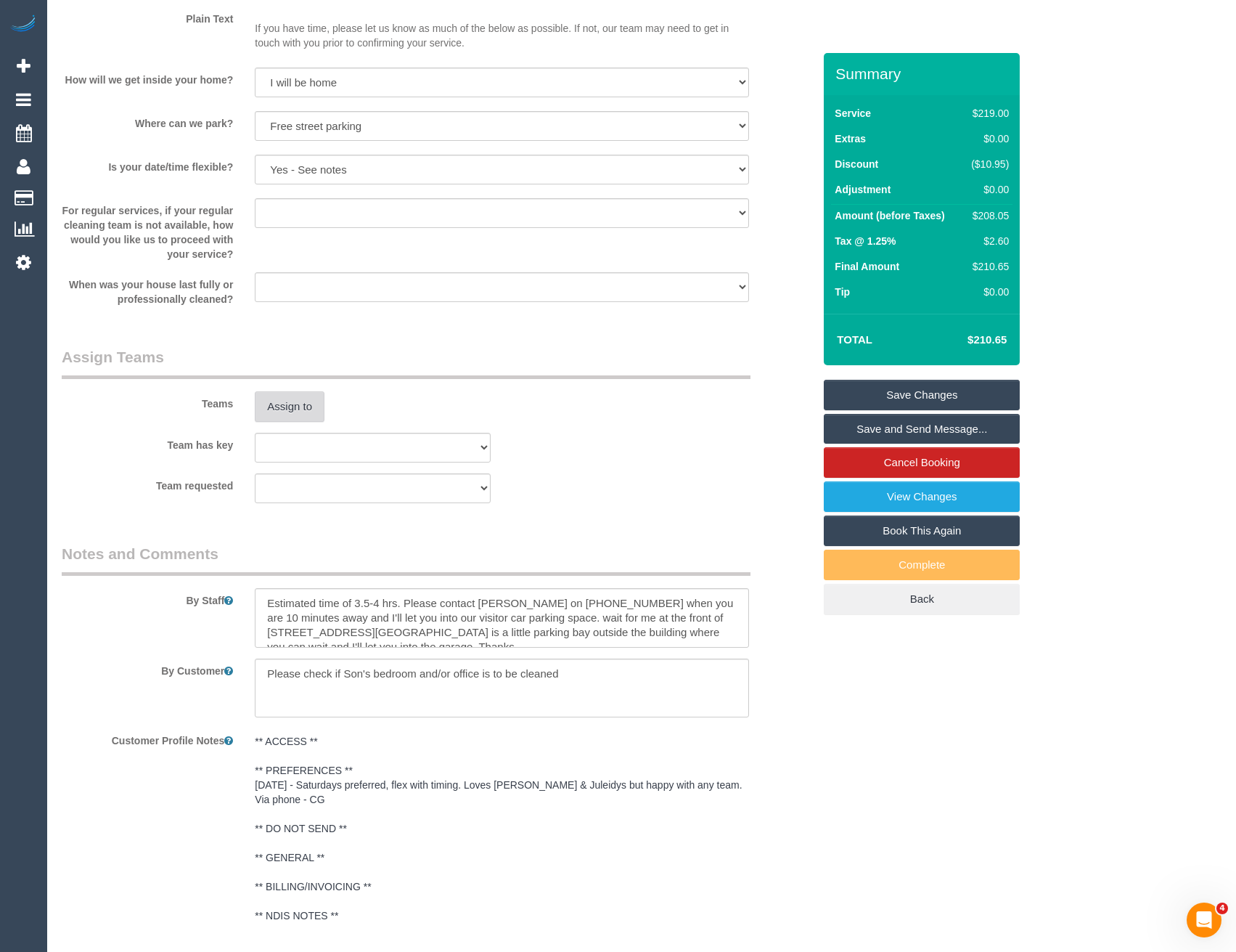
click at [290, 407] on button "Assign to" at bounding box center [289, 406] width 70 height 30
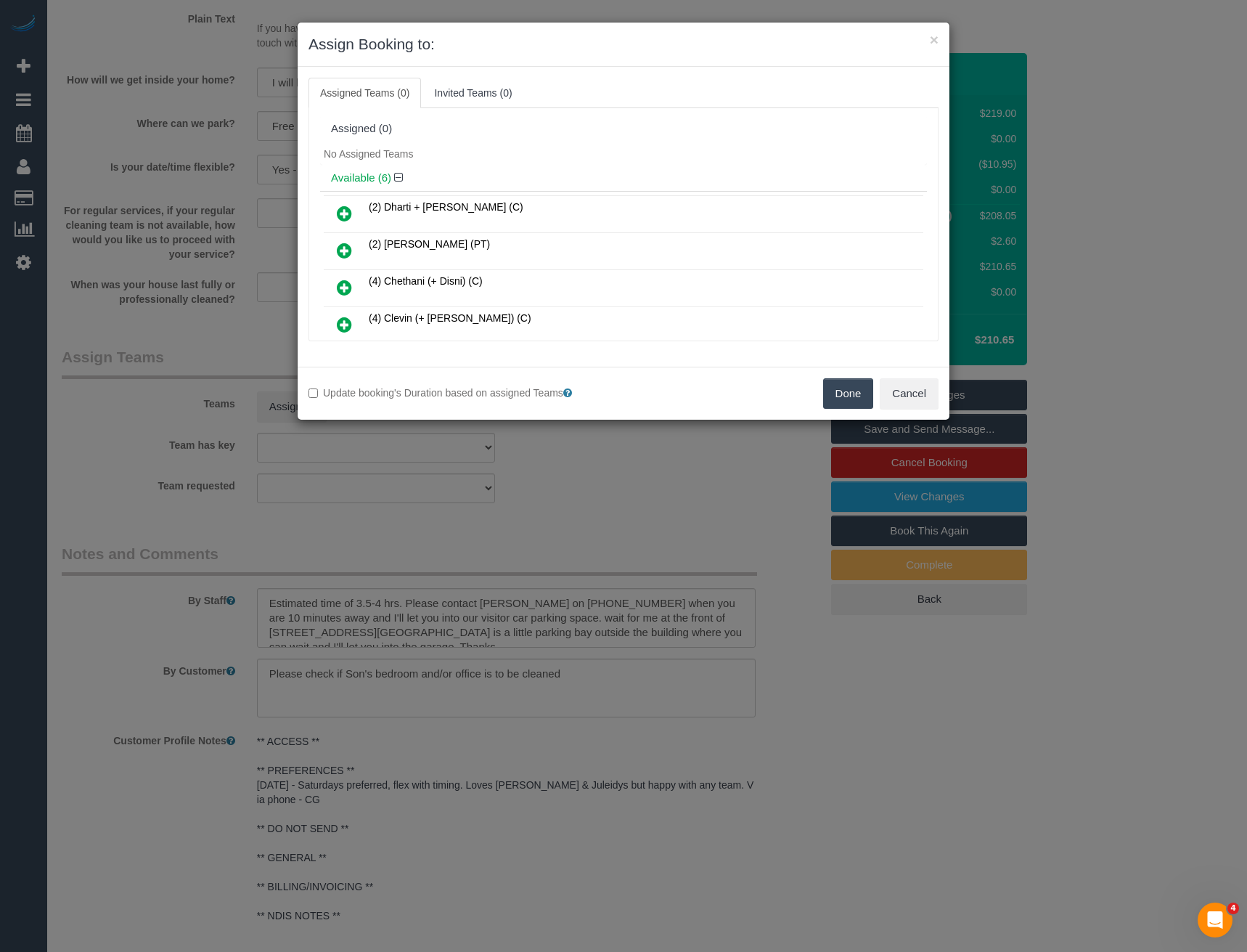
scroll to position [3863, 0]
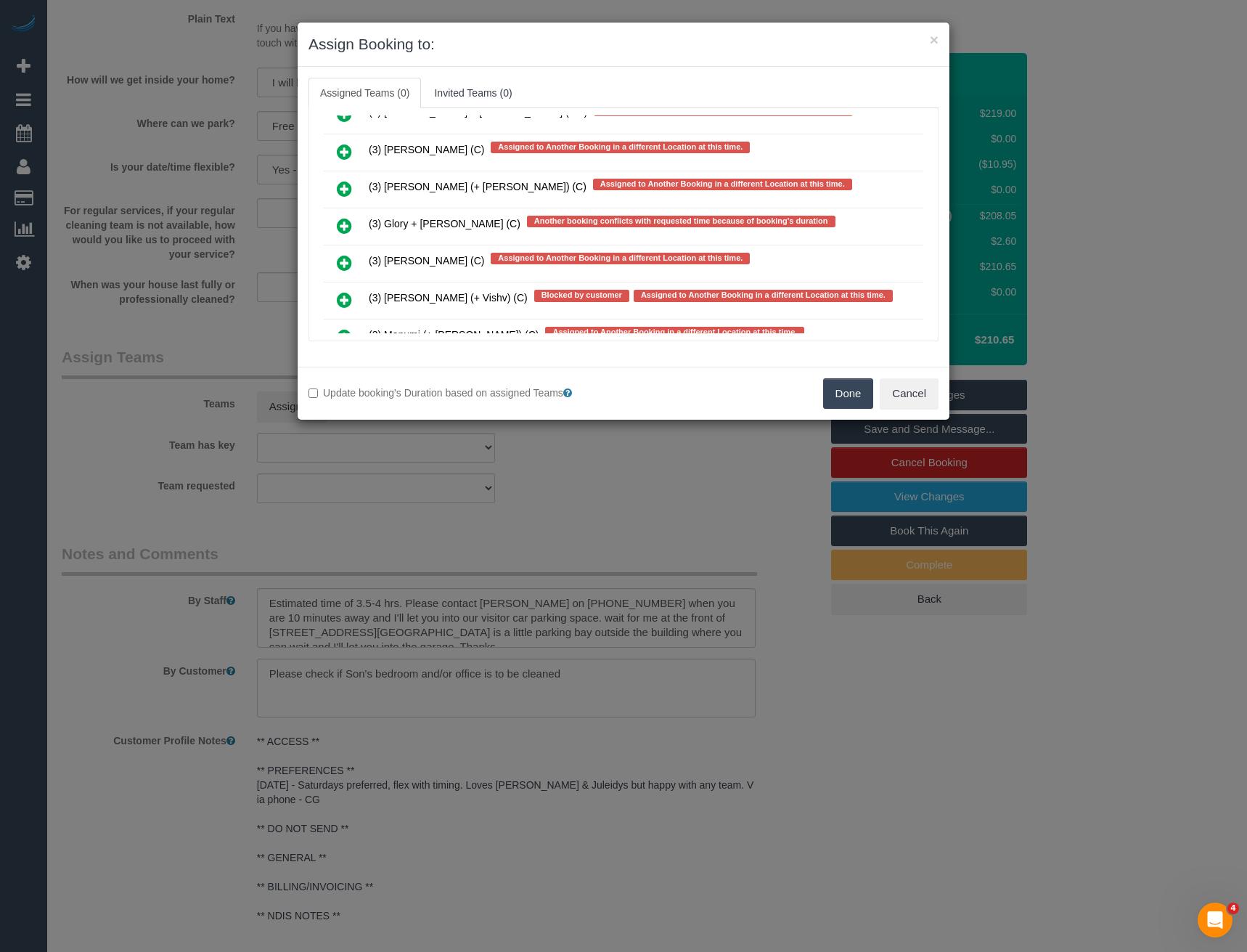
click at [343, 222] on icon at bounding box center [344, 225] width 15 height 18
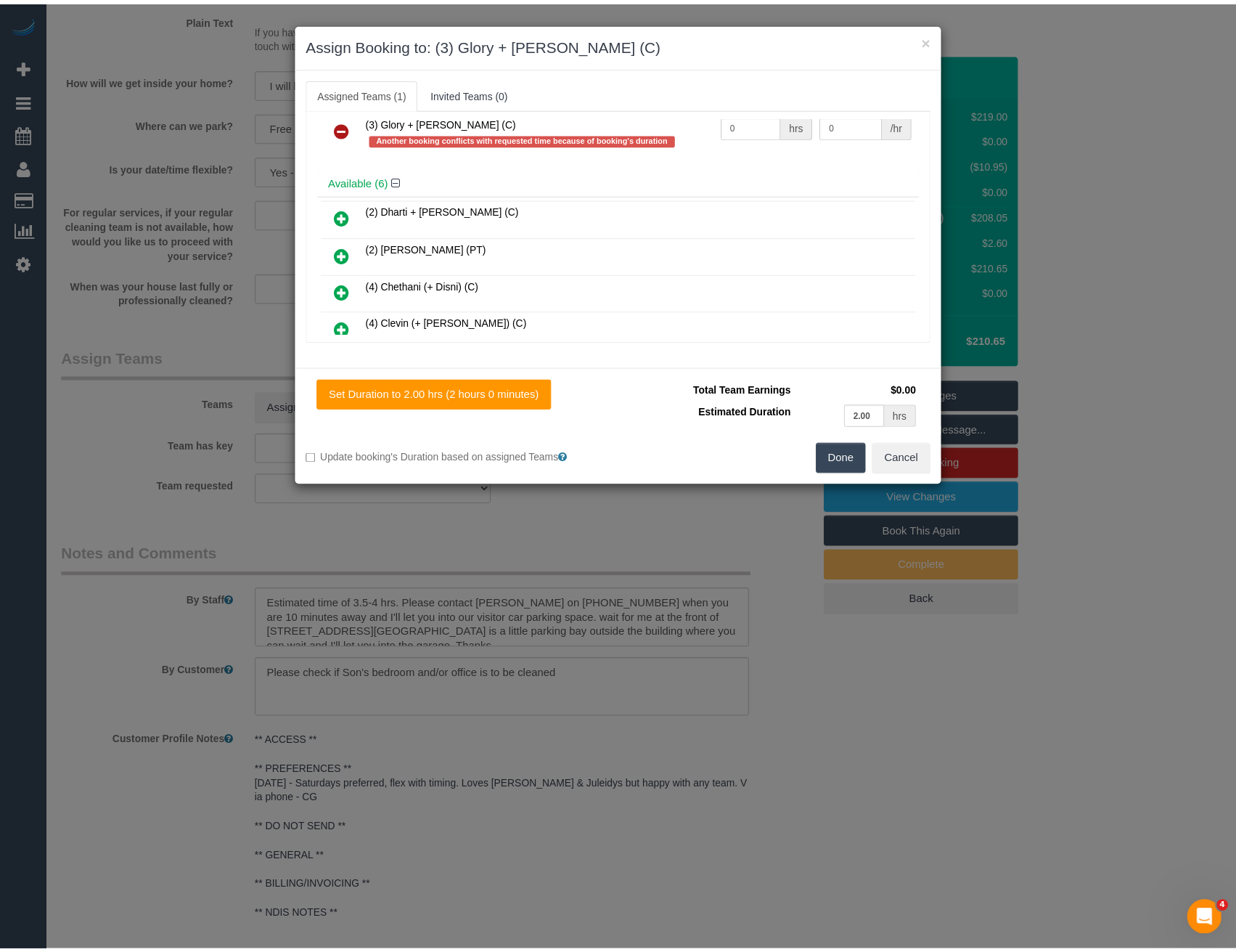
scroll to position [0, 0]
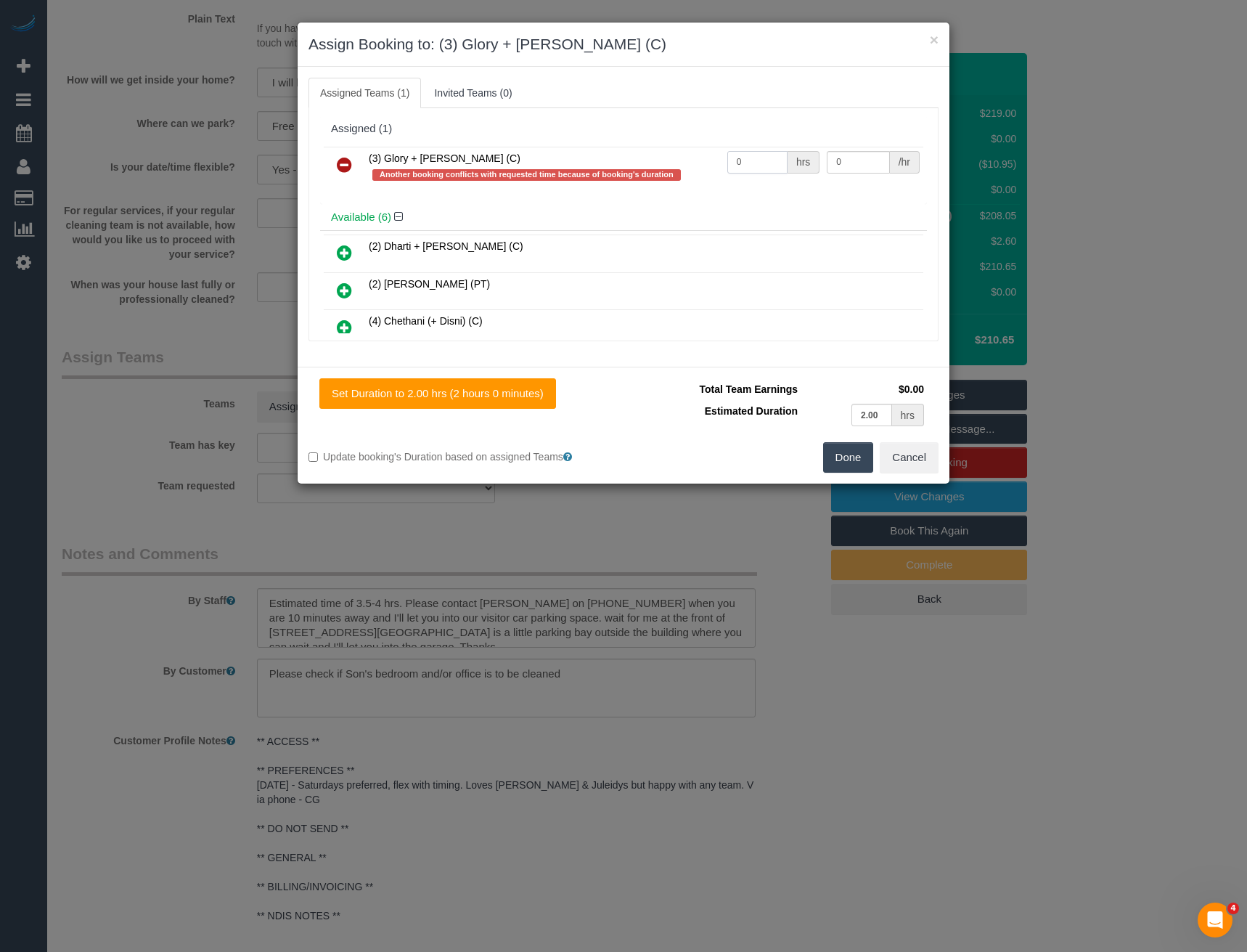
drag, startPoint x: 744, startPoint y: 159, endPoint x: 646, endPoint y: 172, distance: 98.9
click at [652, 172] on tr "(3) Glory + Mary (C) Another booking conflicts with requested time because of b…" at bounding box center [624, 167] width 600 height 41
type input "1"
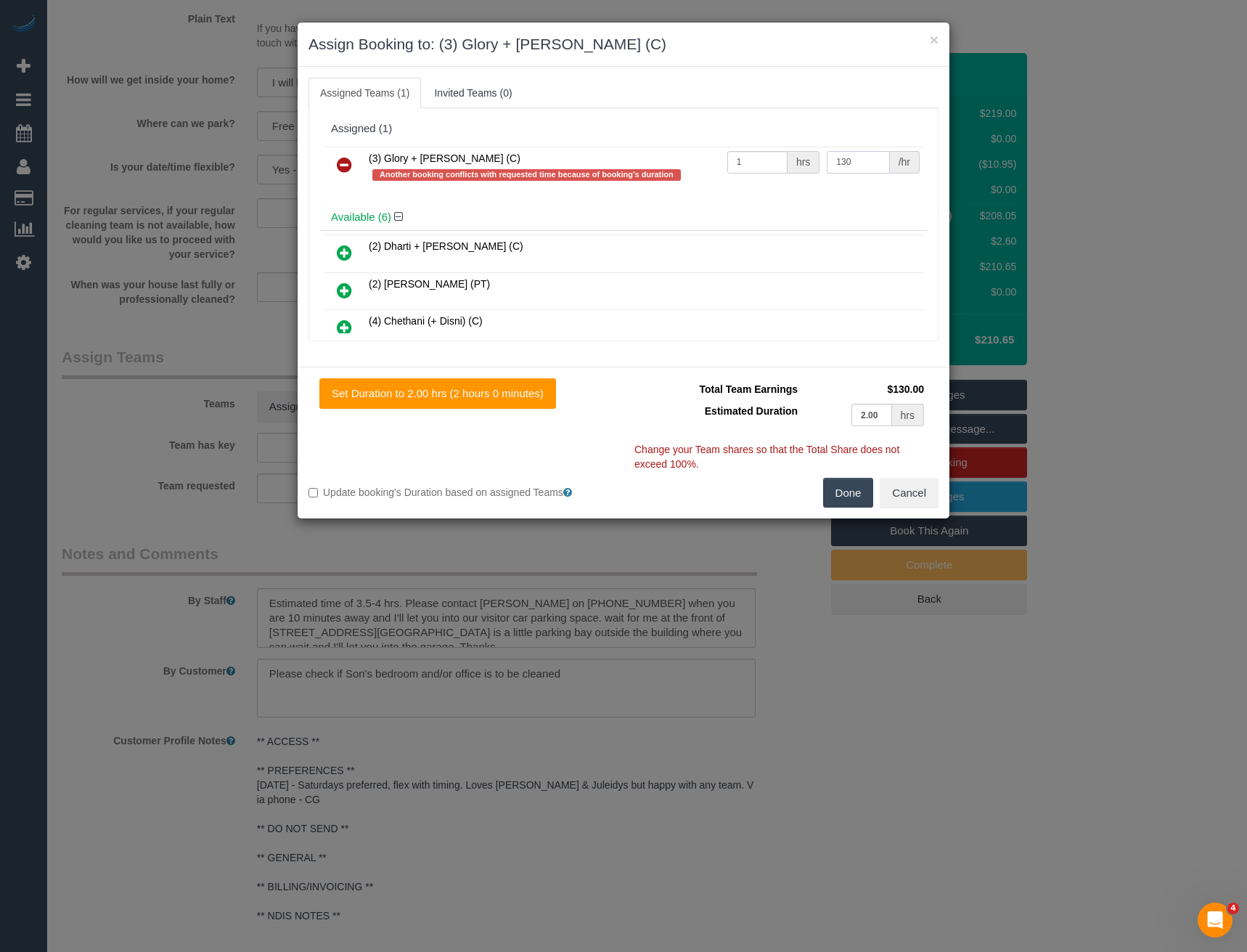
type input "130"
click at [843, 489] on button "Done" at bounding box center [848, 492] width 51 height 30
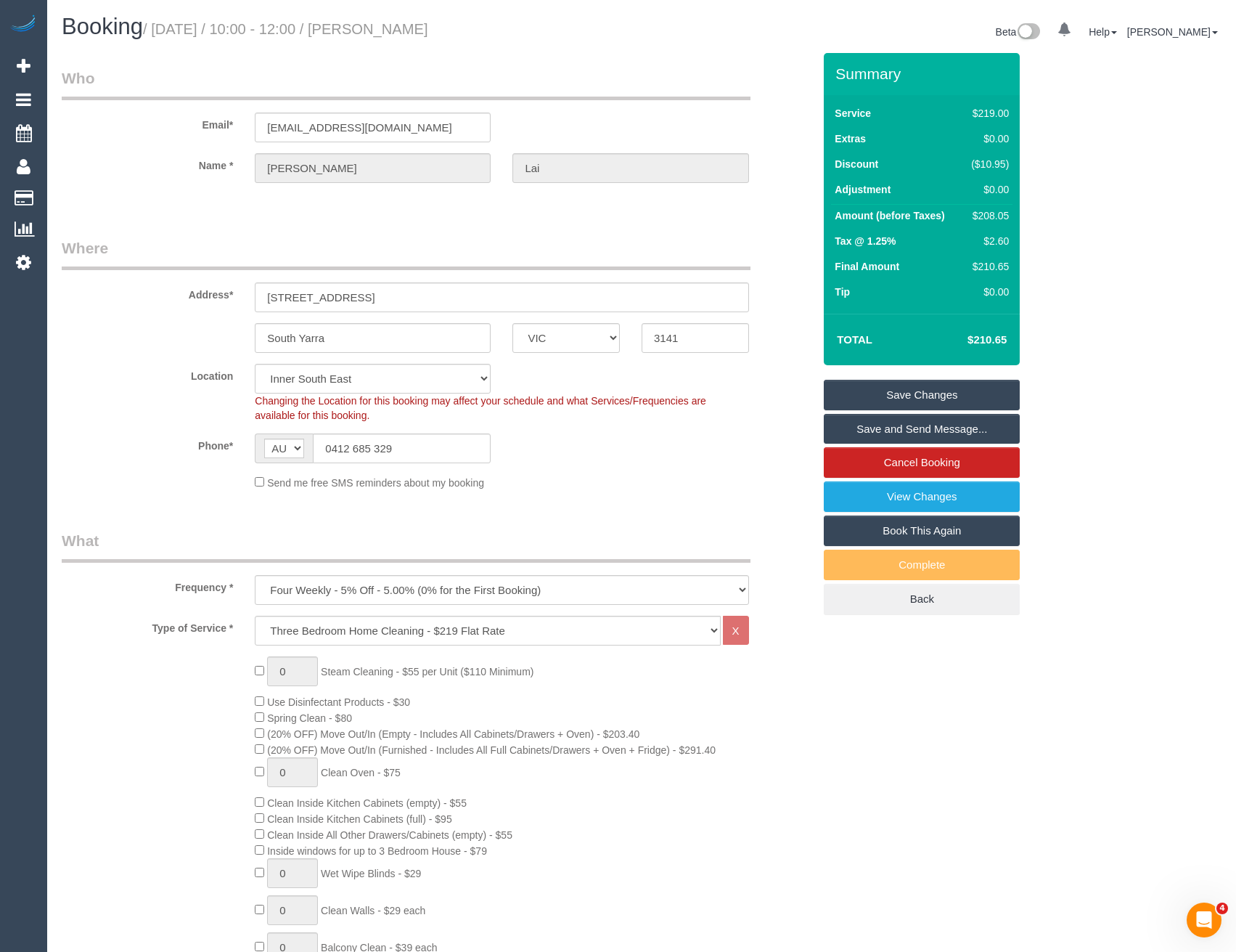
click at [864, 425] on link "Save and Send Message..." at bounding box center [922, 429] width 196 height 30
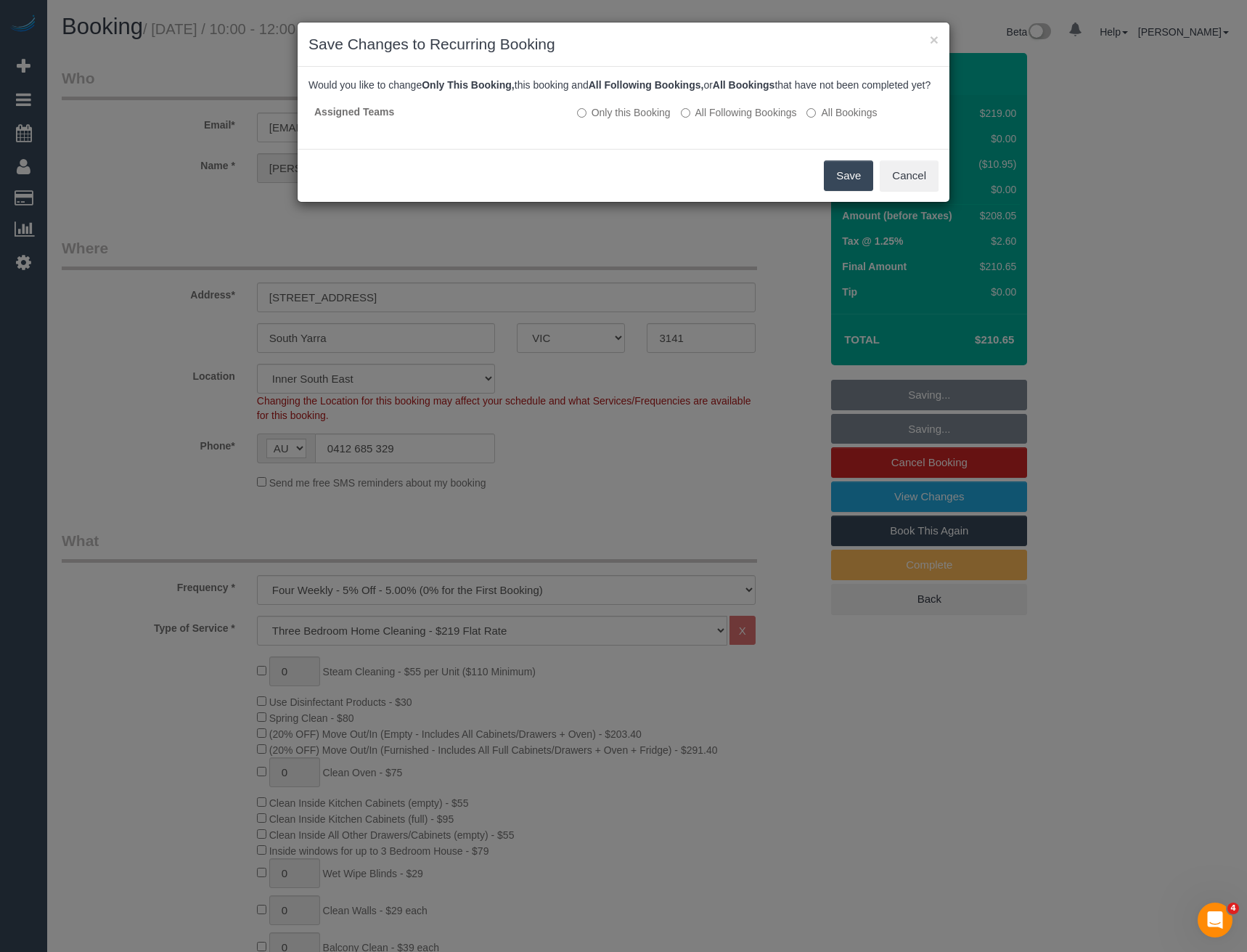
click at [842, 191] on button "Save" at bounding box center [848, 176] width 49 height 30
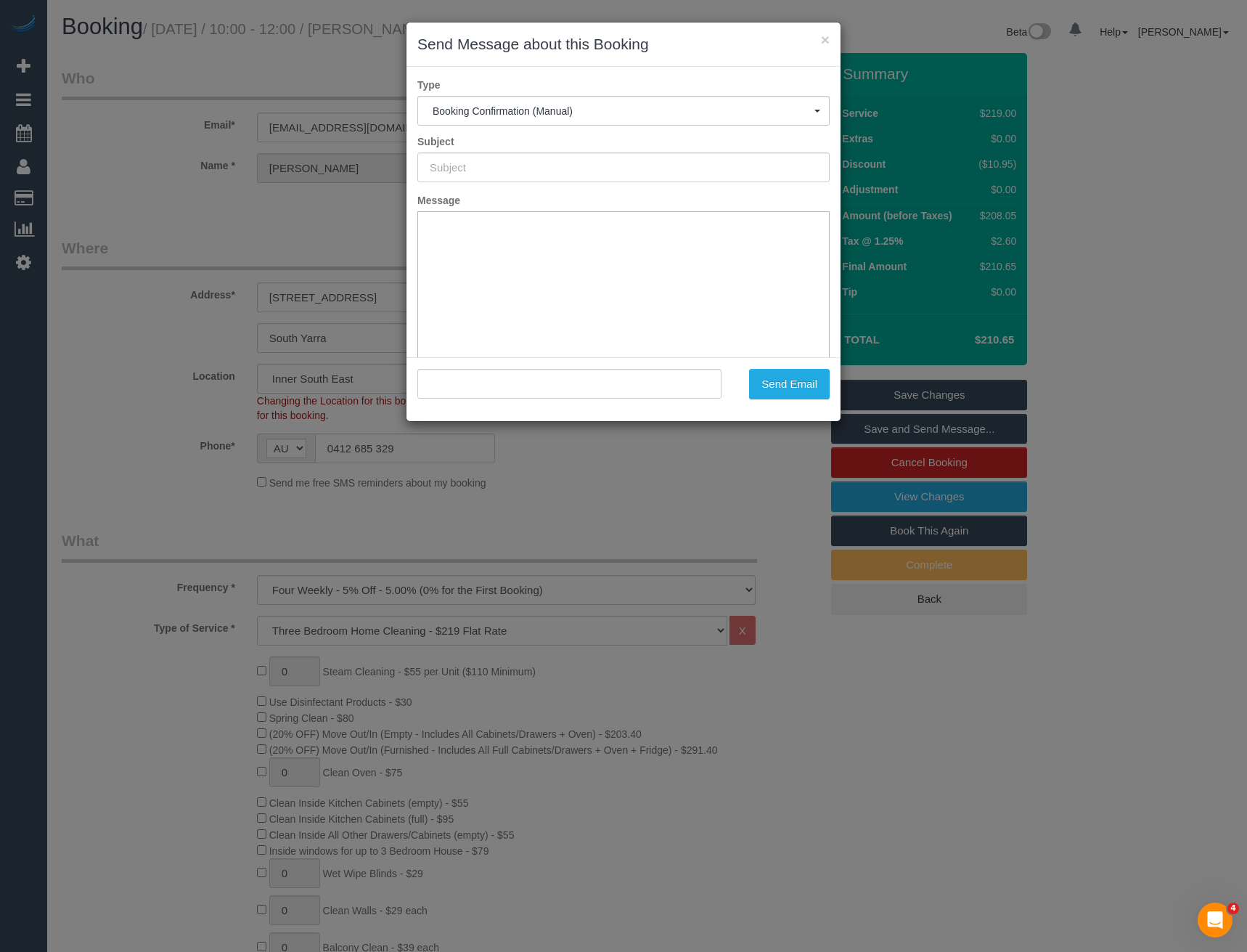
click at [723, 481] on div "× Send Message about this Booking Type Booking Confirmation (Manual) Booking Co…" at bounding box center [623, 476] width 1247 height 952
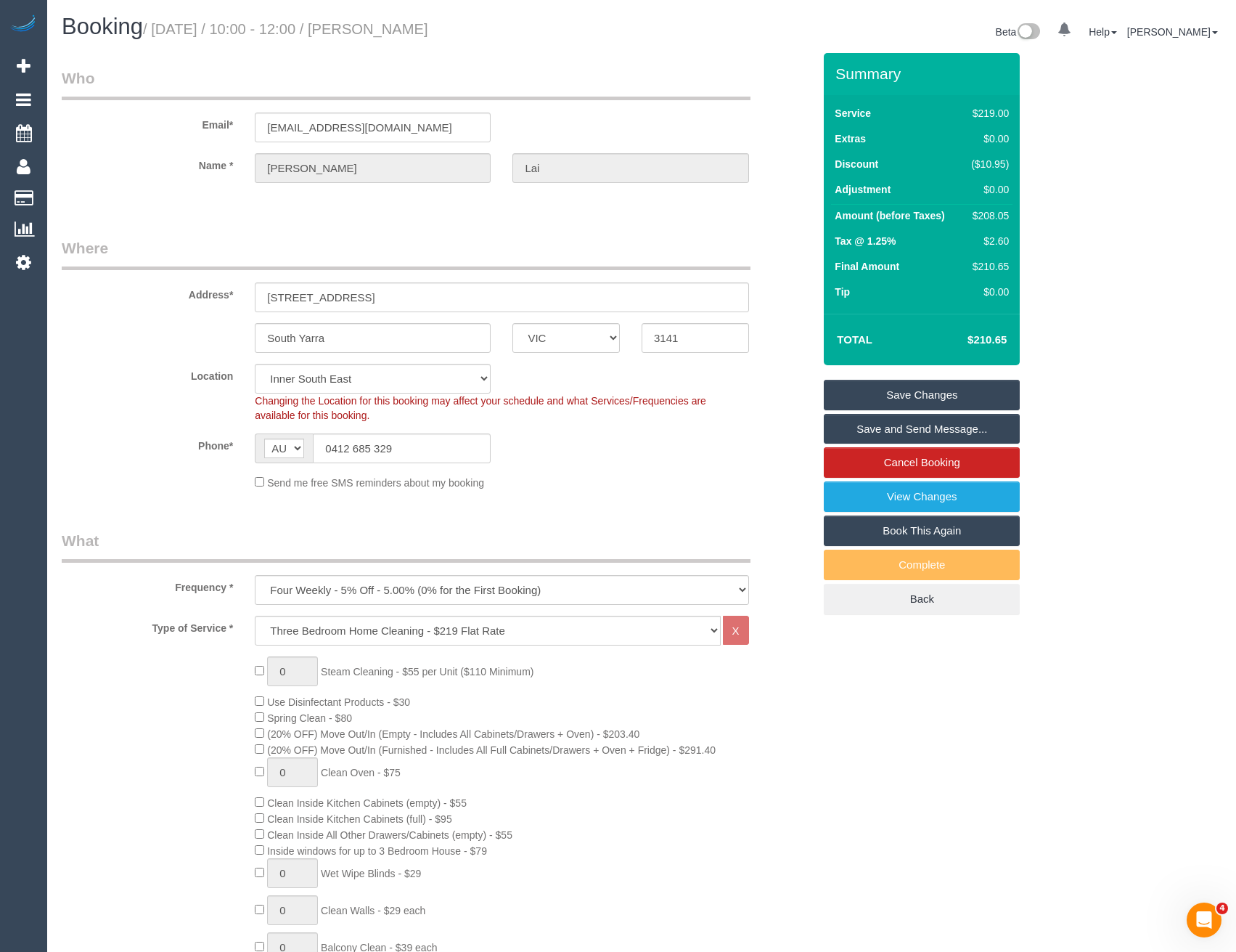
click at [904, 435] on link "Save and Send Message..." at bounding box center [922, 429] width 196 height 30
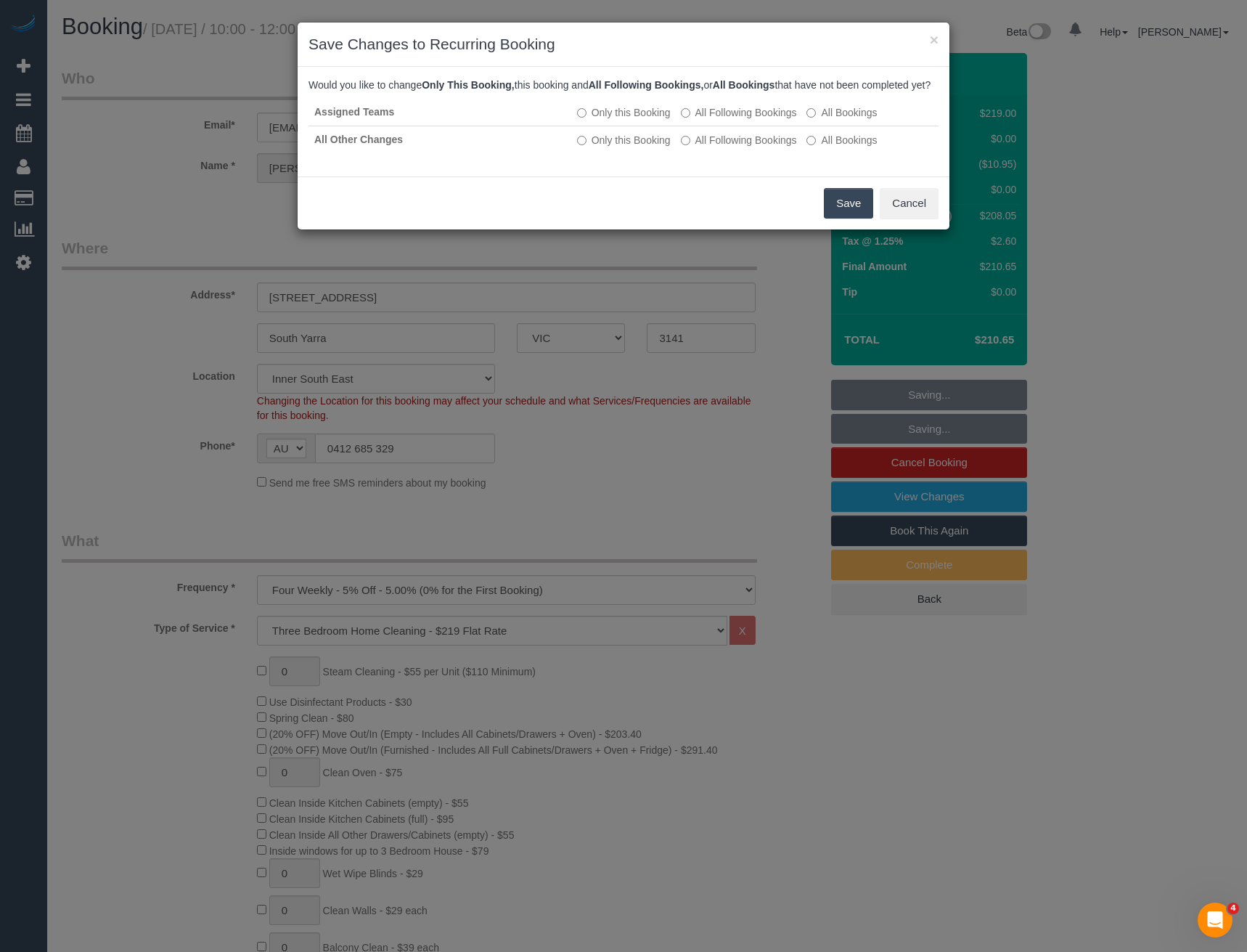
click at [859, 216] on button "Save" at bounding box center [848, 203] width 49 height 30
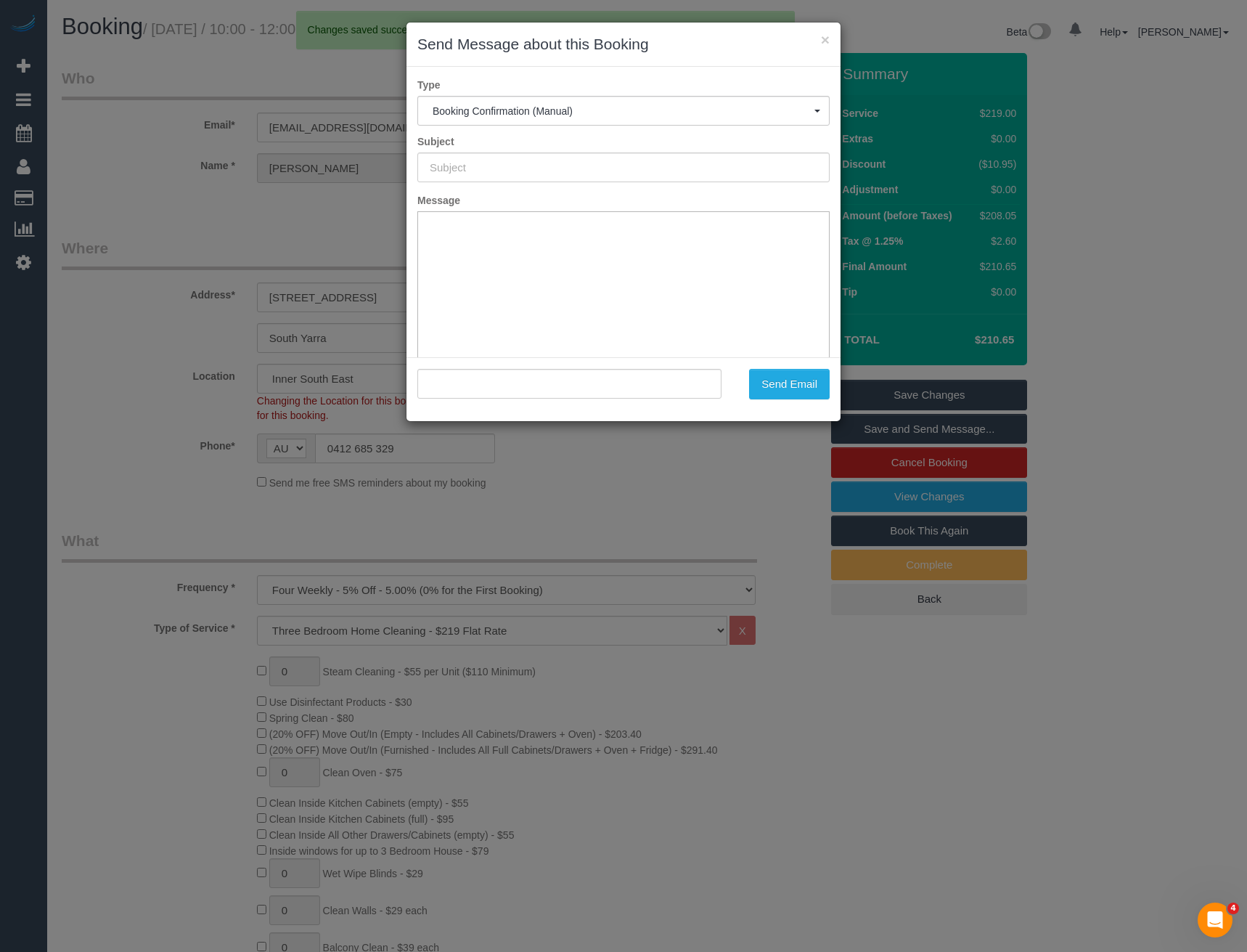
type input "Booking Confirmed"
type input ""Doreen Lai" <doreen_lai@bigpond.com>"
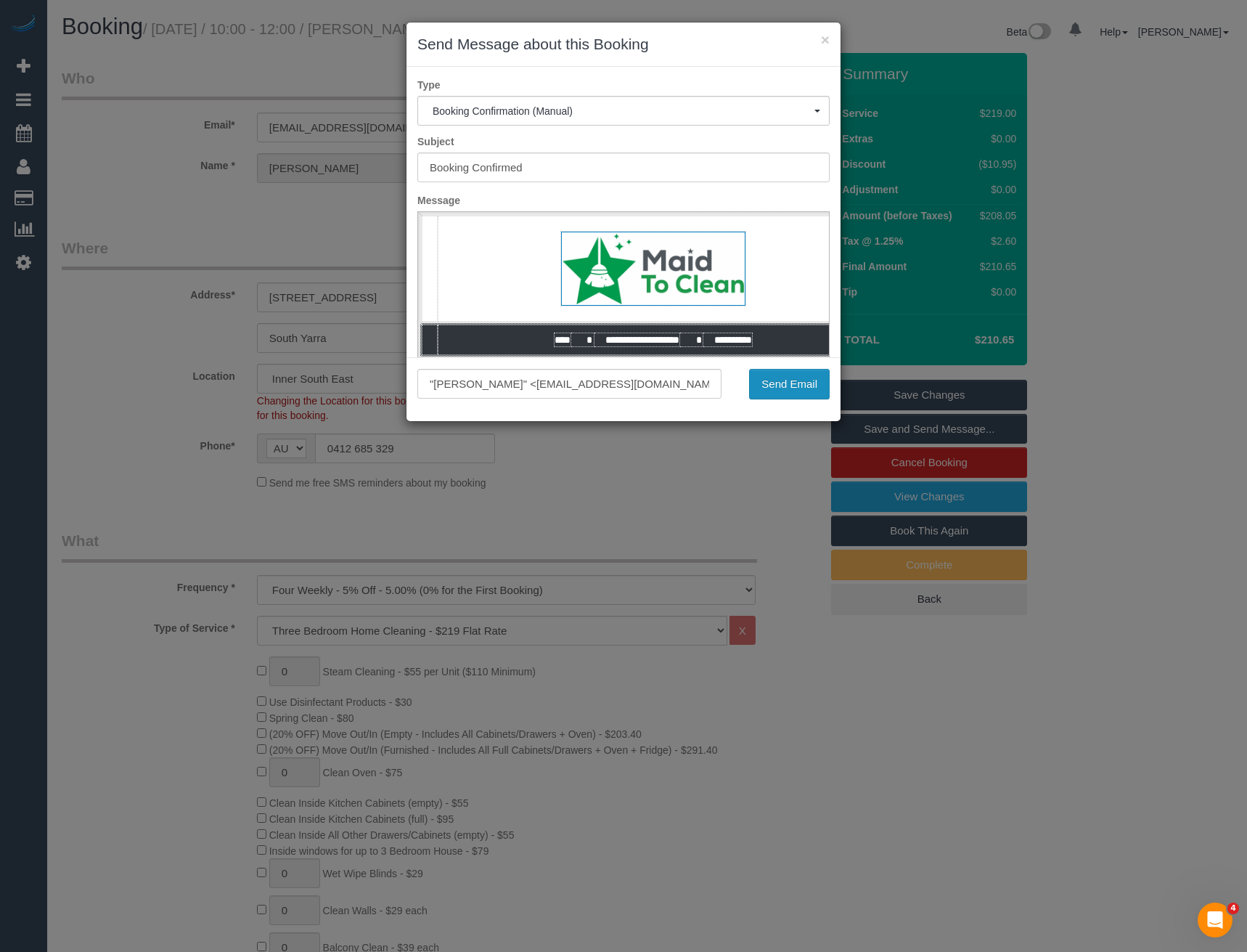
click at [797, 386] on button "Send Email" at bounding box center [790, 383] width 80 height 30
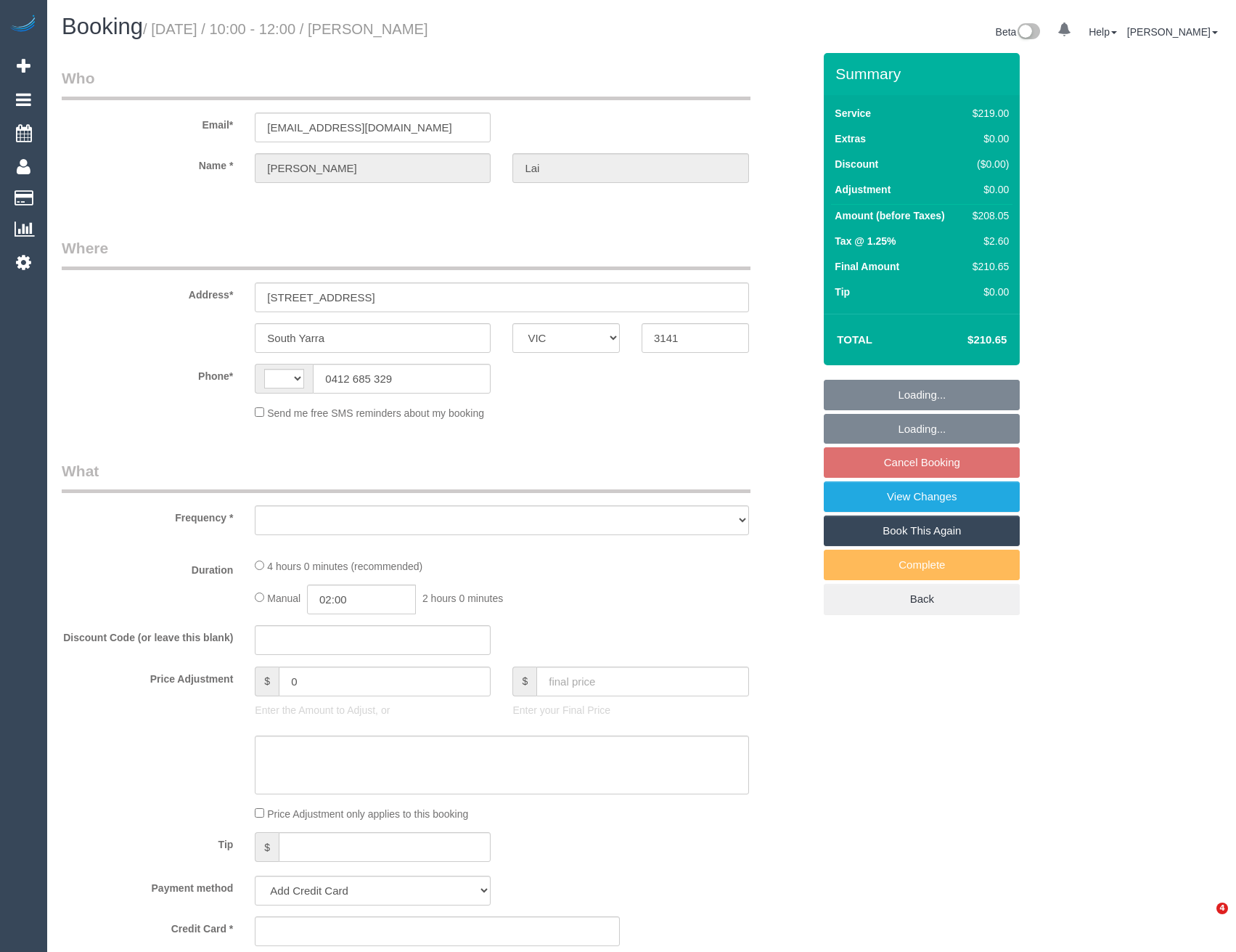
select select "VIC"
select select "string:AU"
select select "object:528"
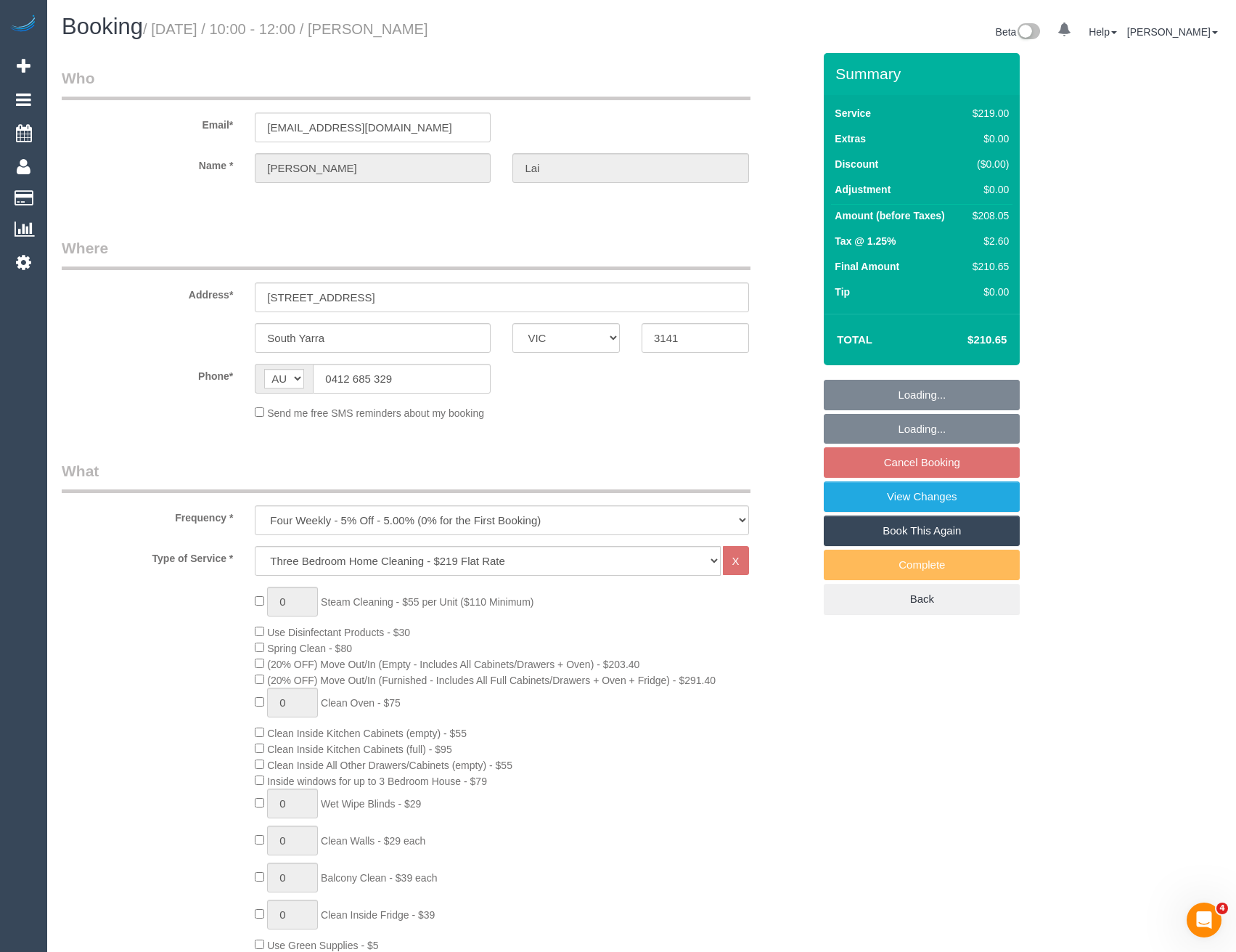
select select "string:stripe-pm_1MnYJT2GScqysDRVNRQdAddP"
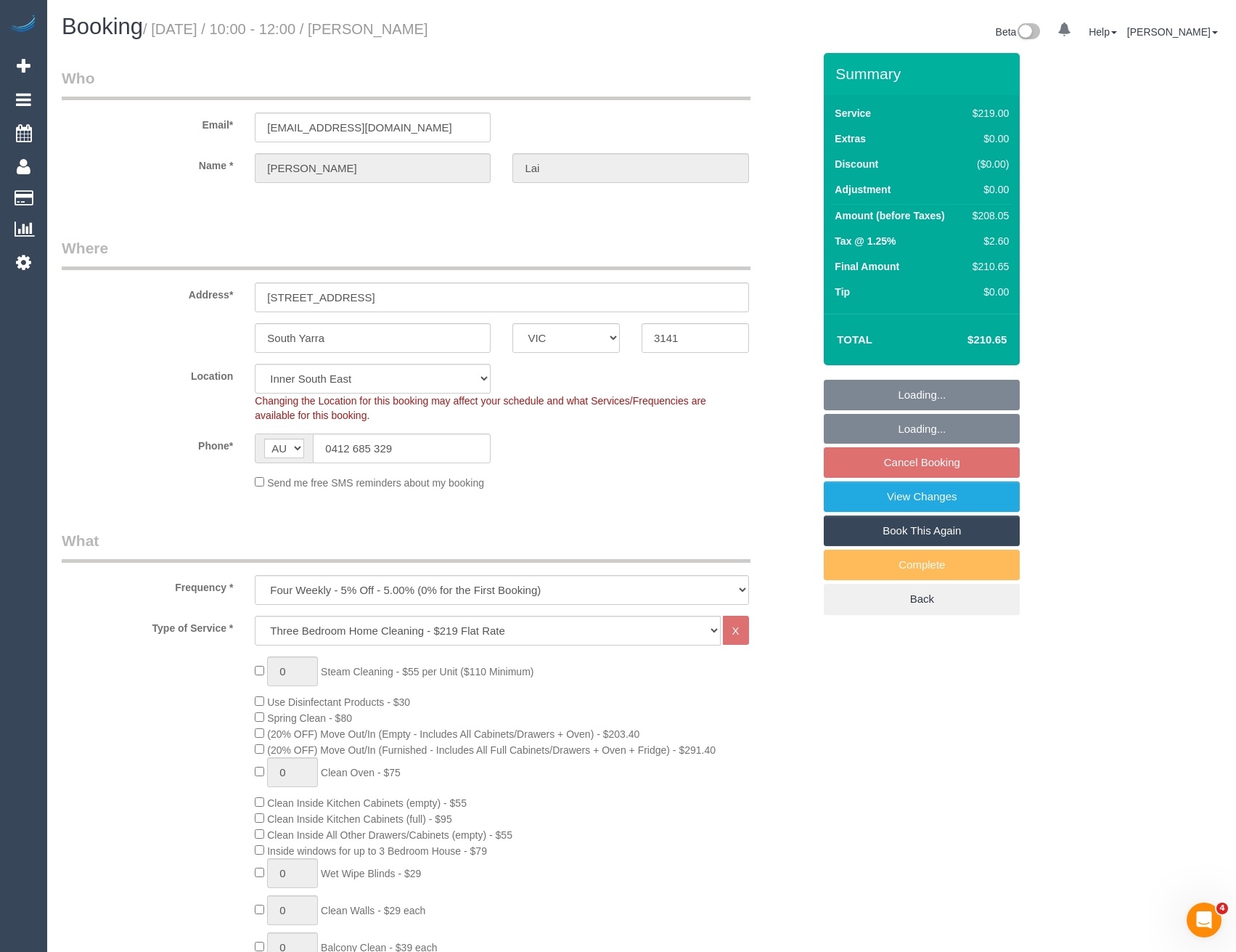
select select "number:27"
select select "number:14"
select select "number:19"
select select "number:36"
select select "object:1370"
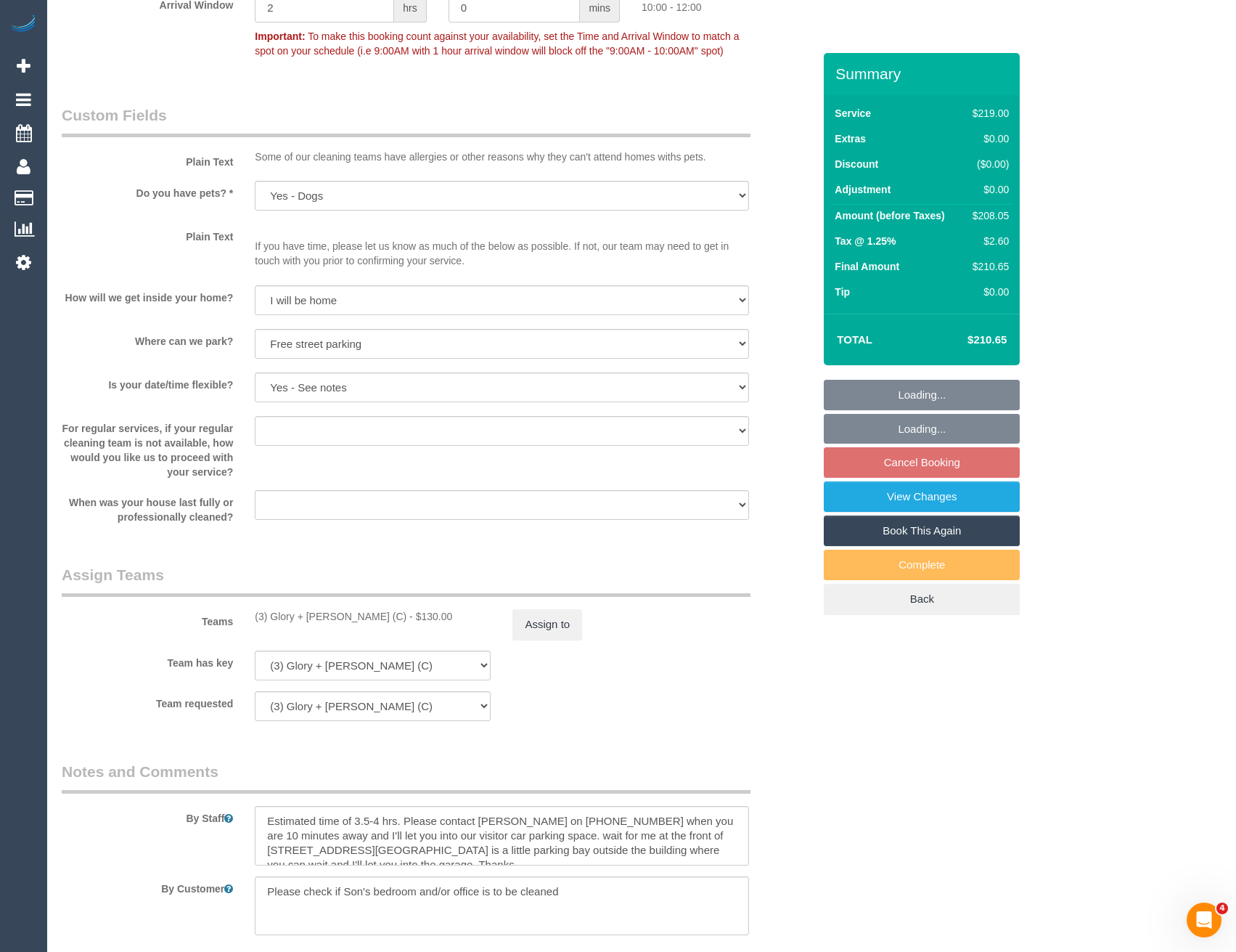
scroll to position [2406, 0]
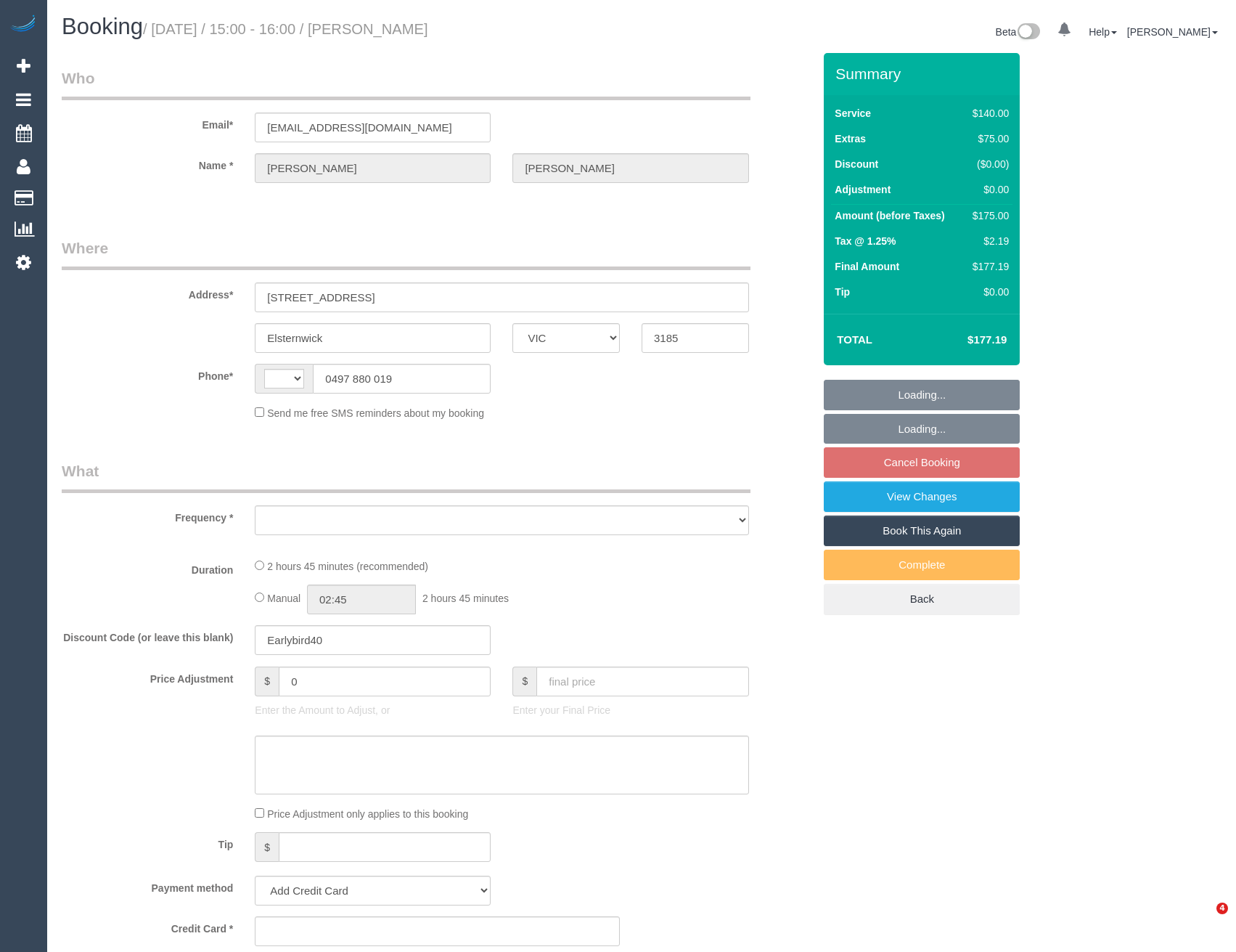
select select "VIC"
select select "object:275"
select select "string:AU"
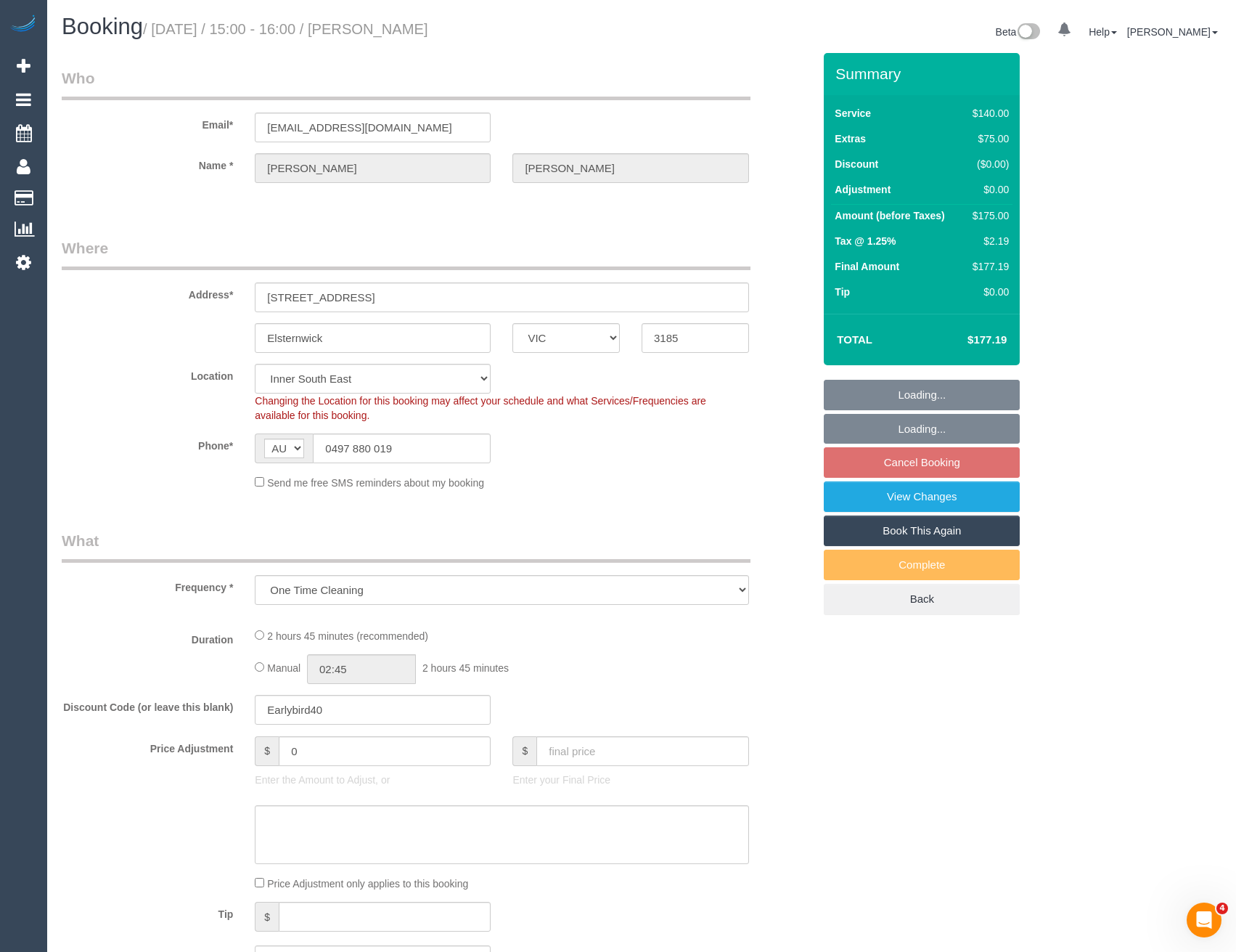
select select "string:stripe-pm_1S5JNT2GScqysDRVOGJTuutG"
select select "number:29"
select select "number:14"
select select "number:19"
select select "number:24"
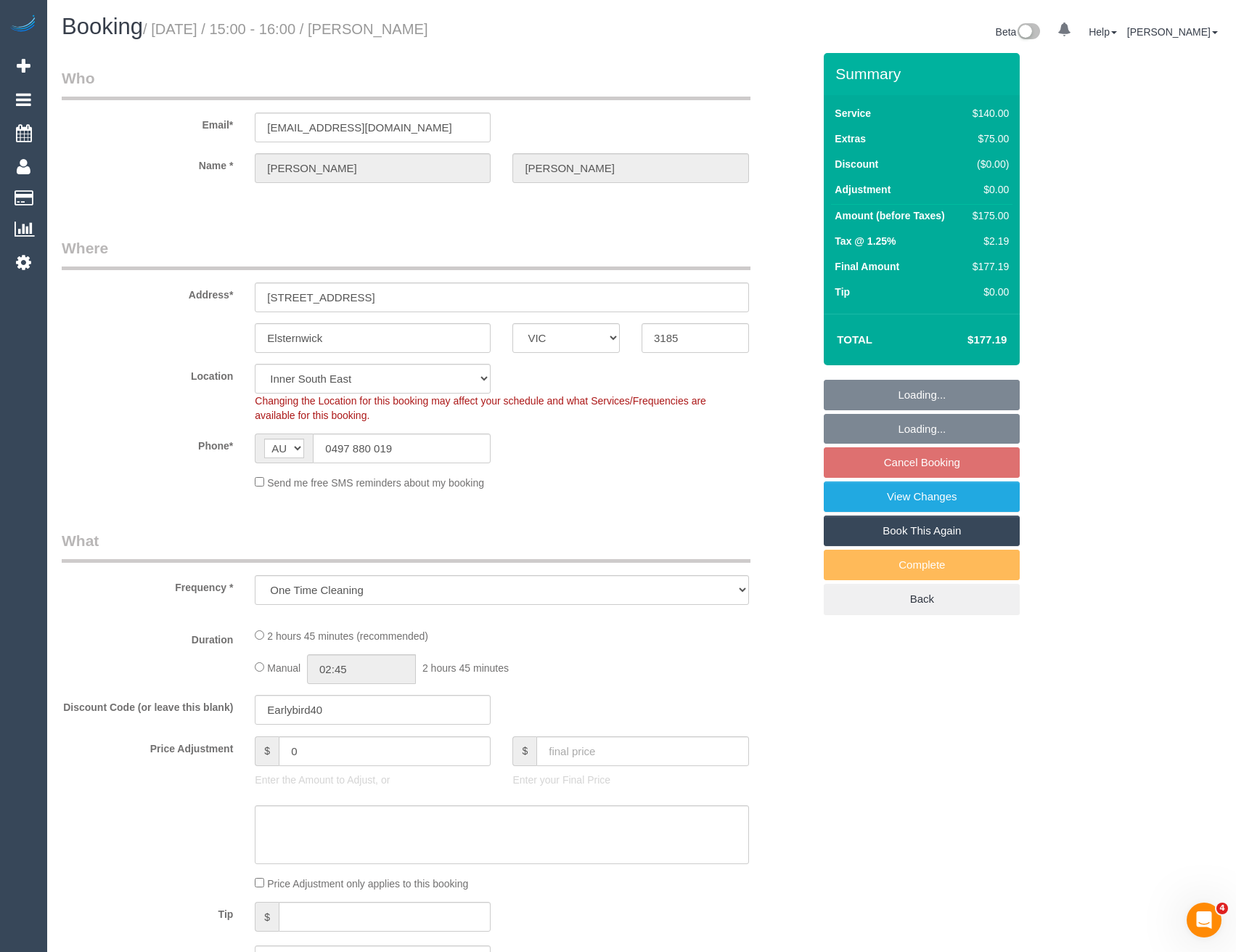
select select "number:13"
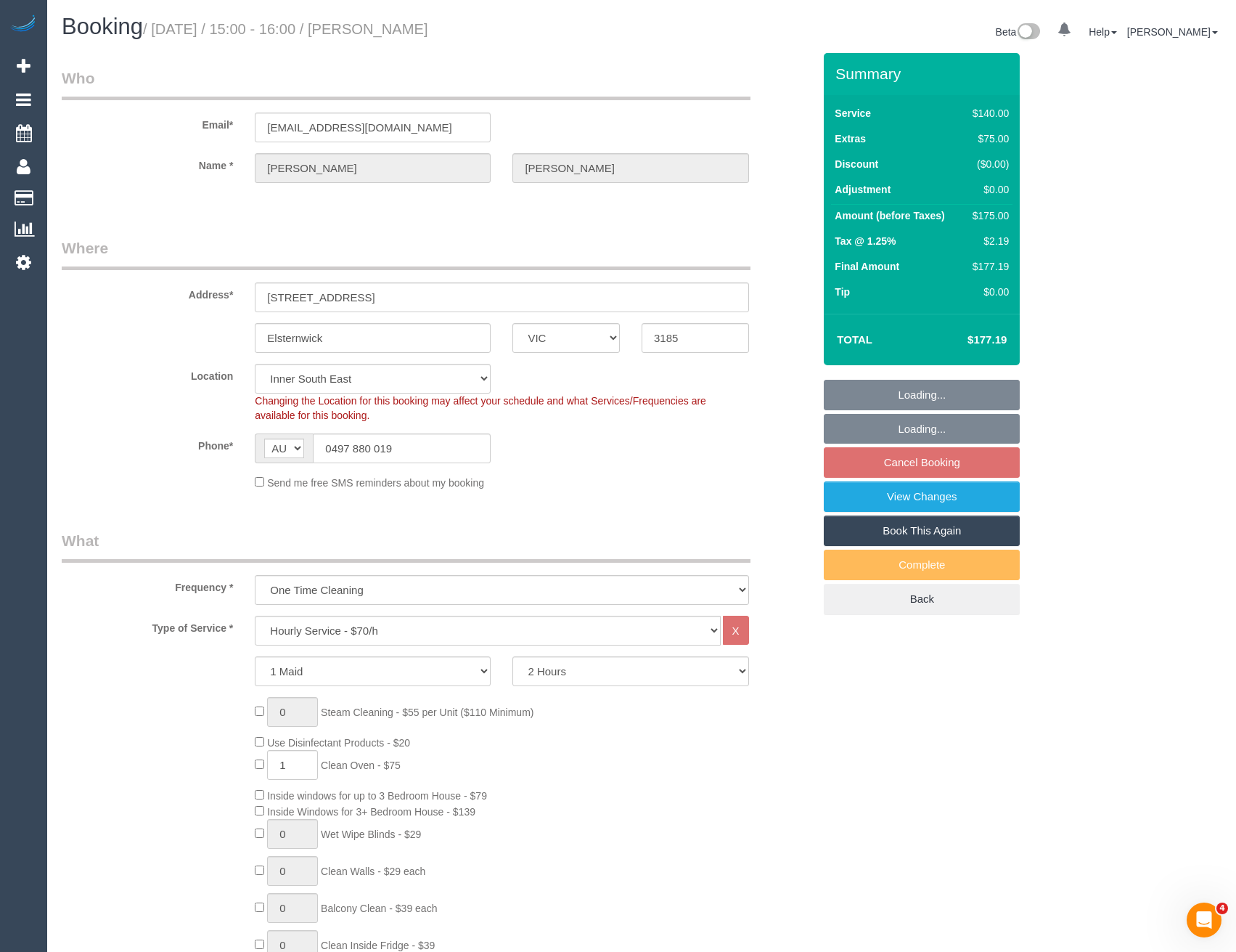
select select "object:839"
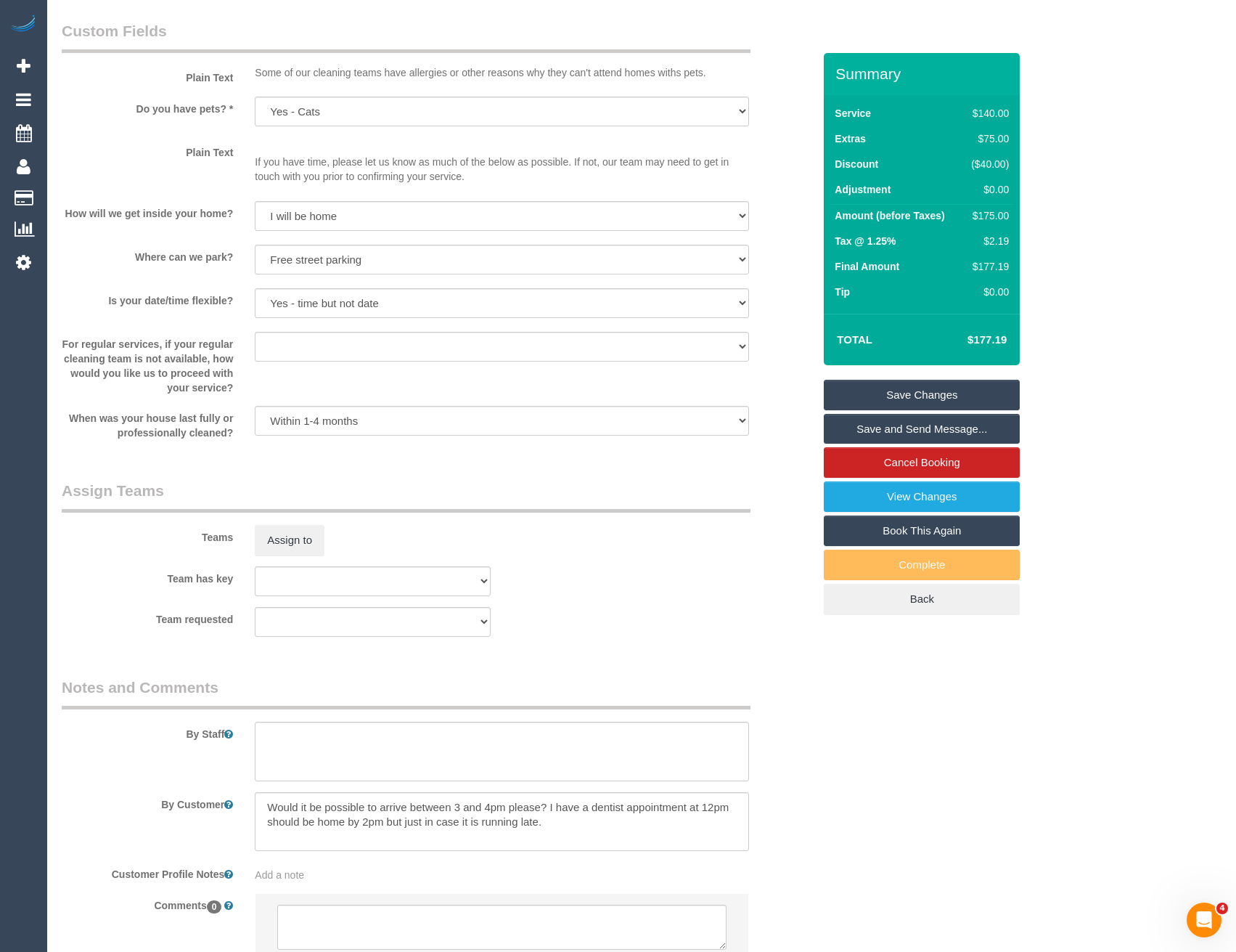
scroll to position [1876, 0]
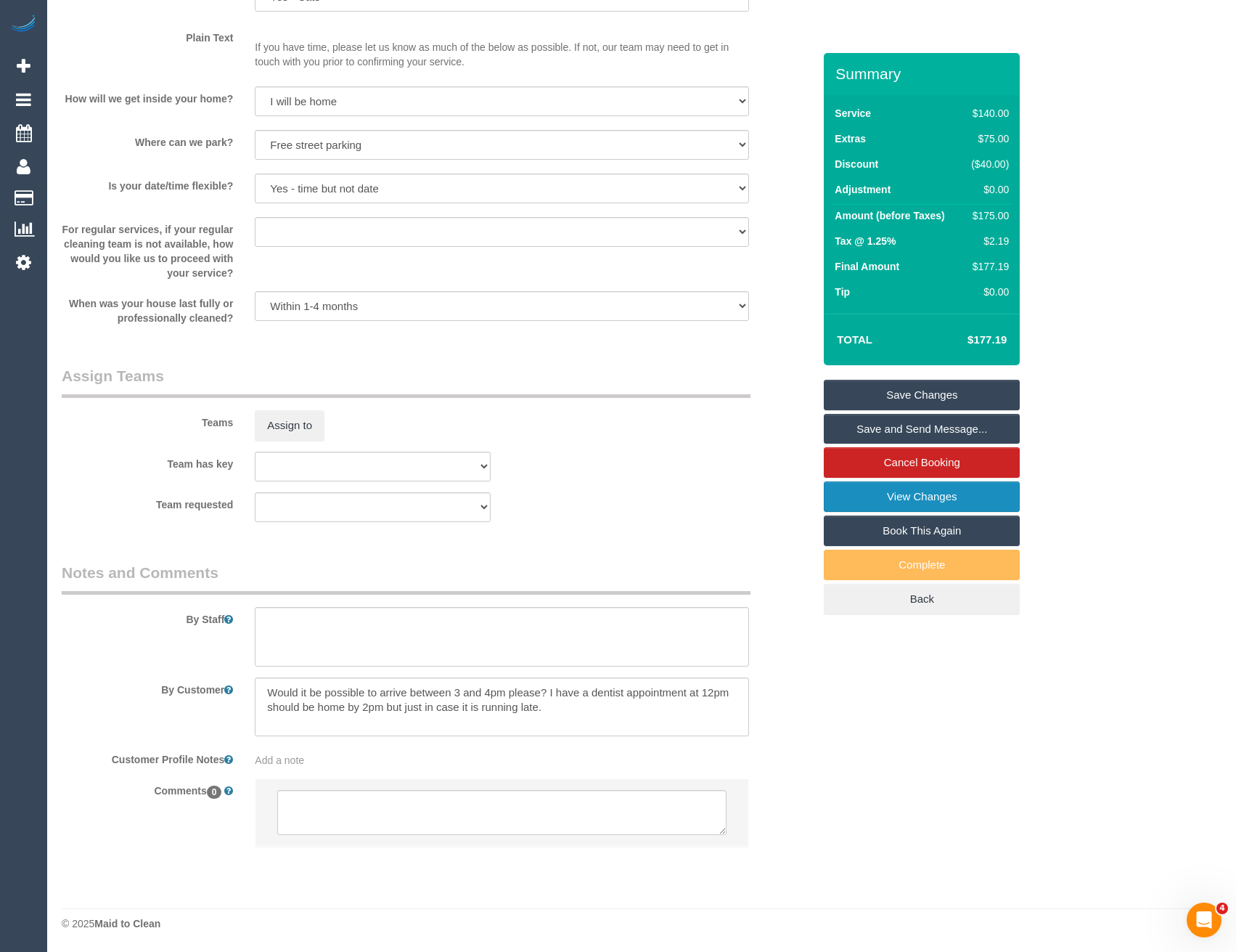
click at [936, 502] on link "View Changes" at bounding box center [922, 497] width 196 height 30
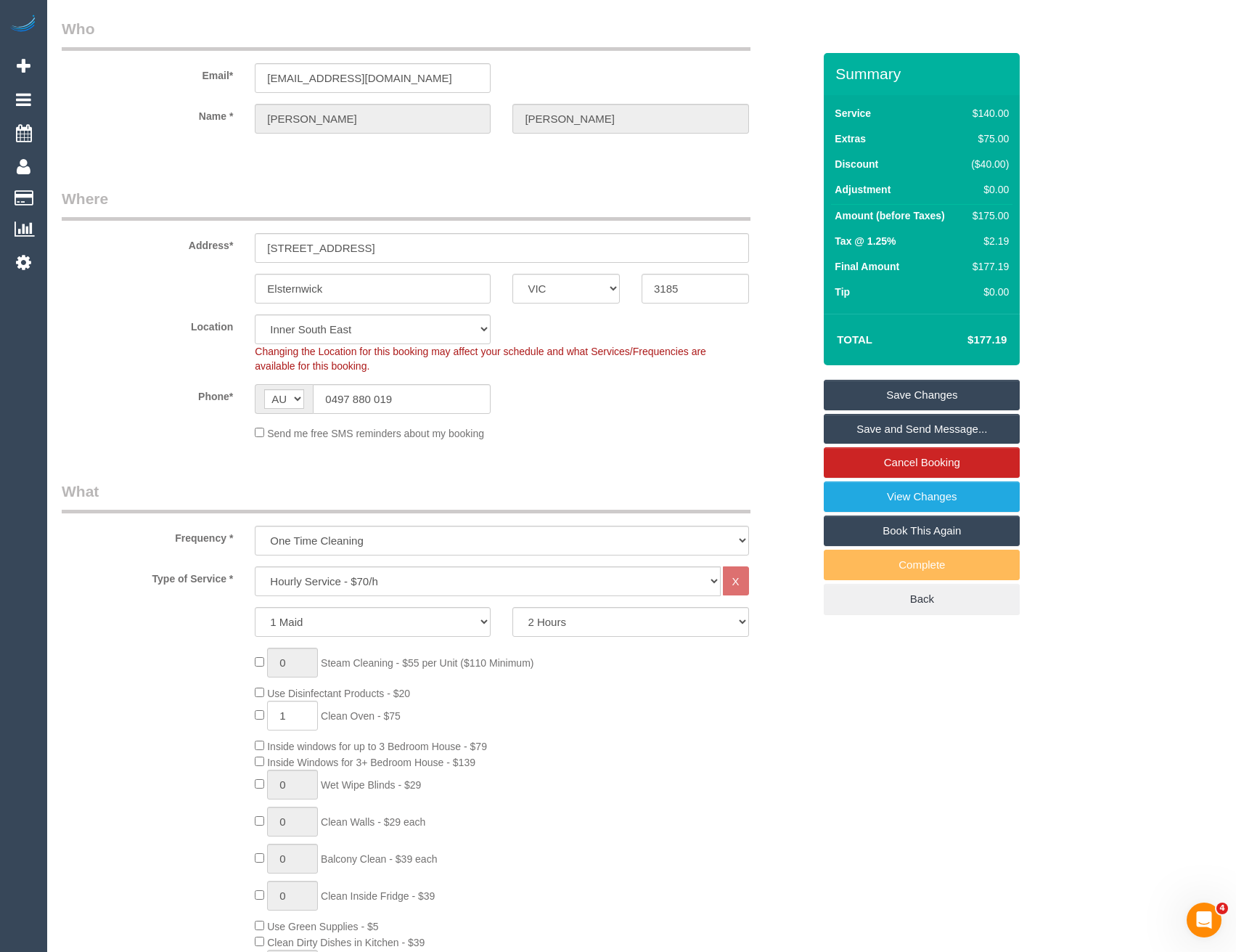
scroll to position [0, 0]
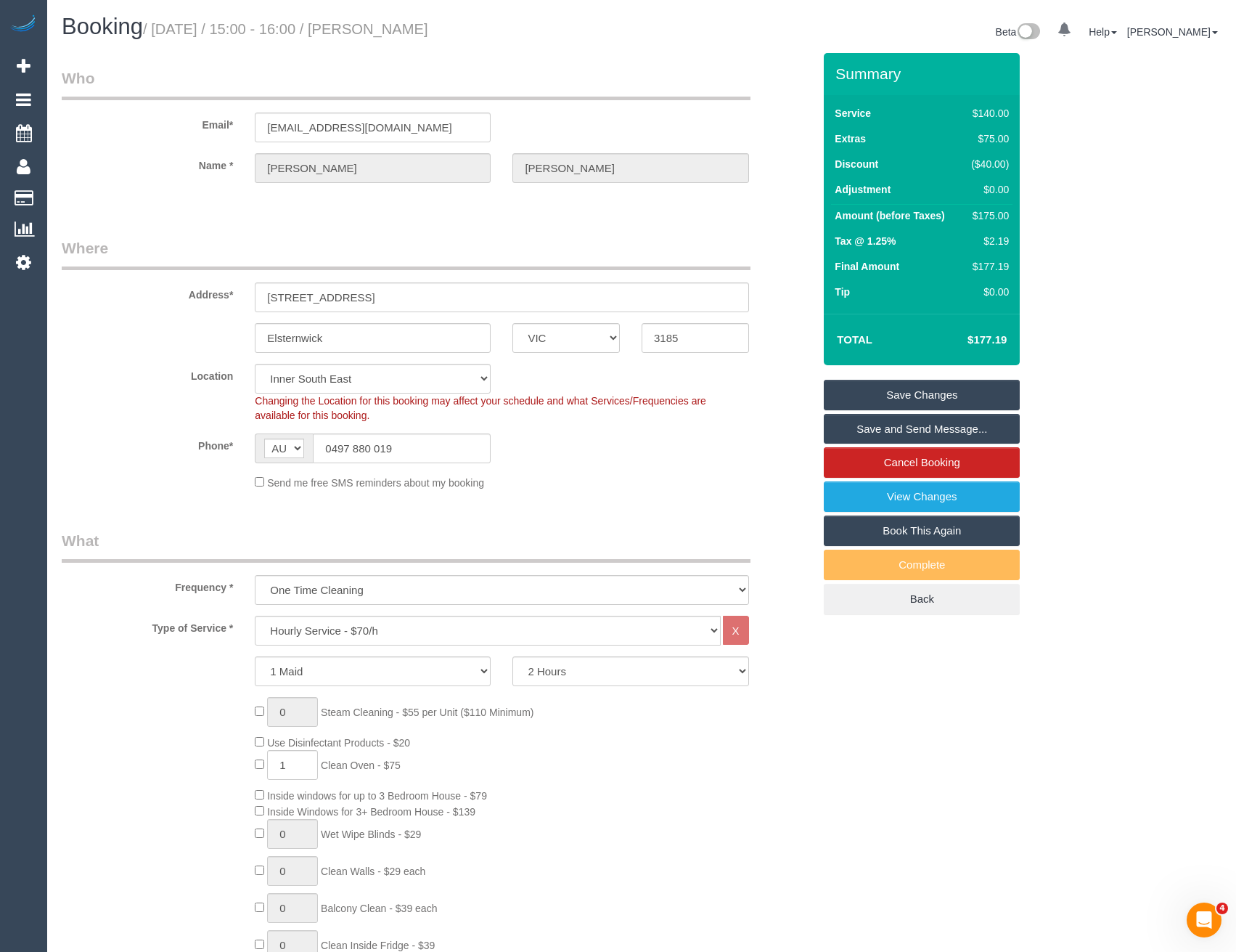
click at [505, 532] on legend "What" at bounding box center [406, 546] width 689 height 33
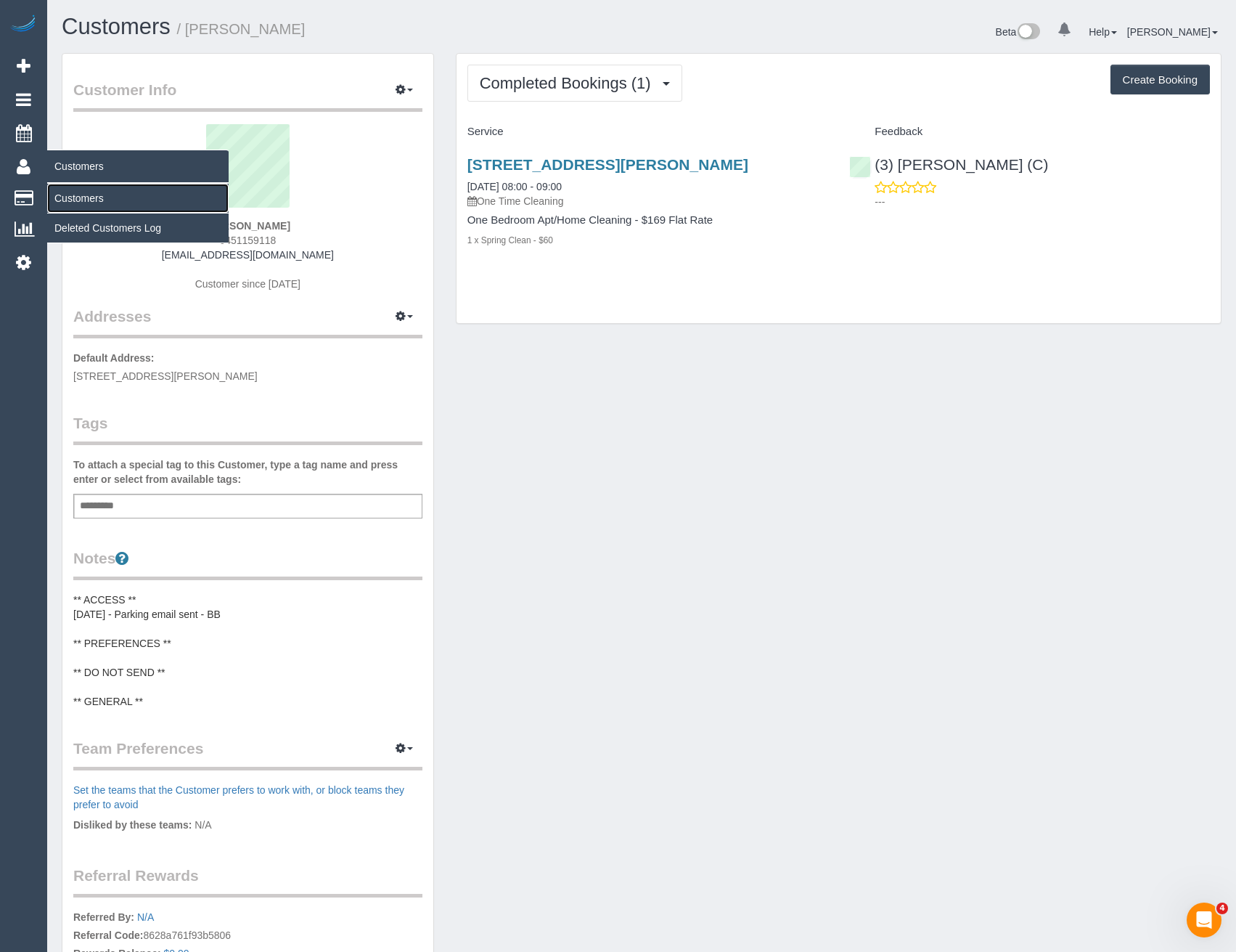
click at [90, 199] on link "Customers" at bounding box center [137, 198] width 182 height 29
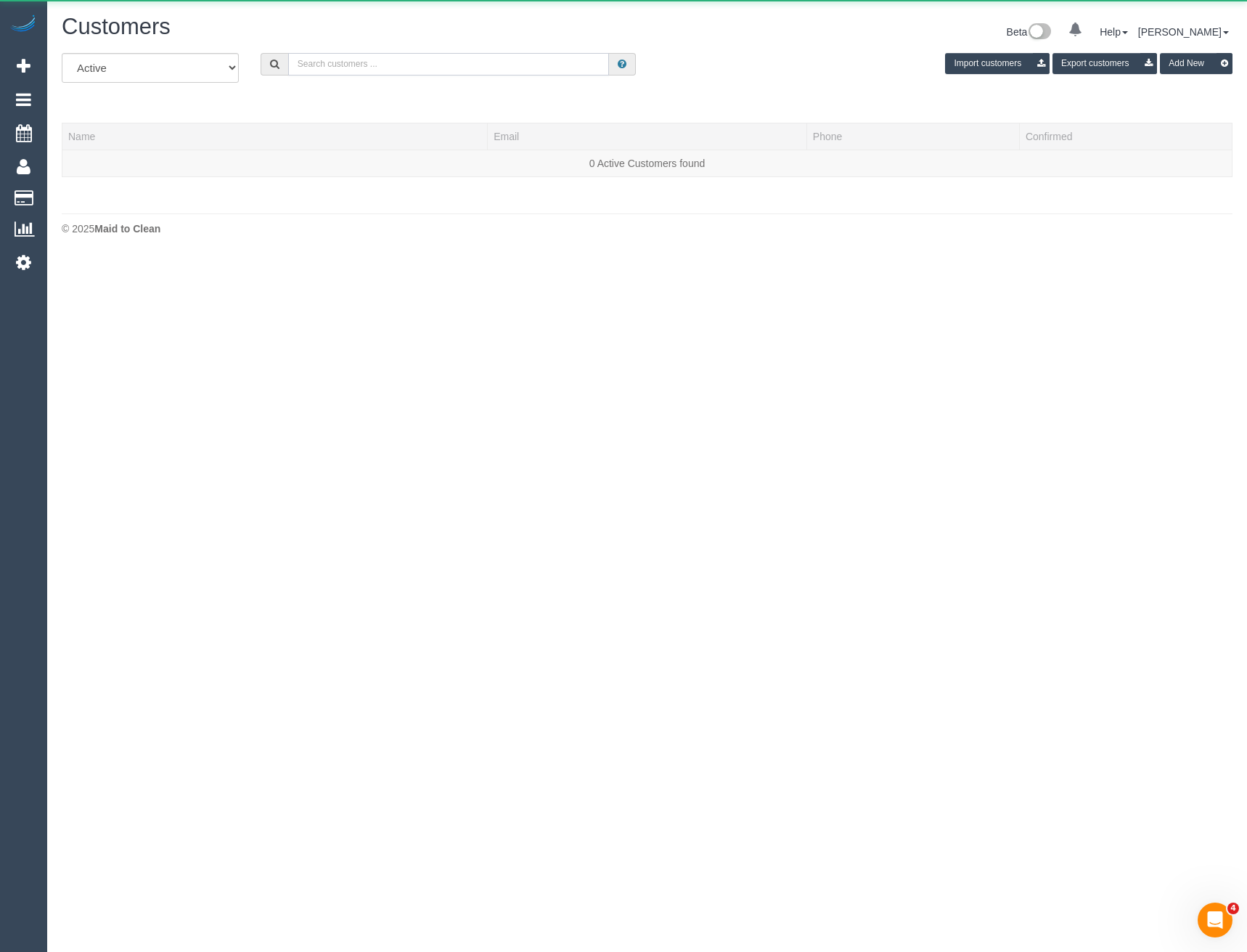
drag, startPoint x: 441, startPoint y: 75, endPoint x: 440, endPoint y: 64, distance: 11.0
click at [441, 75] on input "text" at bounding box center [449, 64] width 322 height 23
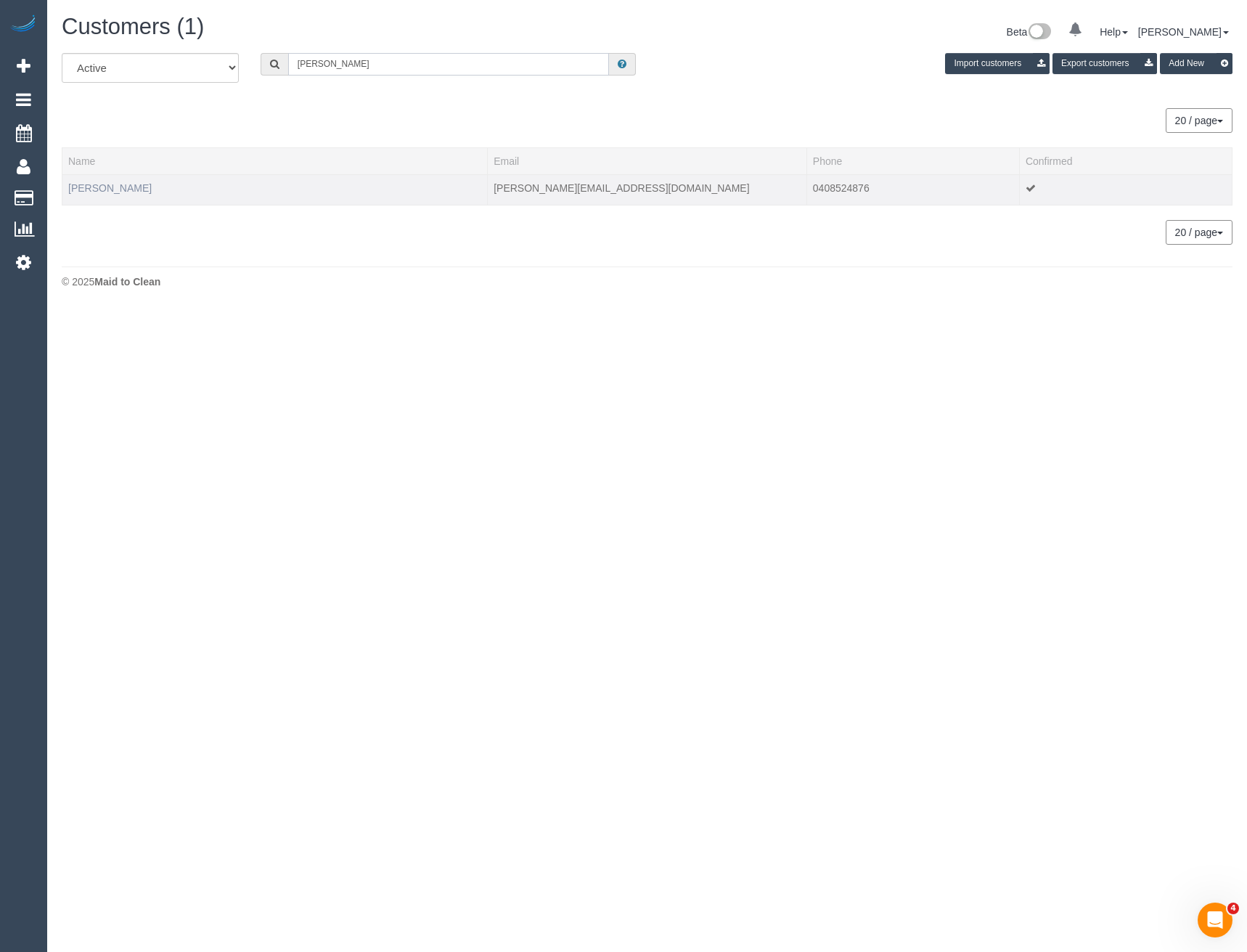
type input "Laura Koom"
click at [120, 185] on link "Laura Koomen" at bounding box center [110, 188] width 84 height 12
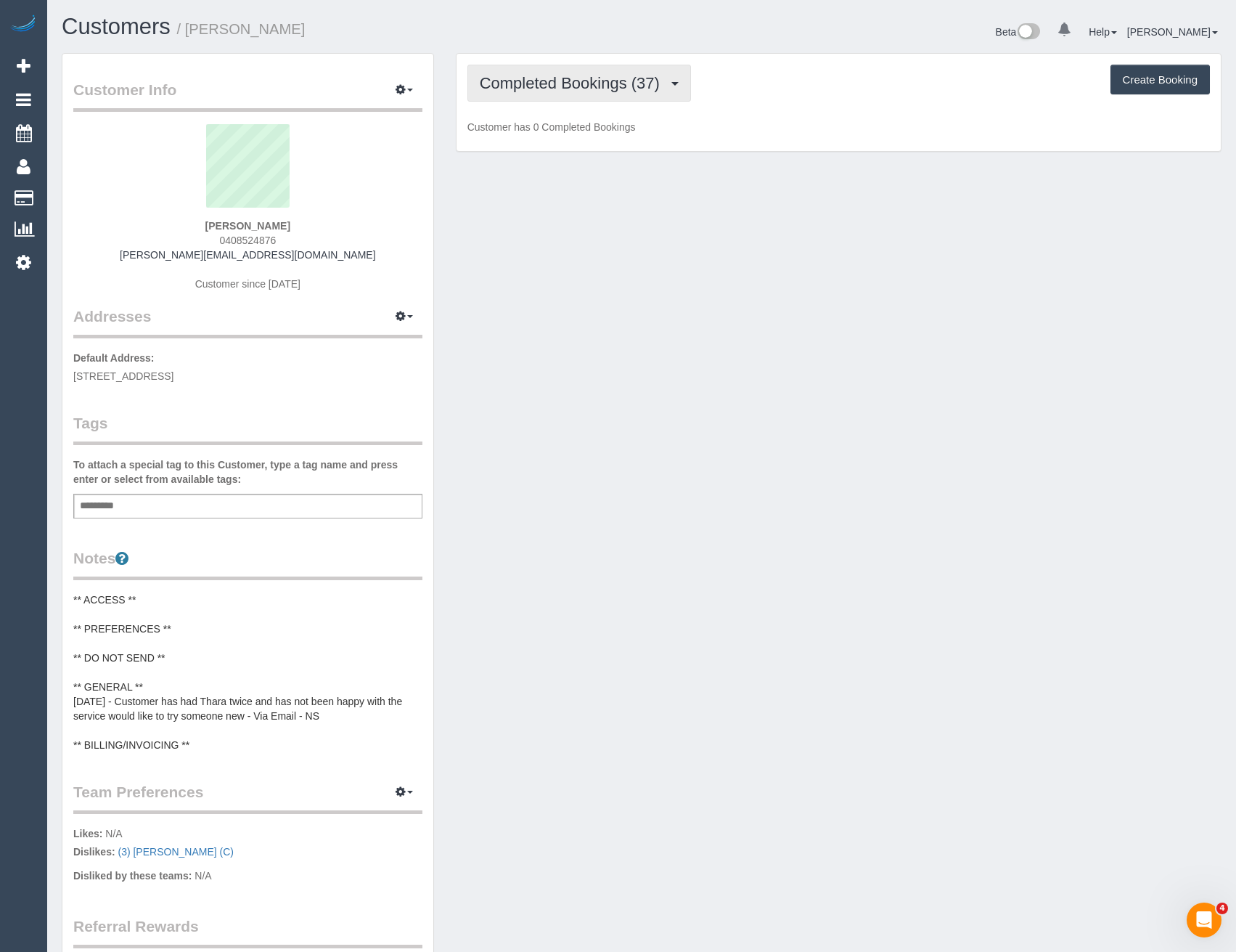
click at [580, 88] on span "Completed Bookings (37)" at bounding box center [574, 83] width 188 height 18
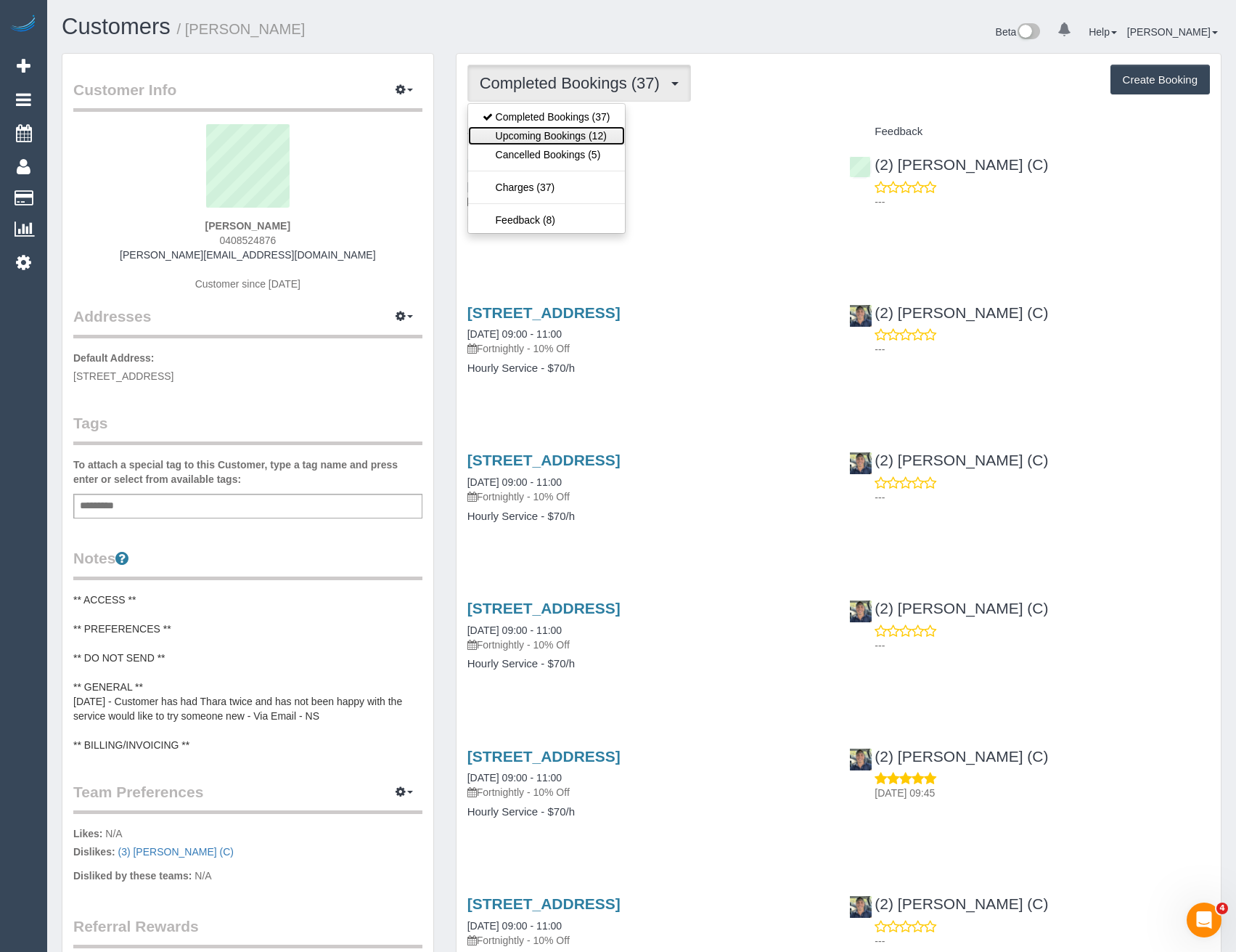
click at [568, 134] on link "Upcoming Bookings (12)" at bounding box center [546, 136] width 157 height 19
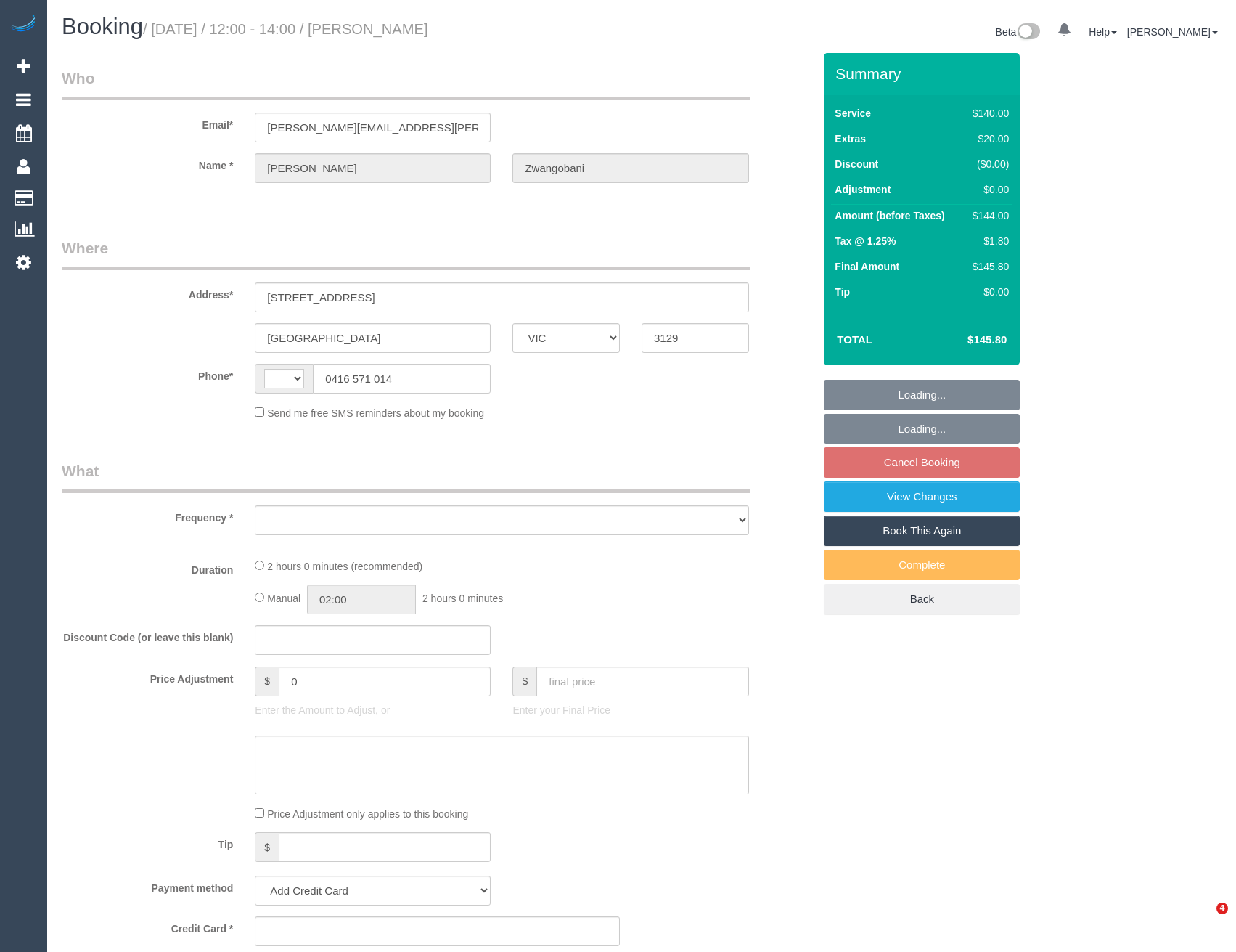
select select "VIC"
select select "string:stripe-pm_1PNYJy2GScqysDRVdo5fprWU"
select select "string:AU"
select select "number:28"
select select "number:14"
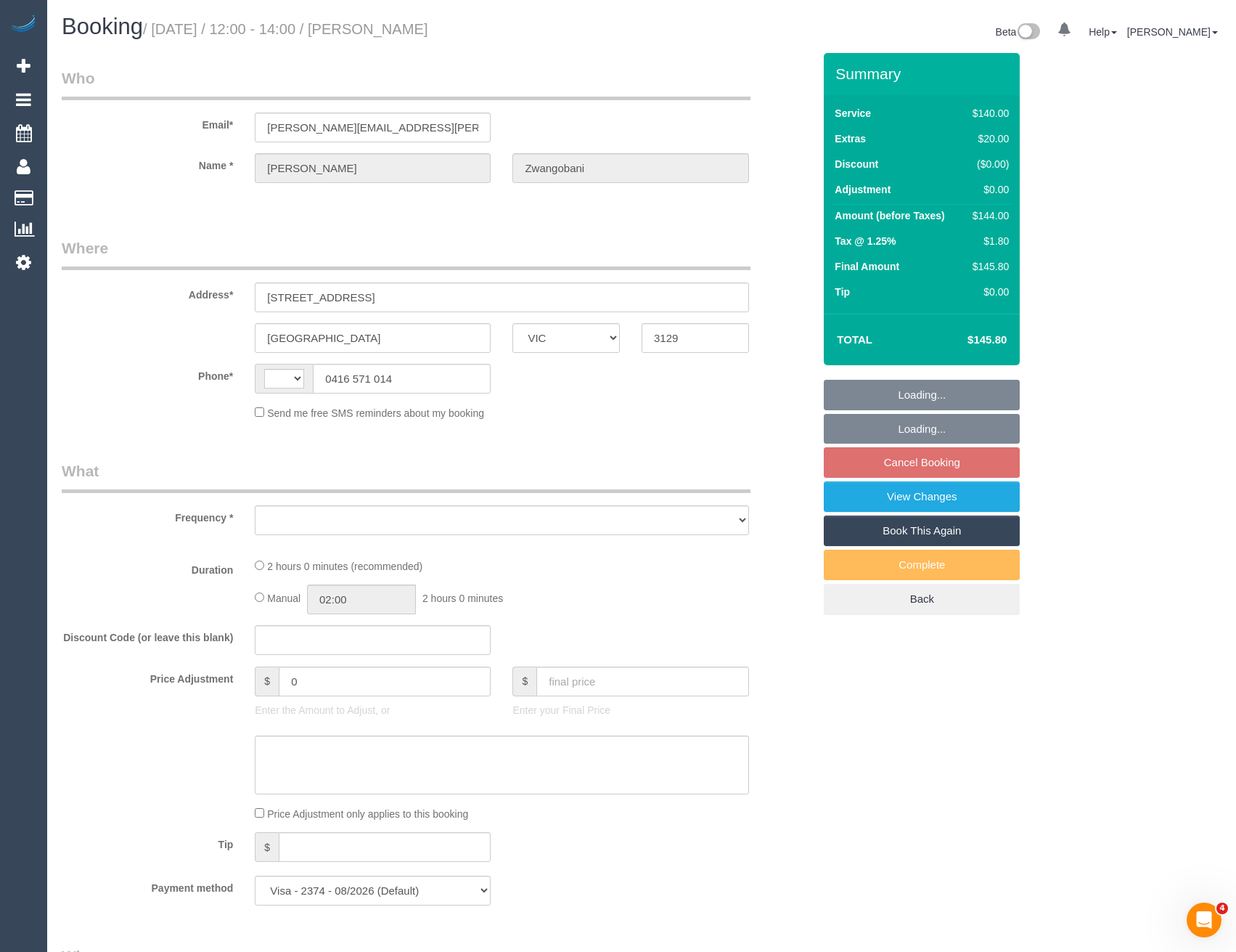
select select "number:19"
select select "number:36"
select select "number:35"
select select "number:11"
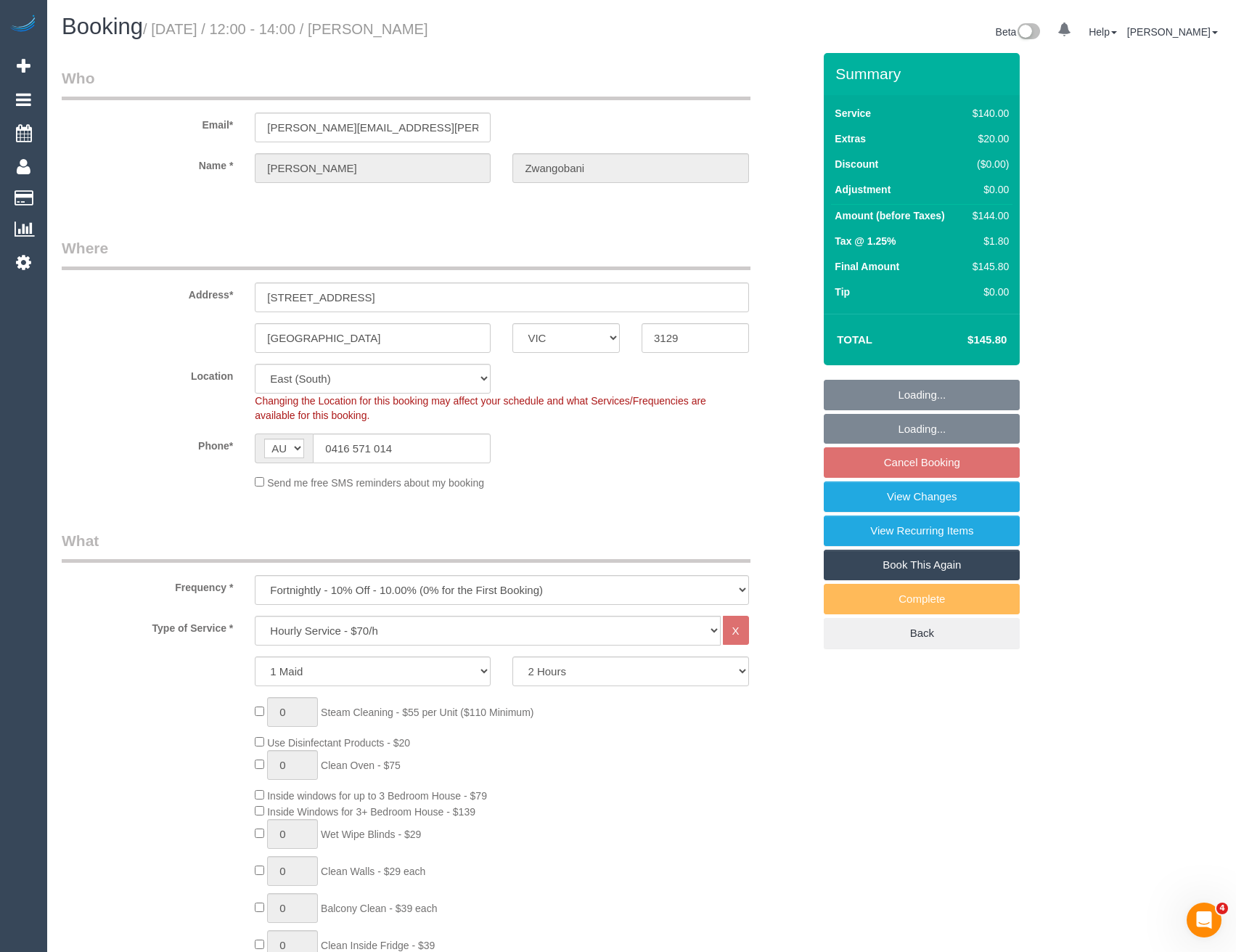
select select "object:1308"
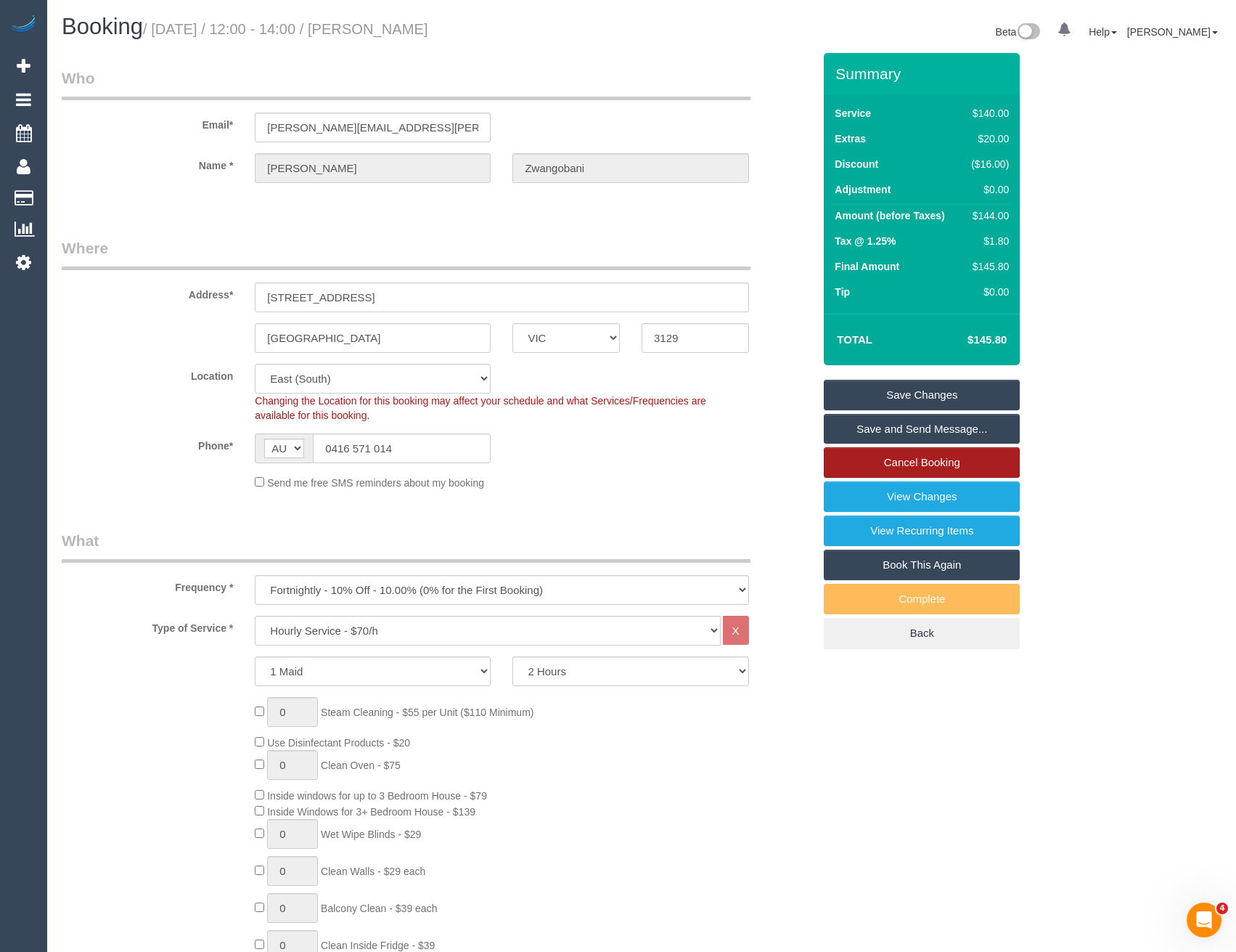
click at [908, 464] on link "Cancel Booking" at bounding box center [922, 462] width 196 height 30
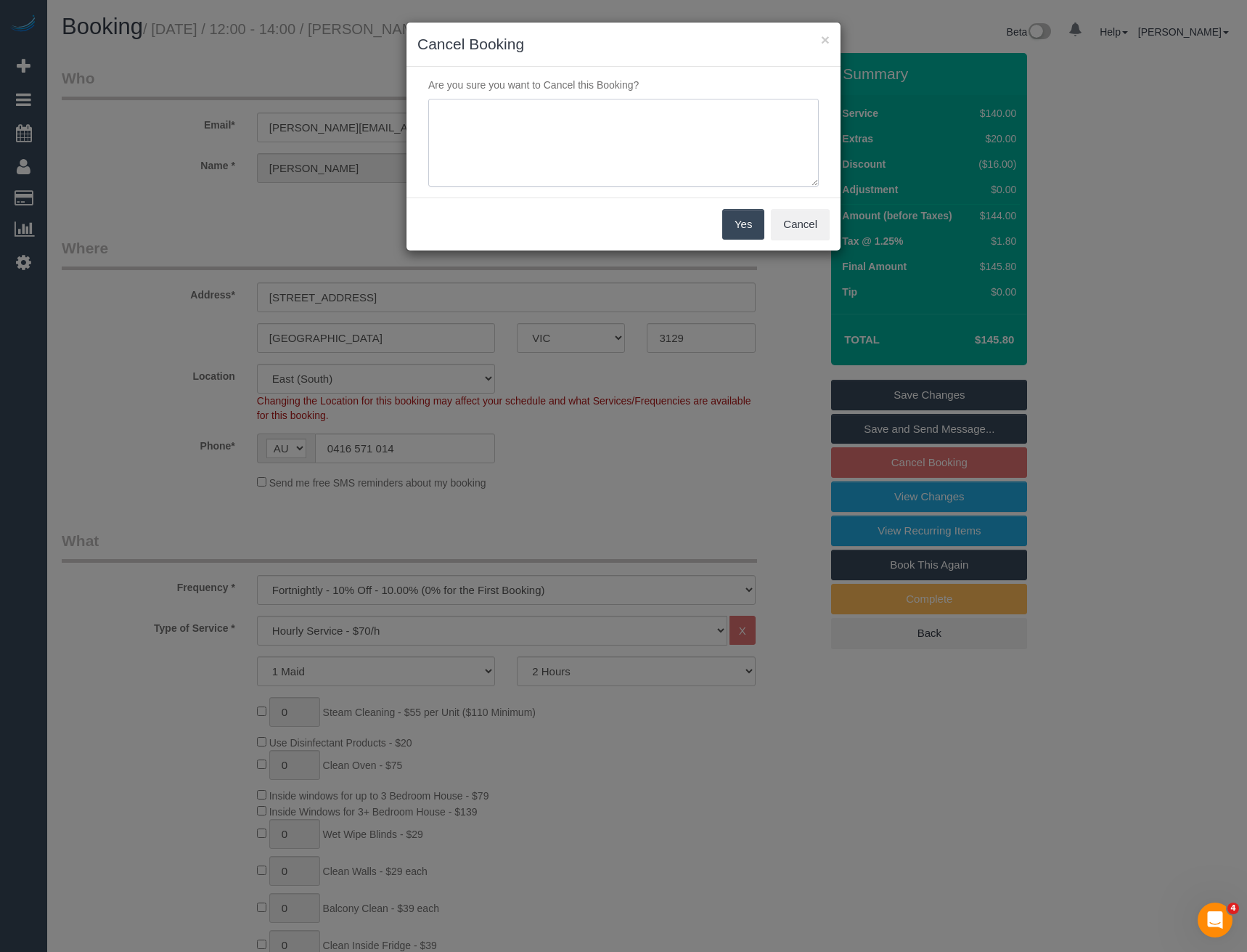
click at [545, 164] on textarea at bounding box center [624, 143] width 390 height 89
type textarea "wants to wait for reg - via email - BB"
click at [747, 224] on button "Yes" at bounding box center [744, 224] width 42 height 30
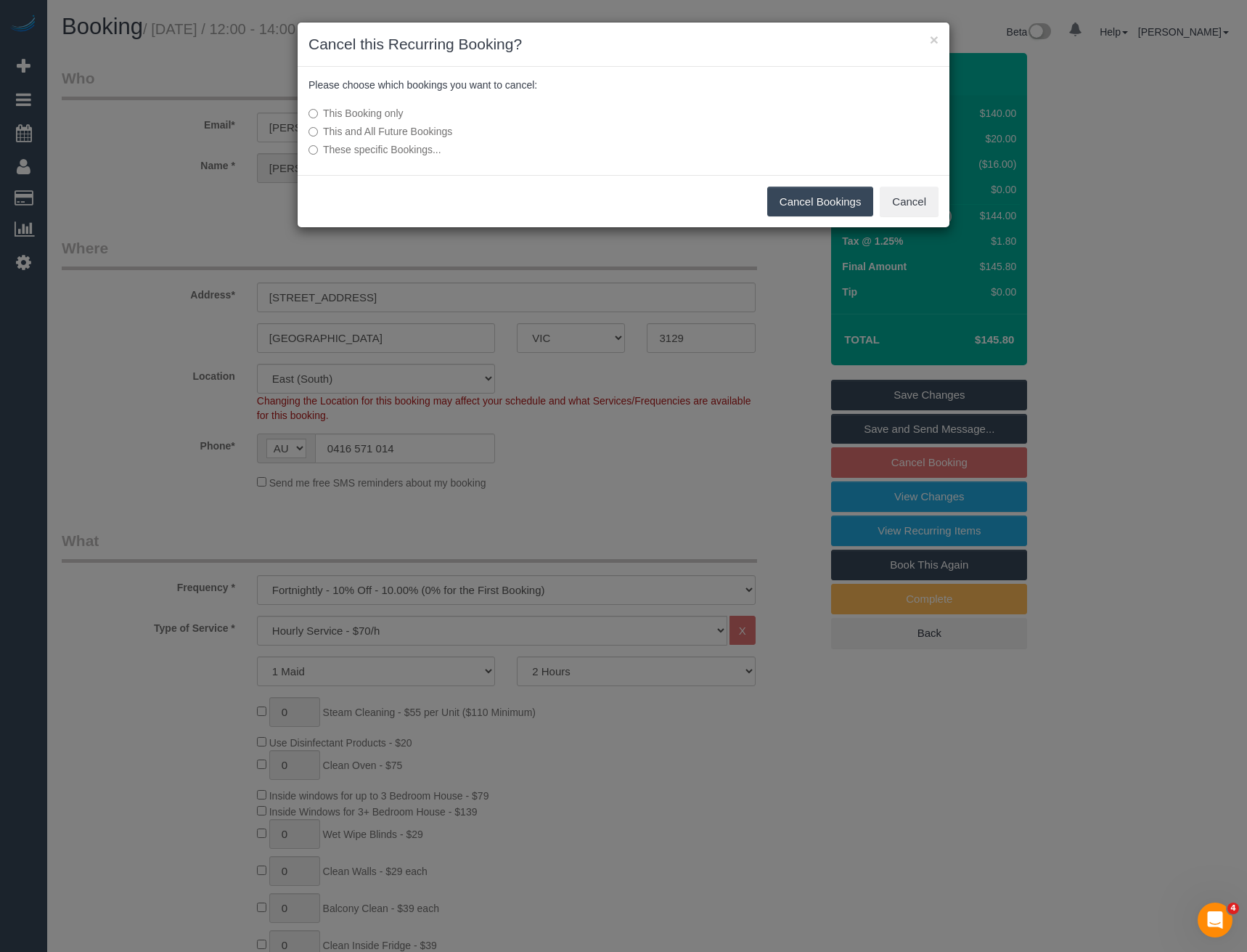
click at [804, 199] on button "Cancel Bookings" at bounding box center [820, 202] width 106 height 30
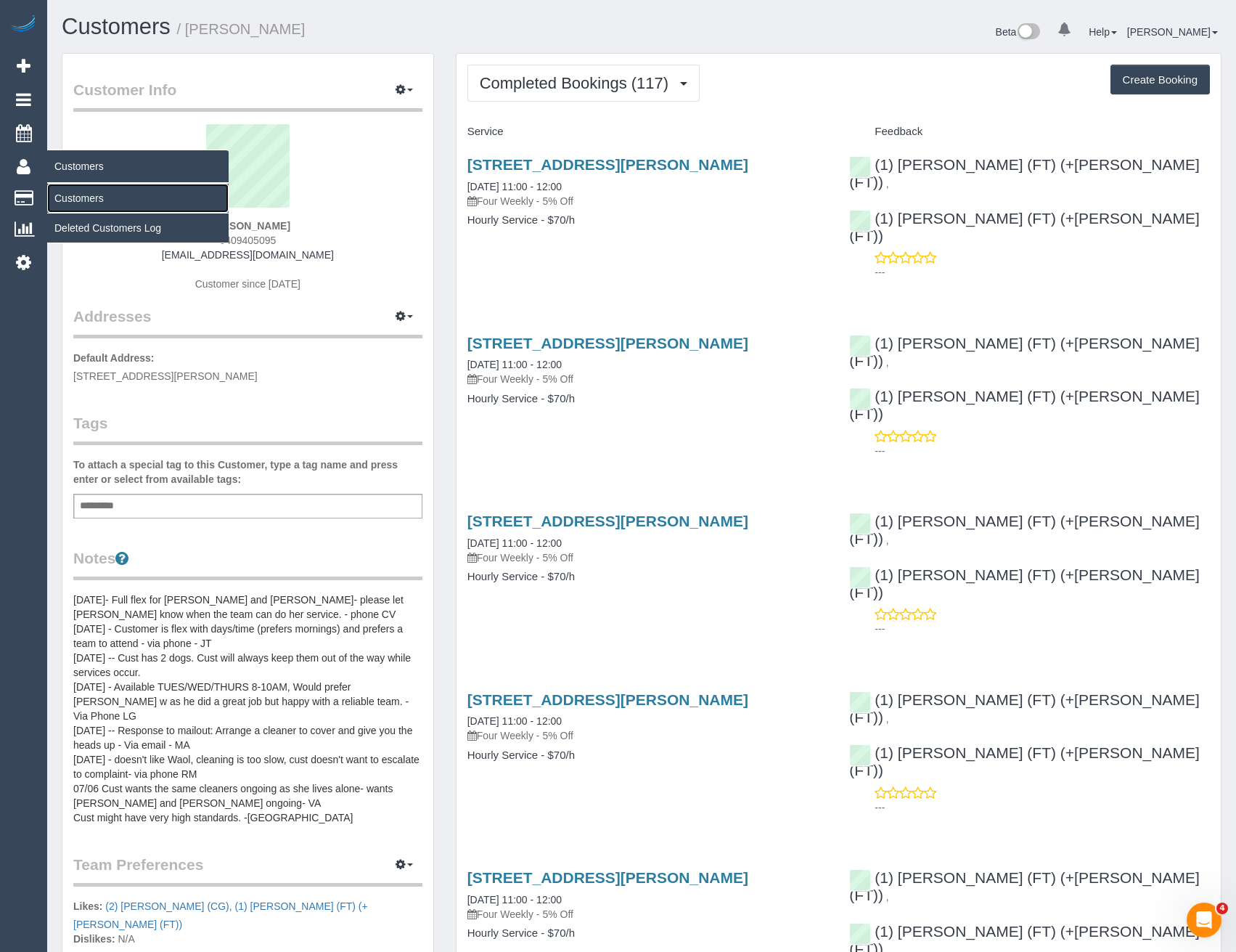
click at [95, 199] on link "Customers" at bounding box center [137, 198] width 182 height 29
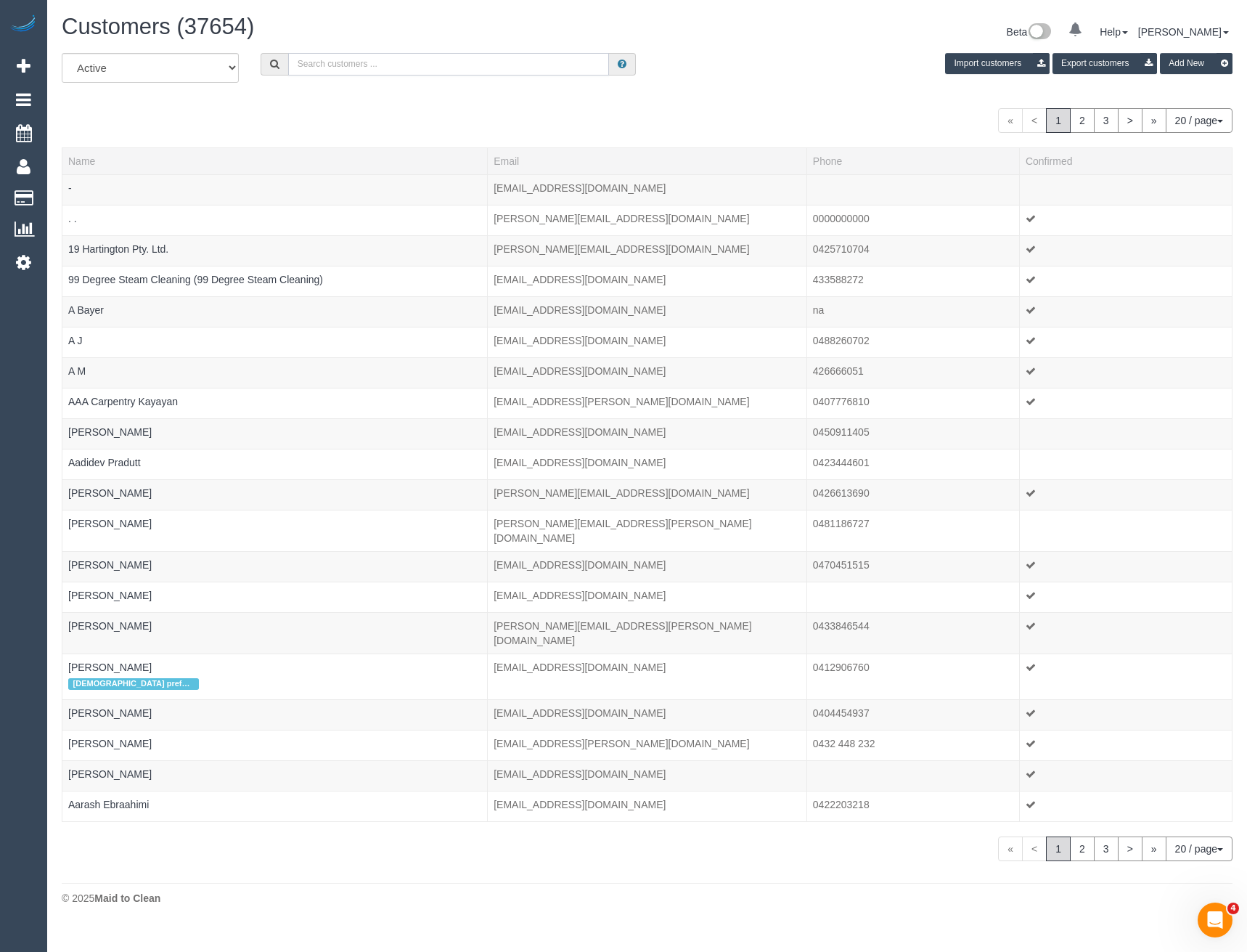
click at [348, 61] on input "text" at bounding box center [449, 64] width 322 height 23
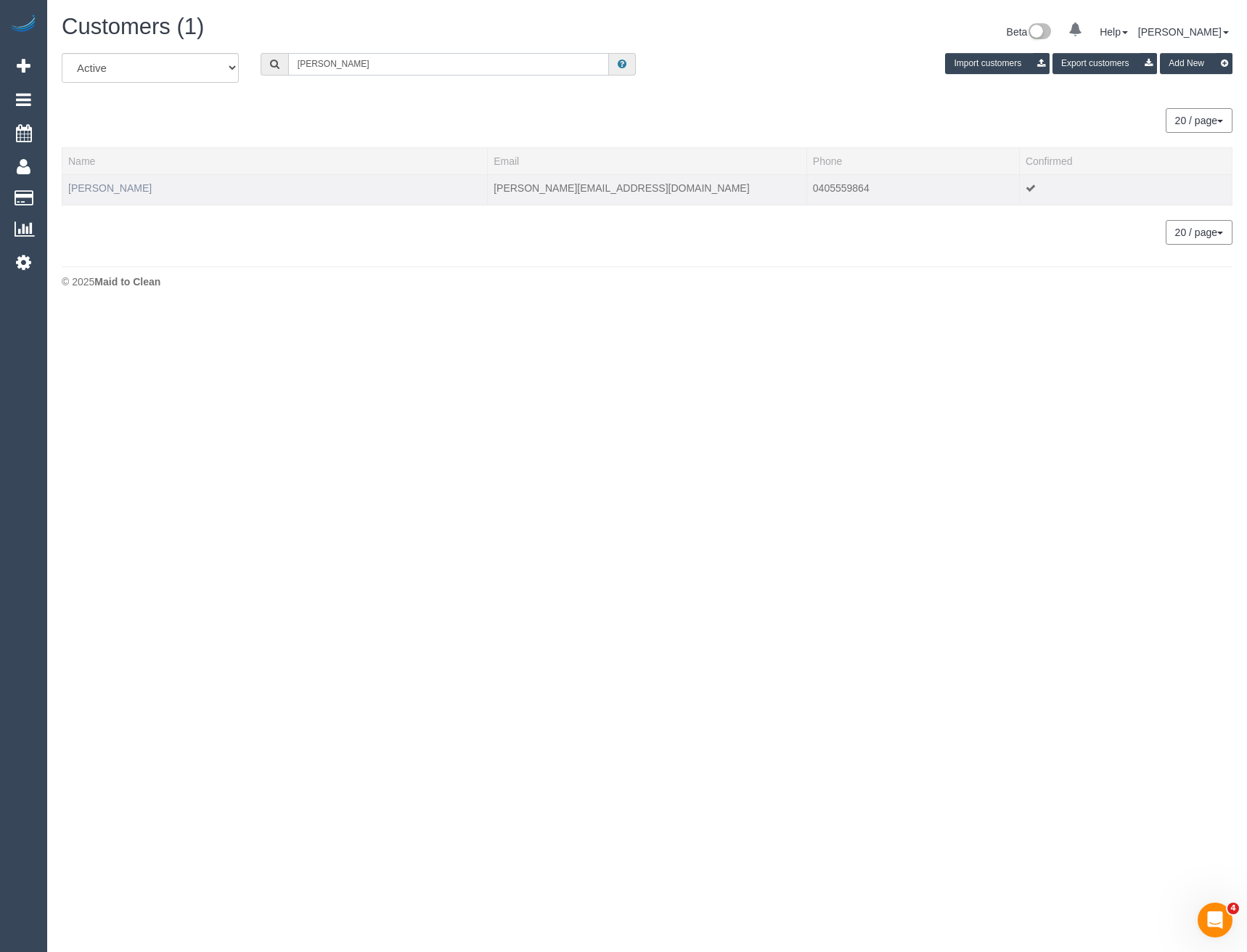
type input "Daniel Shut"
click at [112, 187] on link "Daniel Shutt" at bounding box center [110, 188] width 84 height 12
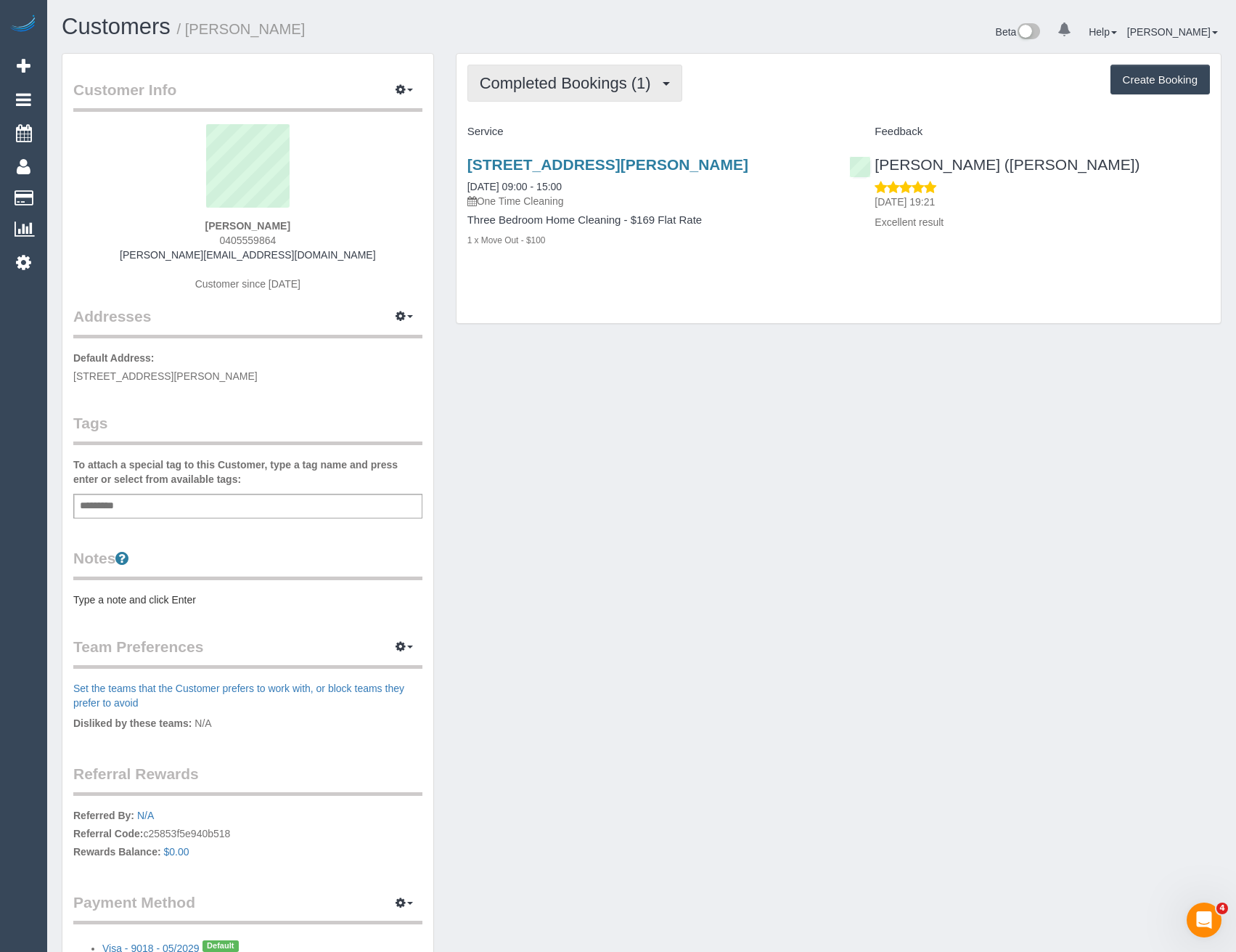
click at [587, 92] on button "Completed Bookings (1)" at bounding box center [574, 83] width 215 height 37
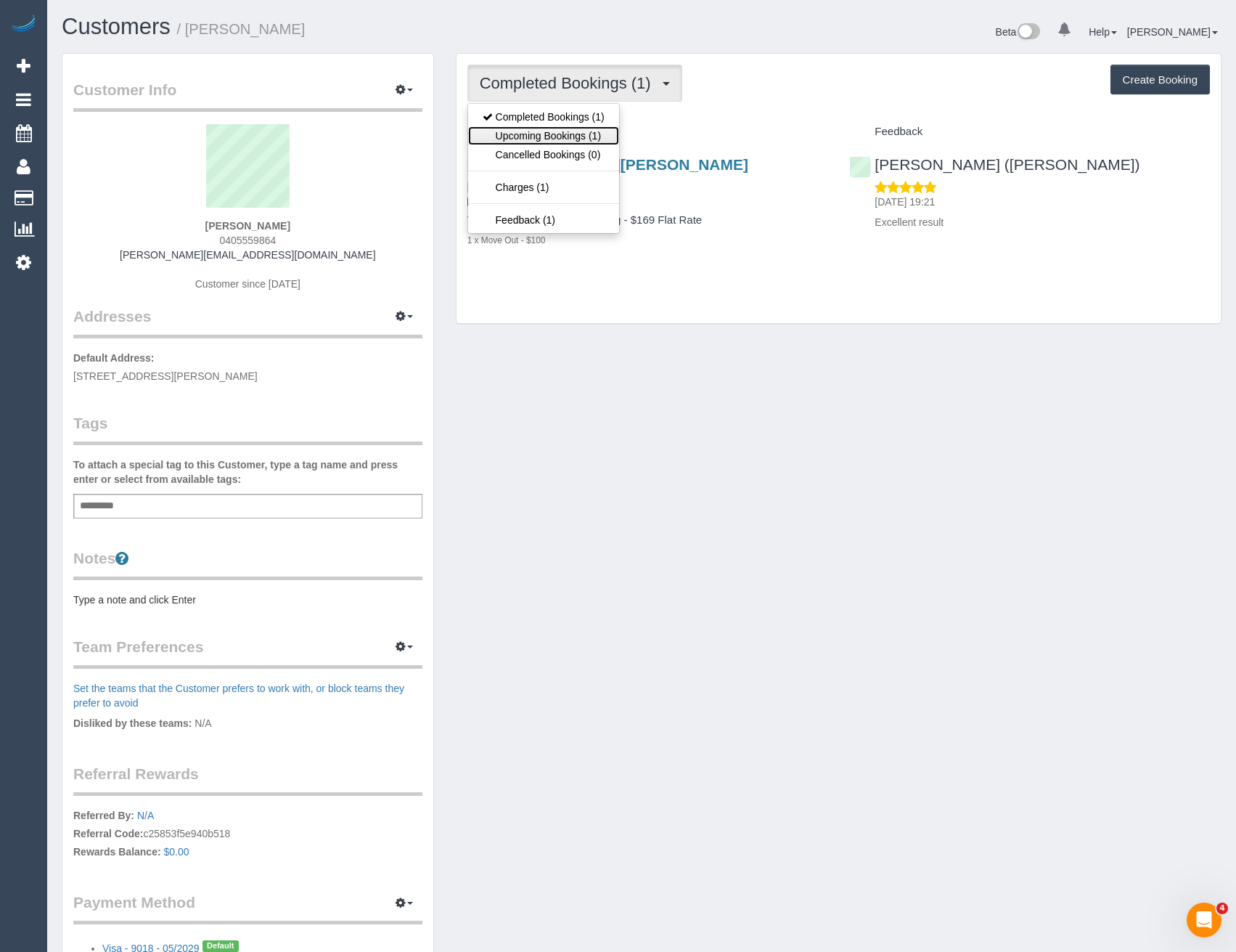
click at [606, 137] on link "Upcoming Bookings (1)" at bounding box center [543, 136] width 151 height 19
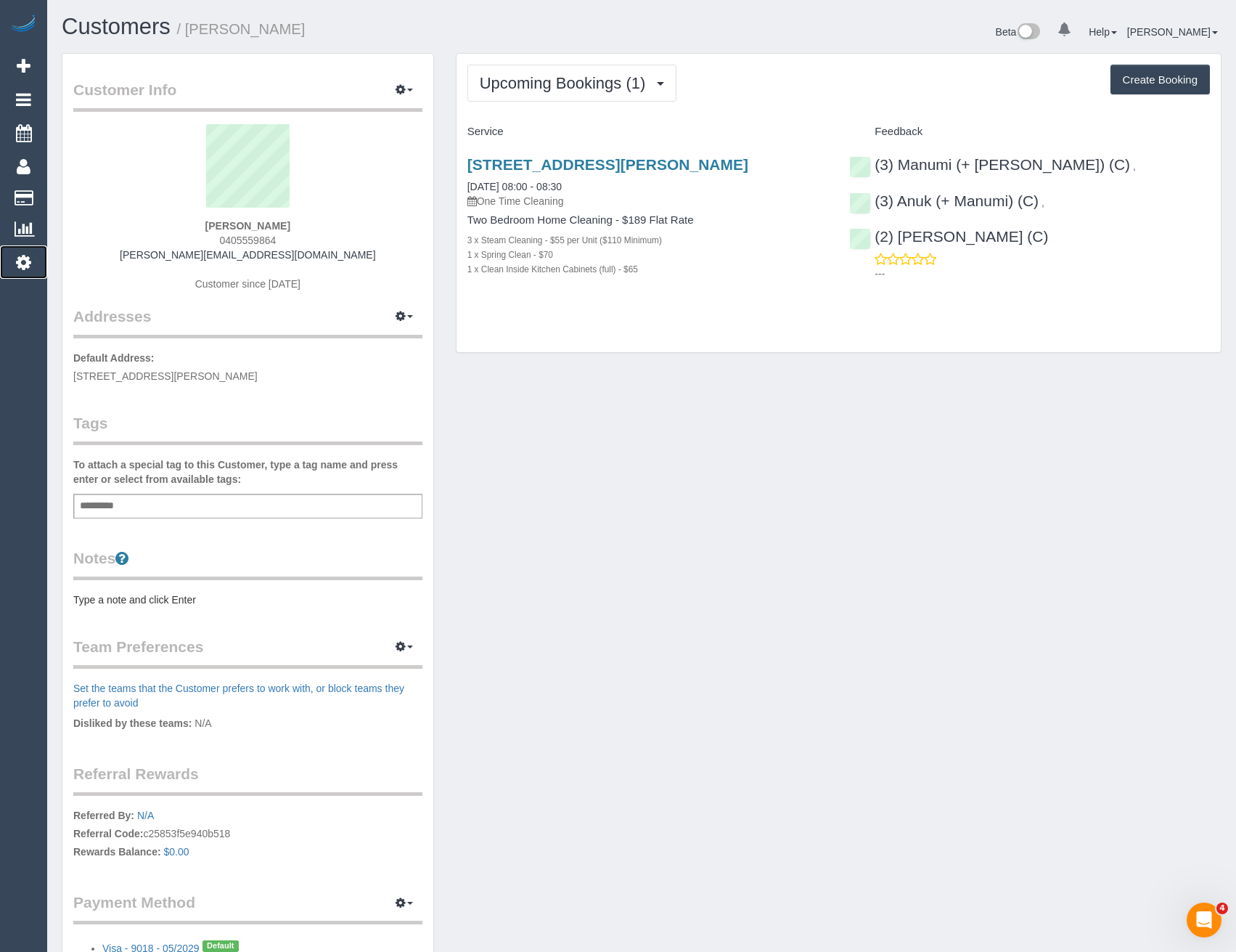
click at [19, 263] on icon at bounding box center [23, 262] width 15 height 18
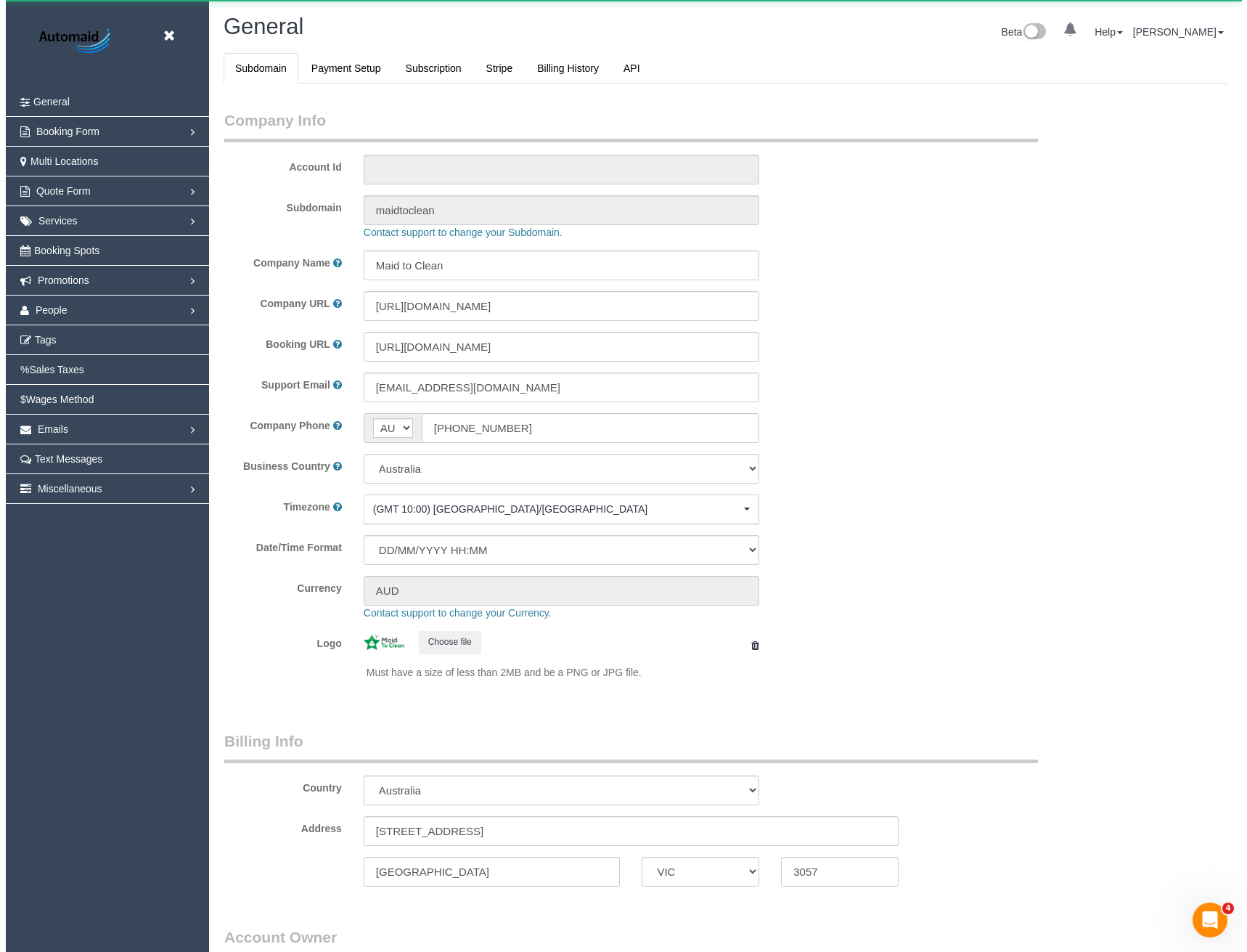
scroll to position [3318, 1236]
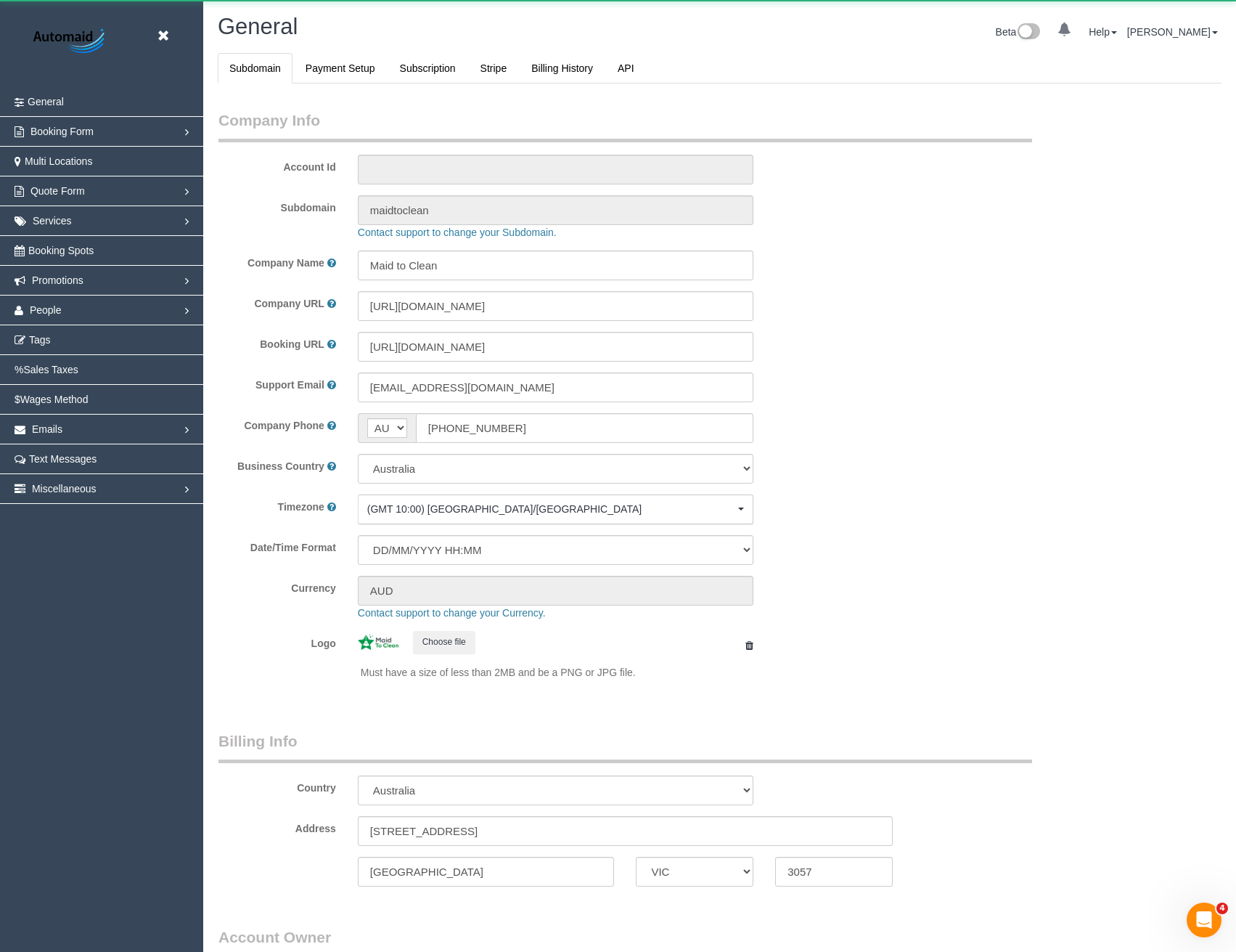
select select "1"
click at [64, 311] on link "People" at bounding box center [101, 310] width 203 height 29
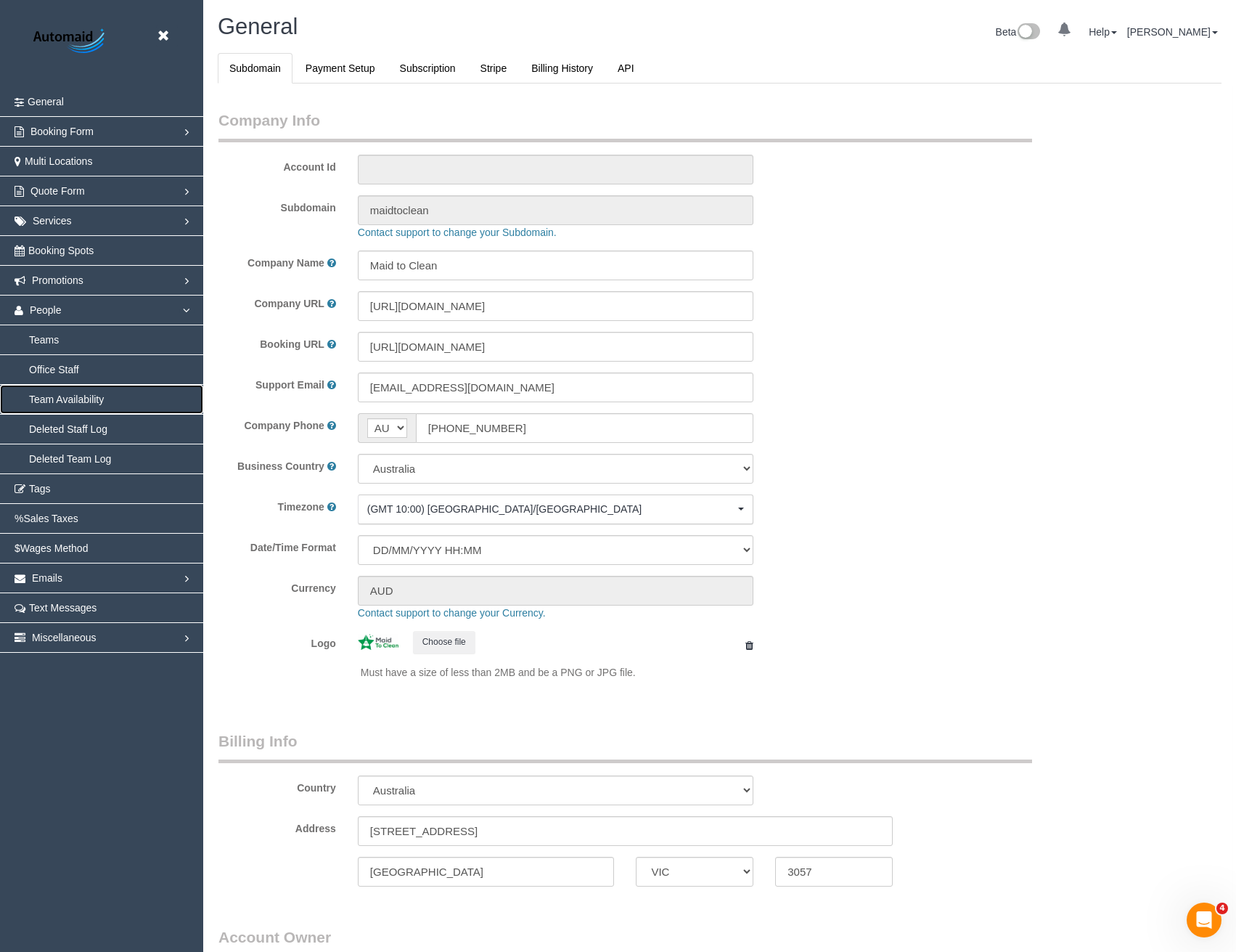
click at [89, 400] on link "Team Availability" at bounding box center [101, 399] width 203 height 29
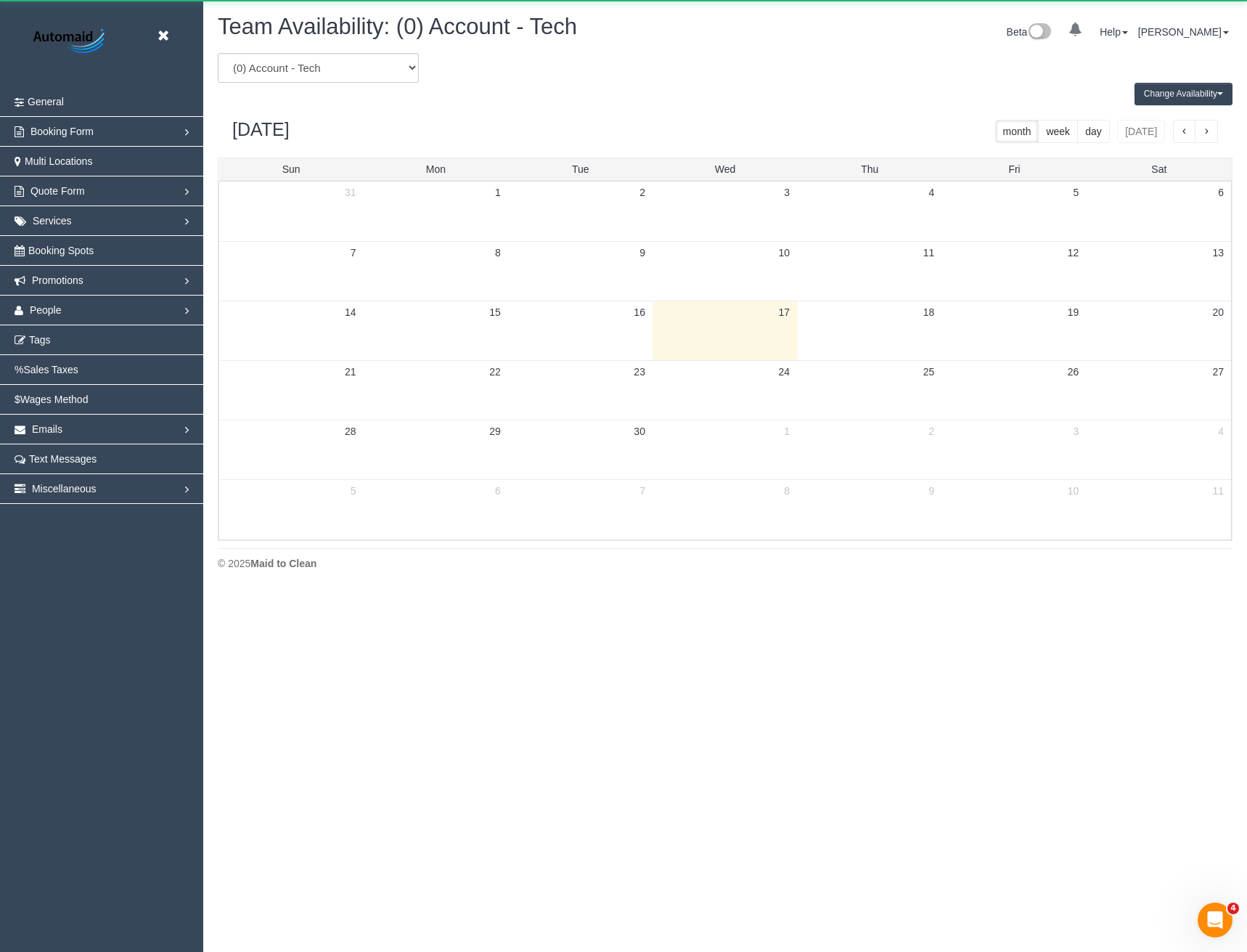
scroll to position [591, 1247]
click at [366, 79] on select "(0) Account - Tech (0) Office (0) Raunak Test Account (1) Debbie Brodjanac (FT)…" at bounding box center [318, 68] width 201 height 30
select select "number:114228"
click at [218, 53] on select "(0) Account - Tech (0) Office (0) Raunak Test Account (1) Debbie Brodjanac (FT)…" at bounding box center [318, 68] width 201 height 30
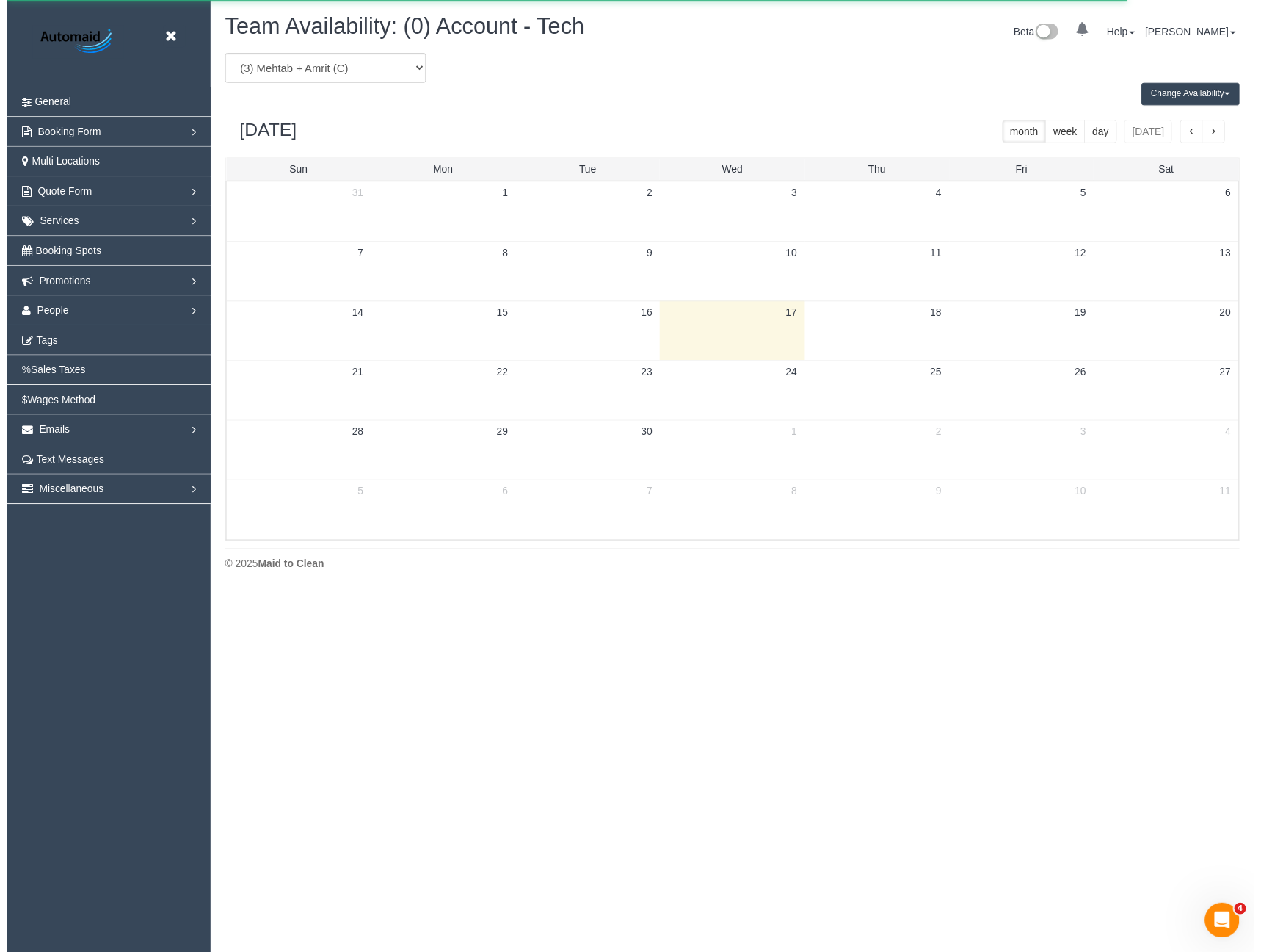
scroll to position [72834, 72162]
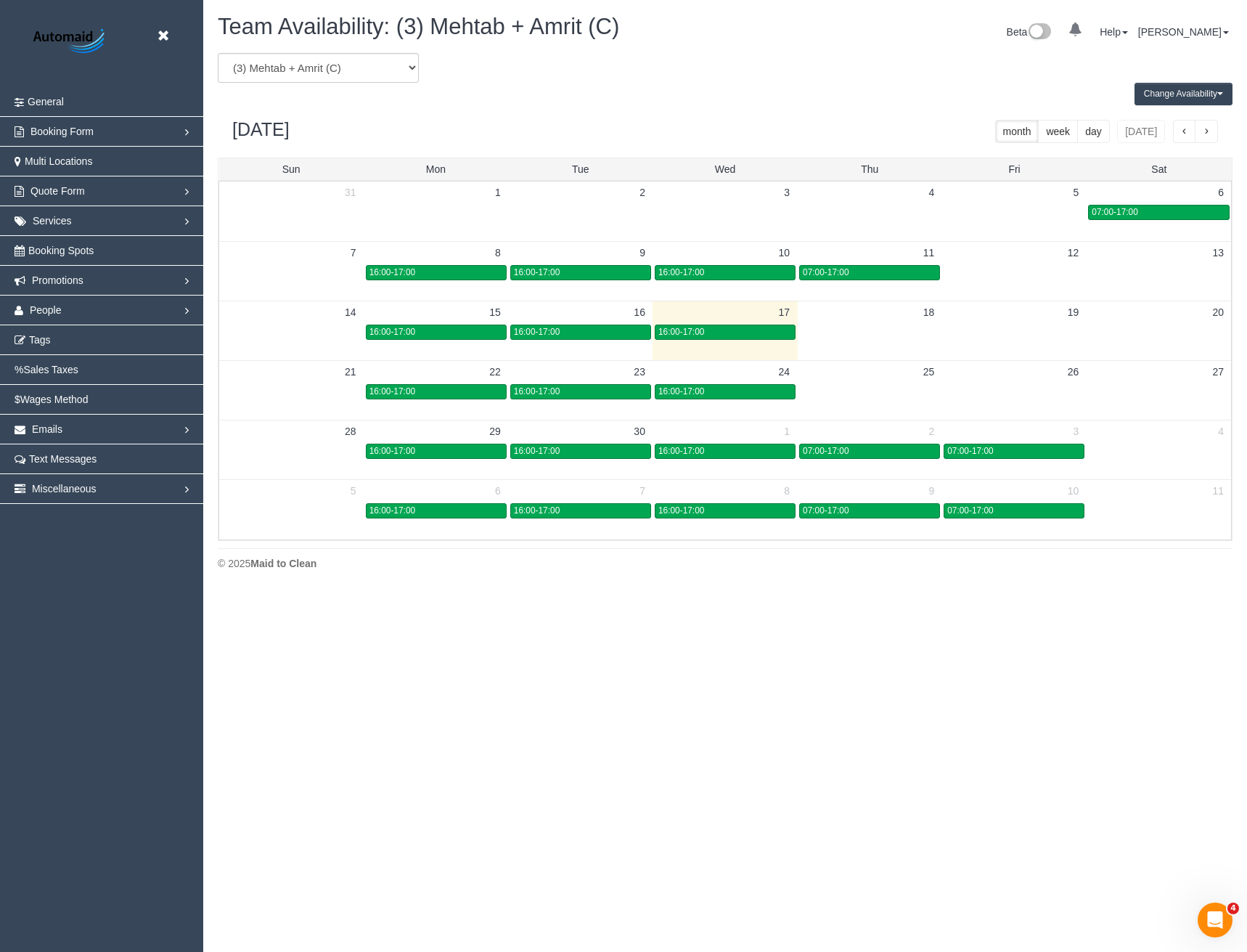
click at [1198, 94] on button "Change Availability" at bounding box center [1183, 94] width 98 height 23
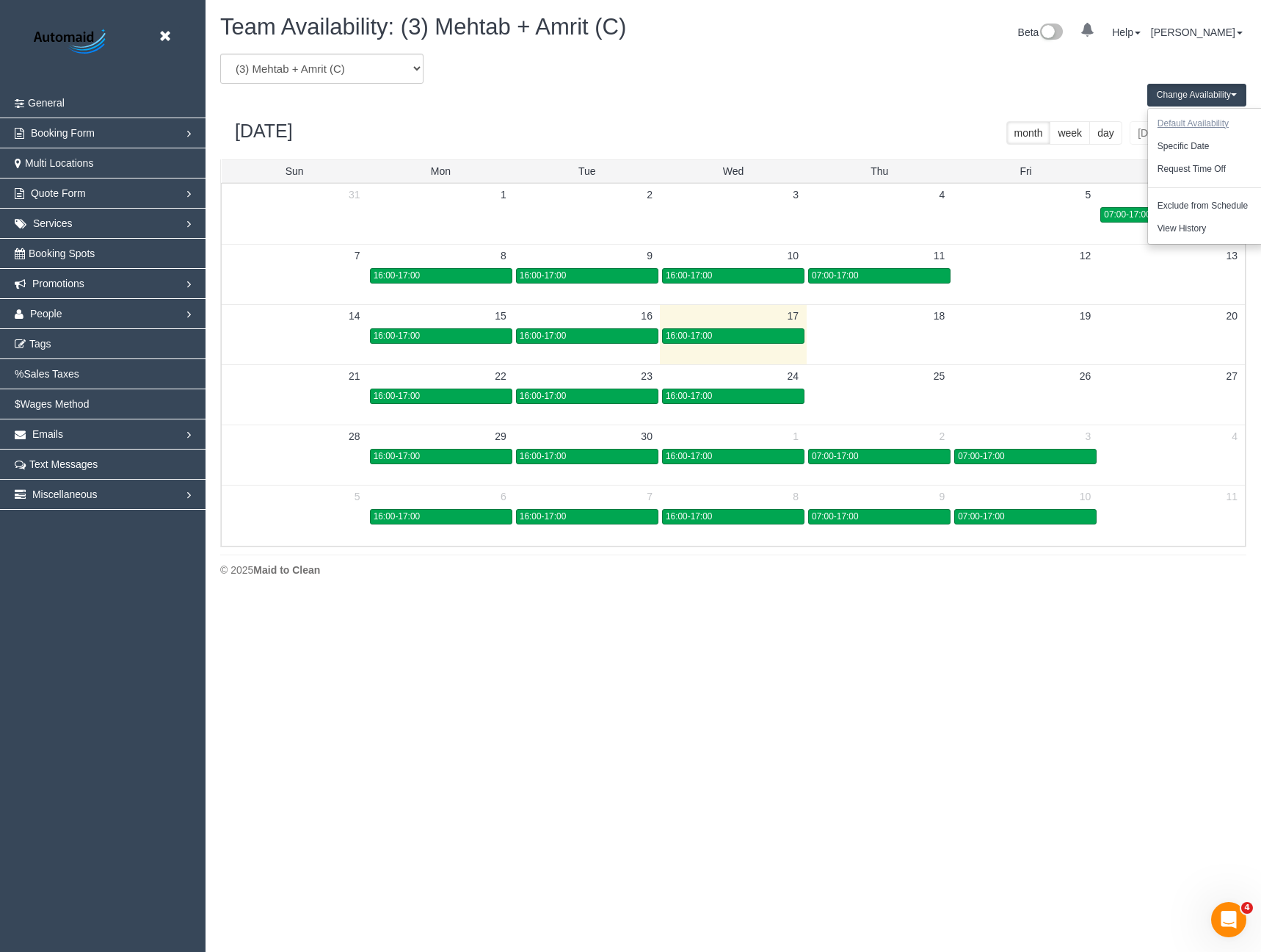
click at [1201, 119] on button "Default Availability" at bounding box center [1193, 124] width 91 height 23
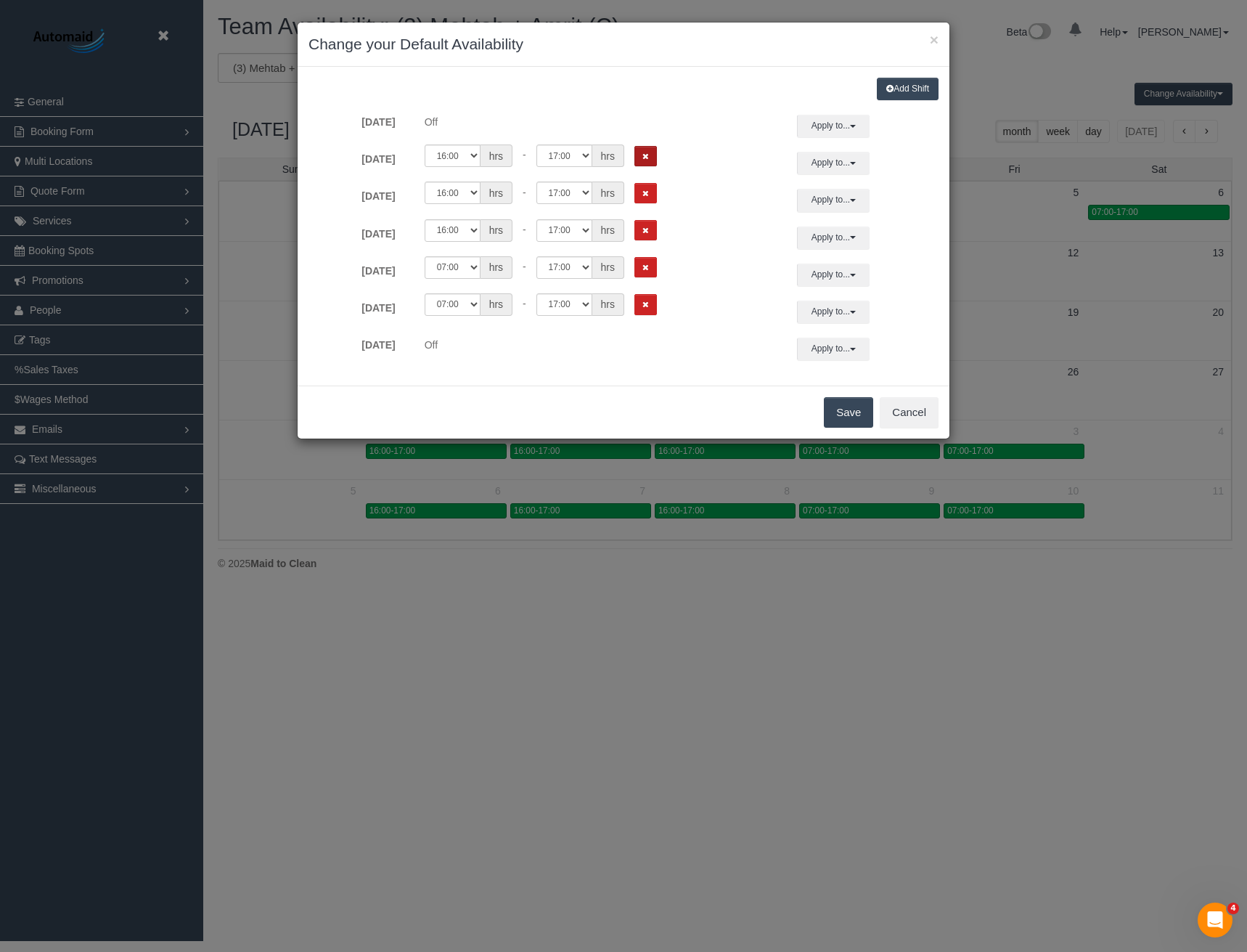
click at [647, 162] on button "Remove Shift" at bounding box center [646, 156] width 23 height 21
click at [647, 184] on button "Remove Shift" at bounding box center [646, 193] width 23 height 21
click at [647, 230] on icon "Remove Shift" at bounding box center [646, 231] width 7 height 8
click at [848, 417] on button "Save" at bounding box center [848, 412] width 49 height 30
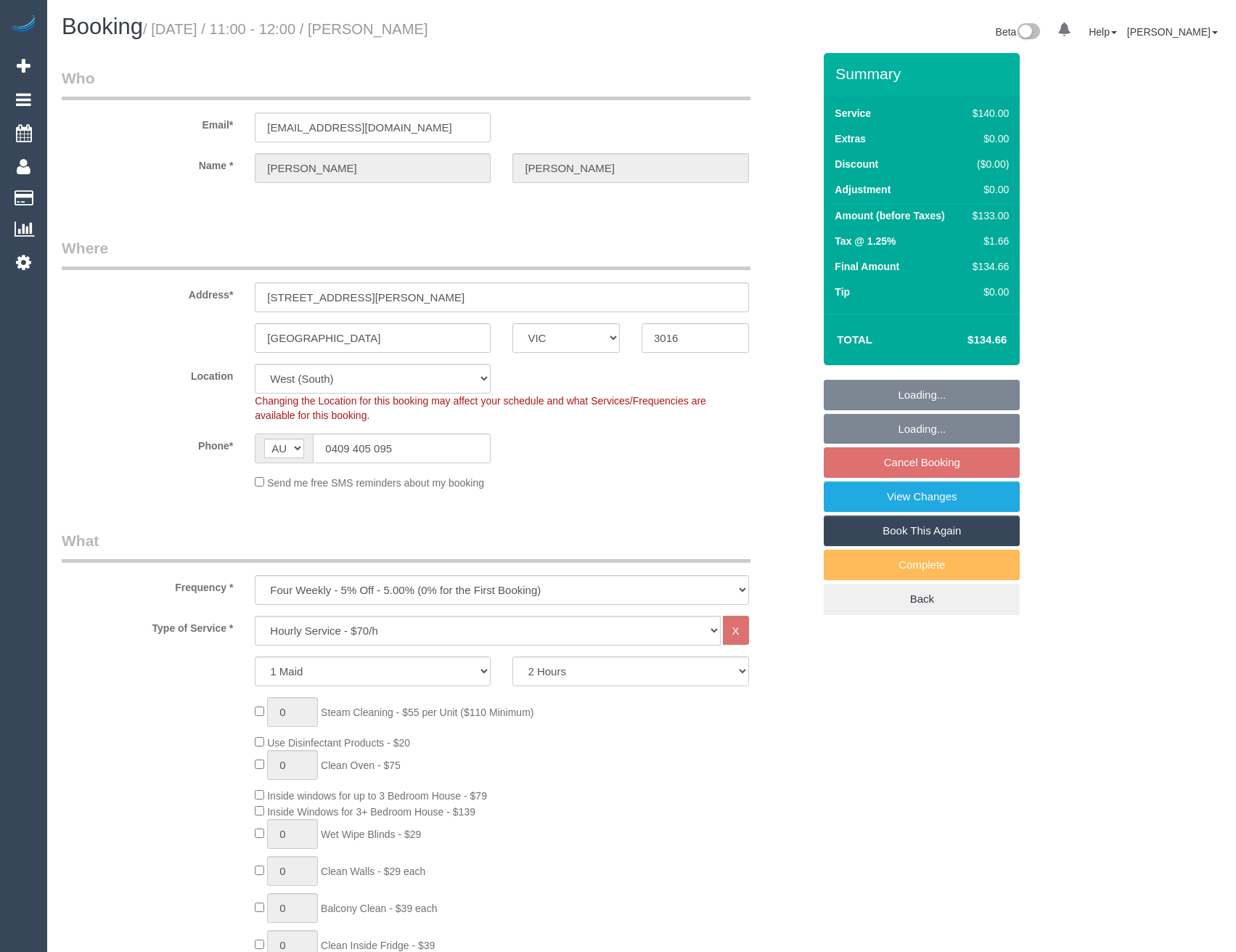
select select "VIC"
select select "number:27"
select select "number:14"
select select "number:19"
select select "number:22"
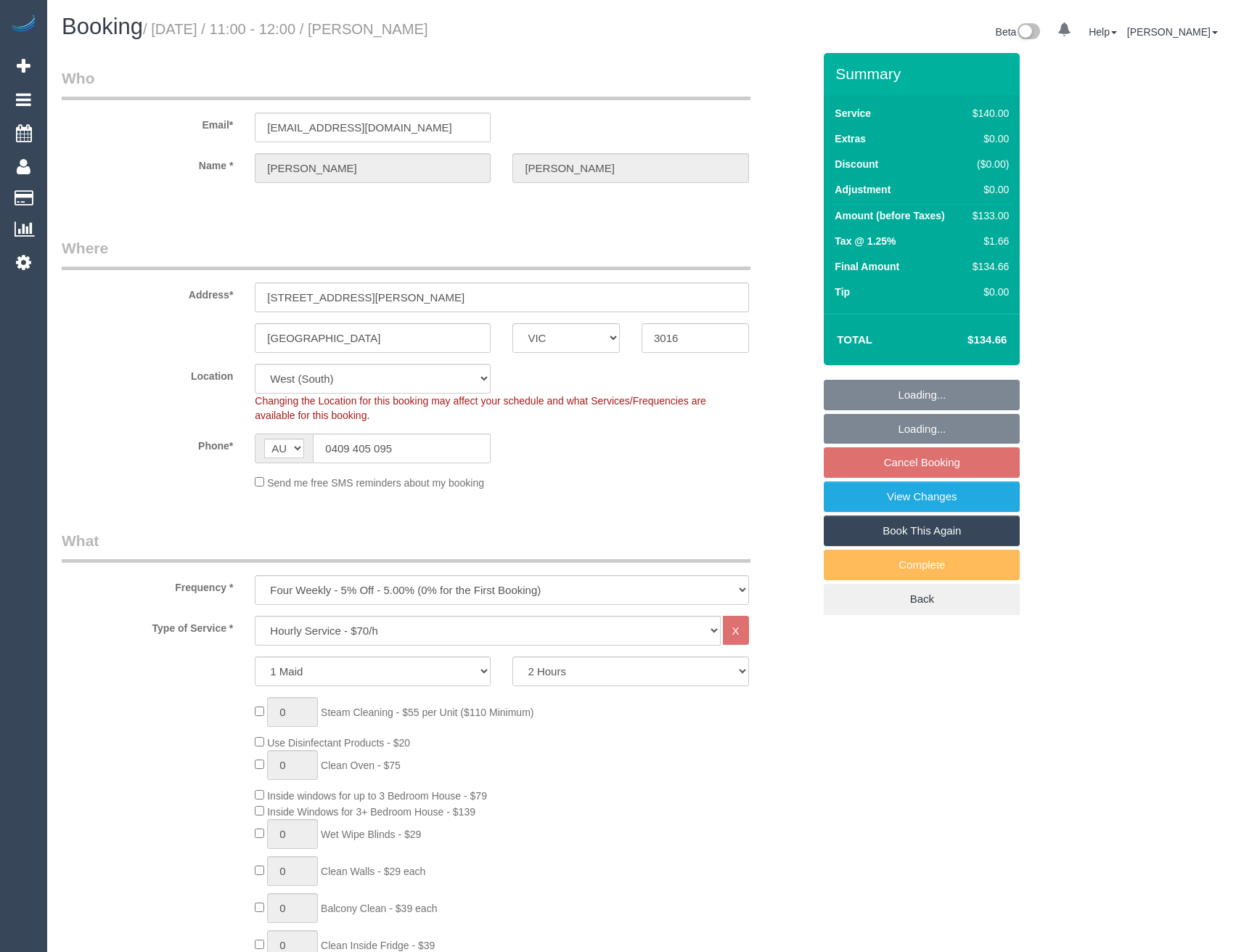
select select "number:34"
select select "object:1311"
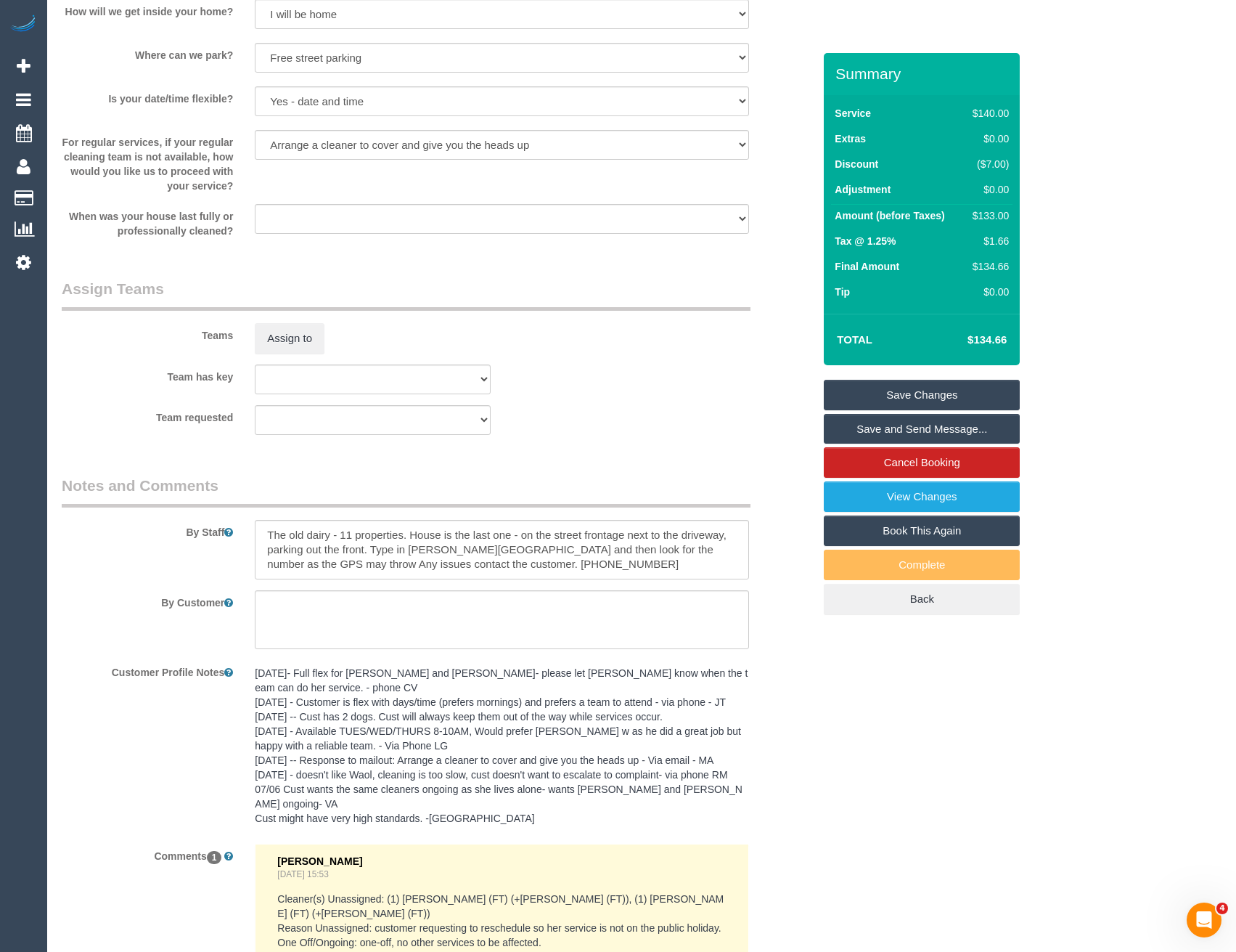
scroll to position [2033, 0]
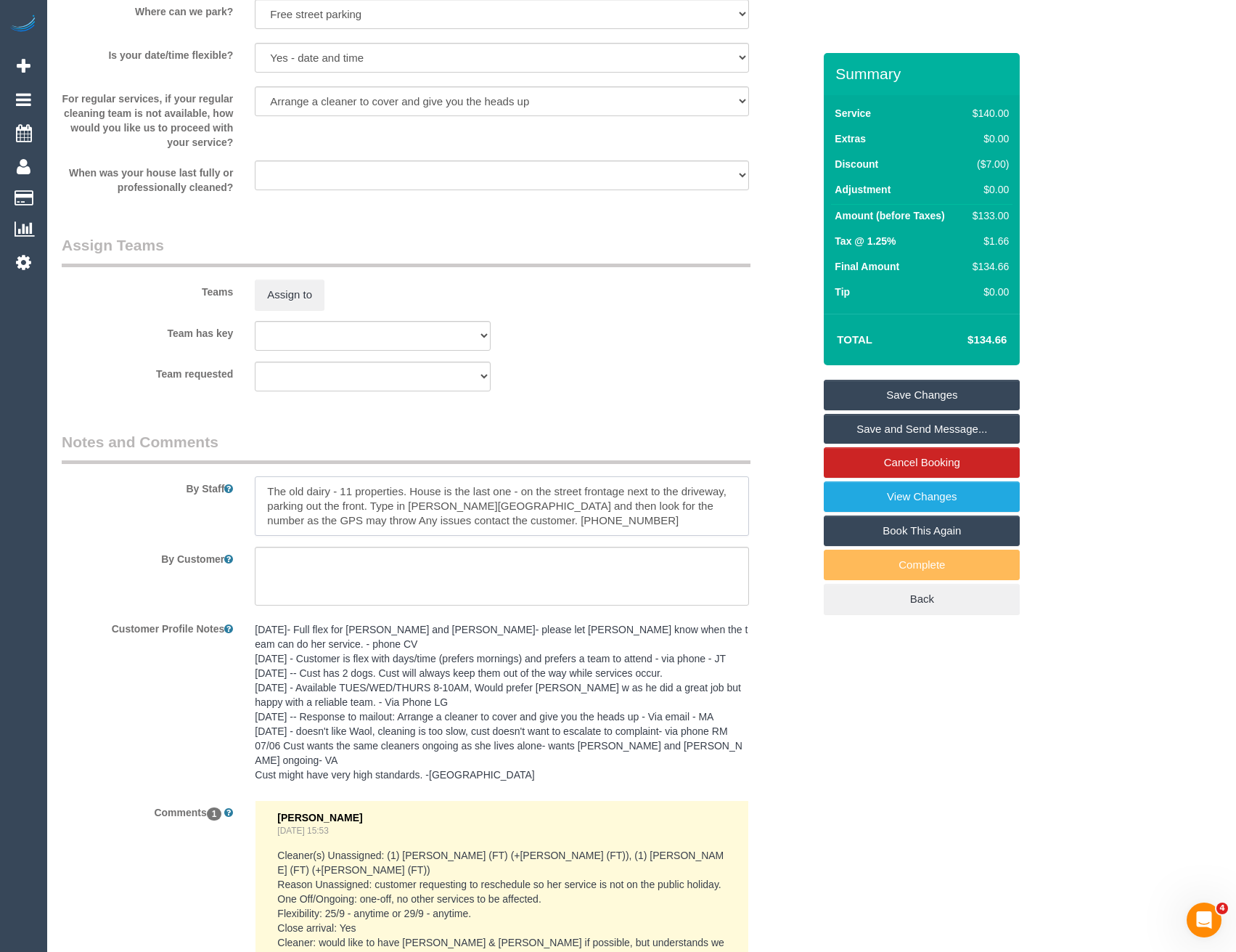
click at [269, 495] on textarea at bounding box center [502, 506] width 494 height 59
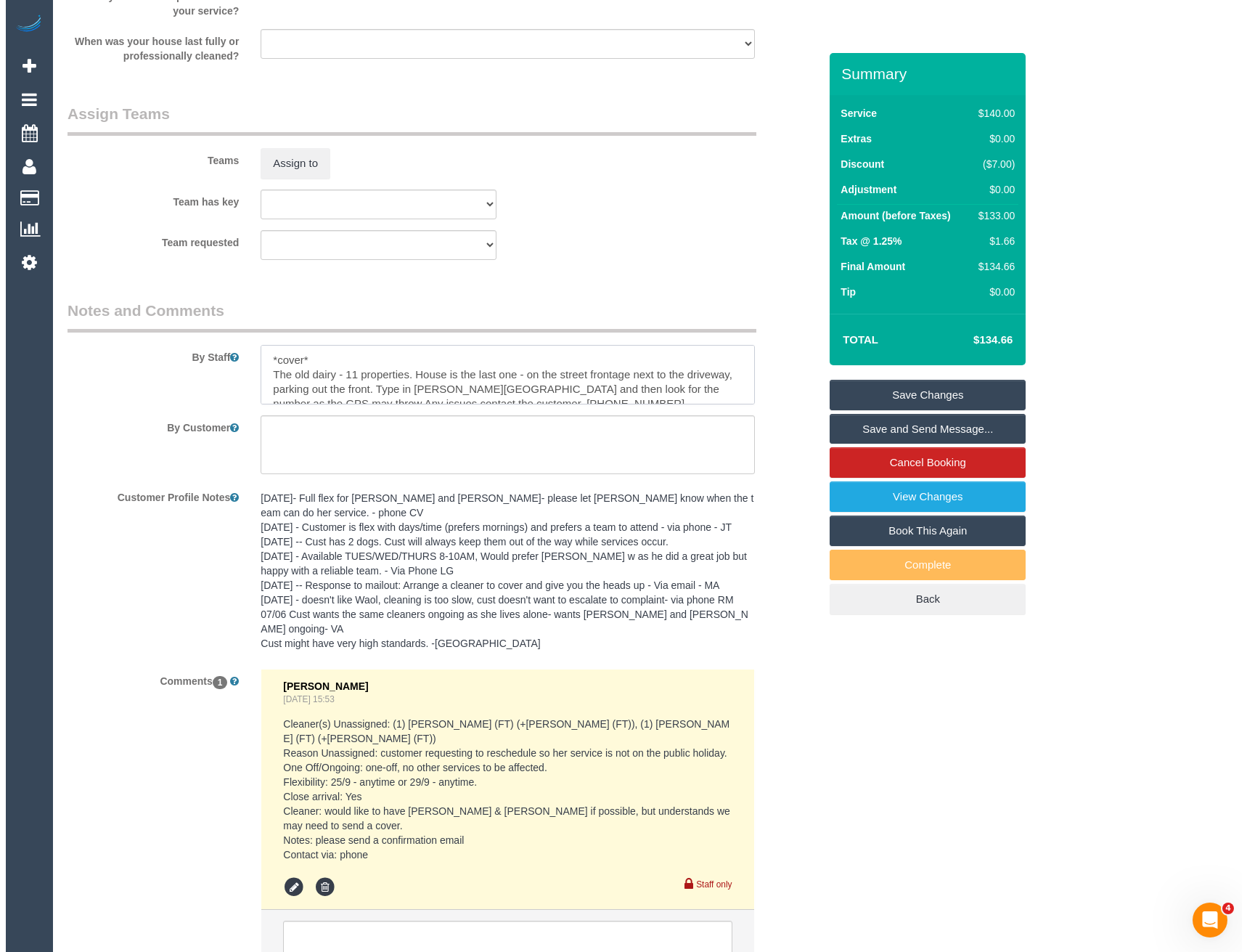
scroll to position [1874, 0]
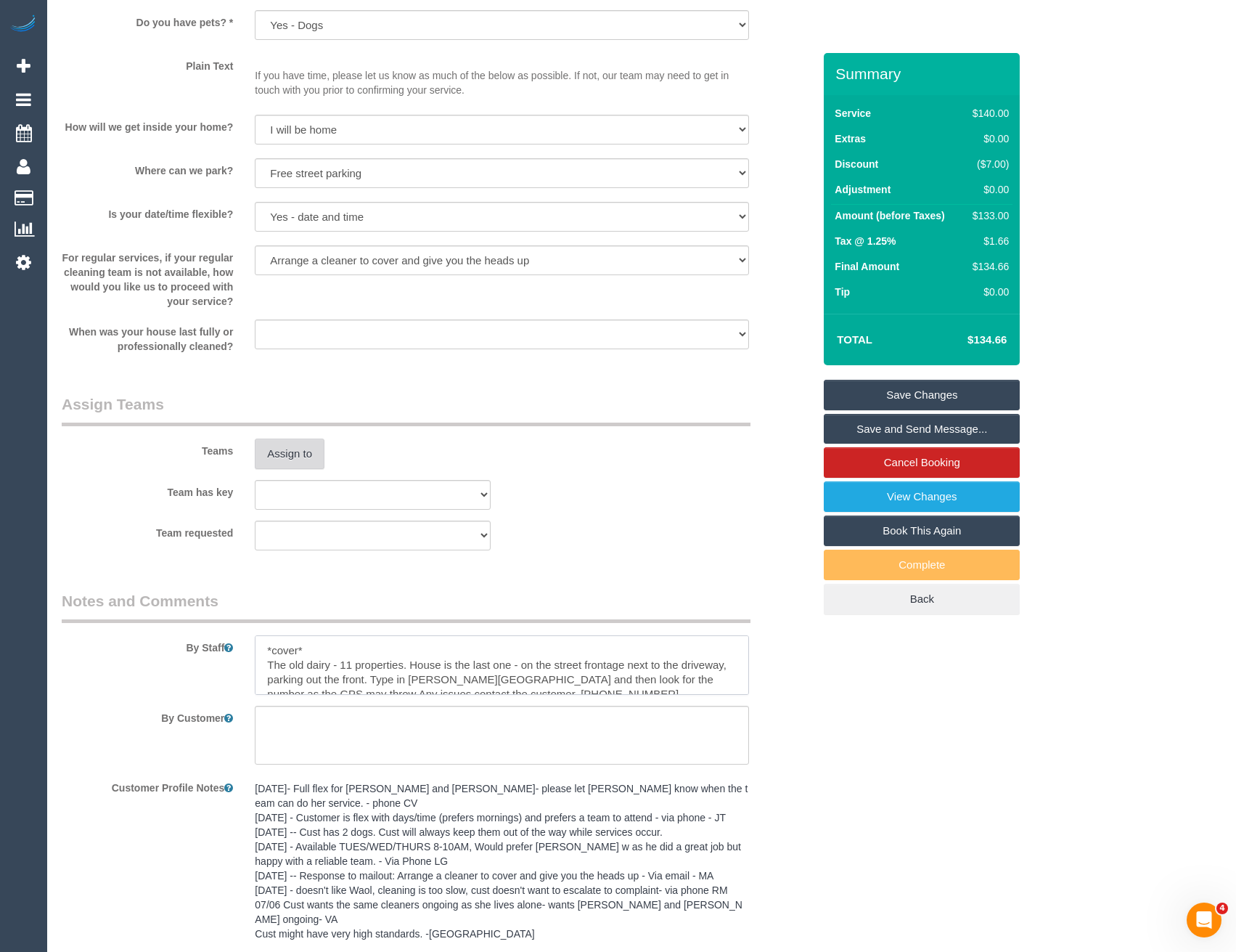
type textarea "*cover* The old dairy - 11 properties. House is the last one - on the street fr…"
click at [283, 455] on button "Assign to" at bounding box center [289, 454] width 70 height 30
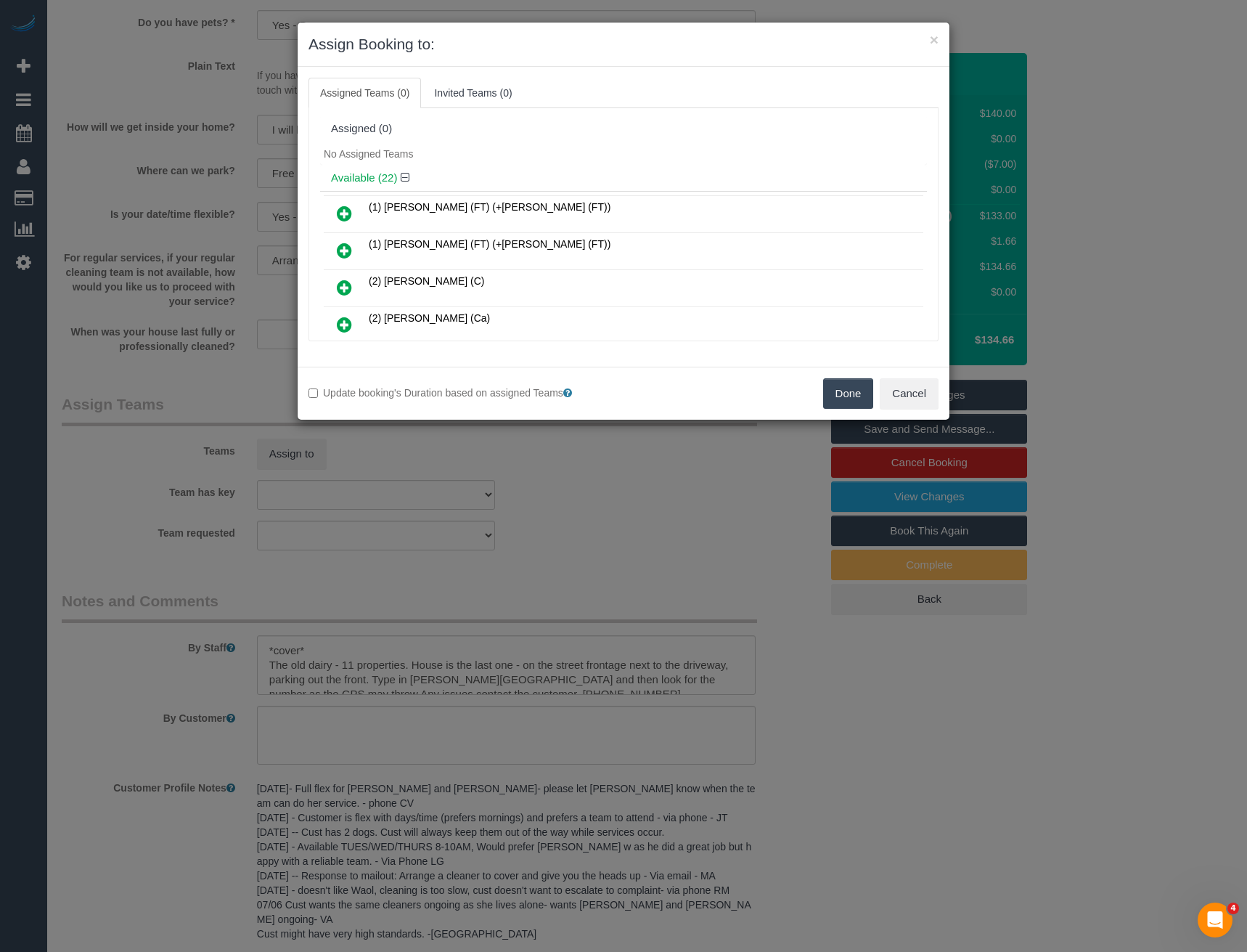
scroll to position [688, 0]
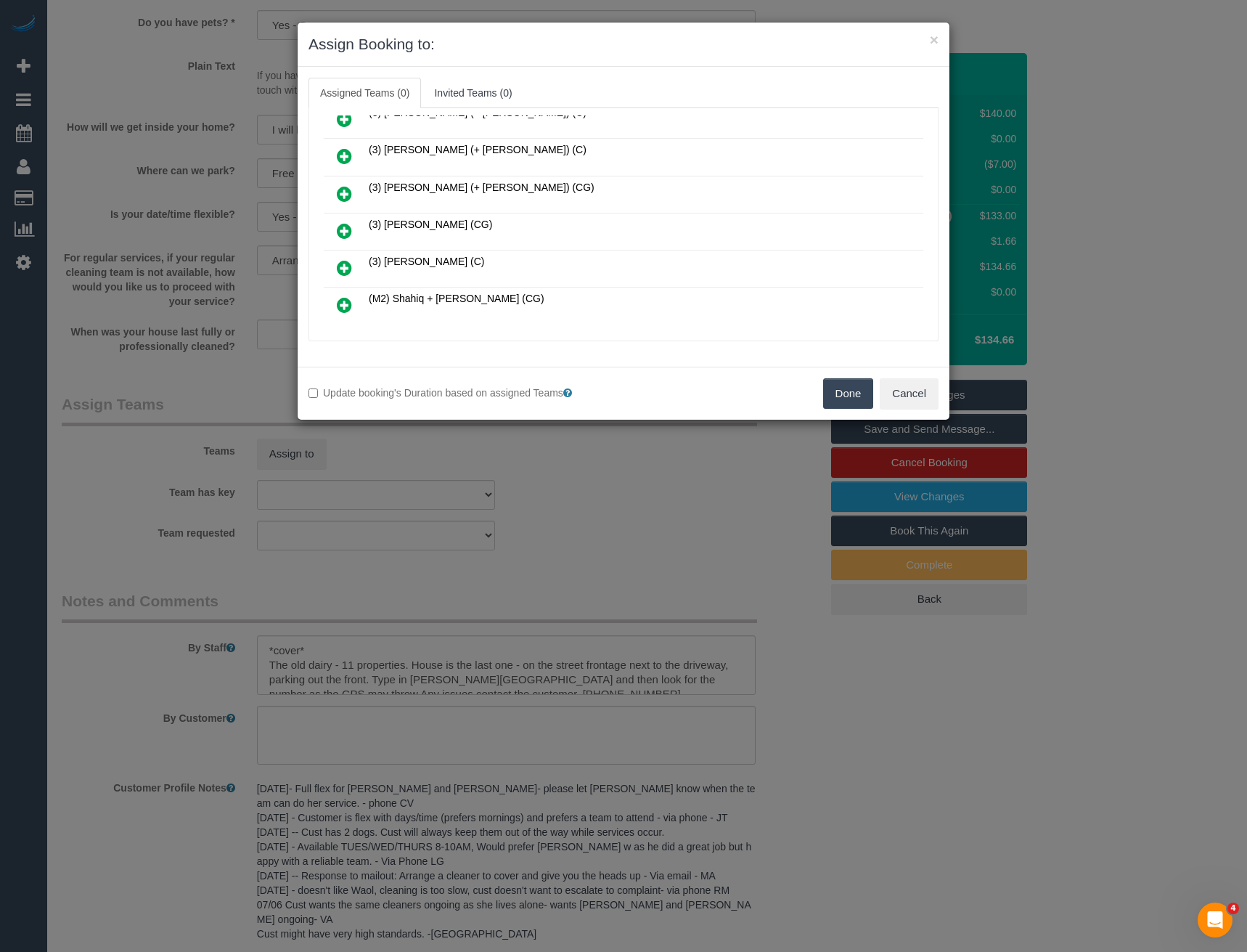
click at [342, 230] on icon at bounding box center [344, 230] width 15 height 18
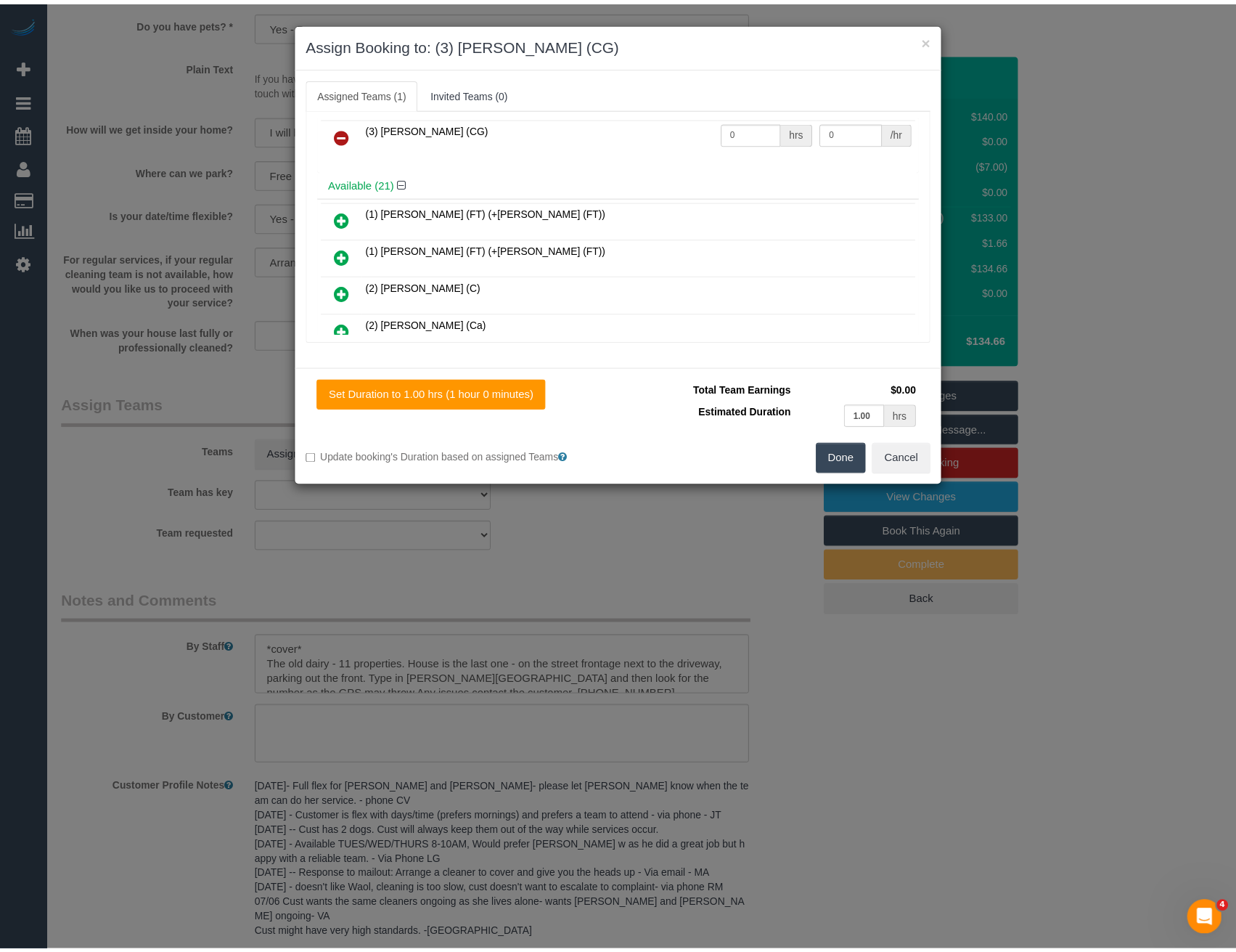
scroll to position [0, 0]
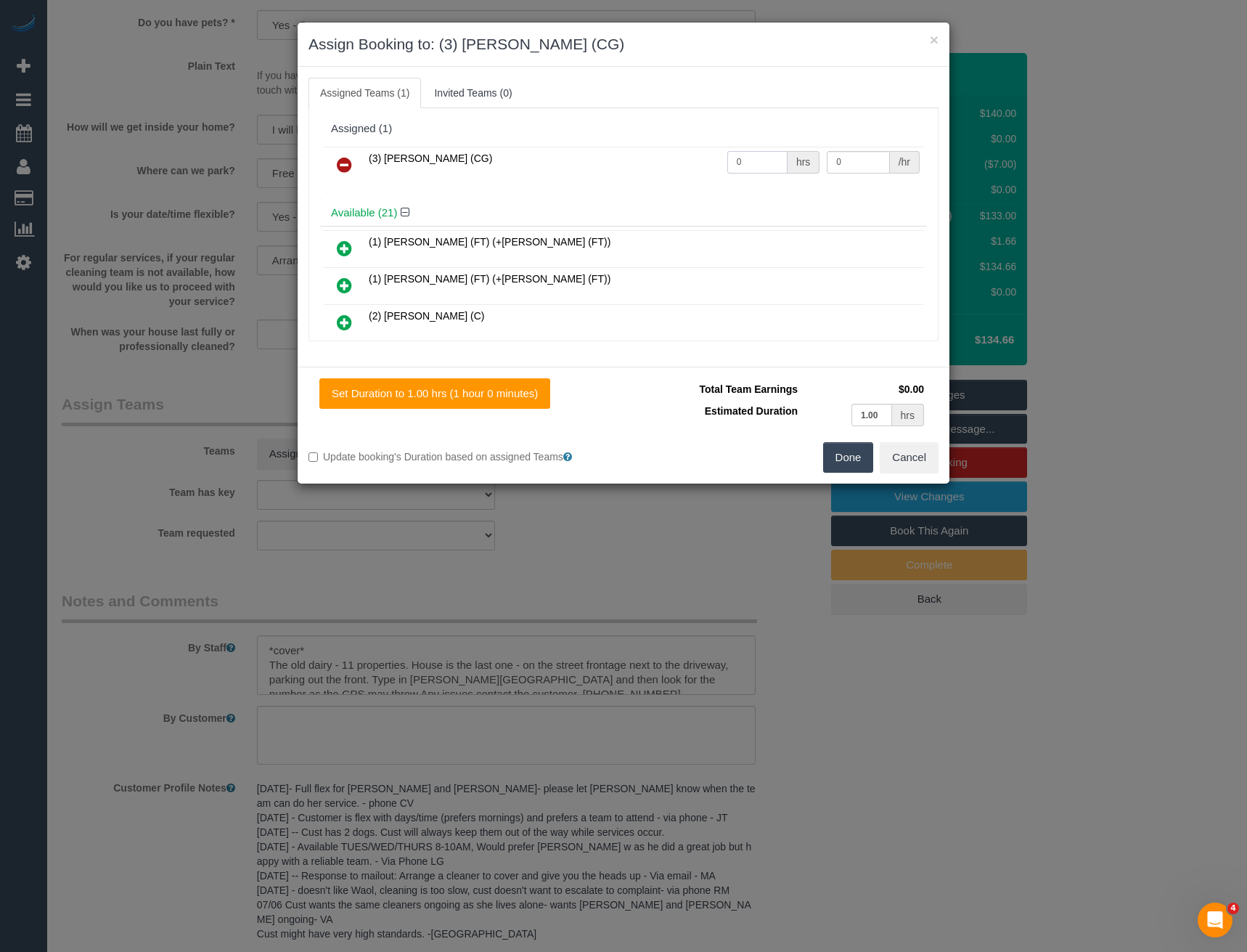
drag, startPoint x: 755, startPoint y: 163, endPoint x: 603, endPoint y: 163, distance: 152.0
click at [603, 163] on tr "(3) [PERSON_NAME] (CG) 0 hrs 0 /hr" at bounding box center [624, 165] width 600 height 37
type input "2"
type input "38.5"
drag, startPoint x: 859, startPoint y: 455, endPoint x: 848, endPoint y: 455, distance: 11.0
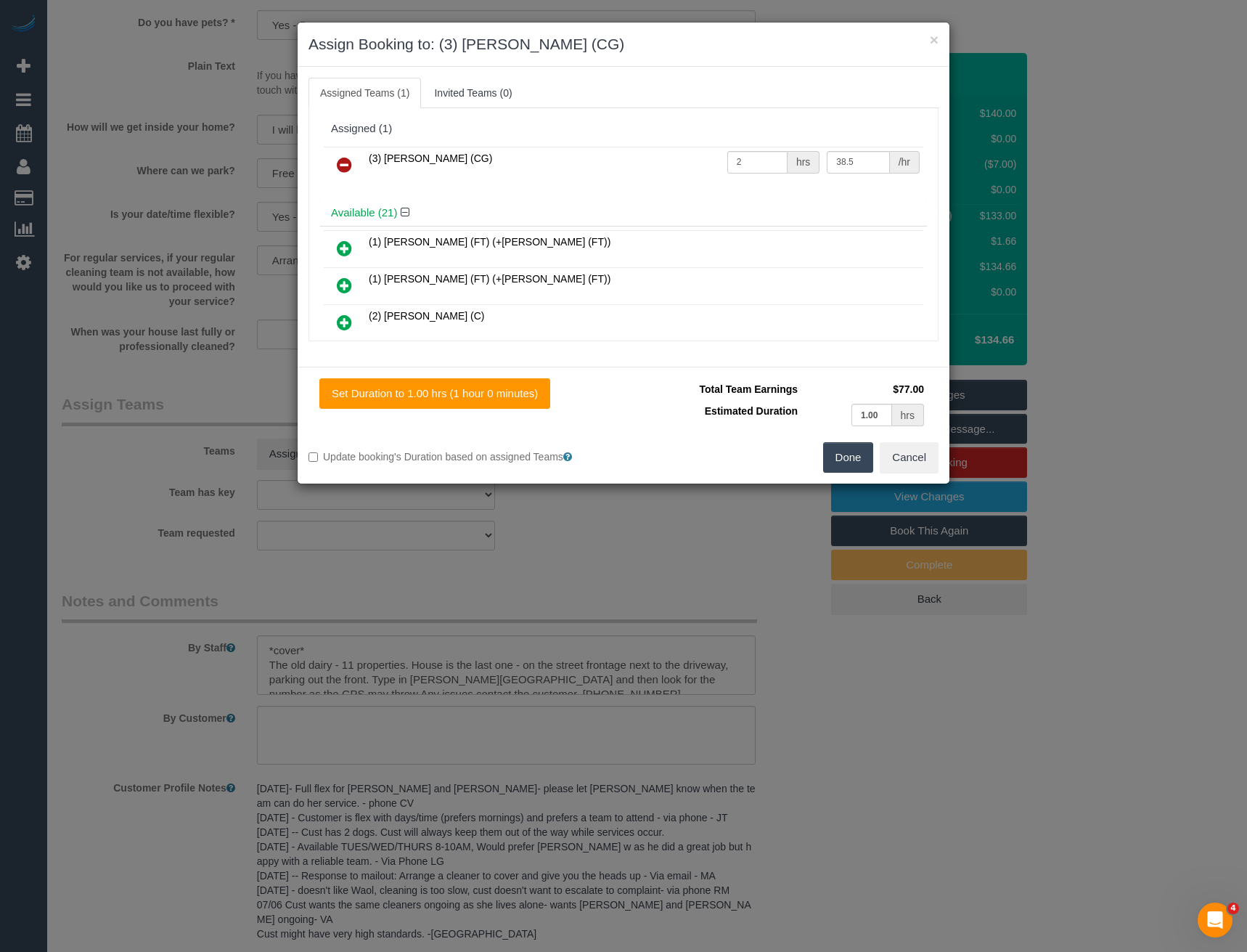
click at [858, 455] on button "Done" at bounding box center [848, 457] width 51 height 30
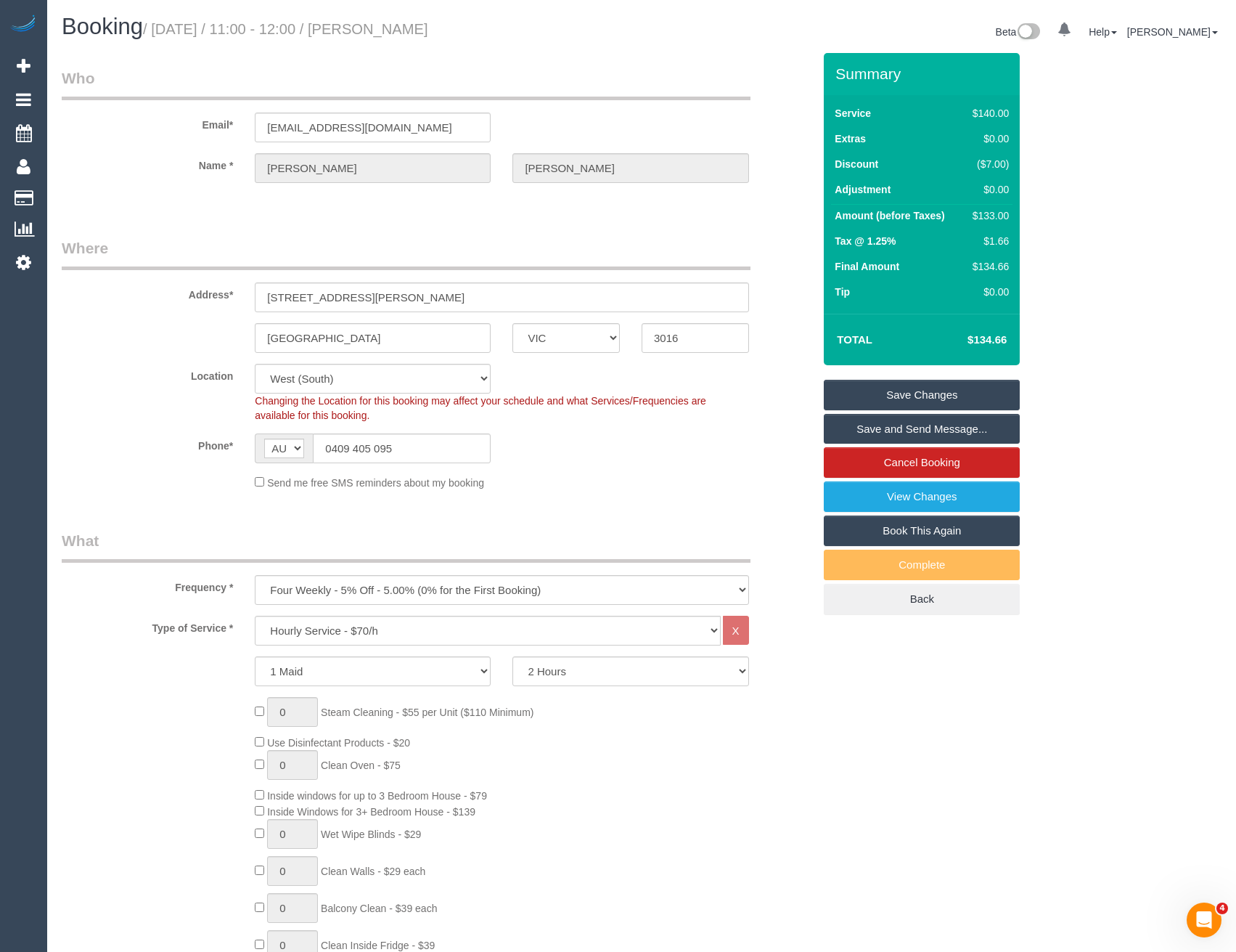
click at [885, 430] on link "Save and Send Message..." at bounding box center [922, 429] width 196 height 30
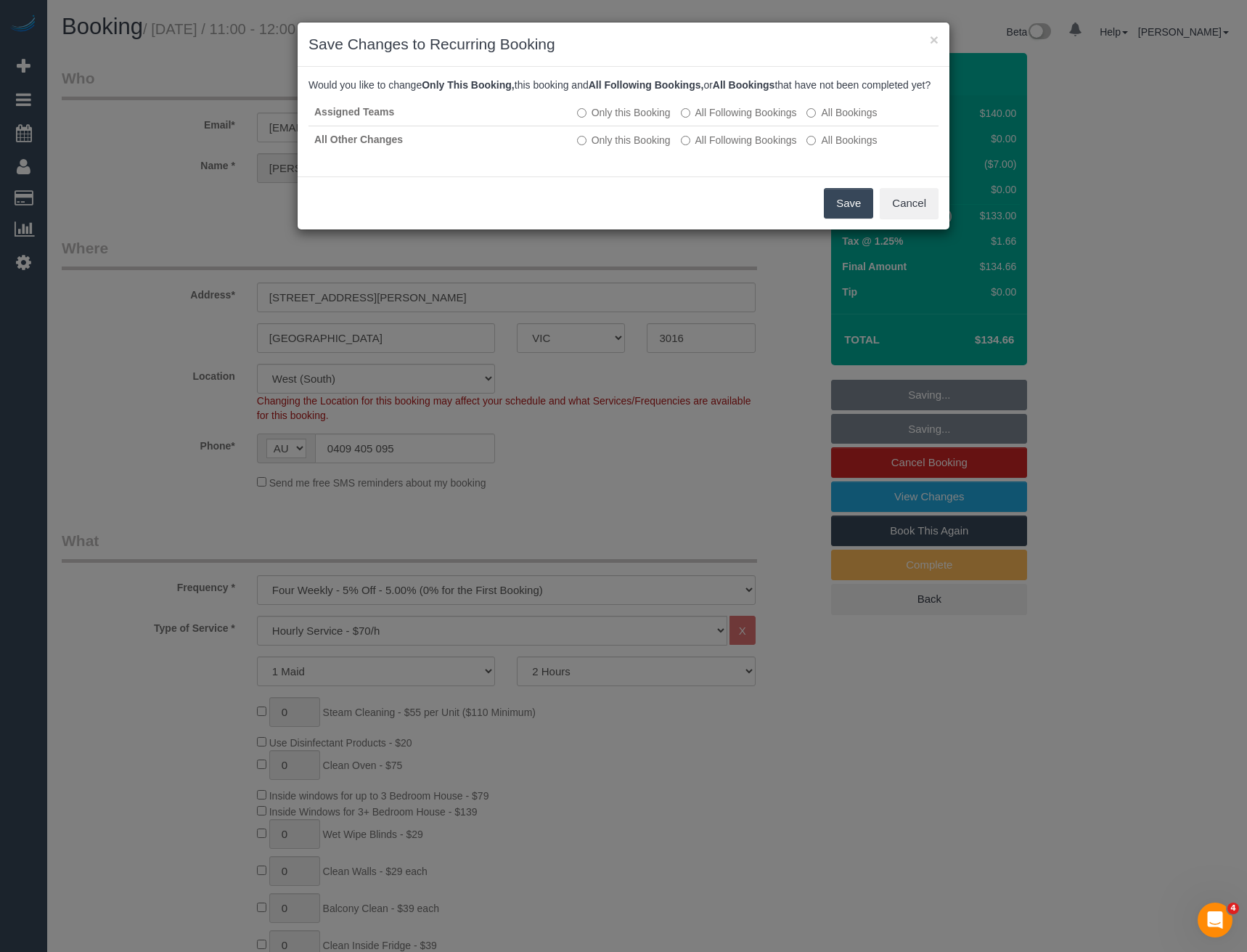
click at [838, 219] on button "Save" at bounding box center [848, 203] width 49 height 30
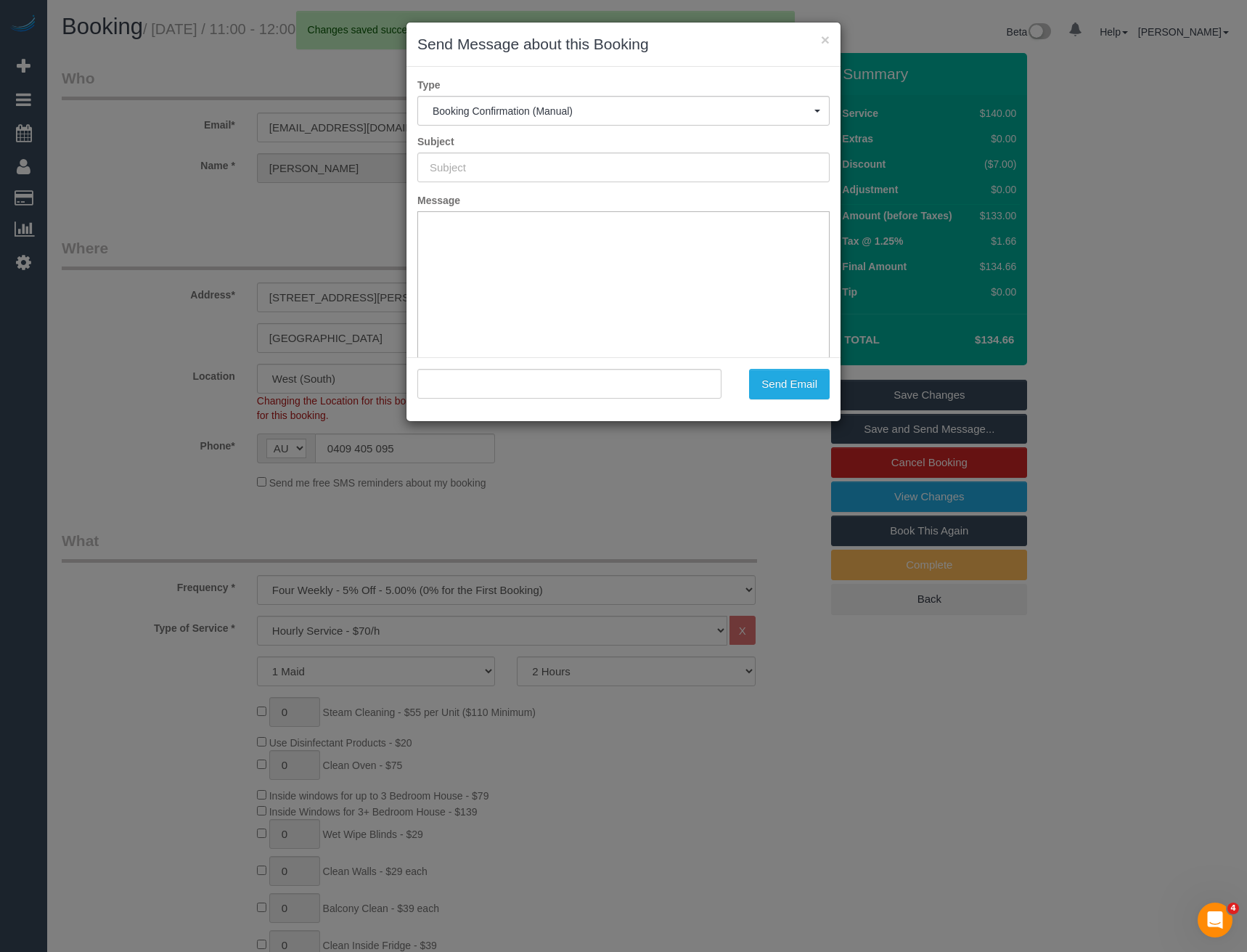
type input "Booking Confirmed"
type input ""[PERSON_NAME]" <[EMAIL_ADDRESS][DOMAIN_NAME]>"
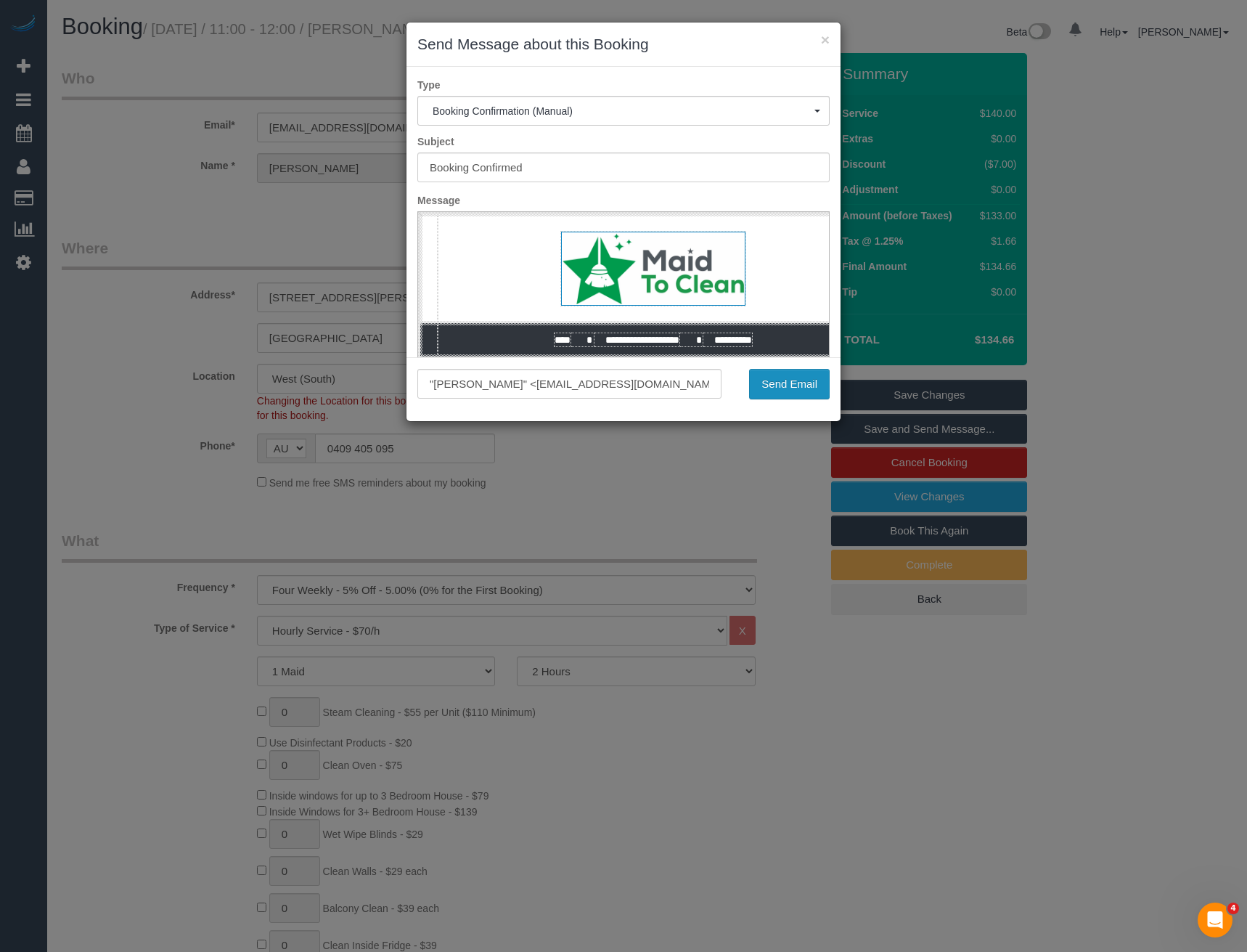
drag, startPoint x: 770, startPoint y: 405, endPoint x: 776, endPoint y: 379, distance: 26.7
click at [770, 404] on div ""[PERSON_NAME]" <[EMAIL_ADDRESS][DOMAIN_NAME]> Send Email" at bounding box center [624, 389] width 434 height 64
click at [776, 378] on button "Send Email" at bounding box center [790, 383] width 80 height 30
